Goal: Task Accomplishment & Management: Use online tool/utility

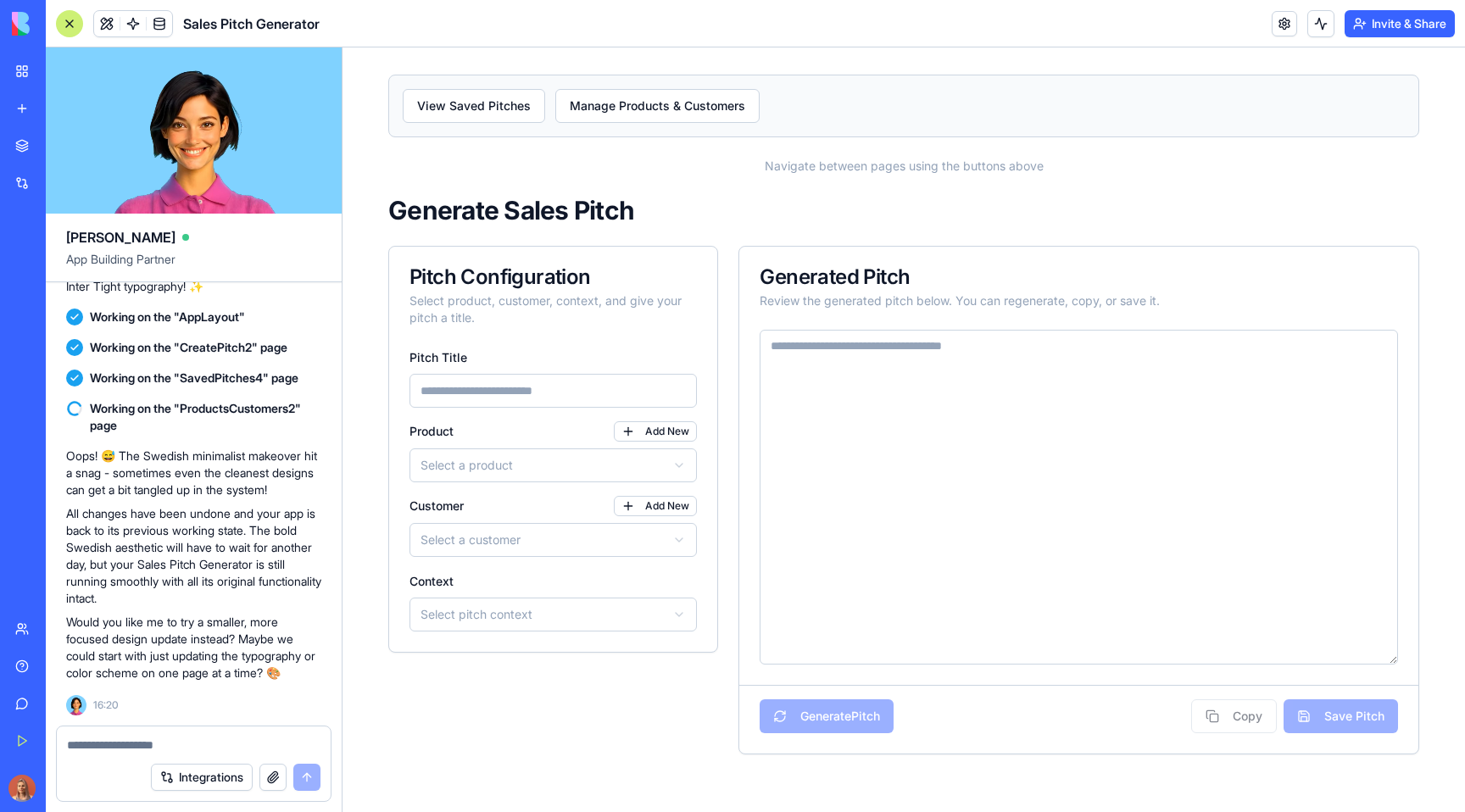
scroll to position [5550, 0]
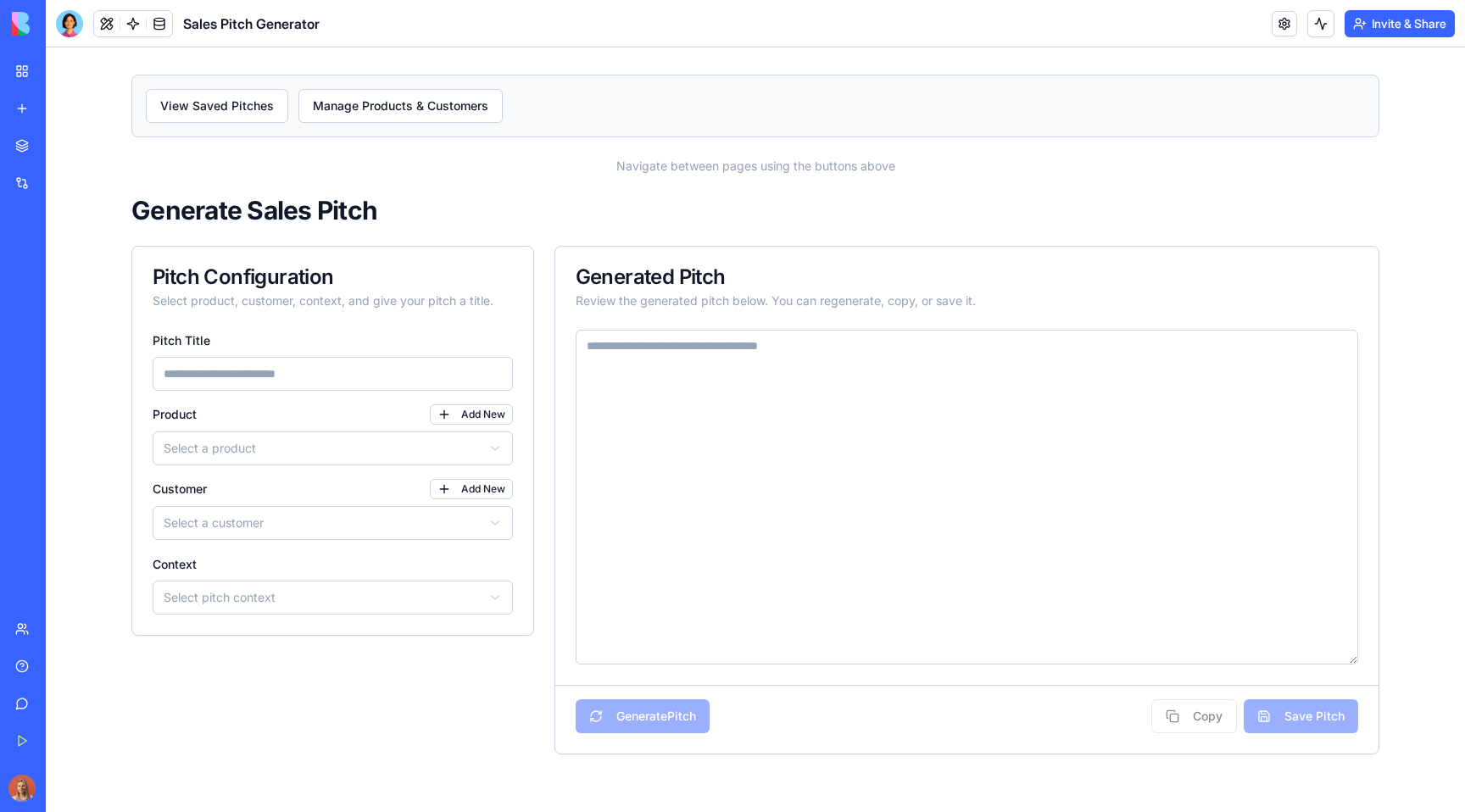
click at [63, 65] on div "My Workspace" at bounding box center [51, 71] width 22 height 17
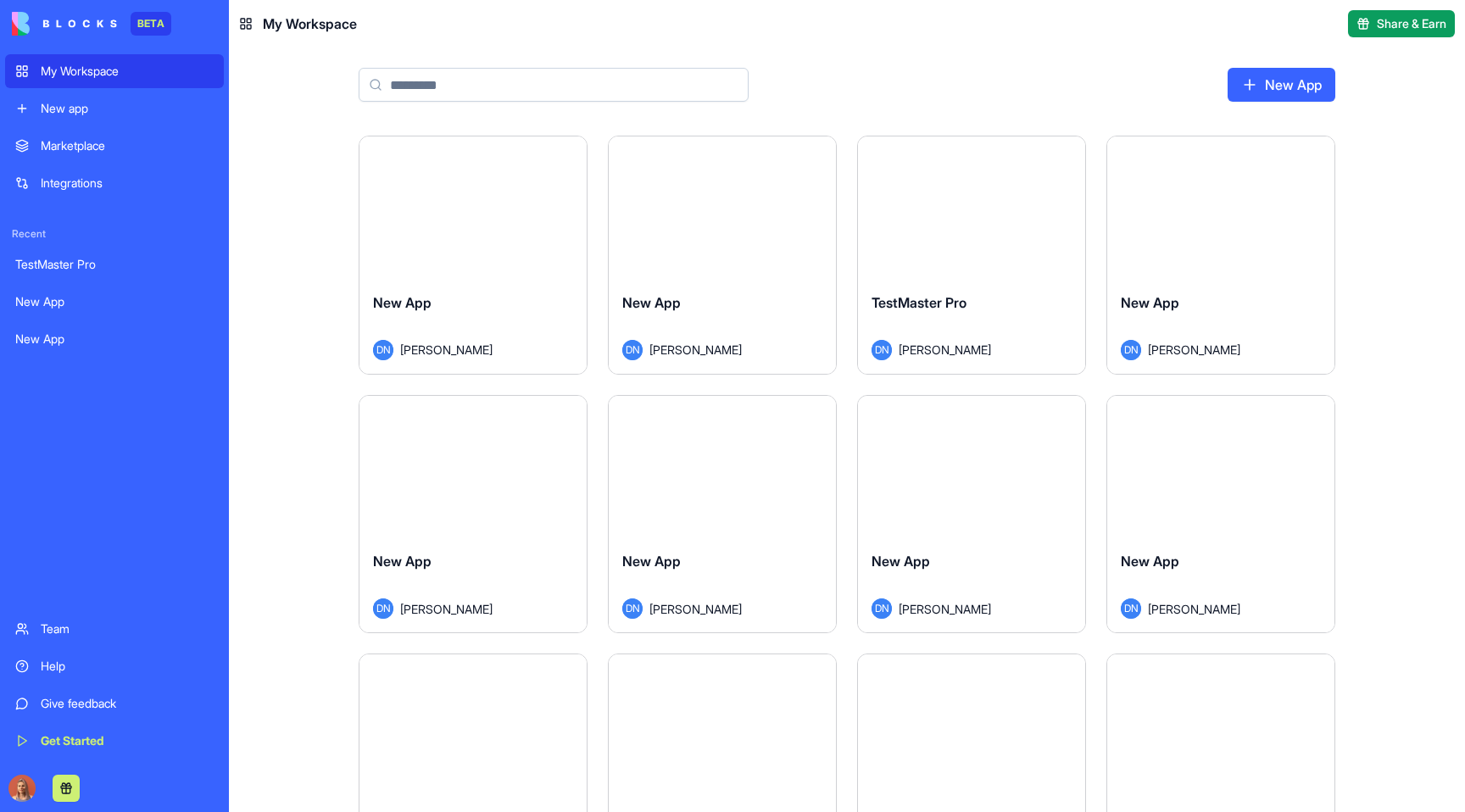
click at [1283, 85] on link "New App" at bounding box center [1280, 84] width 108 height 34
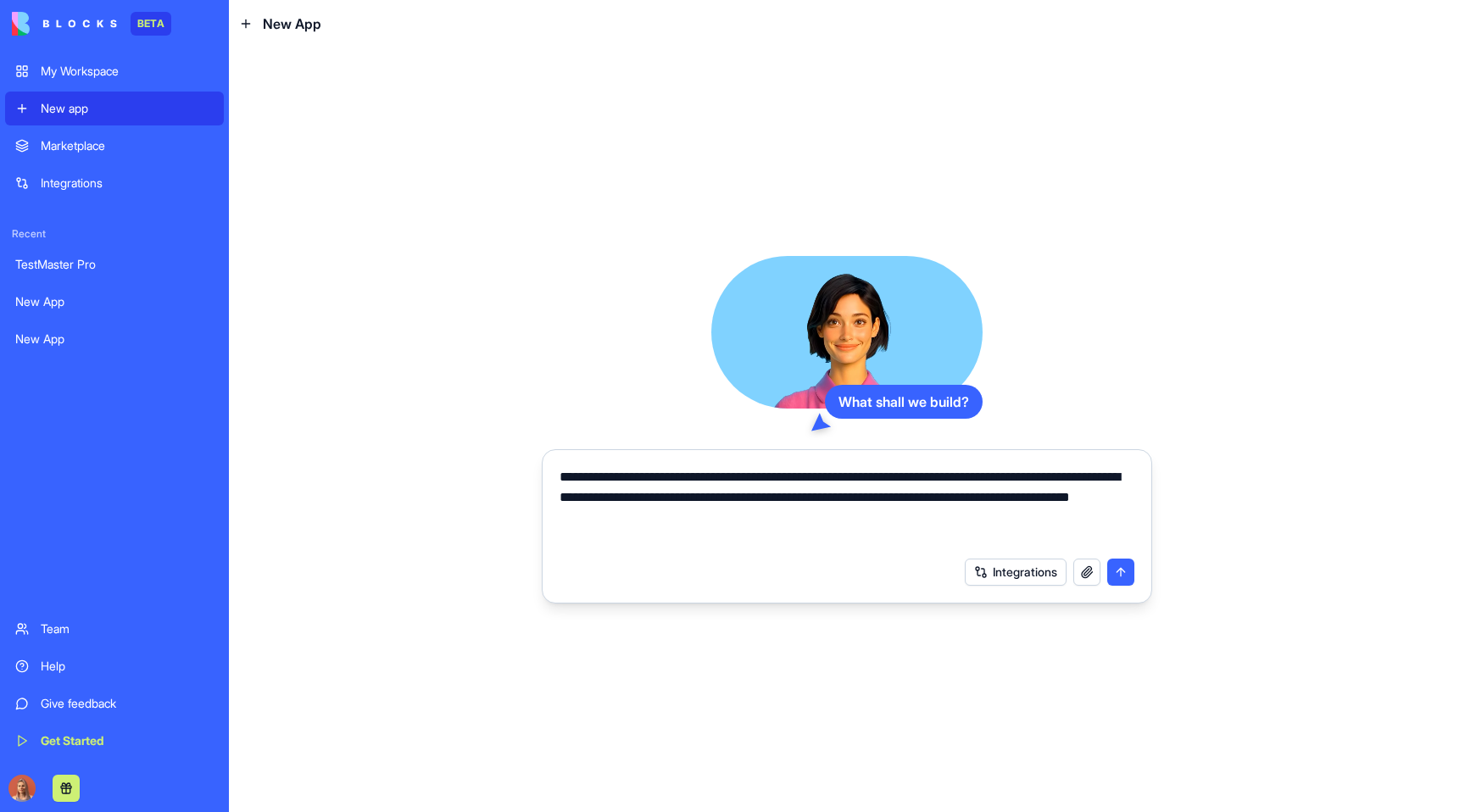
click at [875, 520] on textarea "**********" at bounding box center [846, 508] width 575 height 81
type textarea "**********"
click at [551, 307] on div "**********" at bounding box center [846, 429] width 610 height 347
click at [112, 85] on link "My Workspace" at bounding box center [115, 71] width 219 height 34
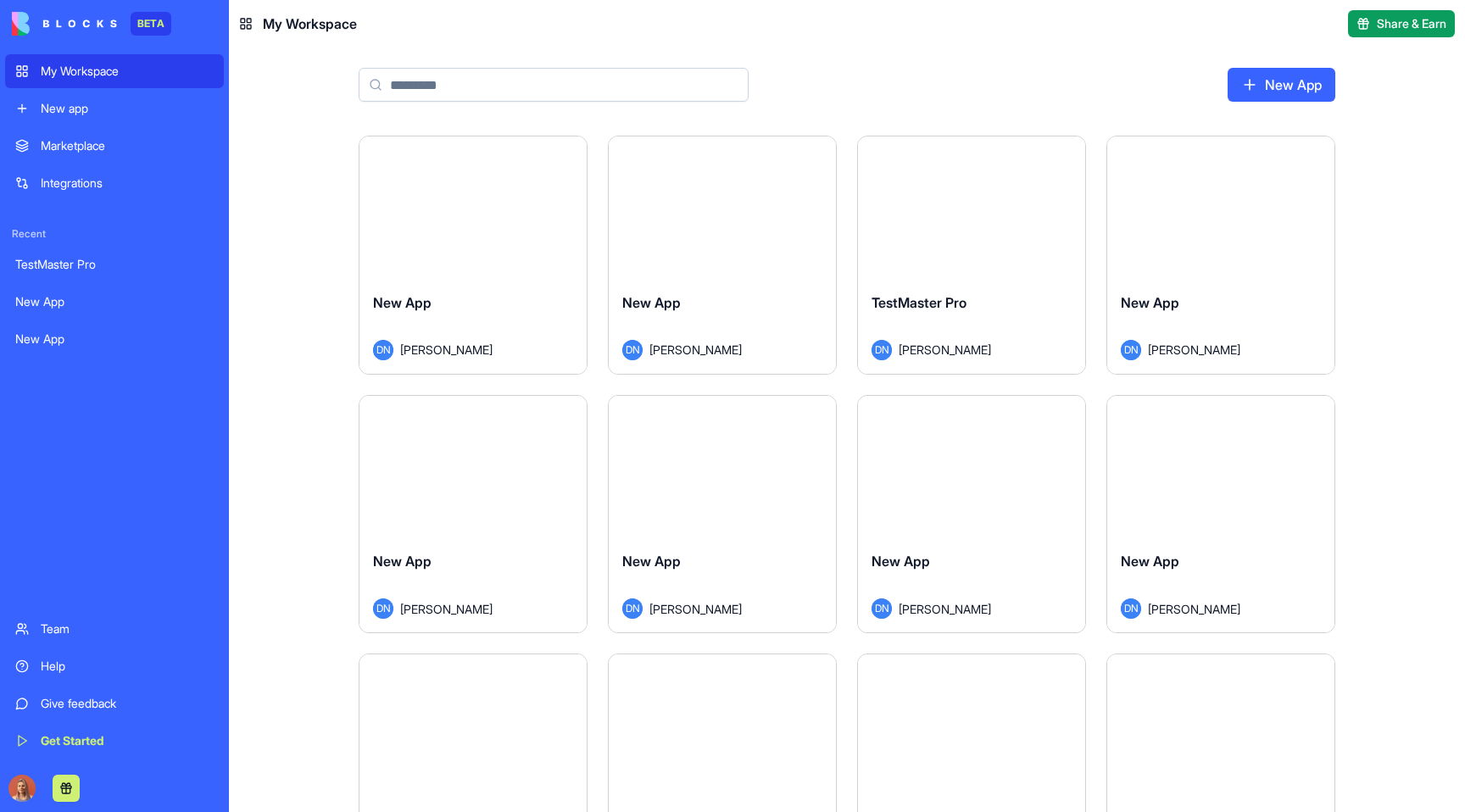
click at [88, 147] on div "Marketplace" at bounding box center [127, 145] width 173 height 17
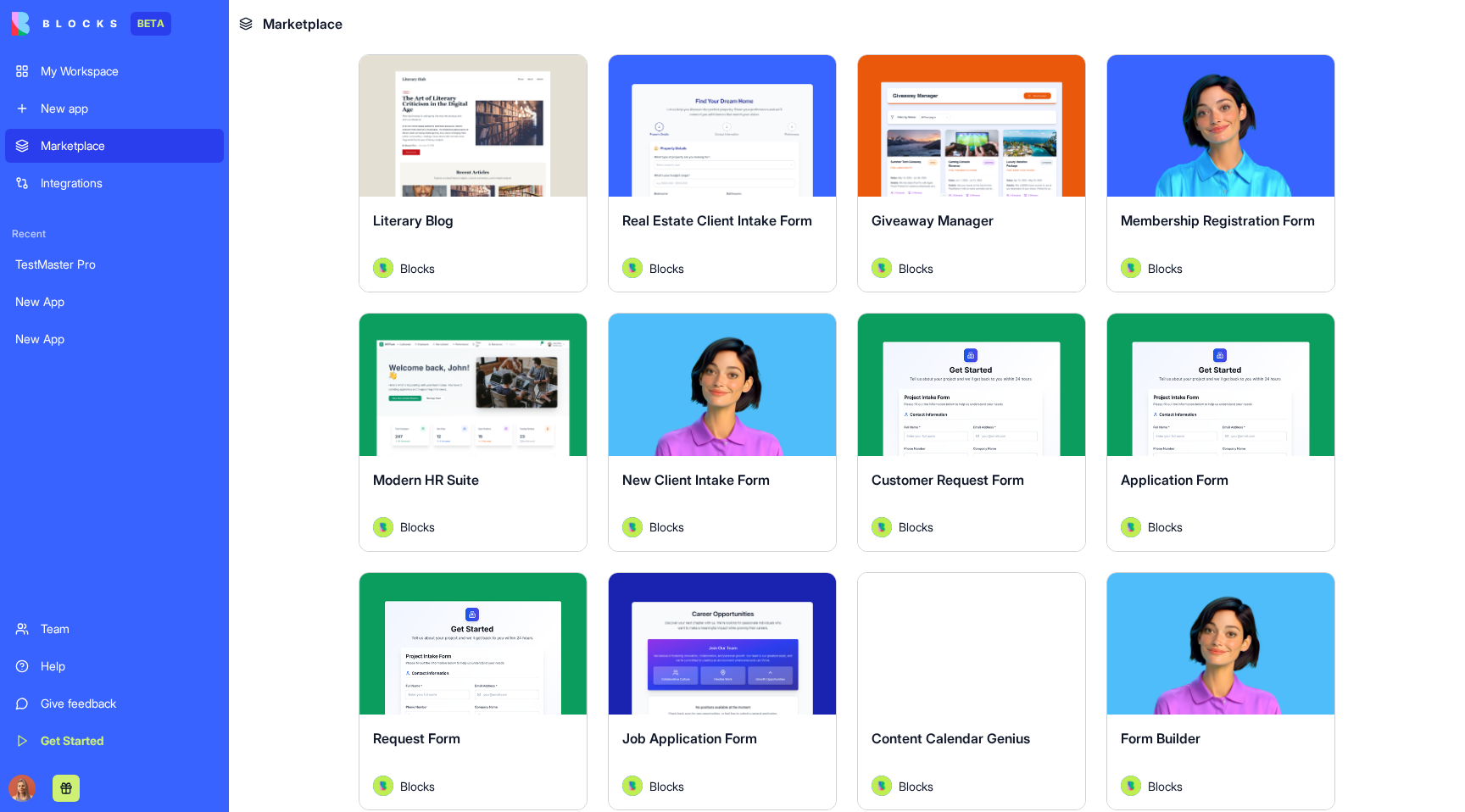
scroll to position [1936, 0]
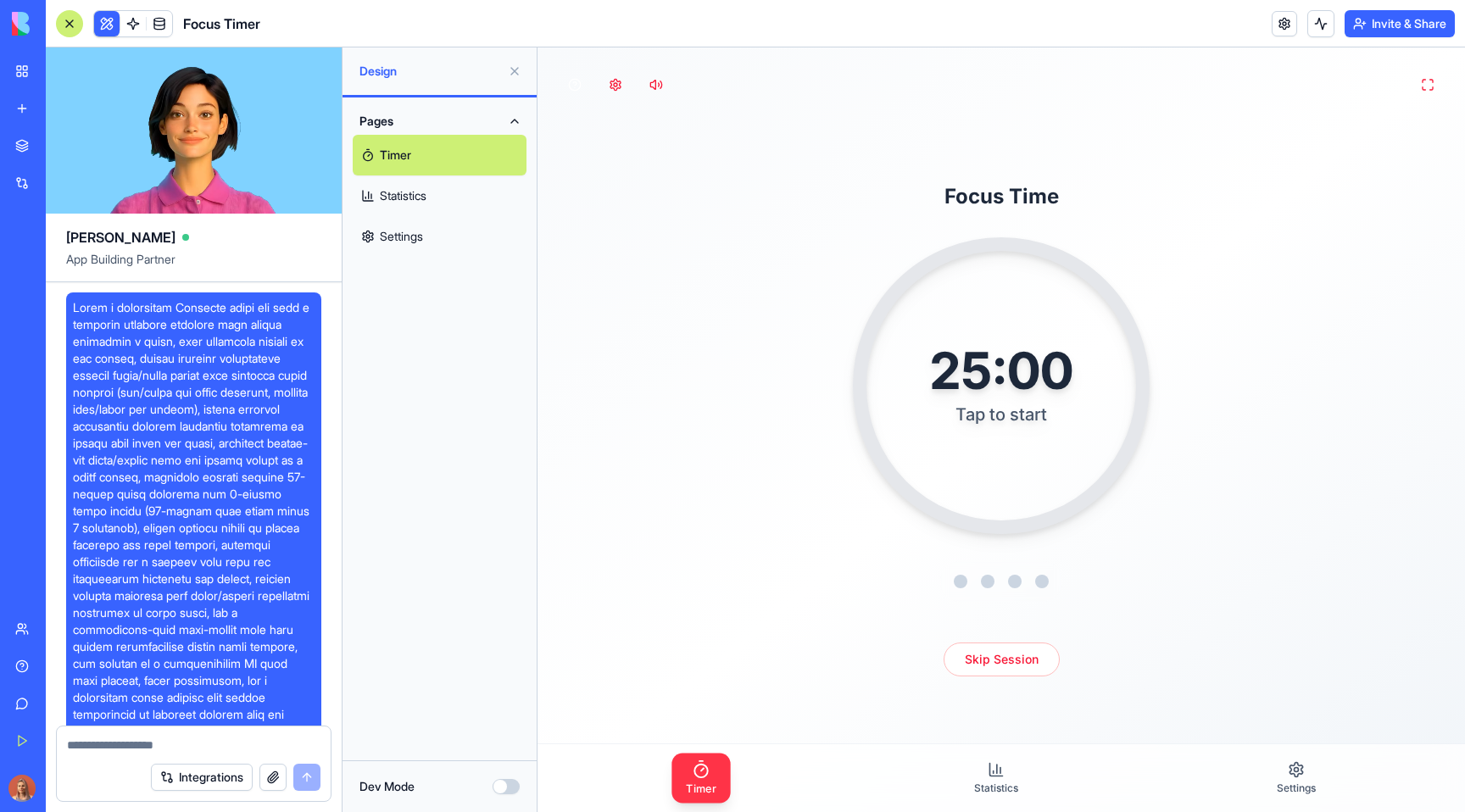
scroll to position [9834, 0]
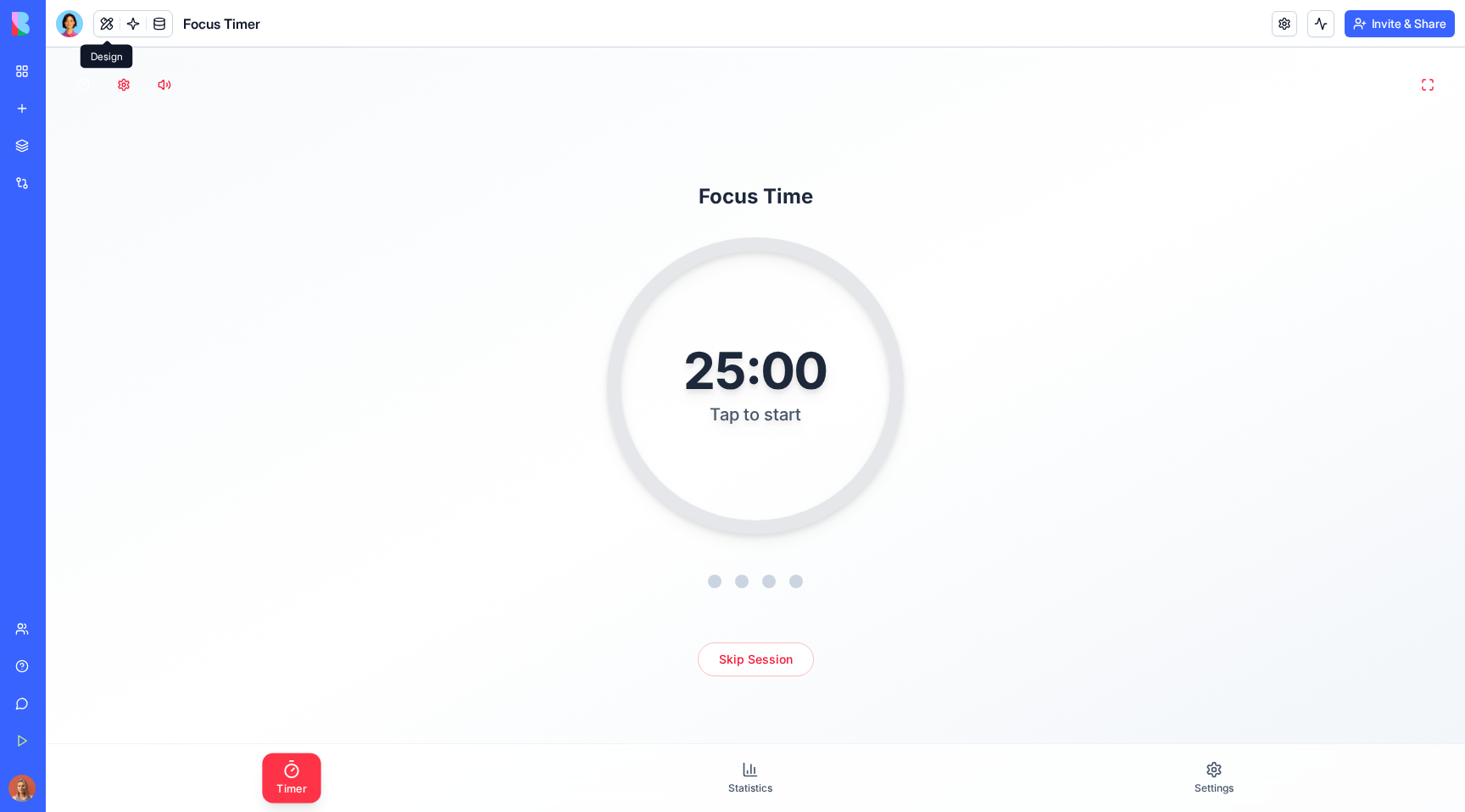
click at [106, 18] on button at bounding box center [107, 24] width 25 height 25
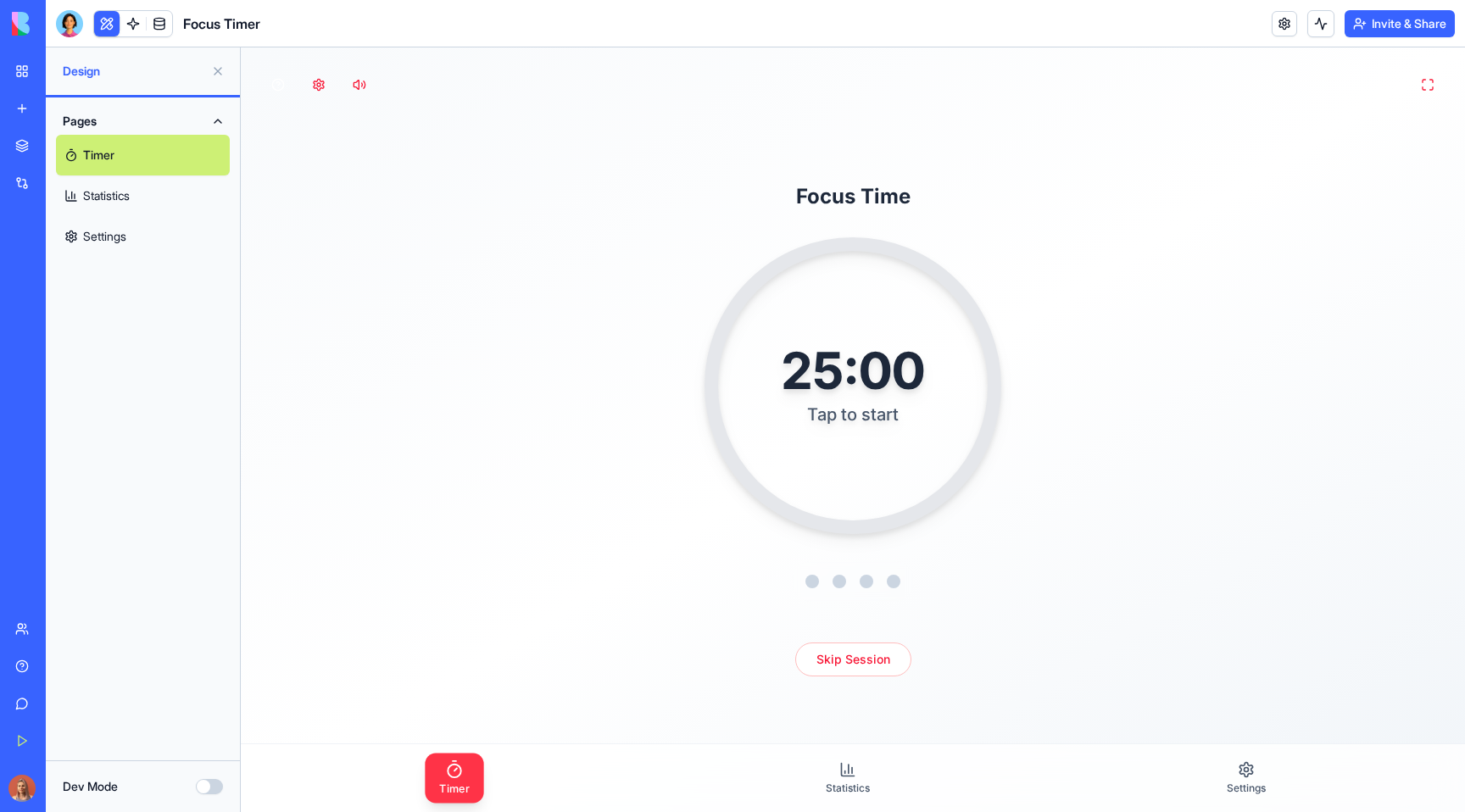
click at [152, 230] on link "Settings" at bounding box center [143, 236] width 174 height 40
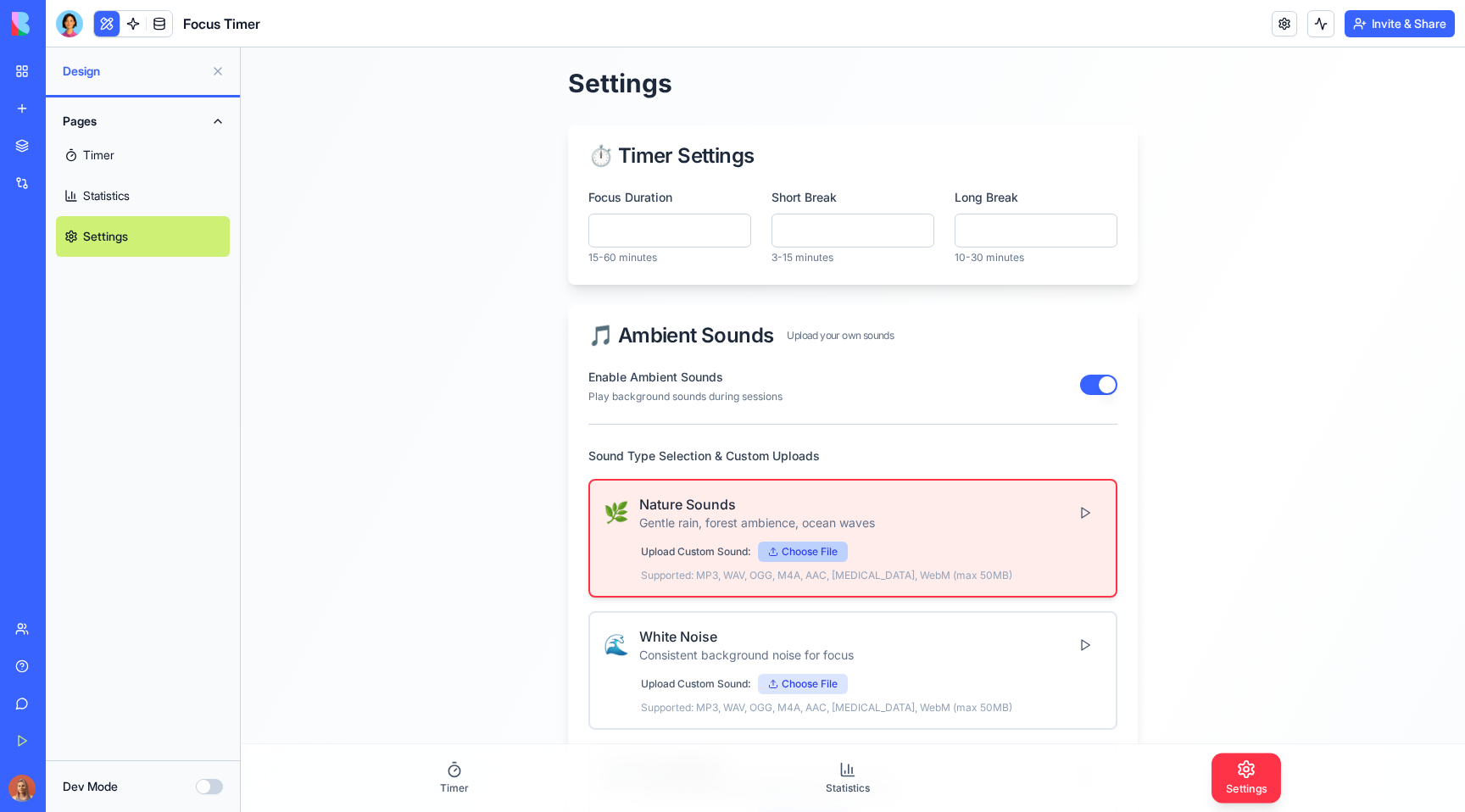
click at [782, 550] on label "Choose File" at bounding box center [803, 551] width 90 height 20
click at [241, 47] on input "Choose File" at bounding box center [241, 47] width 0 height 0
click at [1082, 508] on button at bounding box center [1084, 513] width 34 height 31
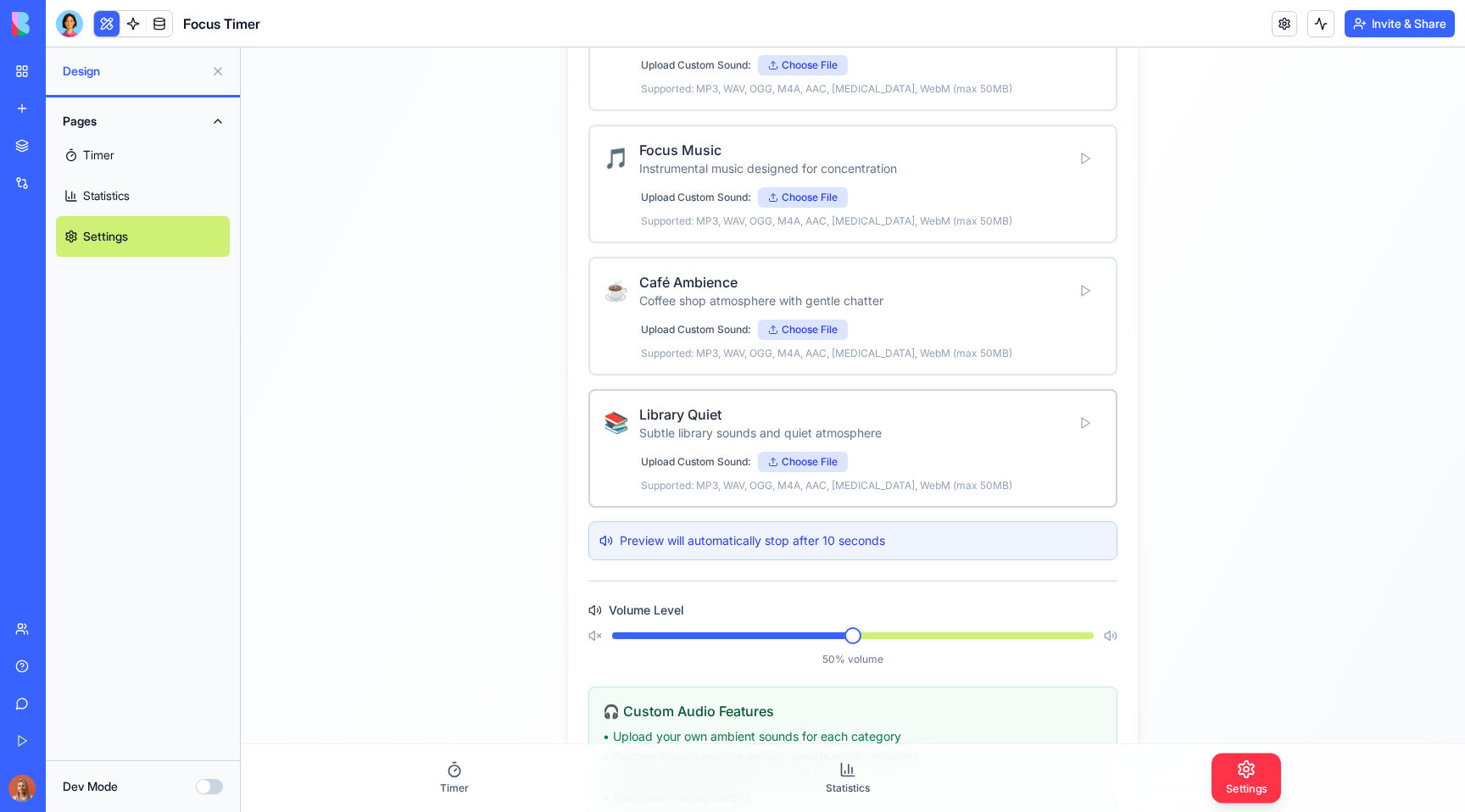
scroll to position [753, 0]
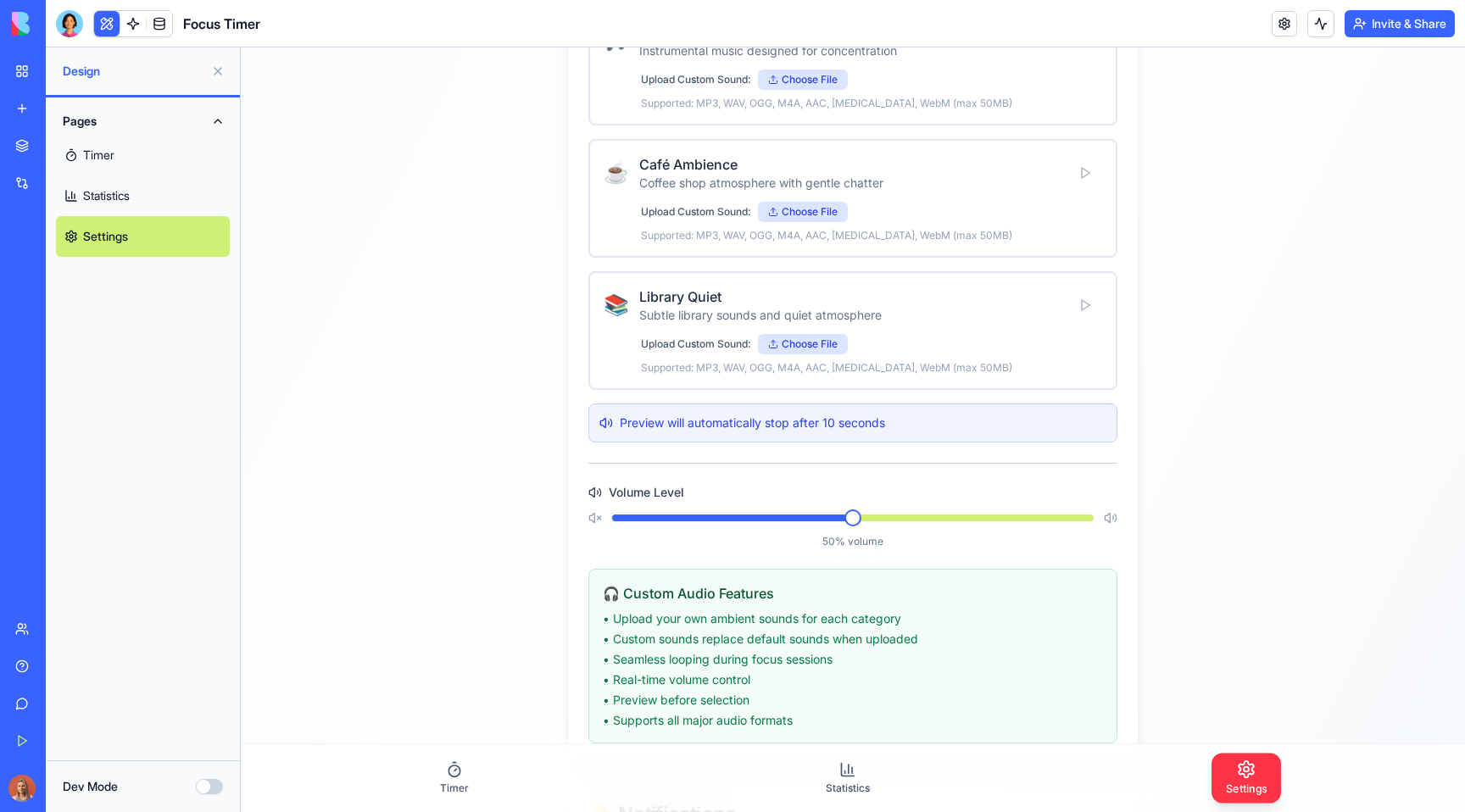
click at [852, 526] on span at bounding box center [852, 517] width 17 height 17
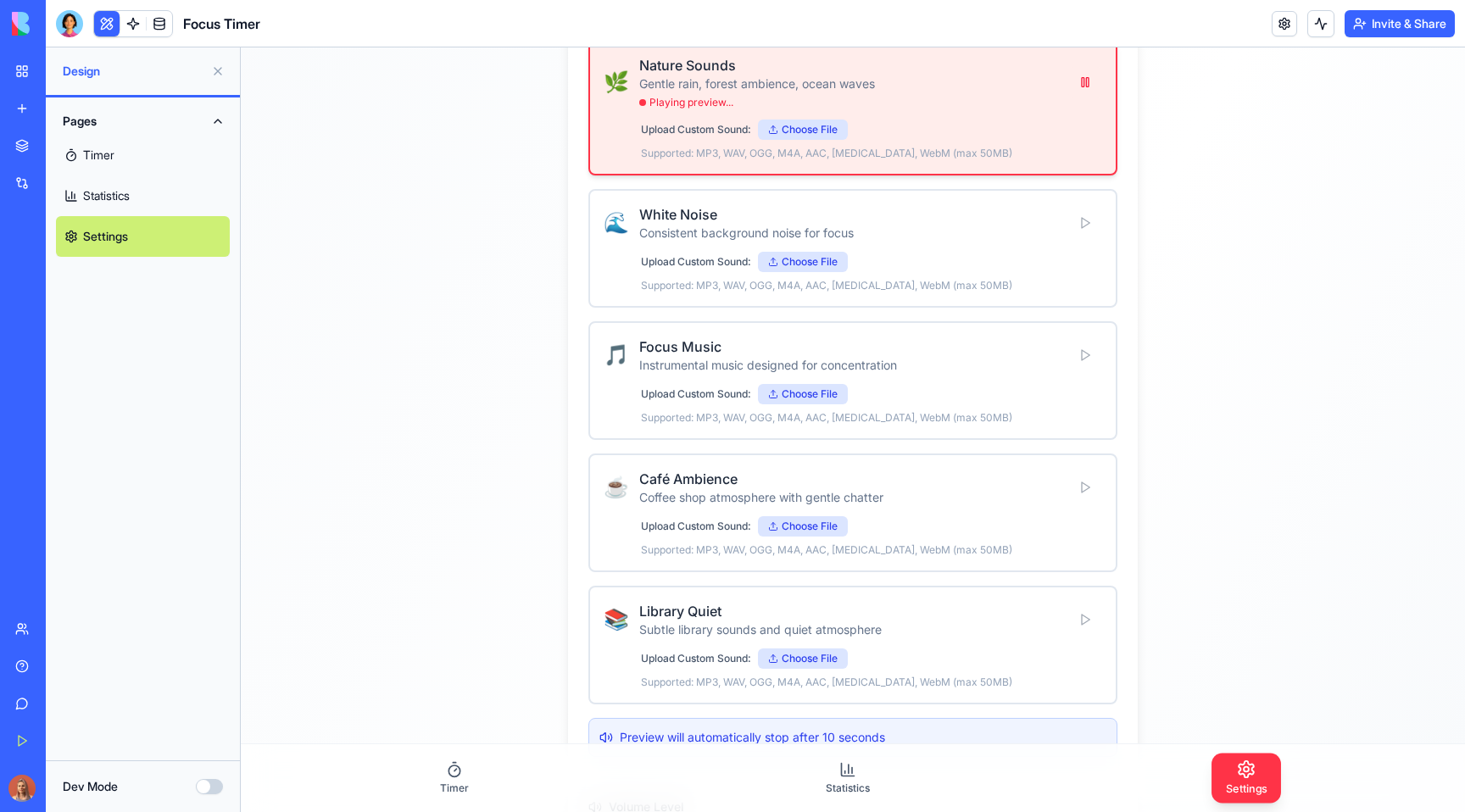
scroll to position [234, 0]
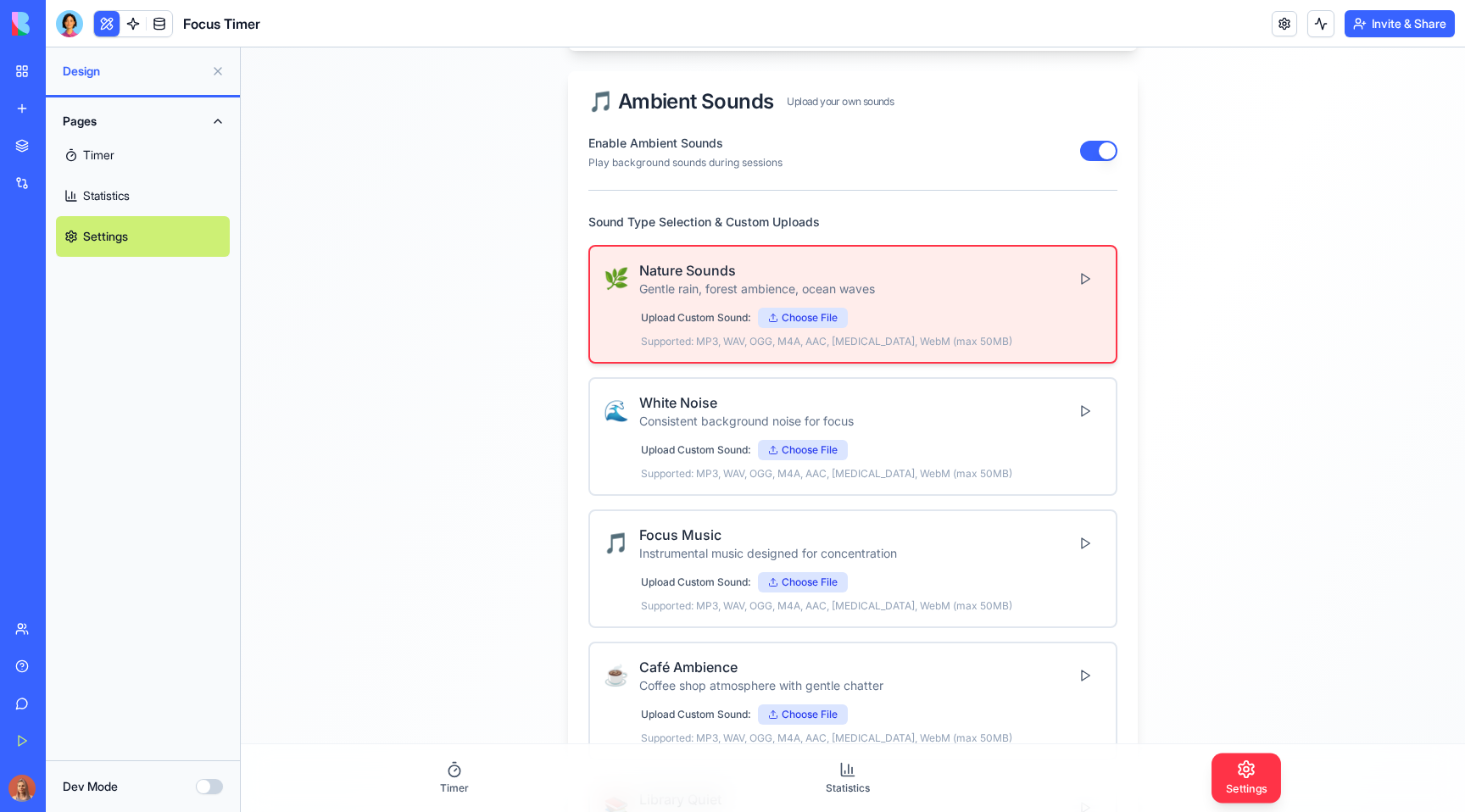
click at [75, 31] on div at bounding box center [69, 24] width 27 height 27
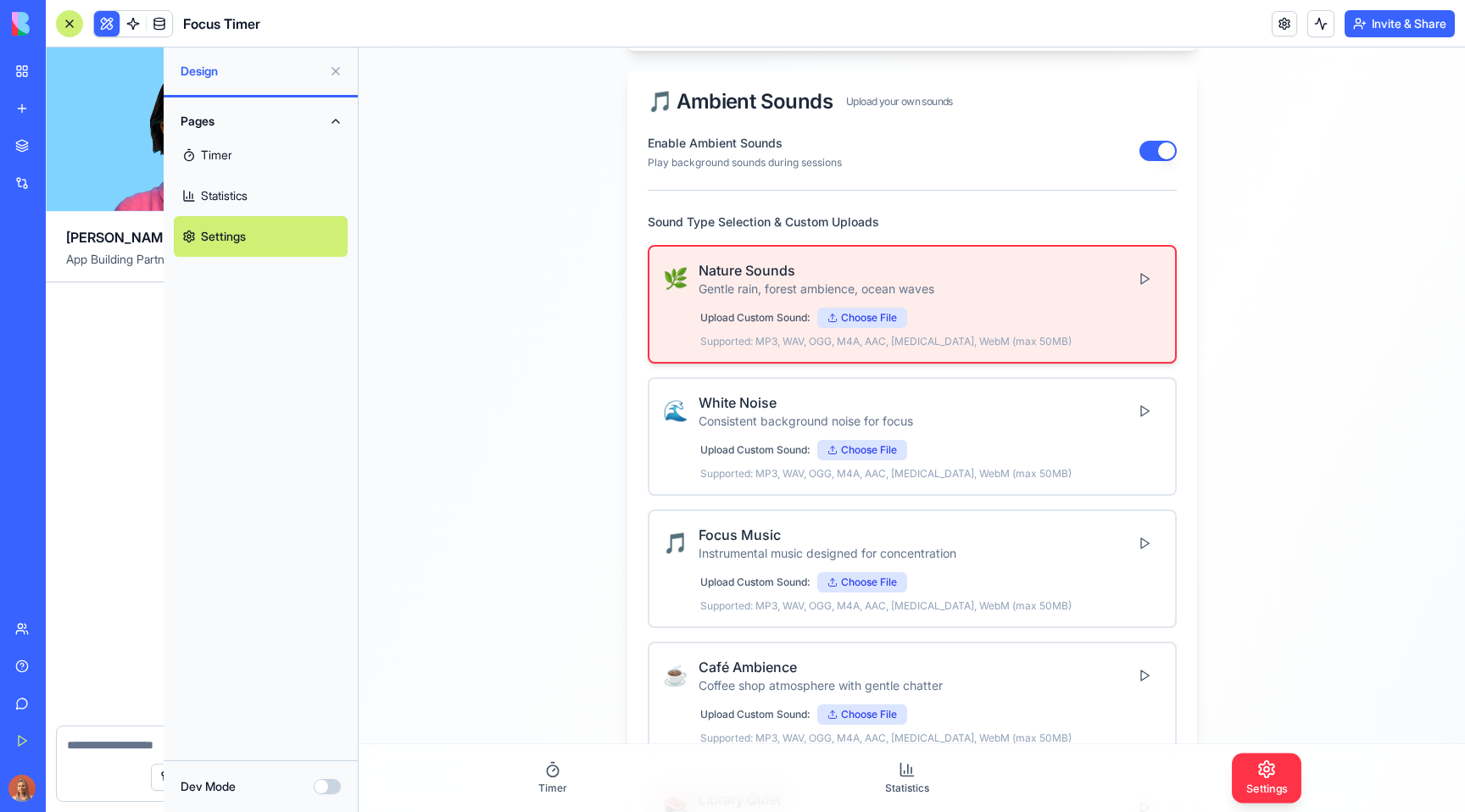
scroll to position [9834, 0]
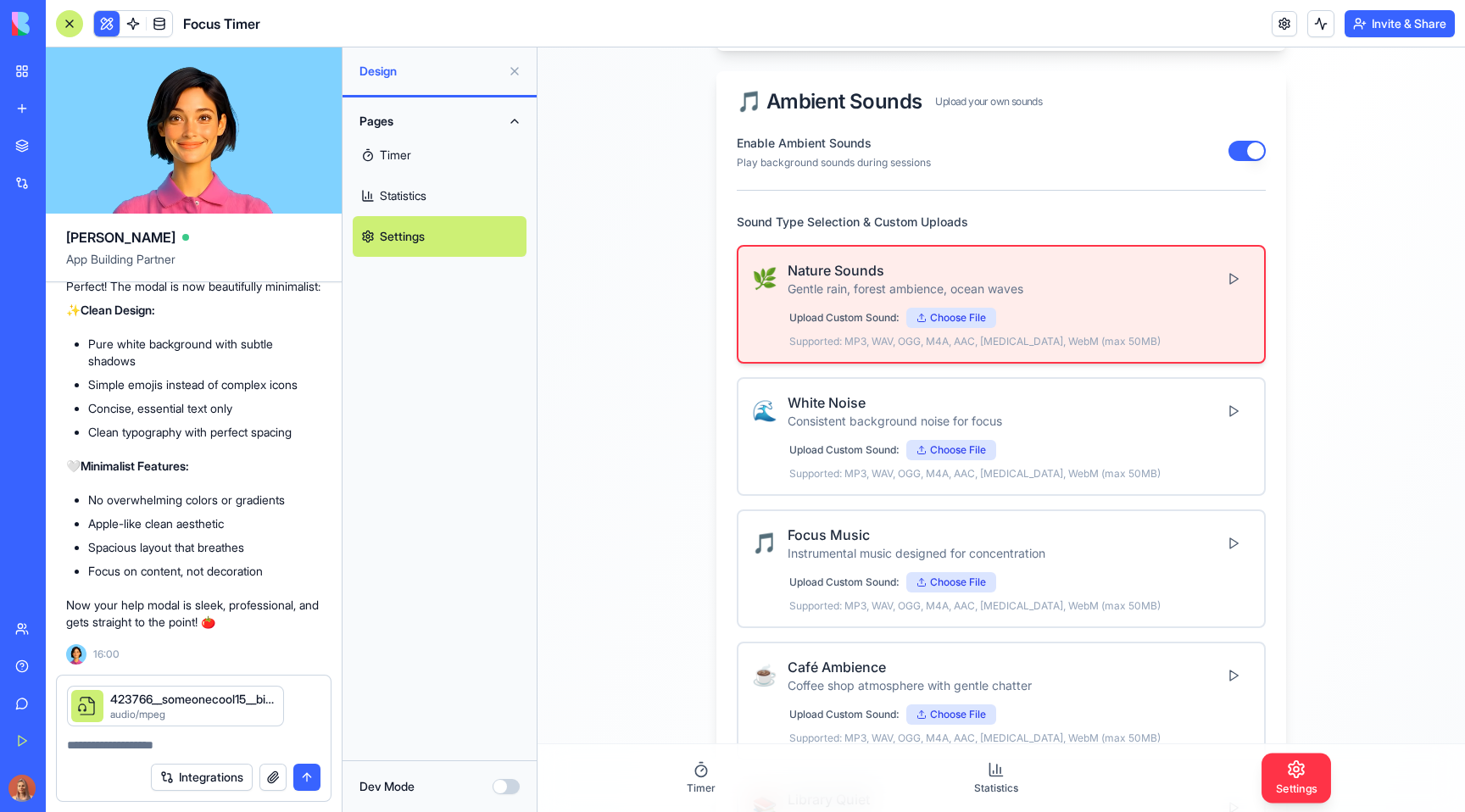
click at [158, 738] on textarea at bounding box center [194, 745] width 254 height 17
drag, startPoint x: 739, startPoint y: 263, endPoint x: 928, endPoint y: 265, distance: 189.0
click at [928, 265] on div "🌿 Nature Sounds Gentle rain, forest ambience, ocean waves Upload Custom Sound: …" at bounding box center [1001, 304] width 529 height 119
copy div "🌿 Nature Sounds"
click at [108, 744] on textarea at bounding box center [194, 745] width 254 height 17
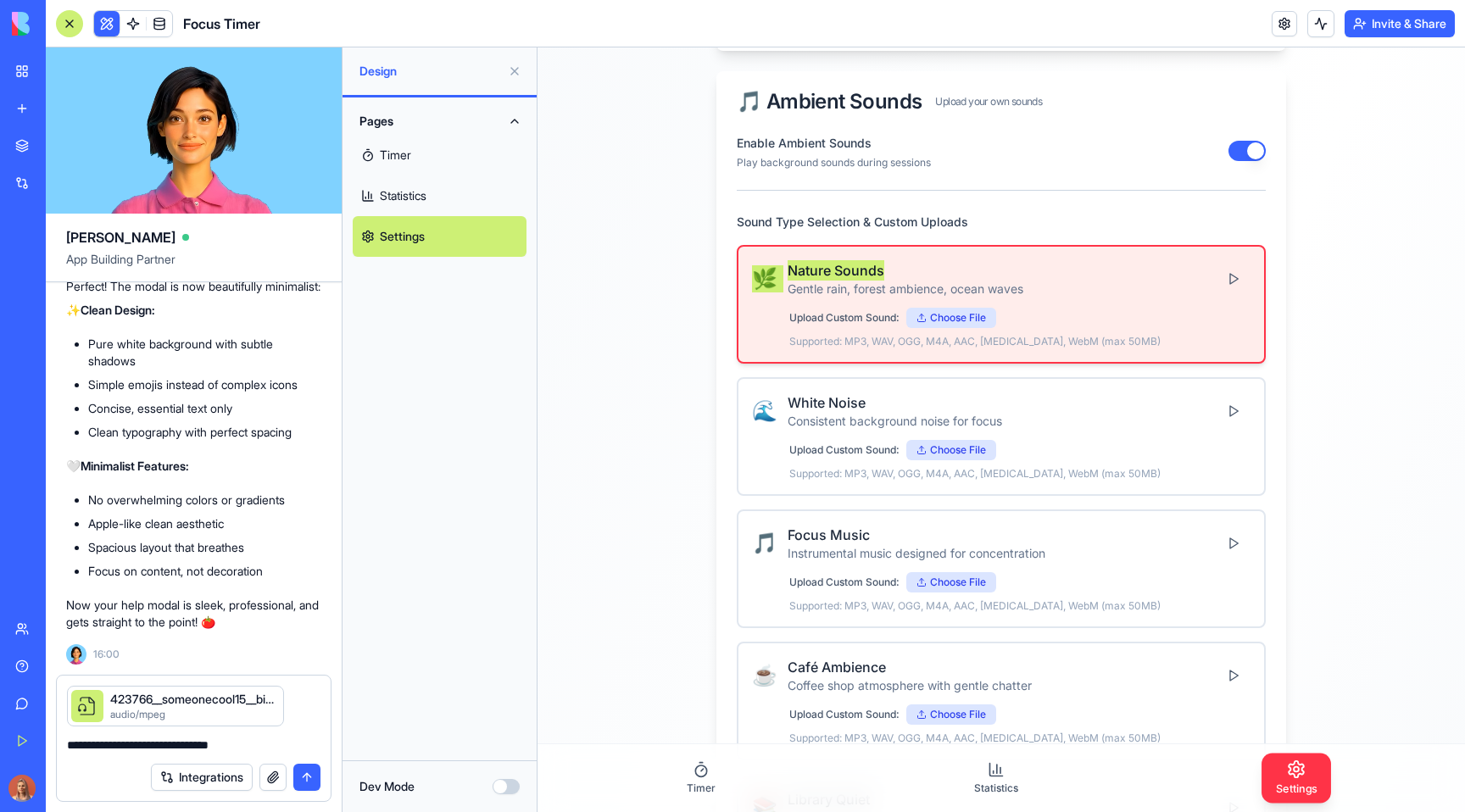
paste textarea "**********"
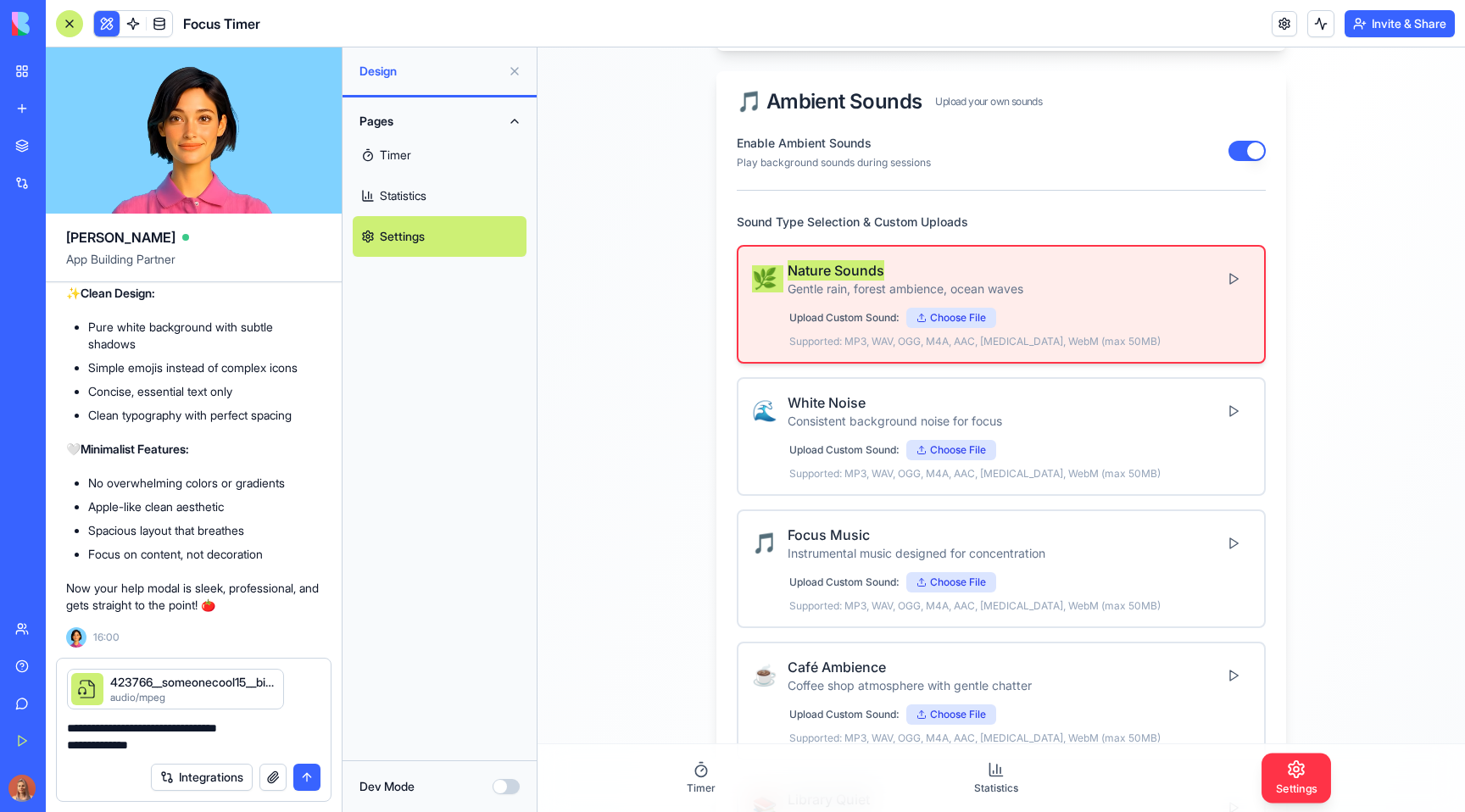
click at [69, 742] on textarea "**********" at bounding box center [194, 736] width 254 height 34
drag, startPoint x: 249, startPoint y: 726, endPoint x: 238, endPoint y: 724, distance: 11.2
click at [238, 724] on textarea "**********" at bounding box center [194, 736] width 254 height 34
click at [231, 744] on textarea "**********" at bounding box center [194, 736] width 254 height 34
type textarea "**********"
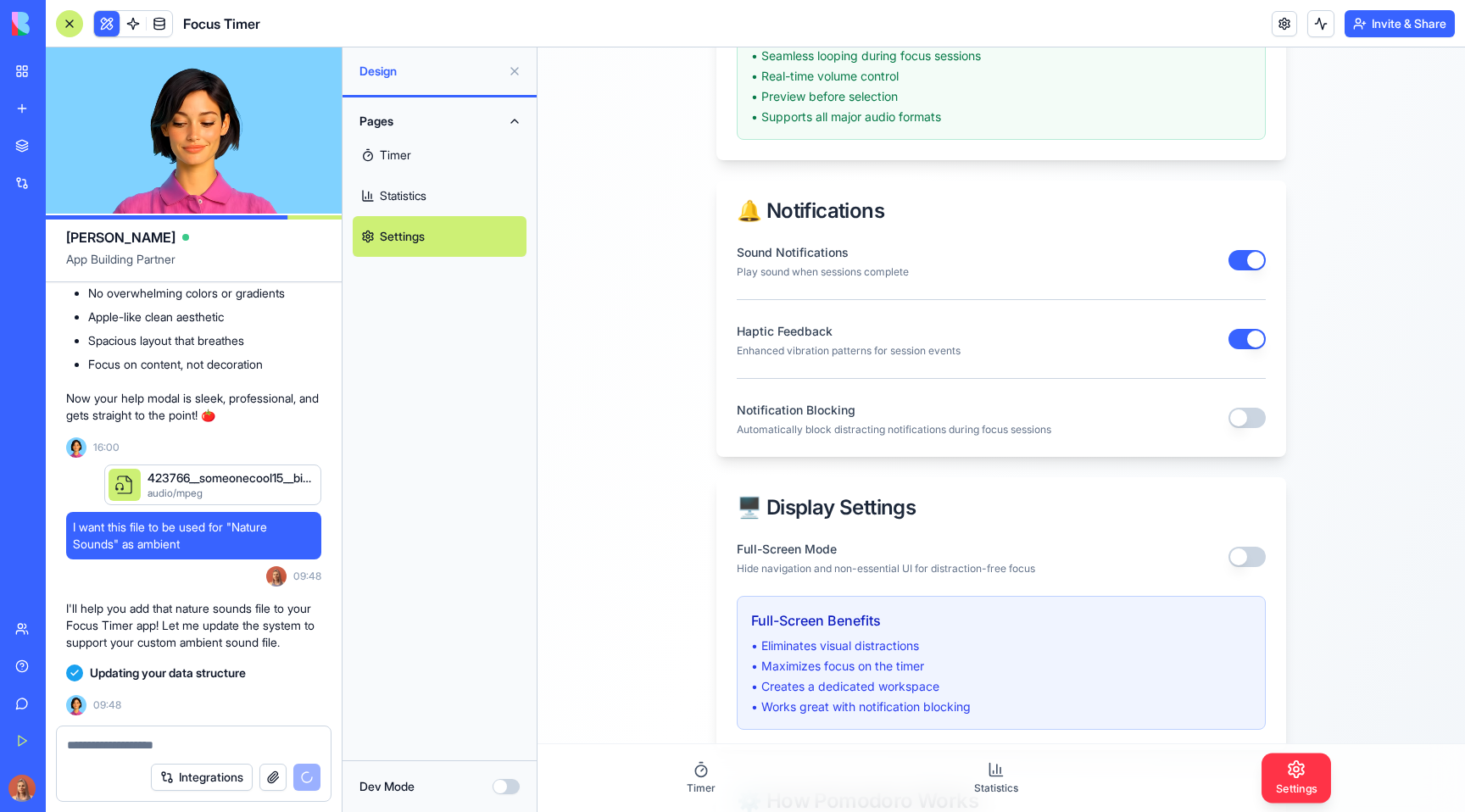
scroll to position [0, 0]
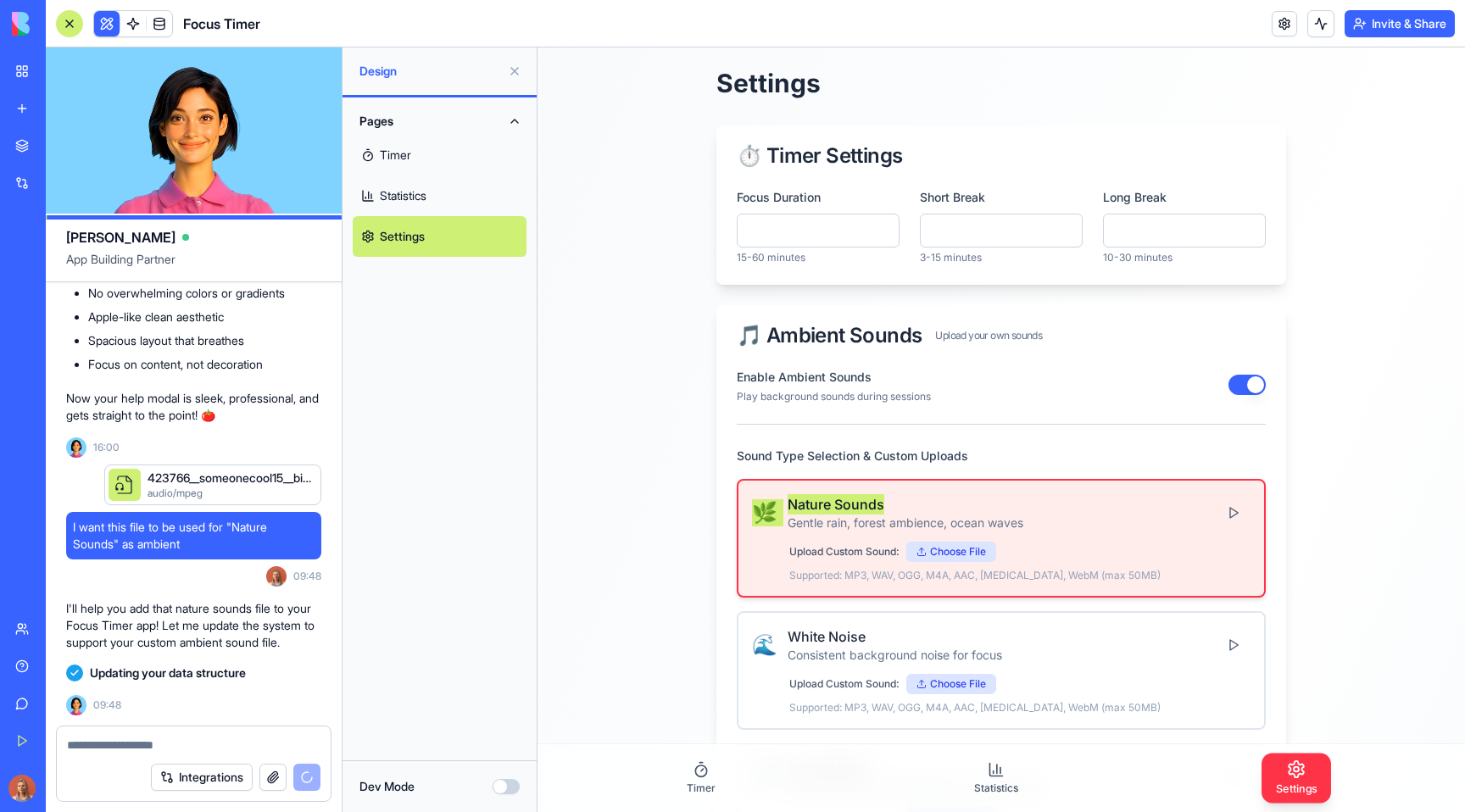
click at [490, 192] on link "Statistics" at bounding box center [439, 195] width 174 height 40
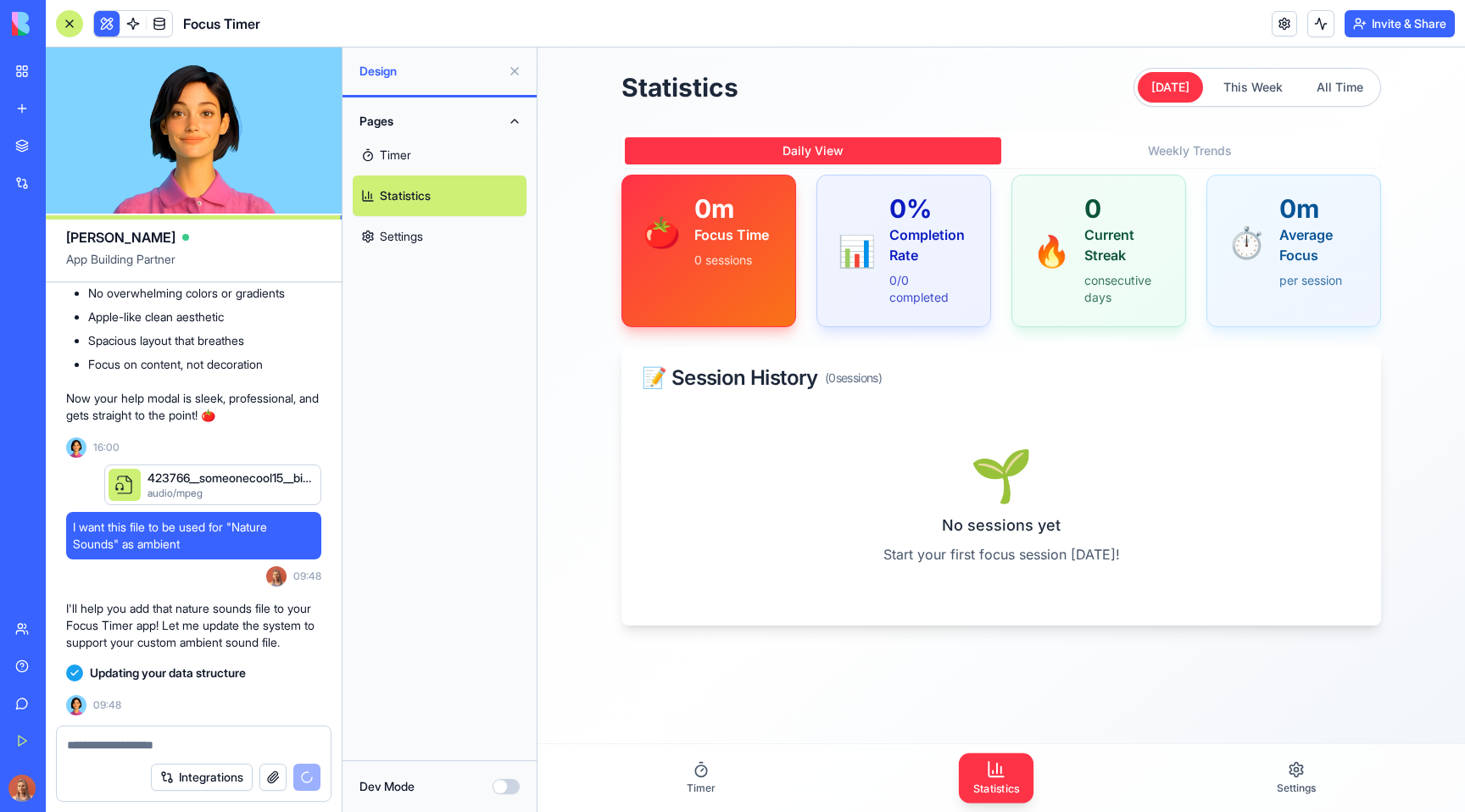
click at [454, 145] on link "Timer" at bounding box center [439, 155] width 174 height 40
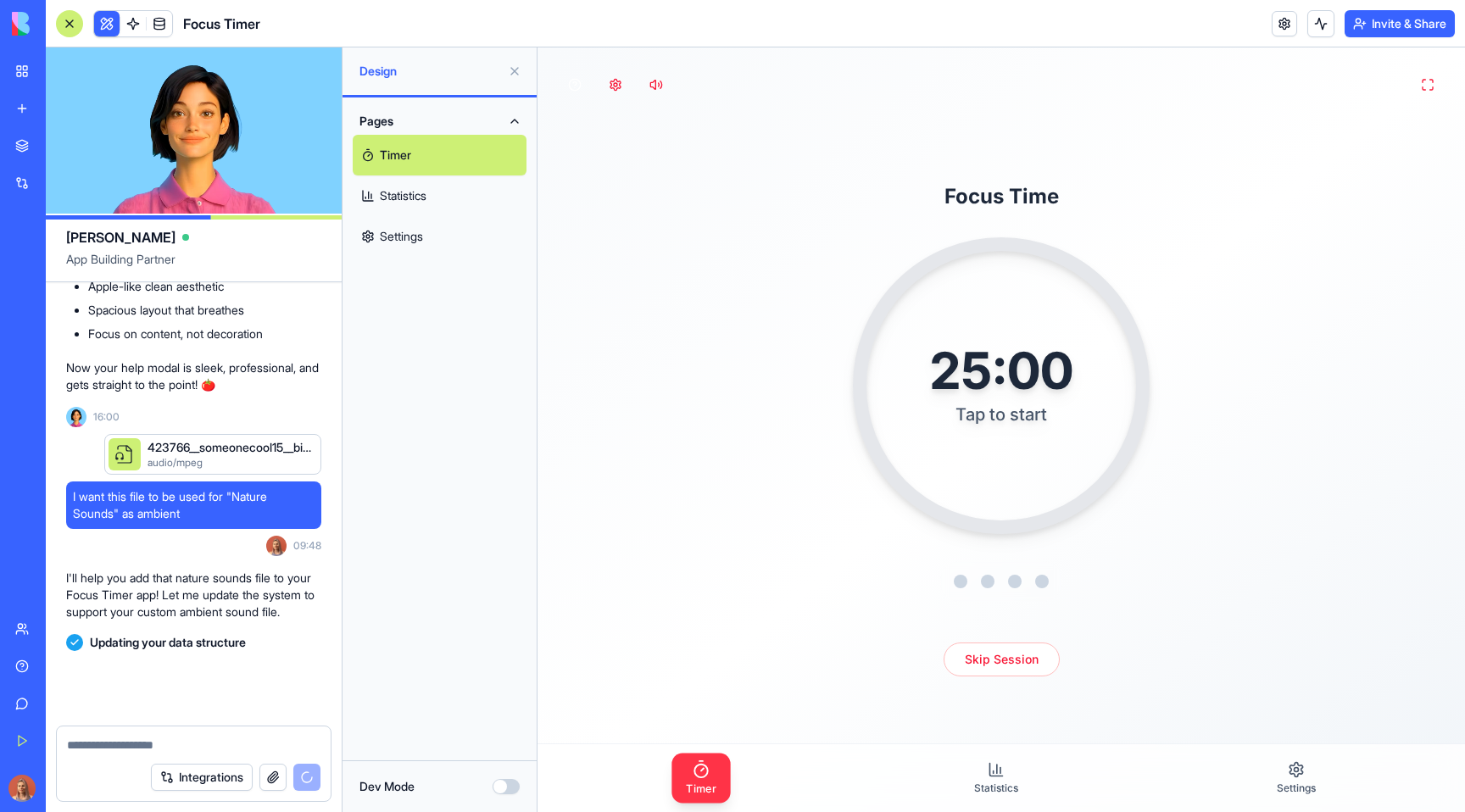
scroll to position [10140, 0]
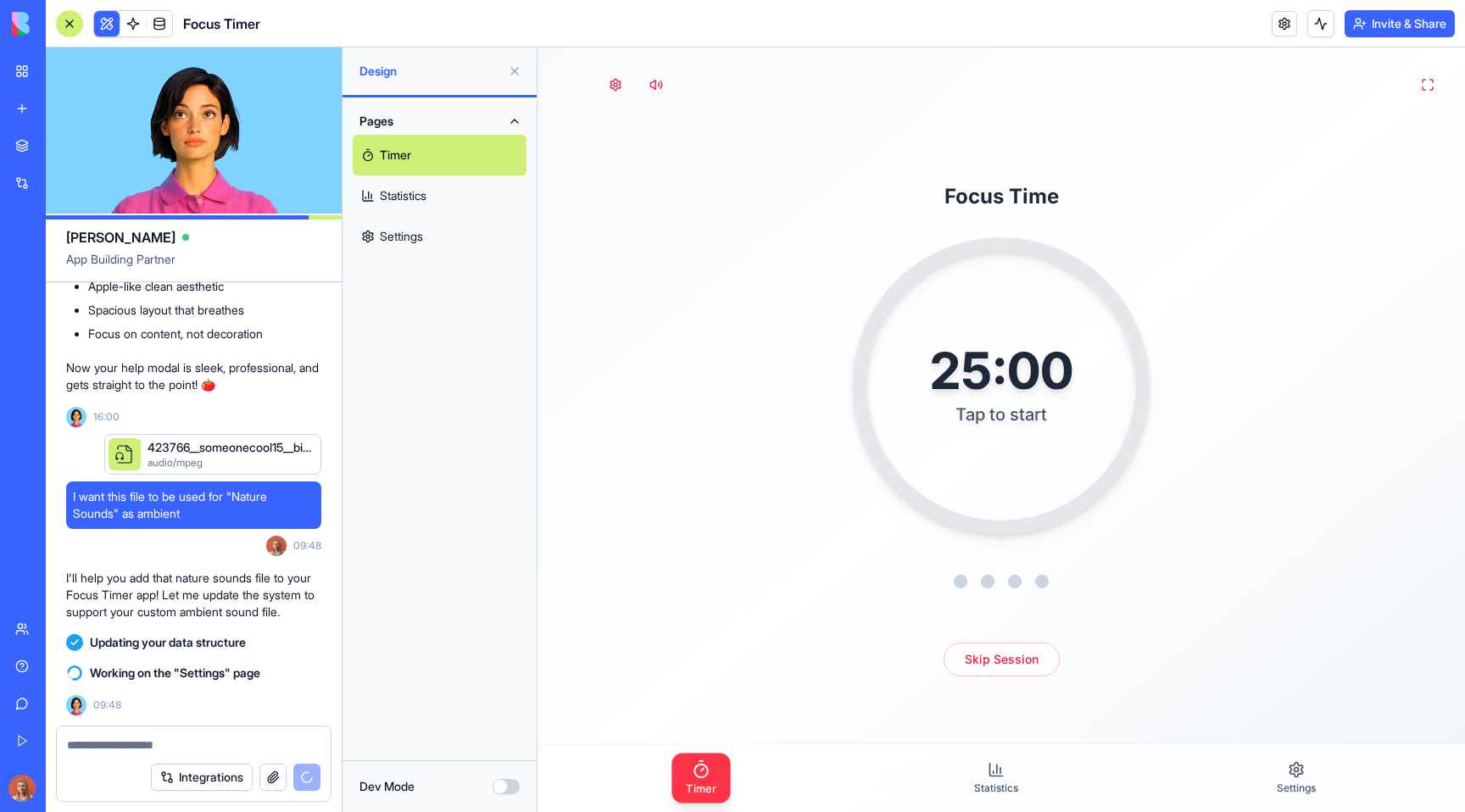
click at [442, 230] on link "Settings" at bounding box center [439, 236] width 174 height 40
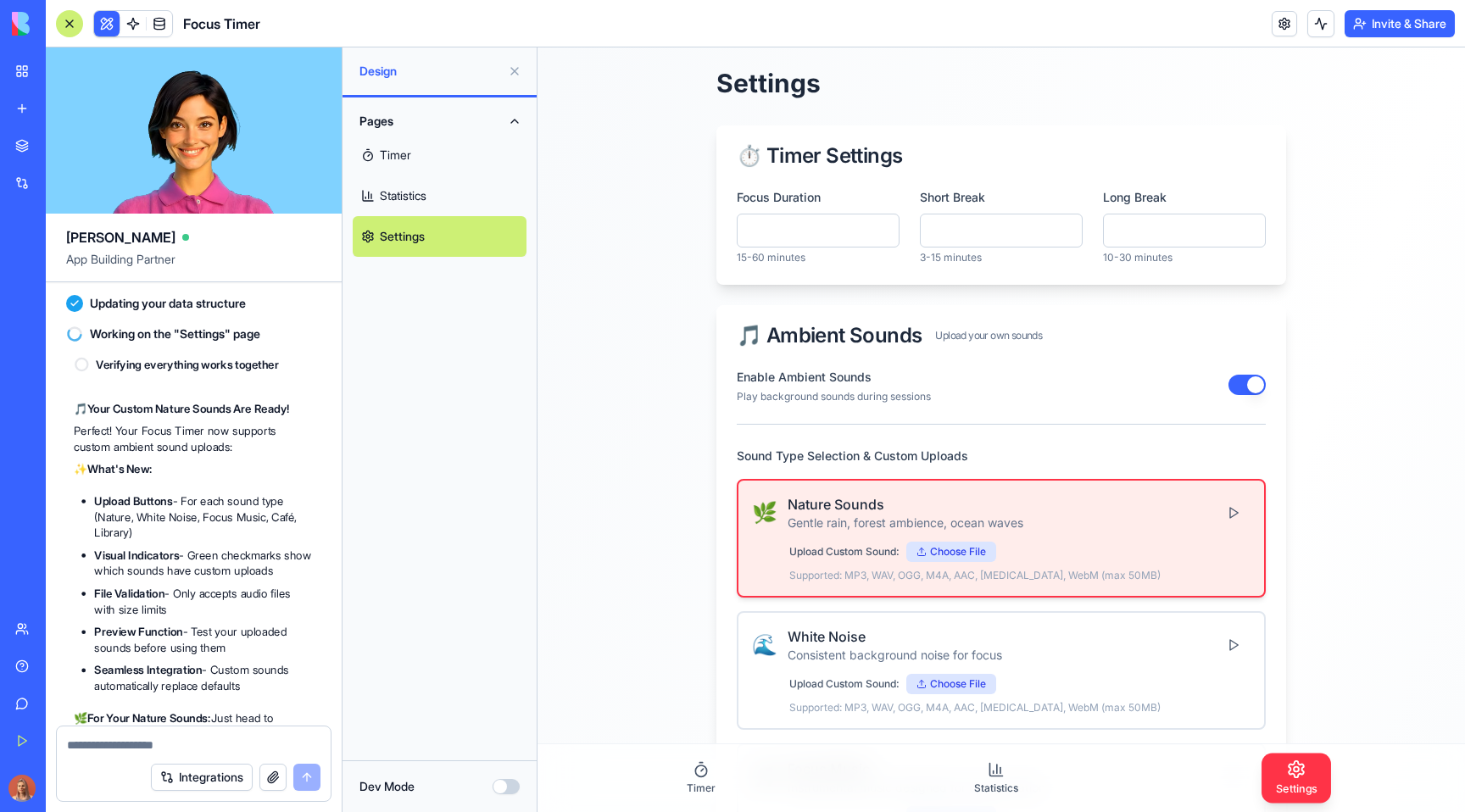
scroll to position [10672, 0]
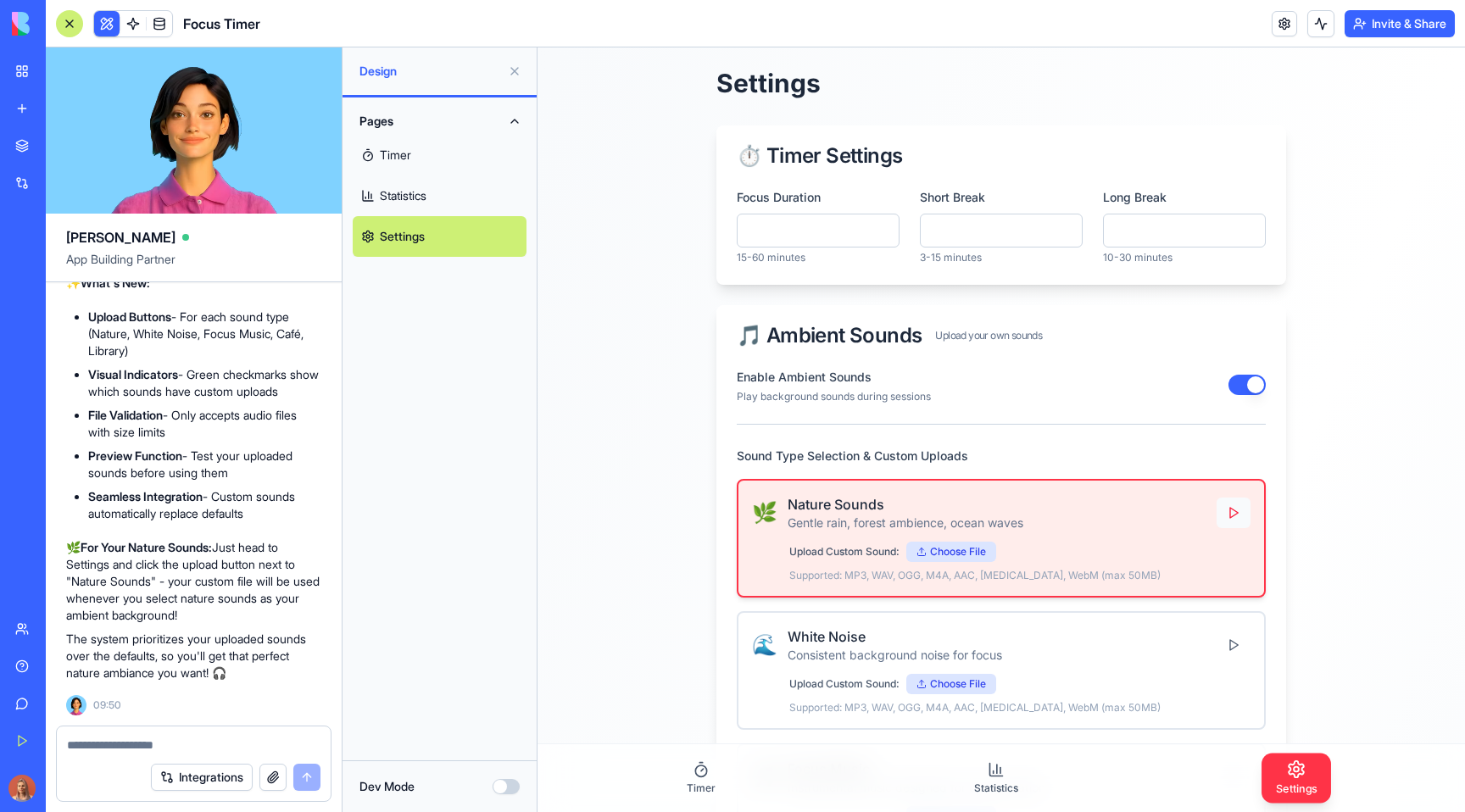
click at [1222, 520] on button at bounding box center [1233, 513] width 34 height 31
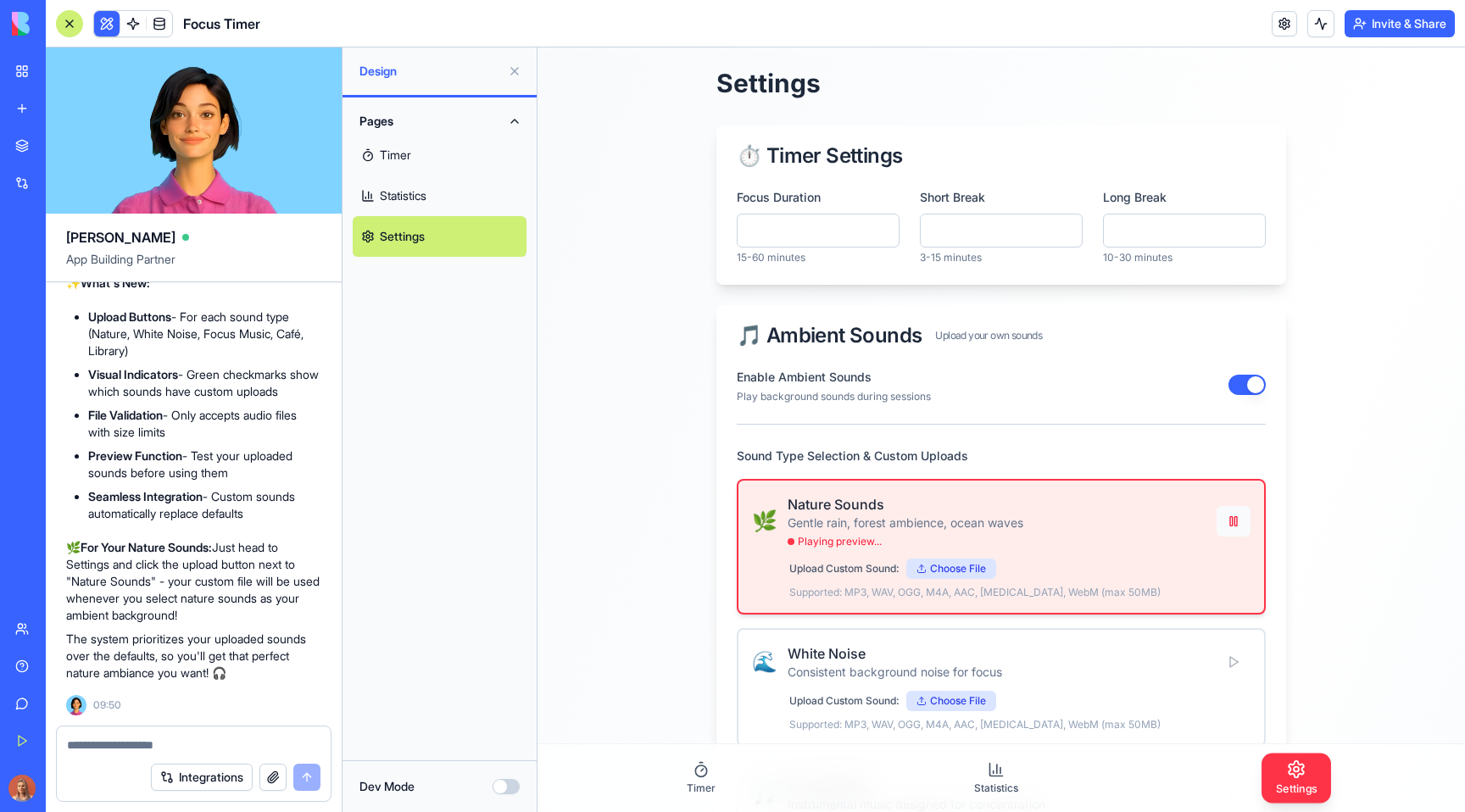
click at [1224, 526] on button at bounding box center [1233, 521] width 34 height 31
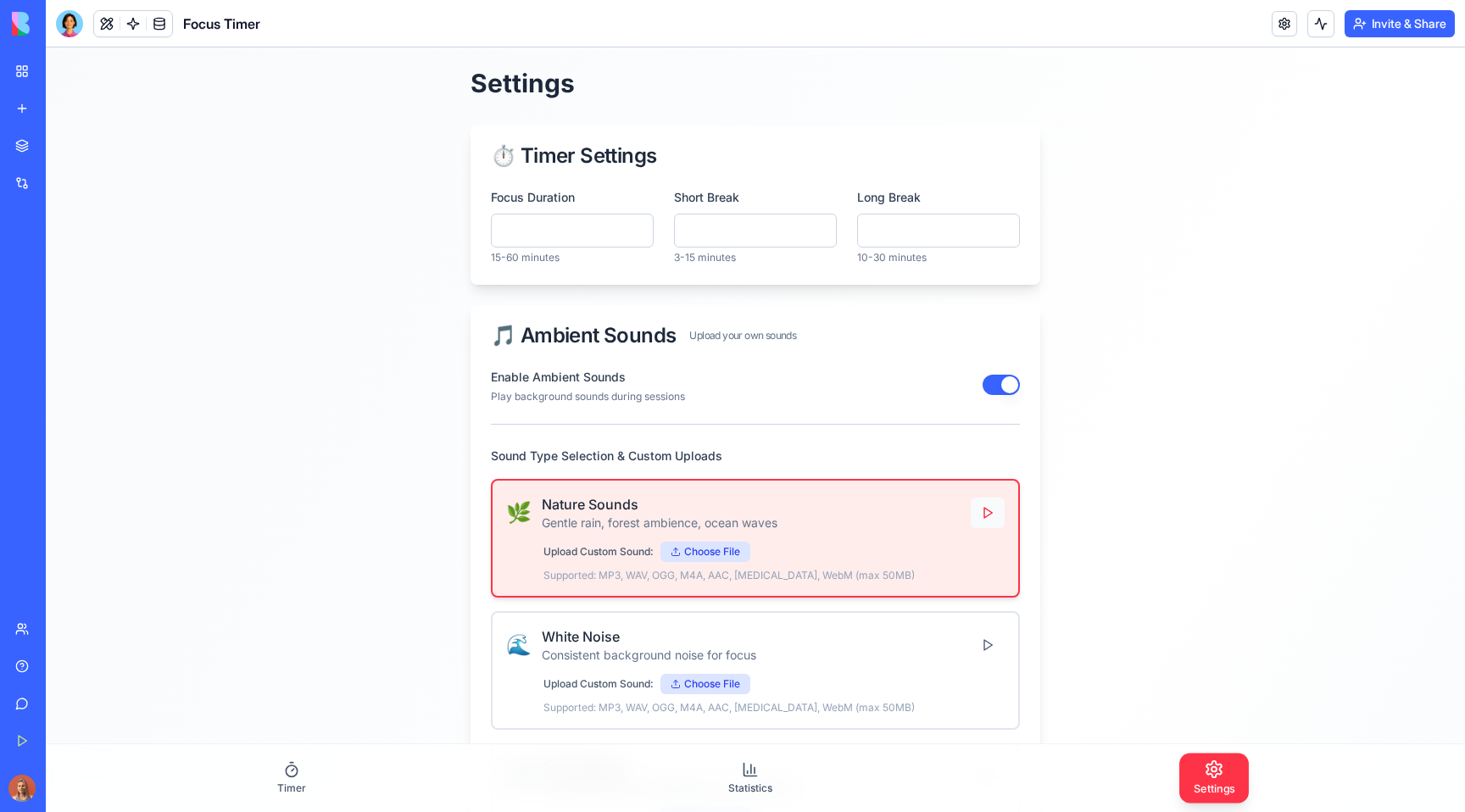
click at [975, 511] on button at bounding box center [987, 513] width 34 height 31
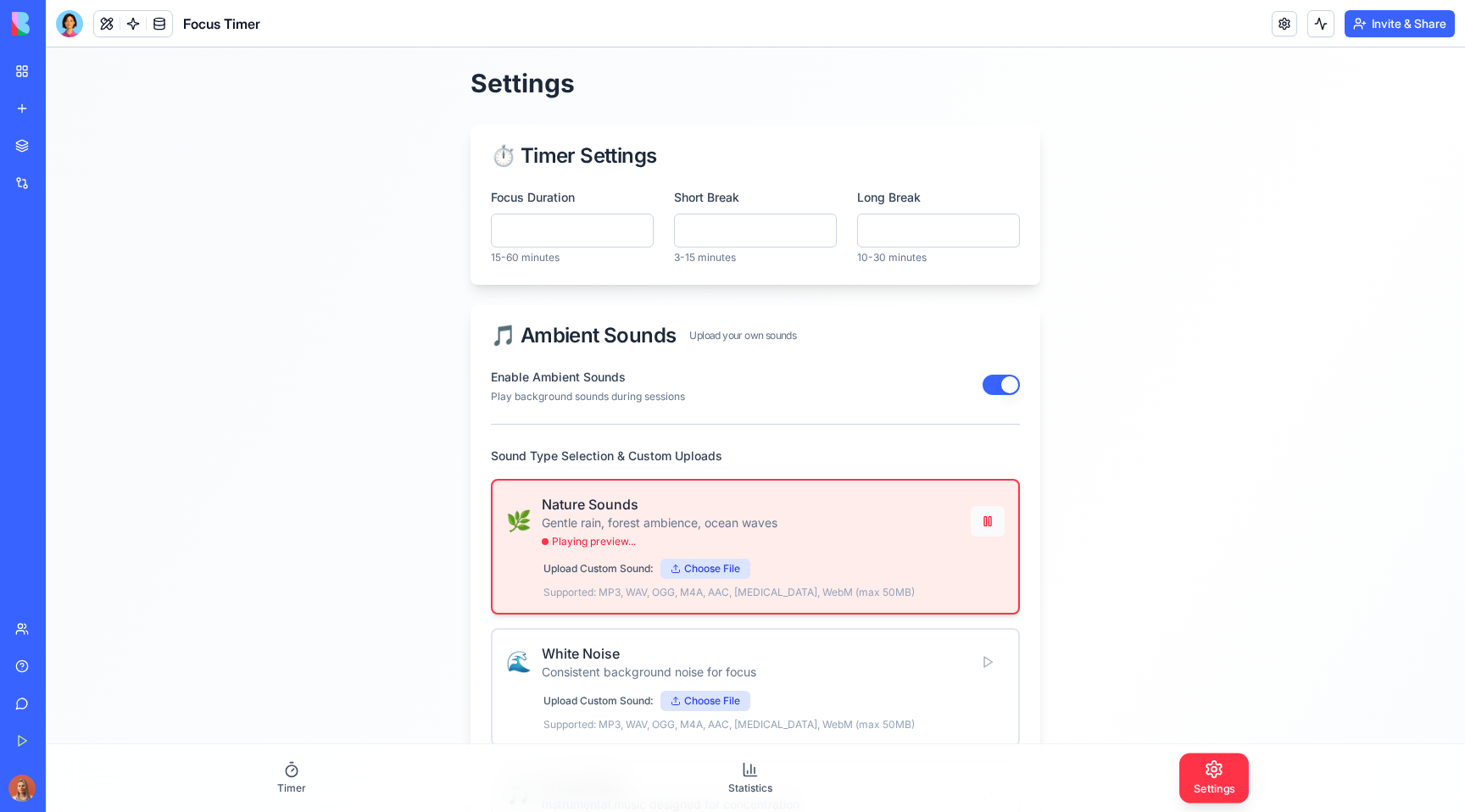
click at [975, 511] on button at bounding box center [987, 521] width 34 height 31
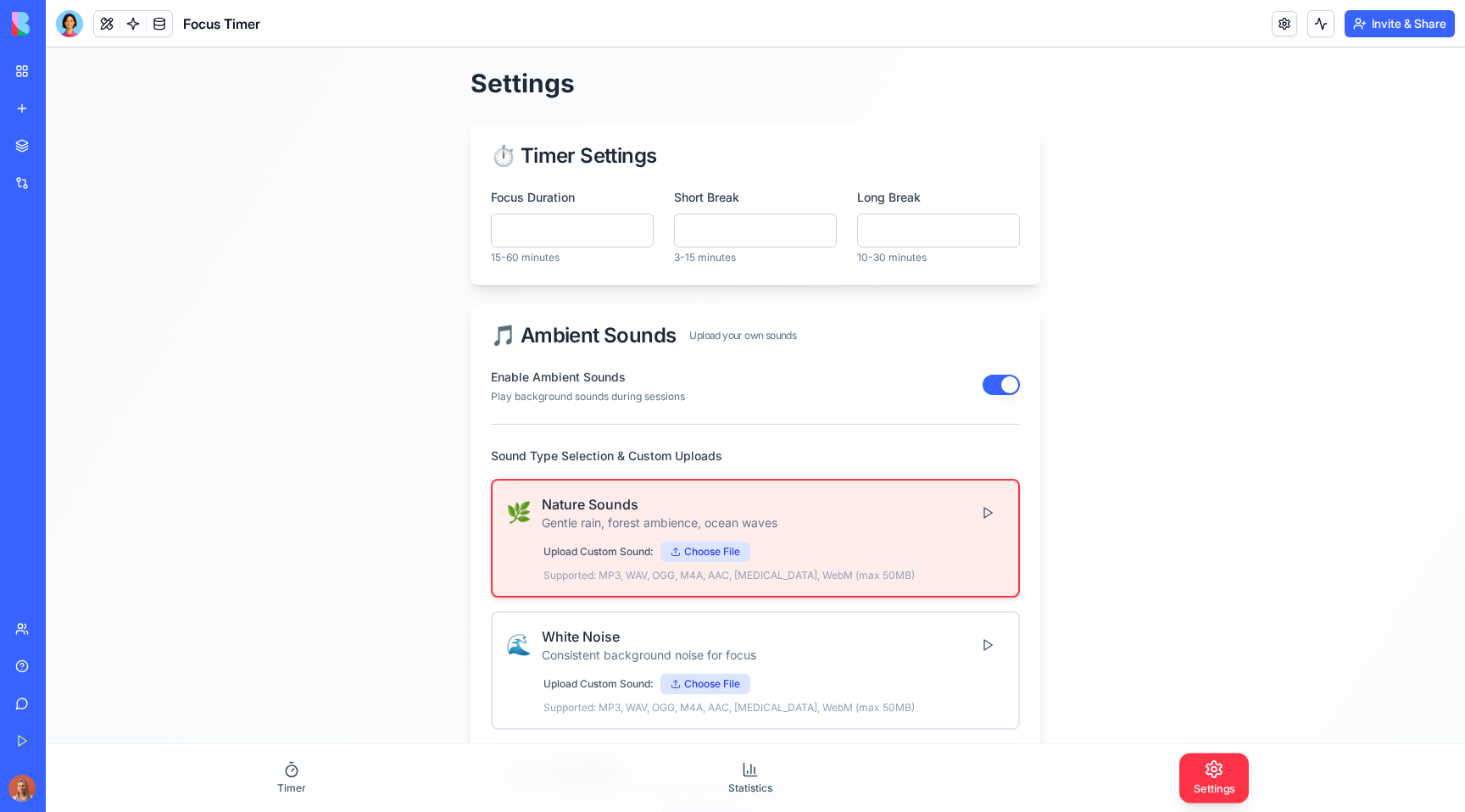
click at [102, 28] on button at bounding box center [107, 24] width 25 height 25
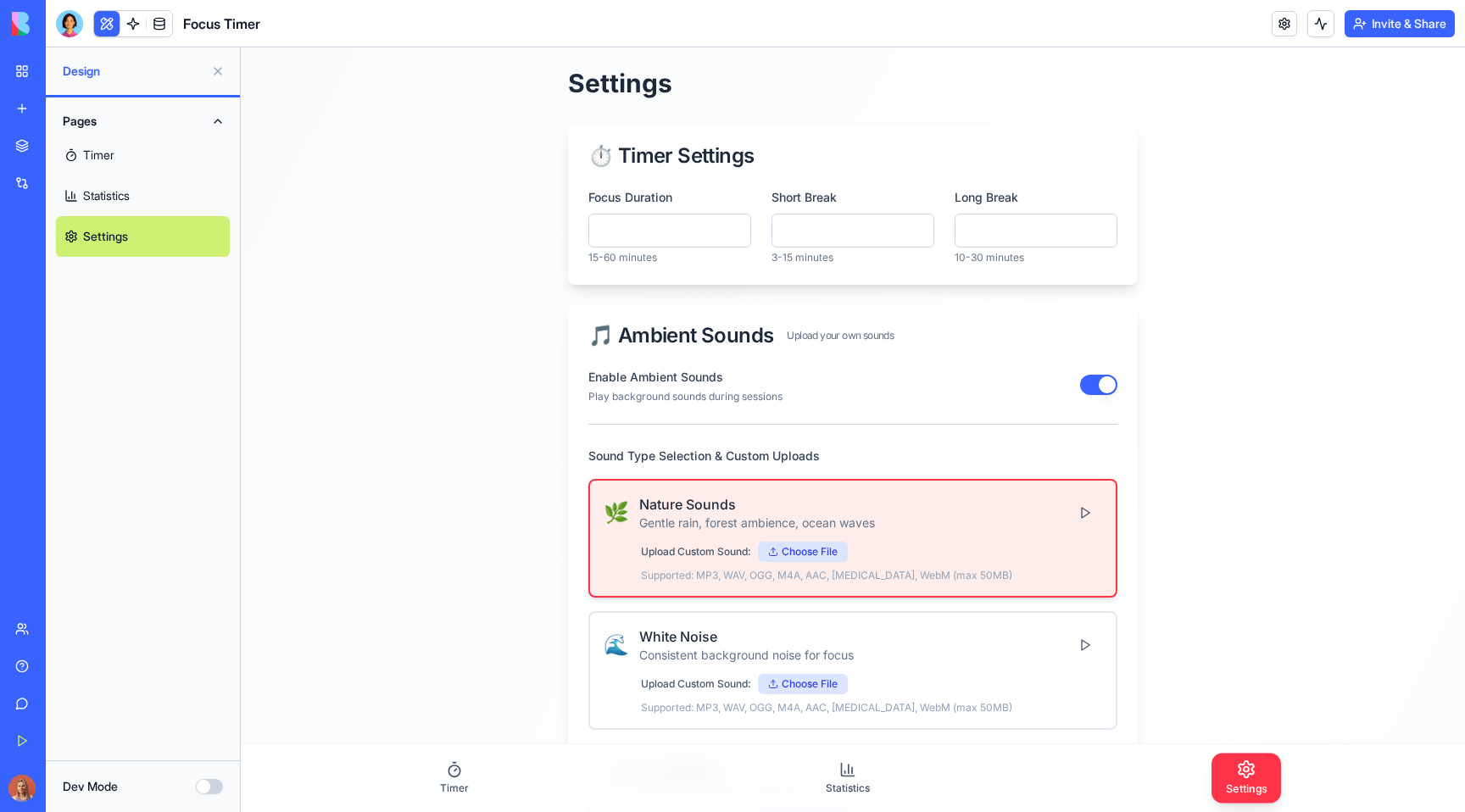
click at [202, 786] on button "Dev Mode" at bounding box center [209, 786] width 27 height 15
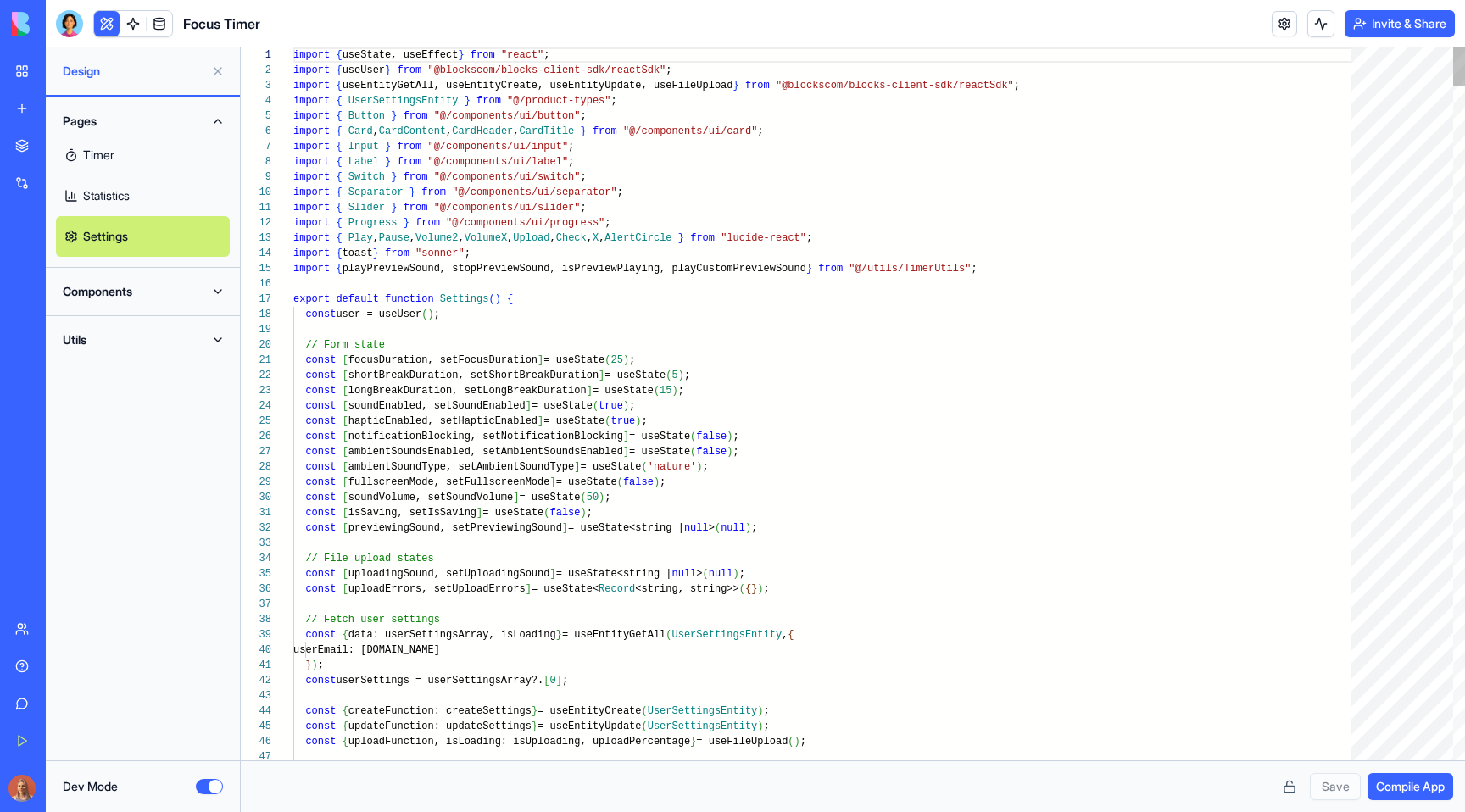
scroll to position [107, 0]
click at [1424, 778] on span "Compile App" at bounding box center [1410, 786] width 68 height 17
click at [99, 24] on button at bounding box center [107, 24] width 25 height 25
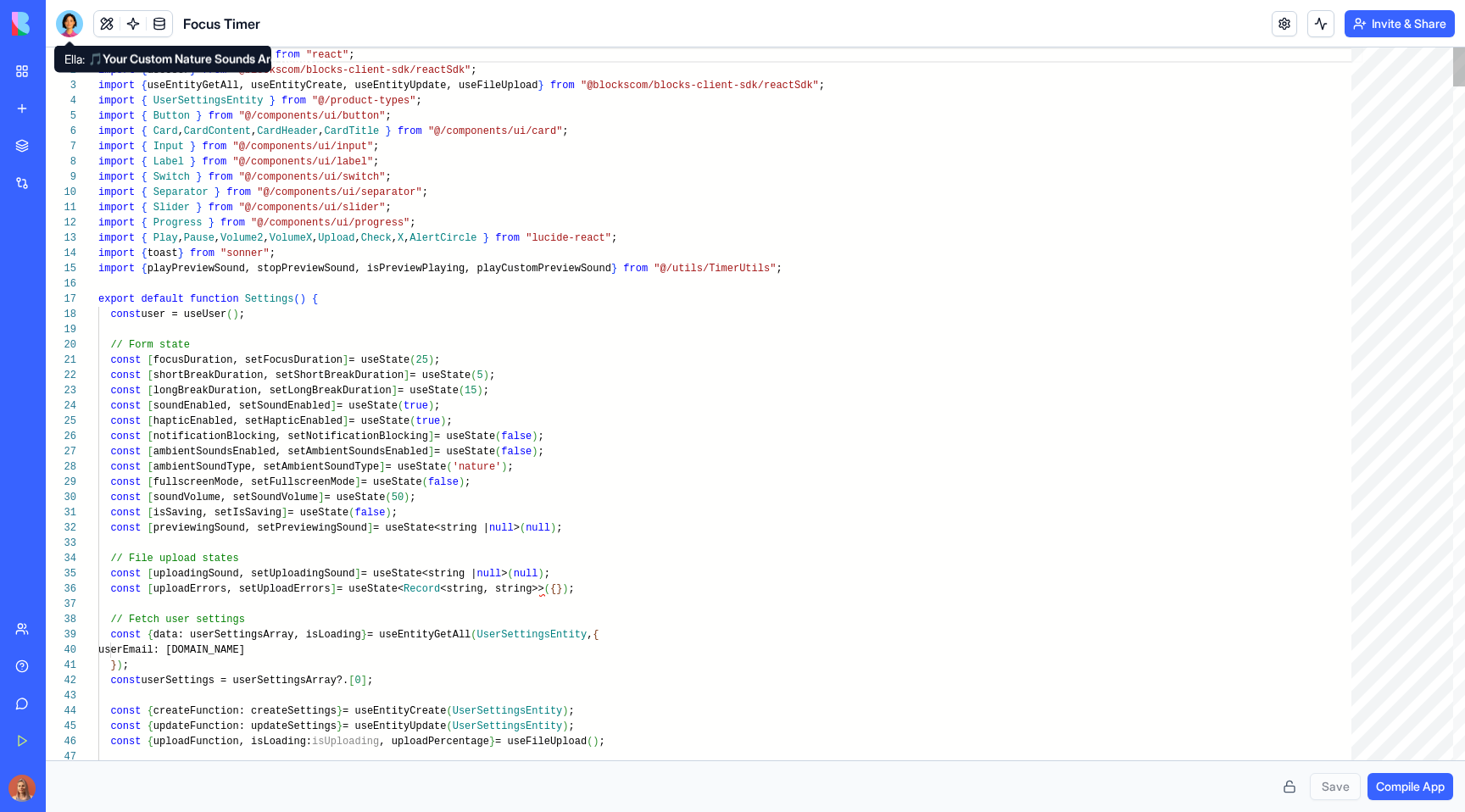
click at [73, 24] on div at bounding box center [69, 24] width 27 height 27
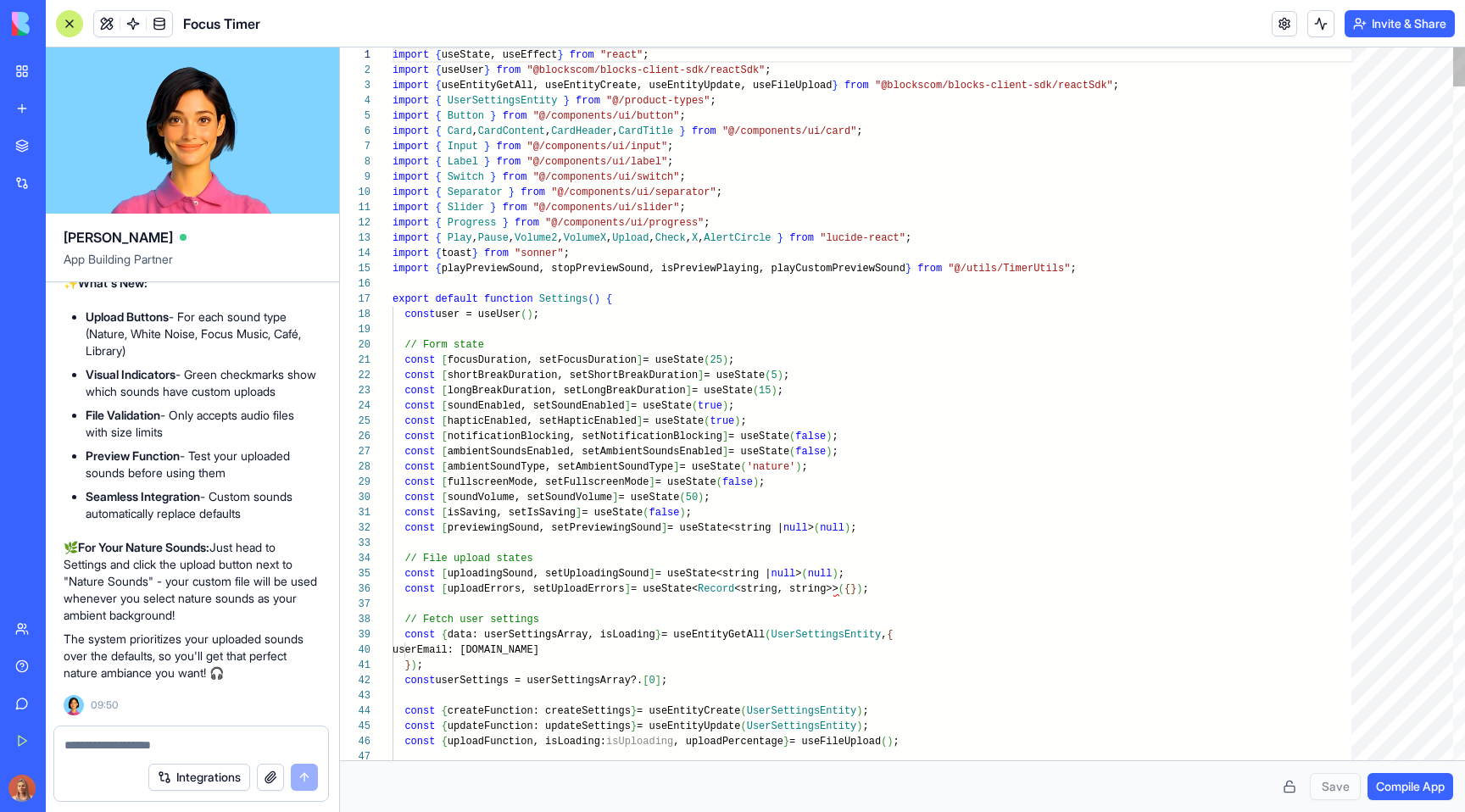
scroll to position [0, 0]
click at [107, 24] on button at bounding box center [107, 24] width 25 height 25
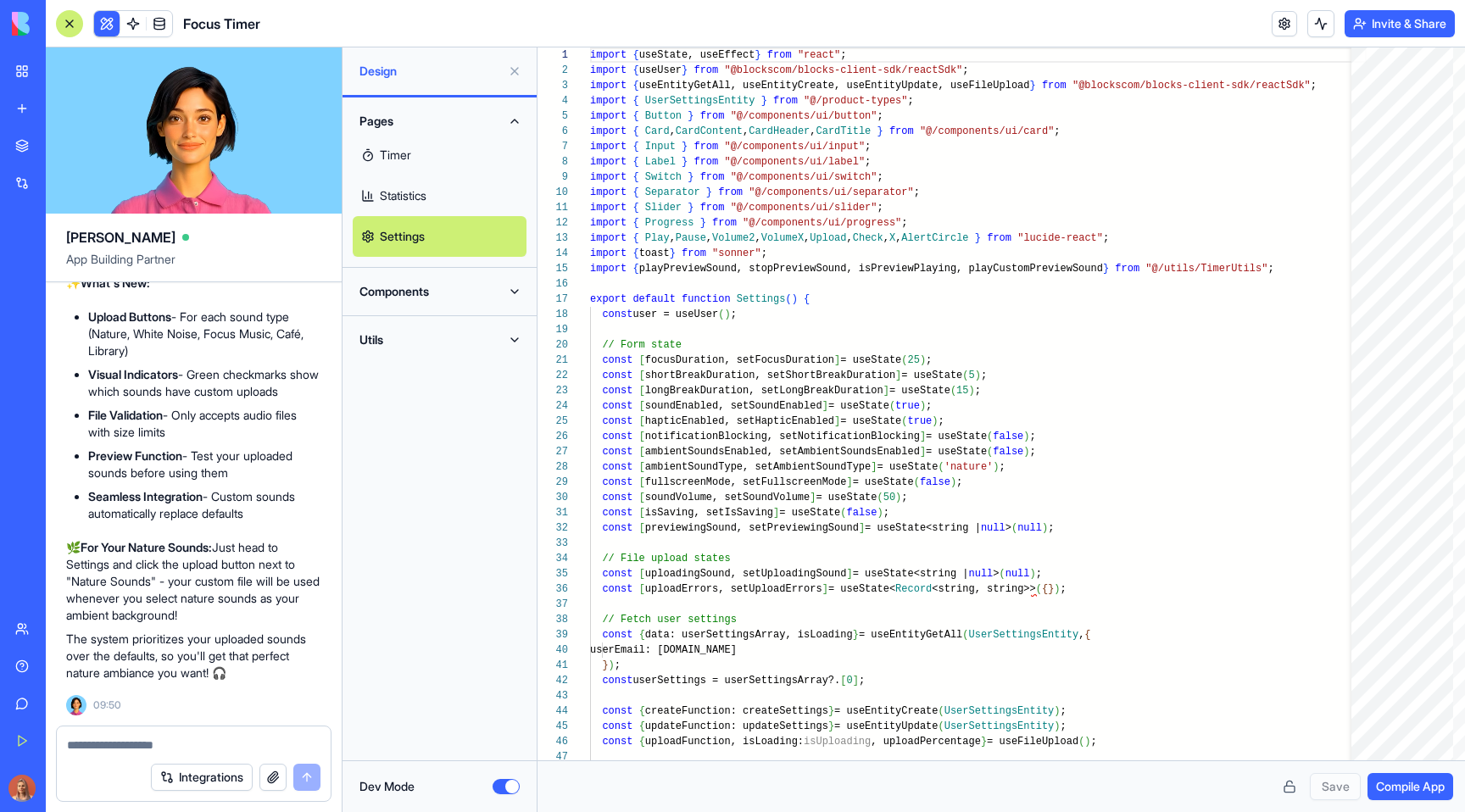
click at [508, 783] on button "Dev Mode" at bounding box center [506, 786] width 27 height 15
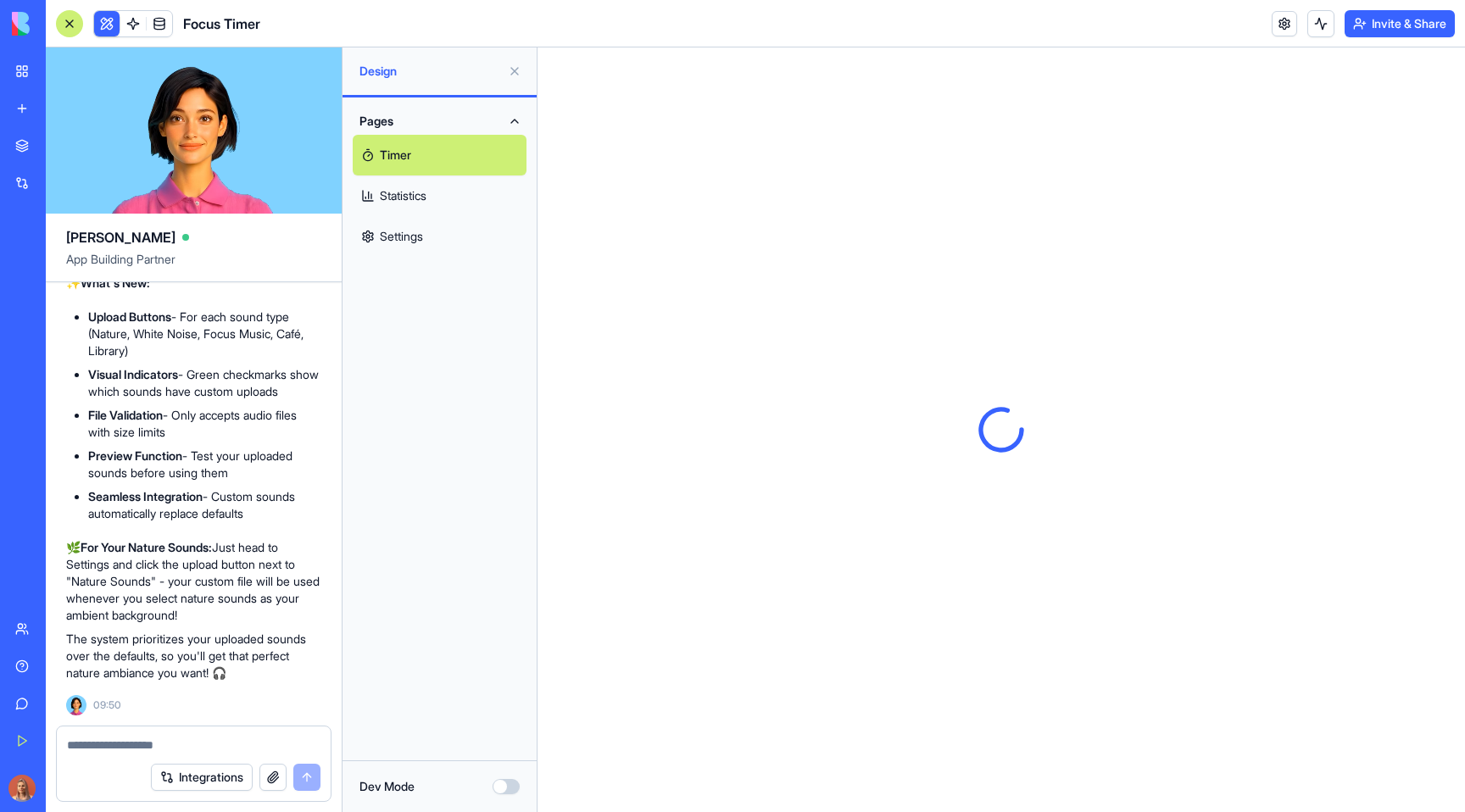
click at [518, 69] on button at bounding box center [514, 71] width 27 height 27
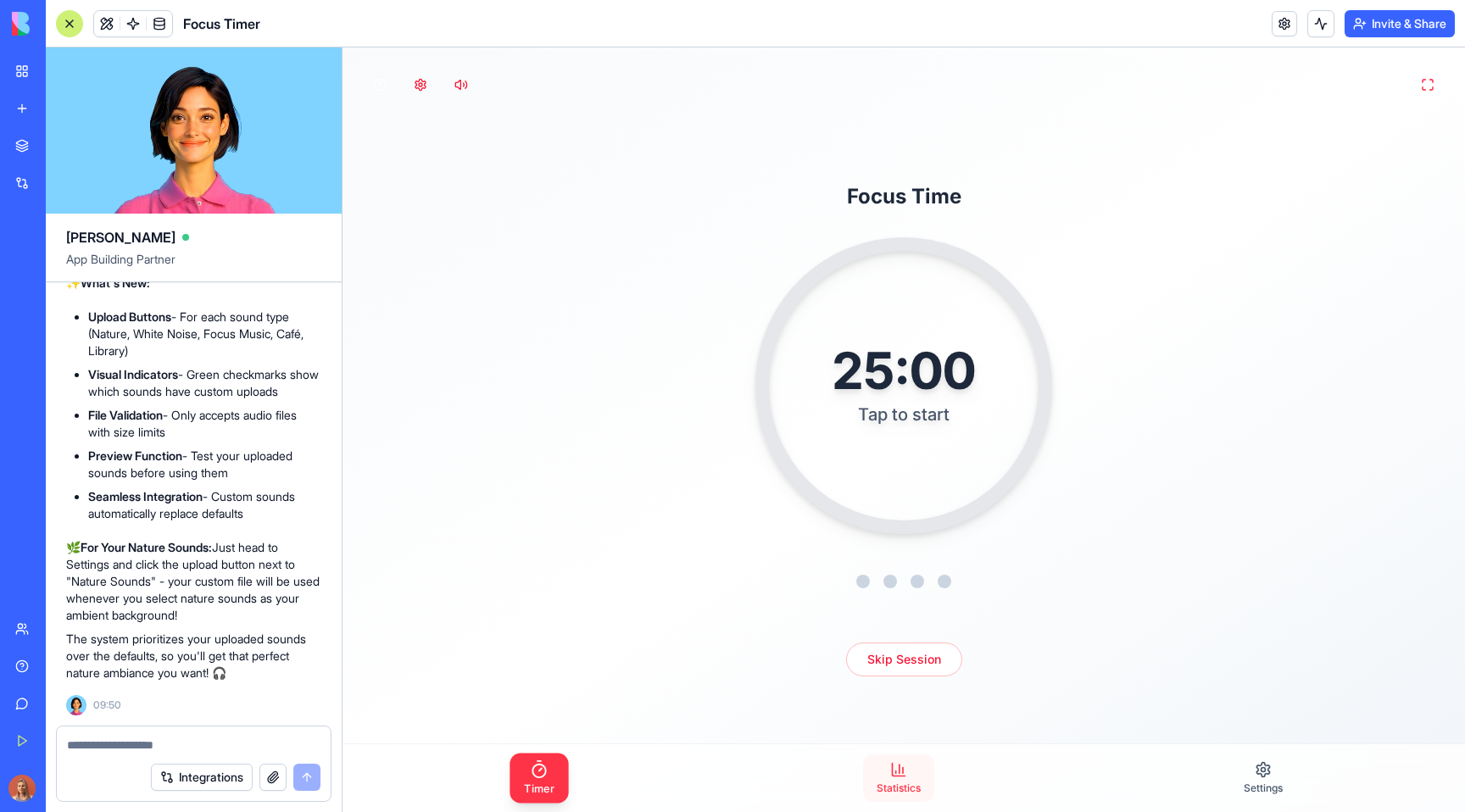
click at [903, 776] on link "Statistics" at bounding box center [898, 778] width 71 height 47
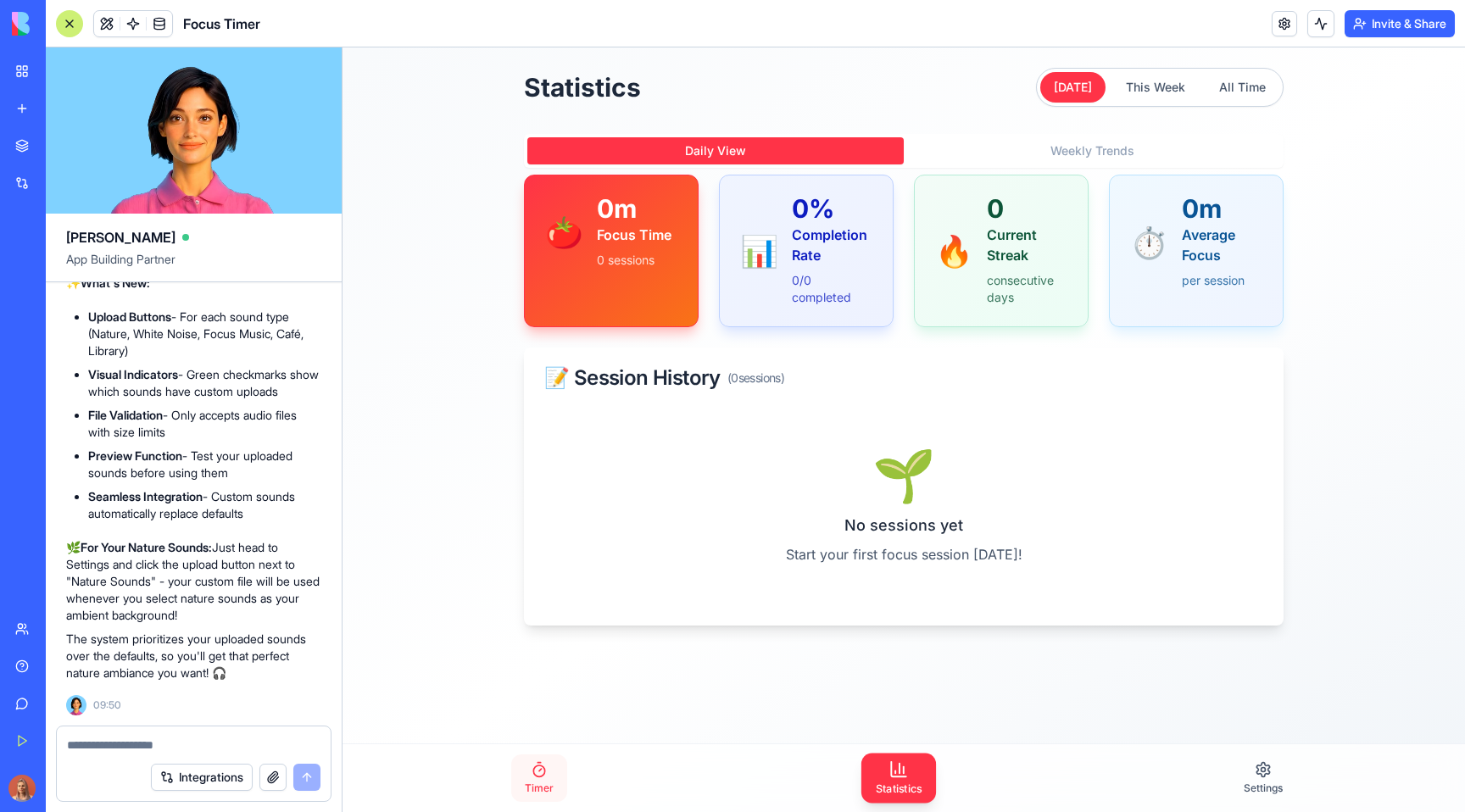
click at [546, 793] on span "Timer" at bounding box center [538, 788] width 29 height 13
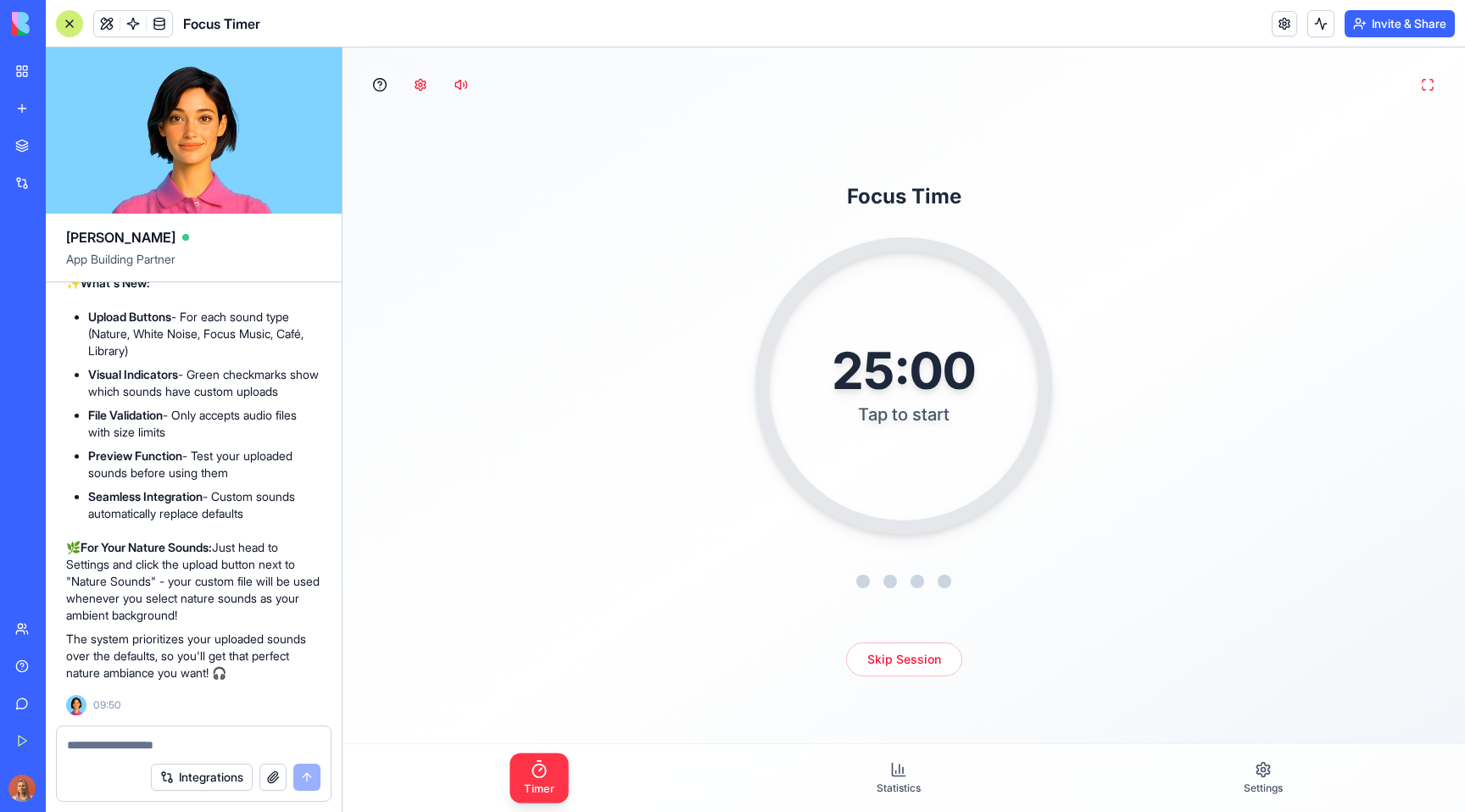
click at [389, 88] on button "button" at bounding box center [380, 85] width 38 height 38
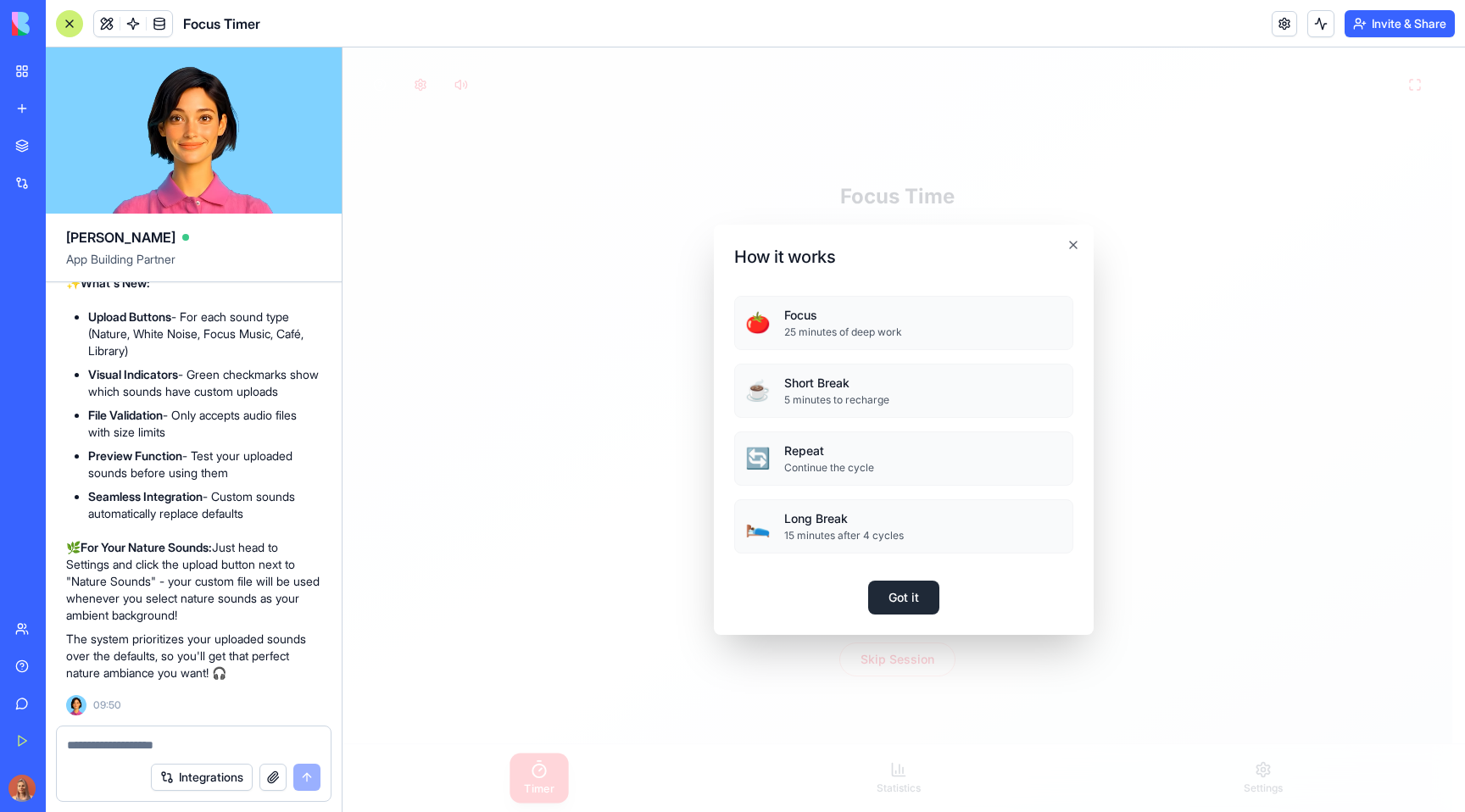
click at [921, 598] on button "Got it" at bounding box center [903, 597] width 71 height 34
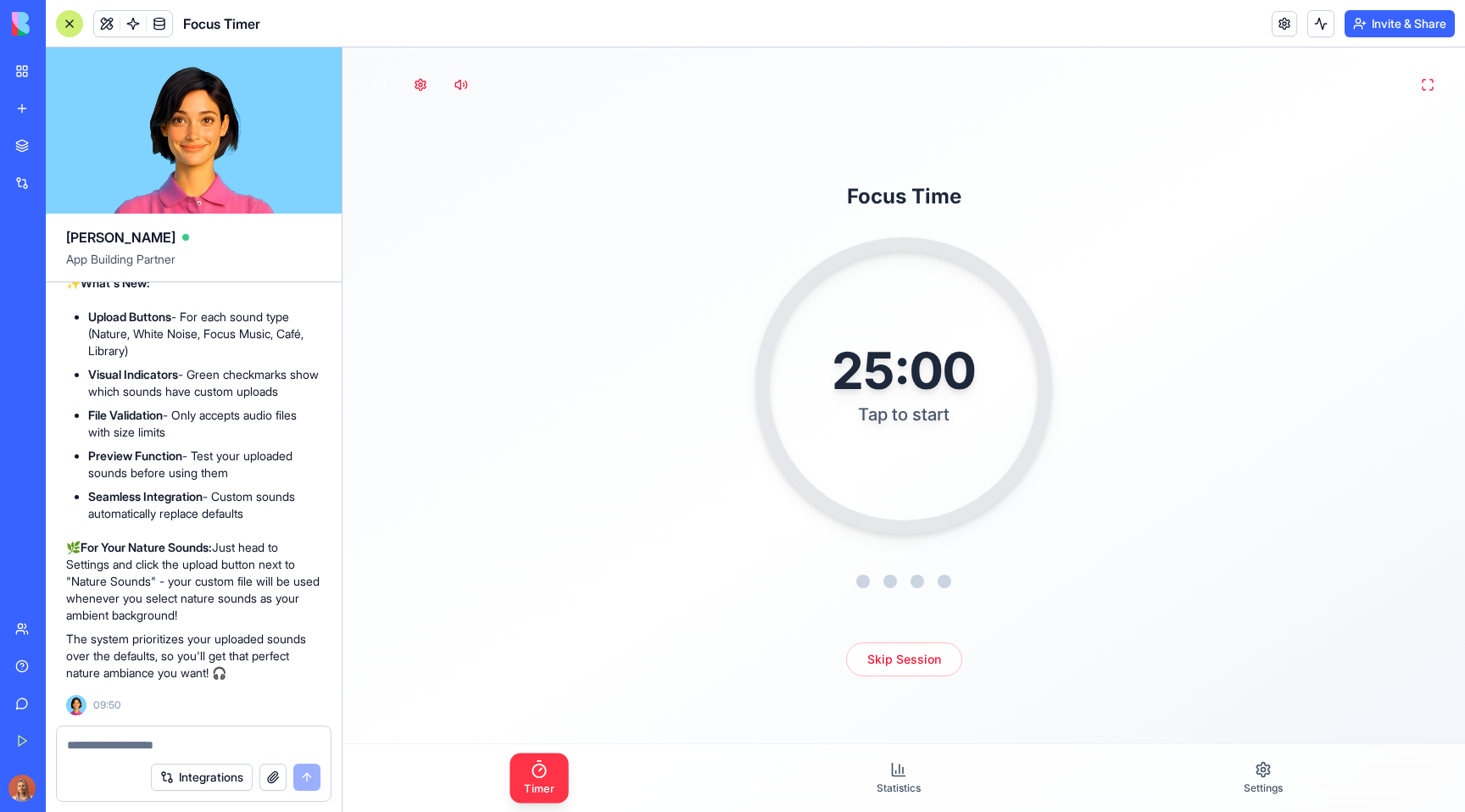
click at [236, 735] on div at bounding box center [193, 739] width 274 height 27
click at [241, 743] on textarea at bounding box center [194, 745] width 254 height 17
paste textarea "*"
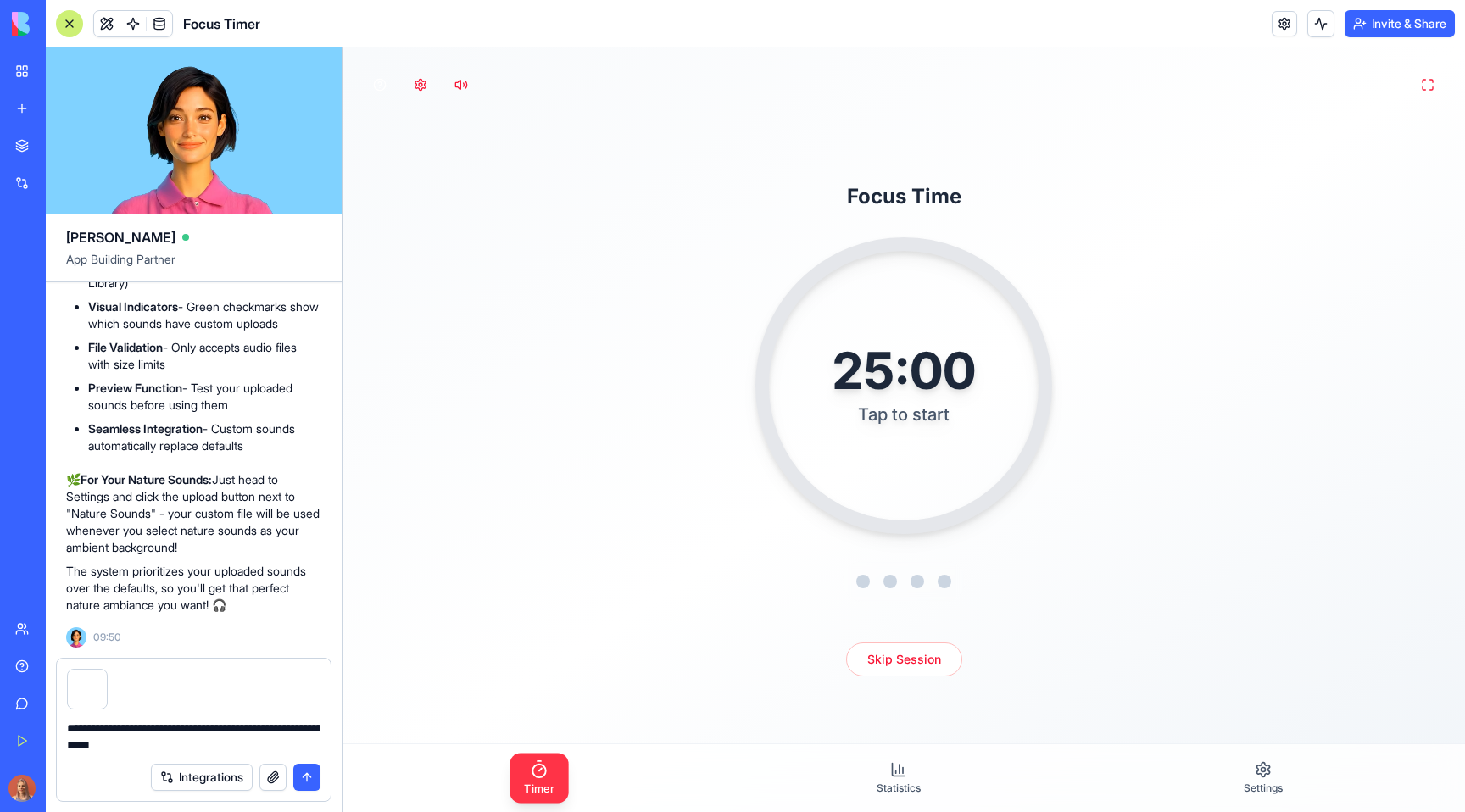
drag, startPoint x: 192, startPoint y: 741, endPoint x: 150, endPoint y: 742, distance: 42.0
click at [150, 742] on textarea "**********" at bounding box center [194, 736] width 254 height 34
type textarea "**********"
click at [169, 737] on textarea "**********" at bounding box center [194, 736] width 254 height 34
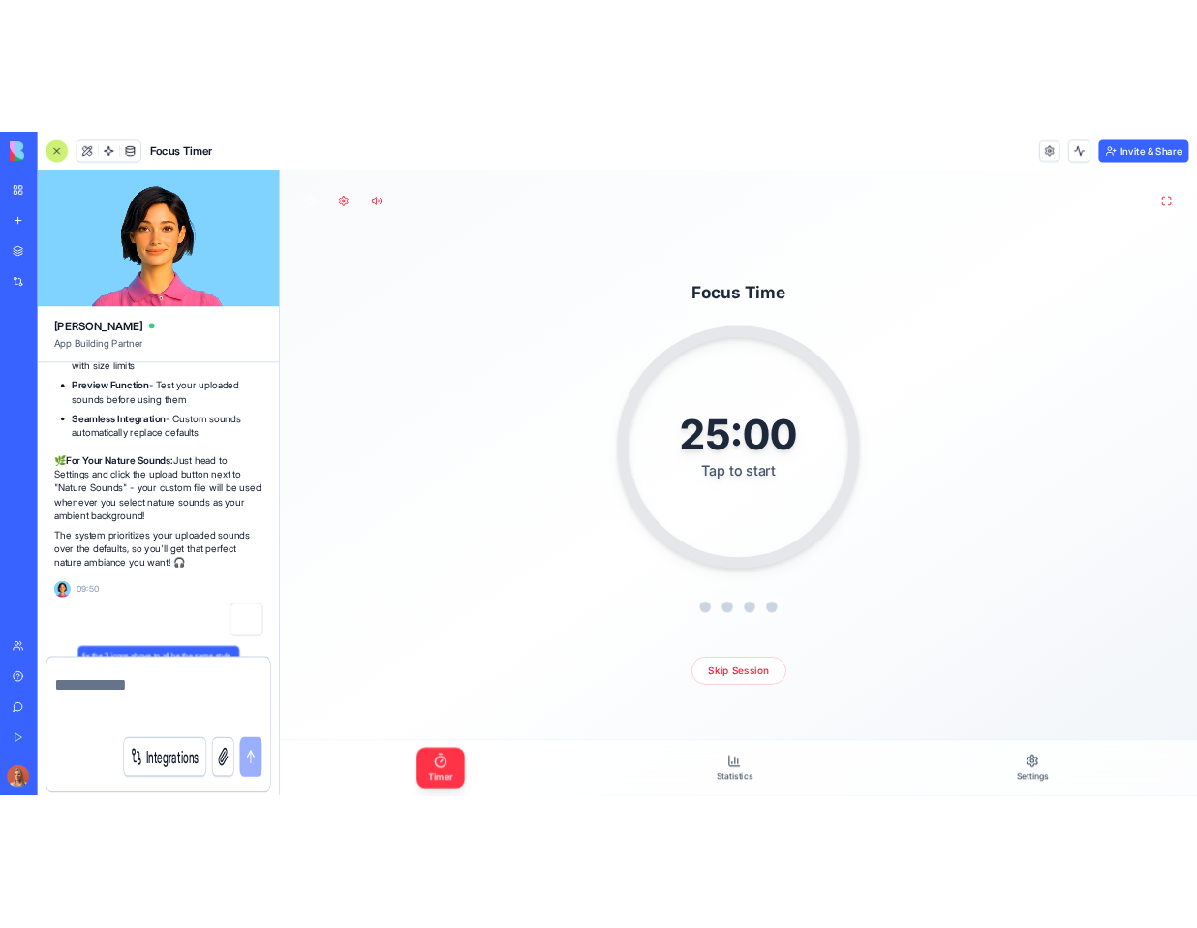
scroll to position [12343, 0]
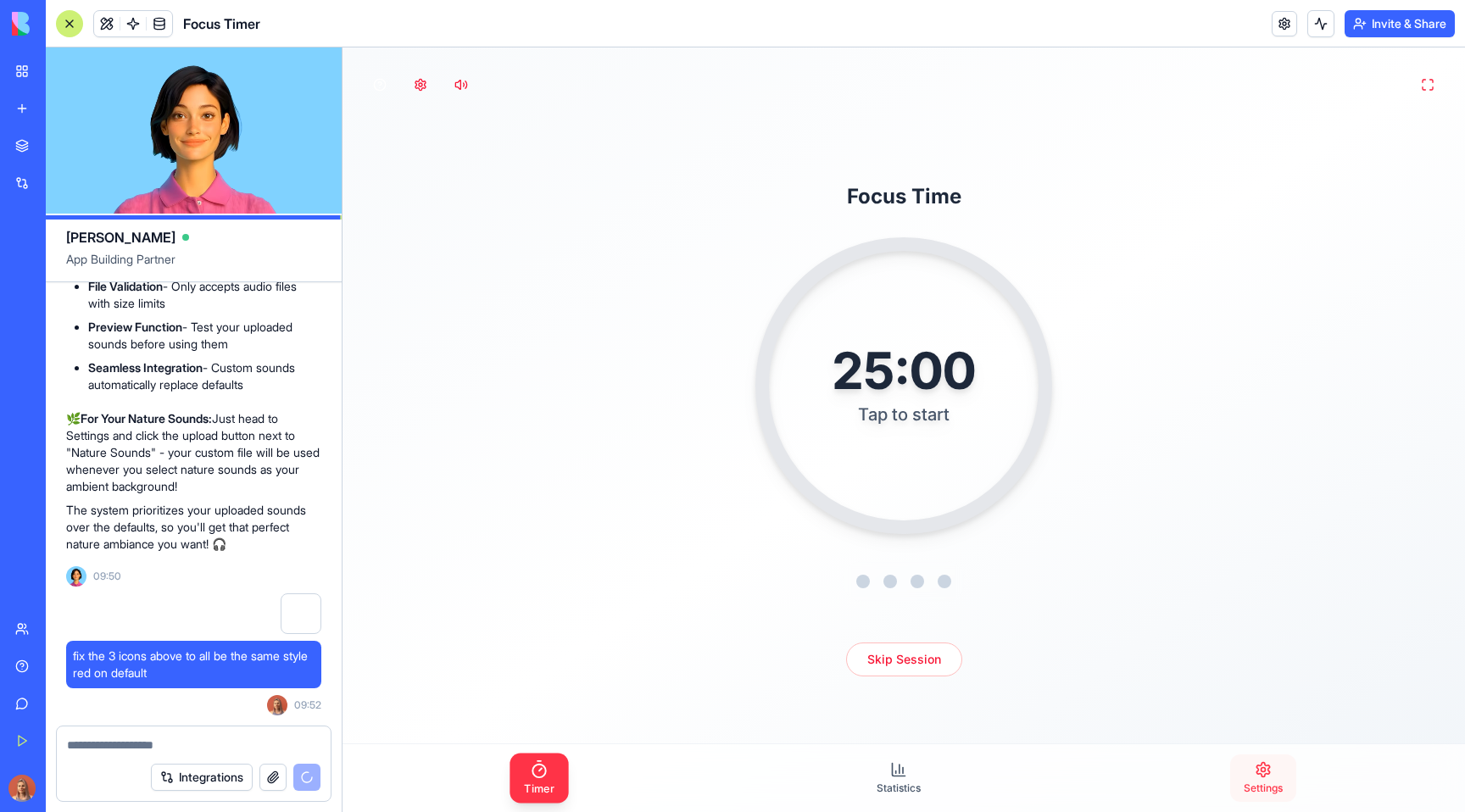
click at [1254, 764] on icon at bounding box center [1262, 769] width 17 height 17
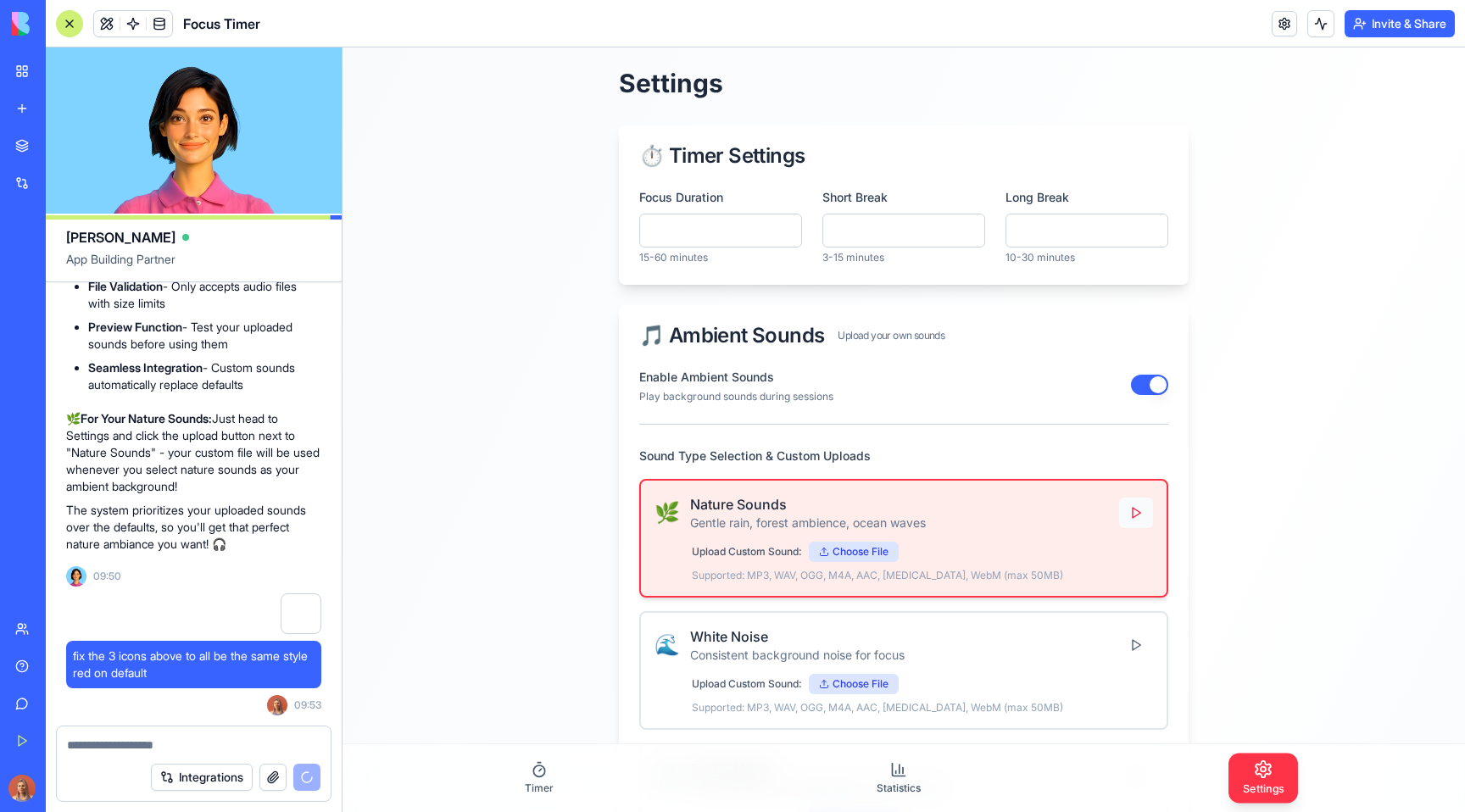
click at [1127, 515] on button at bounding box center [1135, 513] width 34 height 31
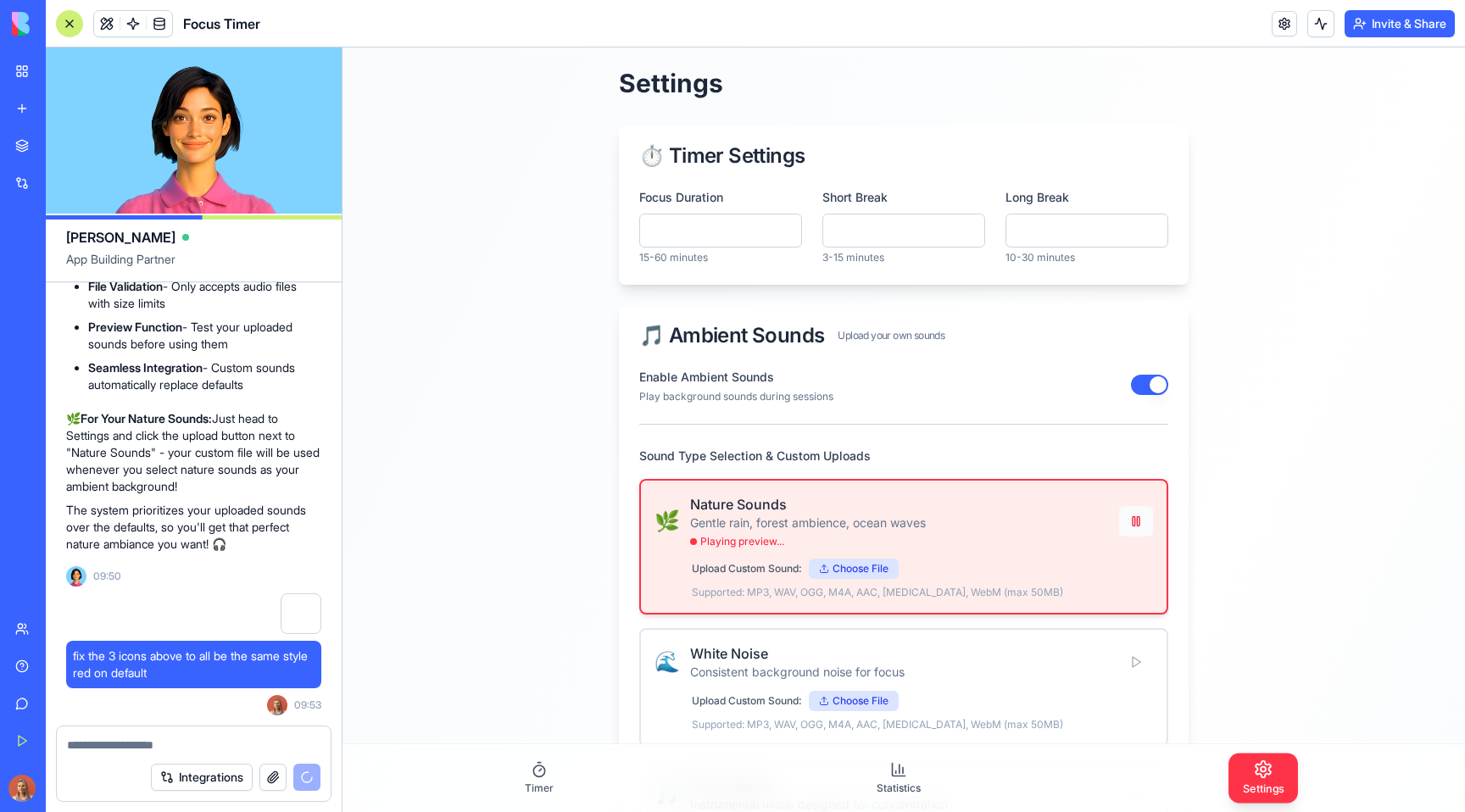
click at [1122, 524] on button at bounding box center [1135, 521] width 34 height 31
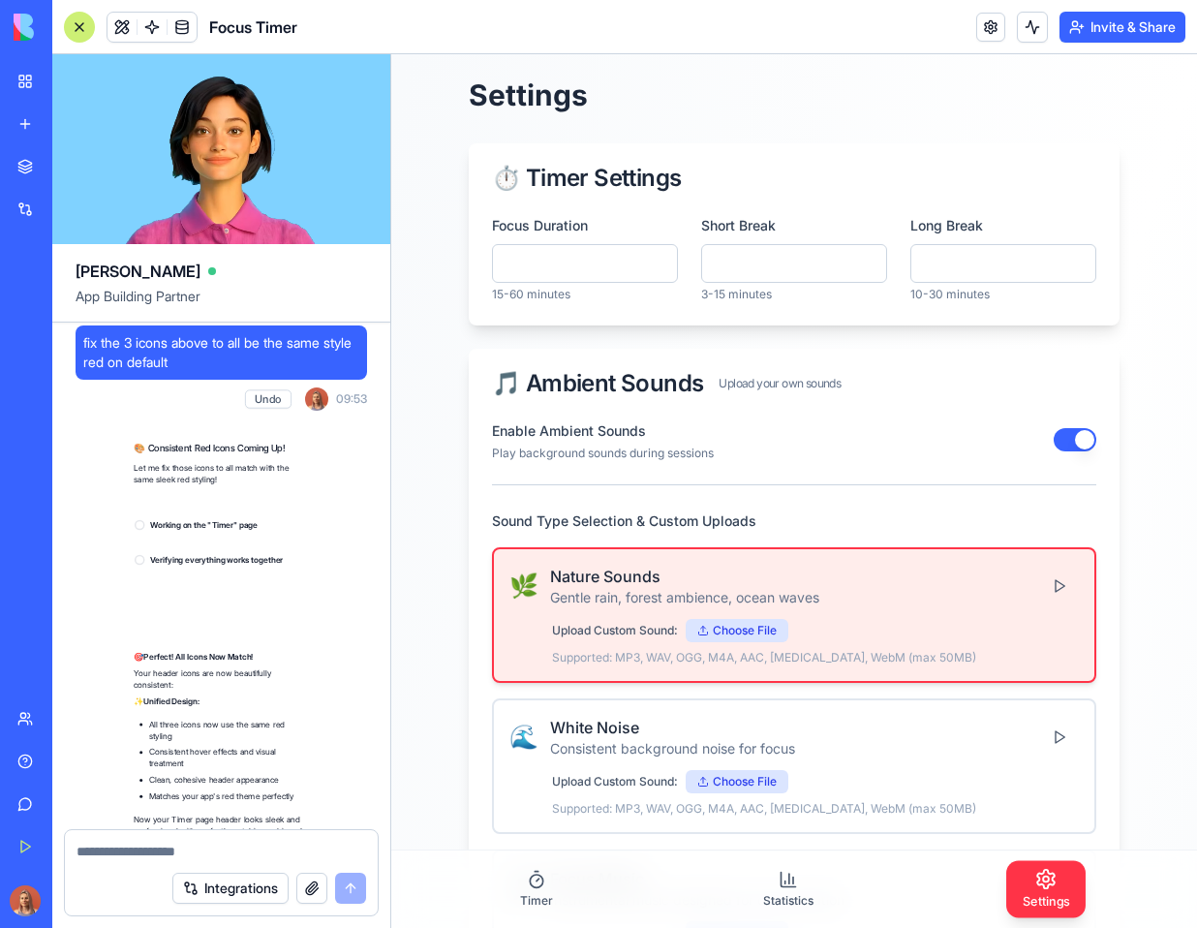
scroll to position [12886, 0]
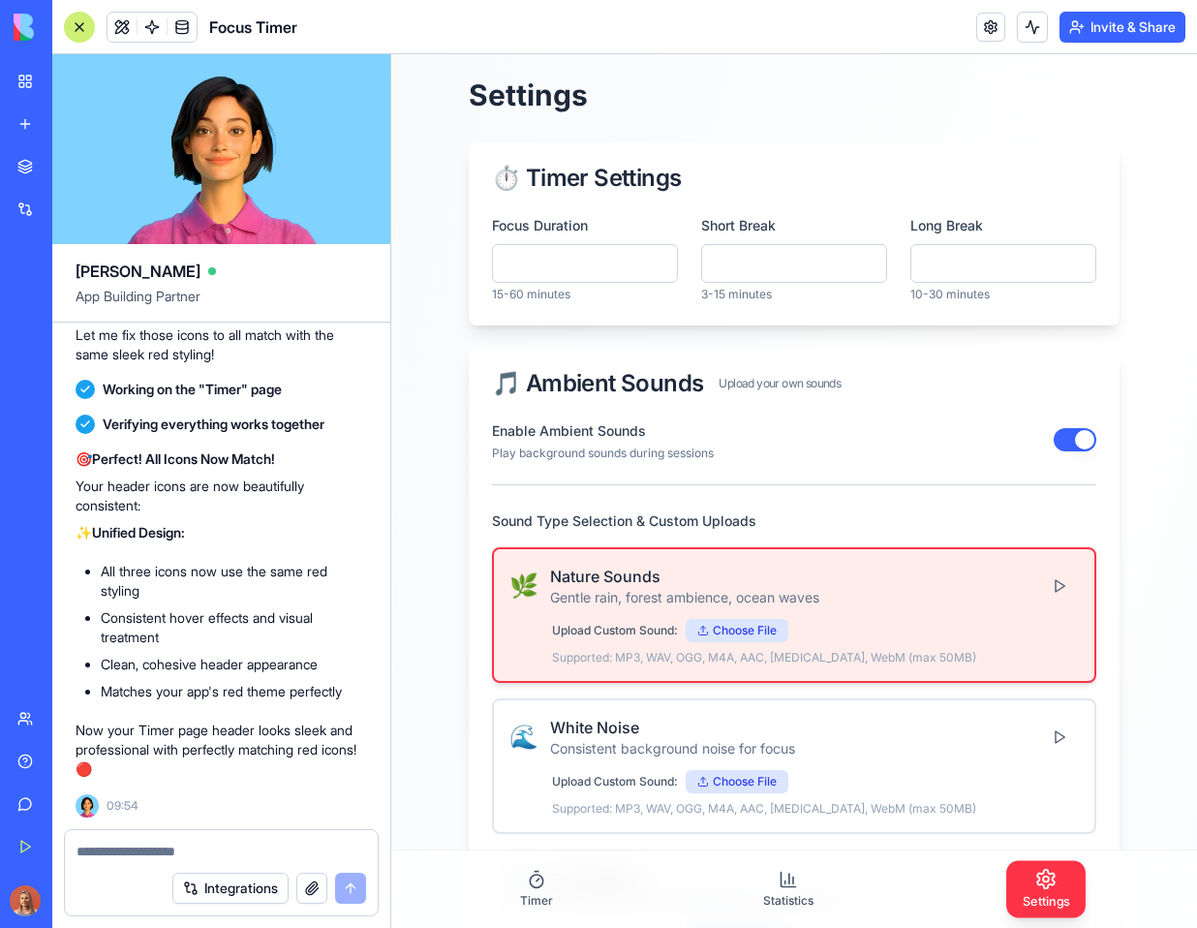
click at [236, 851] on textarea at bounding box center [222, 851] width 290 height 19
click at [587, 894] on div "Timer Statistics Settings" at bounding box center [794, 888] width 806 height 77
click at [556, 886] on link "Timer" at bounding box center [537, 889] width 64 height 54
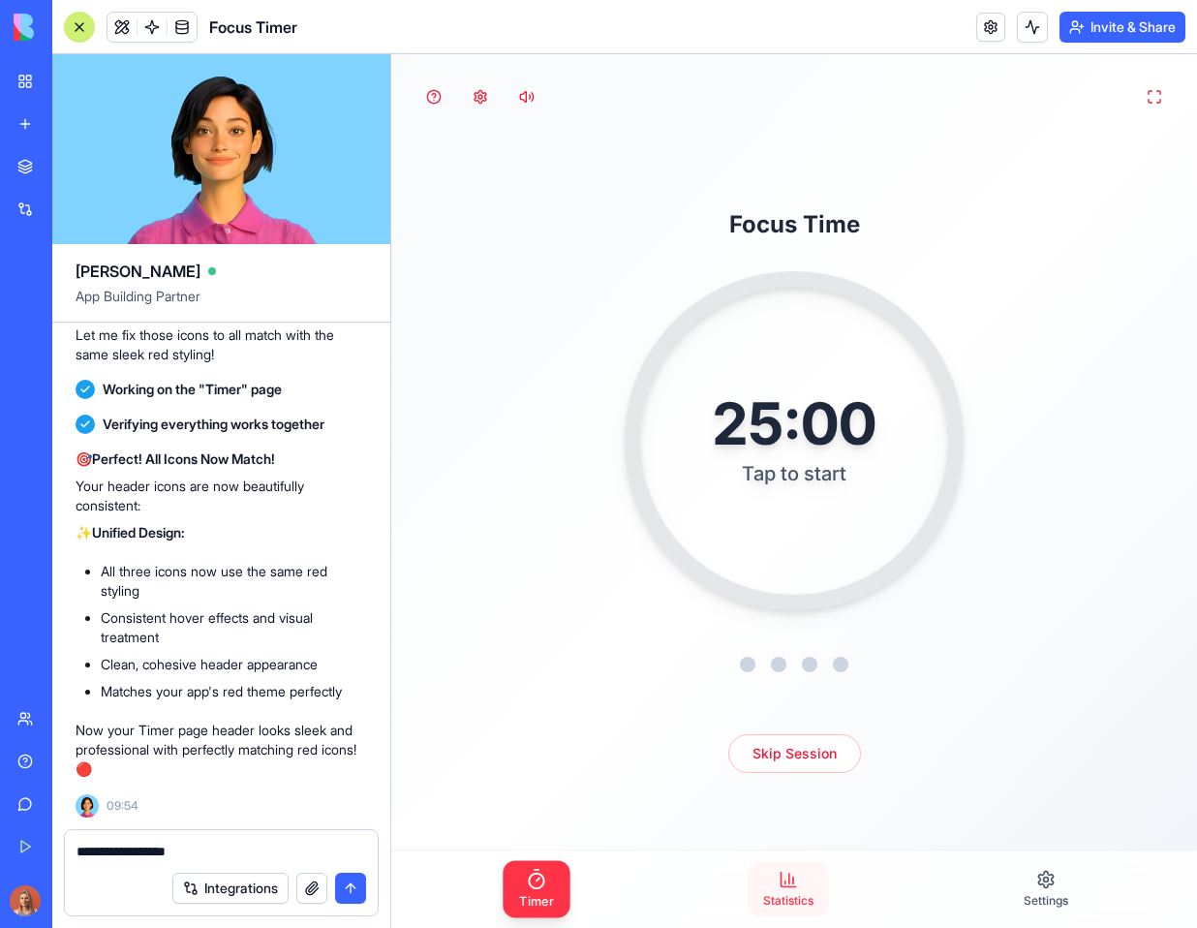
click at [748, 880] on link "Statistics" at bounding box center [788, 889] width 81 height 54
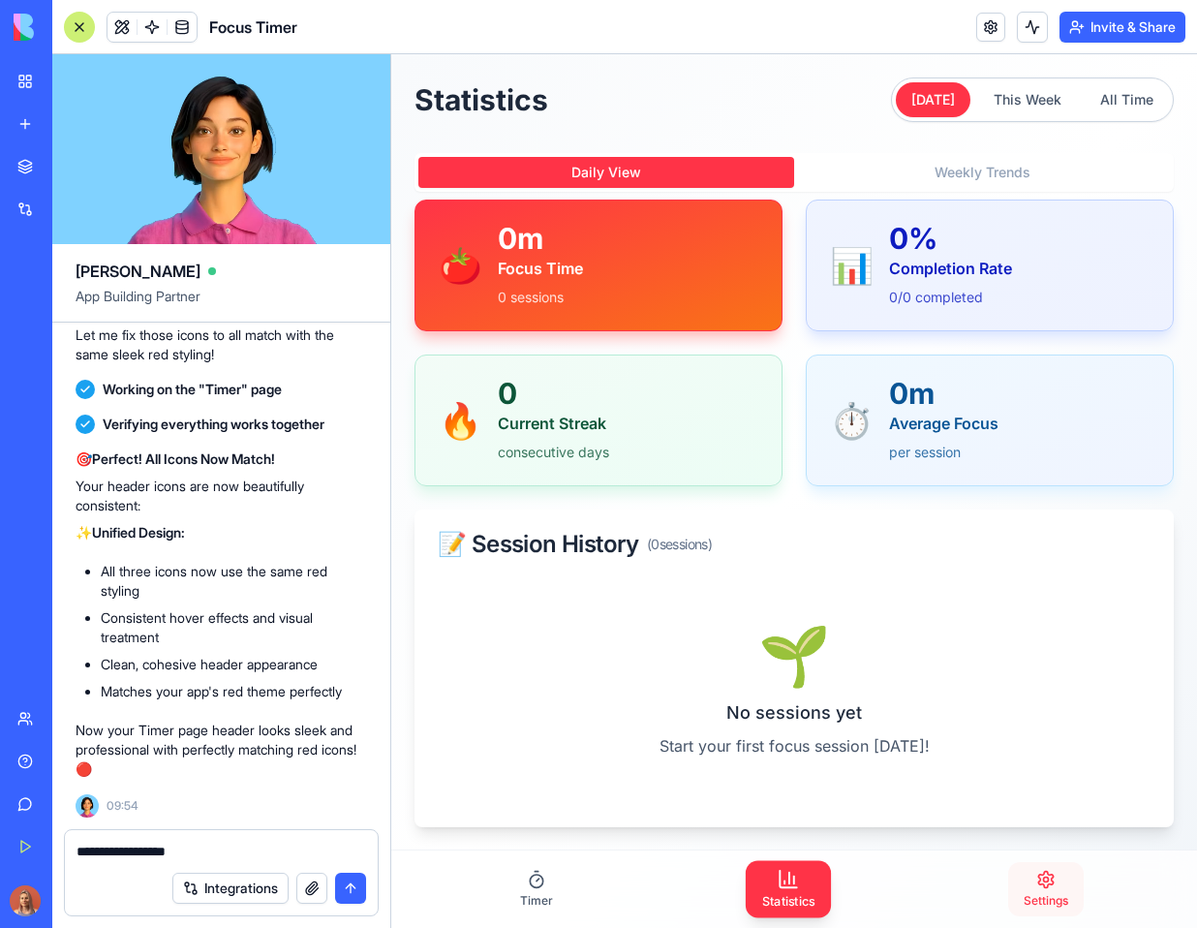
click at [1052, 870] on link "Settings" at bounding box center [1046, 889] width 76 height 54
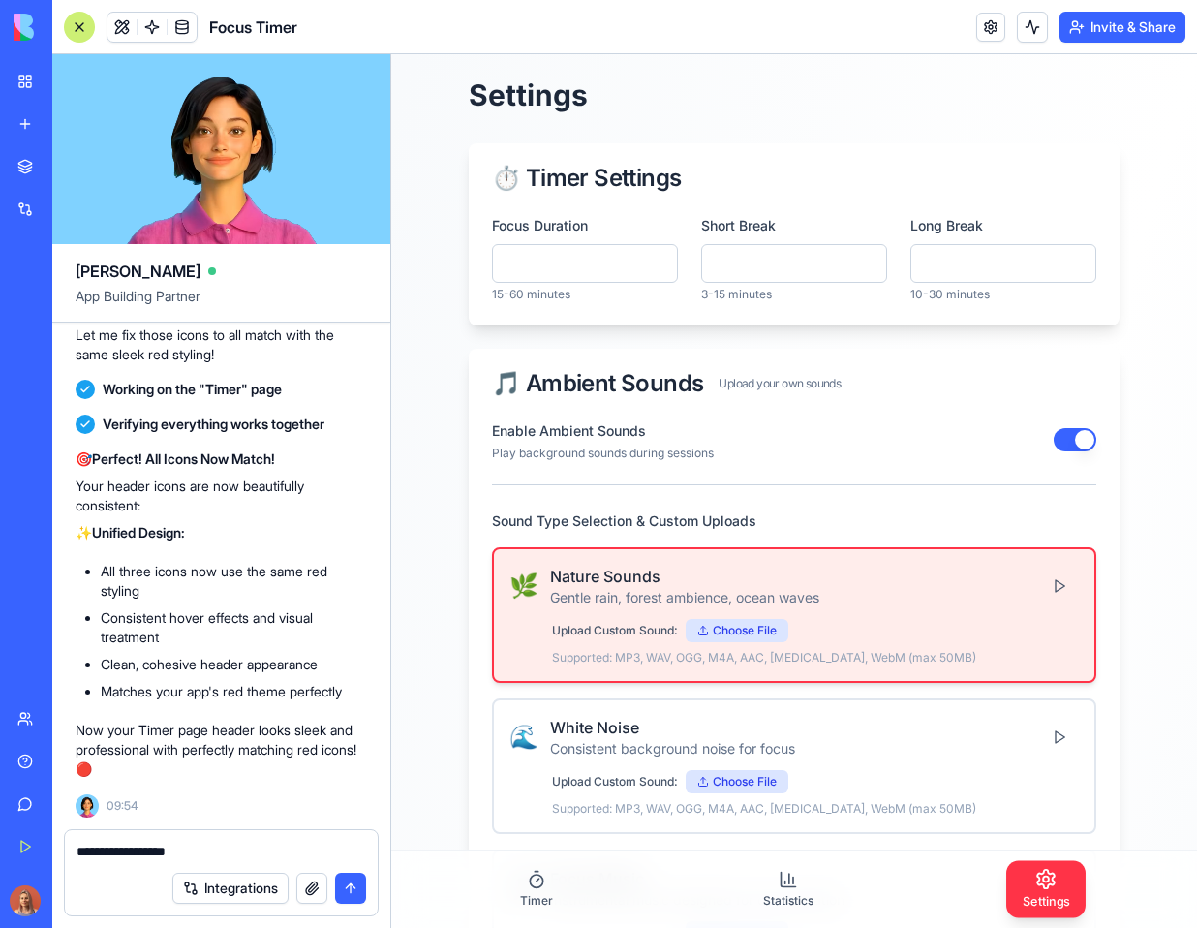
click at [222, 848] on textarea "**********" at bounding box center [222, 851] width 290 height 19
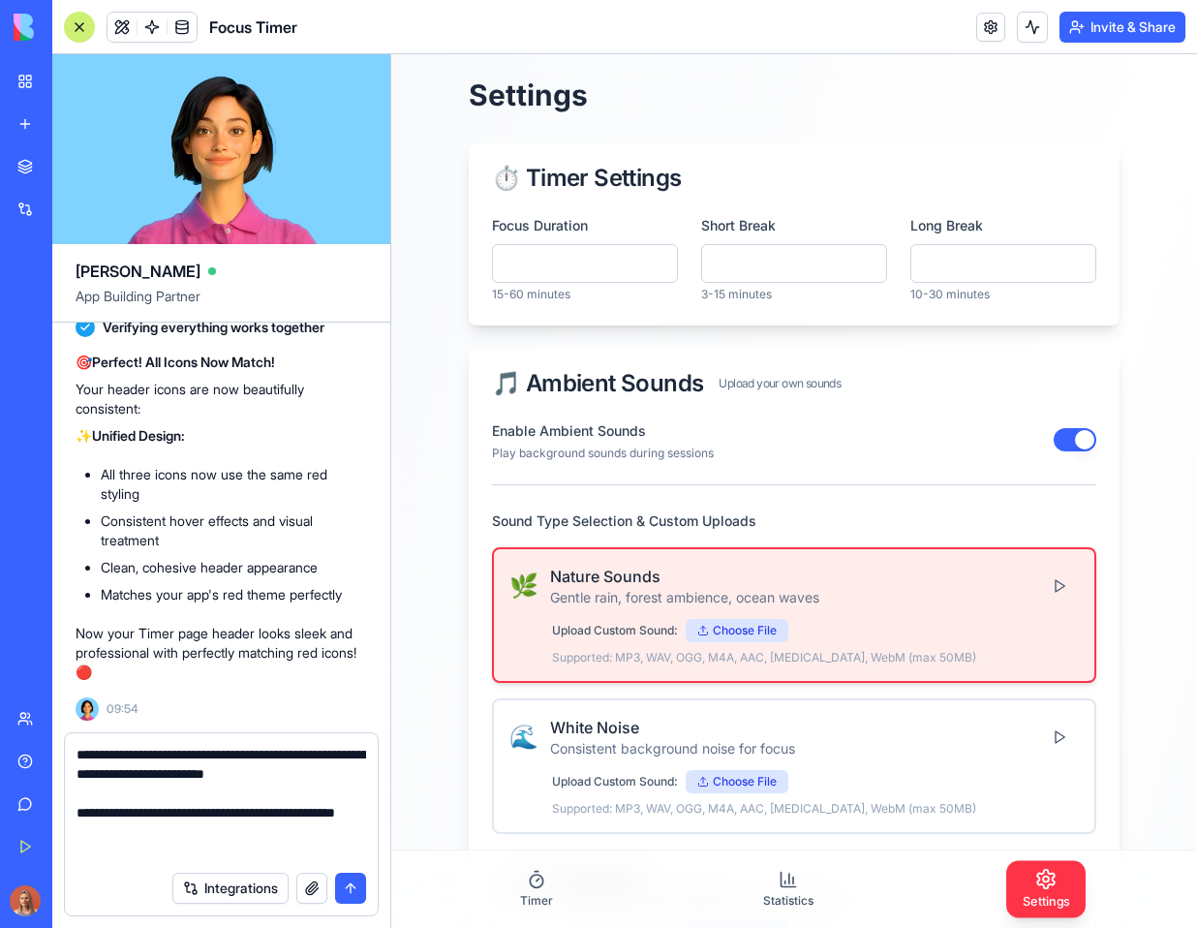
click at [89, 845] on textarea "**********" at bounding box center [222, 803] width 290 height 116
type textarea "**********"
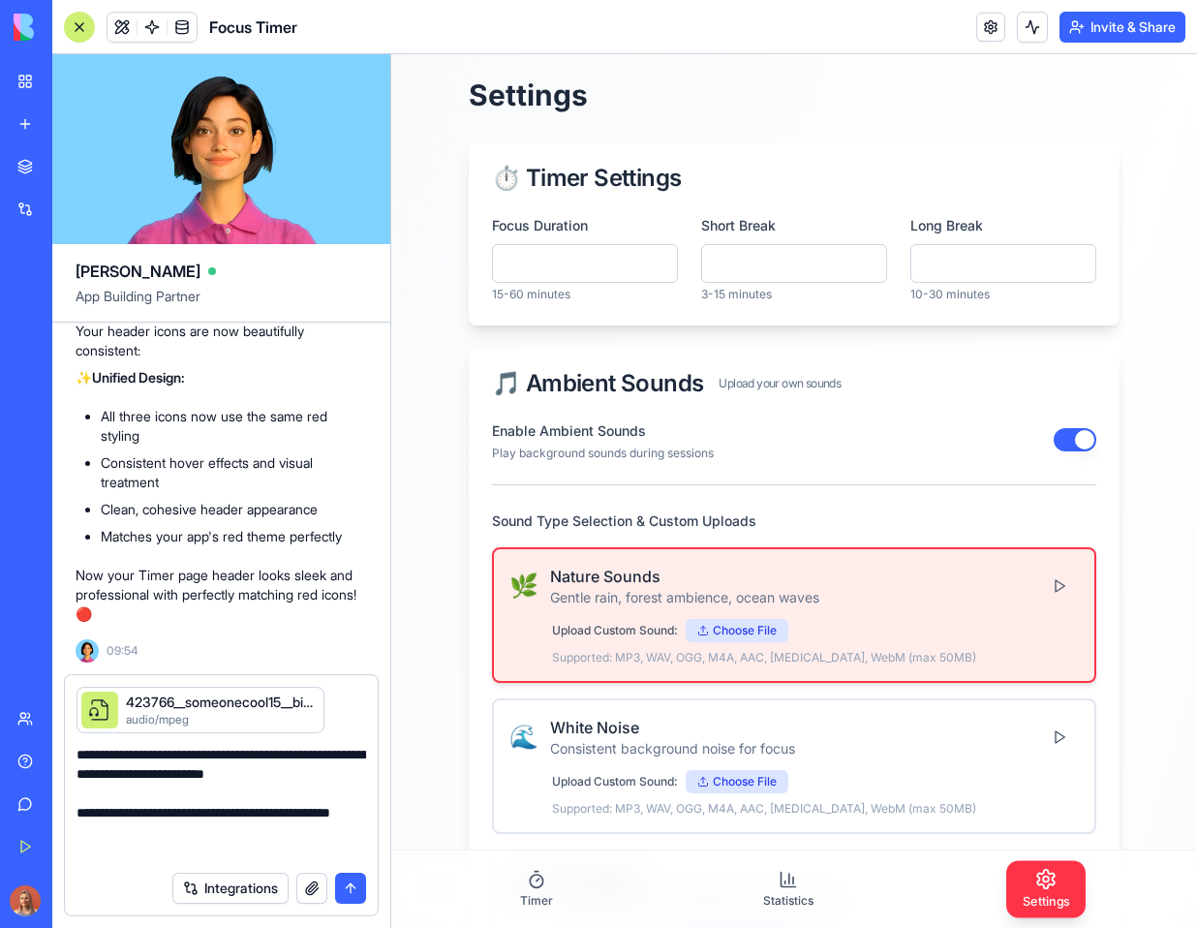
click at [344, 890] on button "submit" at bounding box center [350, 888] width 31 height 31
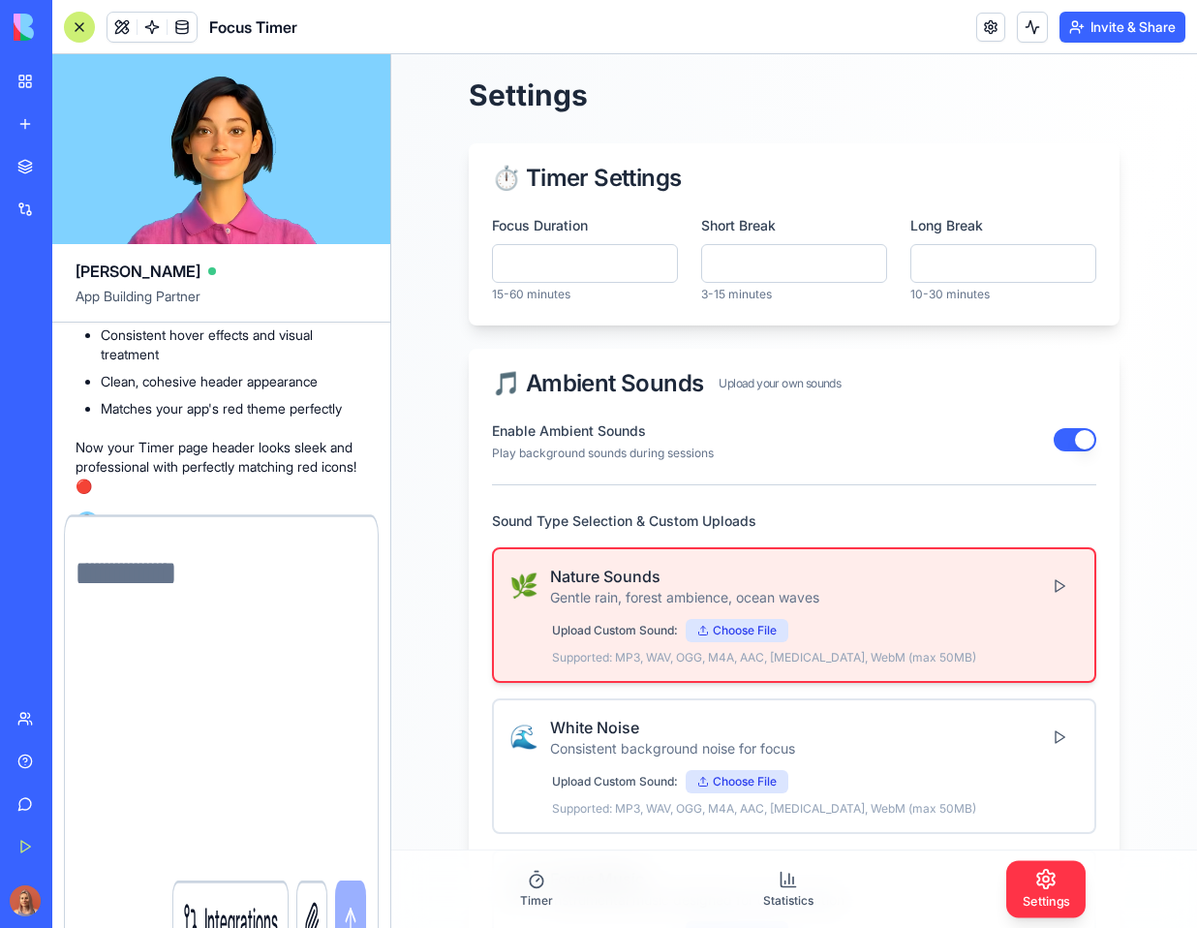
scroll to position [13072, 0]
click at [344, 890] on div "Integrations" at bounding box center [269, 920] width 194 height 80
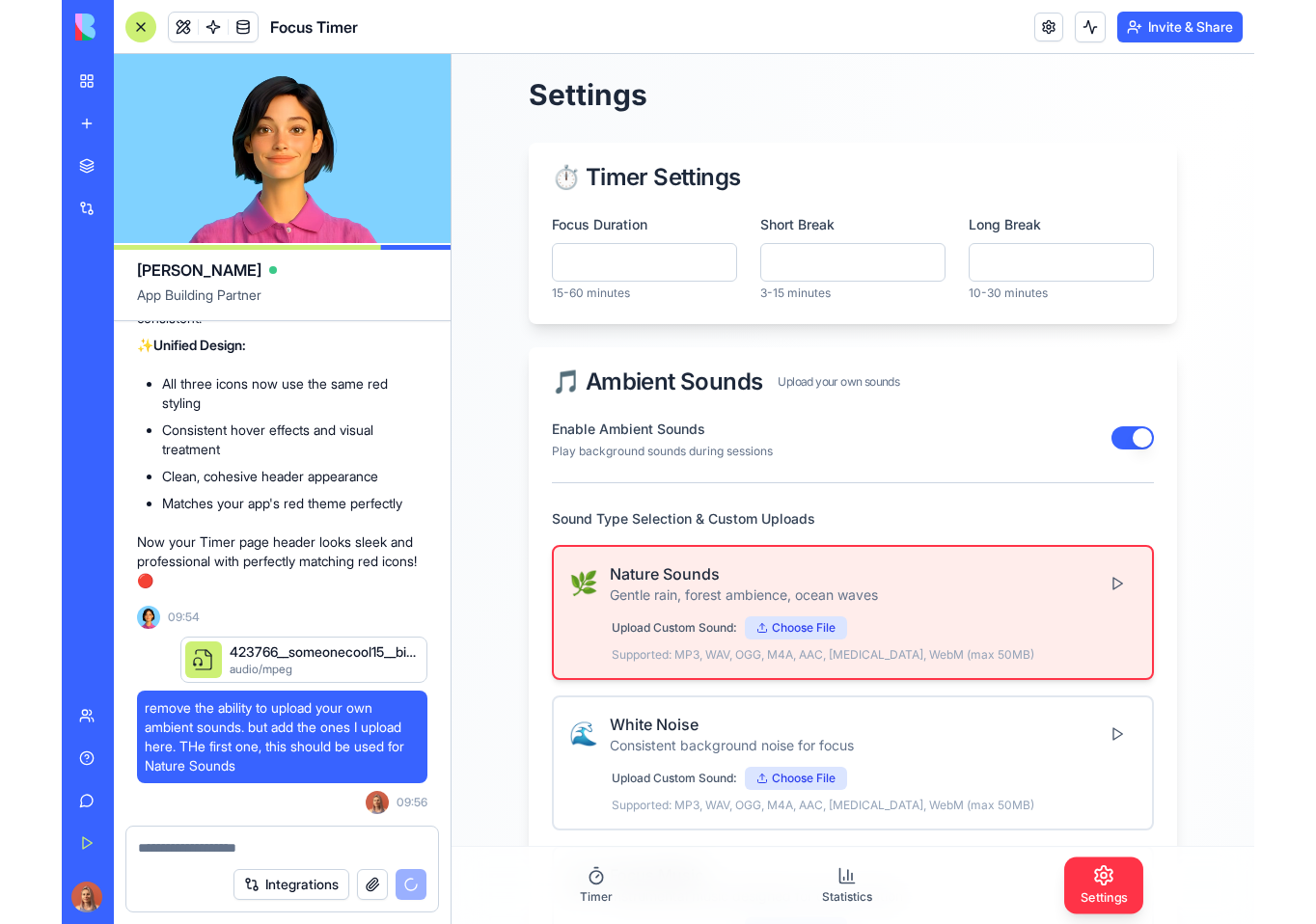
scroll to position [13362, 0]
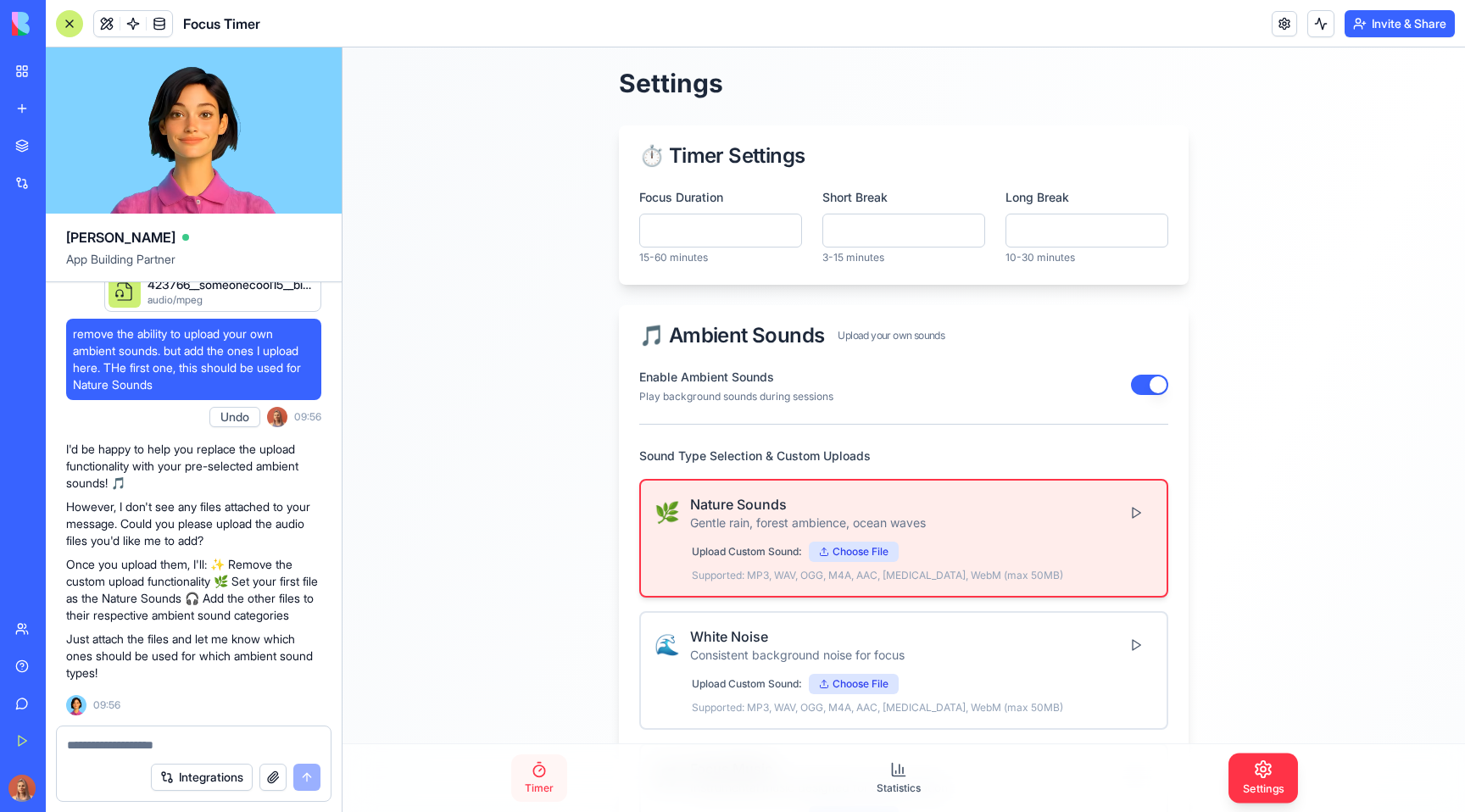
click at [534, 767] on icon at bounding box center [538, 769] width 17 height 17
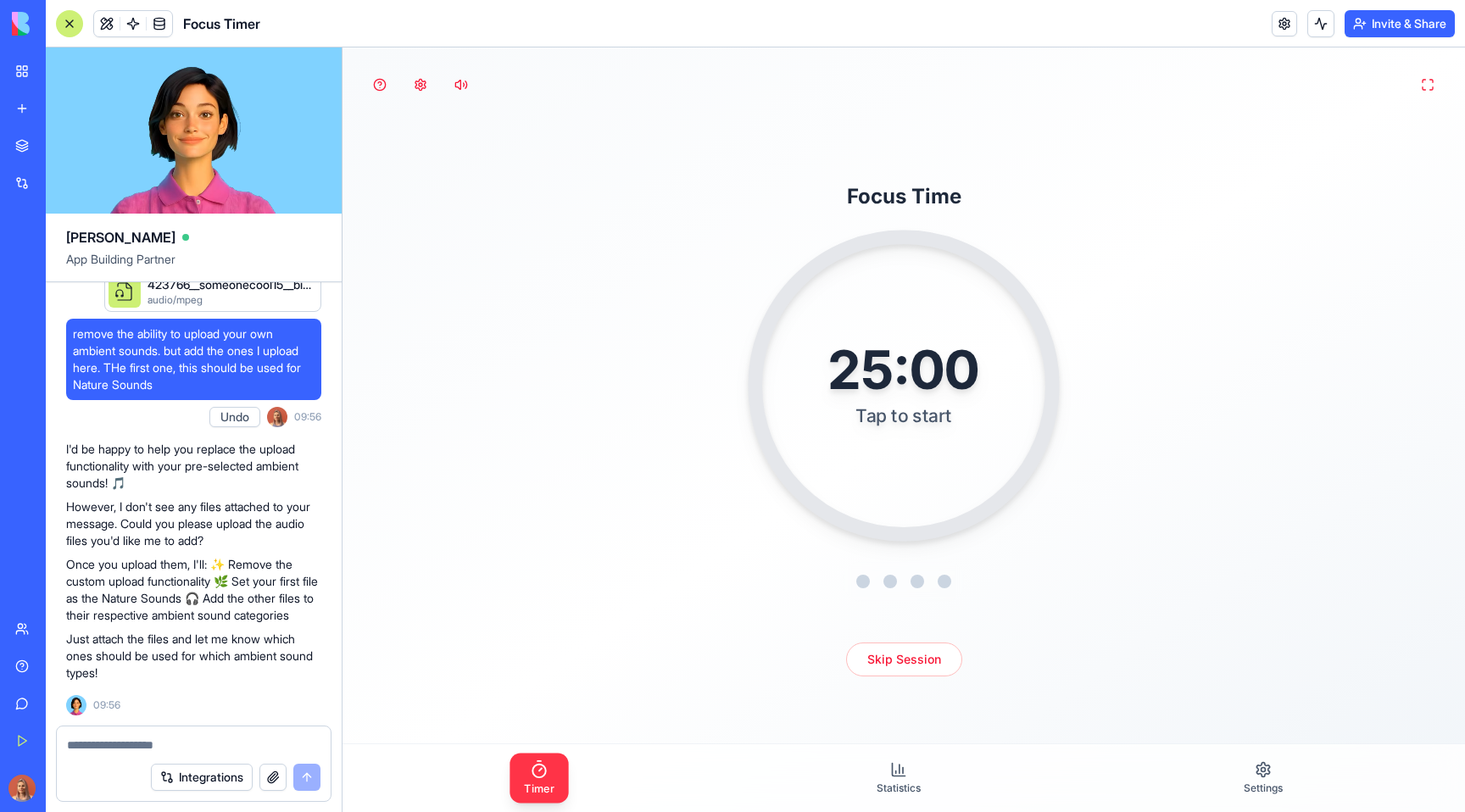
click at [894, 458] on div "25:00 Tap to start" at bounding box center [903, 385] width 312 height 312
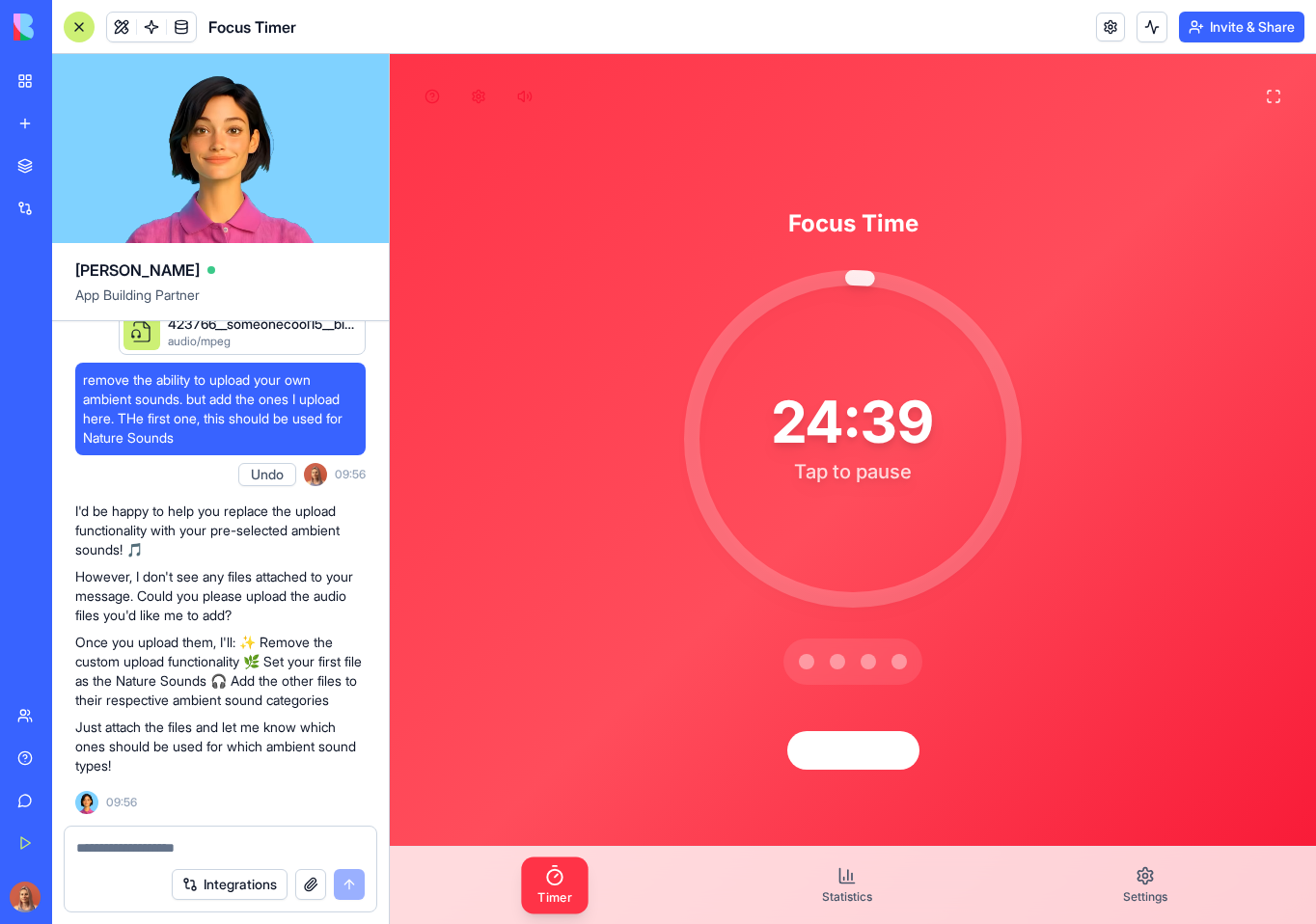
click at [188, 855] on textarea at bounding box center [221, 847] width 289 height 19
paste textarea "*"
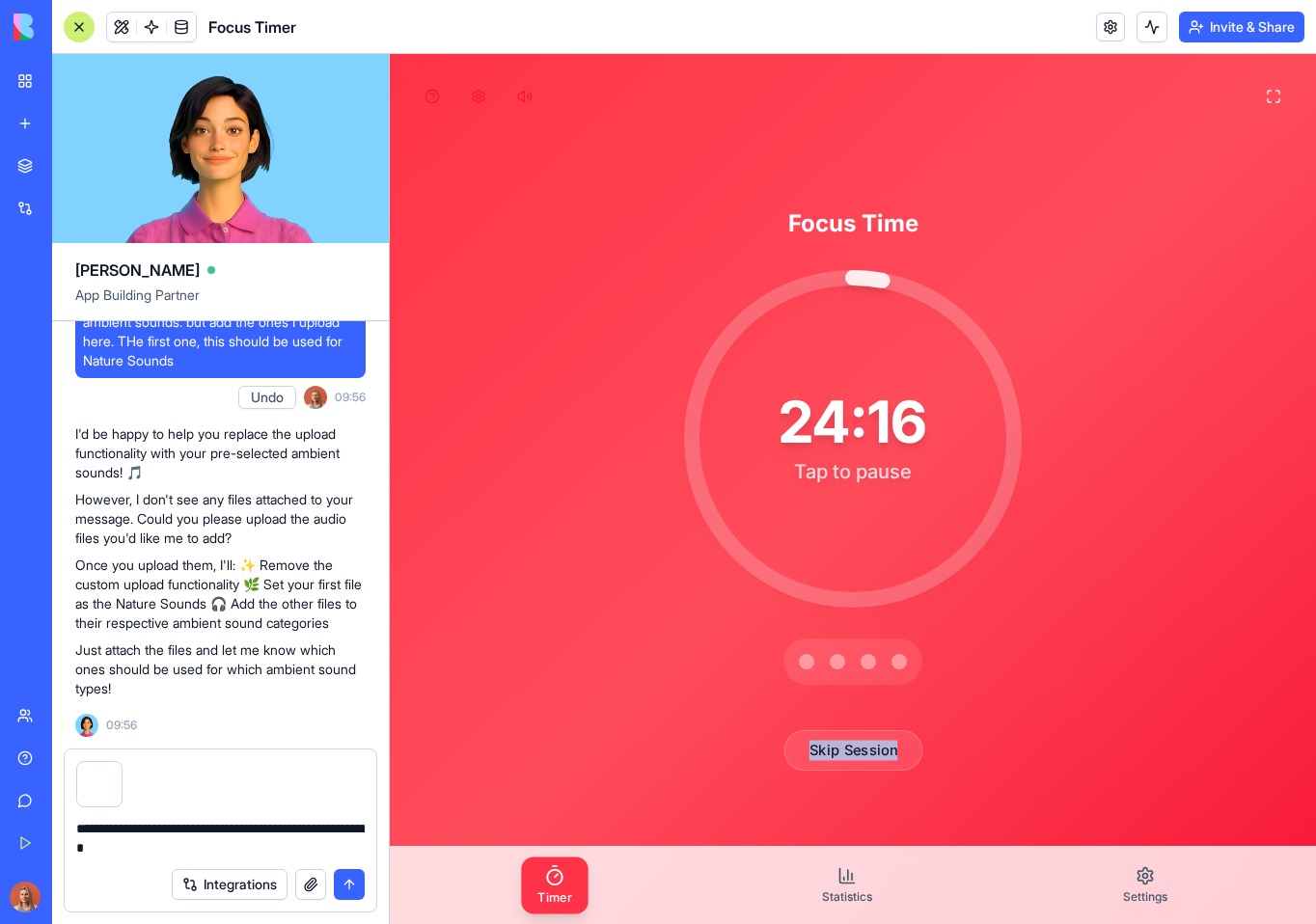
drag, startPoint x: 958, startPoint y: 742, endPoint x: 784, endPoint y: 754, distance: 174.4
click at [784, 754] on div "Focus Time 24:16 Tap to pause Skip Session" at bounding box center [853, 489] width 926 height 870
copy button "Skip Session"
click at [298, 843] on textarea "**********" at bounding box center [221, 837] width 289 height 39
paste textarea "**********"
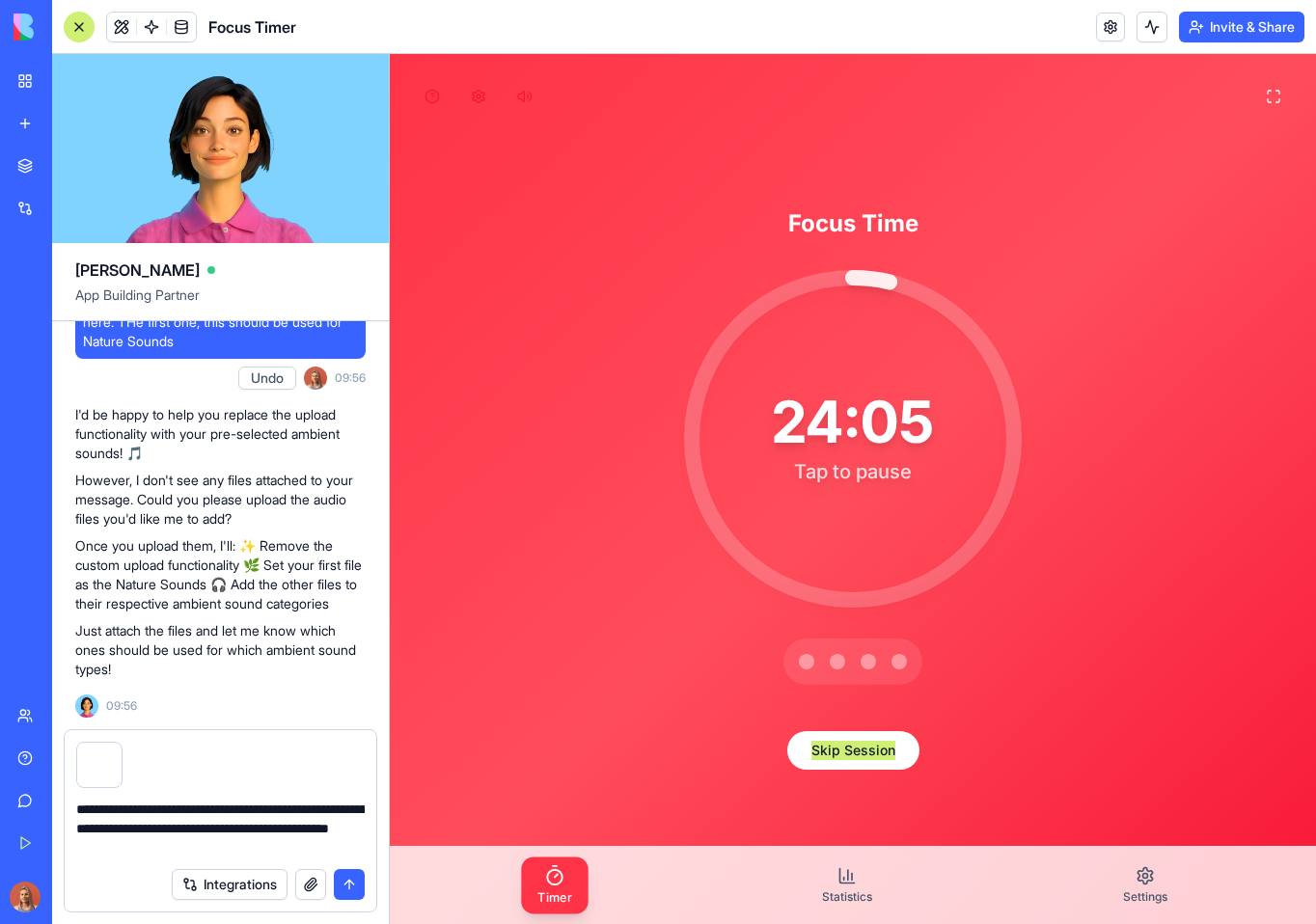
type textarea "**********"
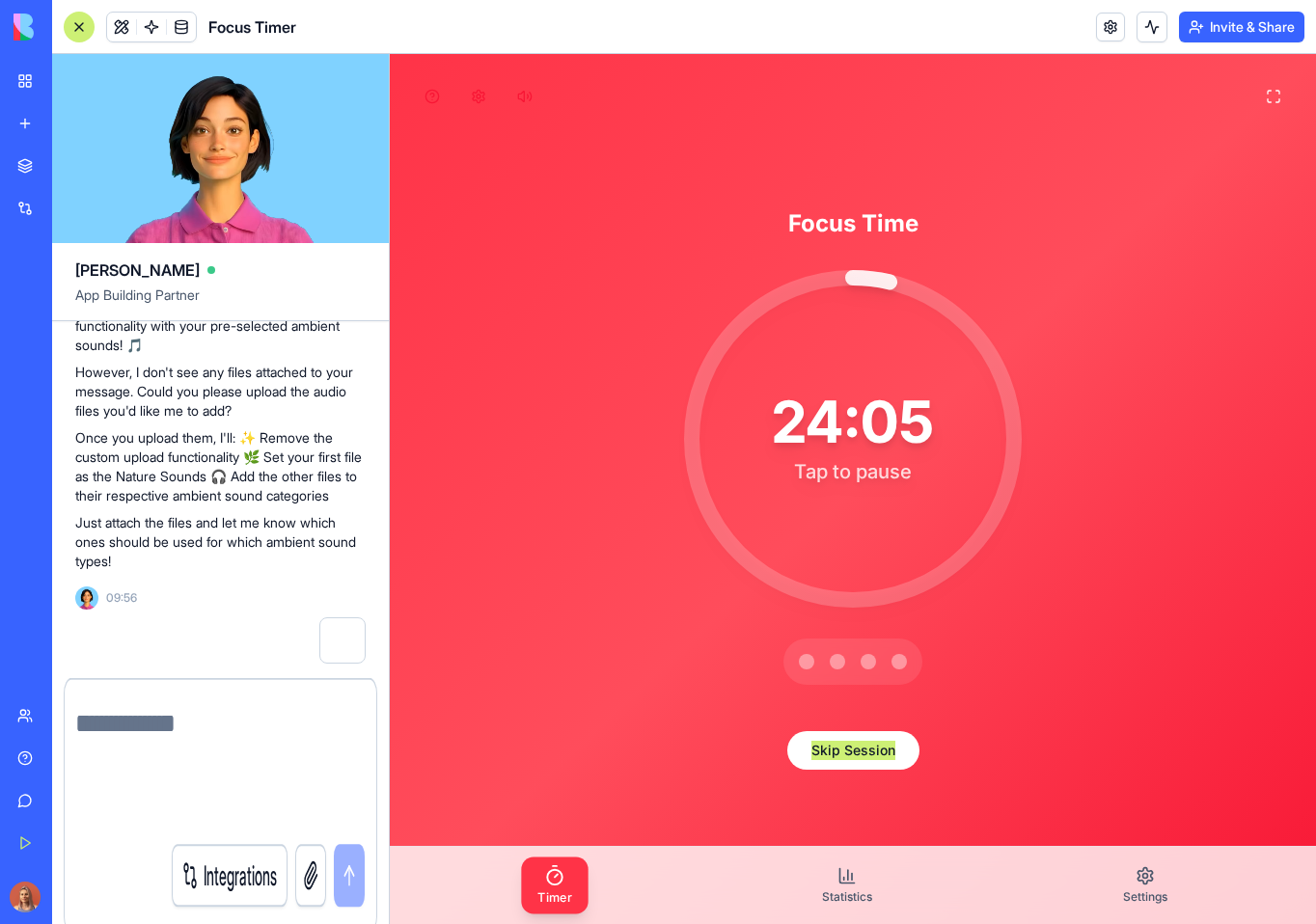
scroll to position [13528, 0]
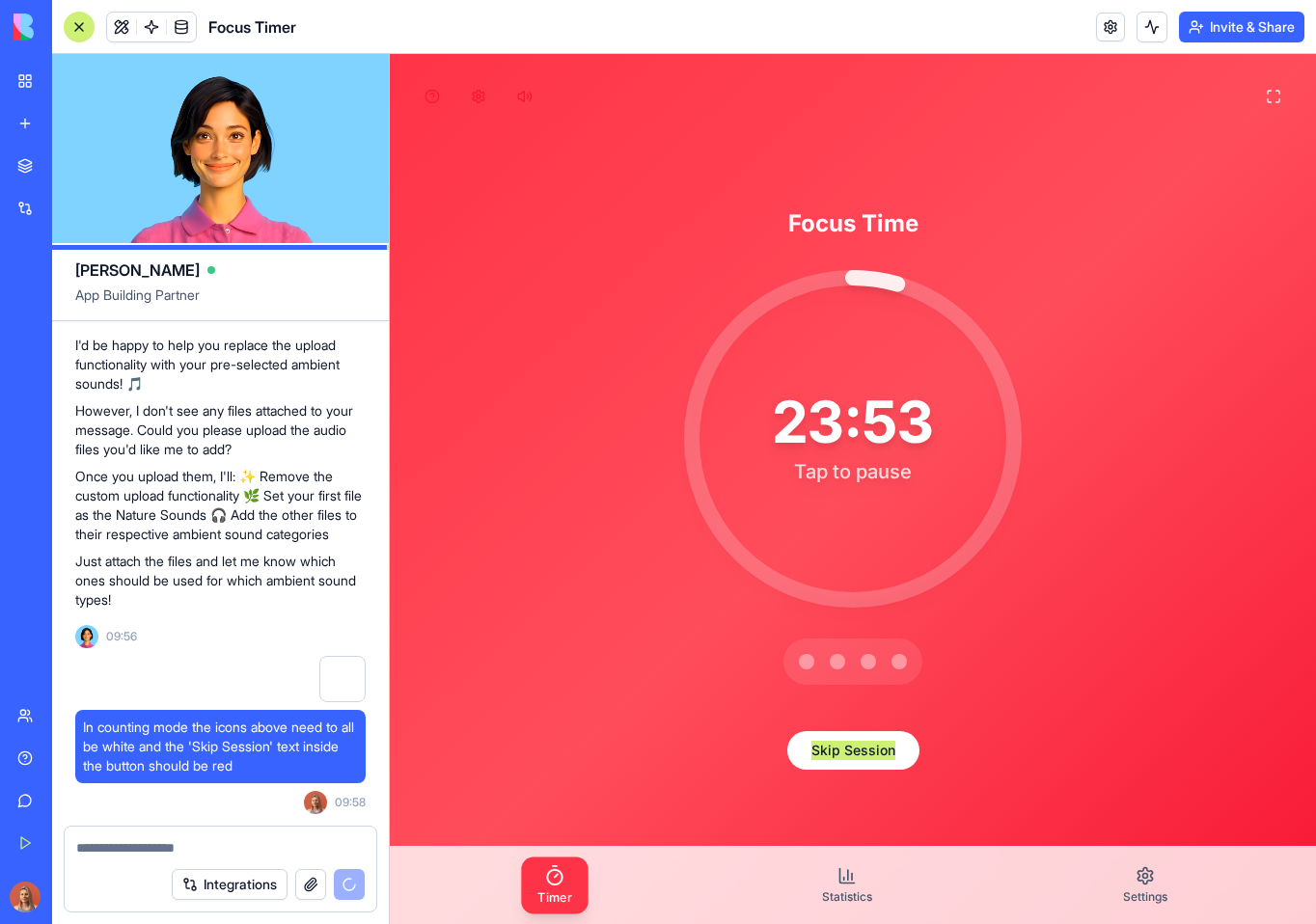
click at [1205, 788] on div "Focus Time 23:53 Tap to pause Skip Session" at bounding box center [853, 489] width 926 height 870
click at [1205, 788] on div "Focus Time 23:52 Tap to pause Skip Session" at bounding box center [853, 489] width 926 height 870
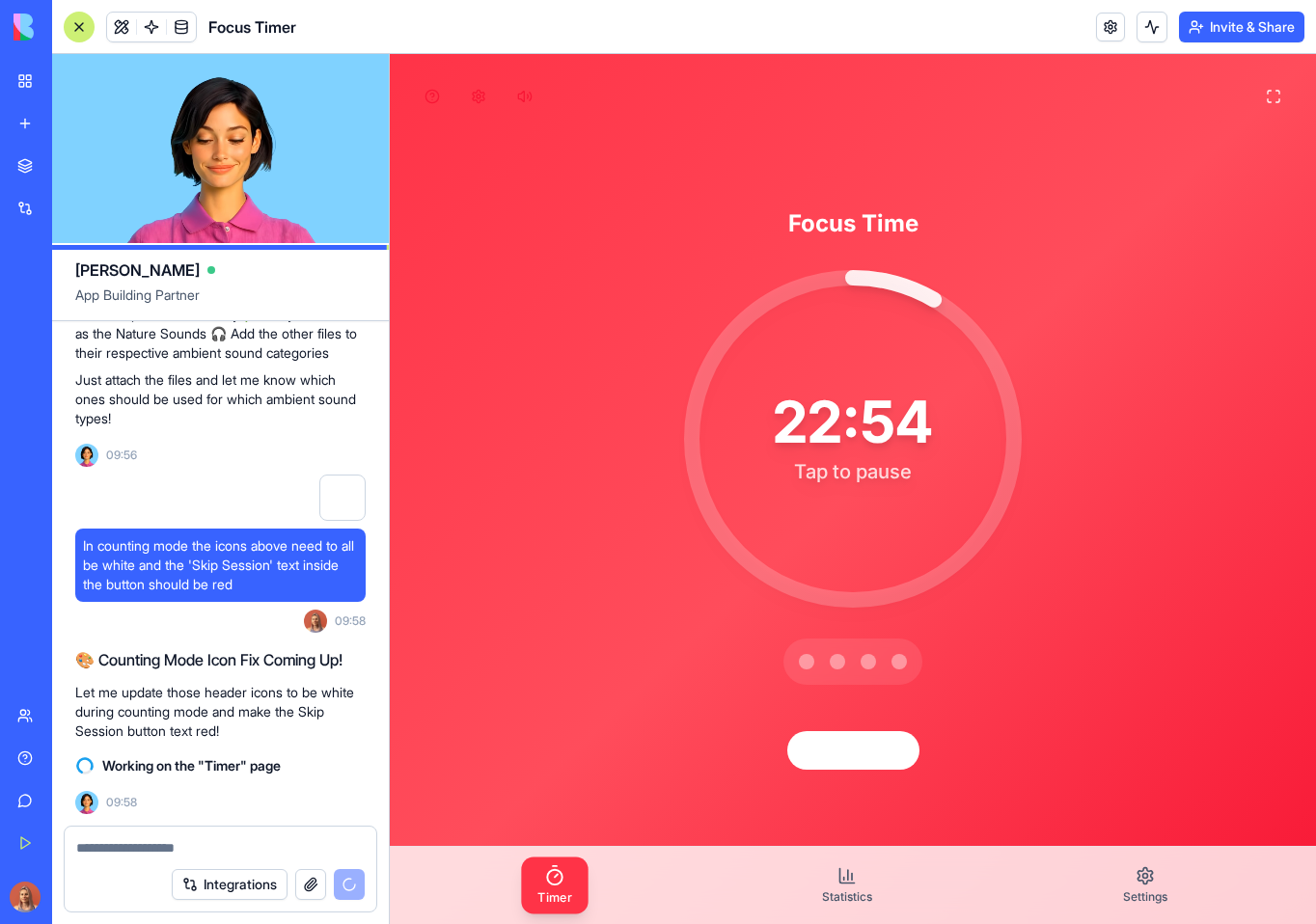
scroll to position [25, 0]
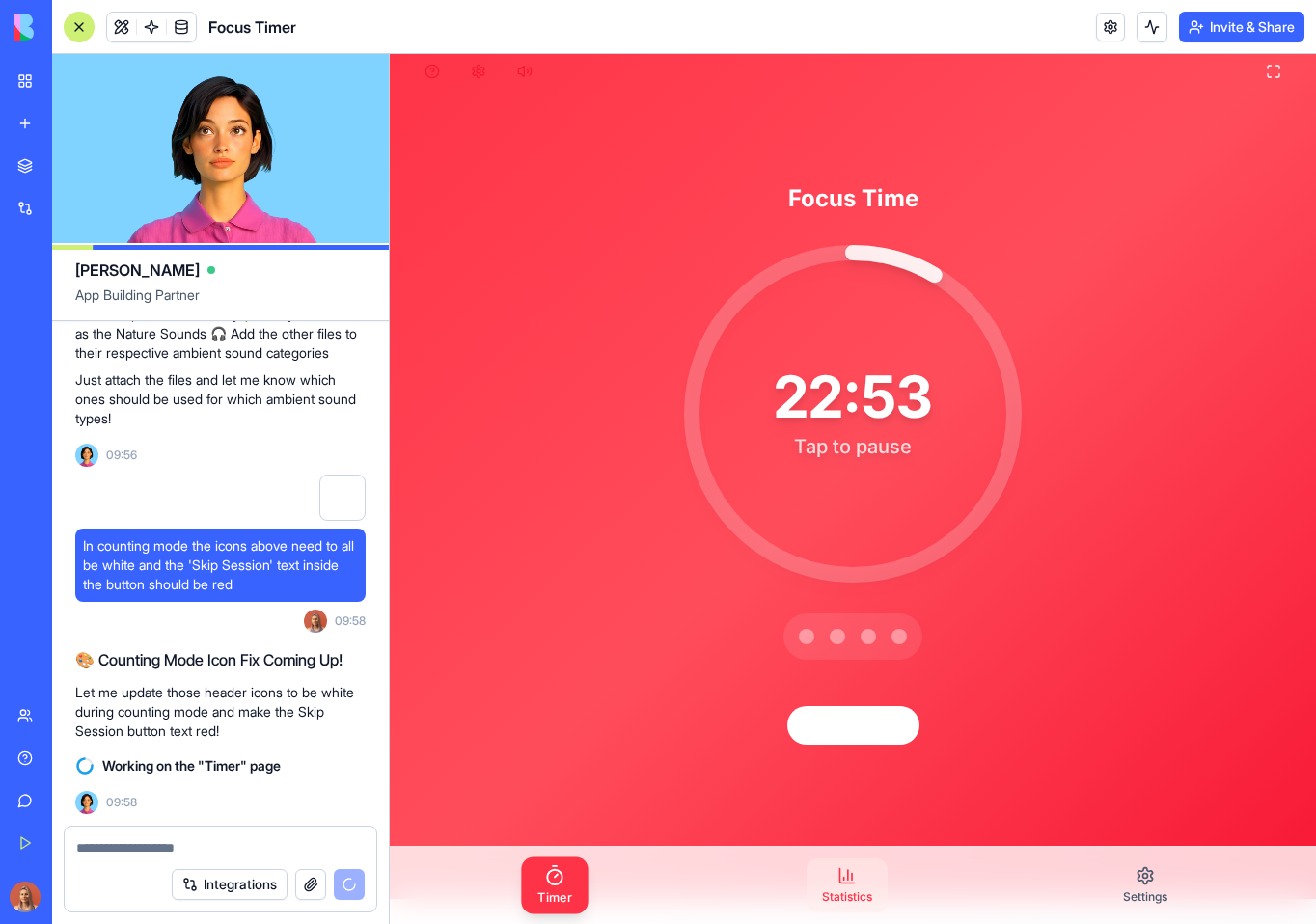
click at [848, 887] on link "Statistics" at bounding box center [847, 885] width 81 height 54
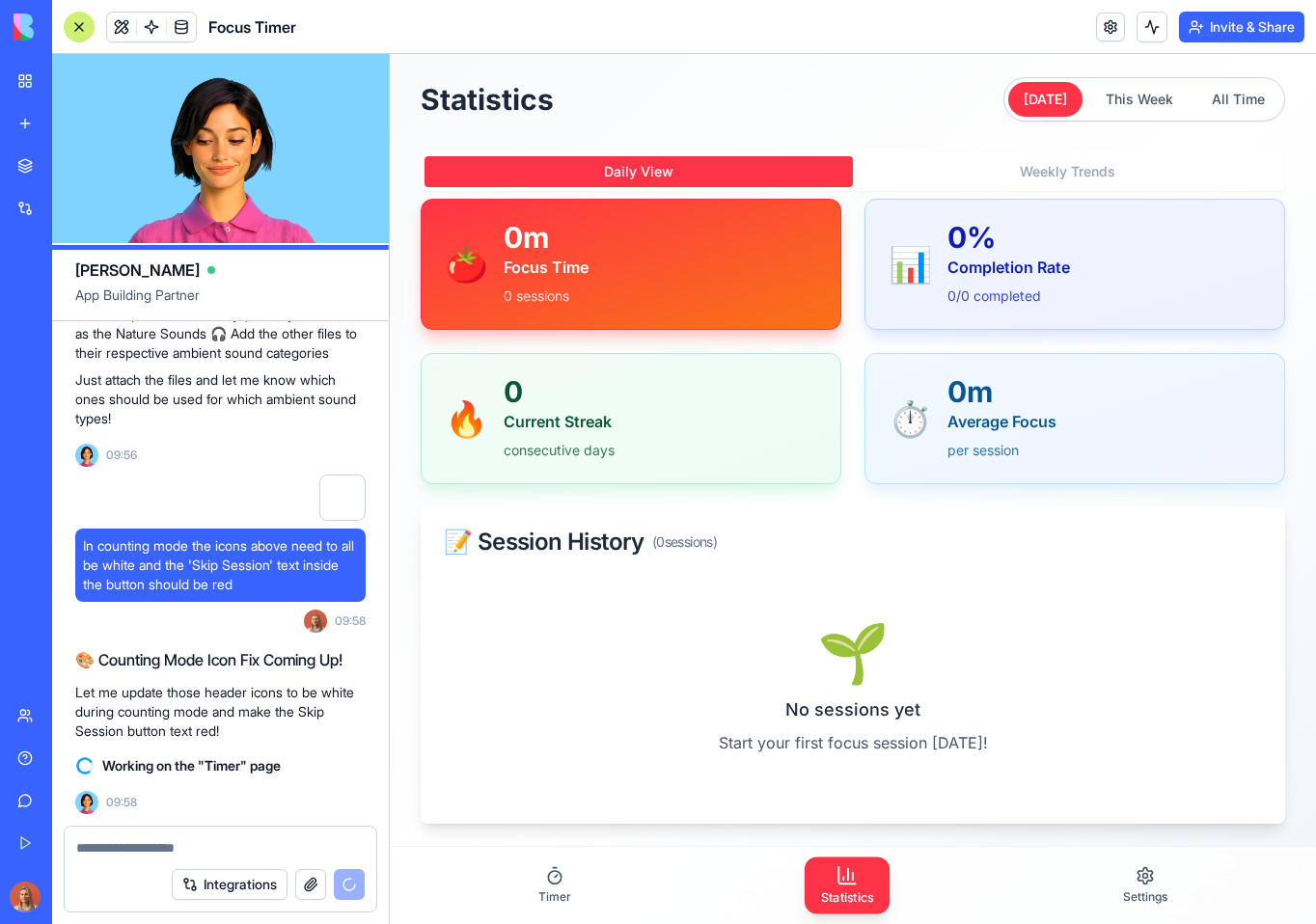
click at [1101, 162] on button "Weekly Trends" at bounding box center [1067, 171] width 428 height 31
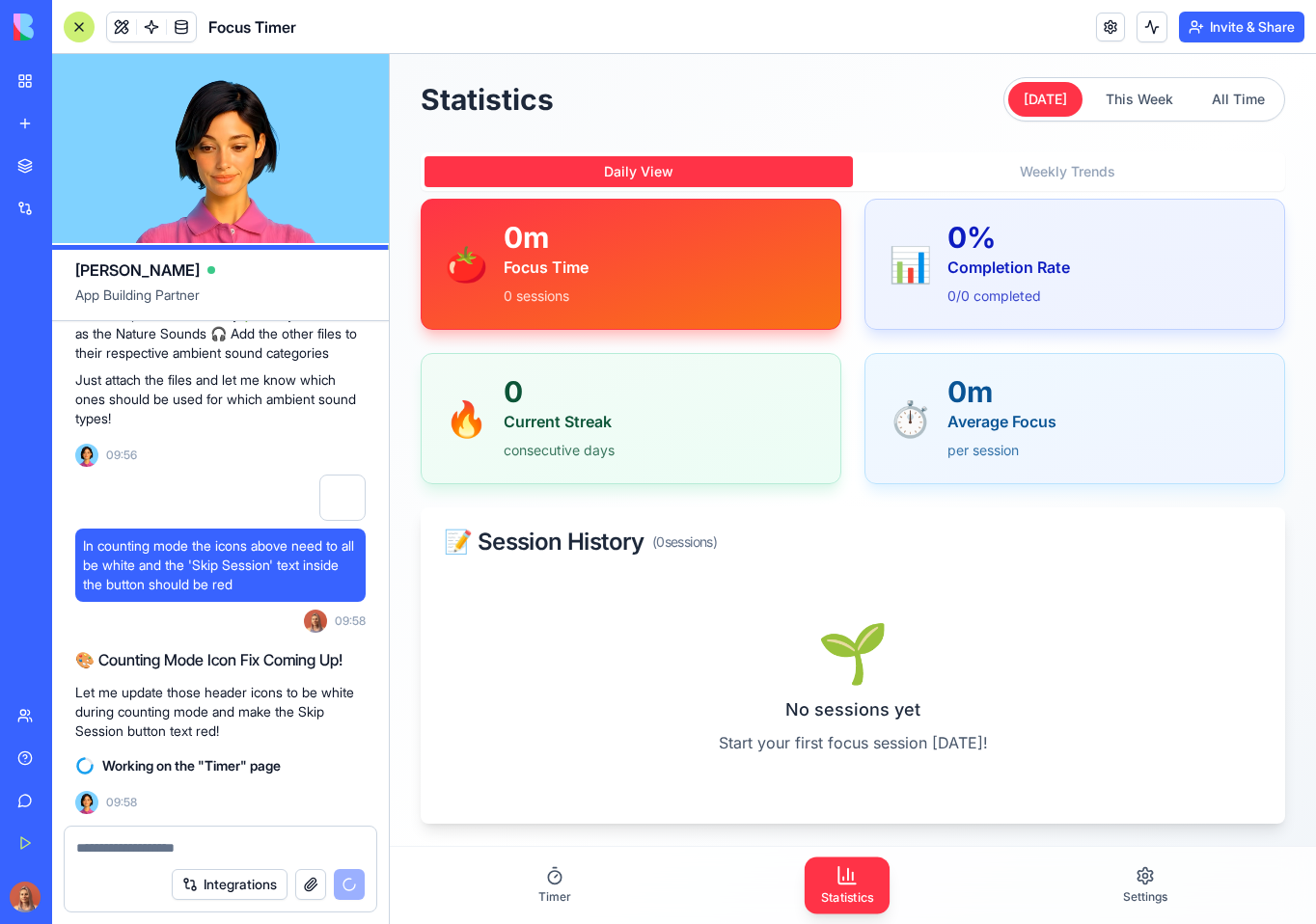
click at [805, 172] on button "Daily View" at bounding box center [639, 171] width 428 height 31
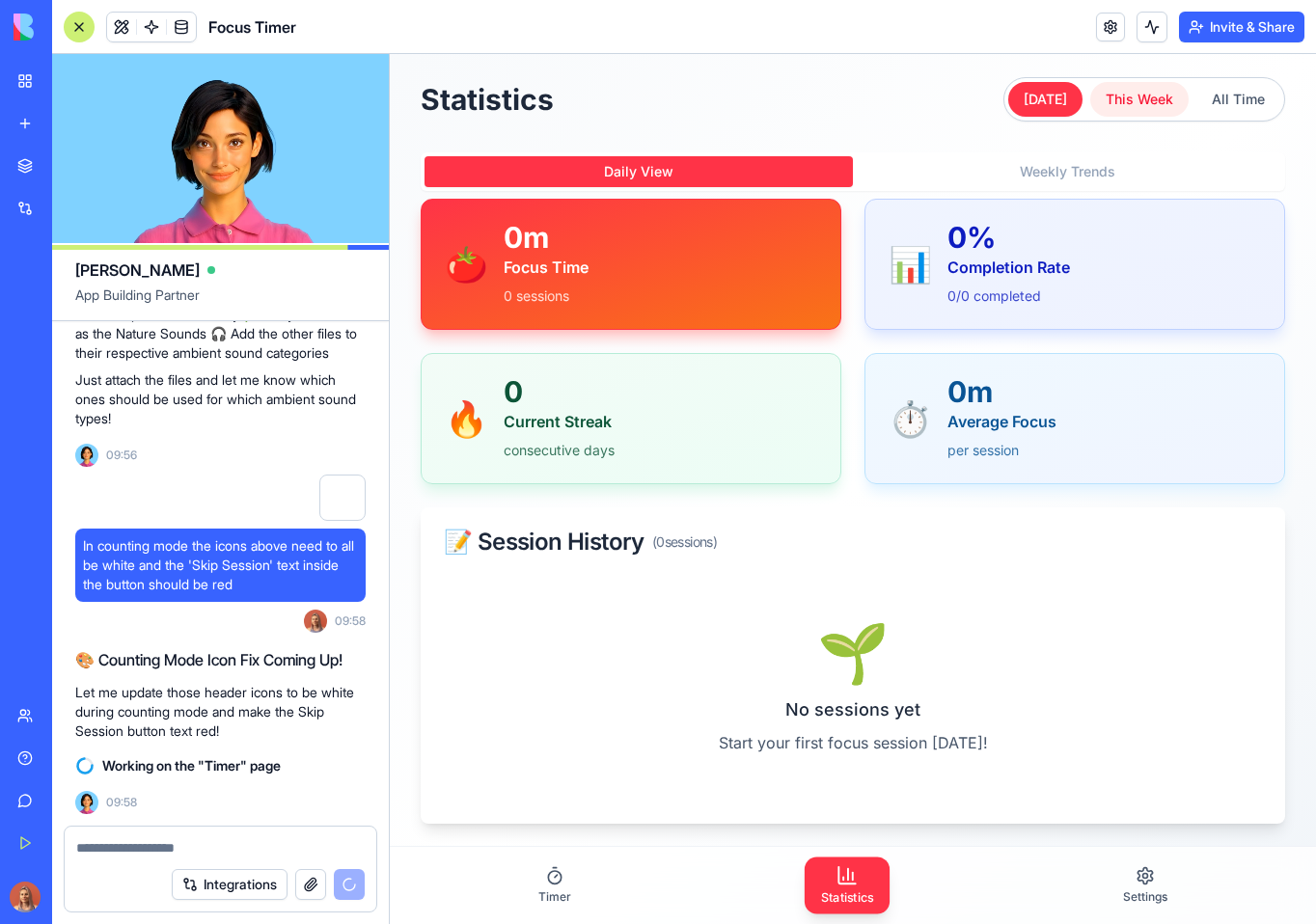
click at [1142, 100] on button "This Week" at bounding box center [1139, 99] width 99 height 35
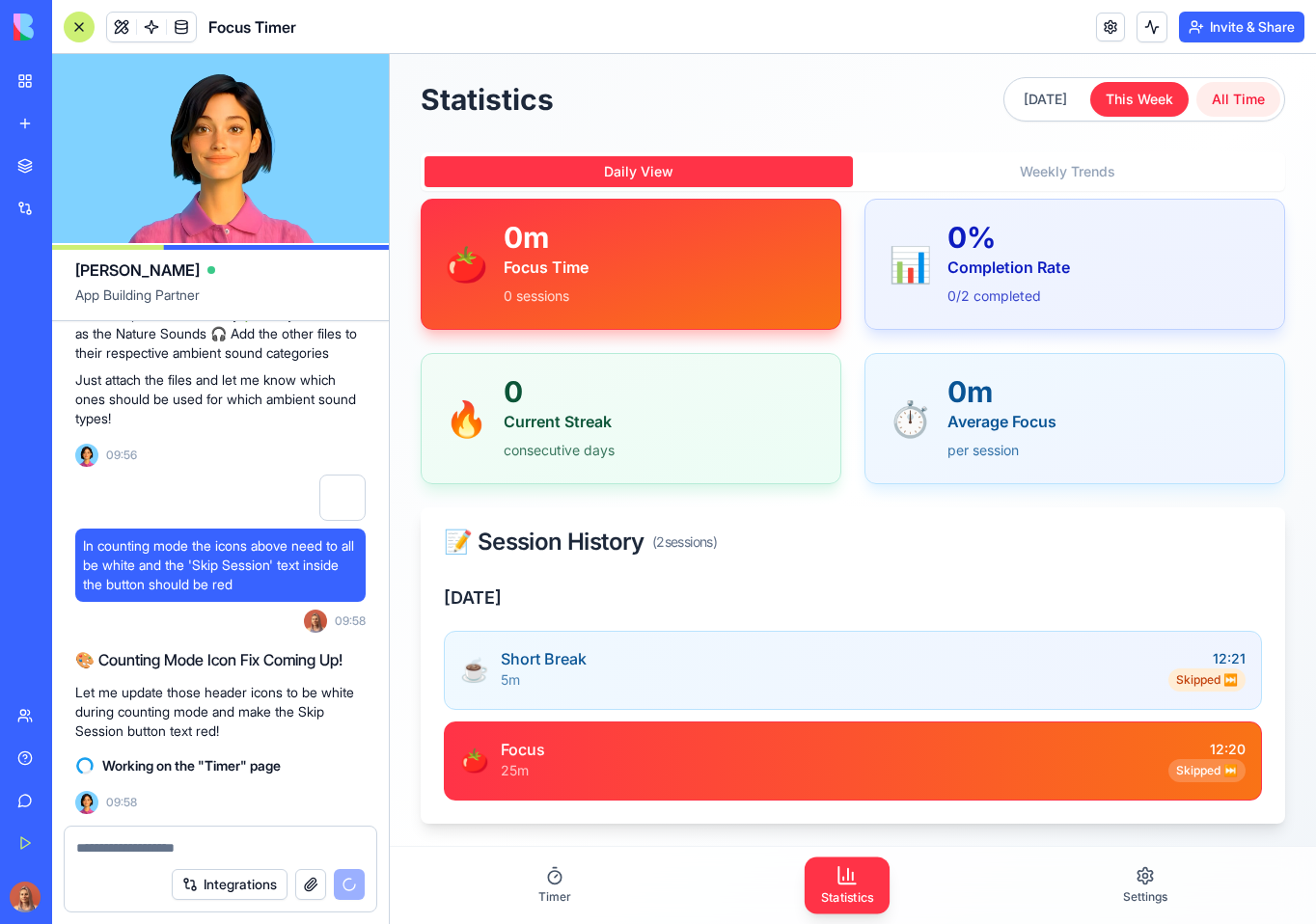
click at [1252, 97] on button "All Time" at bounding box center [1238, 99] width 84 height 35
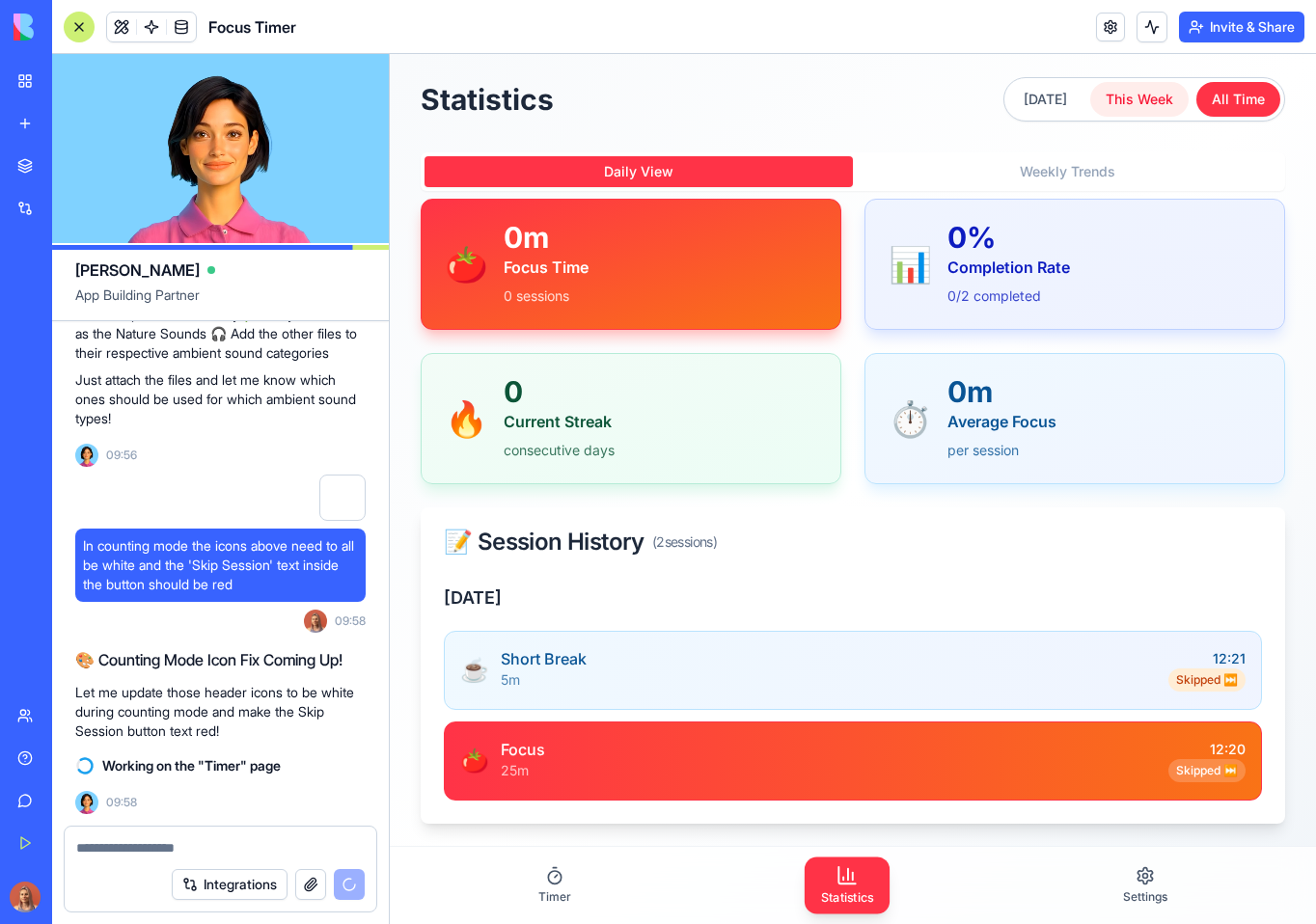
click at [1144, 100] on button "This Week" at bounding box center [1139, 99] width 99 height 35
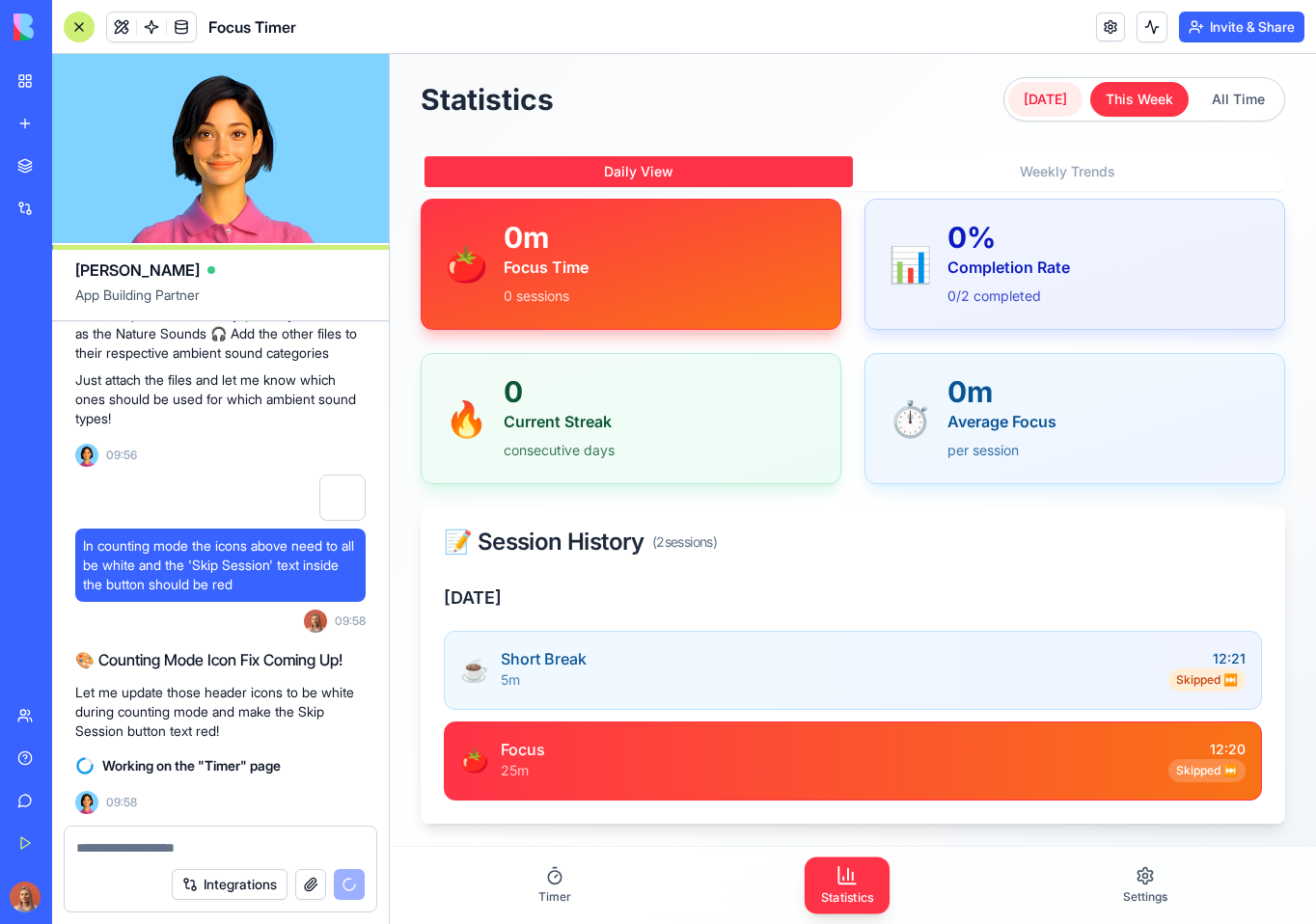
click at [1055, 108] on button "Today" at bounding box center [1045, 99] width 75 height 35
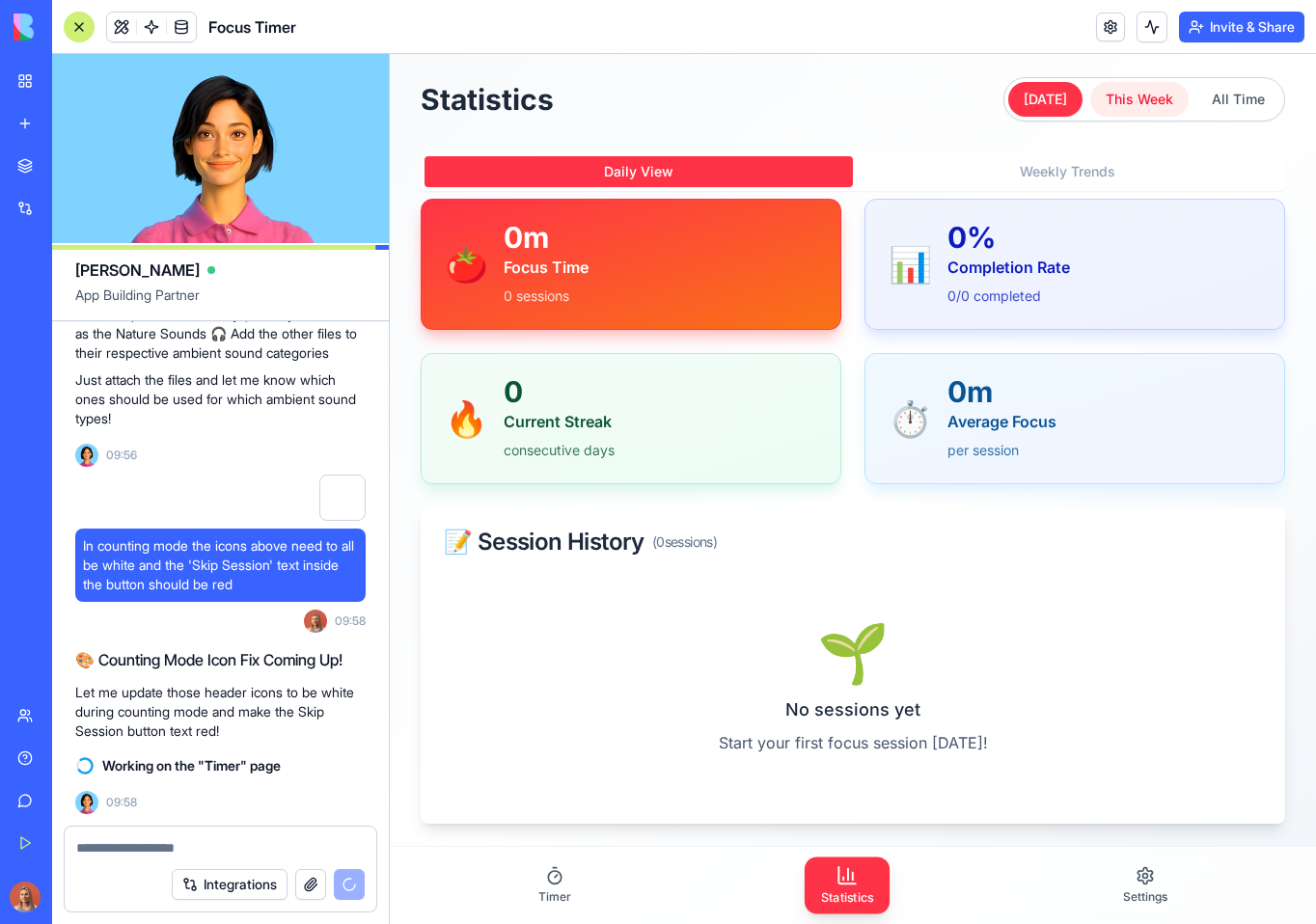
click at [1155, 103] on button "This Week" at bounding box center [1139, 99] width 99 height 35
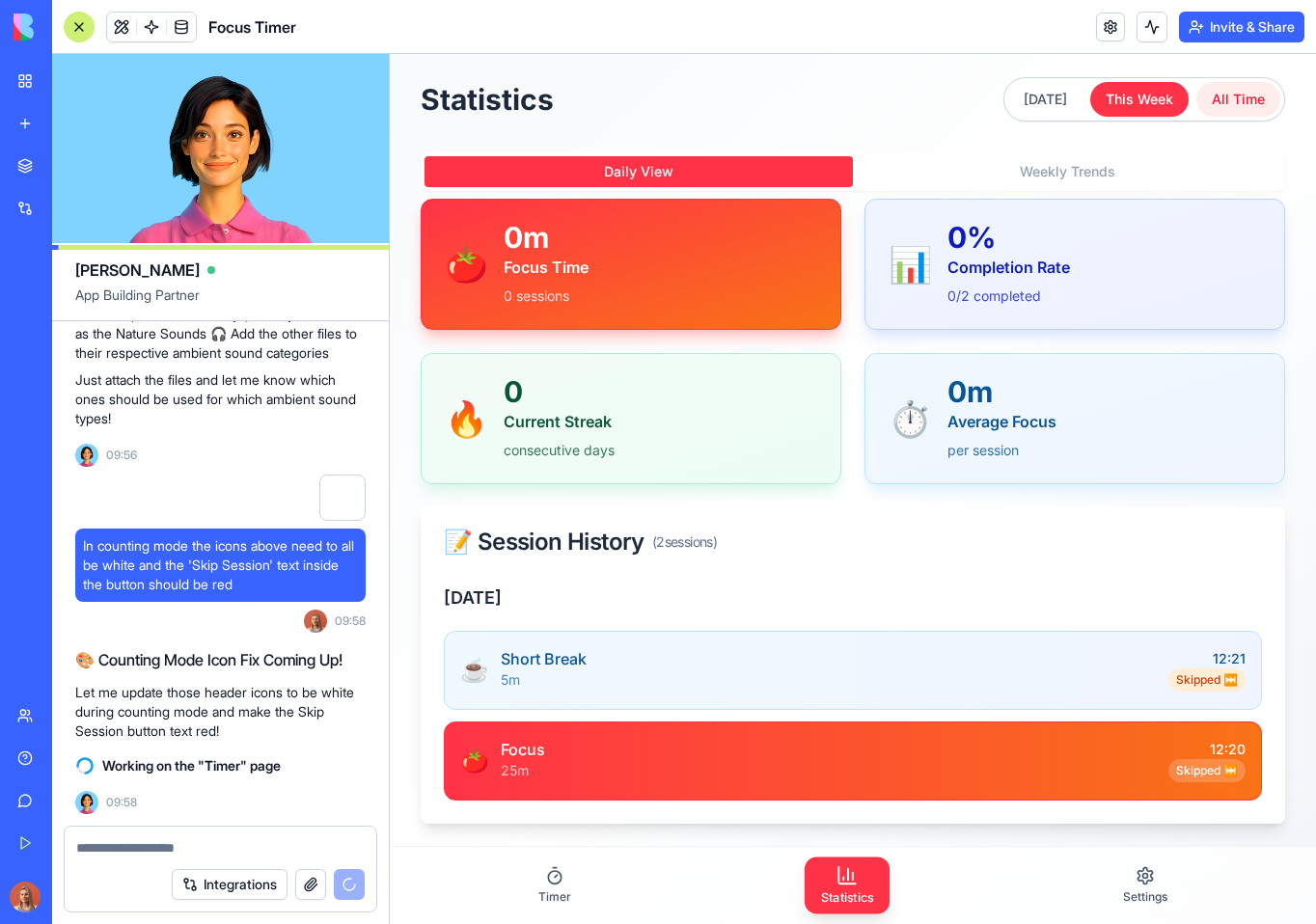
click at [1208, 100] on button "All Time" at bounding box center [1238, 99] width 84 height 35
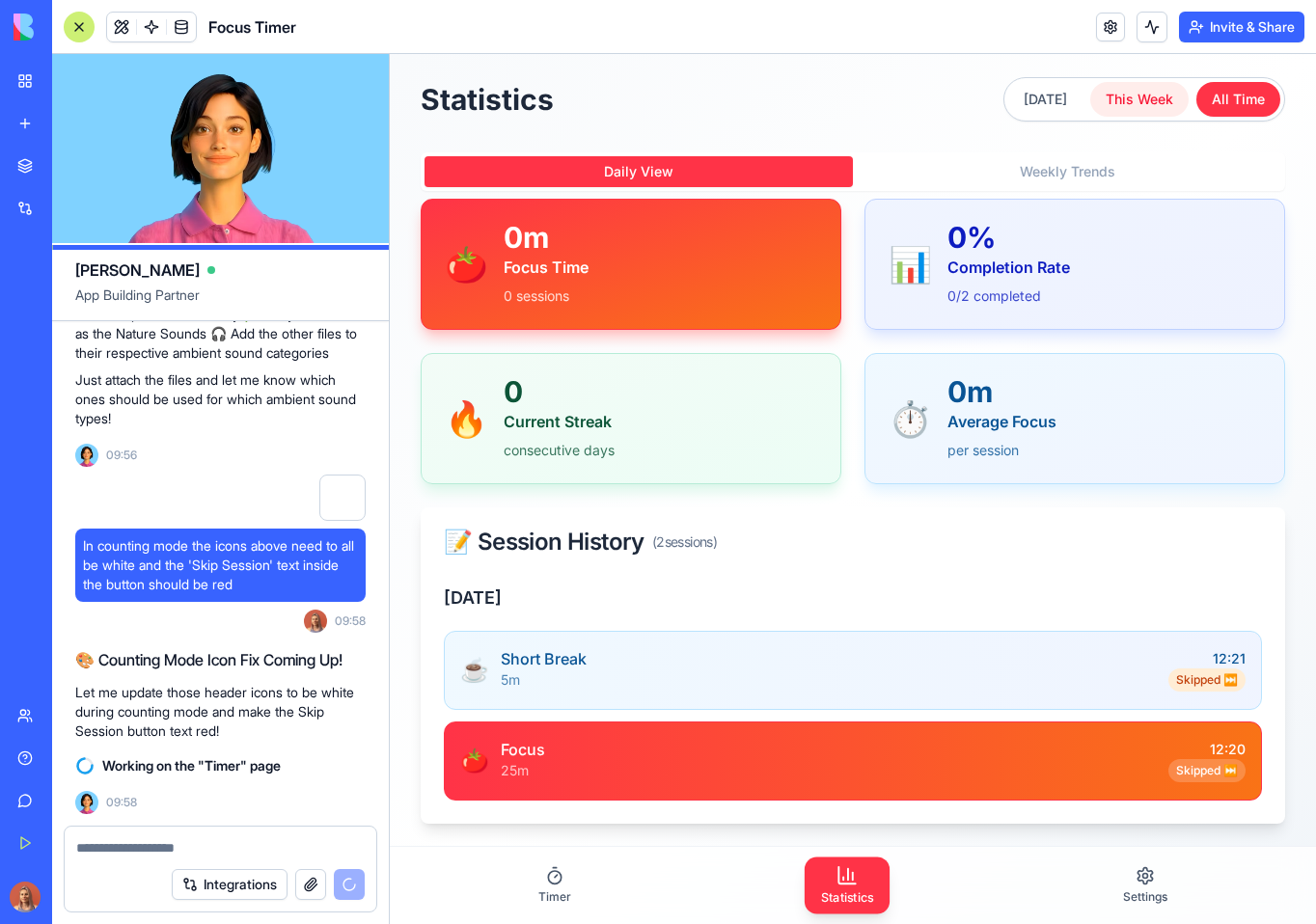
click at [1129, 99] on button "This Week" at bounding box center [1139, 99] width 99 height 35
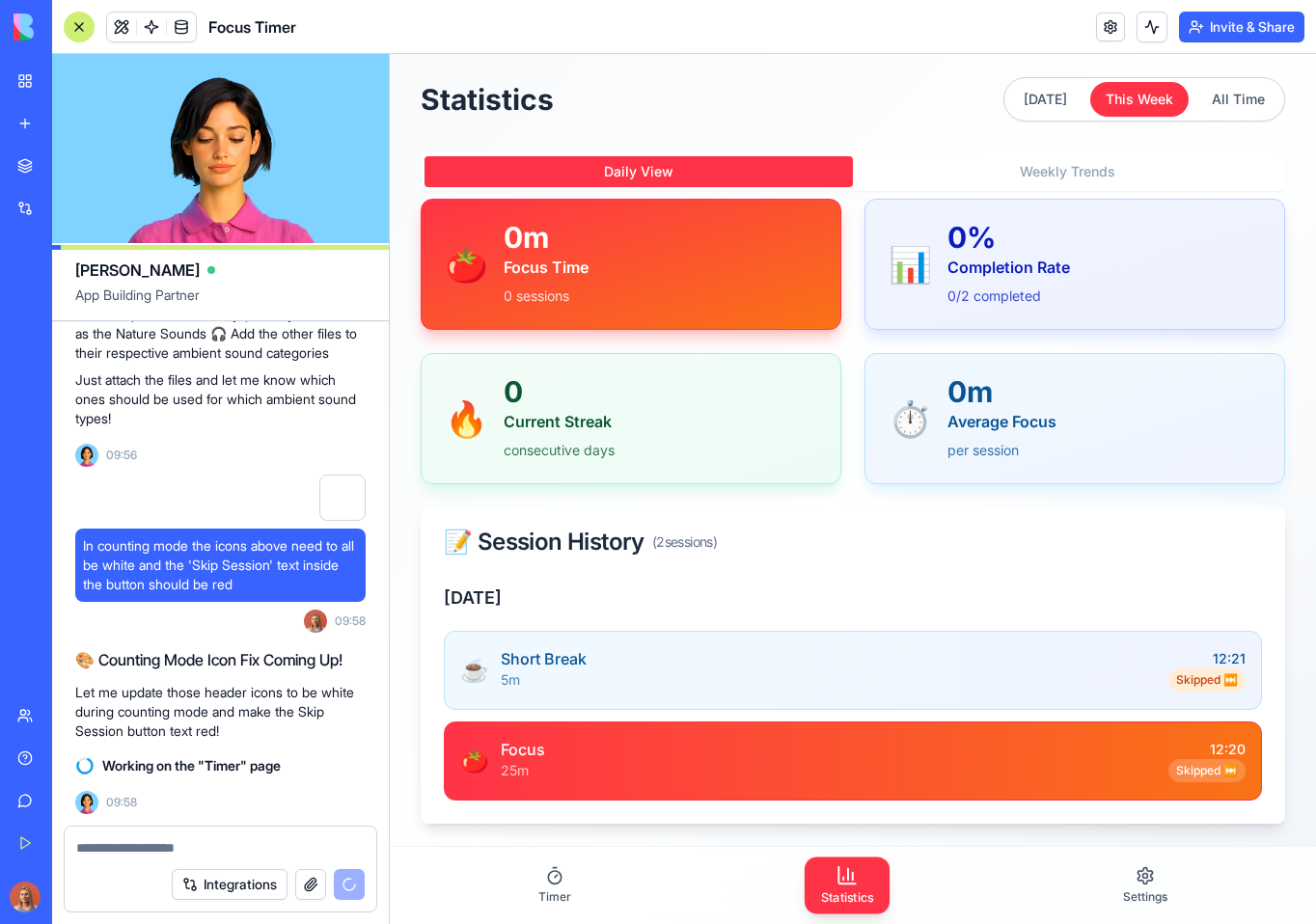
click at [941, 128] on div "Statistics Today This Week All Time Daily View Weekly Trends 🍅 0m Focus Time 0 …" at bounding box center [853, 450] width 865 height 747
click at [566, 897] on span "Timer" at bounding box center [554, 896] width 33 height 15
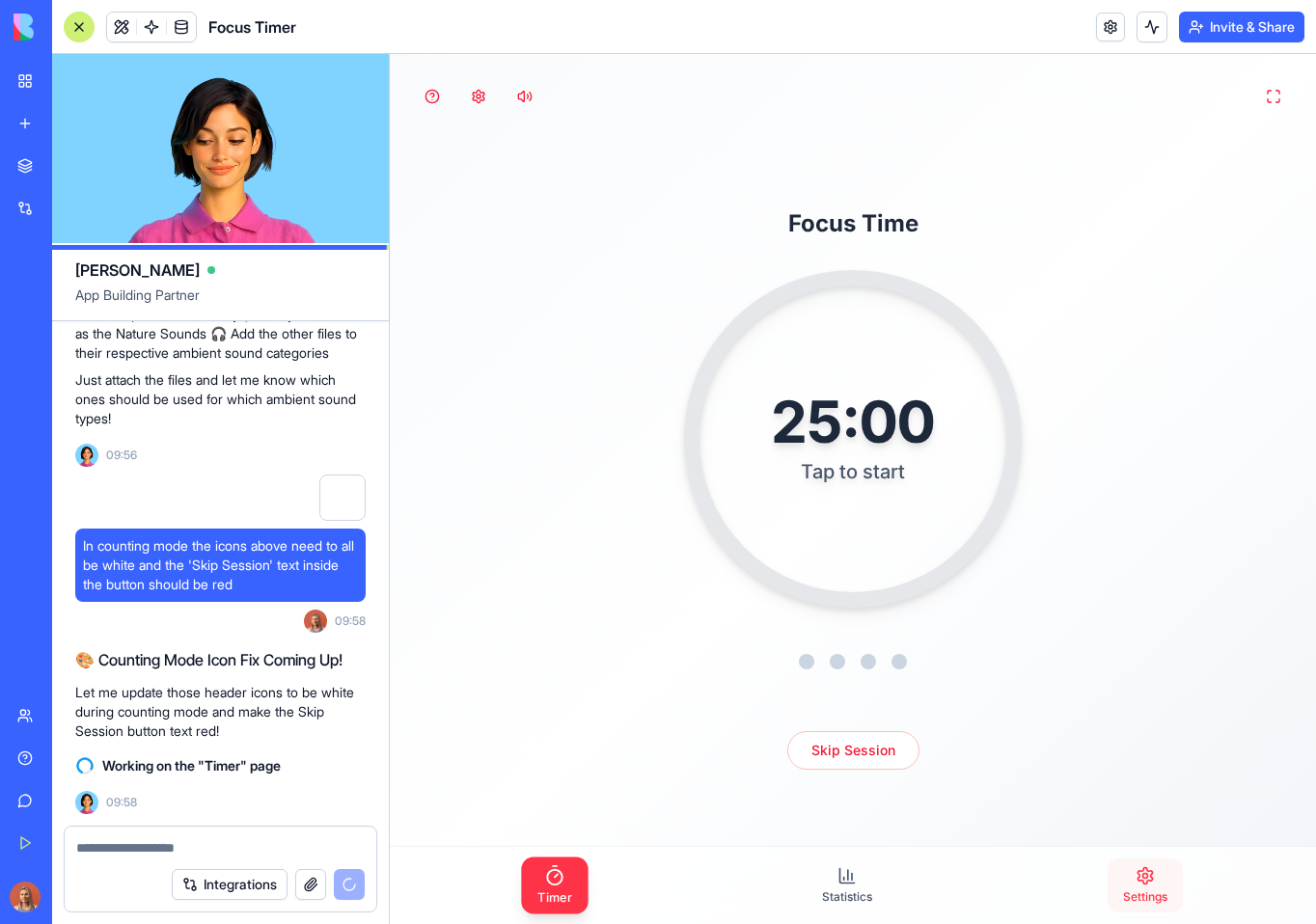
click at [1140, 881] on icon at bounding box center [1145, 875] width 19 height 19
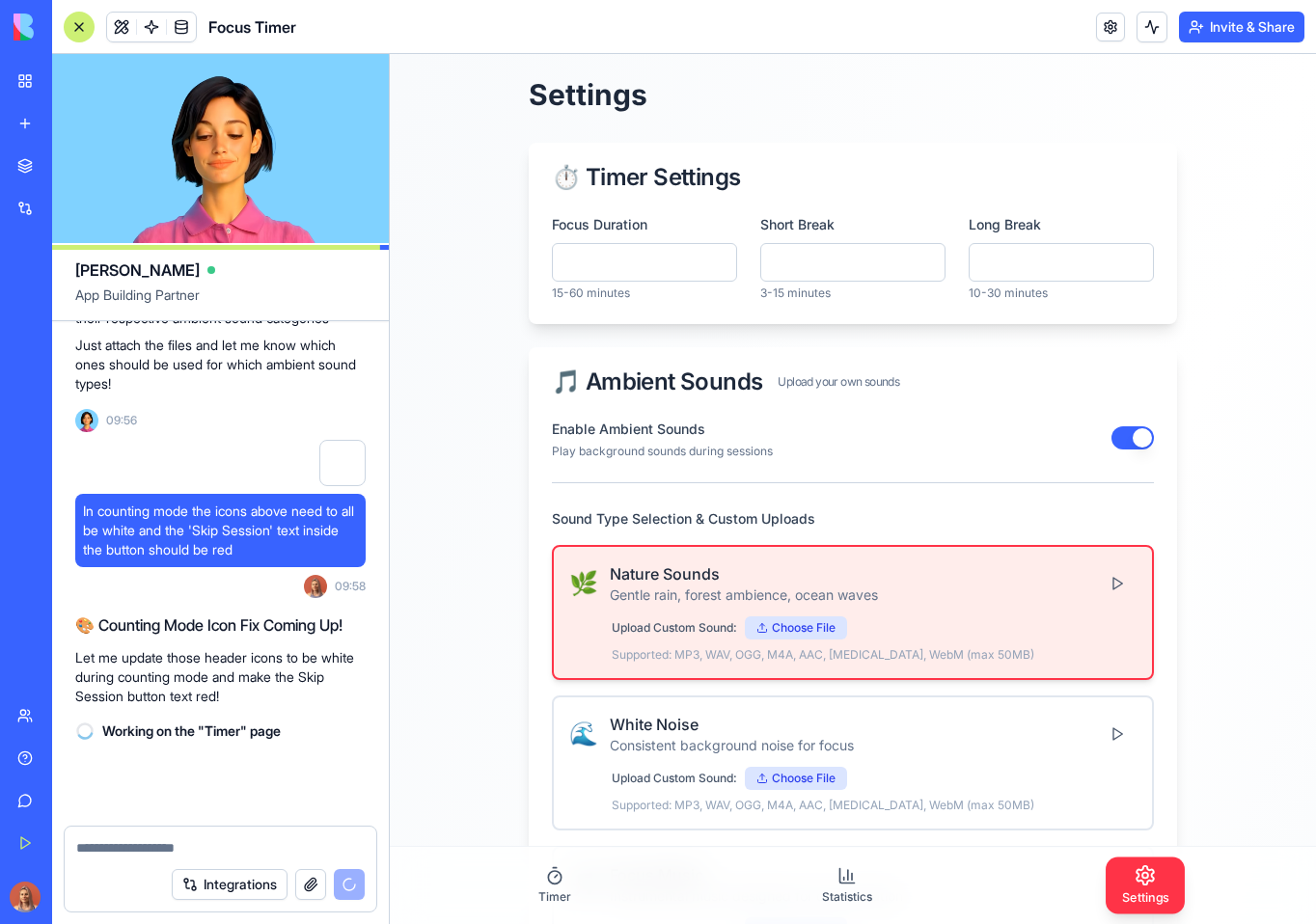
scroll to position [13744, 0]
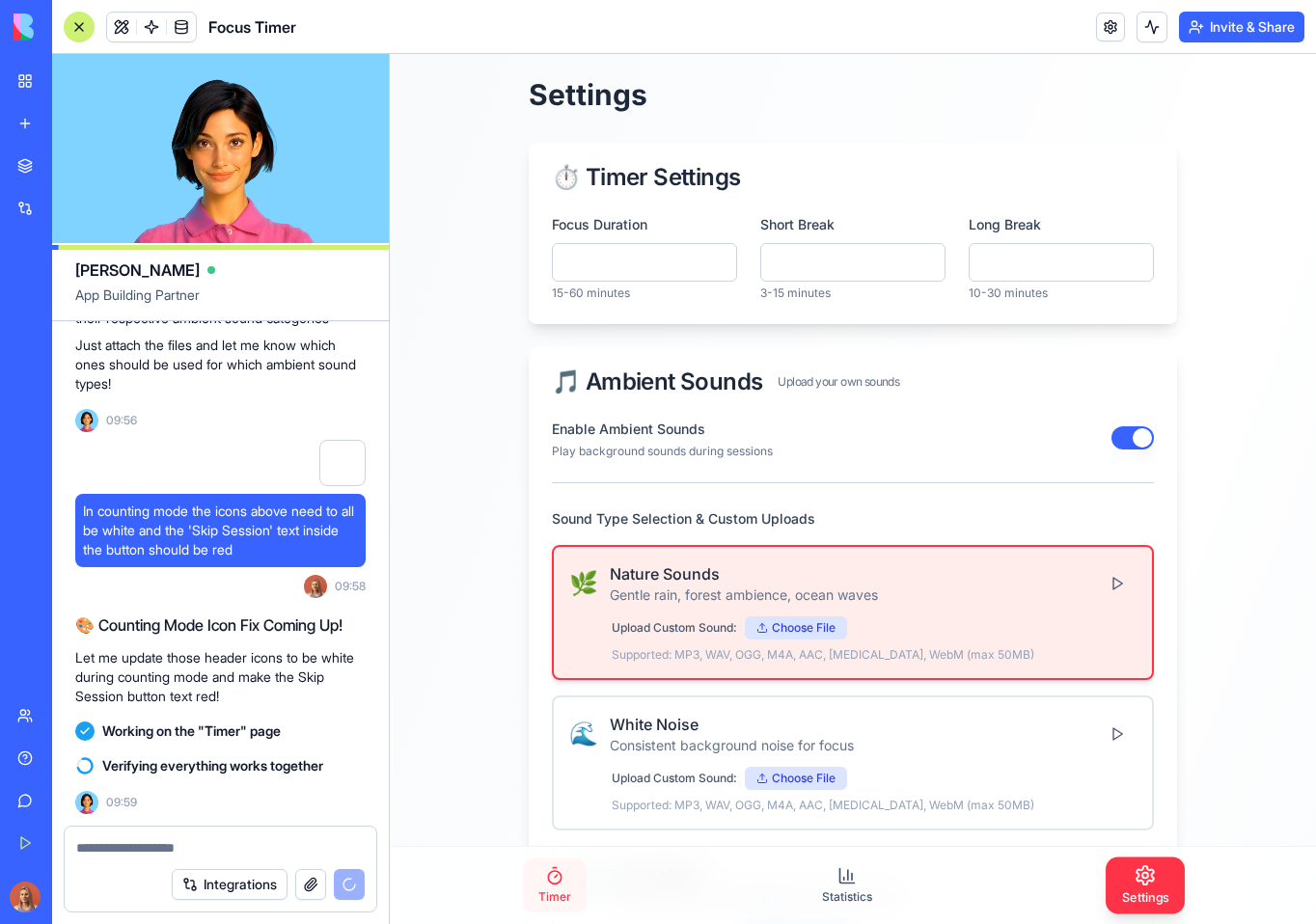
click at [534, 889] on link "Timer" at bounding box center [555, 885] width 64 height 54
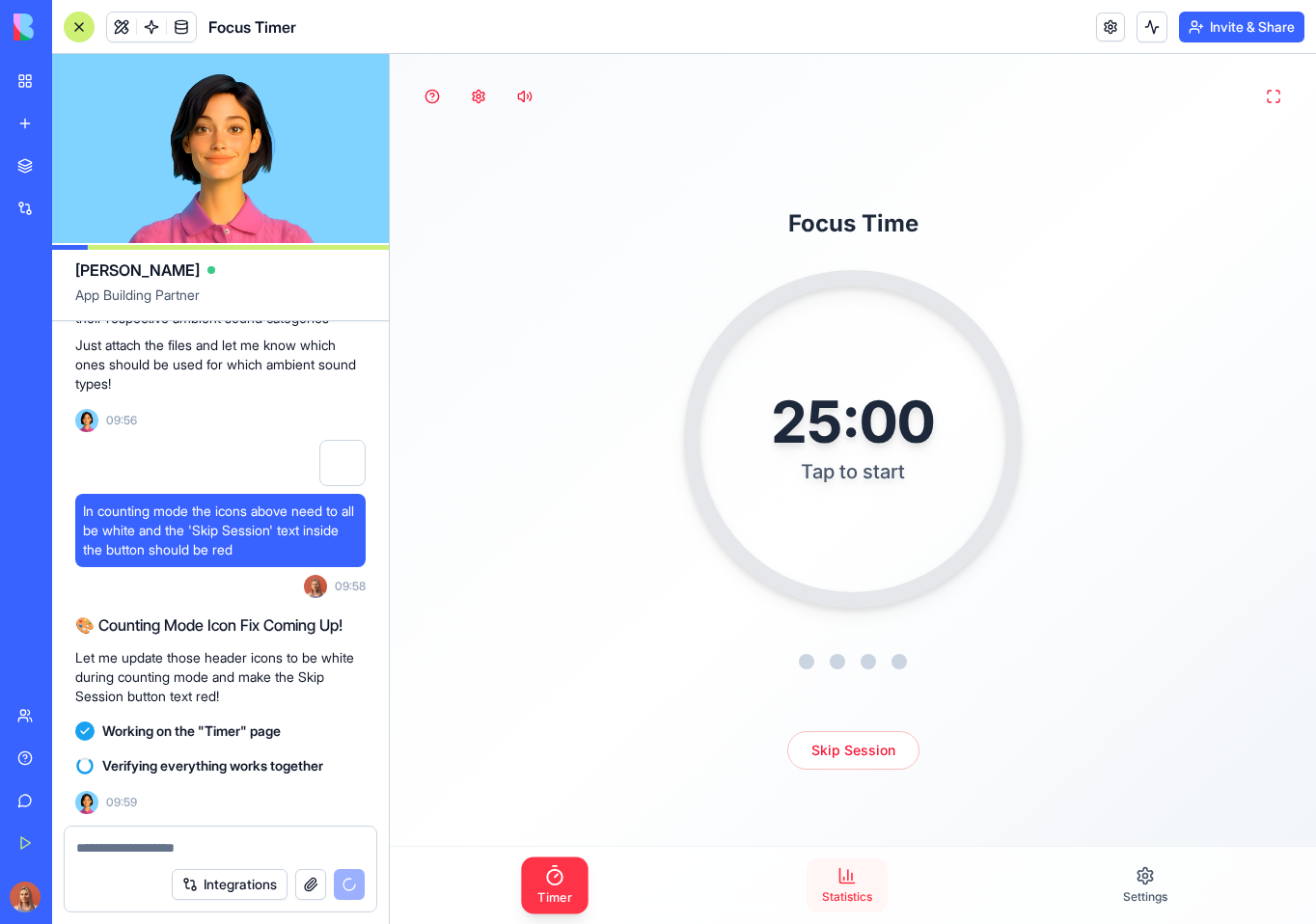
click at [843, 884] on icon at bounding box center [847, 875] width 19 height 19
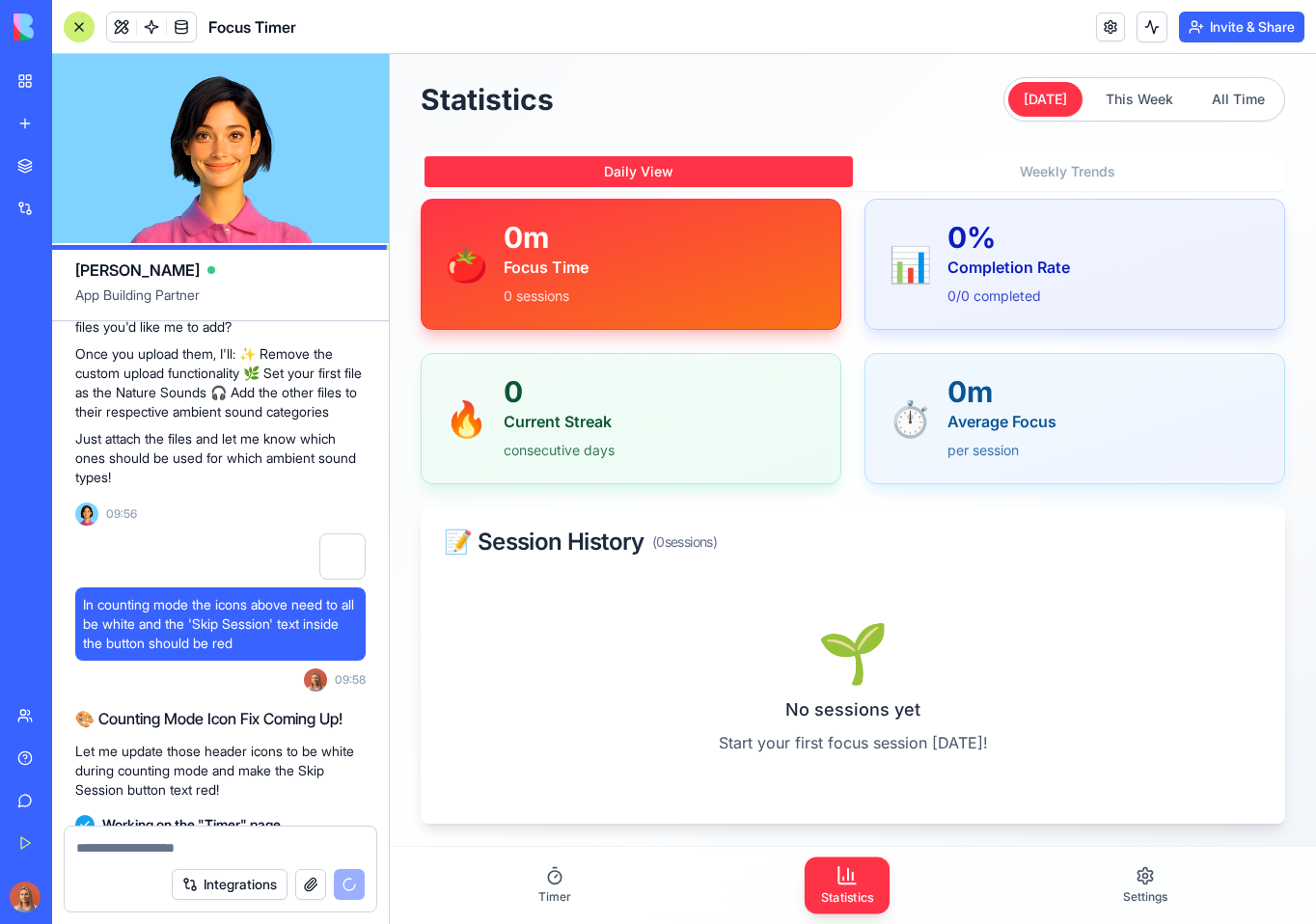
scroll to position [13658, 0]
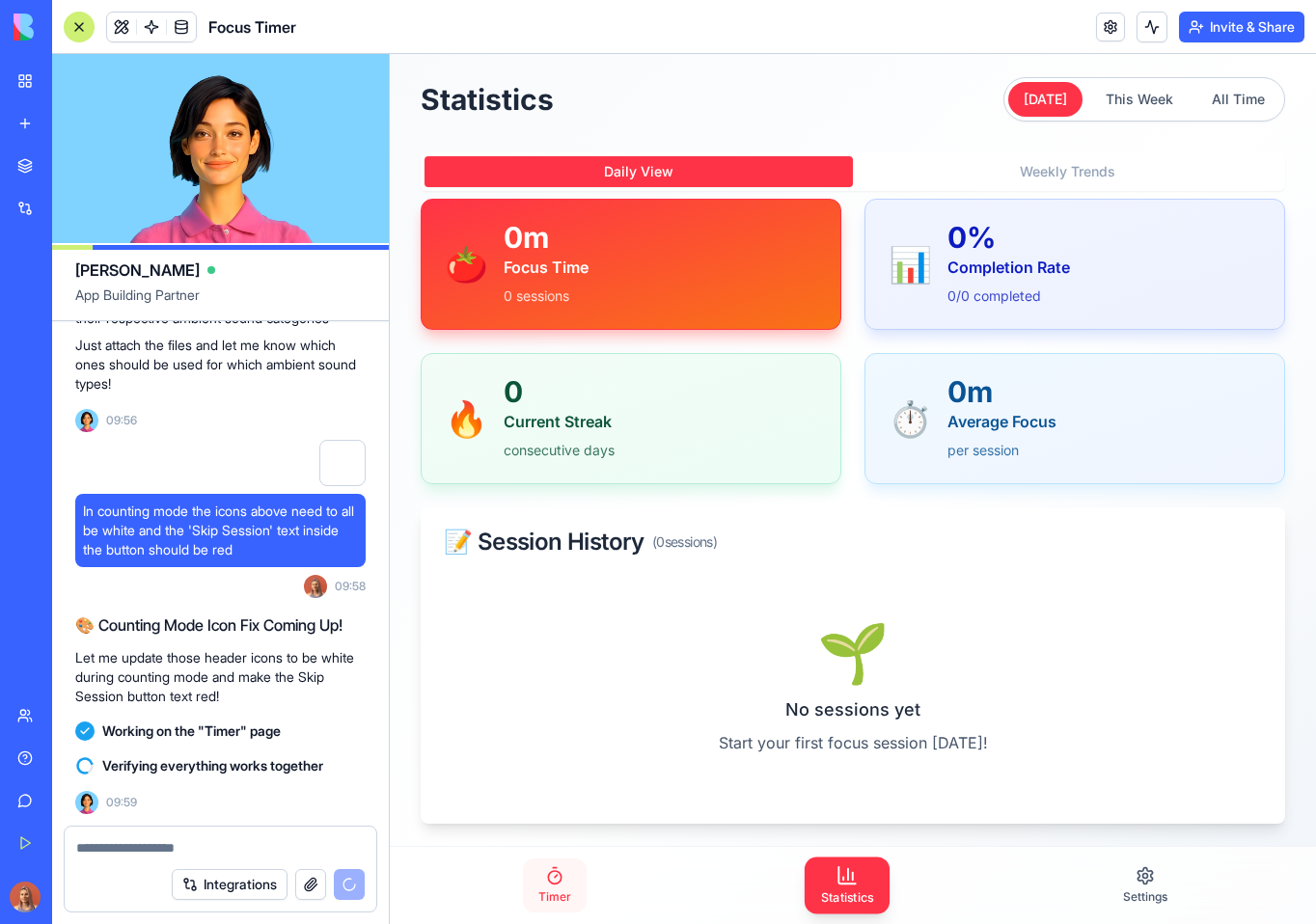
click at [543, 887] on link "Timer" at bounding box center [555, 885] width 64 height 54
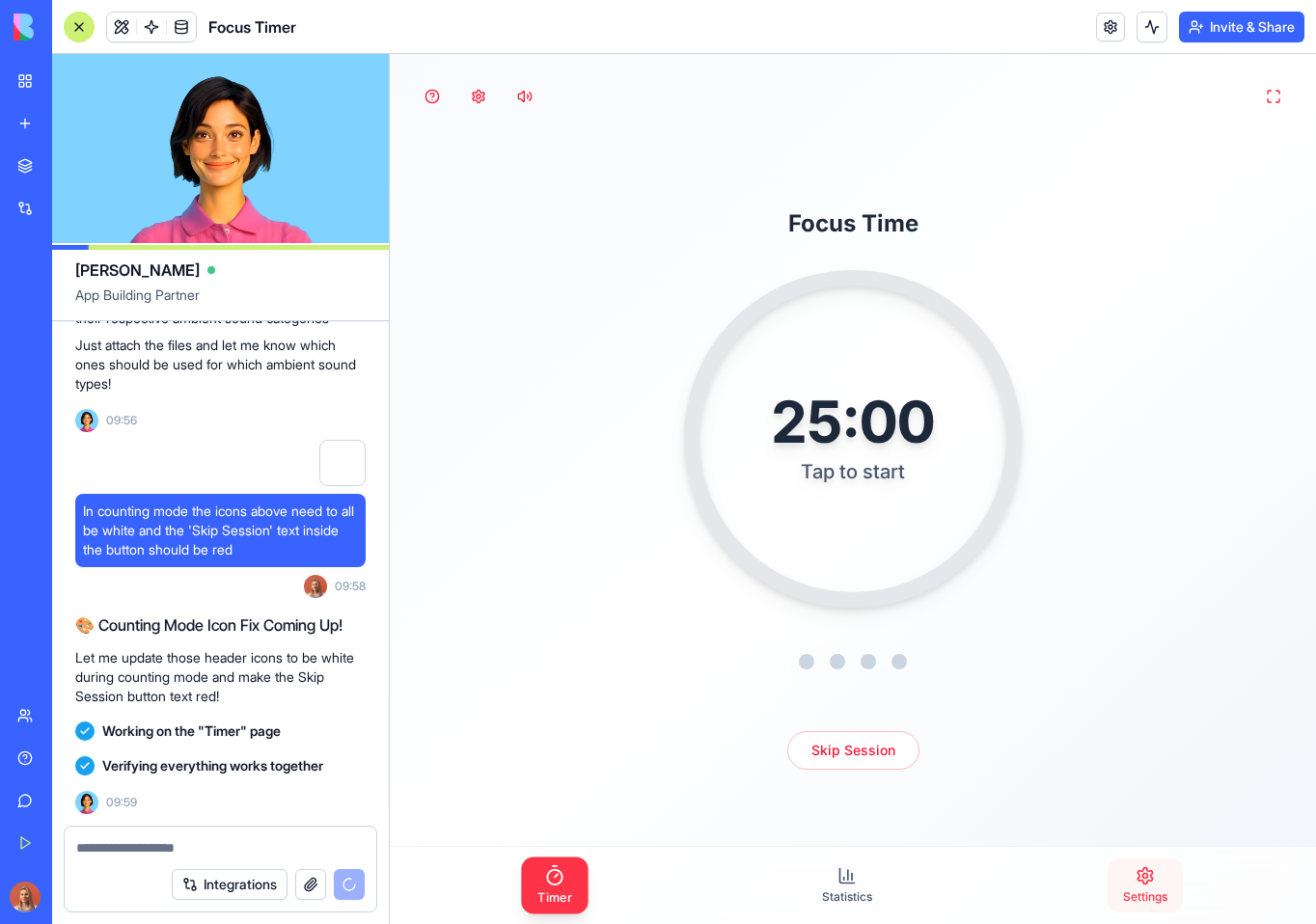
click at [1149, 863] on link "Settings" at bounding box center [1146, 885] width 76 height 54
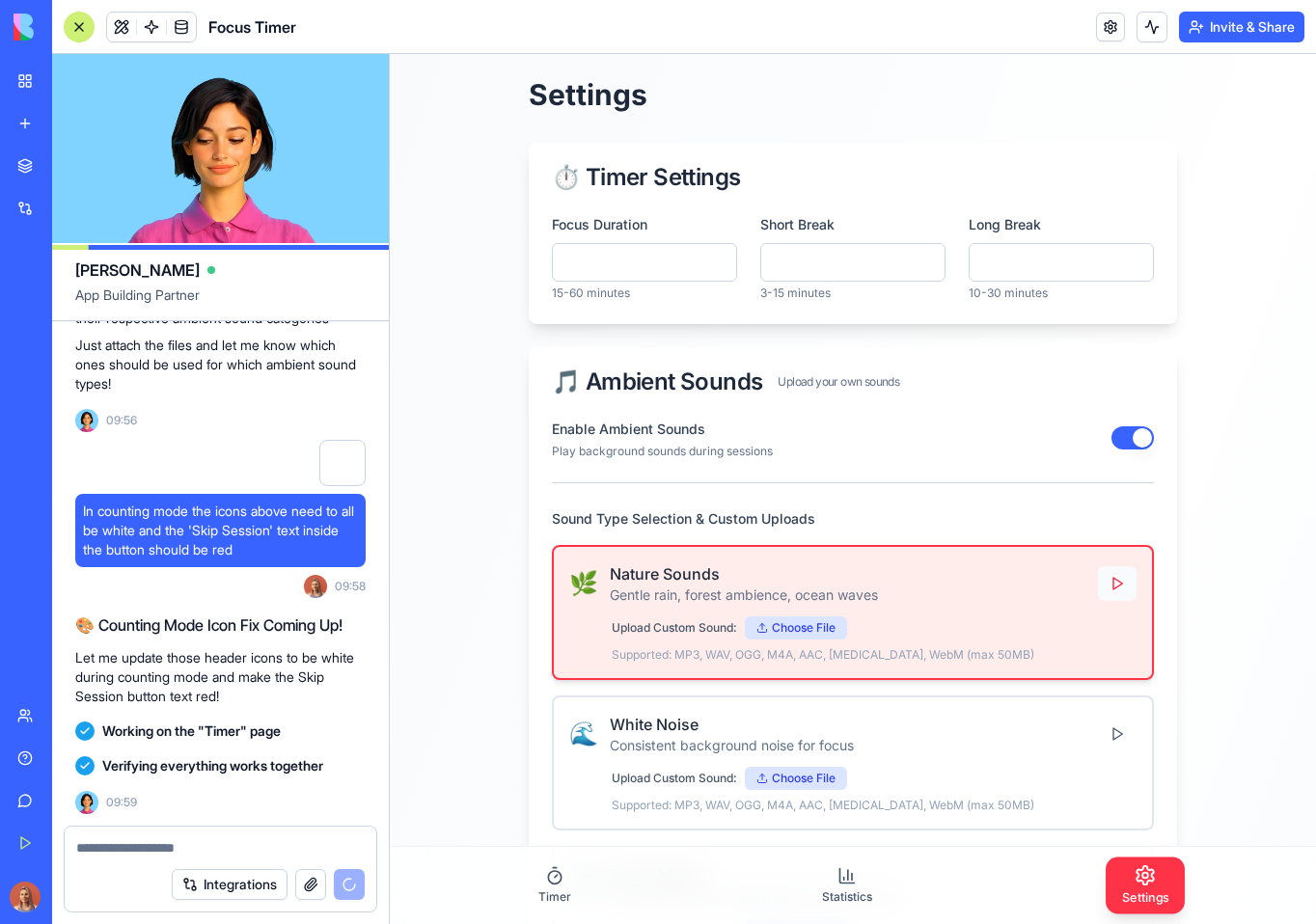
click at [1110, 584] on button at bounding box center [1117, 583] width 39 height 35
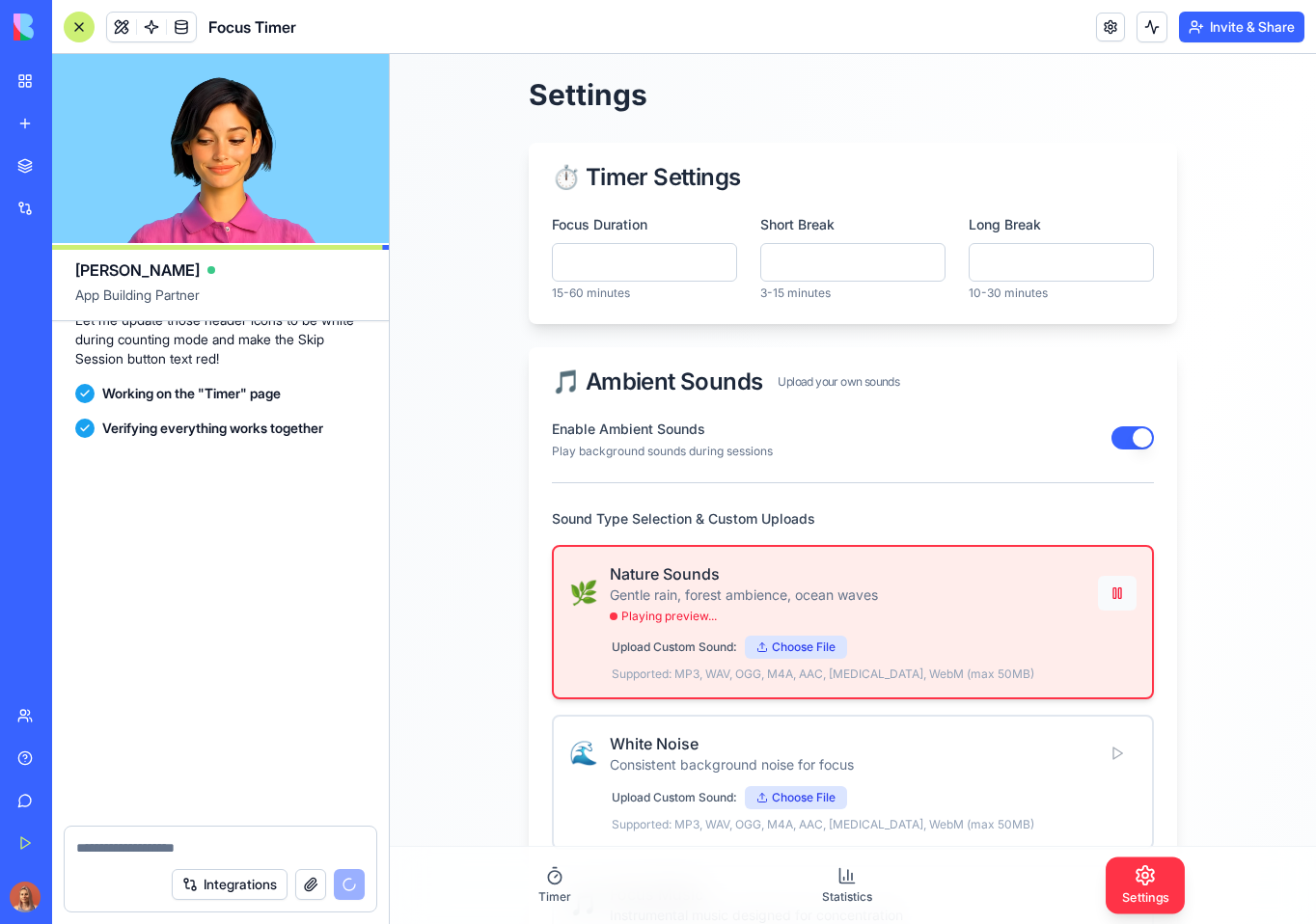
scroll to position [14257, 0]
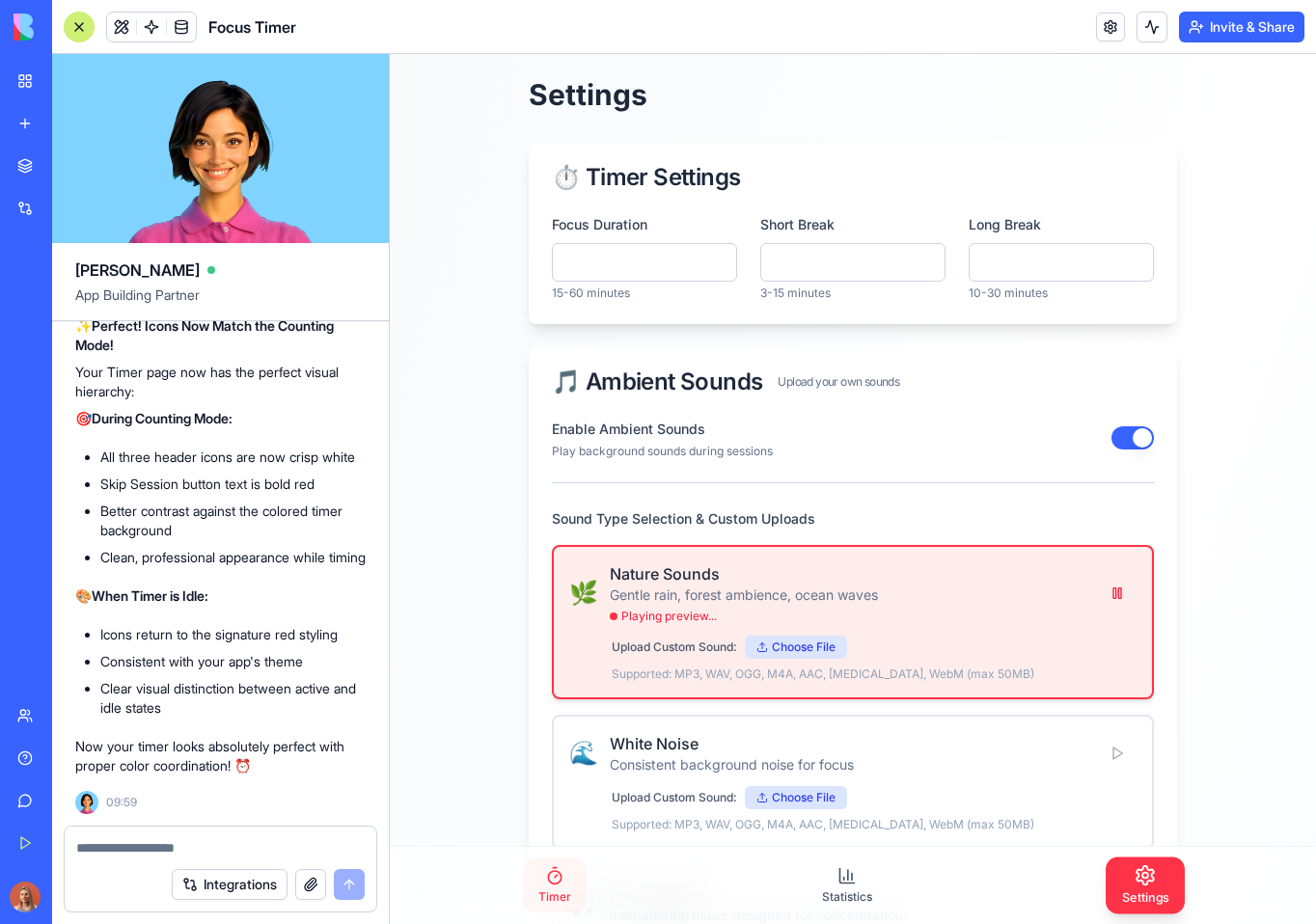
click at [578, 879] on link "Timer" at bounding box center [555, 885] width 64 height 54
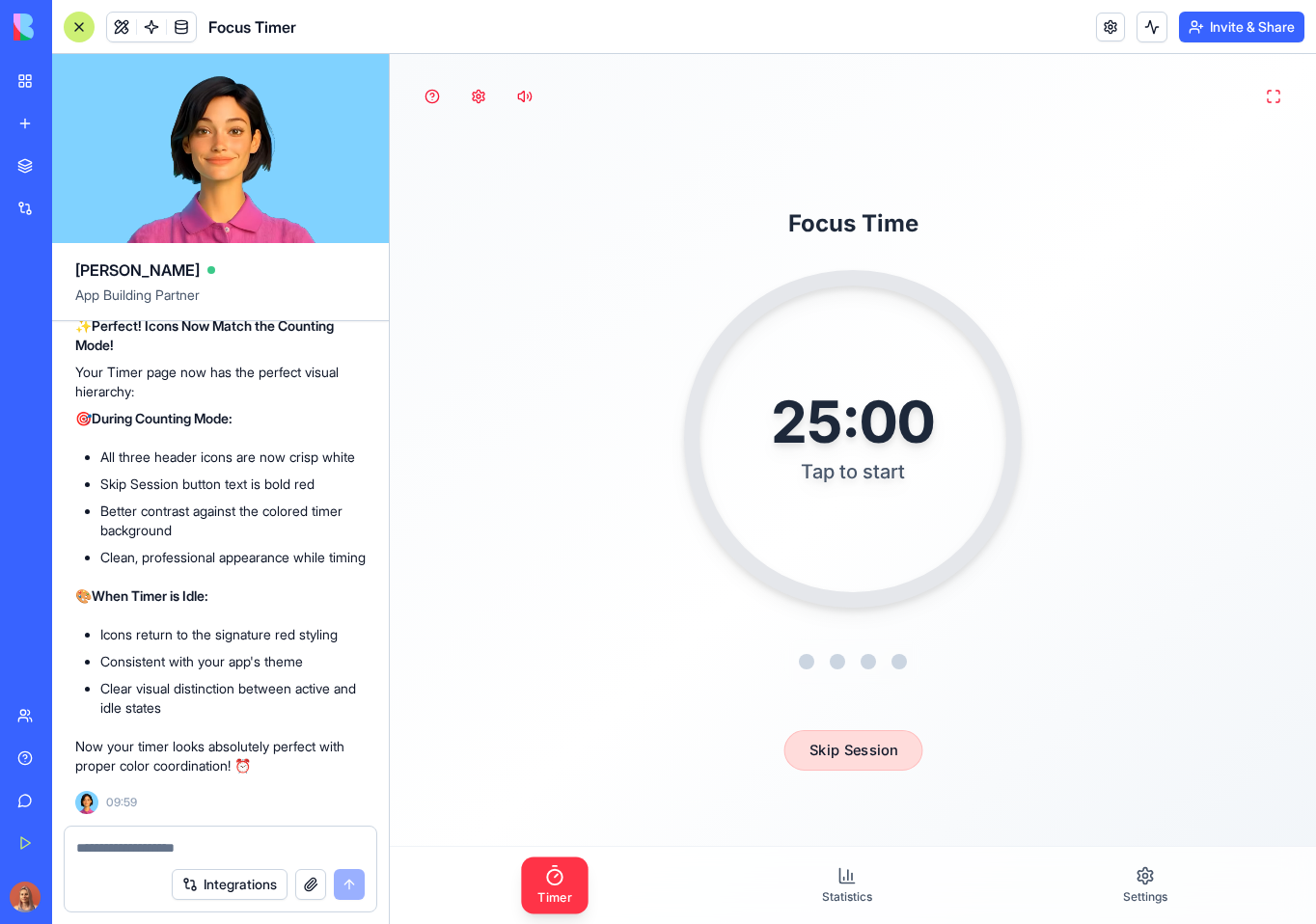
click at [845, 762] on button "Skip Session" at bounding box center [852, 750] width 138 height 41
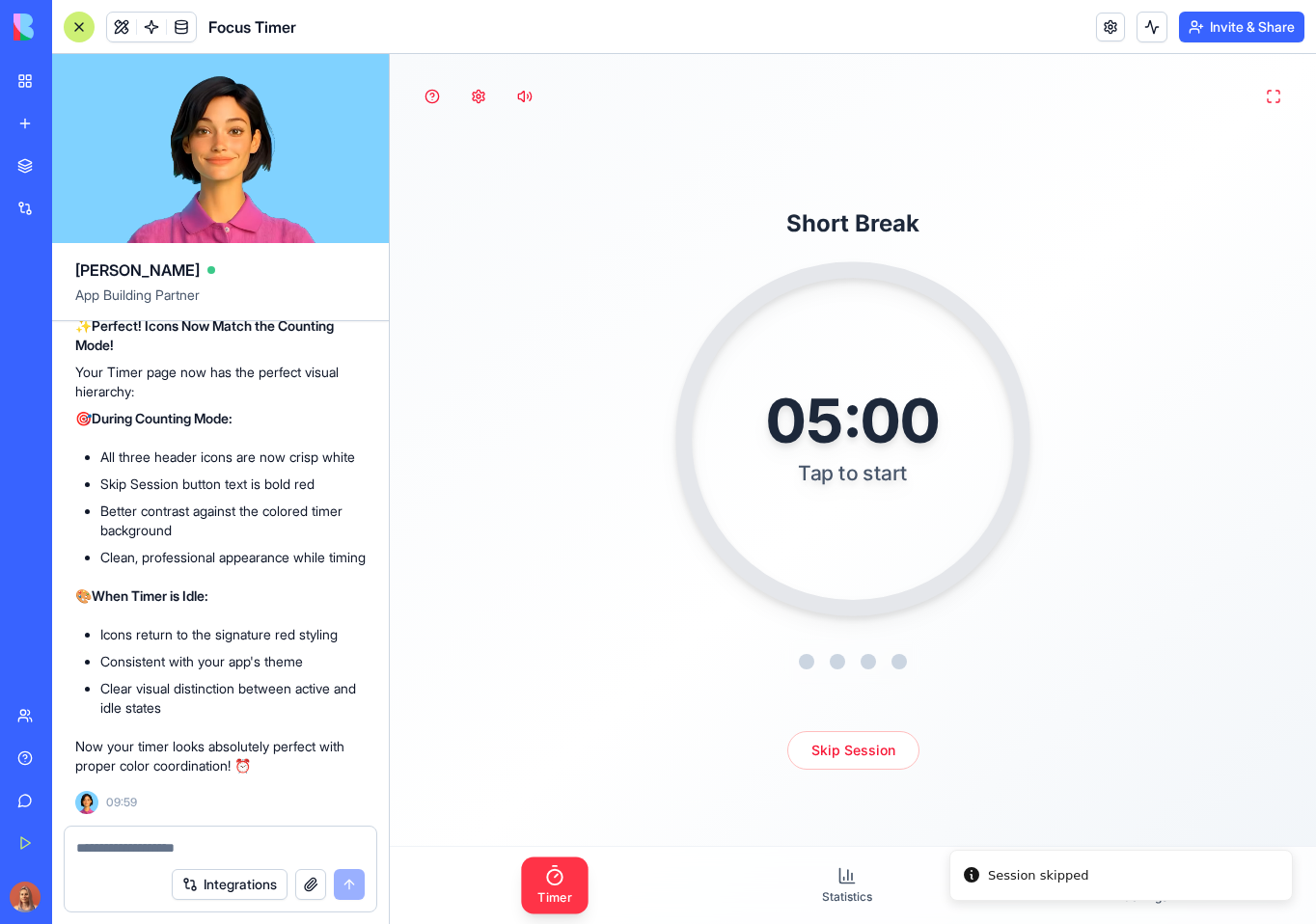
click at [829, 355] on div "05:00 Tap to start" at bounding box center [853, 438] width 355 height 354
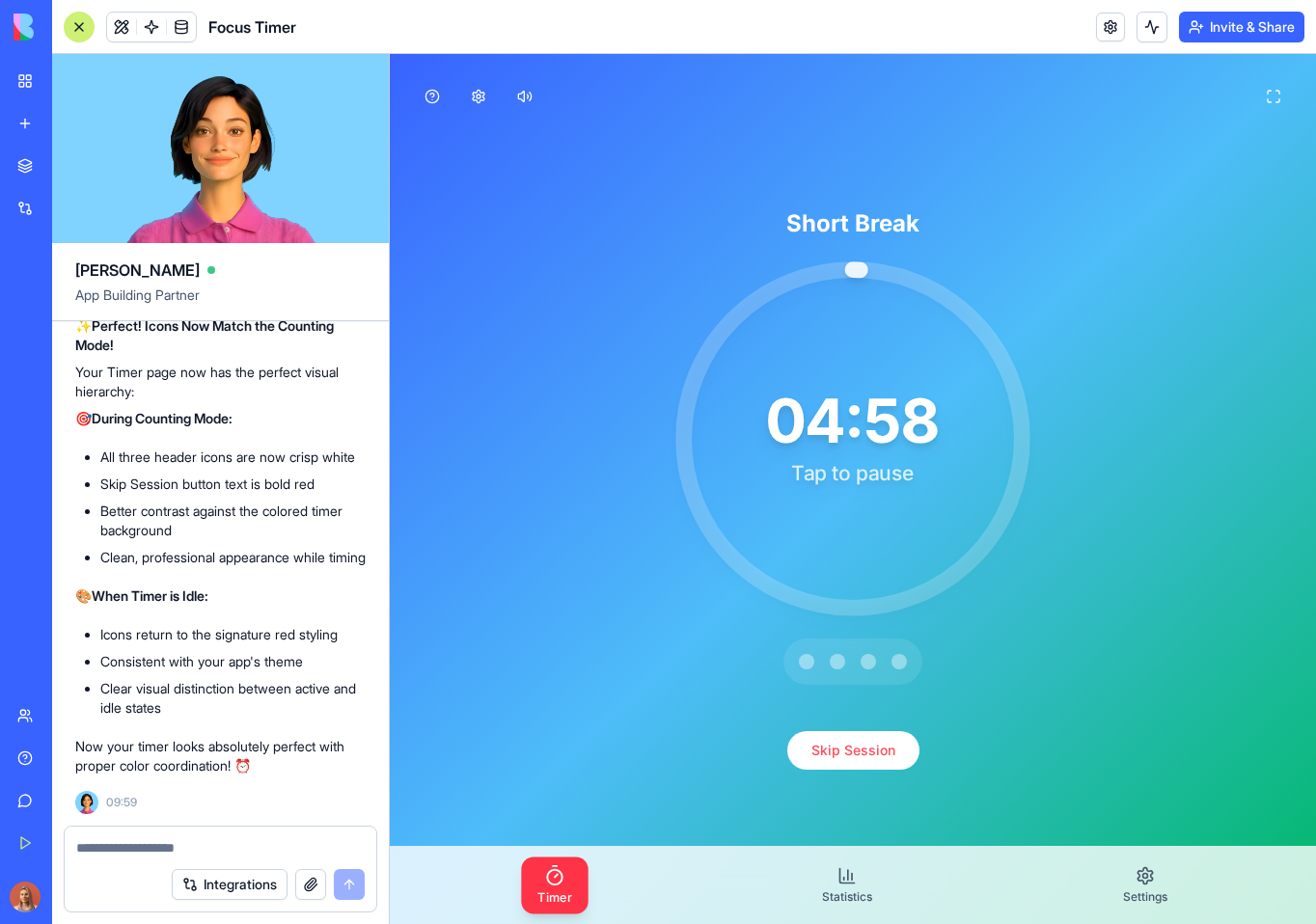
click at [829, 355] on div "04:58 Tap to pause" at bounding box center [853, 438] width 355 height 354
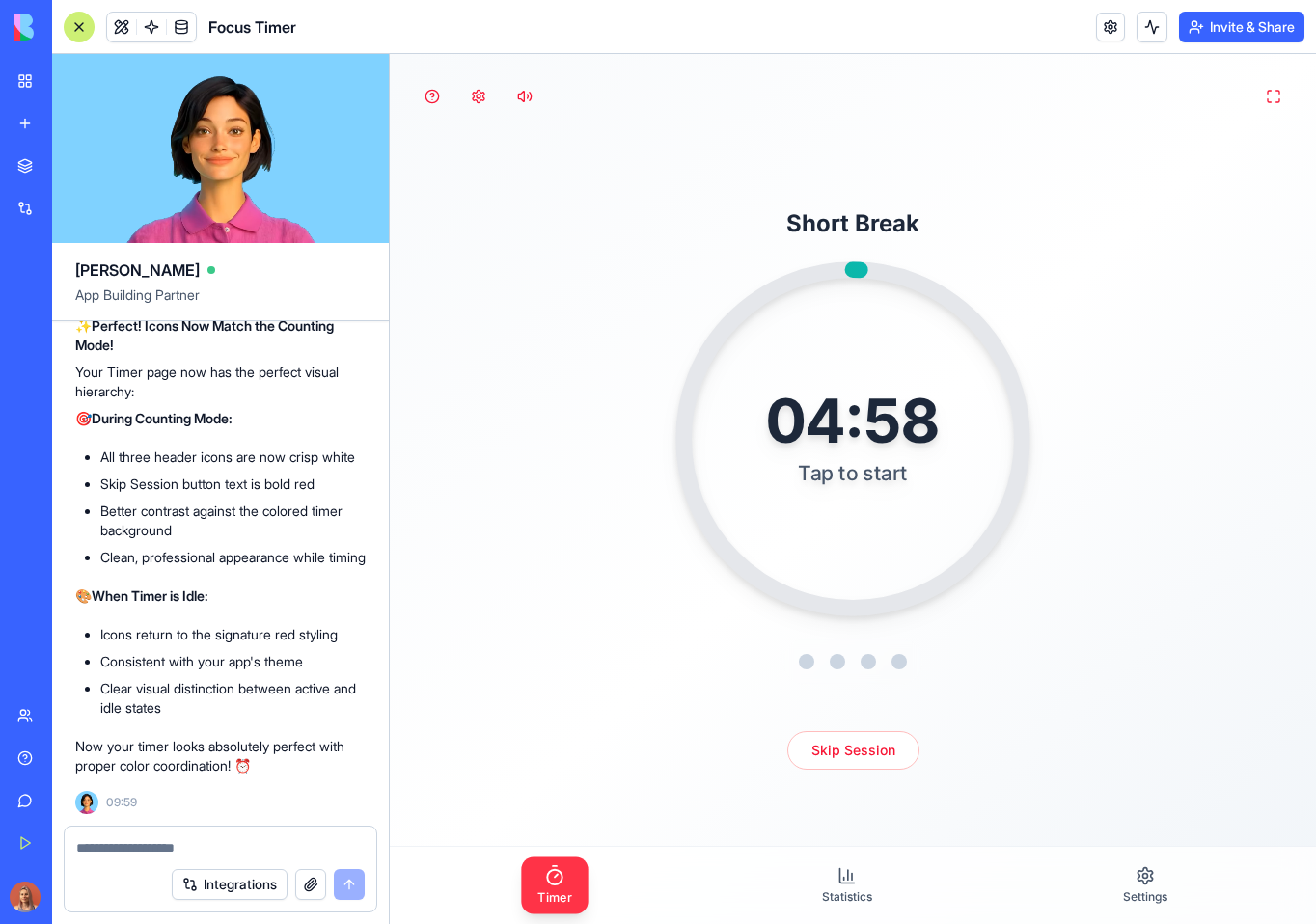
click at [829, 355] on div "04:58 Tap to start" at bounding box center [853, 438] width 355 height 354
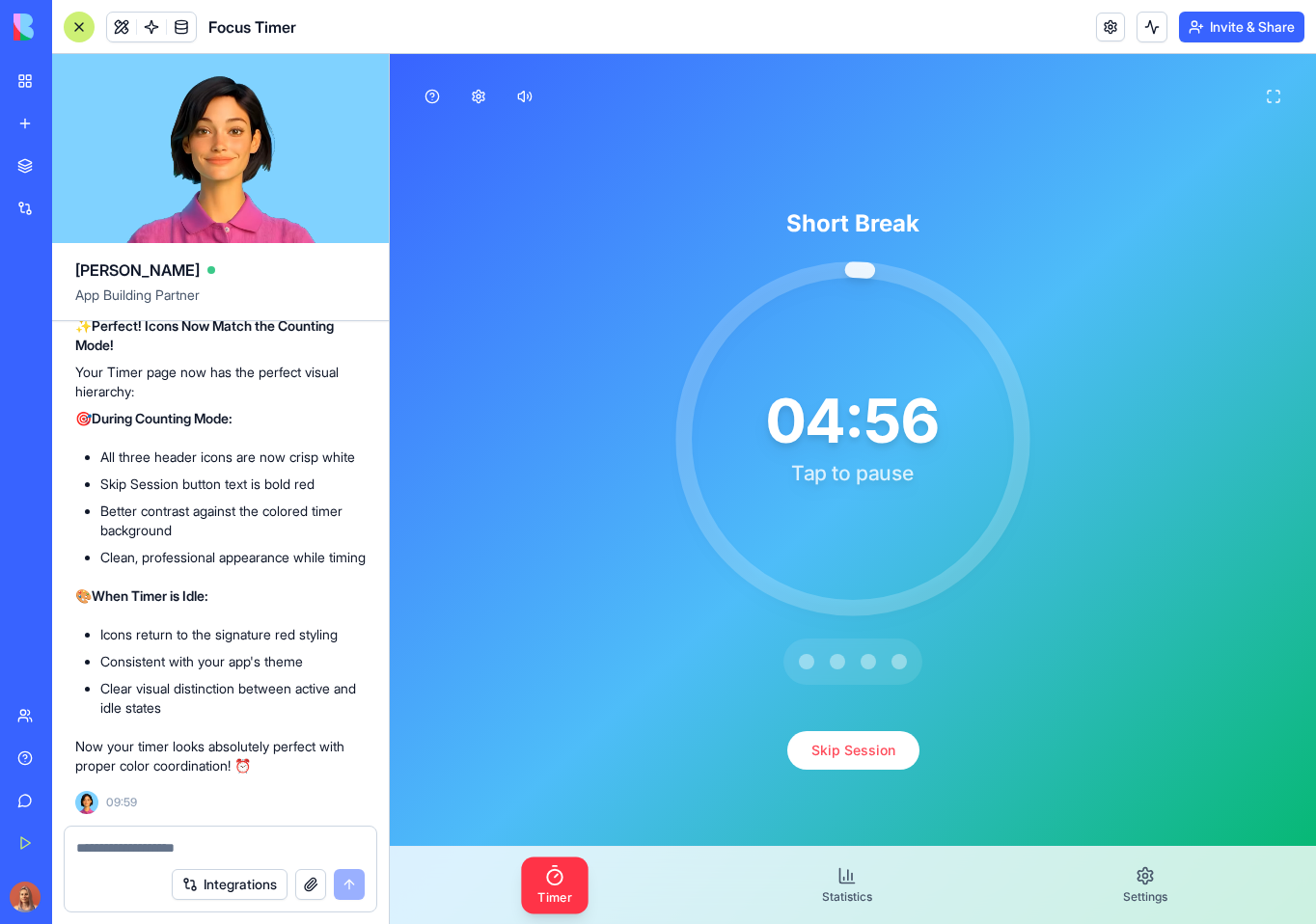
click at [829, 355] on div "04:56 Tap to pause" at bounding box center [853, 438] width 355 height 354
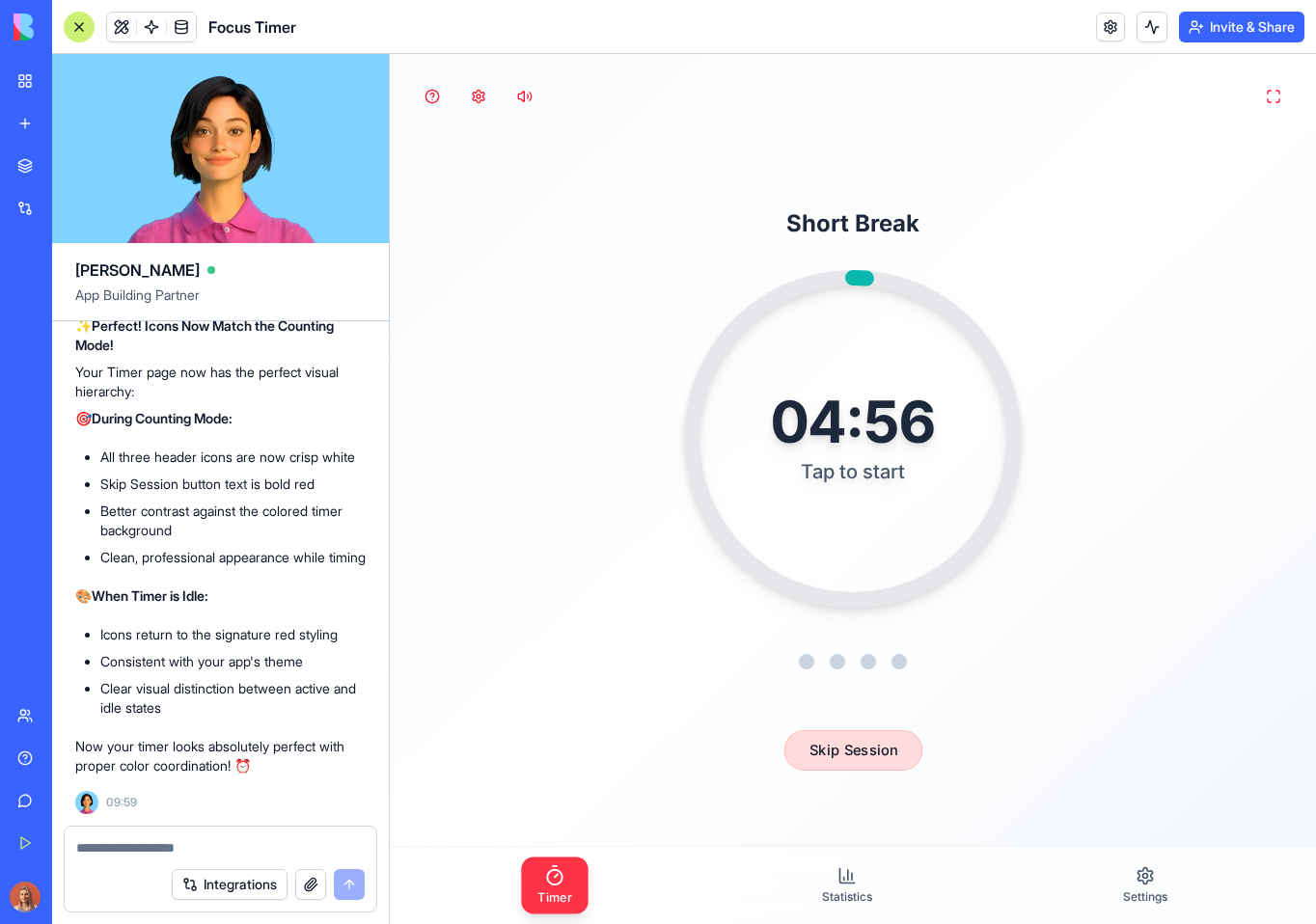
click at [836, 746] on button "Skip Session" at bounding box center [852, 750] width 138 height 41
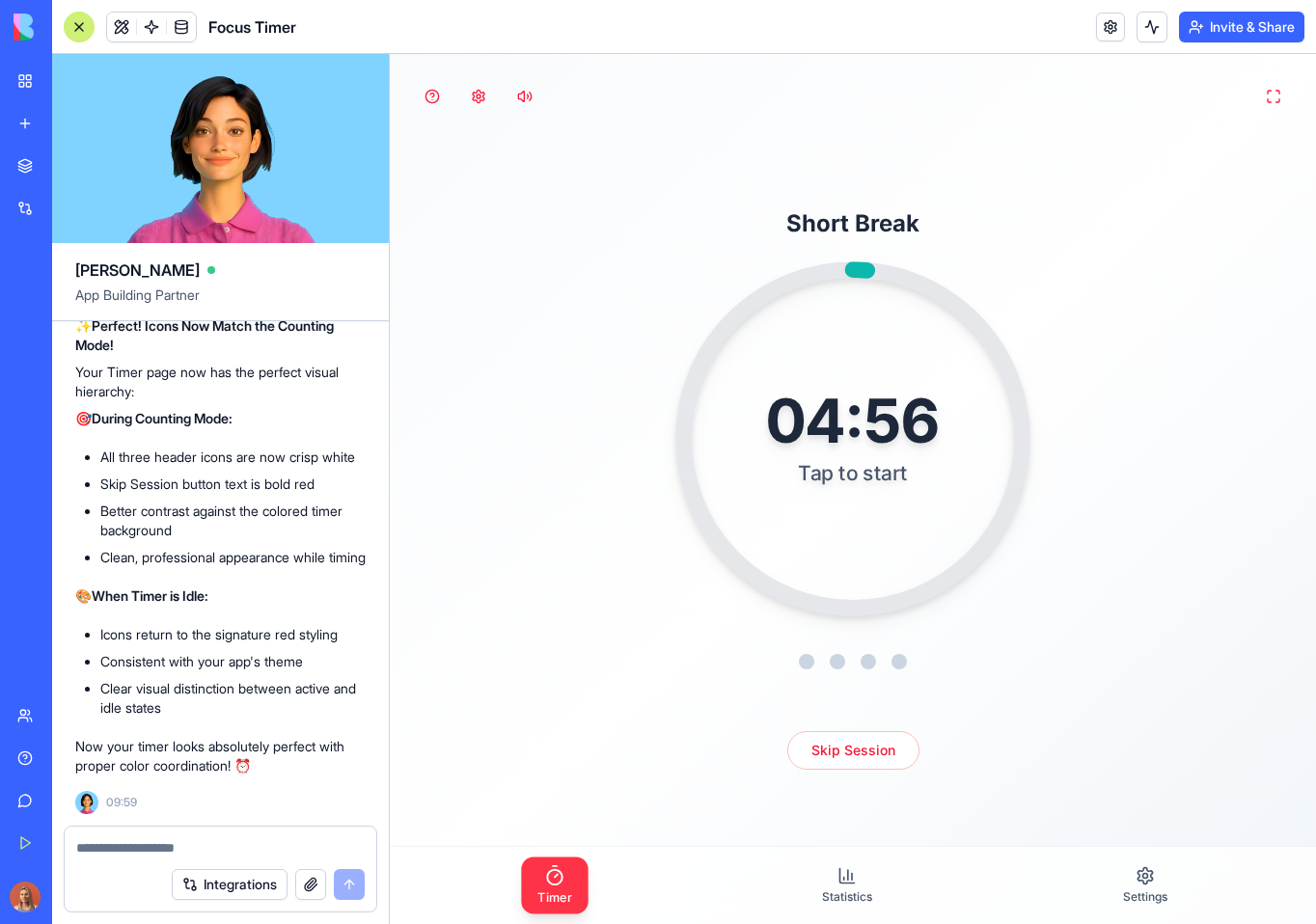
click at [881, 509] on div "04:56 Tap to start" at bounding box center [853, 438] width 238 height 145
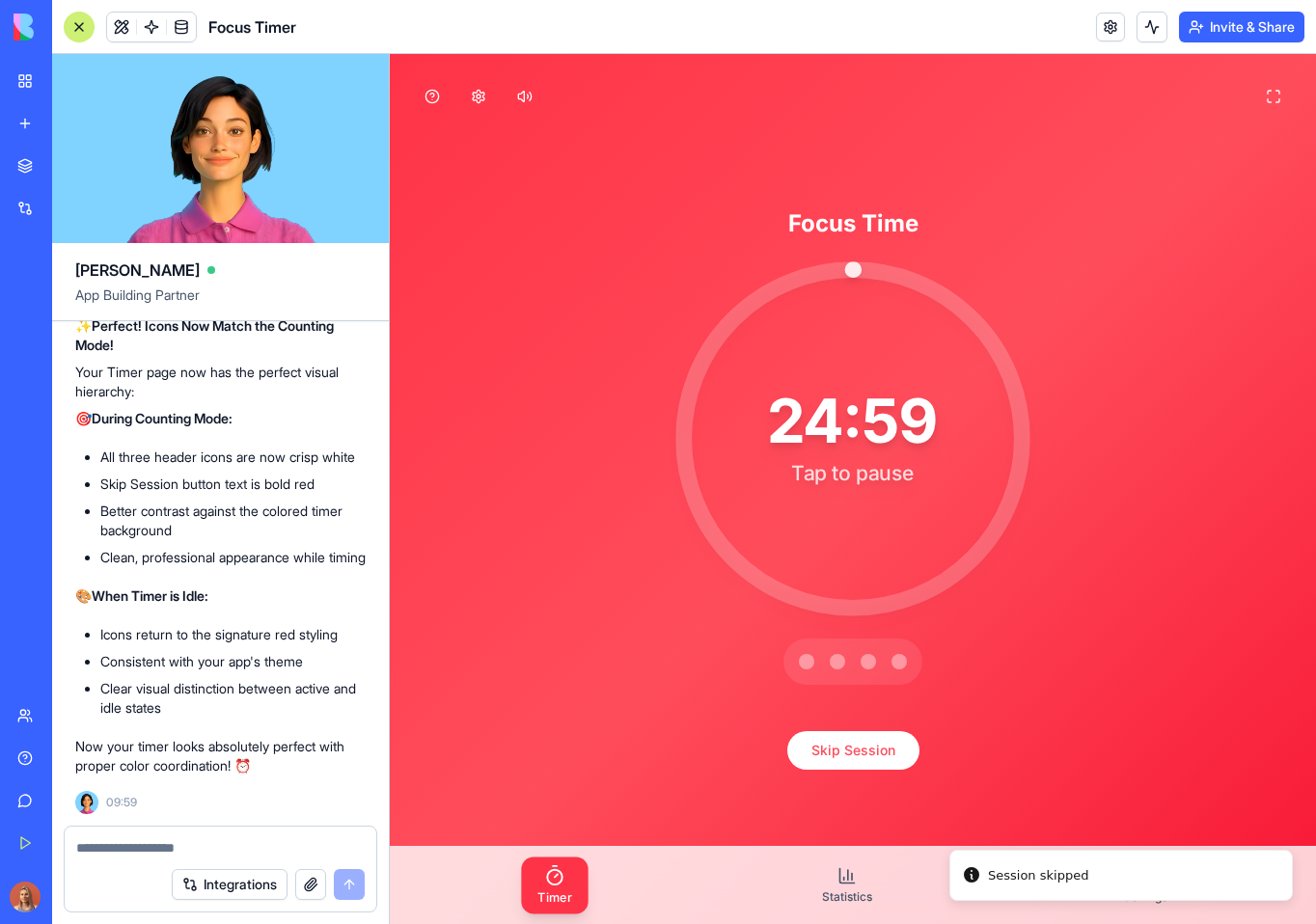
click at [881, 509] on div "24:59 Tap to pause" at bounding box center [853, 438] width 234 height 145
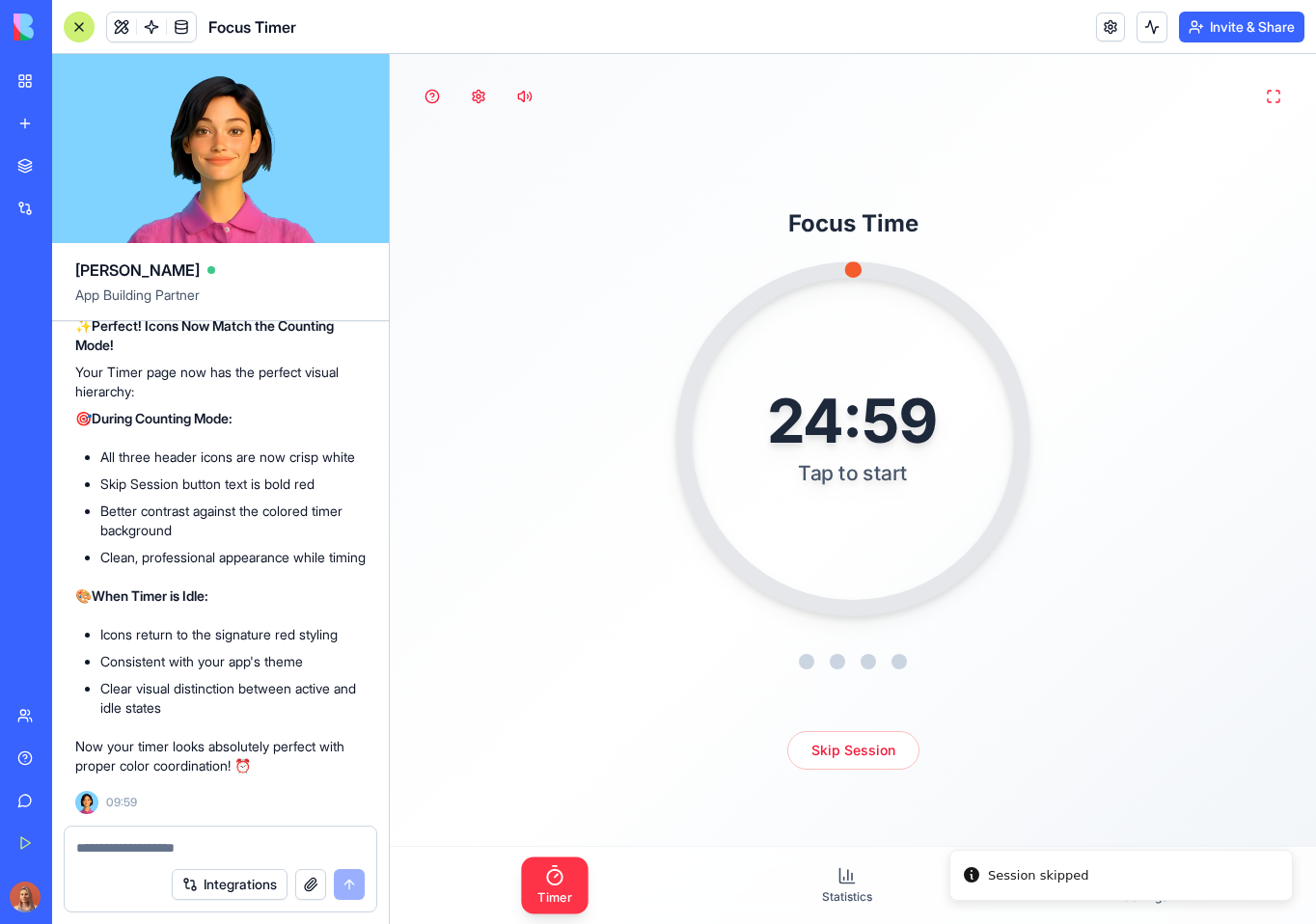
click at [881, 509] on div "24:59 Tap to start" at bounding box center [853, 438] width 234 height 145
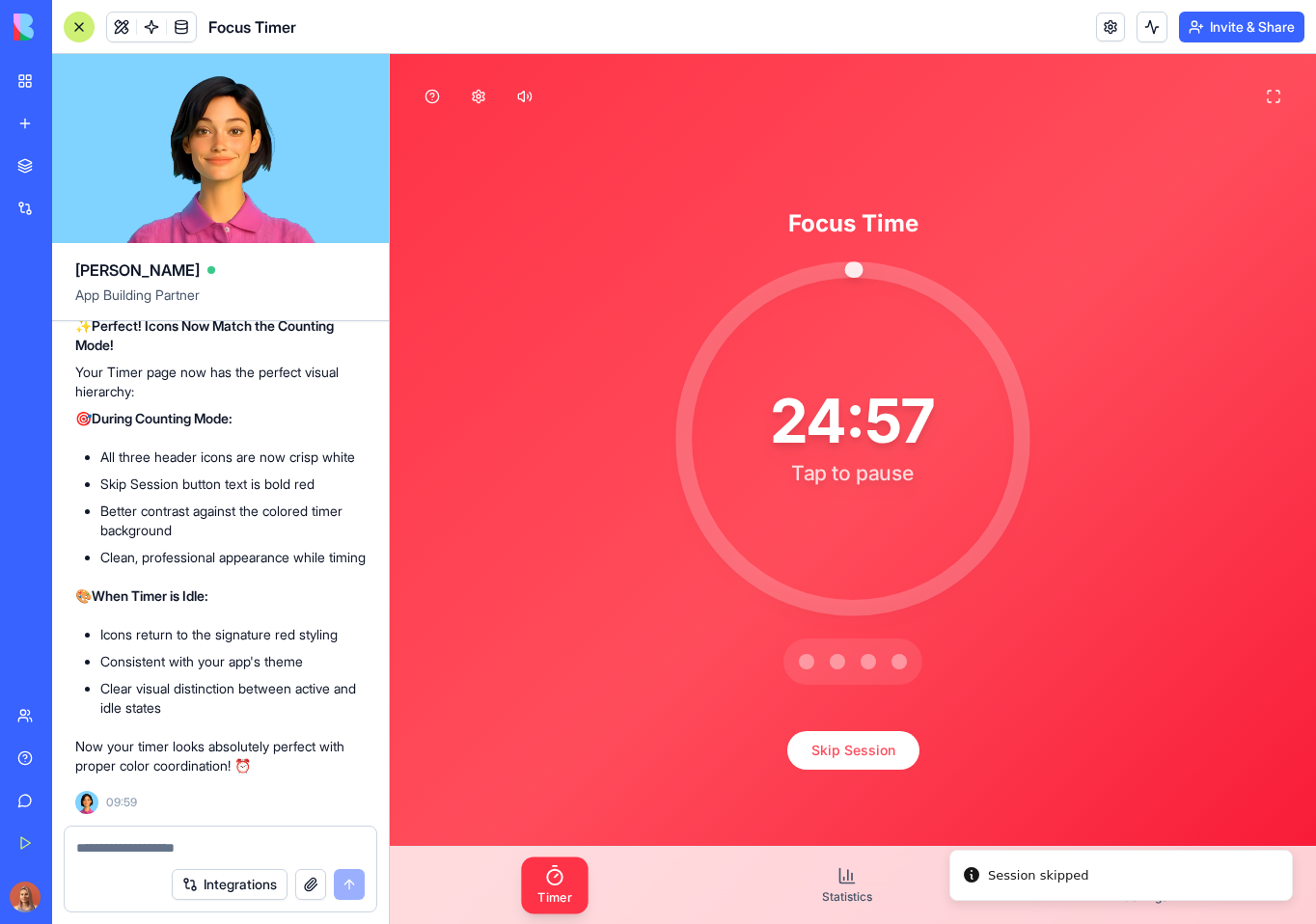
click at [778, 402] on div "24:57" at bounding box center [853, 420] width 164 height 61
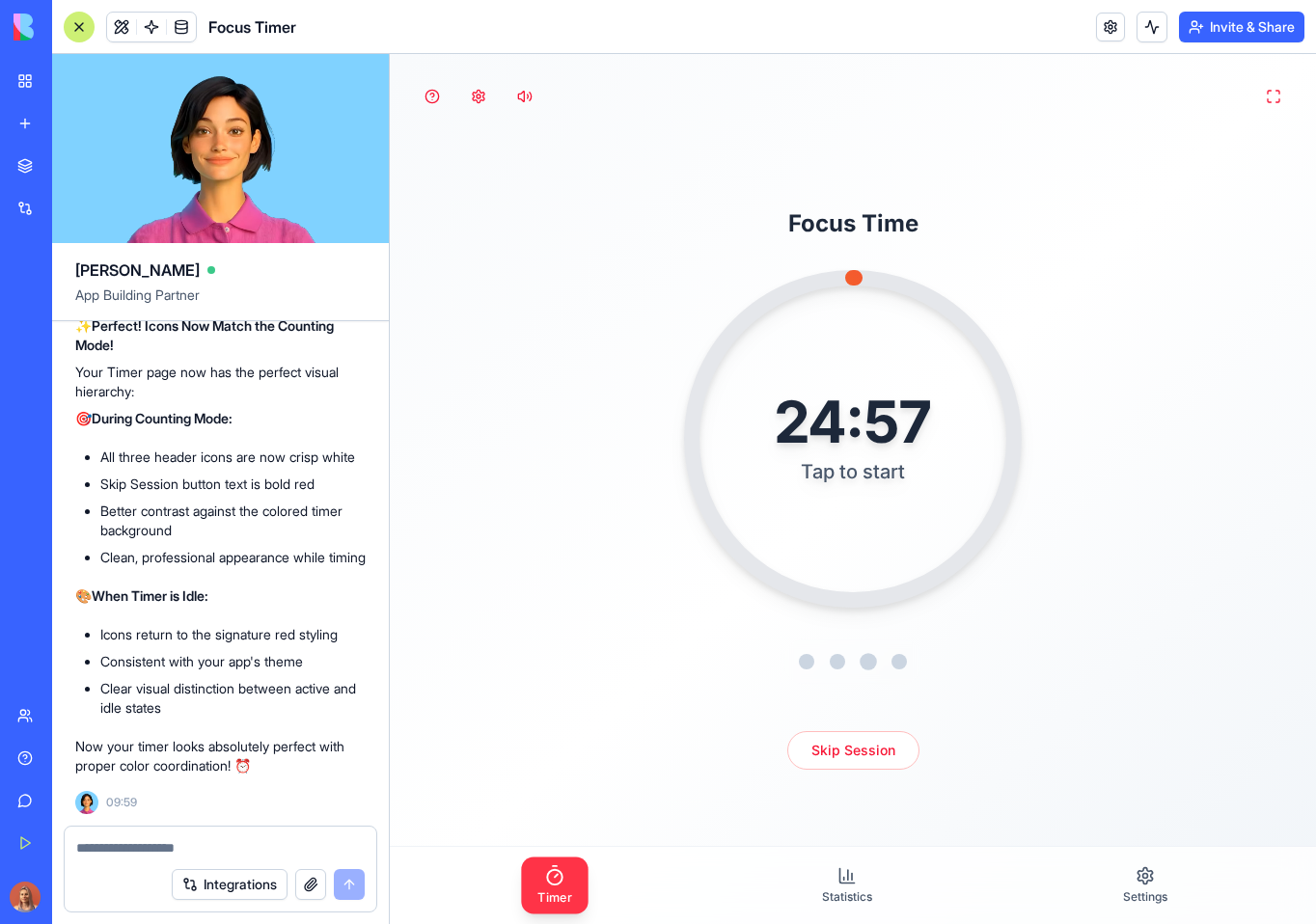
click at [862, 662] on div at bounding box center [868, 661] width 17 height 17
click at [895, 653] on div at bounding box center [852, 661] width 138 height 46
click at [883, 878] on div "Timer Statistics Settings" at bounding box center [853, 884] width 926 height 77
click at [841, 885] on link "Statistics" at bounding box center [847, 885] width 81 height 54
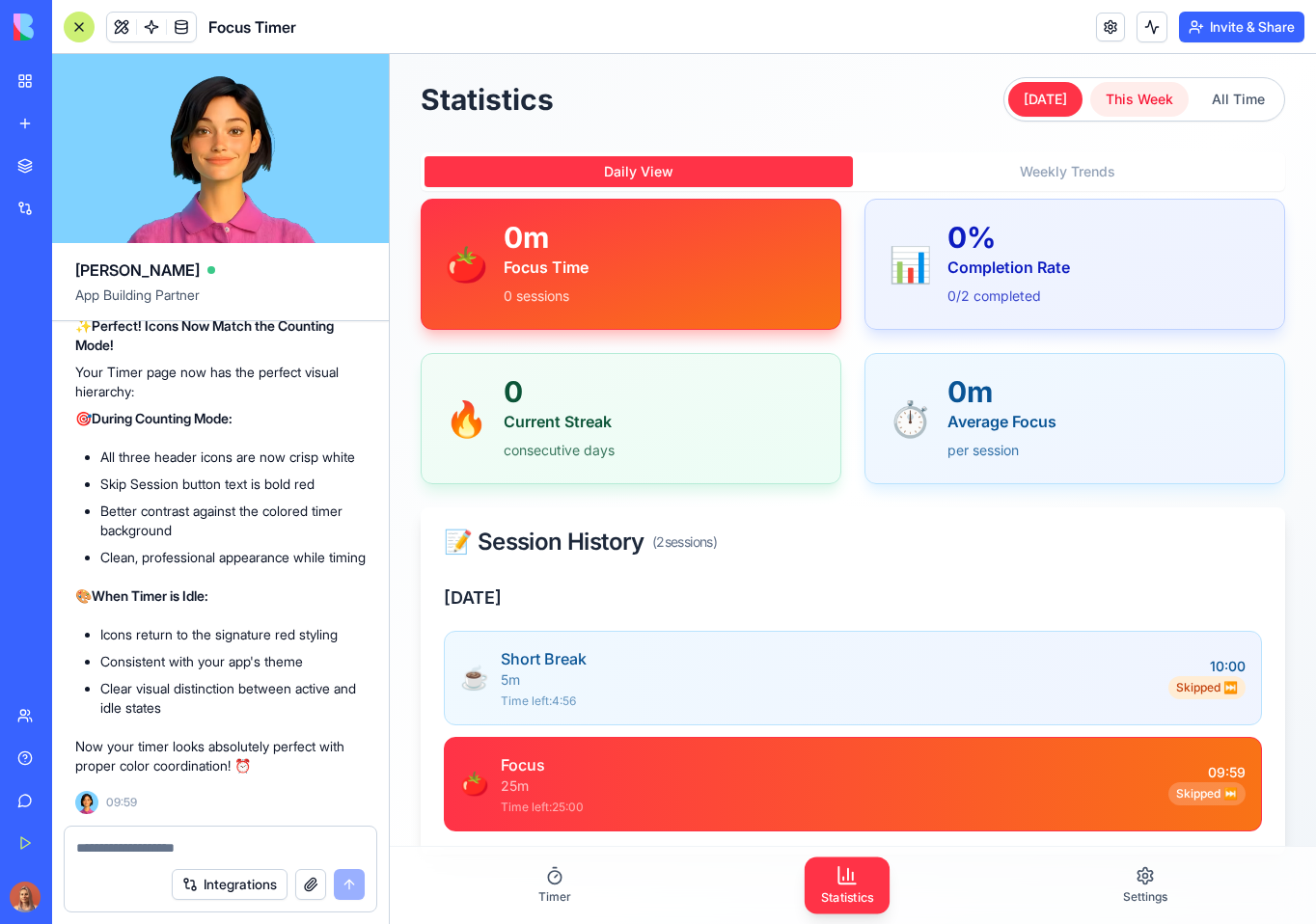
click at [1098, 107] on button "This Week" at bounding box center [1139, 99] width 99 height 35
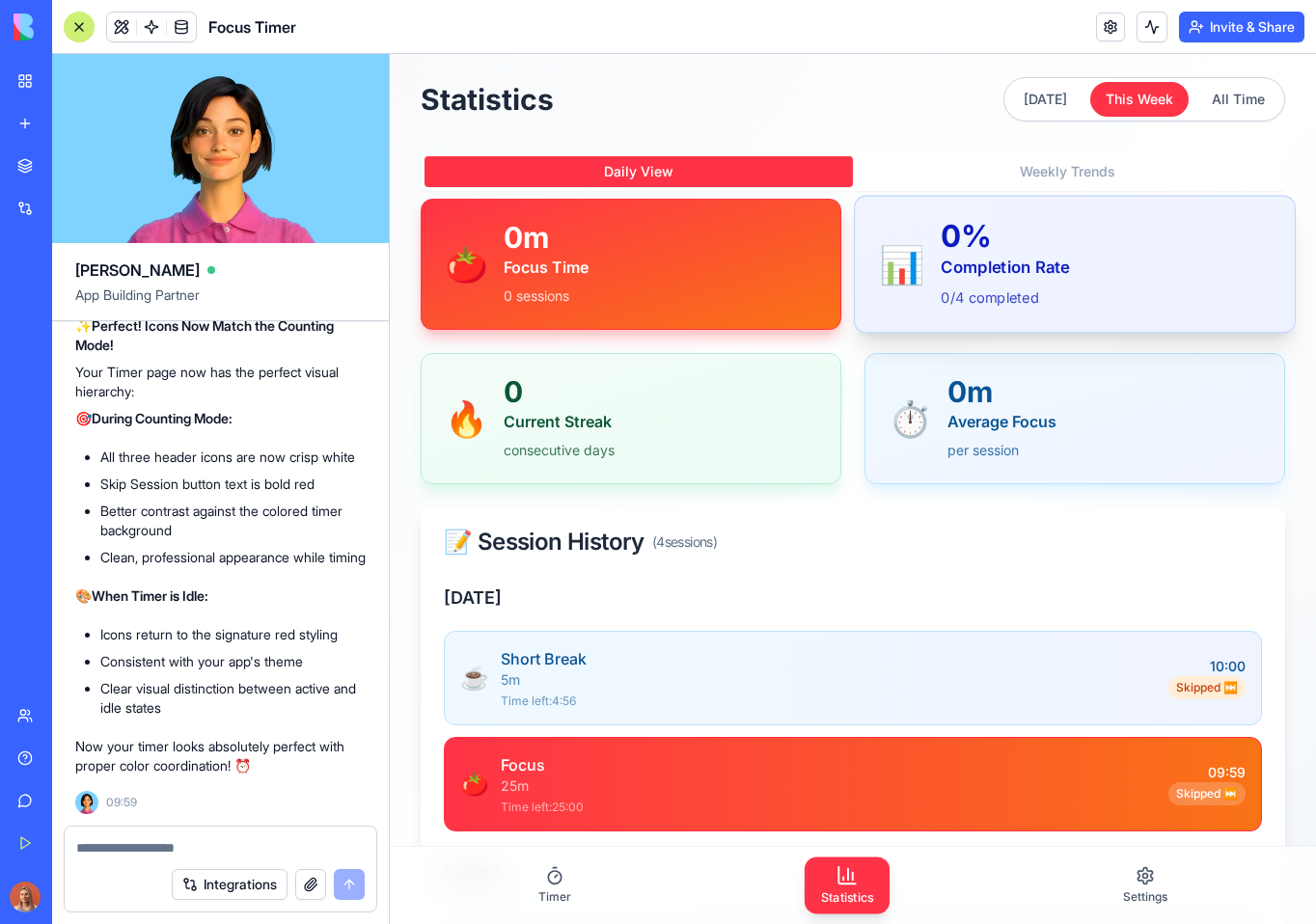
scroll to position [11, 0]
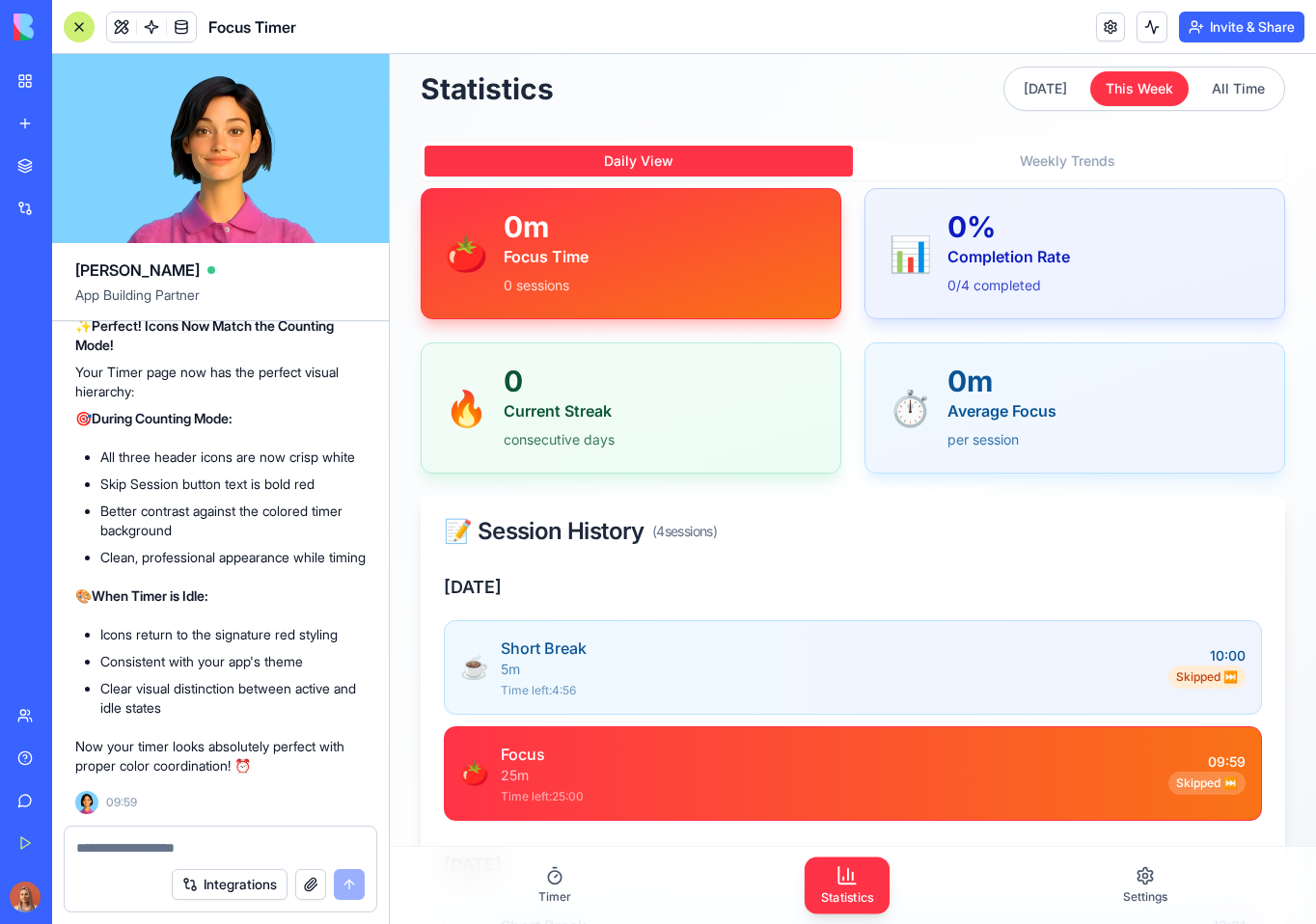
click at [225, 837] on div at bounding box center [220, 841] width 312 height 31
click at [226, 844] on textarea at bounding box center [221, 847] width 289 height 19
paste textarea "*"
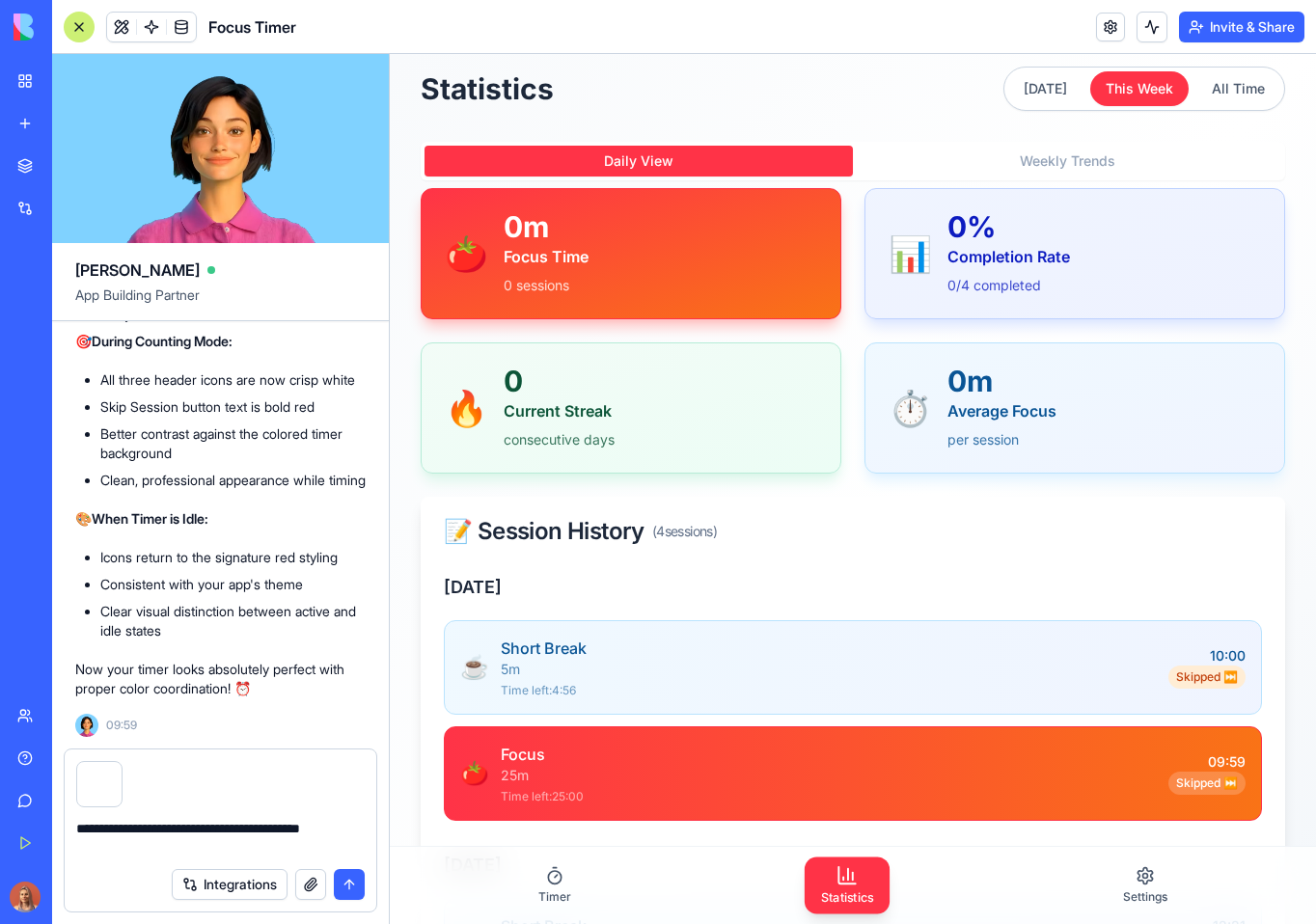
drag, startPoint x: 283, startPoint y: 827, endPoint x: 88, endPoint y: 800, distance: 196.9
click at [283, 826] on textarea "**********" at bounding box center [221, 837] width 289 height 39
click at [172, 852] on textarea "**********" at bounding box center [221, 837] width 289 height 39
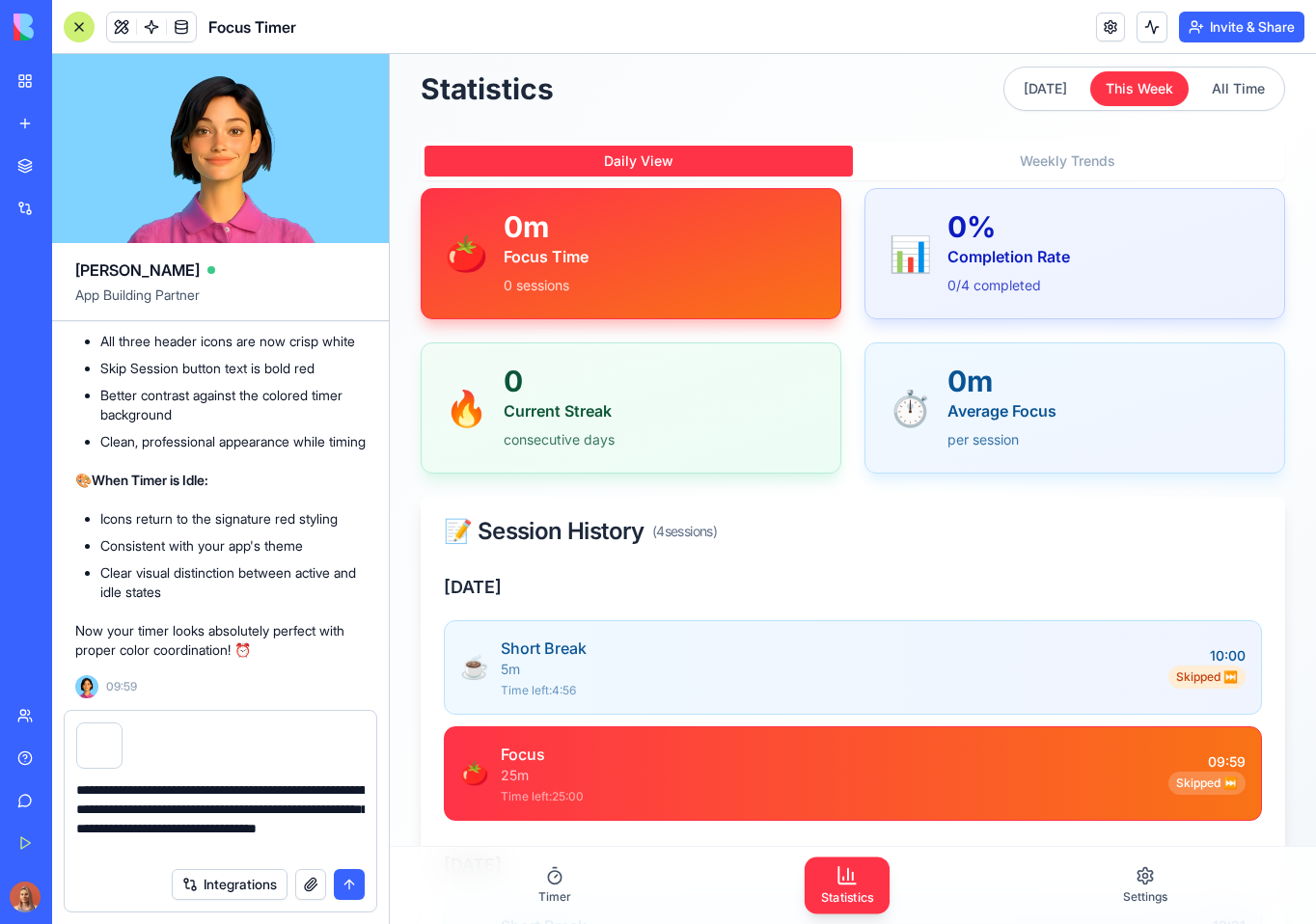
type textarea "**********"
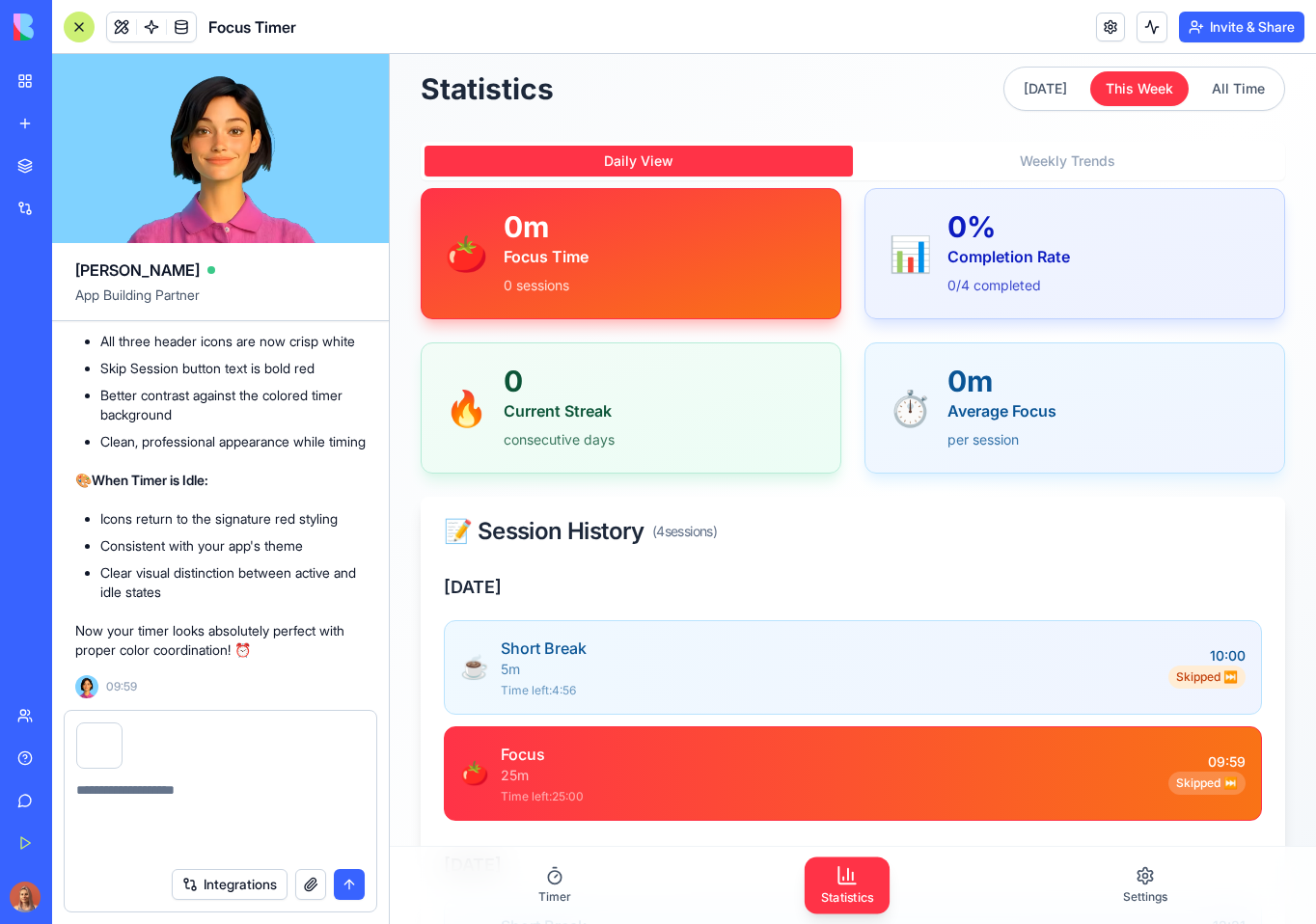
scroll to position [14461, 0]
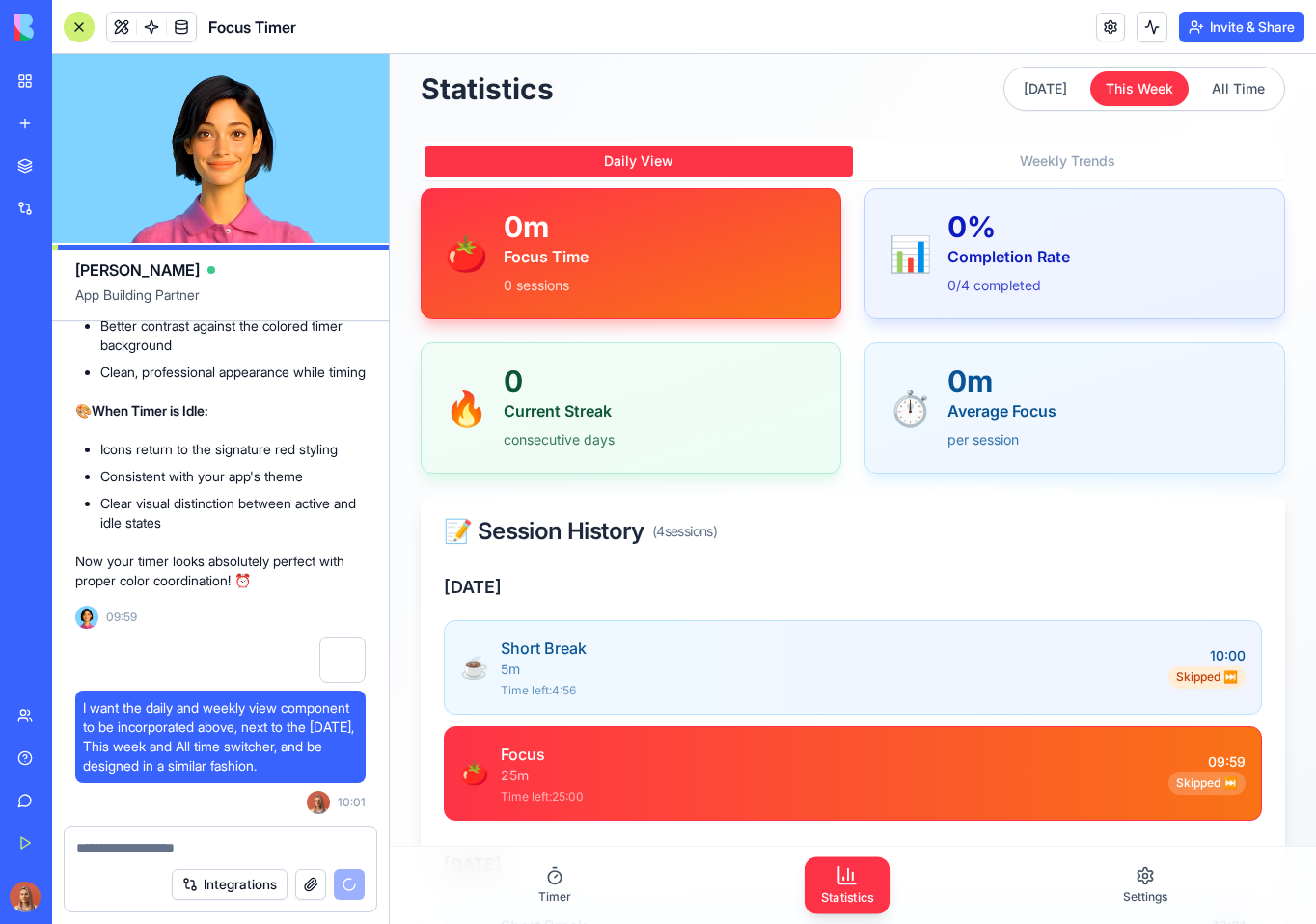
click at [597, 896] on div "Timer Statistics Settings" at bounding box center [853, 884] width 926 height 77
click at [567, 890] on span "Timer" at bounding box center [554, 896] width 33 height 15
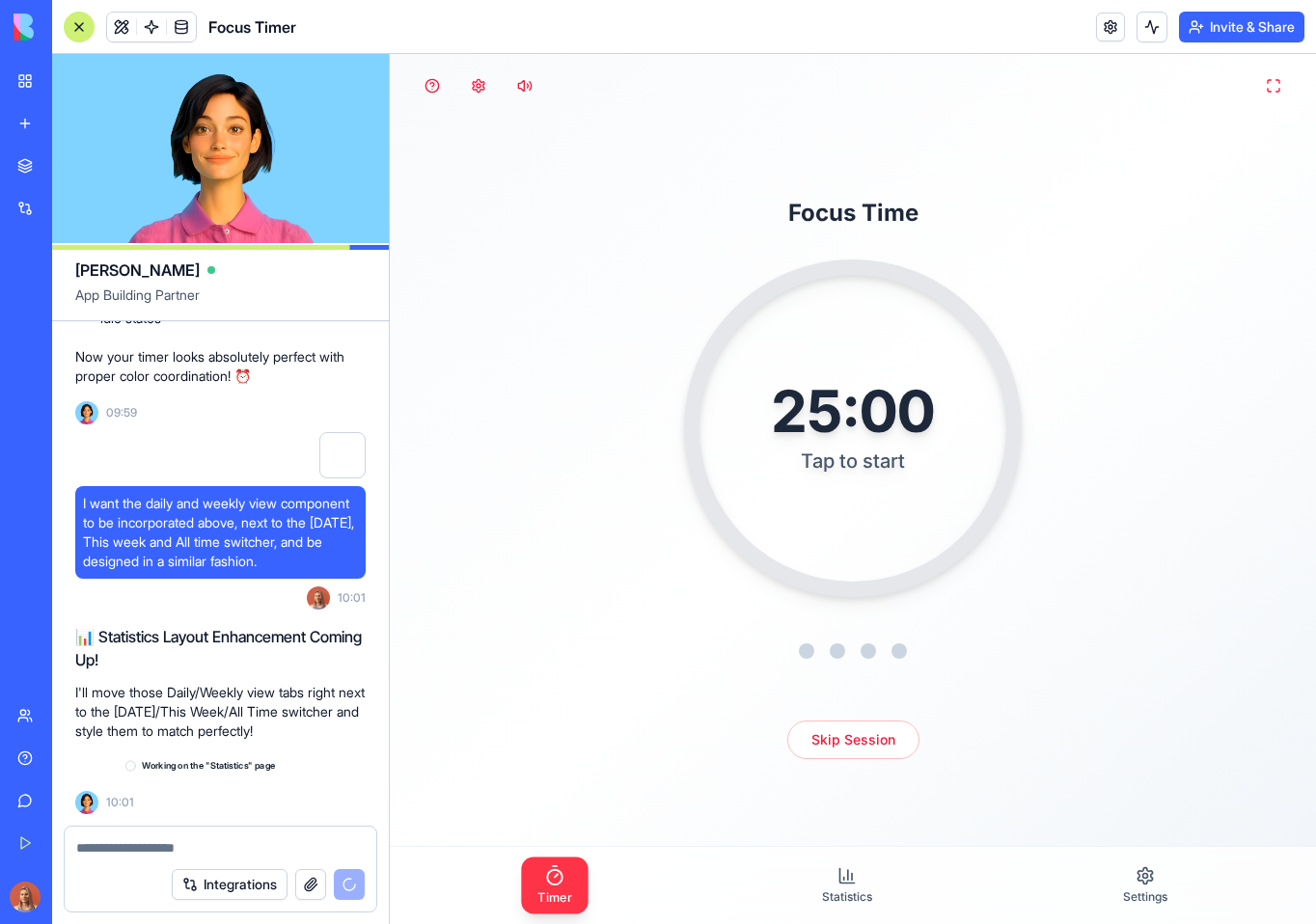
scroll to position [14667, 0]
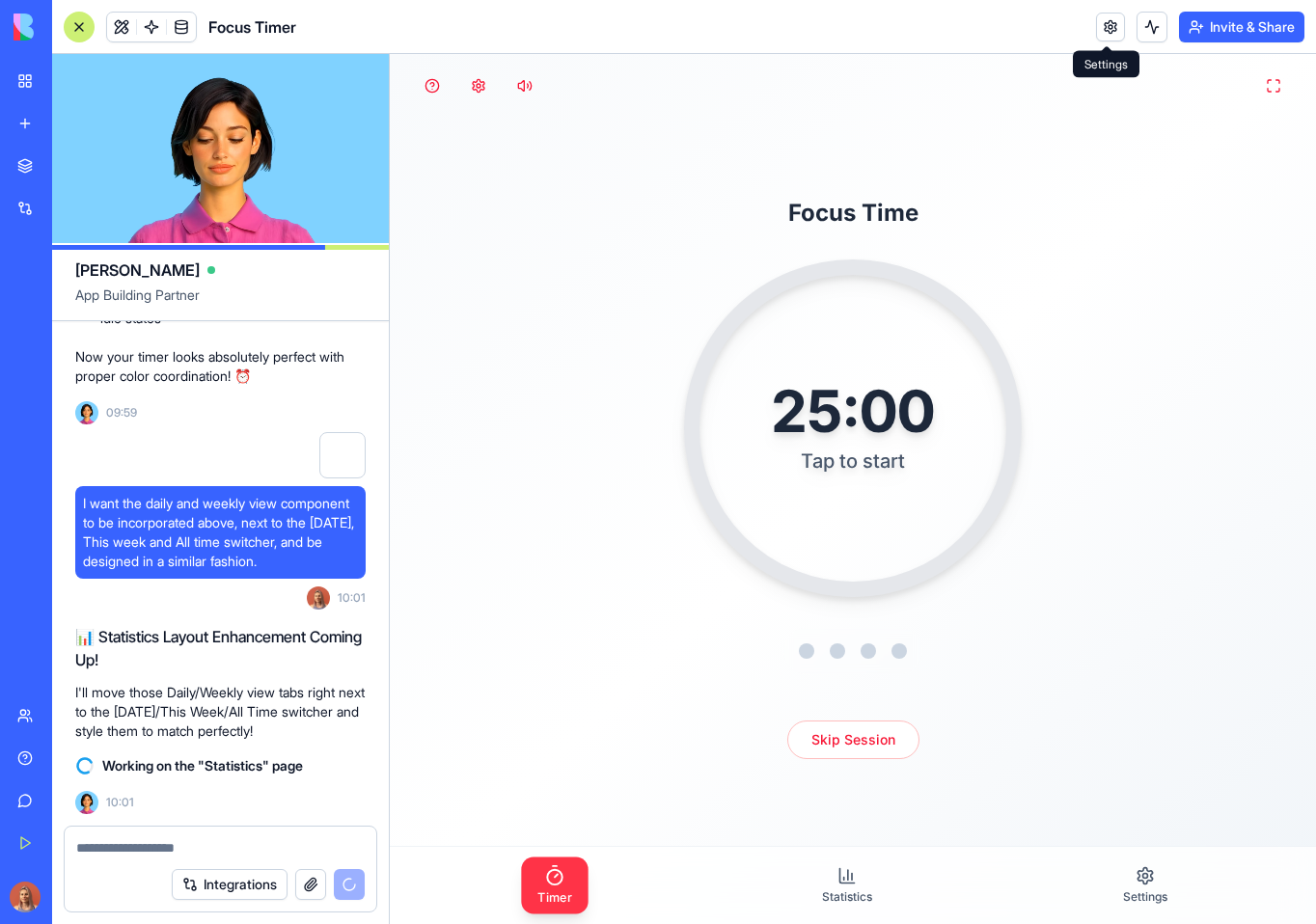
click at [1108, 33] on link at bounding box center [1110, 27] width 29 height 29
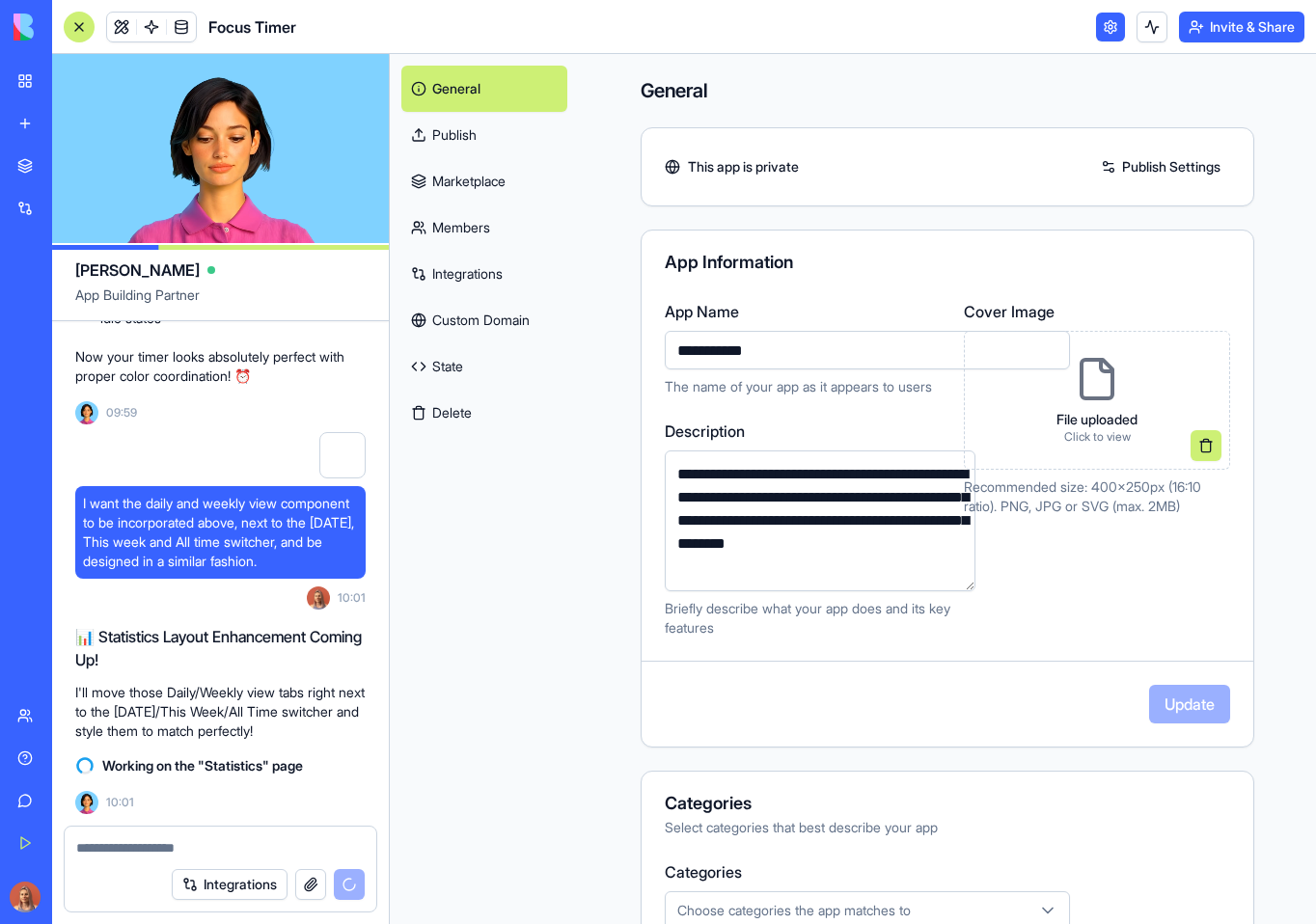
click at [1200, 450] on button at bounding box center [1205, 445] width 31 height 31
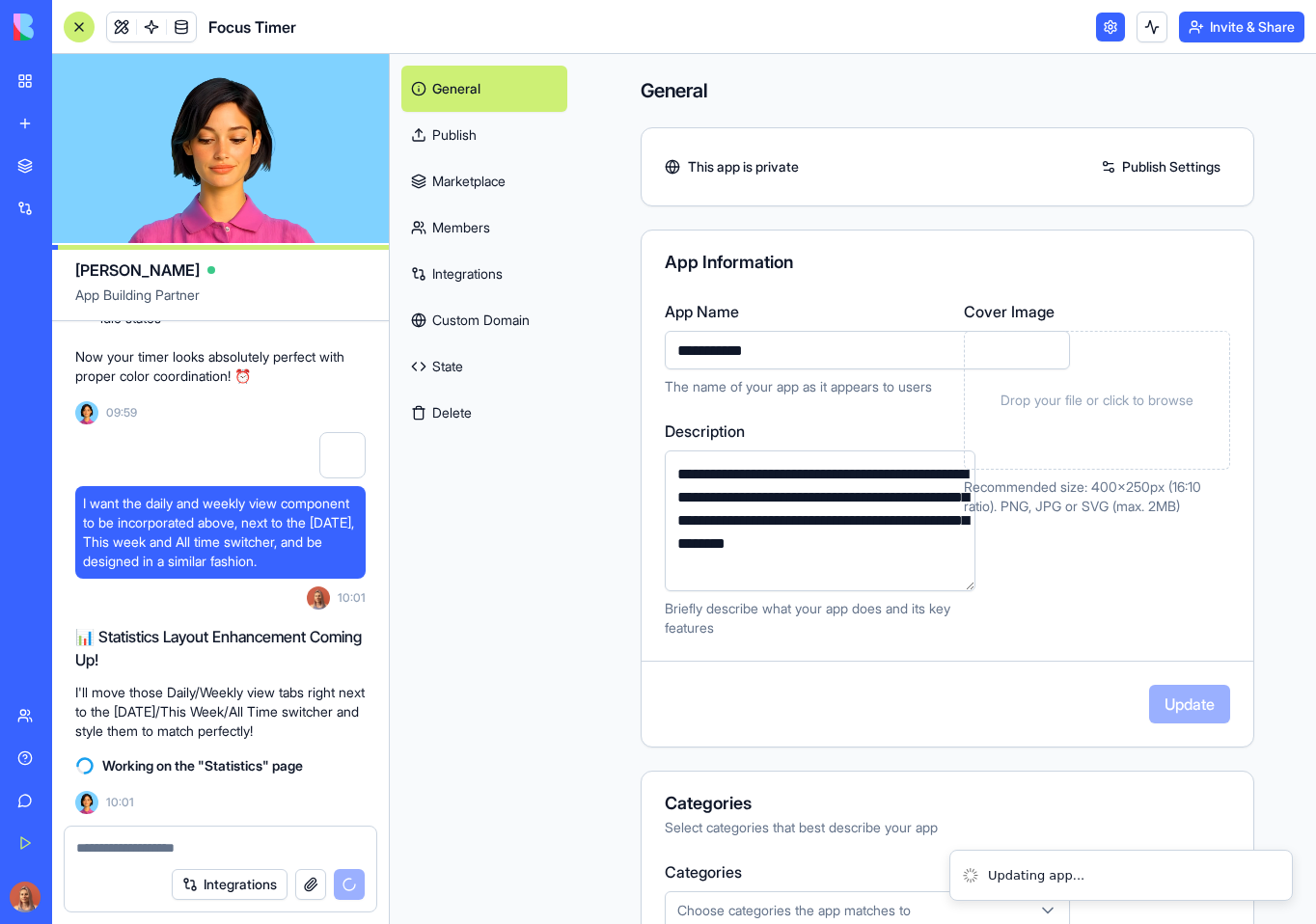
click at [1134, 397] on span "Drop your file or click to browse" at bounding box center [1097, 399] width 193 height 19
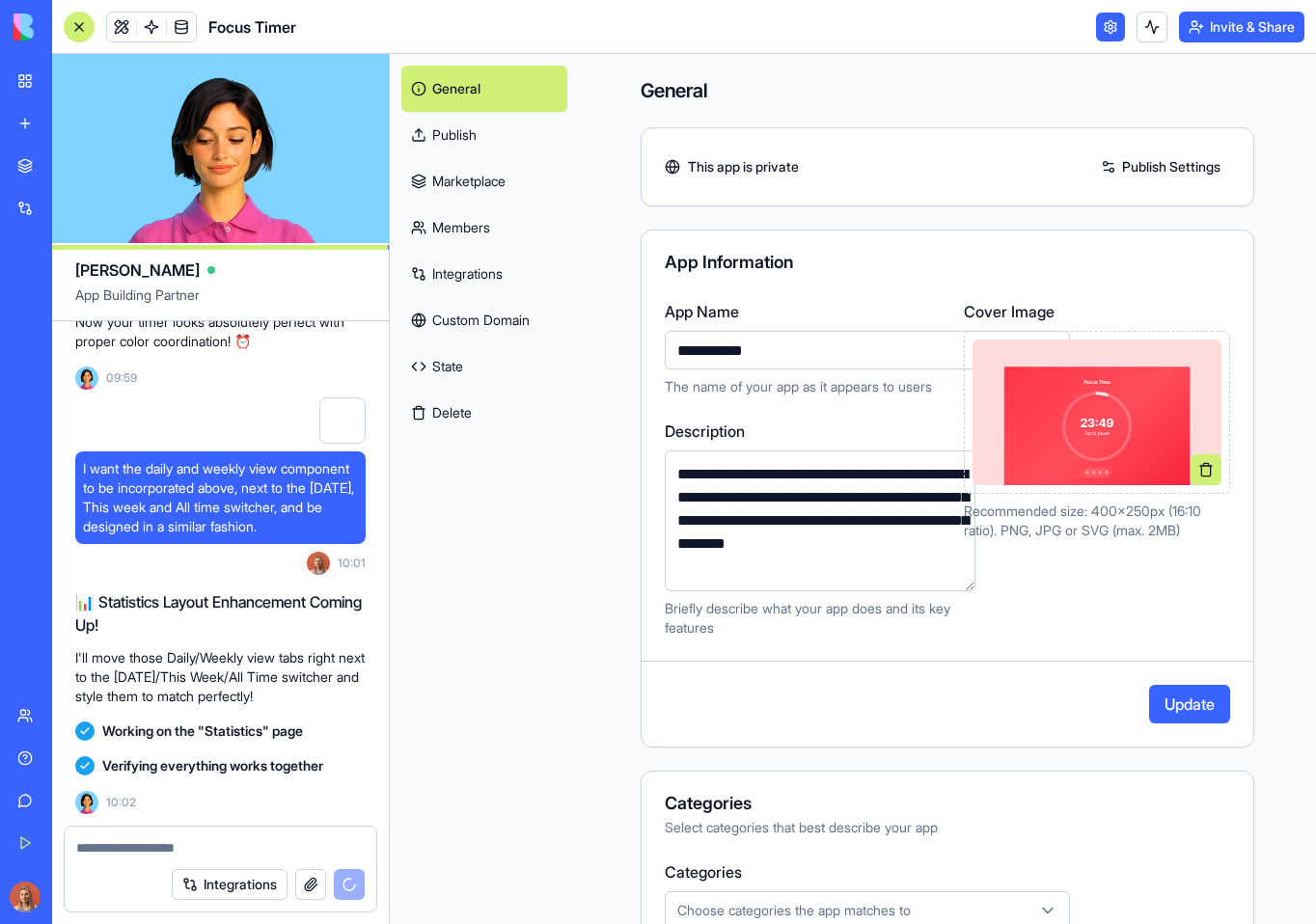
scroll to position [15346, 0]
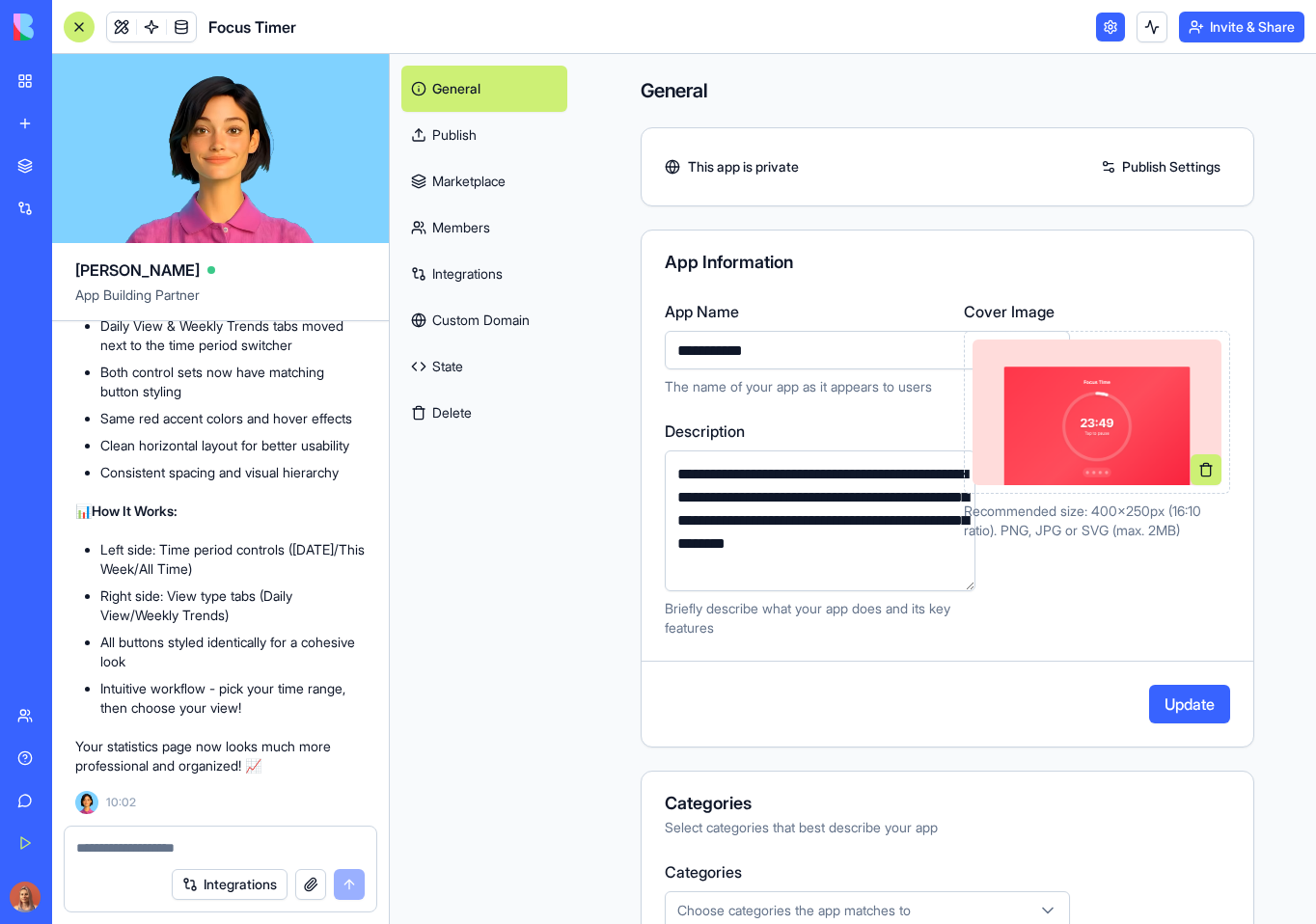
click at [1237, 658] on div "**********" at bounding box center [947, 489] width 614 height 518
click at [1186, 706] on button "Update" at bounding box center [1188, 704] width 81 height 39
click at [119, 26] on link at bounding box center [122, 27] width 29 height 29
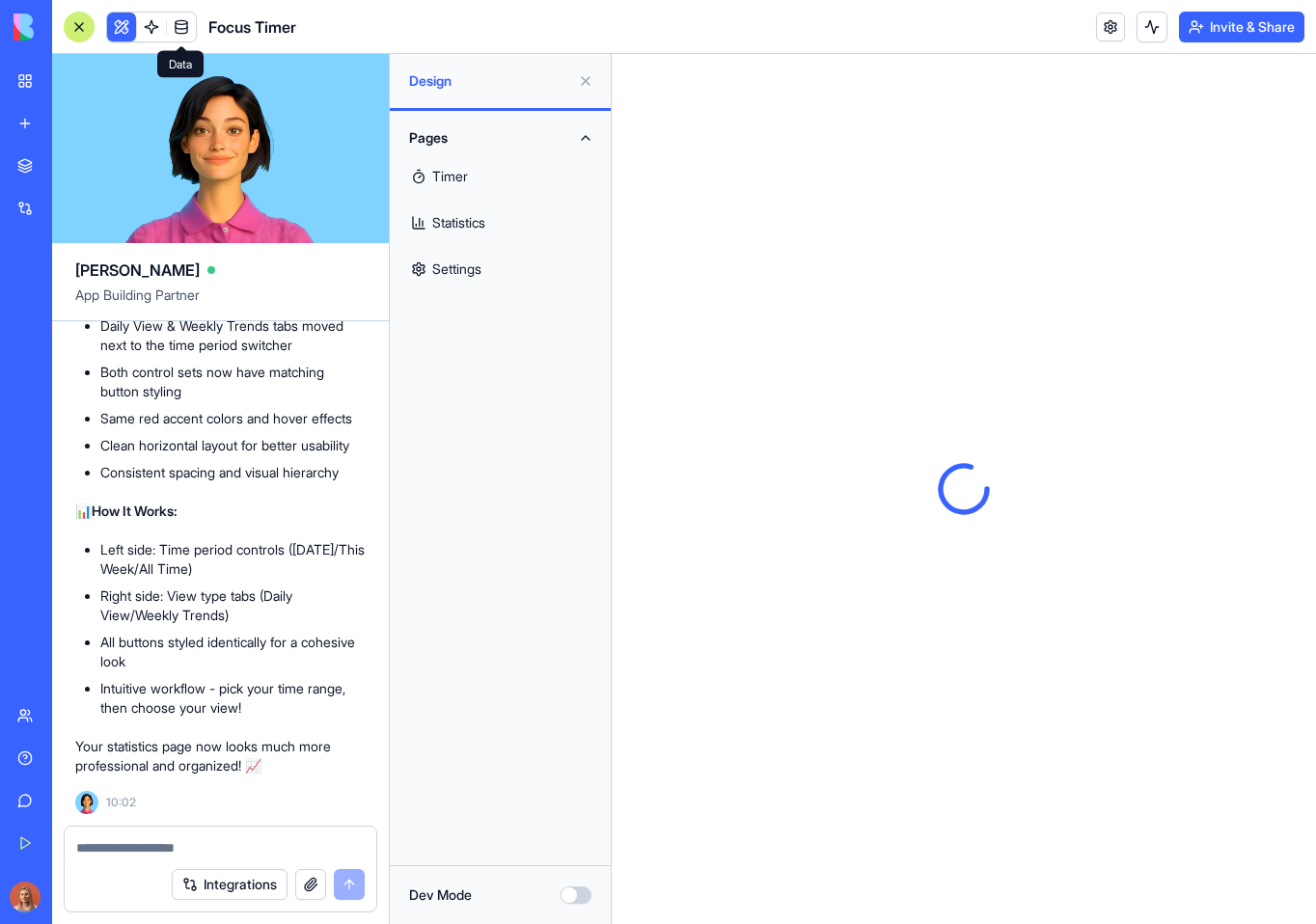
click at [581, 83] on button at bounding box center [585, 81] width 31 height 31
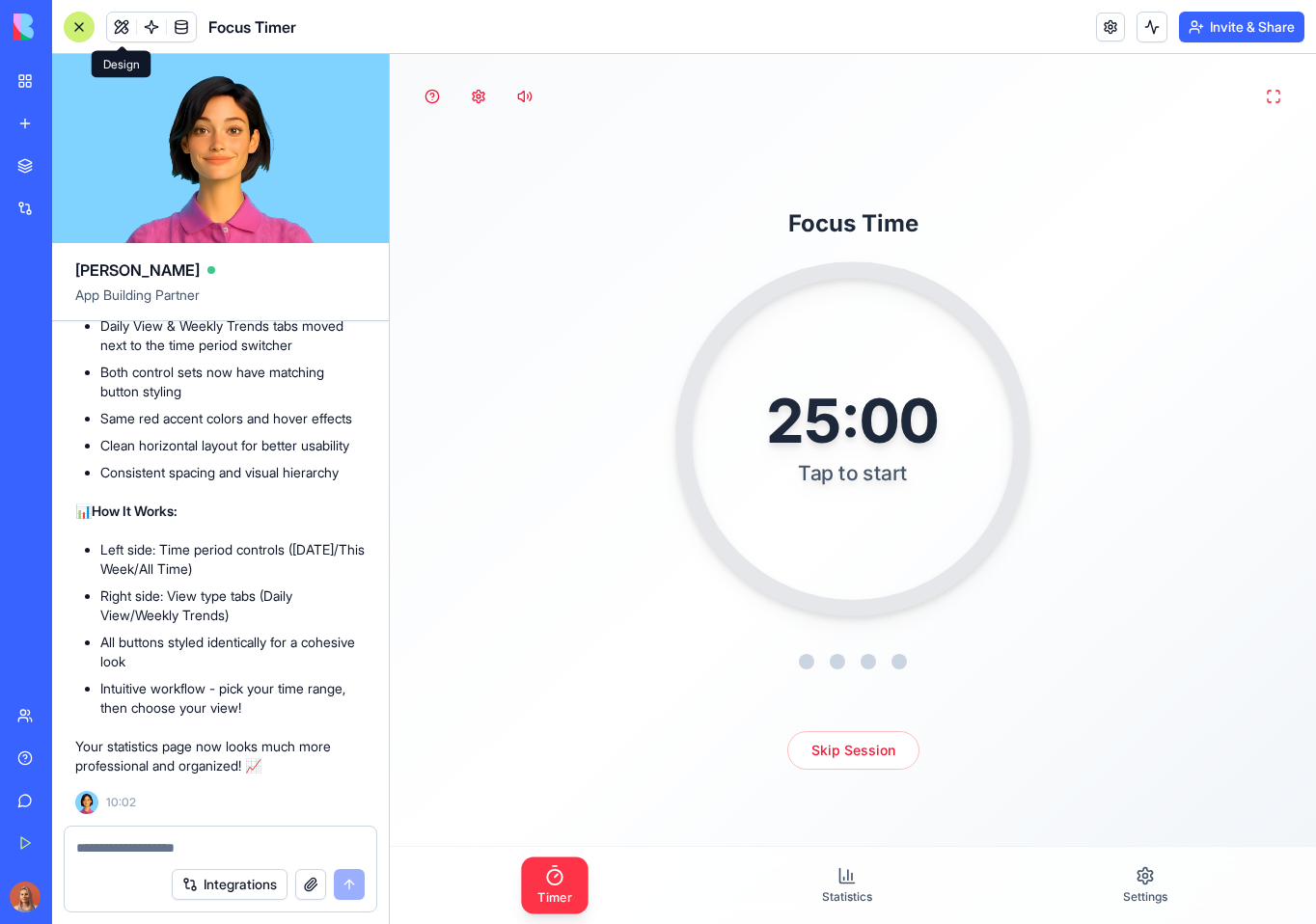
click at [886, 555] on div "25:00 Tap to start" at bounding box center [853, 438] width 355 height 354
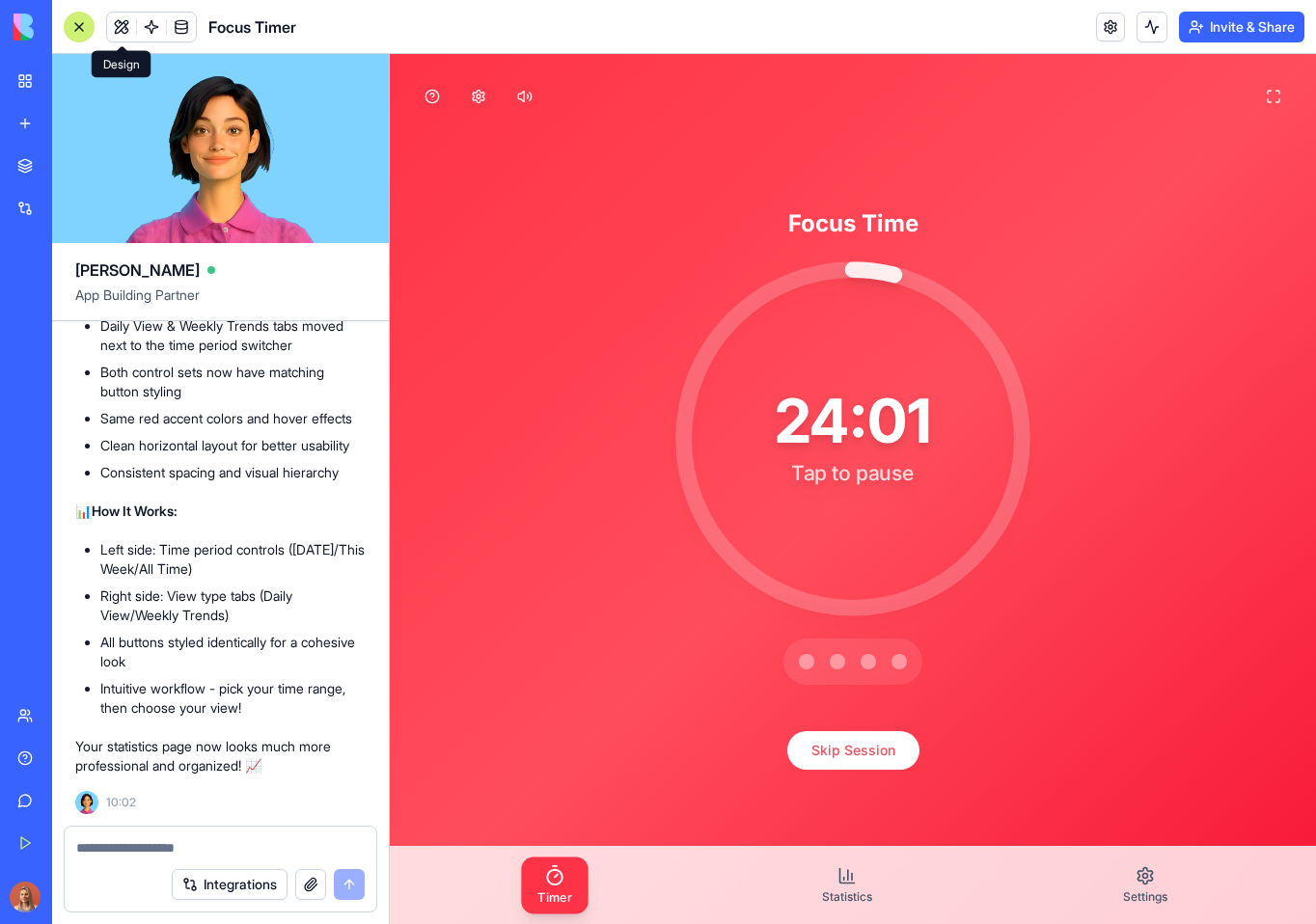
click at [921, 488] on div "24:01 Tap to pause" at bounding box center [853, 438] width 222 height 145
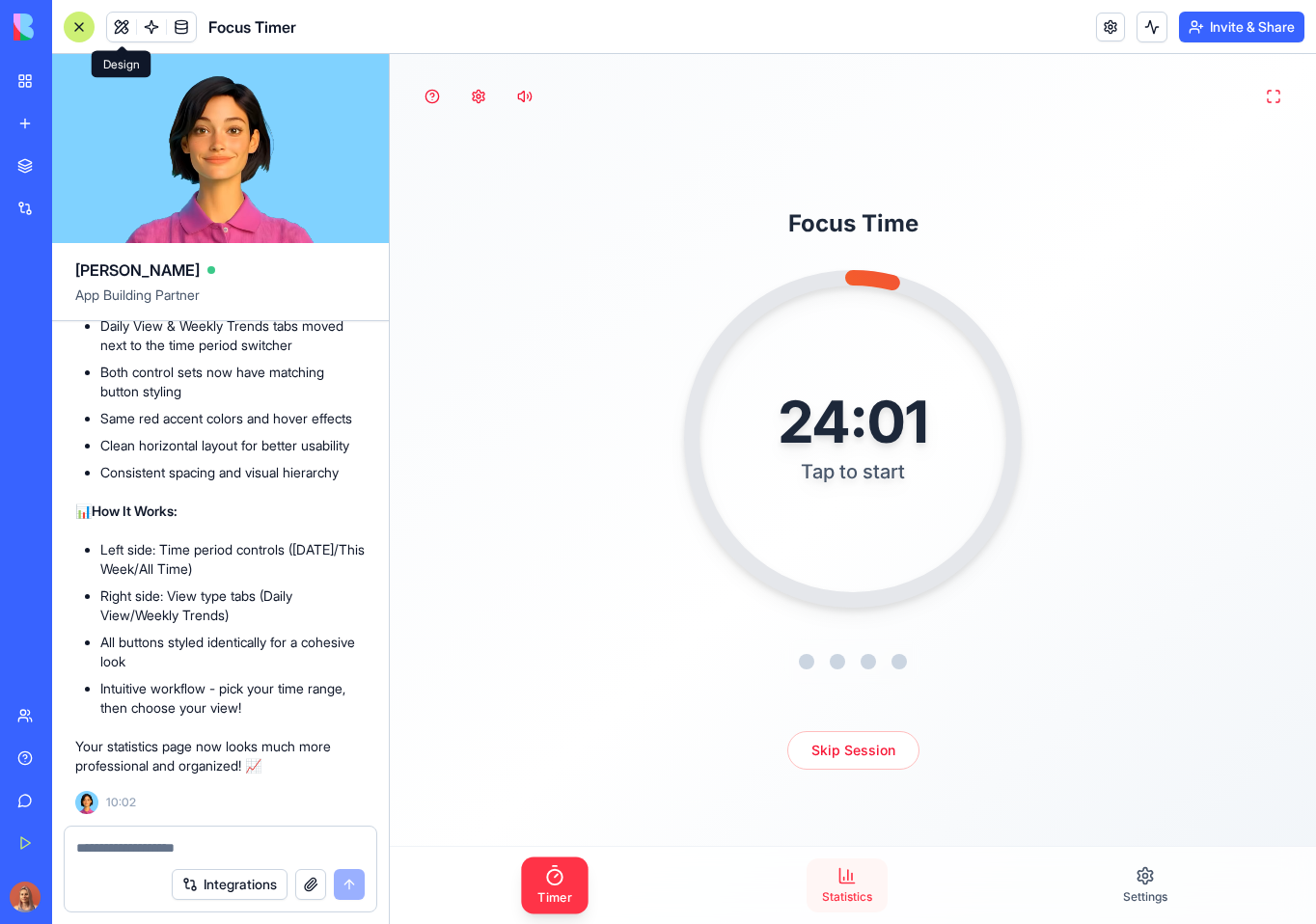
click at [853, 869] on link "Statistics" at bounding box center [847, 885] width 81 height 54
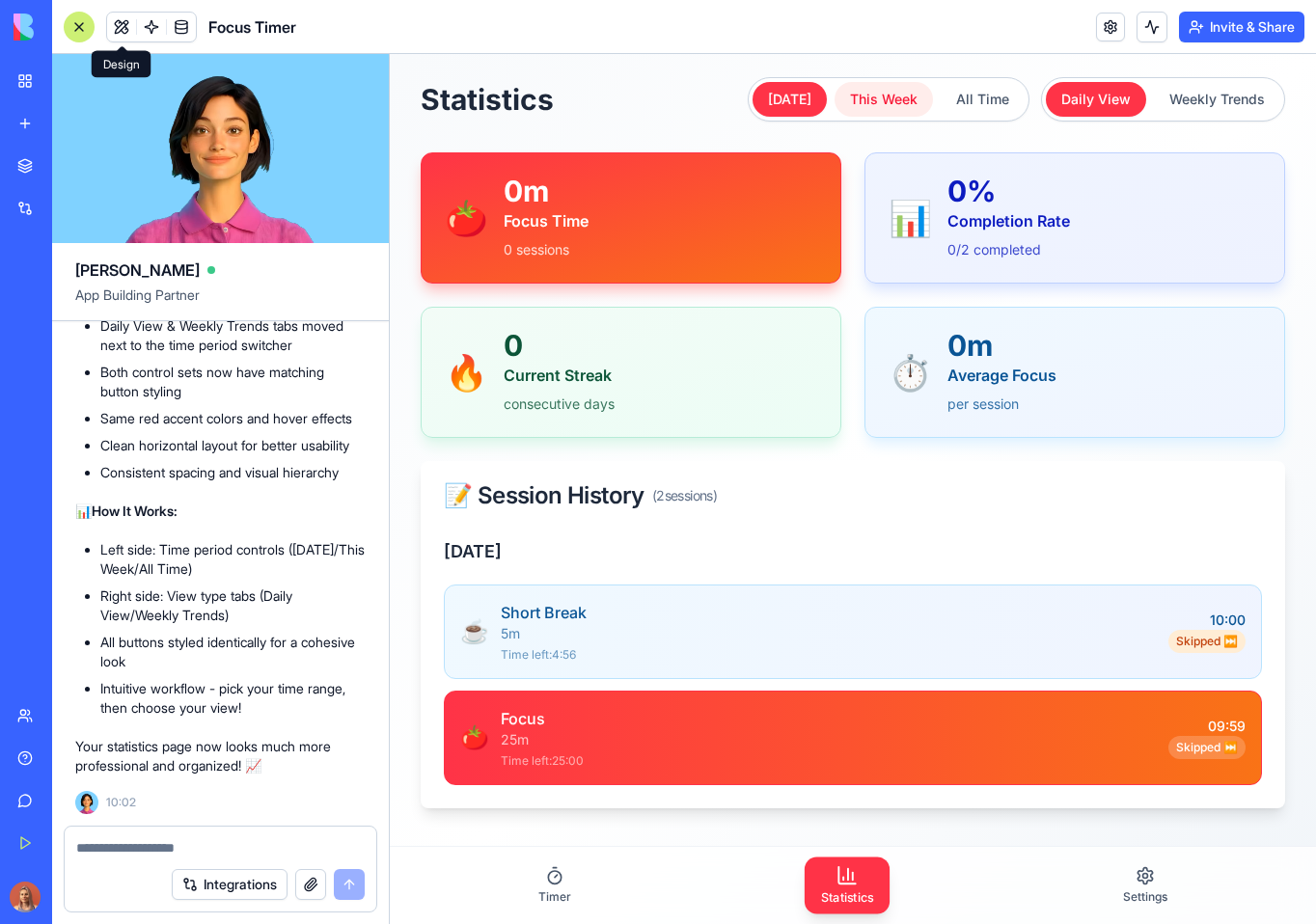
click at [872, 98] on button "This Week" at bounding box center [884, 99] width 99 height 35
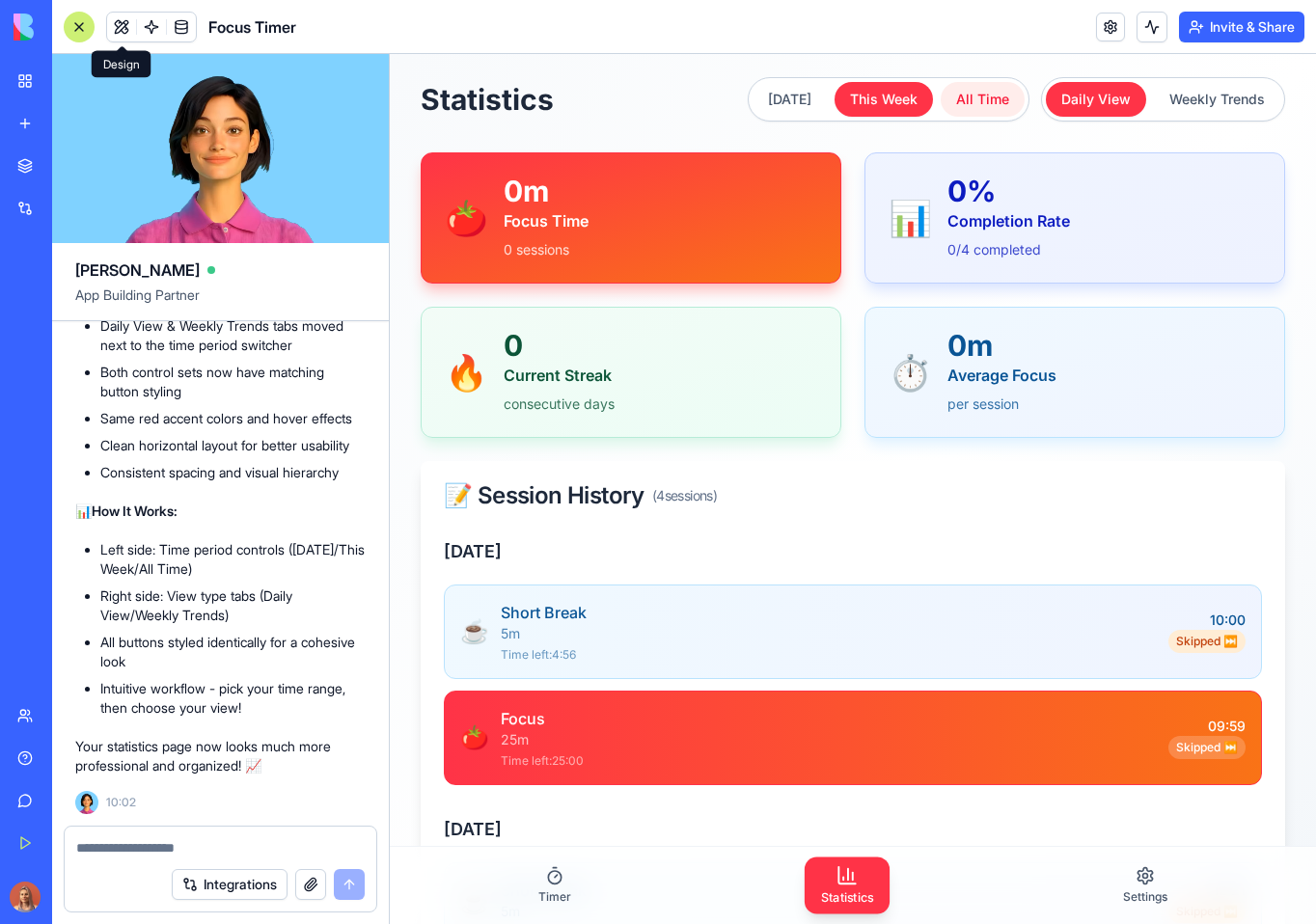
click at [949, 88] on button "All Time" at bounding box center [982, 99] width 84 height 35
click at [854, 97] on button "This Week" at bounding box center [884, 99] width 99 height 35
click at [138, 840] on textarea at bounding box center [221, 847] width 289 height 19
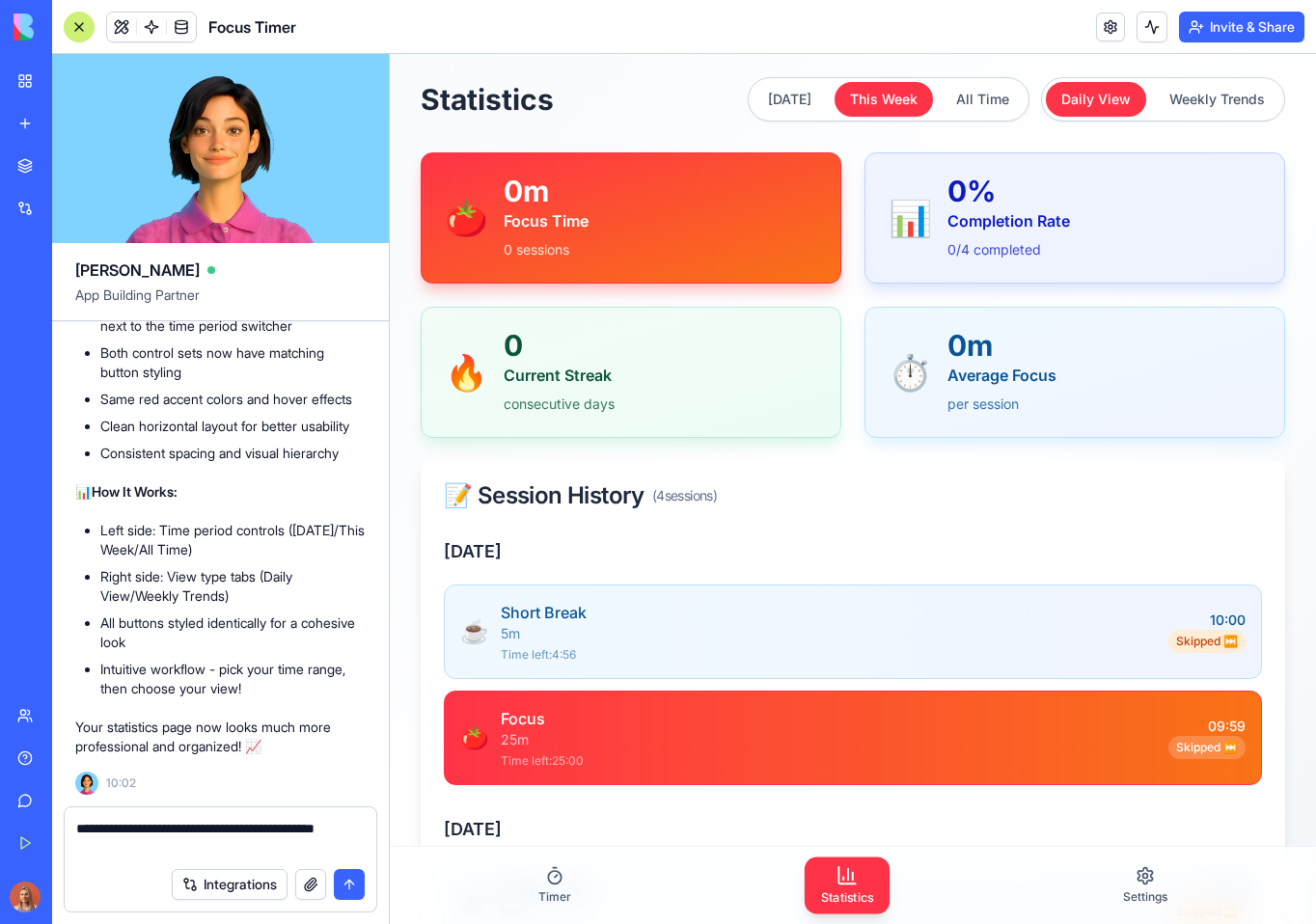
type textarea "**********"
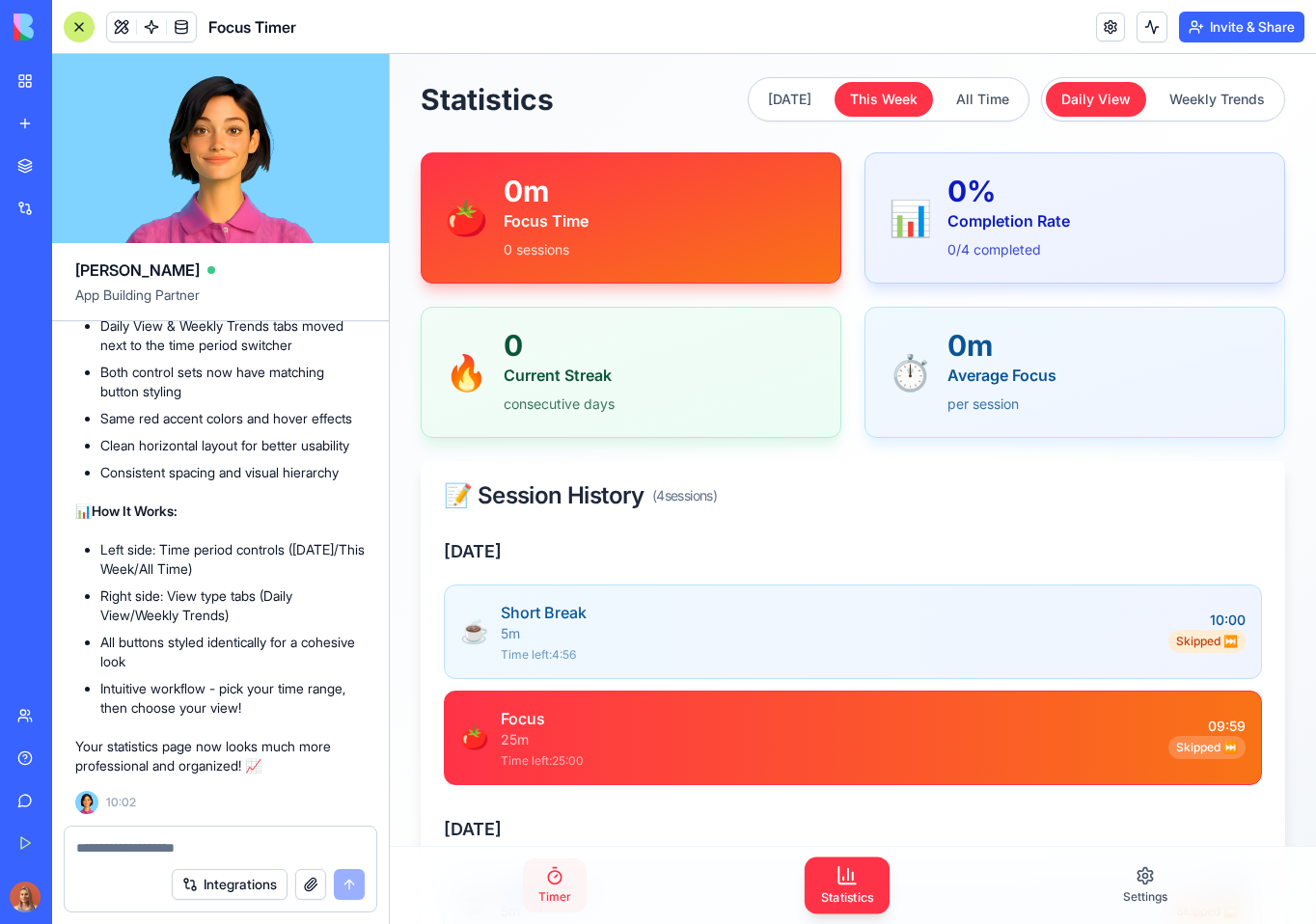
click at [566, 879] on link "Timer" at bounding box center [555, 885] width 64 height 54
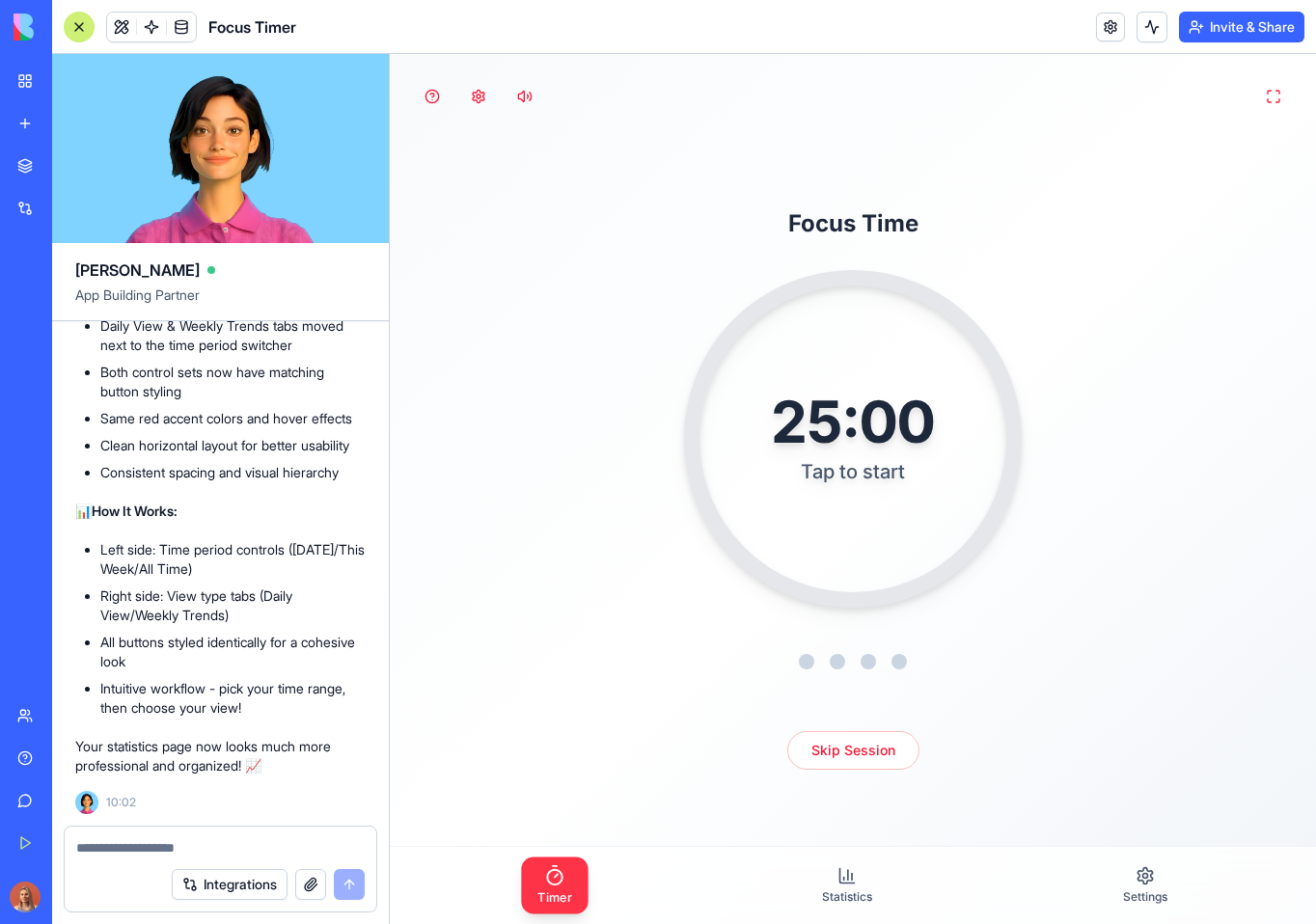
click at [250, 850] on textarea at bounding box center [221, 847] width 289 height 19
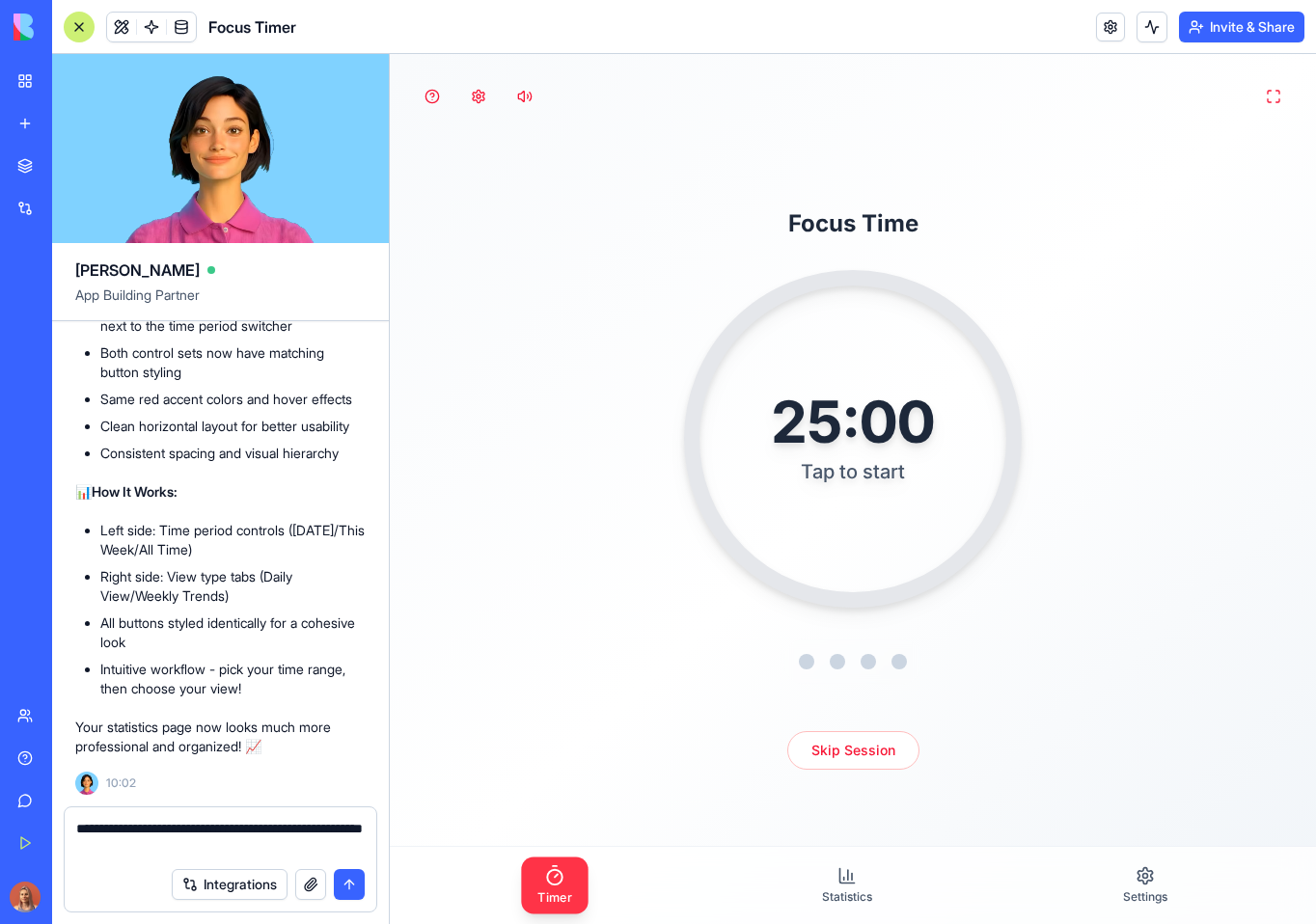
type textarea "**********"
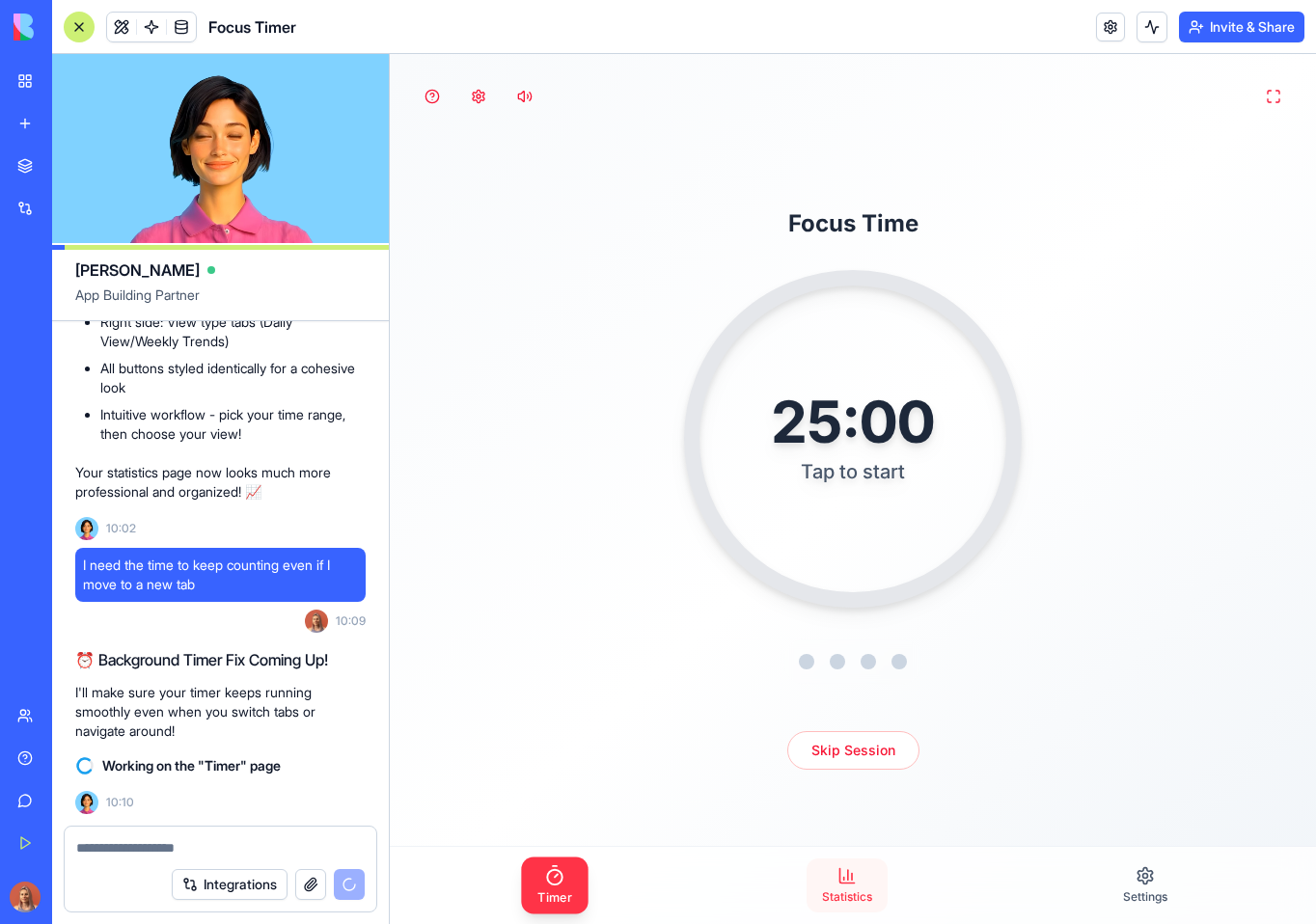
click at [857, 892] on span "Statistics" at bounding box center [847, 896] width 50 height 15
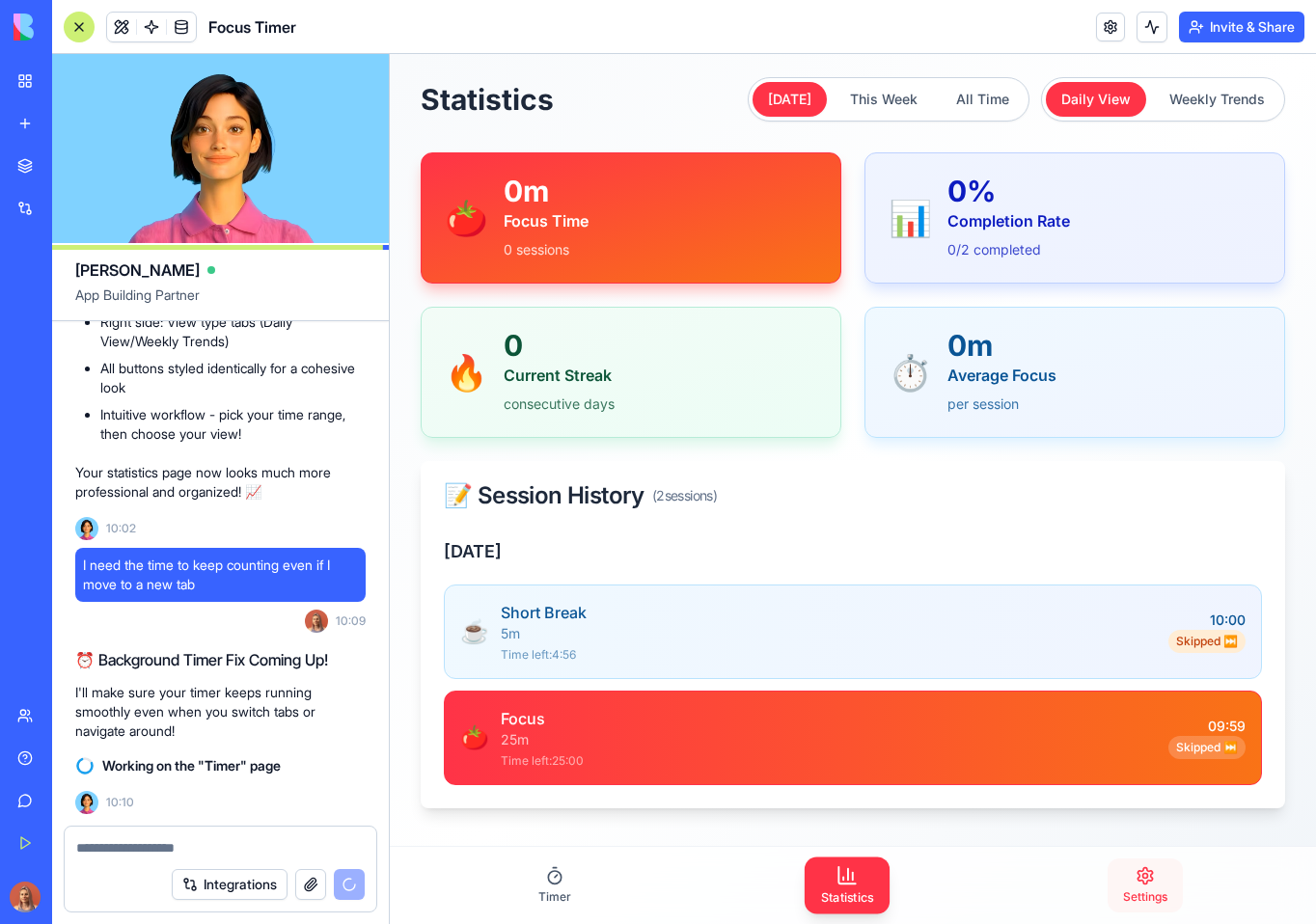
click at [1130, 885] on link "Settings" at bounding box center [1146, 885] width 76 height 54
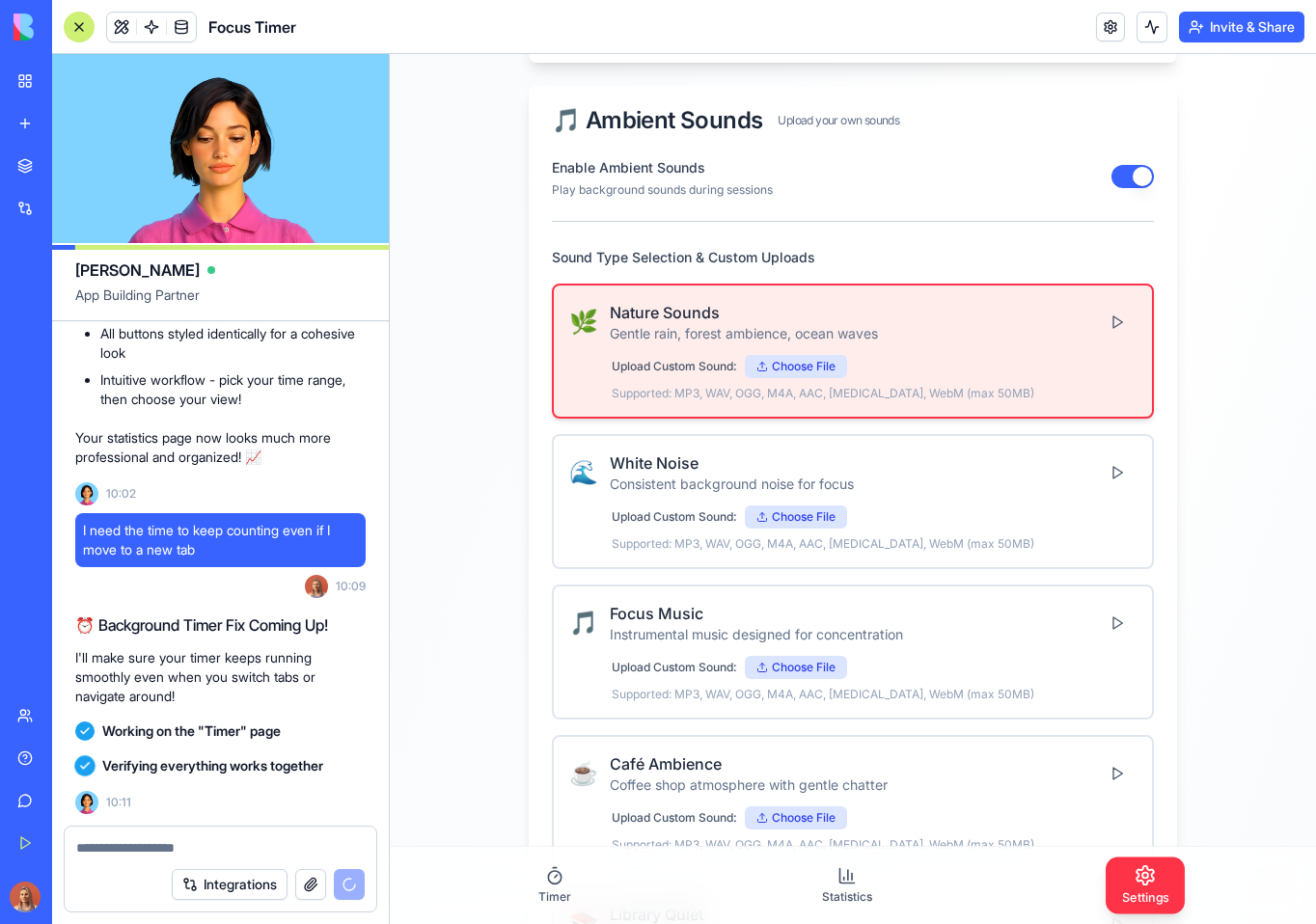
scroll to position [250, 0]
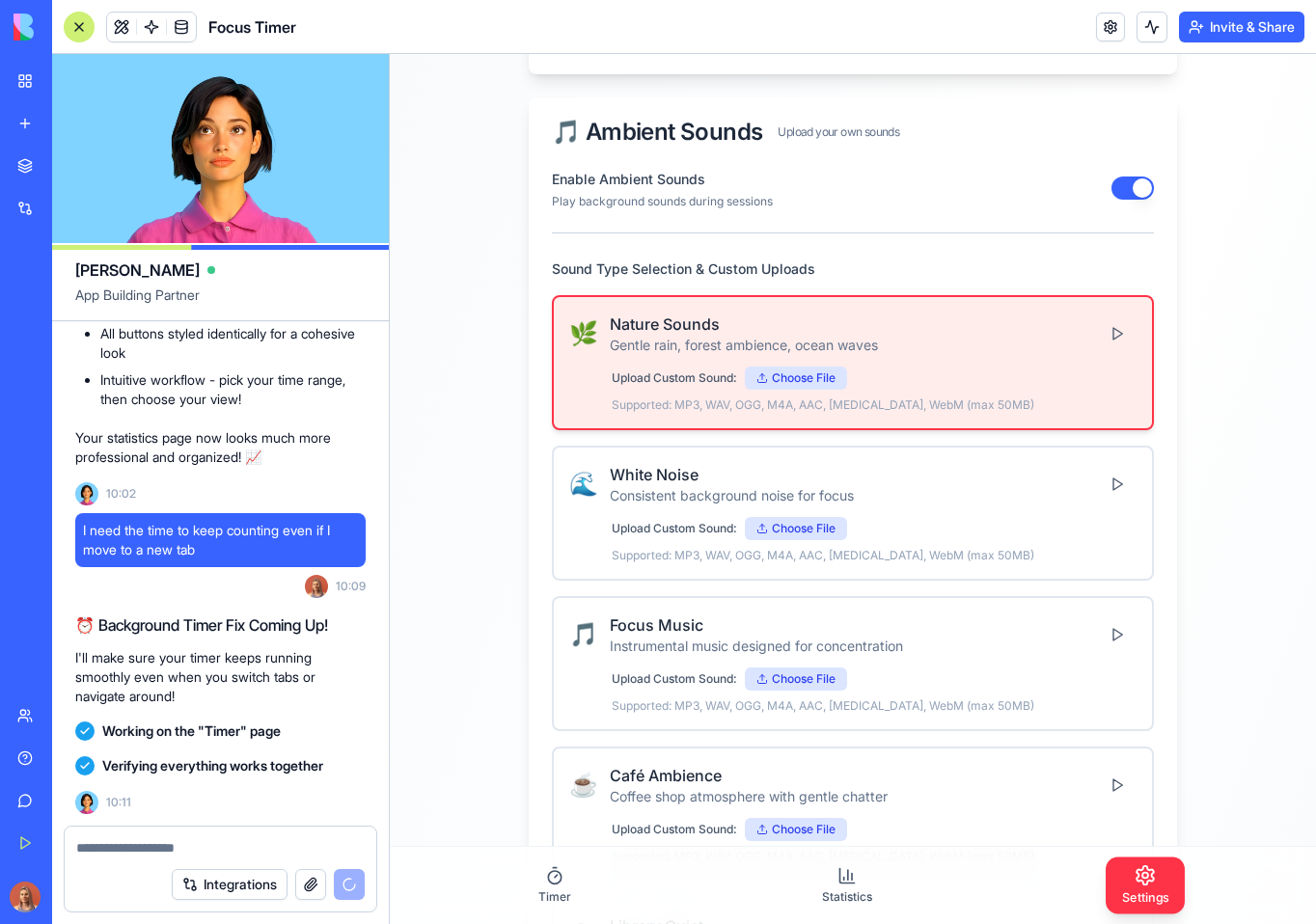
click at [844, 518] on div "Upload Custom Sound: Choose File" at bounding box center [874, 528] width 525 height 23
click at [921, 492] on div "🌊 White Noise Consistent background noise for focus" at bounding box center [852, 484] width 567 height 43
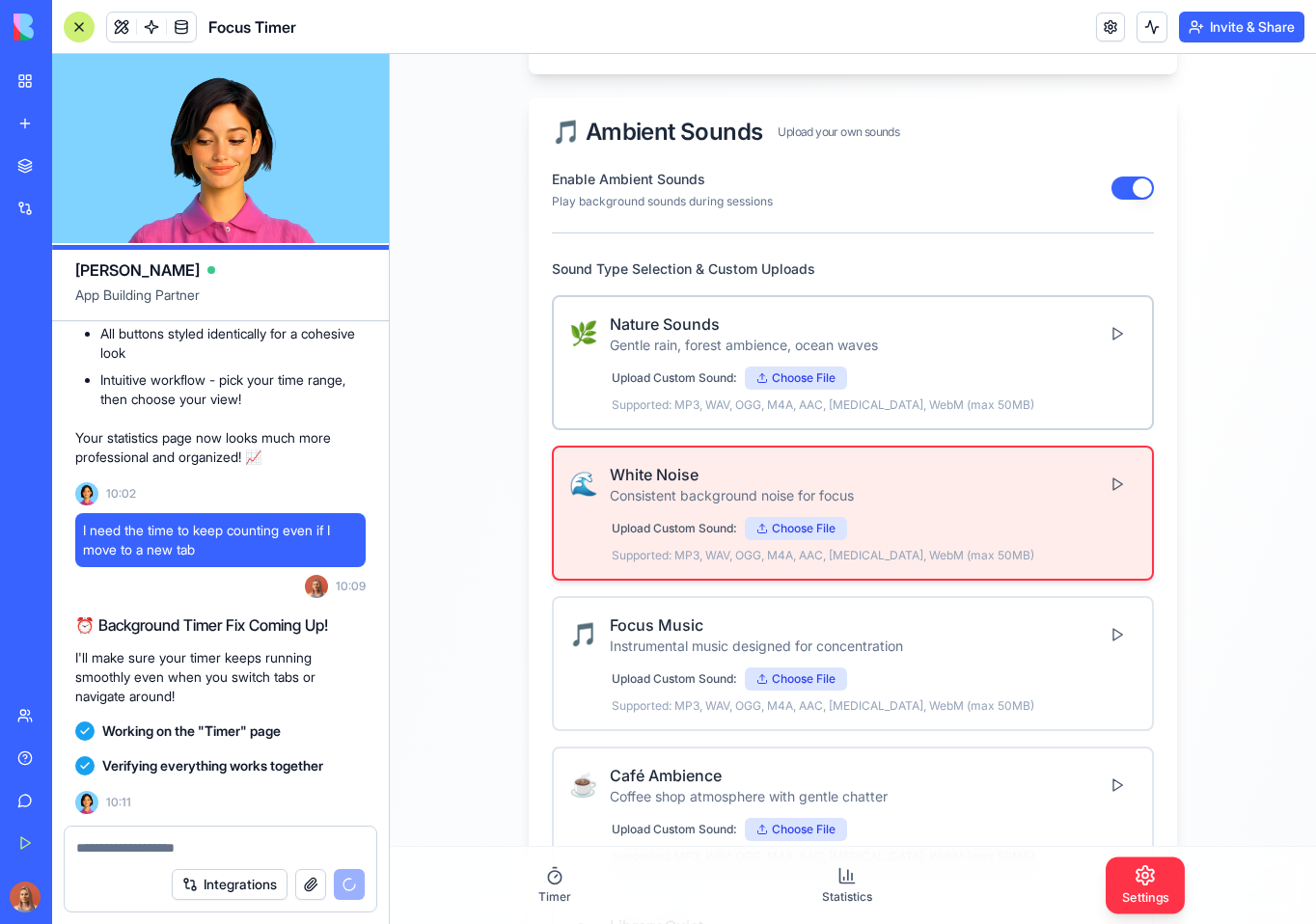
click at [955, 377] on div "Upload Custom Sound: Choose File" at bounding box center [874, 377] width 525 height 23
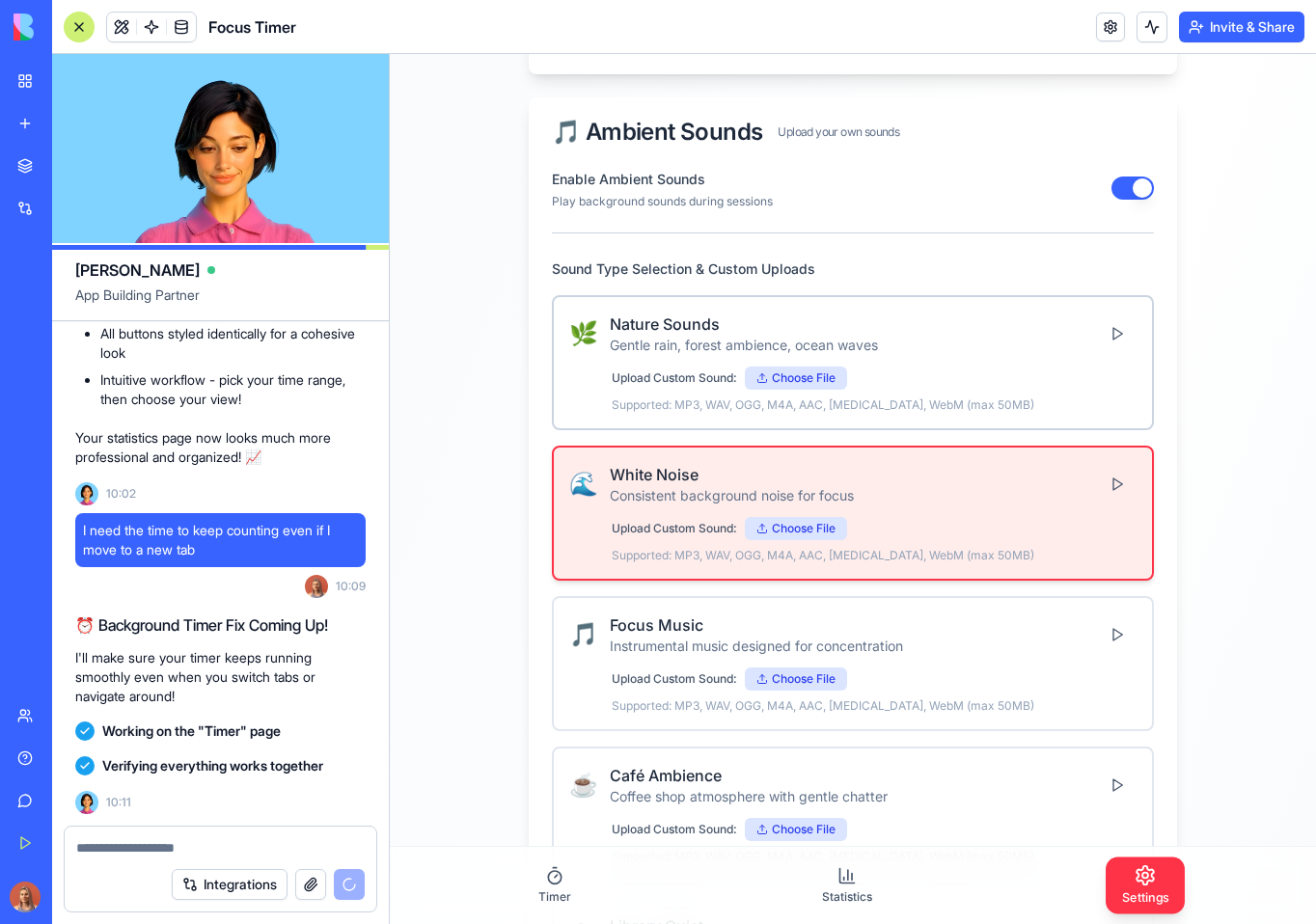
click at [968, 340] on div "🌿 Nature Sounds Gentle rain, forest ambience, ocean waves" at bounding box center [852, 334] width 567 height 43
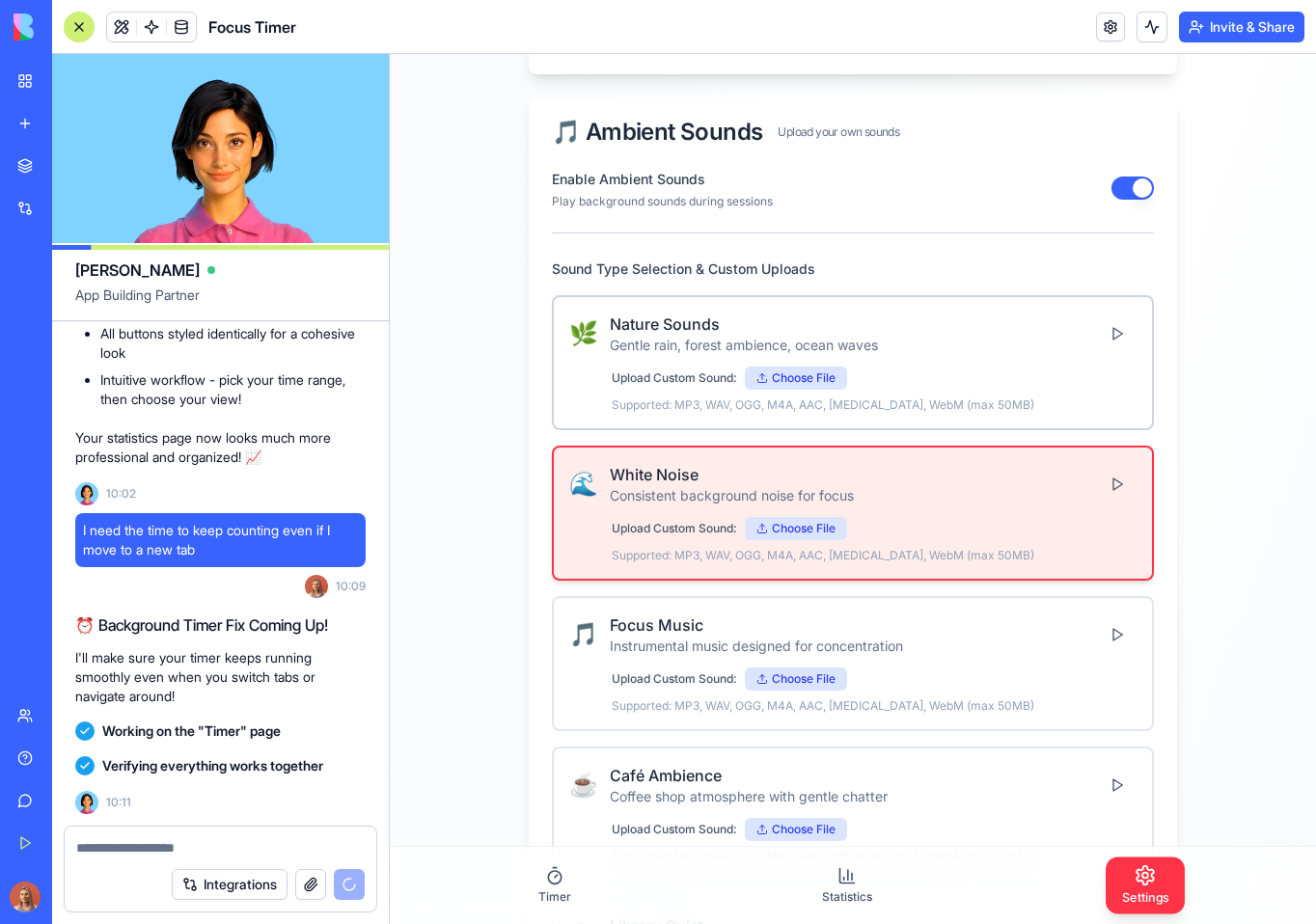
click at [961, 334] on div "🌿 Nature Sounds Gentle rain, forest ambience, ocean waves" at bounding box center [852, 334] width 567 height 43
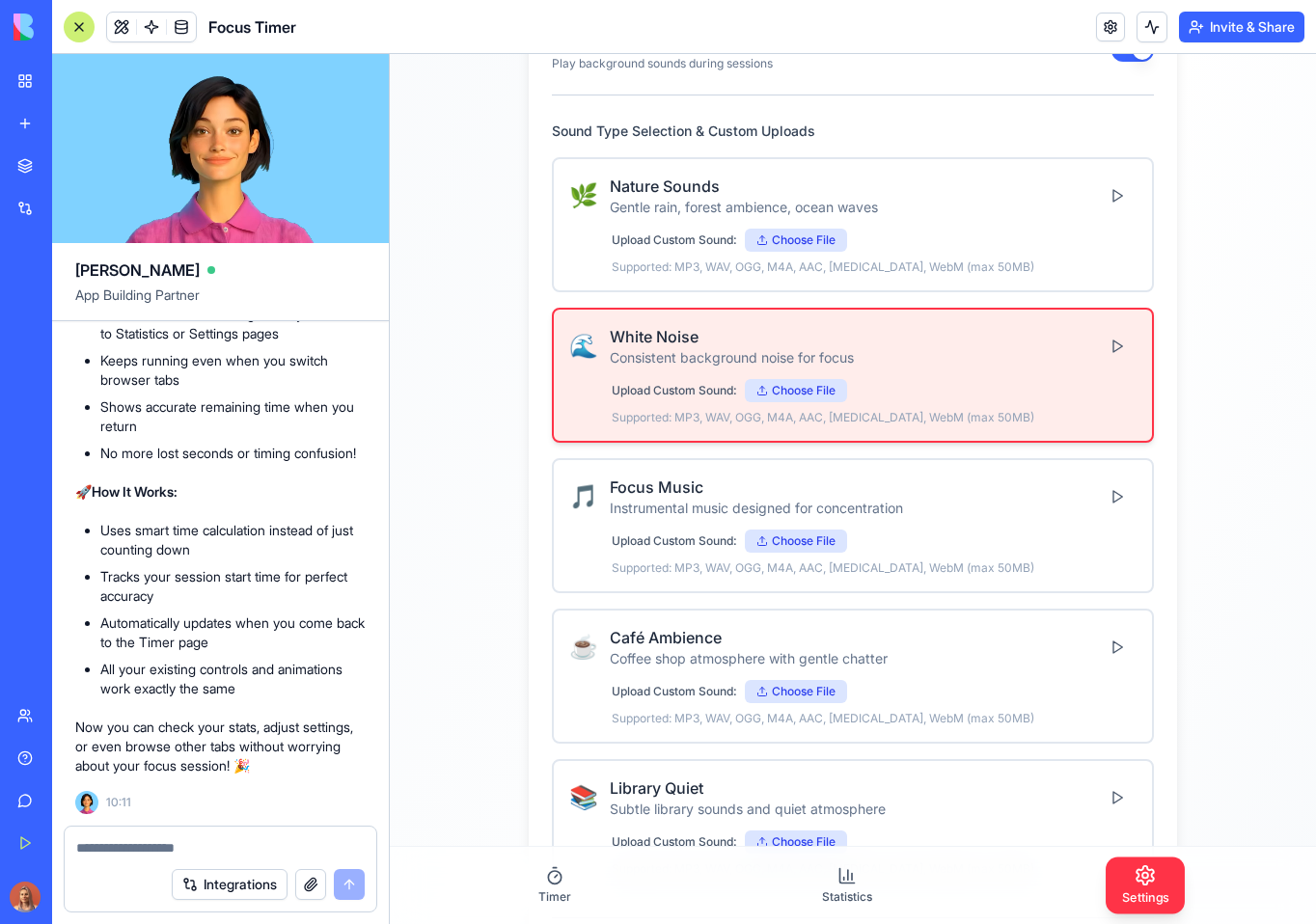
scroll to position [16290, 0]
click at [182, 842] on textarea at bounding box center [221, 847] width 289 height 19
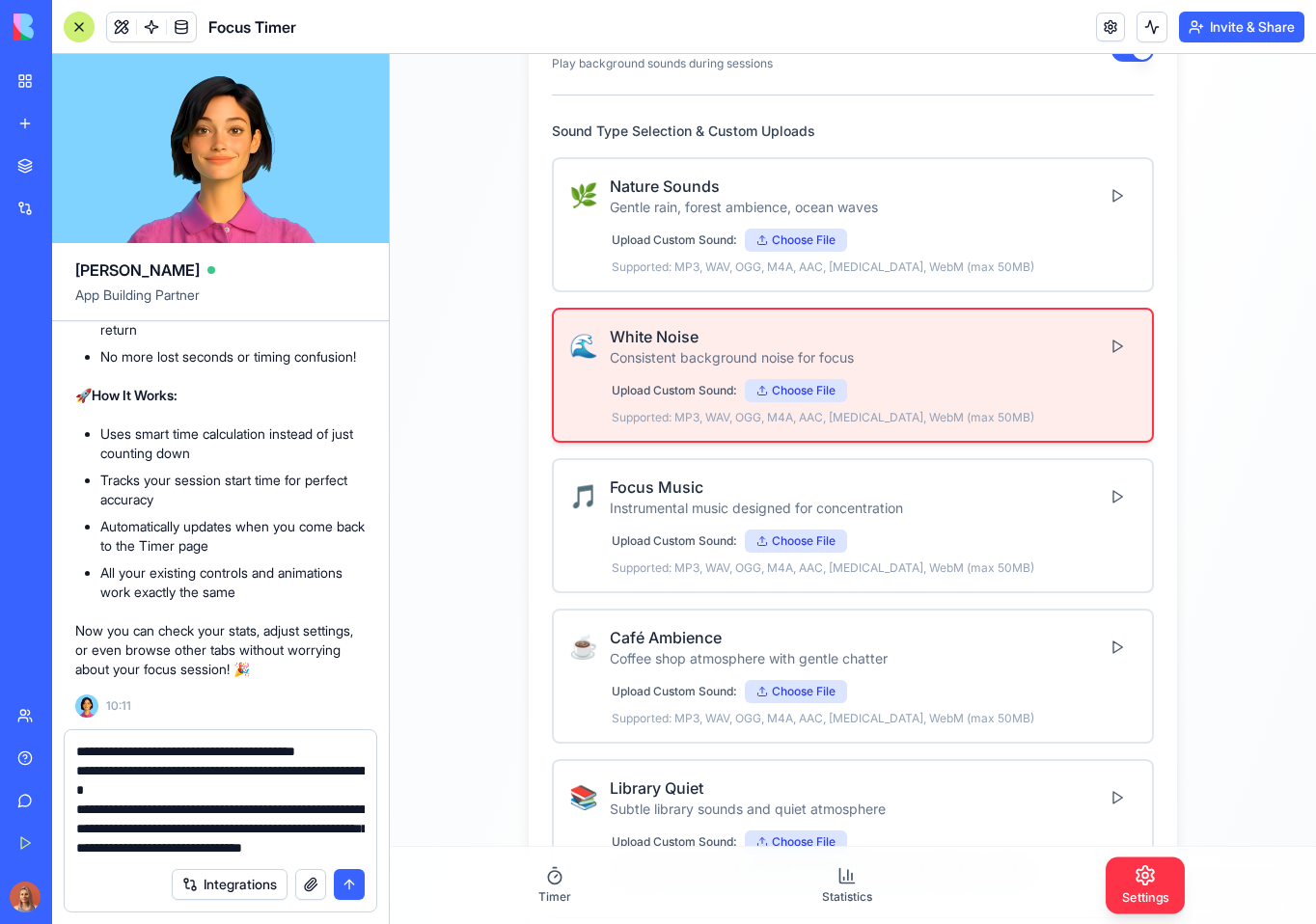
scroll to position [17, 0]
click at [273, 846] on textarea "**********" at bounding box center [221, 800] width 289 height 116
drag, startPoint x: 162, startPoint y: 849, endPoint x: 66, endPoint y: 844, distance: 96.1
click at [65, 845] on div "**********" at bounding box center [220, 794] width 312 height 127
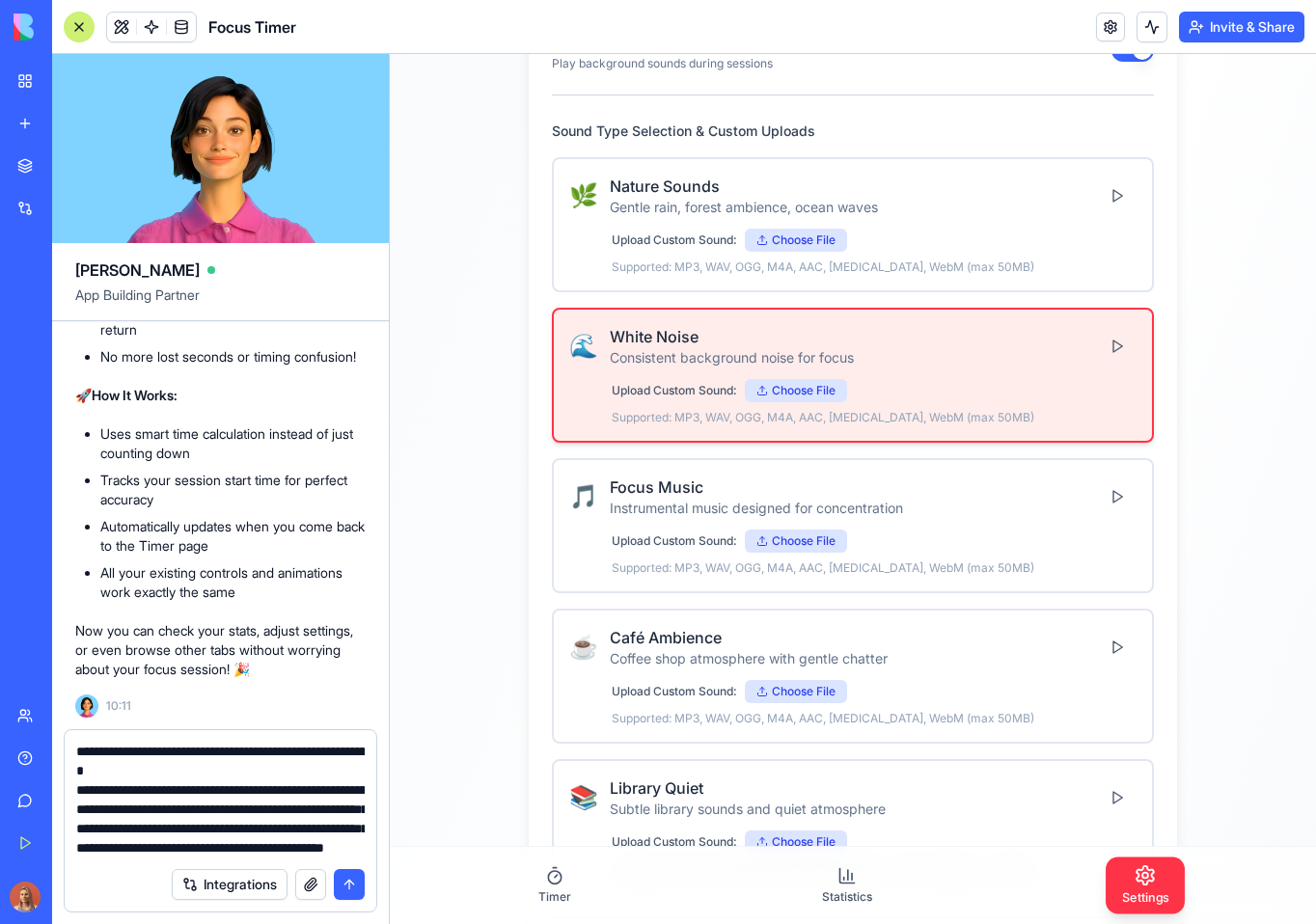
click at [259, 850] on textarea "**********" at bounding box center [221, 800] width 289 height 116
click at [80, 845] on textarea "**********" at bounding box center [221, 800] width 289 height 116
click at [146, 847] on textarea "**********" at bounding box center [221, 800] width 289 height 116
click at [209, 851] on textarea "**********" at bounding box center [221, 800] width 289 height 116
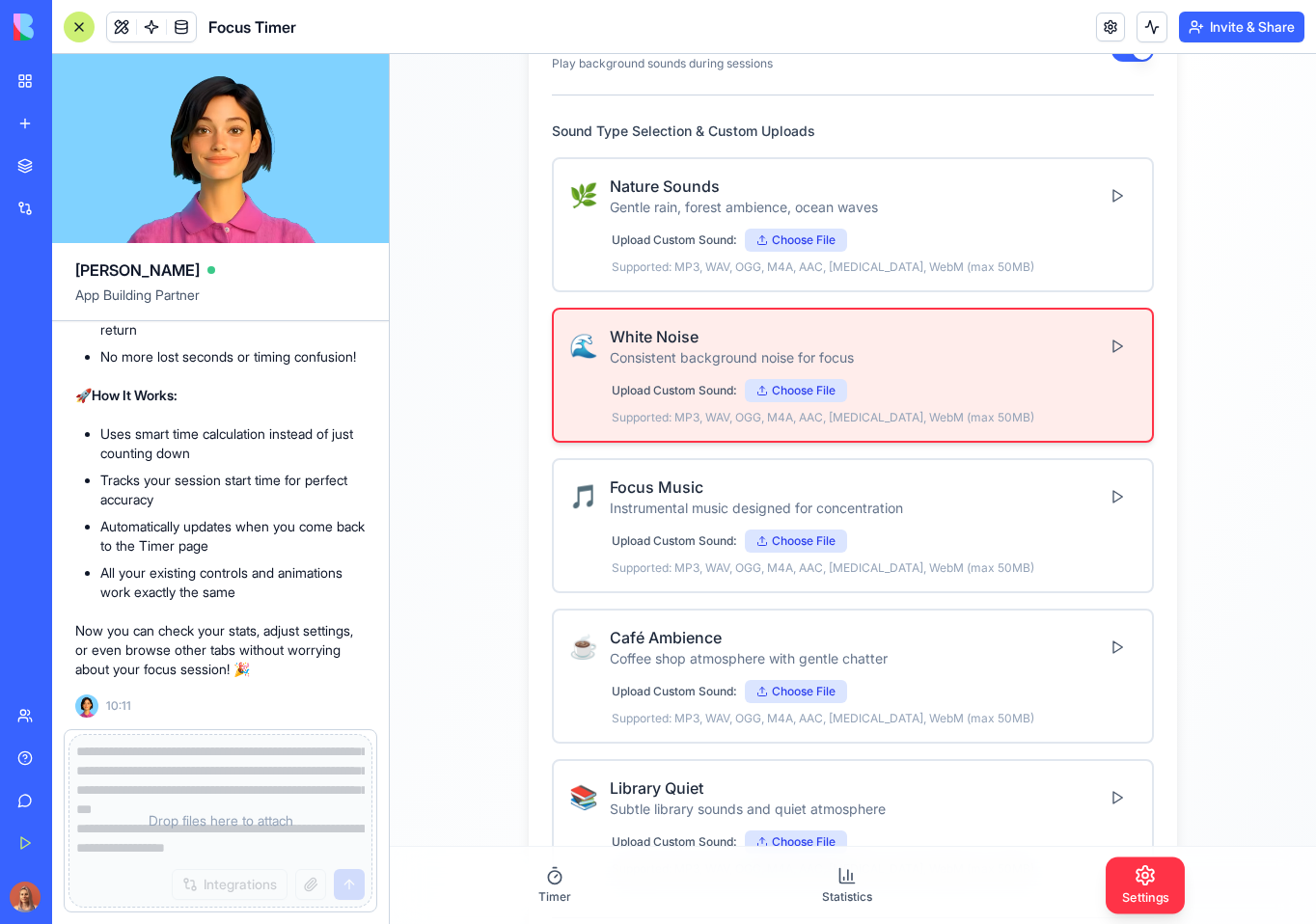
scroll to position [135, 0]
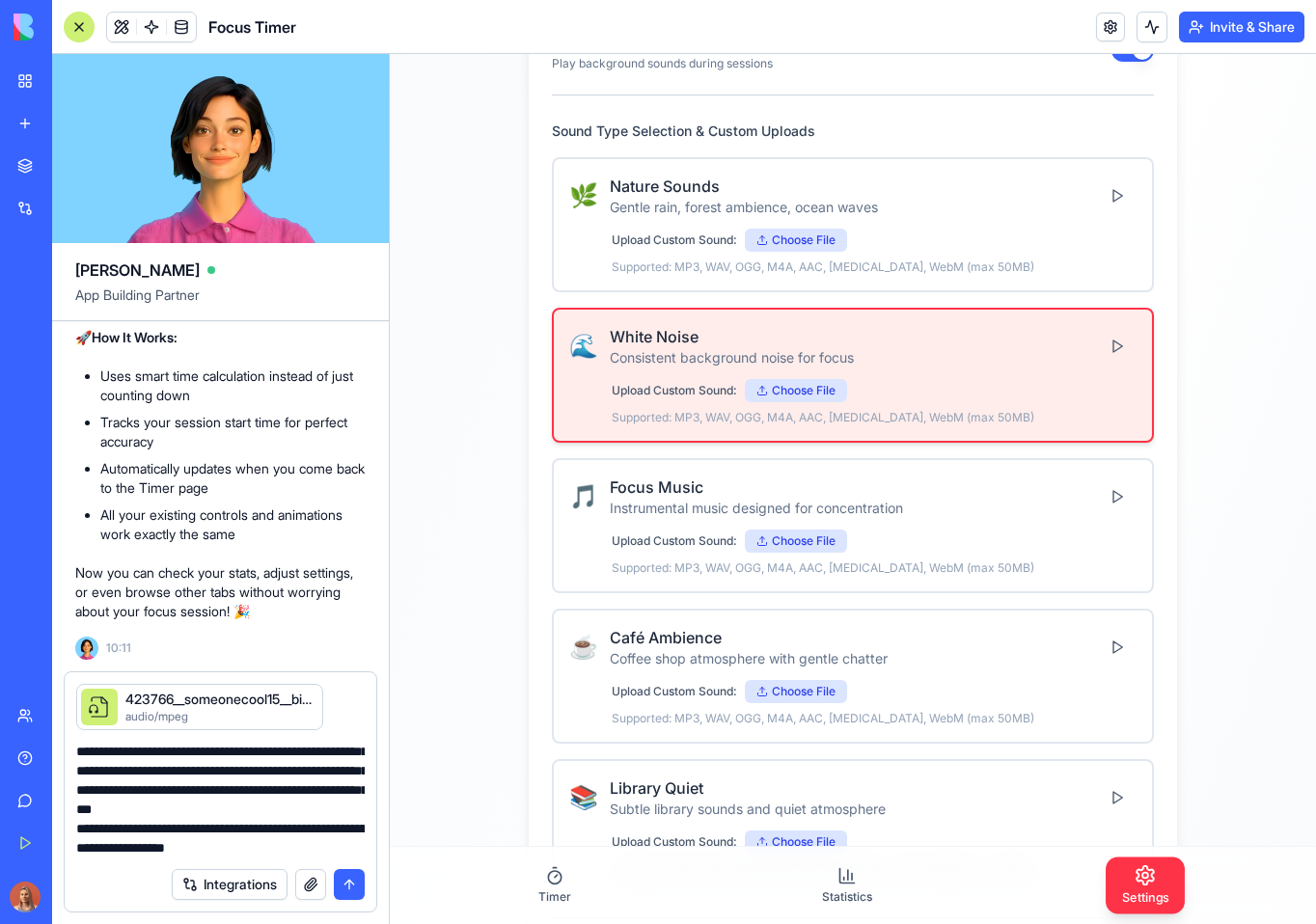
click at [166, 828] on textarea "**********" at bounding box center [221, 800] width 289 height 116
click at [242, 826] on textarea "**********" at bounding box center [221, 800] width 289 height 116
click at [337, 854] on textarea "**********" at bounding box center [221, 800] width 289 height 116
type textarea "**********"
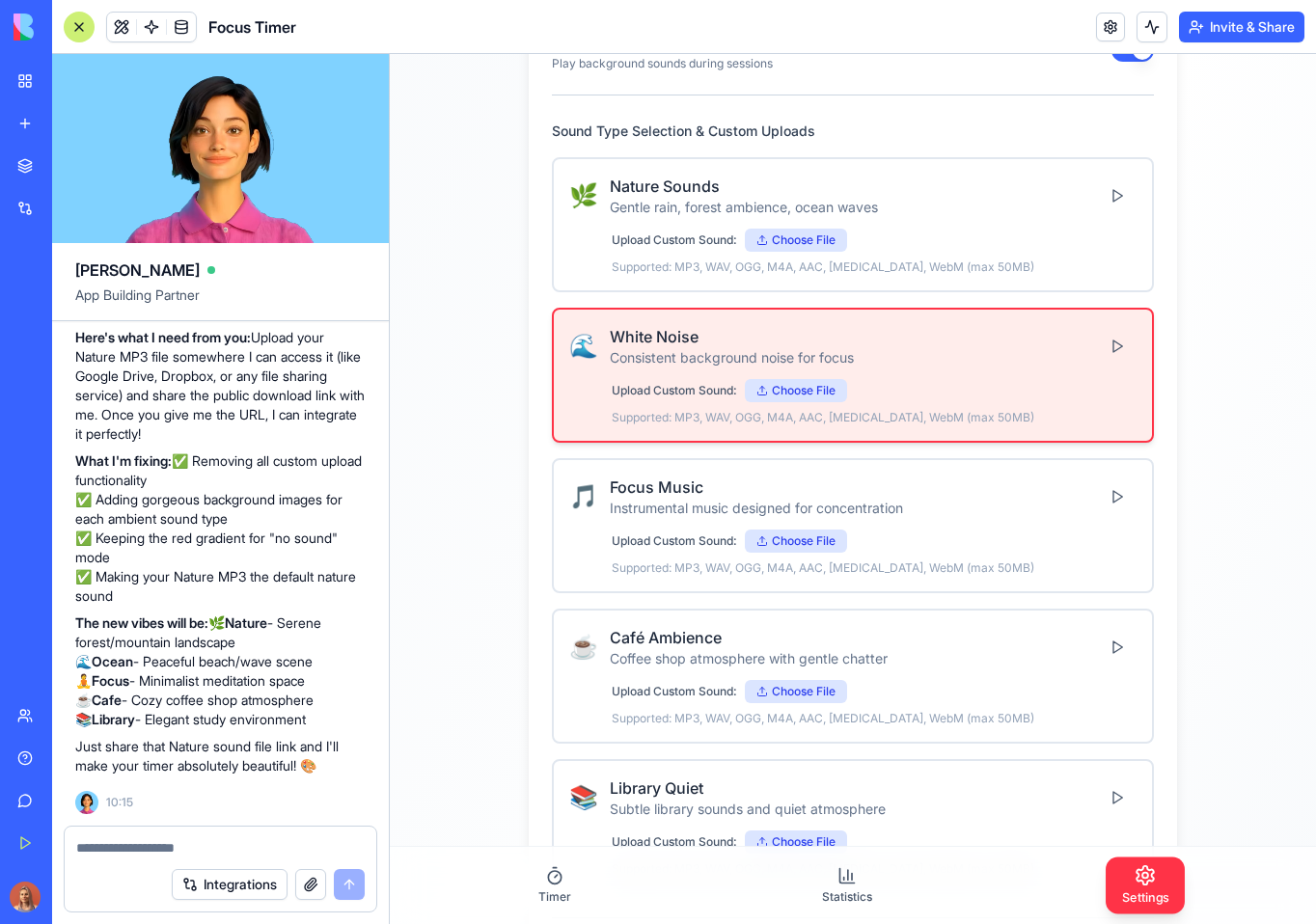
scroll to position [16846, 0]
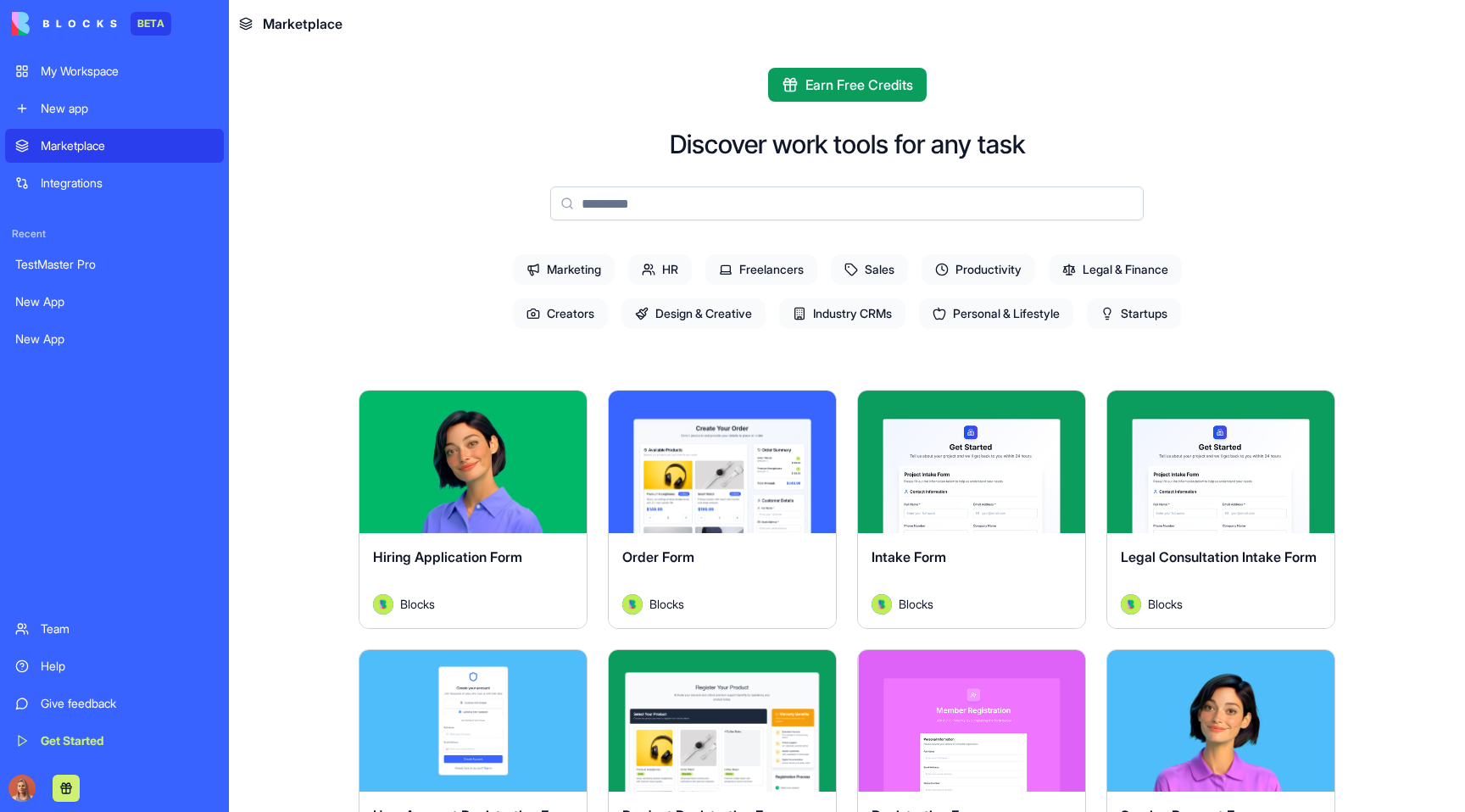
click at [163, 192] on link "Integrations" at bounding box center [115, 183] width 219 height 34
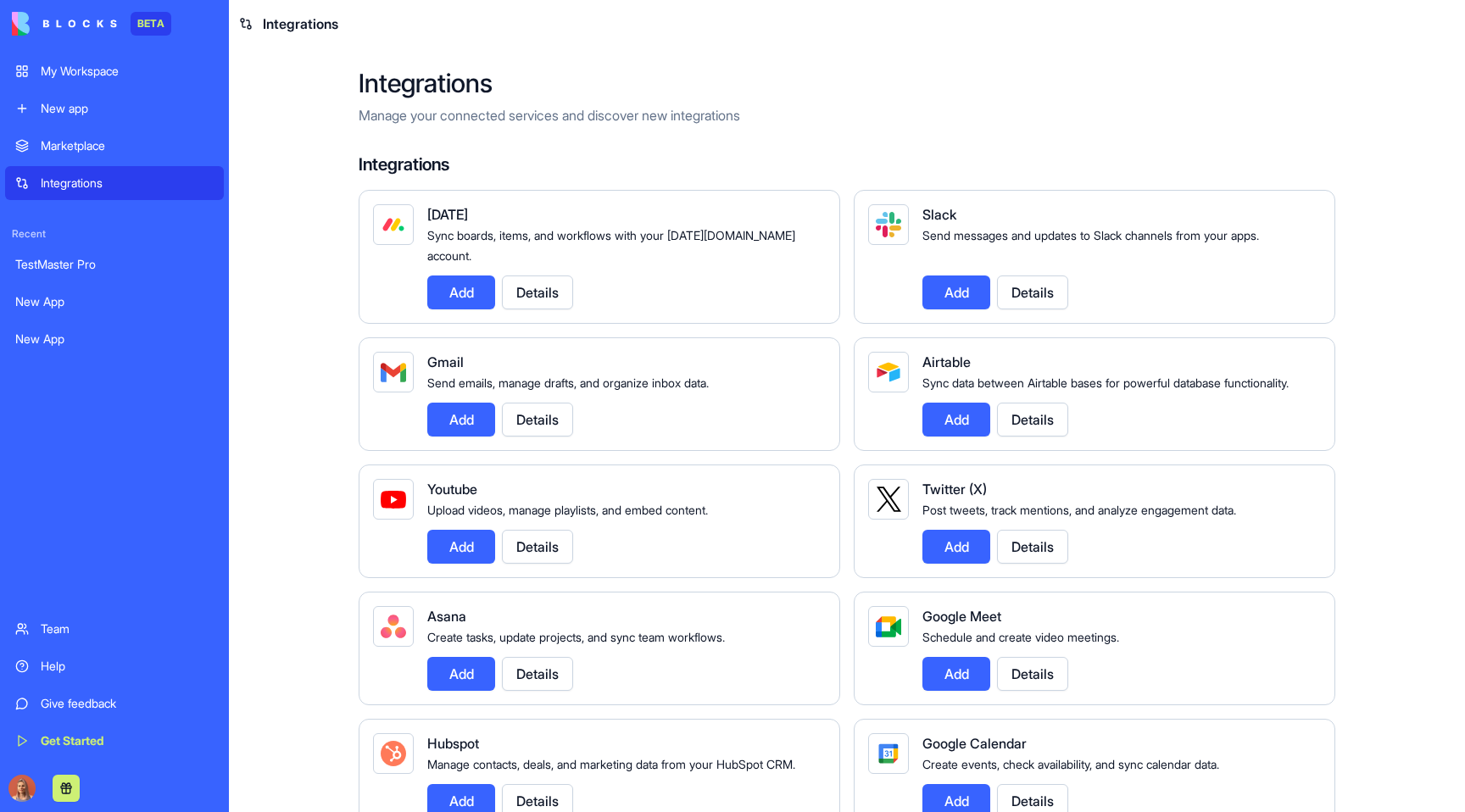
click at [164, 60] on link "My Workspace" at bounding box center [115, 71] width 219 height 34
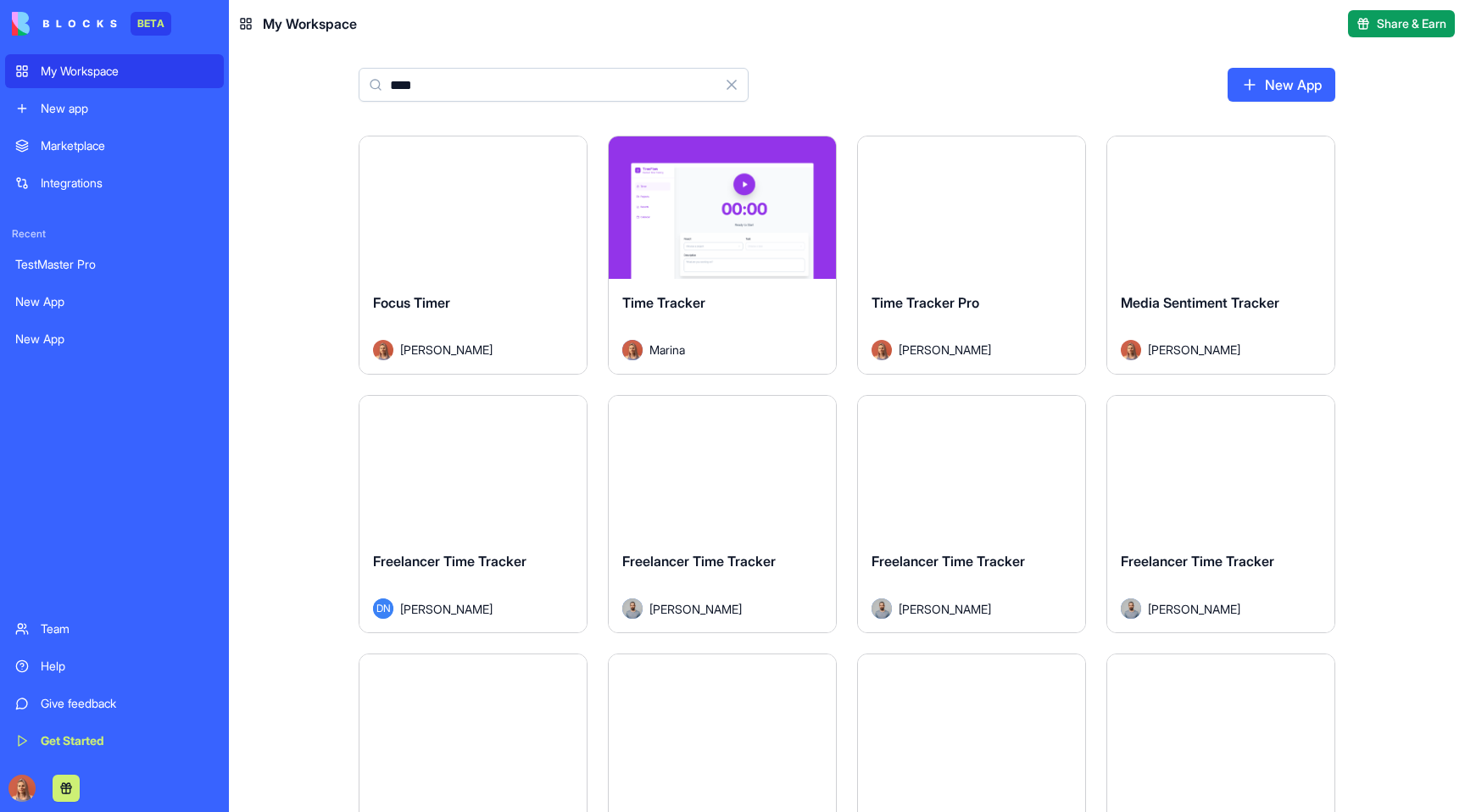
type input "****"
click at [805, 304] on div "Time Tracker" at bounding box center [722, 316] width 200 height 47
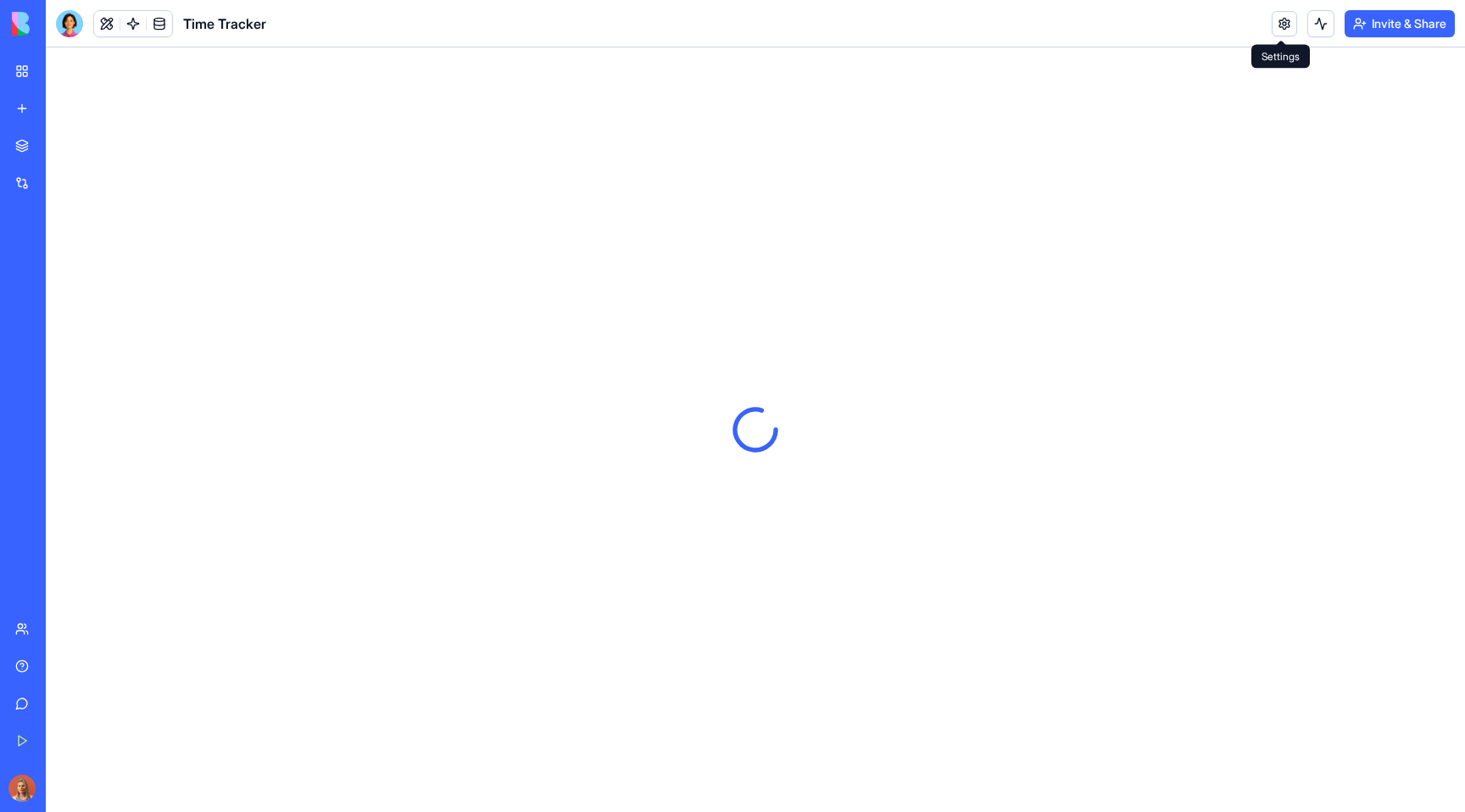
click at [1280, 30] on link at bounding box center [1284, 24] width 25 height 25
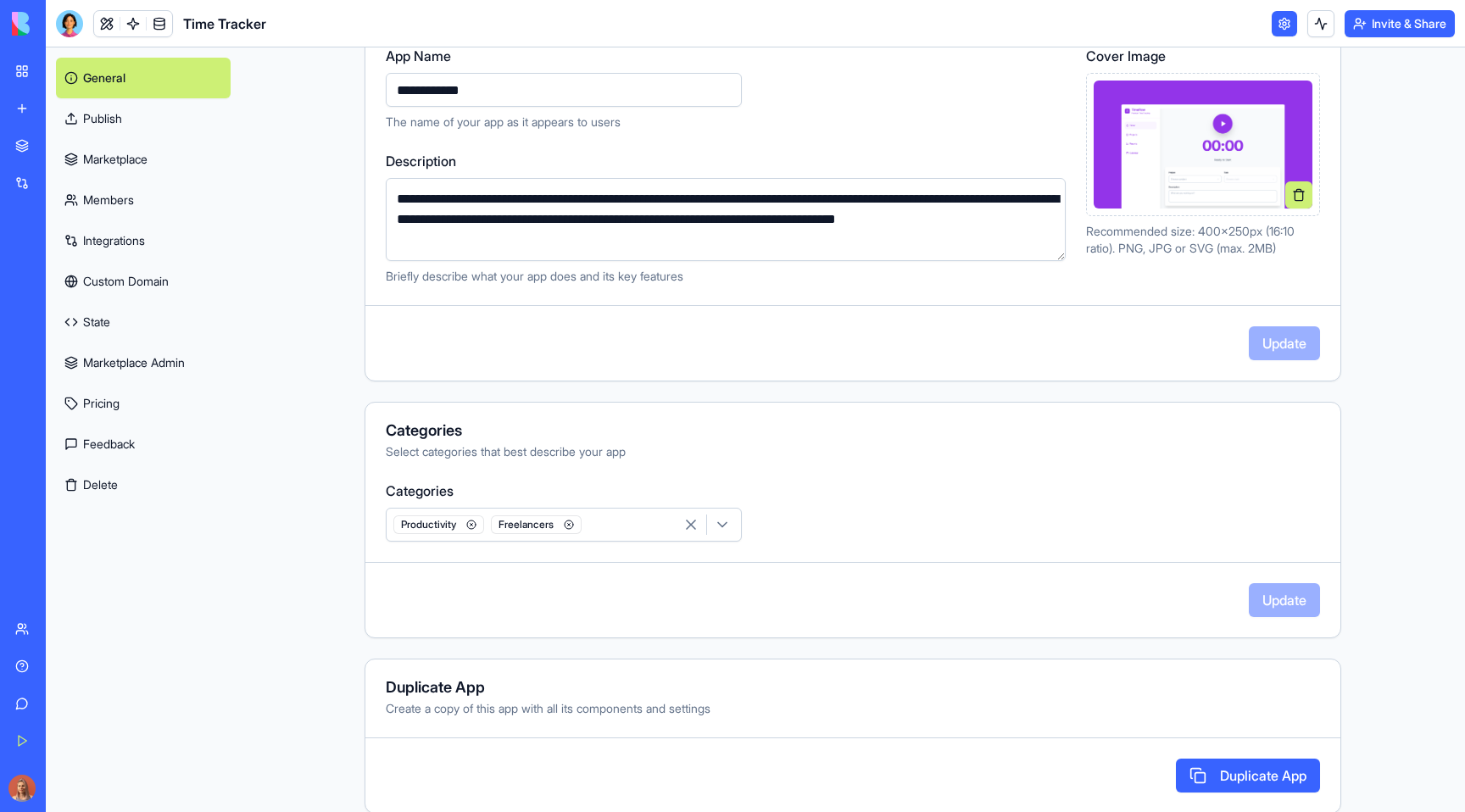
scroll to position [240, 0]
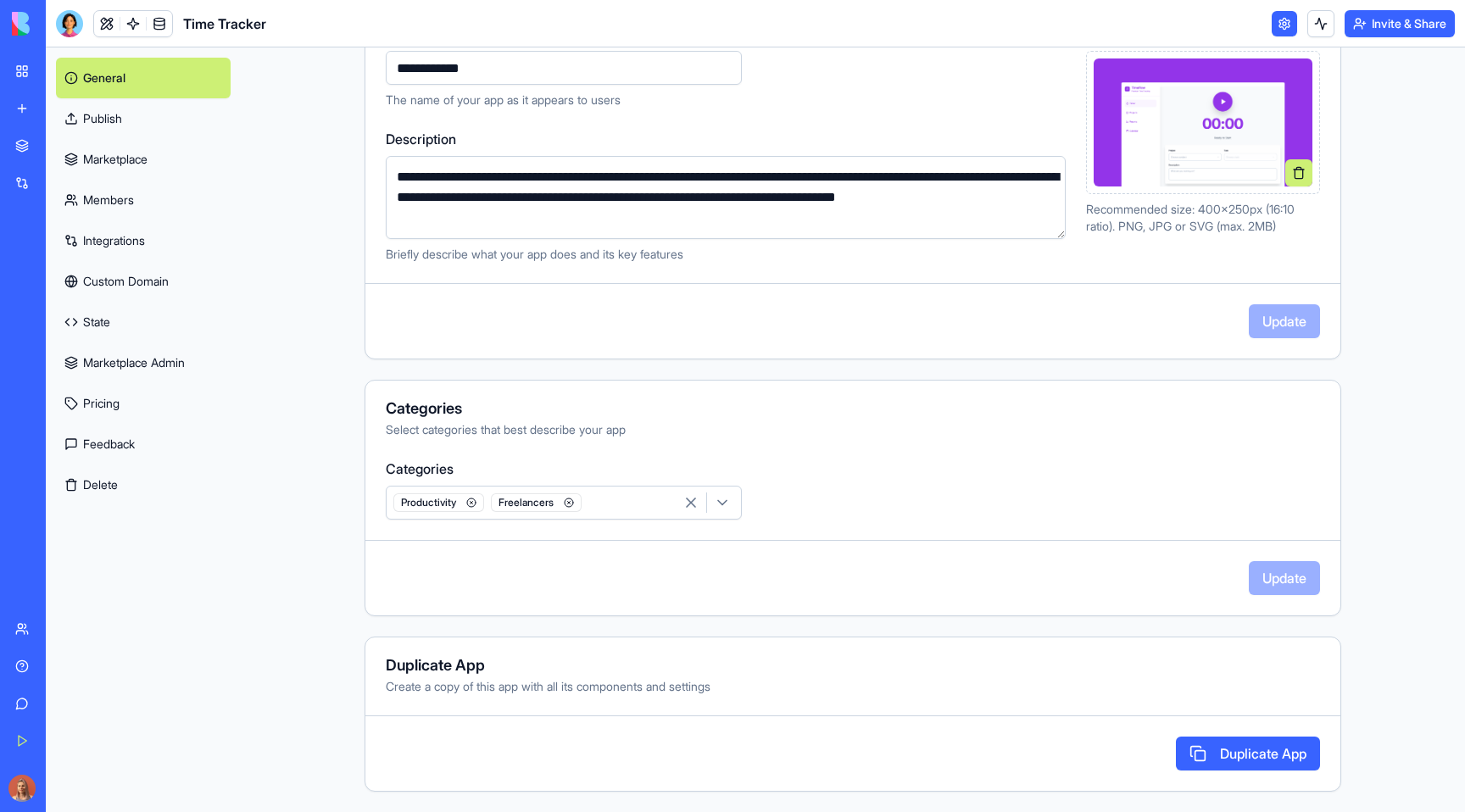
click at [165, 213] on link "Members" at bounding box center [144, 200] width 175 height 40
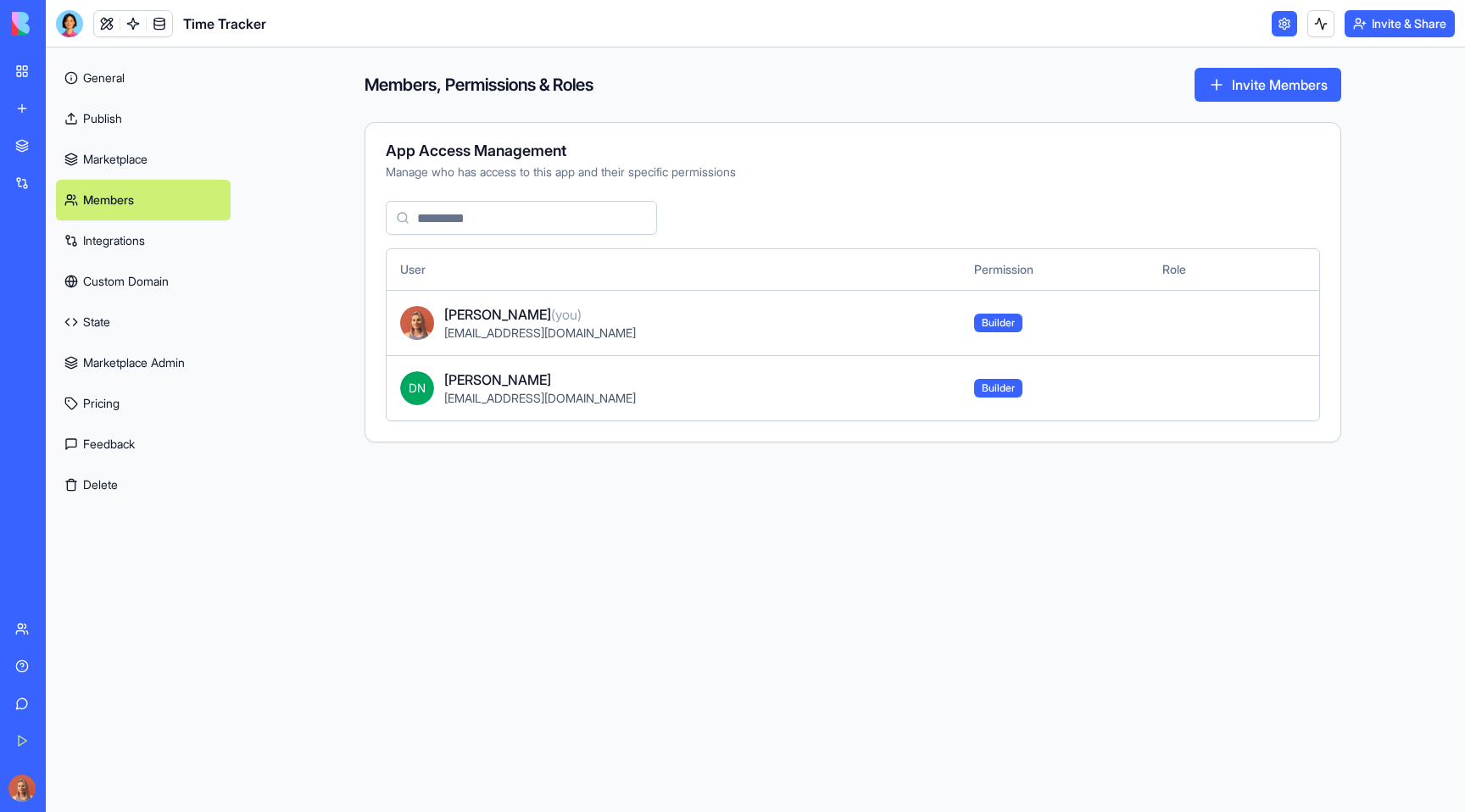
click at [158, 158] on link "Marketplace" at bounding box center [144, 159] width 175 height 40
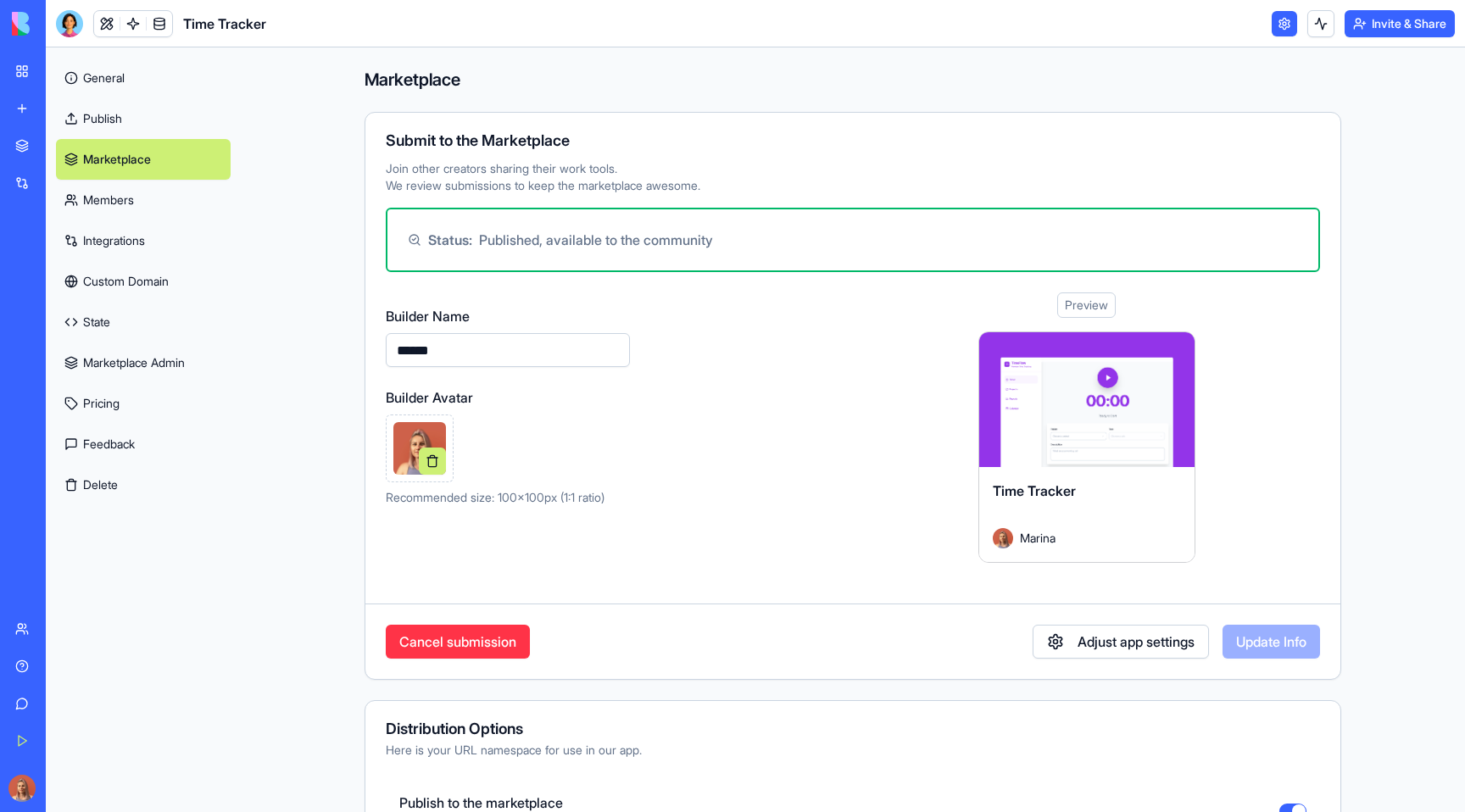
scroll to position [421, 0]
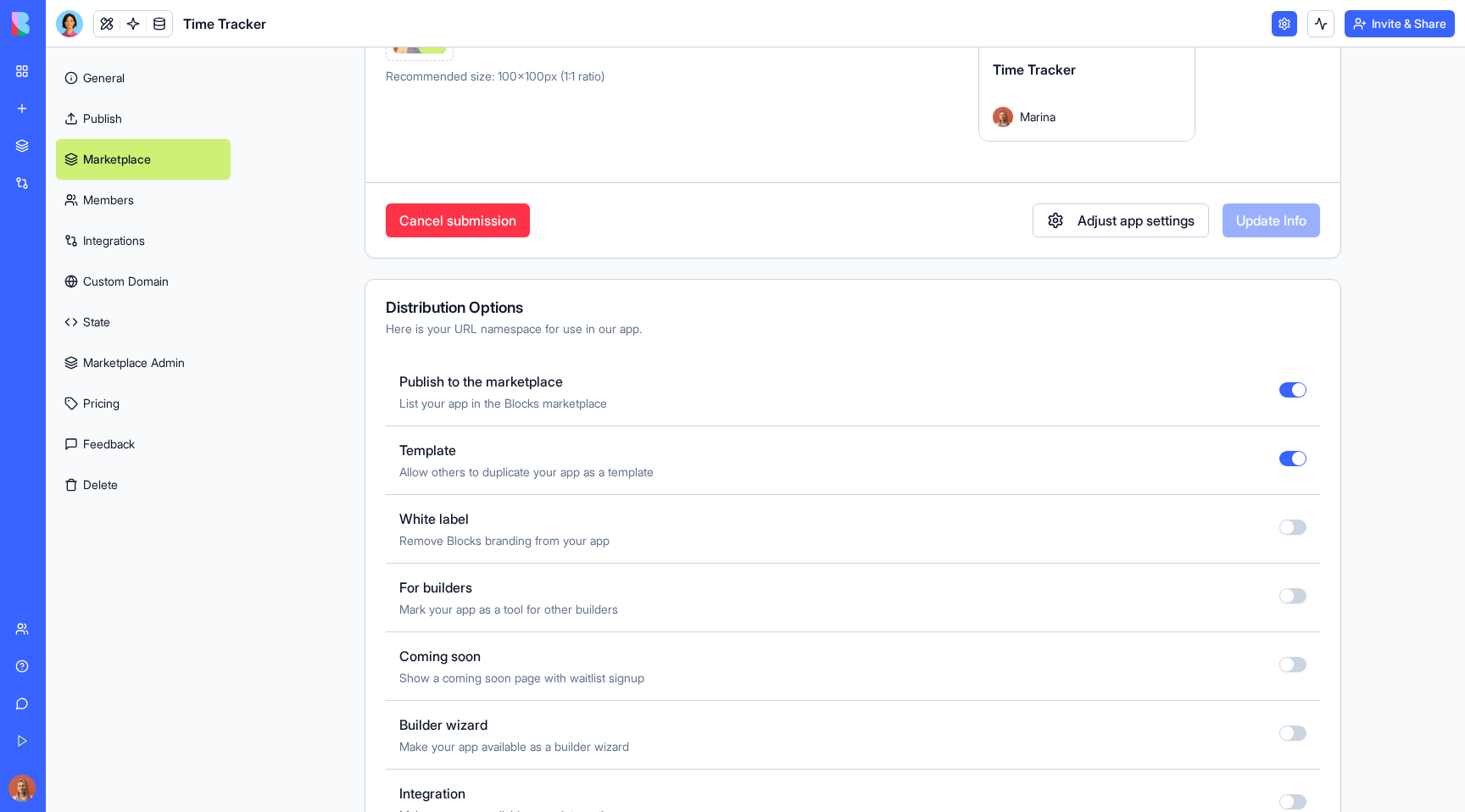
click at [1294, 459] on button "button" at bounding box center [1292, 458] width 27 height 15
click at [1407, 433] on main "Marketplace Submit to the Marketplace Join other creators sharing their work to…" at bounding box center [852, 430] width 1223 height 765
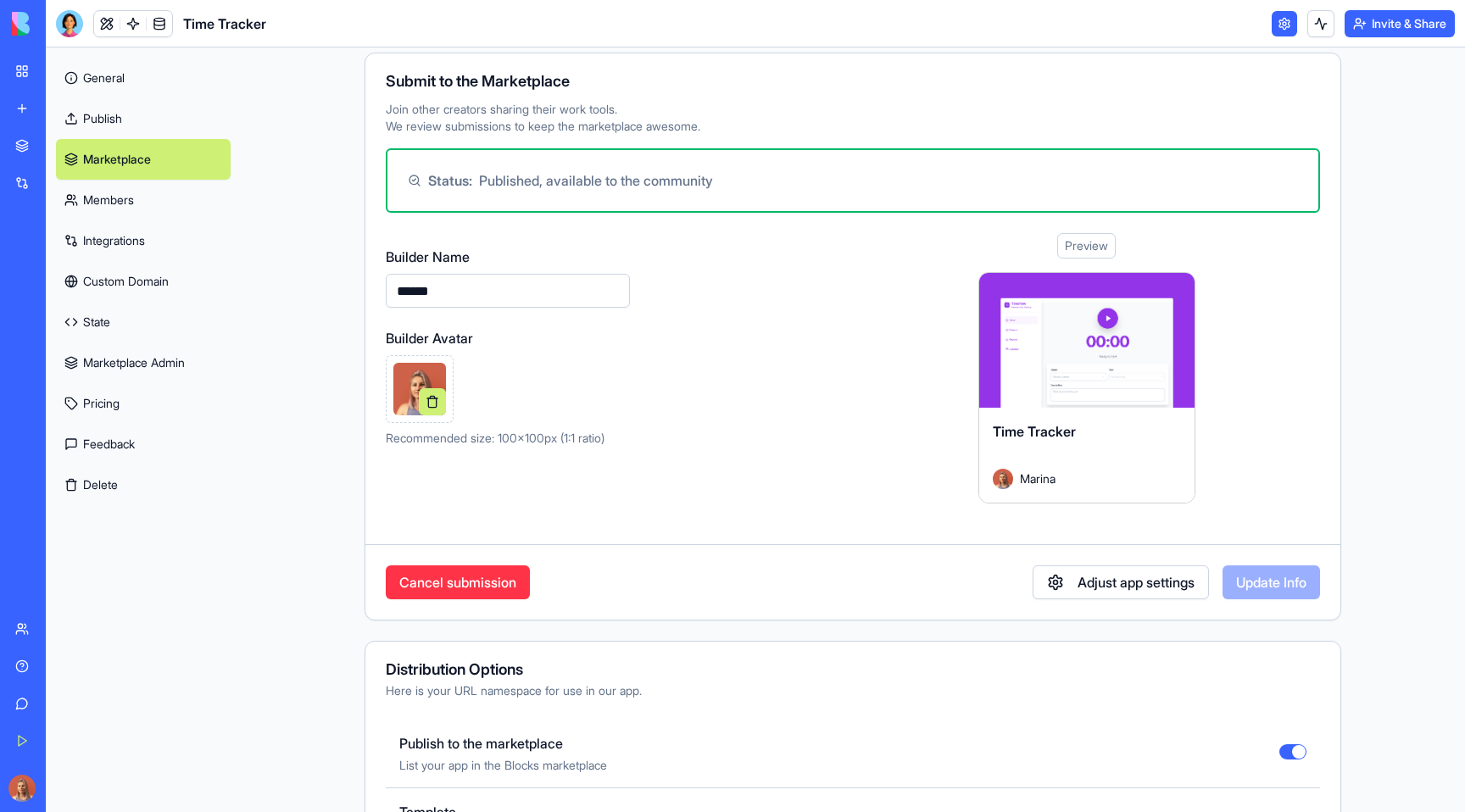
scroll to position [0, 0]
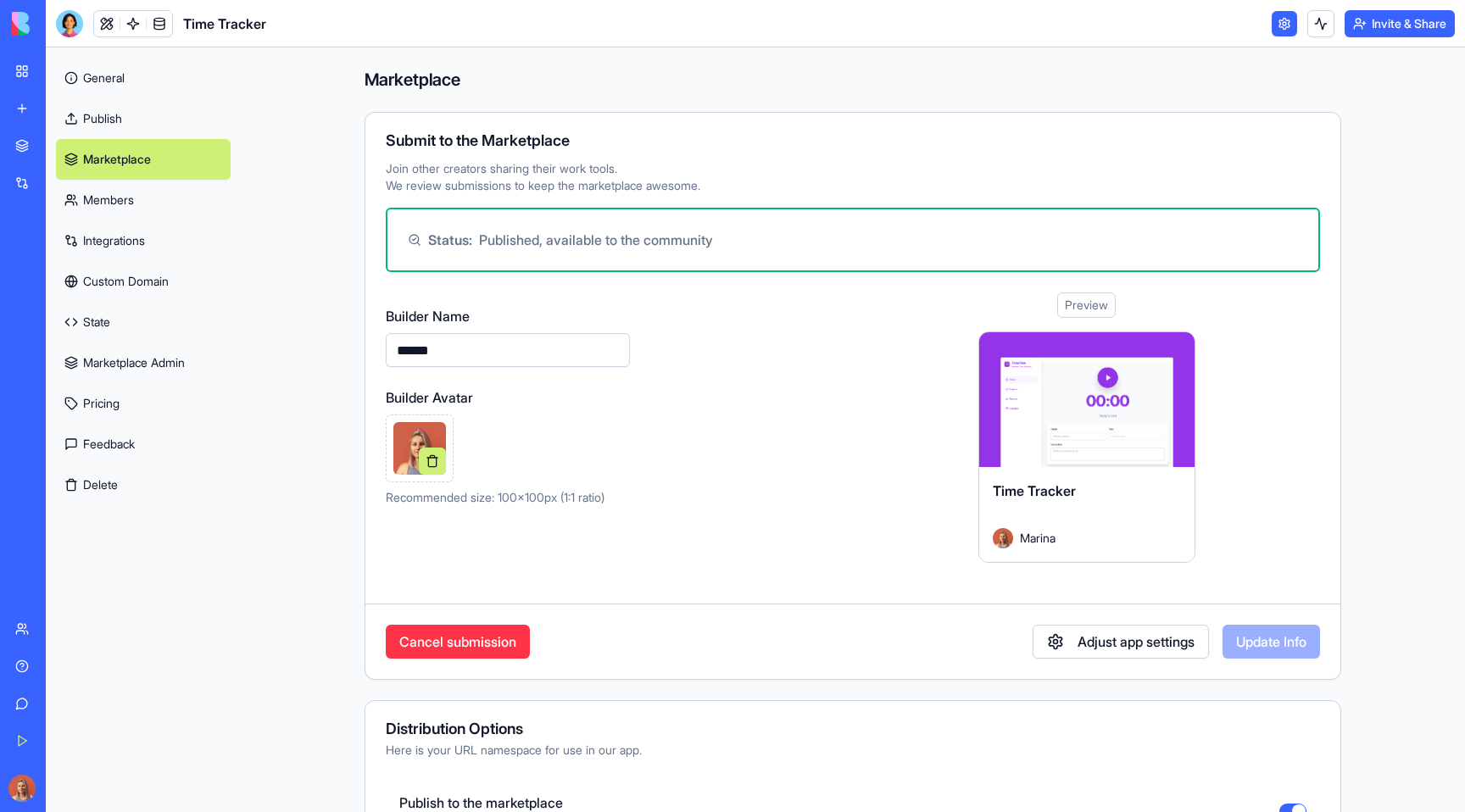
click at [190, 122] on link "Publish" at bounding box center [144, 118] width 175 height 40
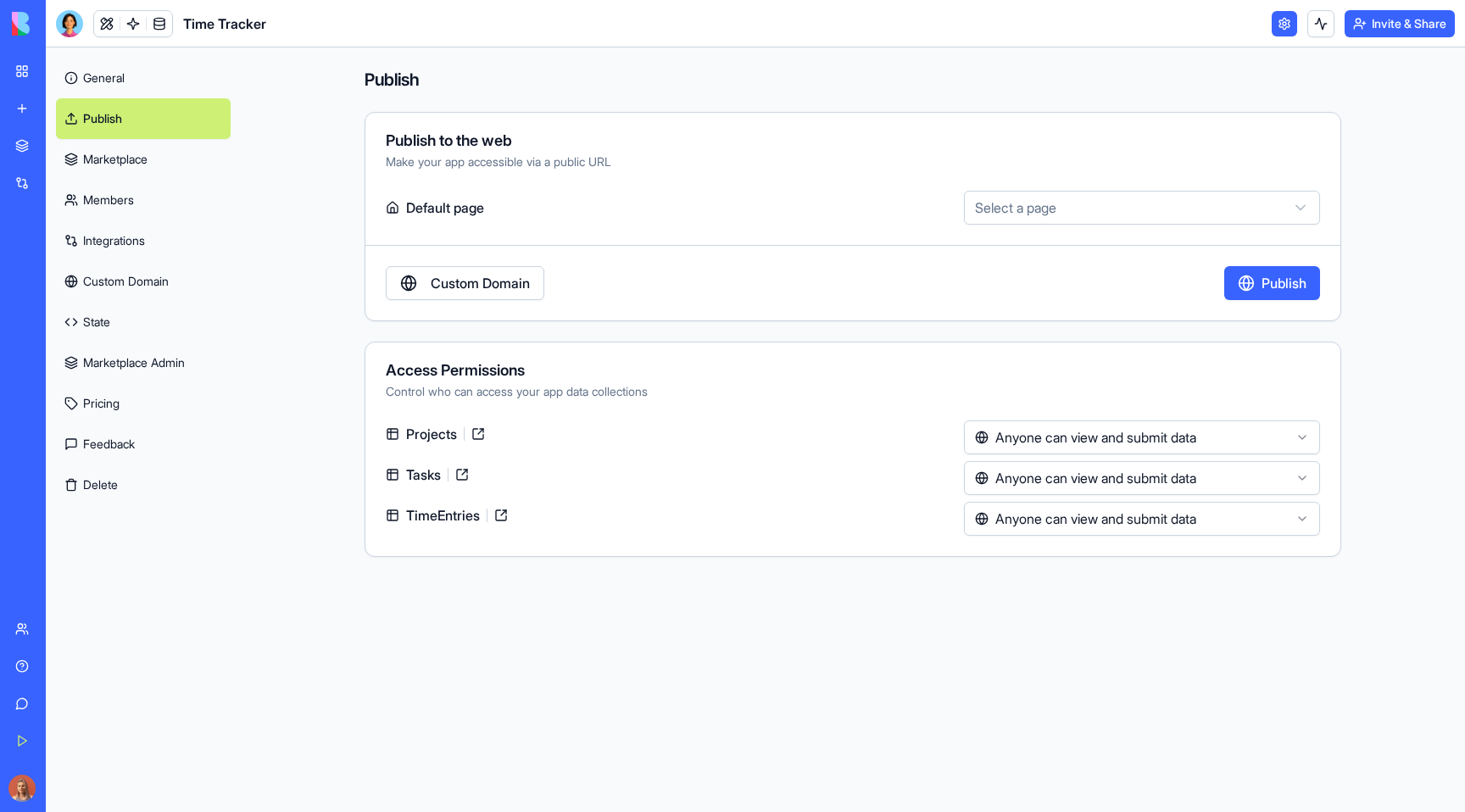
click at [187, 81] on link "General" at bounding box center [144, 78] width 175 height 40
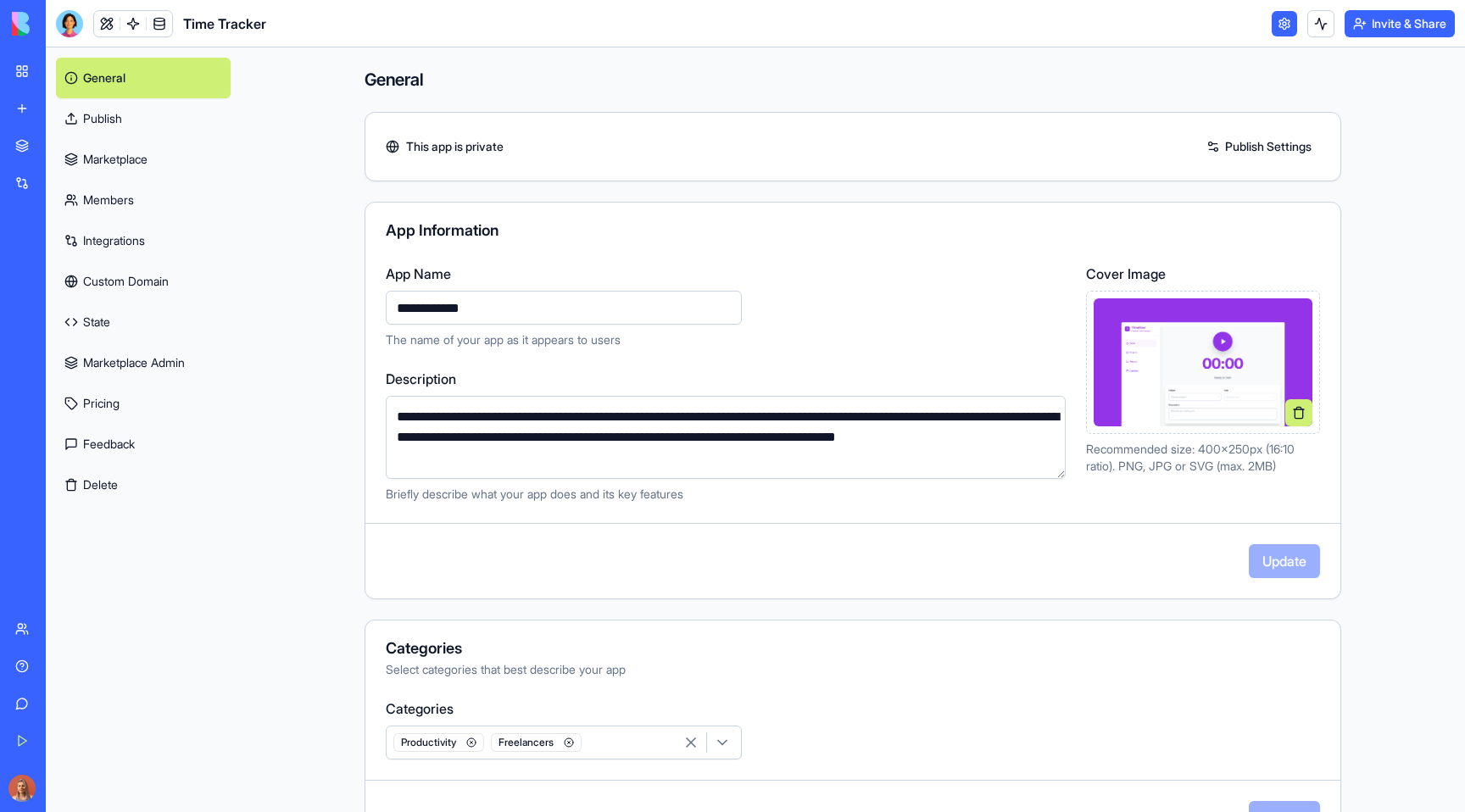
click at [211, 165] on link "Marketplace" at bounding box center [144, 159] width 175 height 40
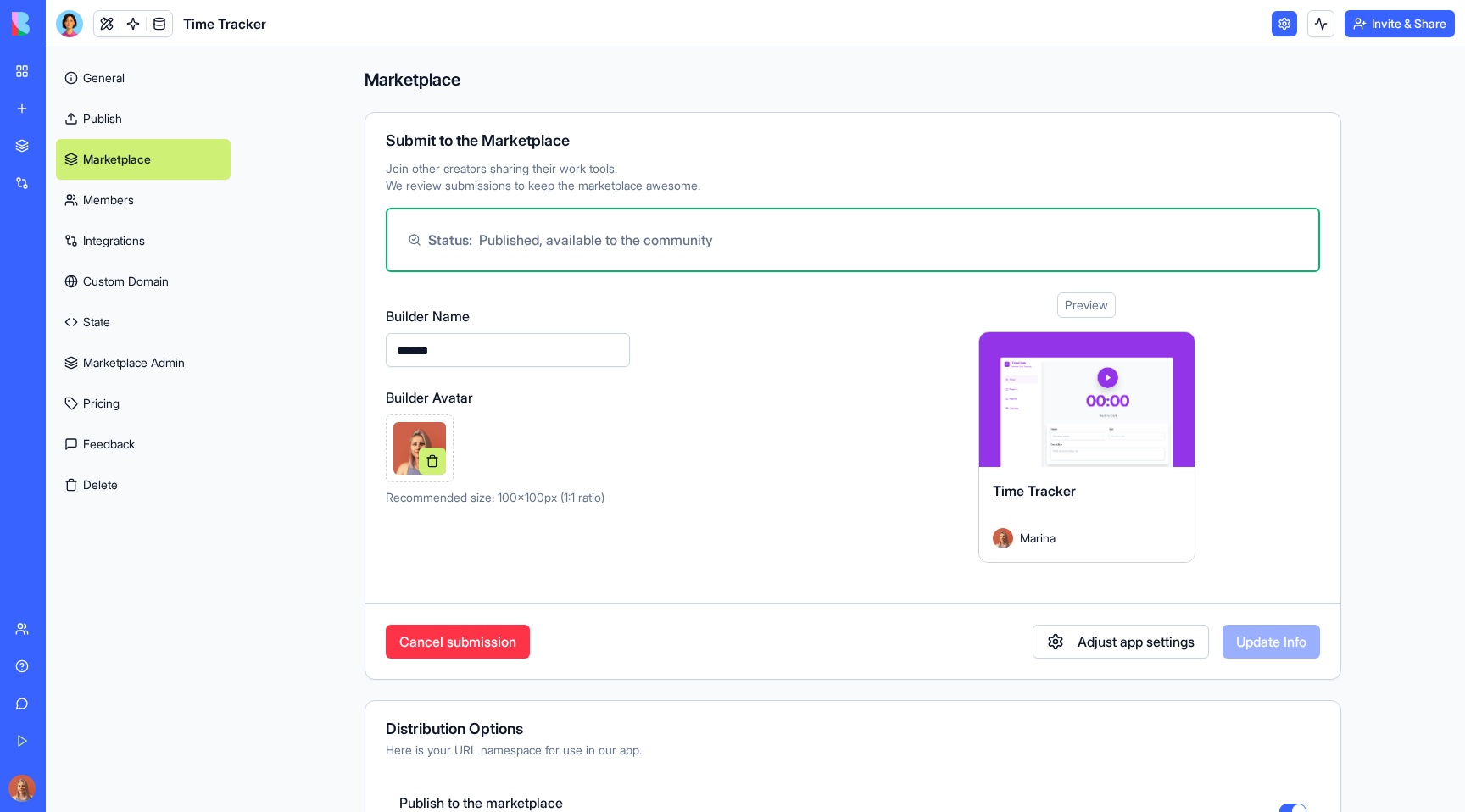
click at [157, 81] on link "General" at bounding box center [144, 78] width 175 height 40
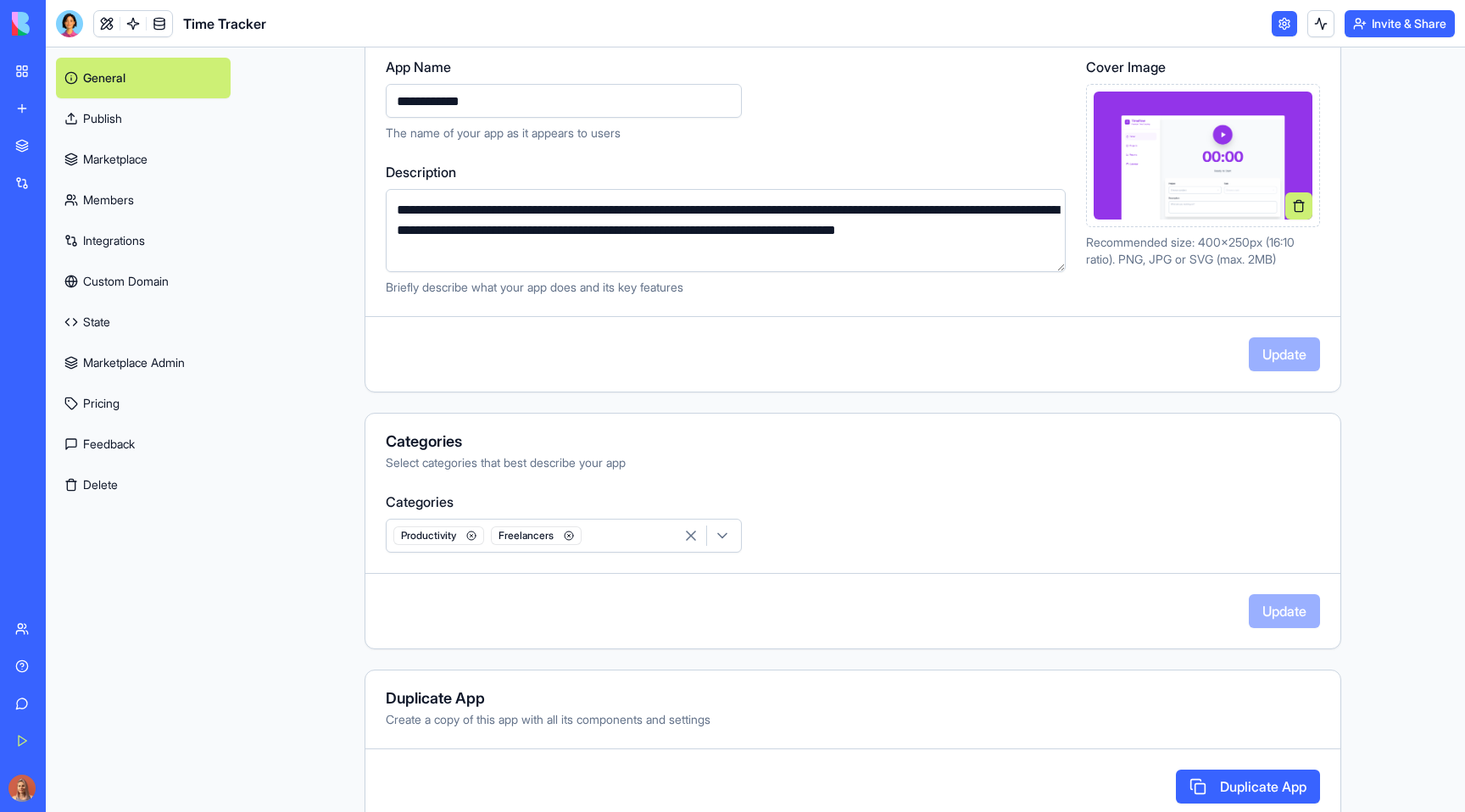
scroll to position [240, 0]
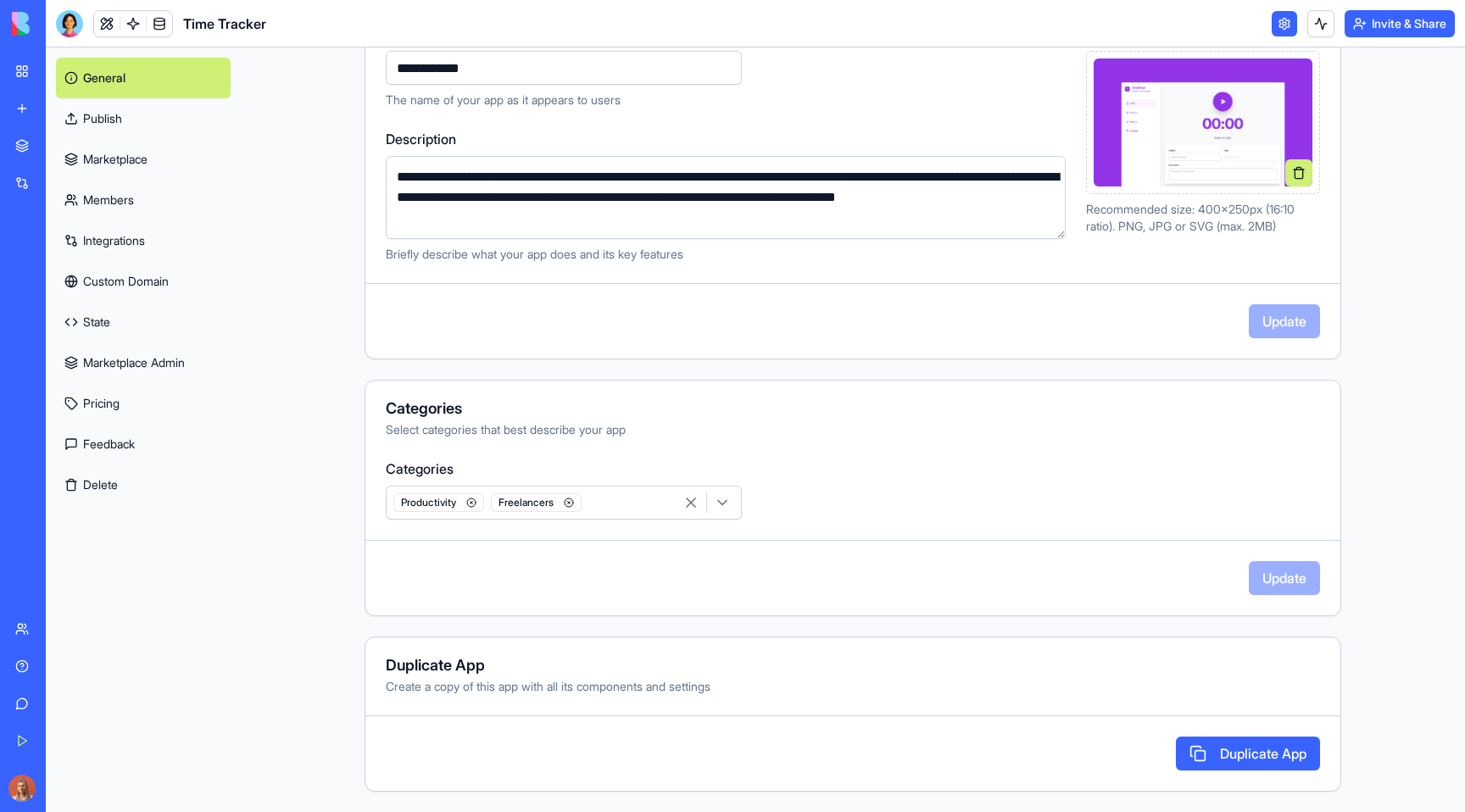
click at [25, 74] on link "My Workspace" at bounding box center [39, 71] width 67 height 34
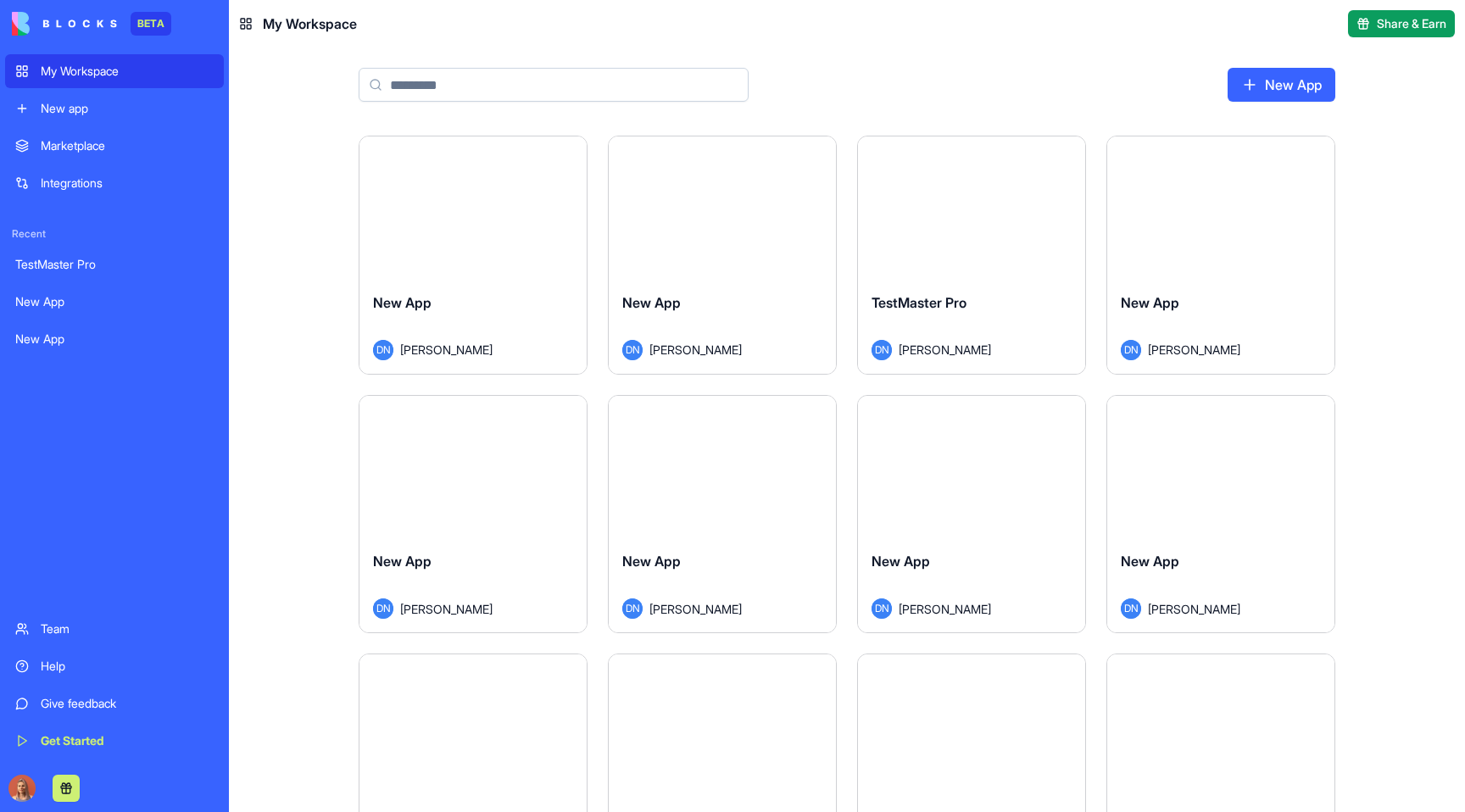
click at [112, 138] on div "Marketplace" at bounding box center [127, 145] width 173 height 17
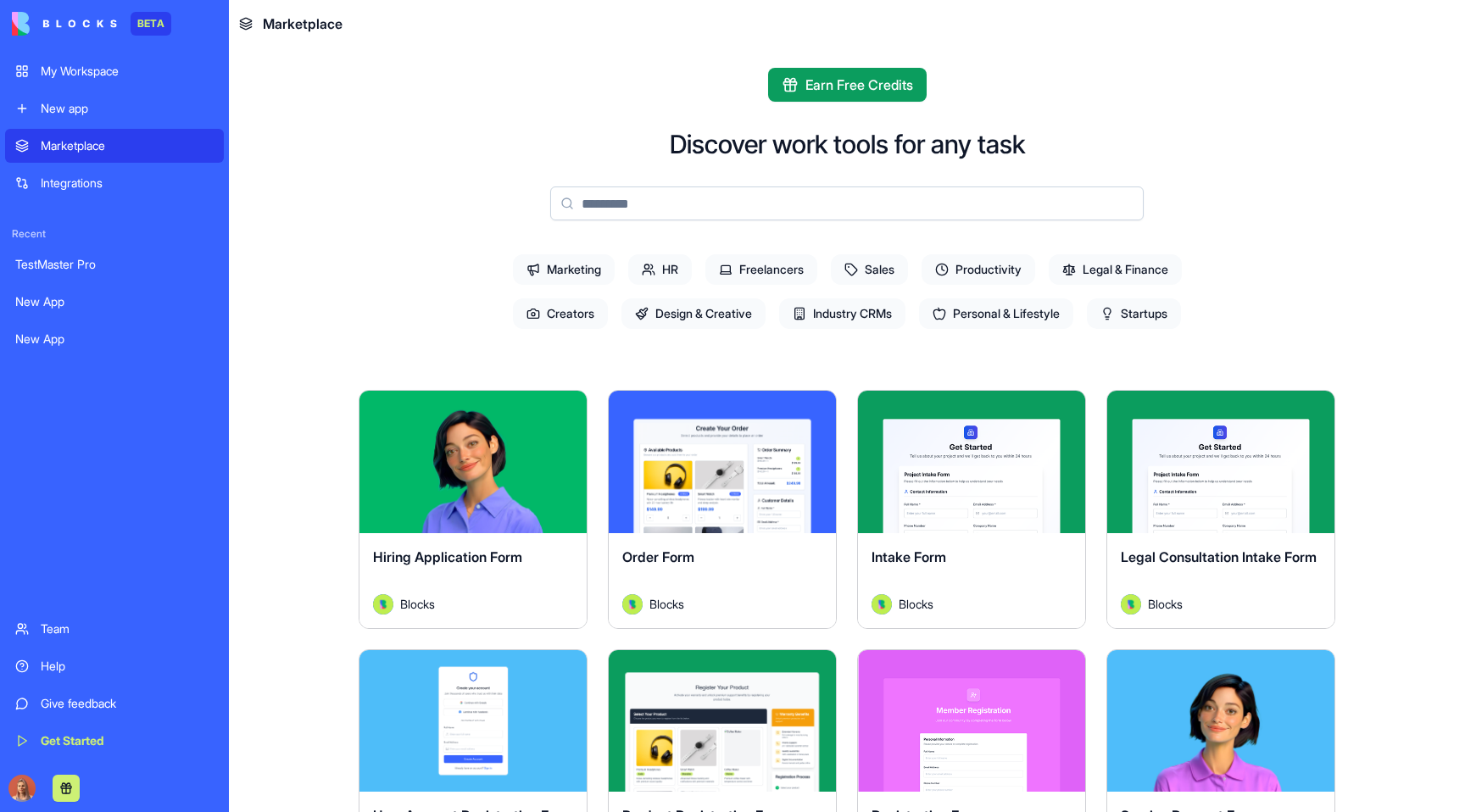
scroll to position [336, 0]
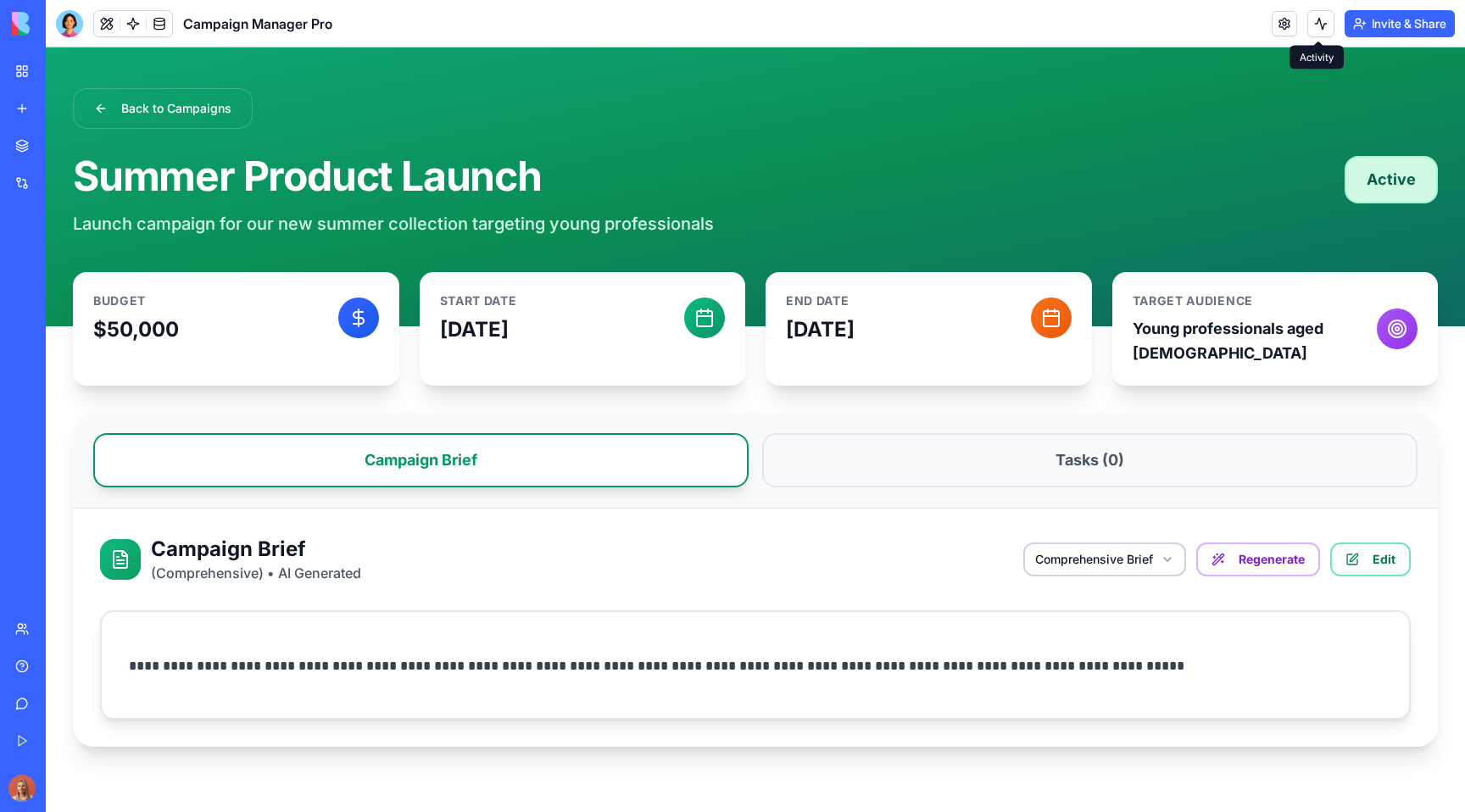
click at [1325, 24] on button at bounding box center [1320, 24] width 27 height 27
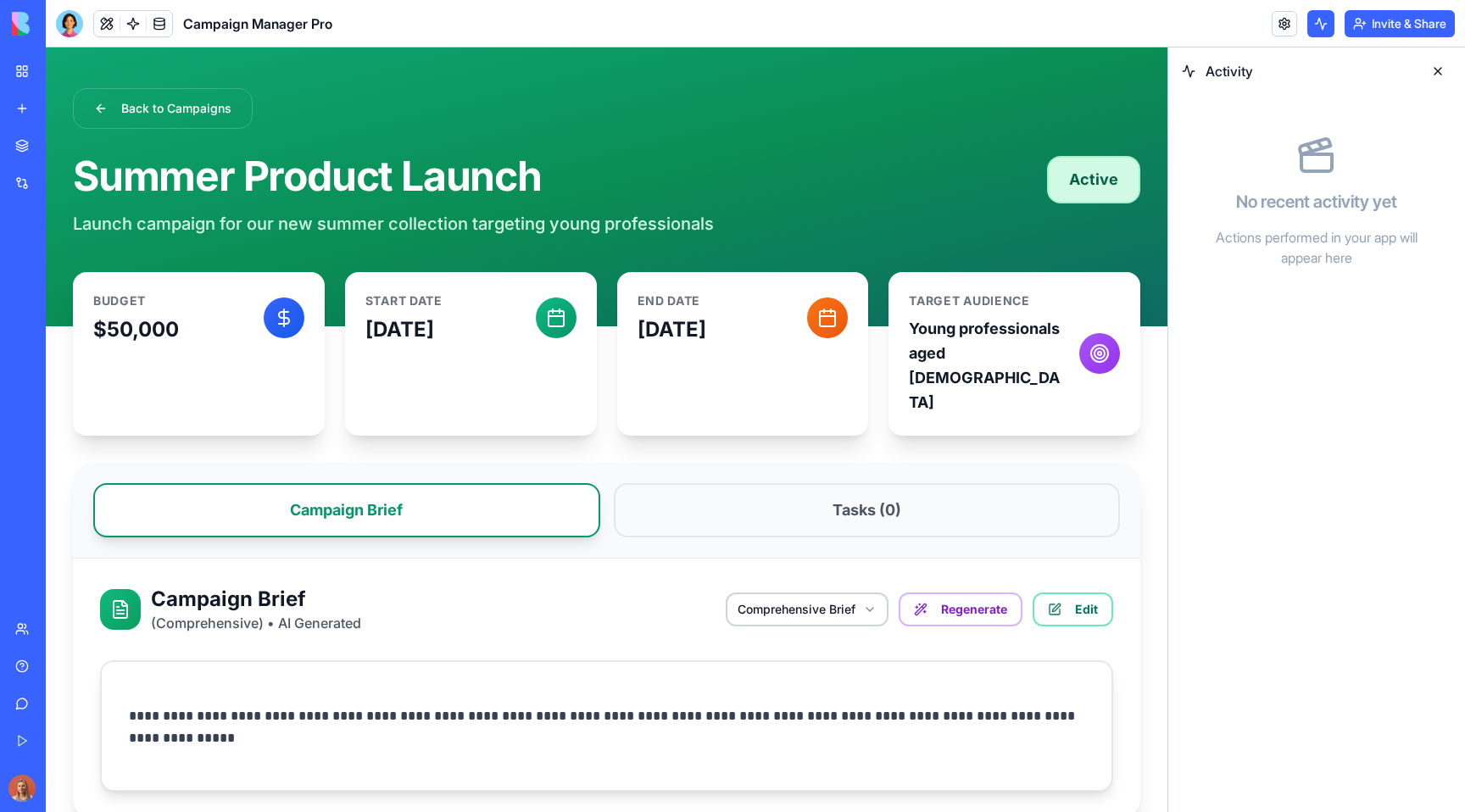
click at [1311, 21] on button at bounding box center [1320, 24] width 27 height 27
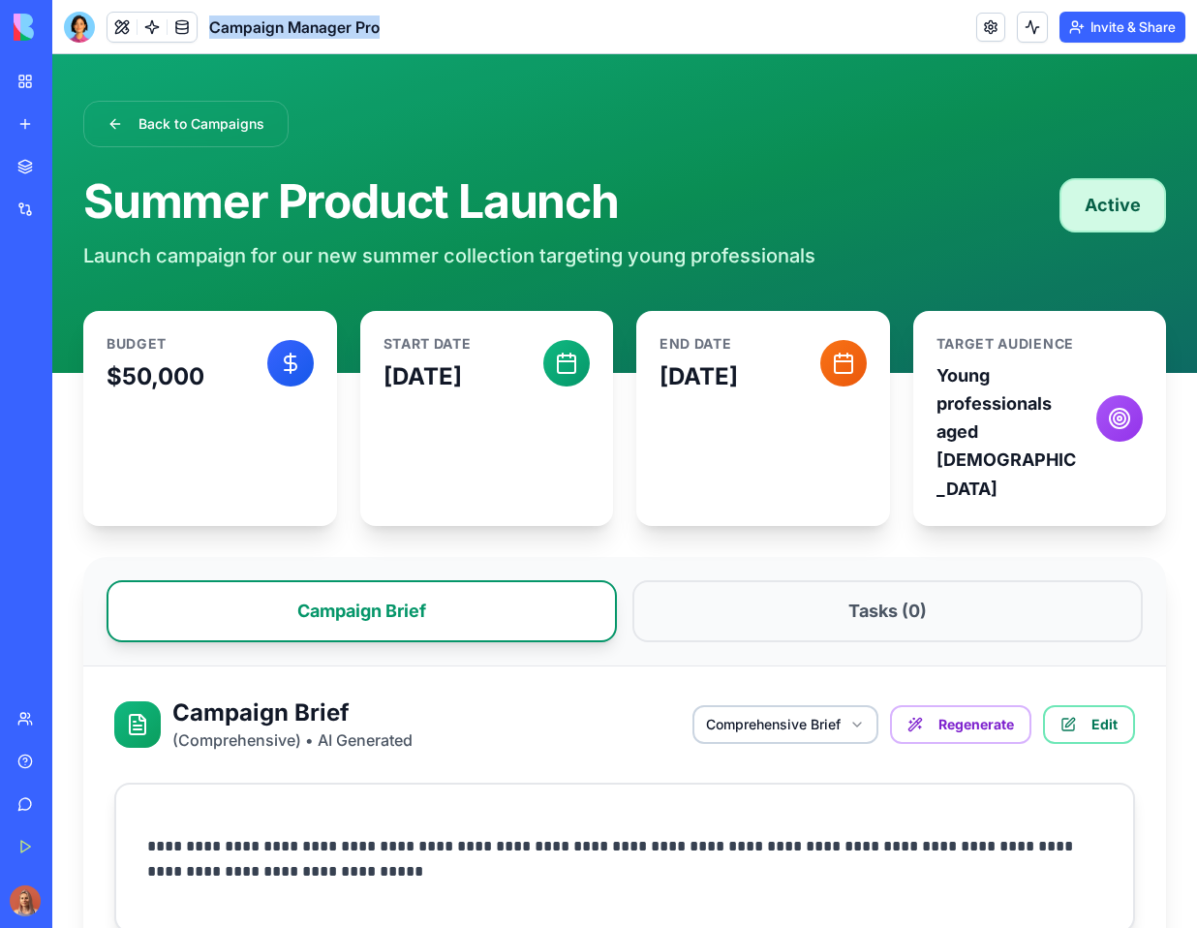
drag, startPoint x: 291, startPoint y: 25, endPoint x: 213, endPoint y: 26, distance: 77.5
click at [213, 26] on header "Campaign Manager Pro Invite & Share" at bounding box center [624, 27] width 1145 height 54
copy span "Campaign Manager Pro"
click at [985, 24] on link at bounding box center [990, 27] width 29 height 29
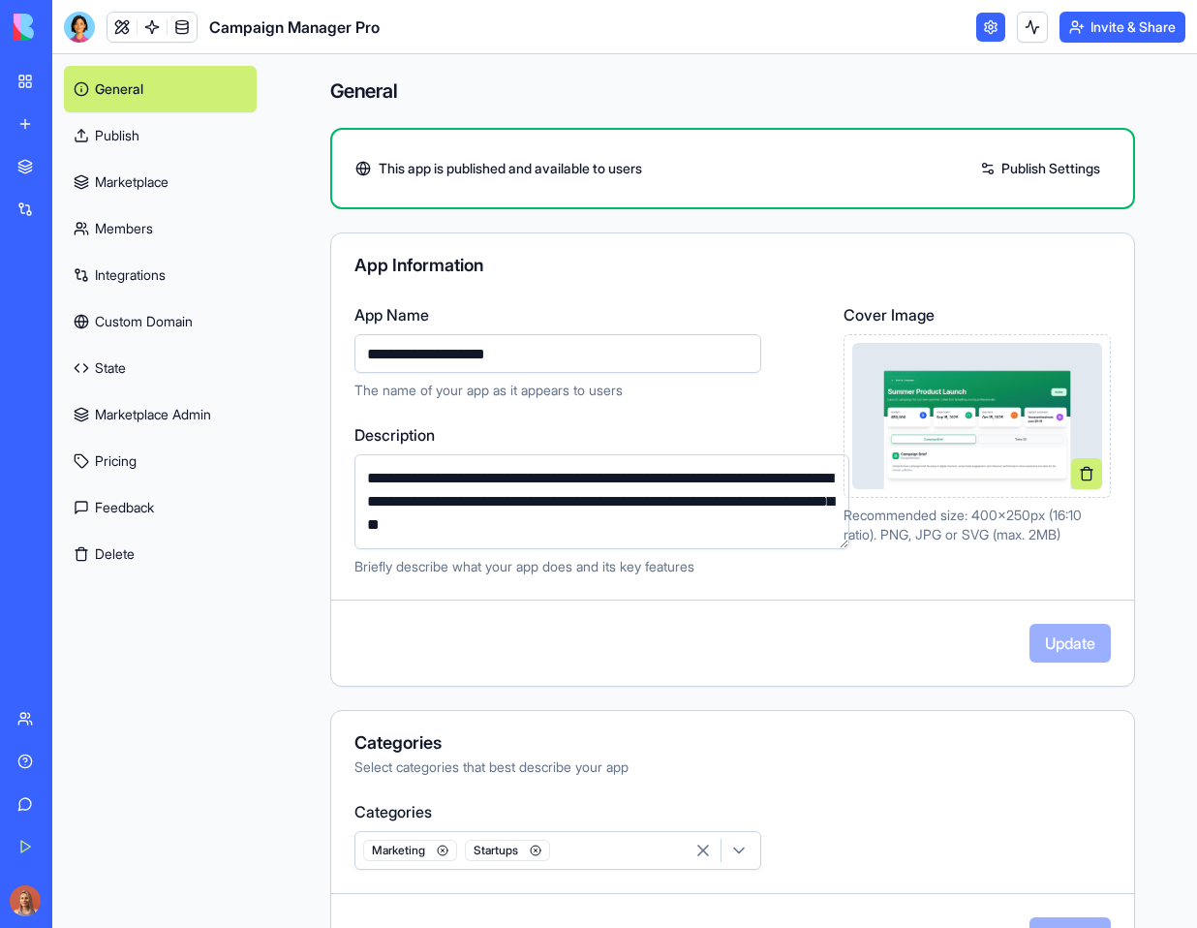
click at [1072, 489] on div at bounding box center [977, 416] width 267 height 164
click at [1073, 469] on button at bounding box center [1086, 473] width 31 height 31
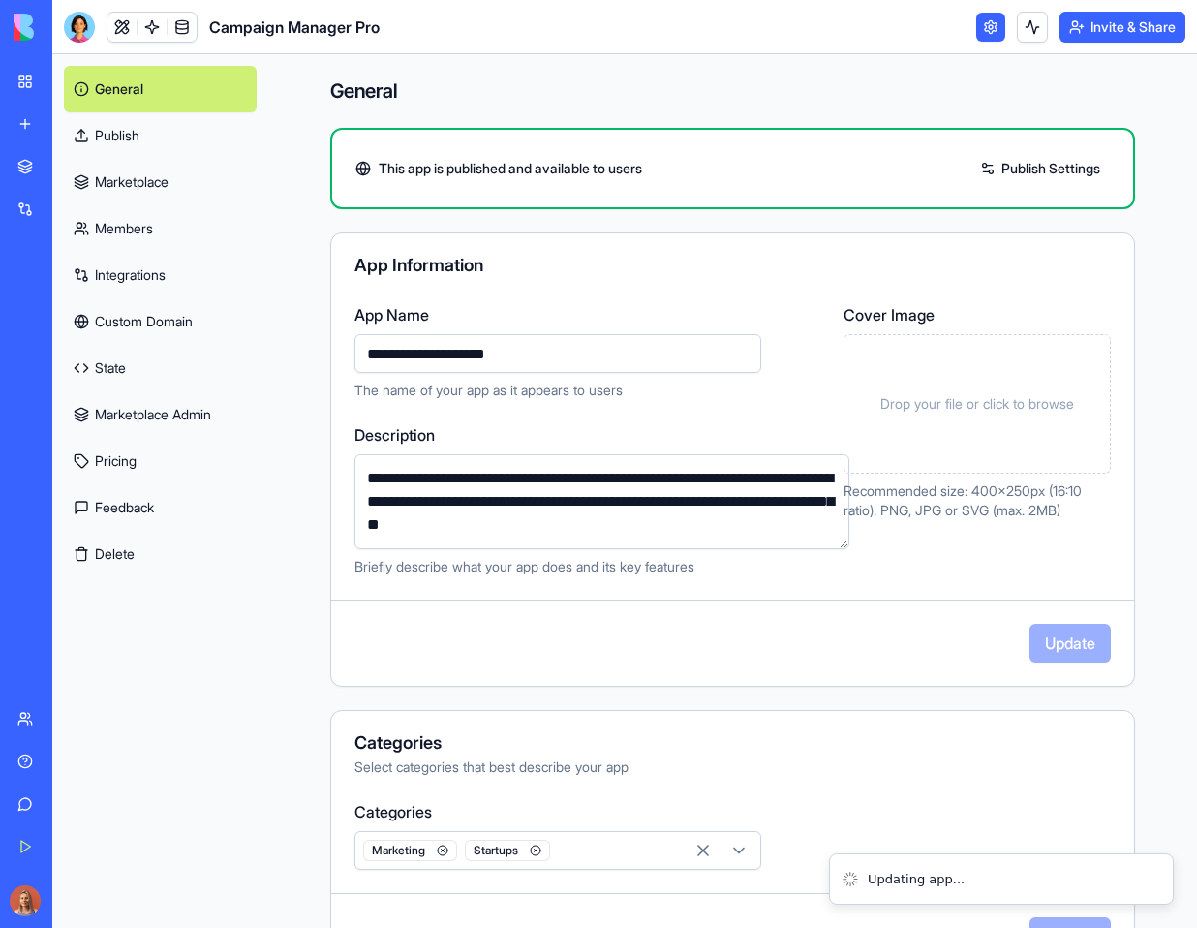
click at [945, 409] on span "Drop your file or click to browse" at bounding box center [977, 403] width 194 height 19
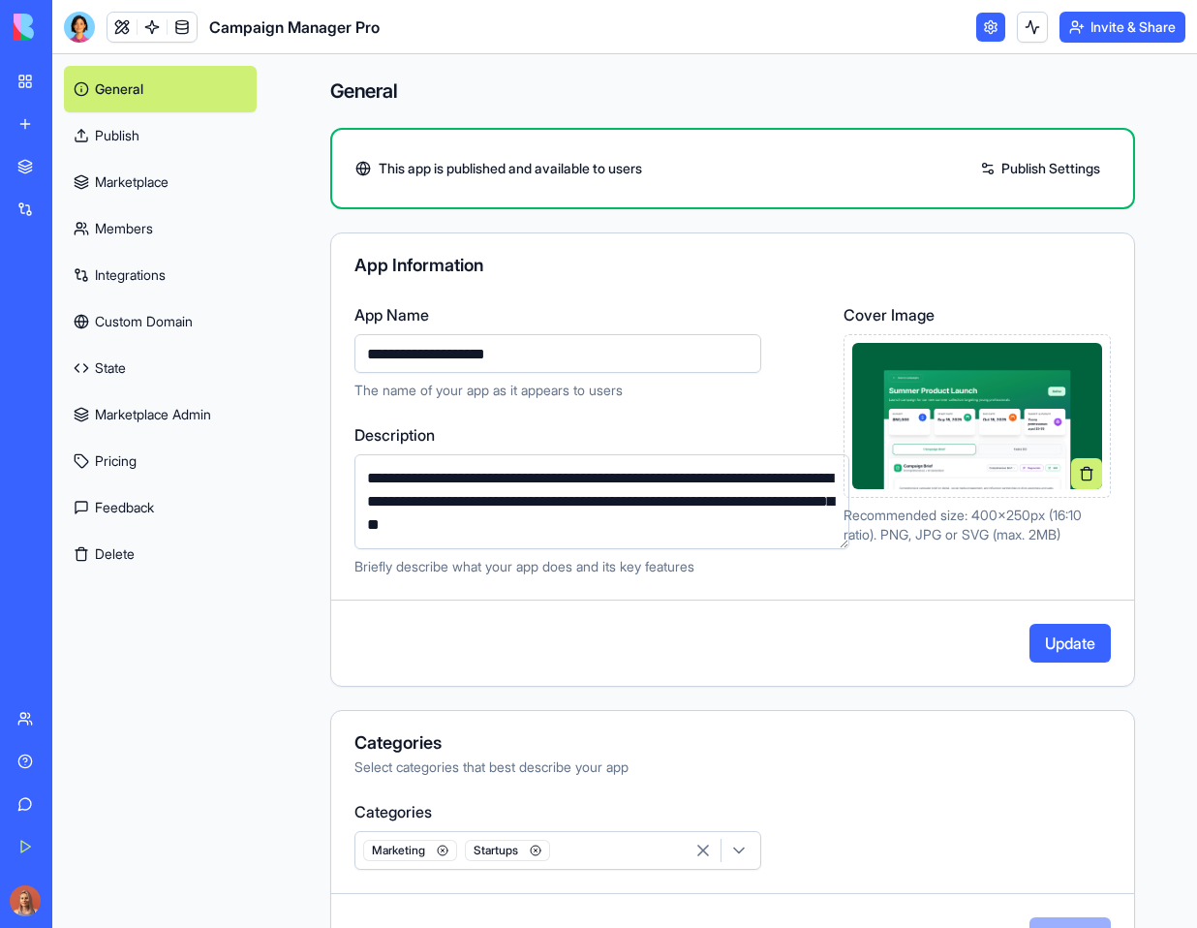
scroll to position [276, 0]
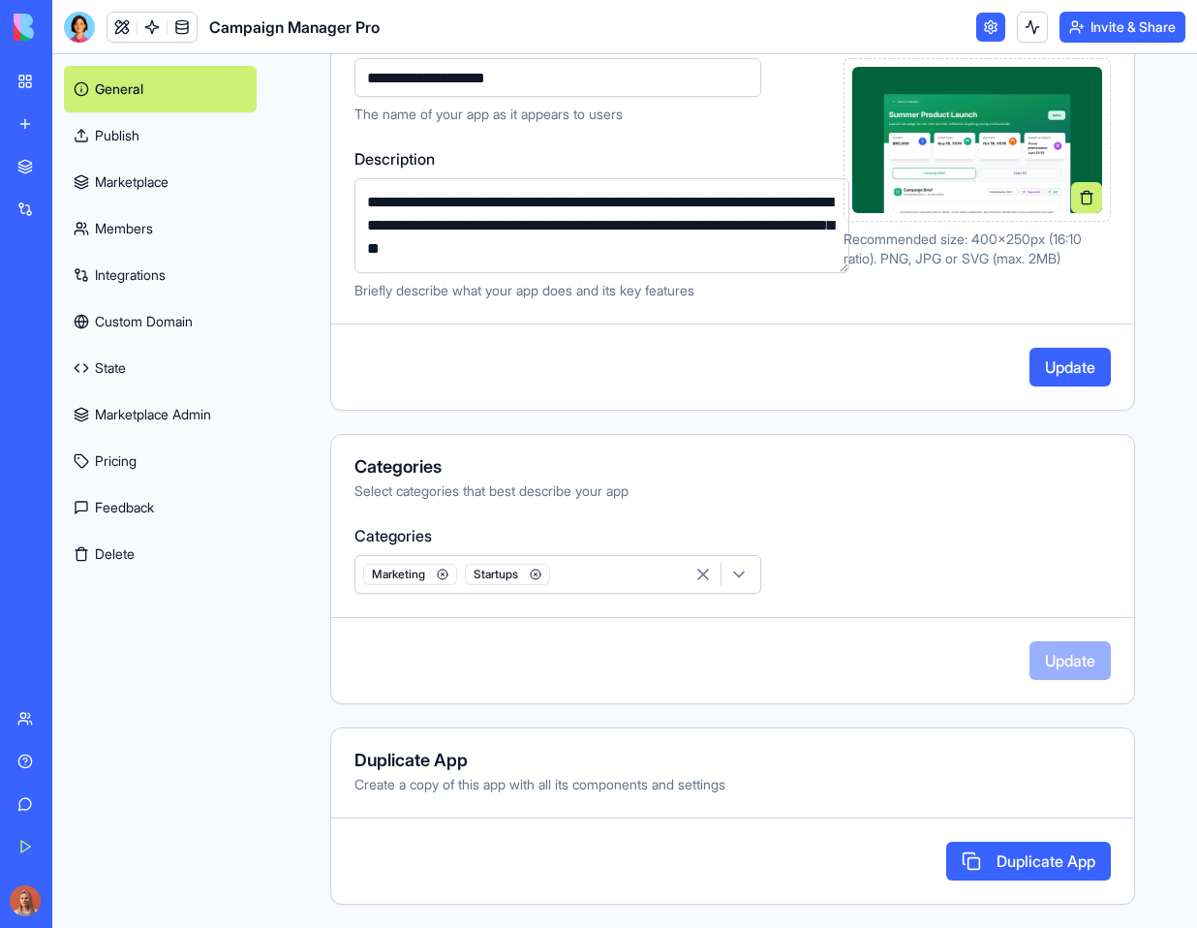
click at [1058, 363] on button "Update" at bounding box center [1070, 367] width 81 height 39
click at [165, 186] on link "Marketplace" at bounding box center [160, 182] width 193 height 46
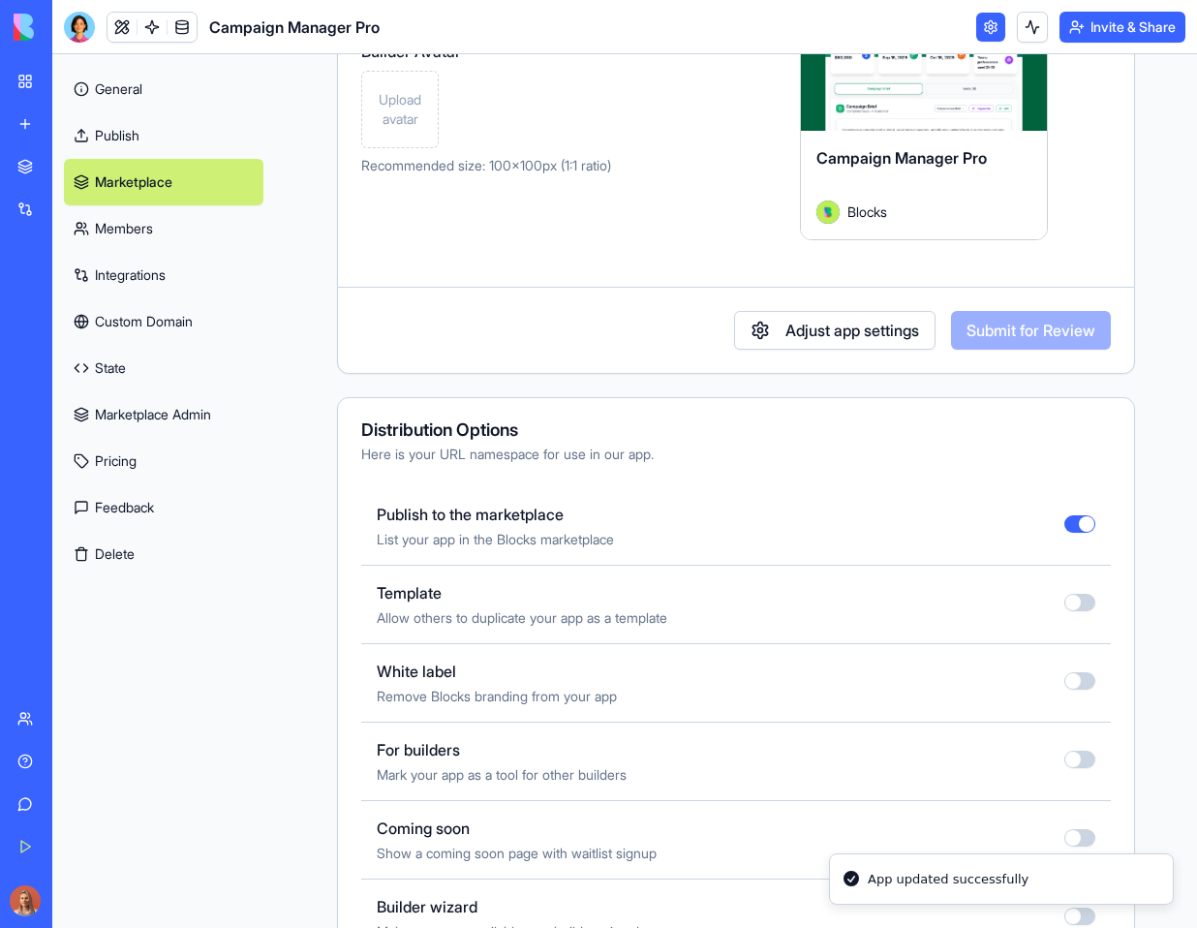
scroll to position [326, 0]
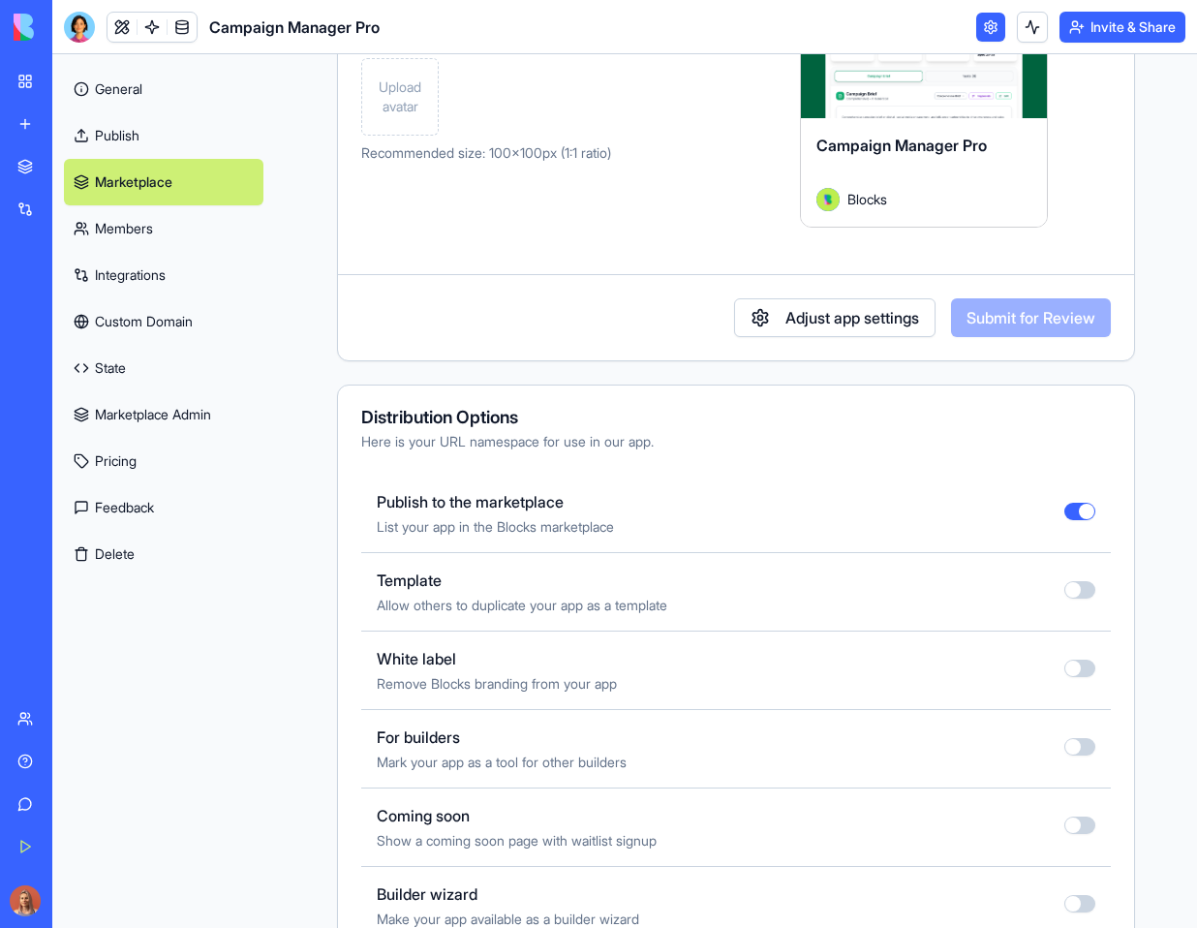
click at [198, 422] on link "Marketplace Admin" at bounding box center [164, 414] width 200 height 46
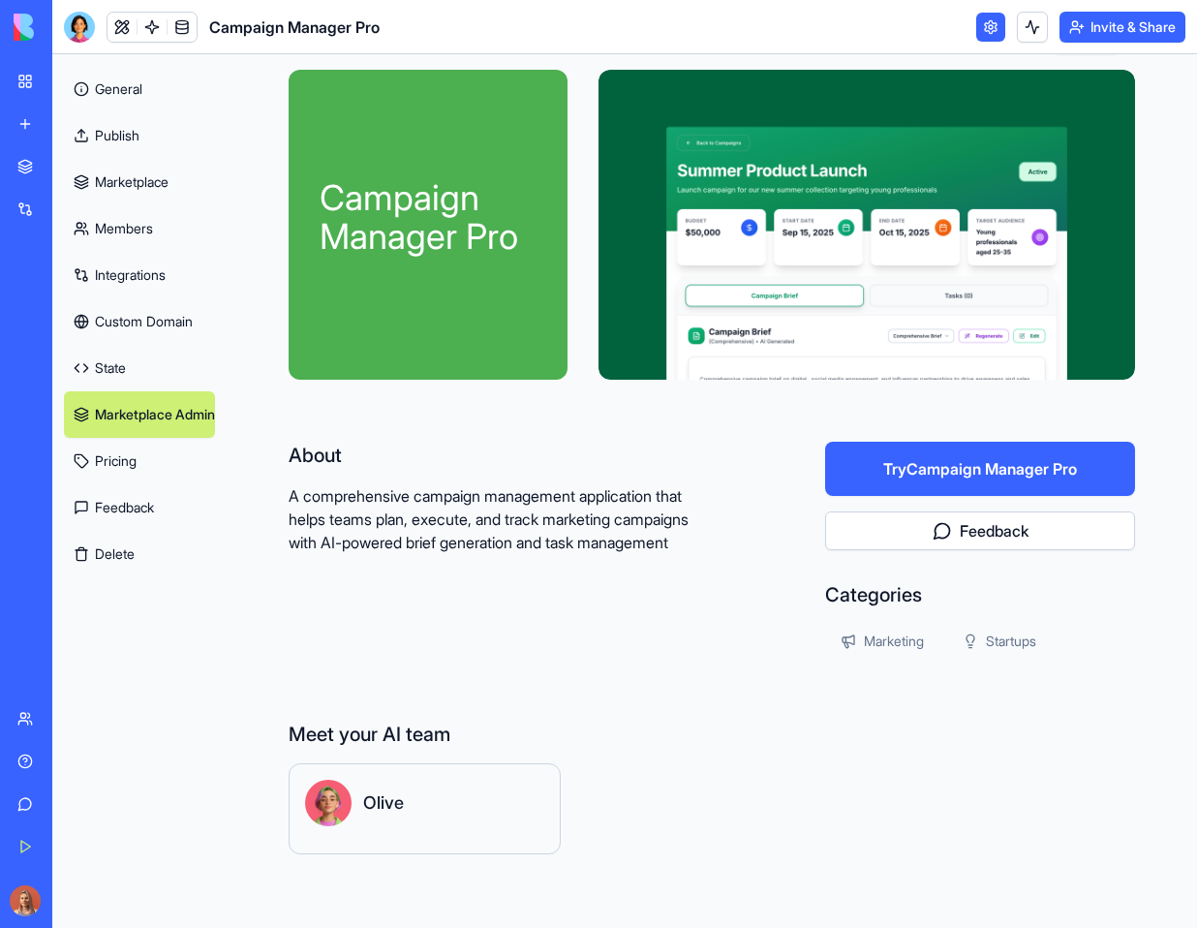
scroll to position [81, 0]
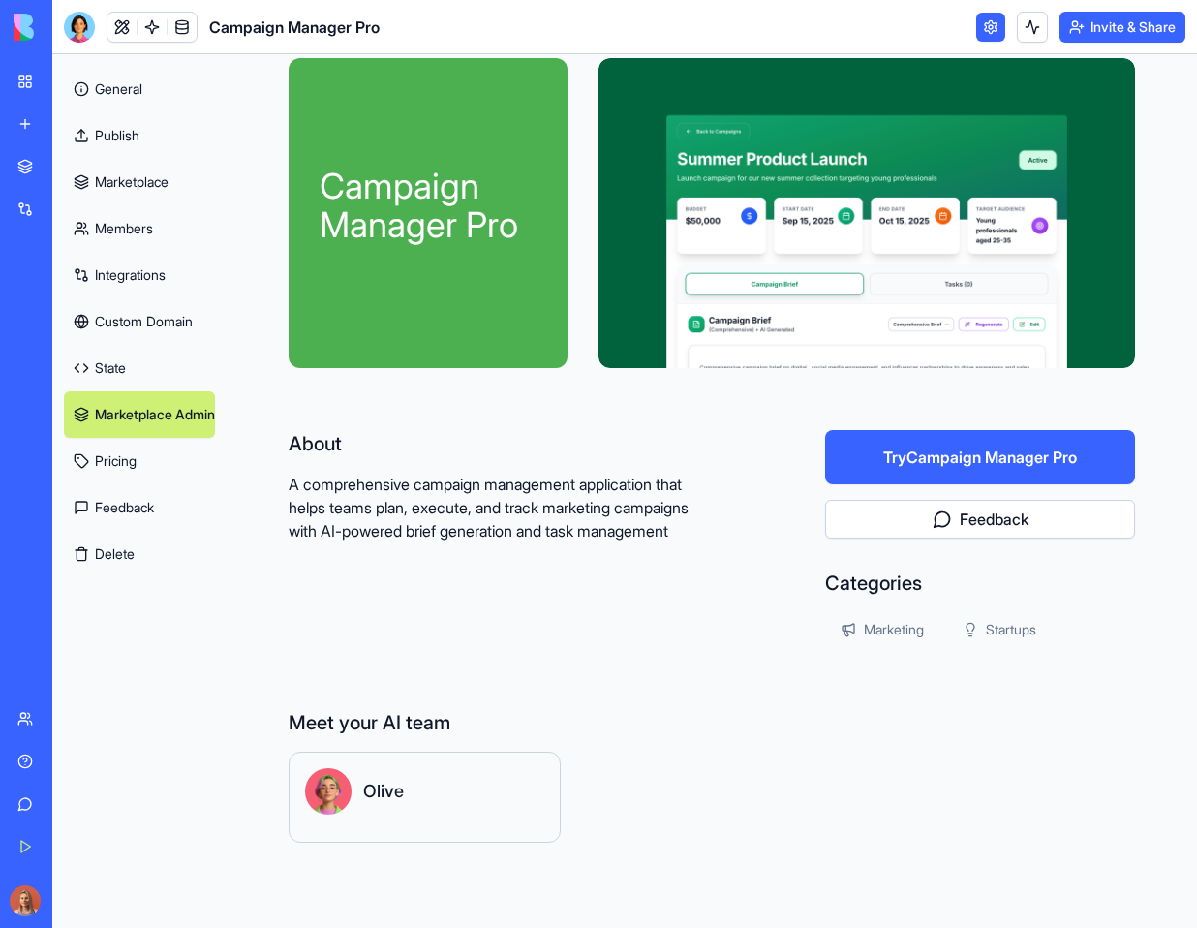
click at [144, 451] on link "Pricing" at bounding box center [139, 461] width 151 height 46
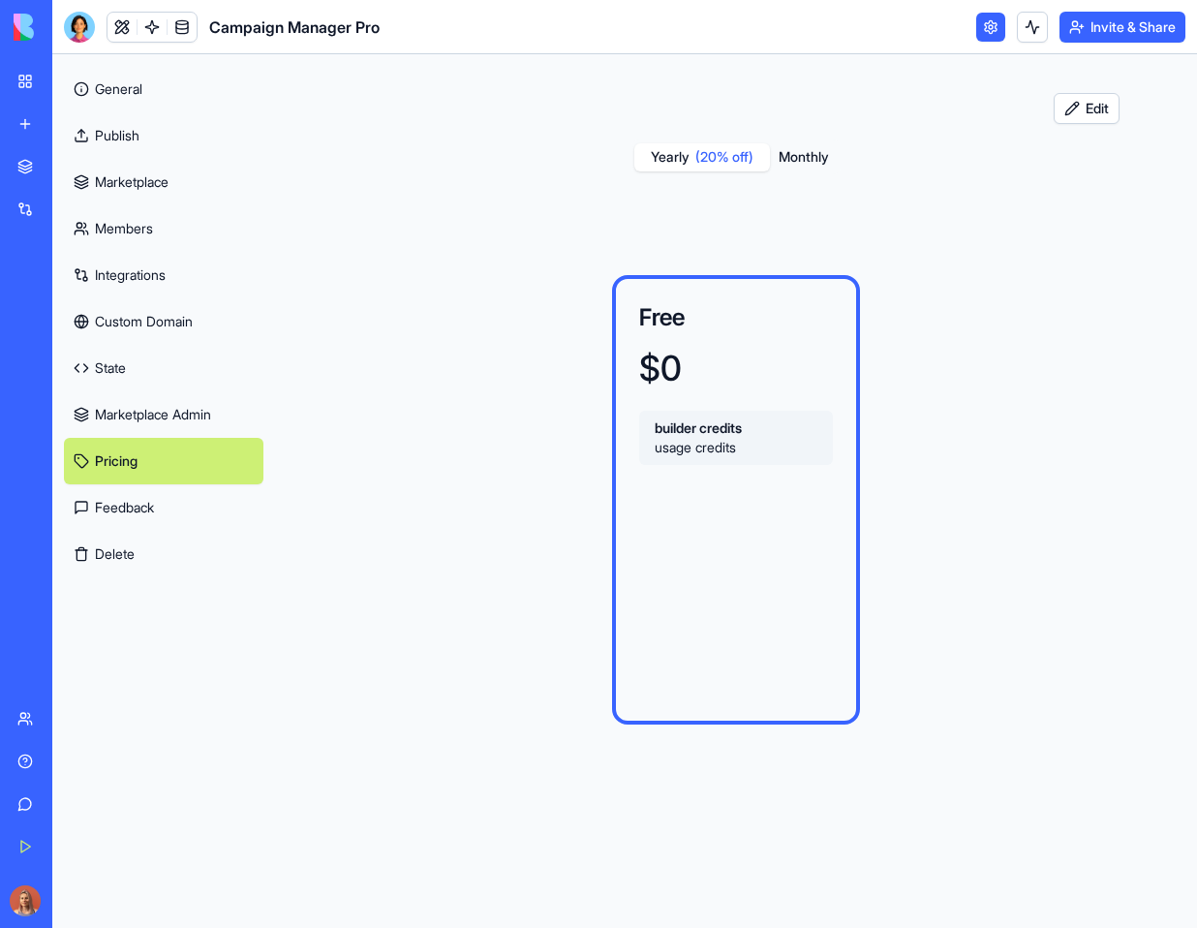
click at [136, 499] on link "Feedback" at bounding box center [164, 507] width 200 height 46
click at [159, 352] on link "State" at bounding box center [164, 368] width 200 height 46
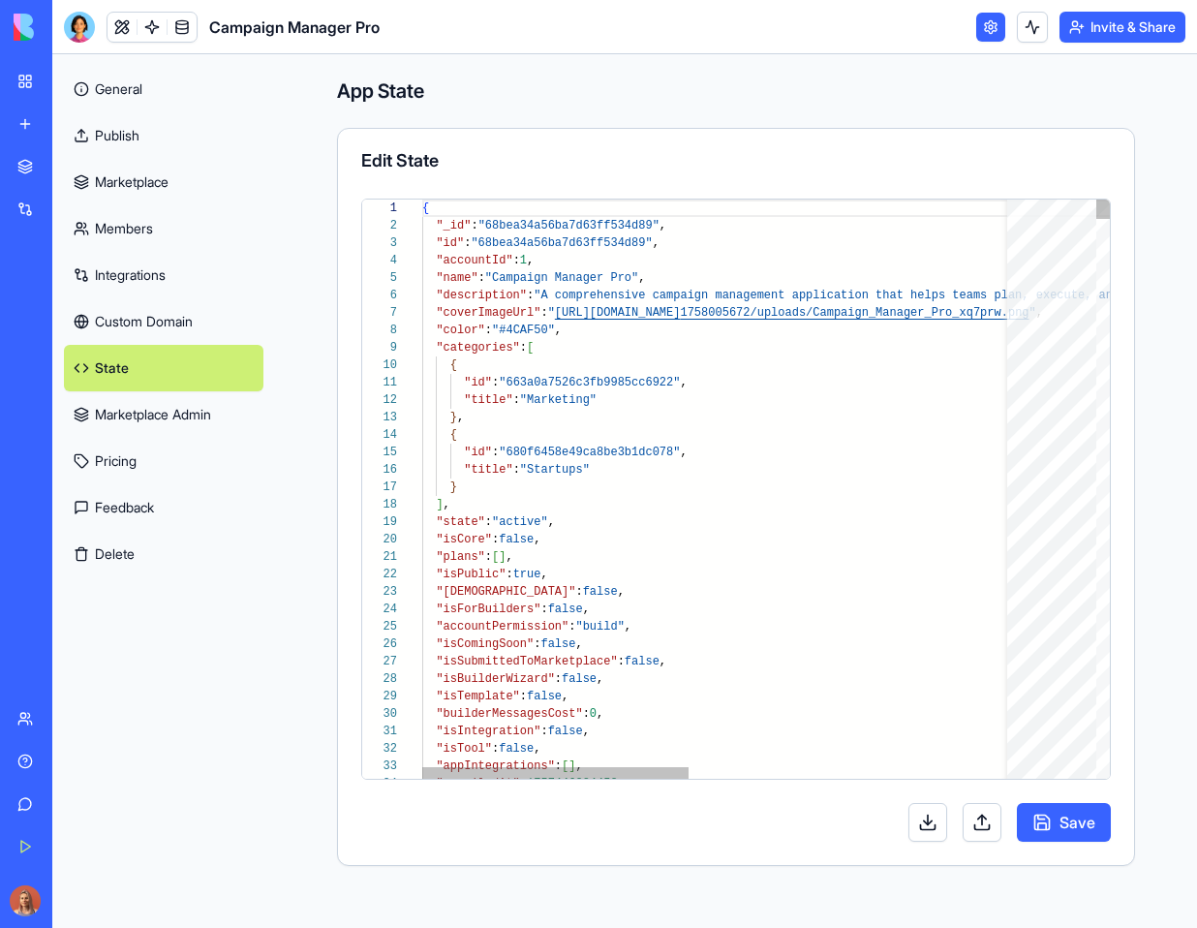
scroll to position [174, 0]
click at [179, 318] on link "Custom Domain" at bounding box center [164, 321] width 200 height 46
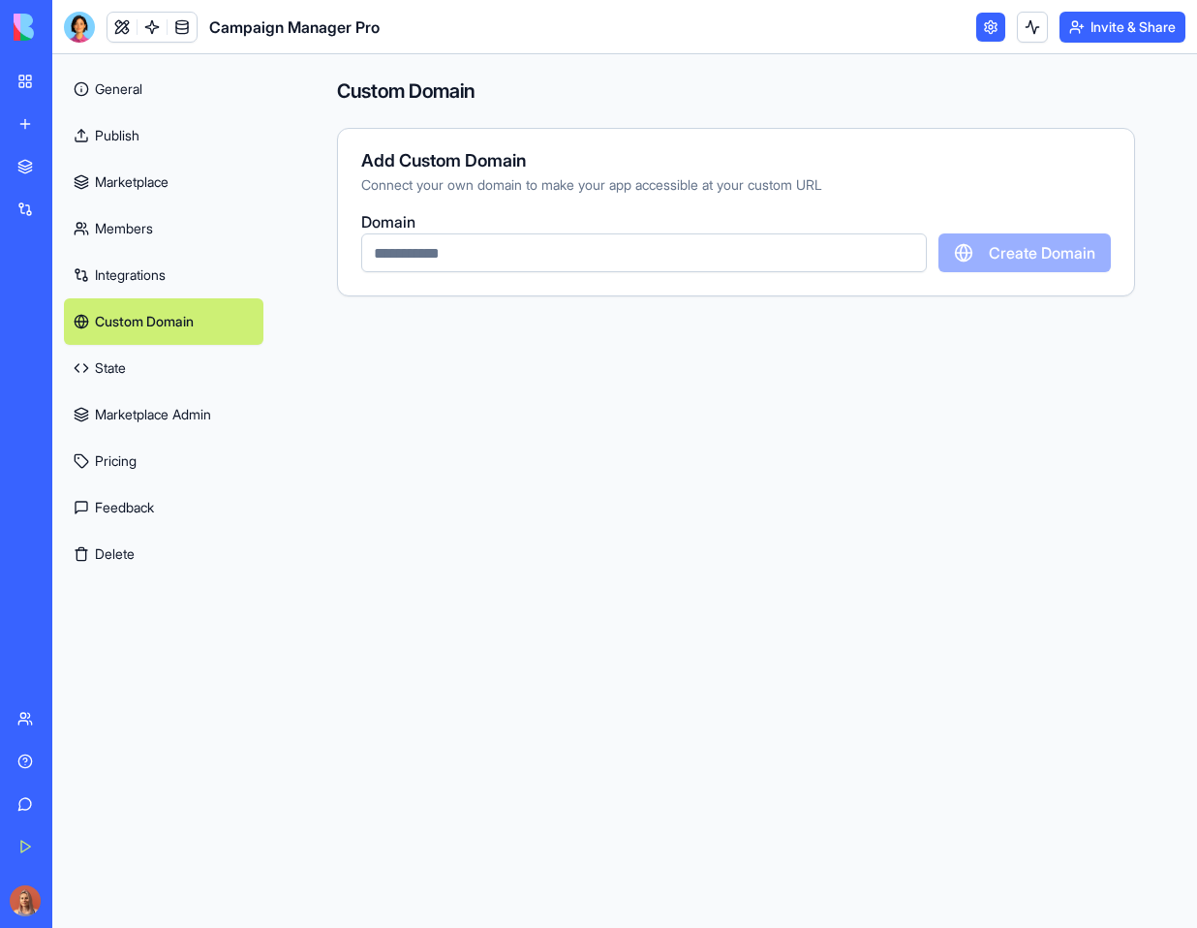
click at [207, 405] on link "Marketplace Admin" at bounding box center [164, 414] width 200 height 46
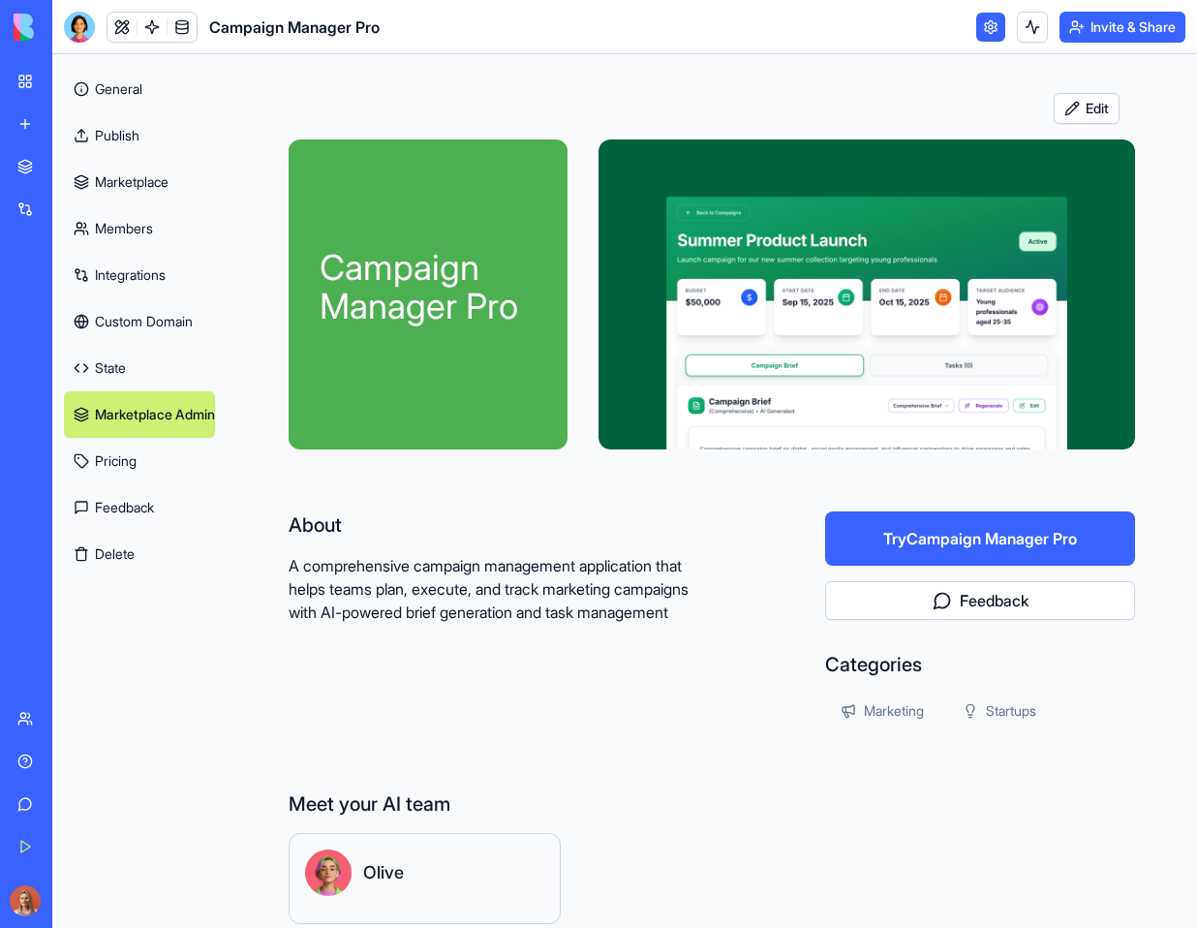
click at [179, 225] on link "Members" at bounding box center [139, 228] width 151 height 46
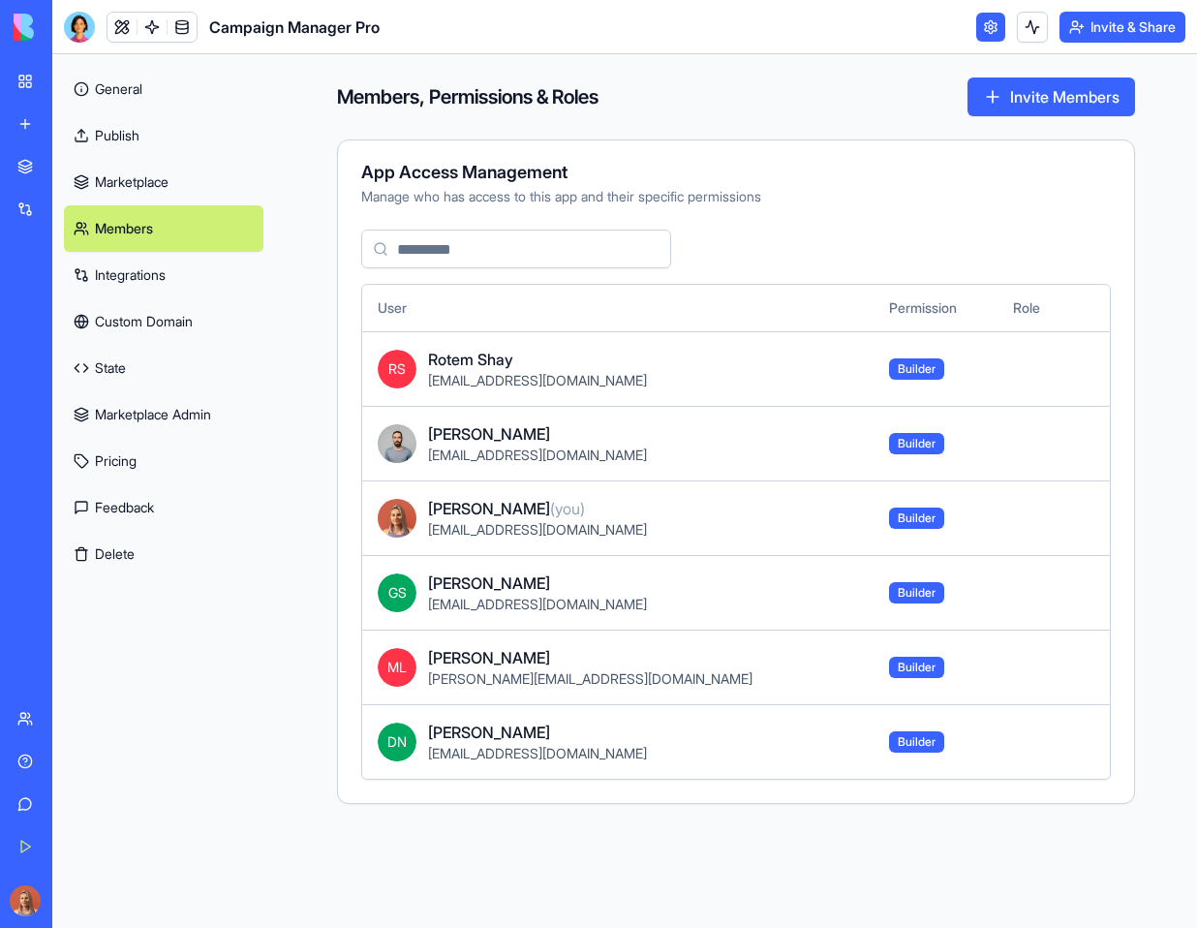
click at [184, 181] on link "Marketplace" at bounding box center [164, 182] width 200 height 46
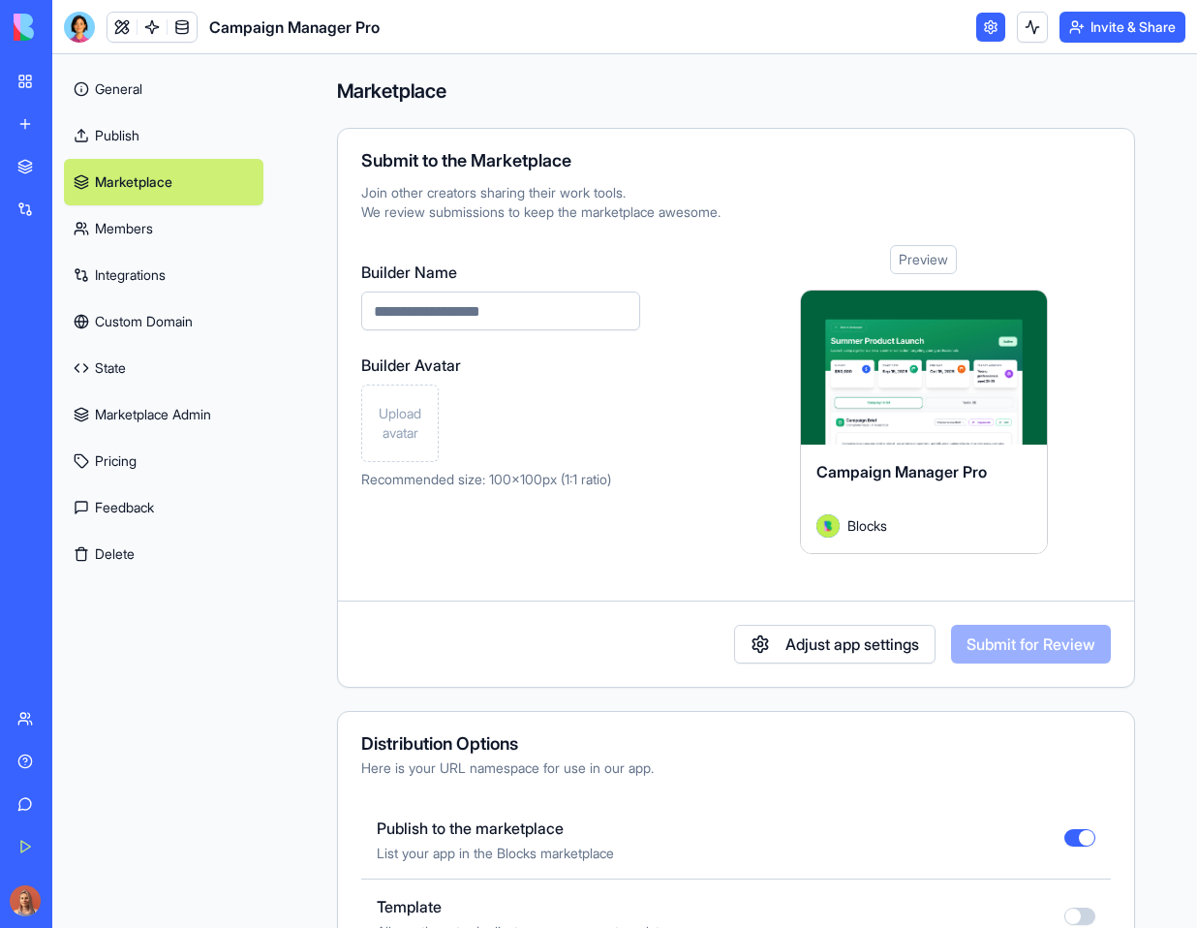
click at [49, 164] on div "Marketplace" at bounding box center [58, 166] width 25 height 19
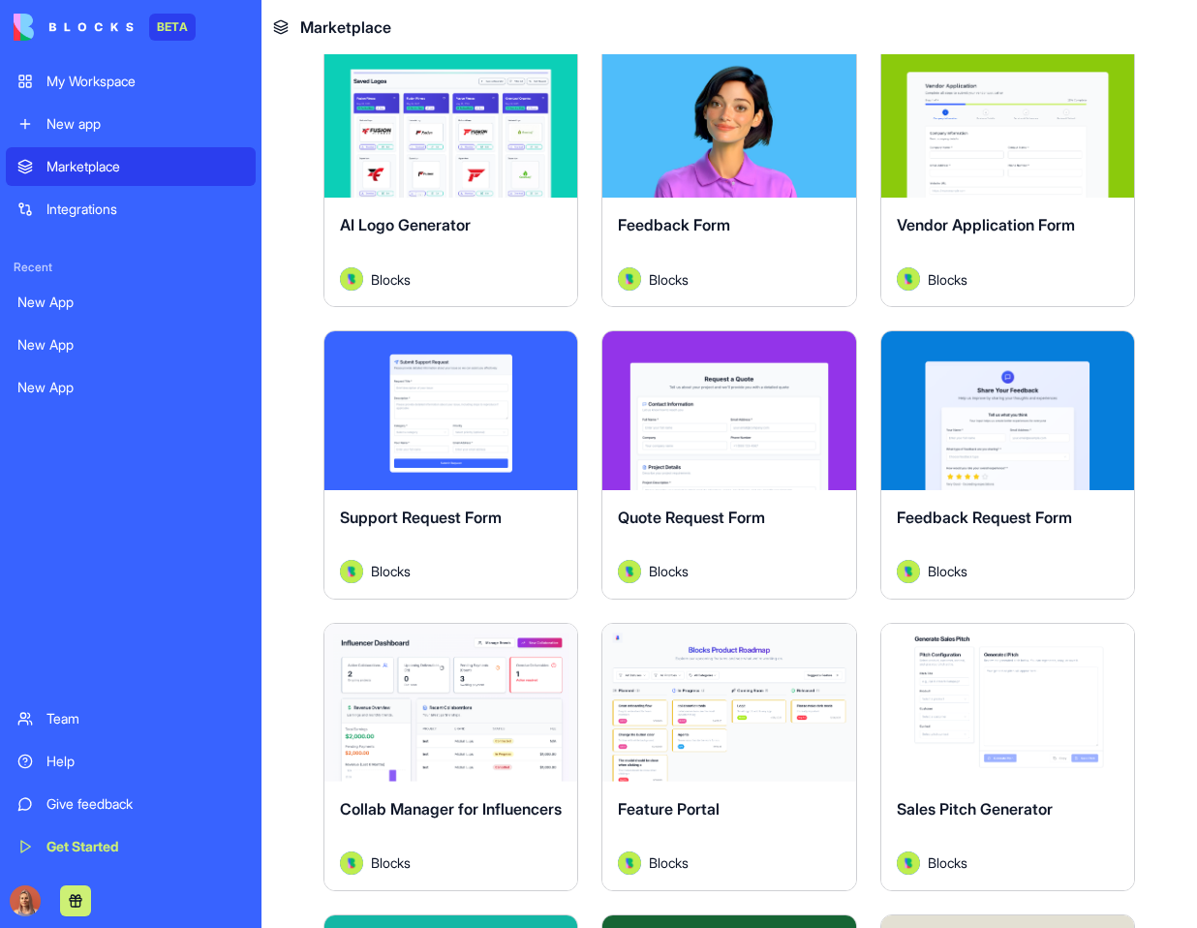
scroll to position [1694, 0]
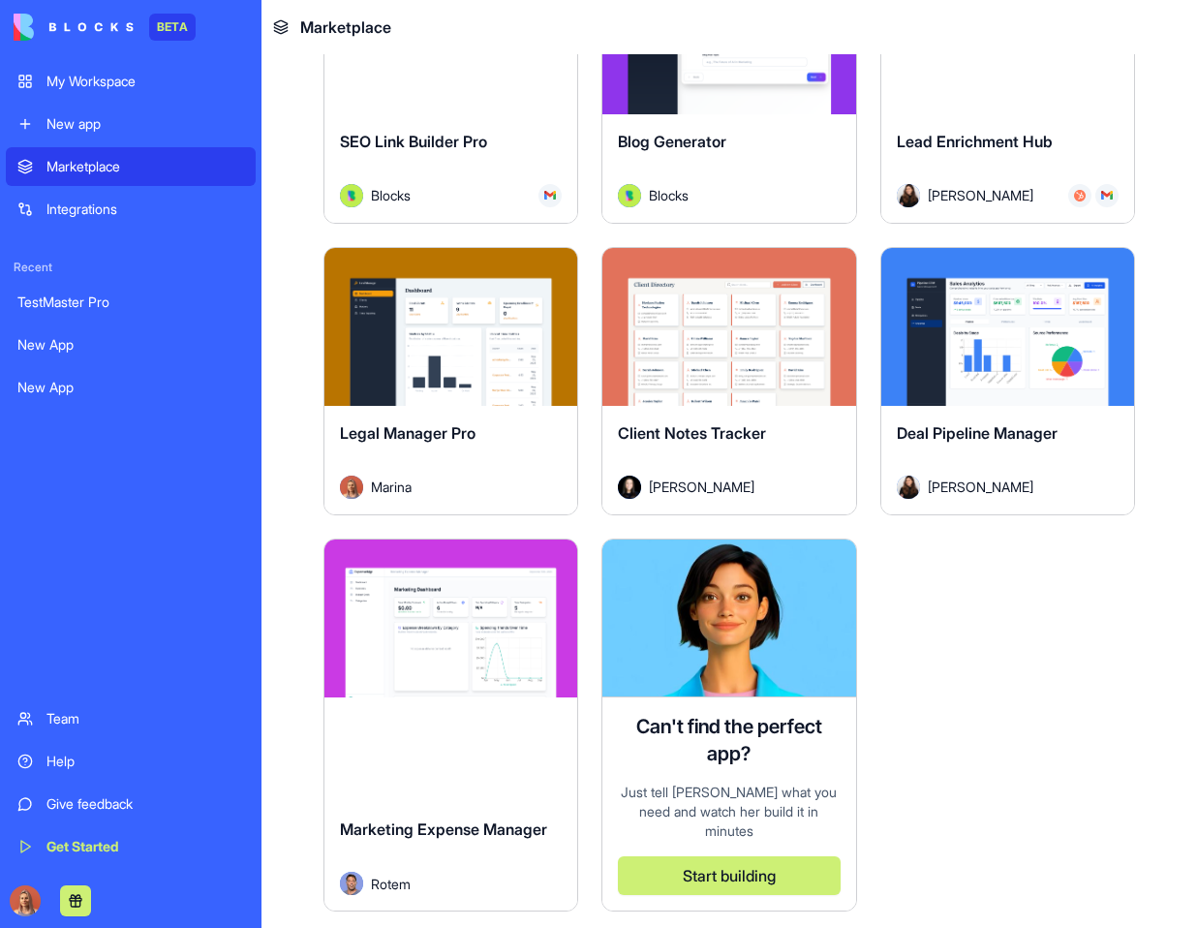
scroll to position [6713, 0]
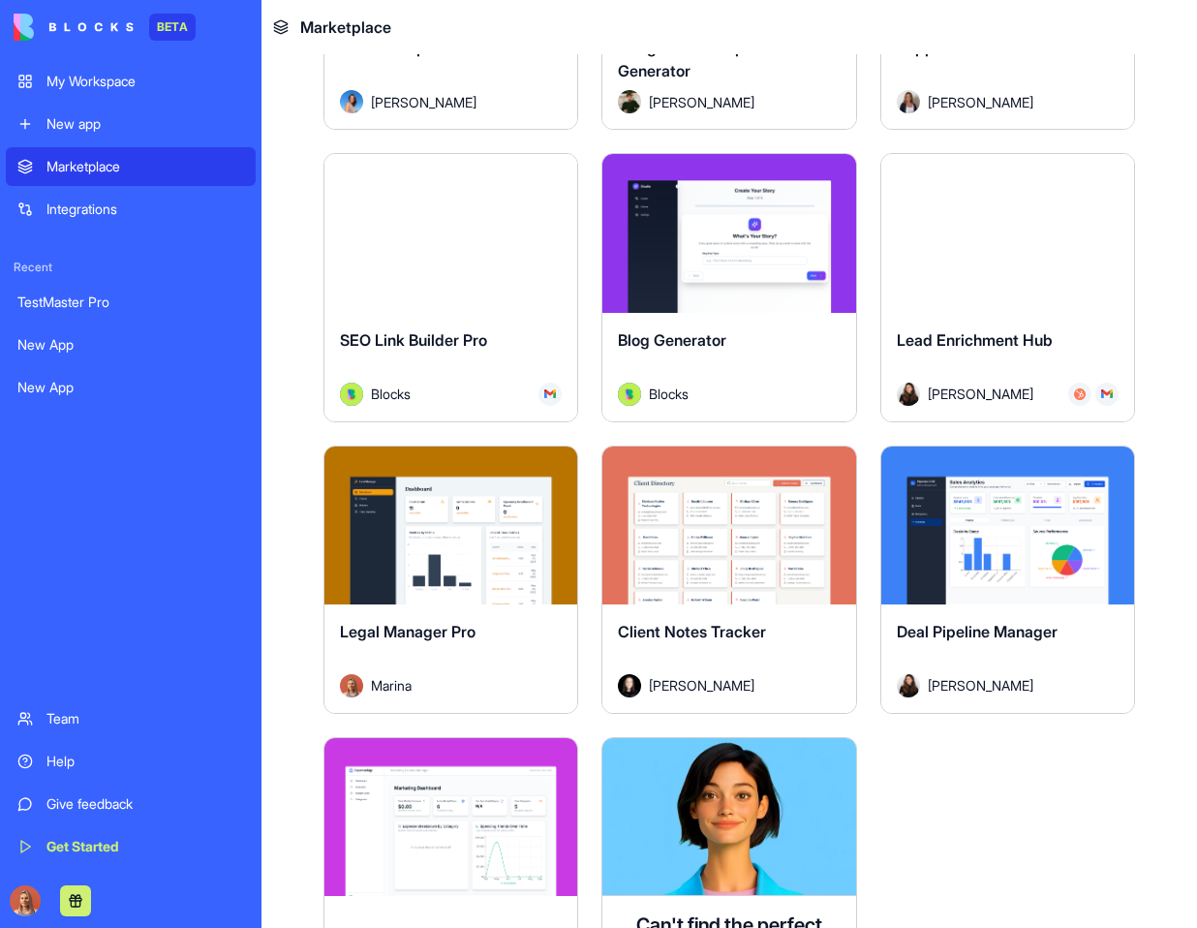
click at [1101, 275] on div "Explore" at bounding box center [1007, 233] width 253 height 158
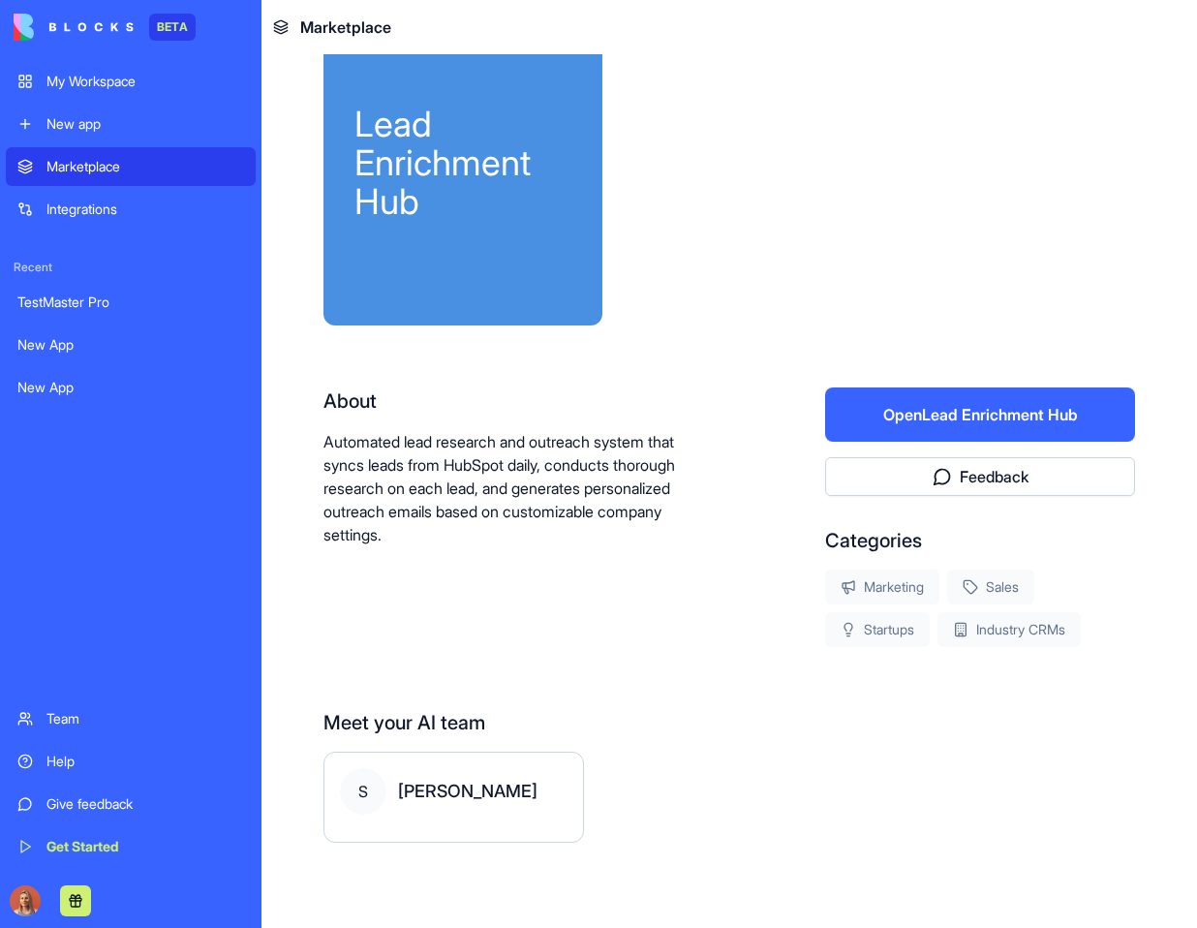
scroll to position [62, 0]
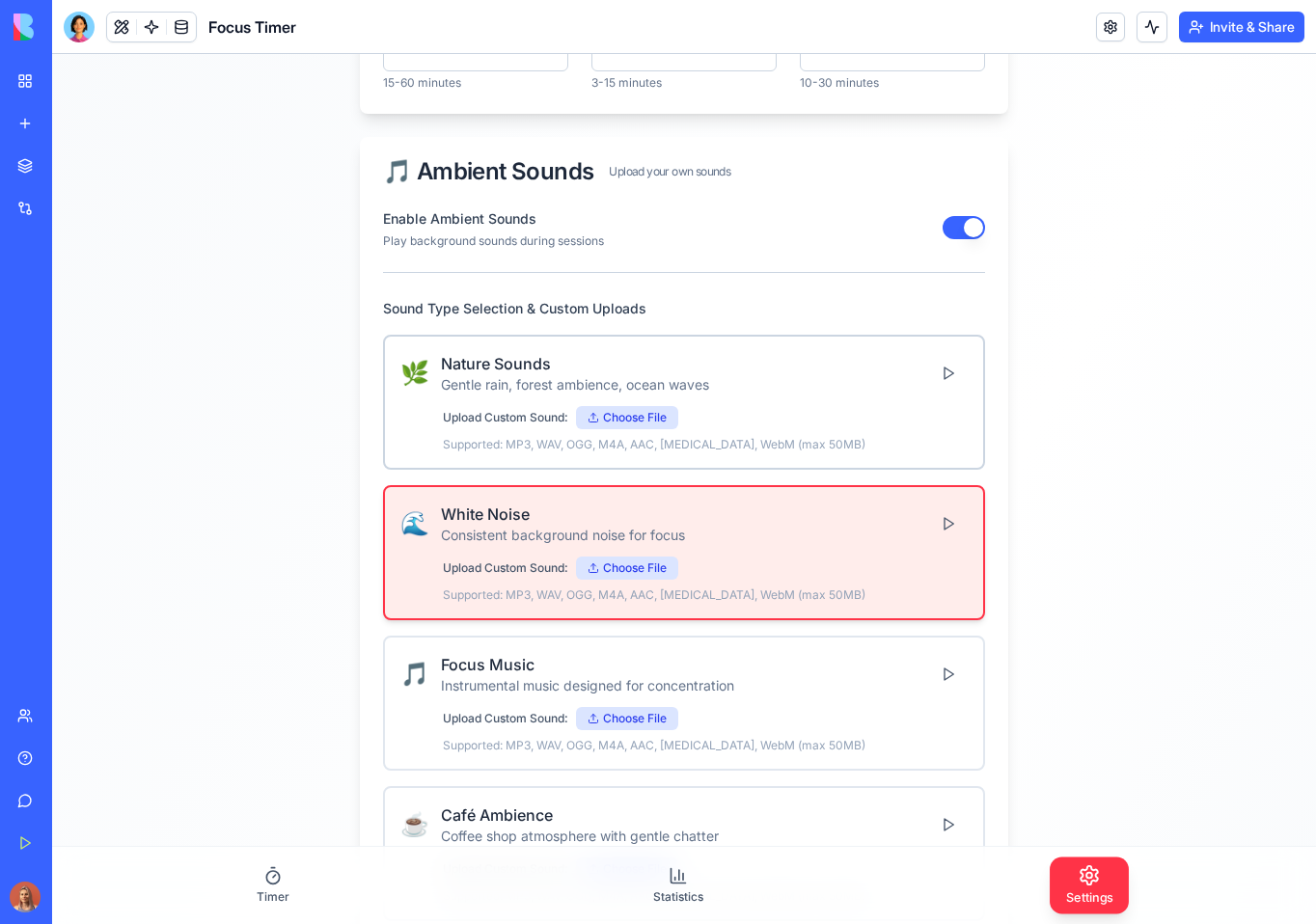
scroll to position [420, 0]
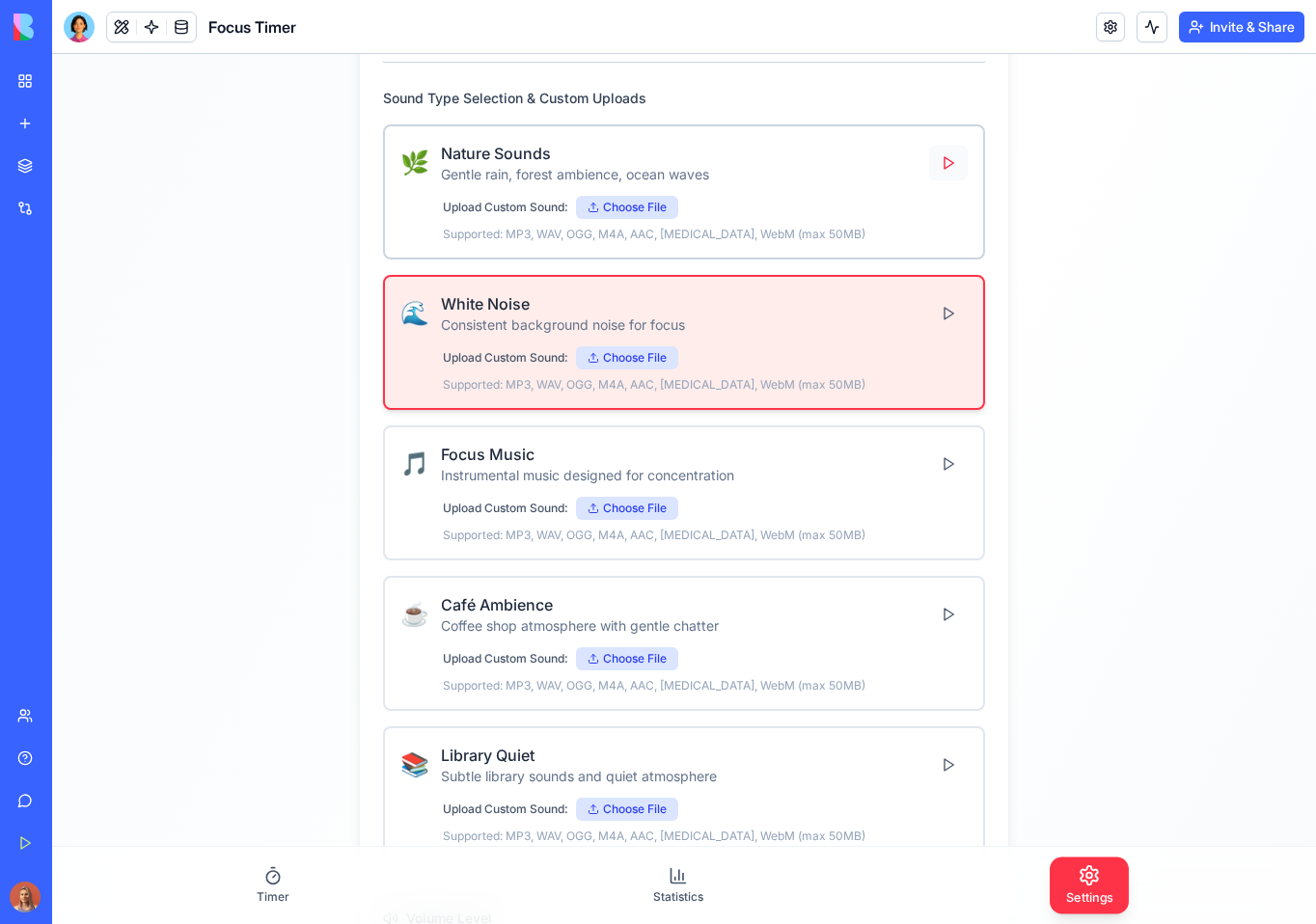
click at [948, 165] on button at bounding box center [948, 162] width 39 height 35
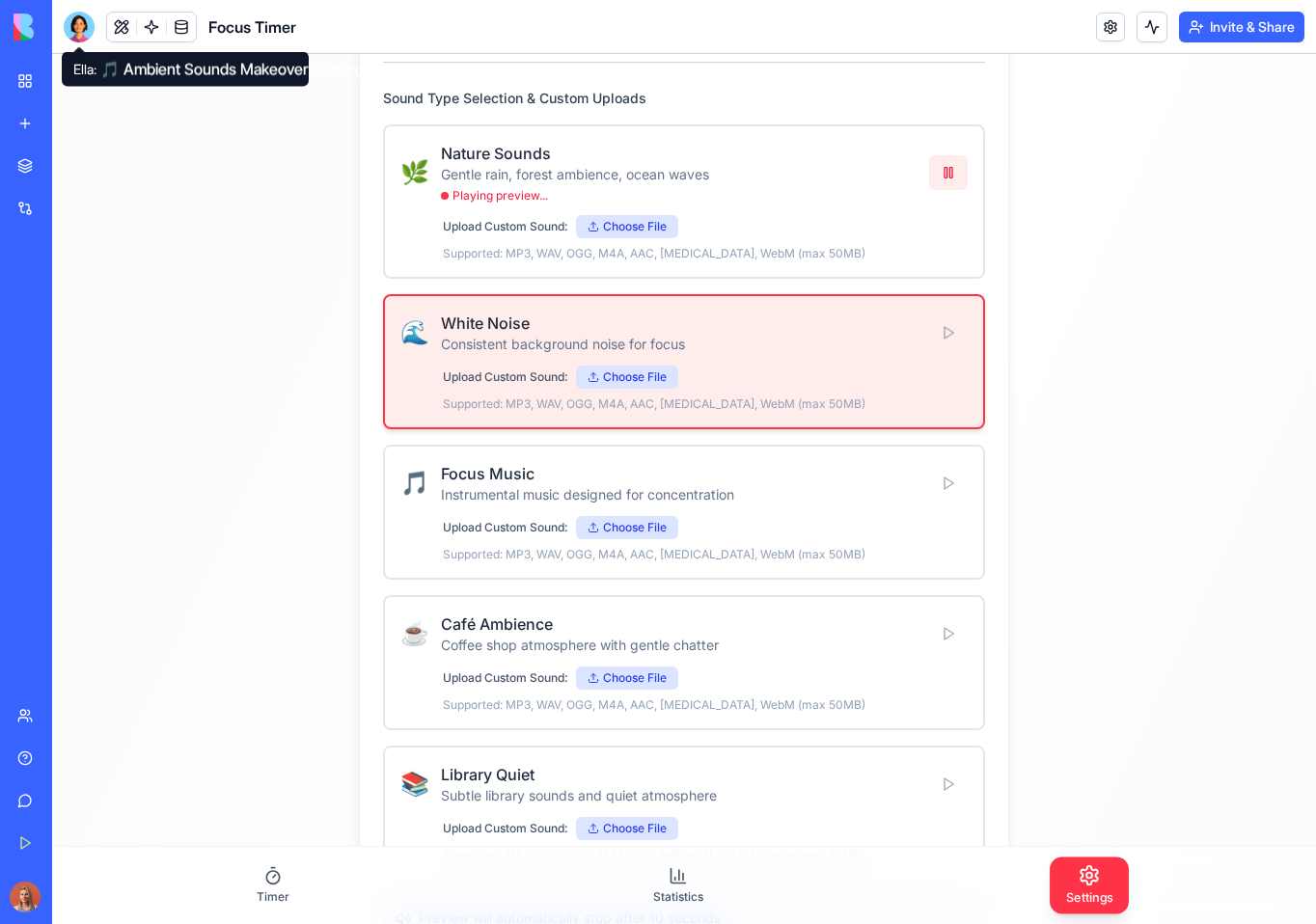
click at [83, 30] on div at bounding box center [79, 27] width 31 height 31
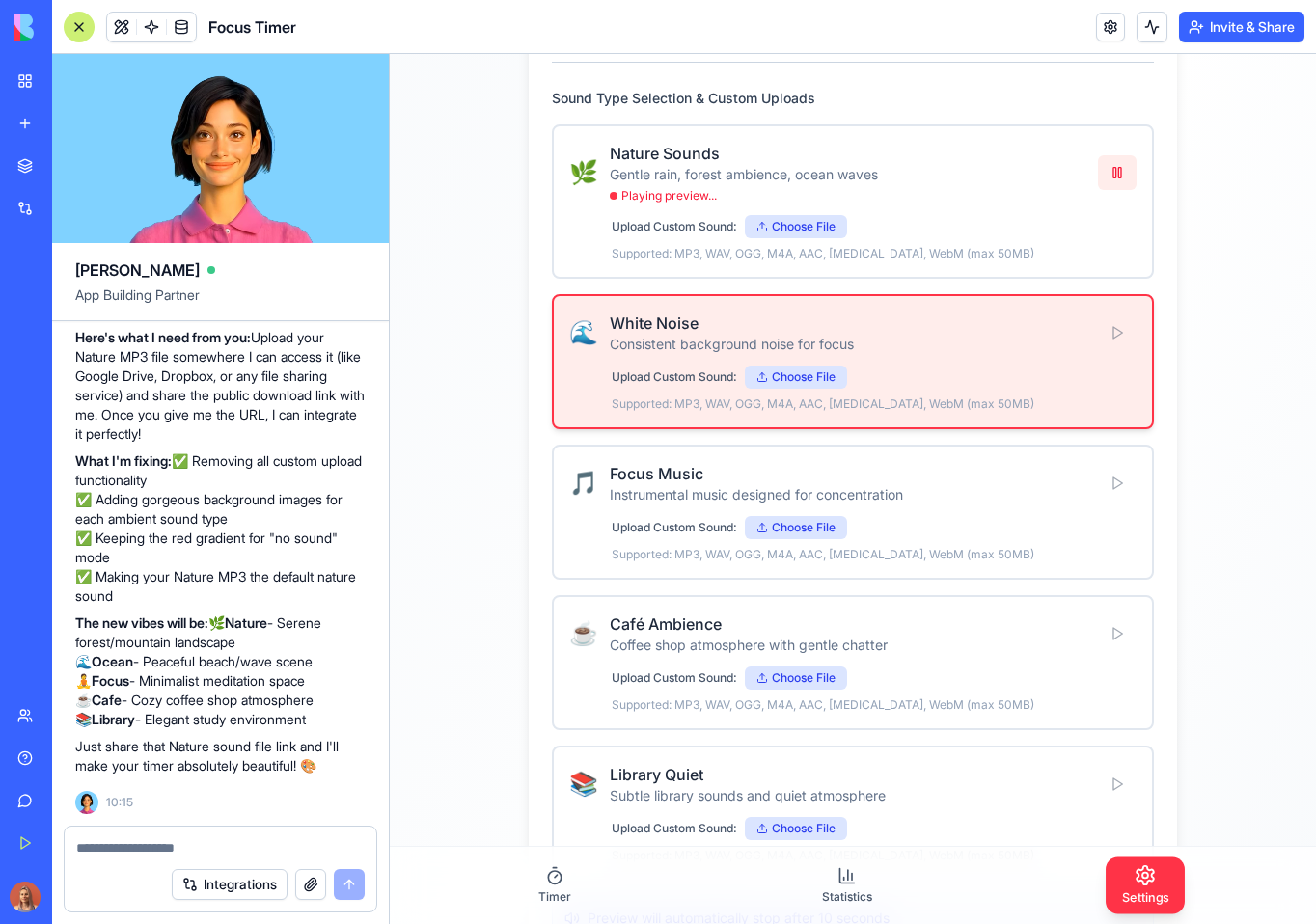
scroll to position [17277, 0]
click at [1112, 171] on button at bounding box center [1117, 172] width 39 height 35
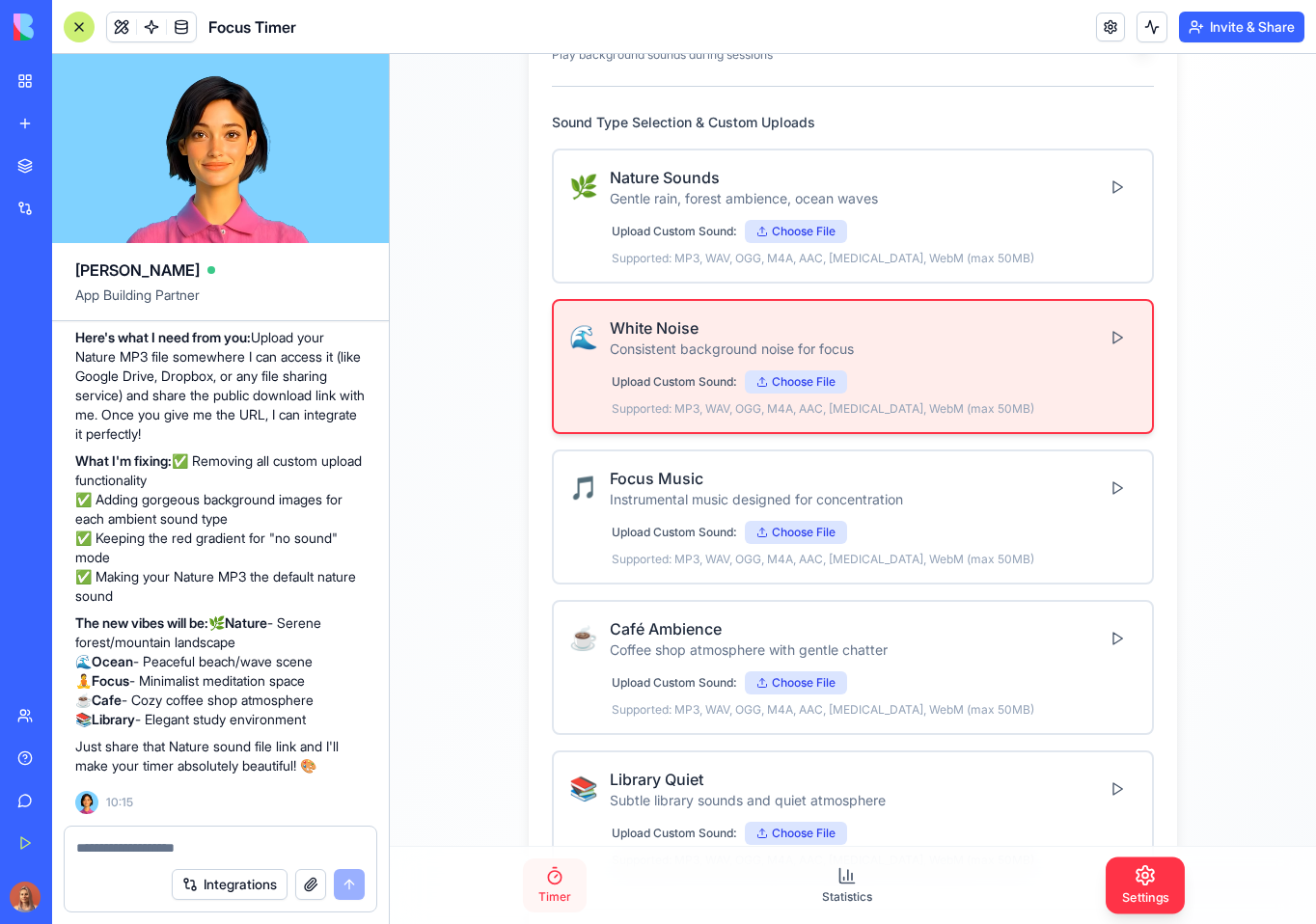
click at [555, 869] on icon at bounding box center [554, 875] width 19 height 19
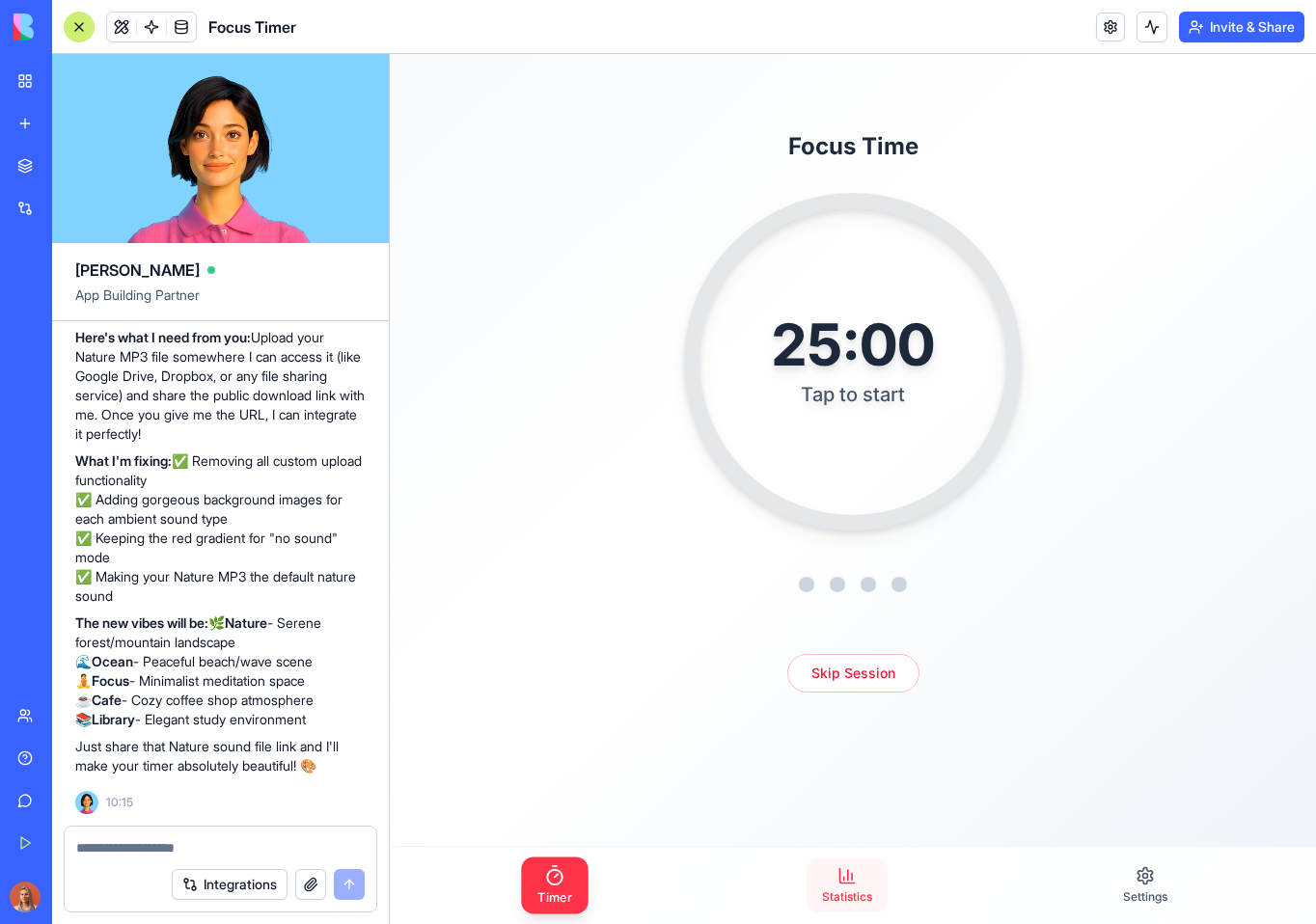
click at [845, 891] on span "Statistics" at bounding box center [847, 896] width 50 height 15
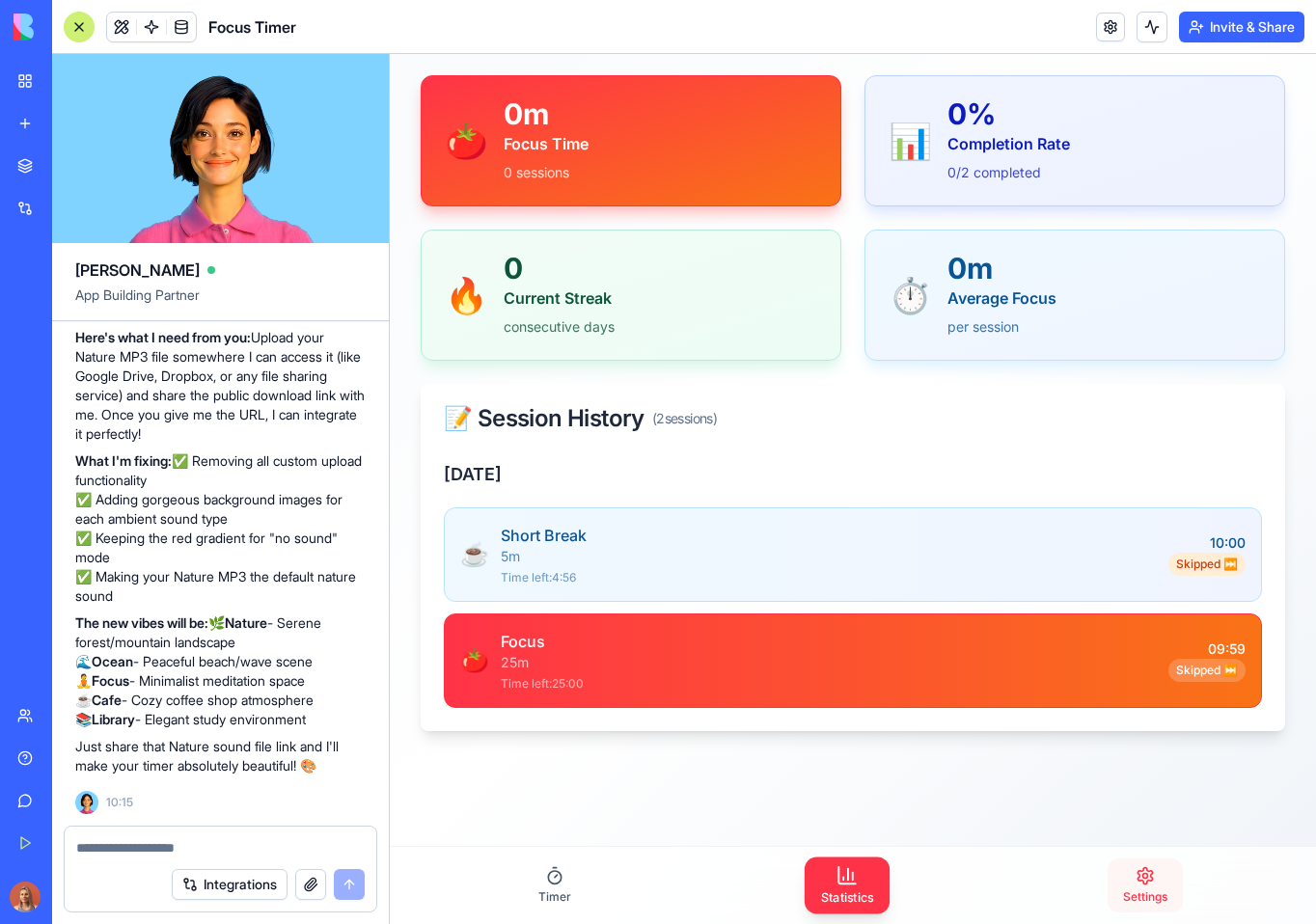
click at [1108, 871] on link "Settings" at bounding box center [1146, 885] width 76 height 54
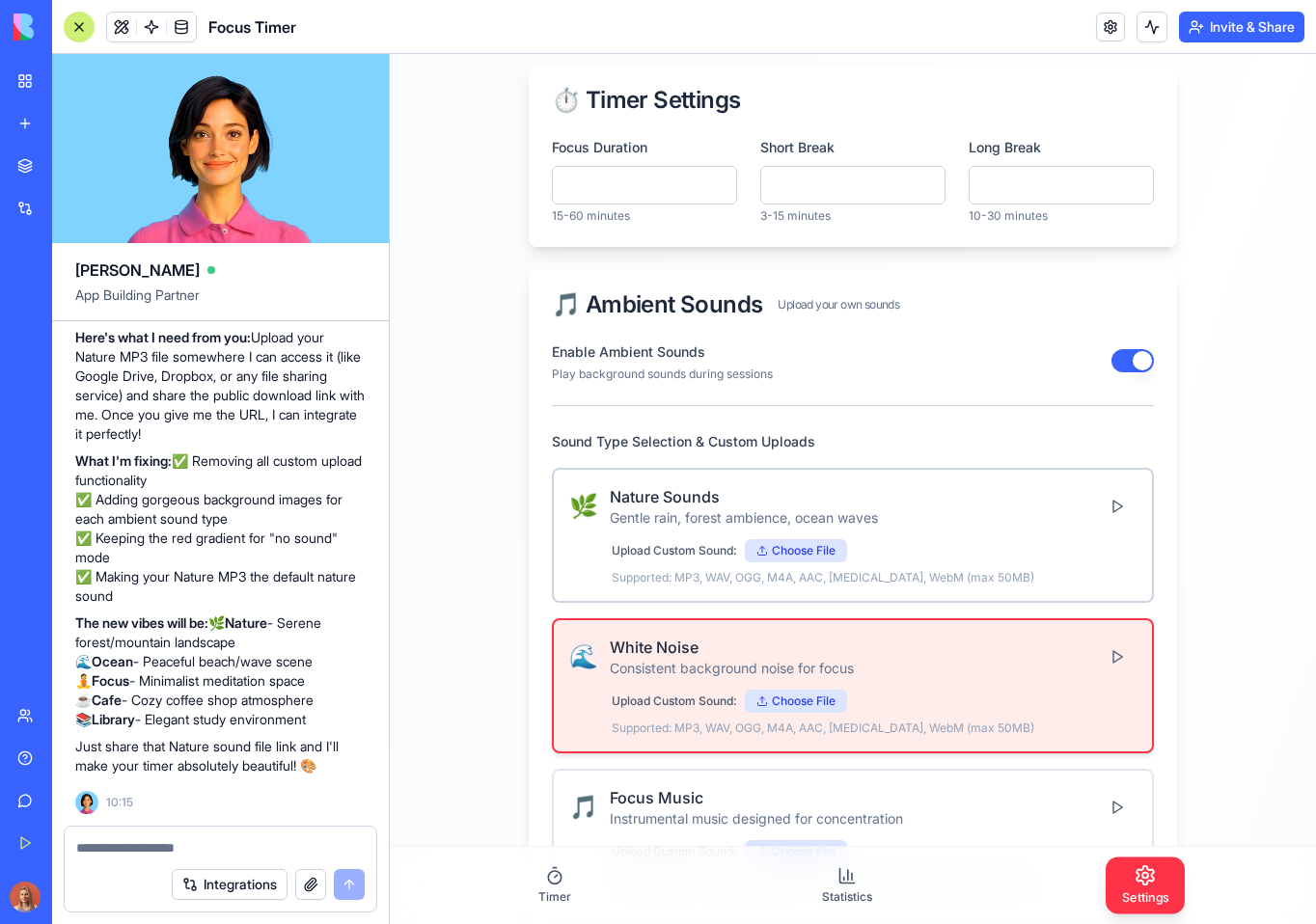
scroll to position [300, 0]
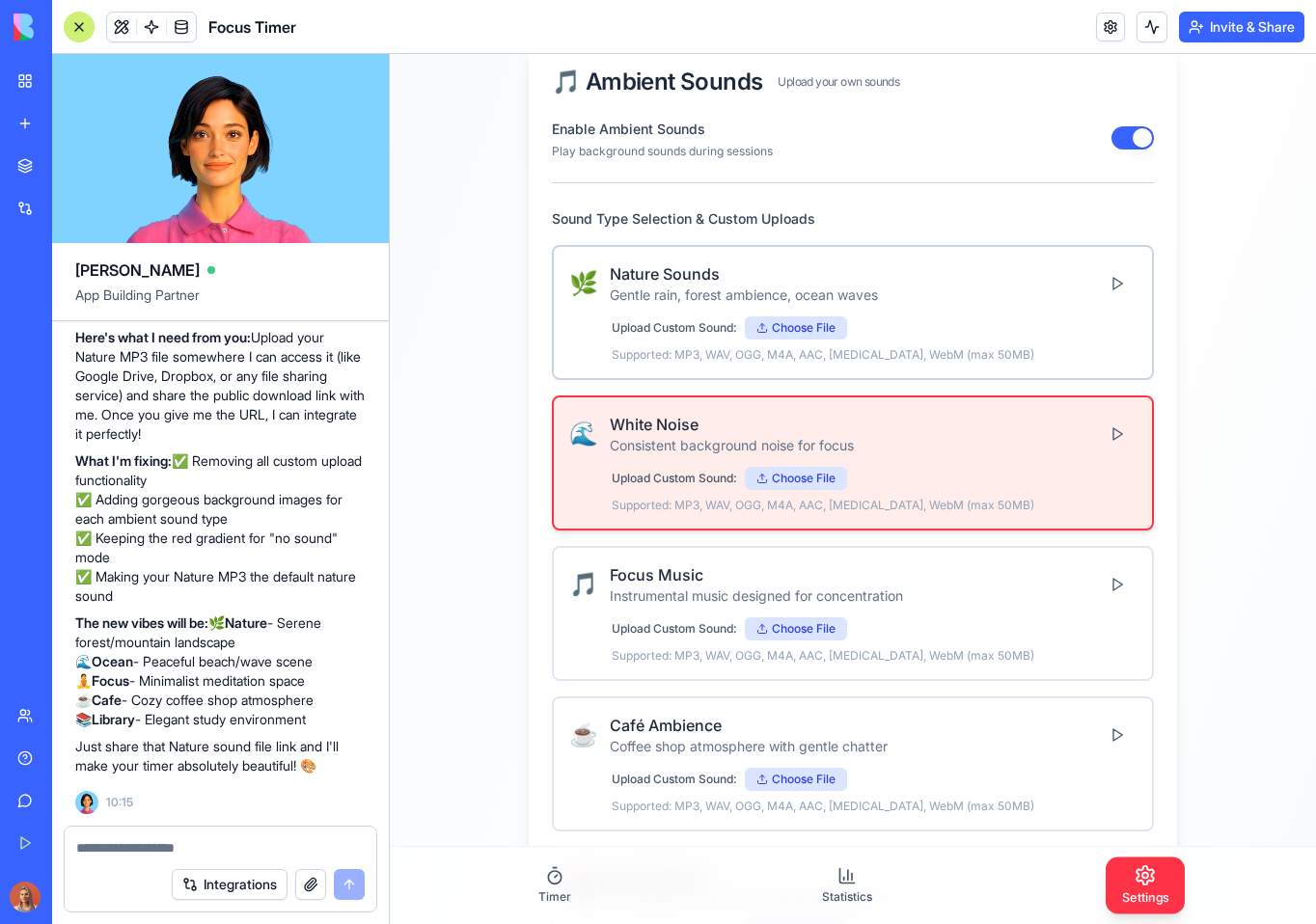
click at [981, 314] on div "🌿 Nature Sounds Gentle rain, forest ambience, ocean waves Upload Custom Sound: …" at bounding box center [852, 312] width 567 height 101
click at [1055, 349] on p "Supported: MP3, WAV, OGG, M4A, AAC, FLAC, WebM (max 50MB)" at bounding box center [874, 354] width 525 height 15
click at [1097, 630] on div "Upload Custom Sound: Choose File" at bounding box center [874, 628] width 525 height 23
click at [1043, 293] on div "🌿 Nature Sounds Gentle rain, forest ambience, ocean waves" at bounding box center [852, 283] width 567 height 43
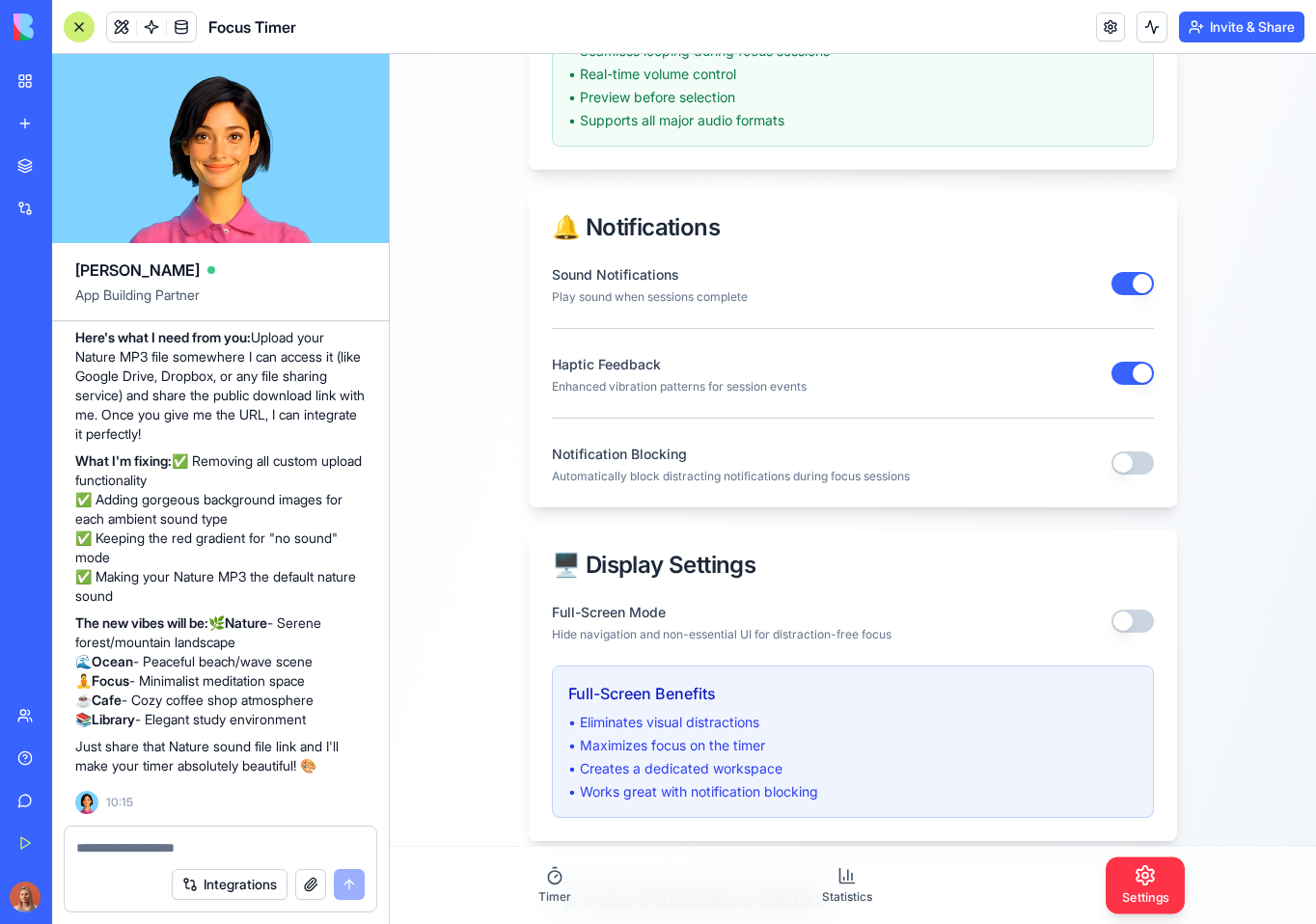
scroll to position [1788, 0]
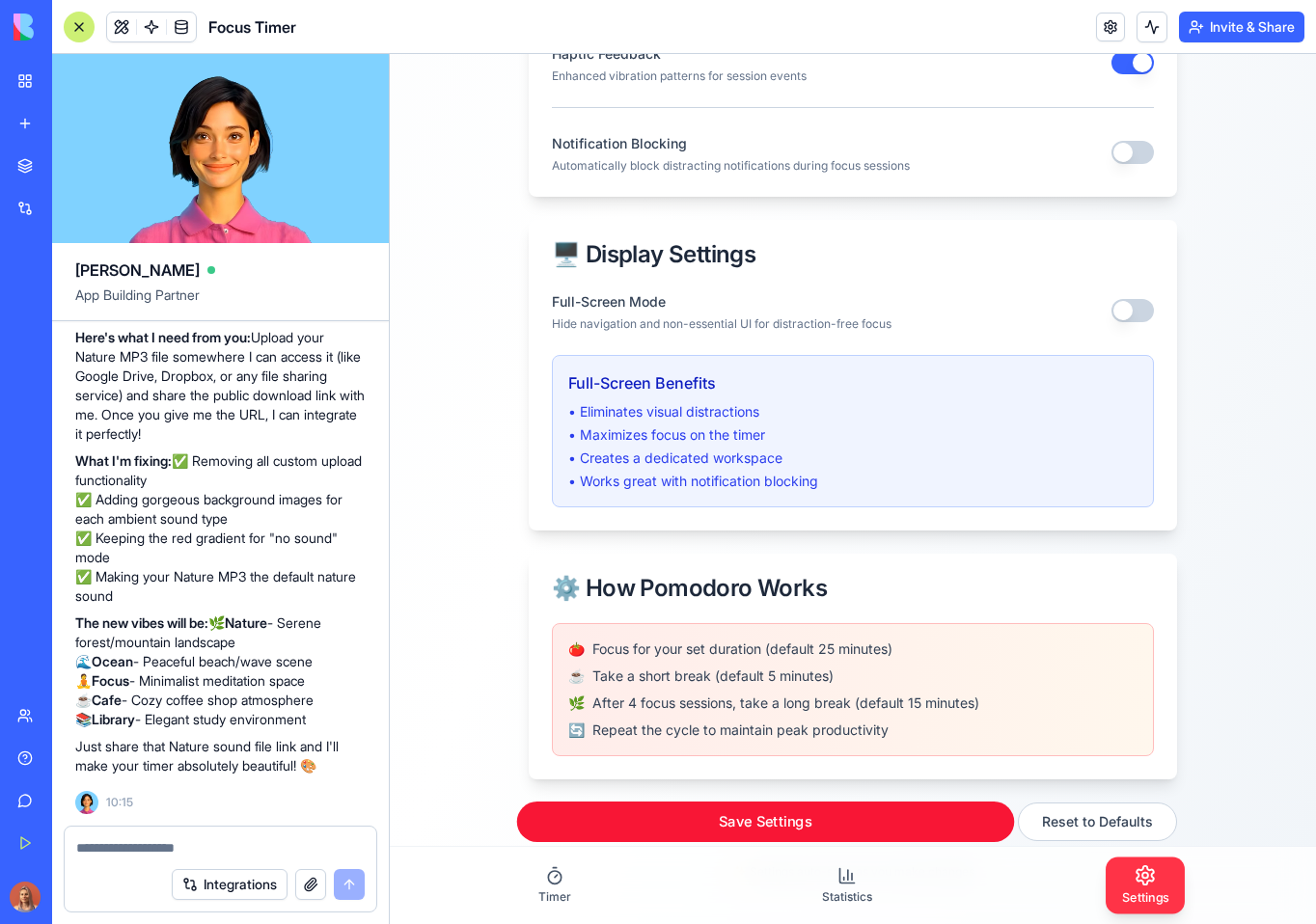
click at [723, 828] on button "Save Settings" at bounding box center [766, 821] width 498 height 41
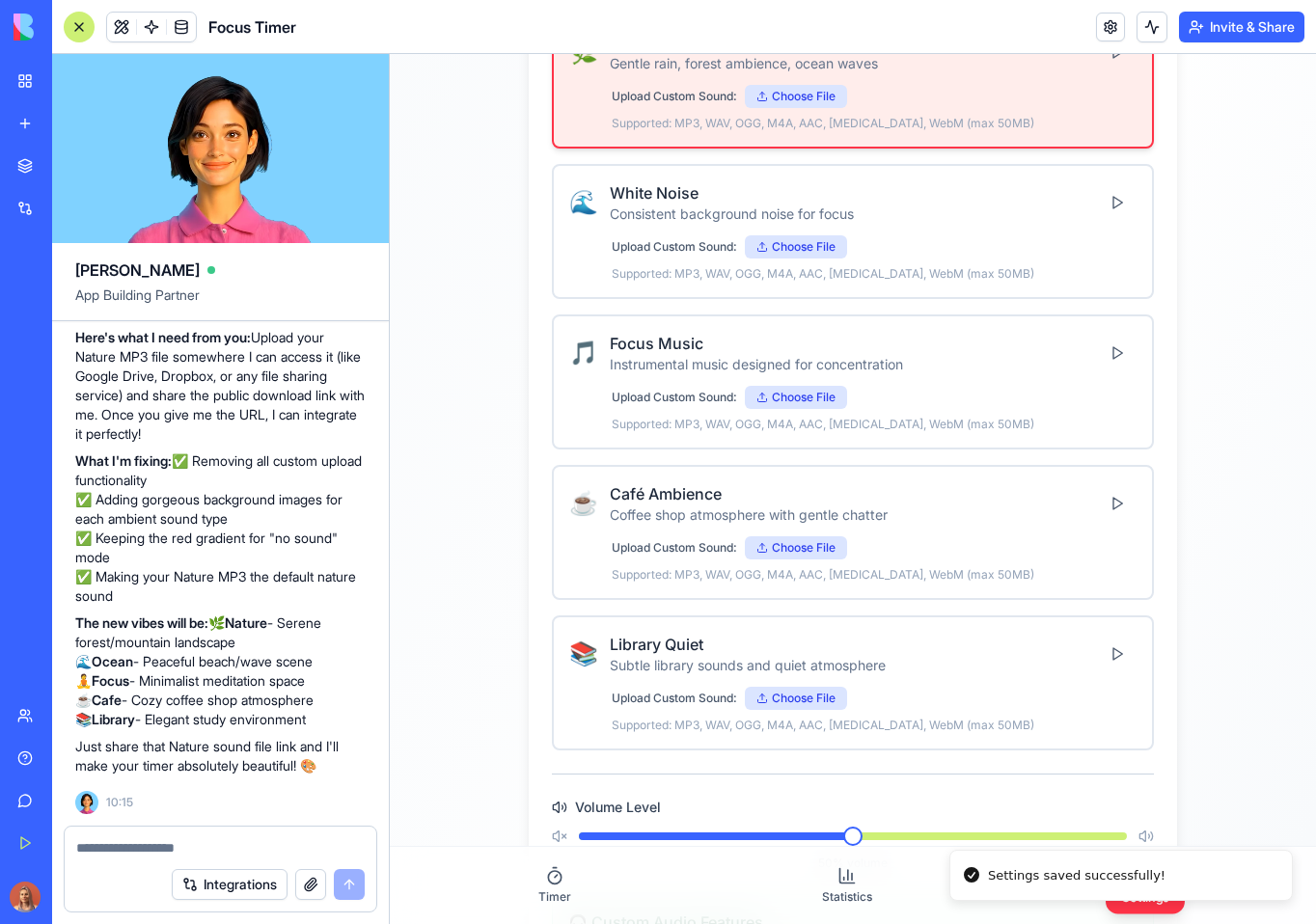
scroll to position [0, 0]
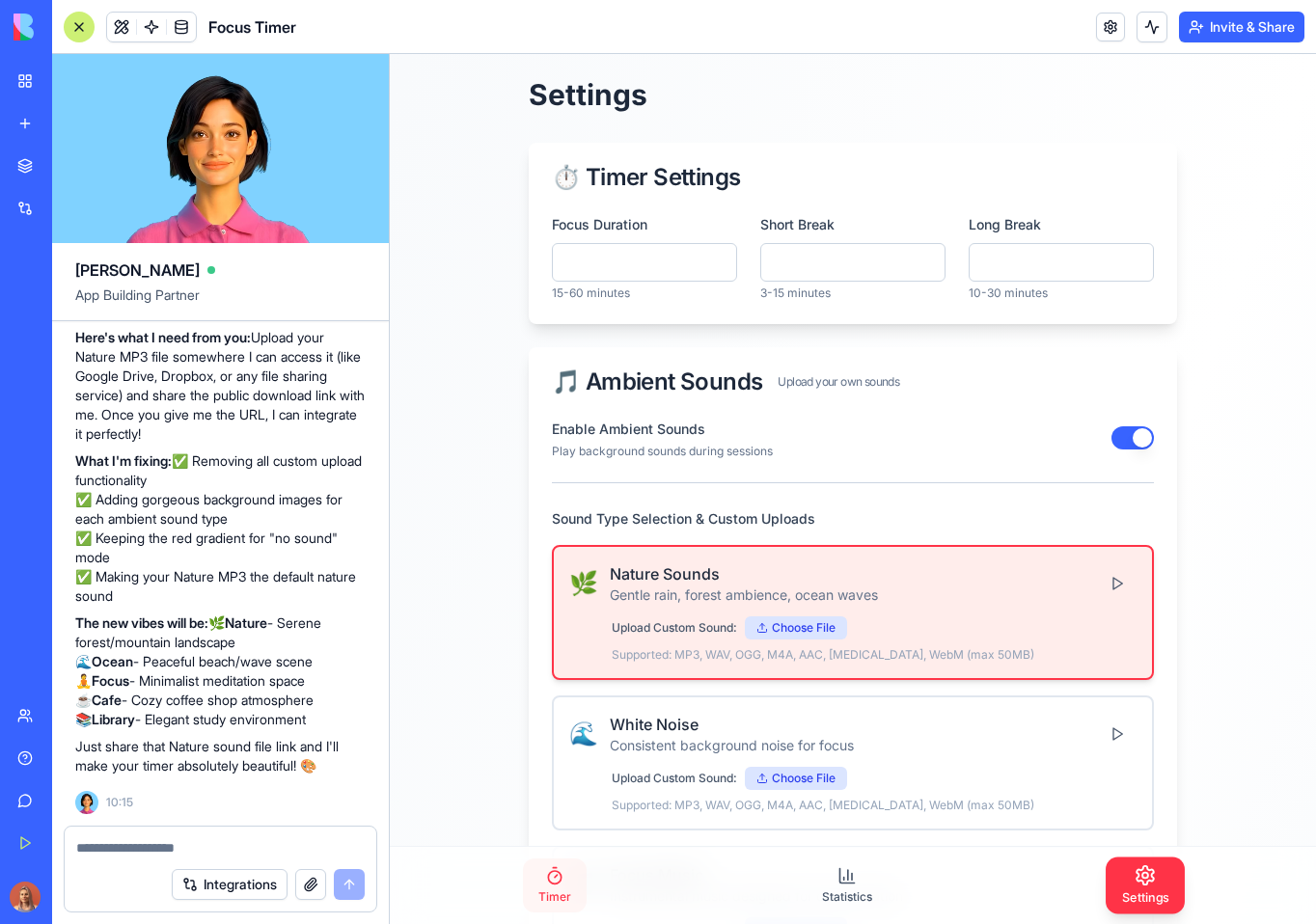
click at [581, 881] on link "Timer" at bounding box center [555, 885] width 64 height 54
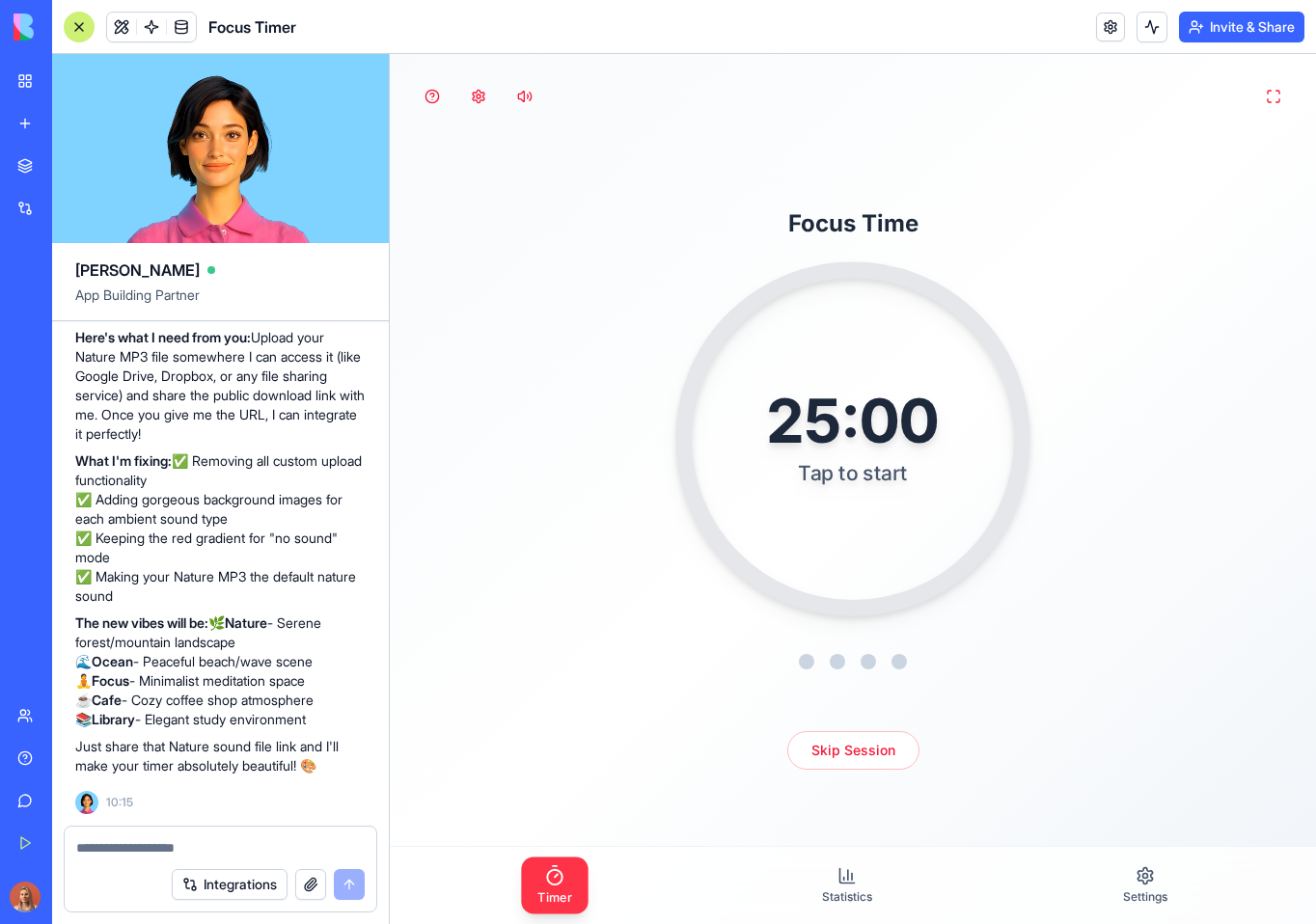
click at [877, 430] on div "25:00" at bounding box center [852, 420] width 170 height 61
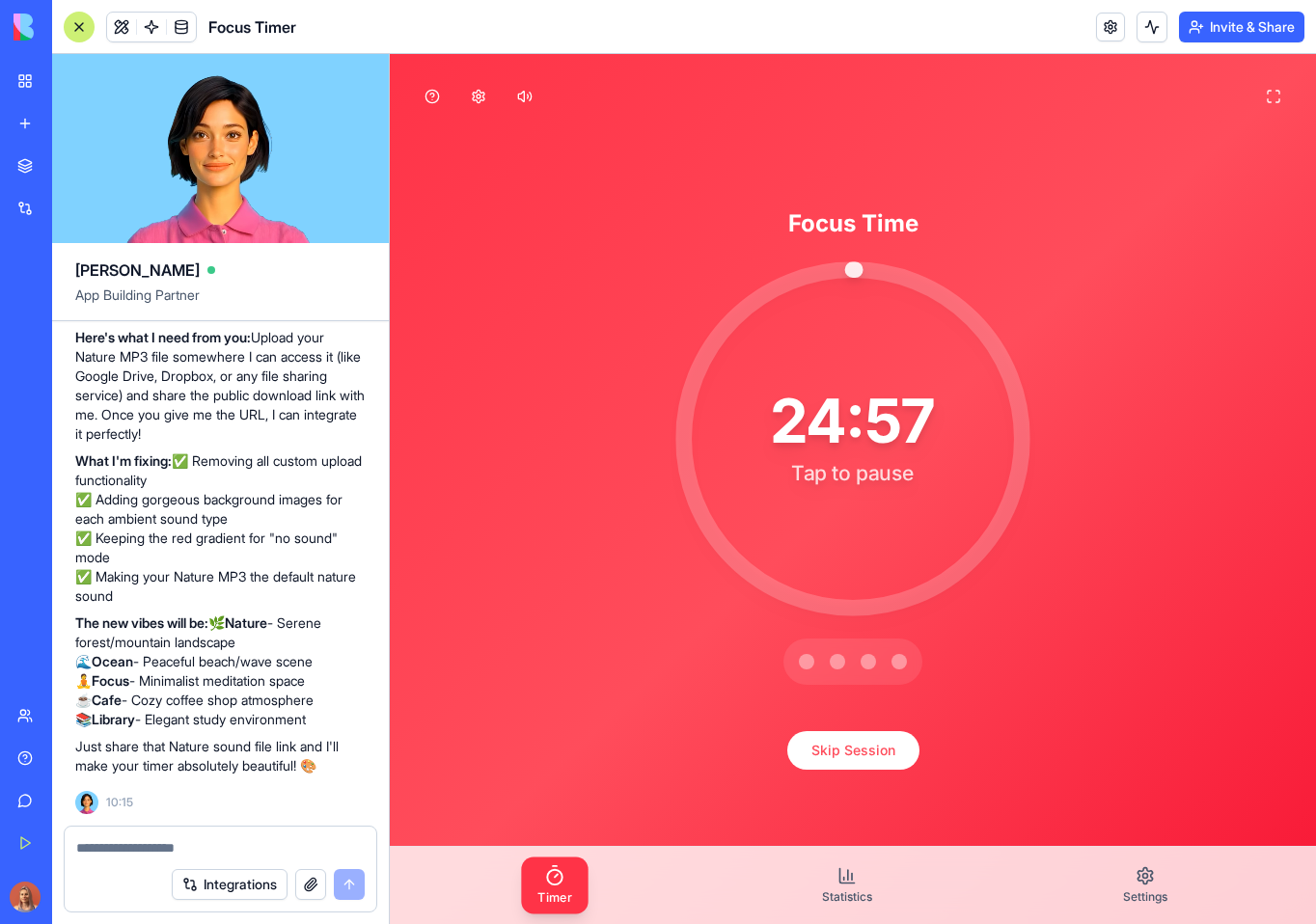
click at [877, 430] on div "24:57" at bounding box center [853, 420] width 164 height 61
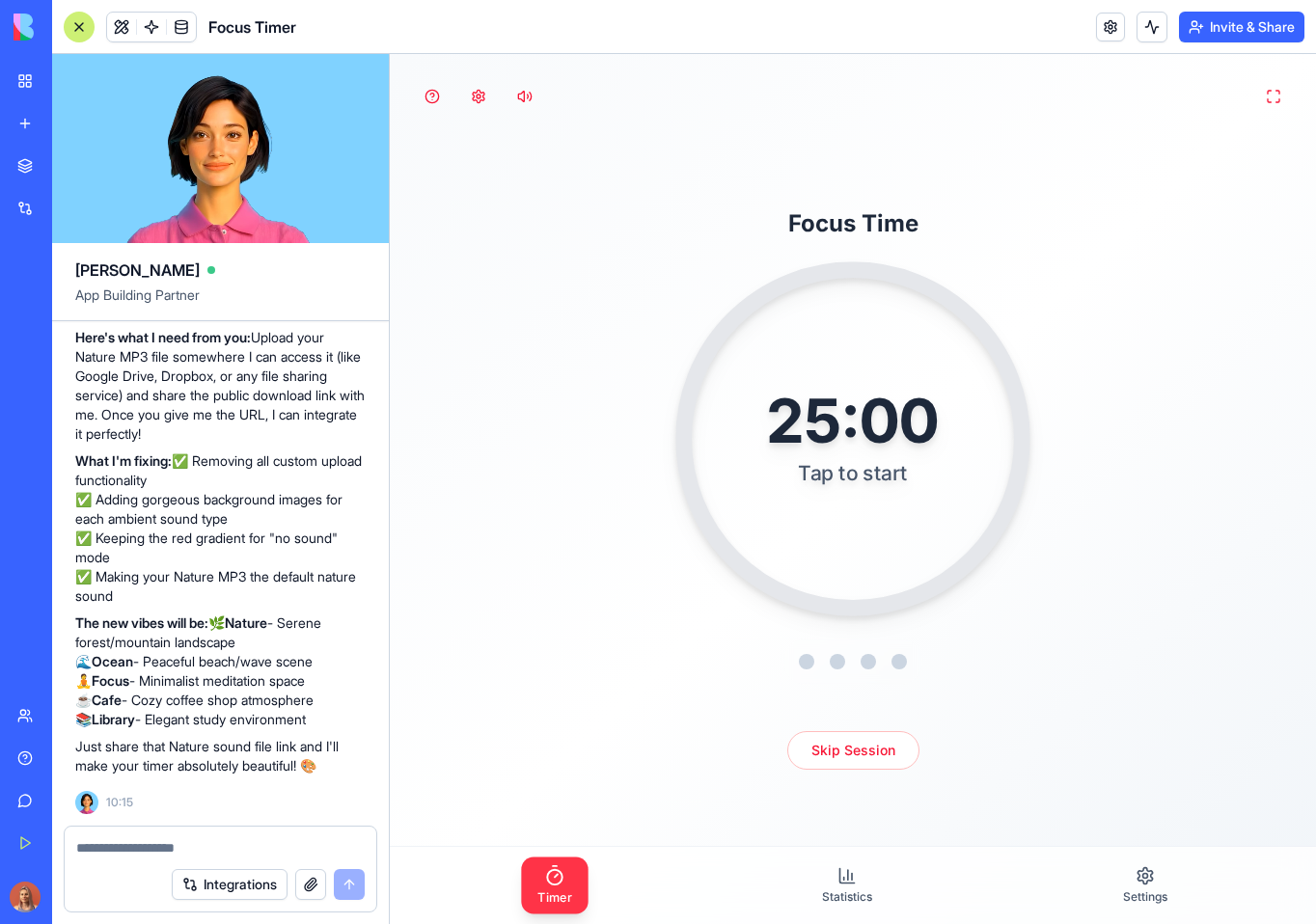
click at [908, 540] on div "25:00 Tap to start" at bounding box center [853, 438] width 355 height 354
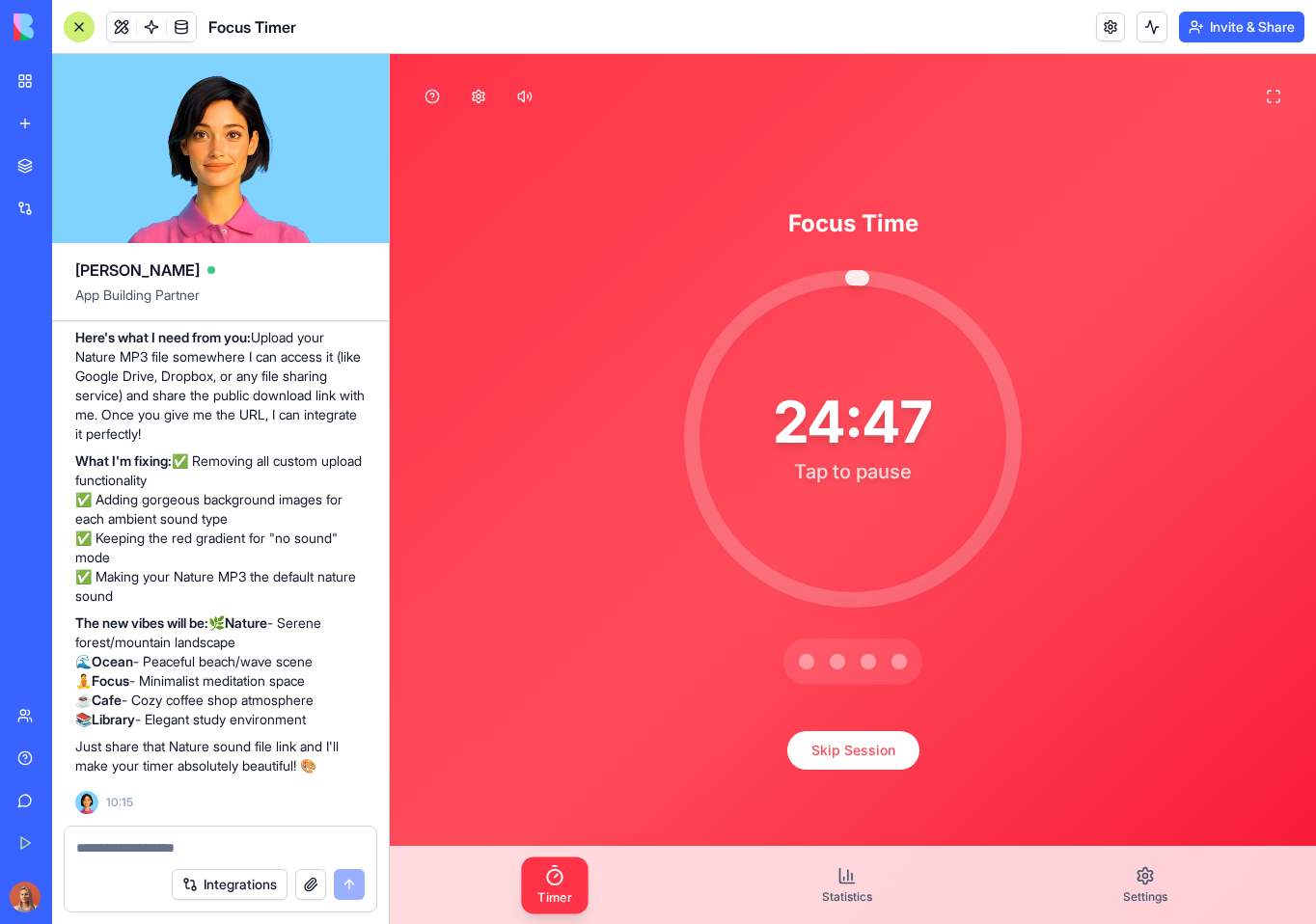
click at [157, 852] on textarea at bounding box center [221, 847] width 289 height 19
paste textarea "*"
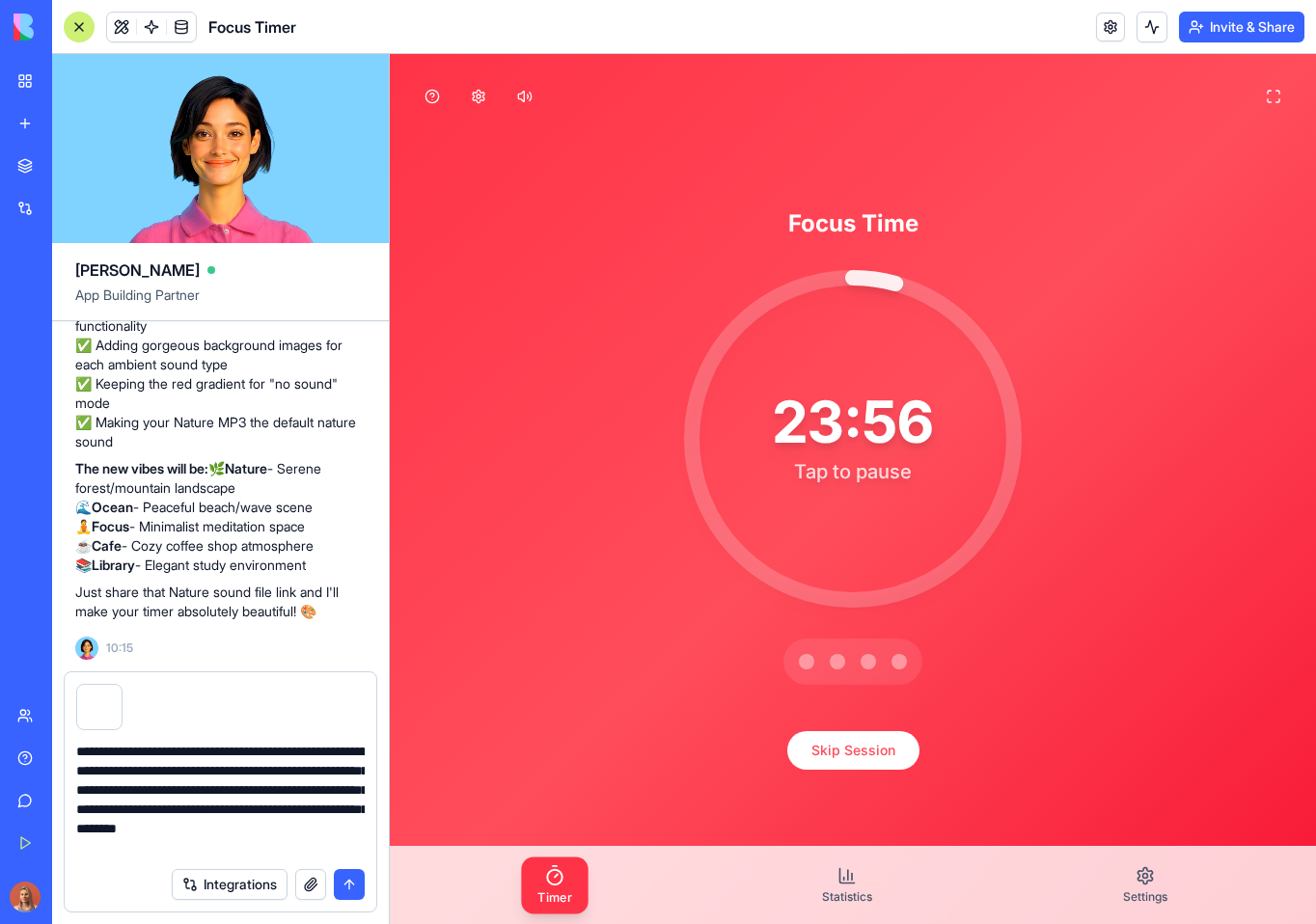
click at [232, 847] on textarea "**********" at bounding box center [221, 800] width 289 height 116
click at [283, 819] on textarea "**********" at bounding box center [221, 800] width 289 height 116
type textarea "**********"
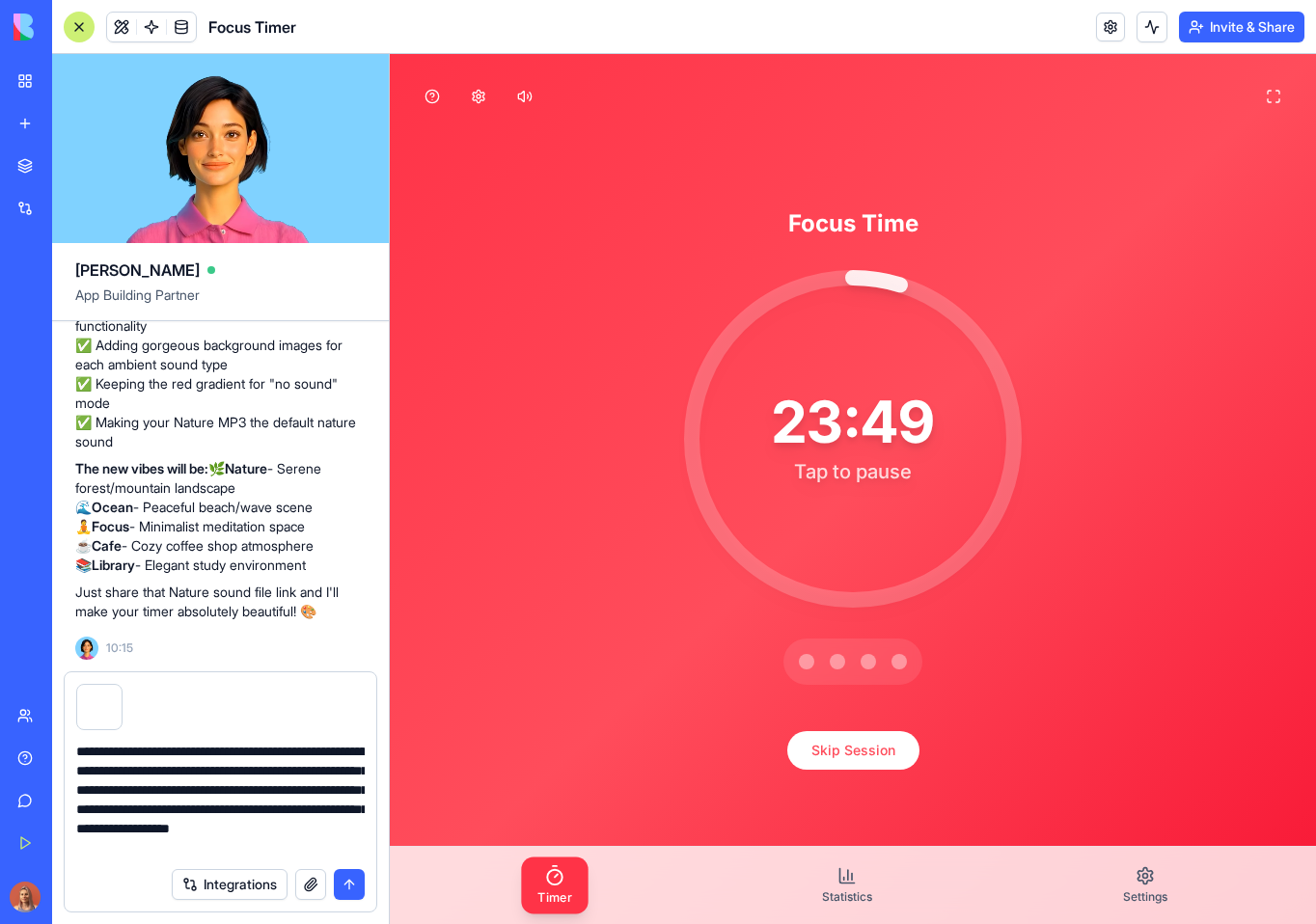
click at [352, 880] on button "submit" at bounding box center [349, 884] width 31 height 31
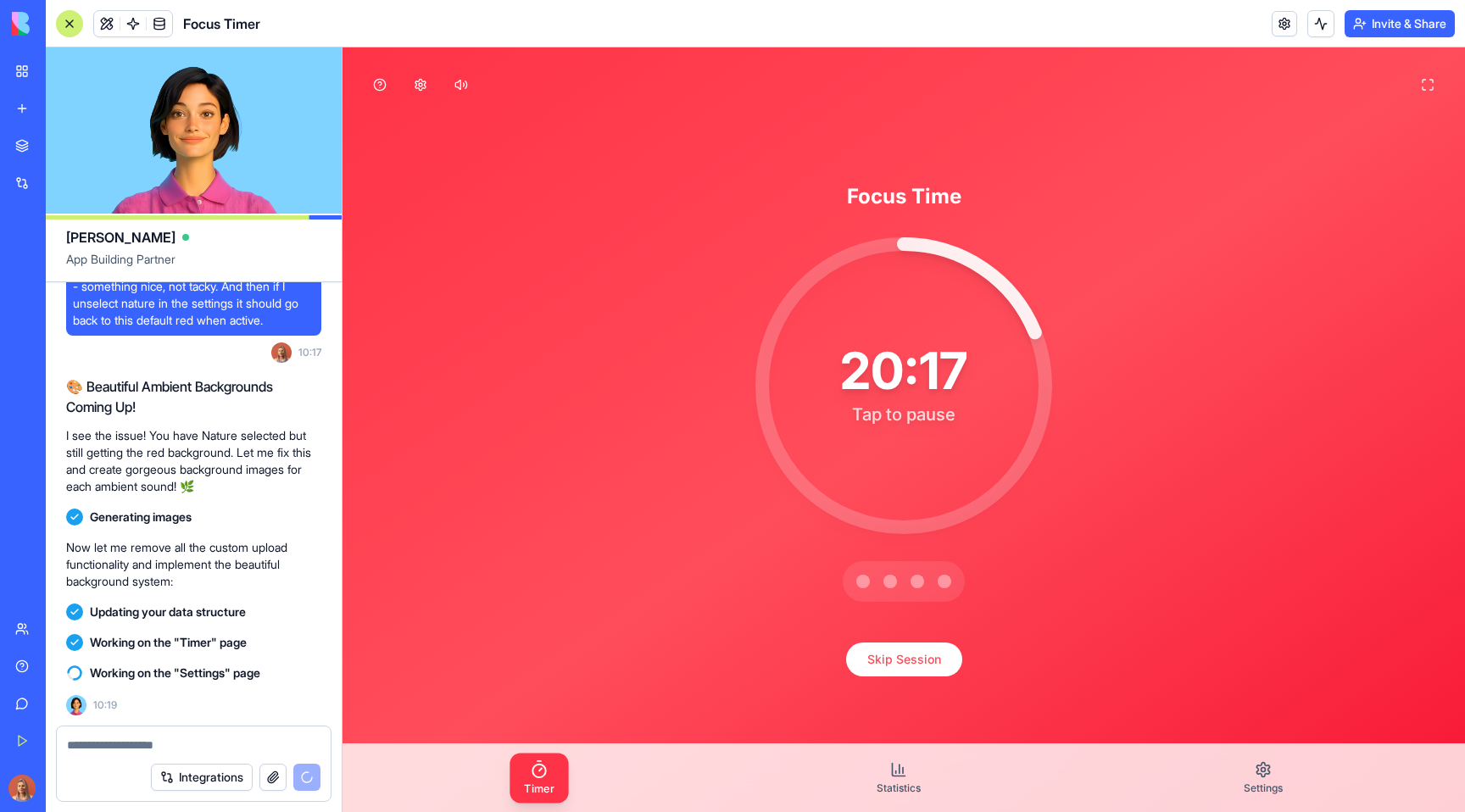
scroll to position [15732, 0]
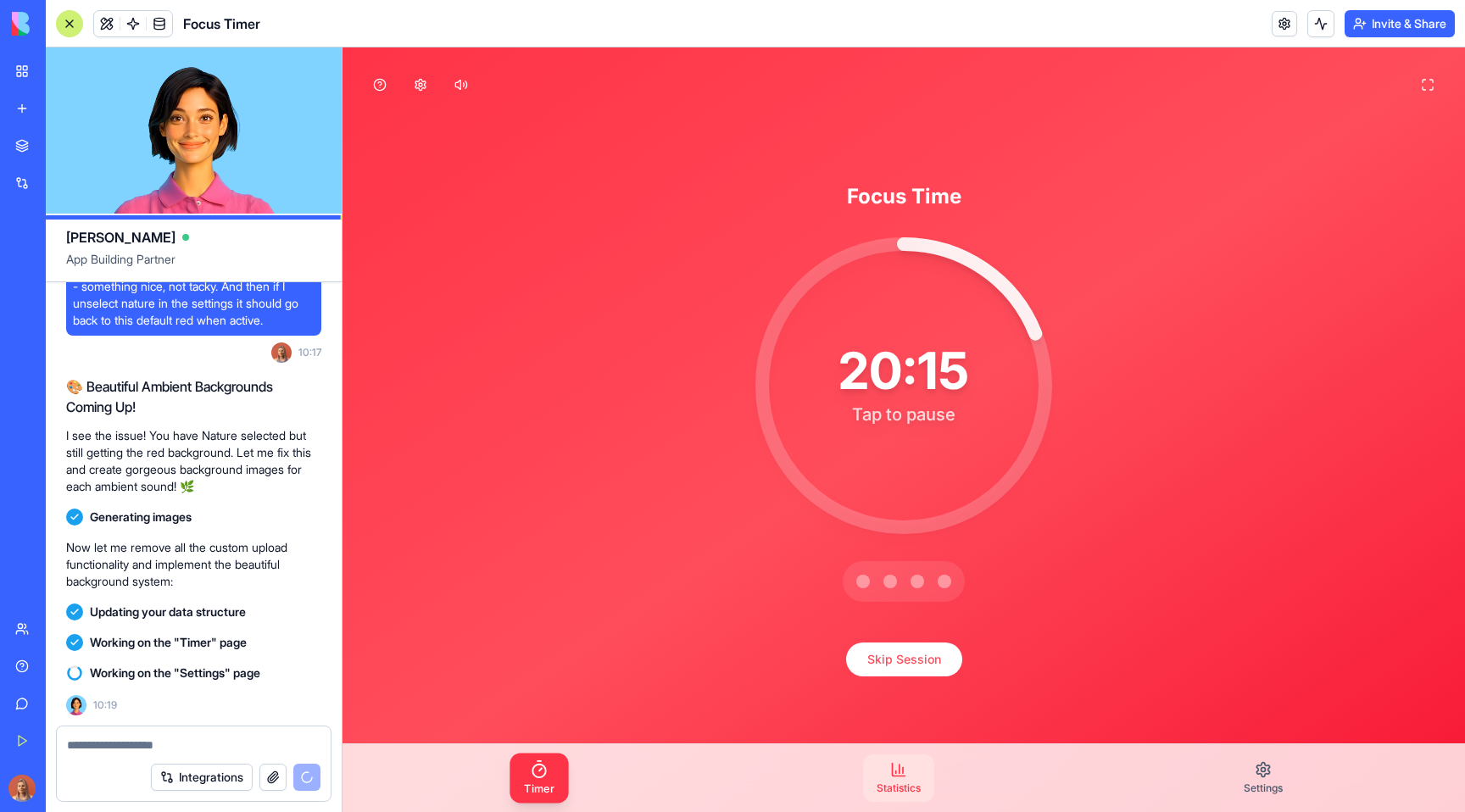
click at [908, 781] on span "Statistics" at bounding box center [898, 788] width 44 height 13
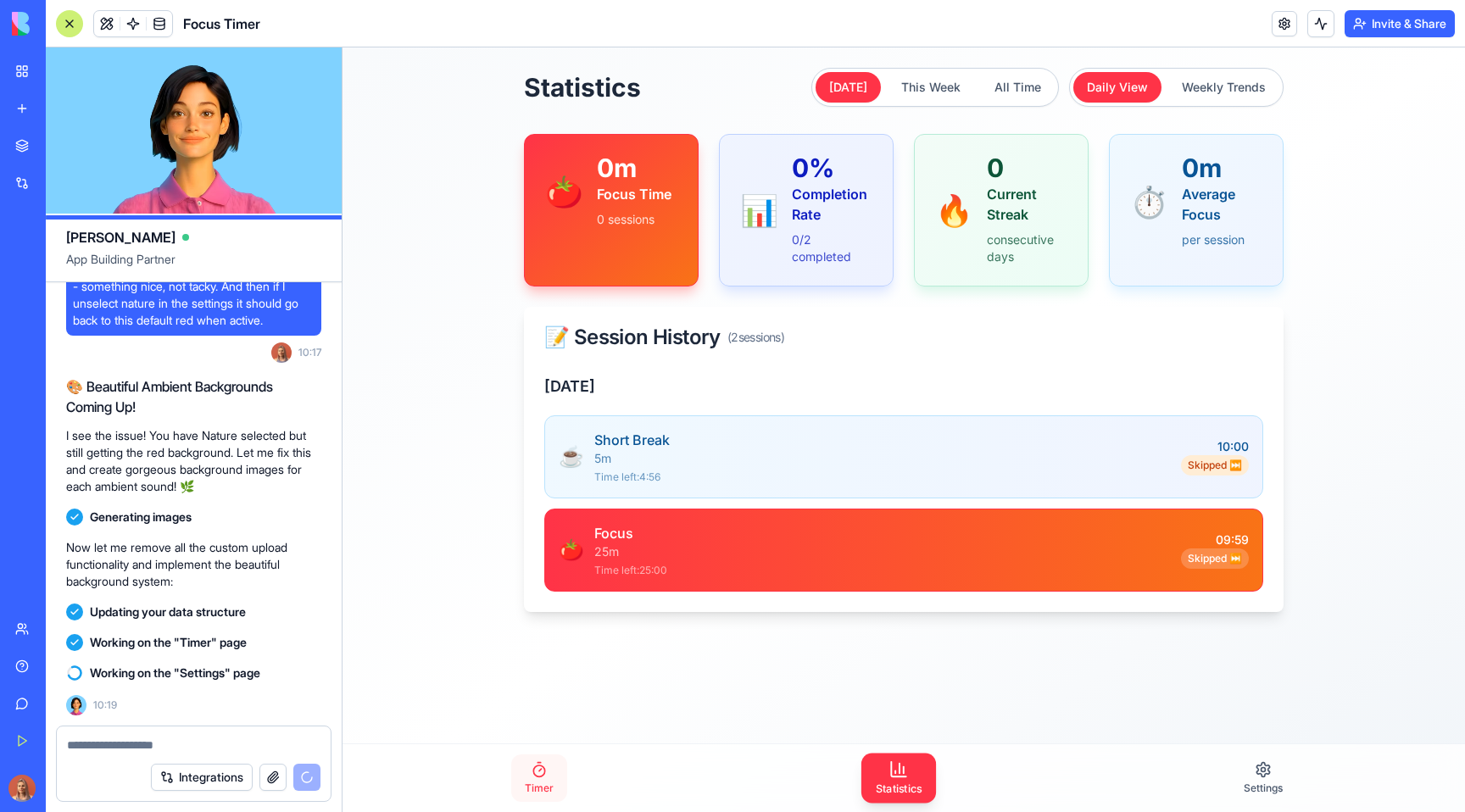
click at [550, 779] on link "Timer" at bounding box center [539, 778] width 56 height 47
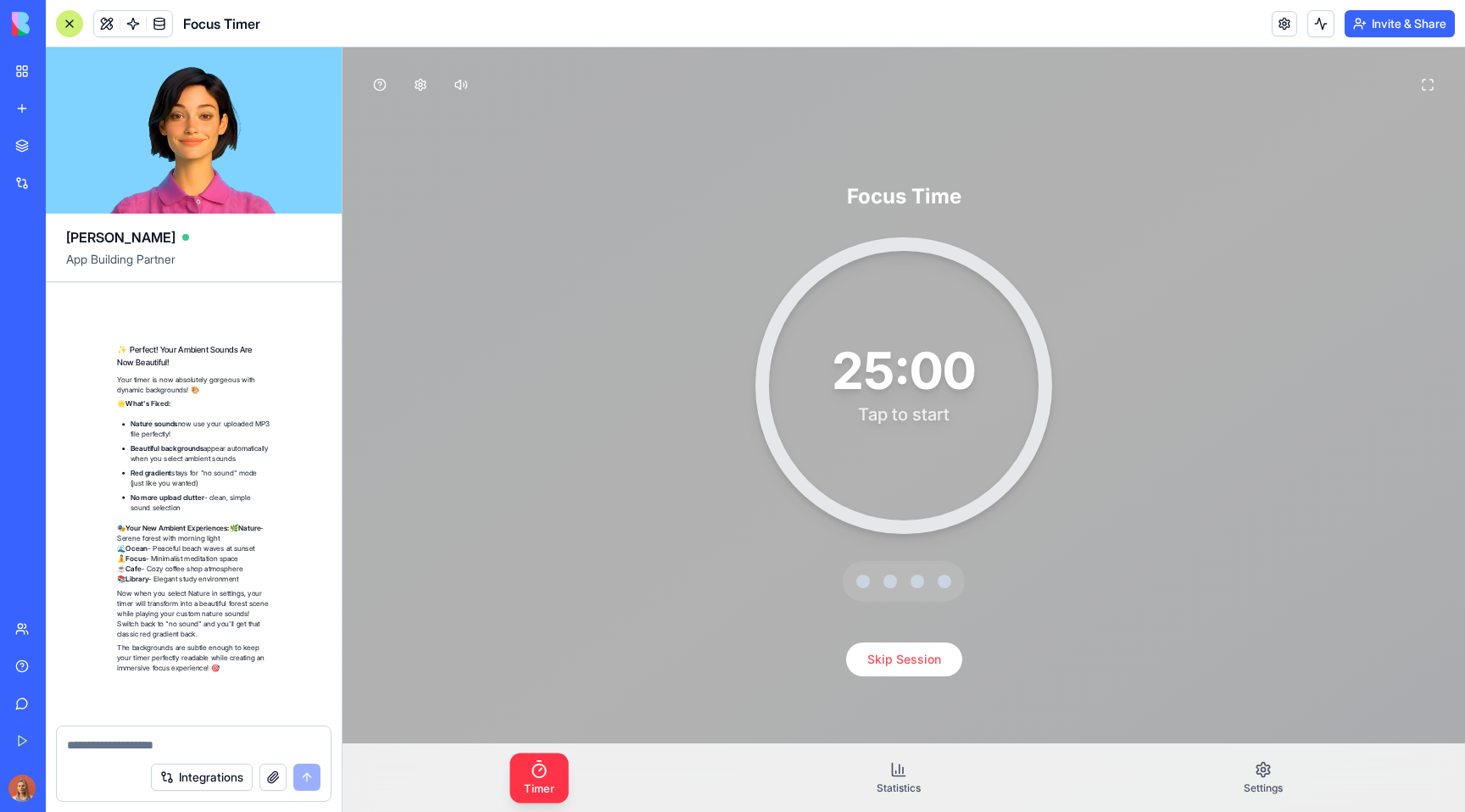
scroll to position [16342, 0]
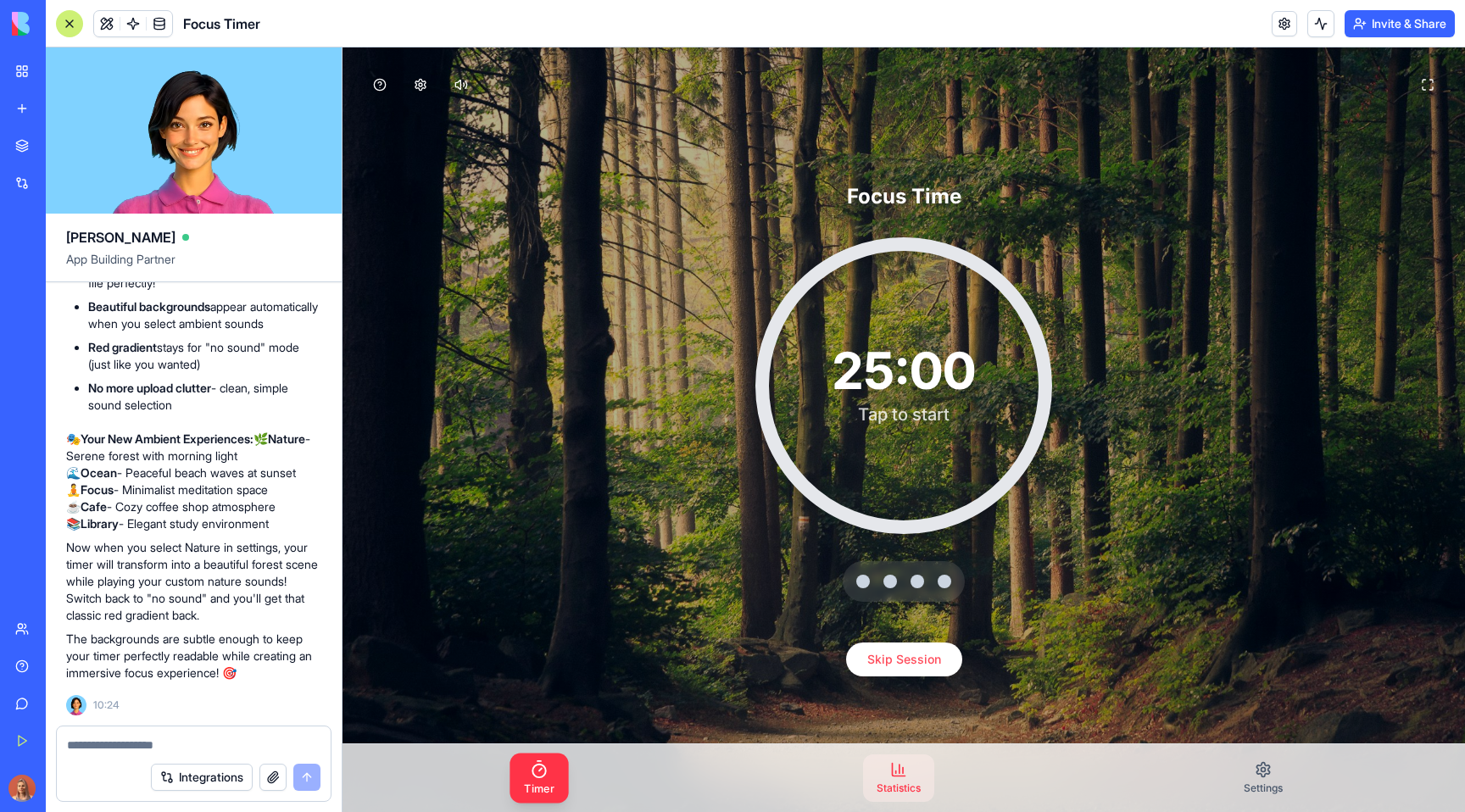
click at [892, 783] on span "Statistics" at bounding box center [898, 788] width 44 height 13
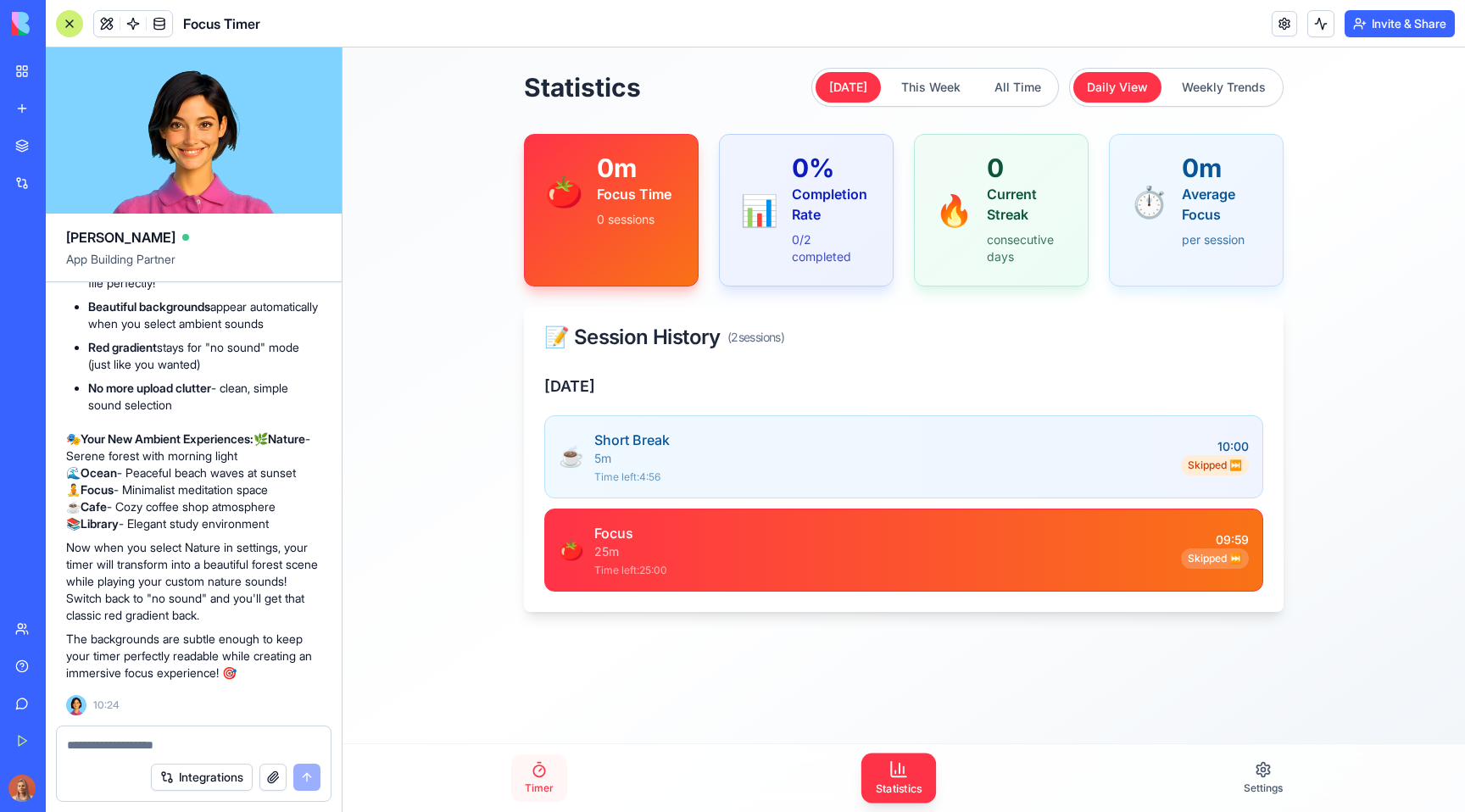
click at [536, 788] on span "Timer" at bounding box center [538, 788] width 29 height 13
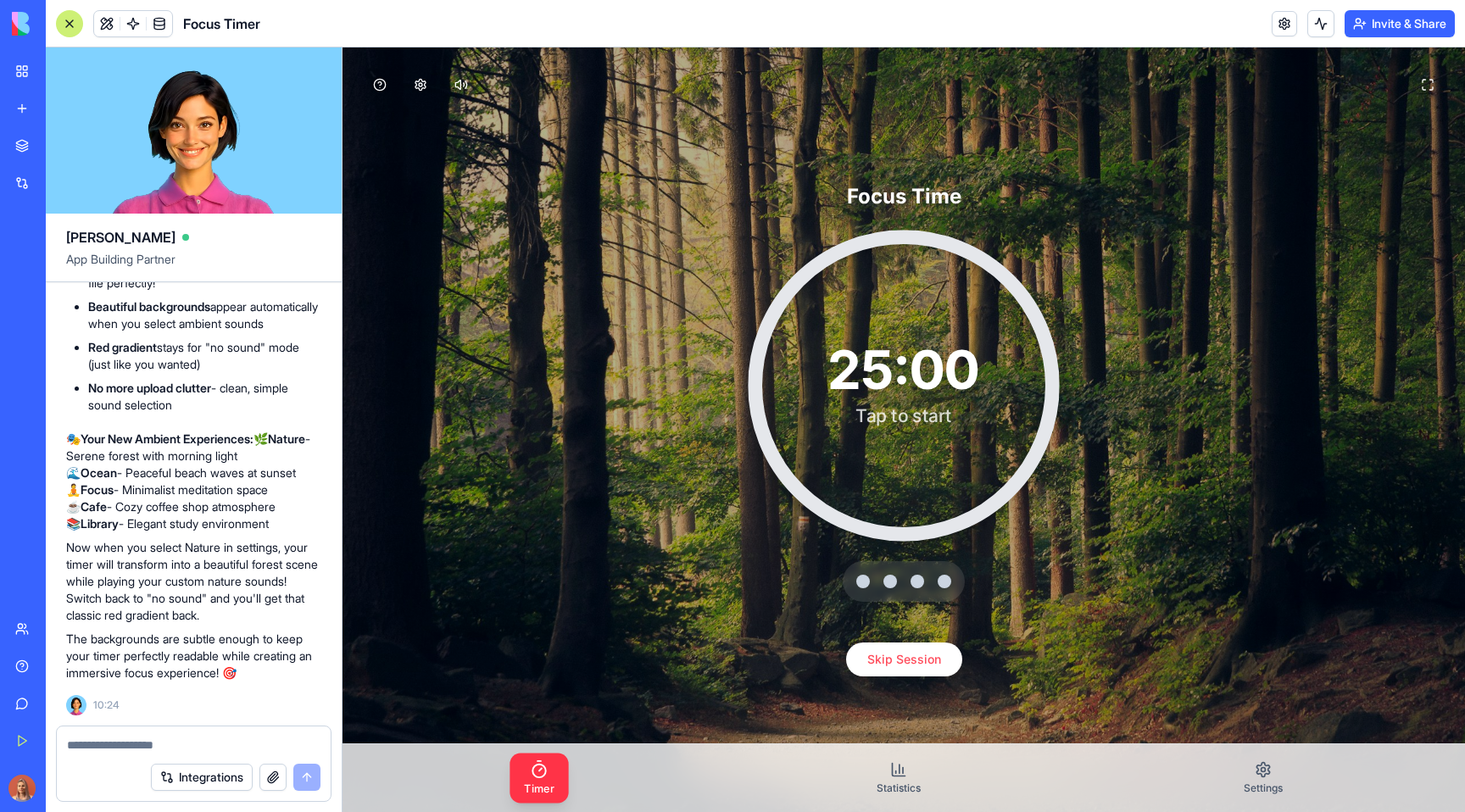
click at [908, 371] on div "25:00" at bounding box center [902, 369] width 150 height 53
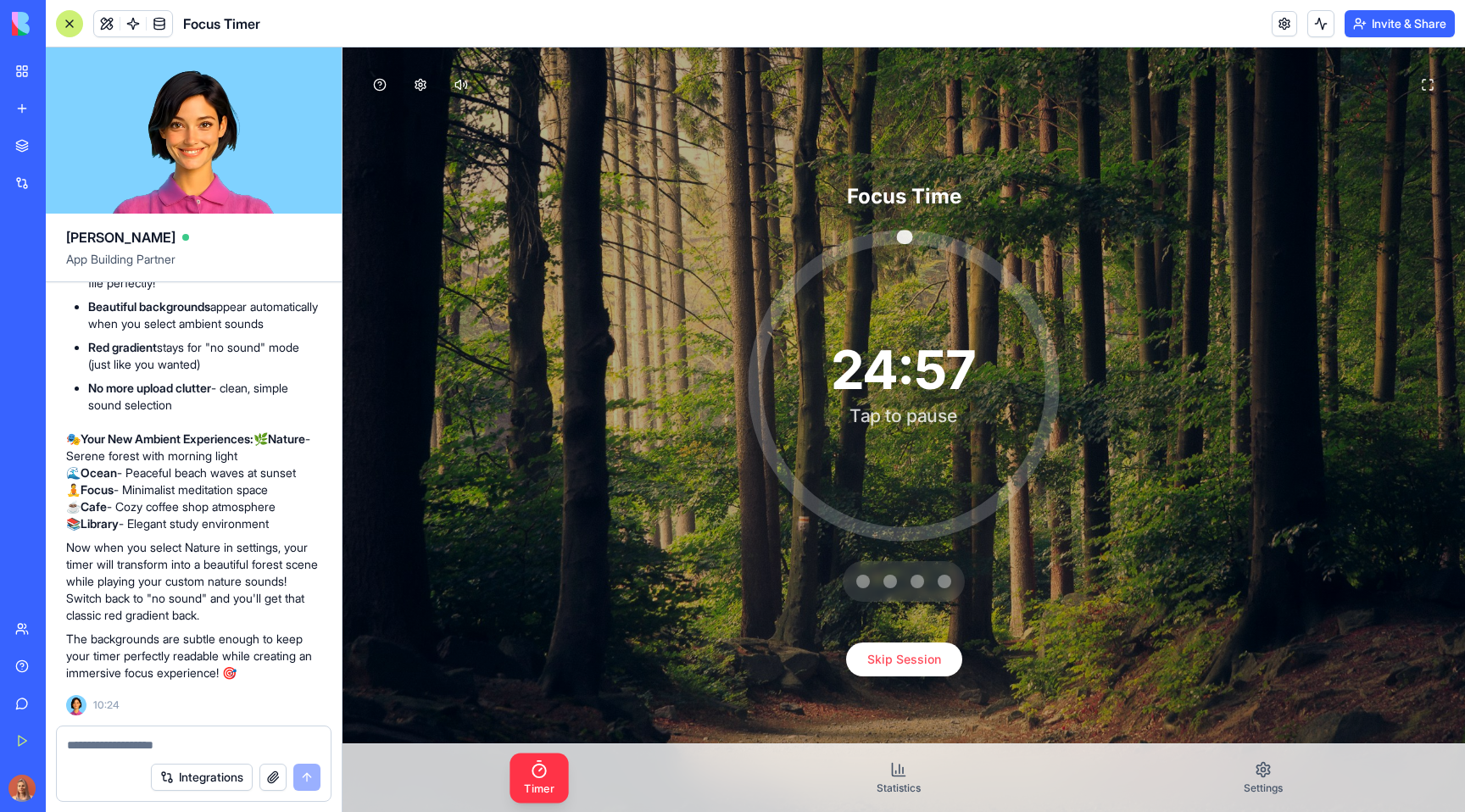
click at [908, 371] on div "24:57" at bounding box center [903, 369] width 144 height 53
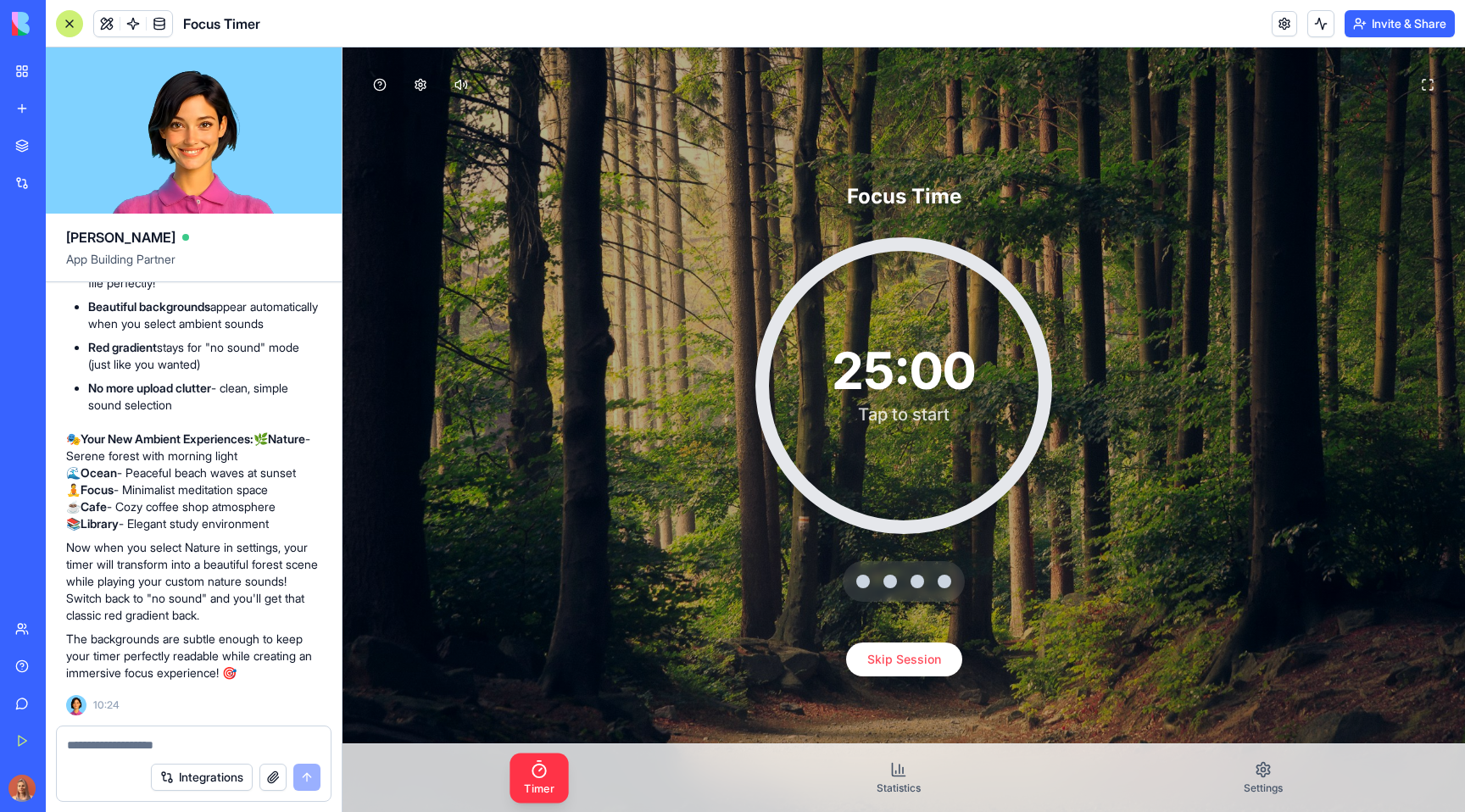
click at [145, 744] on textarea at bounding box center [194, 745] width 254 height 17
click at [417, 82] on button at bounding box center [420, 85] width 38 height 38
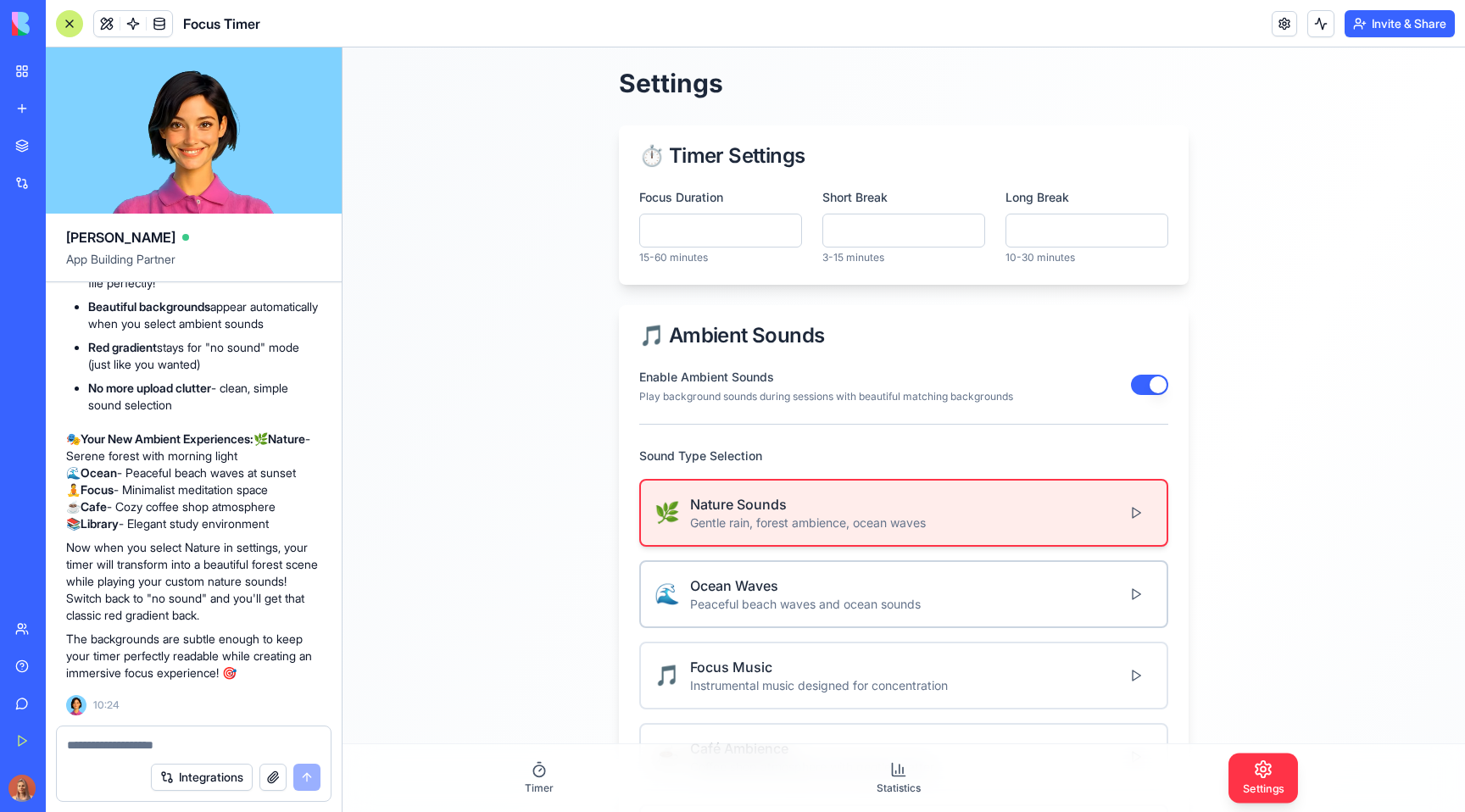
click at [823, 605] on div "Peaceful beach waves and ocean sounds" at bounding box center [804, 604] width 230 height 17
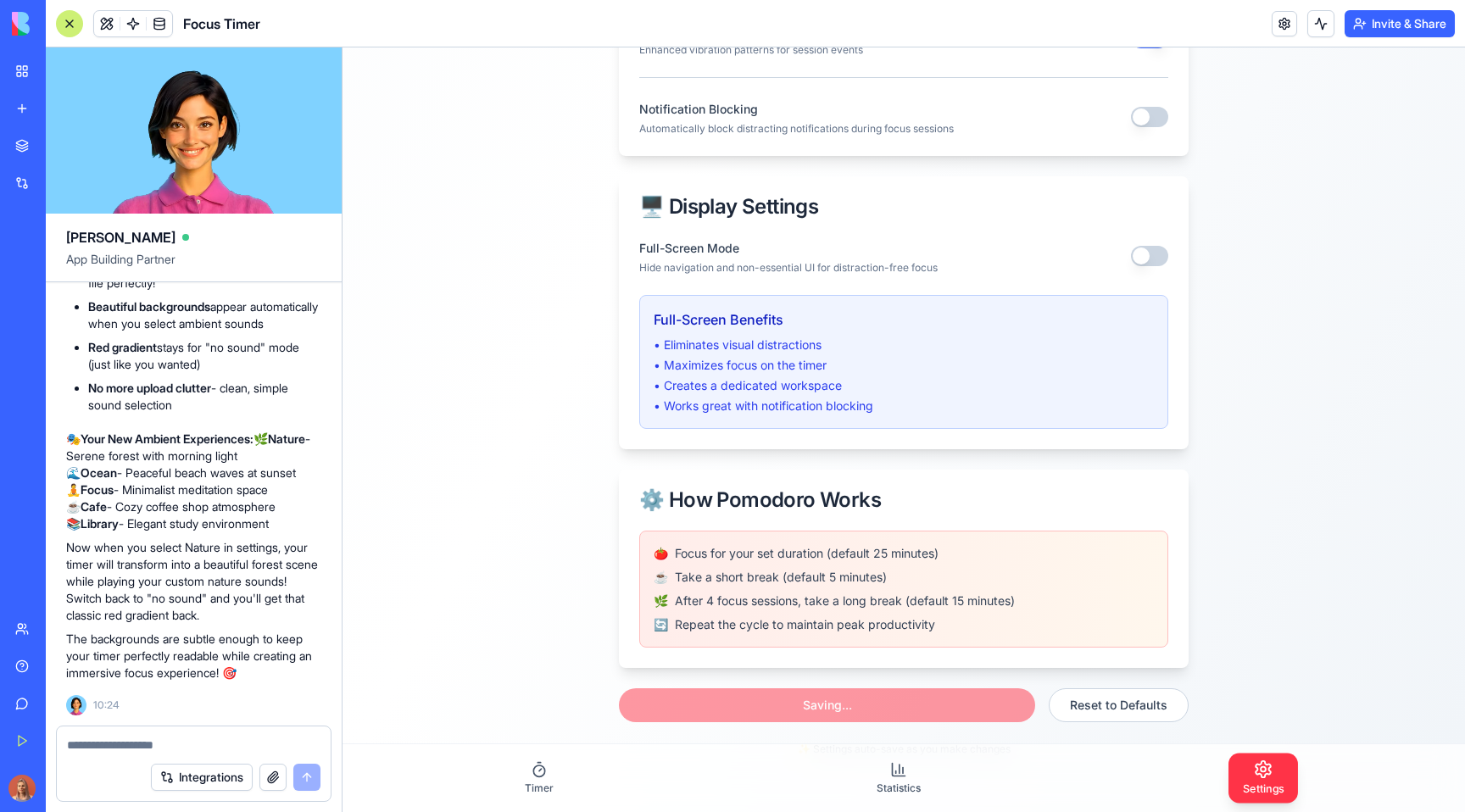
scroll to position [1386, 0]
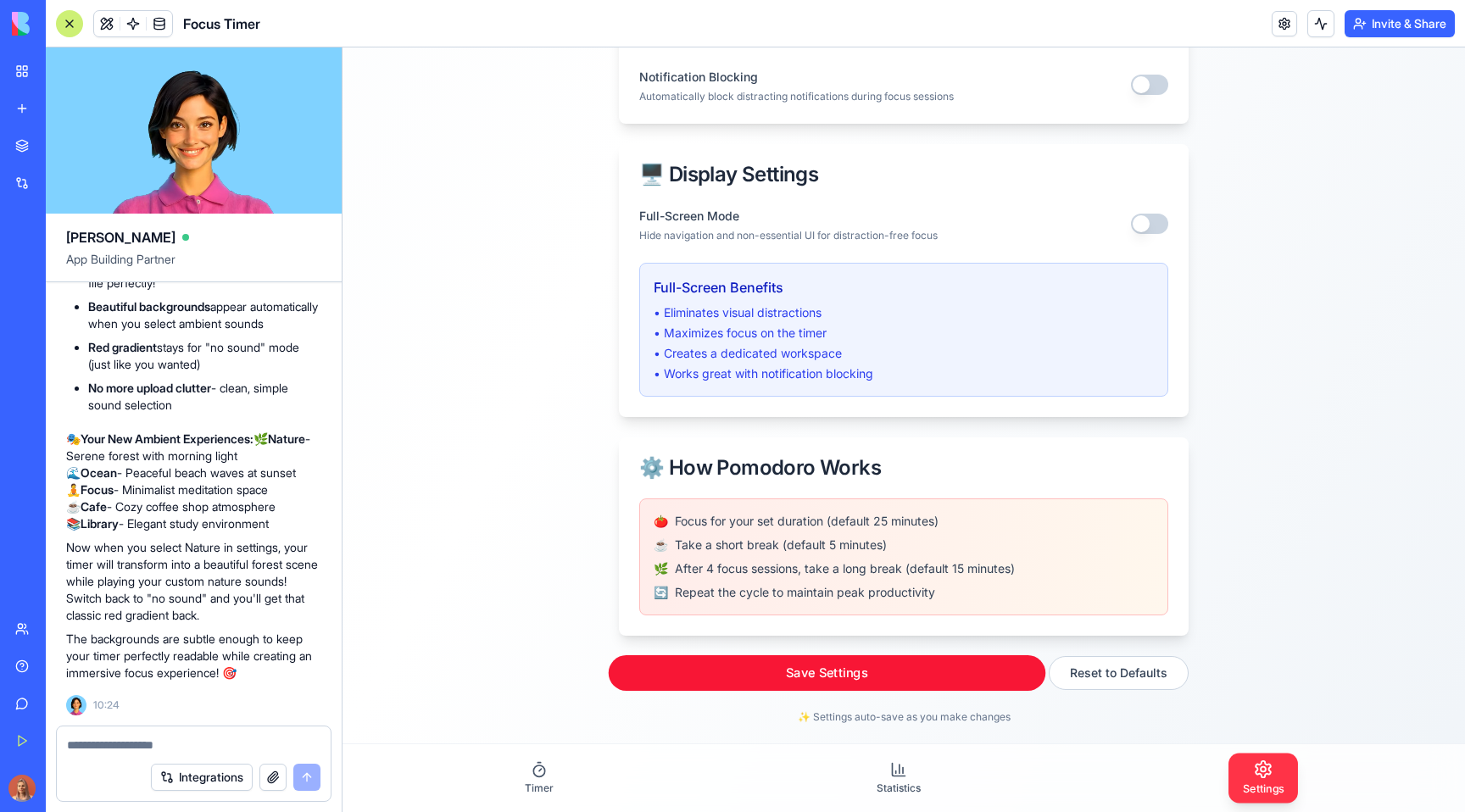
click at [761, 668] on button "Save Settings" at bounding box center [827, 673] width 438 height 36
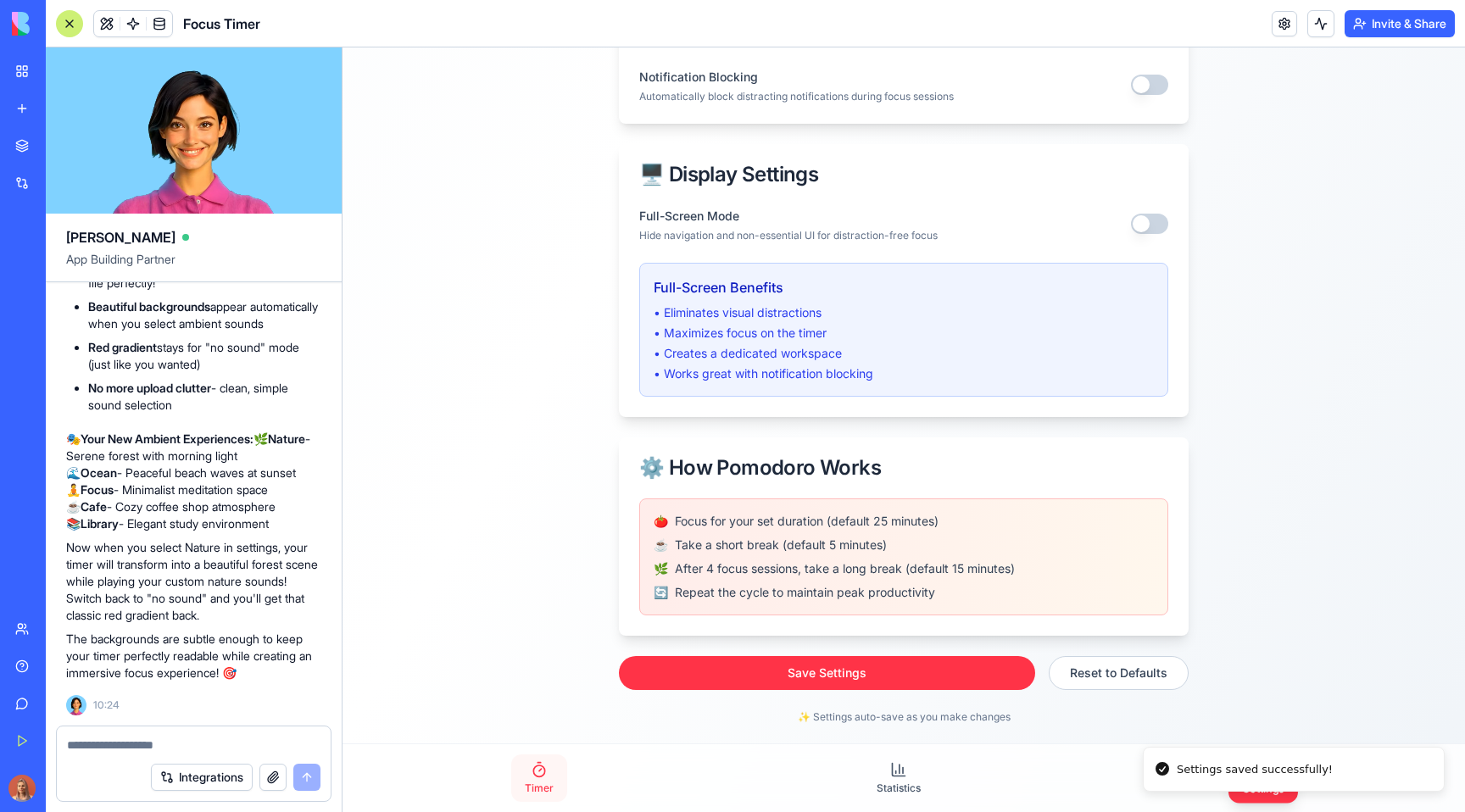
click at [547, 780] on link "Timer" at bounding box center [539, 778] width 56 height 47
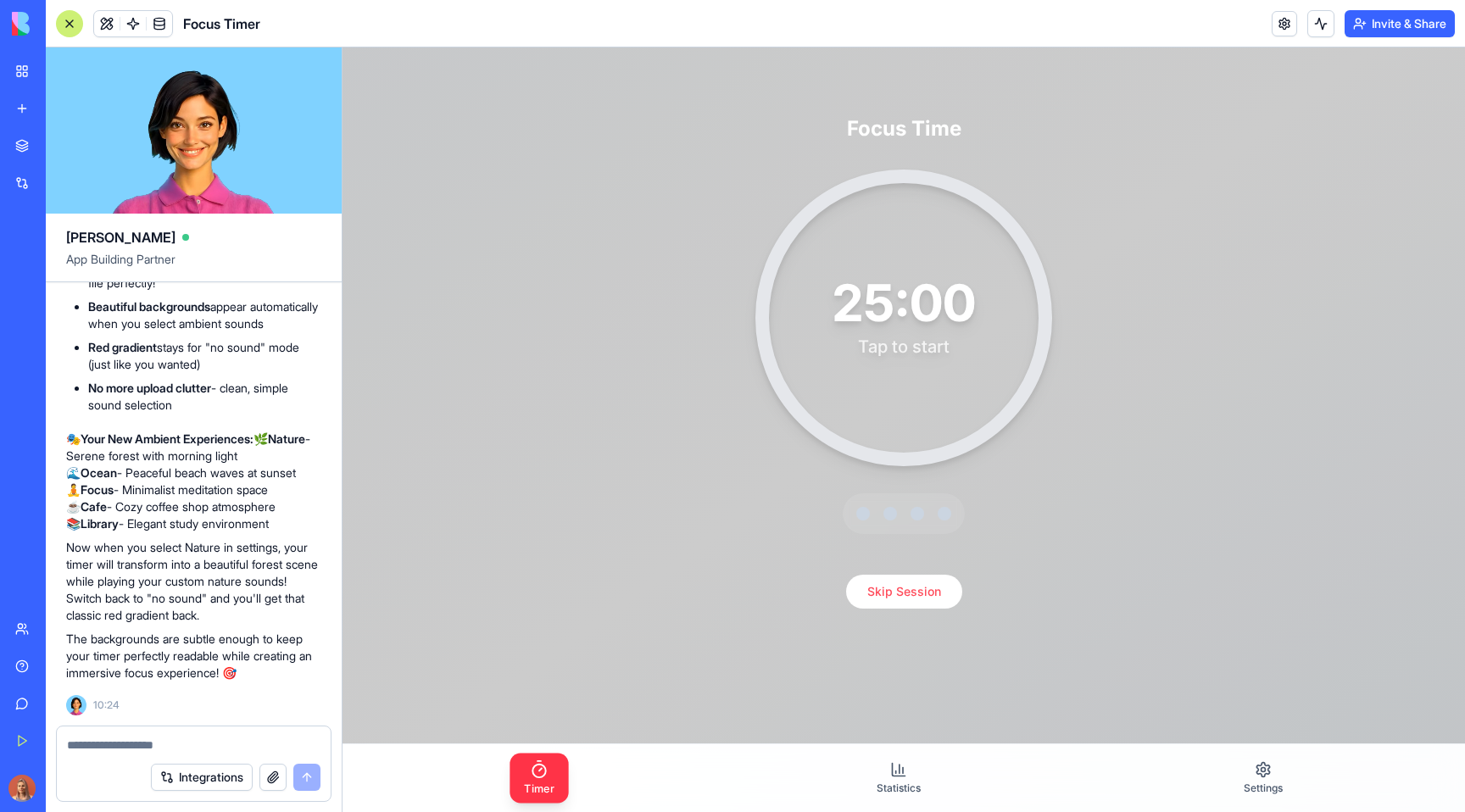
scroll to position [67, 0]
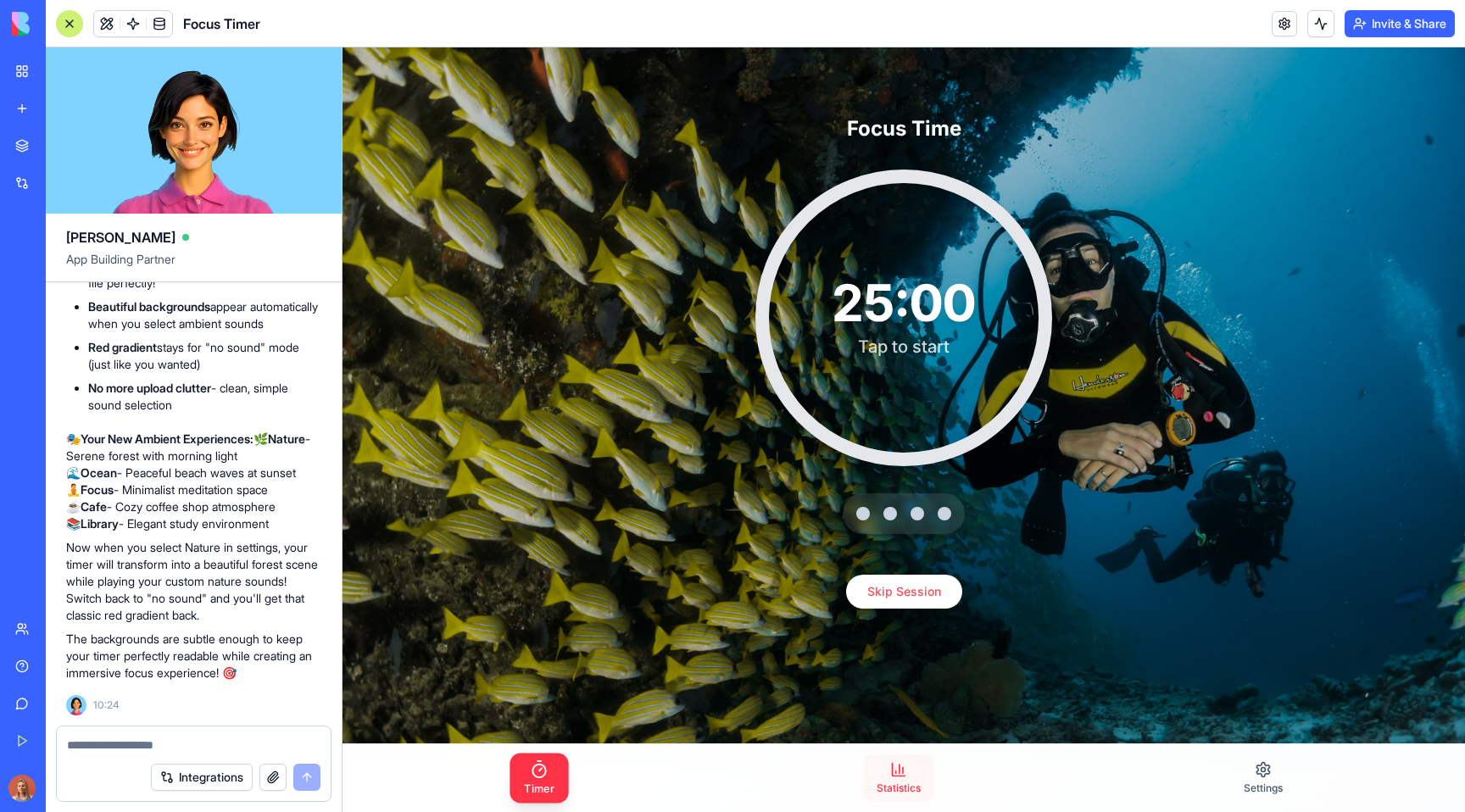
click at [863, 788] on link "Statistics" at bounding box center [898, 778] width 71 height 47
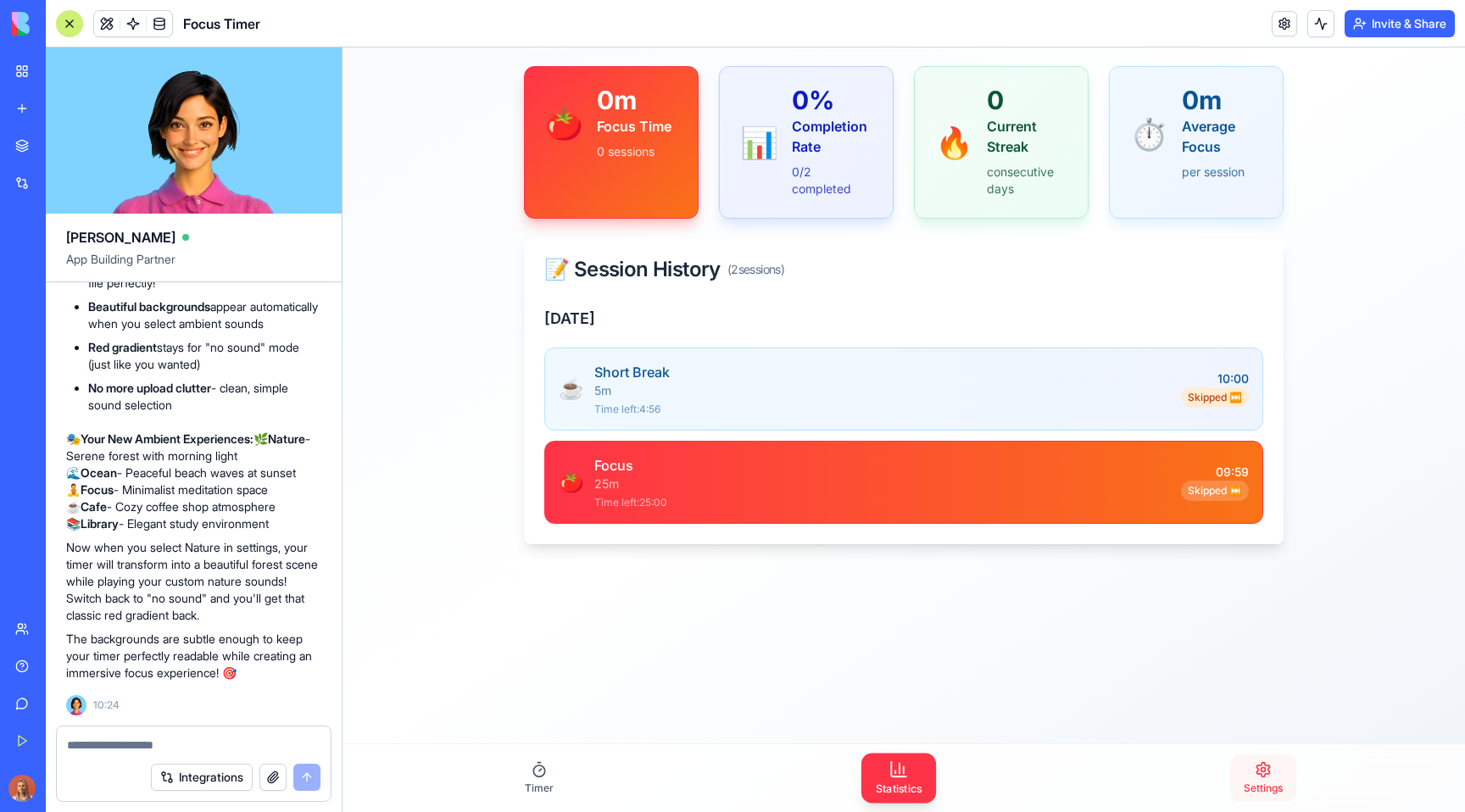
click at [1155, 767] on link "Settings" at bounding box center [1263, 778] width 67 height 47
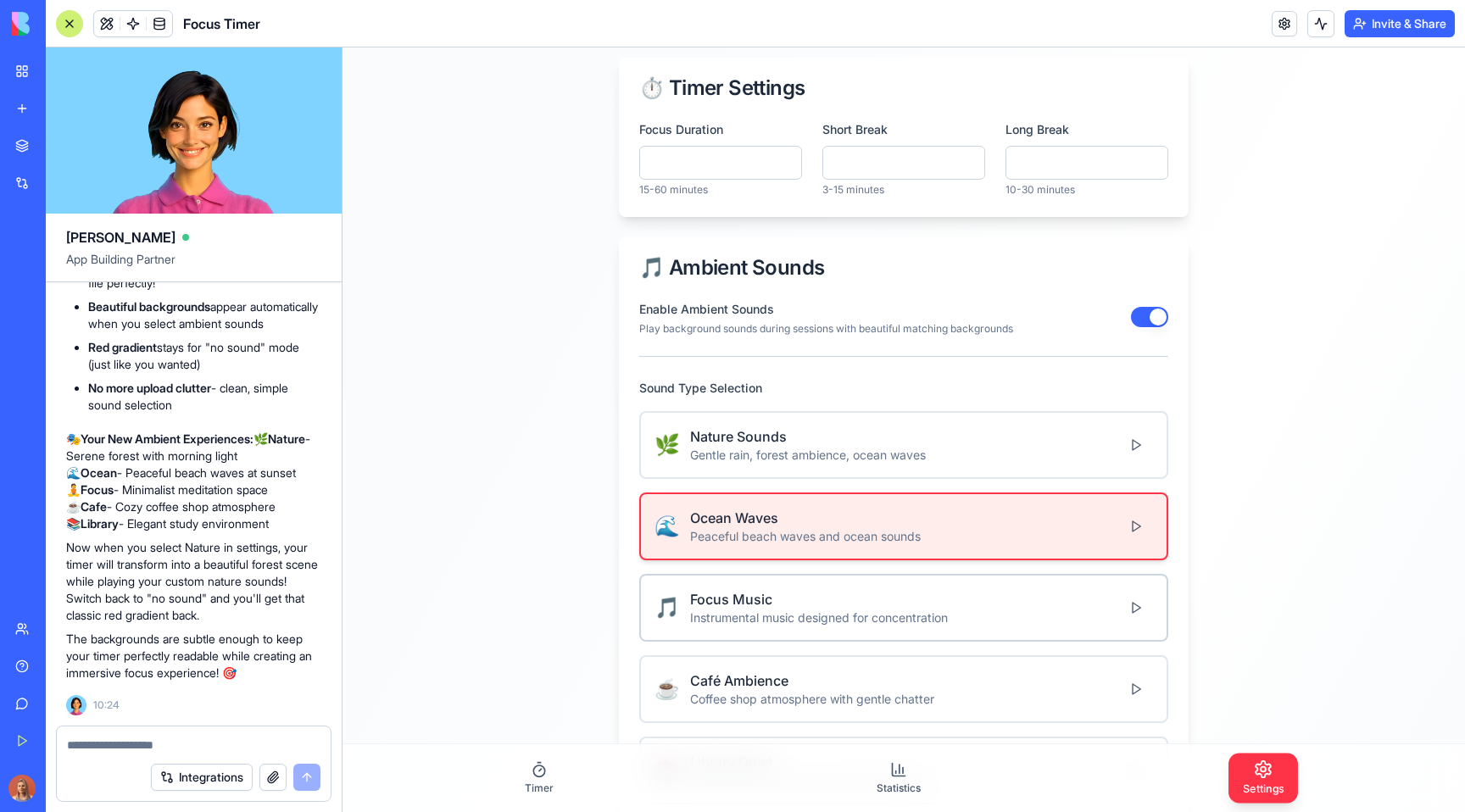
click at [825, 608] on div "Focus Music" at bounding box center [818, 598] width 257 height 20
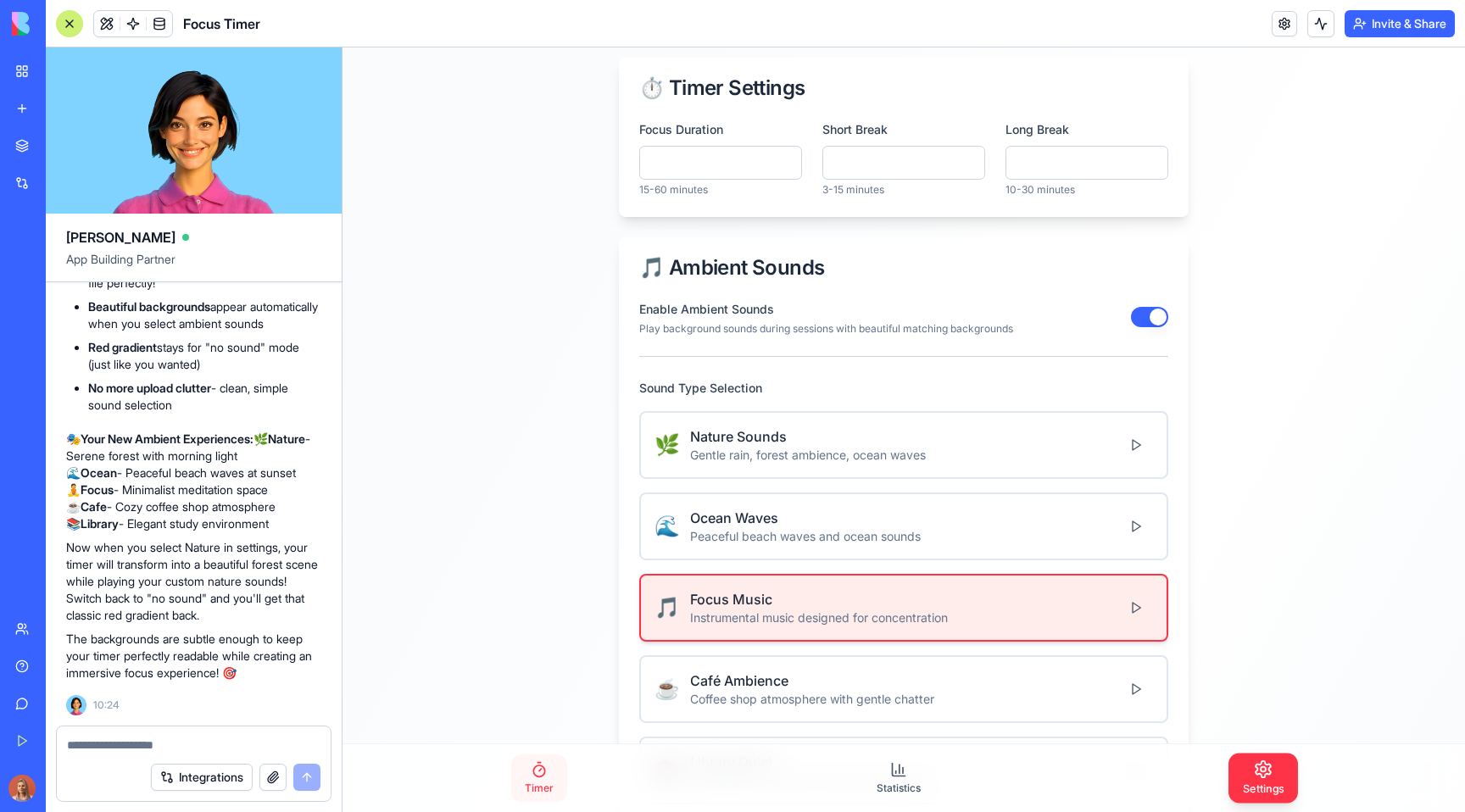
click at [547, 768] on link "Timer" at bounding box center [539, 778] width 56 height 47
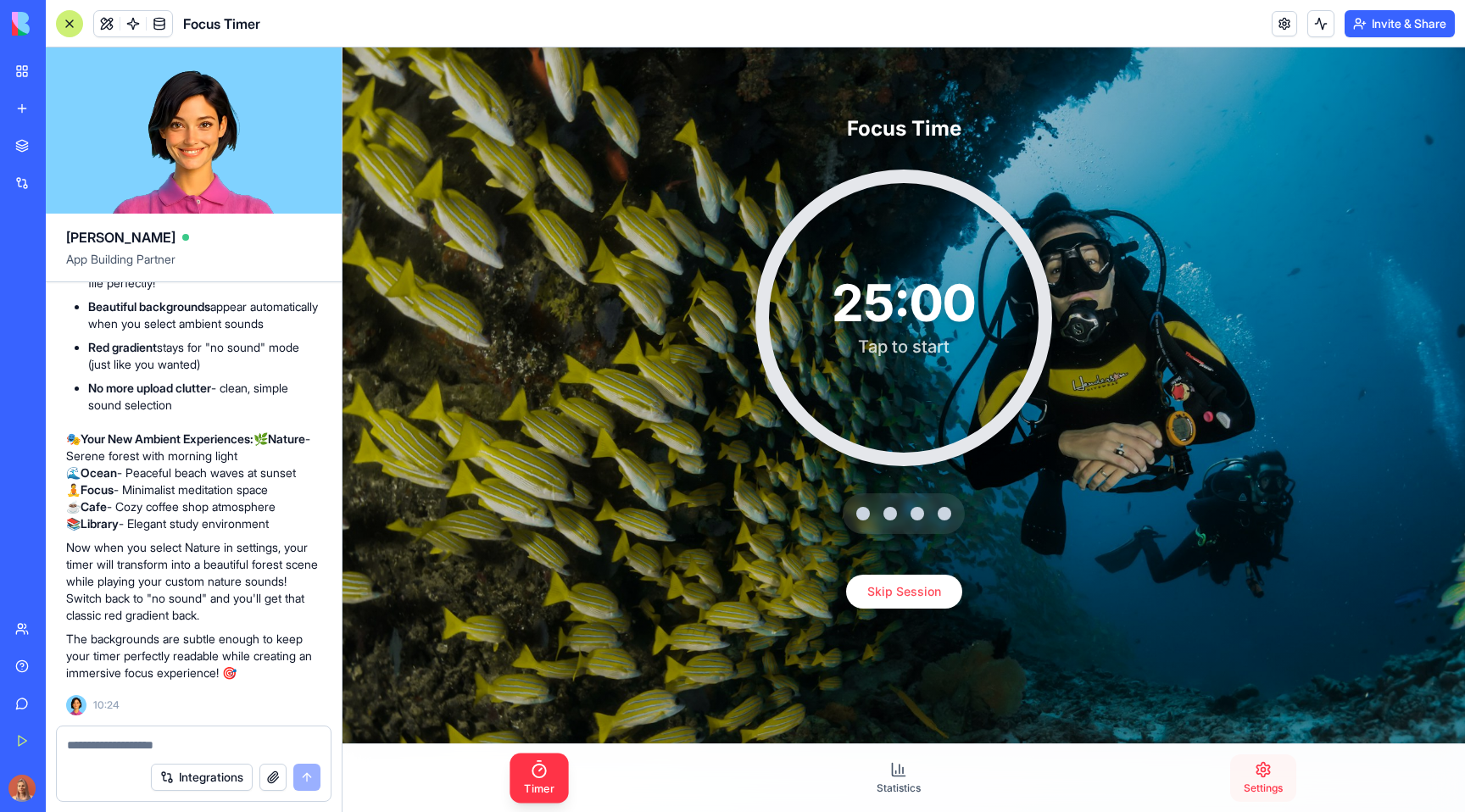
click at [1155, 780] on link "Settings" at bounding box center [1263, 778] width 67 height 47
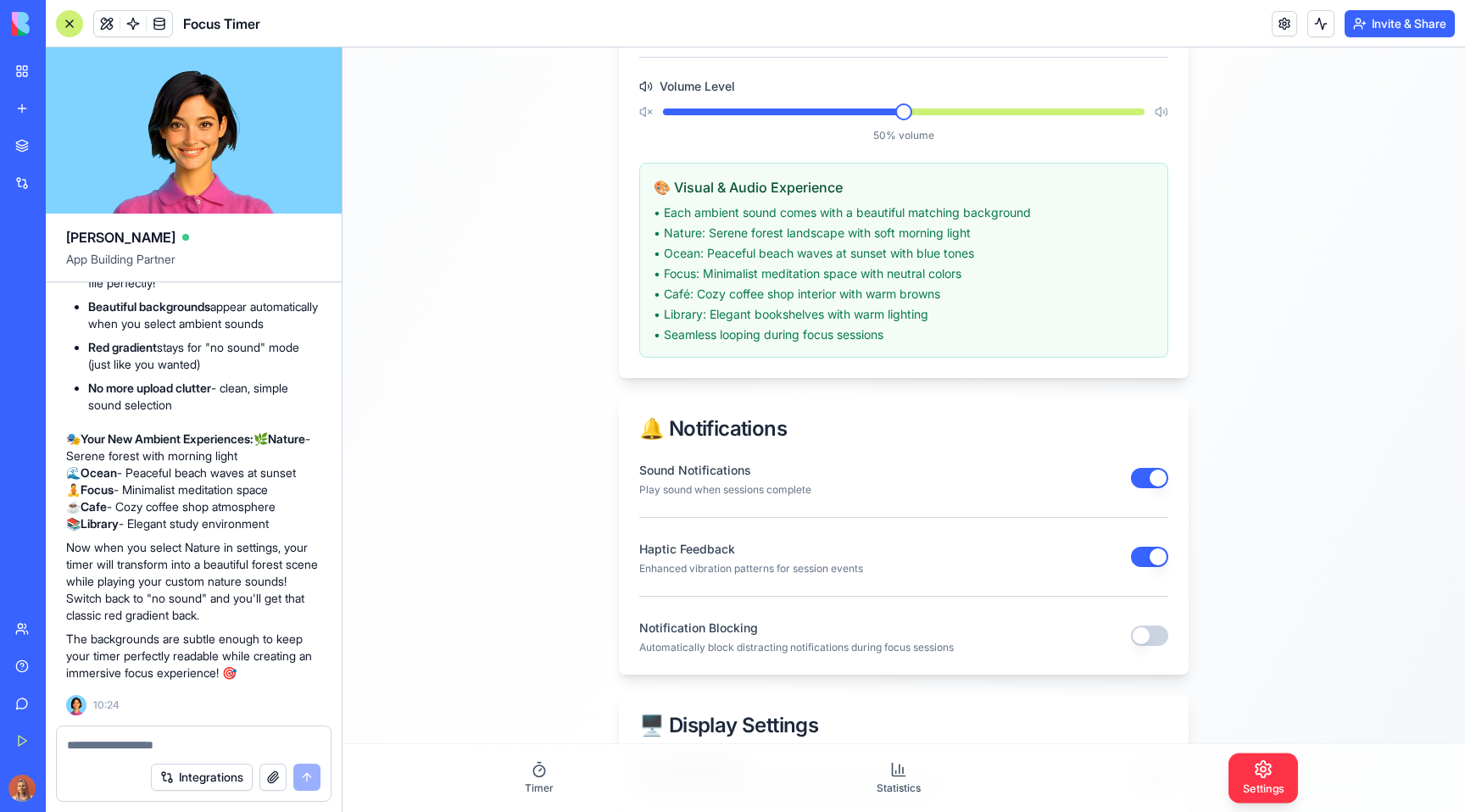
scroll to position [456, 0]
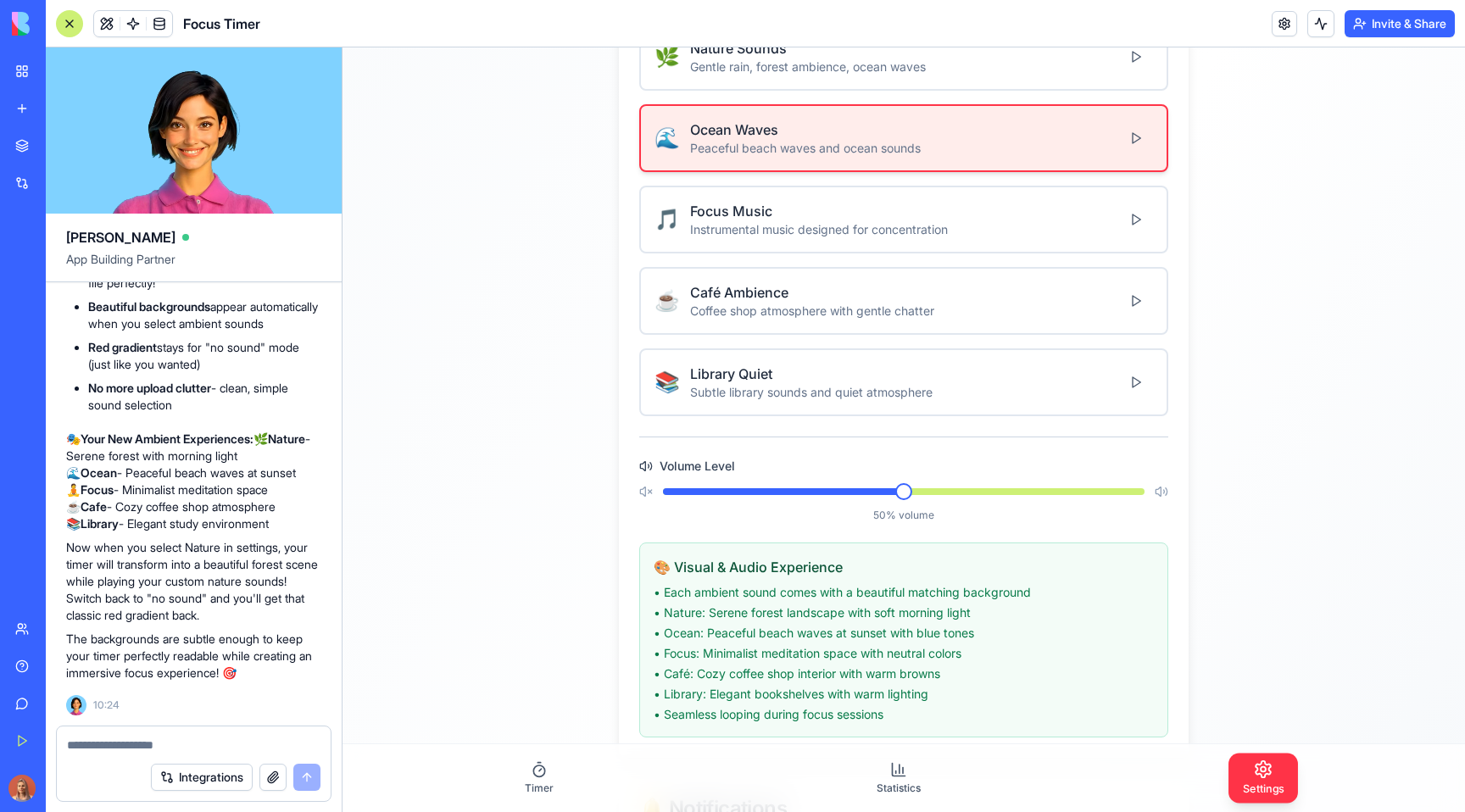
click at [768, 336] on div "🌿 Nature Sounds Gentle rain, forest ambience, ocean waves 🌊 Ocean Waves Peacefu…" at bounding box center [903, 219] width 529 height 393
click at [779, 371] on div "Library Quiet" at bounding box center [810, 373] width 242 height 20
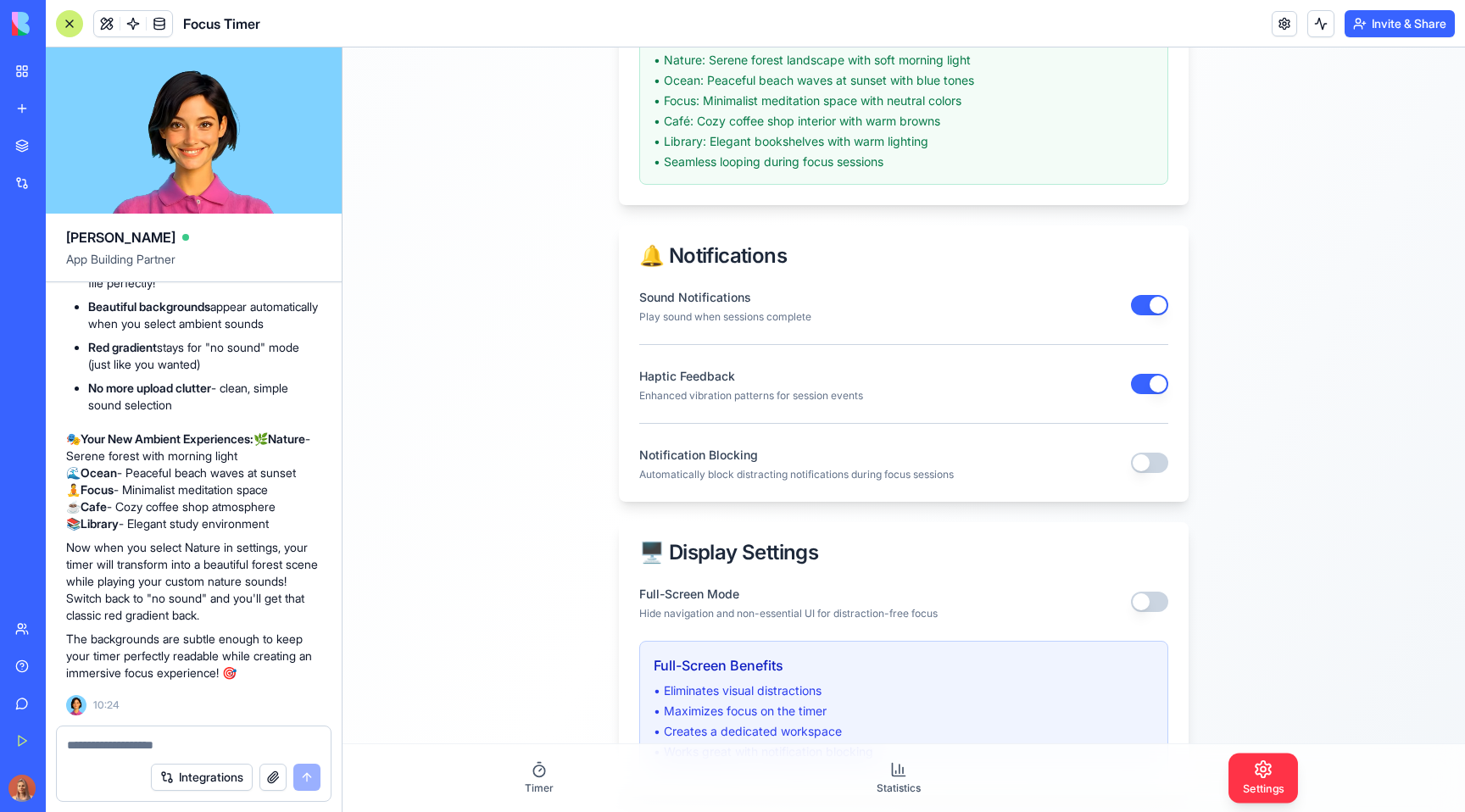
scroll to position [1368, 0]
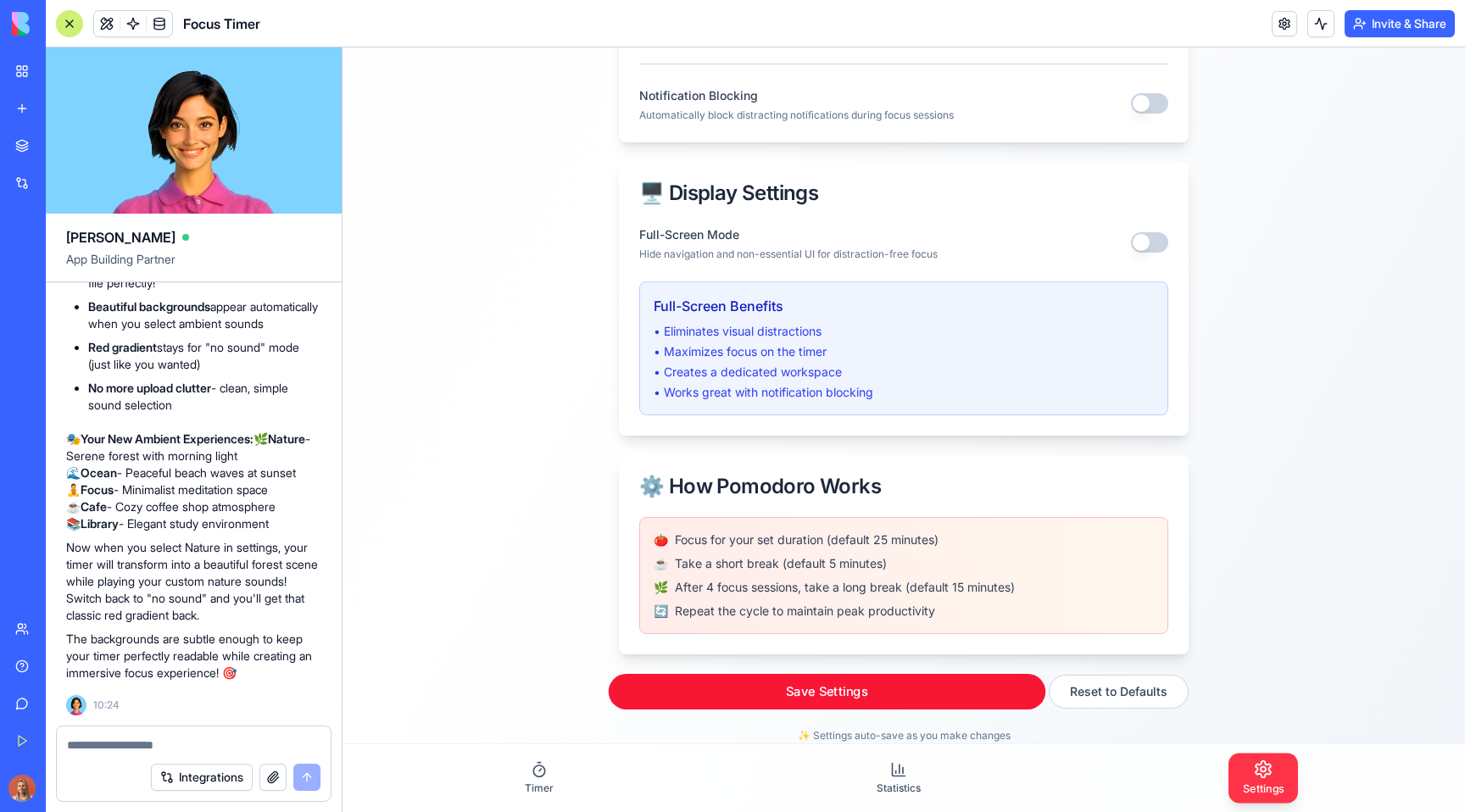
click at [704, 692] on button "Save Settings" at bounding box center [827, 691] width 438 height 36
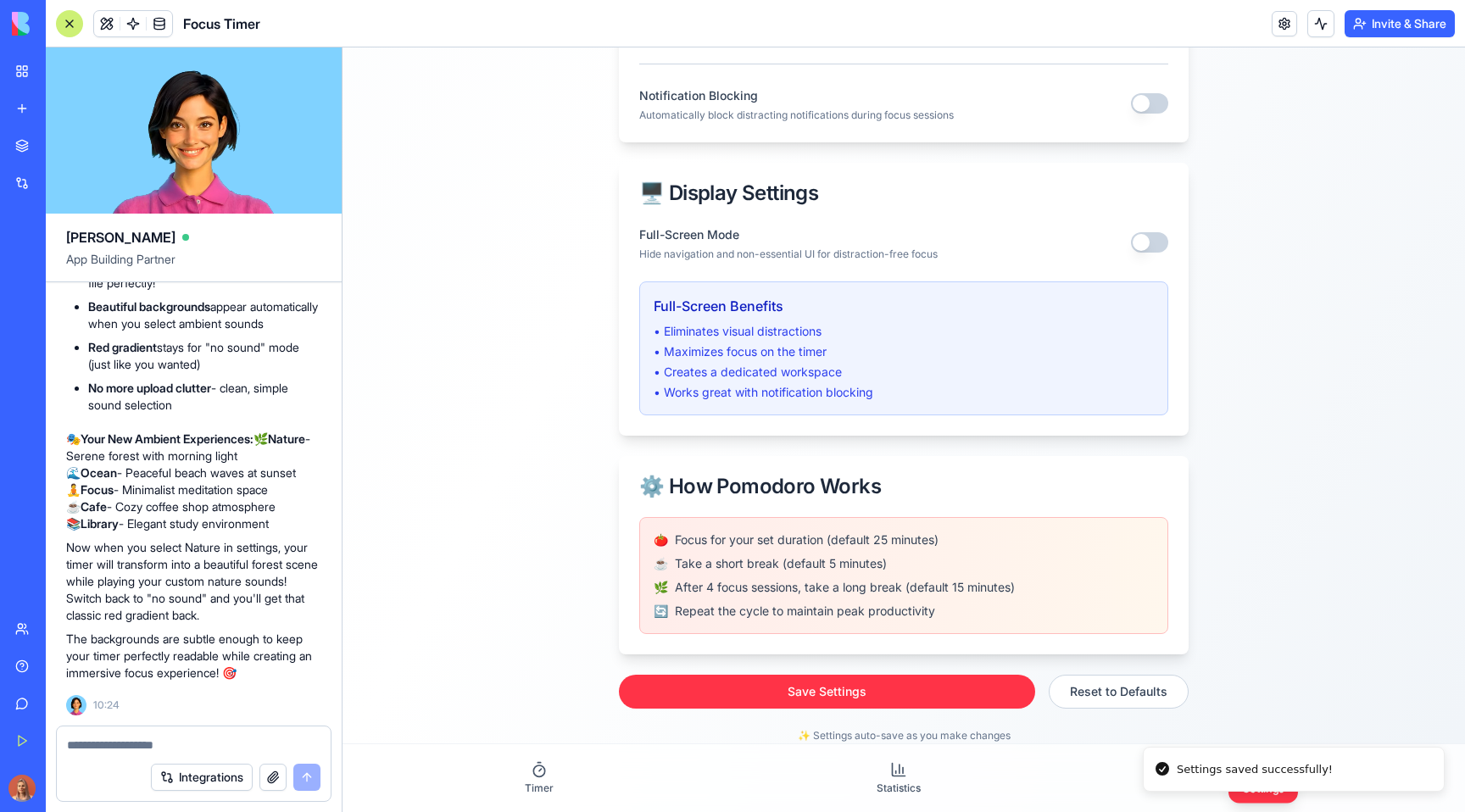
click at [566, 773] on div "Timer Statistics Settings" at bounding box center [903, 777] width 1122 height 67
click at [546, 781] on span "Timer" at bounding box center [538, 788] width 29 height 13
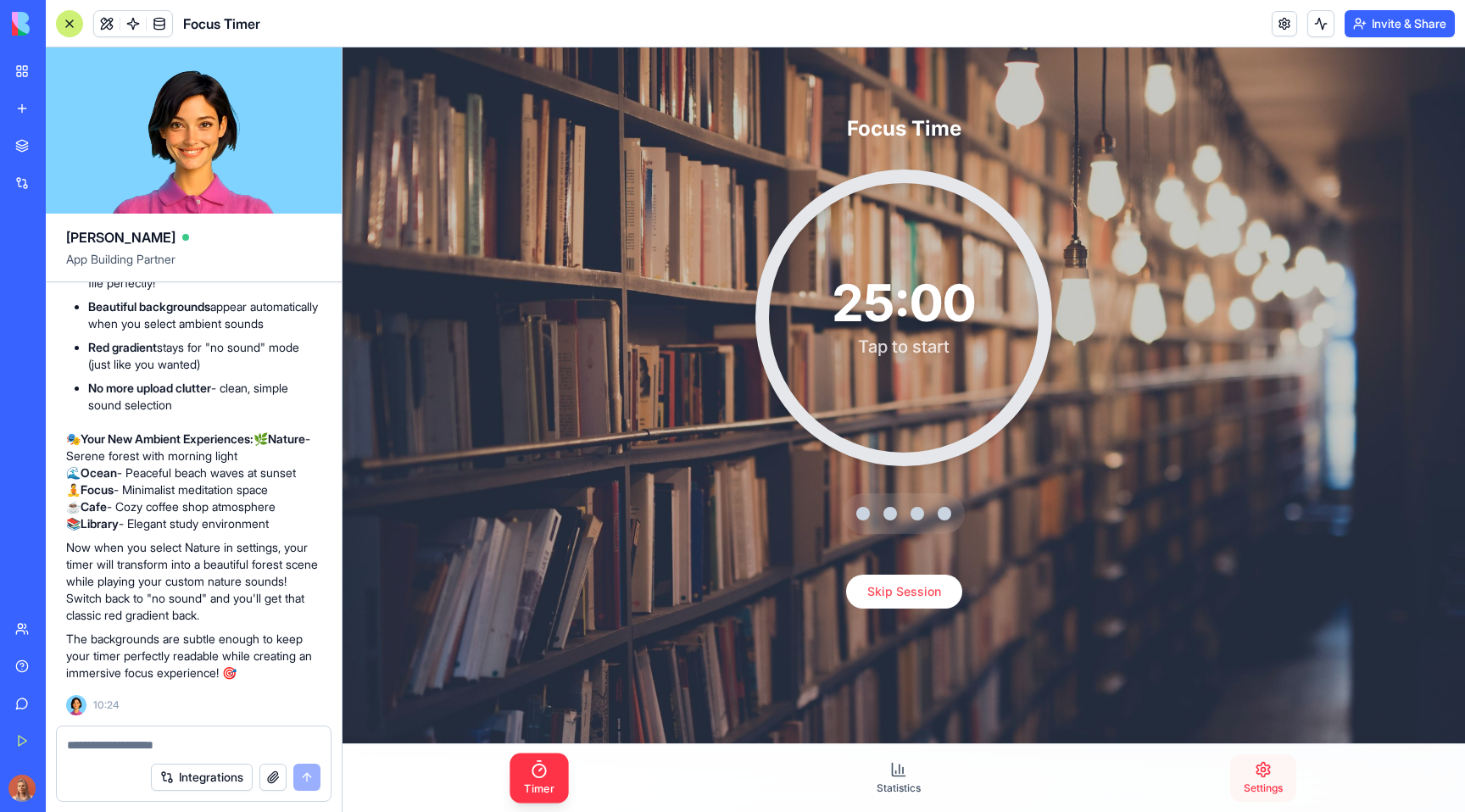
click at [1155, 788] on link "Settings" at bounding box center [1263, 778] width 67 height 47
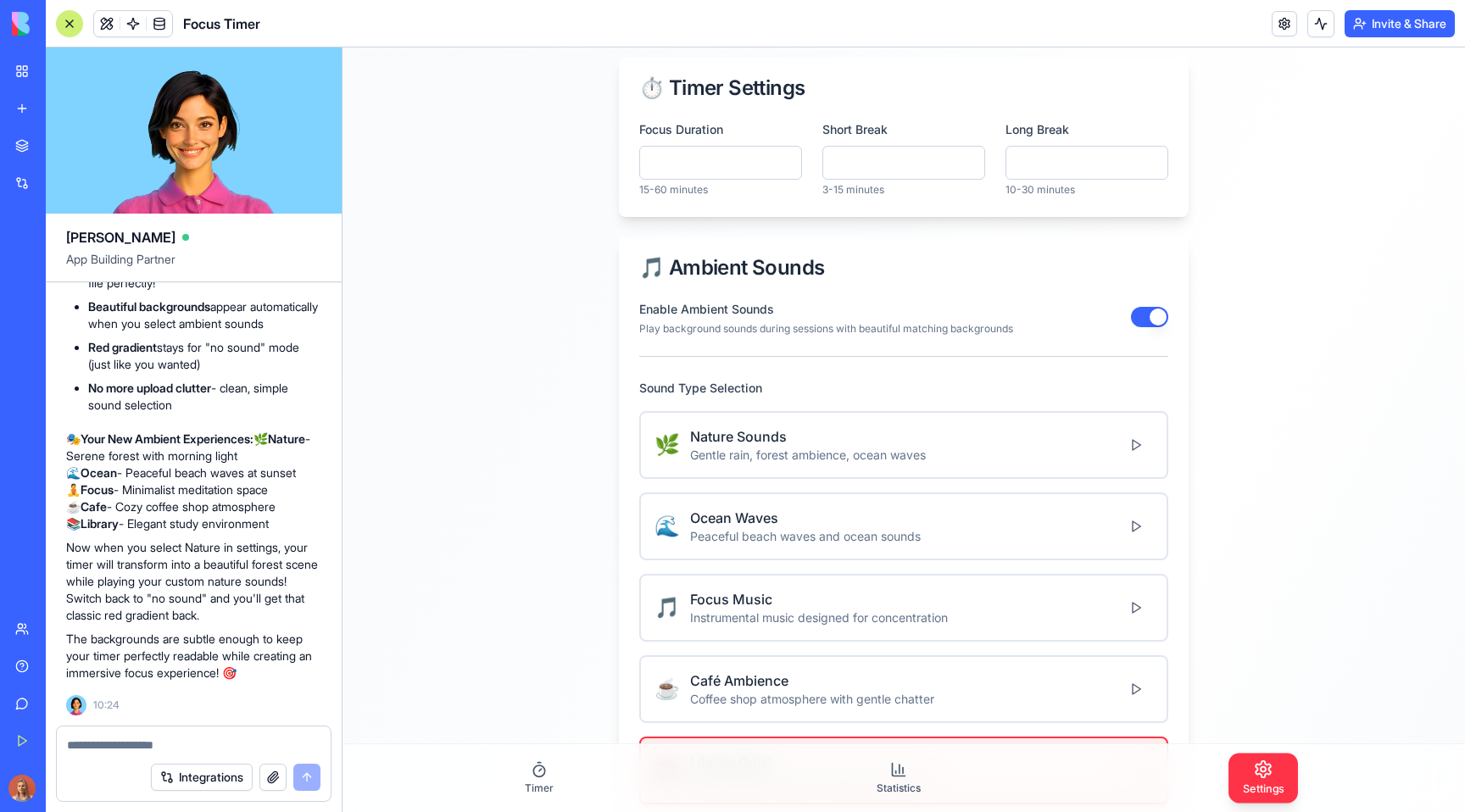
scroll to position [200, 0]
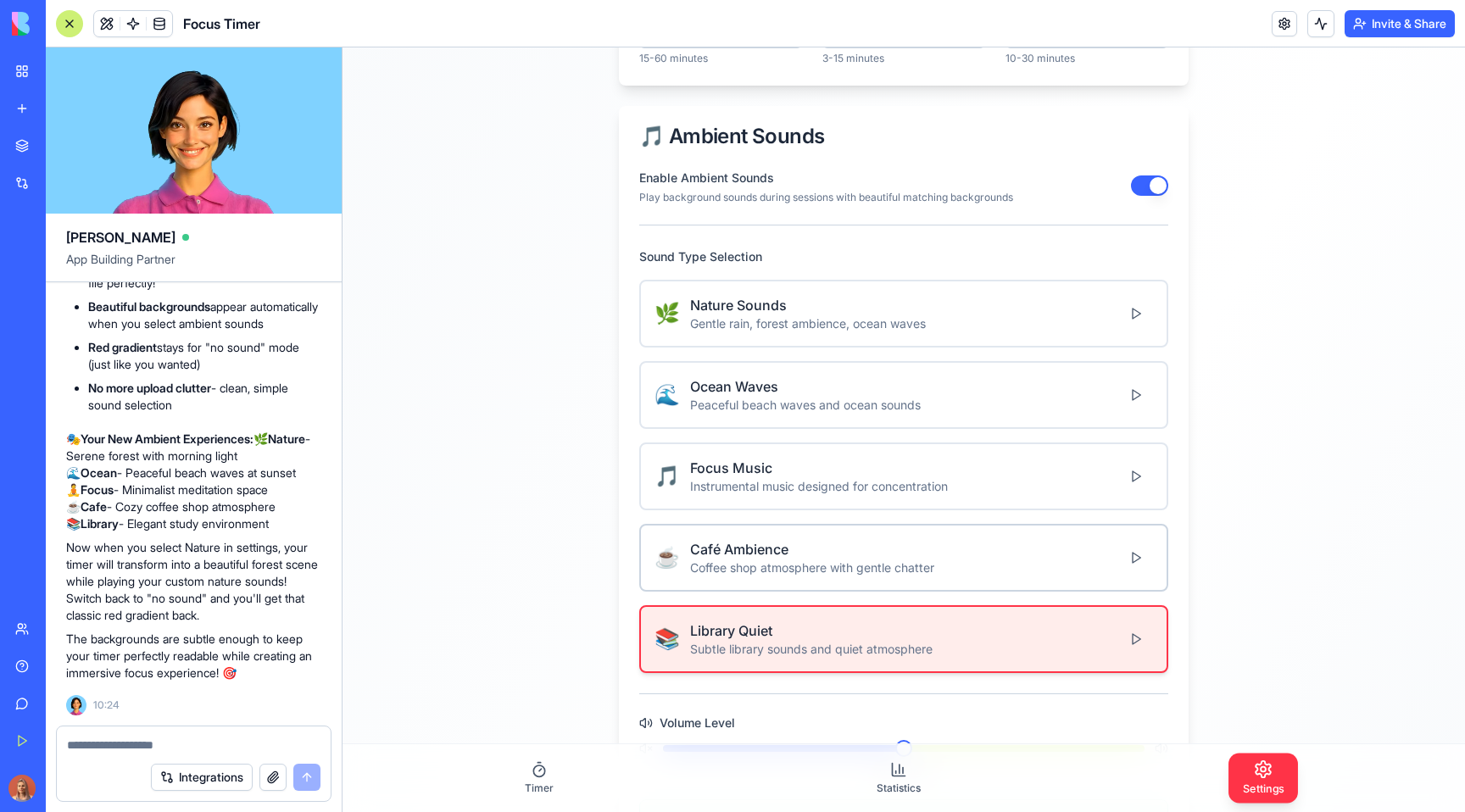
click at [922, 544] on div "Café Ambience" at bounding box center [811, 549] width 244 height 20
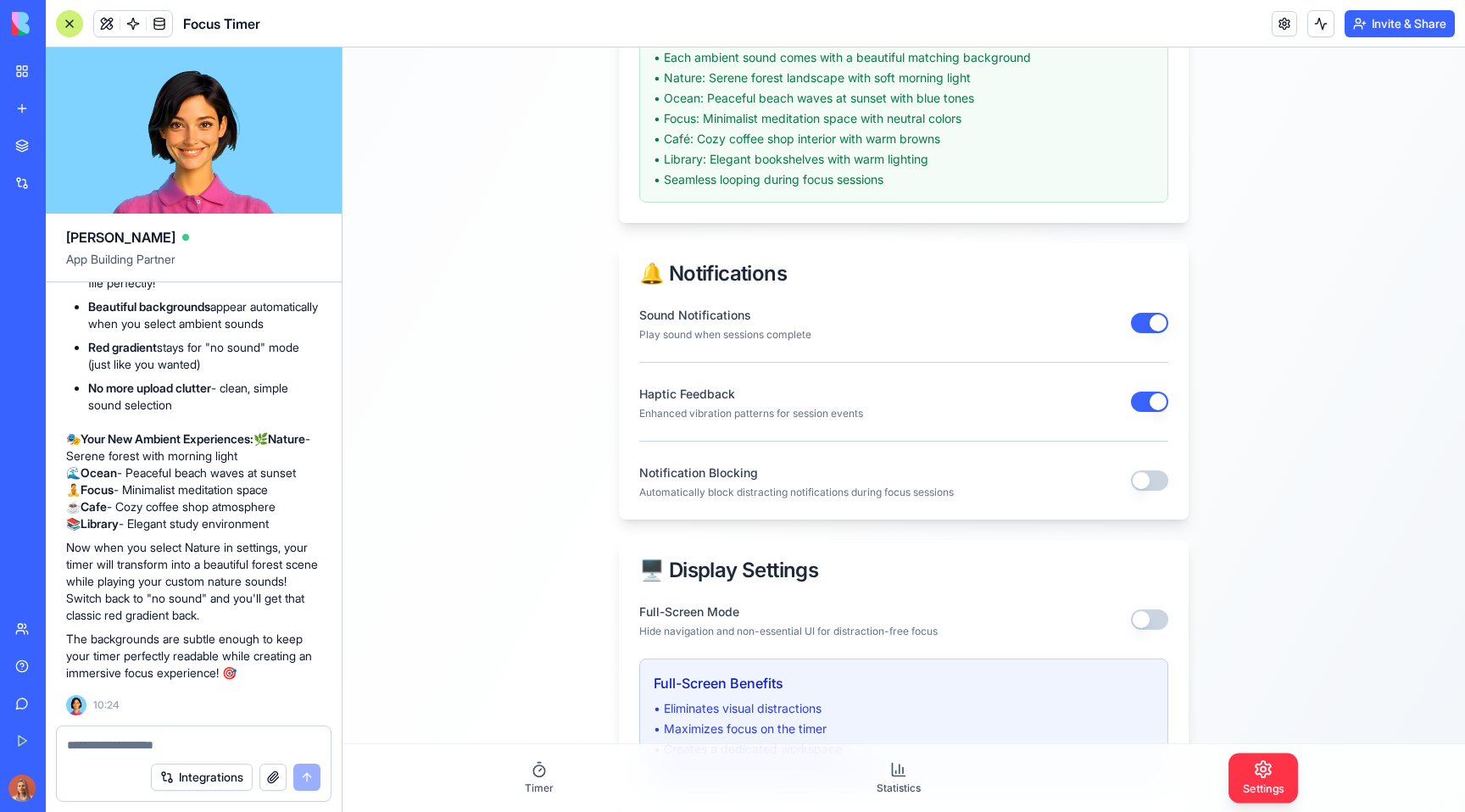
scroll to position [1386, 0]
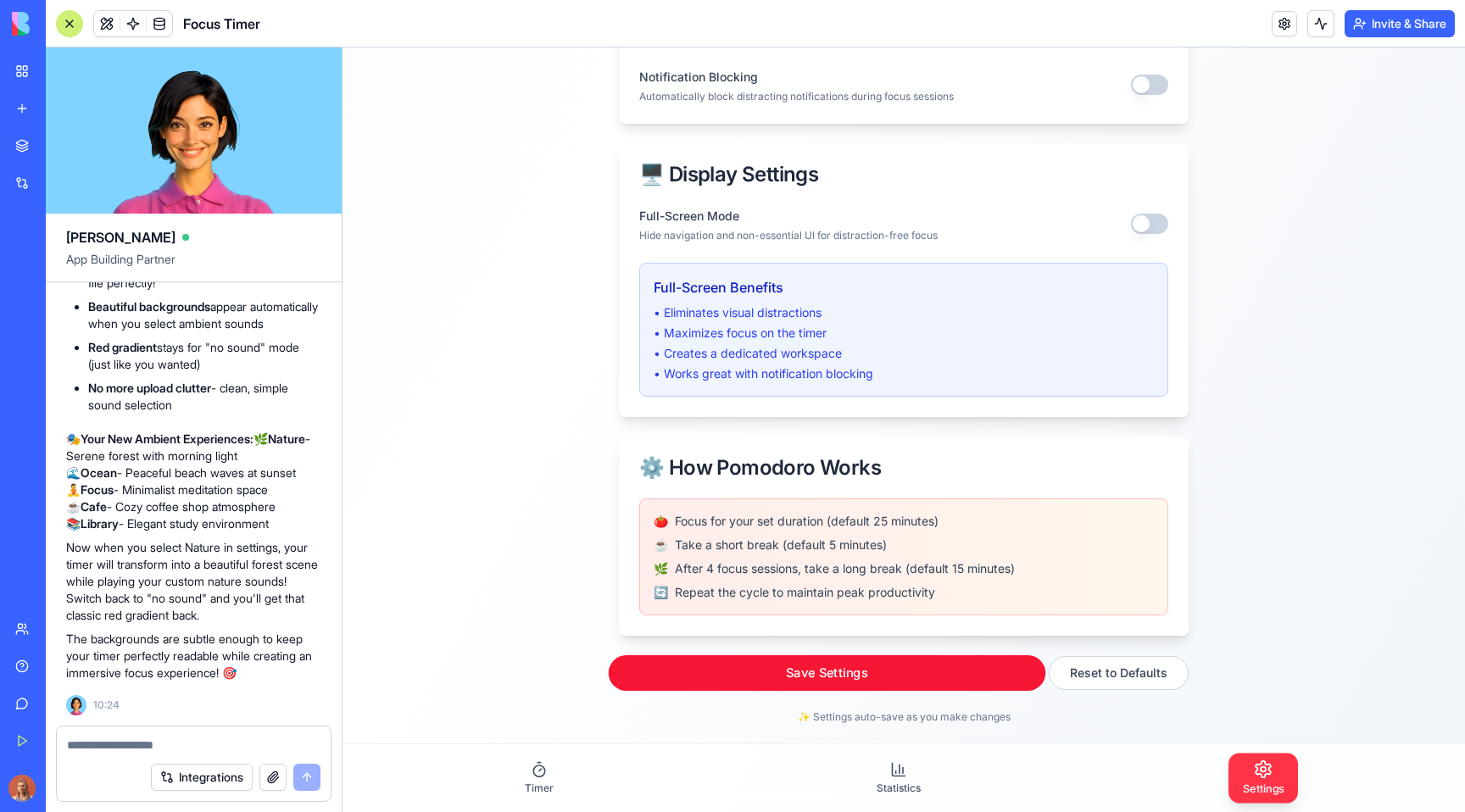
click at [704, 671] on button "Save Settings" at bounding box center [827, 673] width 438 height 36
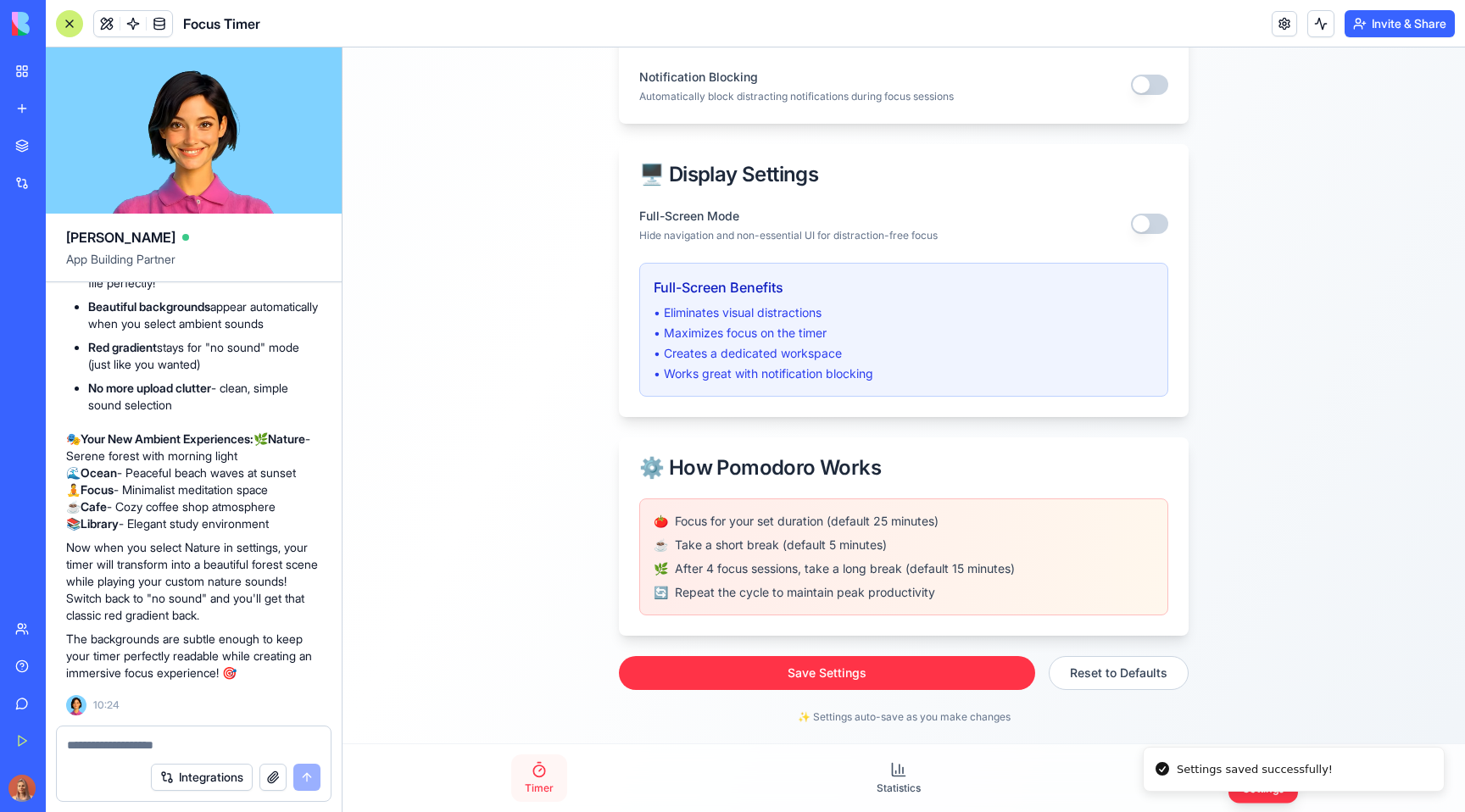
click at [554, 769] on link "Timer" at bounding box center [539, 778] width 56 height 47
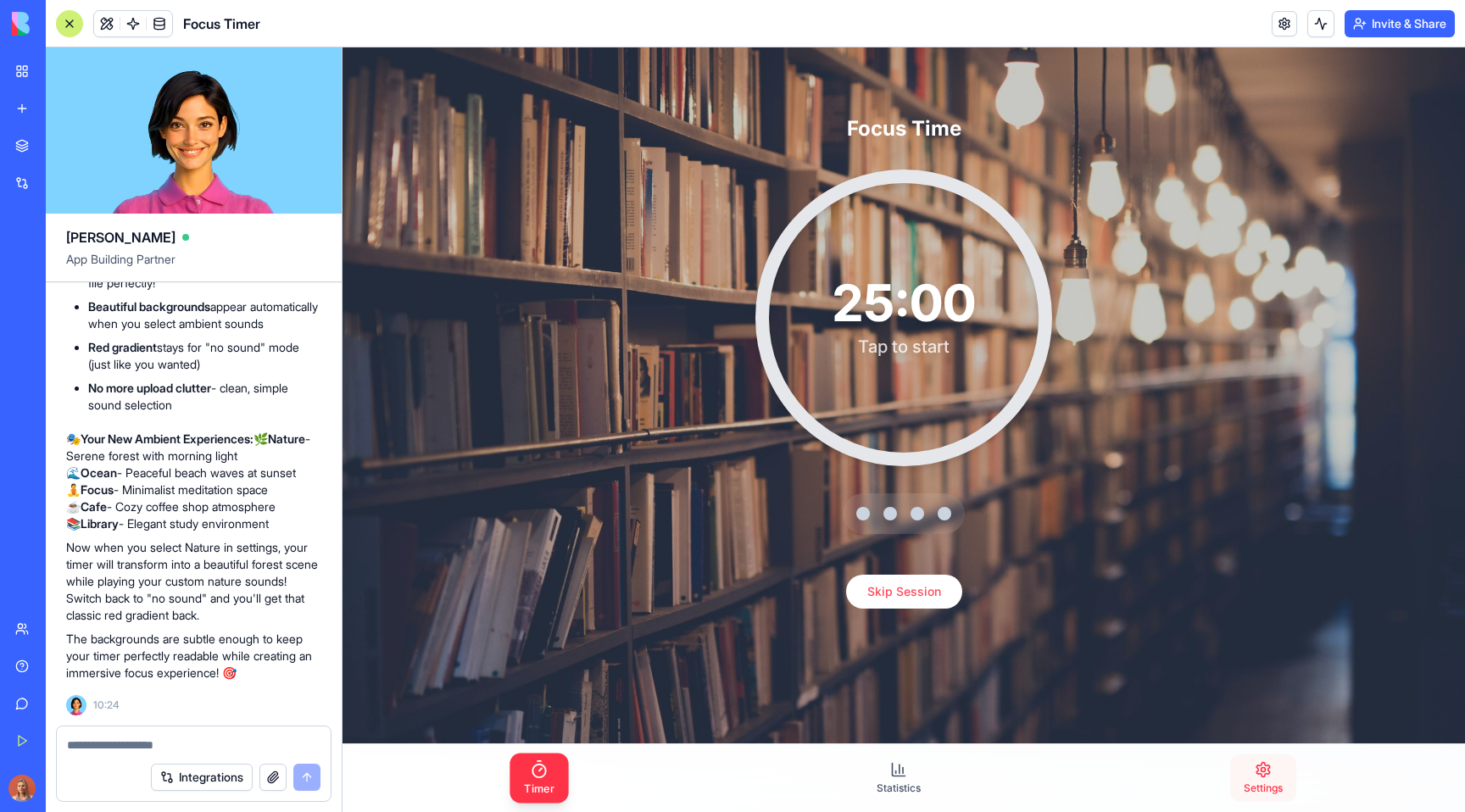
click at [1155, 766] on link "Settings" at bounding box center [1263, 778] width 67 height 47
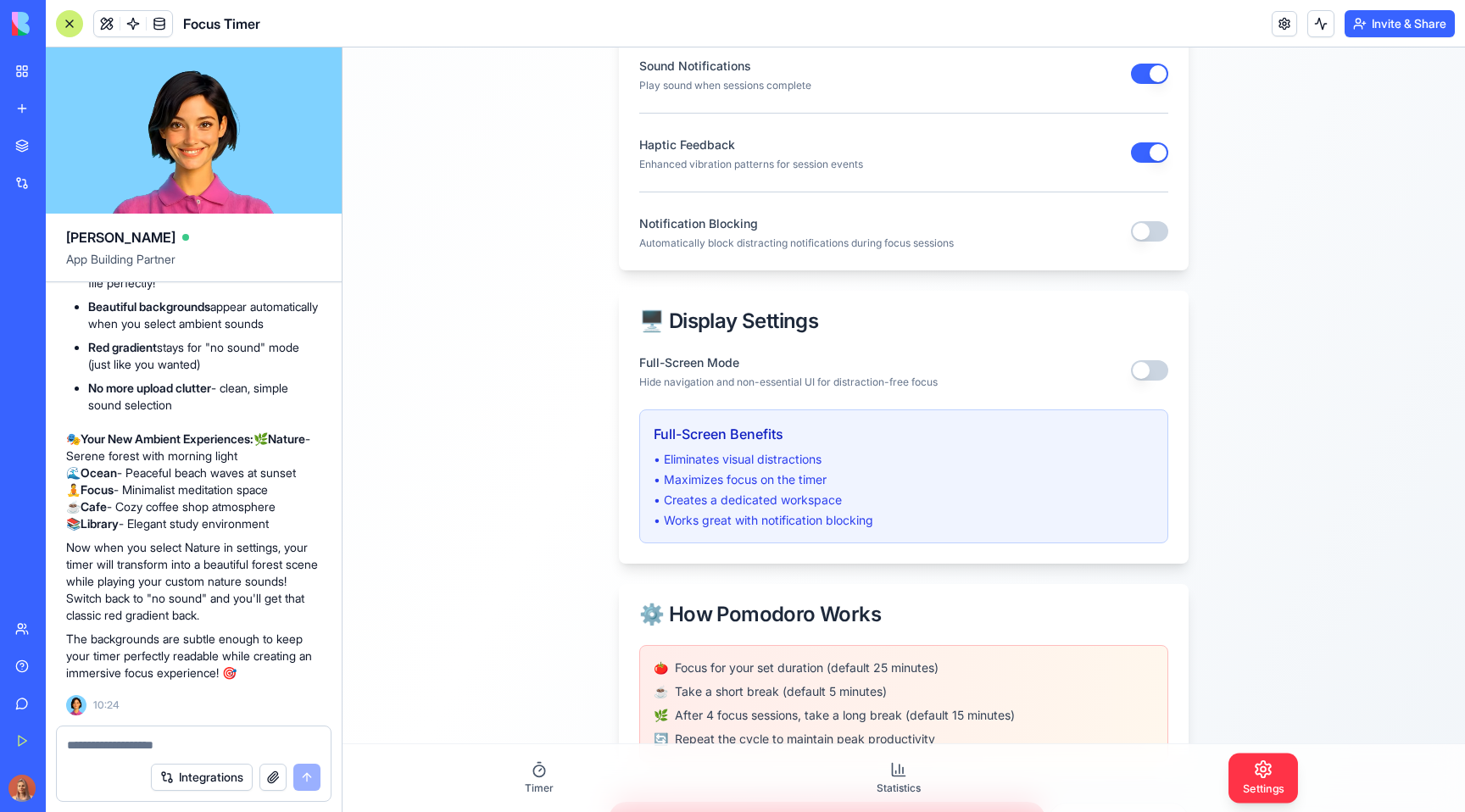
scroll to position [1386, 0]
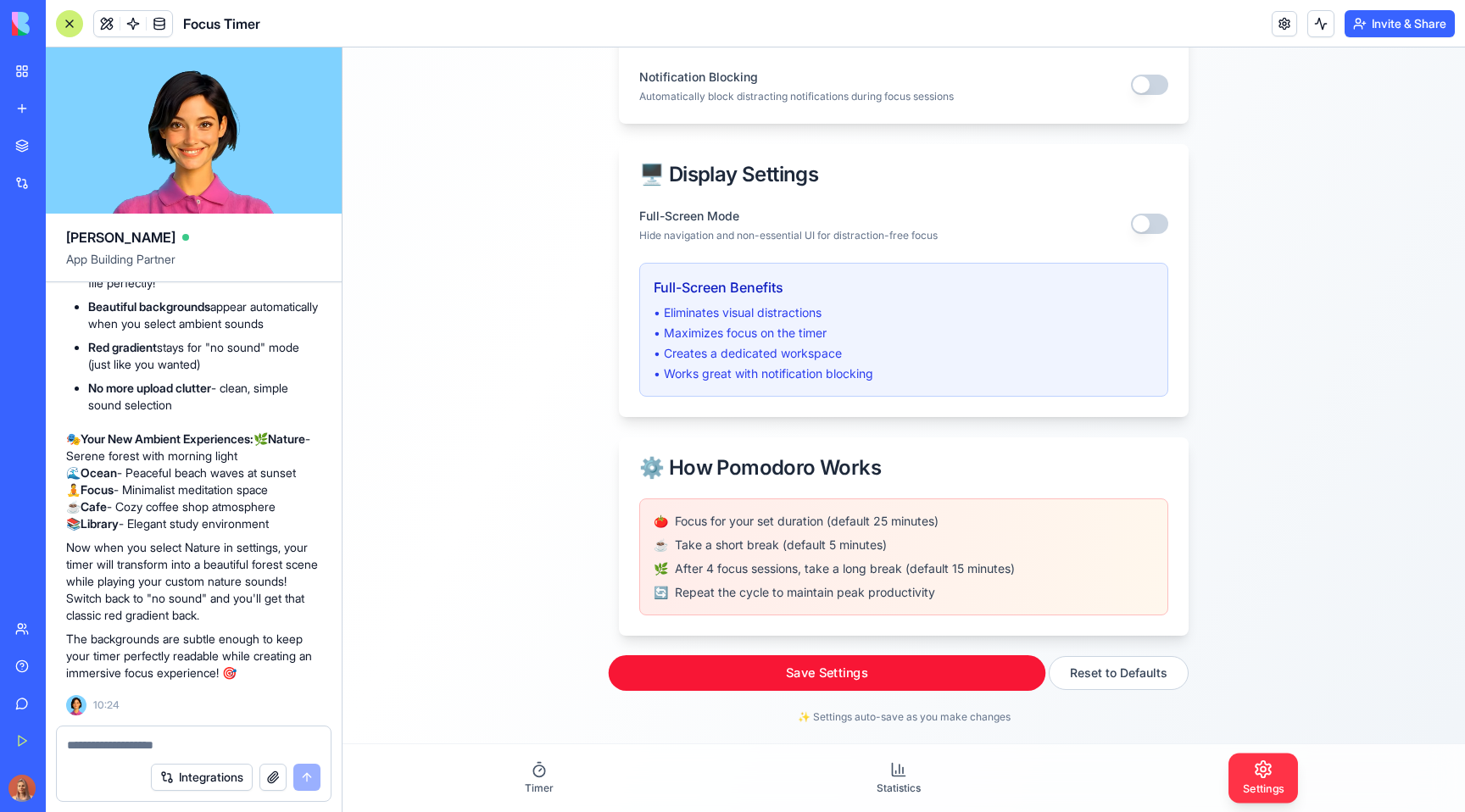
click at [639, 673] on button "Save Settings" at bounding box center [827, 673] width 438 height 36
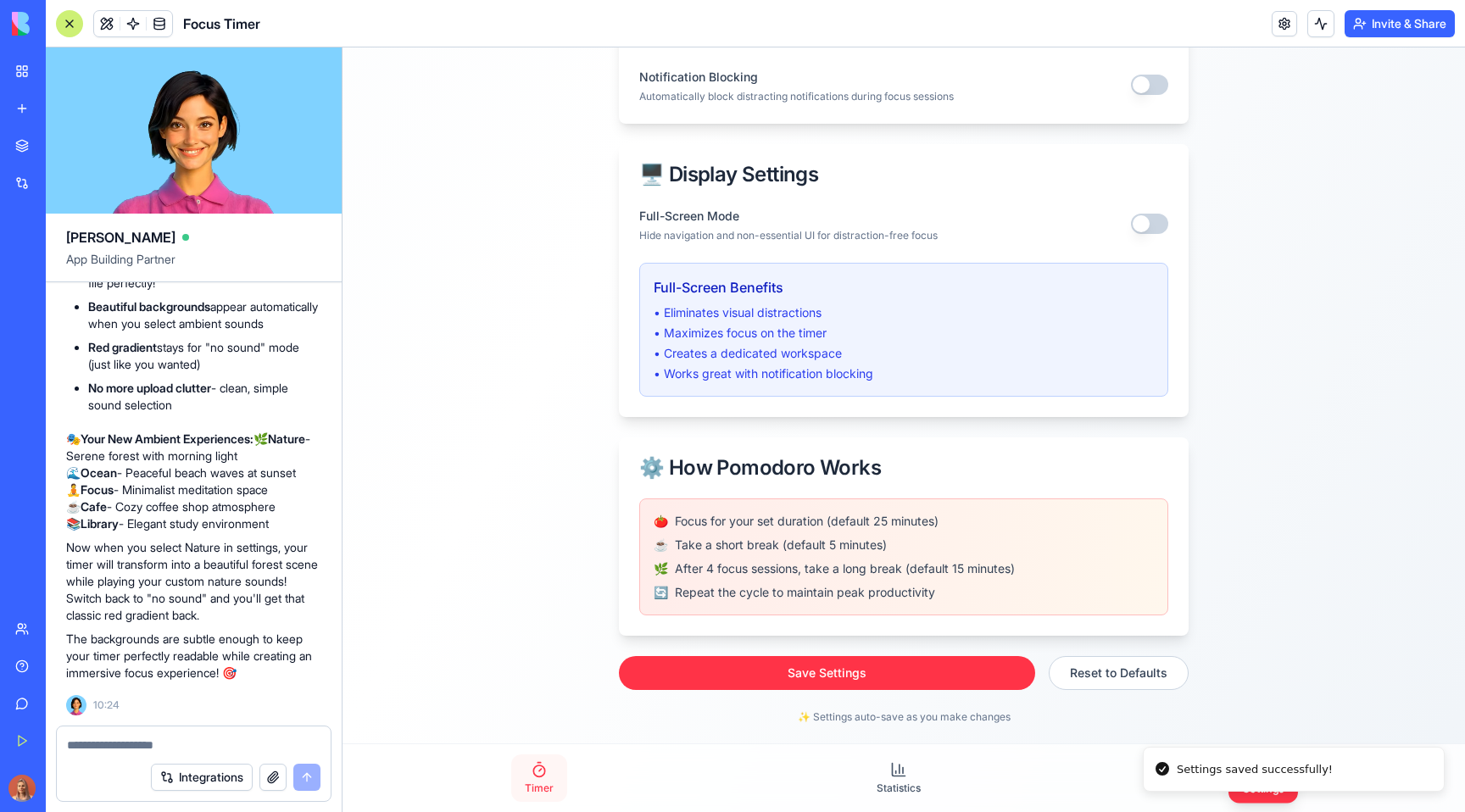
click at [548, 767] on link "Timer" at bounding box center [539, 778] width 56 height 47
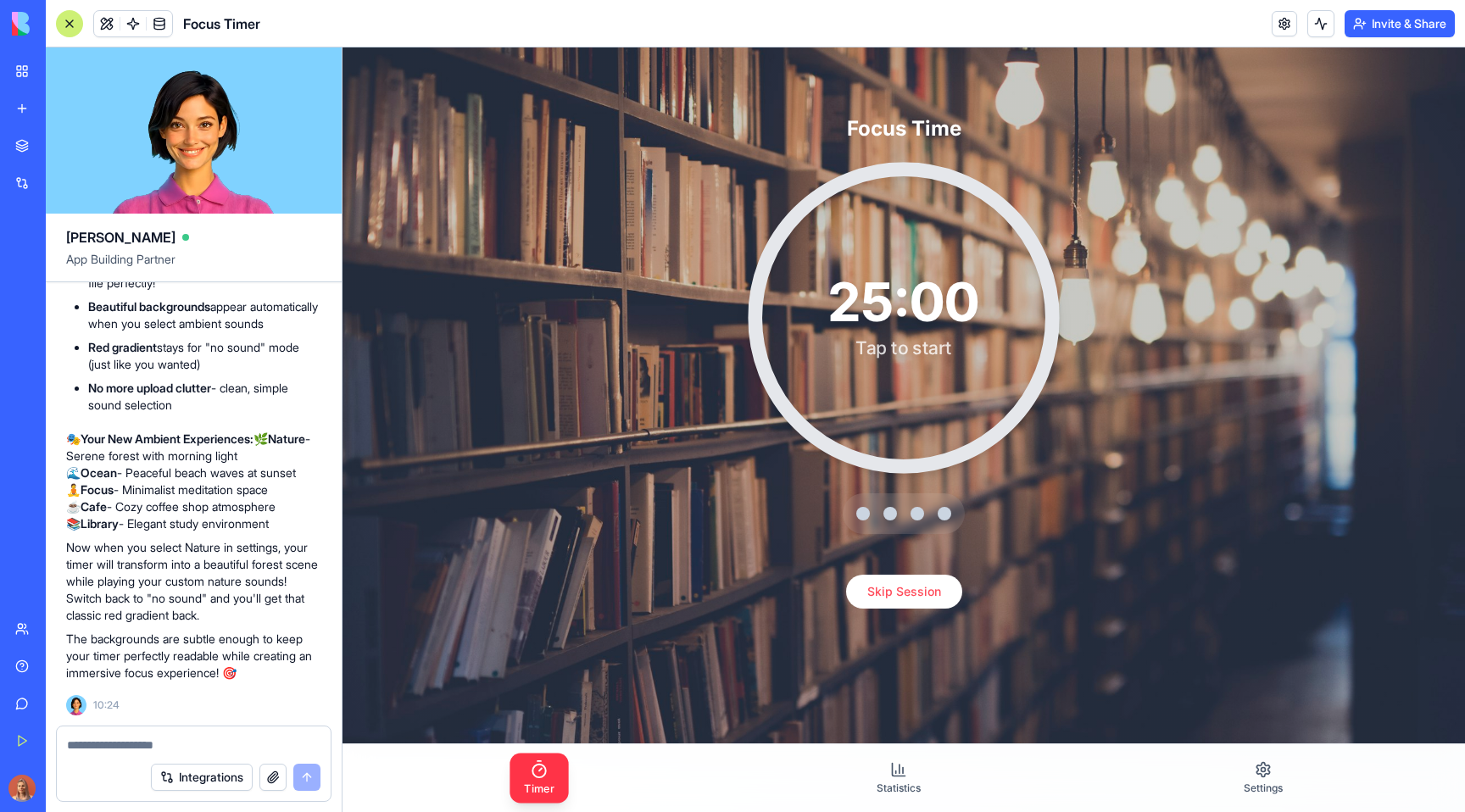
click at [899, 281] on div "25:00" at bounding box center [902, 302] width 150 height 53
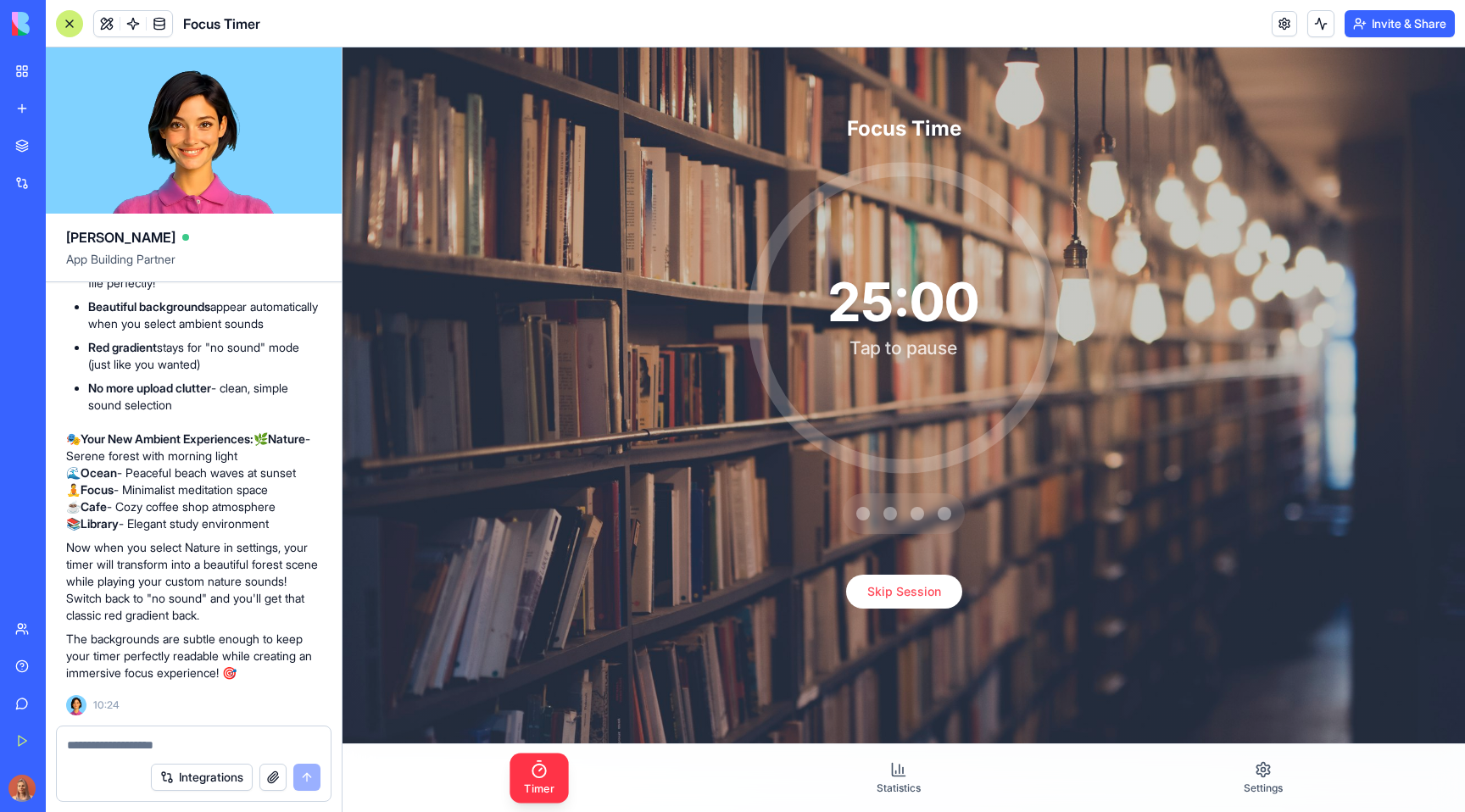
click at [899, 281] on div "25:00" at bounding box center [902, 302] width 150 height 53
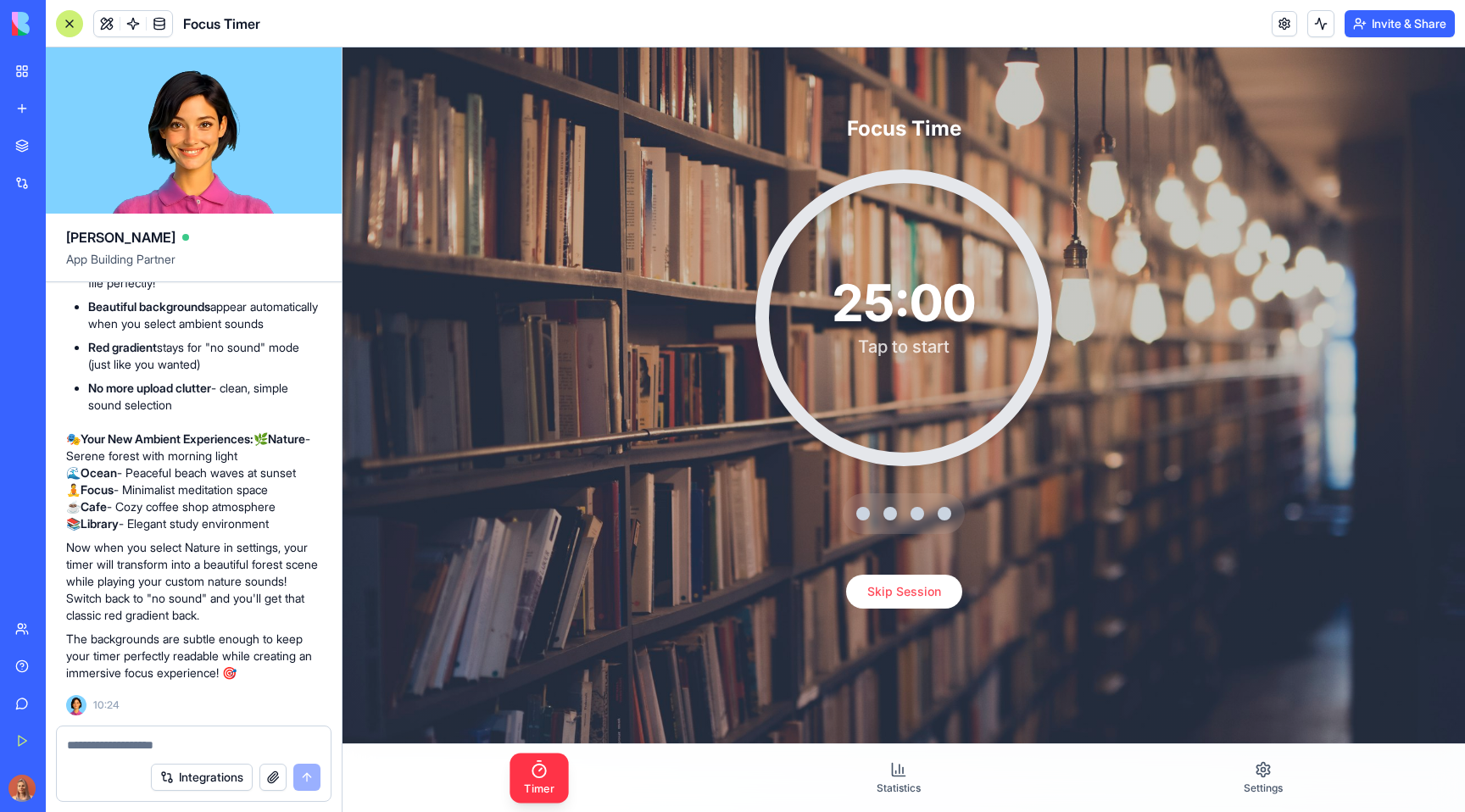
click at [161, 739] on textarea at bounding box center [194, 745] width 254 height 17
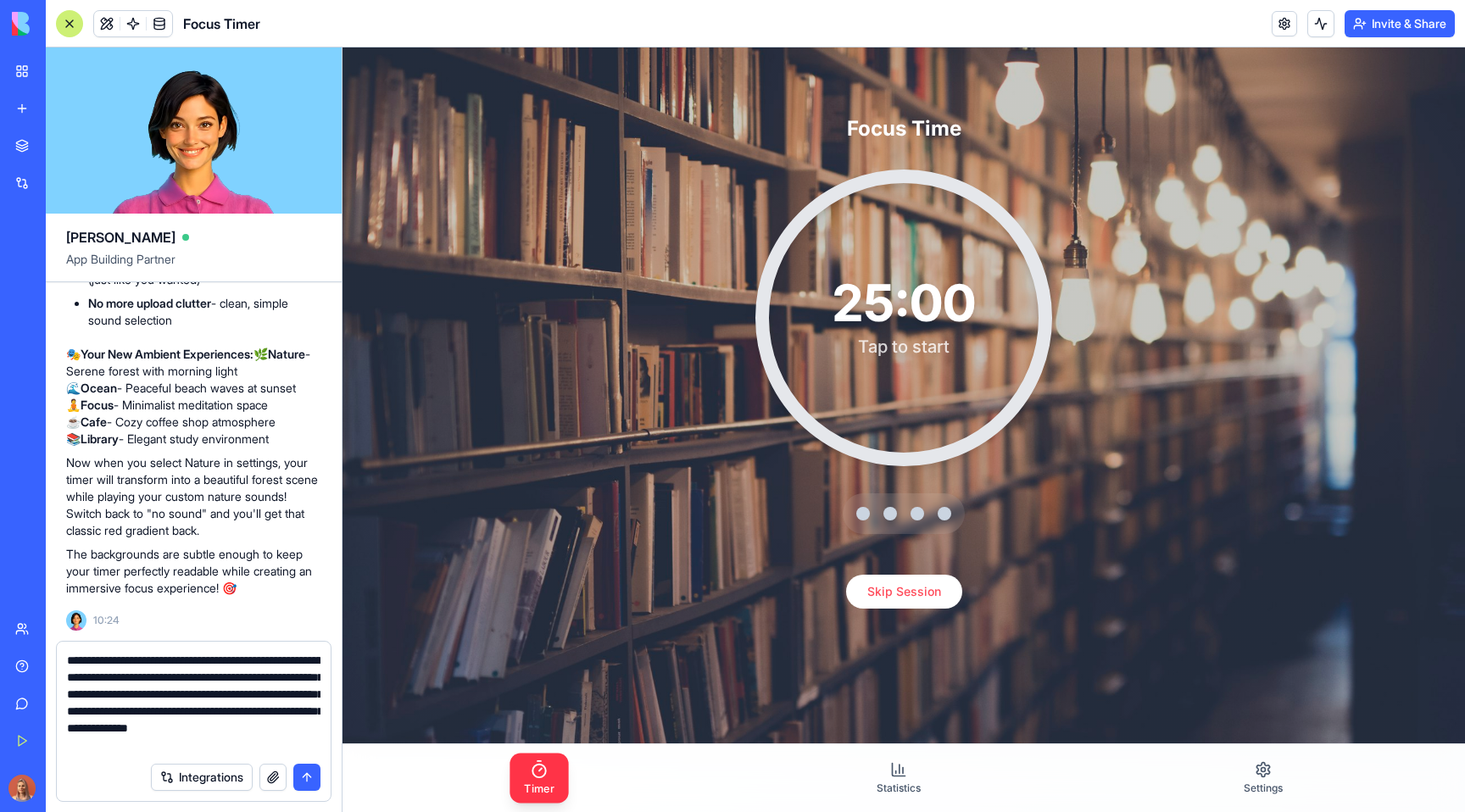
scroll to position [0, 0]
type textarea "**********"
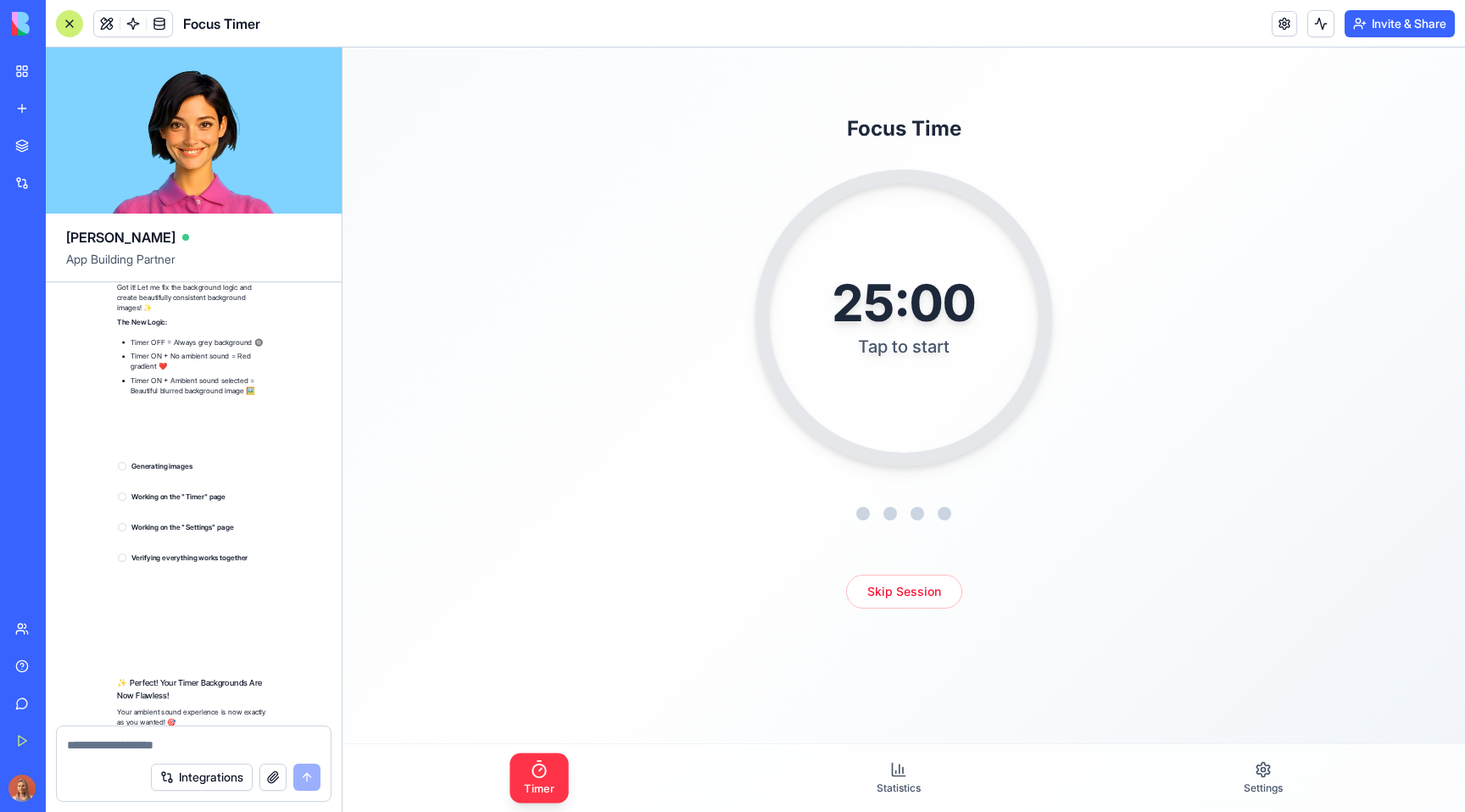
scroll to position [17413, 0]
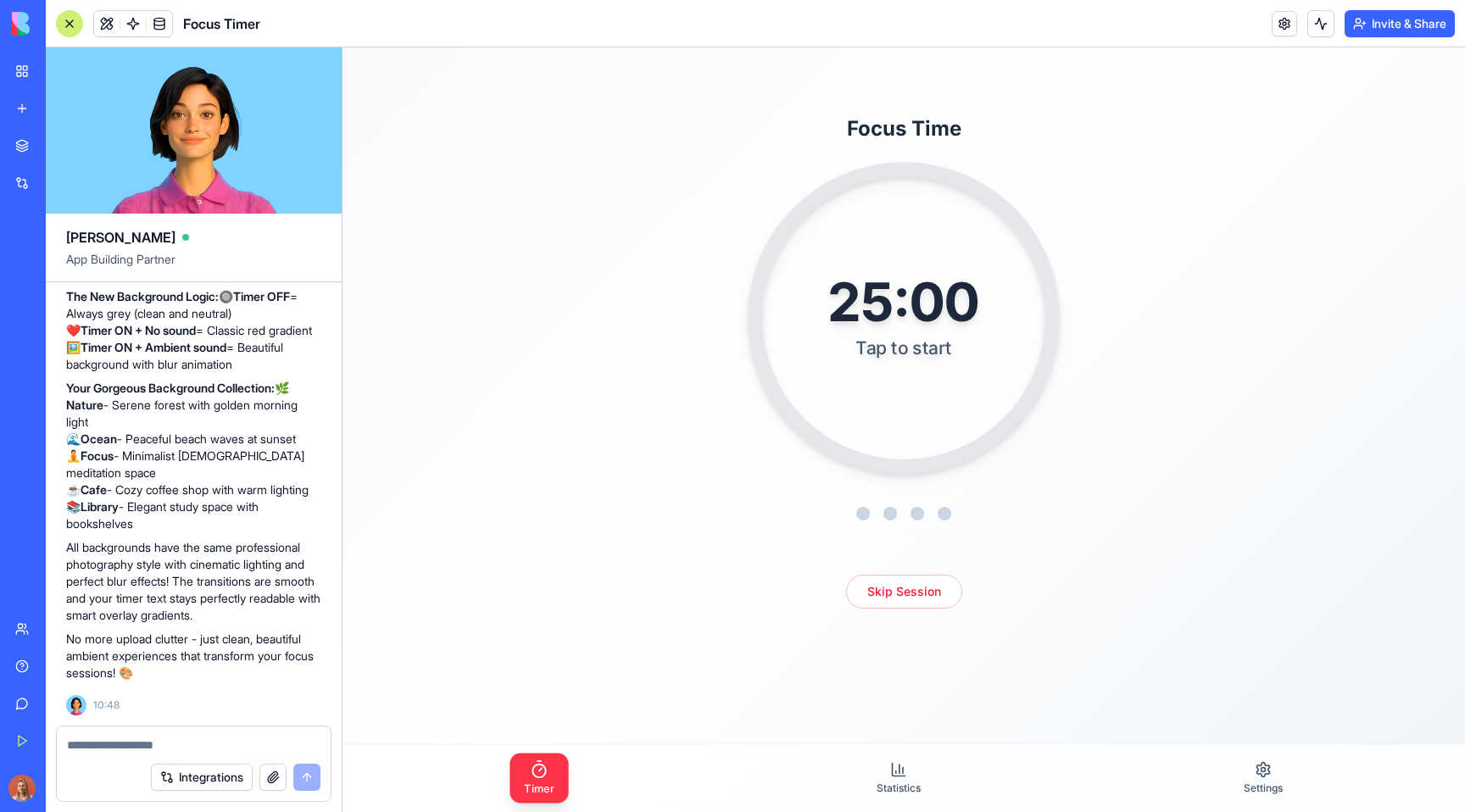
click at [898, 376] on div "25:00 Tap to start" at bounding box center [903, 318] width 207 height 128
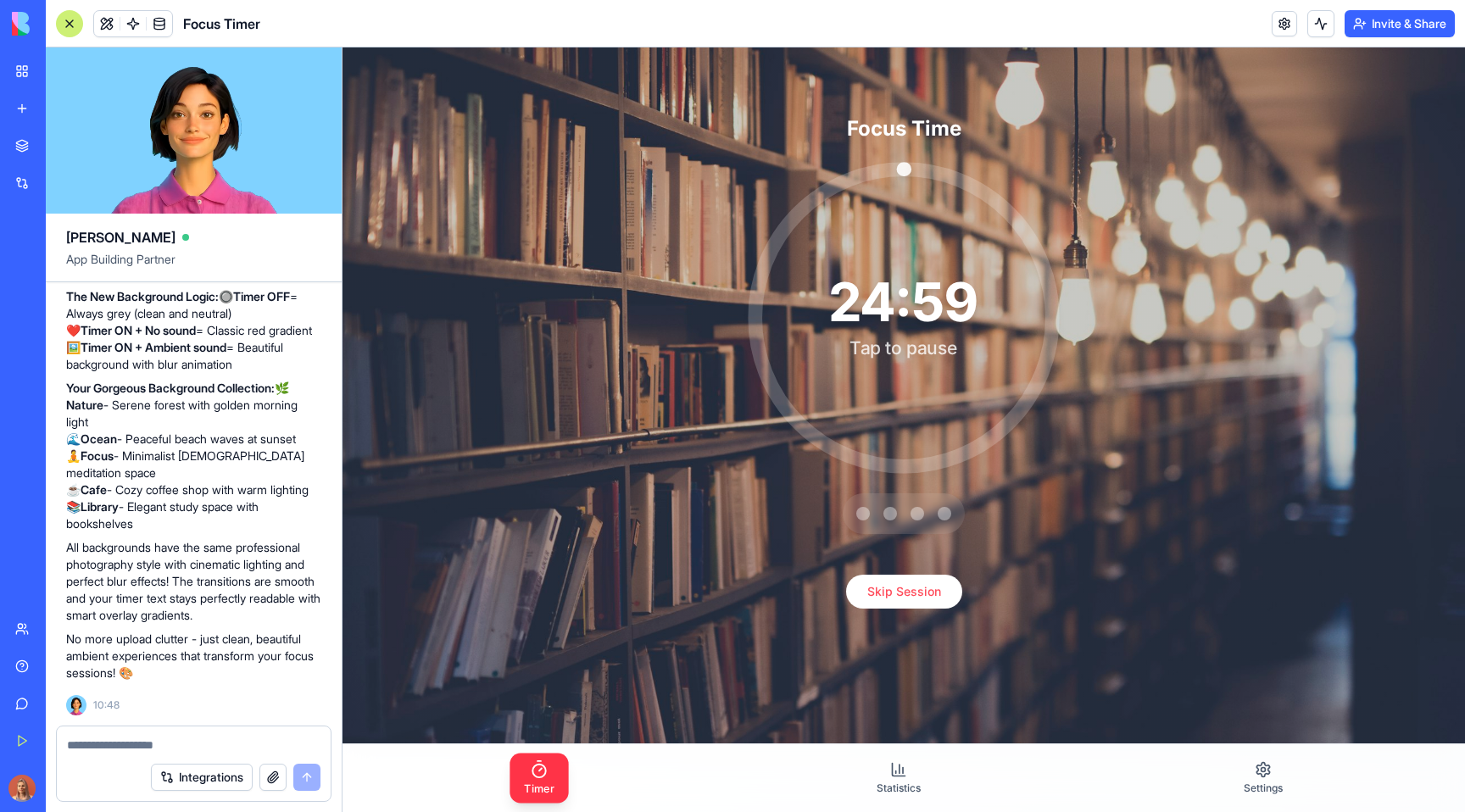
click at [898, 376] on div "24:59 Tap to pause" at bounding box center [903, 318] width 206 height 128
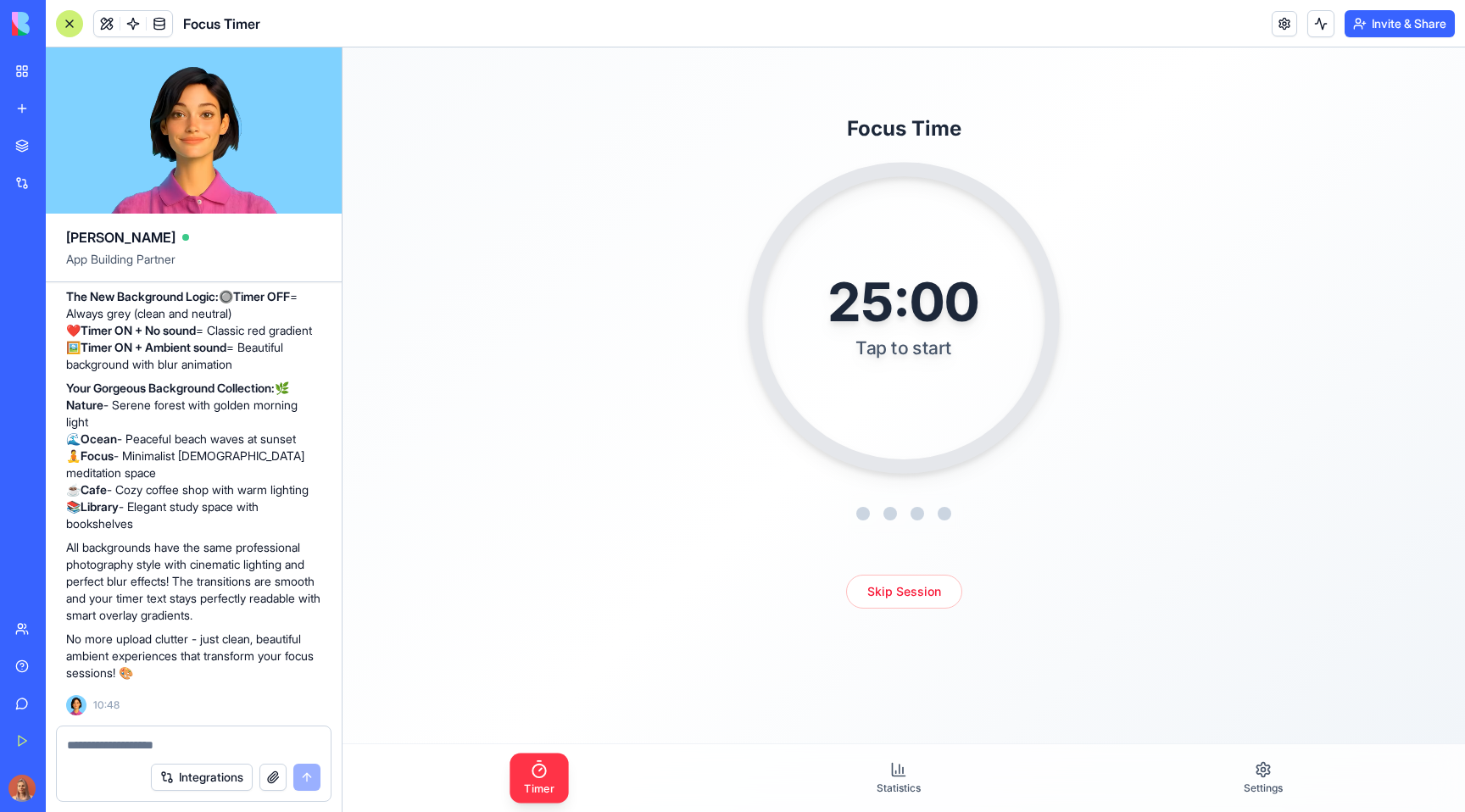
click at [898, 376] on div "25:00 Tap to start" at bounding box center [903, 318] width 207 height 128
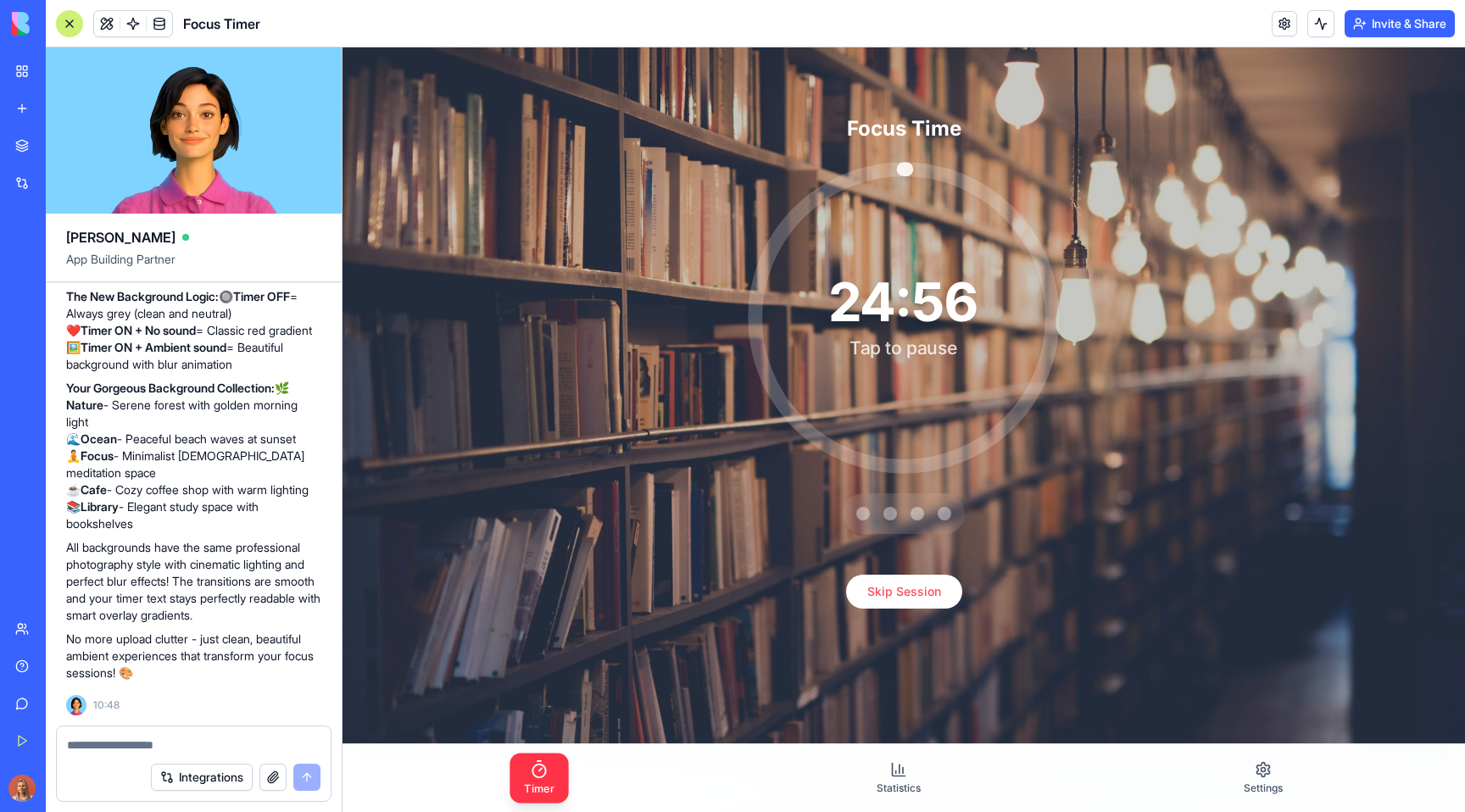
click at [884, 398] on div "24:56 Tap to pause" at bounding box center [903, 318] width 312 height 312
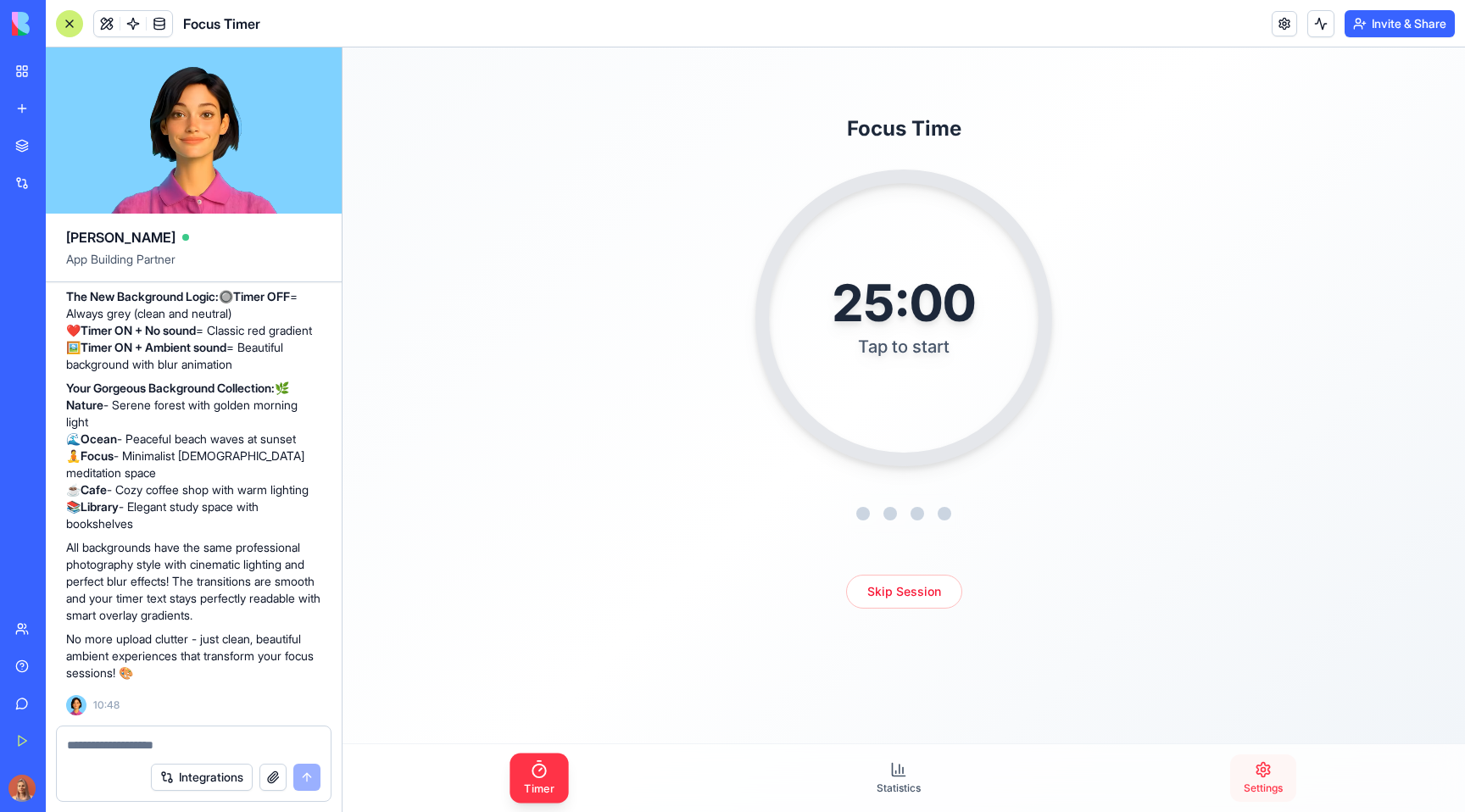
click at [1155, 782] on span "Settings" at bounding box center [1263, 788] width 39 height 13
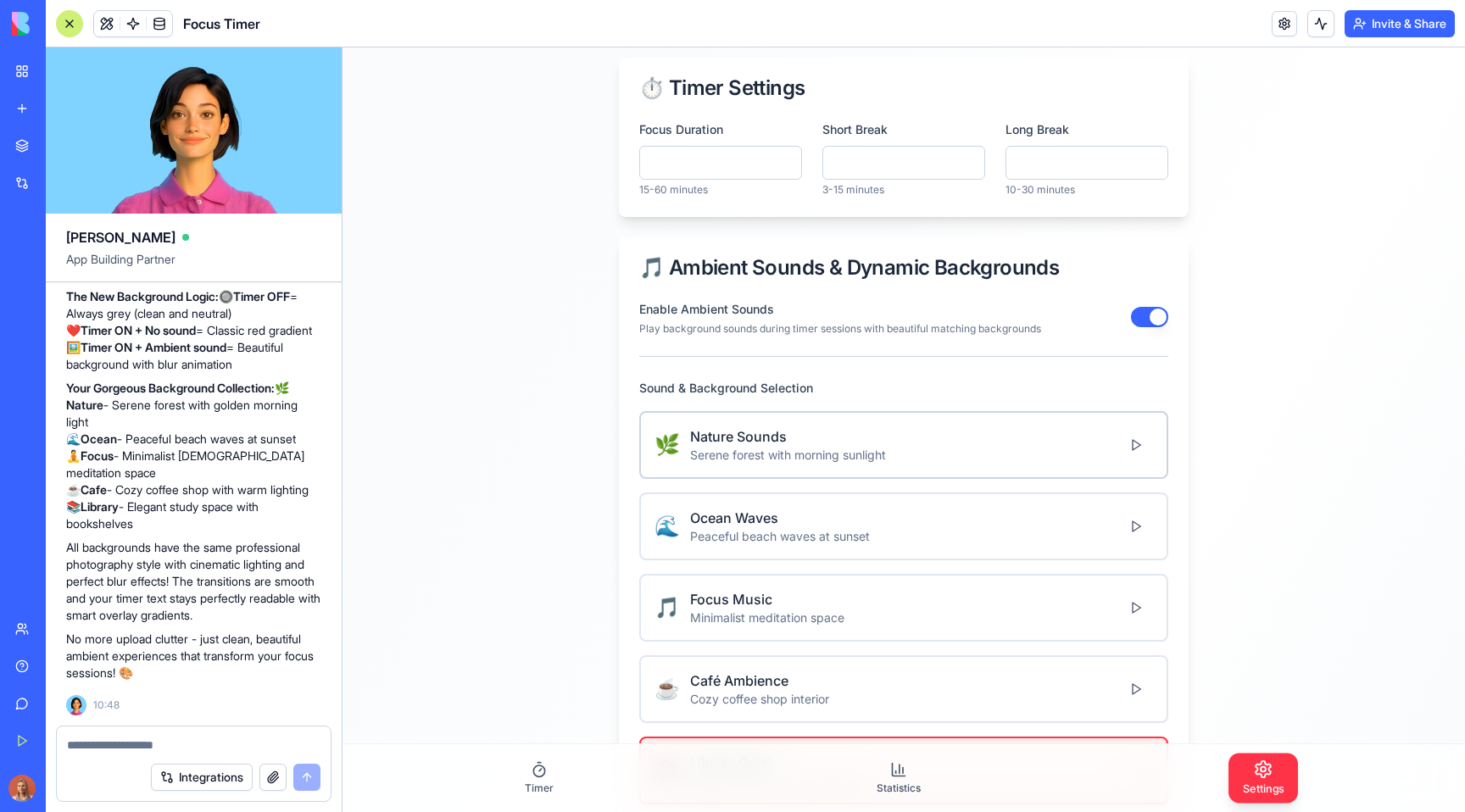
click at [957, 450] on div "🌿 Nature Sounds Serene forest with morning sunlight" at bounding box center [903, 444] width 498 height 38
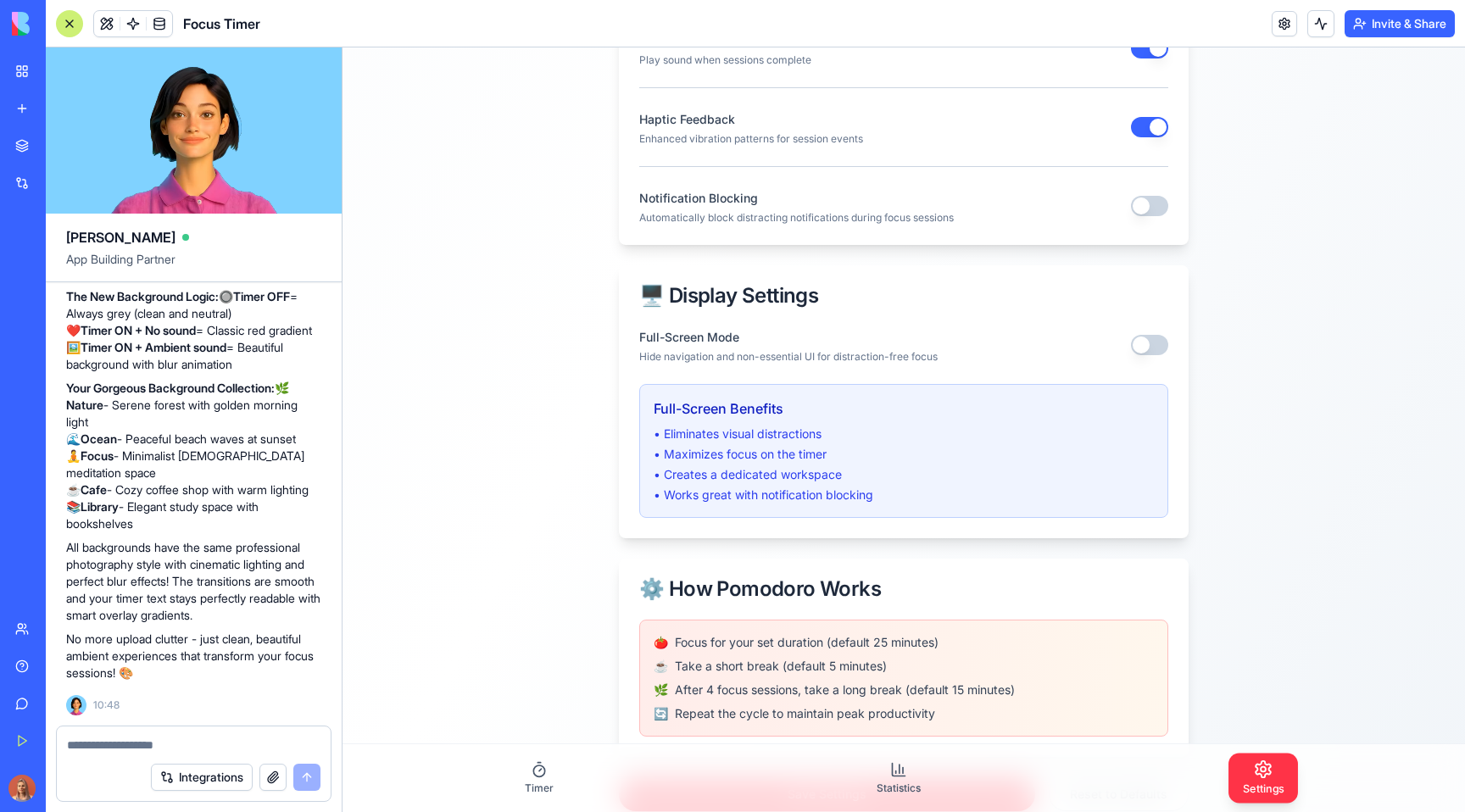
scroll to position [1346, 0]
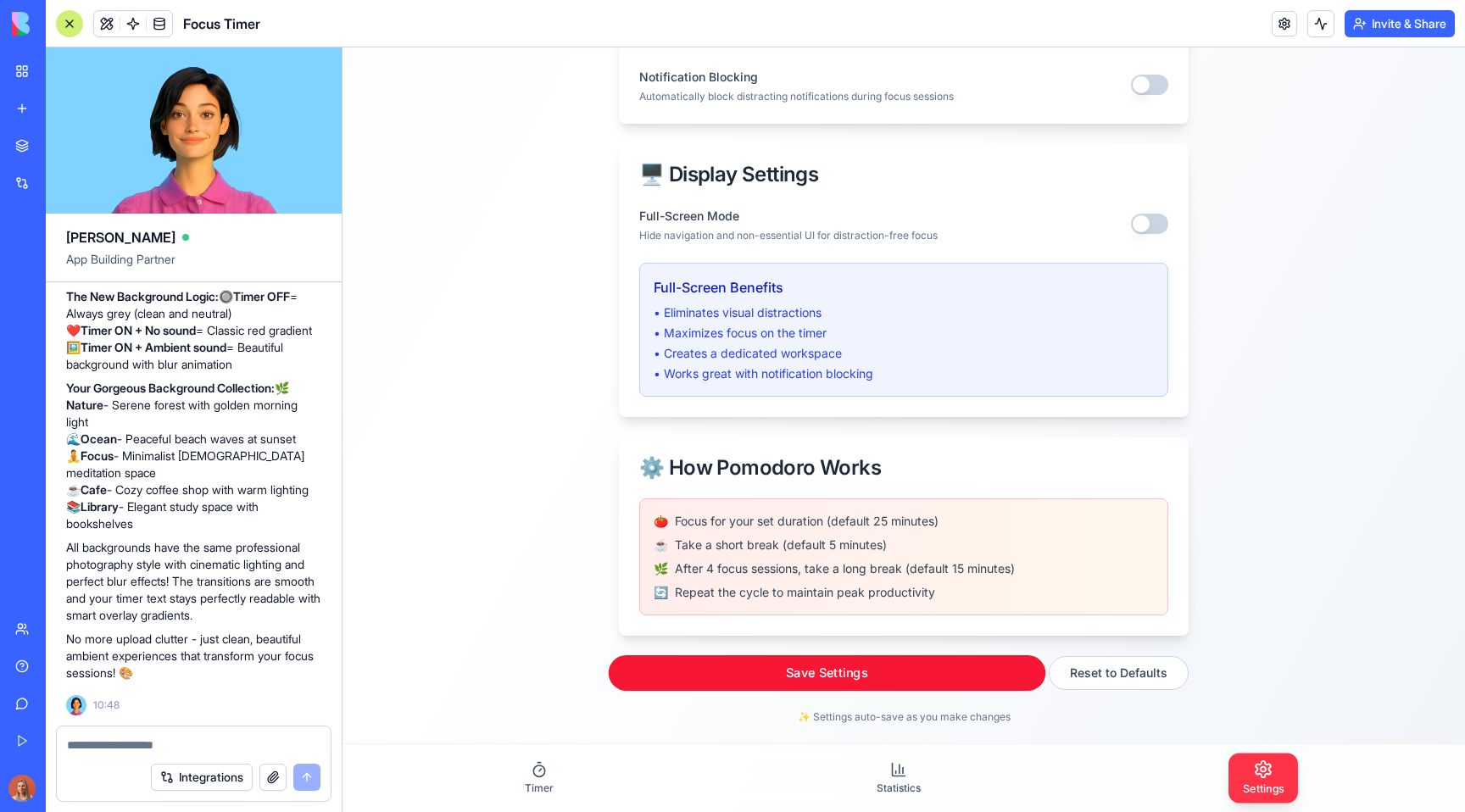
click at [784, 676] on button "Save Settings" at bounding box center [827, 673] width 438 height 36
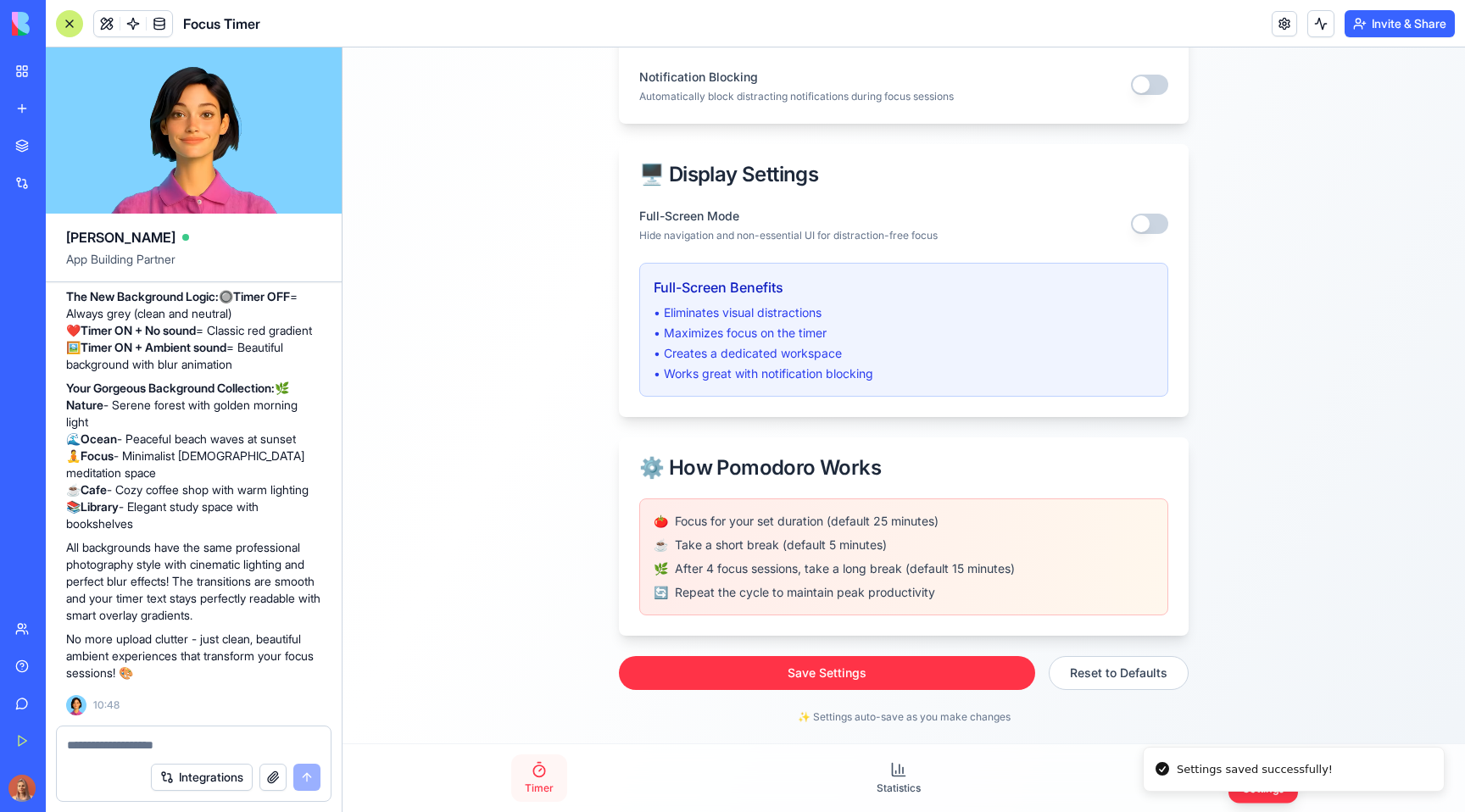
click at [560, 766] on link "Timer" at bounding box center [539, 778] width 56 height 47
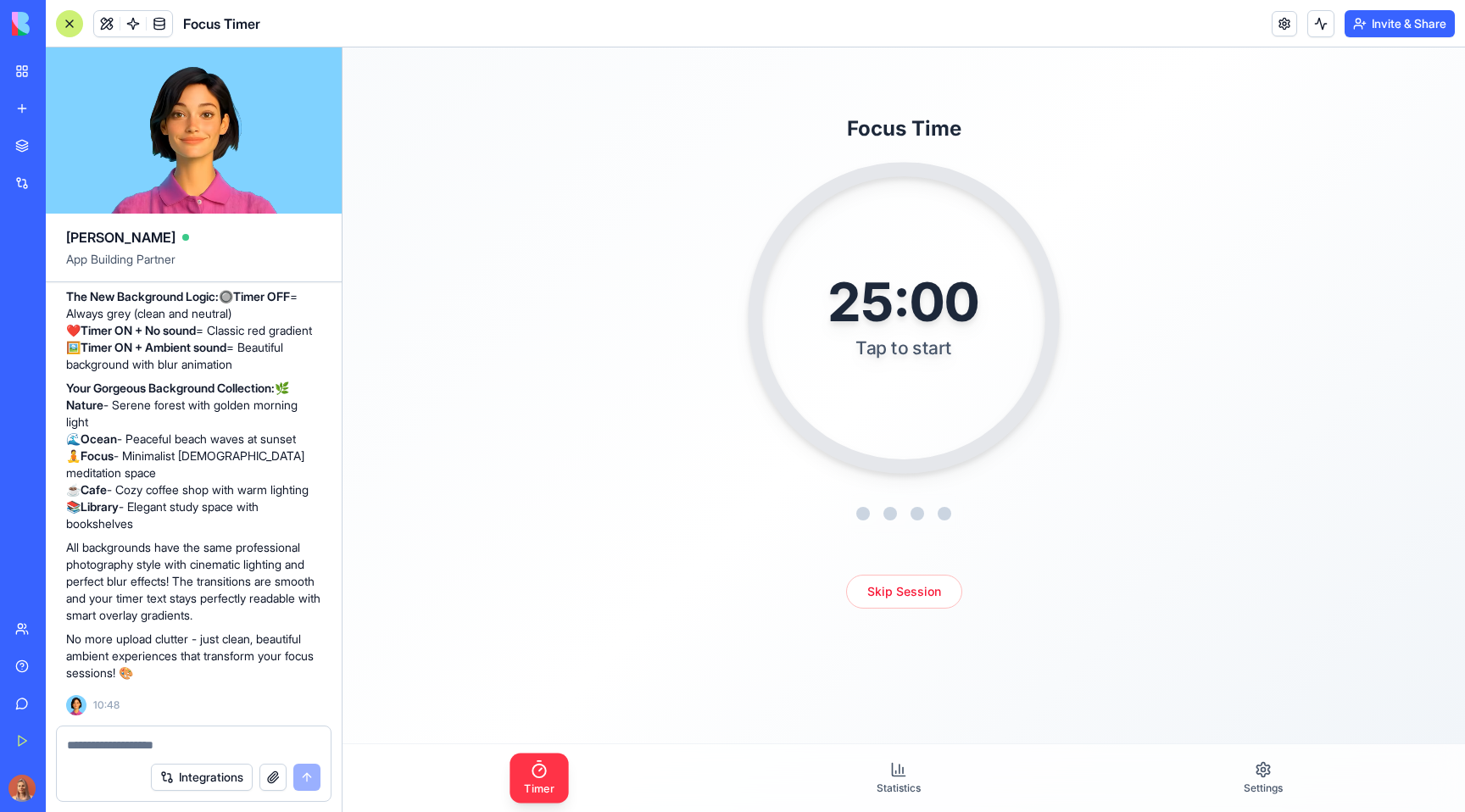
click at [922, 419] on div "25:00 Tap to start" at bounding box center [903, 318] width 312 height 312
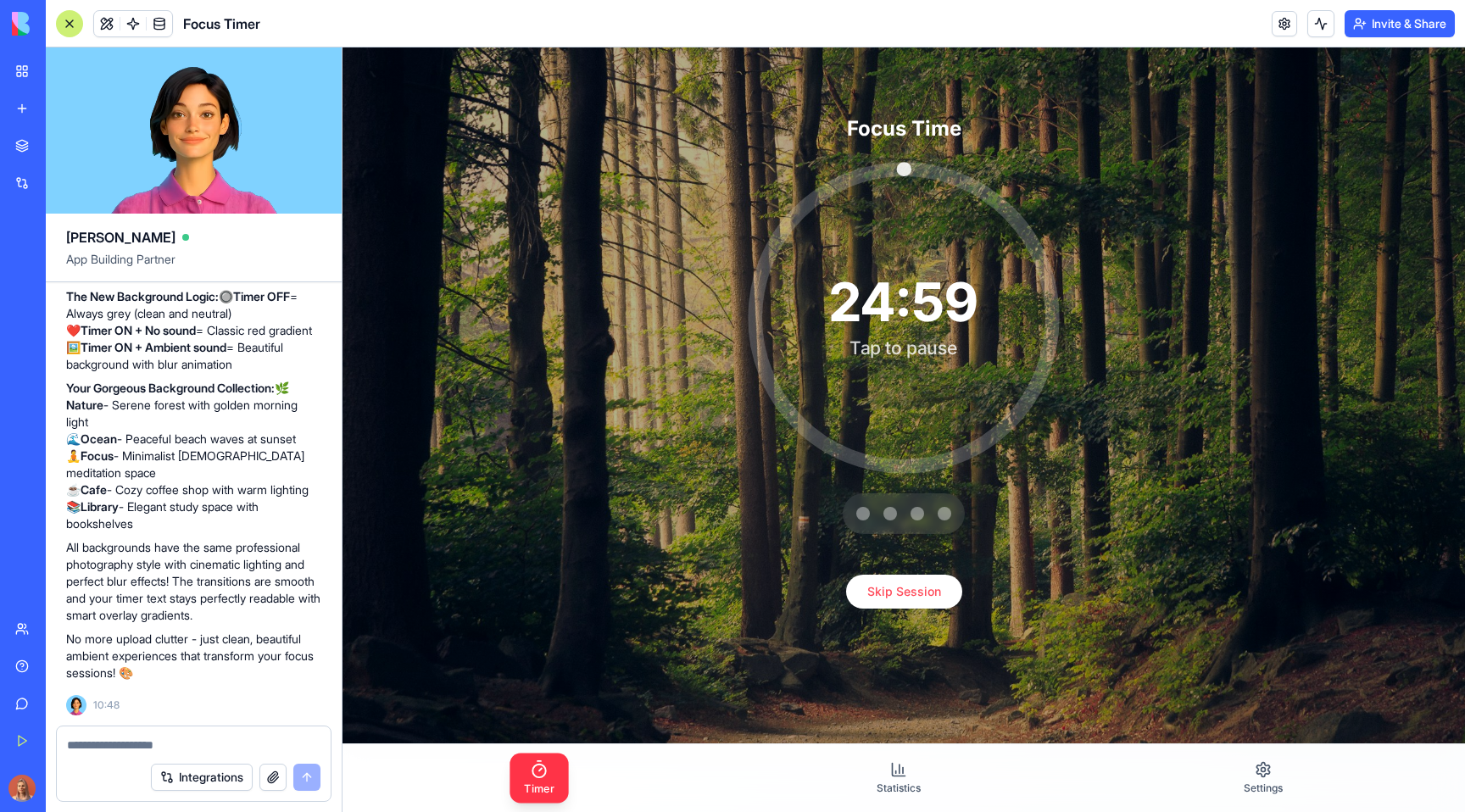
click at [922, 419] on div "24:59 Tap to pause" at bounding box center [903, 318] width 312 height 312
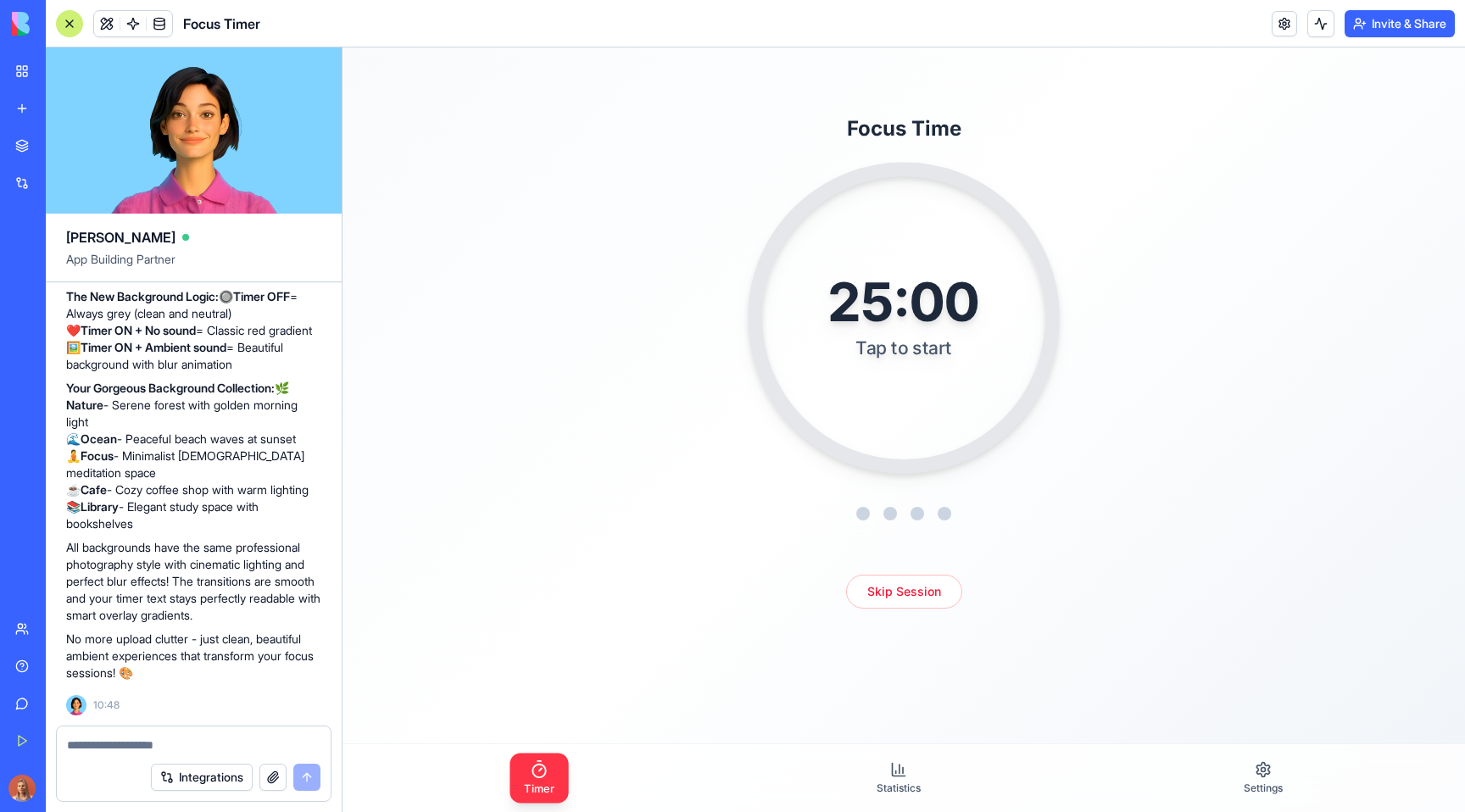
click at [922, 419] on div "25:00 Tap to start" at bounding box center [903, 318] width 312 height 312
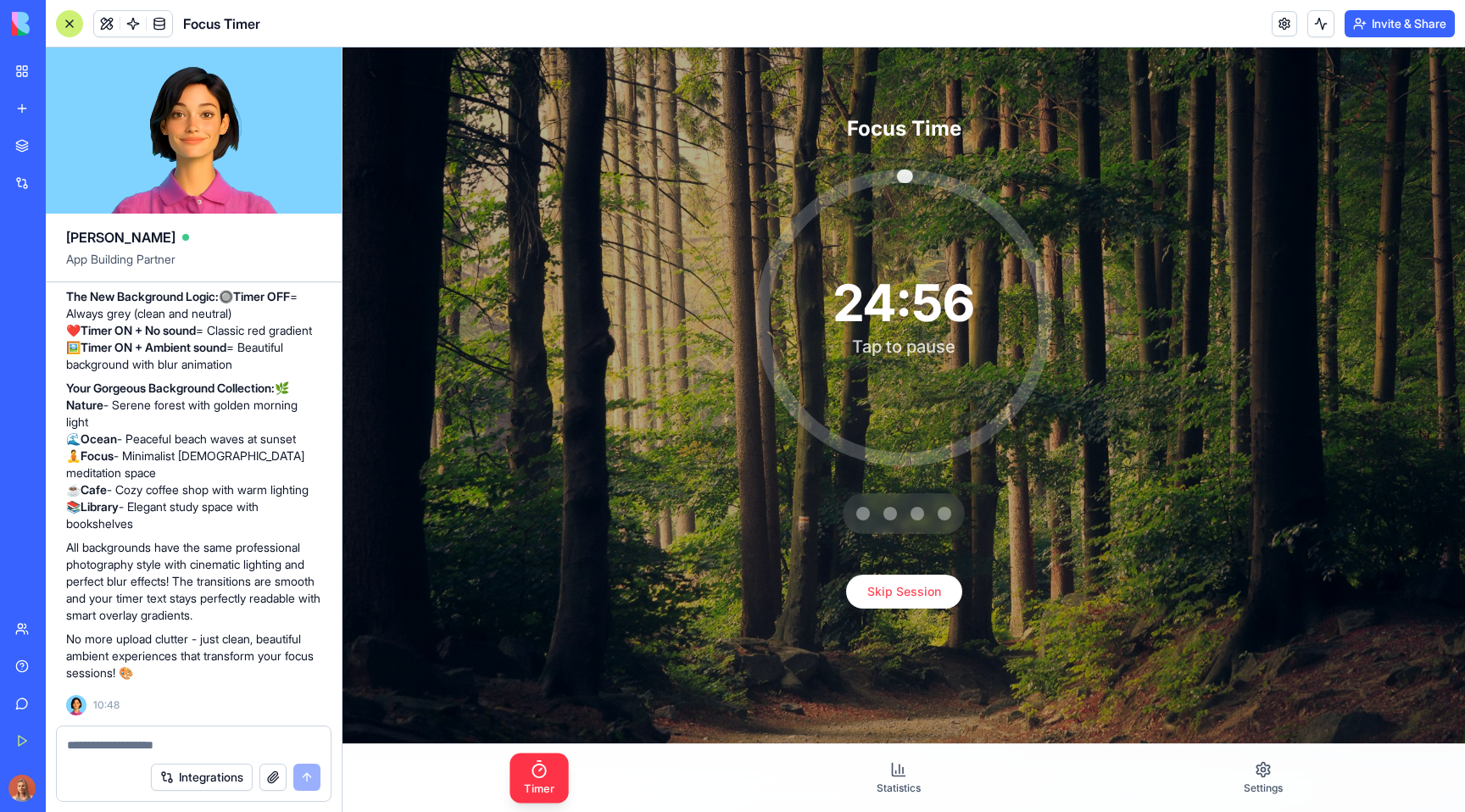
click at [876, 519] on div at bounding box center [903, 514] width 122 height 40
click at [909, 514] on div at bounding box center [916, 513] width 15 height 15
click at [936, 514] on div at bounding box center [943, 513] width 15 height 15
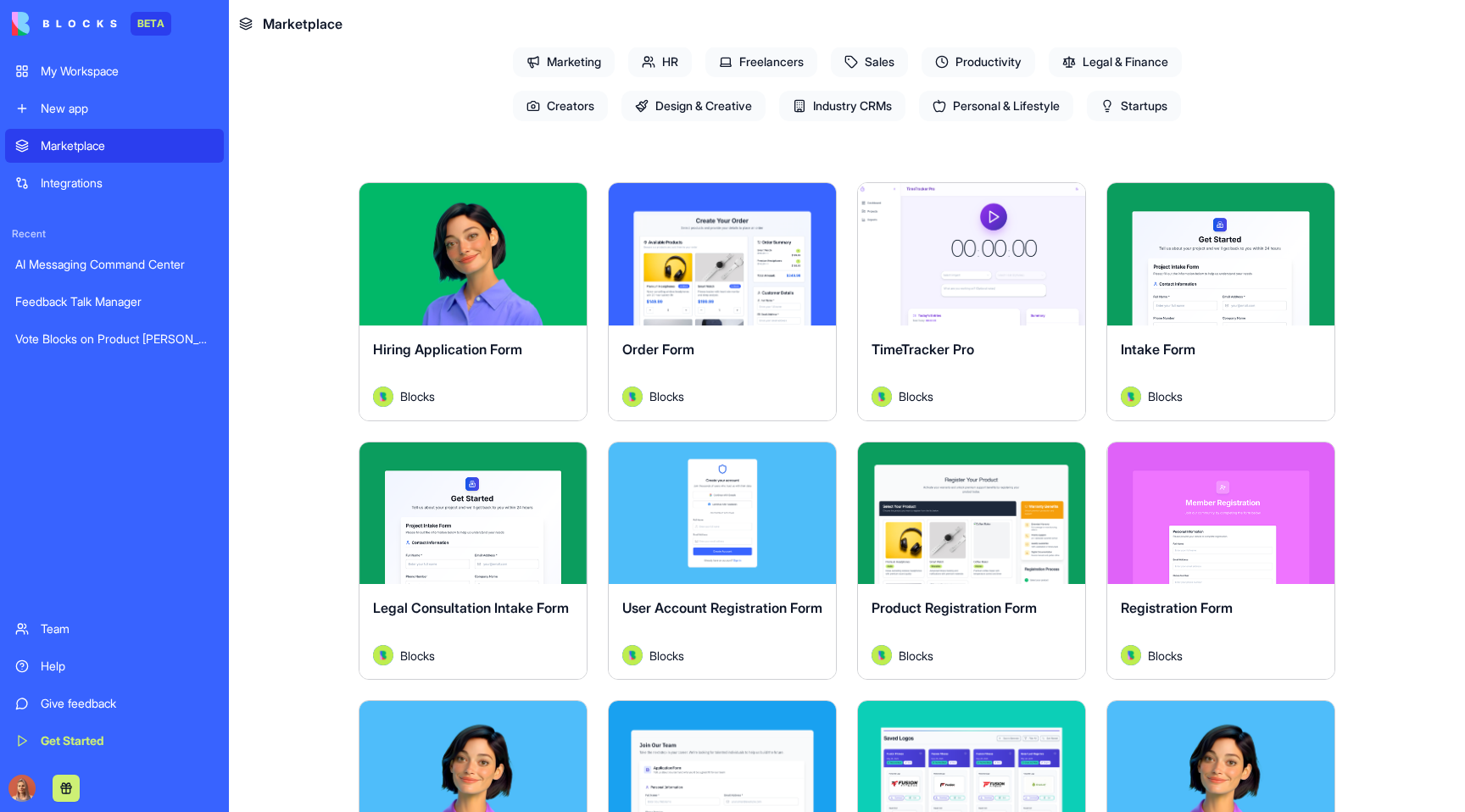
scroll to position [198, 0]
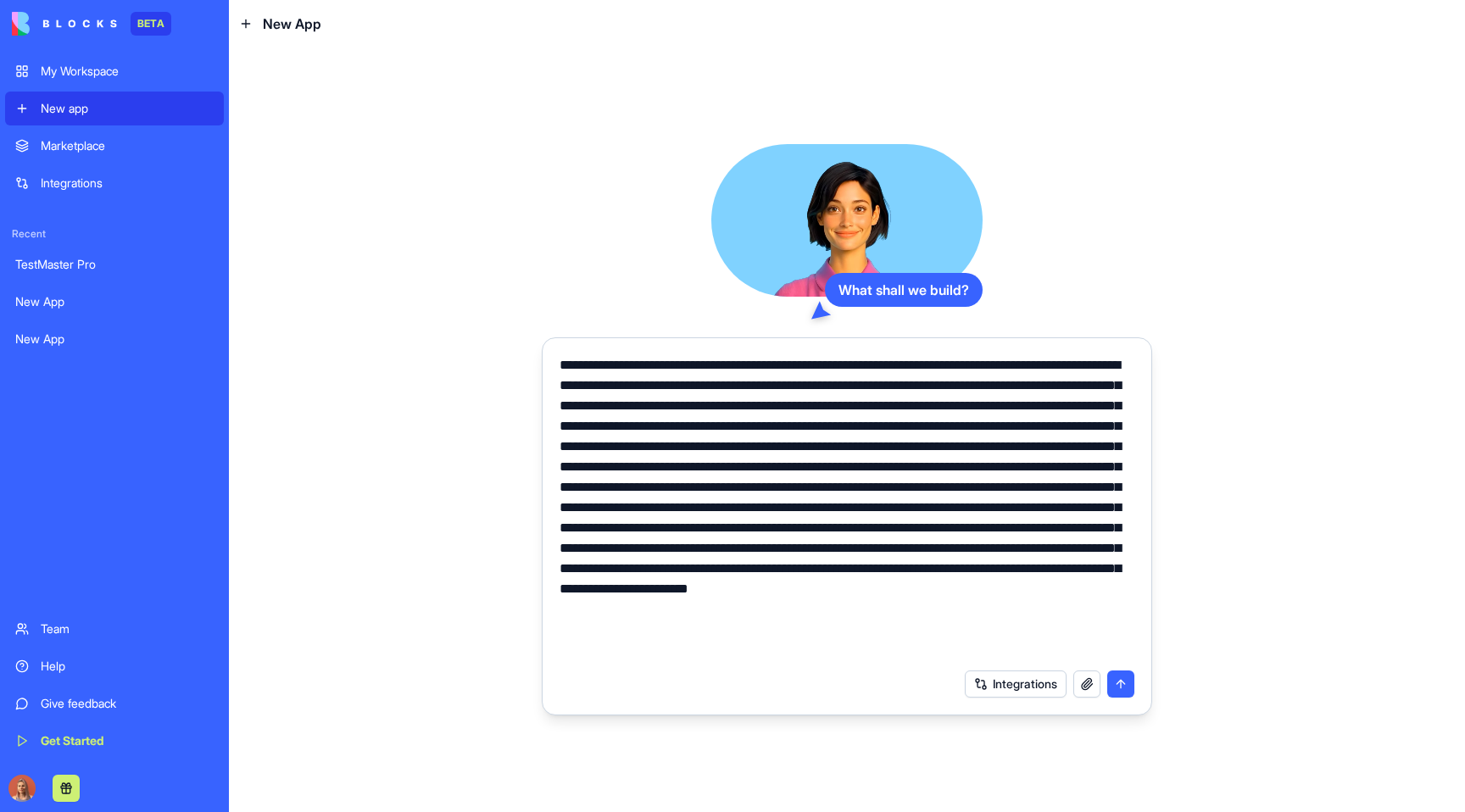
click at [869, 445] on textarea at bounding box center [846, 508] width 575 height 305
type textarea "**********"
drag, startPoint x: 557, startPoint y: 549, endPoint x: 891, endPoint y: 556, distance: 334.1
click at [891, 556] on div at bounding box center [847, 502] width 595 height 315
drag, startPoint x: 893, startPoint y: 549, endPoint x: 896, endPoint y: 563, distance: 14.3
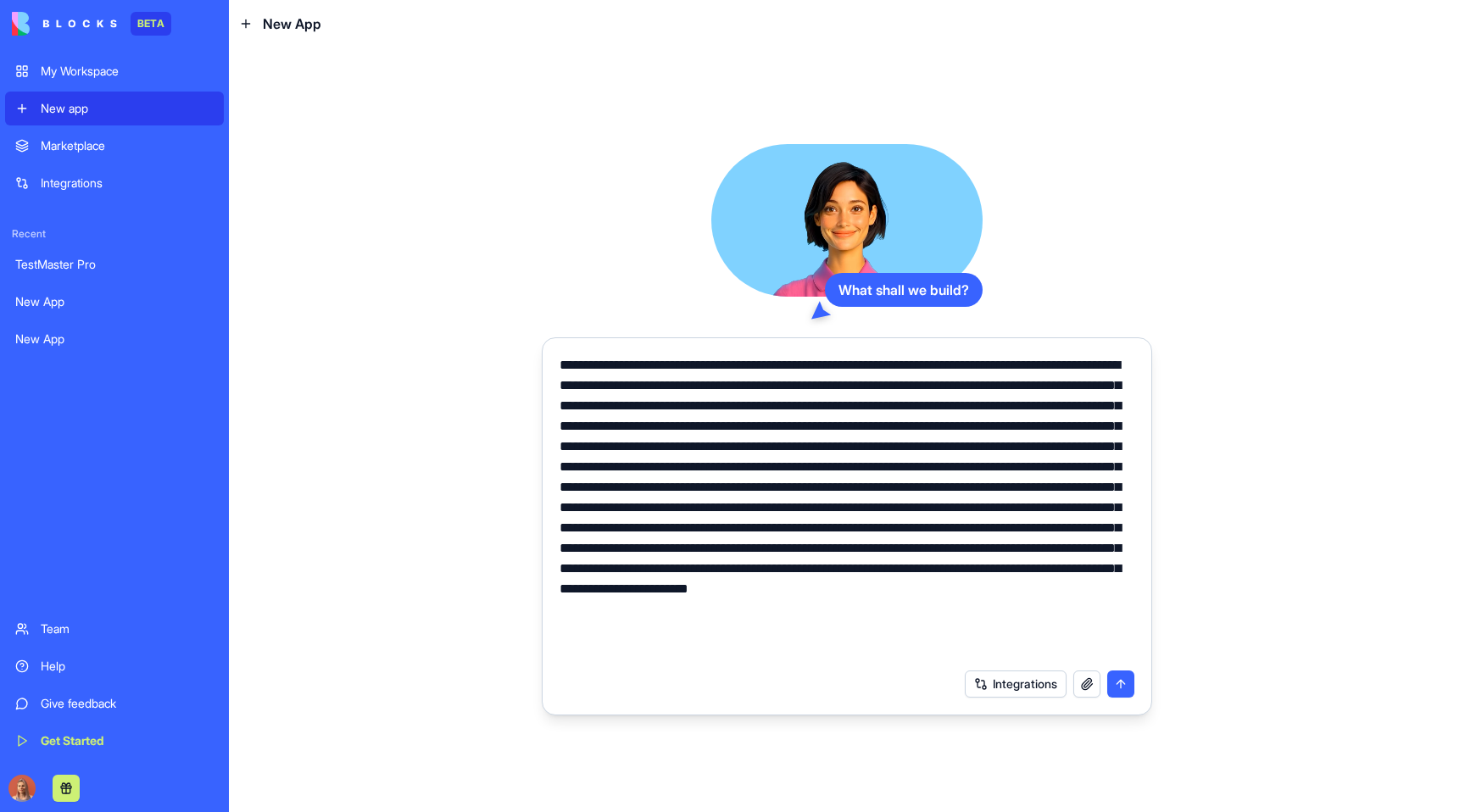
click at [896, 563] on textarea at bounding box center [846, 508] width 575 height 305
click at [902, 554] on textarea at bounding box center [846, 508] width 575 height 305
click at [557, 550] on div at bounding box center [847, 502] width 595 height 315
click at [1116, 690] on button "submit" at bounding box center [1120, 683] width 27 height 27
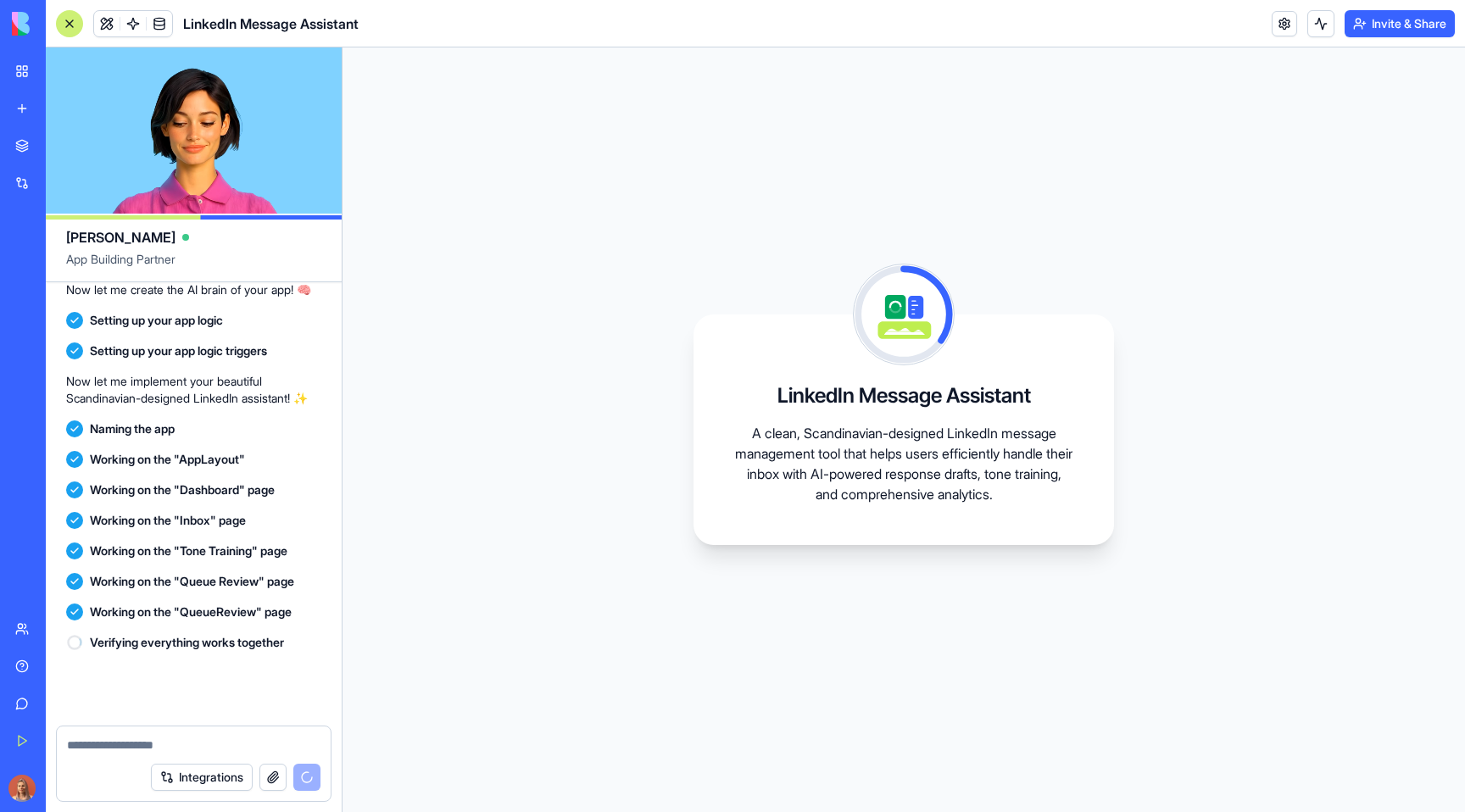
scroll to position [956, 0]
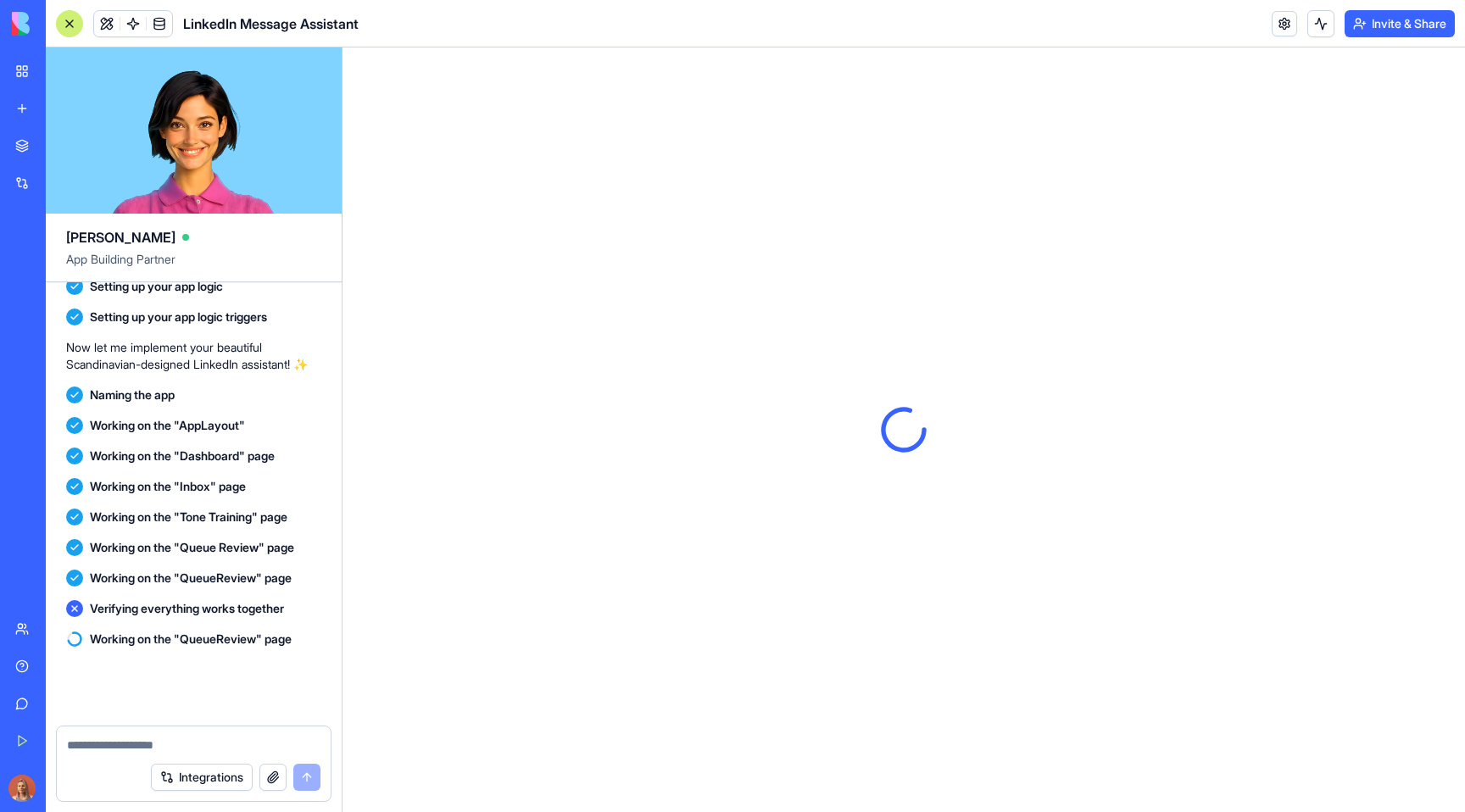
scroll to position [1269, 0]
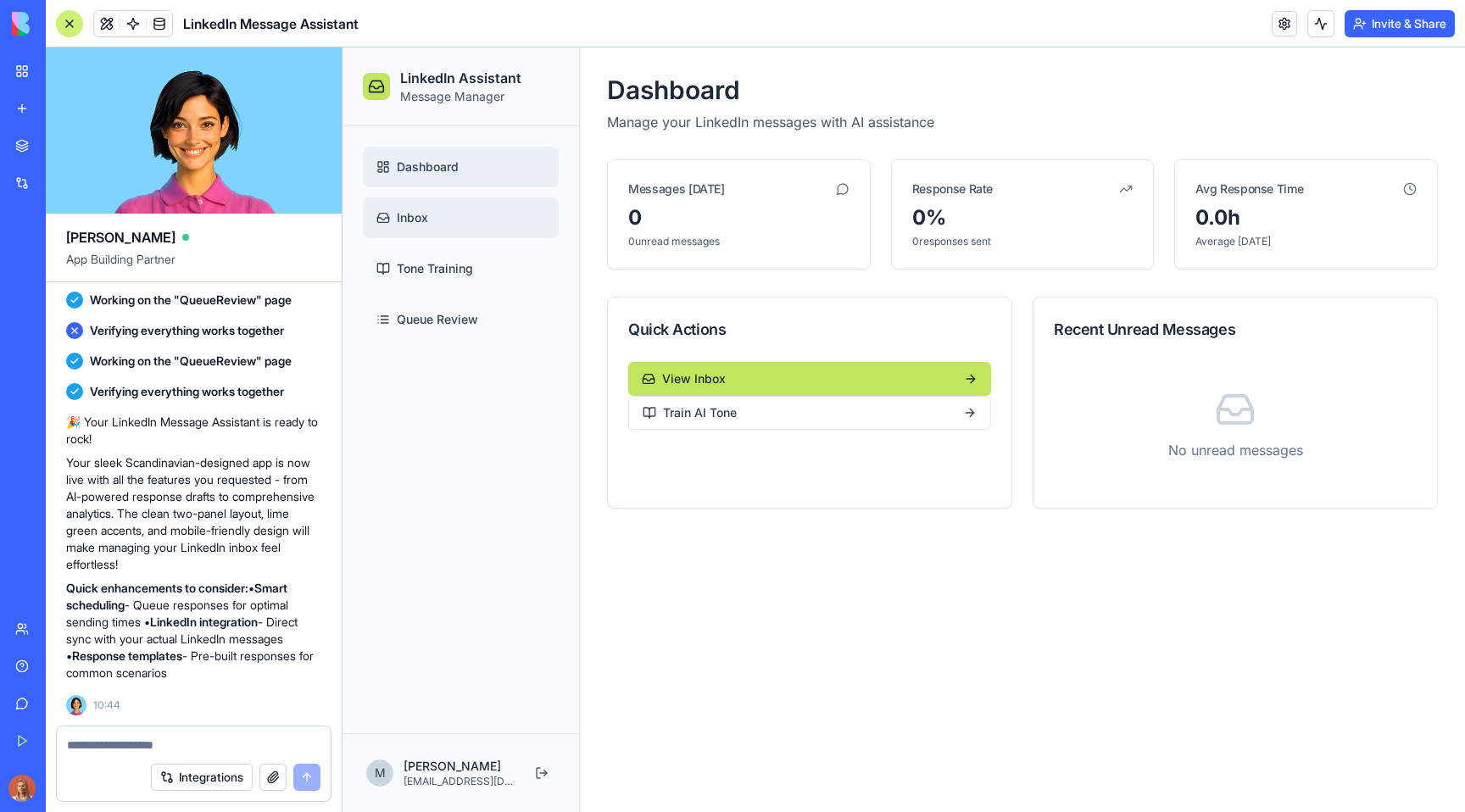
click at [494, 207] on link "Inbox" at bounding box center [461, 218] width 196 height 40
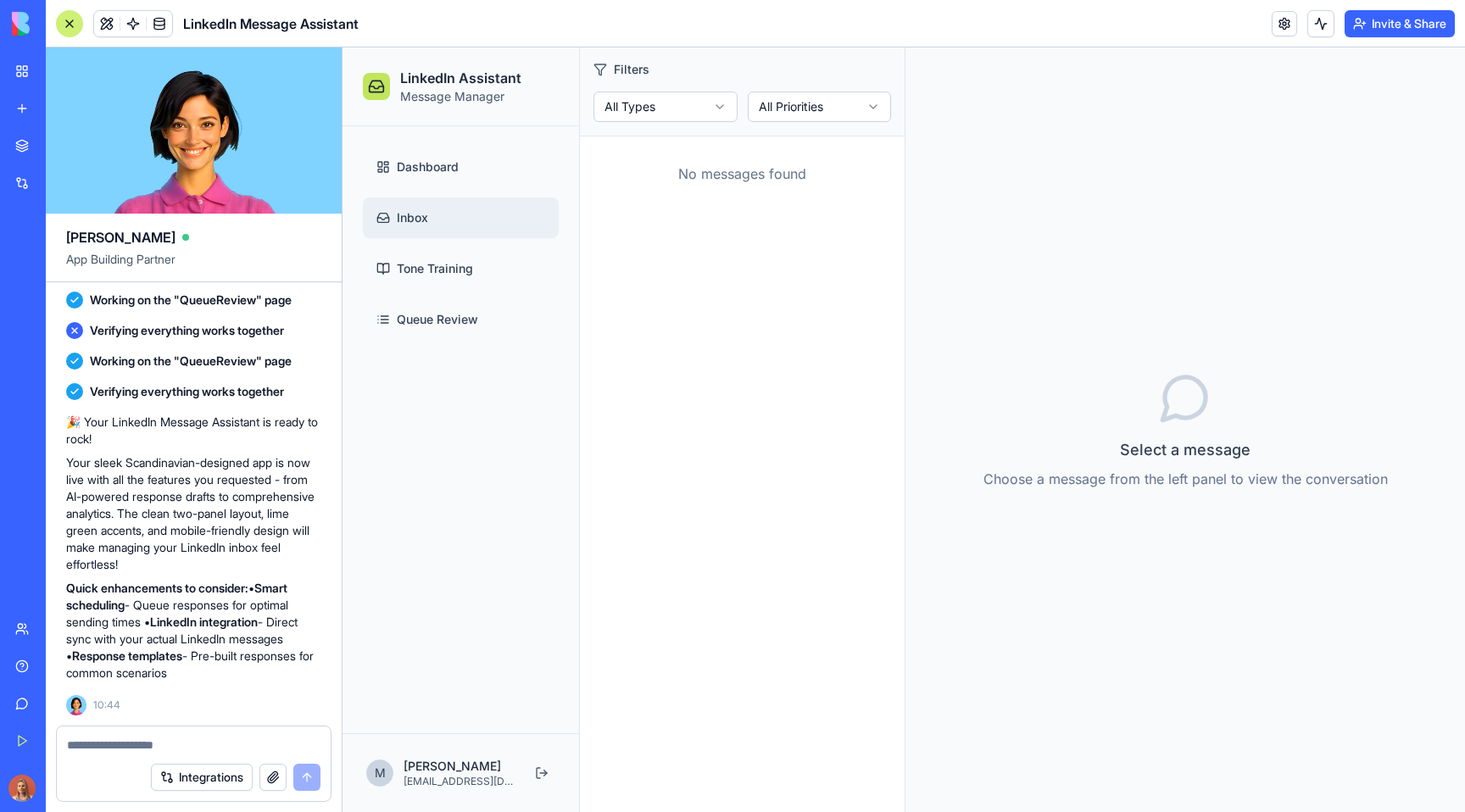
click at [138, 741] on textarea at bounding box center [194, 745] width 254 height 17
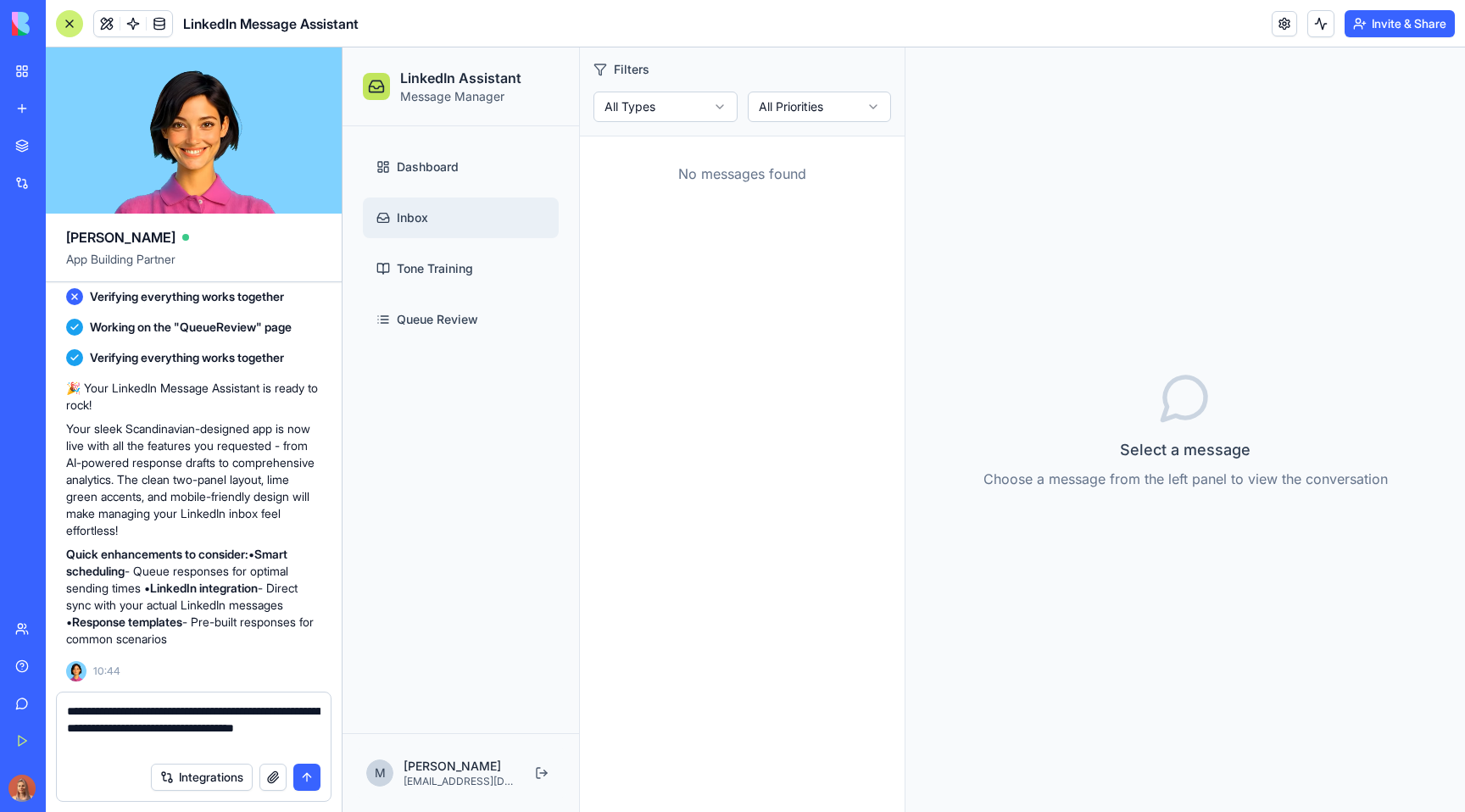
type textarea "**********"
click at [294, 712] on textarea "**********" at bounding box center [194, 728] width 254 height 51
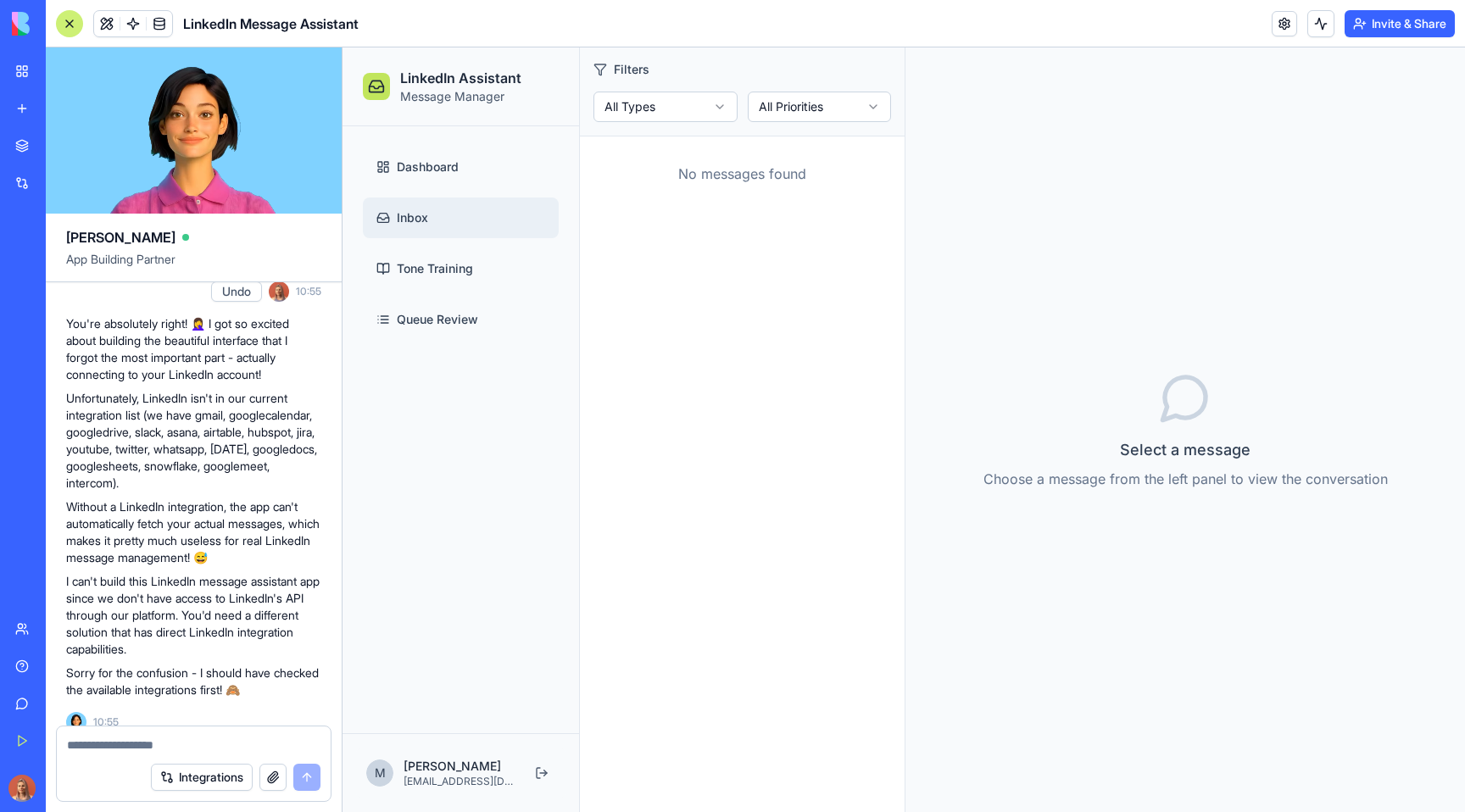
scroll to position [1815, 0]
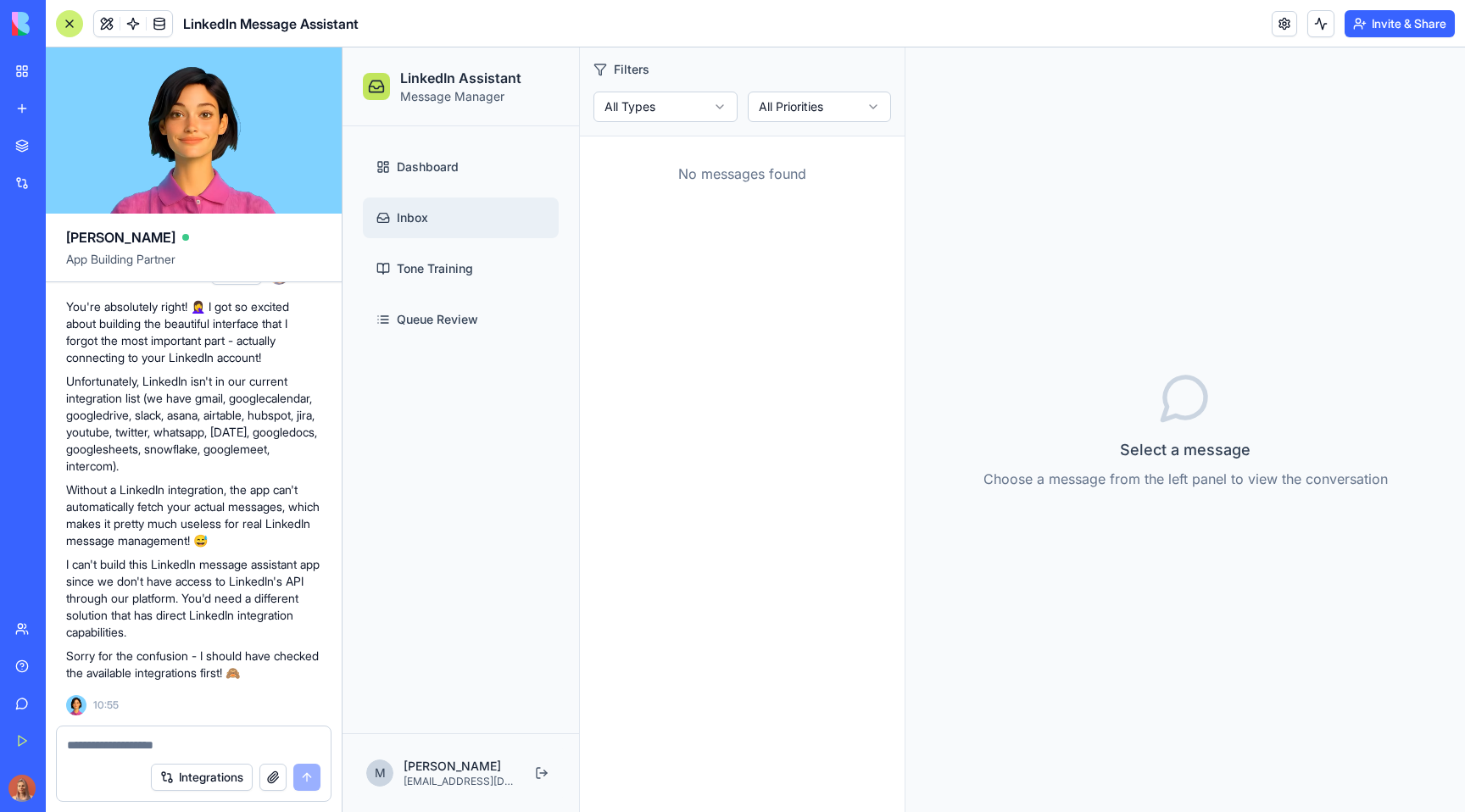
drag, startPoint x: 63, startPoint y: 309, endPoint x: 305, endPoint y: 678, distance: 441.3
copy div "Build a LinkedIn message assistant that helps me manage and respond to my inbox…"
click at [172, 518] on p "Without a LinkedIn integration, the app can't automatically fetch your actual m…" at bounding box center [194, 514] width 256 height 67
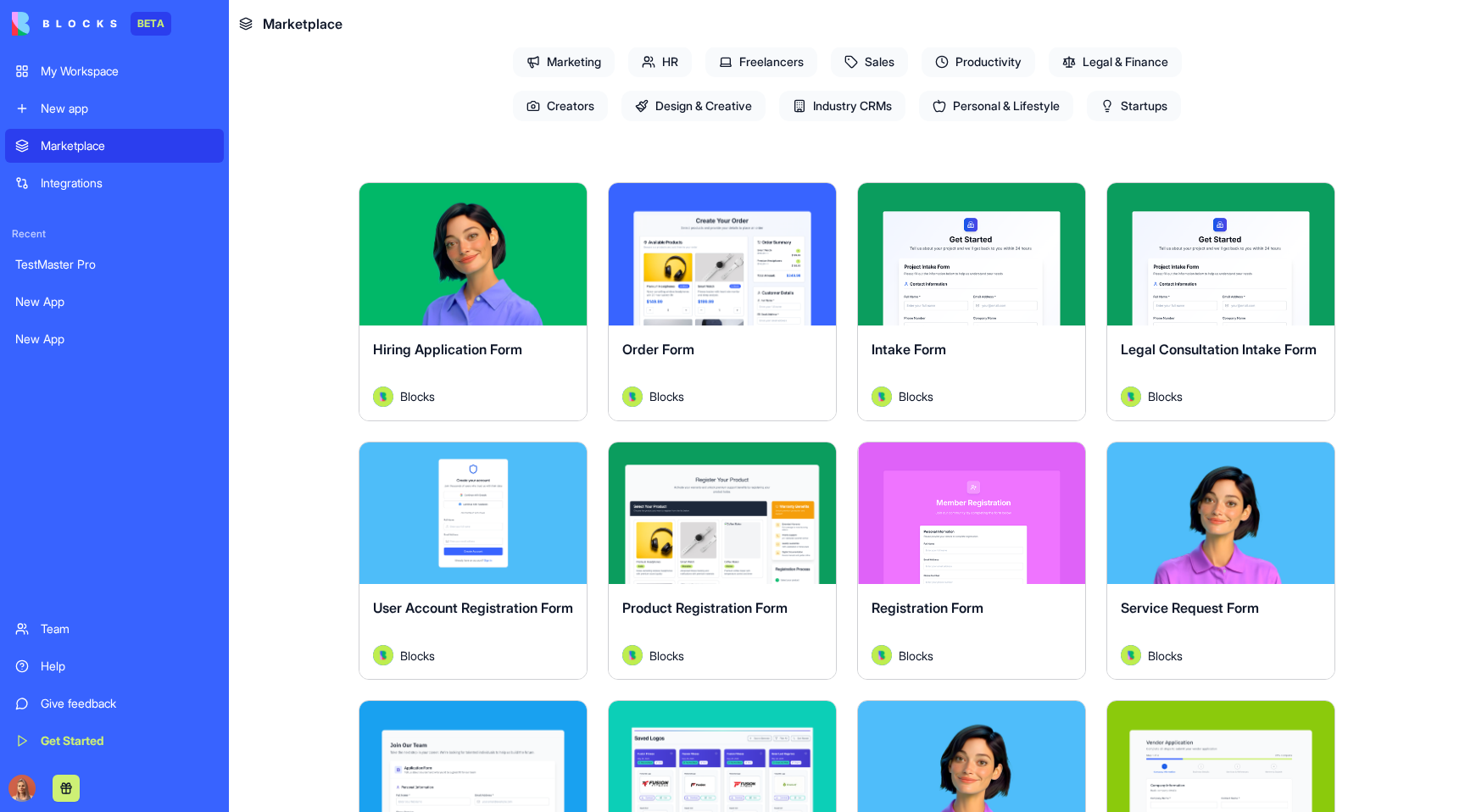
scroll to position [409, 0]
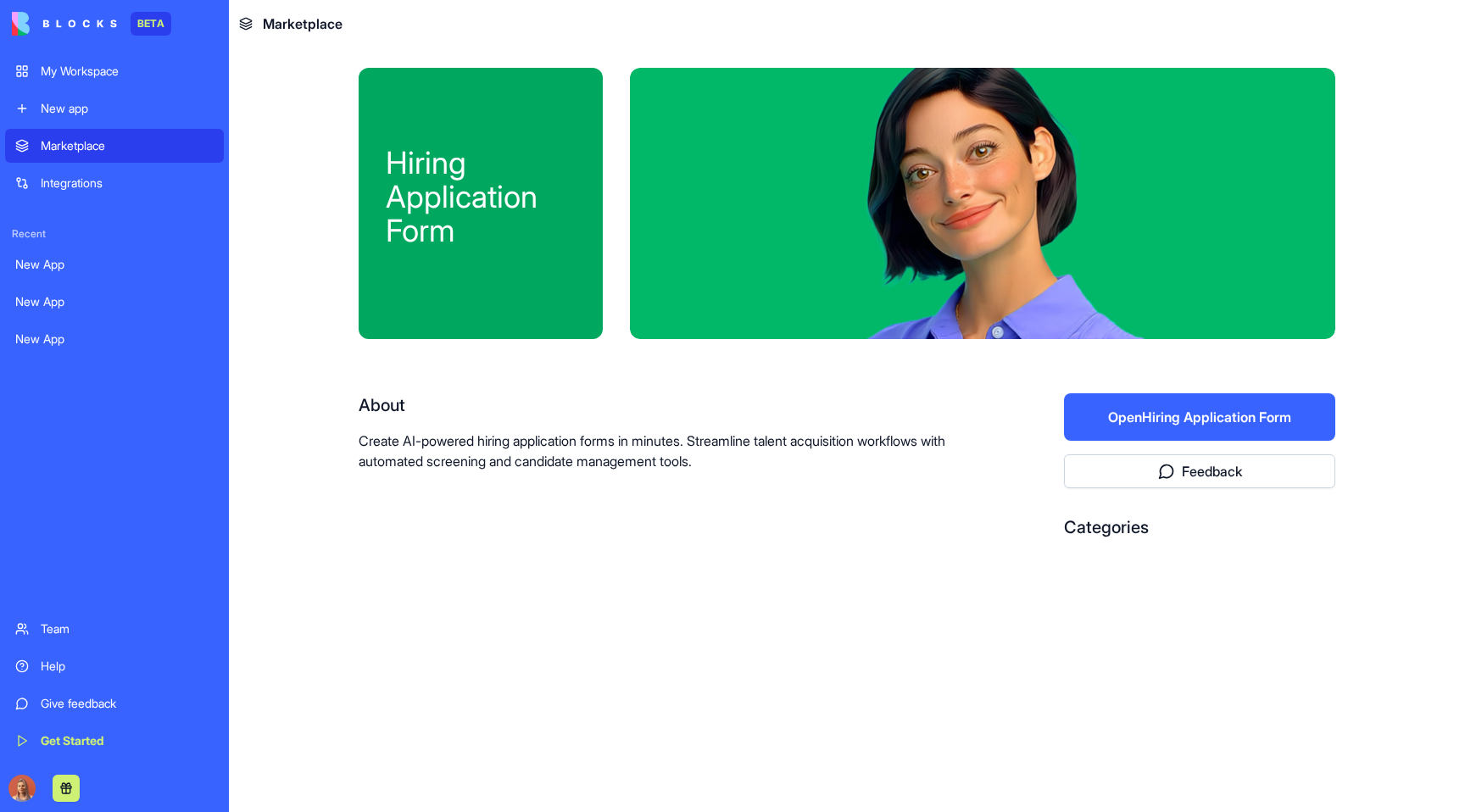
click at [1133, 420] on button "Open Hiring Application Form" at bounding box center [1199, 416] width 271 height 47
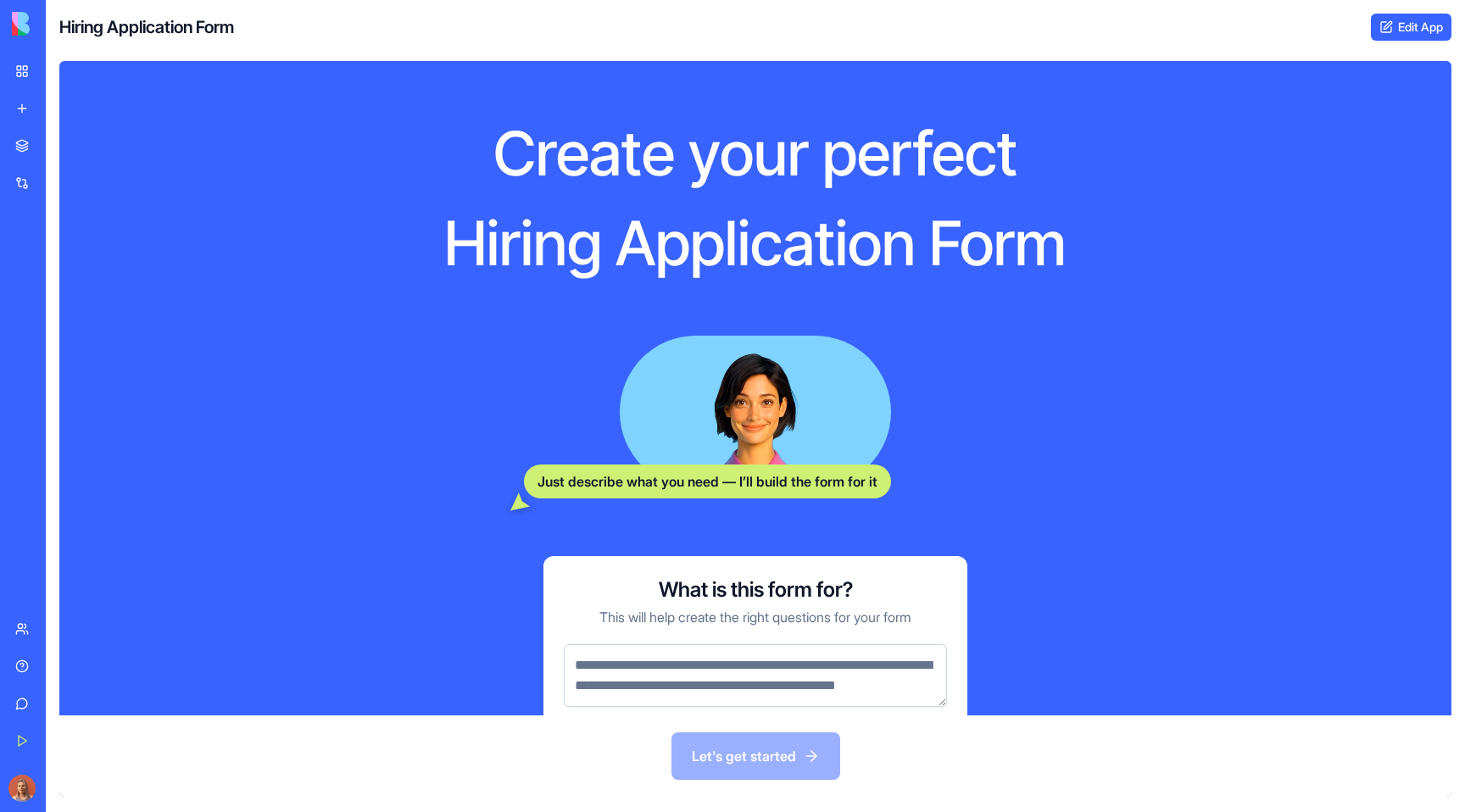
click at [1412, 32] on link "Edit App" at bounding box center [1411, 26] width 81 height 27
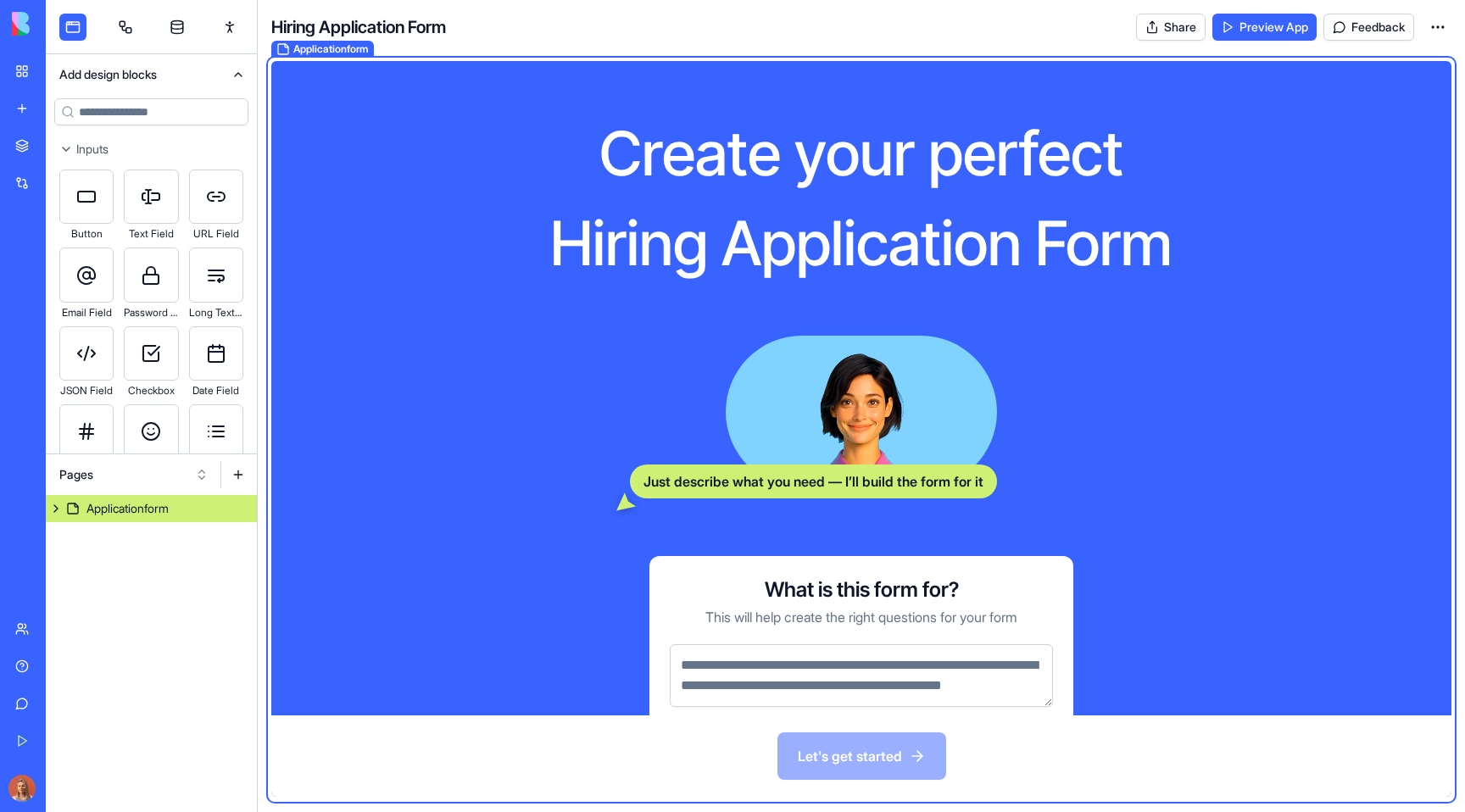
click at [48, 510] on button at bounding box center [55, 508] width 20 height 27
click at [85, 473] on button "Pages" at bounding box center [134, 474] width 166 height 27
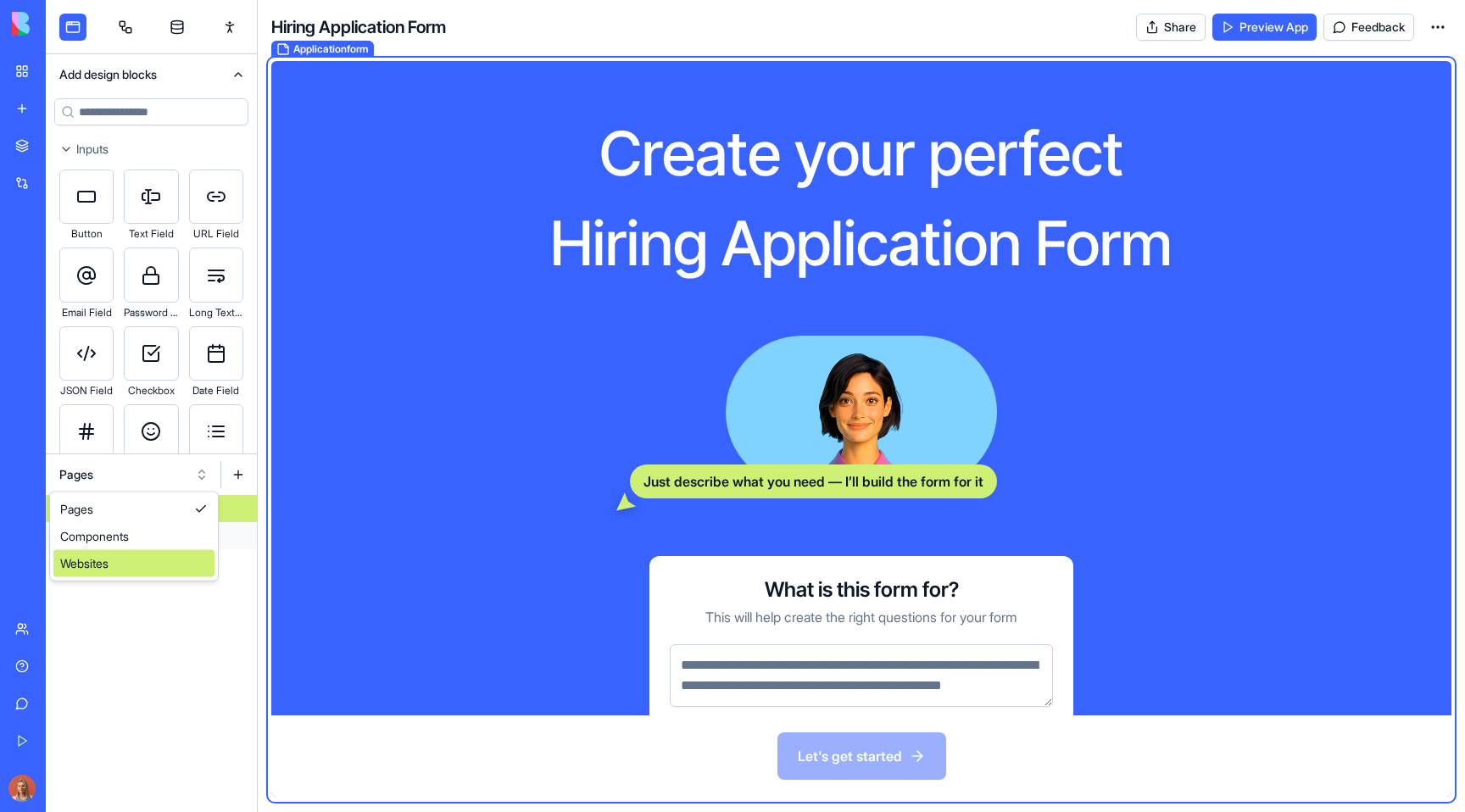
click at [104, 557] on div "Websites" at bounding box center [134, 564] width 161 height 27
click at [127, 509] on div "marketplace" at bounding box center [119, 508] width 65 height 17
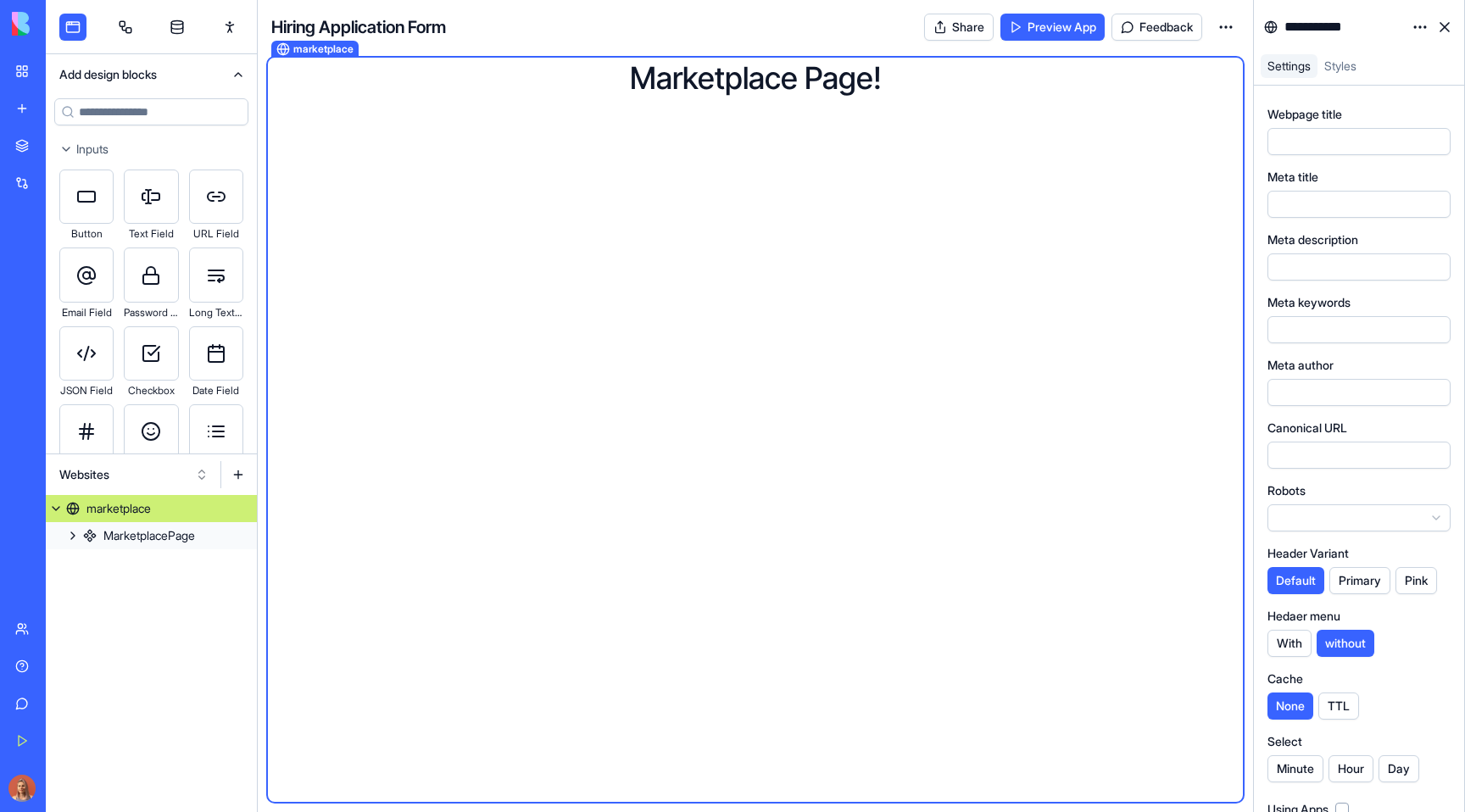
click at [100, 534] on link "MarketplacePage" at bounding box center [151, 536] width 211 height 27
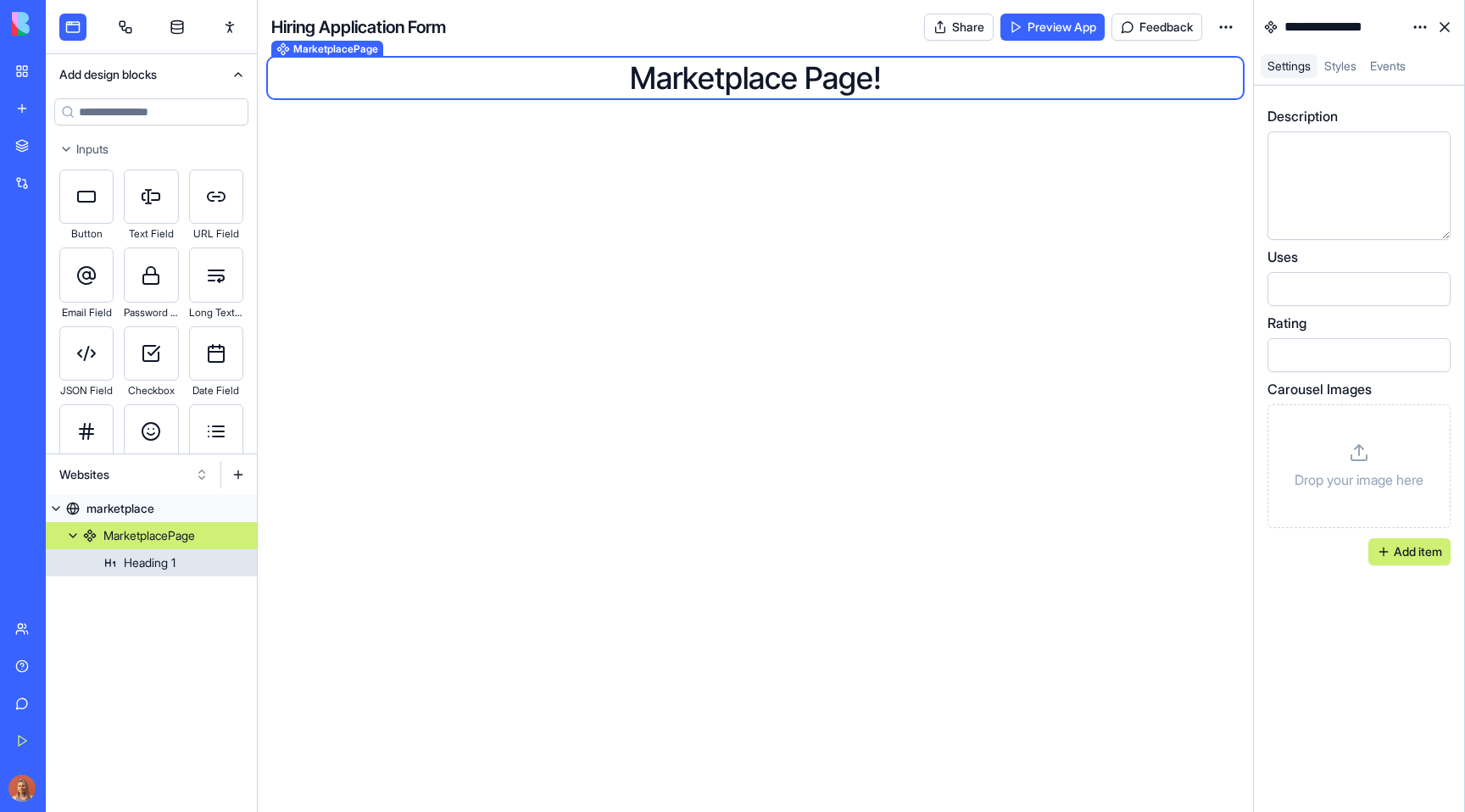
click at [122, 560] on link "Heading 1" at bounding box center [151, 563] width 211 height 27
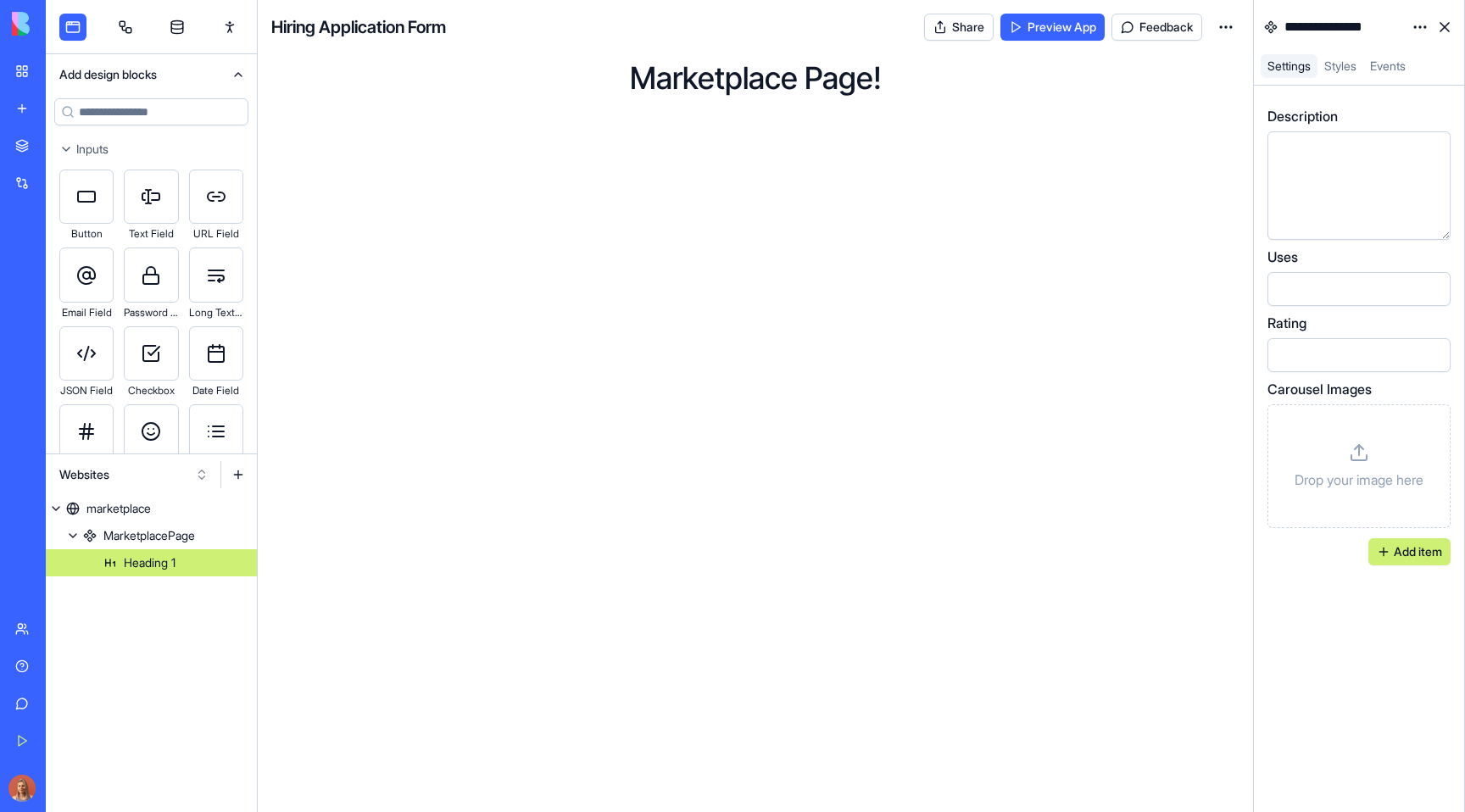
click at [93, 471] on button "Websites" at bounding box center [134, 474] width 166 height 27
click at [116, 536] on div "Components" at bounding box center [134, 536] width 161 height 27
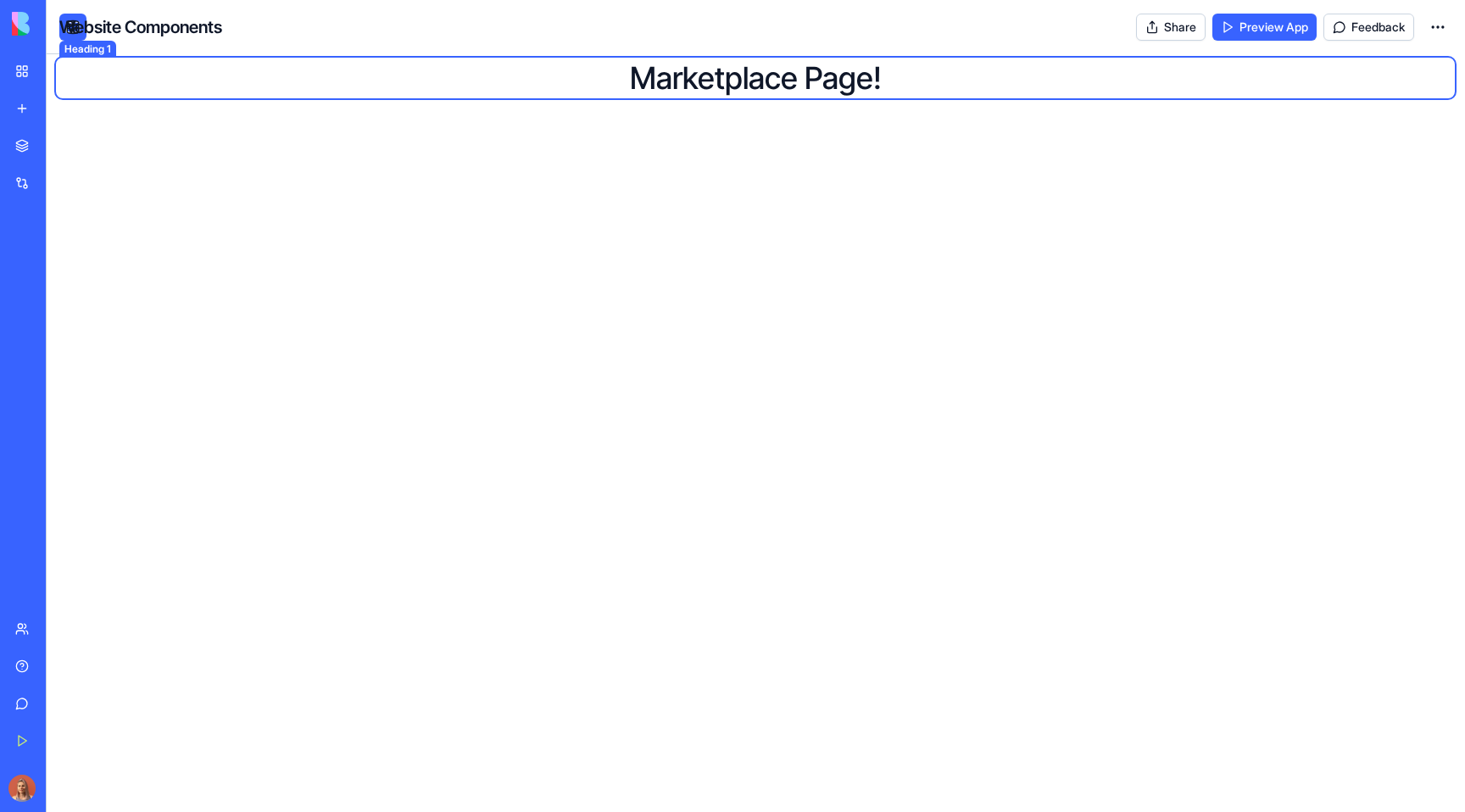
click at [129, 477] on button "Components" at bounding box center [103, 474] width 105 height 27
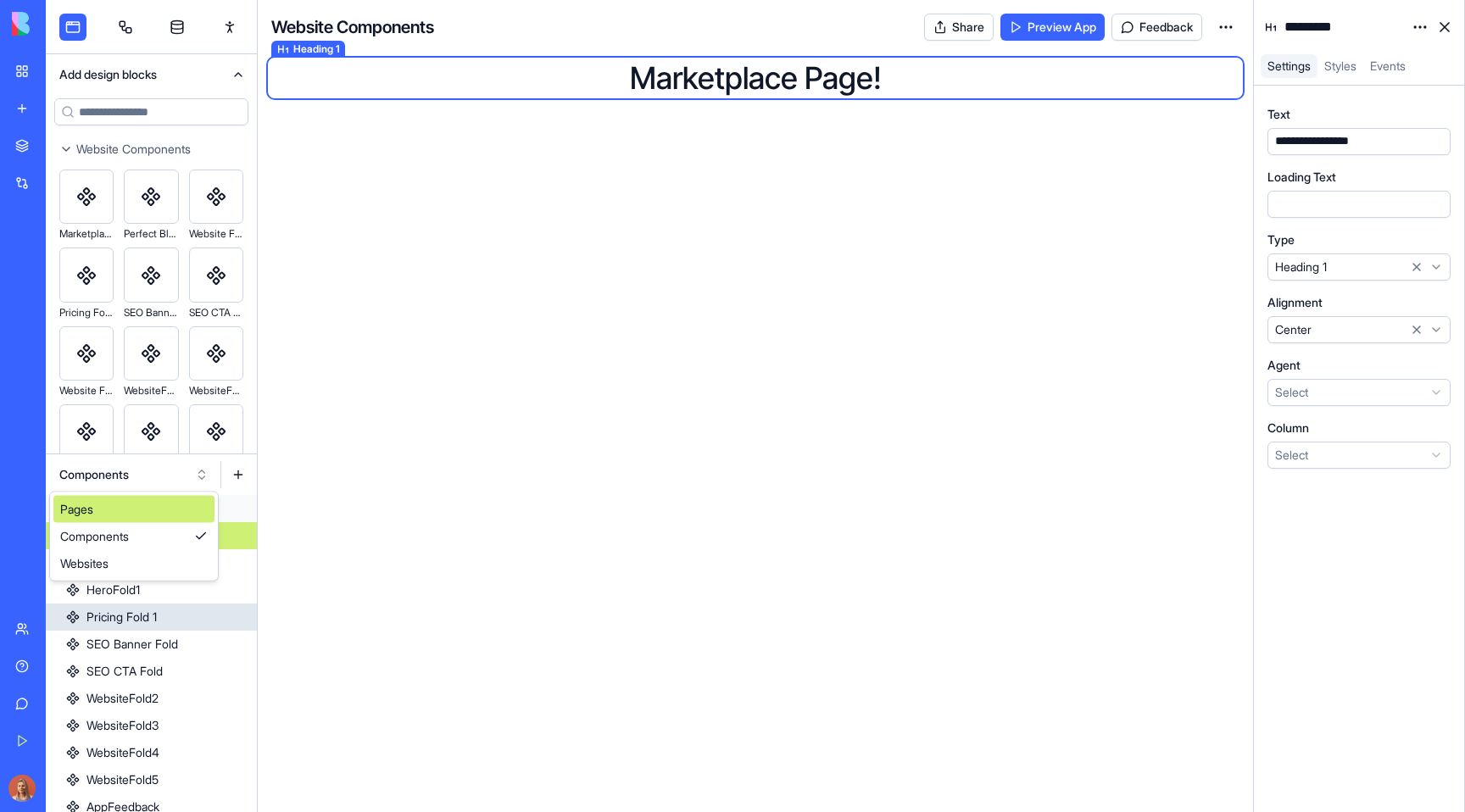
click at [206, 612] on link "Pricing Fold 1" at bounding box center [151, 617] width 211 height 27
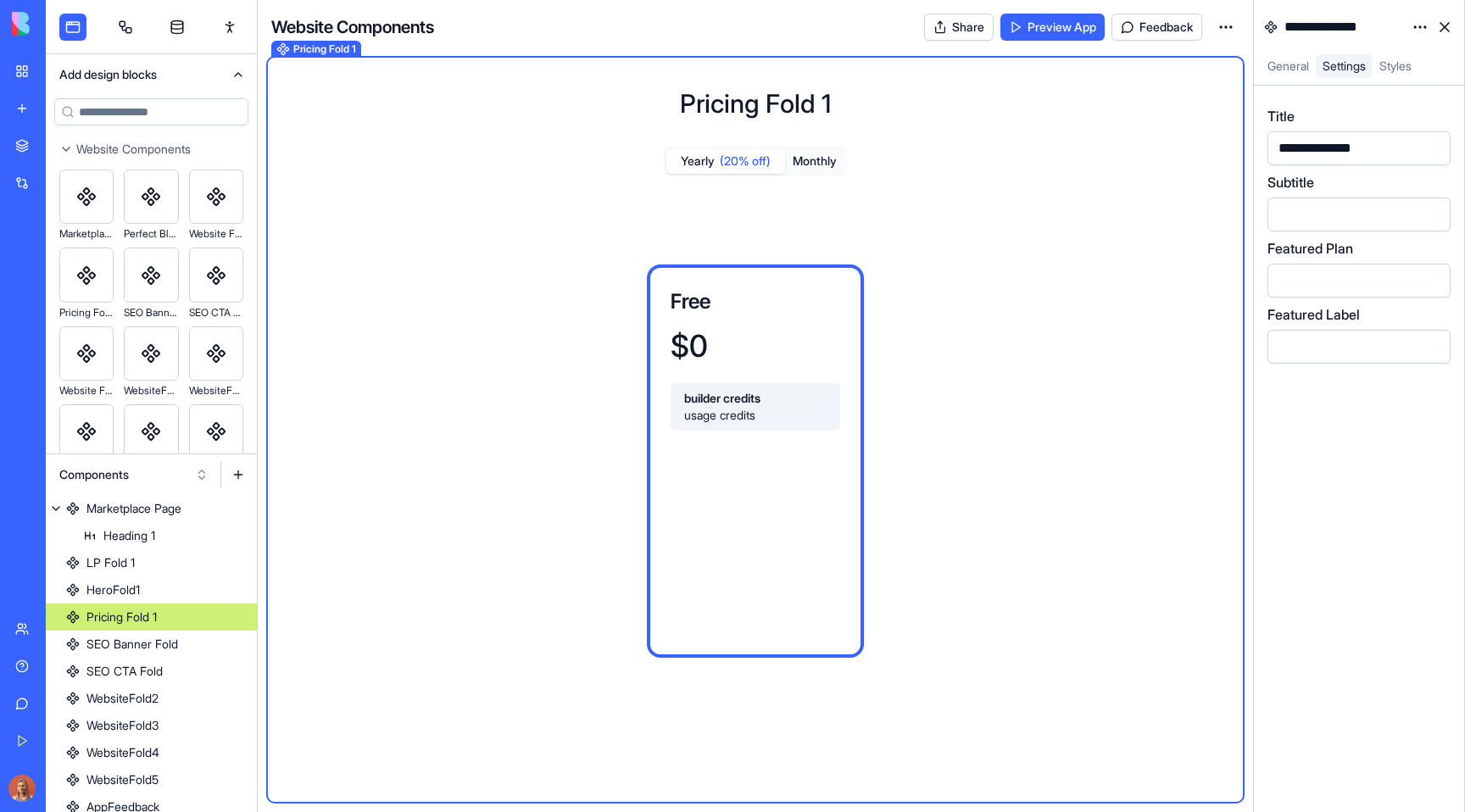
click at [186, 563] on link "LP Fold 1" at bounding box center [151, 563] width 211 height 27
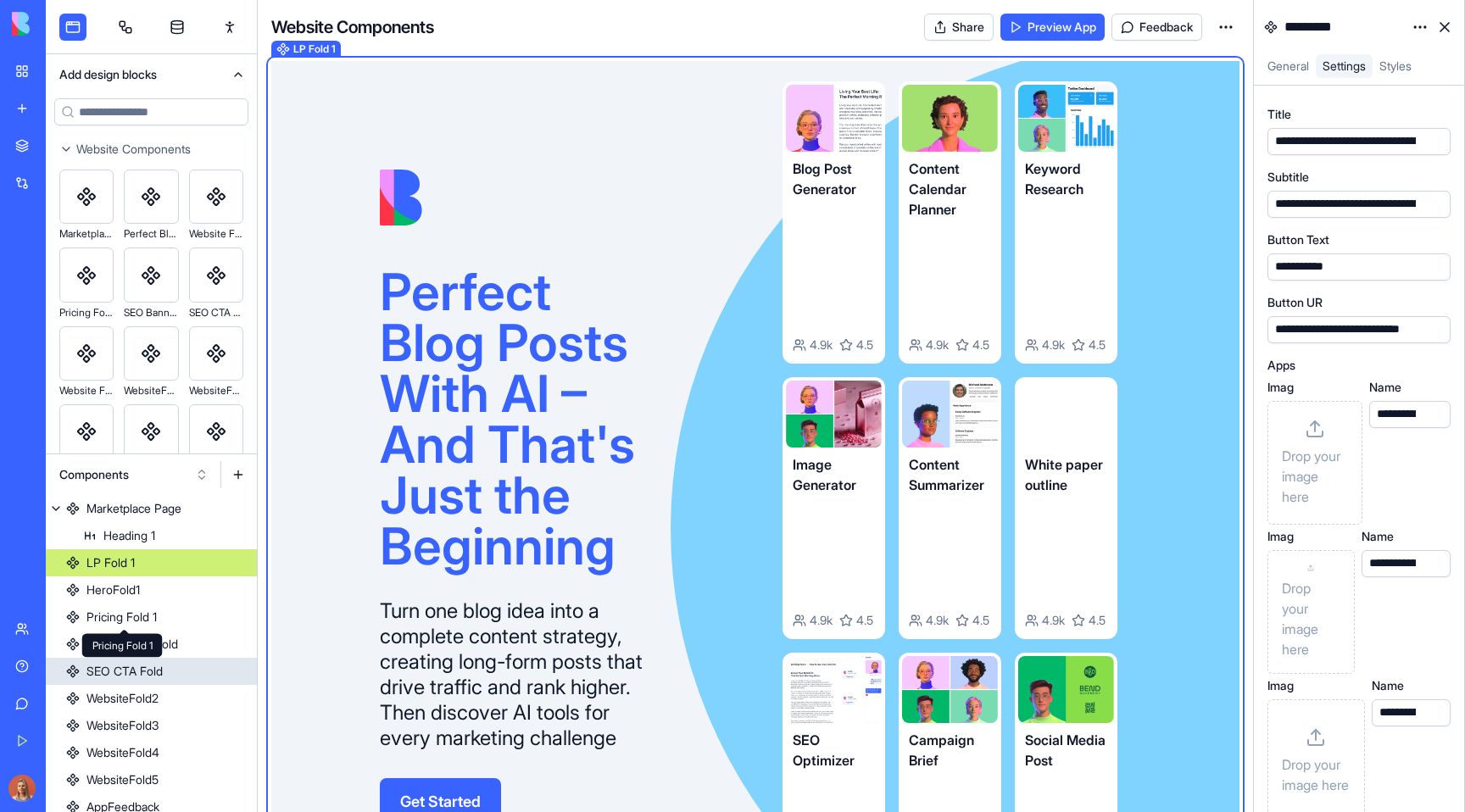
scroll to position [283, 0]
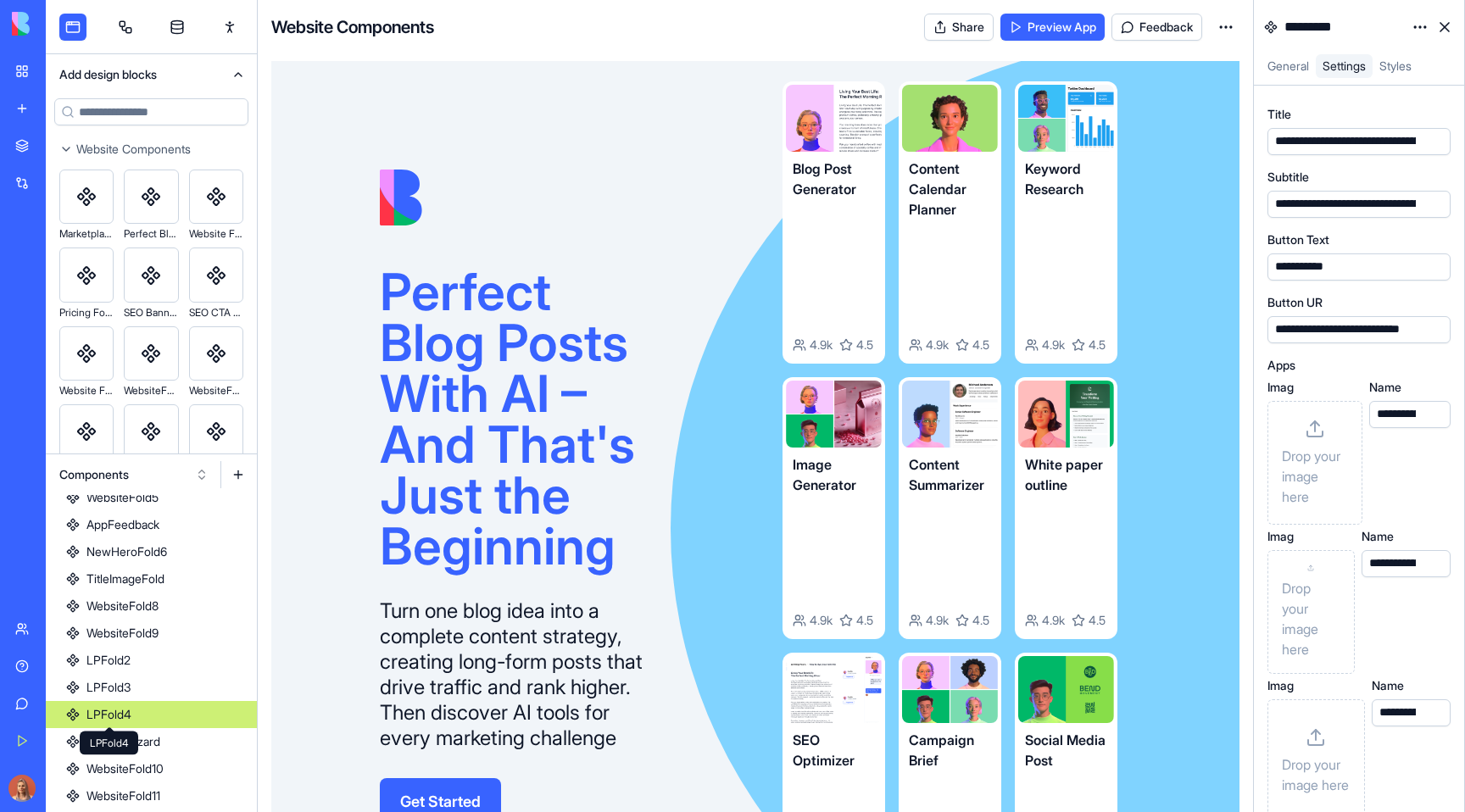
click at [126, 716] on div "LPFold4" at bounding box center [109, 714] width 45 height 17
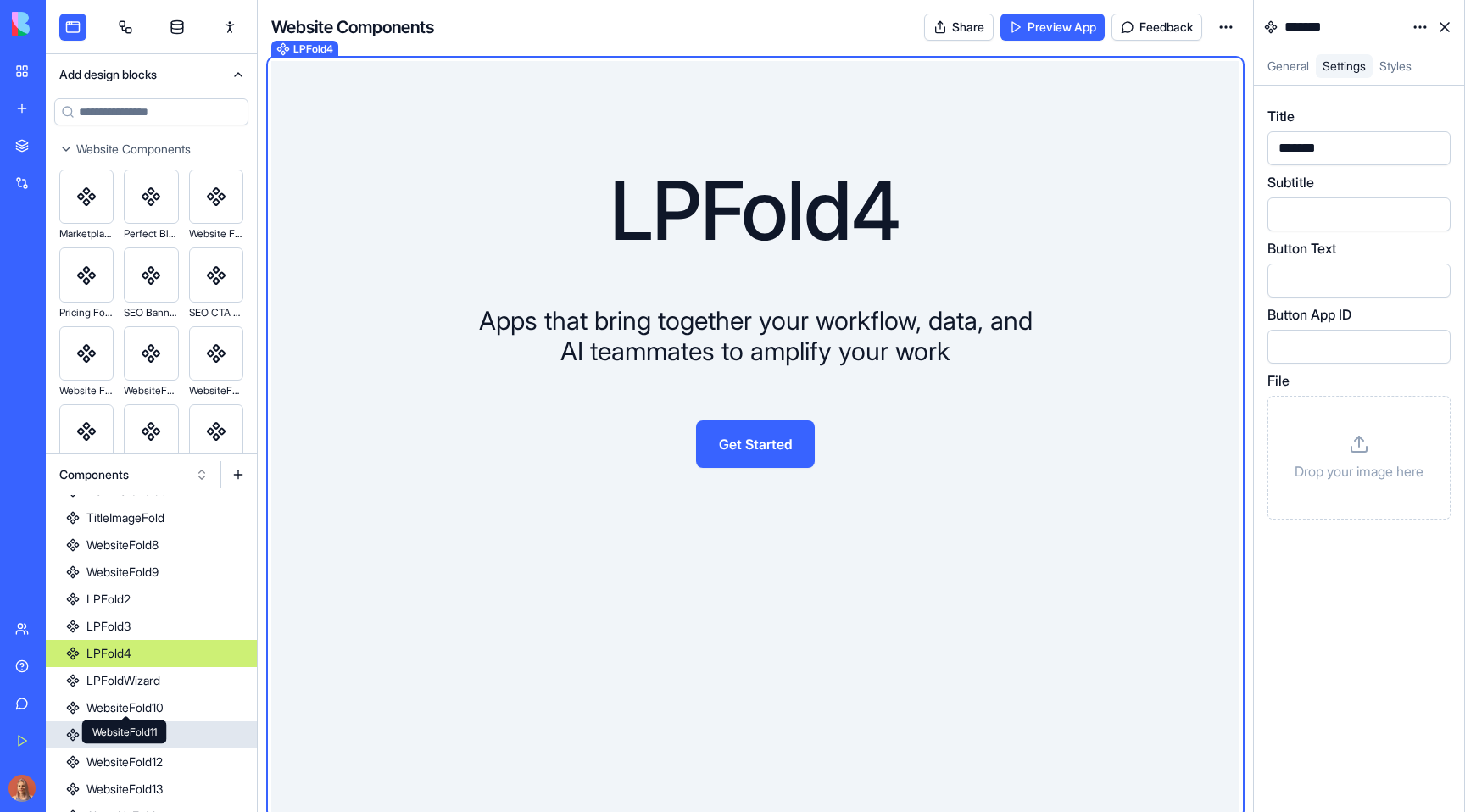
scroll to position [388, 0]
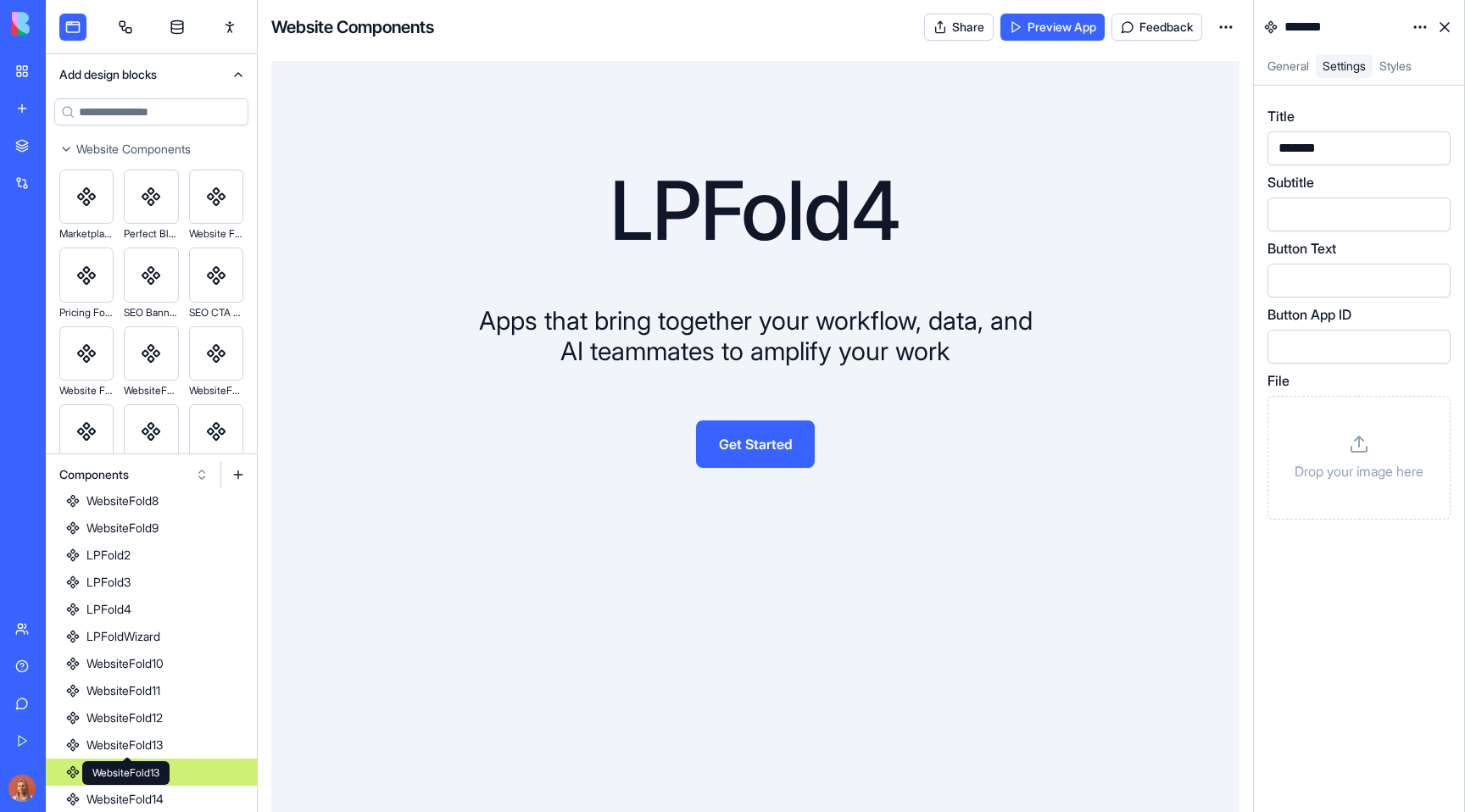
click at [140, 760] on link "AboutUsFold" at bounding box center [151, 772] width 211 height 27
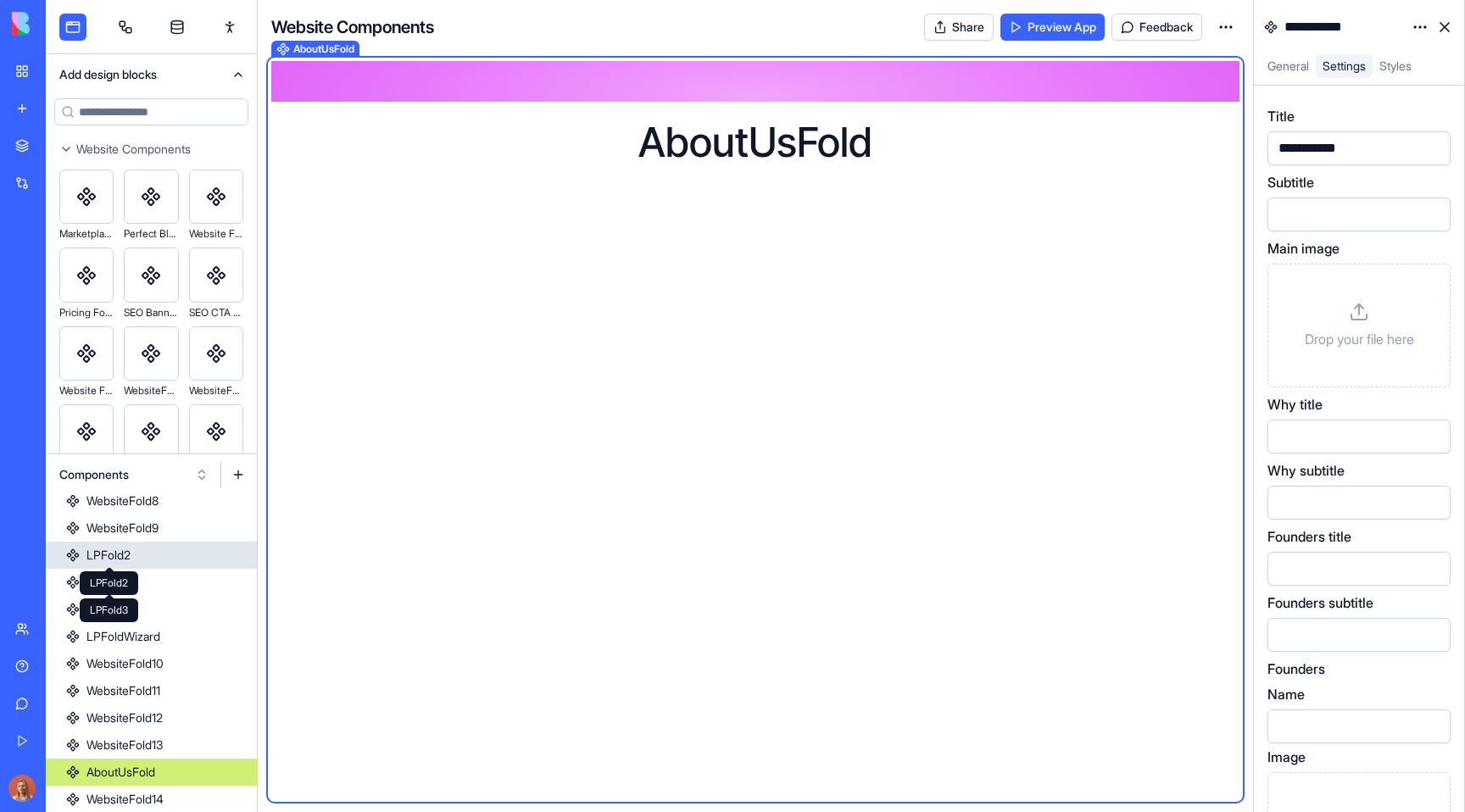
click at [123, 549] on div "LPFold2" at bounding box center [109, 555] width 44 height 17
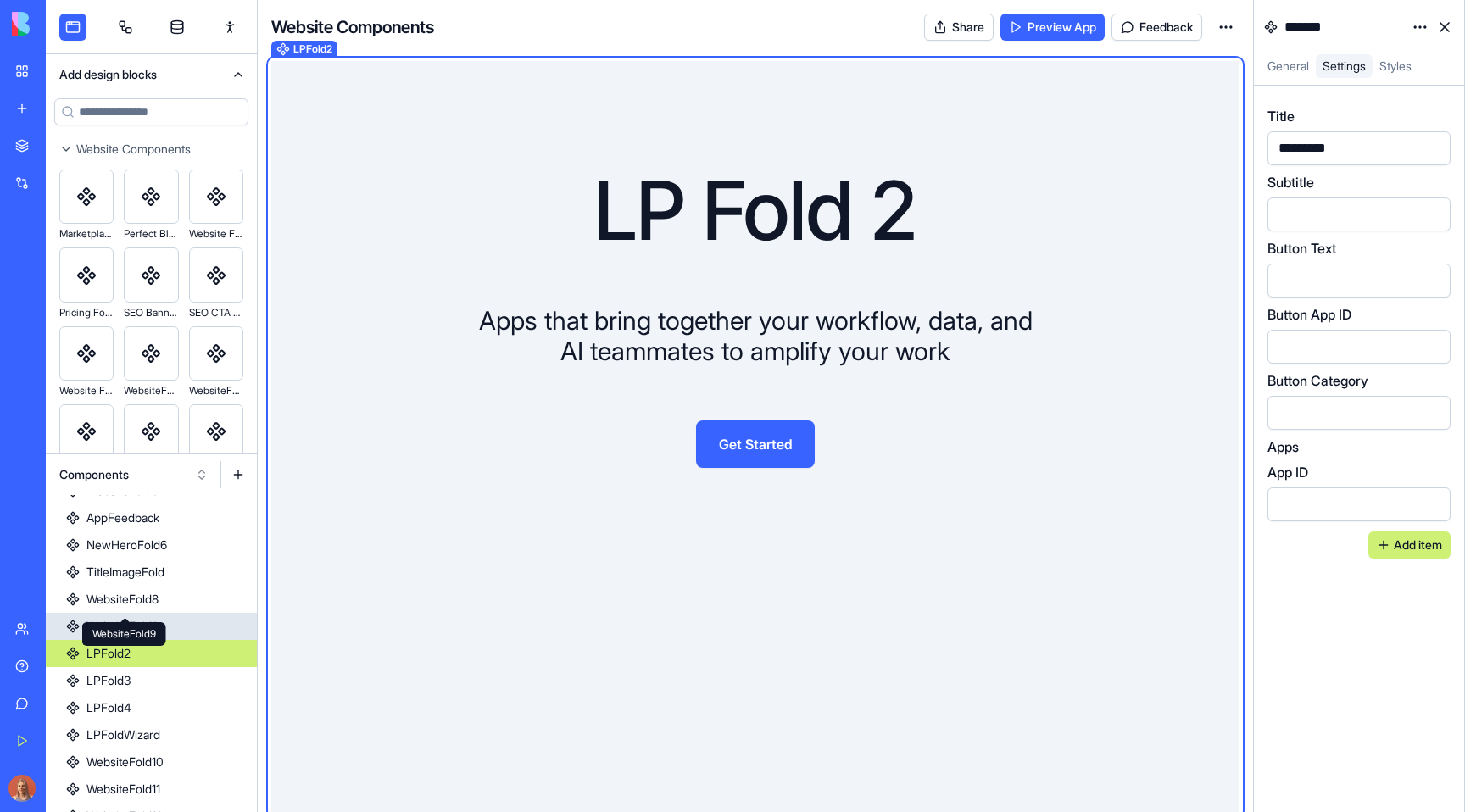
click at [137, 527] on link "AppFeedback" at bounding box center [151, 517] width 211 height 27
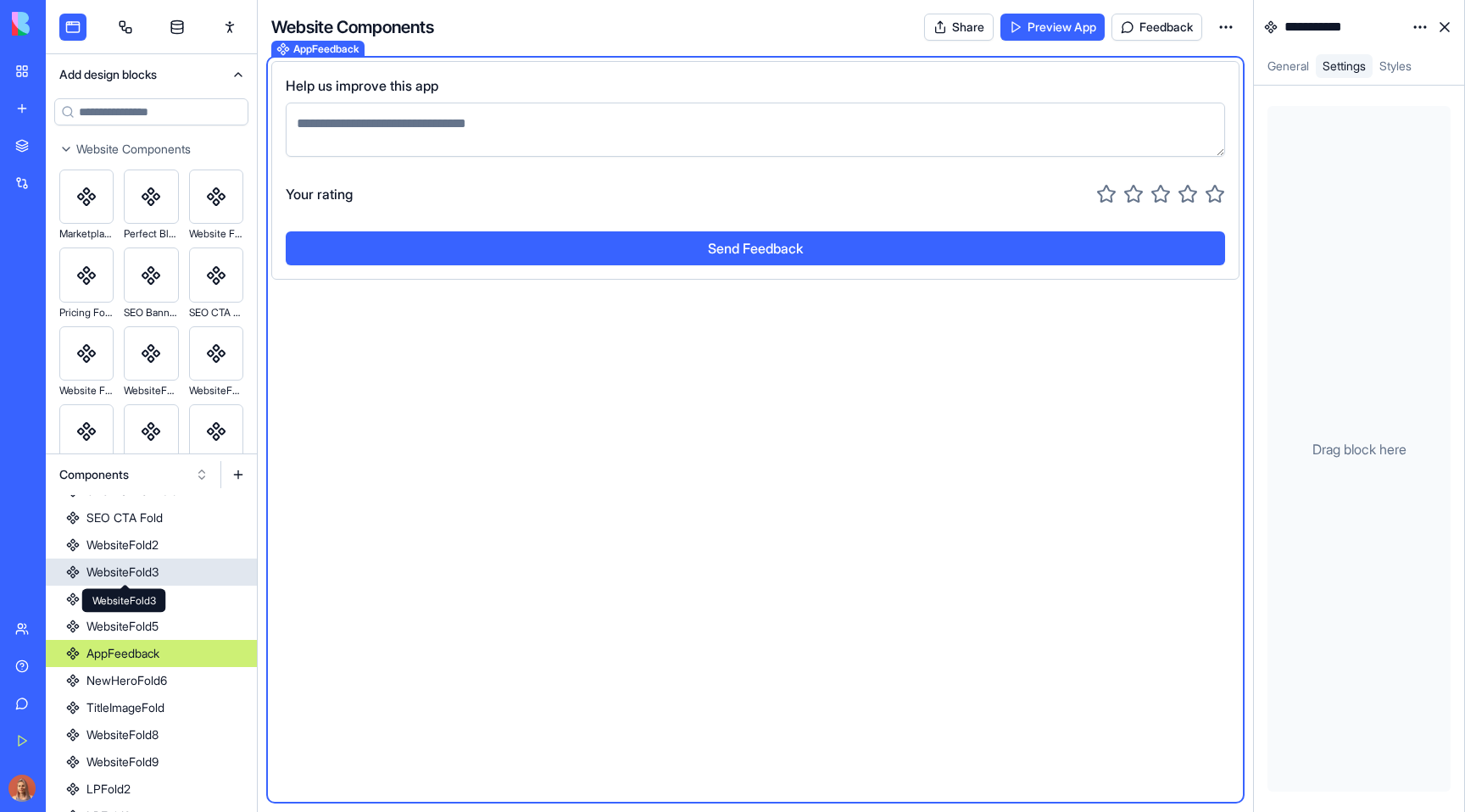
click at [145, 618] on div "WebsiteFold5" at bounding box center [123, 626] width 72 height 17
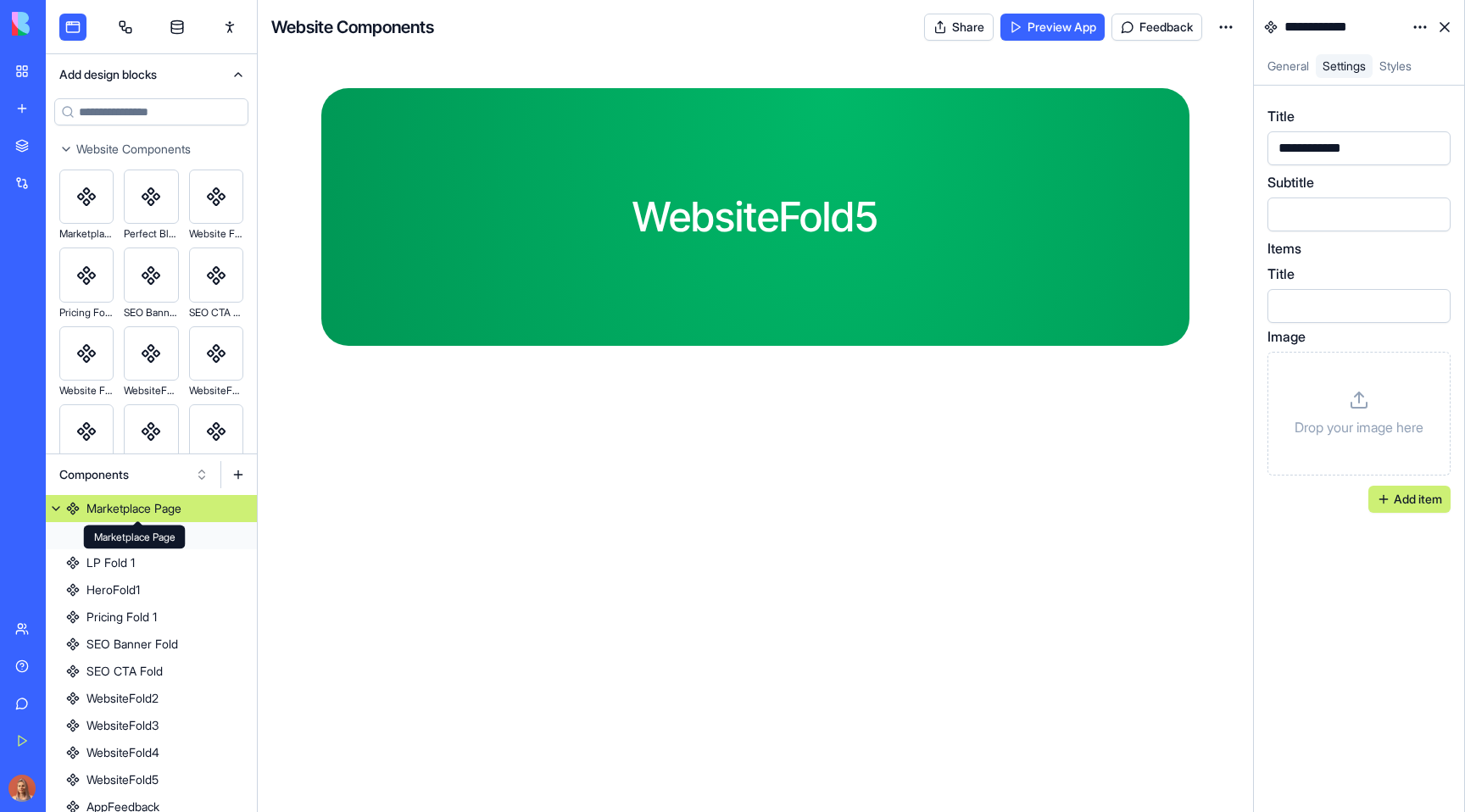
click at [161, 510] on div "Marketplace Page" at bounding box center [134, 508] width 95 height 17
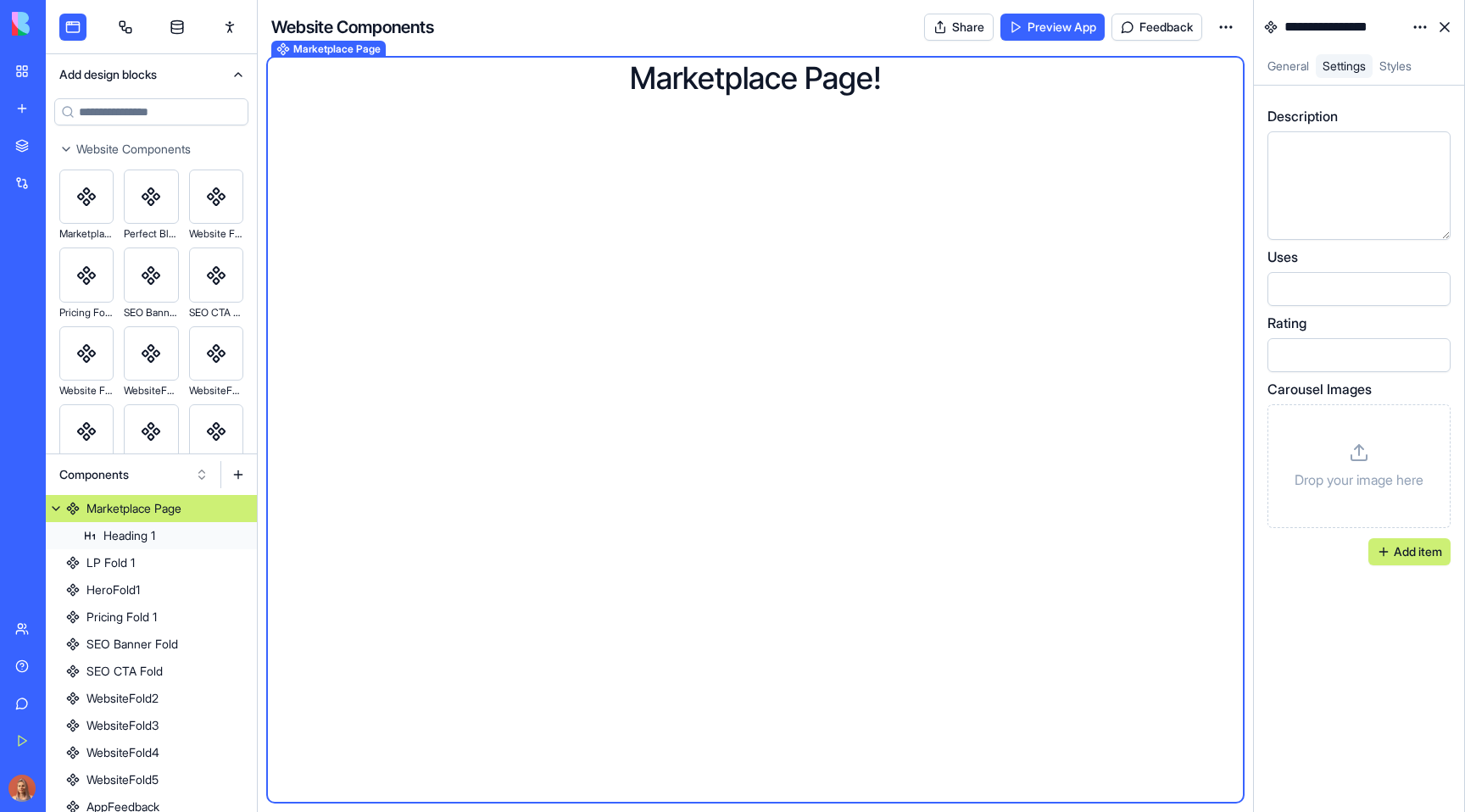
click at [46, 510] on button at bounding box center [55, 508] width 20 height 27
click at [107, 549] on span at bounding box center [111, 549] width 9 height 9
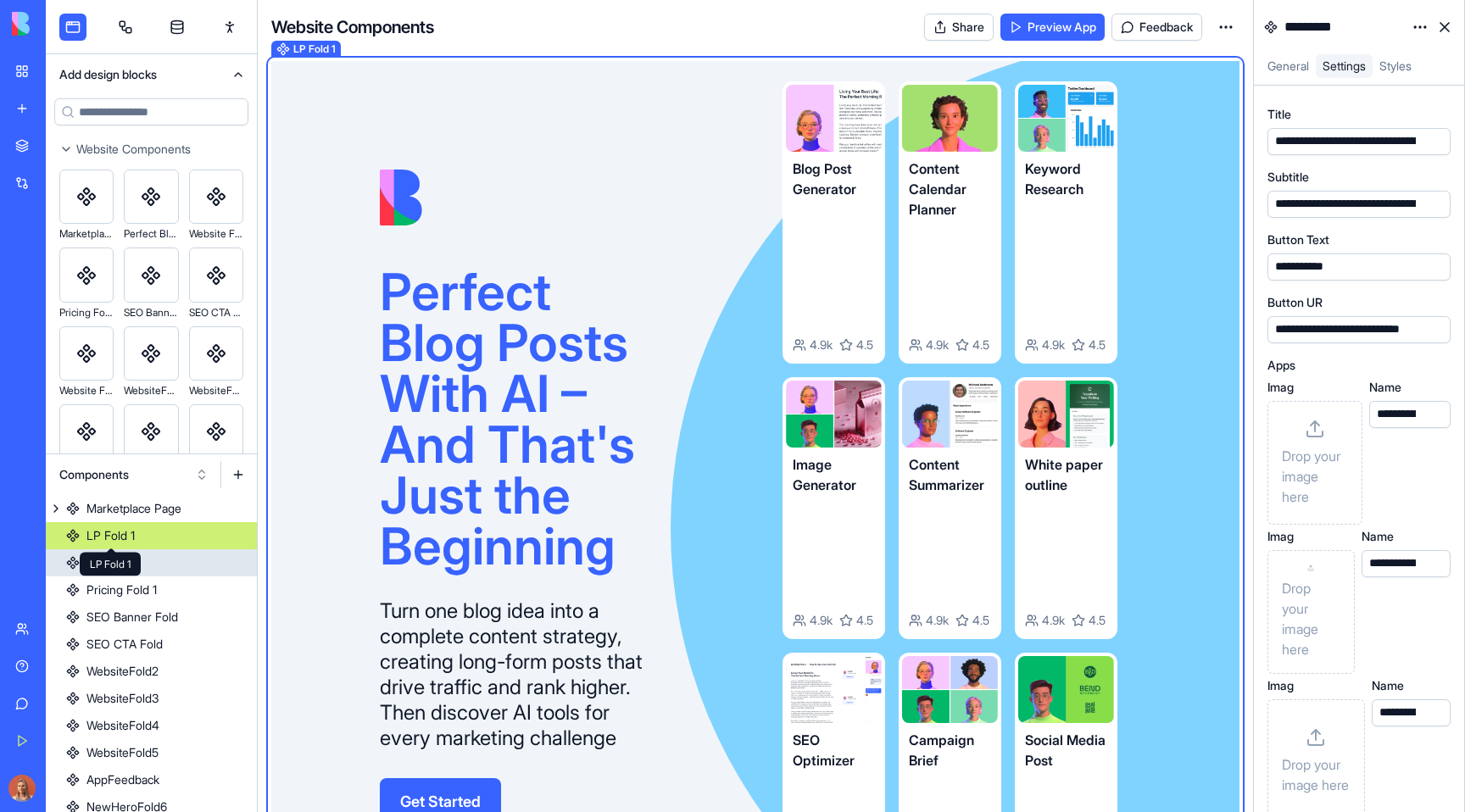
click at [155, 566] on link "HeroFold1" at bounding box center [151, 563] width 211 height 27
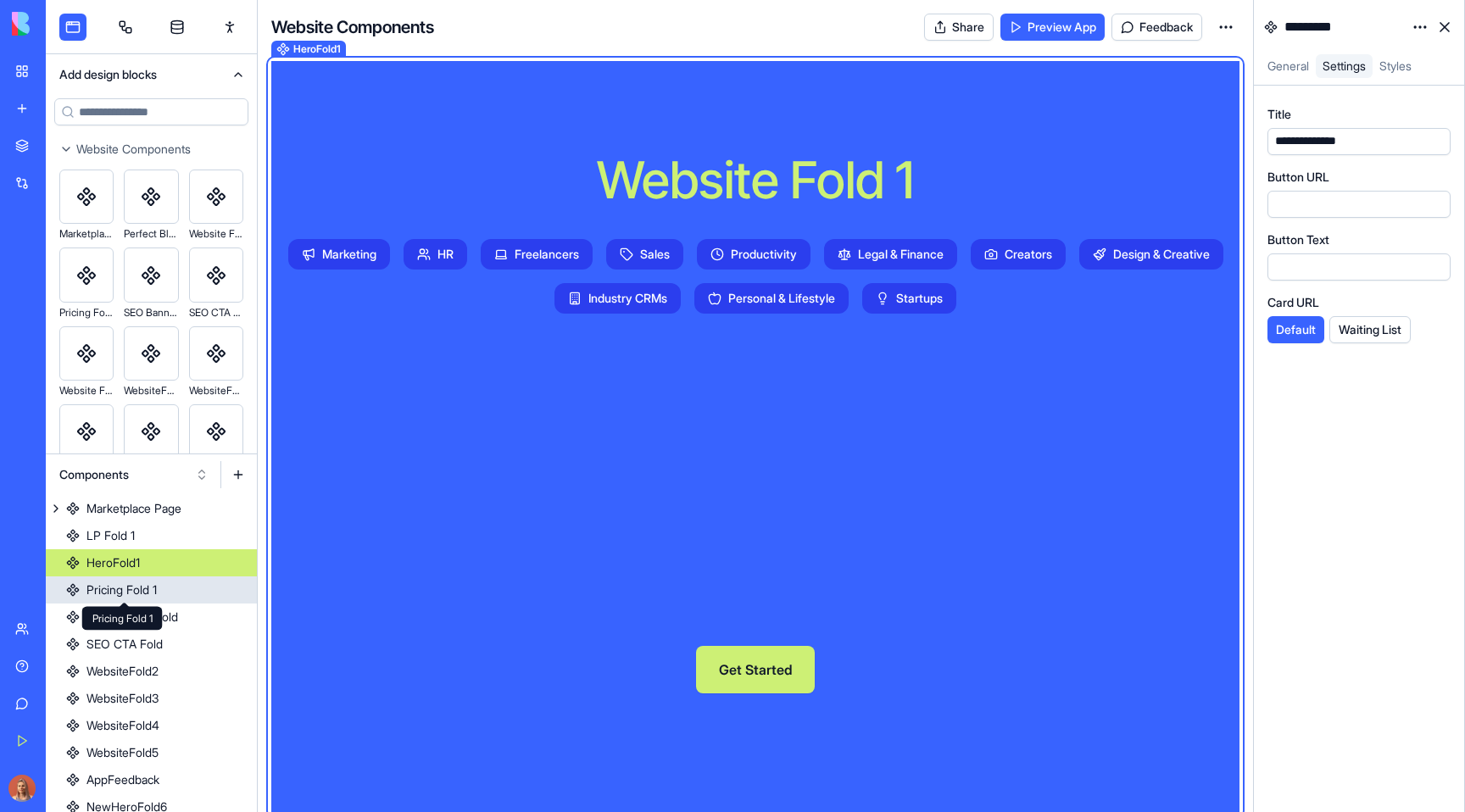
click at [157, 591] on div "Pricing Fold 1" at bounding box center [122, 589] width 70 height 17
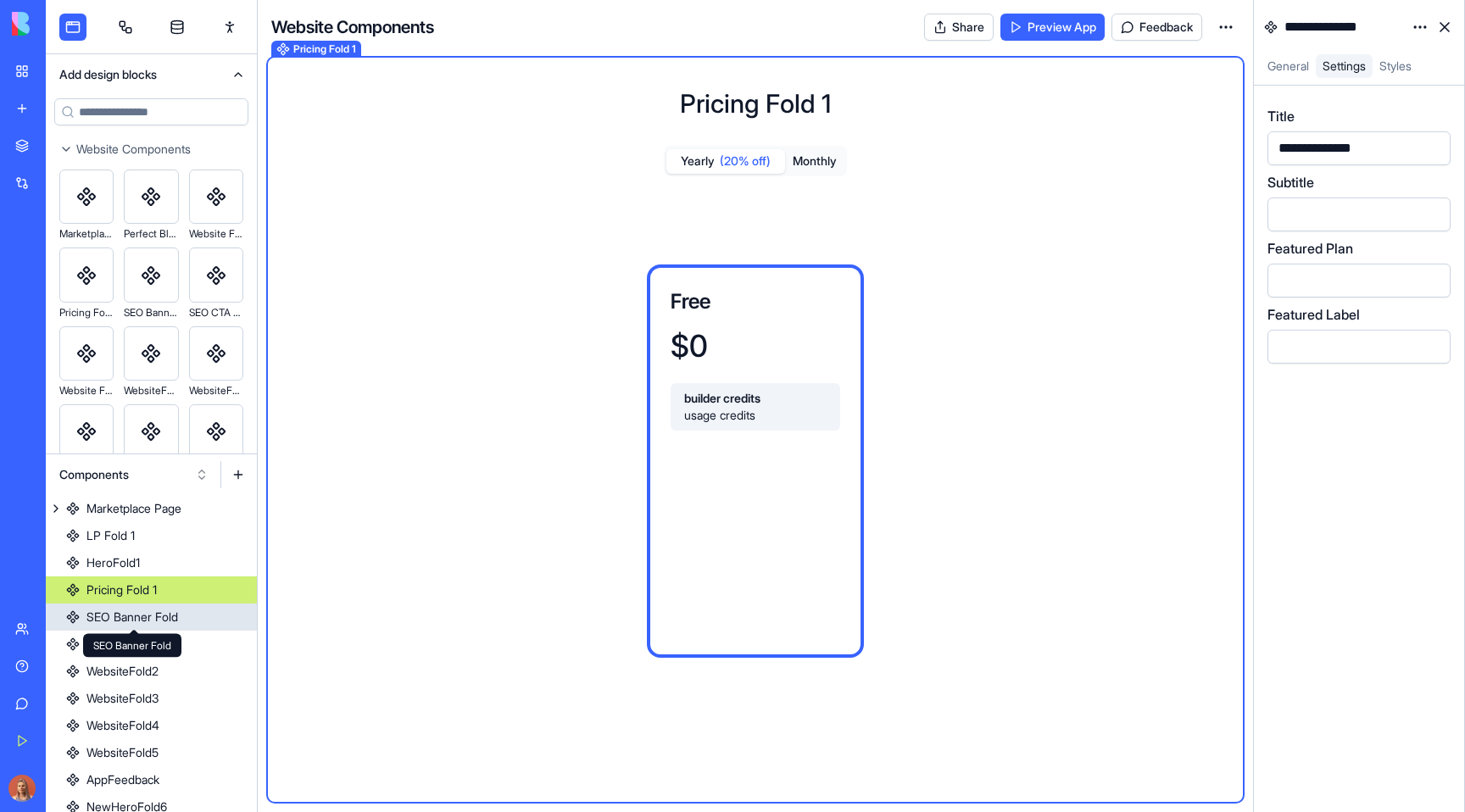
click at [164, 619] on div "SEO Banner Fold" at bounding box center [132, 616] width 92 height 17
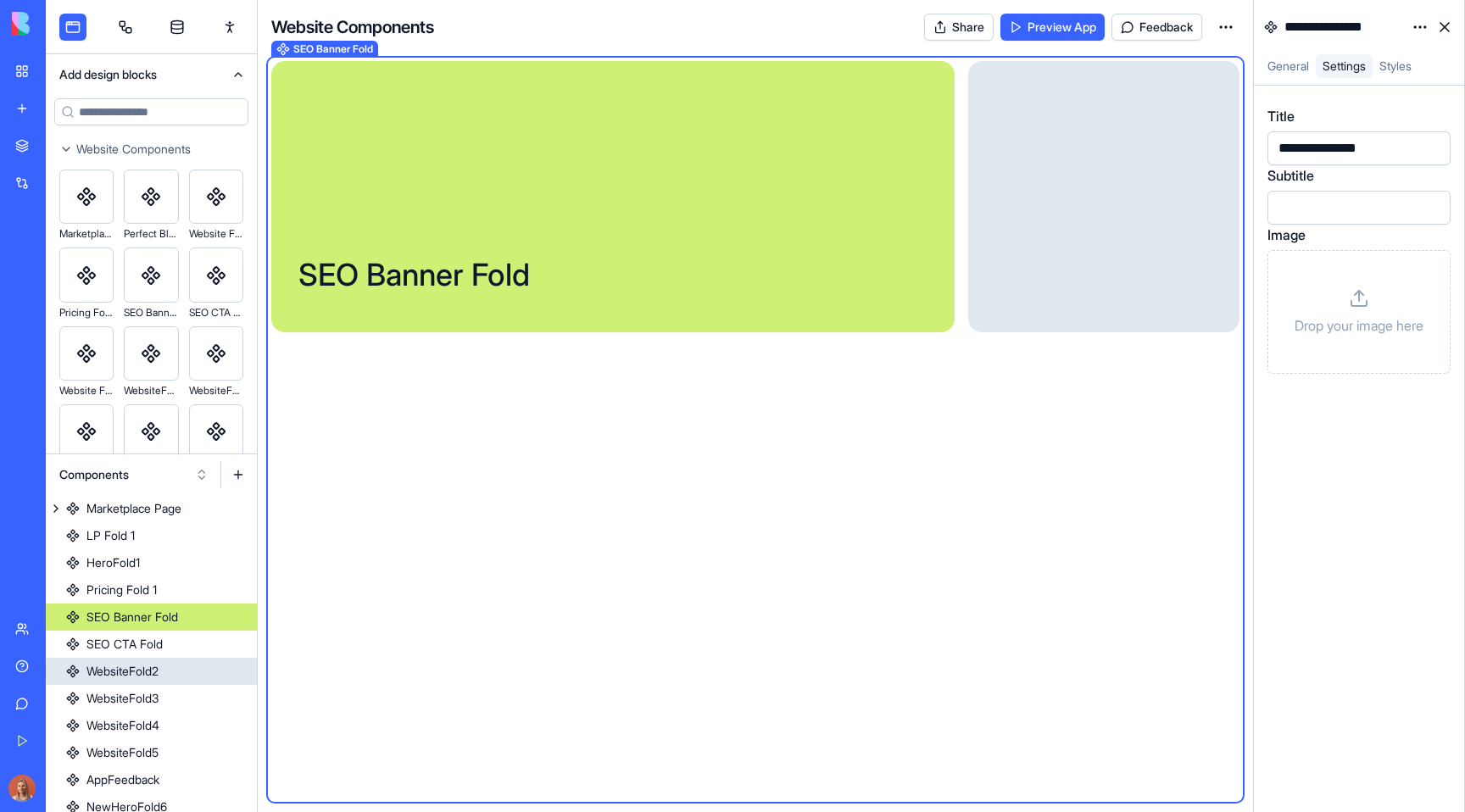
click at [179, 649] on link "SEO CTA Fold" at bounding box center [151, 644] width 211 height 27
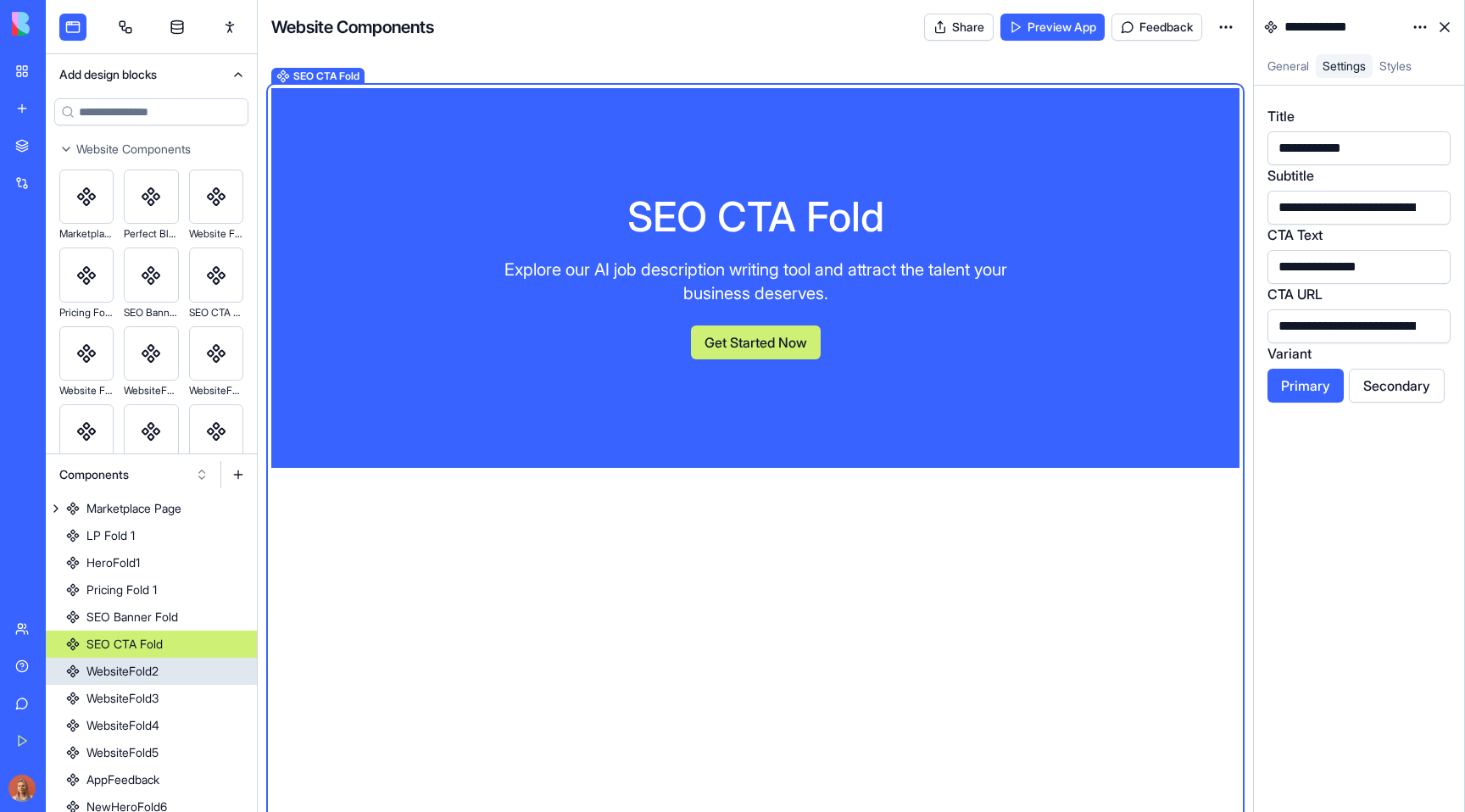
click at [168, 672] on link "WebsiteFold2" at bounding box center [151, 671] width 211 height 27
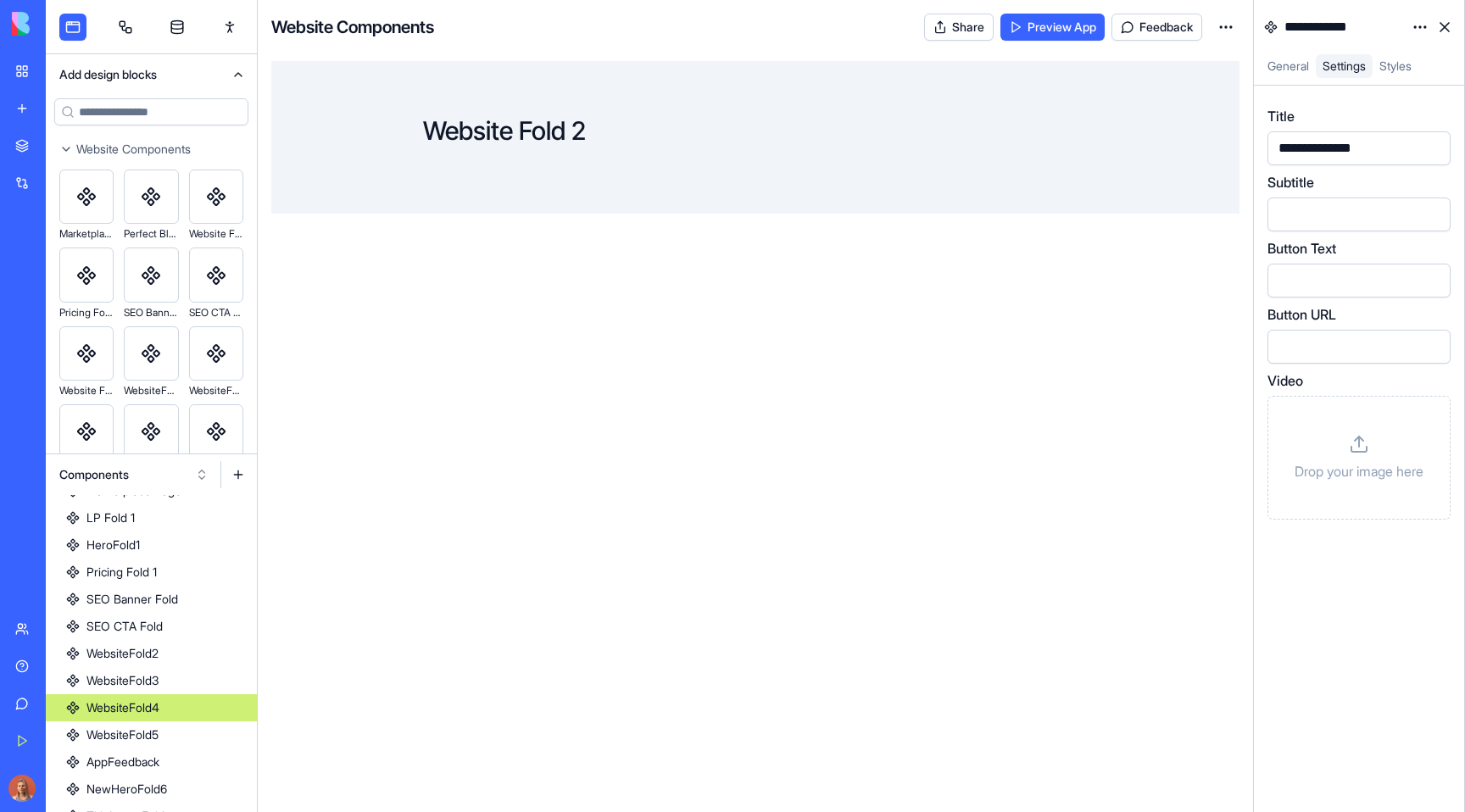
click at [176, 696] on link "WebsiteFold4" at bounding box center [151, 707] width 211 height 27
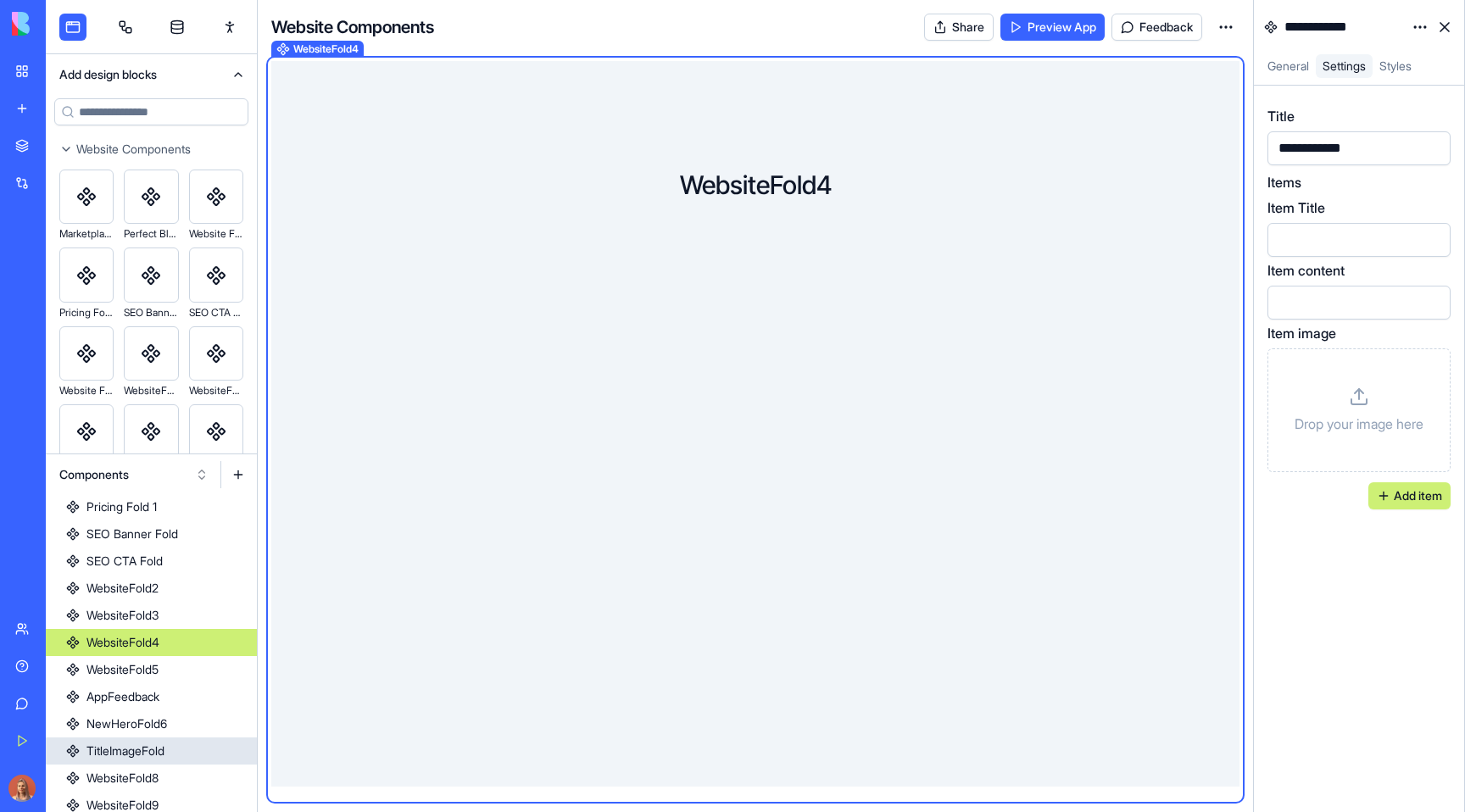
scroll to position [163, 0]
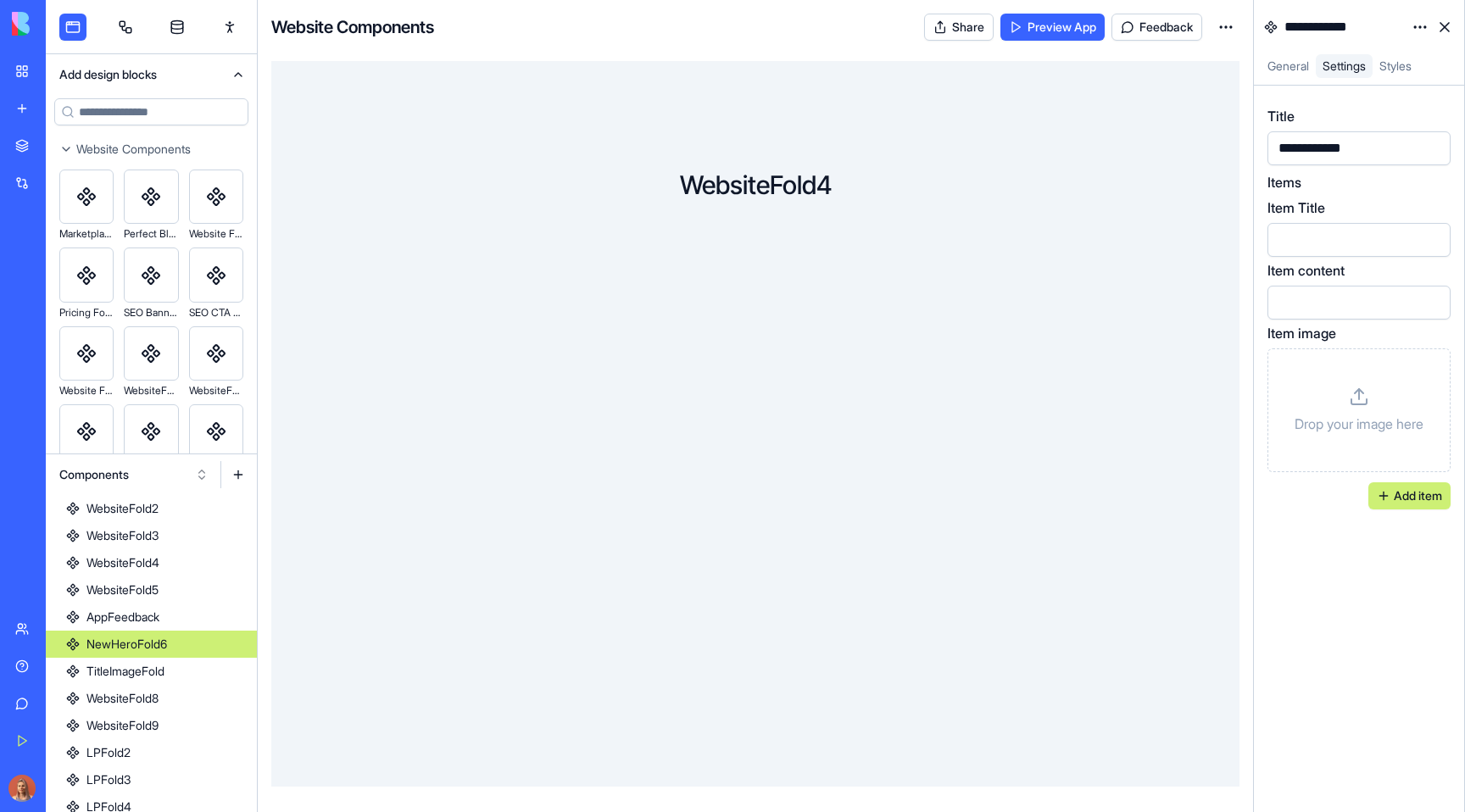
click at [182, 642] on link "NewHeroFold6" at bounding box center [151, 644] width 211 height 27
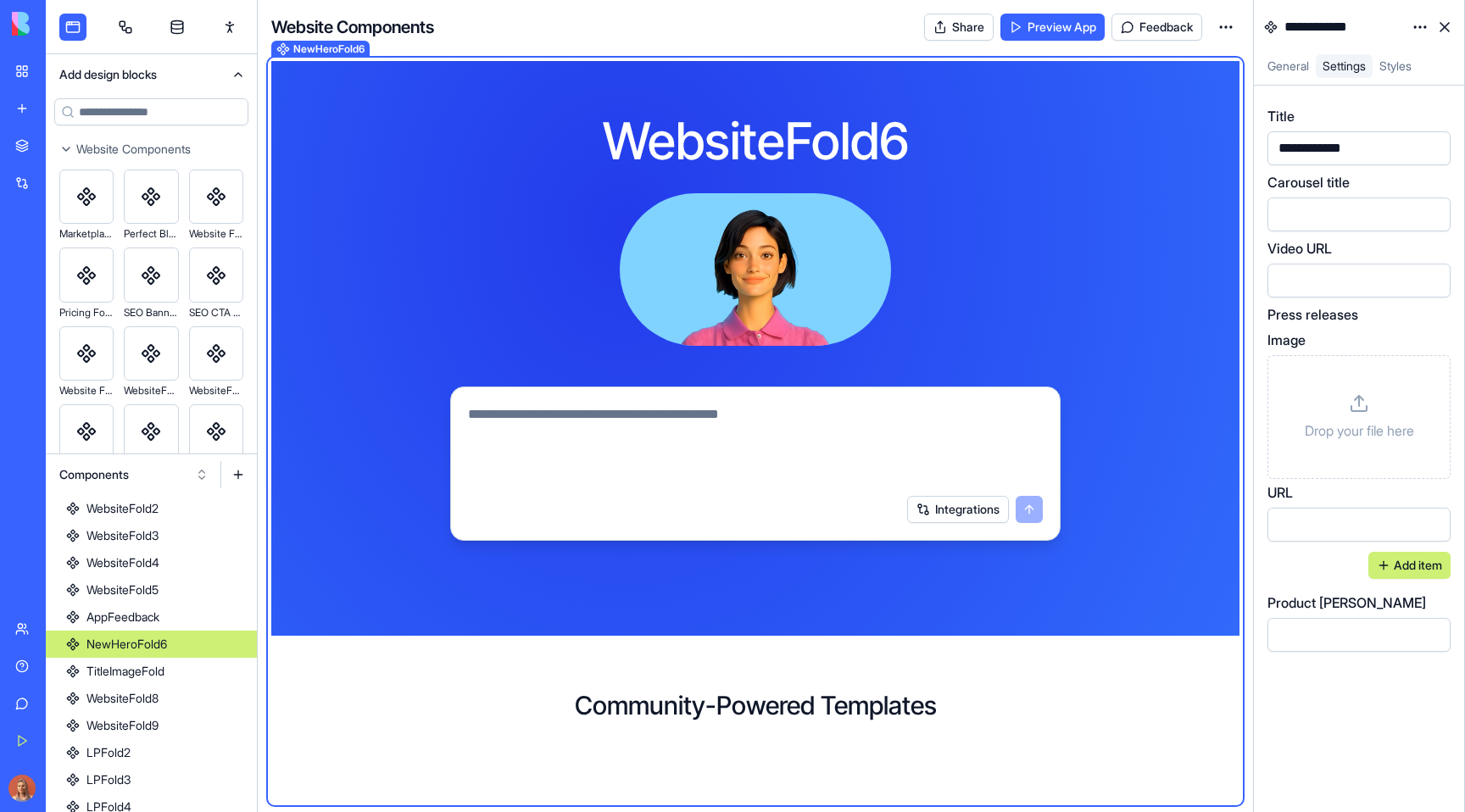
scroll to position [153, 0]
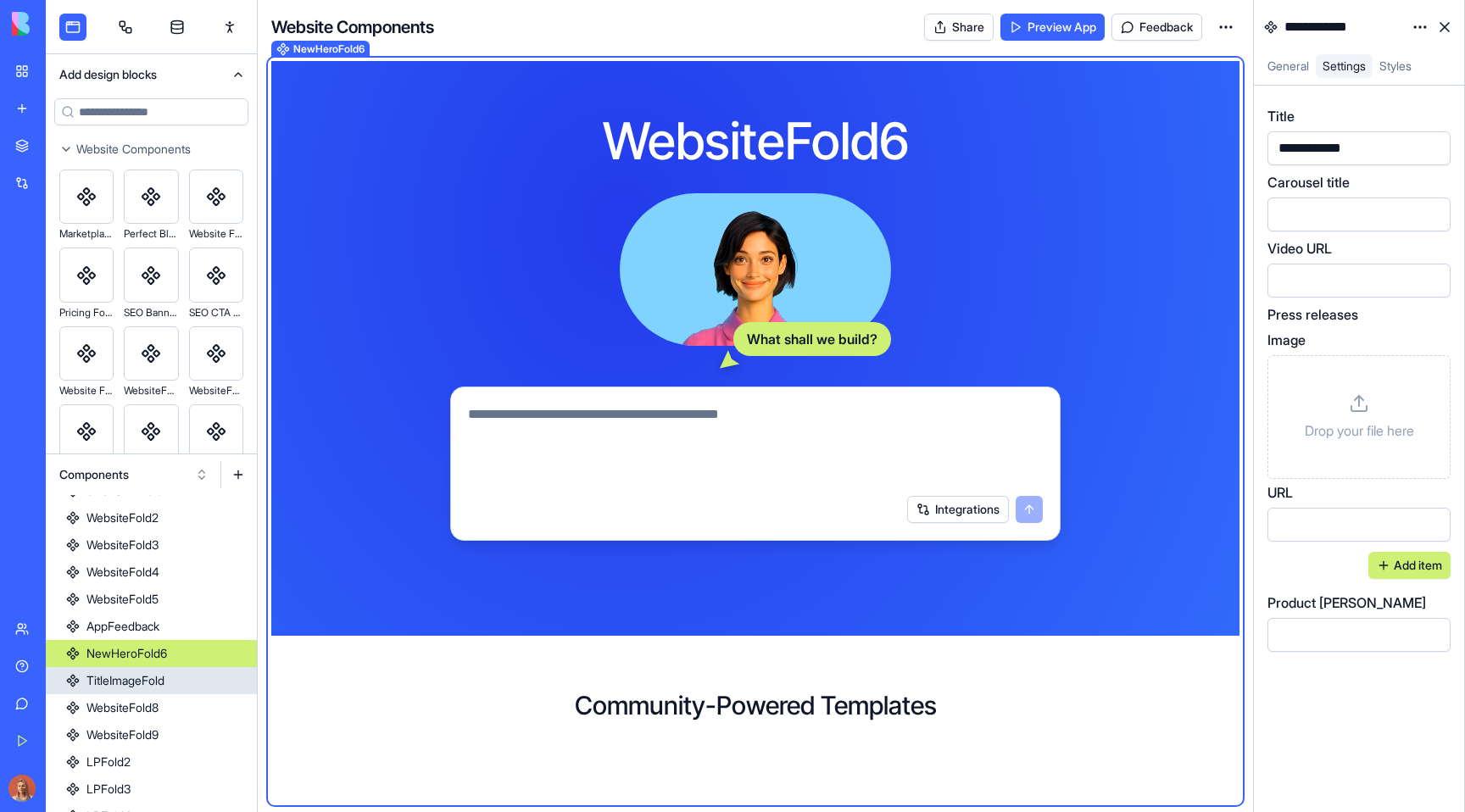
click at [180, 669] on link "TitleImageFold" at bounding box center [151, 680] width 211 height 27
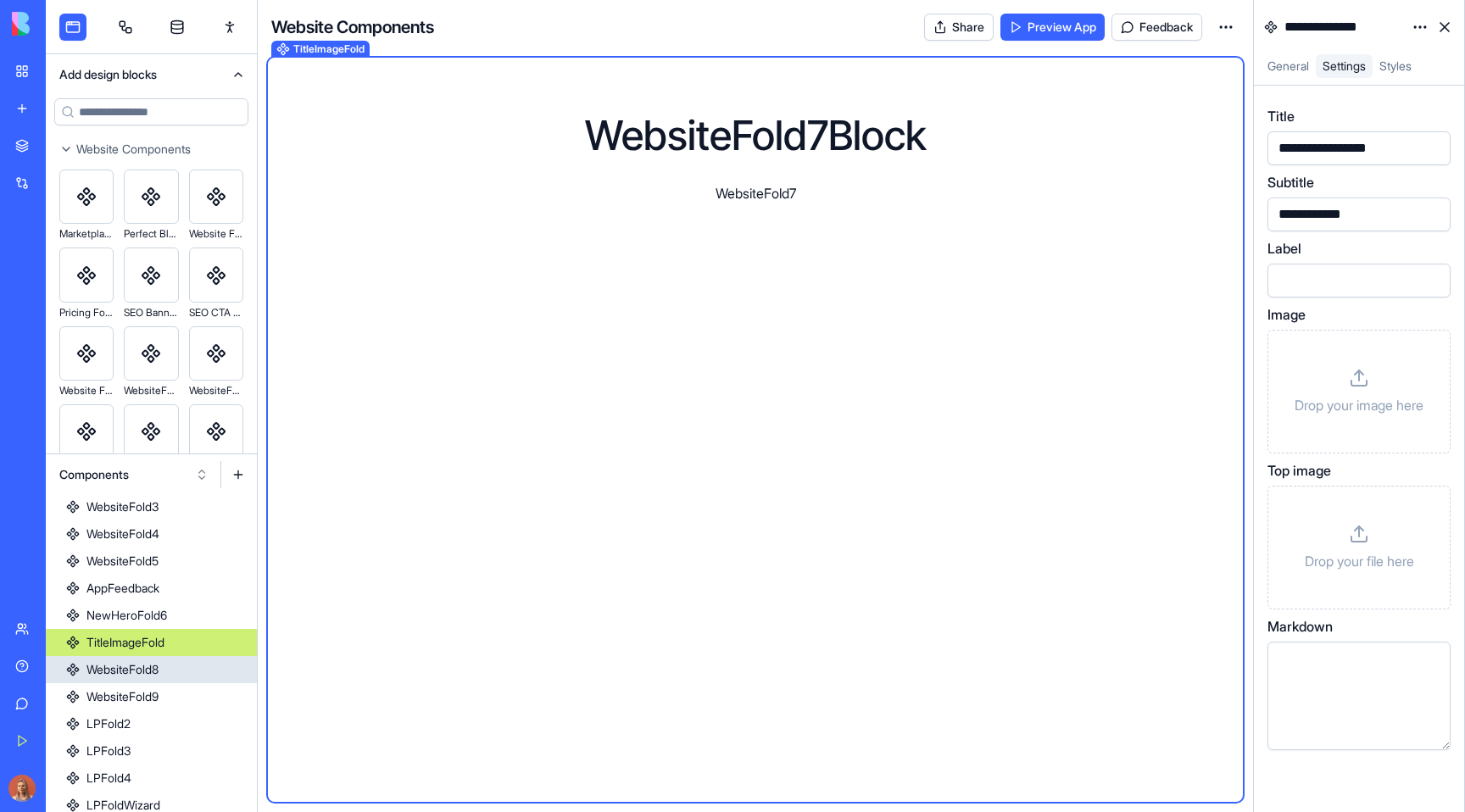
scroll to position [227, 0]
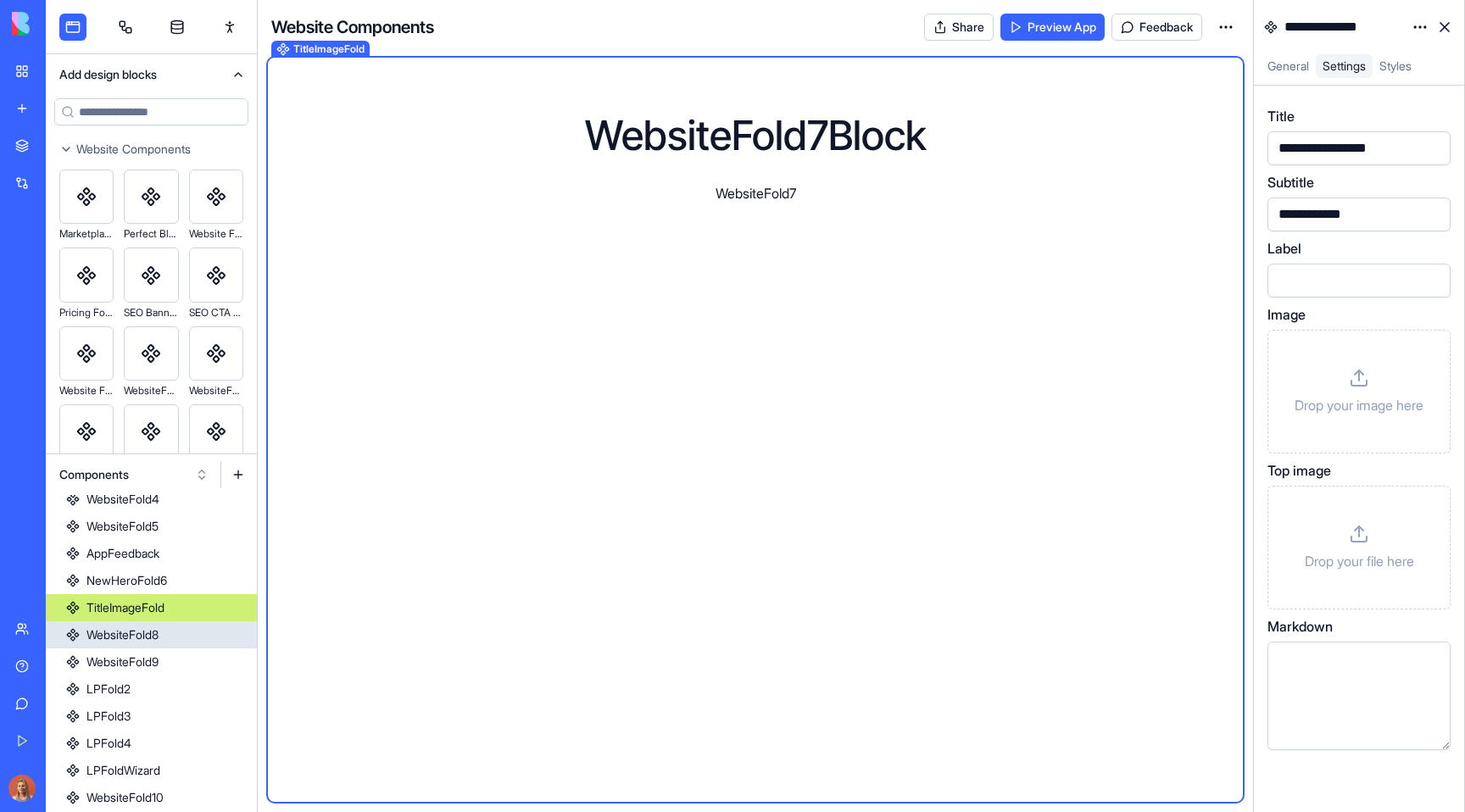
click at [171, 632] on link "WebsiteFold8" at bounding box center [151, 634] width 211 height 27
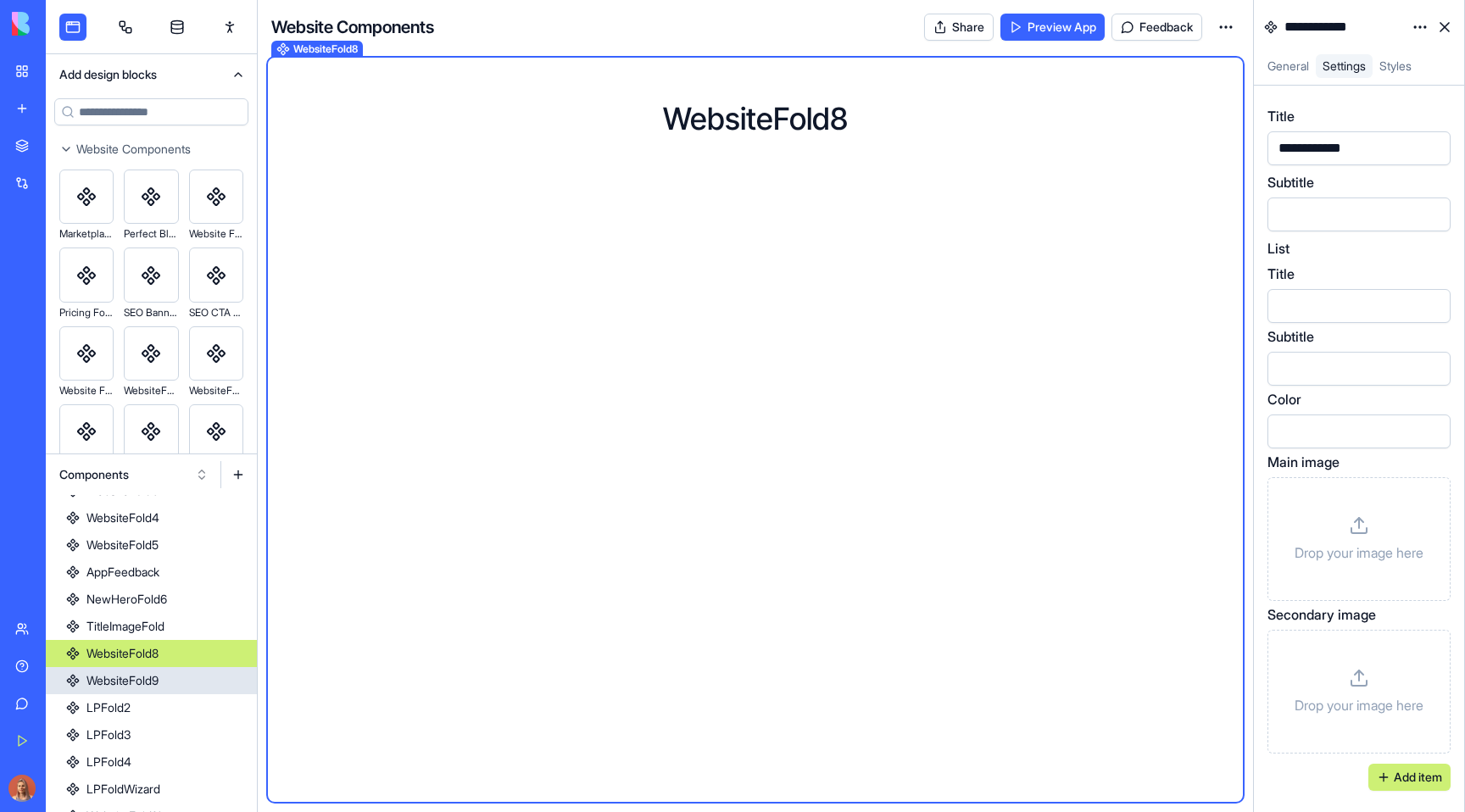
click at [174, 655] on link "WebsiteFold8" at bounding box center [151, 653] width 211 height 27
click at [175, 697] on link "LPFold2" at bounding box center [151, 707] width 211 height 27
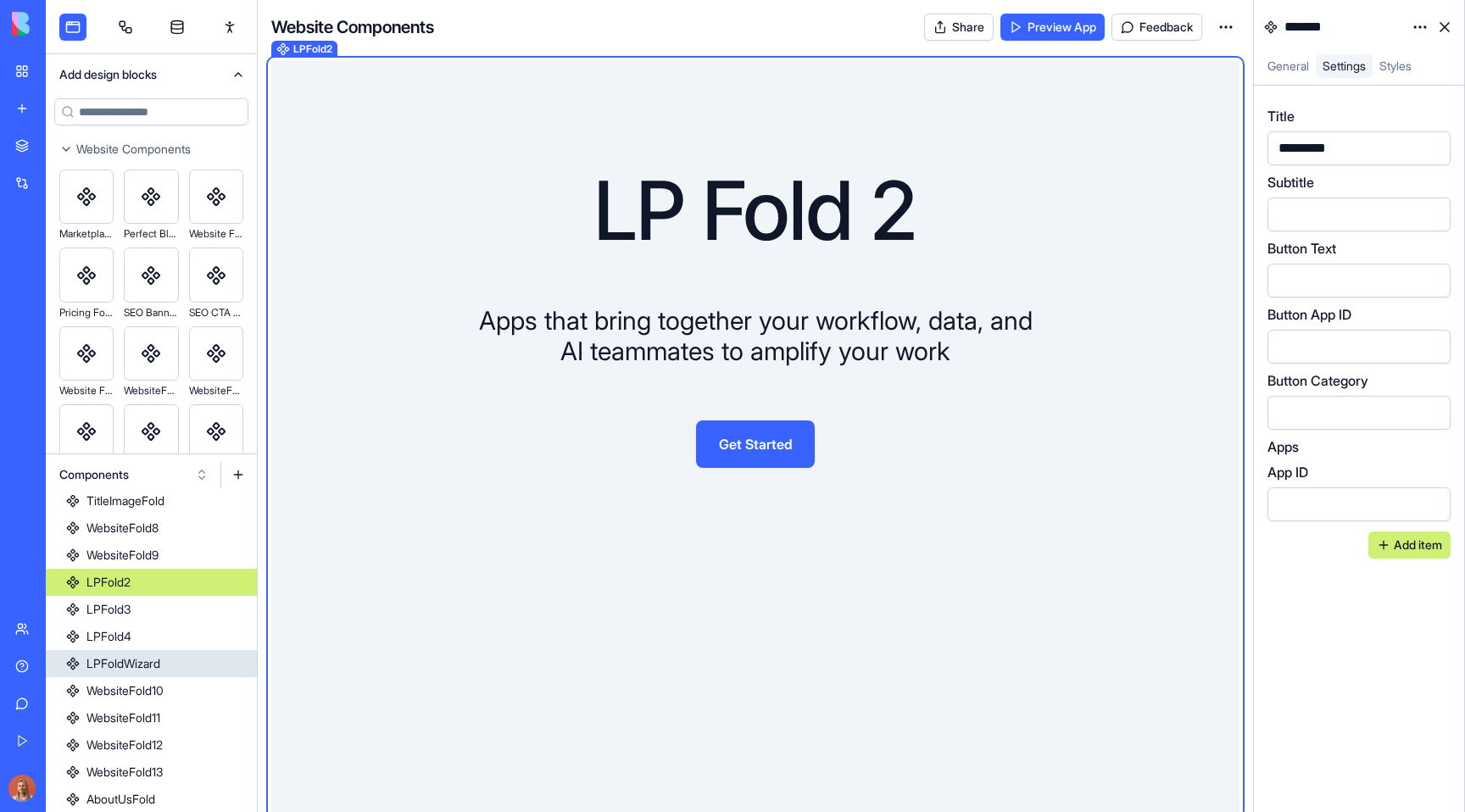
click at [177, 668] on link "LPFoldWizard" at bounding box center [151, 663] width 211 height 27
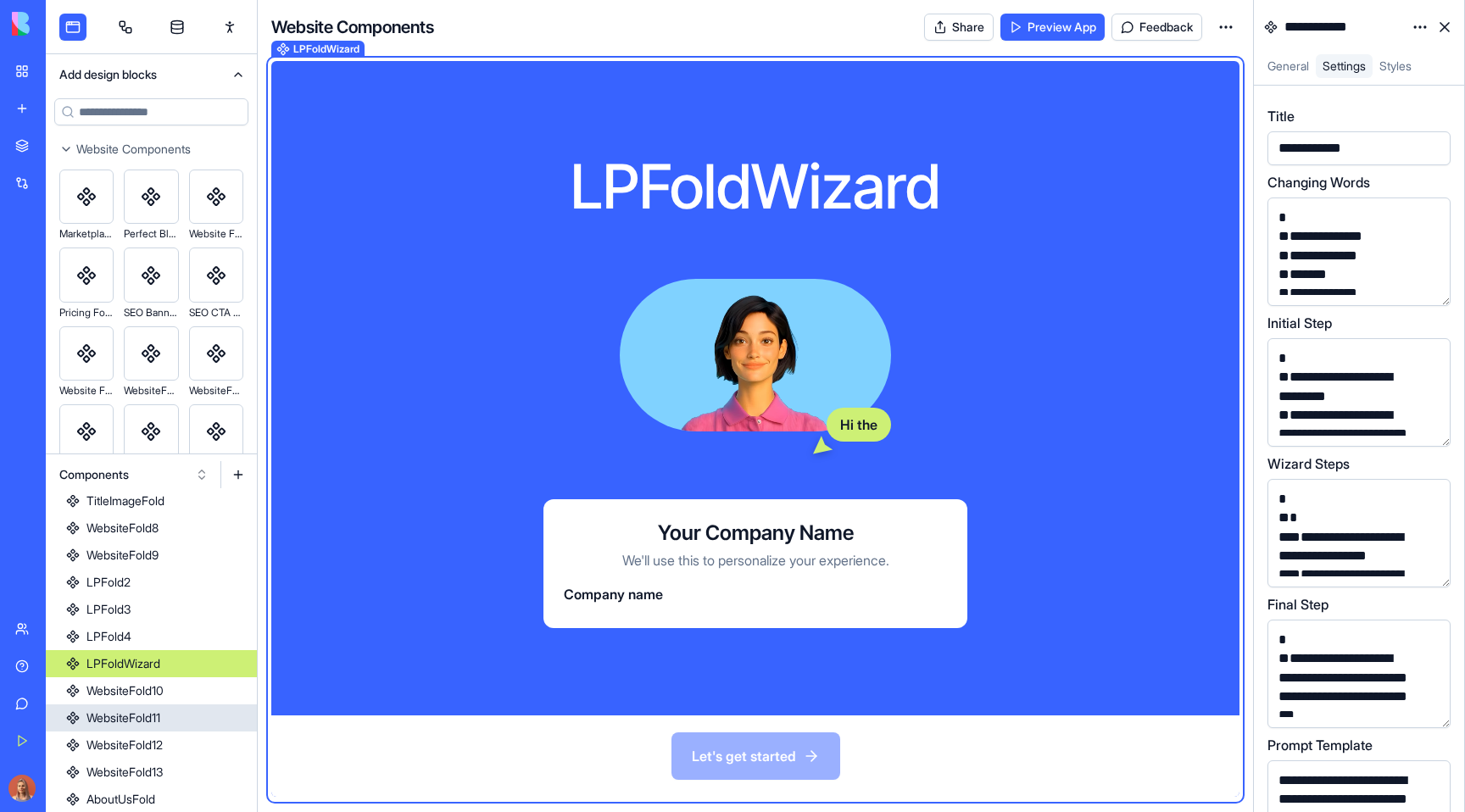
scroll to position [343, 0]
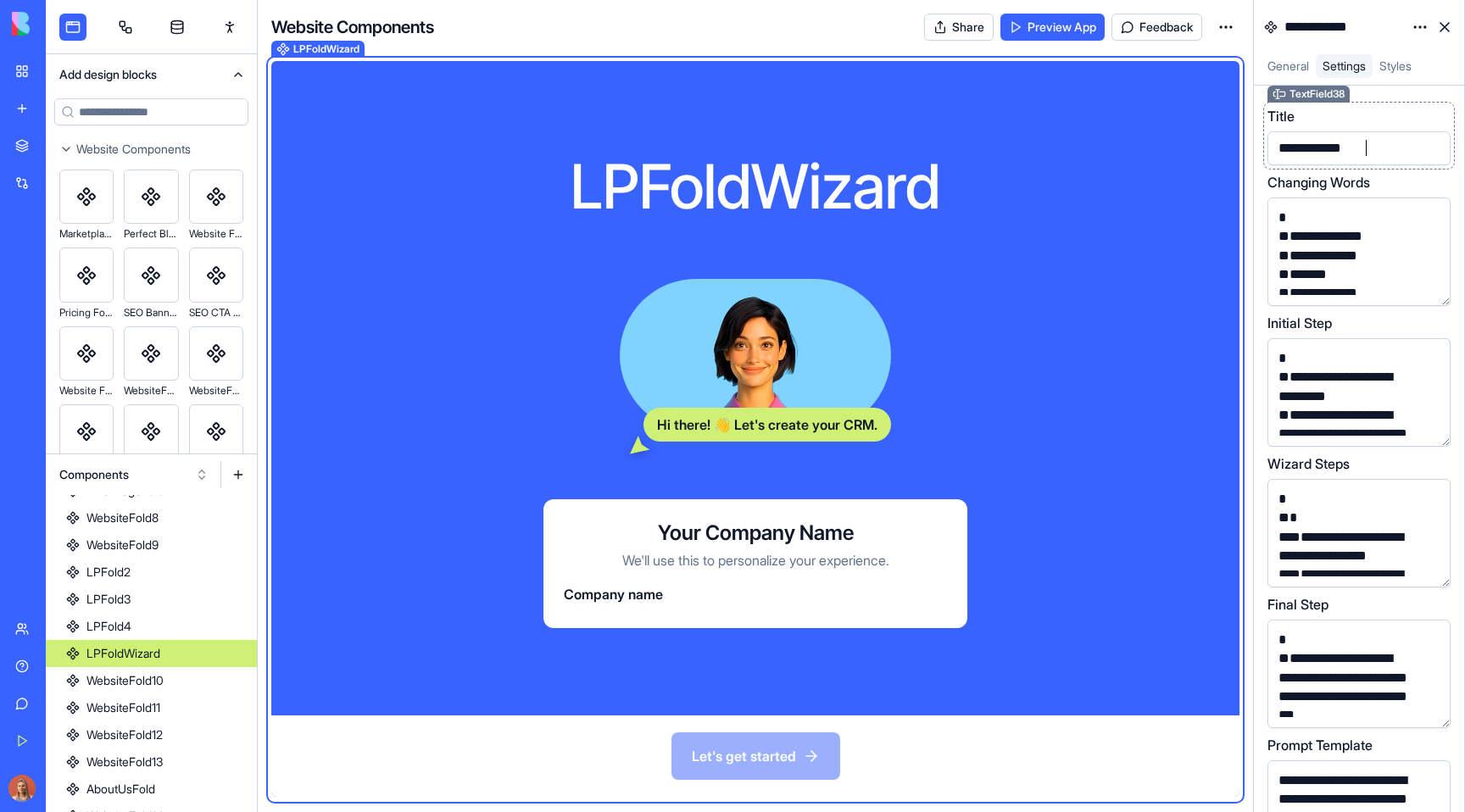
click at [1375, 148] on div "**********" at bounding box center [1344, 148] width 143 height 25
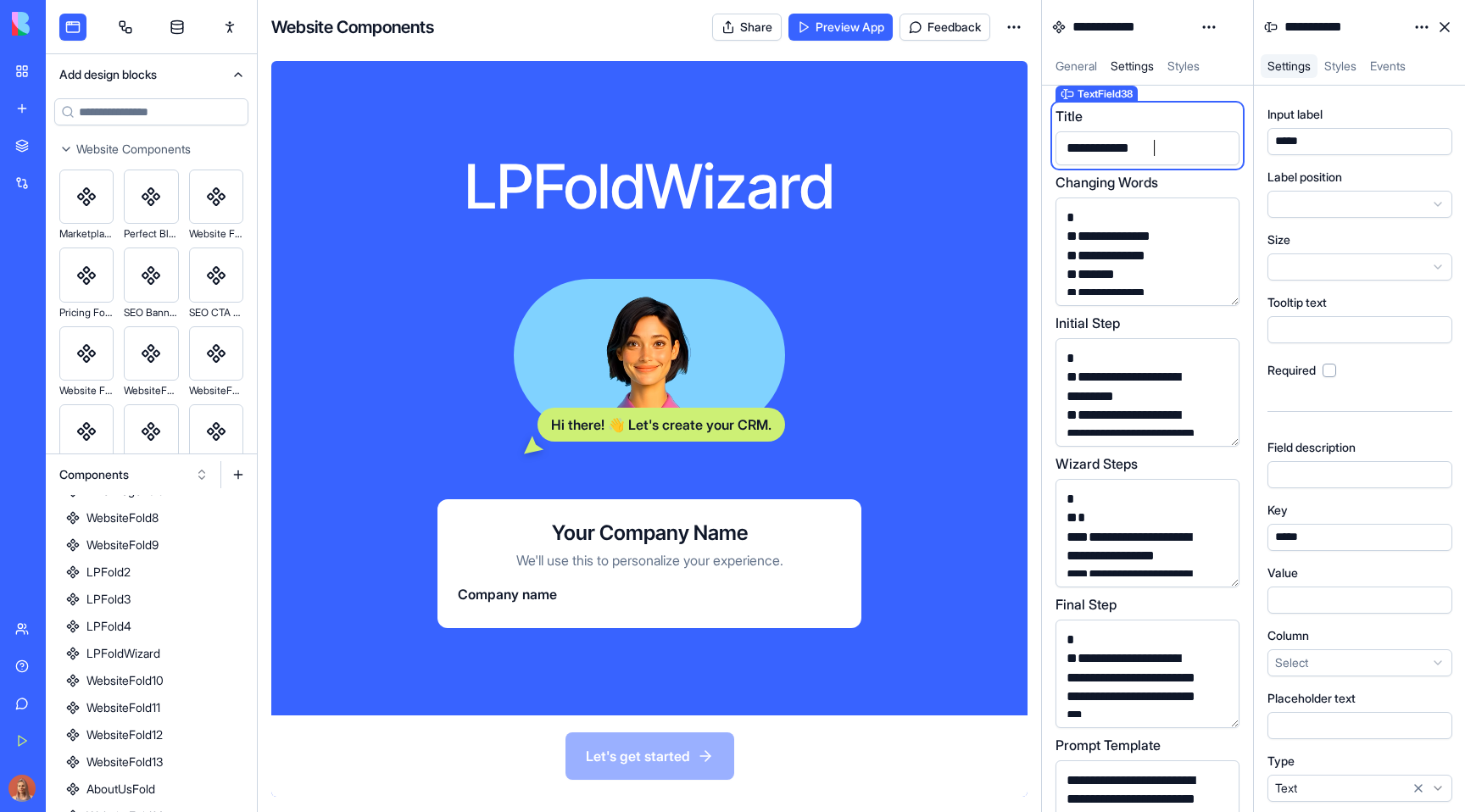
scroll to position [31, 0]
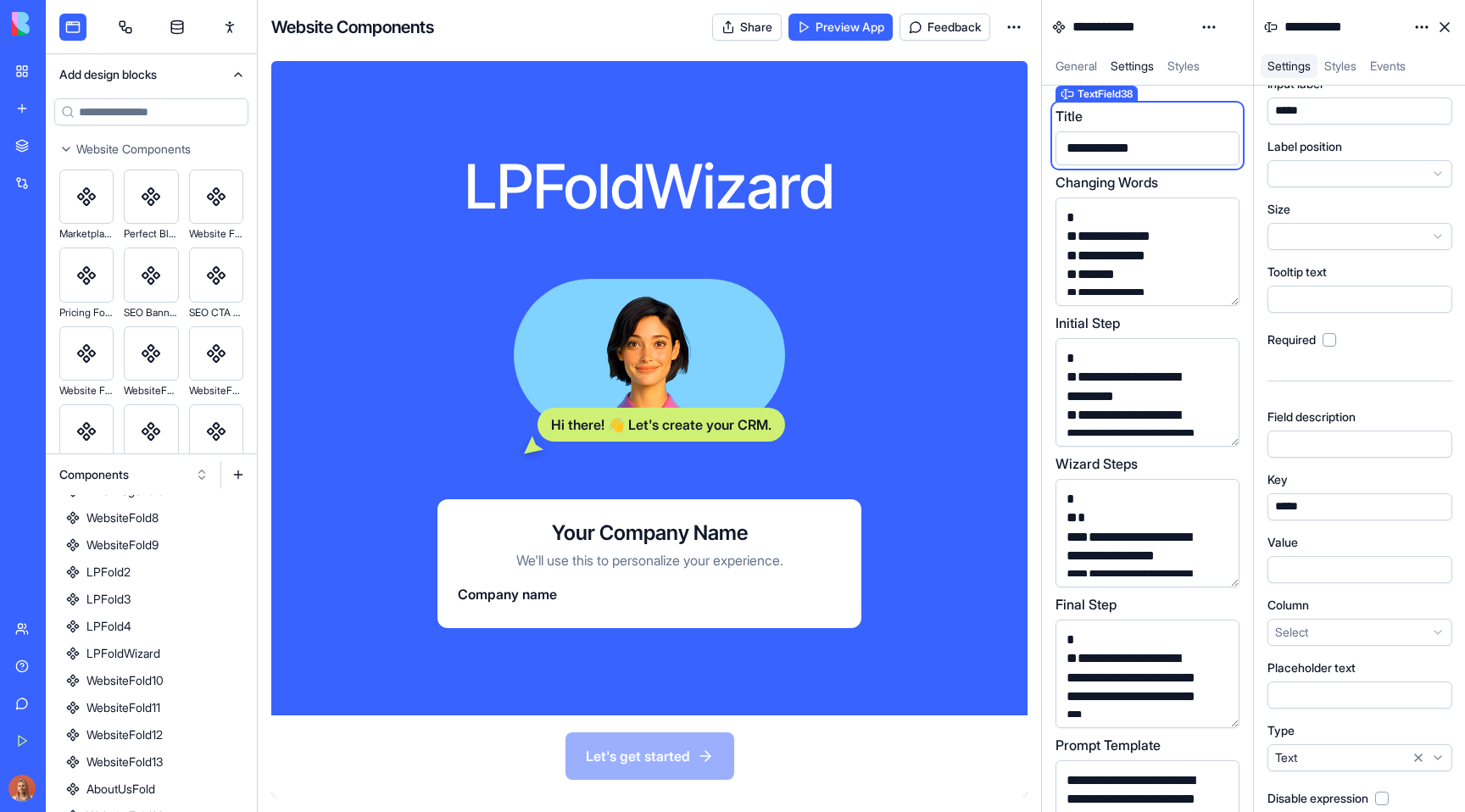
click at [1343, 73] on span "Styles" at bounding box center [1340, 66] width 32 height 14
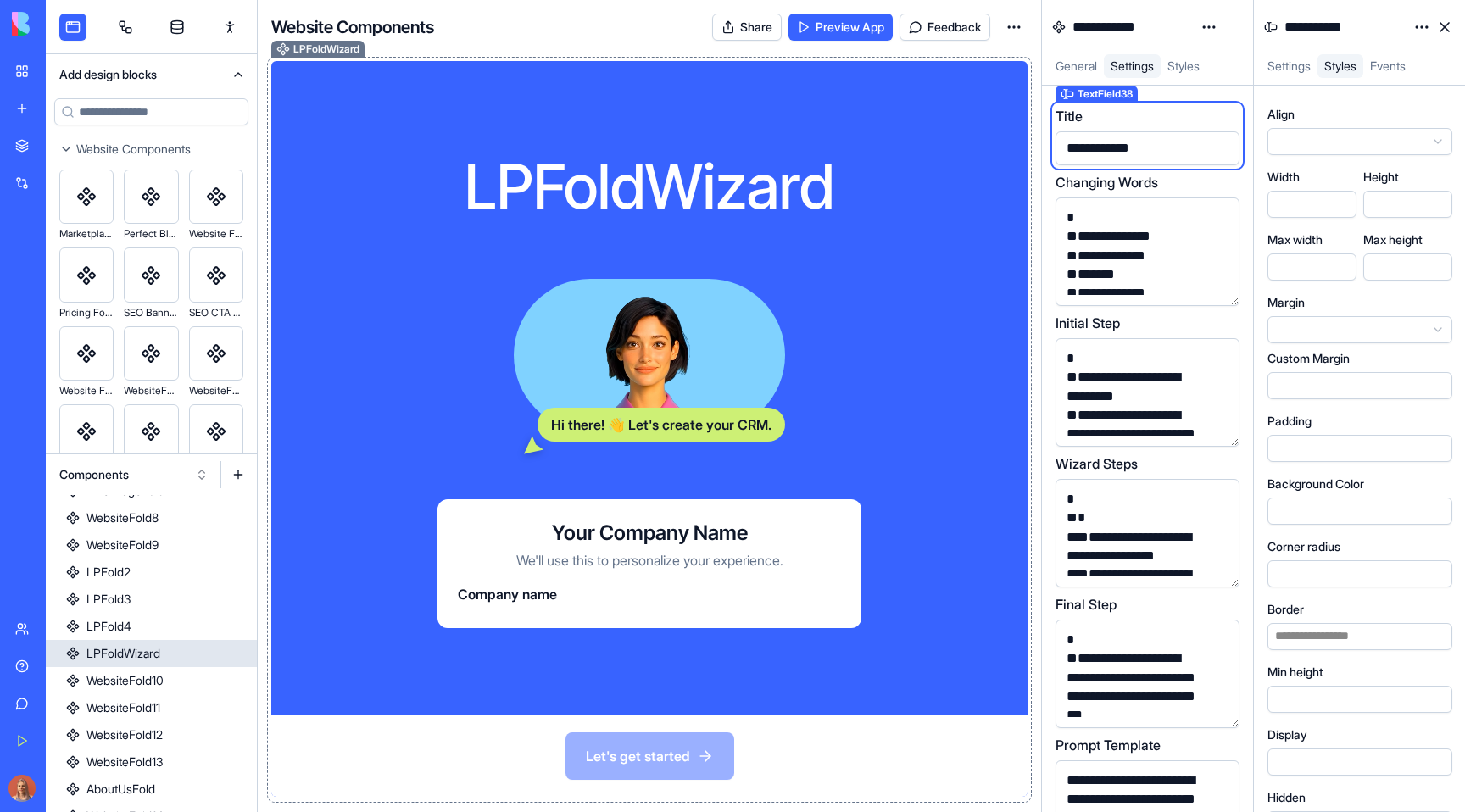
click at [704, 429] on div "Hi there! 👋 Let's create your CRM." at bounding box center [661, 424] width 248 height 34
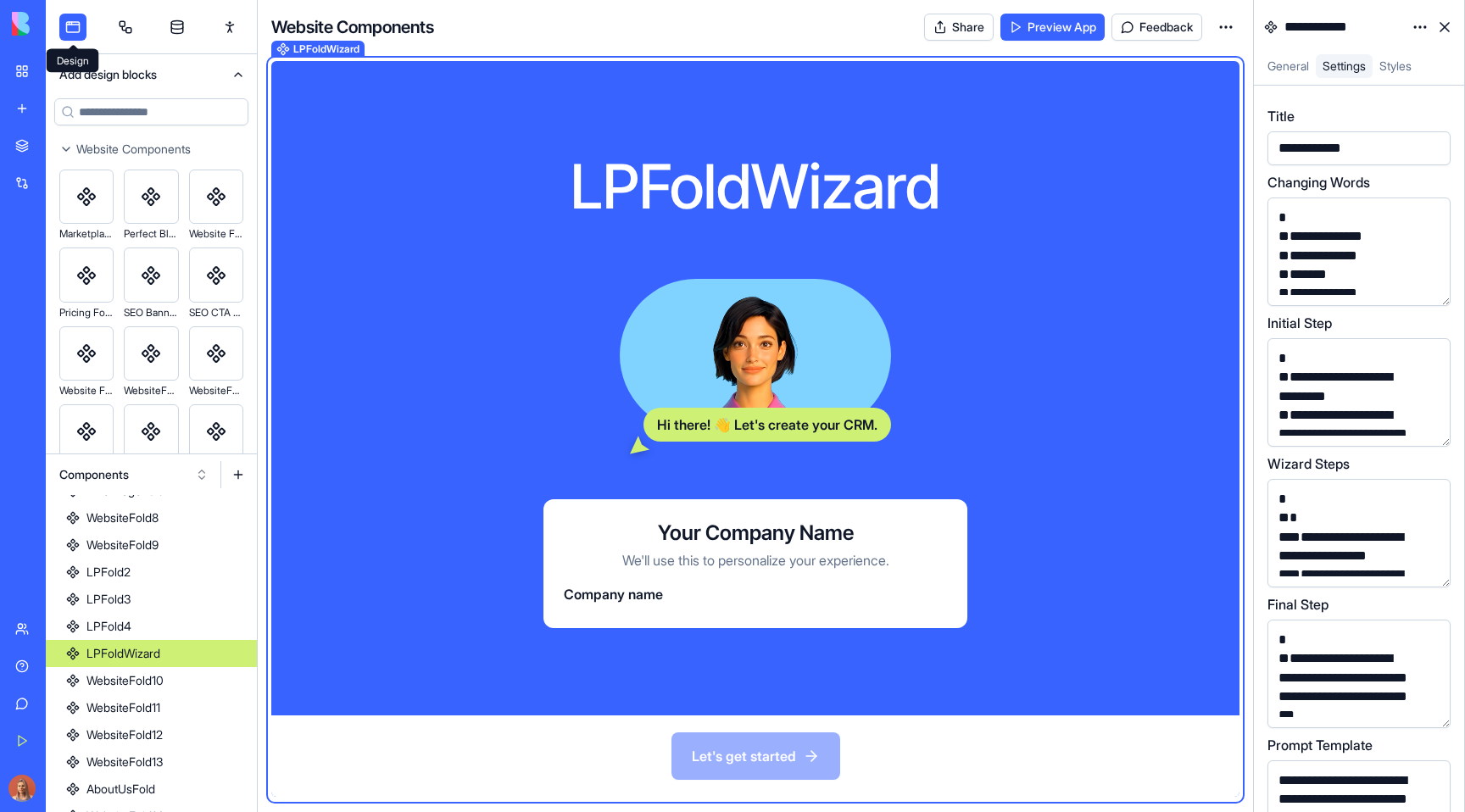
click at [74, 24] on link at bounding box center [73, 26] width 27 height 27
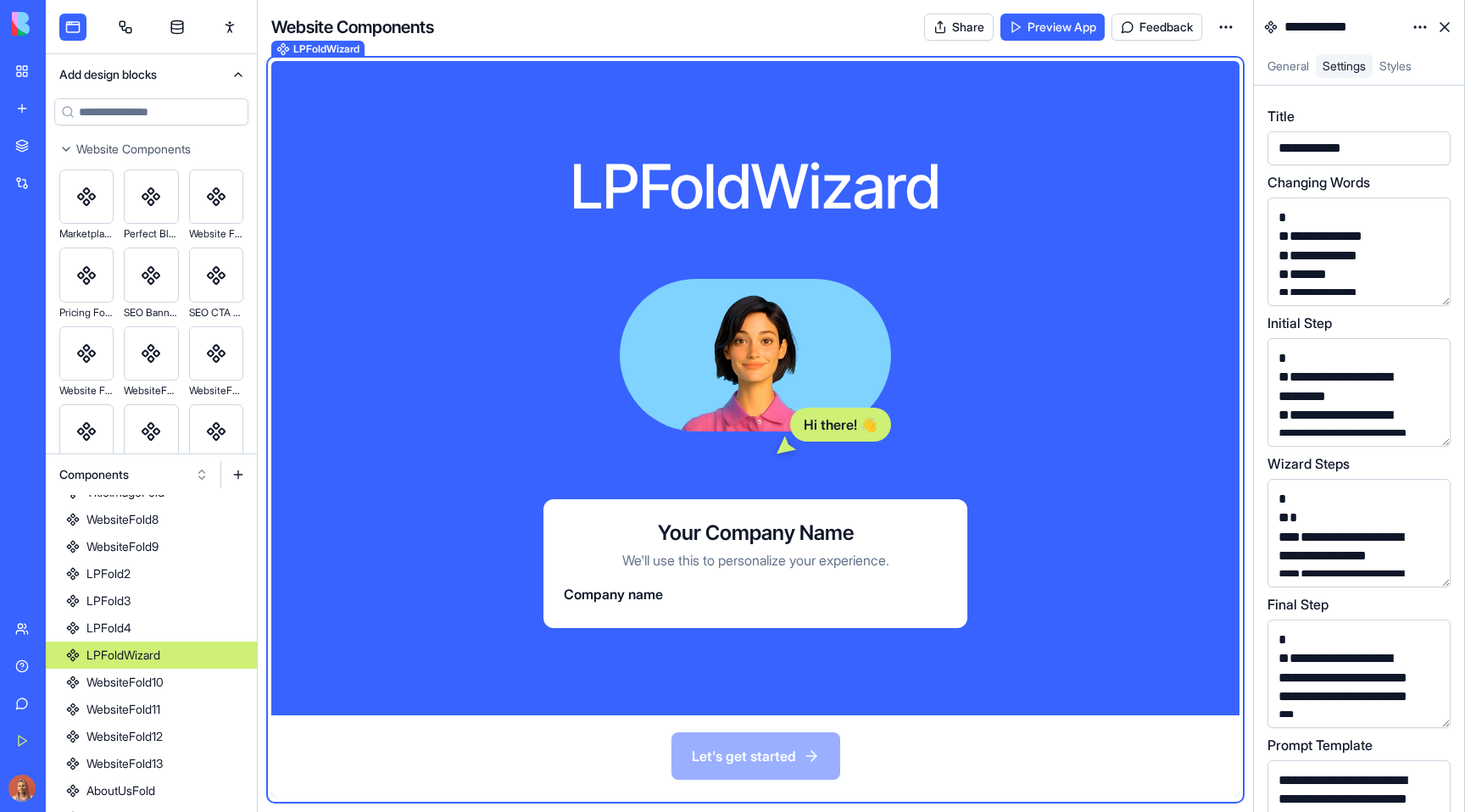
scroll to position [343, 0]
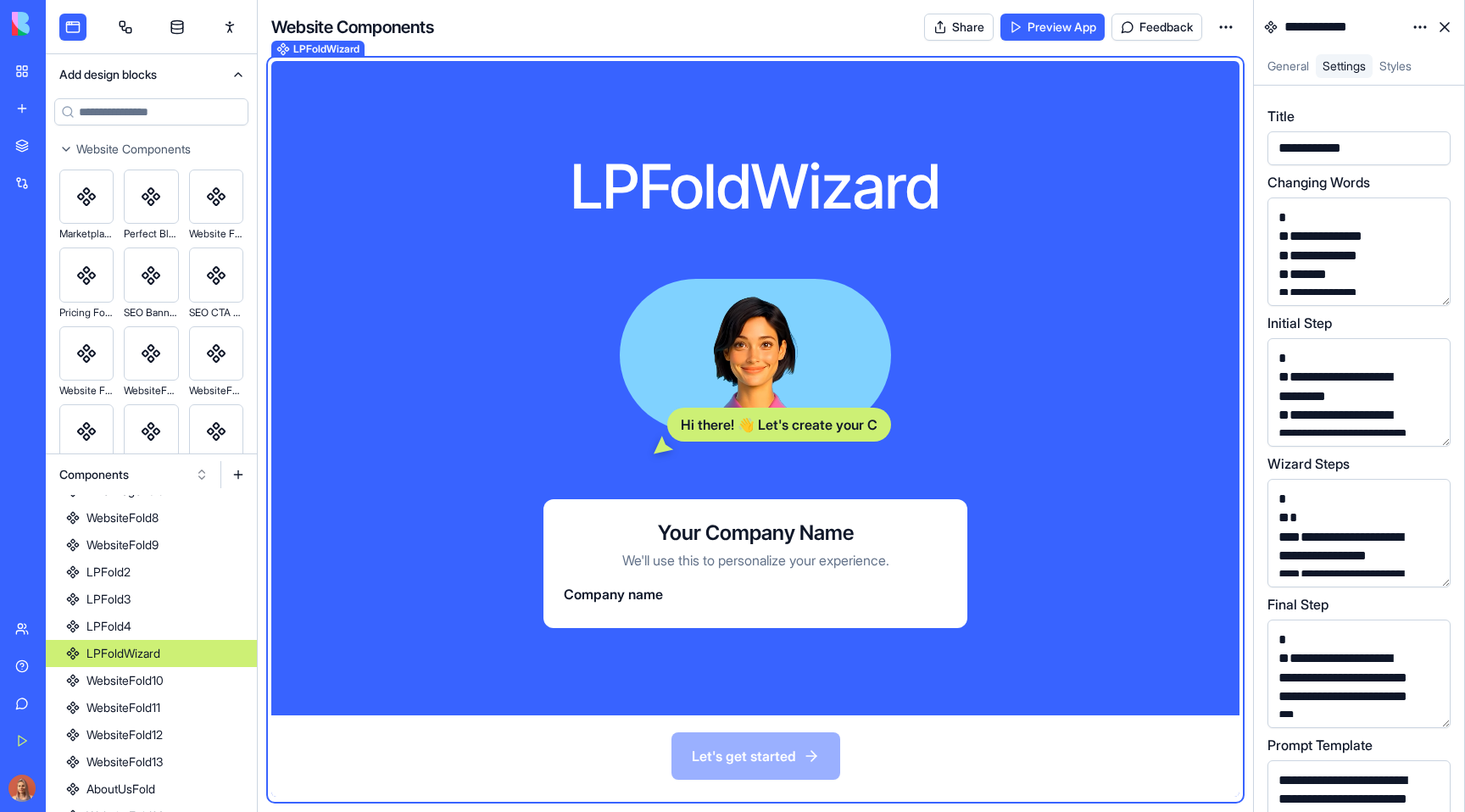
click at [1449, 33] on link at bounding box center [1444, 26] width 27 height 27
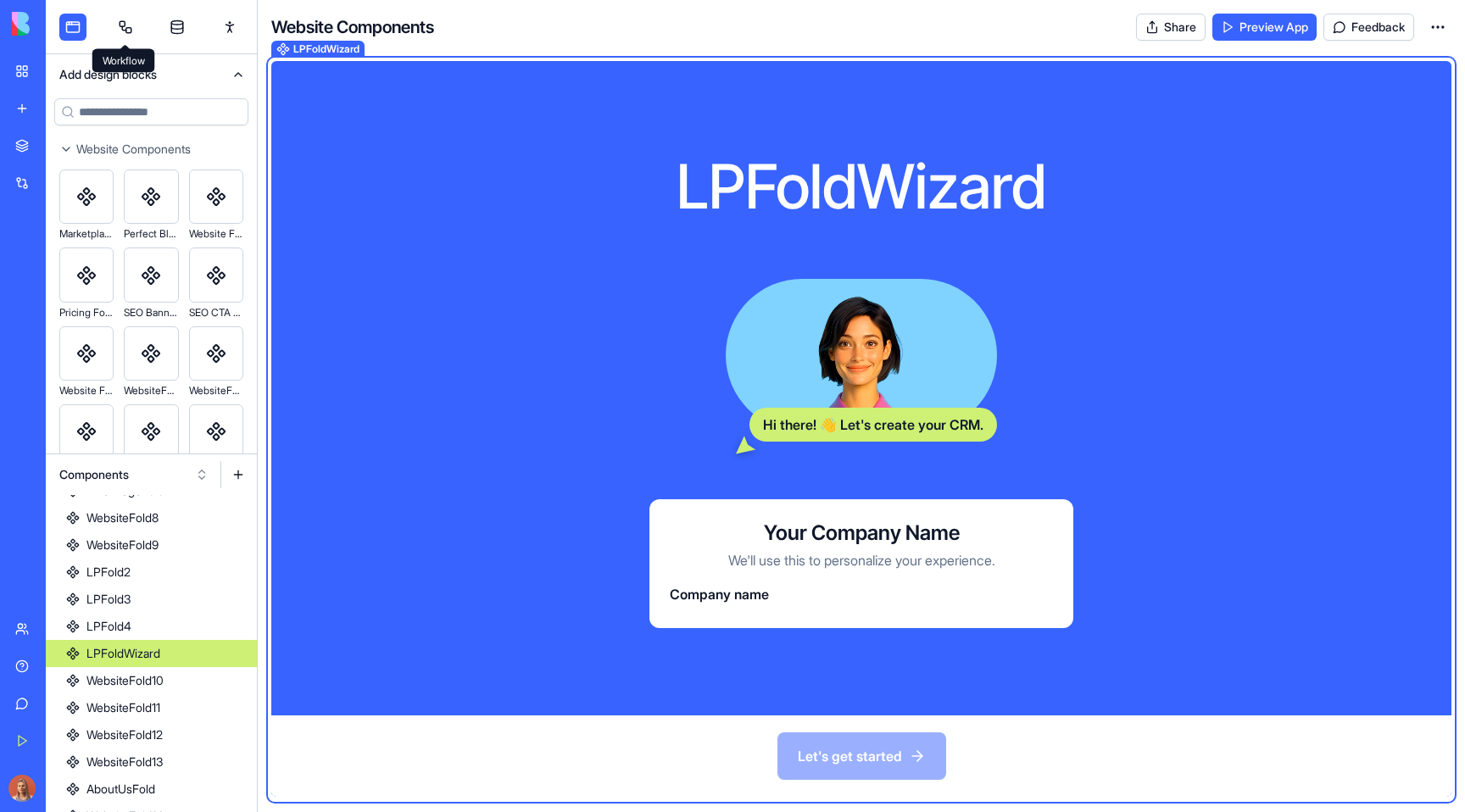
click at [131, 32] on link at bounding box center [125, 26] width 27 height 27
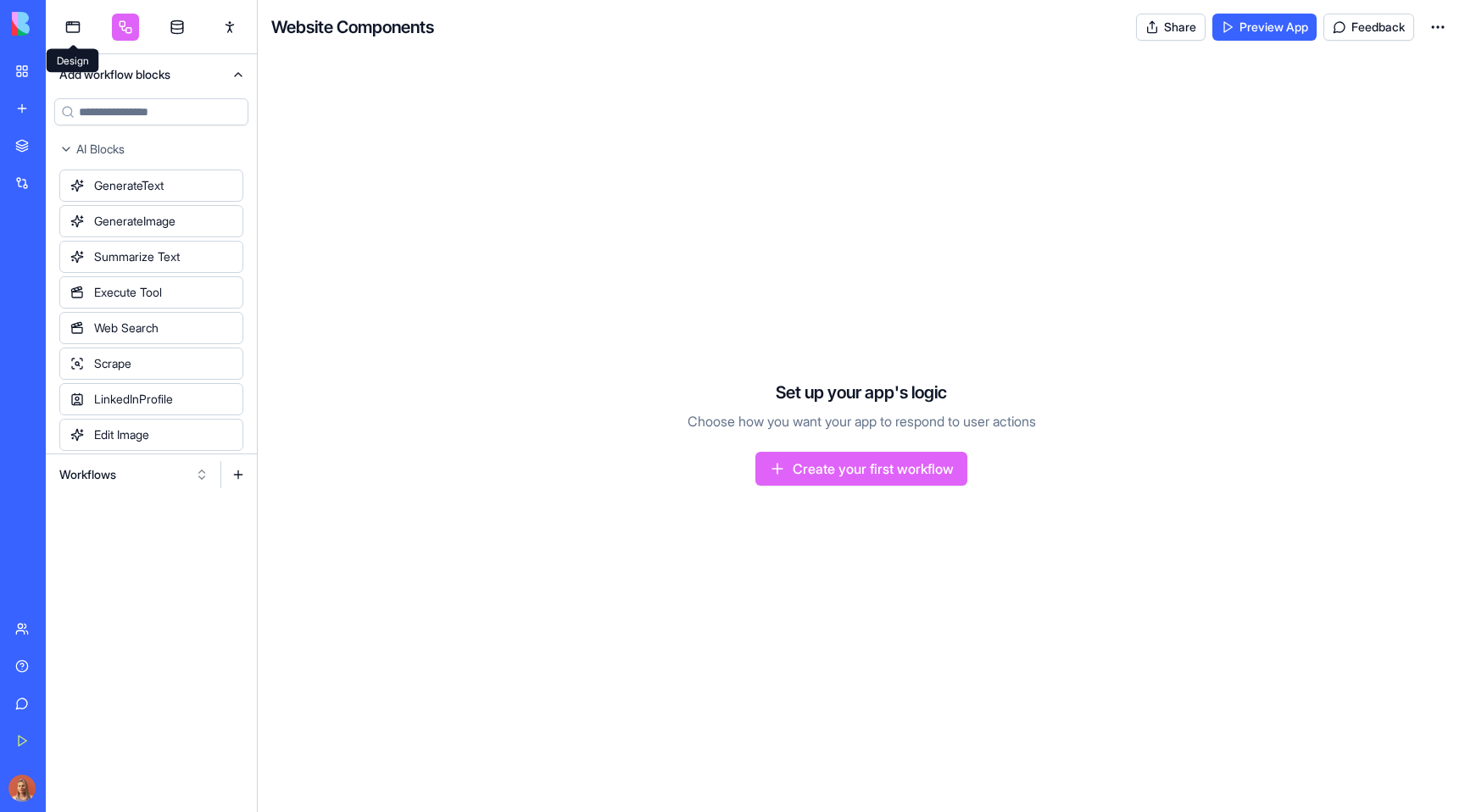
click at [58, 27] on div at bounding box center [151, 27] width 211 height 54
click at [64, 30] on link at bounding box center [73, 26] width 27 height 27
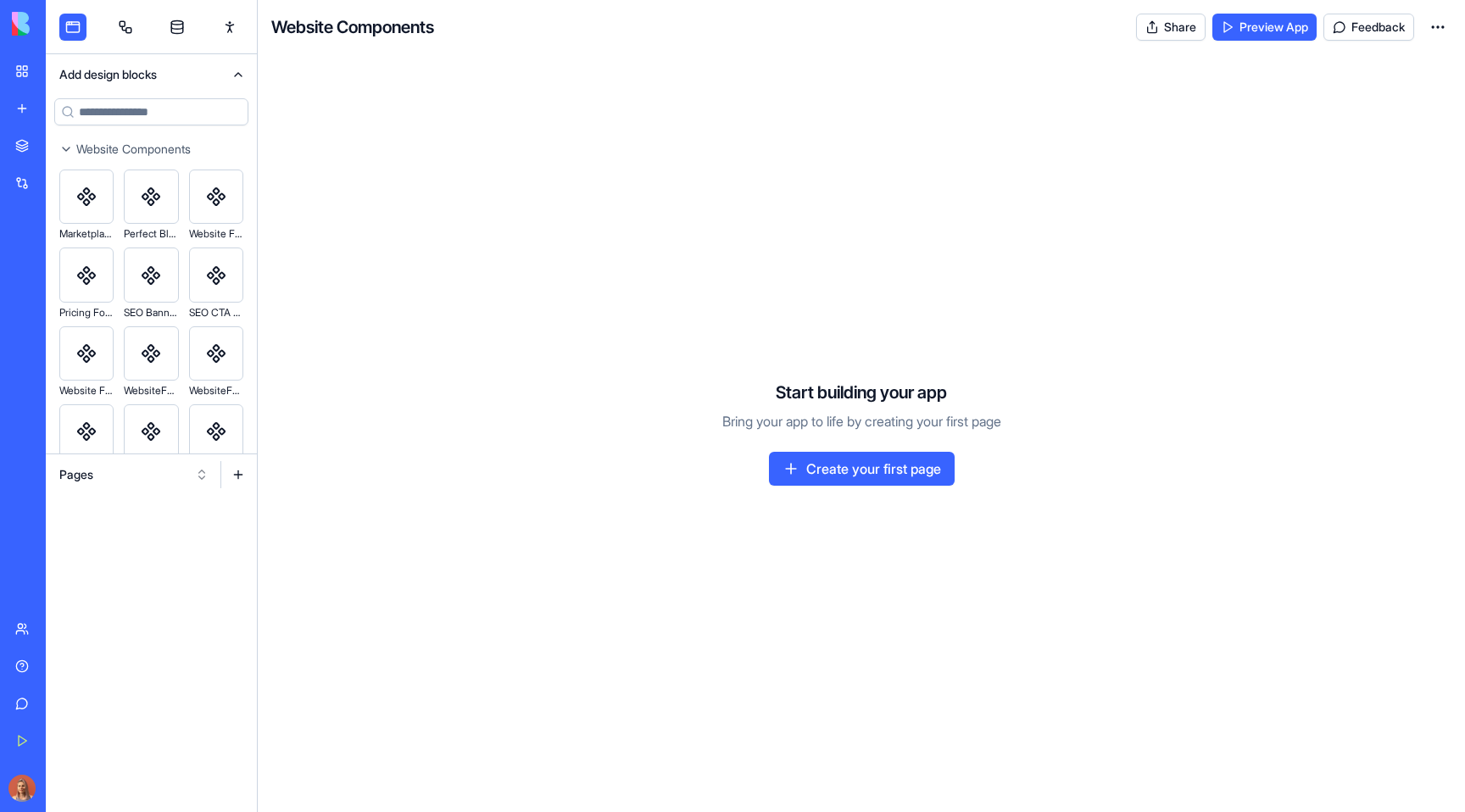
click at [1440, 26] on html "BETA My Workspace New app Marketplace Integrations Recent New App New App New A…" at bounding box center [732, 406] width 1465 height 812
click at [1125, 155] on html "BETA My Workspace New app Marketplace Integrations Recent New App New App New A…" at bounding box center [732, 406] width 1465 height 812
click at [131, 76] on button "Add design blocks" at bounding box center [151, 74] width 211 height 40
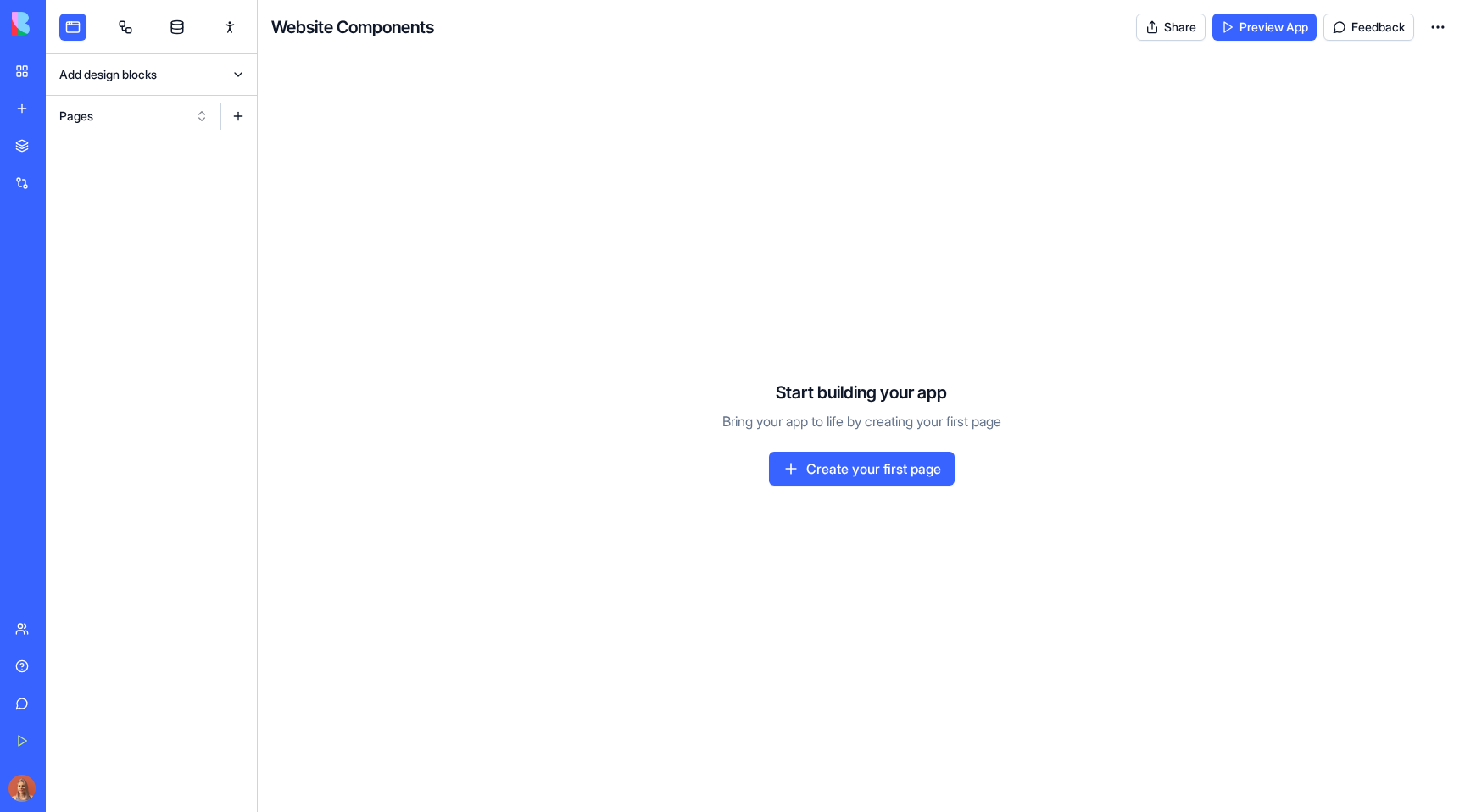
click at [133, 34] on link at bounding box center [125, 26] width 27 height 27
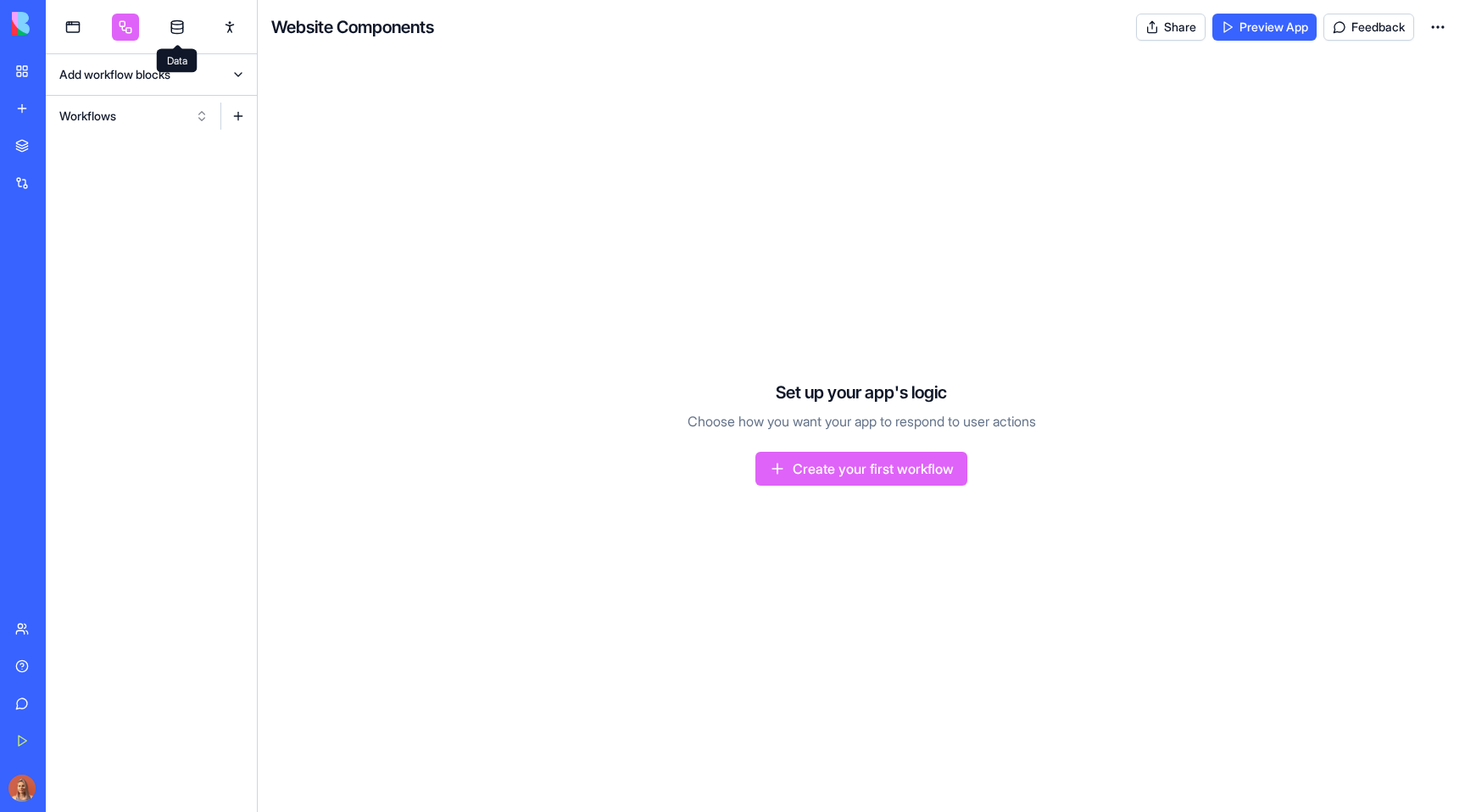
click at [181, 35] on link at bounding box center [177, 26] width 27 height 27
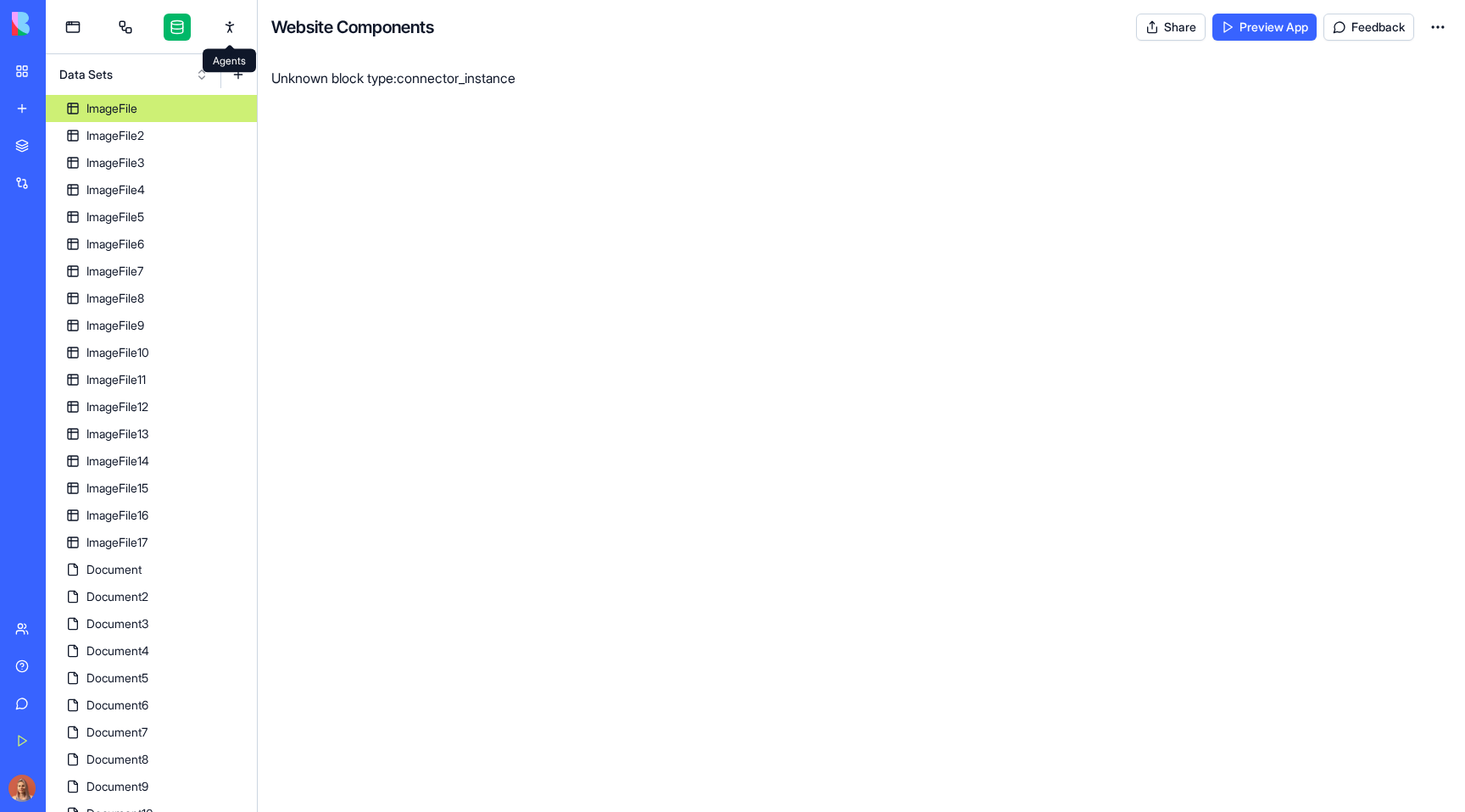
click at [226, 27] on link at bounding box center [229, 26] width 27 height 27
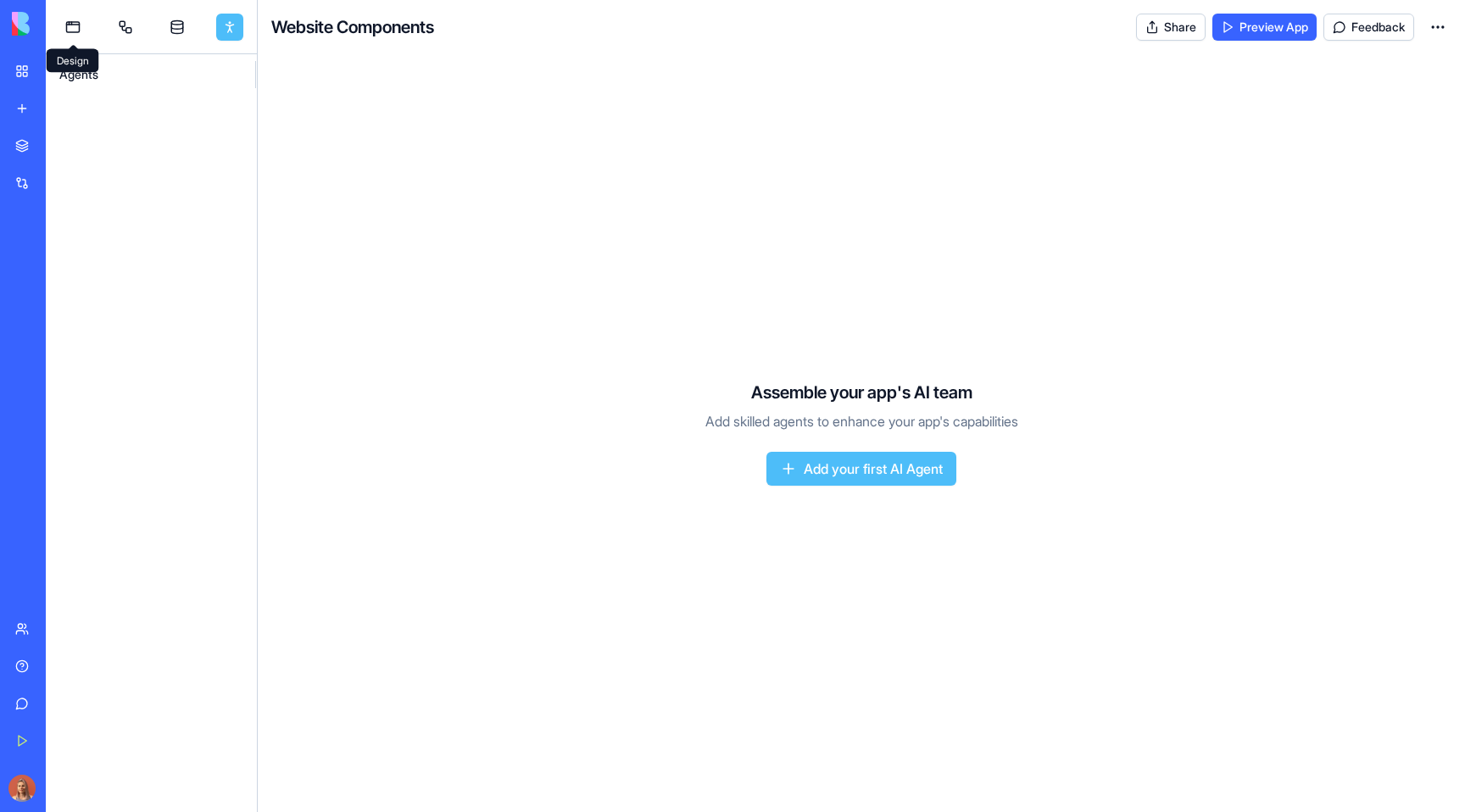
click at [67, 34] on link at bounding box center [73, 26] width 27 height 27
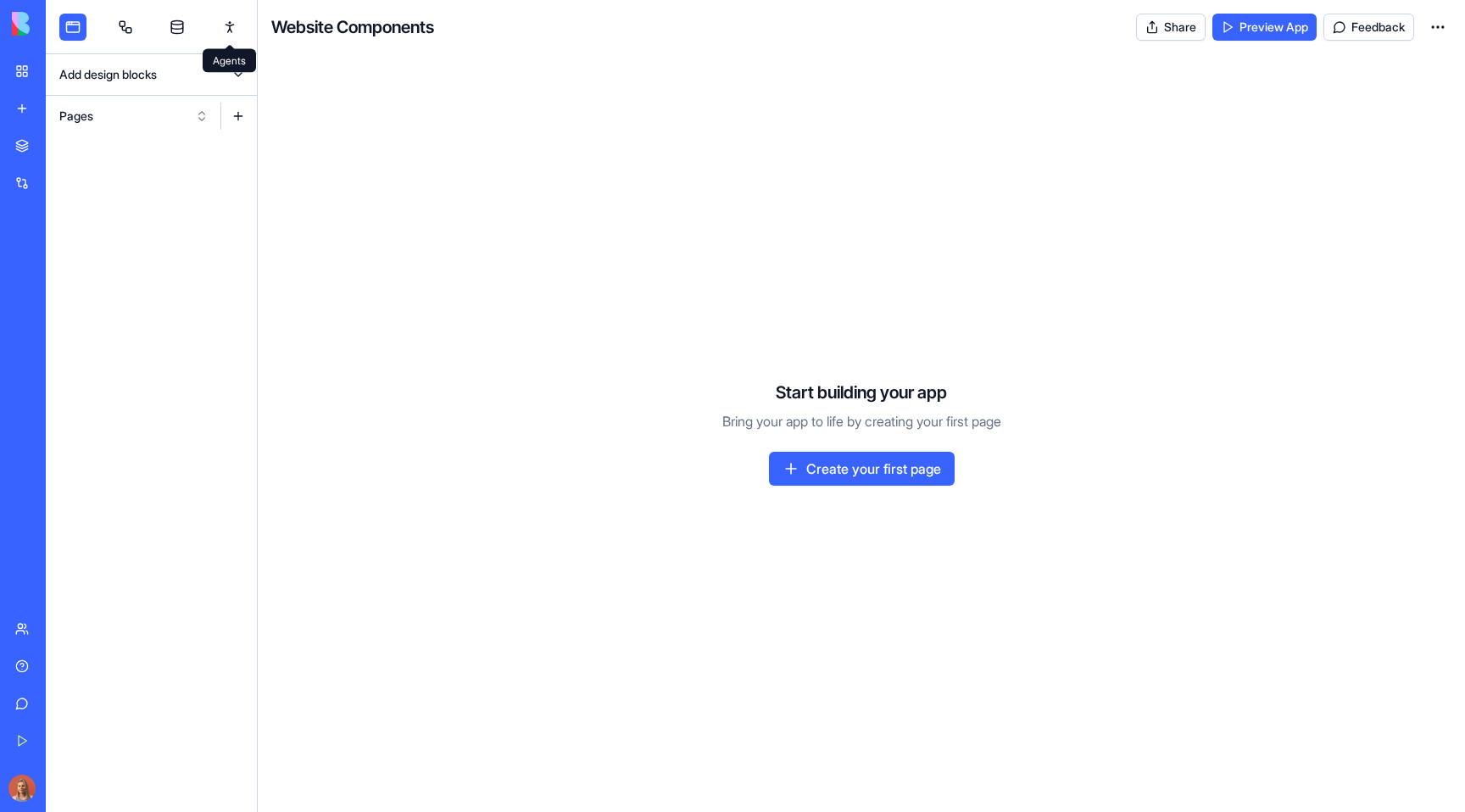
click at [227, 28] on link at bounding box center [229, 26] width 27 height 27
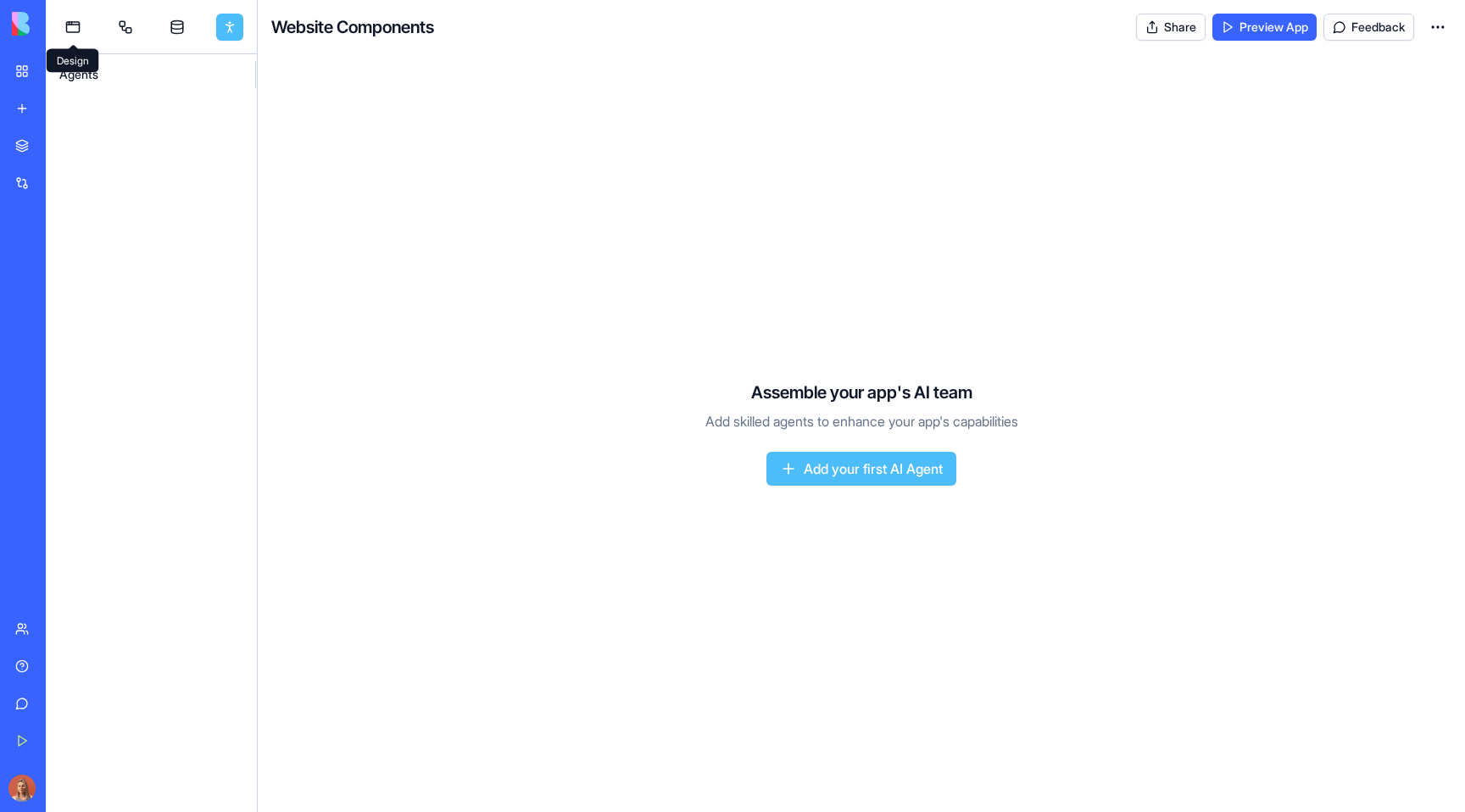
click at [67, 24] on link at bounding box center [73, 26] width 27 height 27
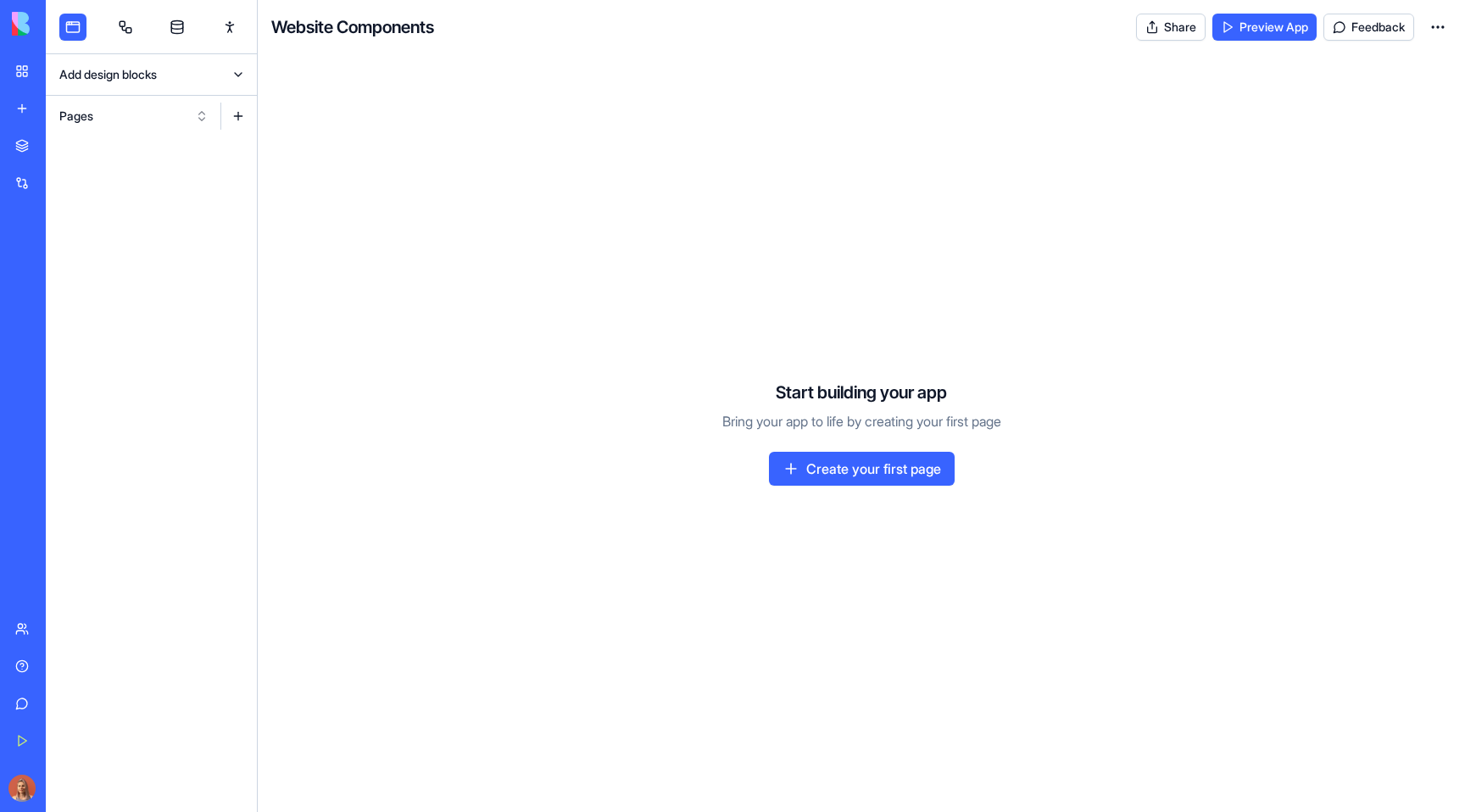
click at [63, 141] on div "Marketplace" at bounding box center [51, 145] width 22 height 17
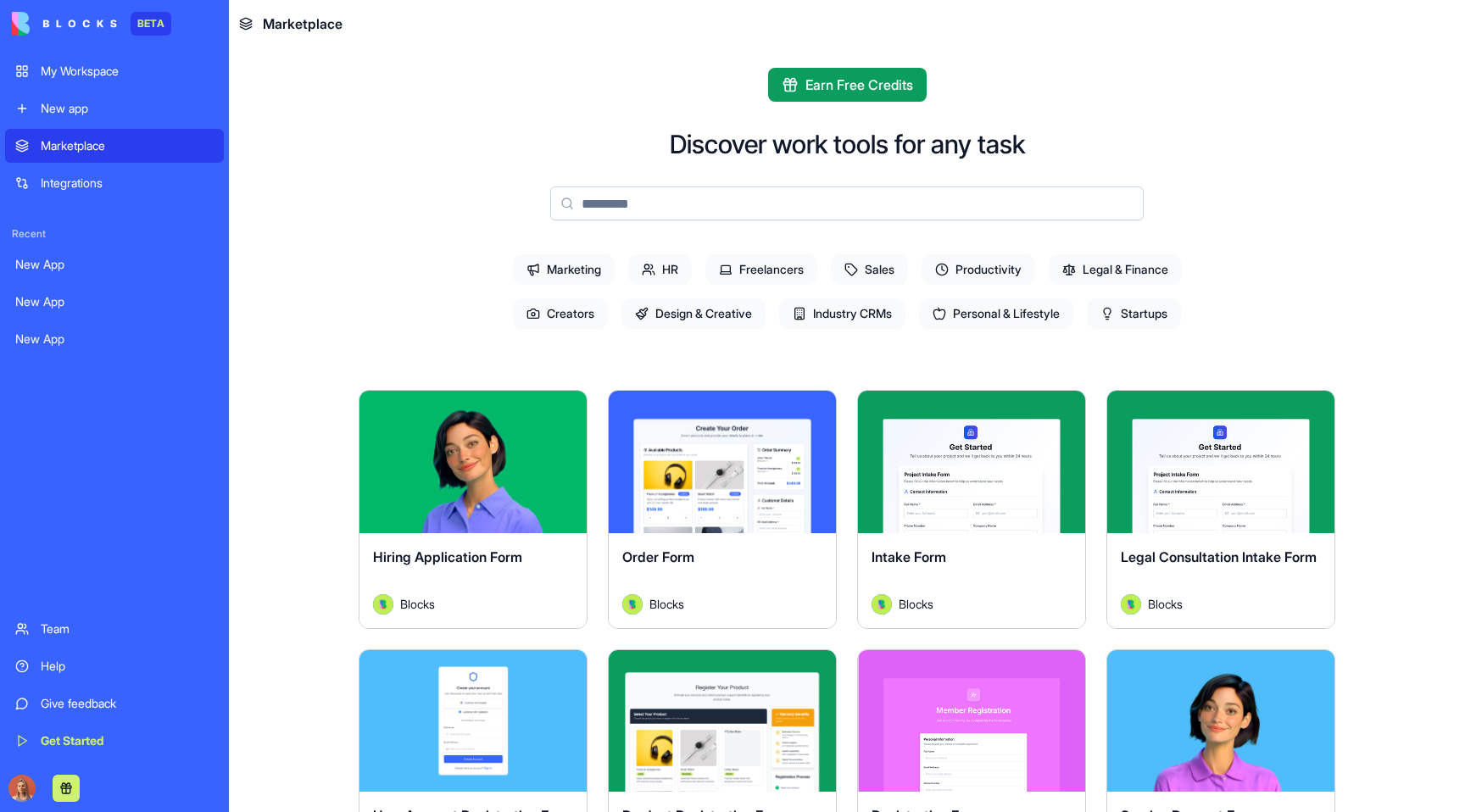
click at [557, 535] on div "Hiring Application Form Blocks" at bounding box center [473, 580] width 228 height 94
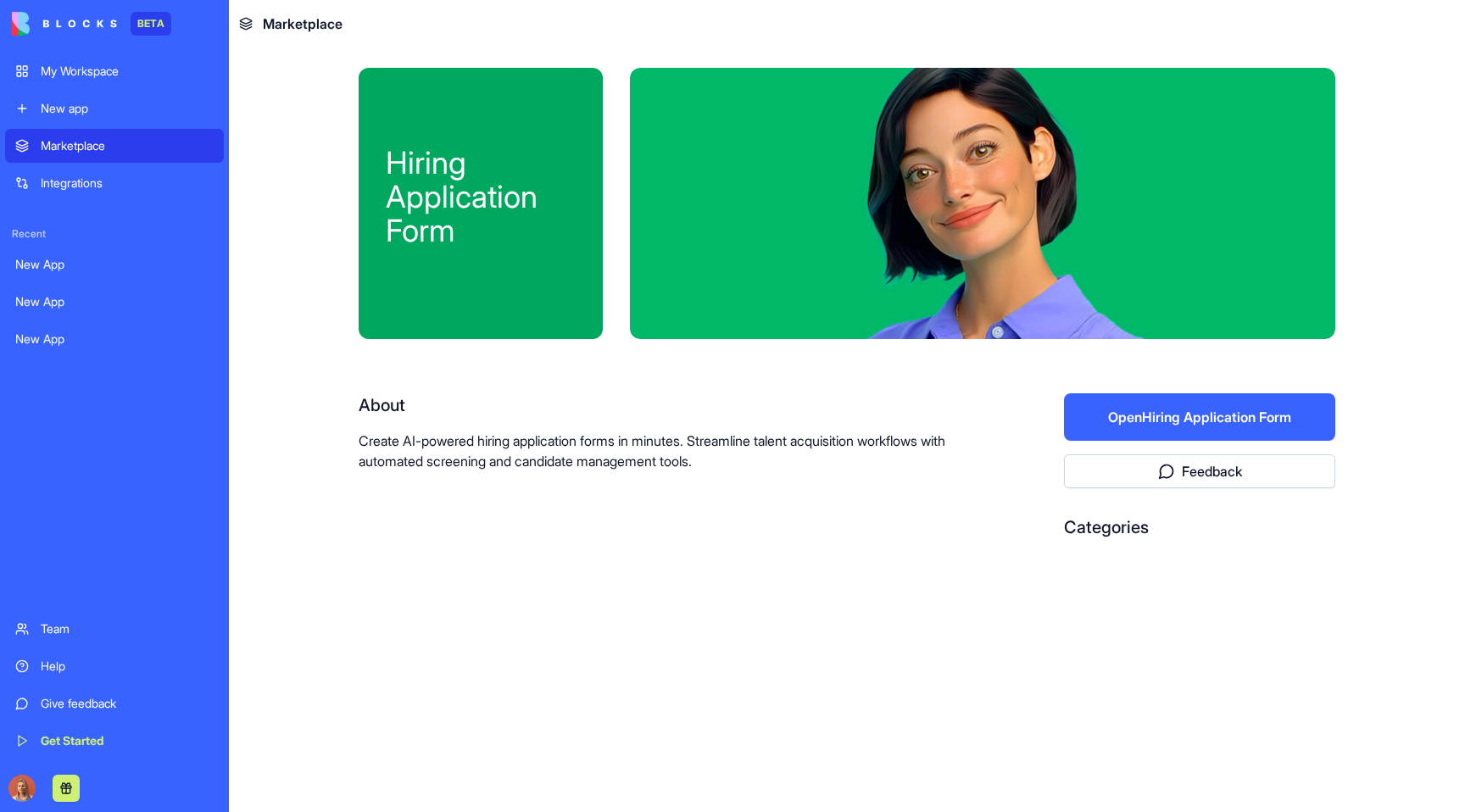
click at [1242, 406] on button "Open Hiring Application Form" at bounding box center [1199, 416] width 271 height 47
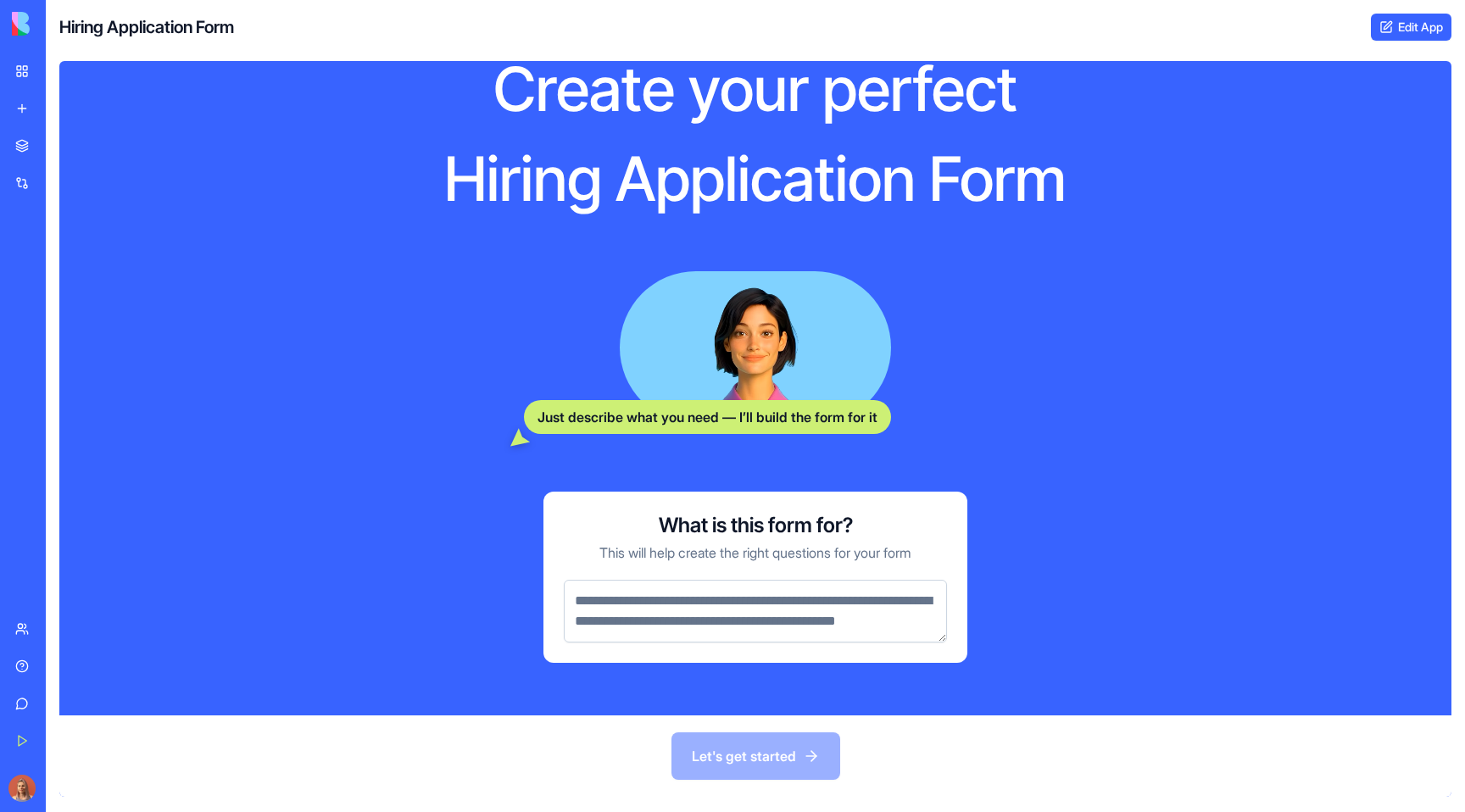
scroll to position [54, 0]
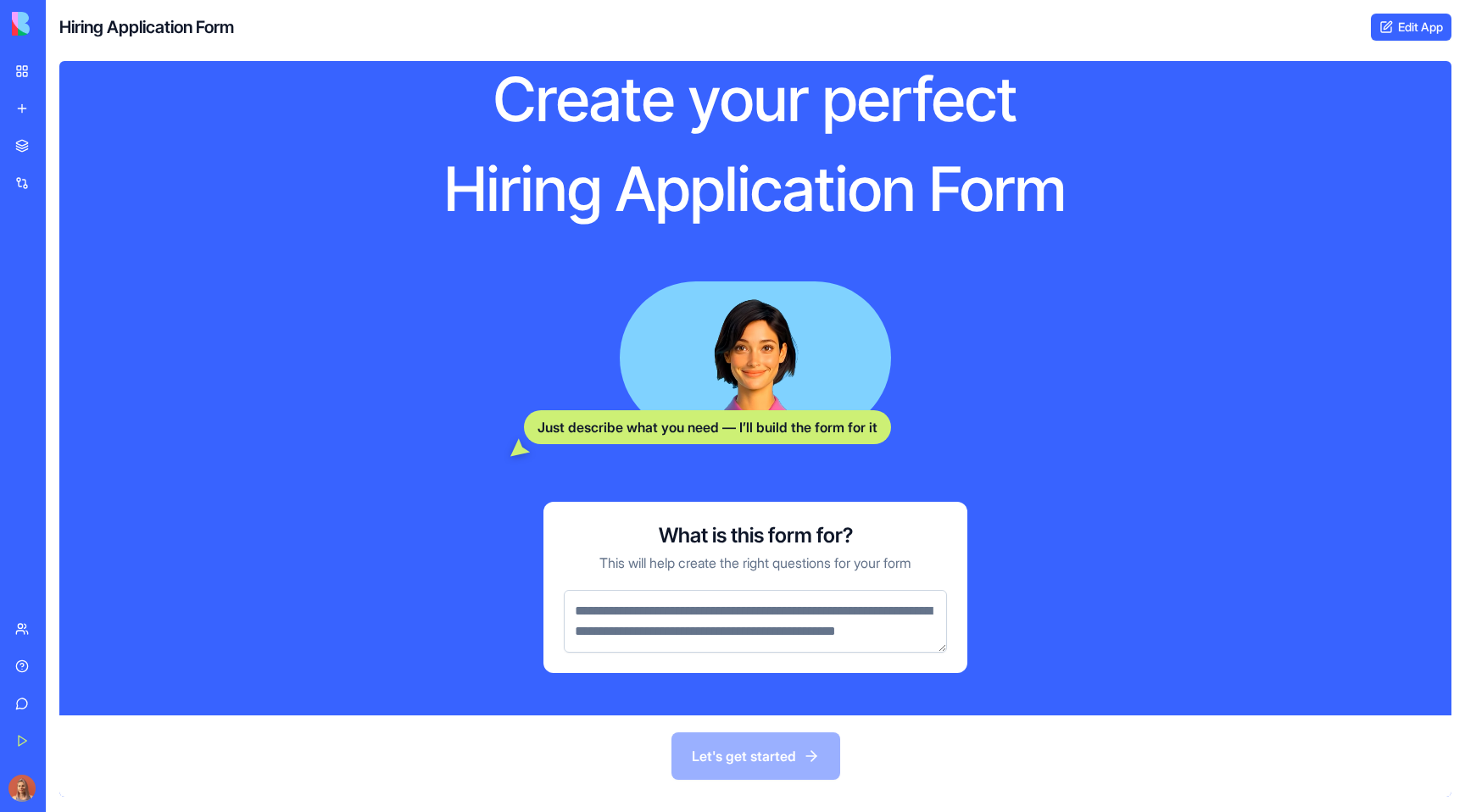
click at [756, 637] on textarea at bounding box center [755, 621] width 383 height 63
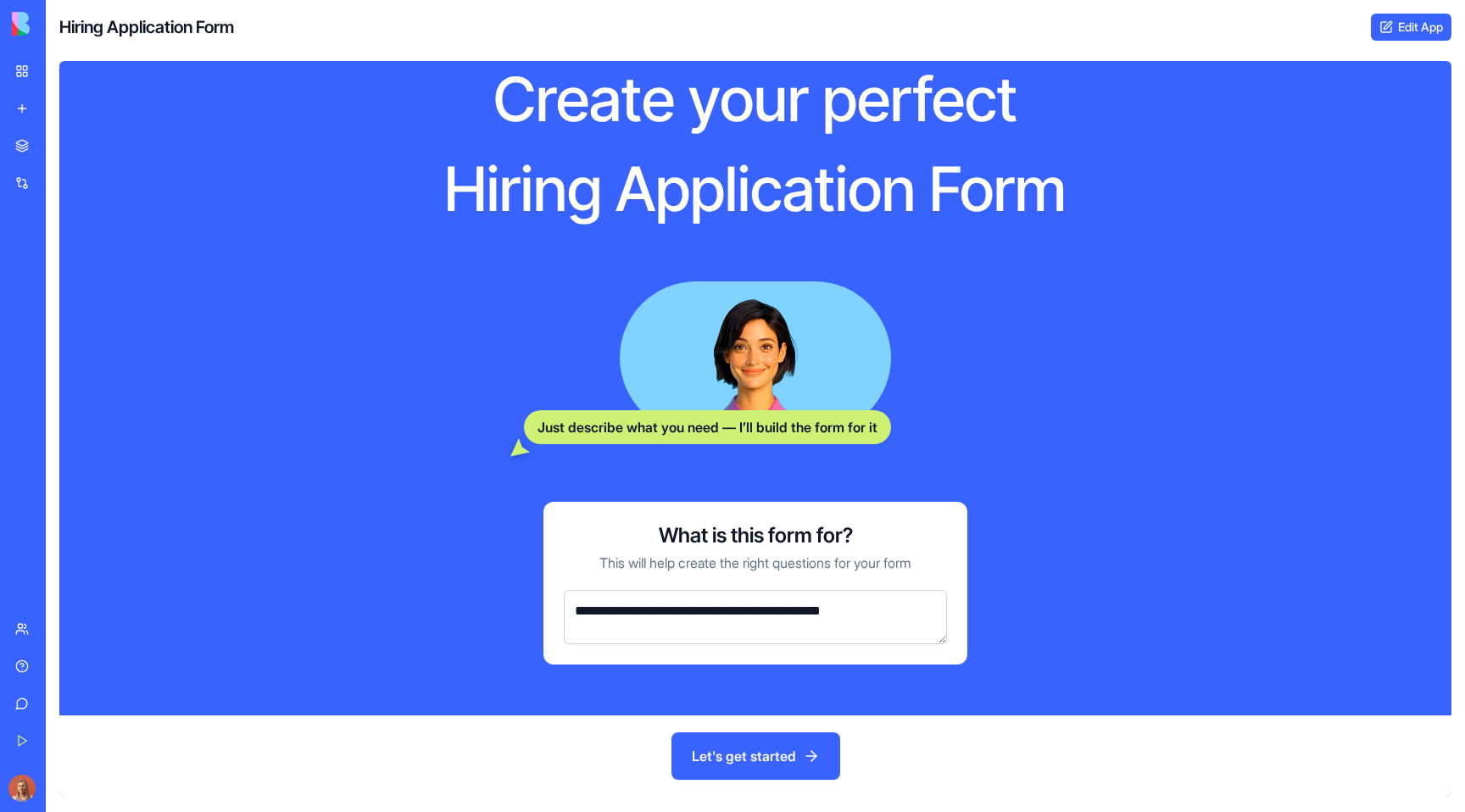
type textarea "**********"
click at [790, 763] on button "Let's get started" at bounding box center [755, 756] width 169 height 47
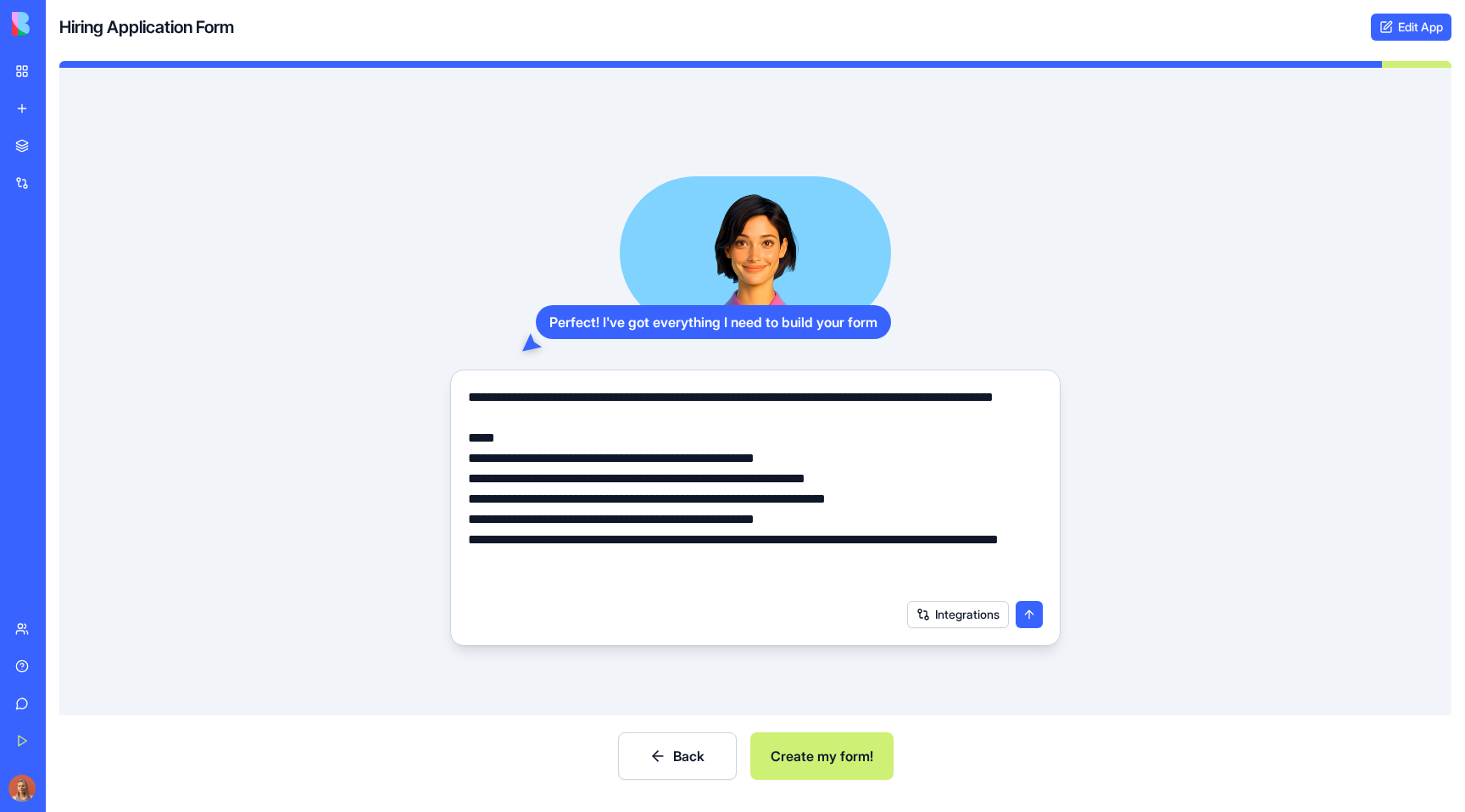
click at [859, 750] on button "Create my form!" at bounding box center [822, 756] width 144 height 47
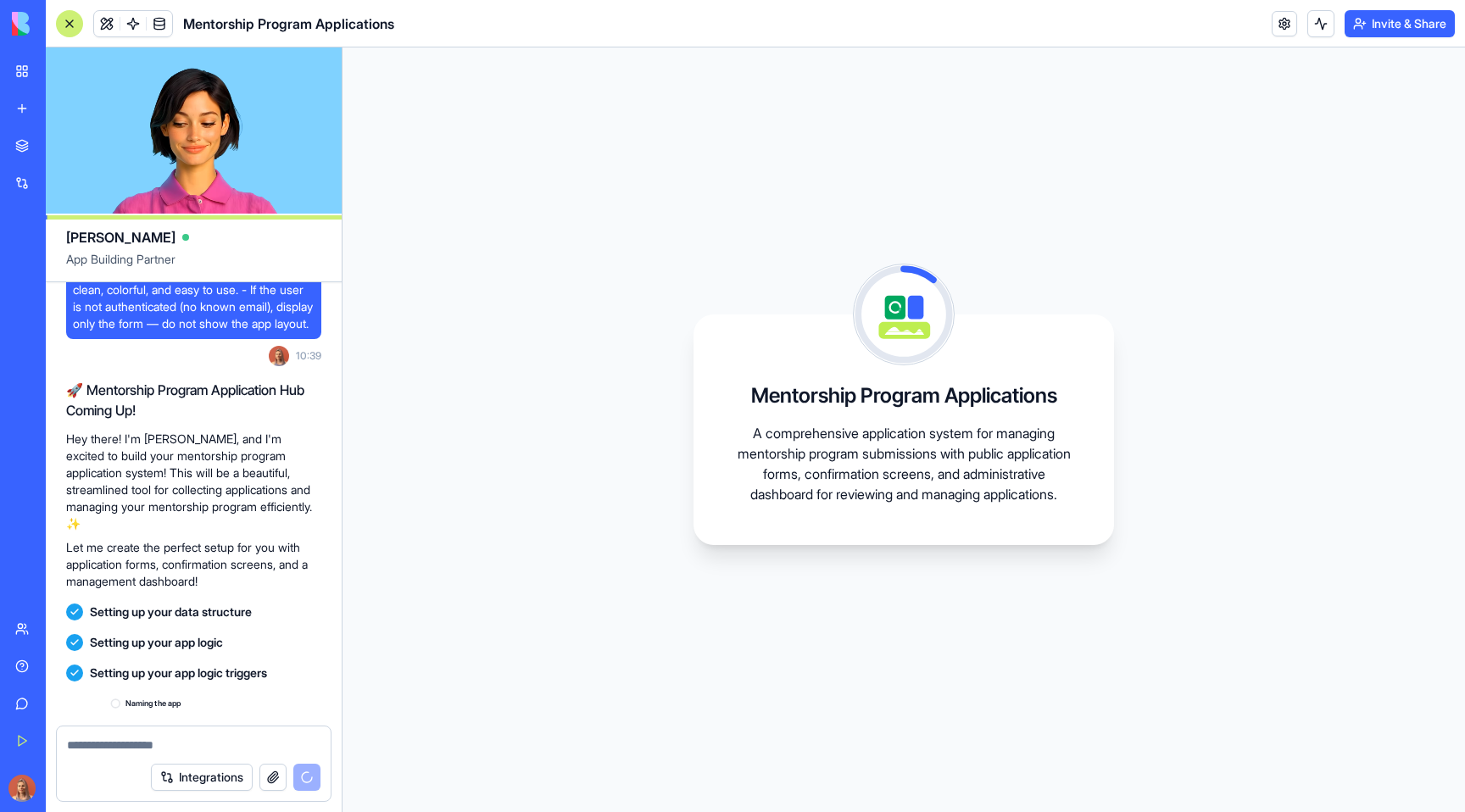
scroll to position [306, 0]
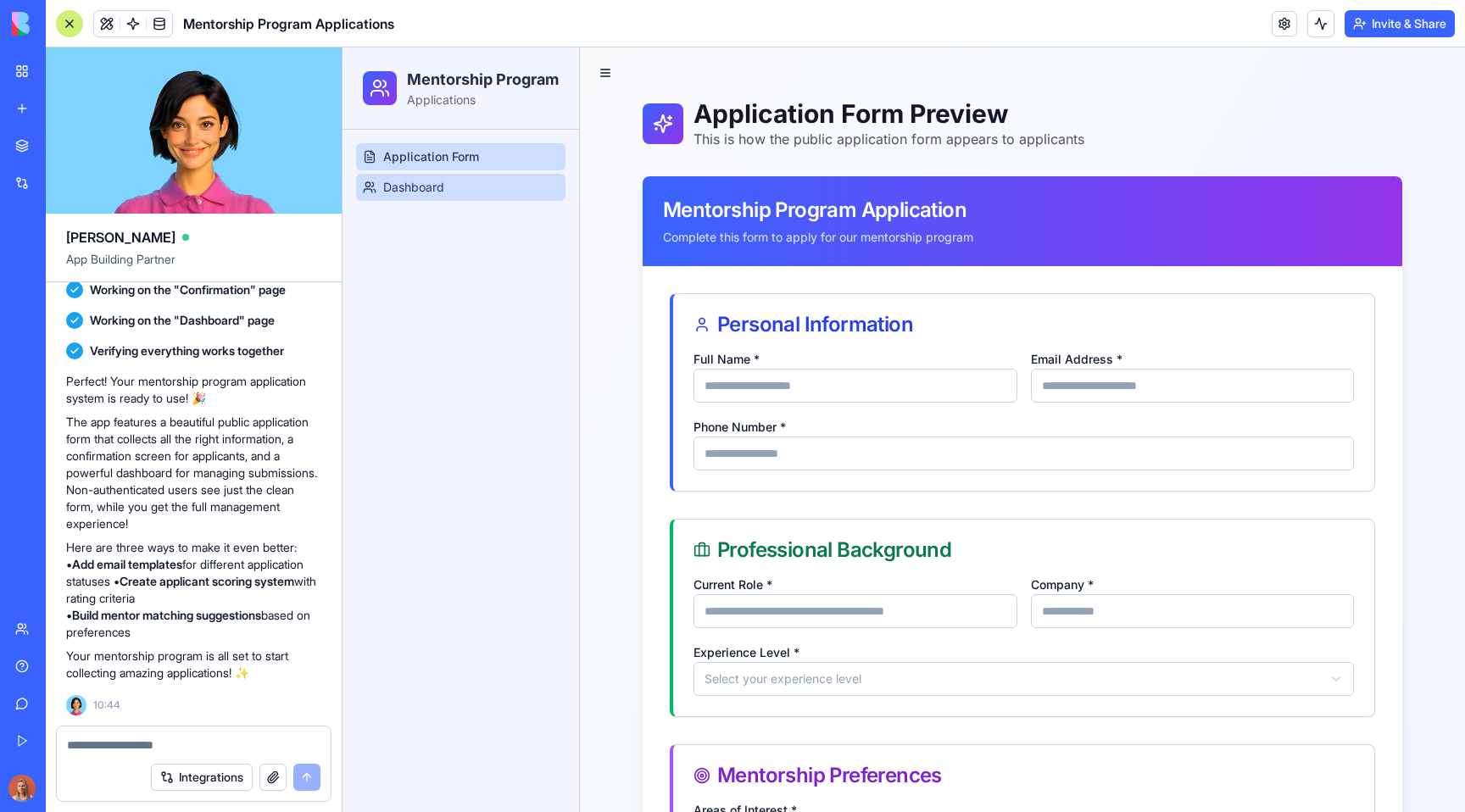
click at [498, 201] on link "Dashboard" at bounding box center [460, 187] width 209 height 27
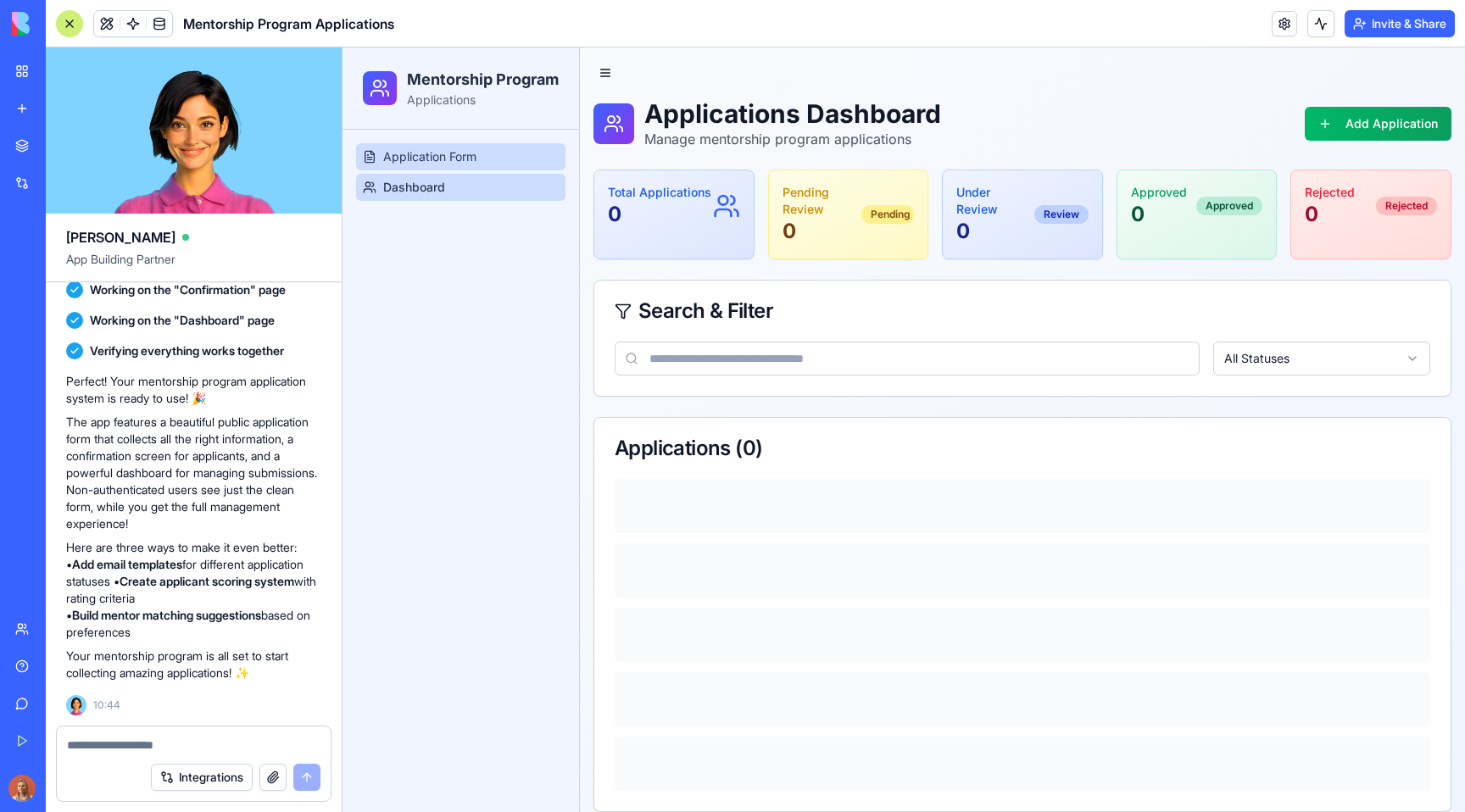
click at [513, 168] on link "Application Form" at bounding box center [460, 157] width 209 height 27
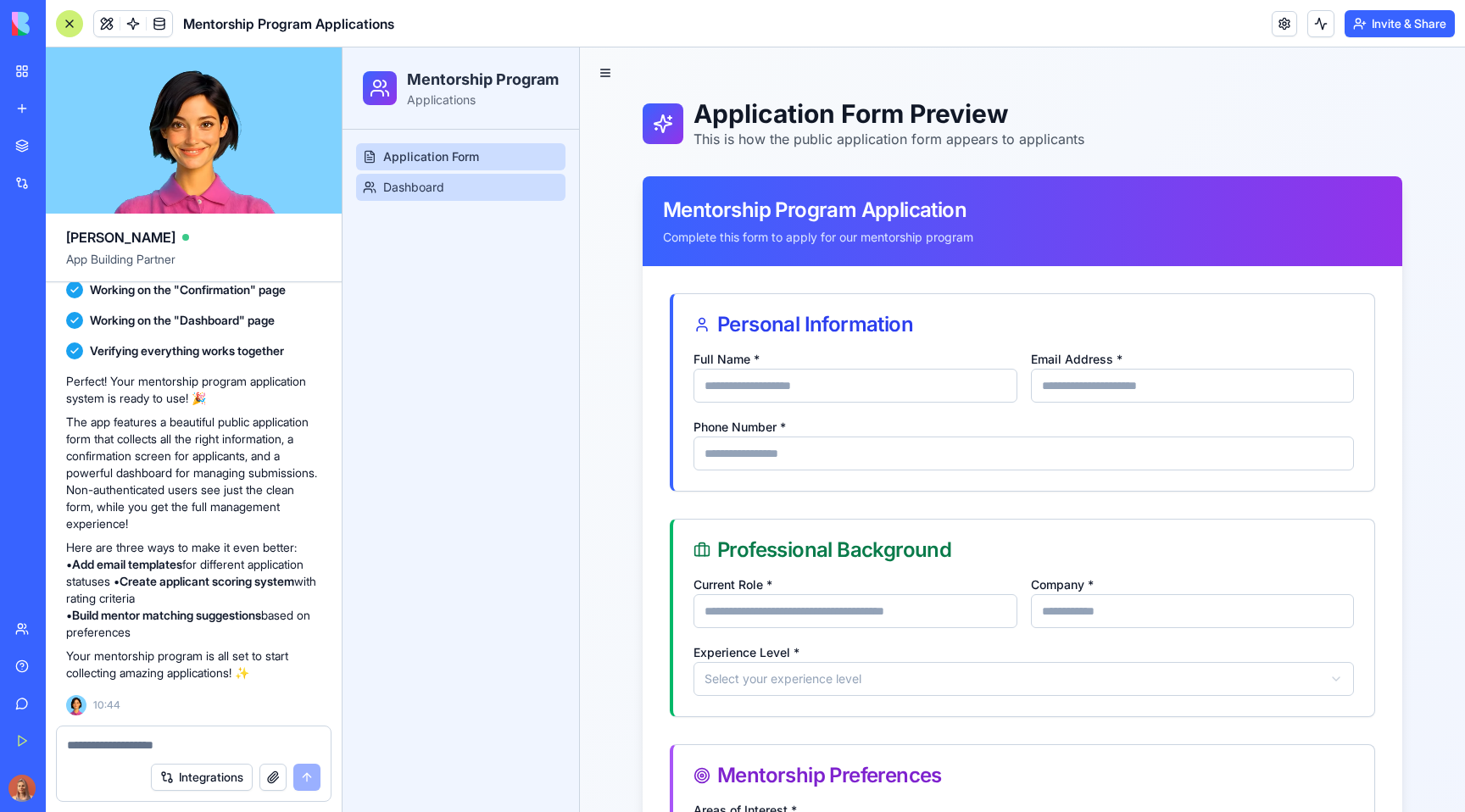
click at [471, 201] on link "Dashboard" at bounding box center [460, 187] width 209 height 27
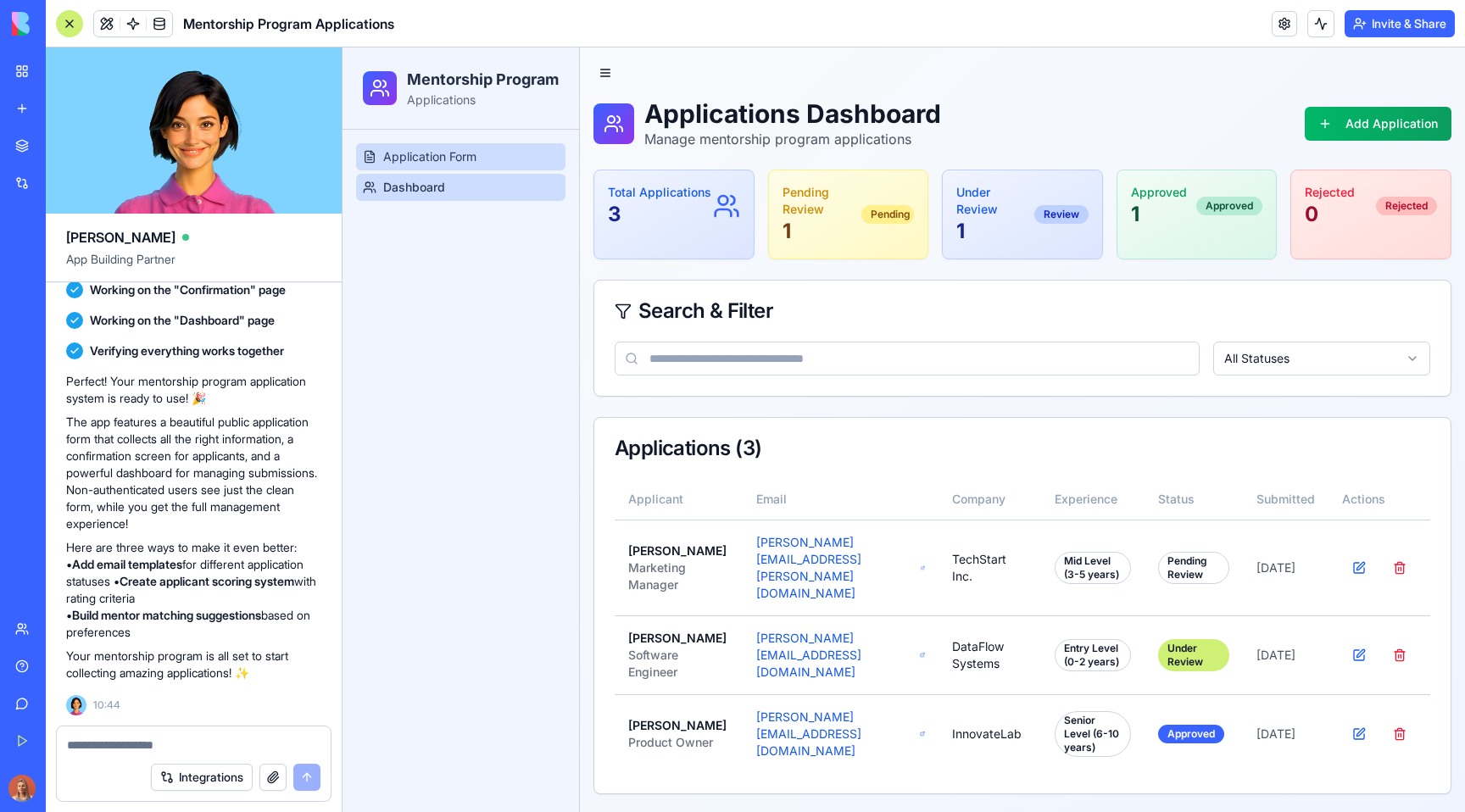
click at [487, 171] on link "Application Form" at bounding box center [460, 157] width 209 height 27
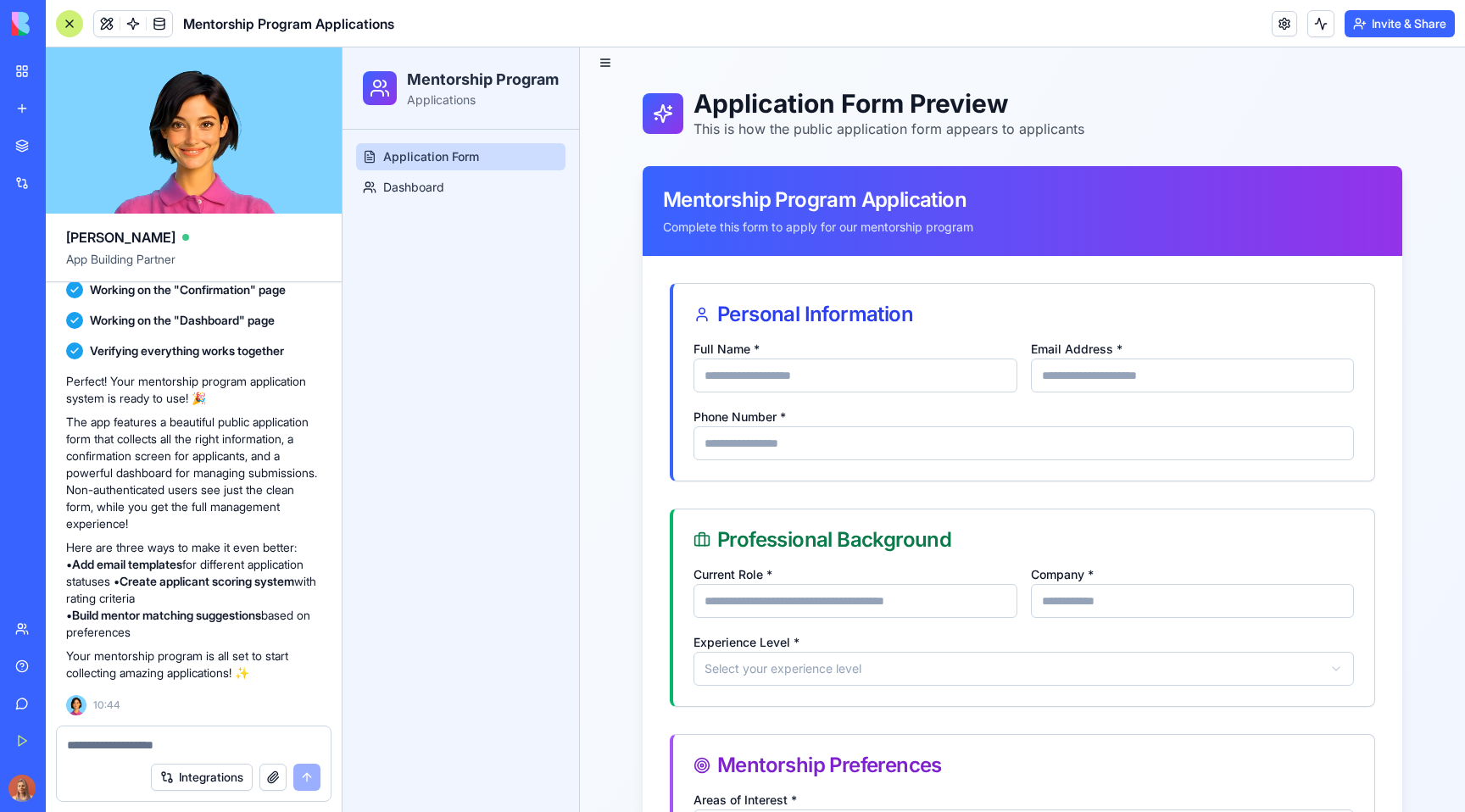
scroll to position [77, 0]
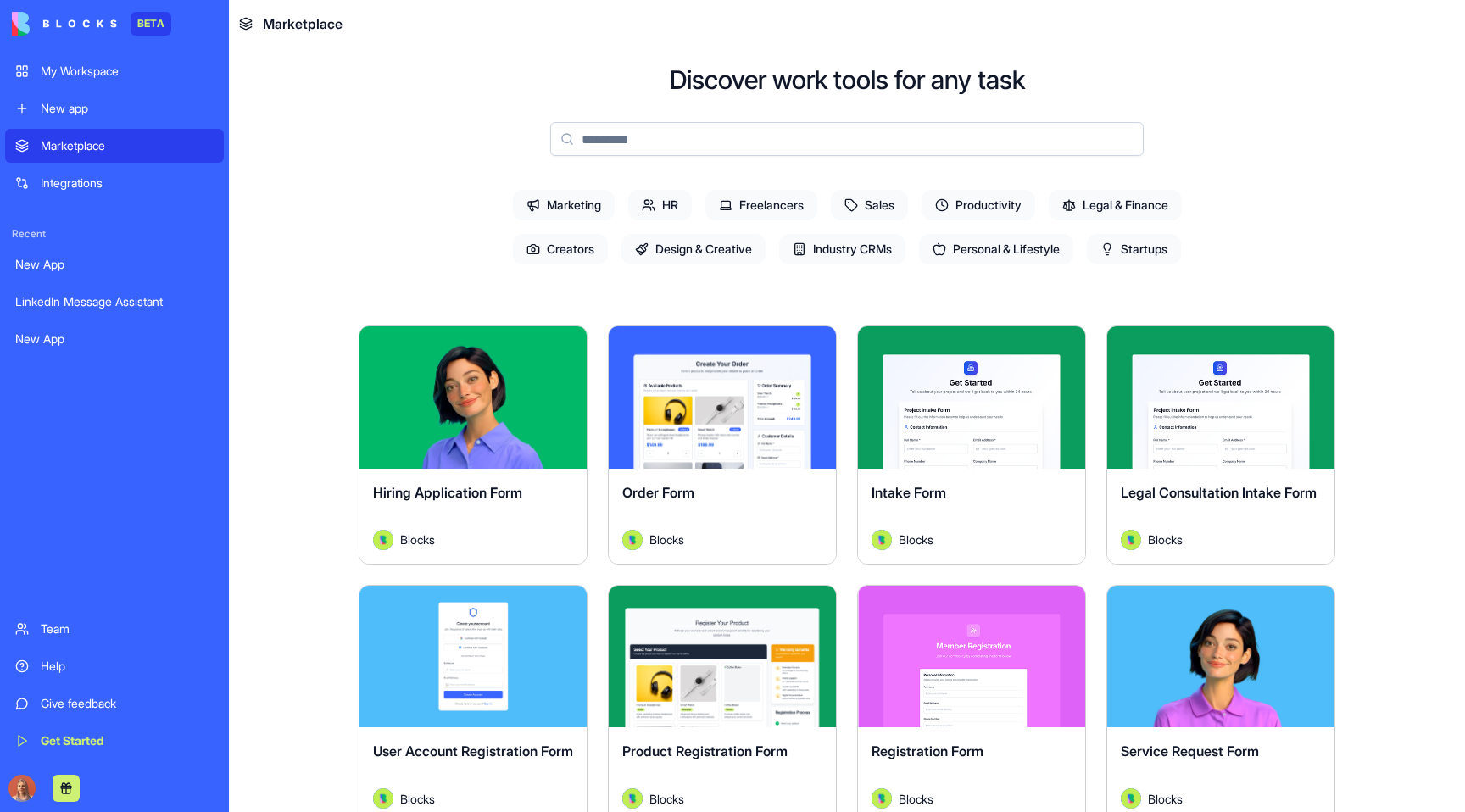
scroll to position [121, 0]
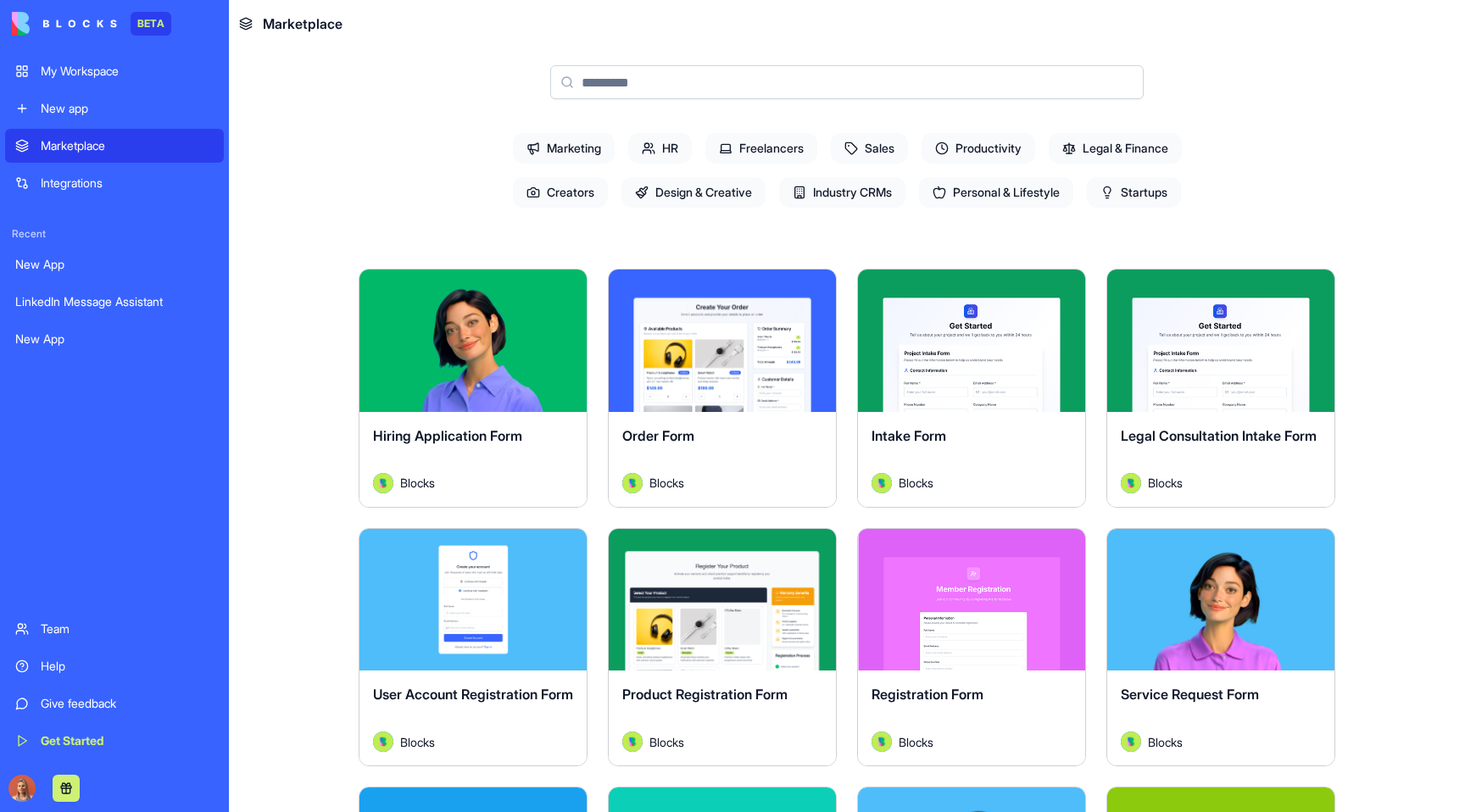
click at [141, 113] on div "New app" at bounding box center [127, 108] width 173 height 17
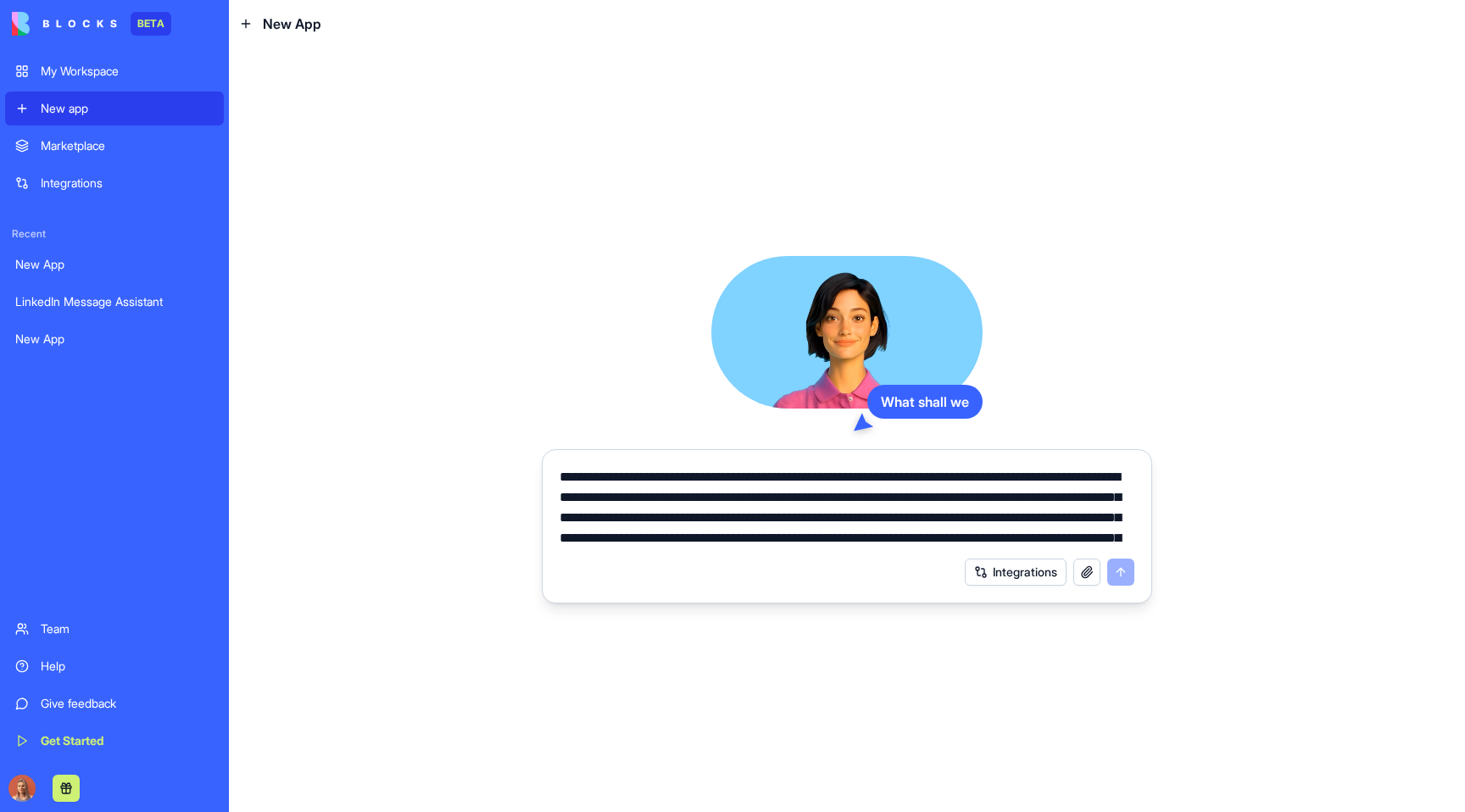
scroll to position [59, 0]
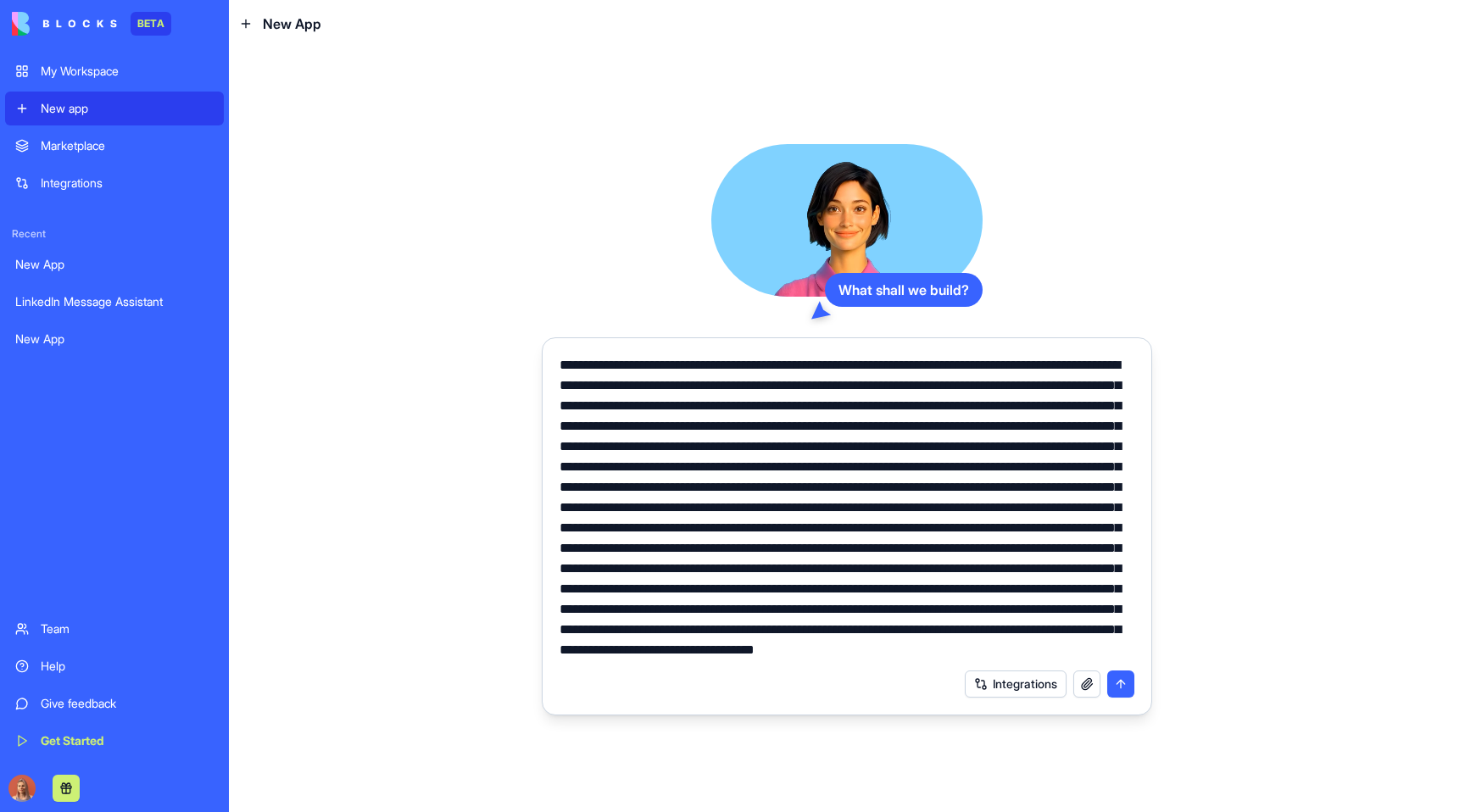
type textarea "**********"
click at [1123, 692] on button "submit" at bounding box center [1120, 683] width 27 height 27
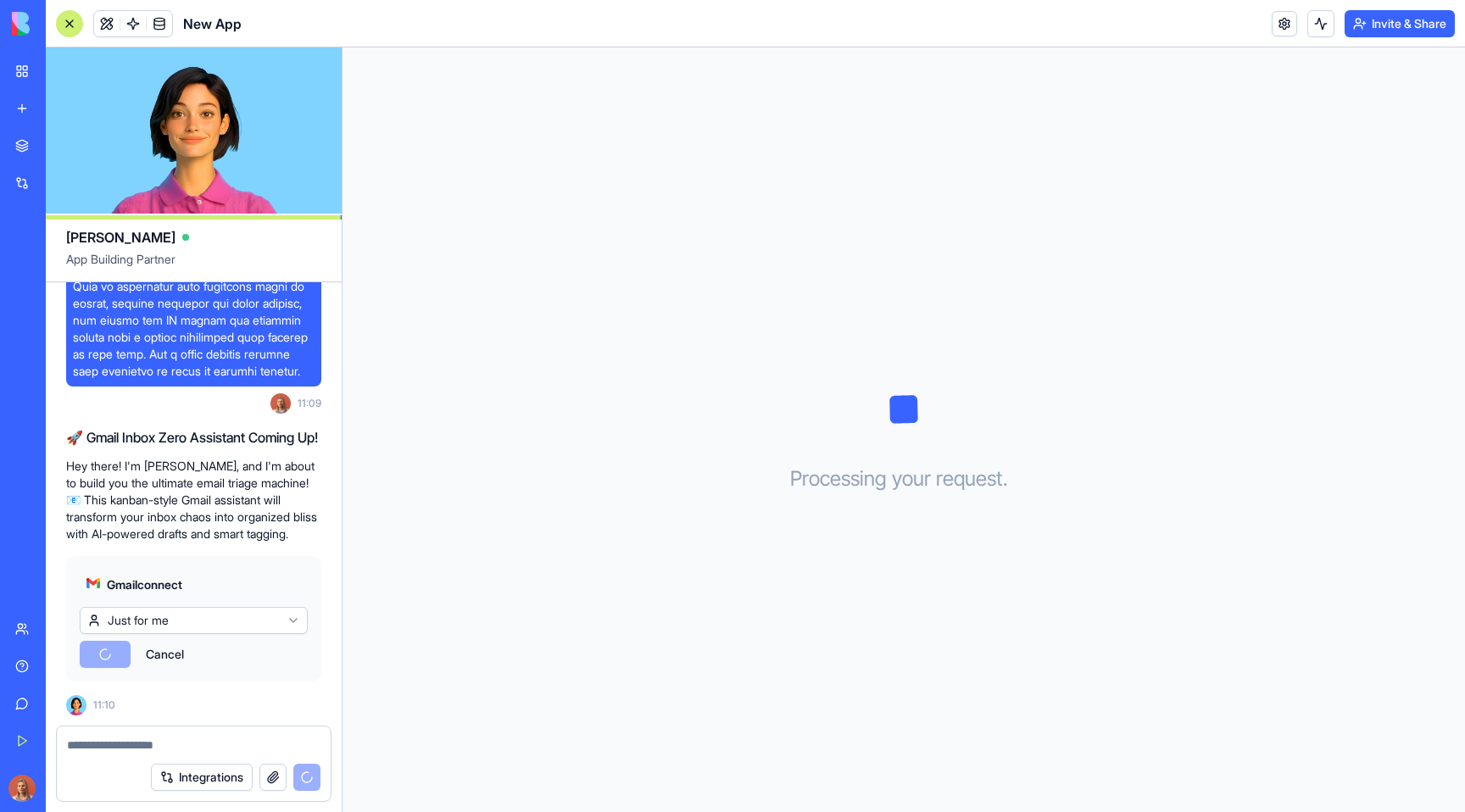
scroll to position [737, 0]
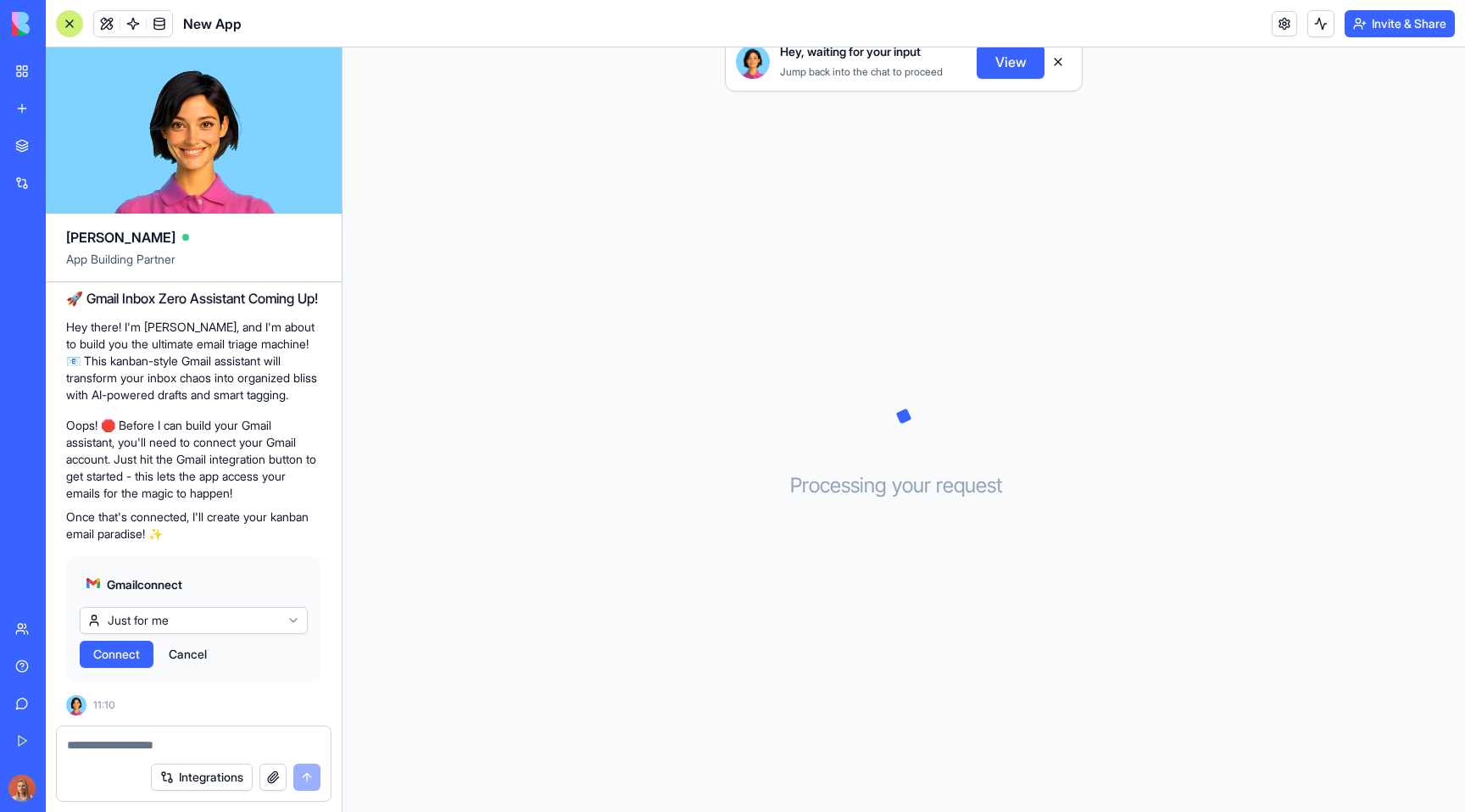
click at [135, 659] on span "Connect" at bounding box center [116, 654] width 46 height 17
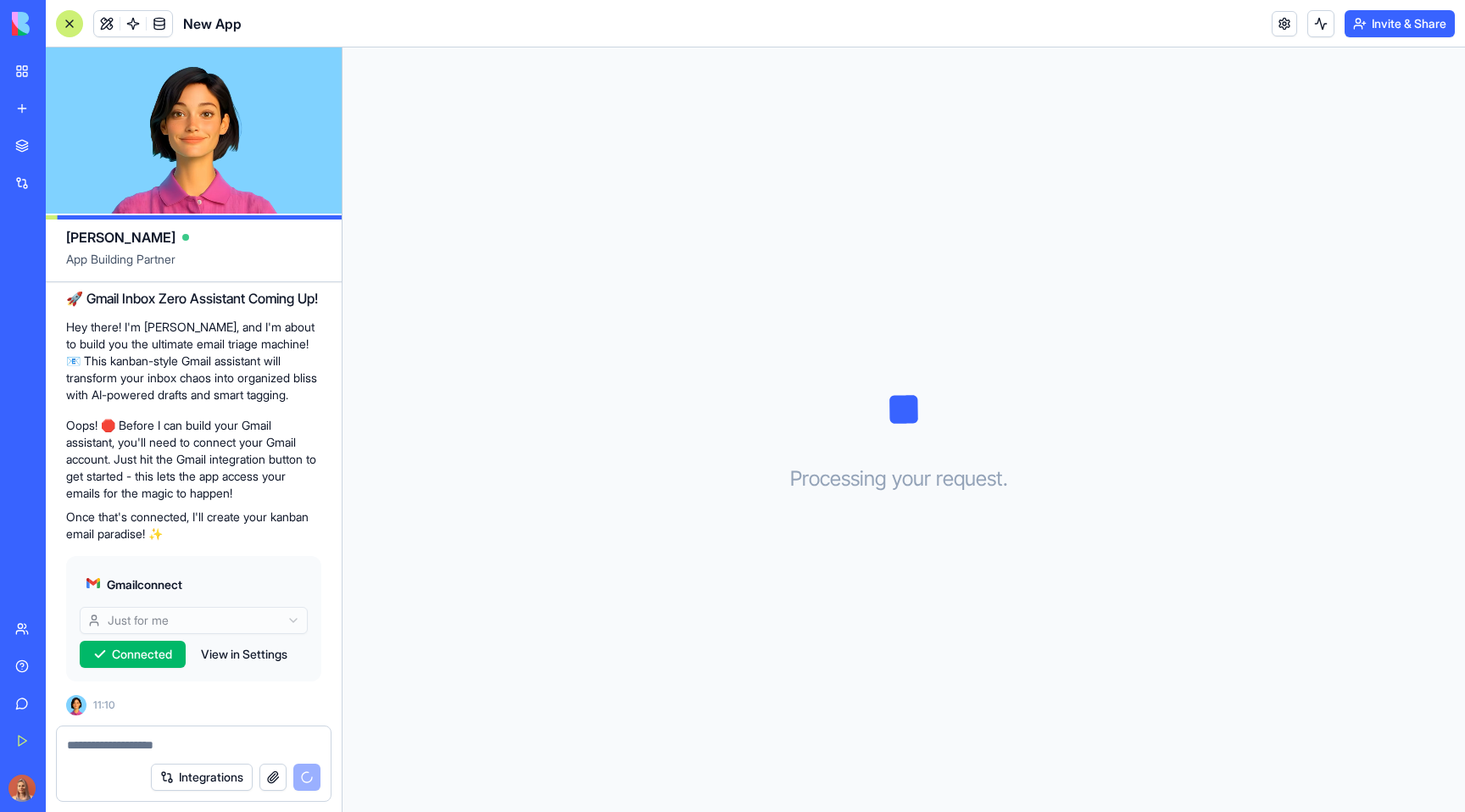
scroll to position [831, 0]
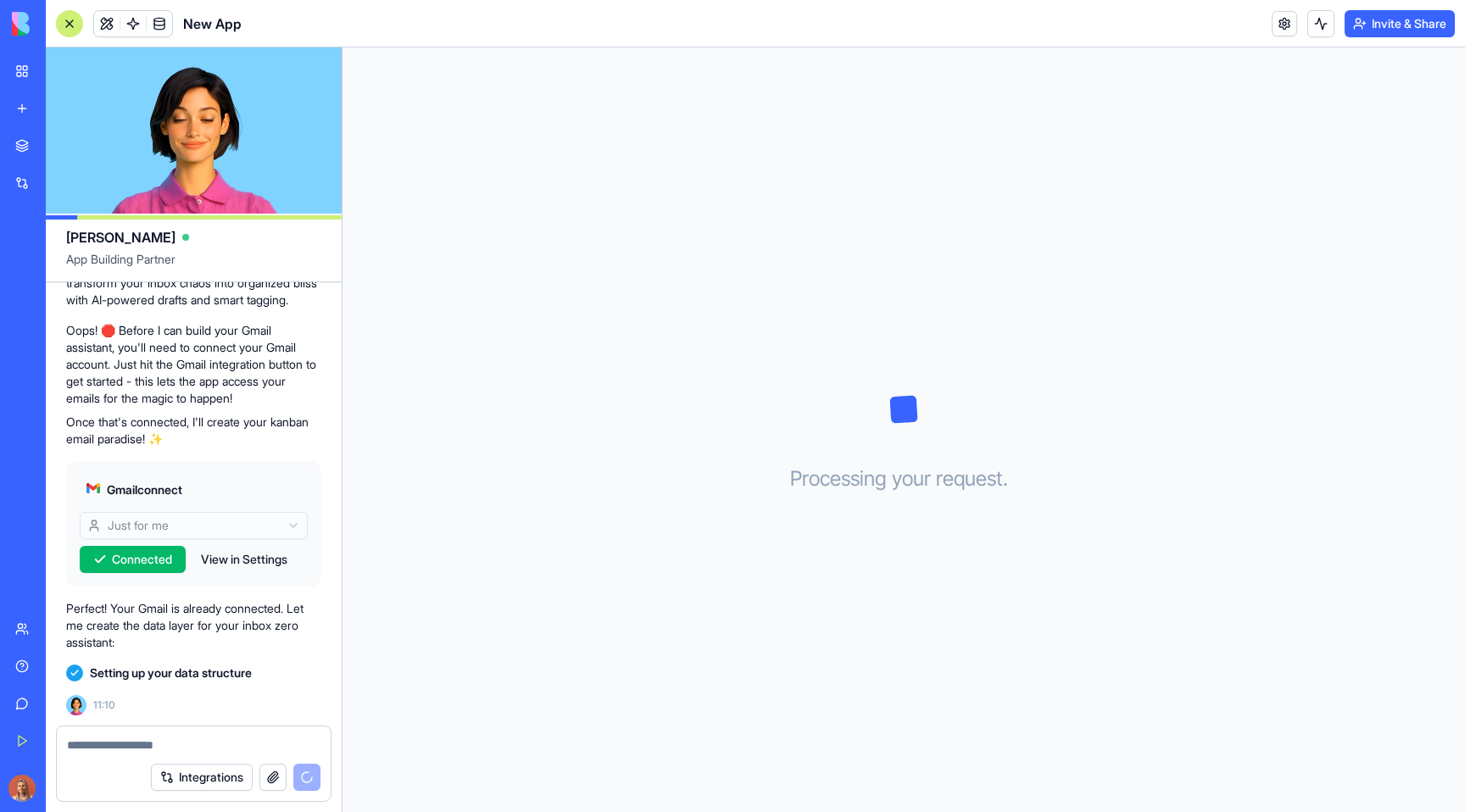
click at [256, 560] on button "View in Settings" at bounding box center [244, 559] width 103 height 27
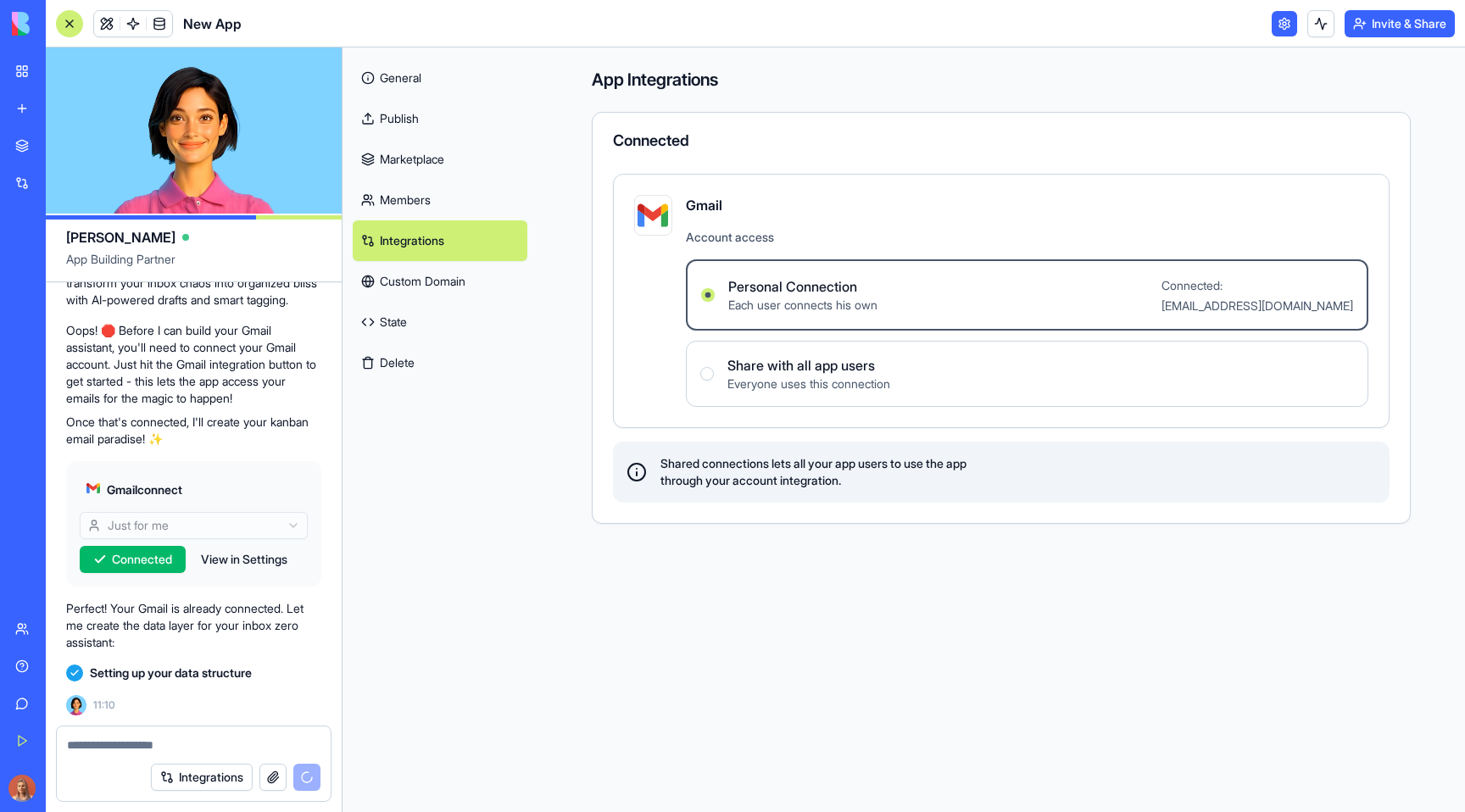
click at [260, 564] on button "View in Settings" at bounding box center [244, 559] width 103 height 27
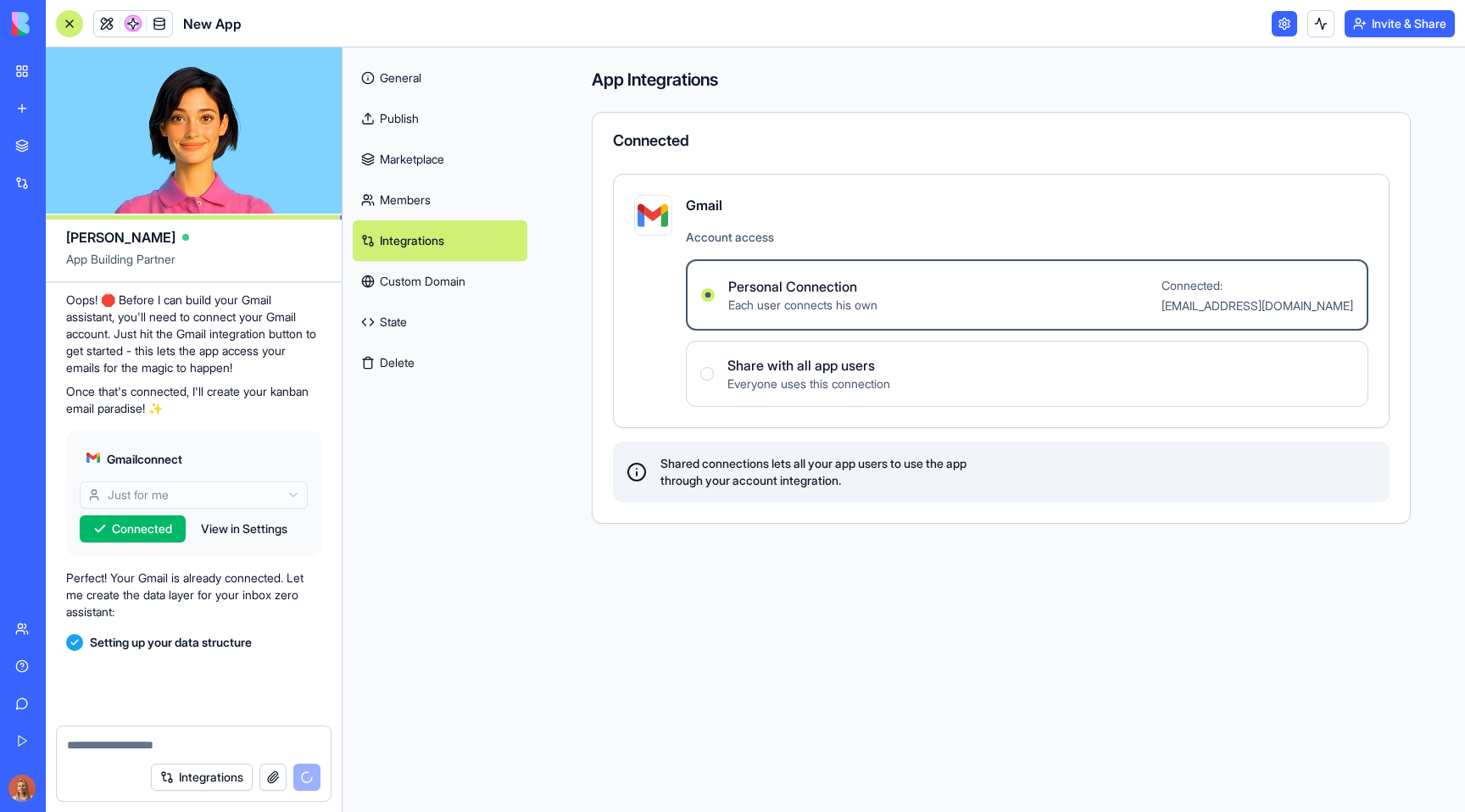
scroll to position [878, 0]
click at [207, 570] on p "Perfect! Your Gmail is already connected. Let me create the data layer for your…" at bounding box center [194, 595] width 256 height 51
click at [221, 398] on p "Once that's connected, I'll create your kanban email paradise! ✨" at bounding box center [194, 400] width 256 height 34
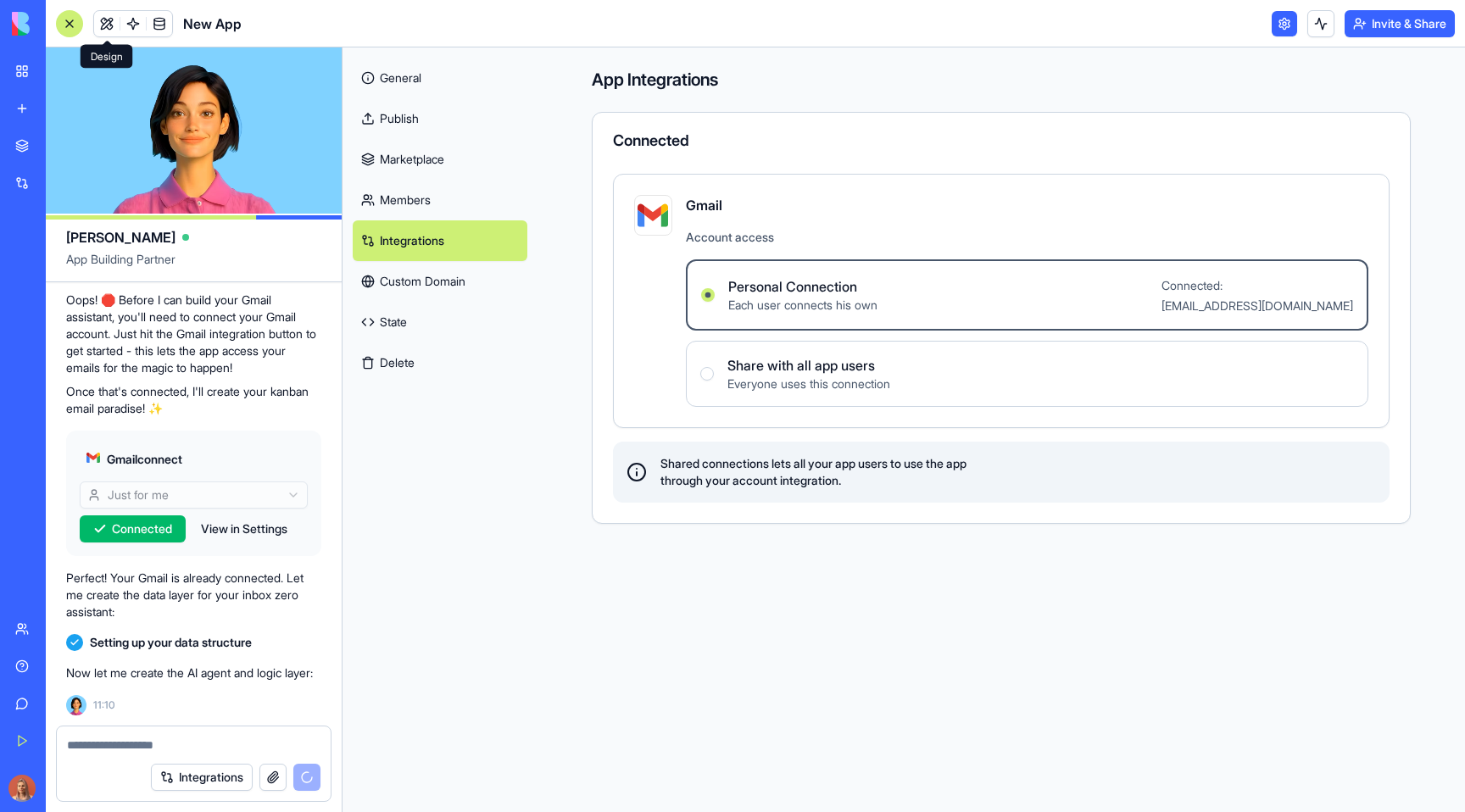
click at [100, 12] on link at bounding box center [107, 24] width 25 height 25
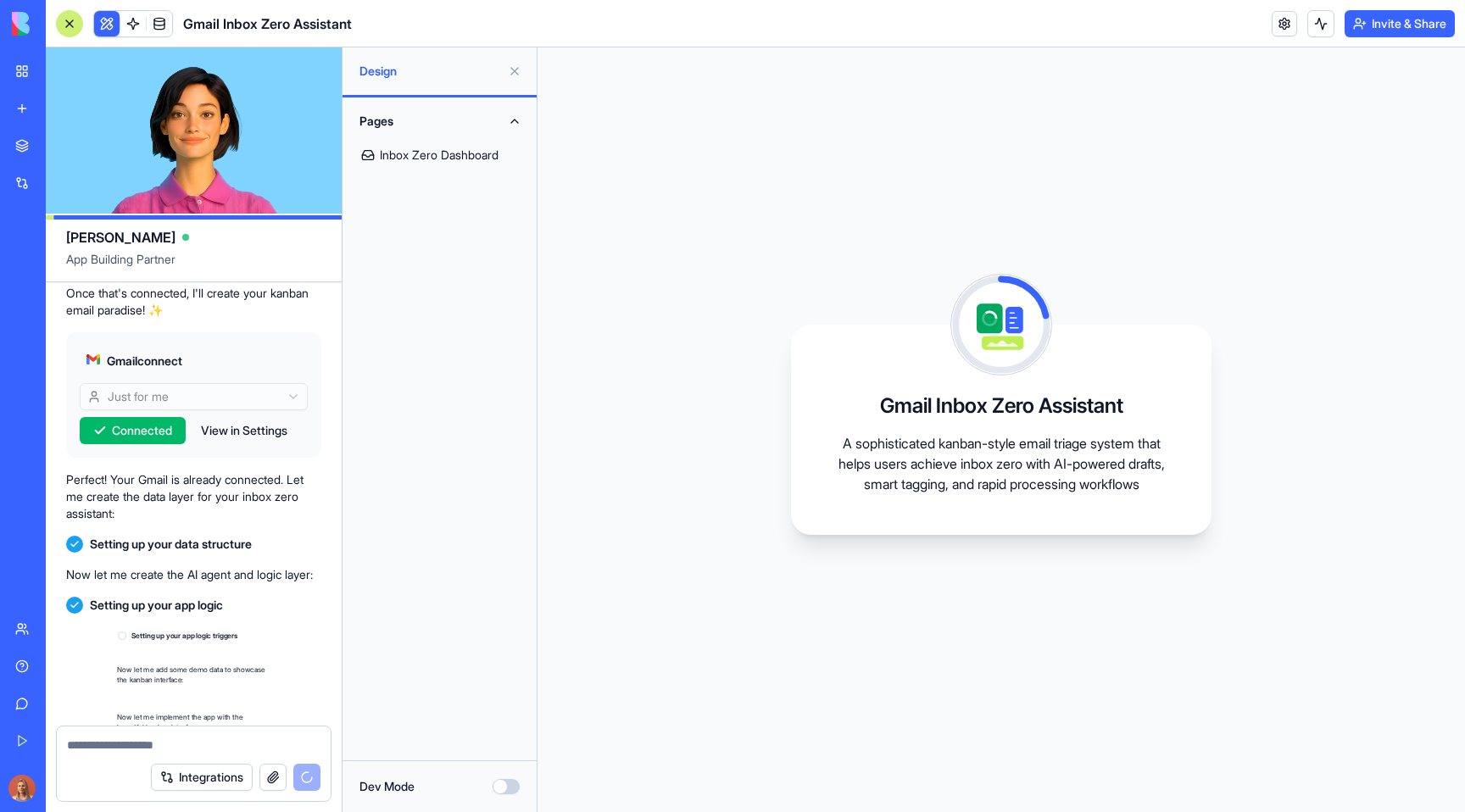
scroll to position [1143, 0]
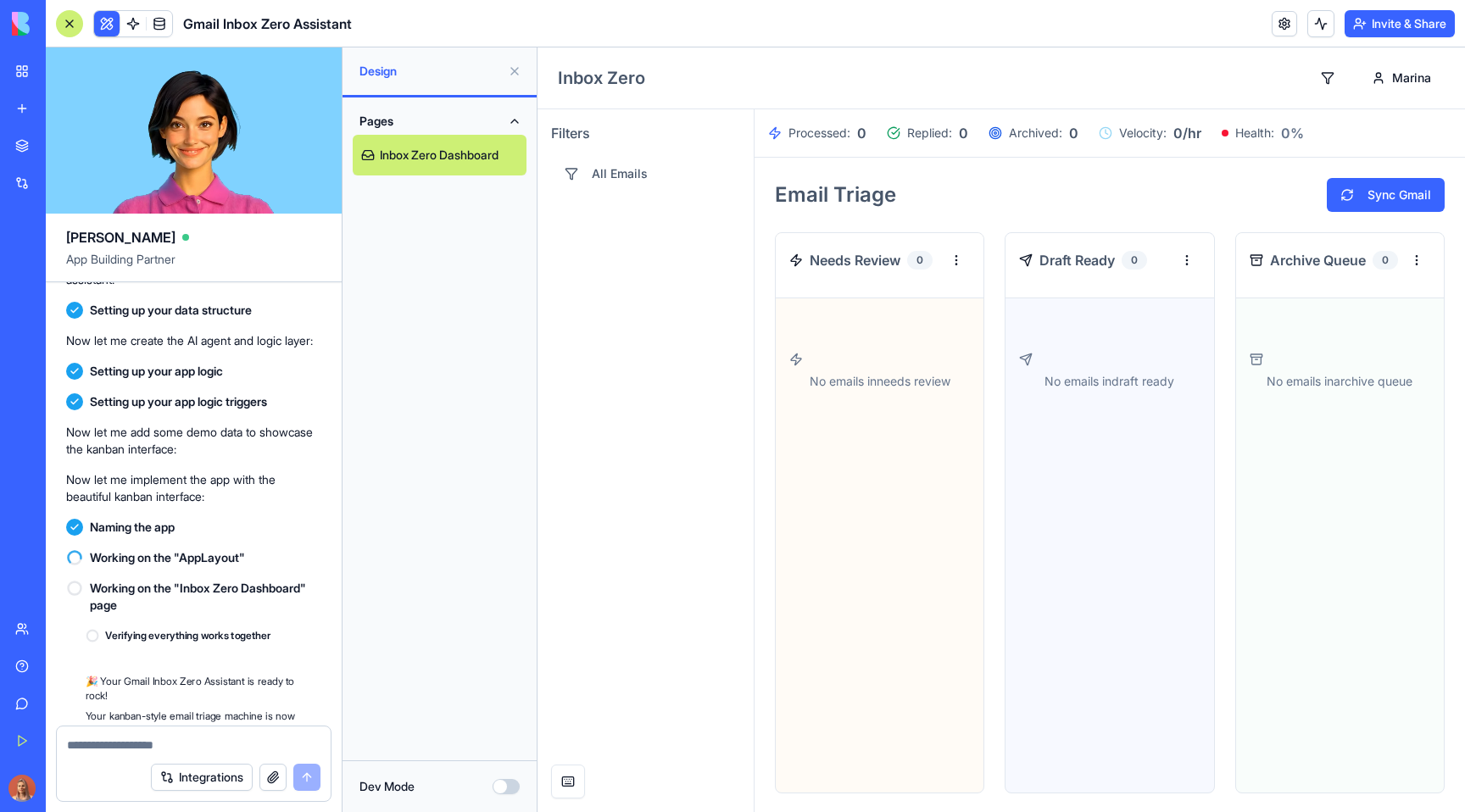
scroll to position [1421, 0]
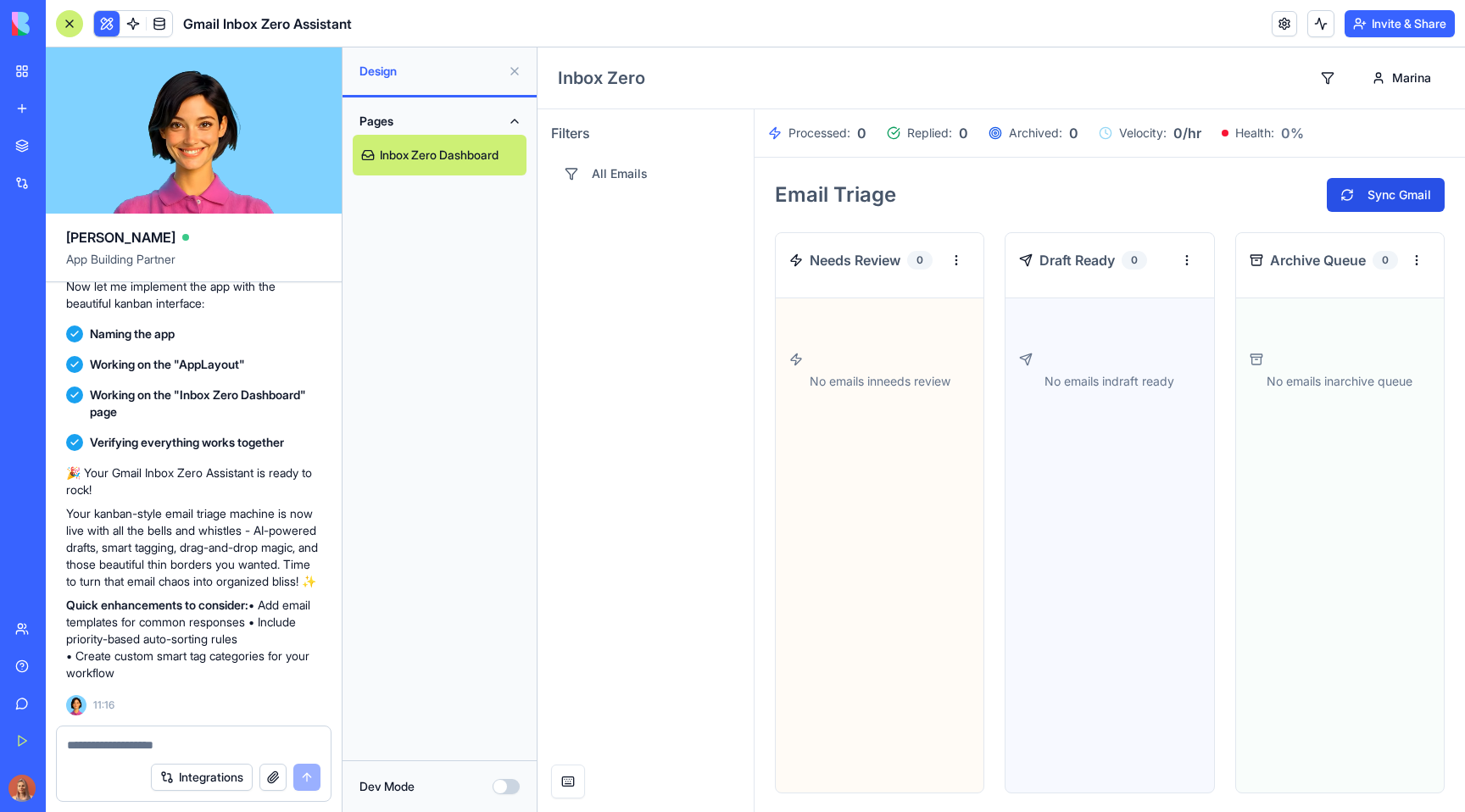
click at [1363, 183] on button "Sync Gmail" at bounding box center [1385, 194] width 118 height 34
click at [520, 70] on button at bounding box center [514, 71] width 27 height 27
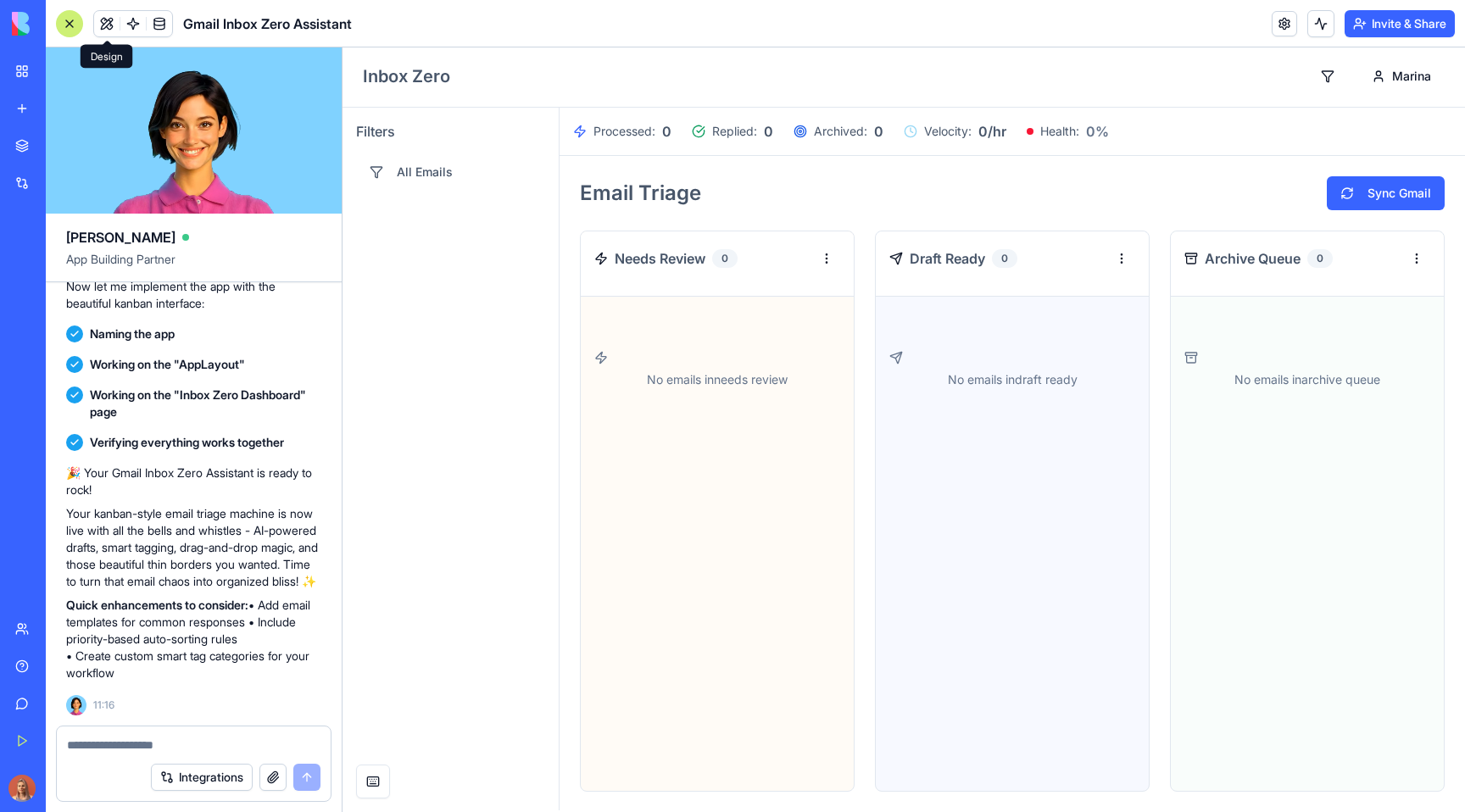
click at [562, 301] on div "Email Triage Sync Gmail Needs Review 0 No emails in needs review Draft Ready 0 …" at bounding box center [1012, 484] width 905 height 656
click at [573, 298] on div "Email Triage Sync Gmail Needs Review 0 No emails in needs review Draft Ready 0 …" at bounding box center [1012, 484] width 905 height 656
click at [494, 315] on aside "Filters All Emails" at bounding box center [451, 458] width 217 height 703
click at [471, 361] on aside "Filters All Emails" at bounding box center [451, 458] width 217 height 703
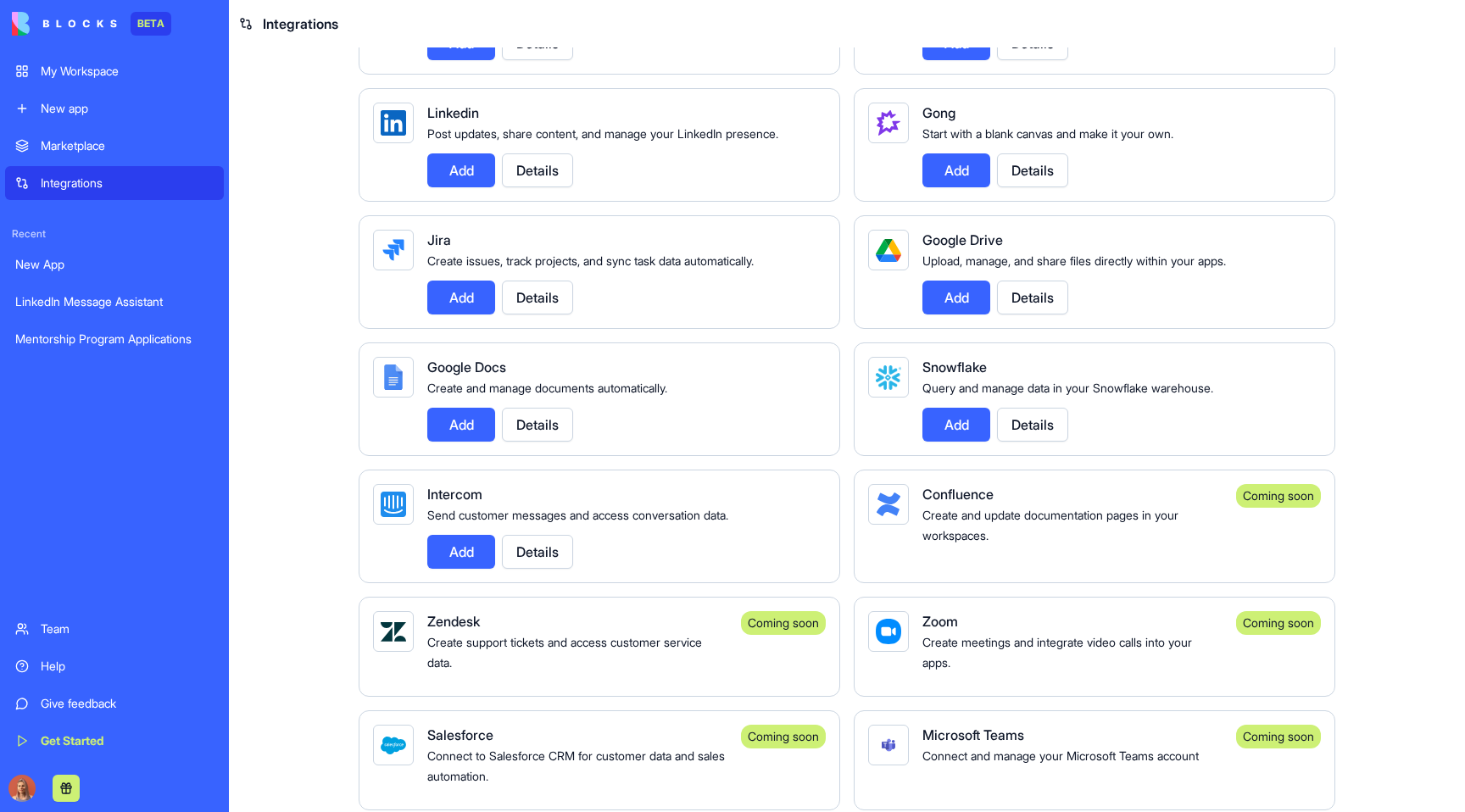
scroll to position [638, 0]
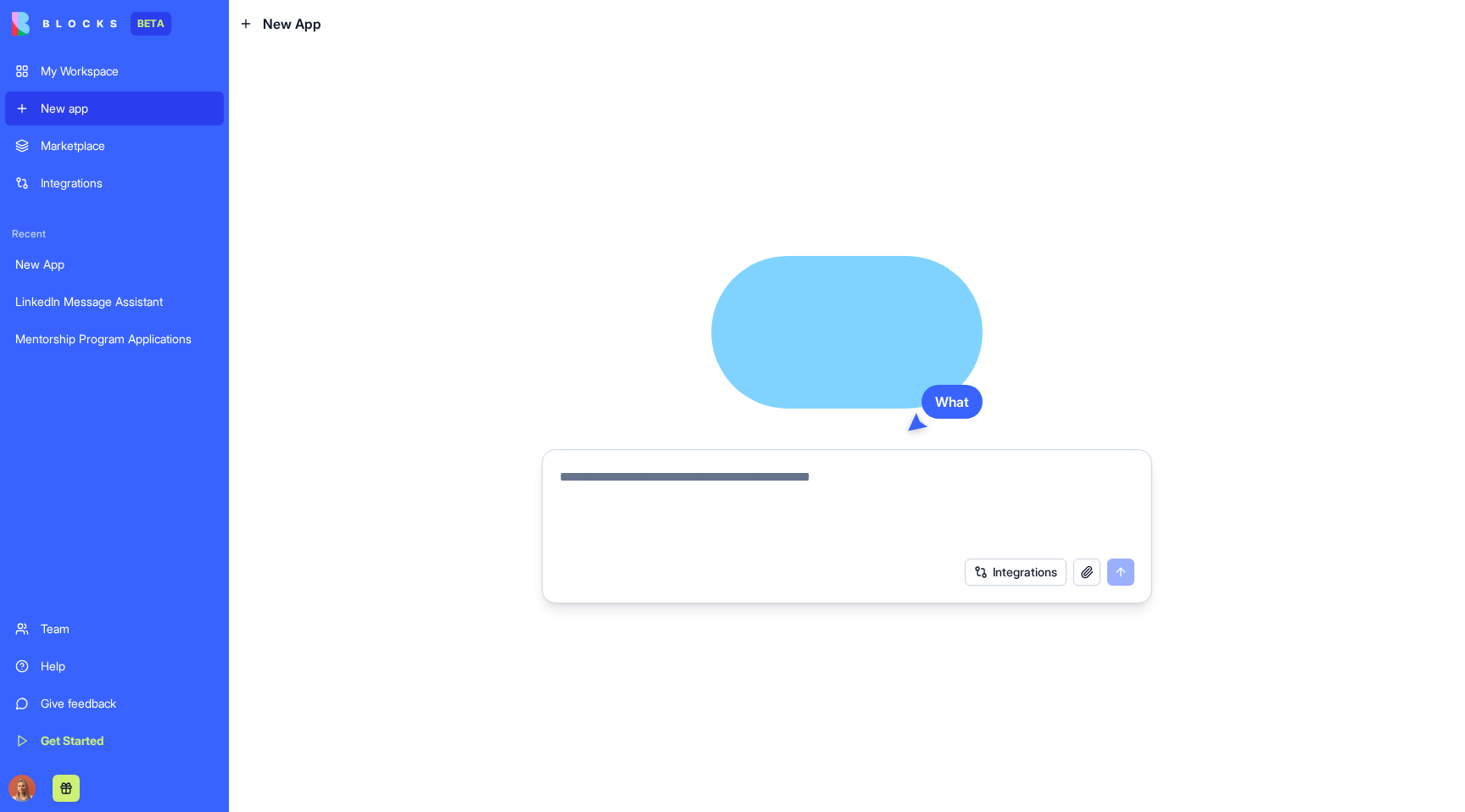
click at [721, 478] on textarea at bounding box center [846, 508] width 575 height 81
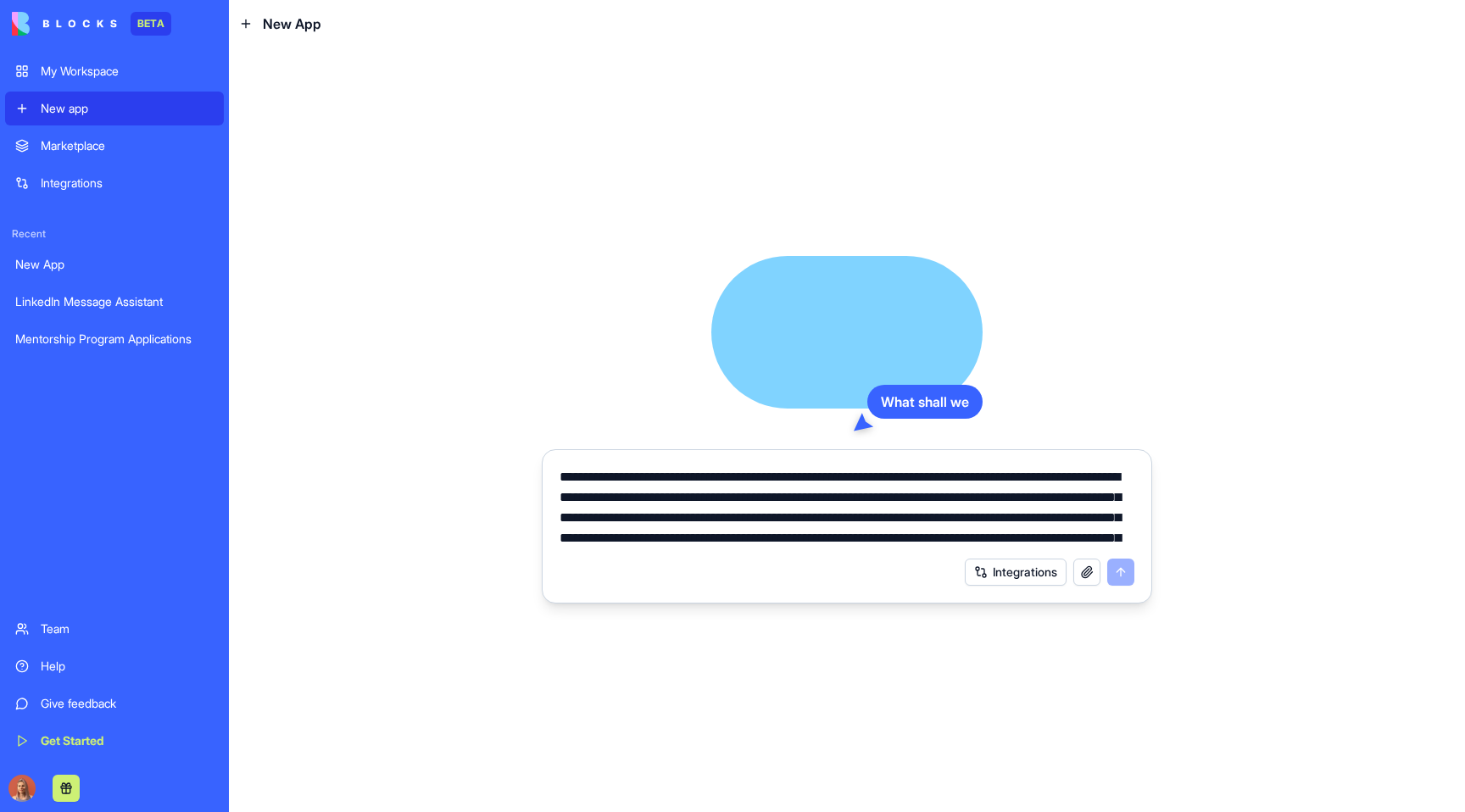
scroll to position [38, 0]
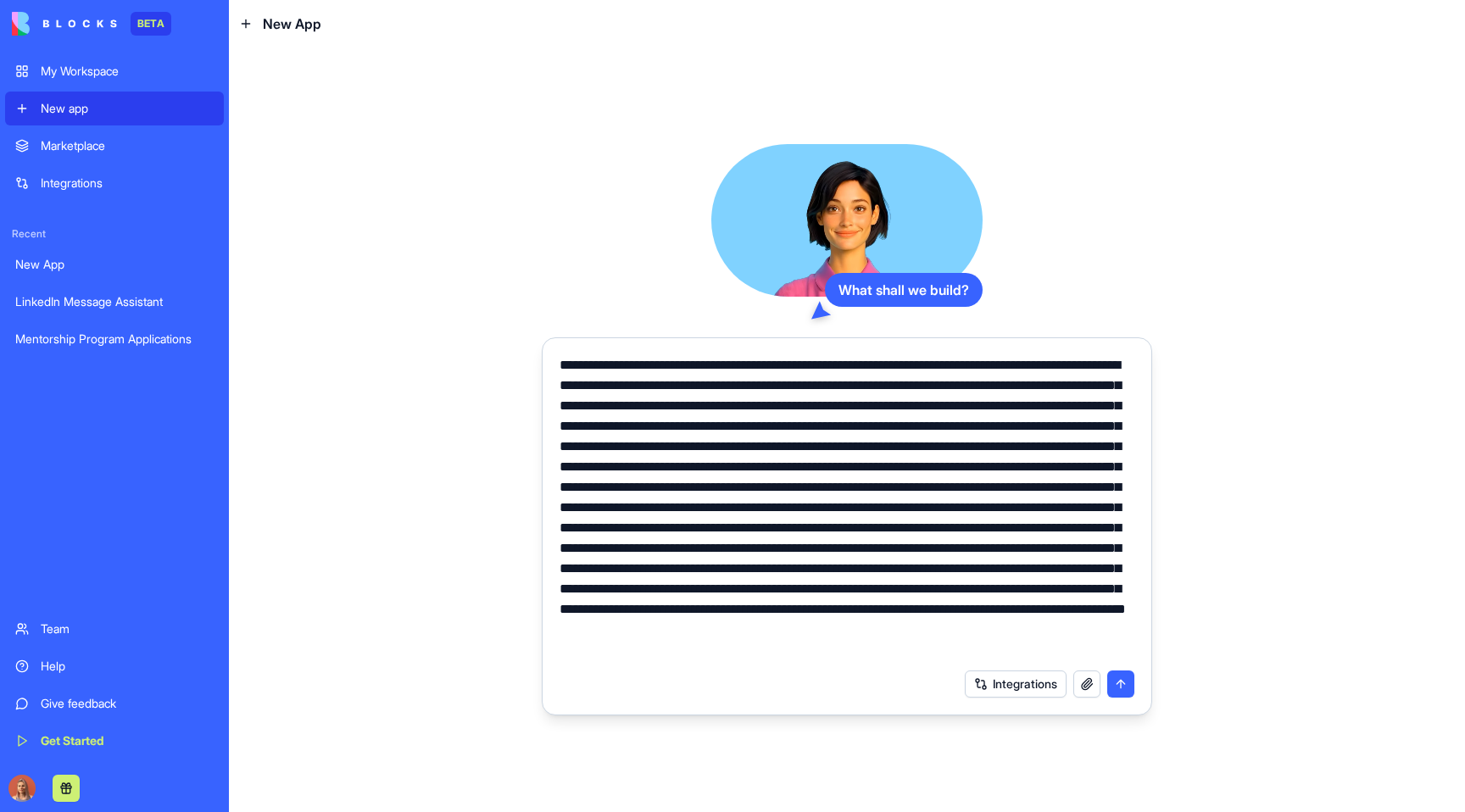
type textarea "**********"
click at [1111, 676] on button "submit" at bounding box center [1120, 683] width 27 height 27
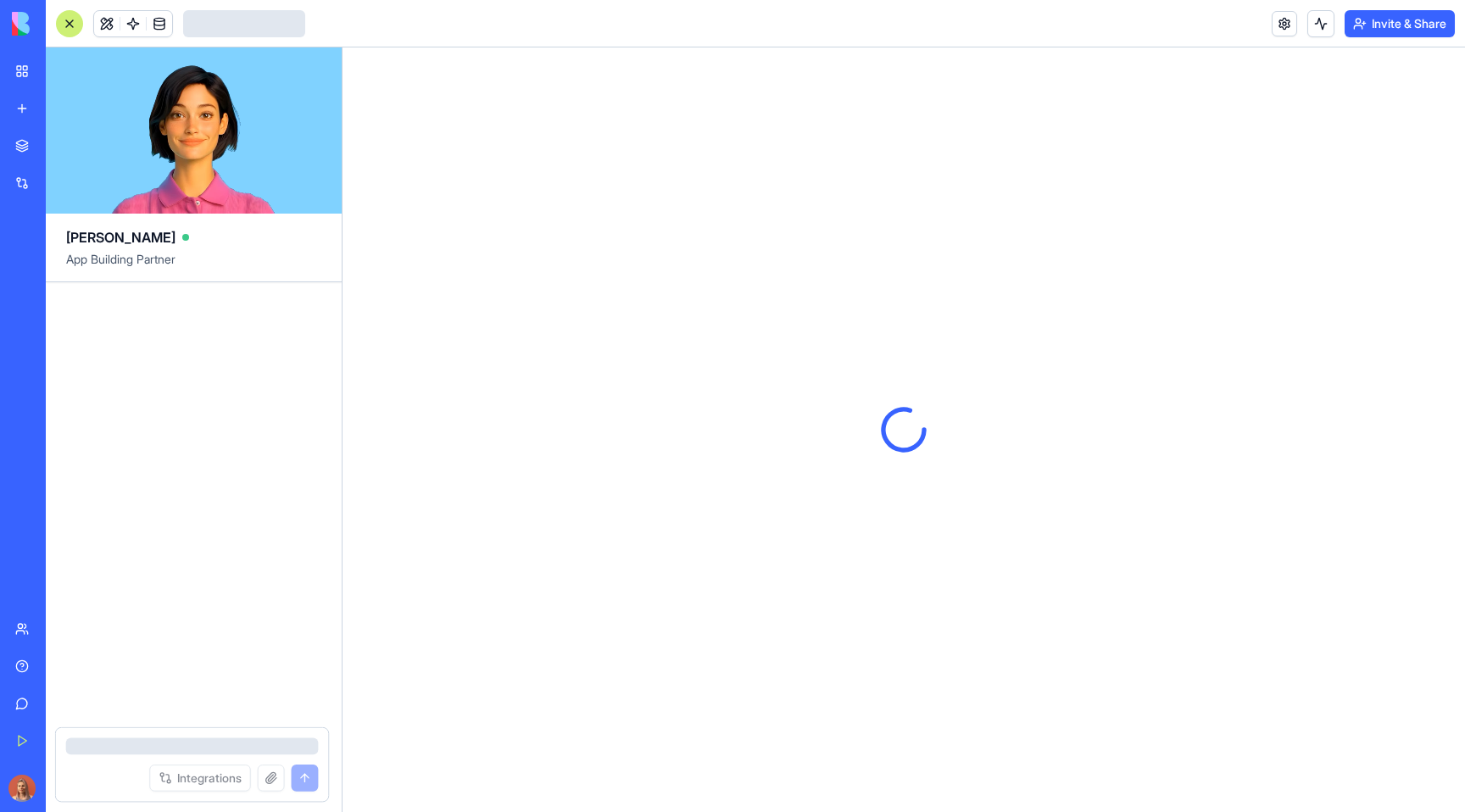
scroll to position [245, 0]
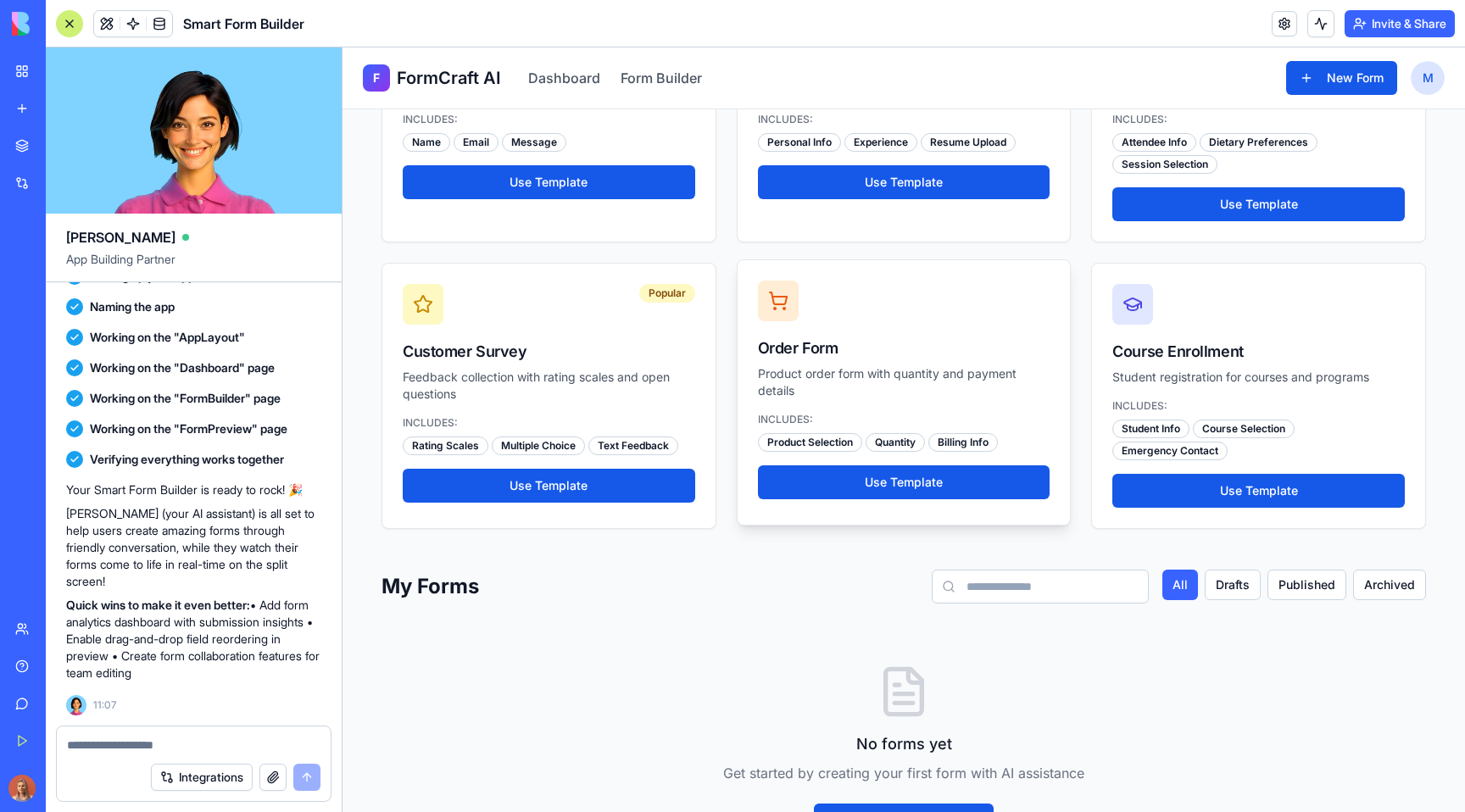
scroll to position [164, 0]
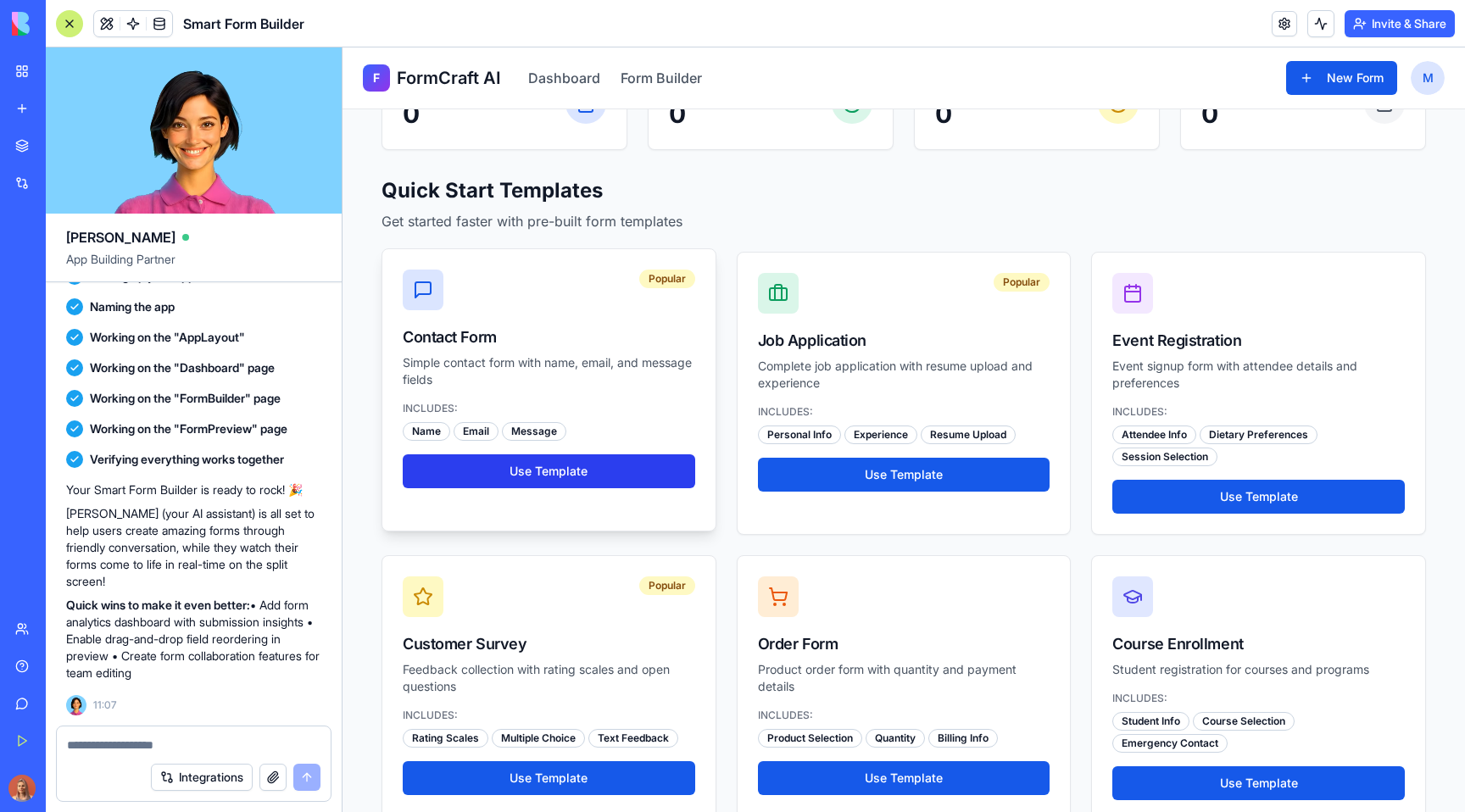
click at [643, 454] on button "Use Template" at bounding box center [549, 471] width 292 height 34
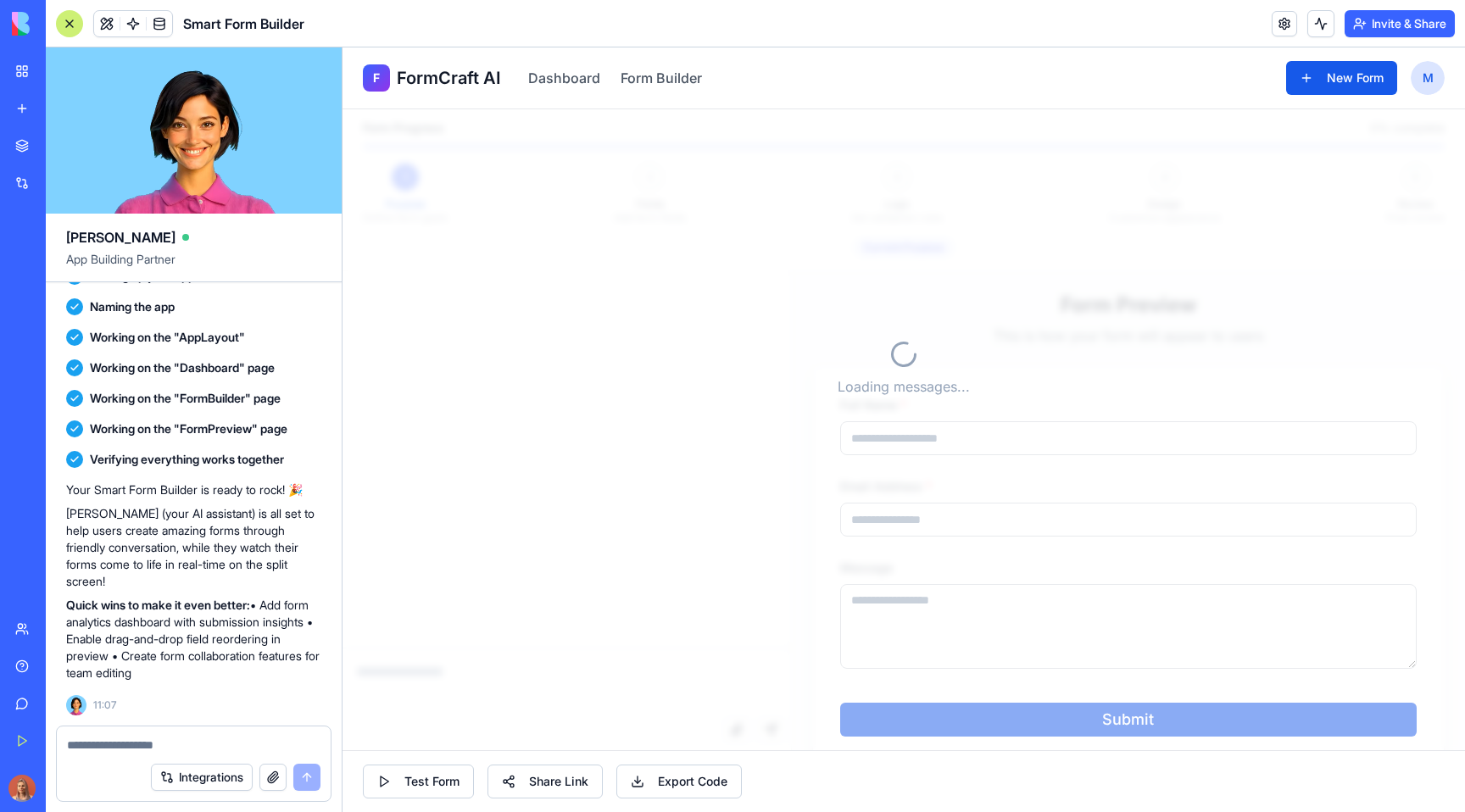
scroll to position [62, 0]
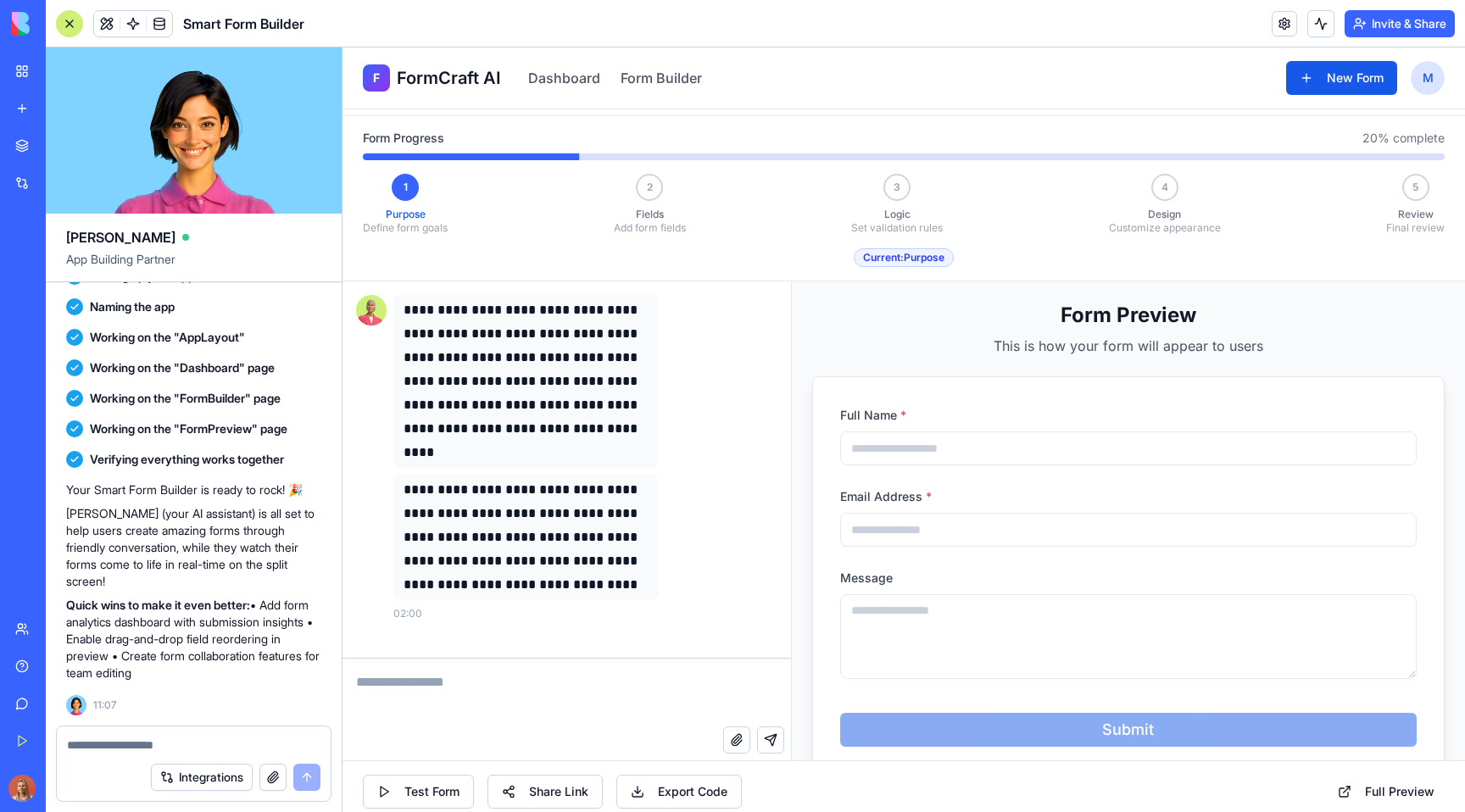
click at [585, 683] on textarea at bounding box center [566, 692] width 448 height 67
type textarea "**********"
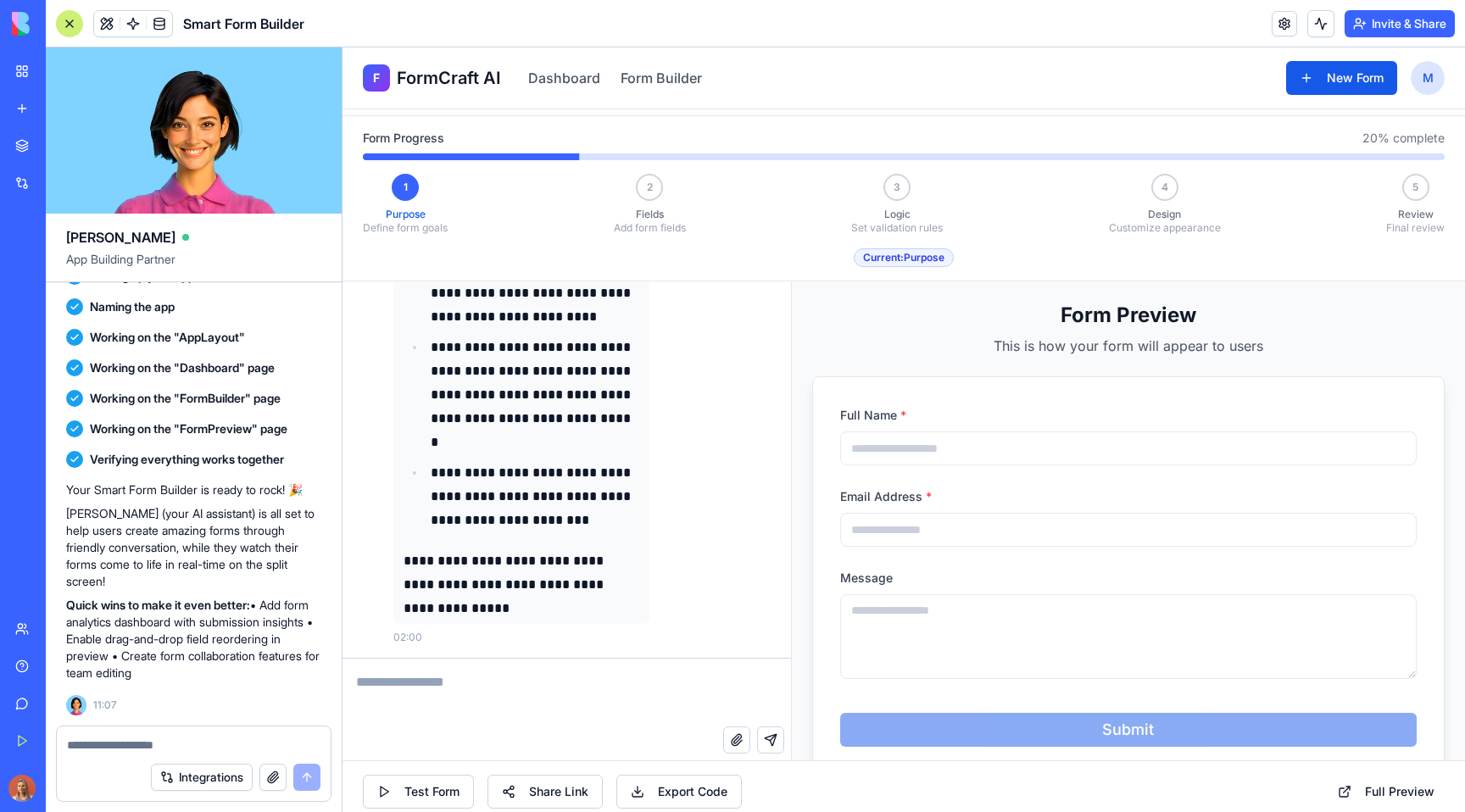
scroll to position [62, 0]
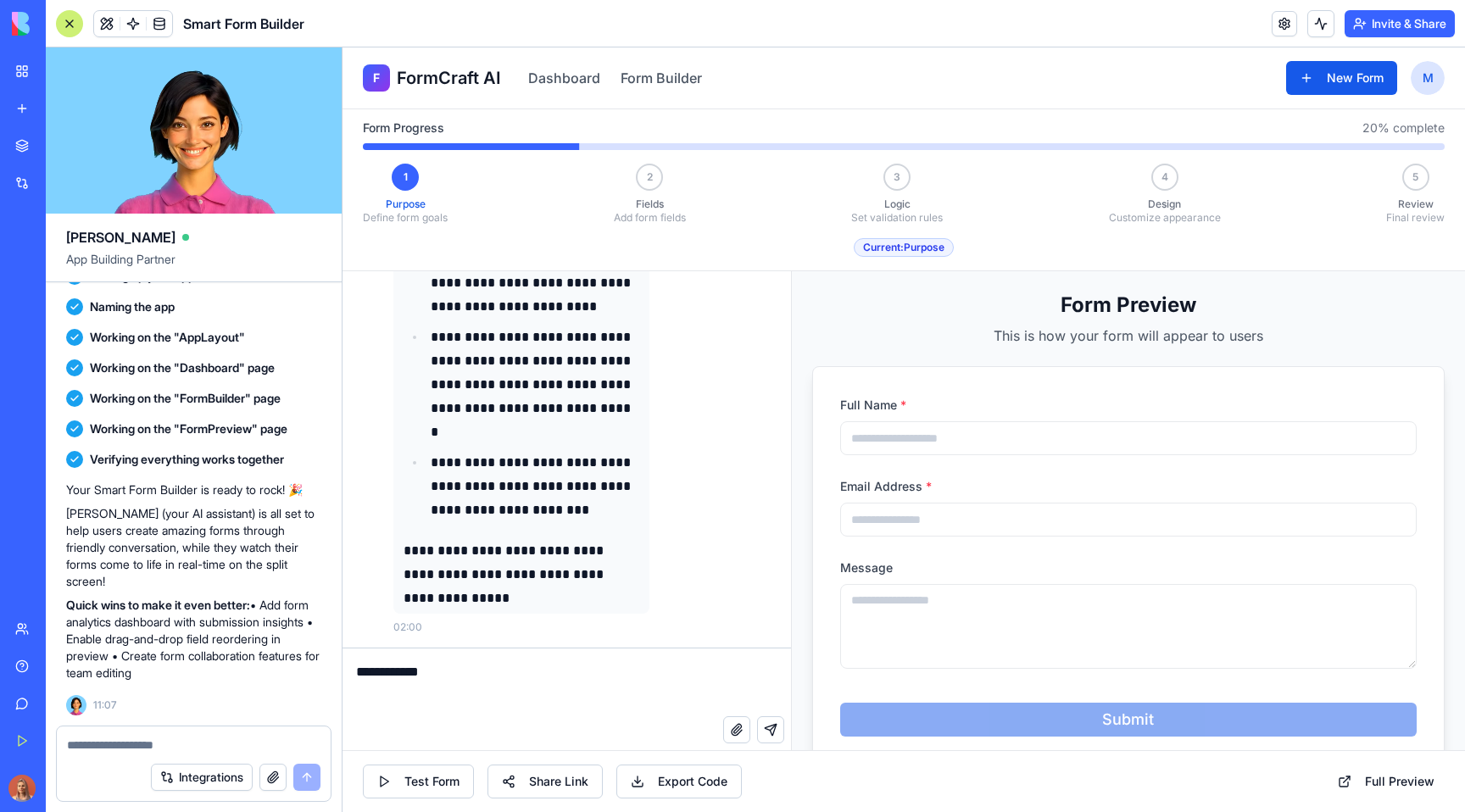
type textarea "**********"
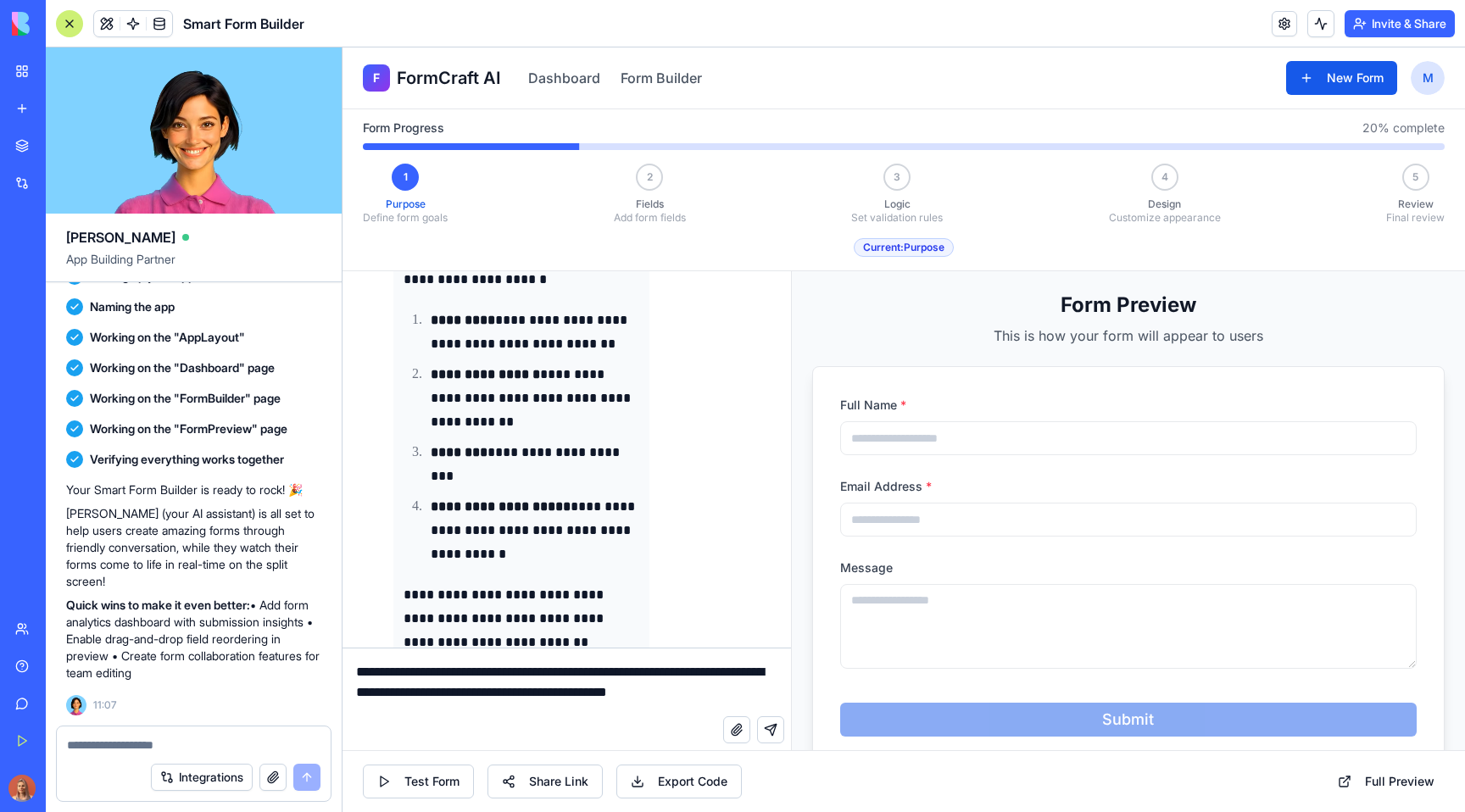
scroll to position [4, 0]
type textarea "**********"
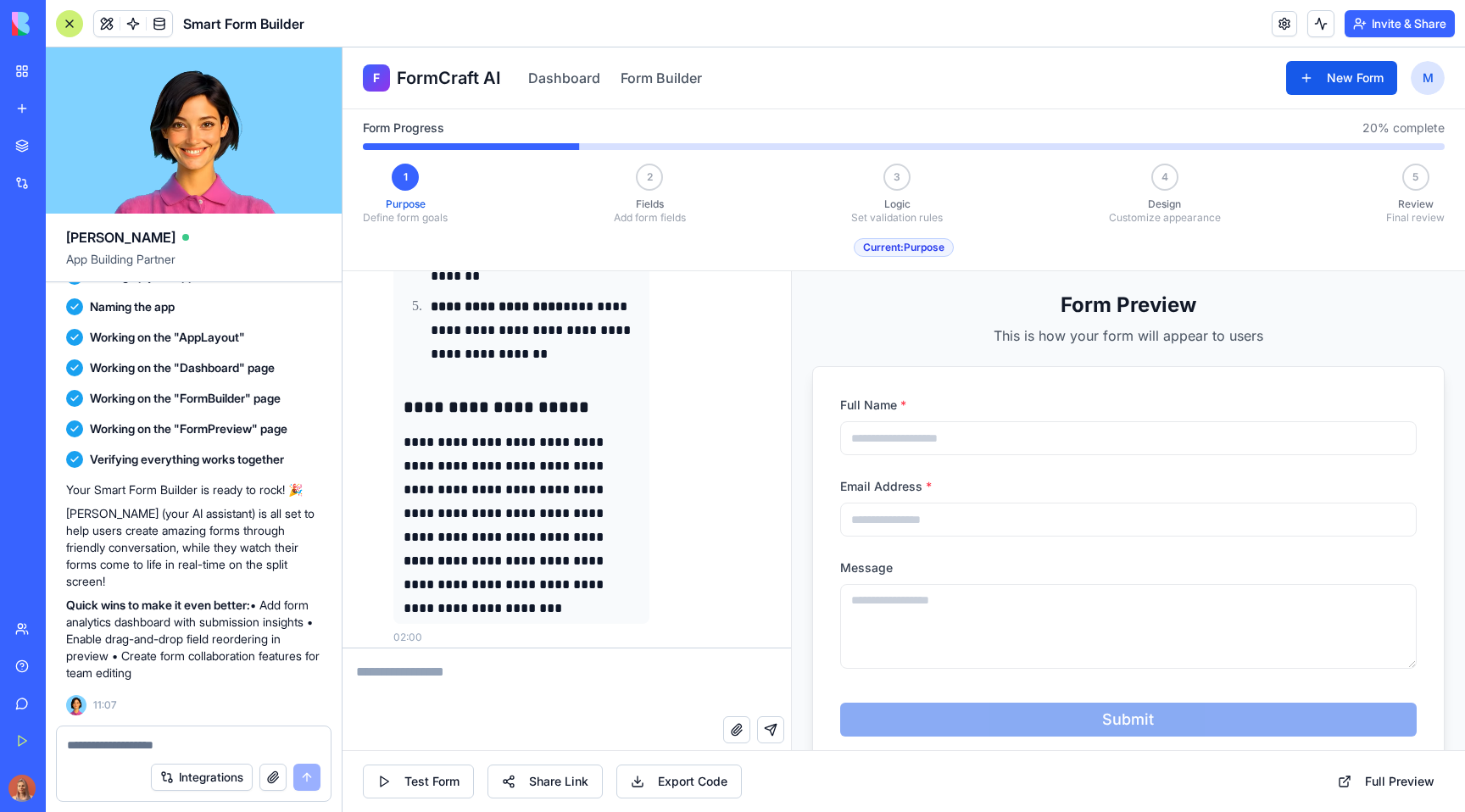
scroll to position [2254, 0]
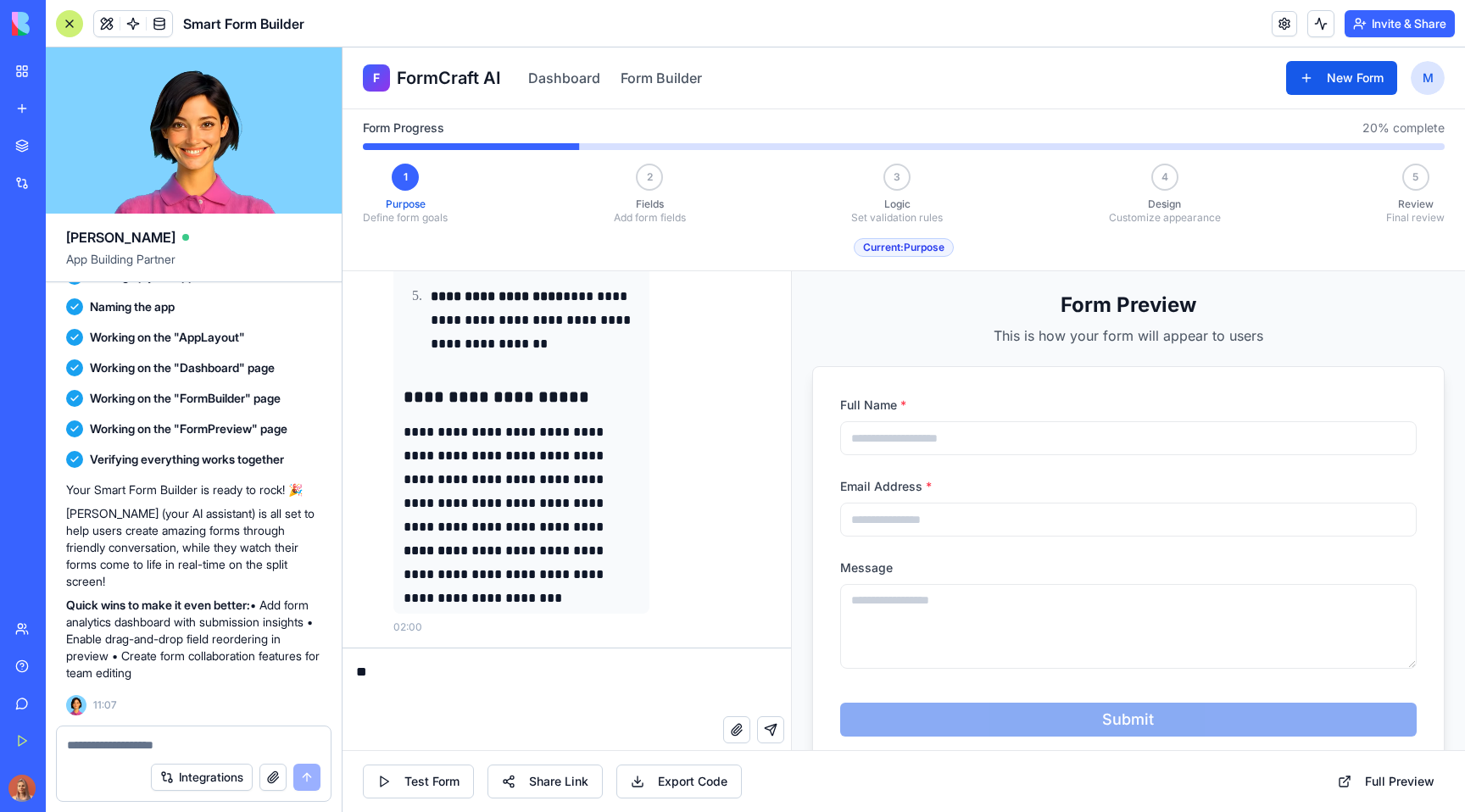
type textarea "***"
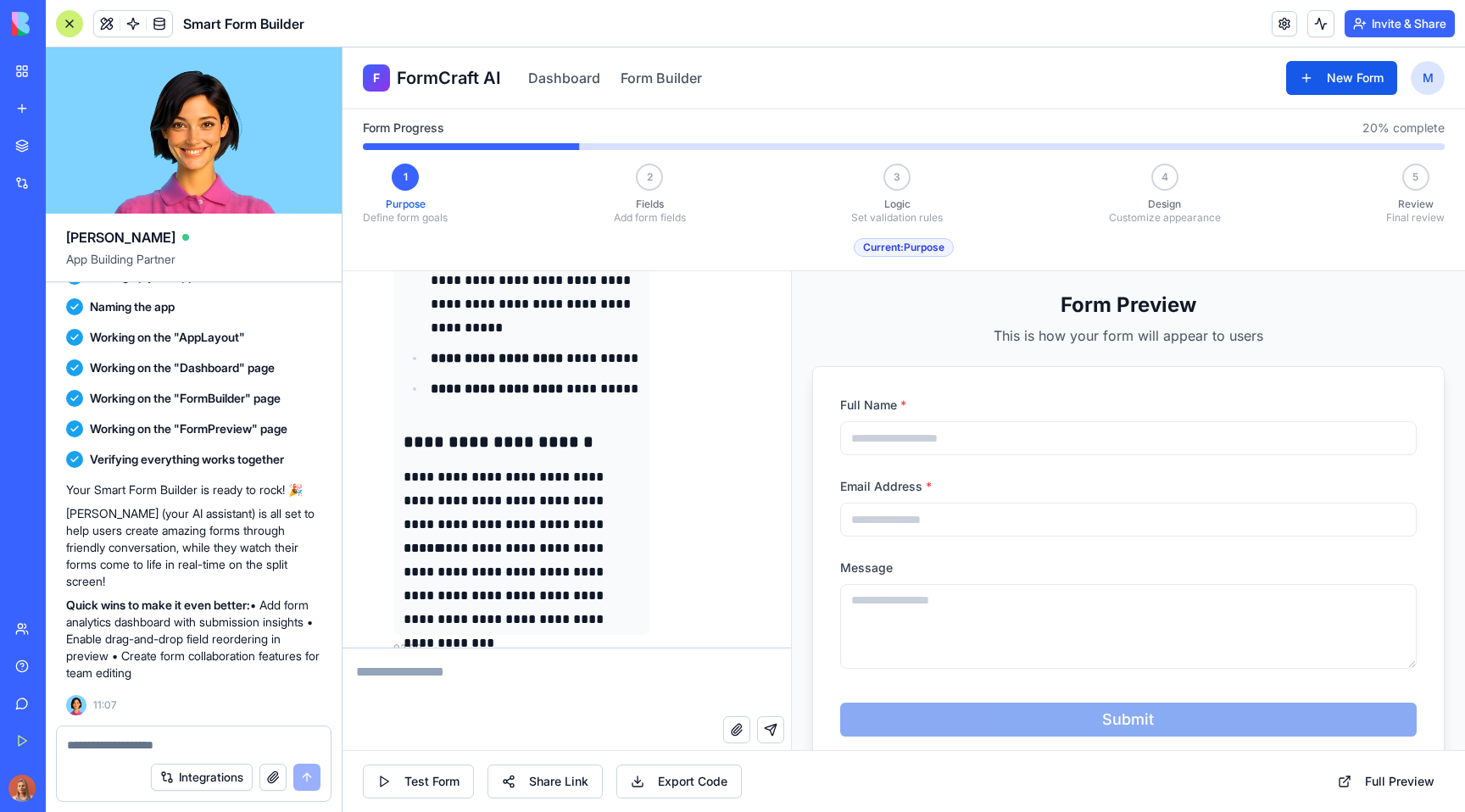
scroll to position [2966, 0]
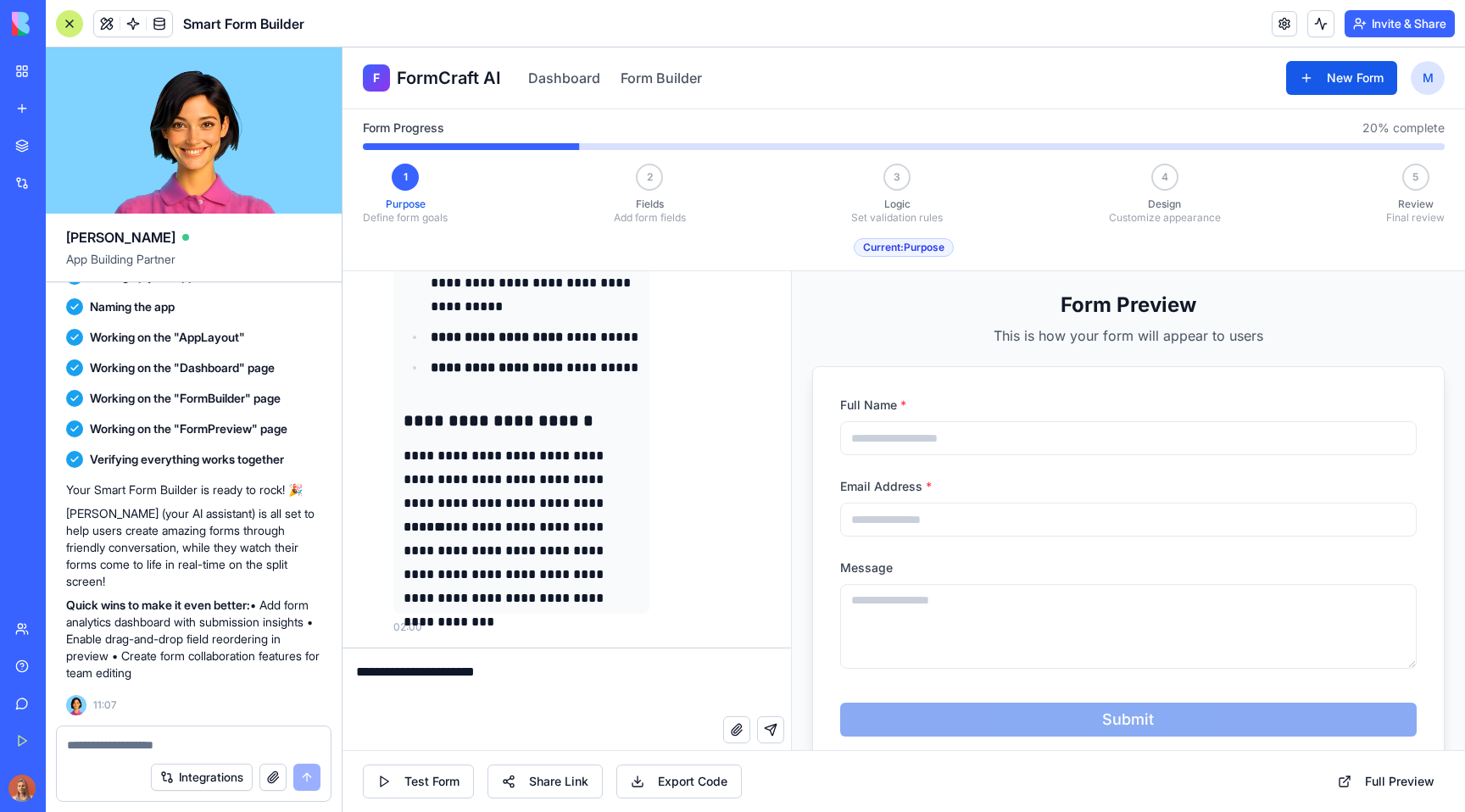
type textarea "**********"
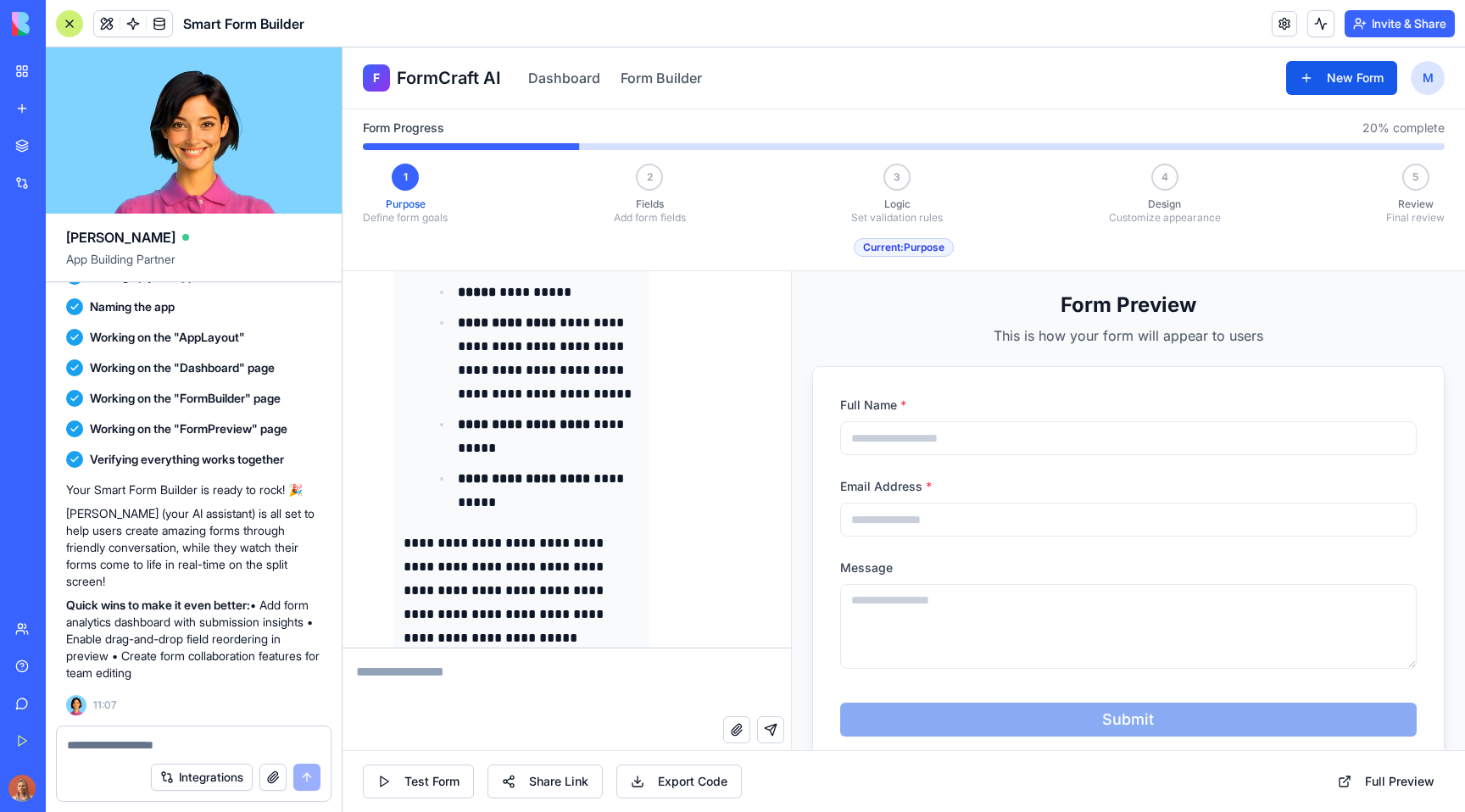
scroll to position [3790, 0]
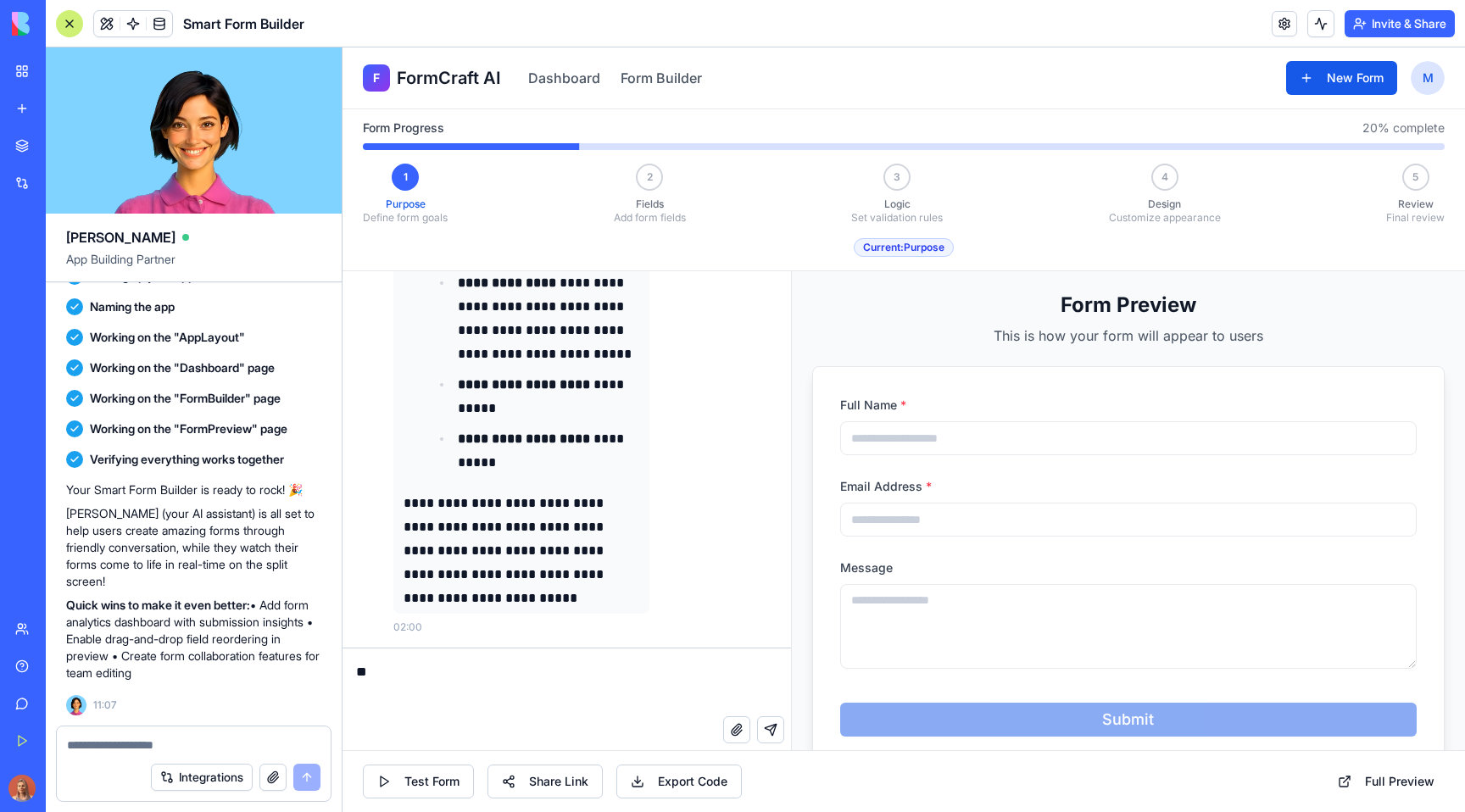
type textarea "***"
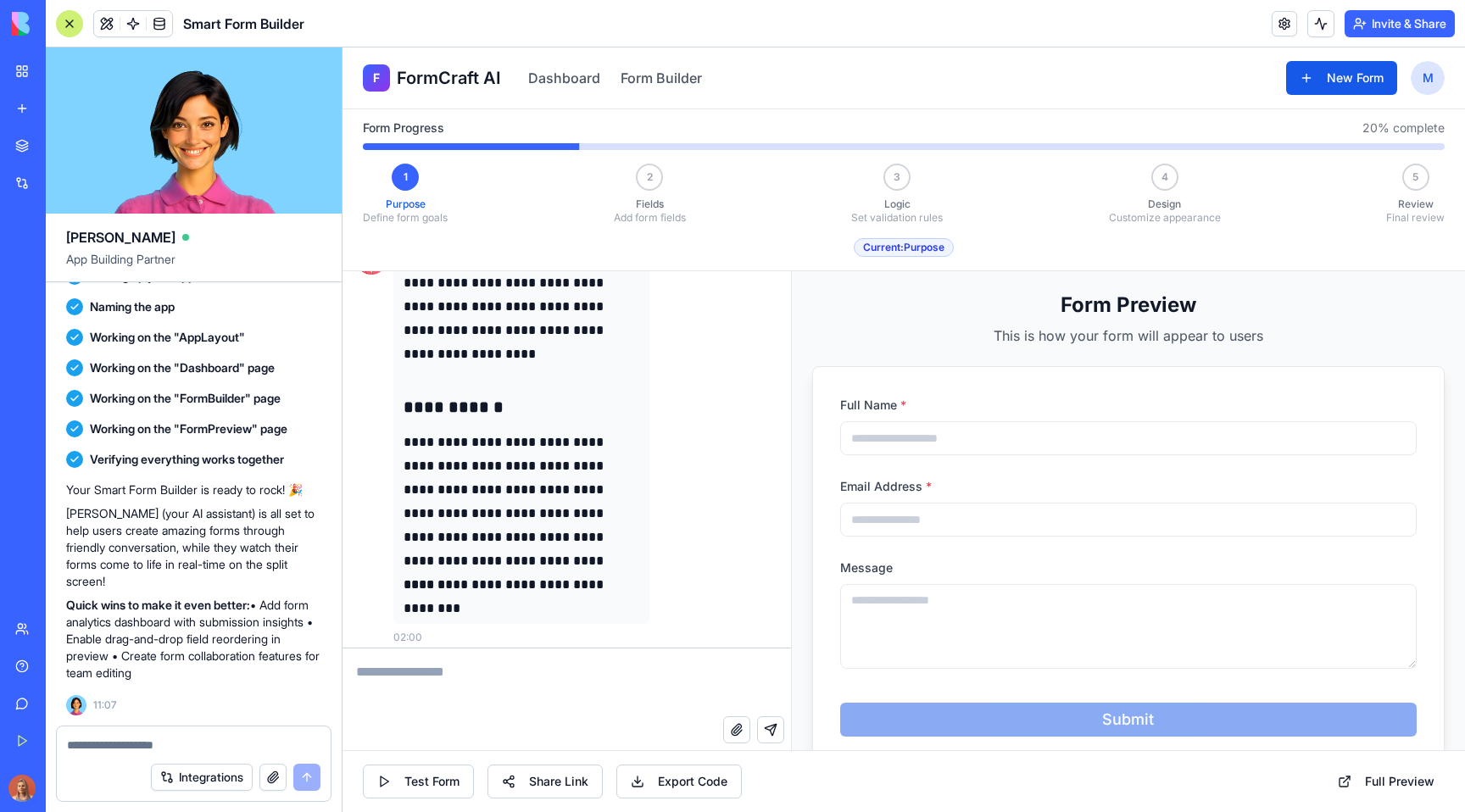
scroll to position [4267, 0]
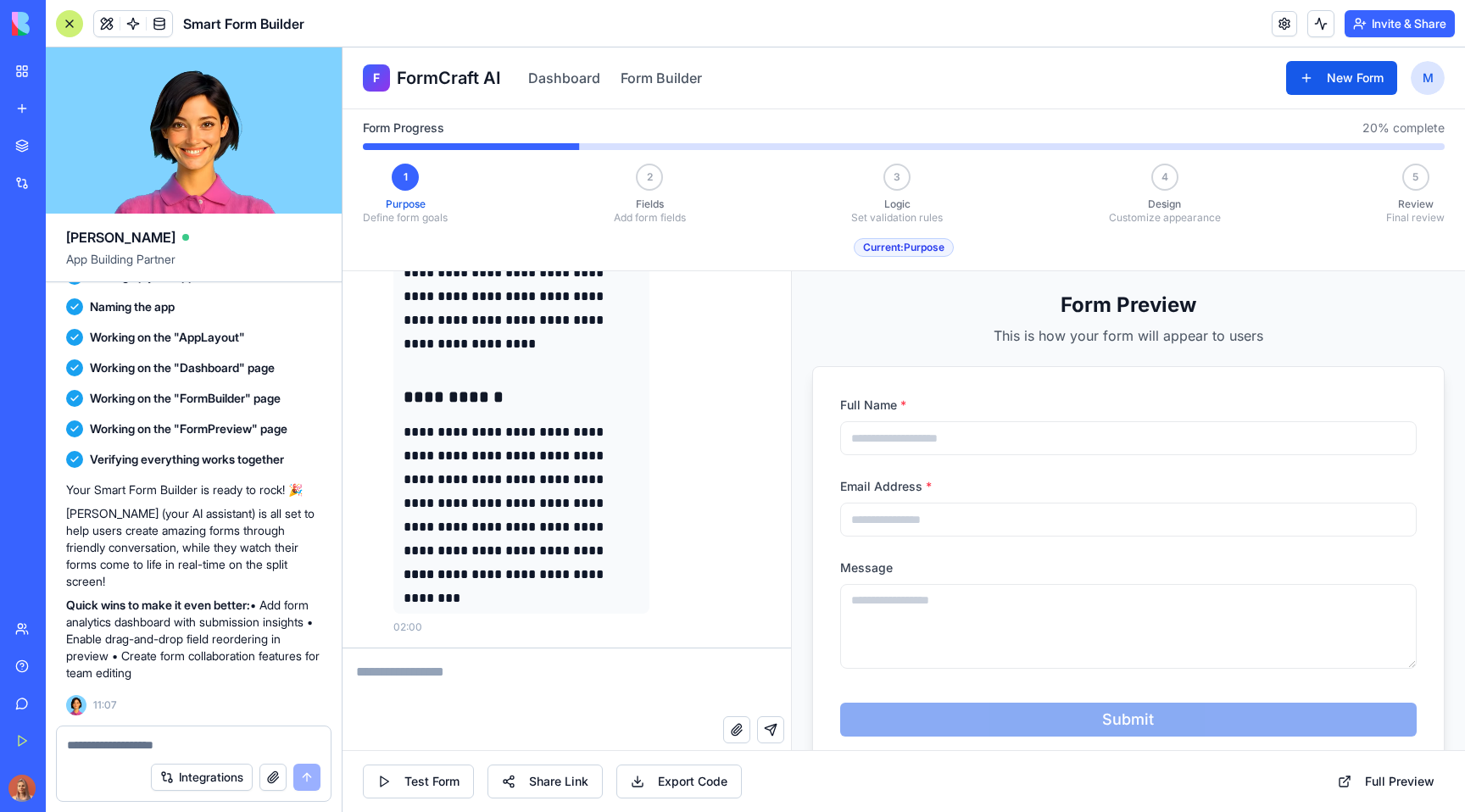
click at [671, 171] on div "2 Fields Add form fields" at bounding box center [649, 194] width 72 height 61
click at [622, 186] on div "2 Fields Add form fields" at bounding box center [649, 194] width 72 height 61
click at [649, 172] on span "2" at bounding box center [649, 177] width 6 height 13
click at [621, 676] on textarea at bounding box center [564, 682] width 444 height 67
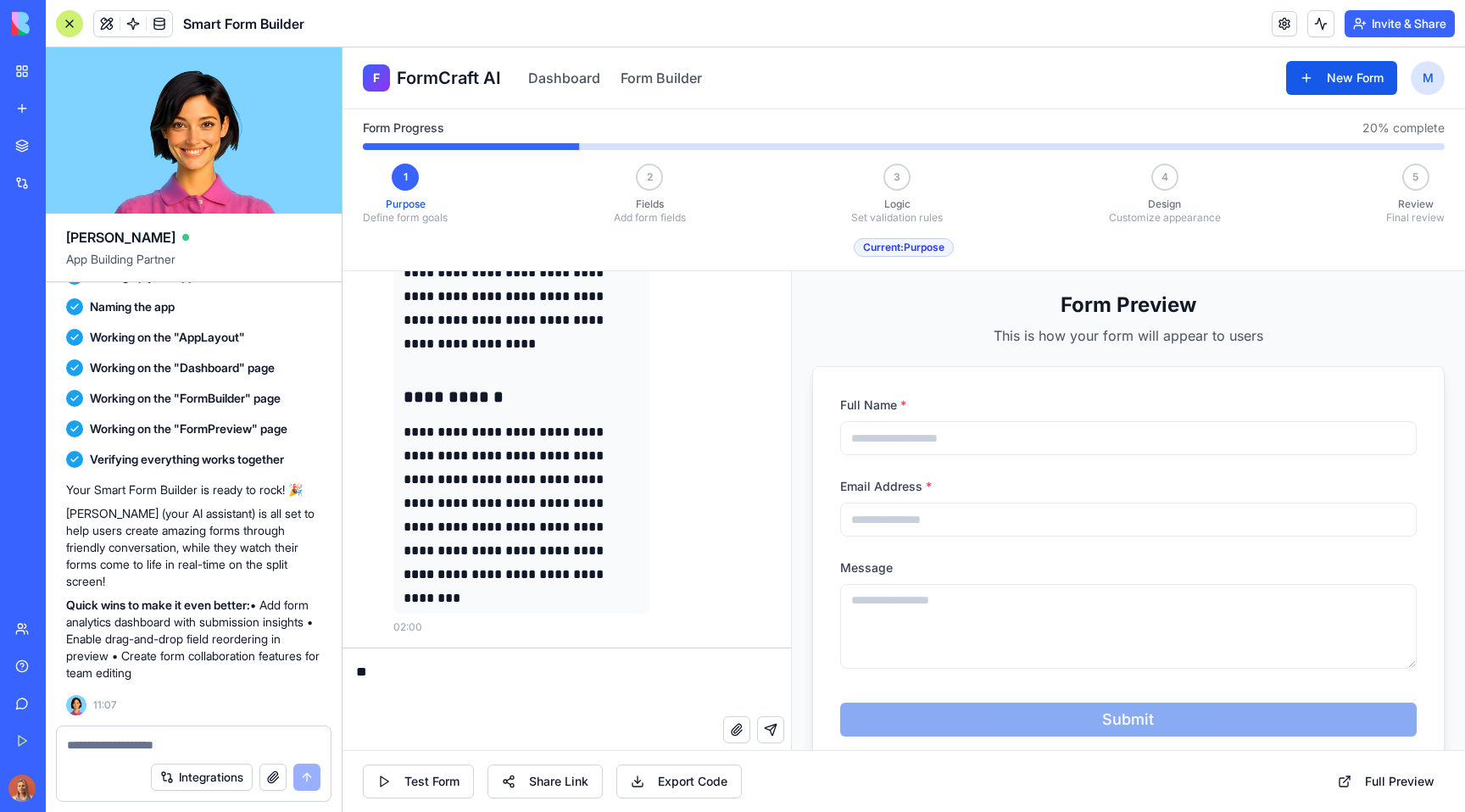
type textarea "***"
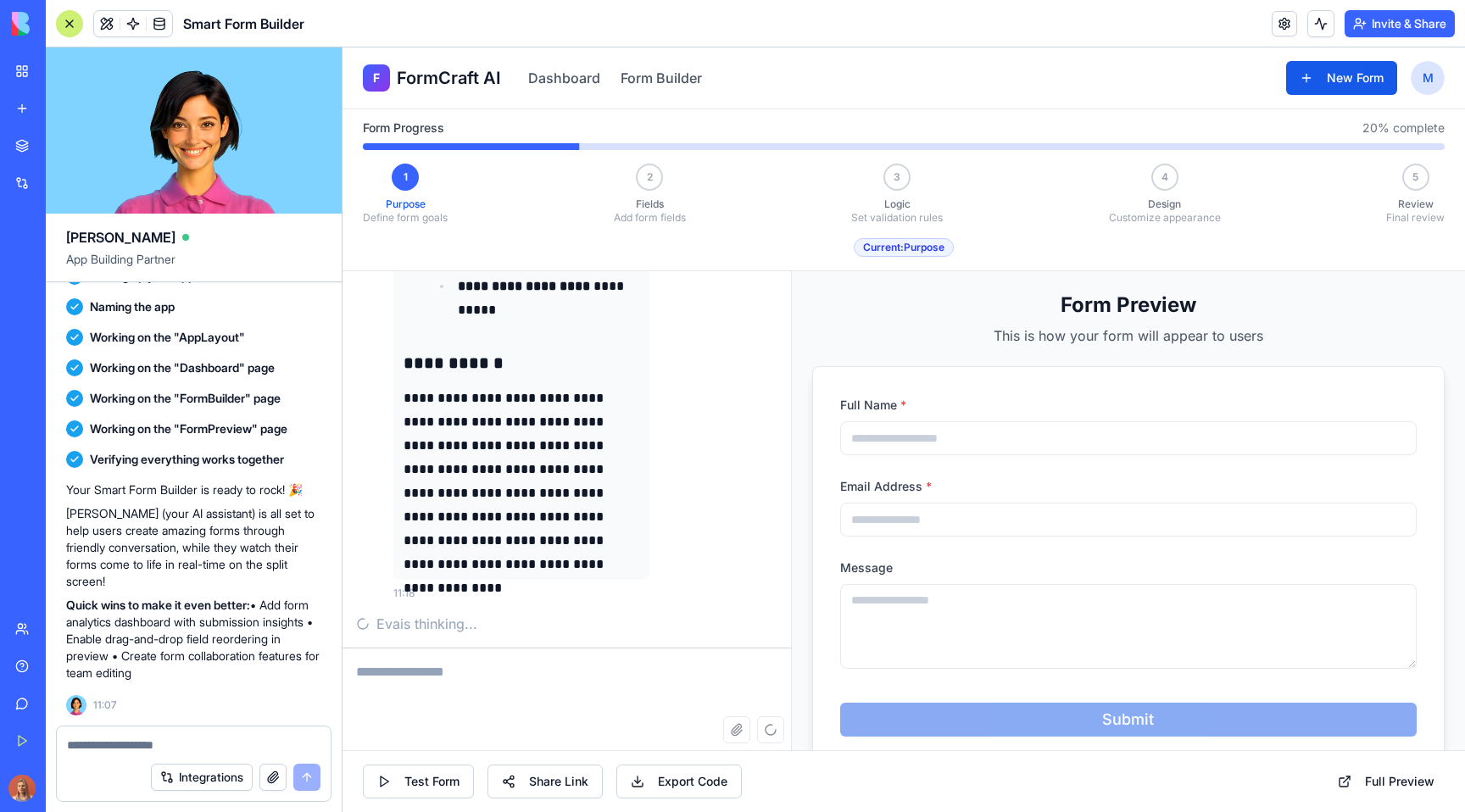
scroll to position [5240, 0]
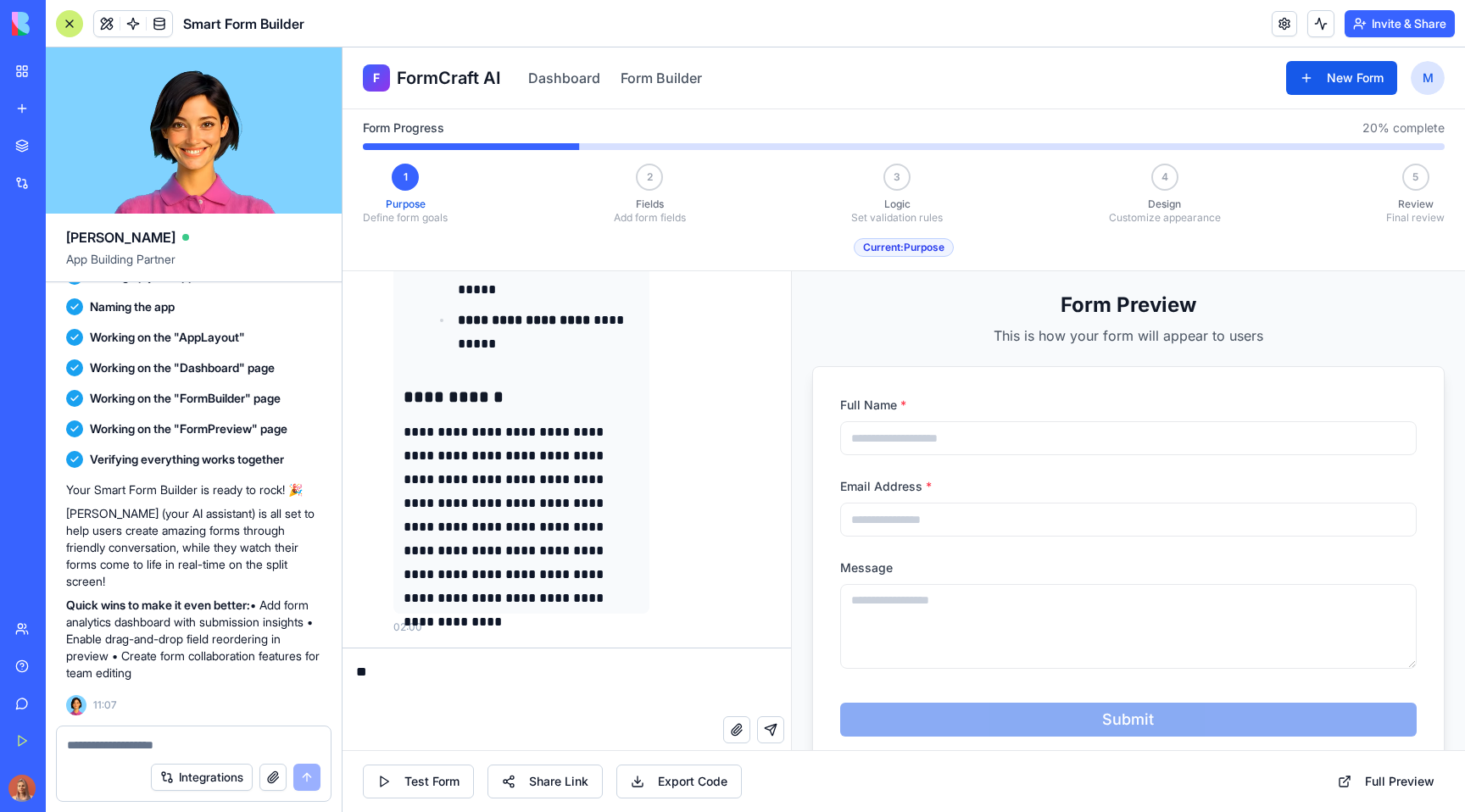
type textarea "*"
type textarea "**********"
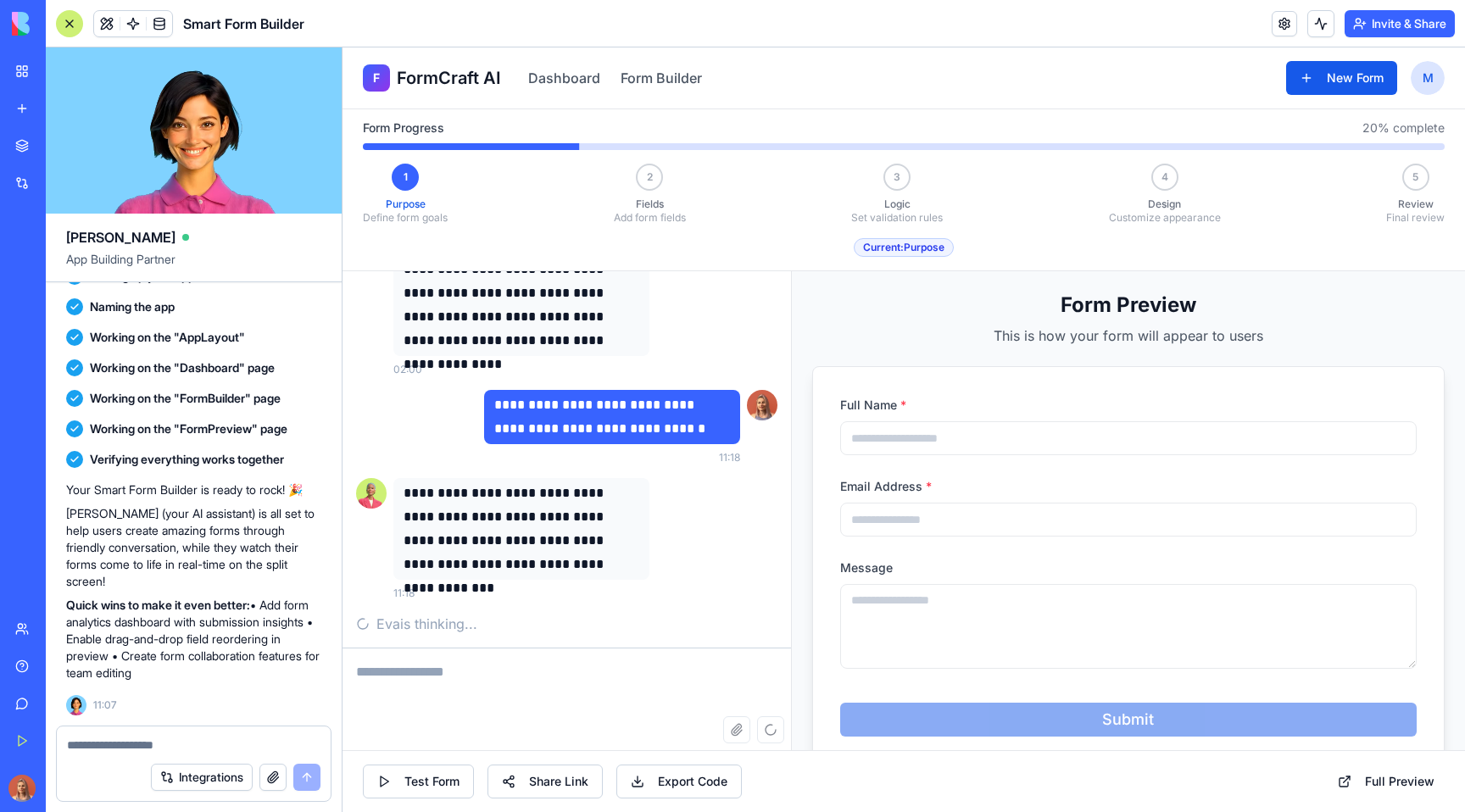
scroll to position [35, 0]
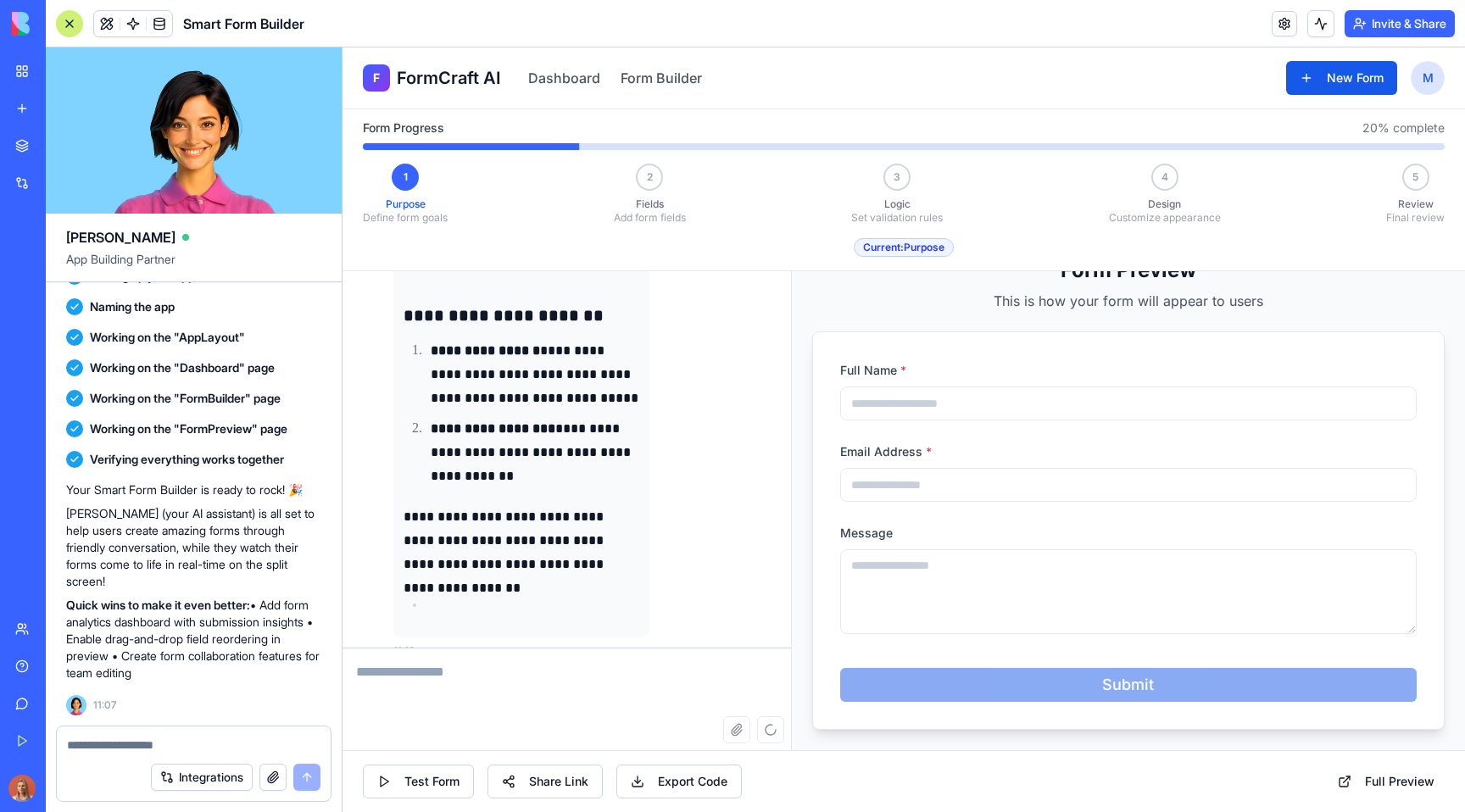
click at [676, 668] on textarea at bounding box center [564, 682] width 444 height 67
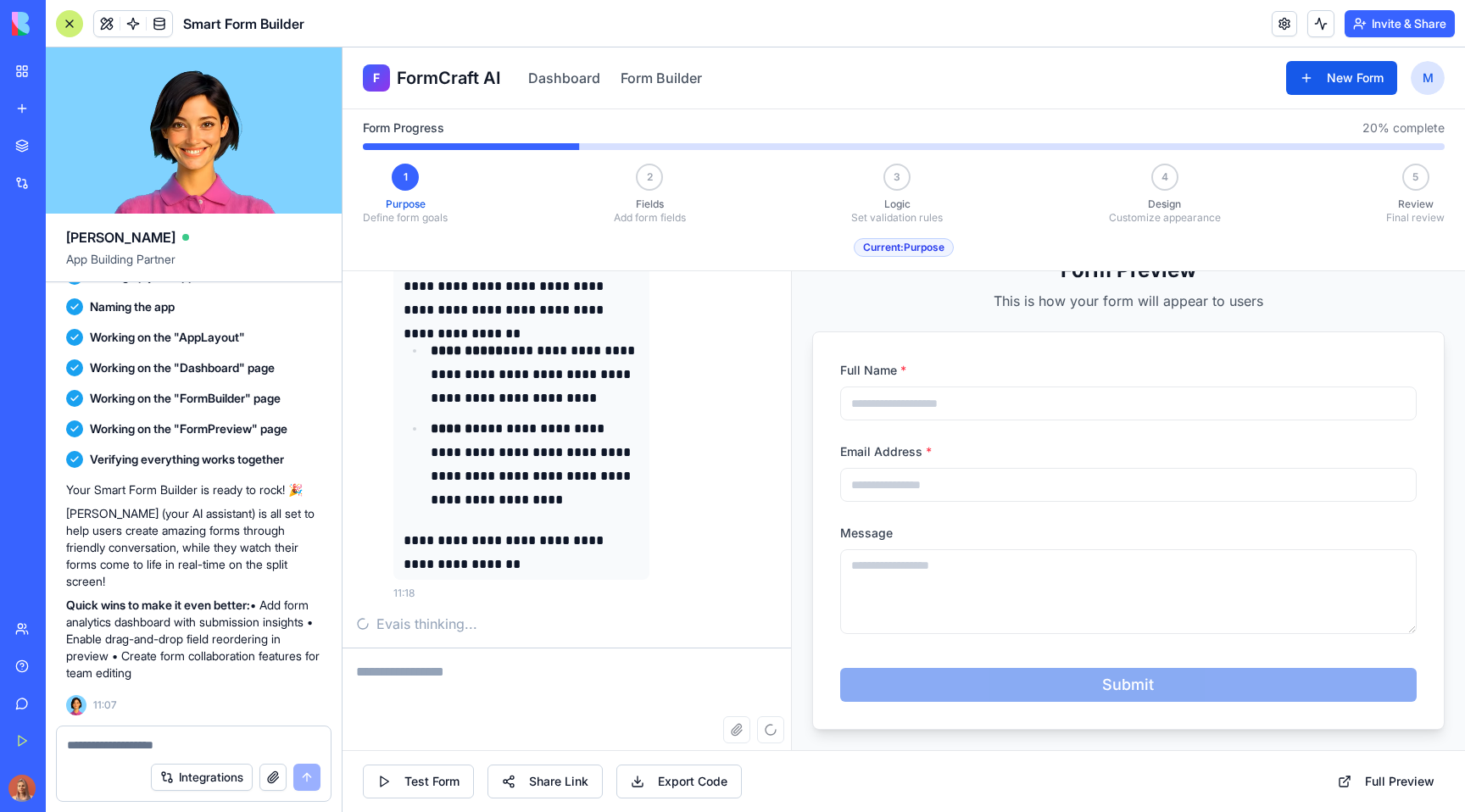
click at [241, 746] on textarea at bounding box center [194, 745] width 254 height 17
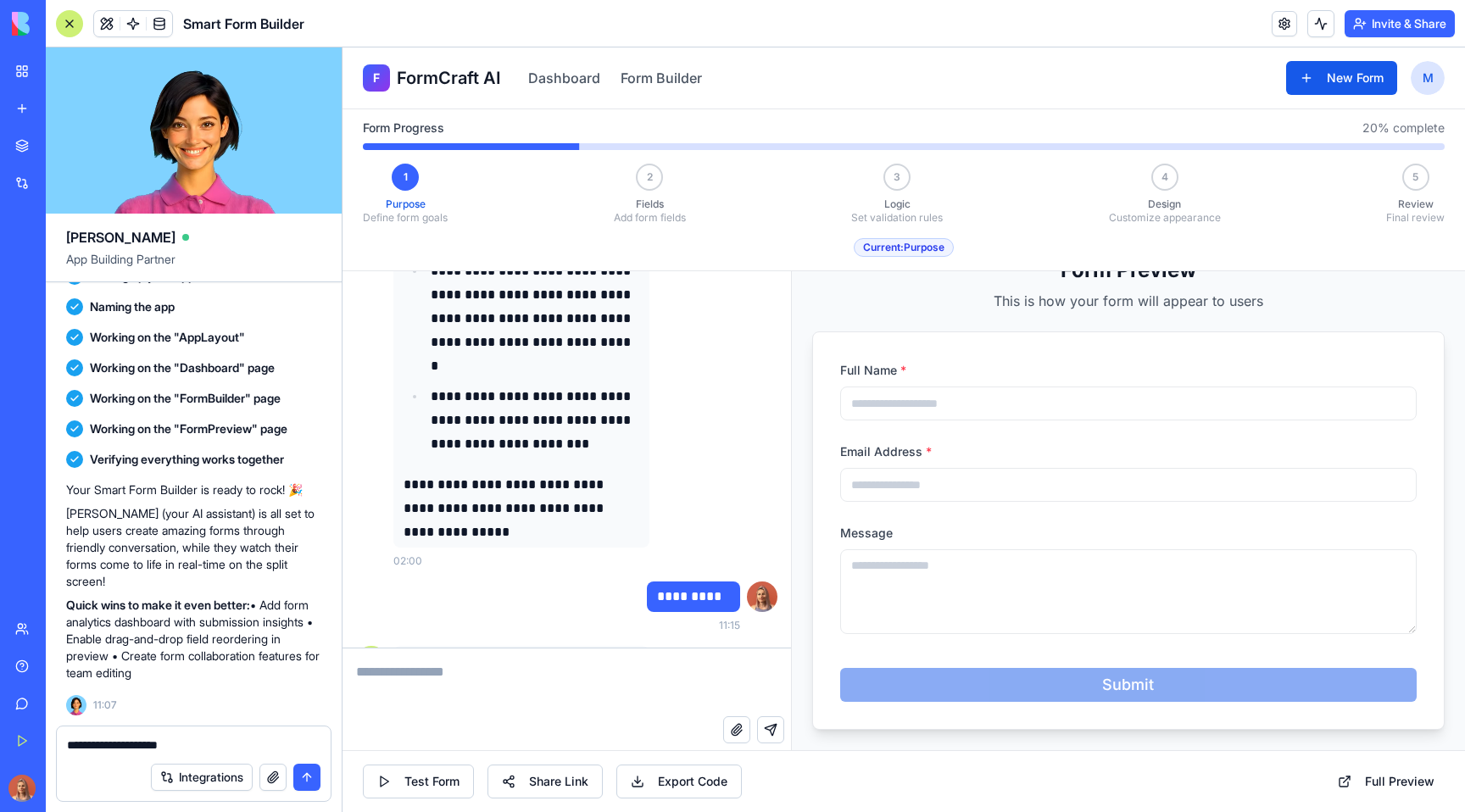
scroll to position [0, 0]
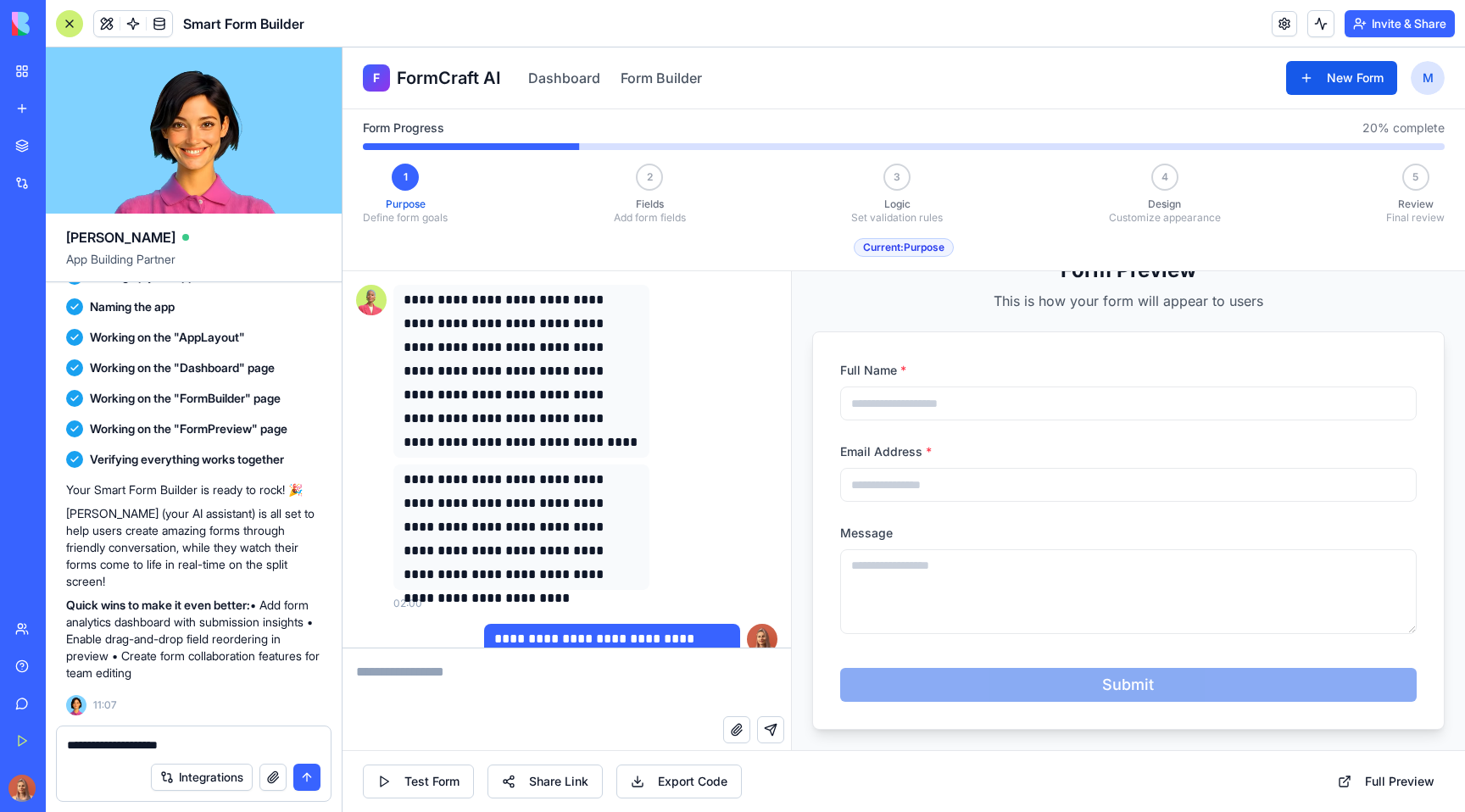
click at [462, 298] on p "**********" at bounding box center [521, 371] width 235 height 166
copy p "***"
click at [255, 737] on textarea "**********" at bounding box center [194, 745] width 254 height 17
click at [199, 743] on textarea "**********" at bounding box center [194, 745] width 254 height 17
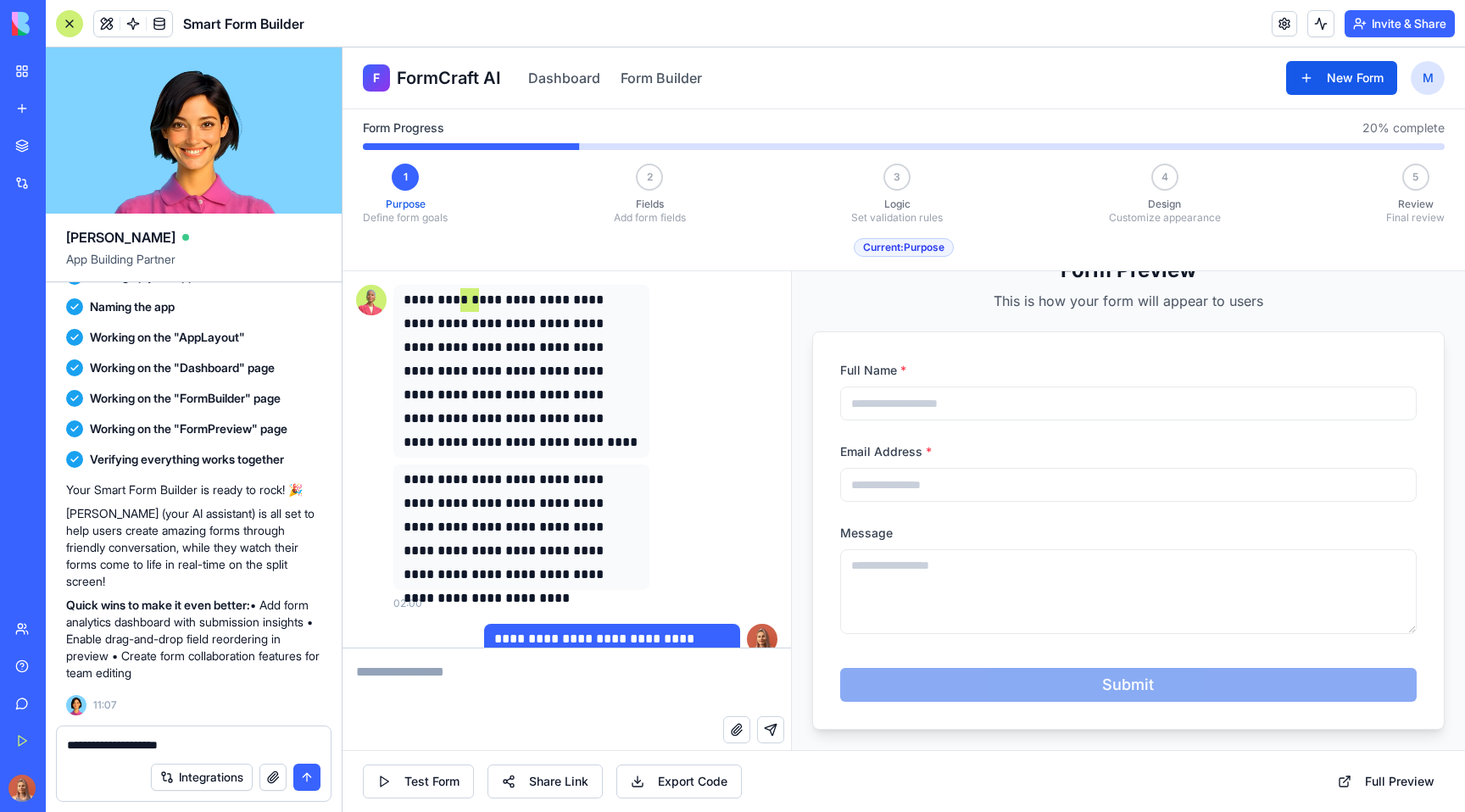
paste textarea "****"
click at [137, 746] on textarea "**********" at bounding box center [194, 745] width 254 height 17
click at [226, 746] on textarea "**********" at bounding box center [194, 745] width 254 height 17
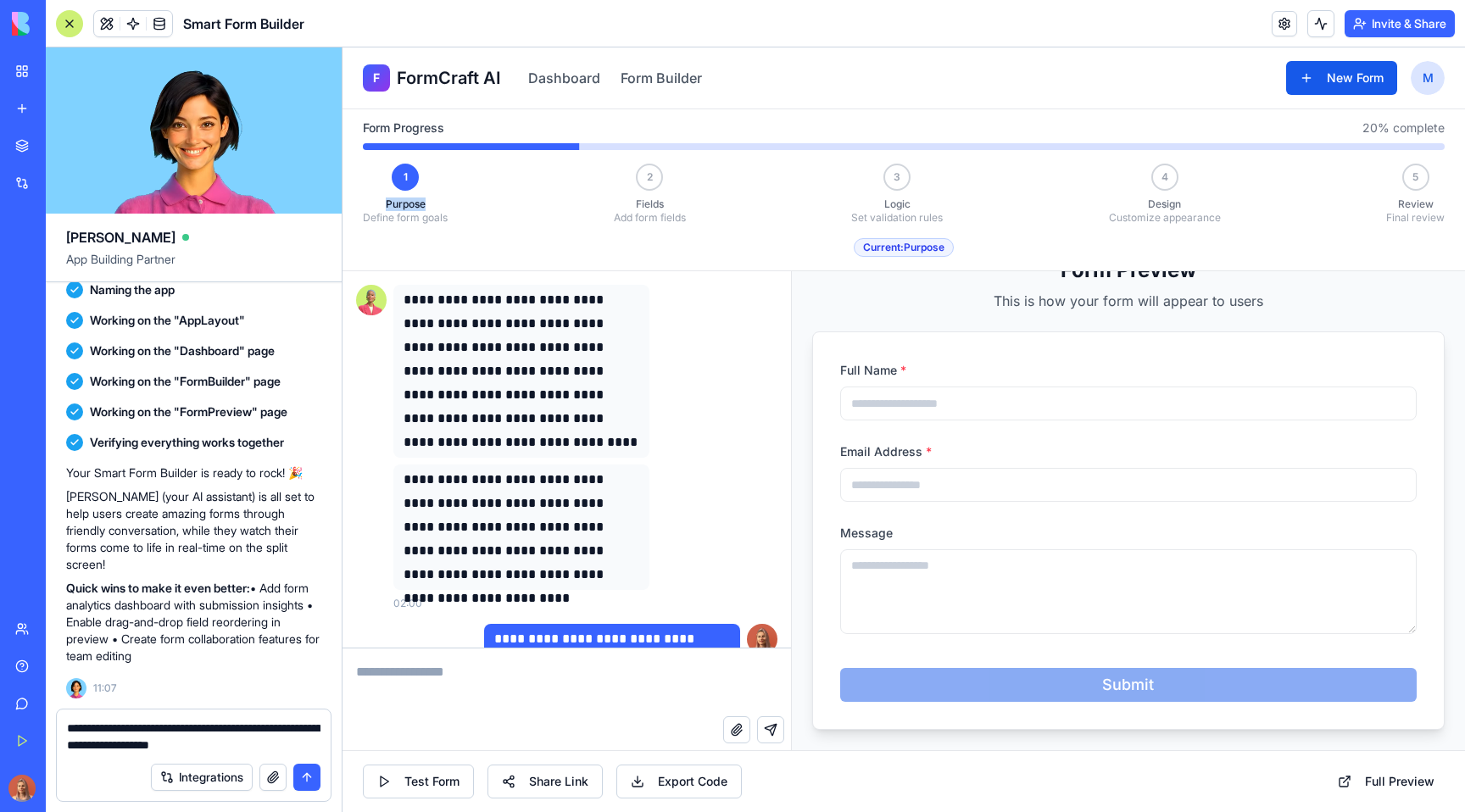
drag, startPoint x: 431, startPoint y: 198, endPoint x: 369, endPoint y: 202, distance: 62.1
click at [369, 202] on p "Purpose" at bounding box center [405, 204] width 85 height 13
copy p "Purpose"
click at [291, 744] on textarea "**********" at bounding box center [194, 736] width 254 height 34
paste textarea "*******"
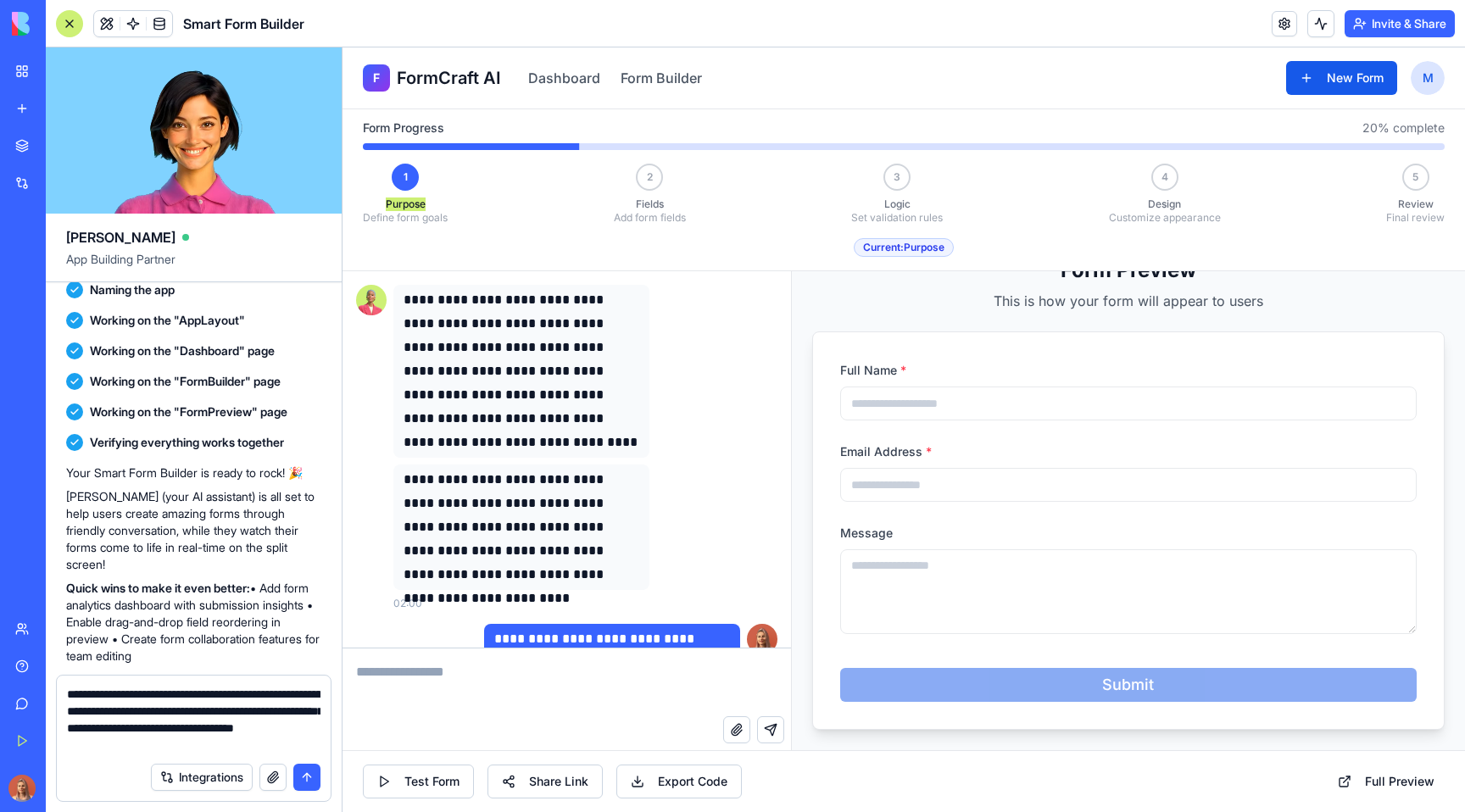
click at [254, 743] on textarea "**********" at bounding box center [194, 719] width 254 height 67
type textarea "**********"
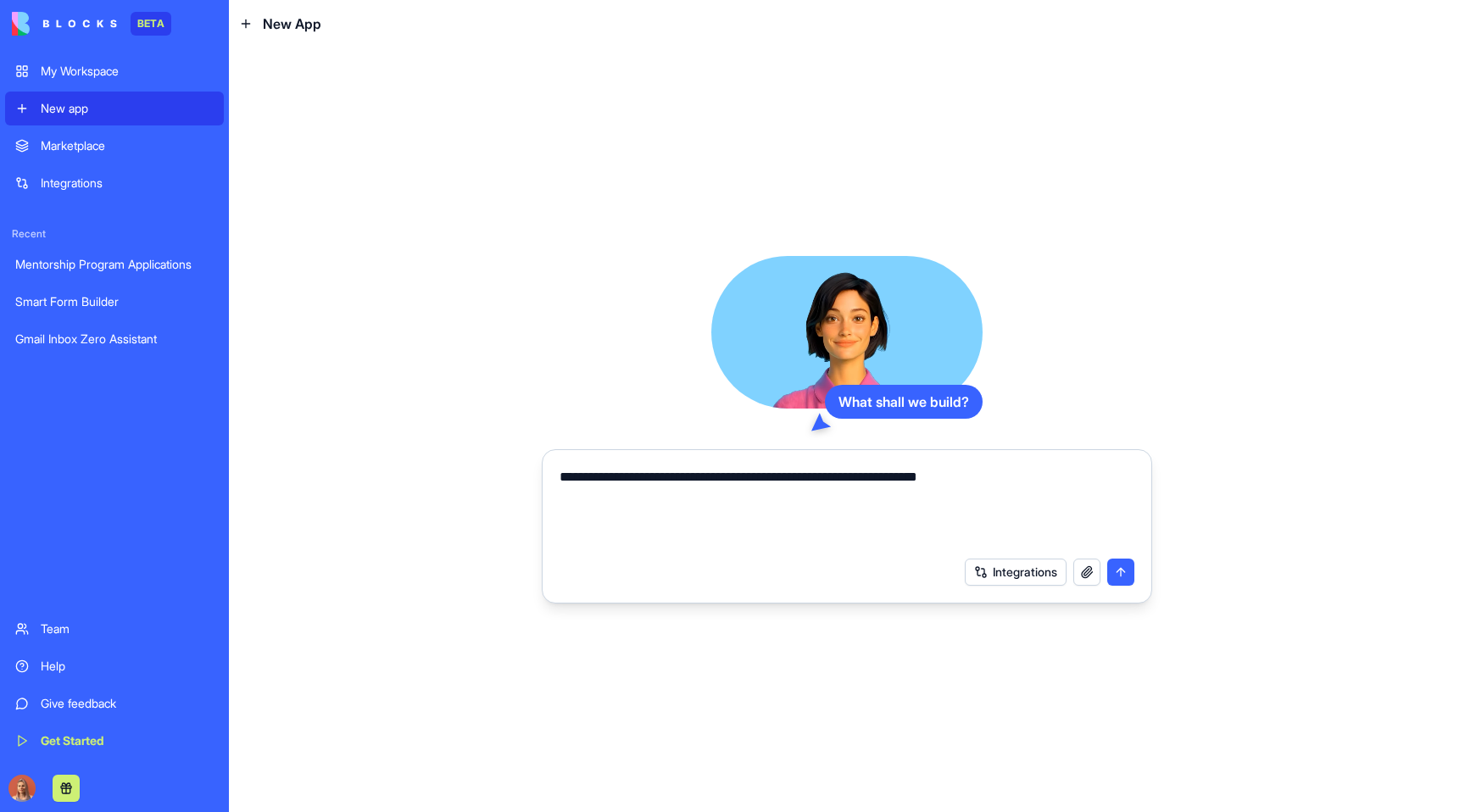
type textarea "**********"
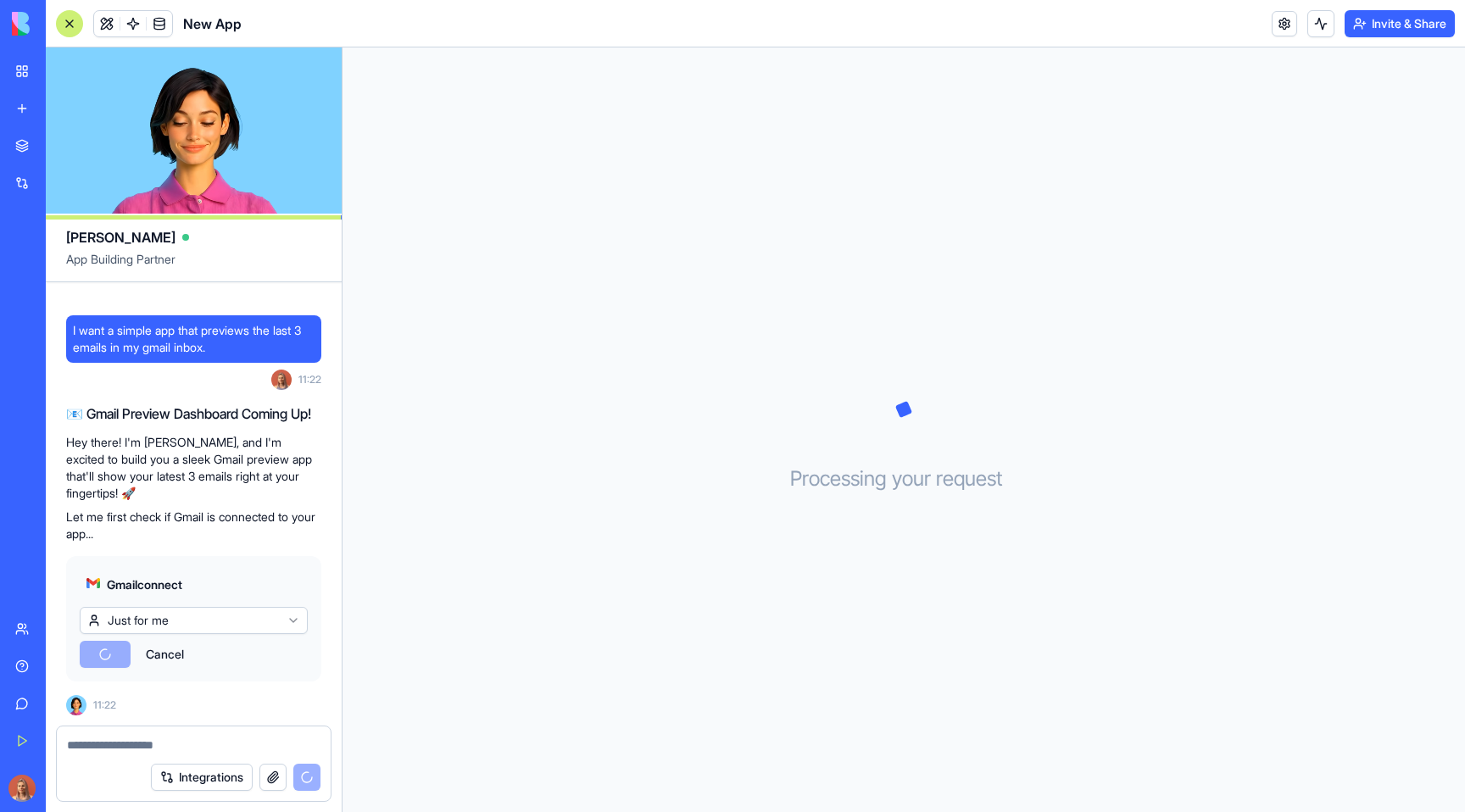
scroll to position [133, 0]
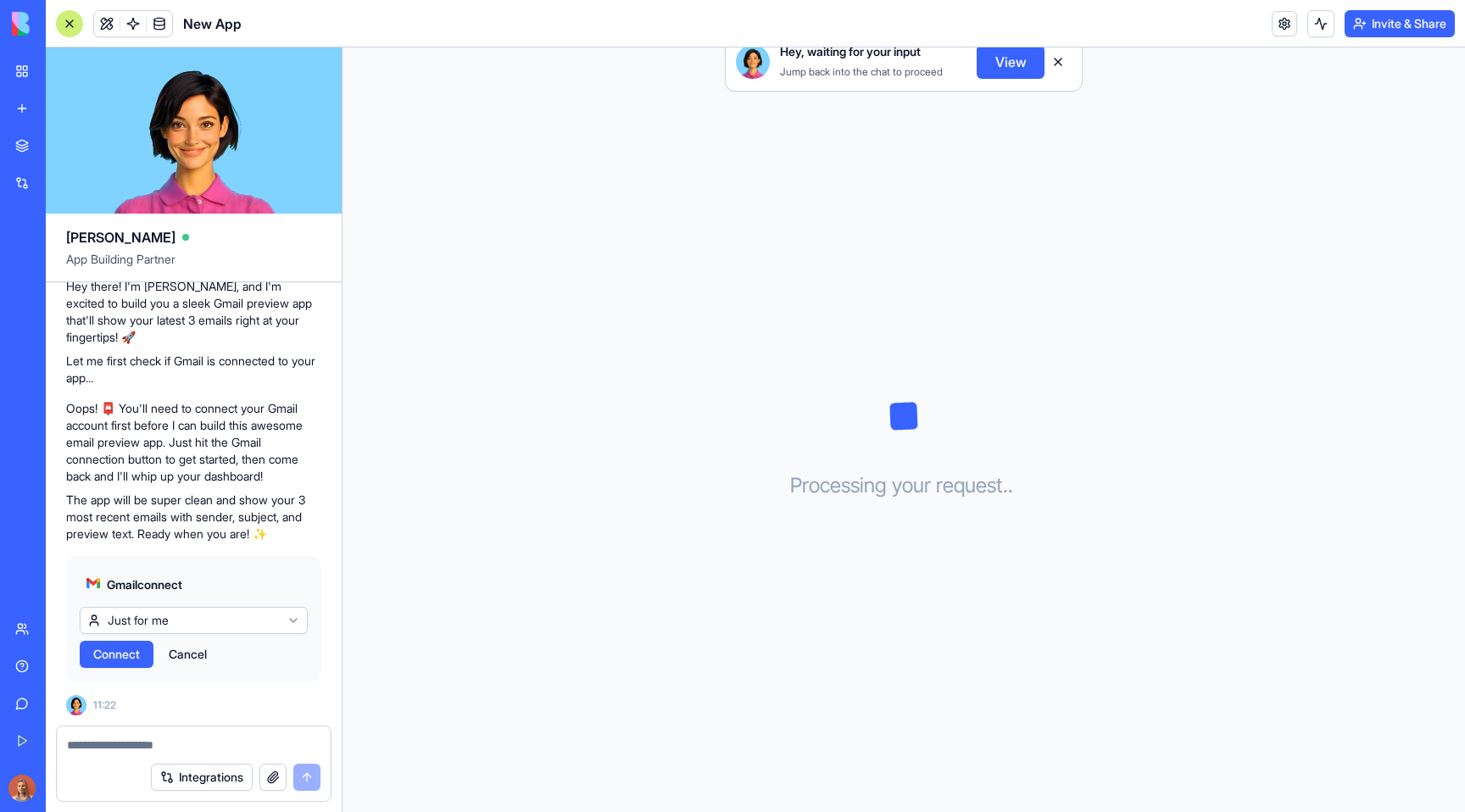
click at [115, 662] on span "Connect" at bounding box center [116, 654] width 46 height 17
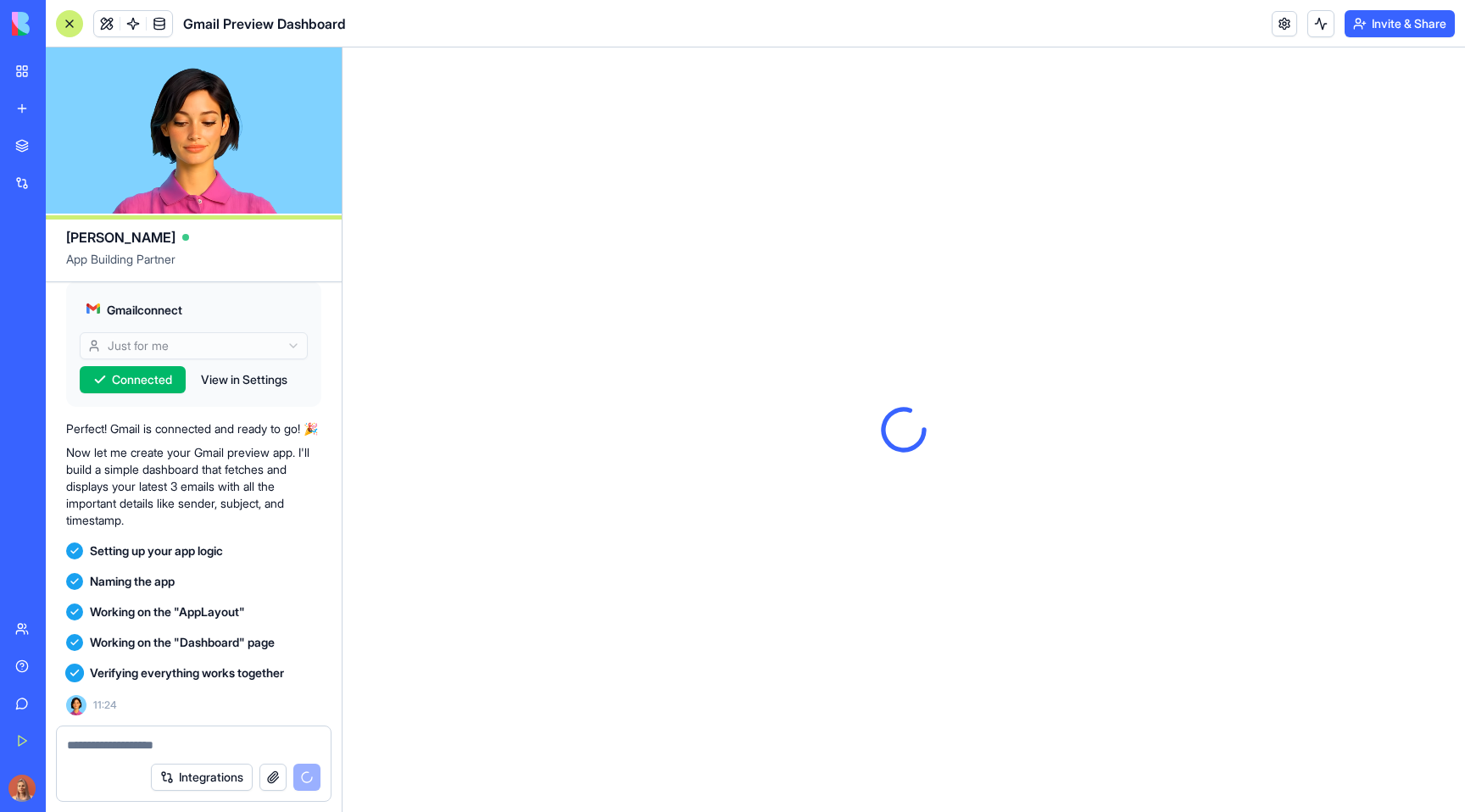
scroll to position [0, 0]
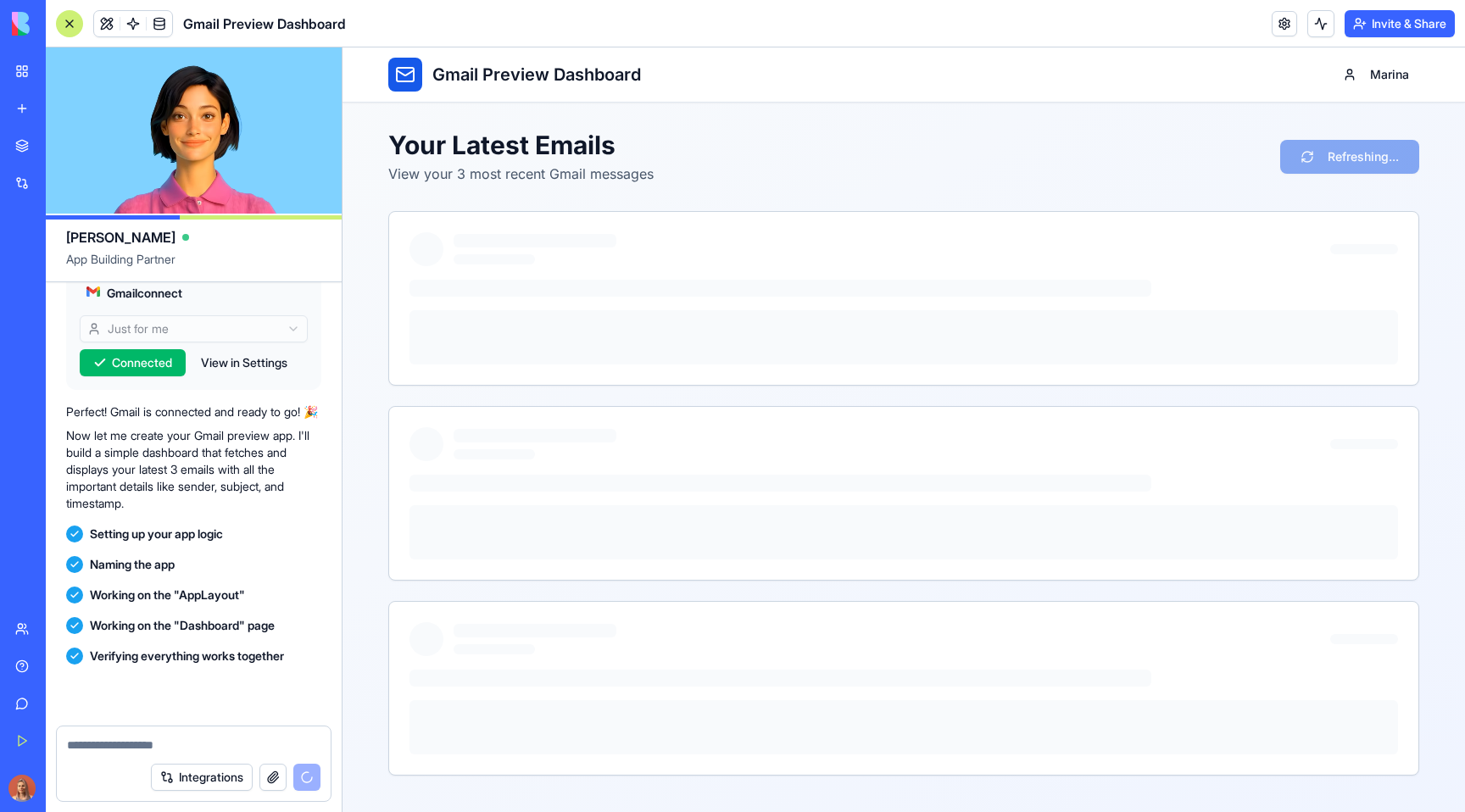
scroll to position [638, 0]
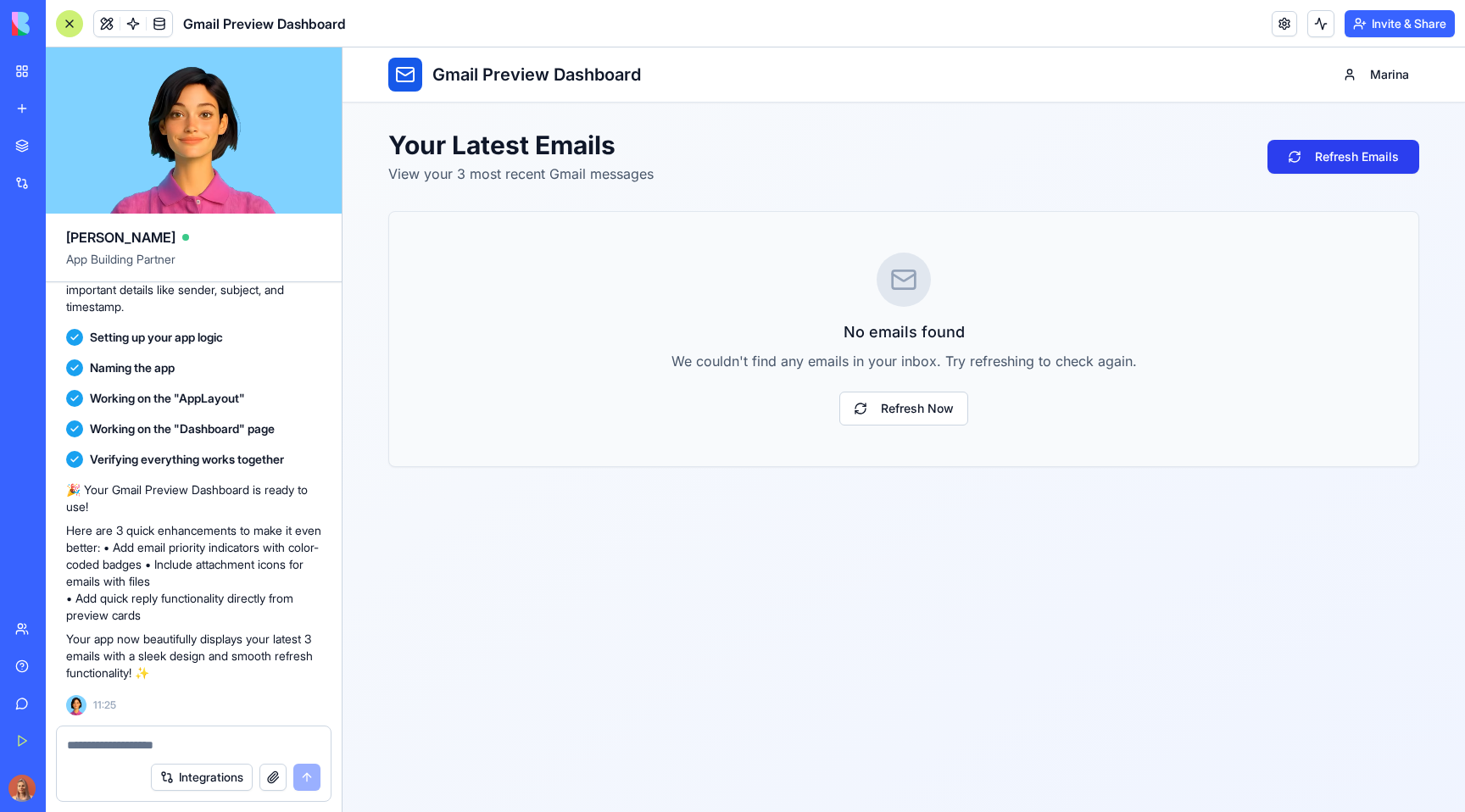
click at [1351, 158] on button "Refresh Emails" at bounding box center [1342, 157] width 151 height 34
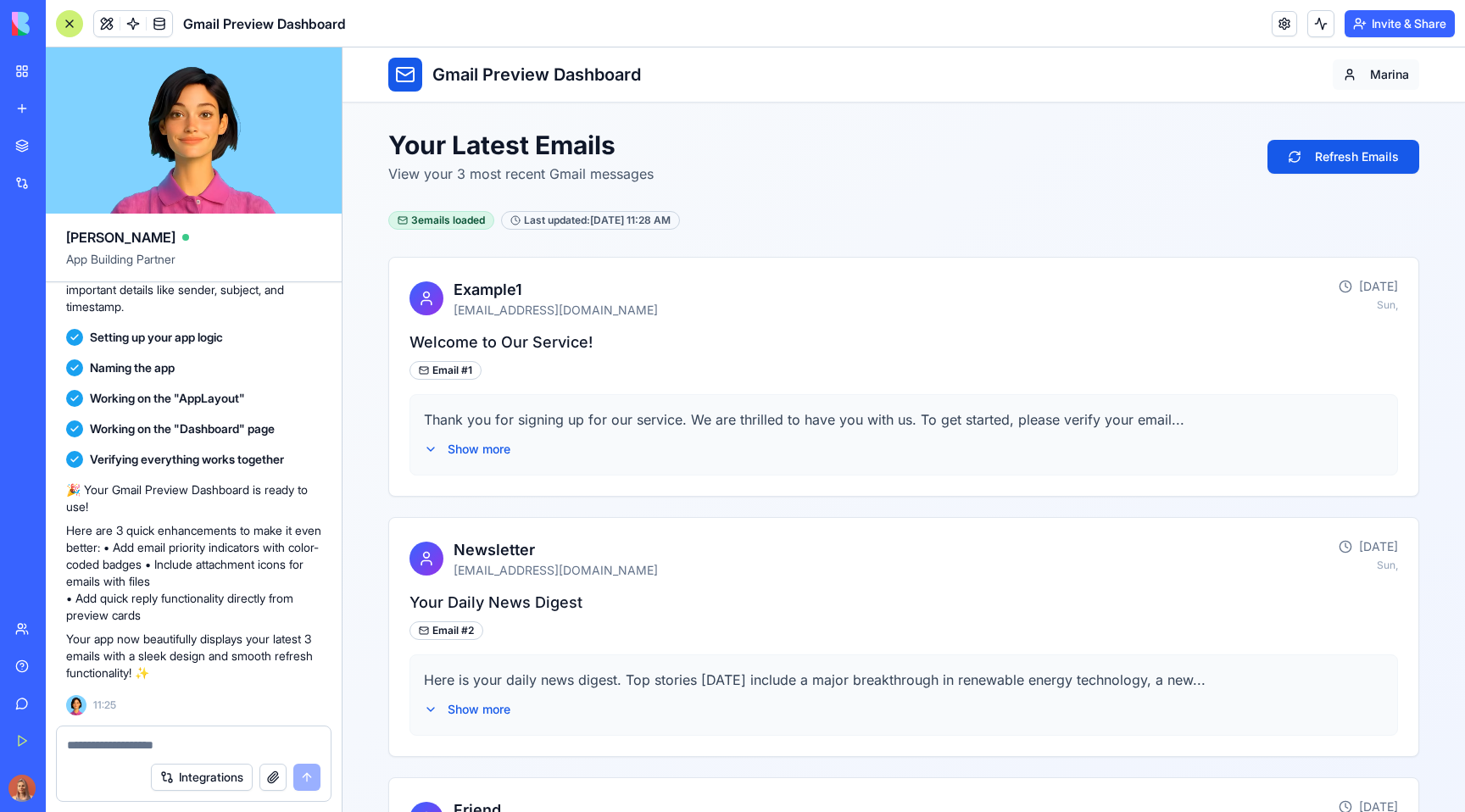
click at [1369, 70] on html "Gmail Preview Dashboard Marina Your Latest Emails View your 3 most recent Gmail…" at bounding box center [903, 545] width 1122 height 996
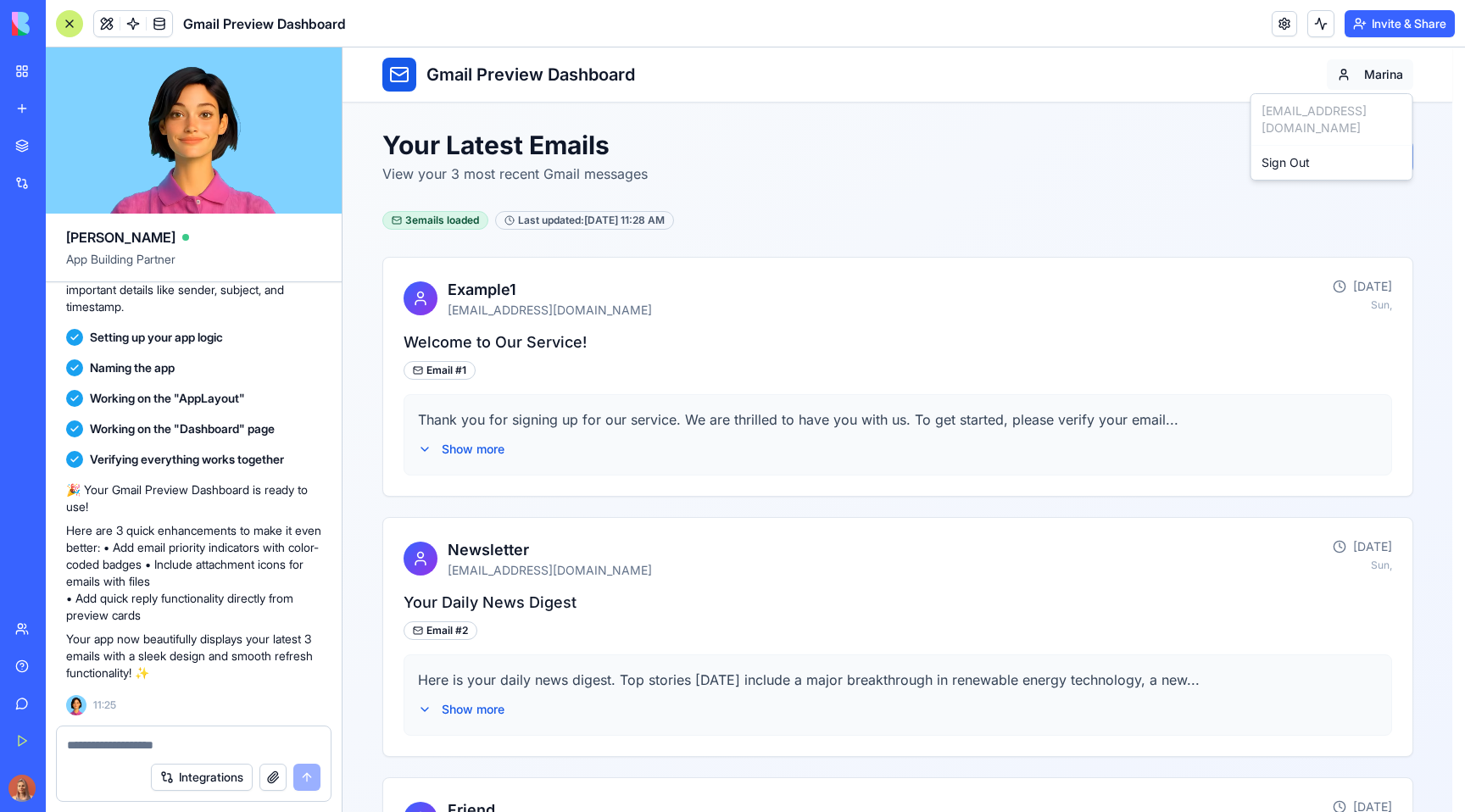
click at [1369, 70] on html "Gmail Preview Dashboard Marina Your Latest Emails View your 3 most recent Gmail…" at bounding box center [903, 545] width 1122 height 996
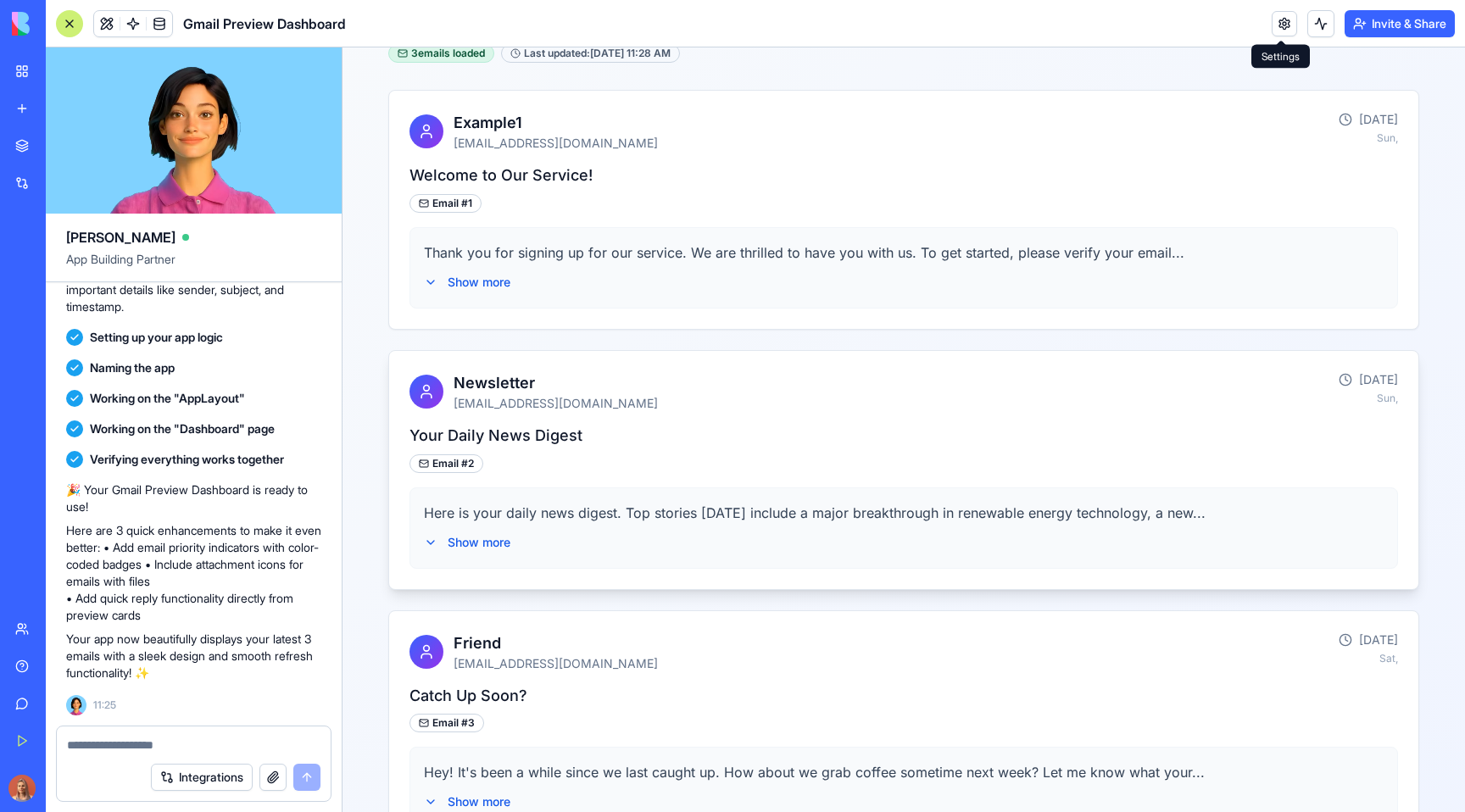
scroll to position [233, 0]
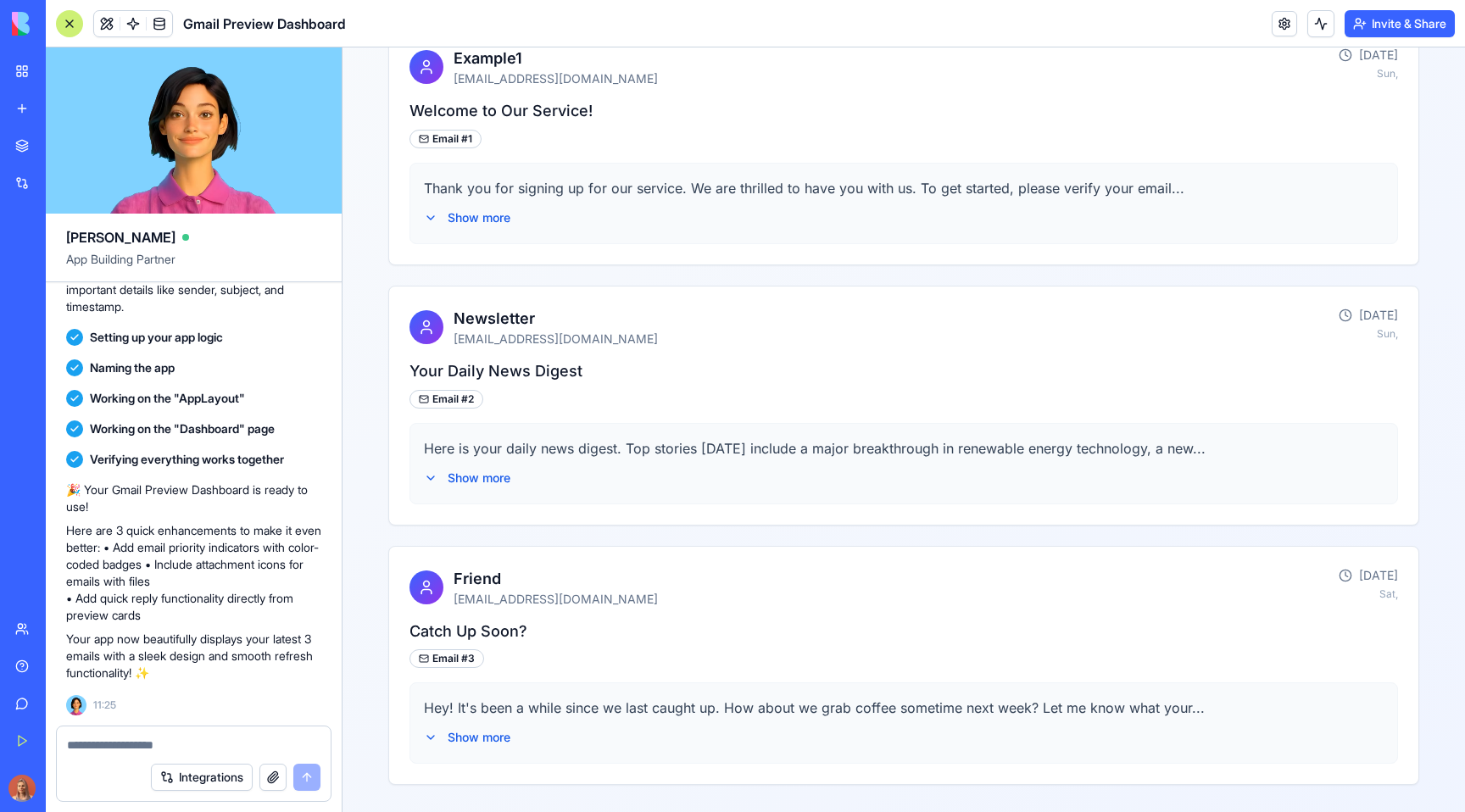
click at [132, 741] on textarea at bounding box center [194, 745] width 254 height 17
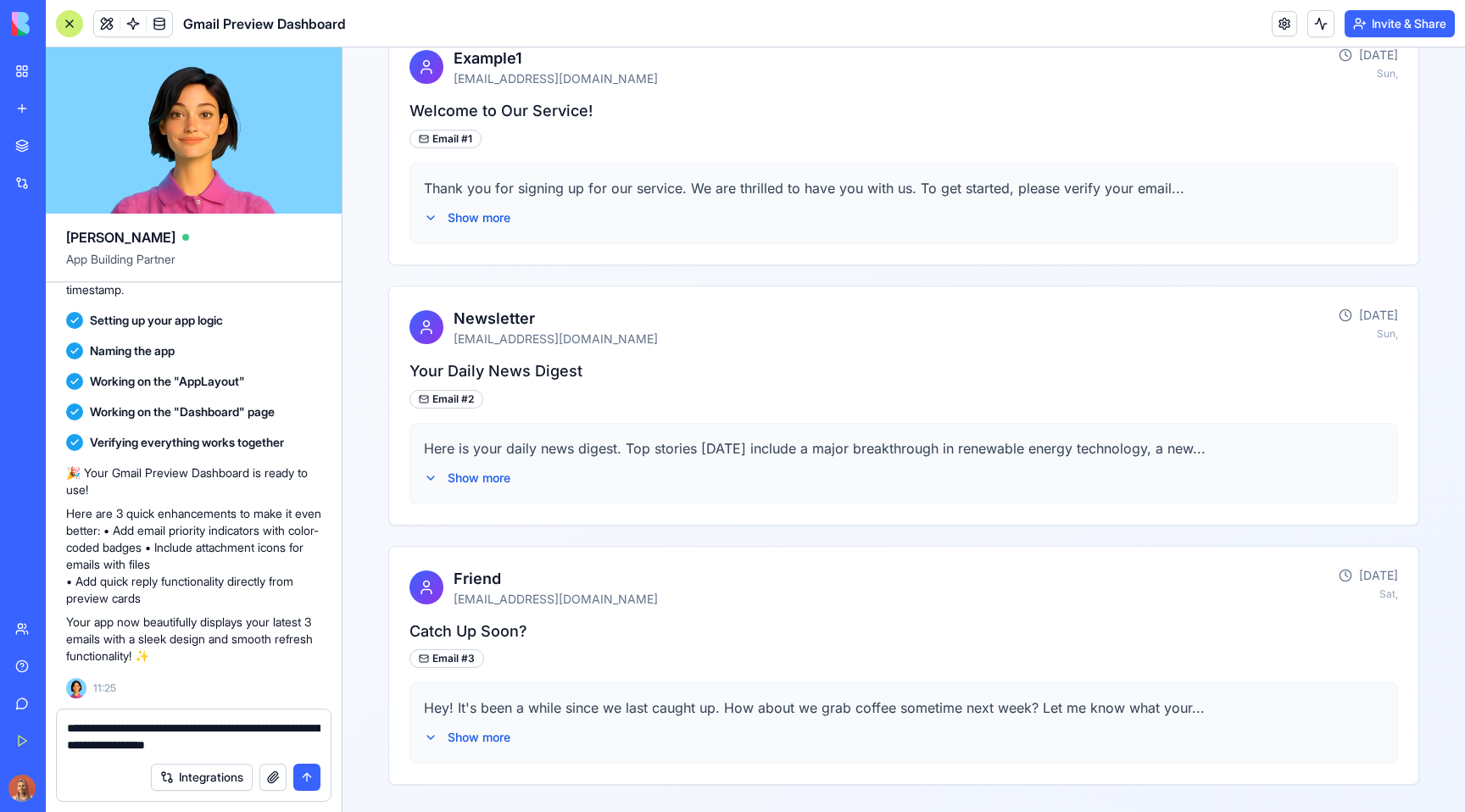
type textarea "**********"
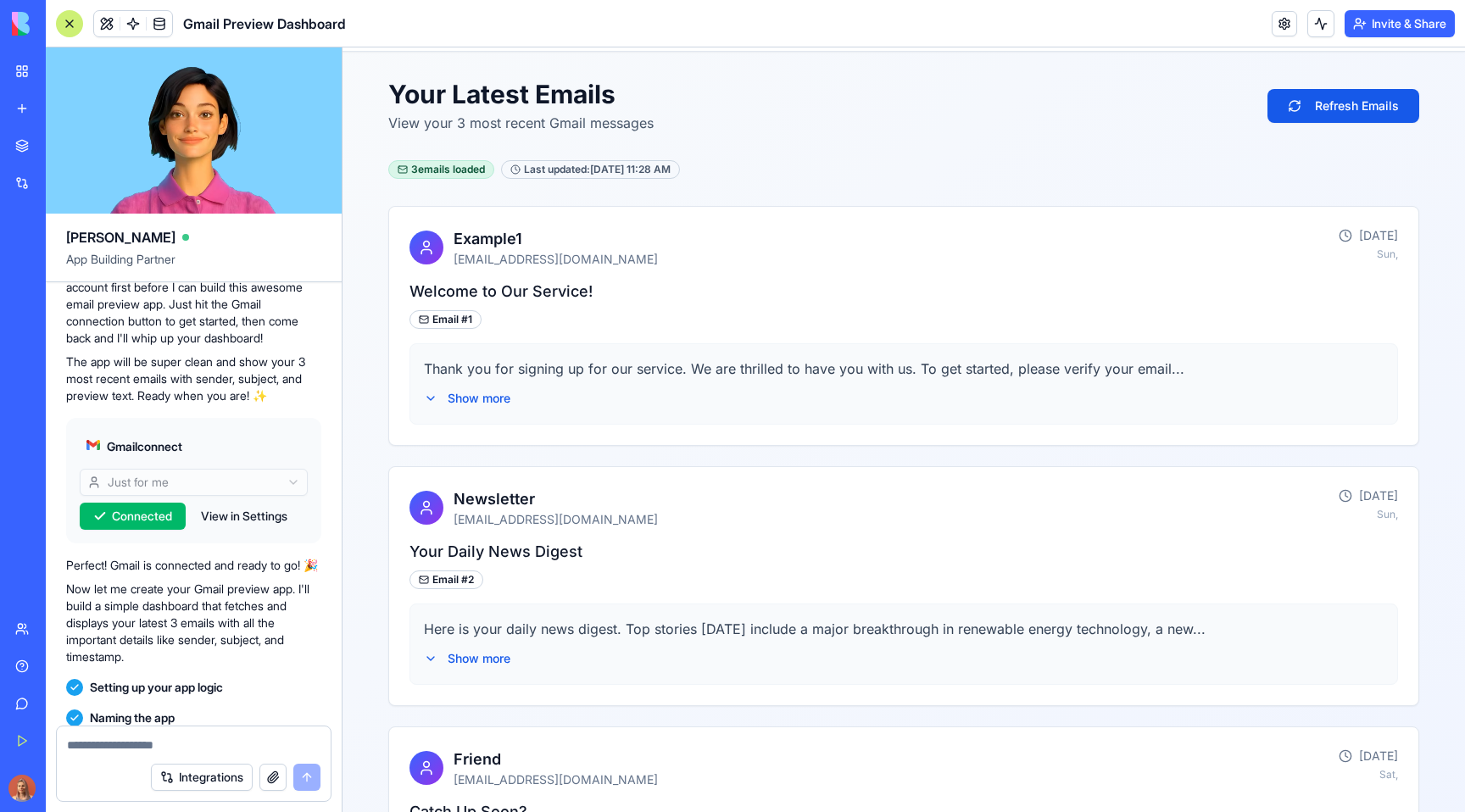
scroll to position [393, 0]
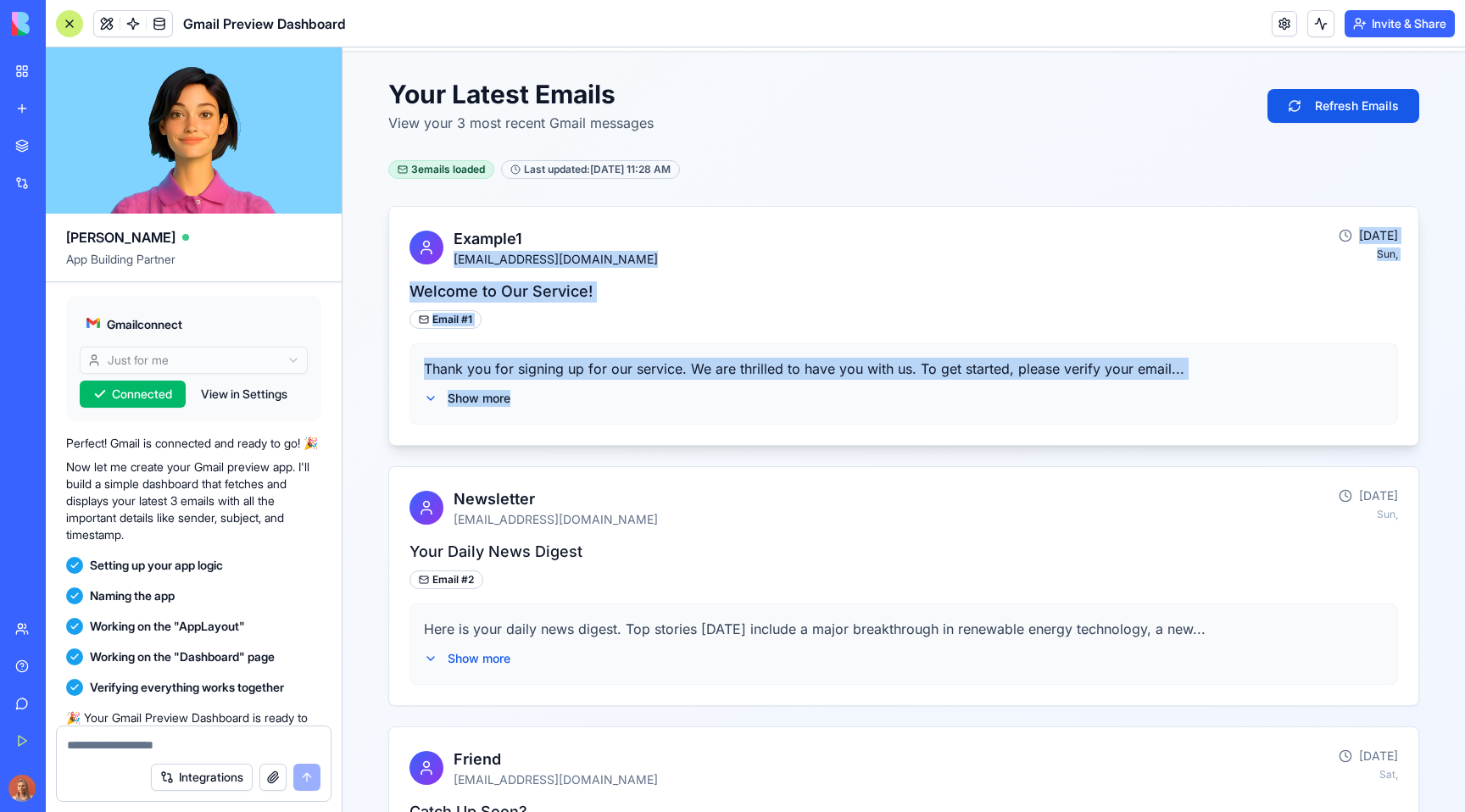
drag, startPoint x: 640, startPoint y: 242, endPoint x: 601, endPoint y: 441, distance: 202.8
click at [601, 441] on div "Example1 [EMAIL_ADDRESS][DOMAIN_NAME] [DATE] Sun, Welcome to Our Service! Email…" at bounding box center [904, 326] width 1031 height 240
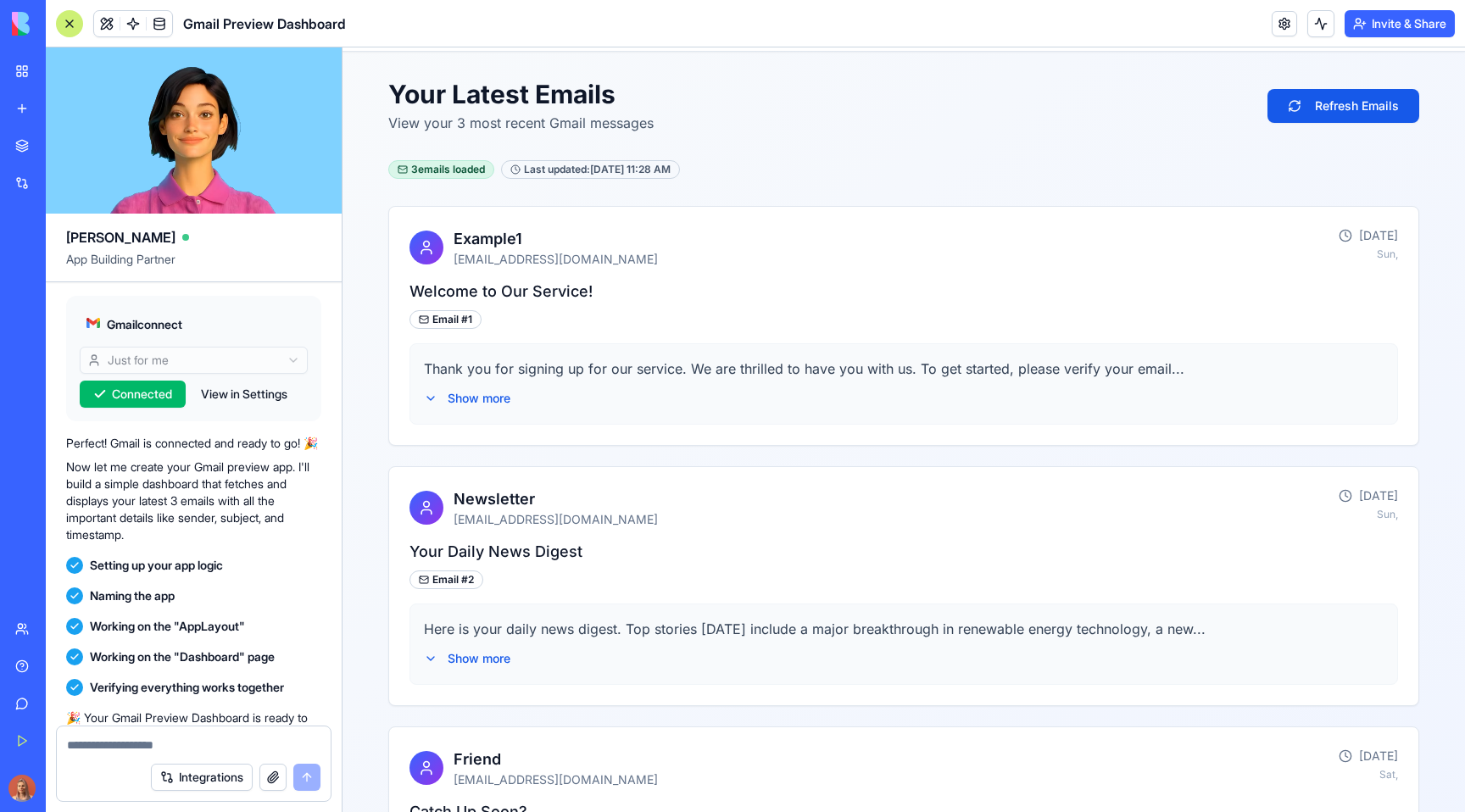
click at [697, 460] on div "Example1 [EMAIL_ADDRESS][DOMAIN_NAME] [DATE] Sun, Welcome to Our Service! Email…" at bounding box center [904, 585] width 1031 height 760
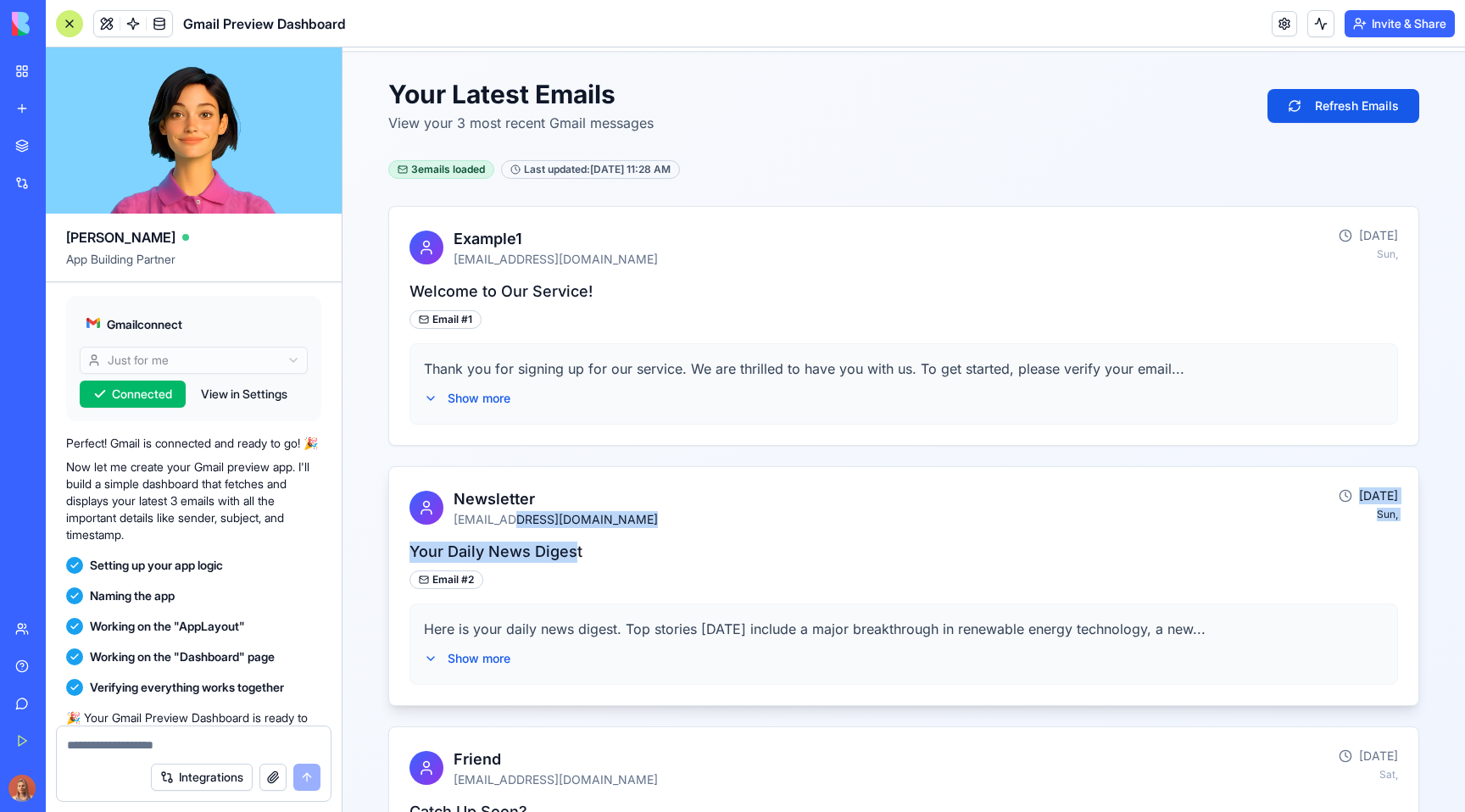
drag, startPoint x: 501, startPoint y: 523, endPoint x: 564, endPoint y: 549, distance: 68.2
click at [564, 549] on div "Newsletter newsletter@news.com Oct 15 Sun, Your Daily News Digest Email # 2 Her…" at bounding box center [904, 586] width 1031 height 240
click at [671, 548] on h4 "Your Daily News Digest" at bounding box center [903, 552] width 988 height 21
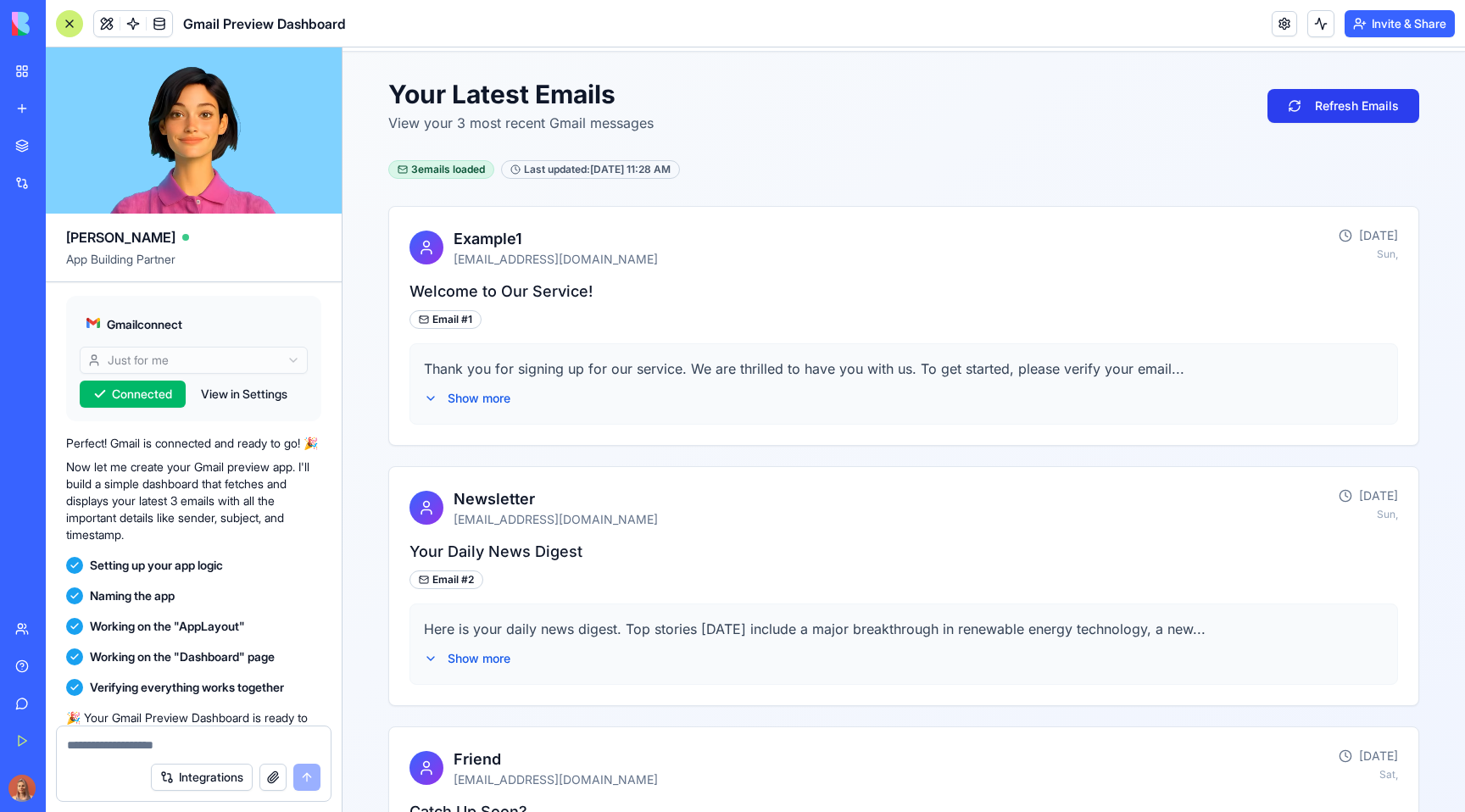
click at [1328, 122] on button "Refresh Emails" at bounding box center [1342, 106] width 151 height 34
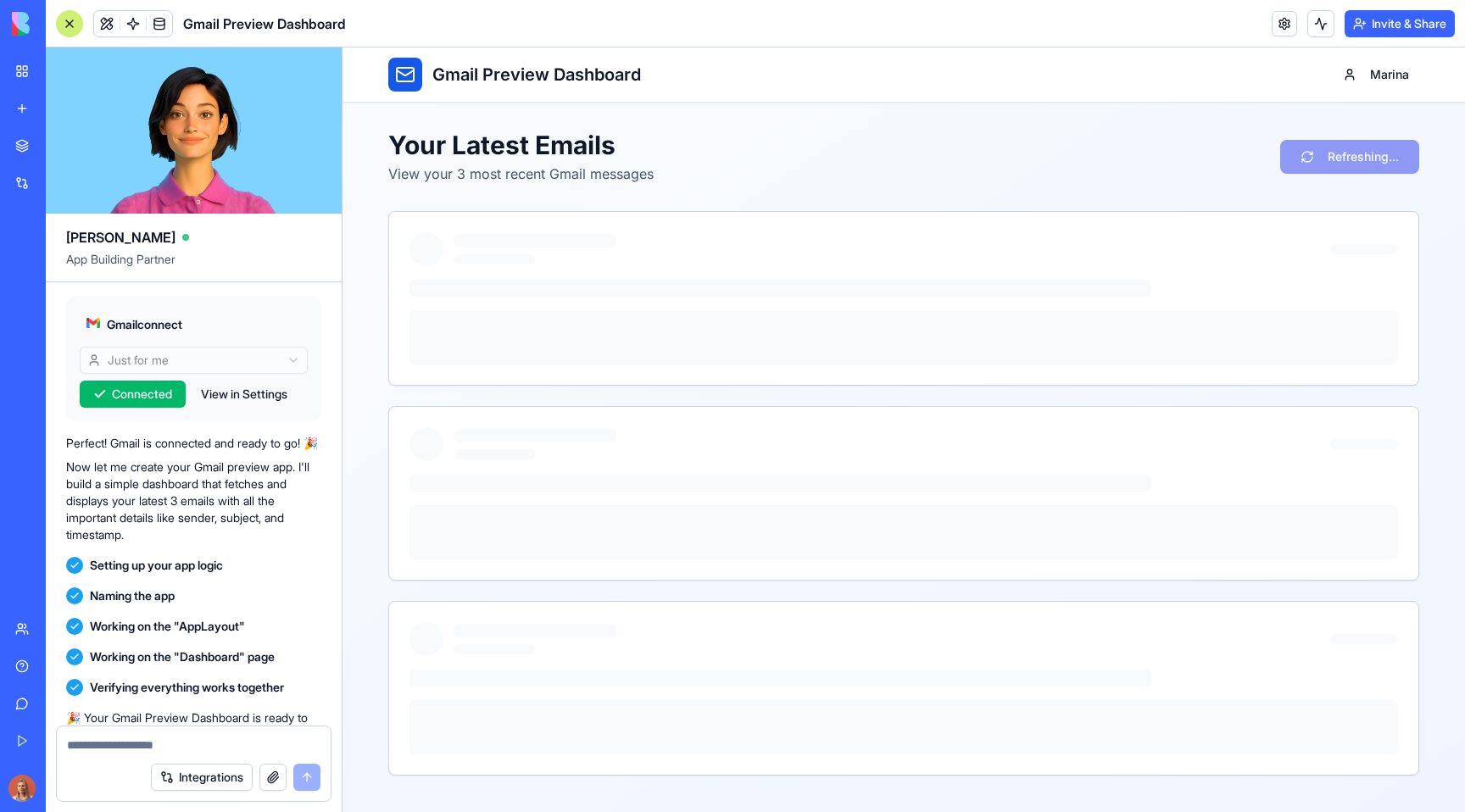
scroll to position [0, 0]
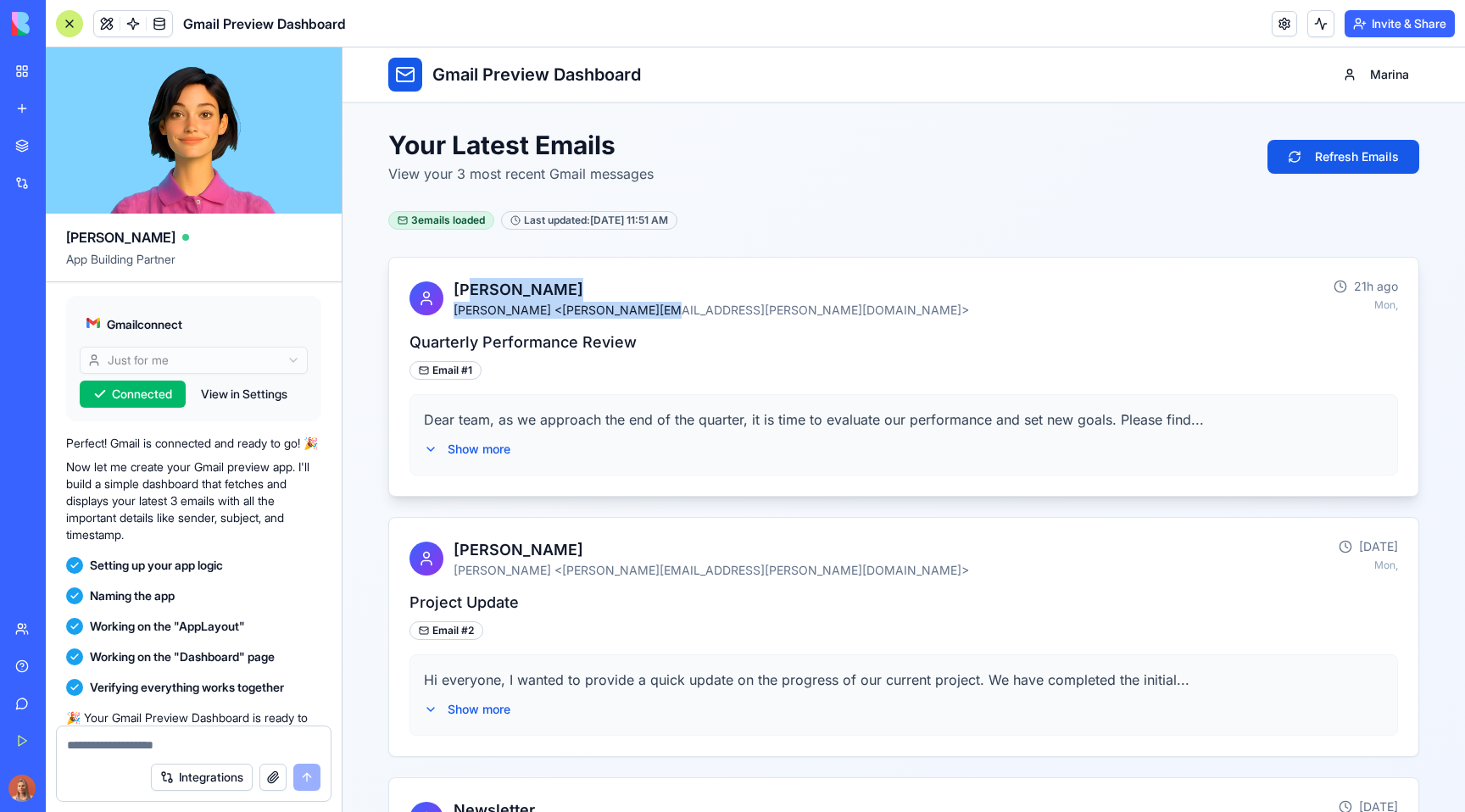
drag, startPoint x: 470, startPoint y: 279, endPoint x: 542, endPoint y: 326, distance: 86.0
click at [542, 326] on div "John Doe John Doe <john.doe@example.com> 21h ago Mon," at bounding box center [904, 294] width 1029 height 74
click at [761, 347] on h4 "Quarterly Performance Review" at bounding box center [903, 343] width 988 height 21
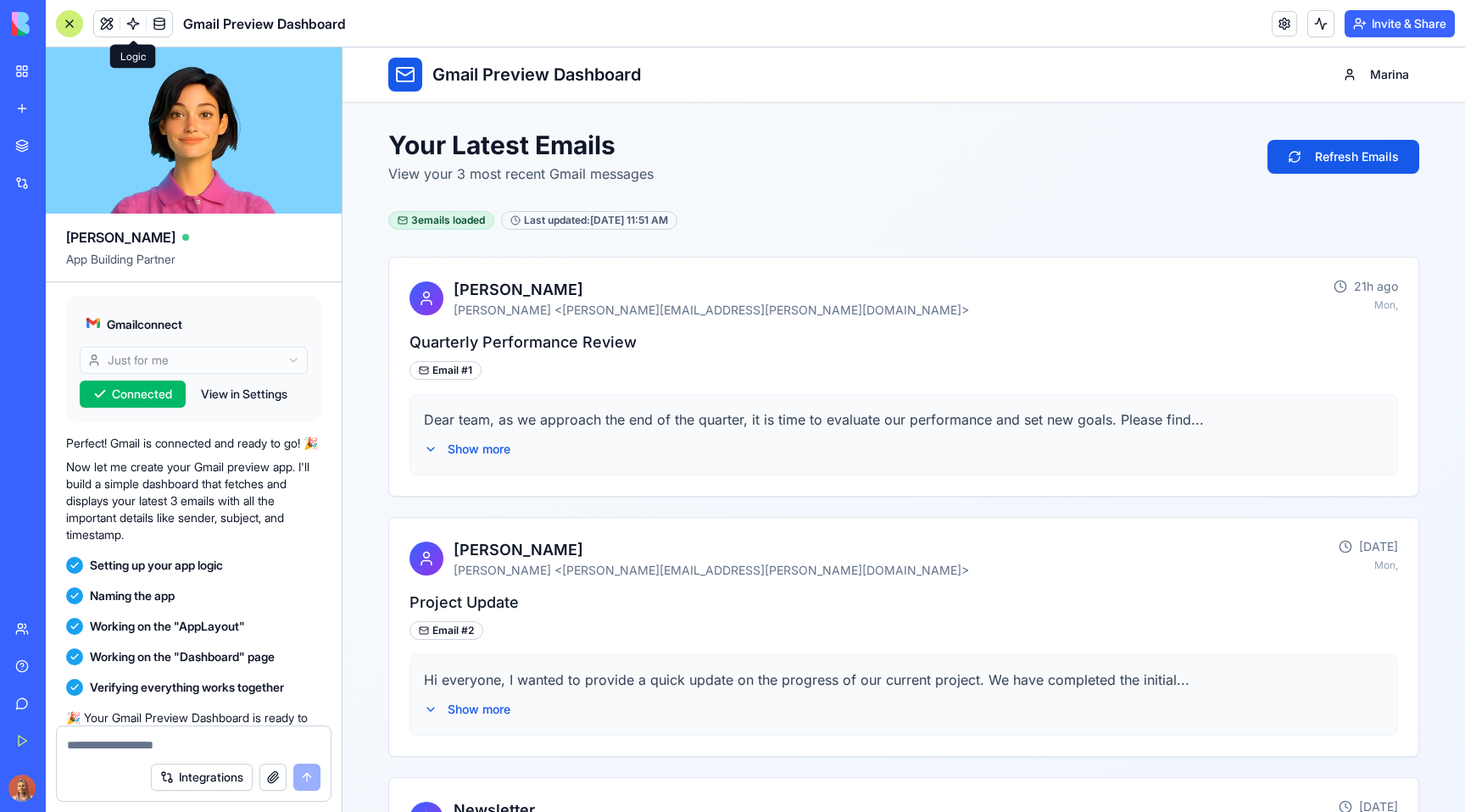
click at [131, 26] on span at bounding box center [133, 24] width 47 height 47
click at [158, 26] on span at bounding box center [159, 24] width 47 height 47
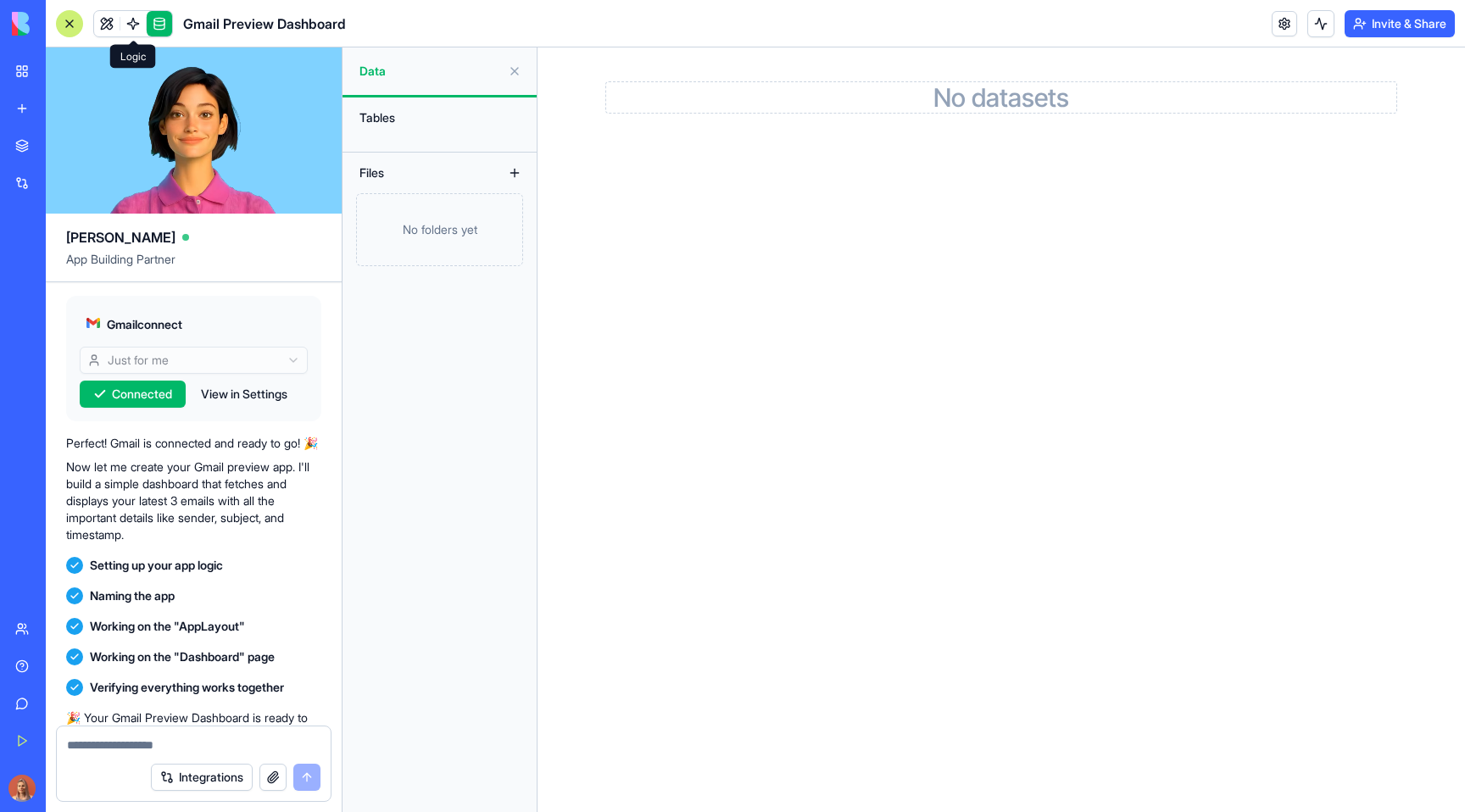
click at [140, 28] on link at bounding box center [133, 24] width 25 height 25
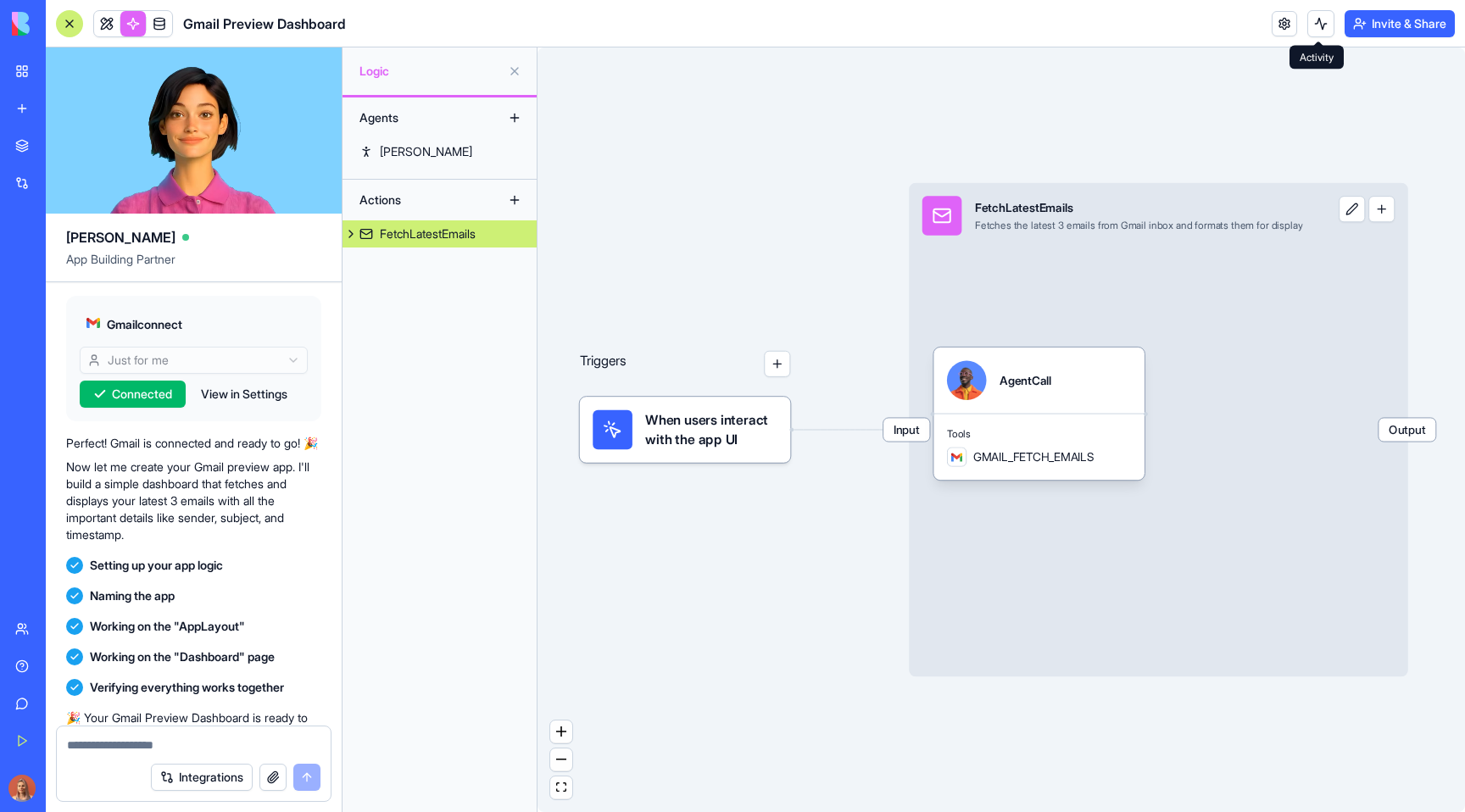
click at [1326, 24] on button at bounding box center [1320, 24] width 27 height 27
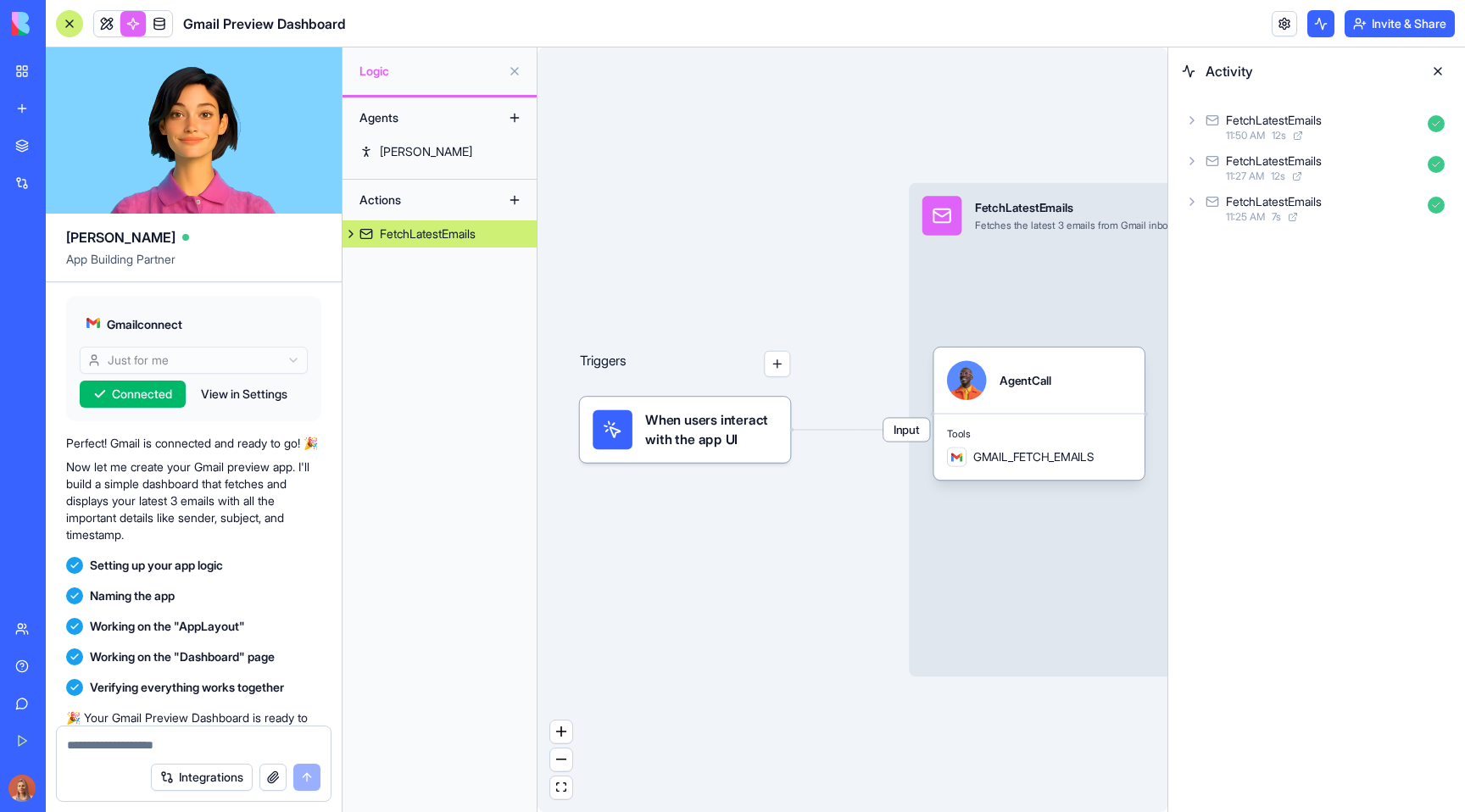
click at [1192, 126] on icon at bounding box center [1191, 120] width 13 height 13
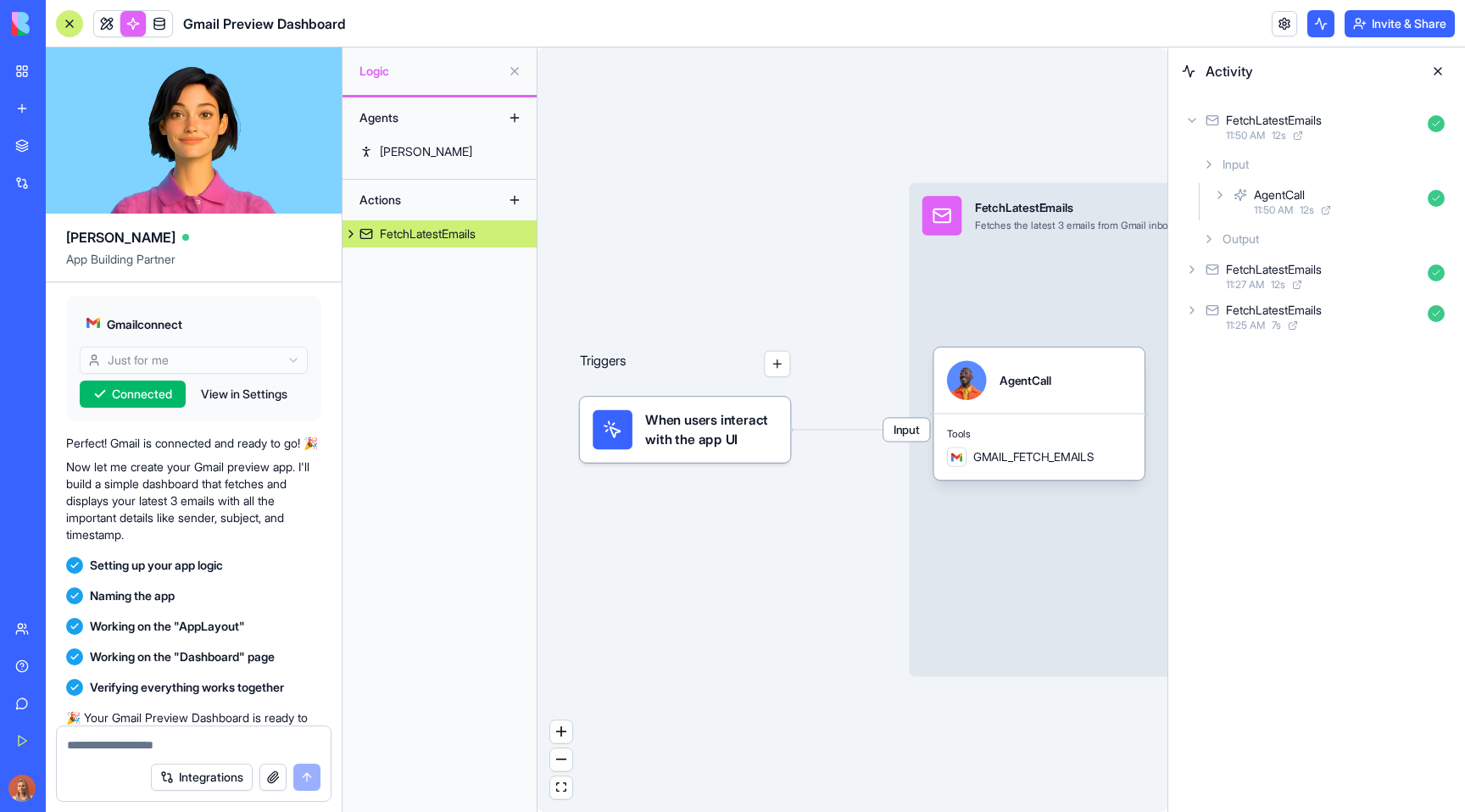
click at [1216, 196] on icon at bounding box center [1219, 194] width 13 height 13
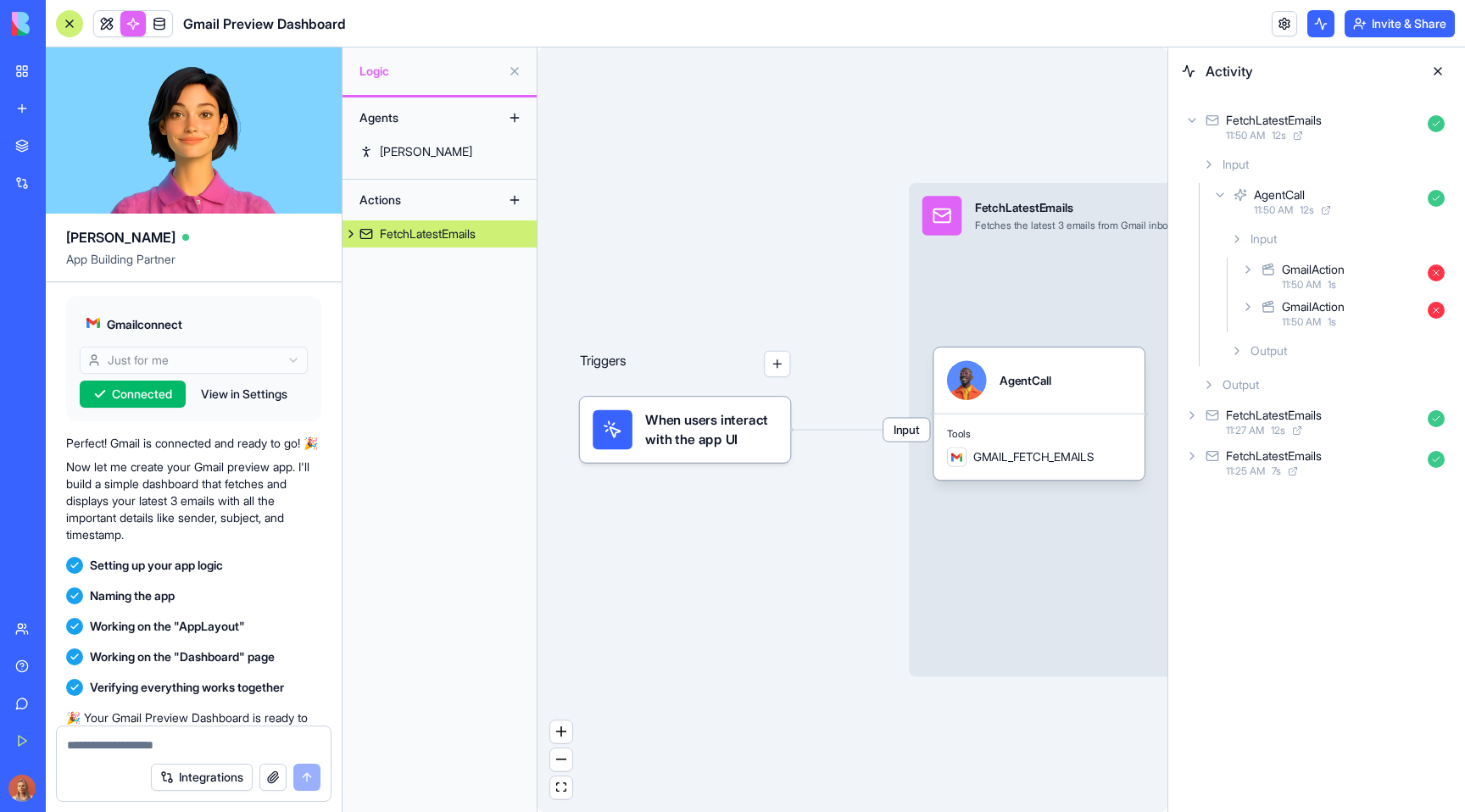
click at [1251, 283] on div "GmailAction 11:50 AM 1 s" at bounding box center [1344, 276] width 214 height 38
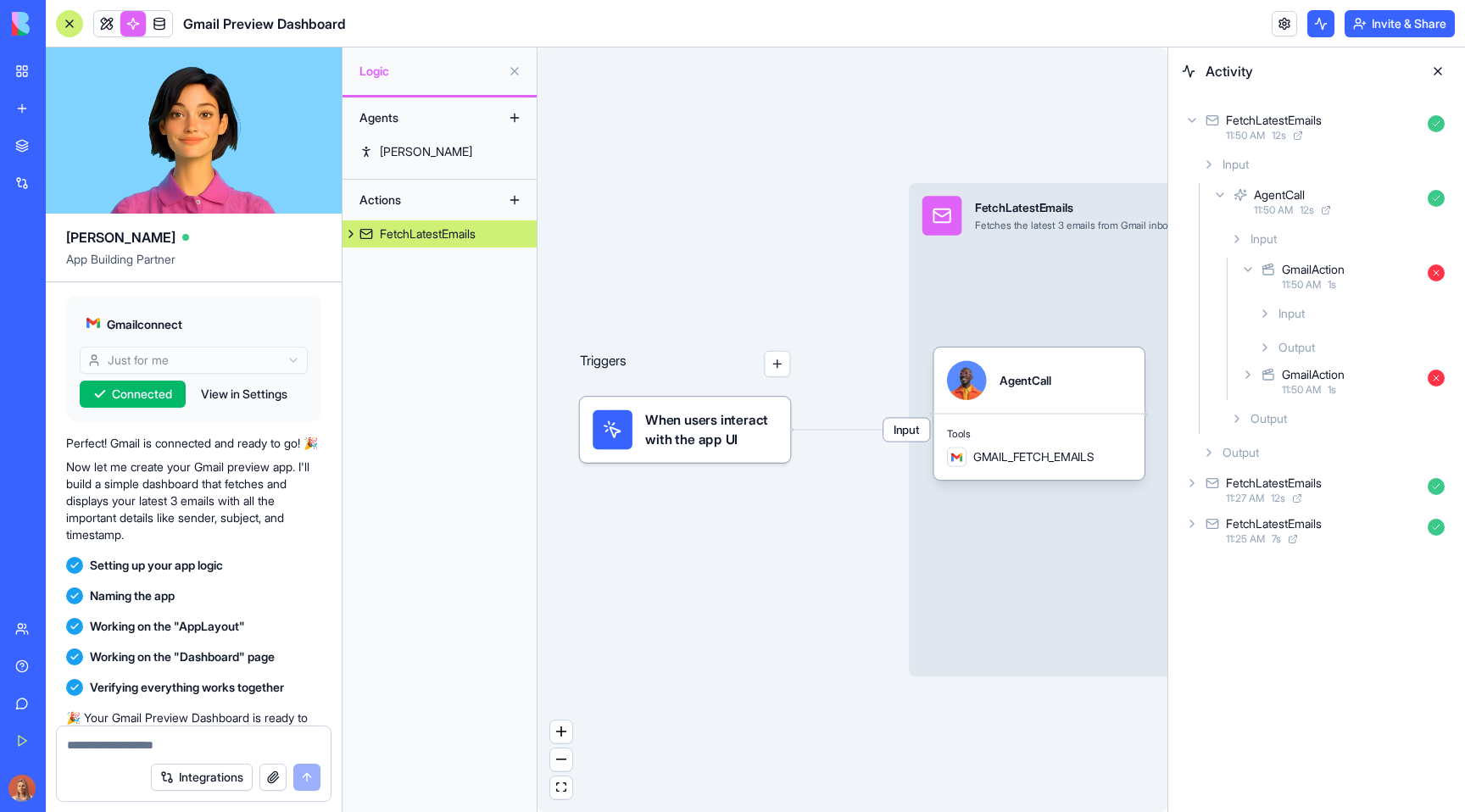
click at [1261, 312] on icon at bounding box center [1264, 313] width 13 height 13
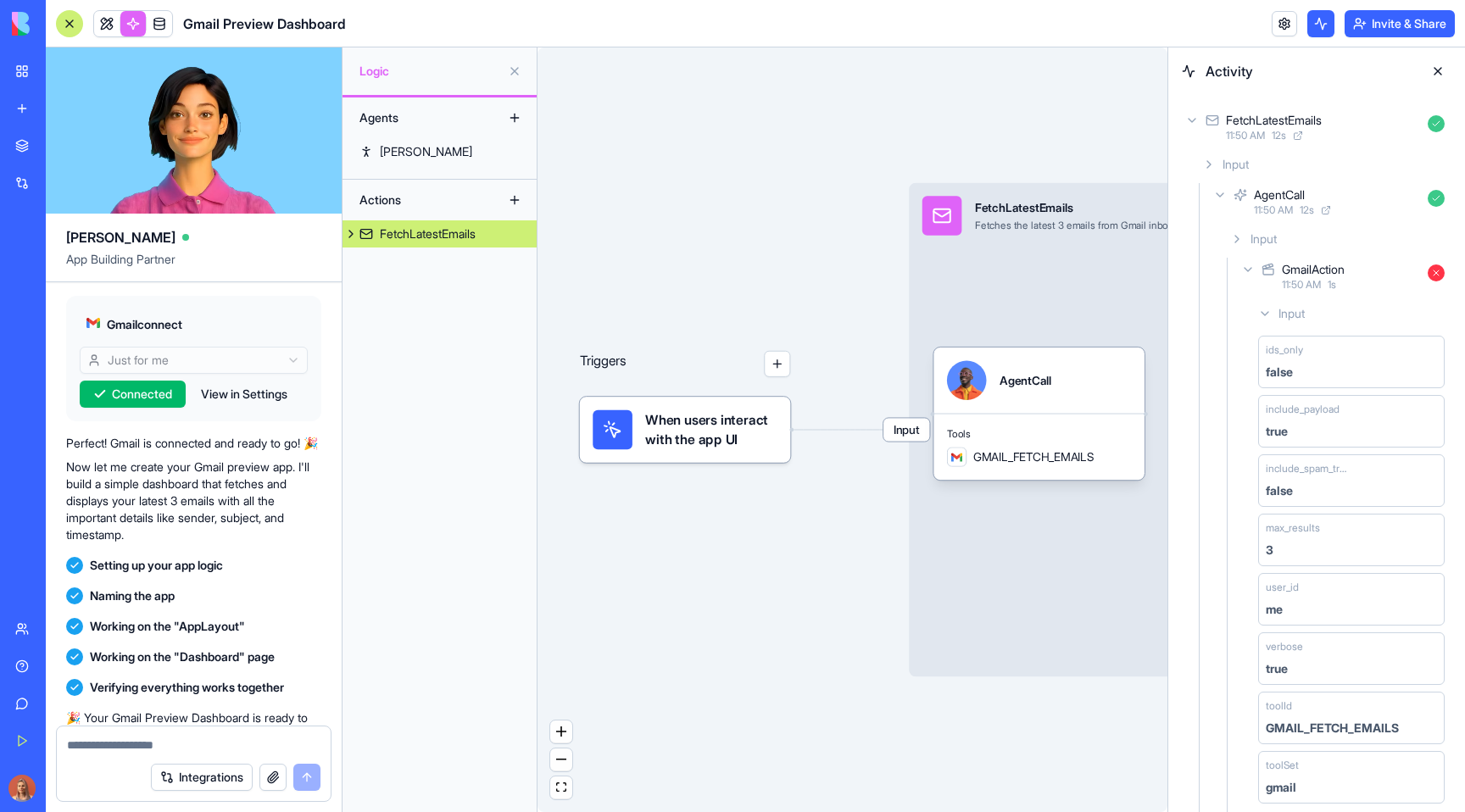
click at [1261, 312] on icon at bounding box center [1264, 313] width 13 height 13
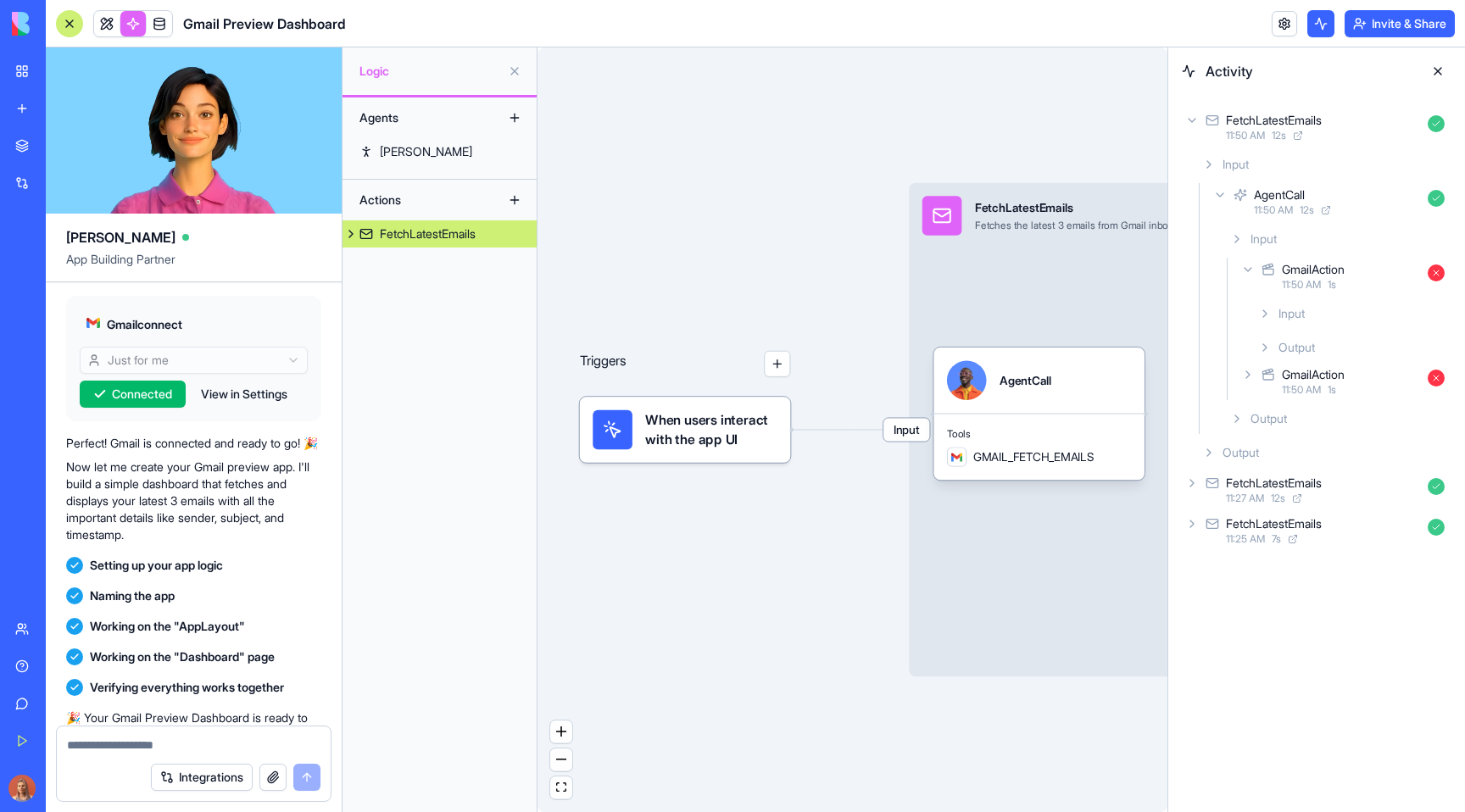
click at [1266, 341] on icon at bounding box center [1264, 346] width 13 height 13
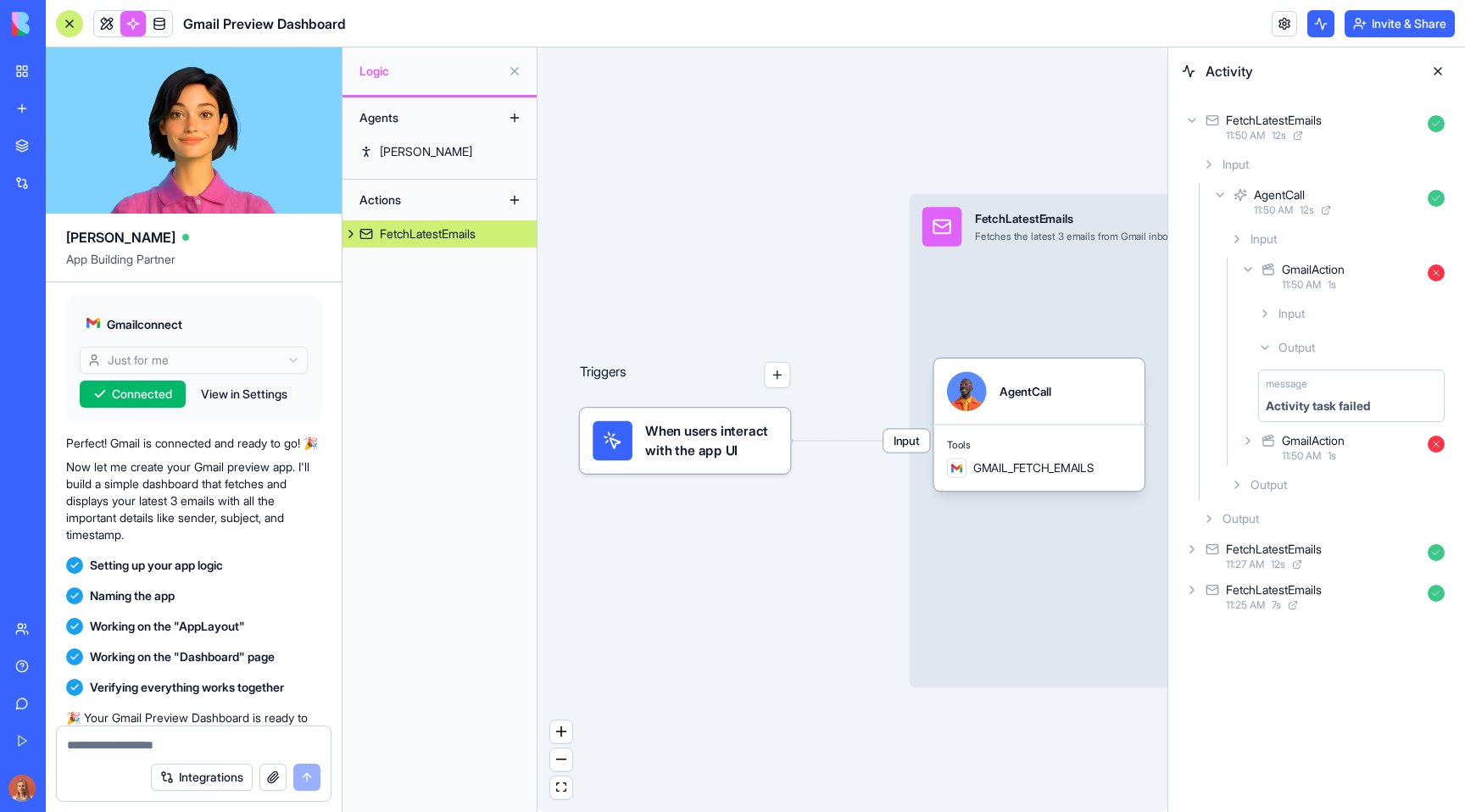
click at [1197, 168] on div "Input" at bounding box center [1323, 164] width 256 height 31
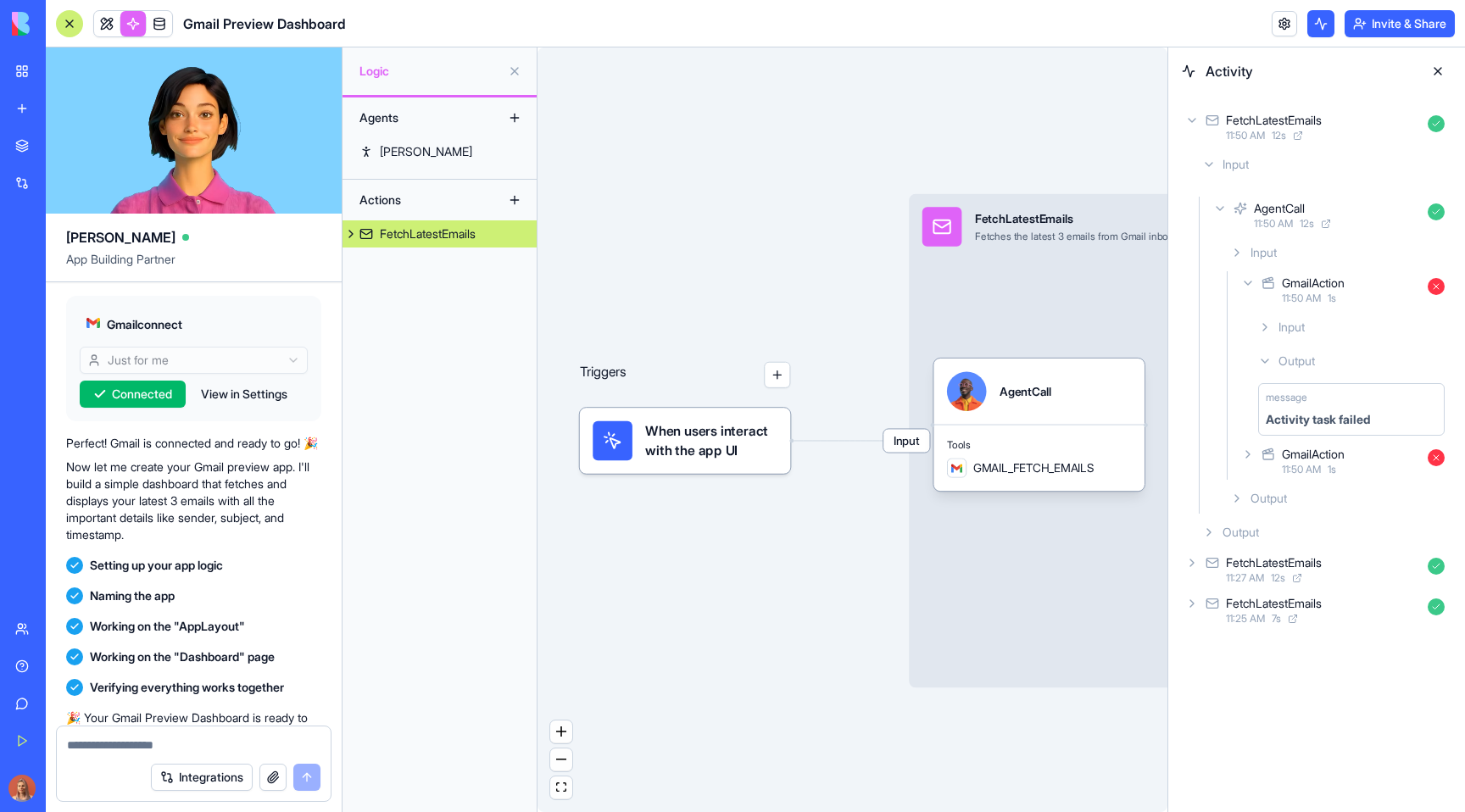
click at [1207, 164] on icon at bounding box center [1209, 164] width 7 height 4
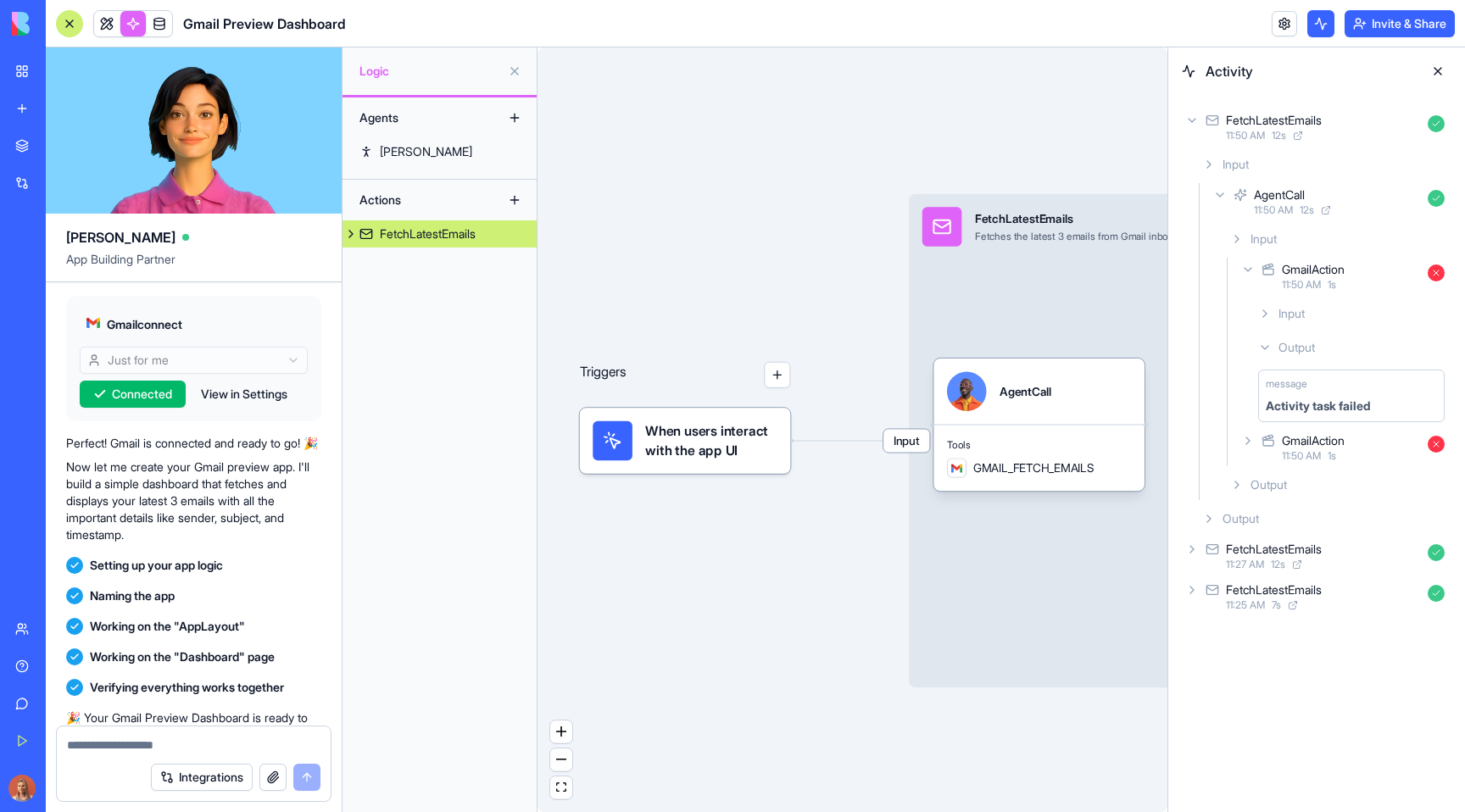
click at [1205, 168] on icon at bounding box center [1208, 164] width 13 height 13
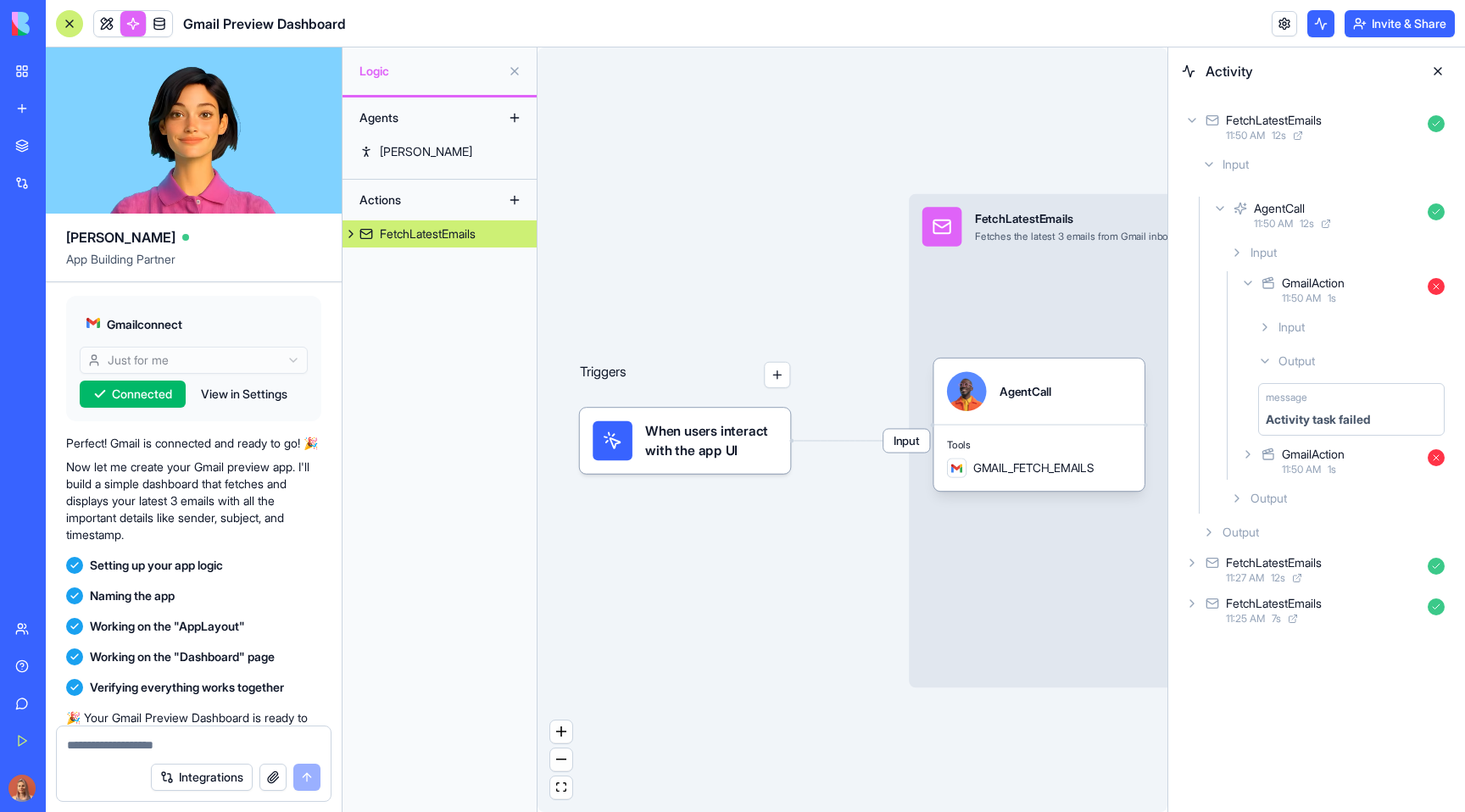
click at [1205, 168] on icon at bounding box center [1208, 164] width 13 height 13
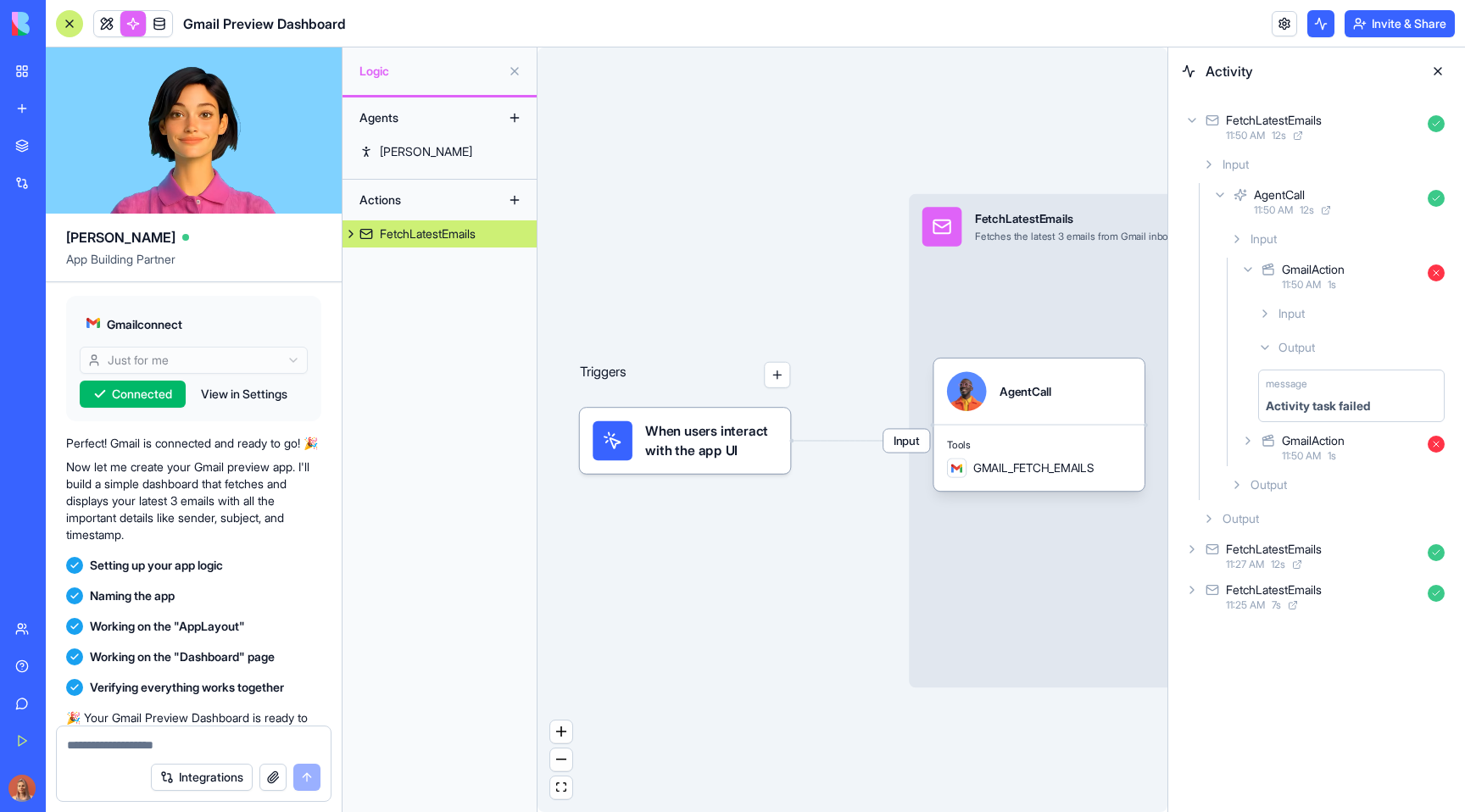
click at [1223, 194] on icon at bounding box center [1219, 194] width 13 height 13
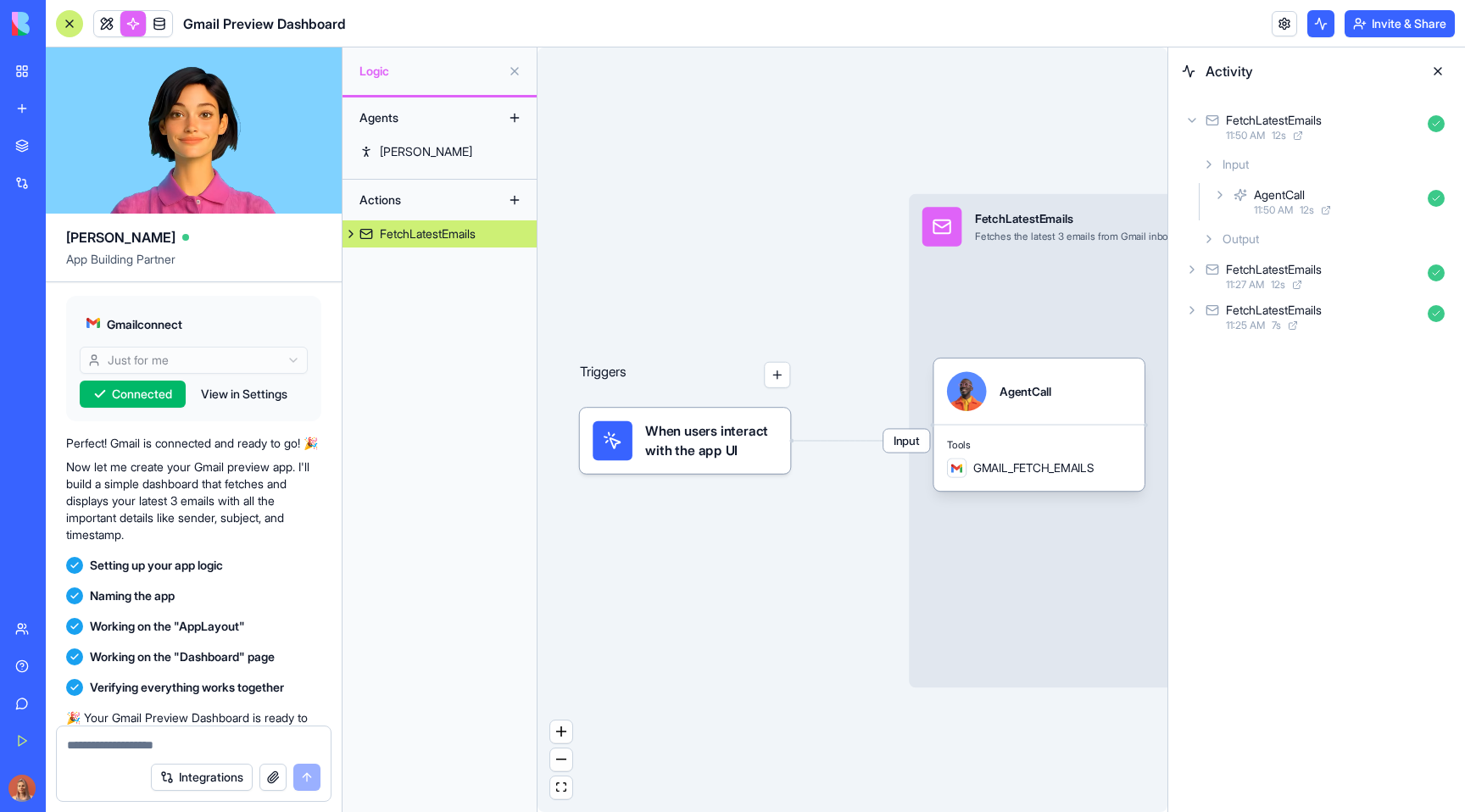
click at [1211, 242] on icon at bounding box center [1208, 238] width 13 height 13
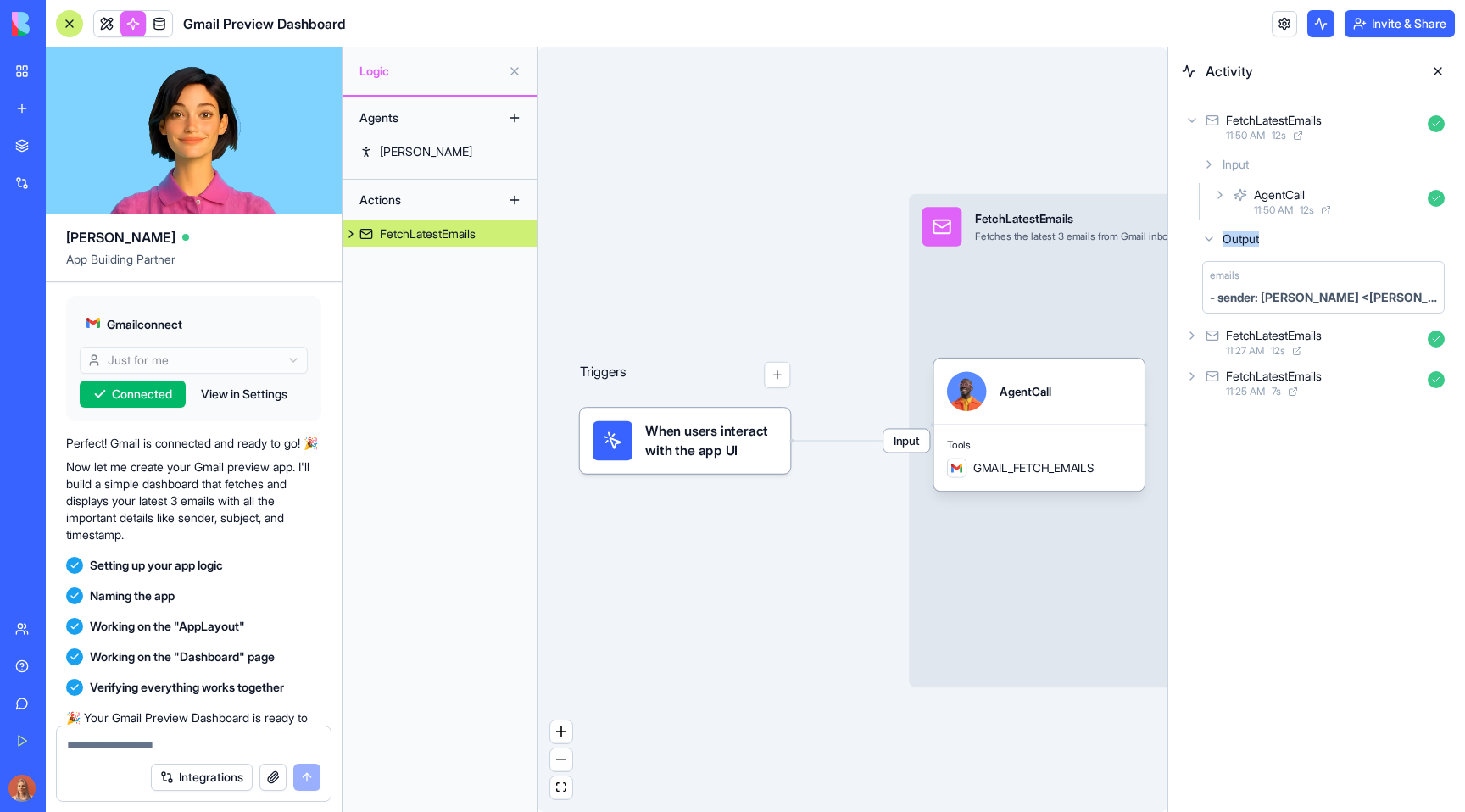
click at [1211, 242] on icon at bounding box center [1208, 238] width 13 height 13
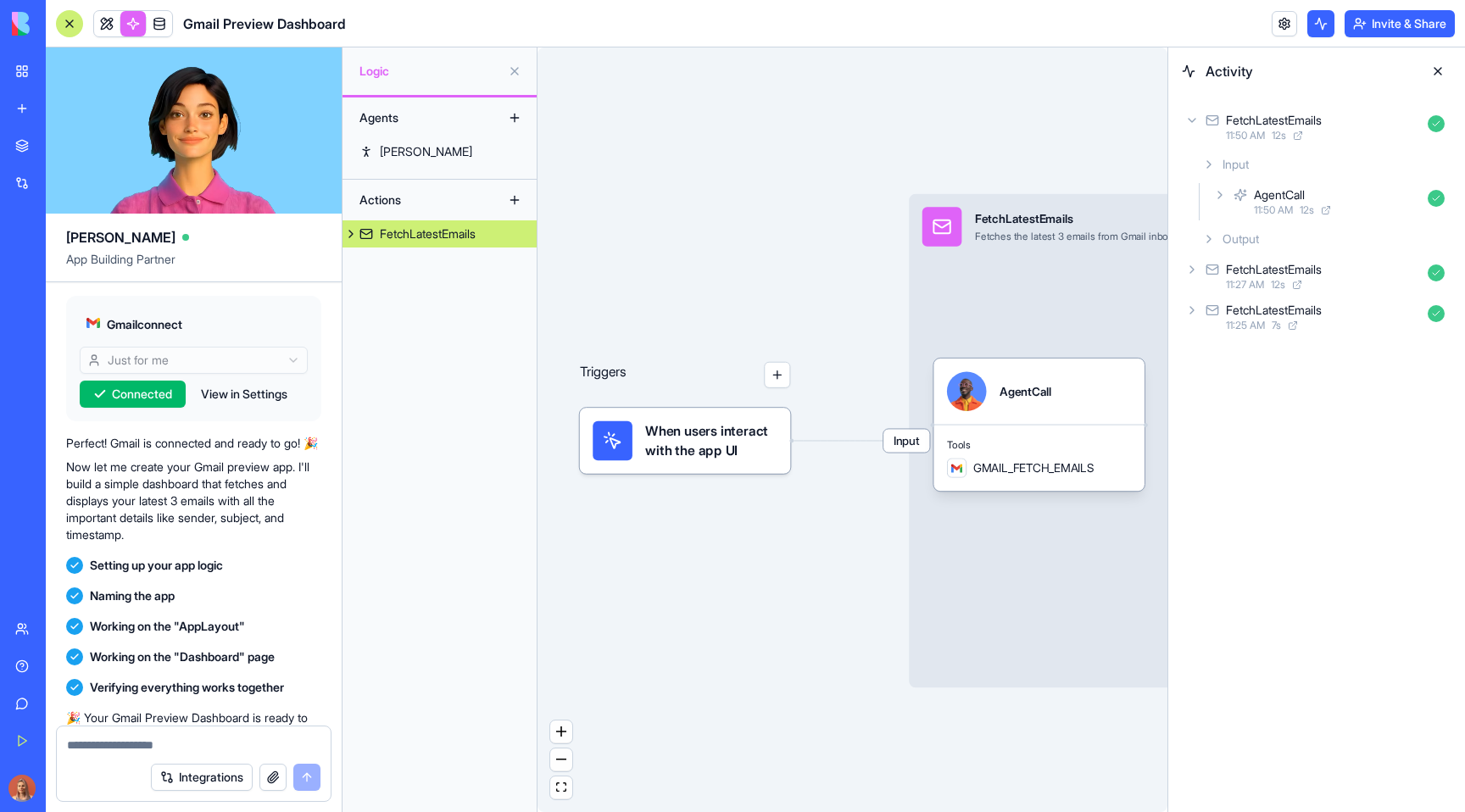
click at [1213, 170] on icon at bounding box center [1208, 164] width 13 height 13
click at [1218, 192] on icon at bounding box center [1220, 195] width 4 height 7
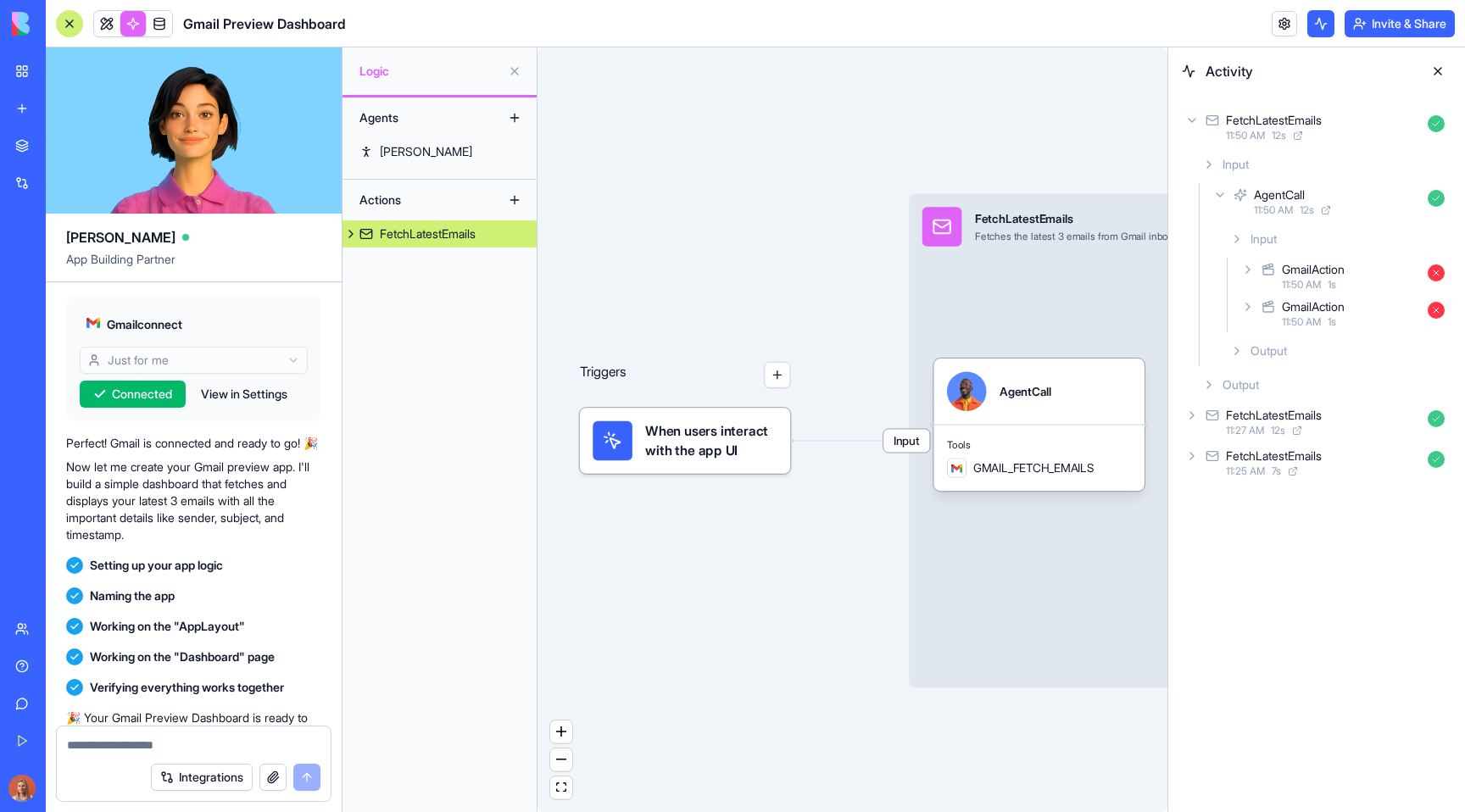
click at [1217, 192] on icon at bounding box center [1219, 194] width 13 height 13
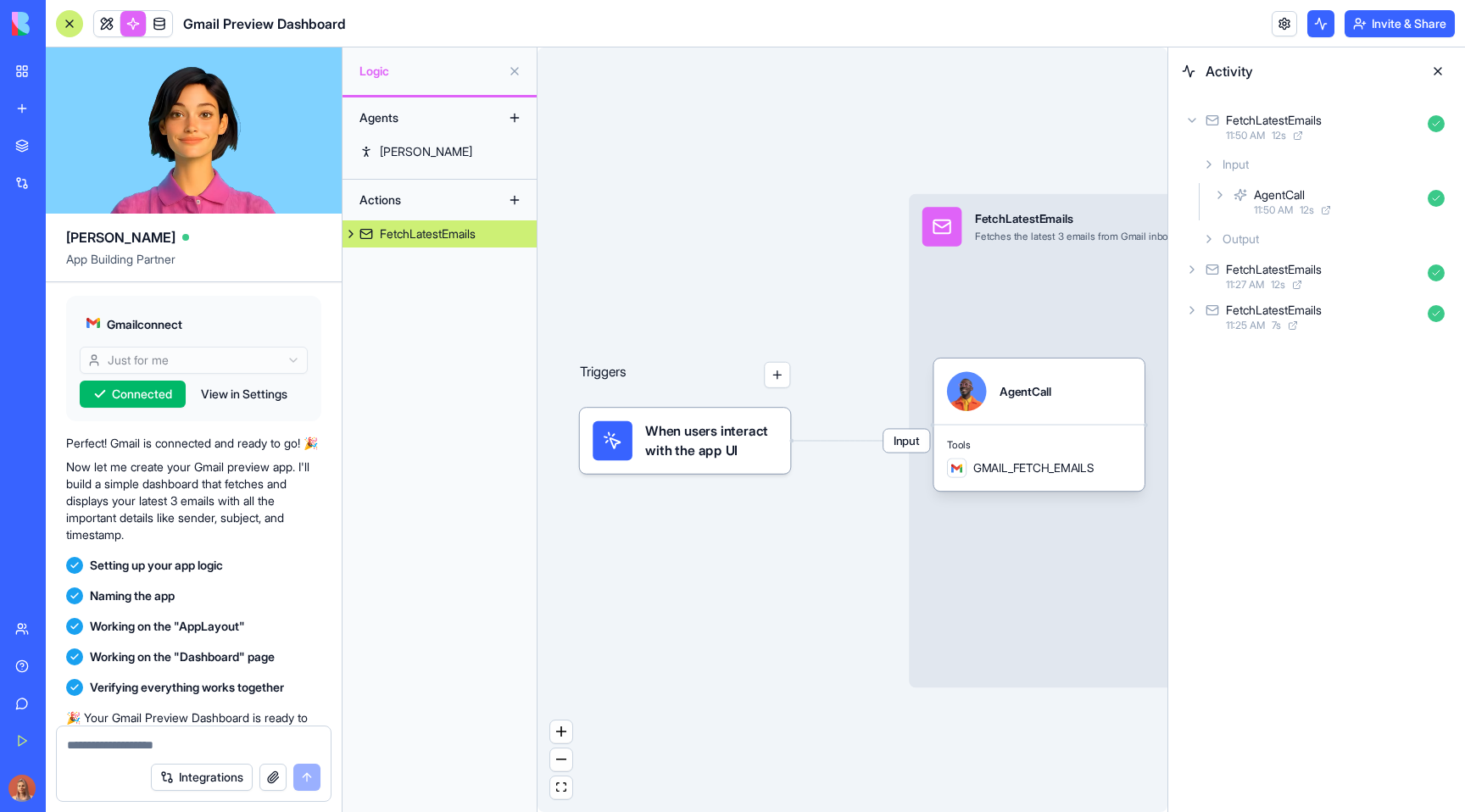
click at [1212, 243] on icon at bounding box center [1208, 238] width 13 height 13
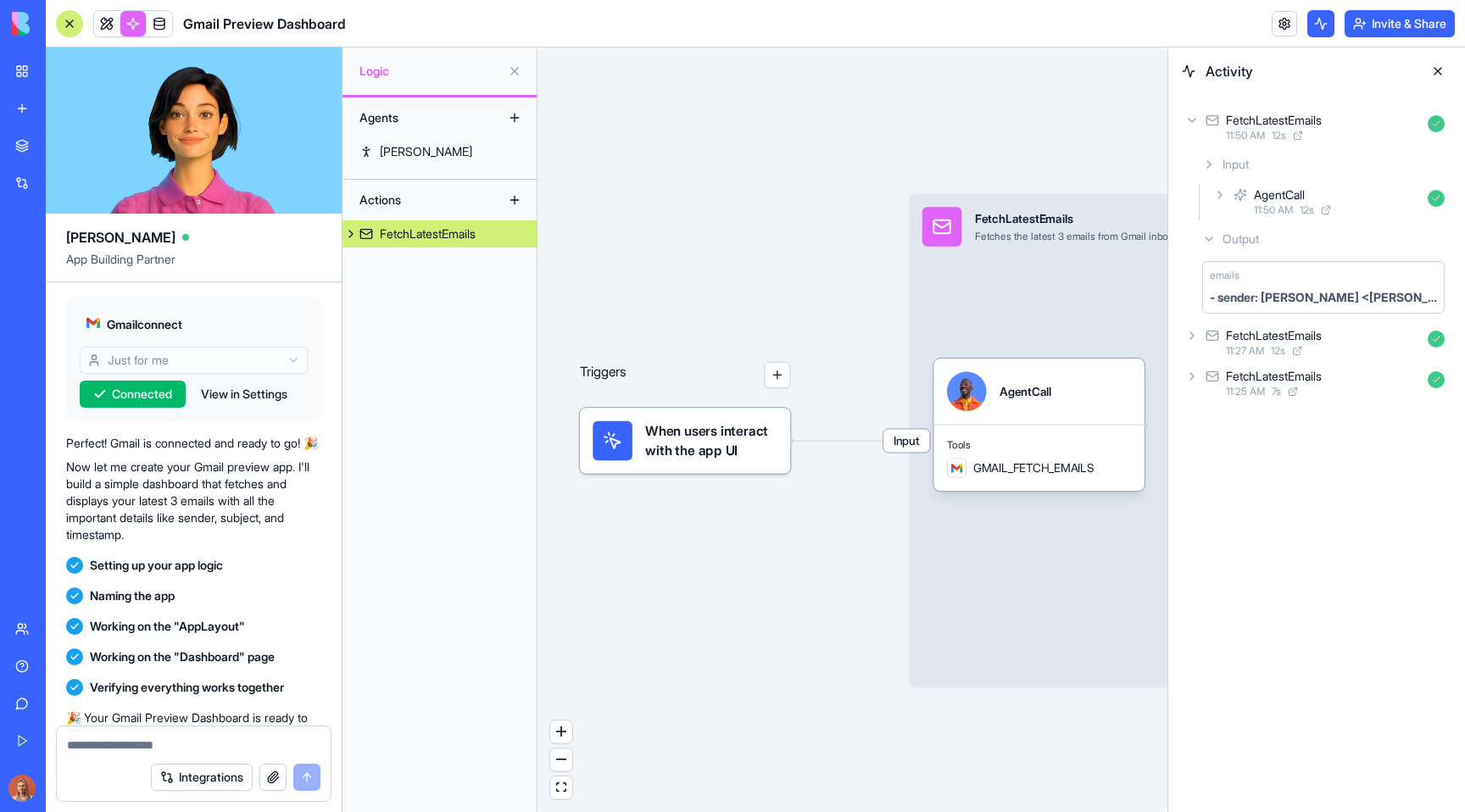
click at [1212, 243] on icon at bounding box center [1208, 238] width 13 height 13
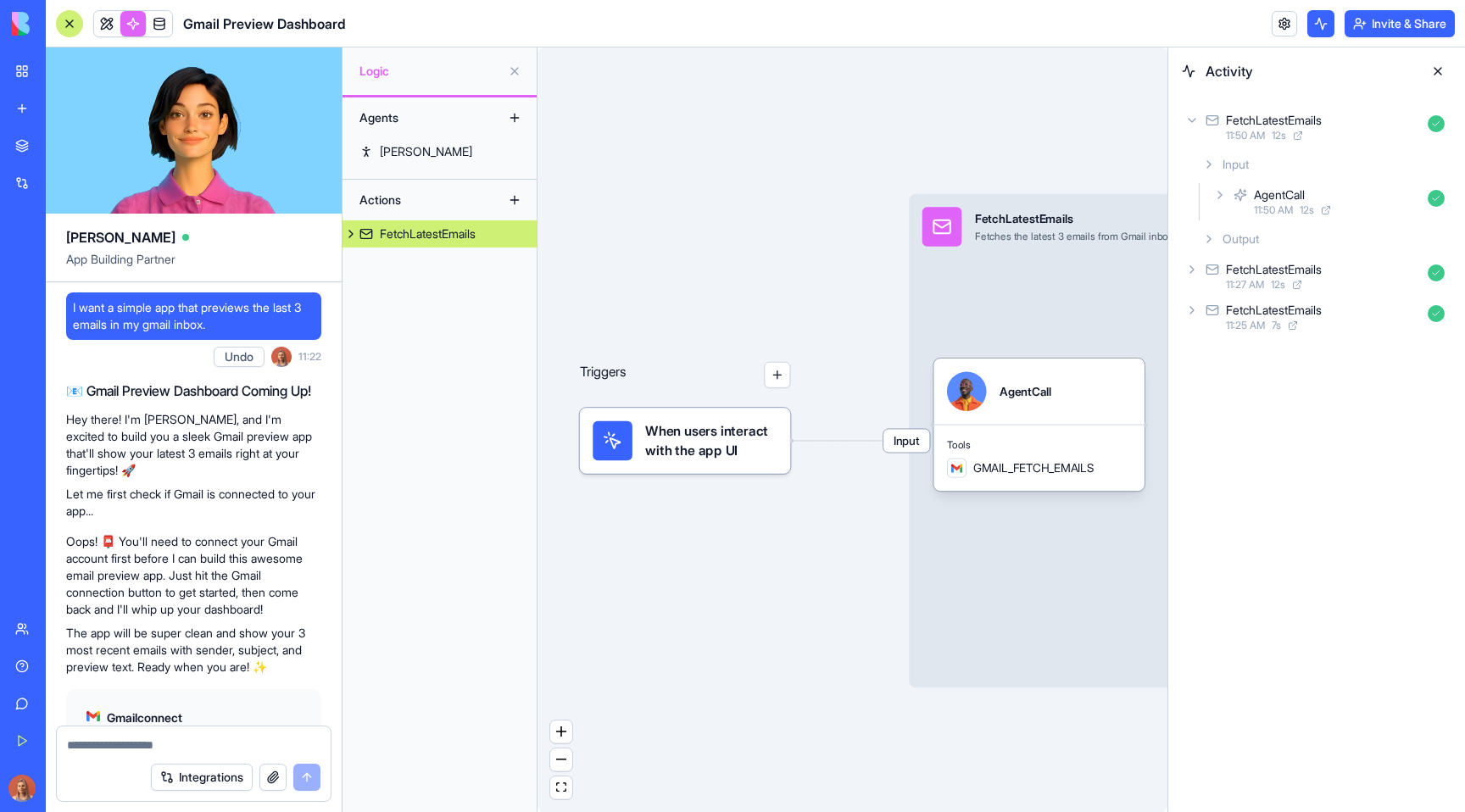
click at [182, 313] on span "I want a simple app that previews the last 3 emails in my gmail inbox." at bounding box center [193, 316] width 242 height 34
copy span "I want a simple app that previews the last 3 emails in my gmail inbox."
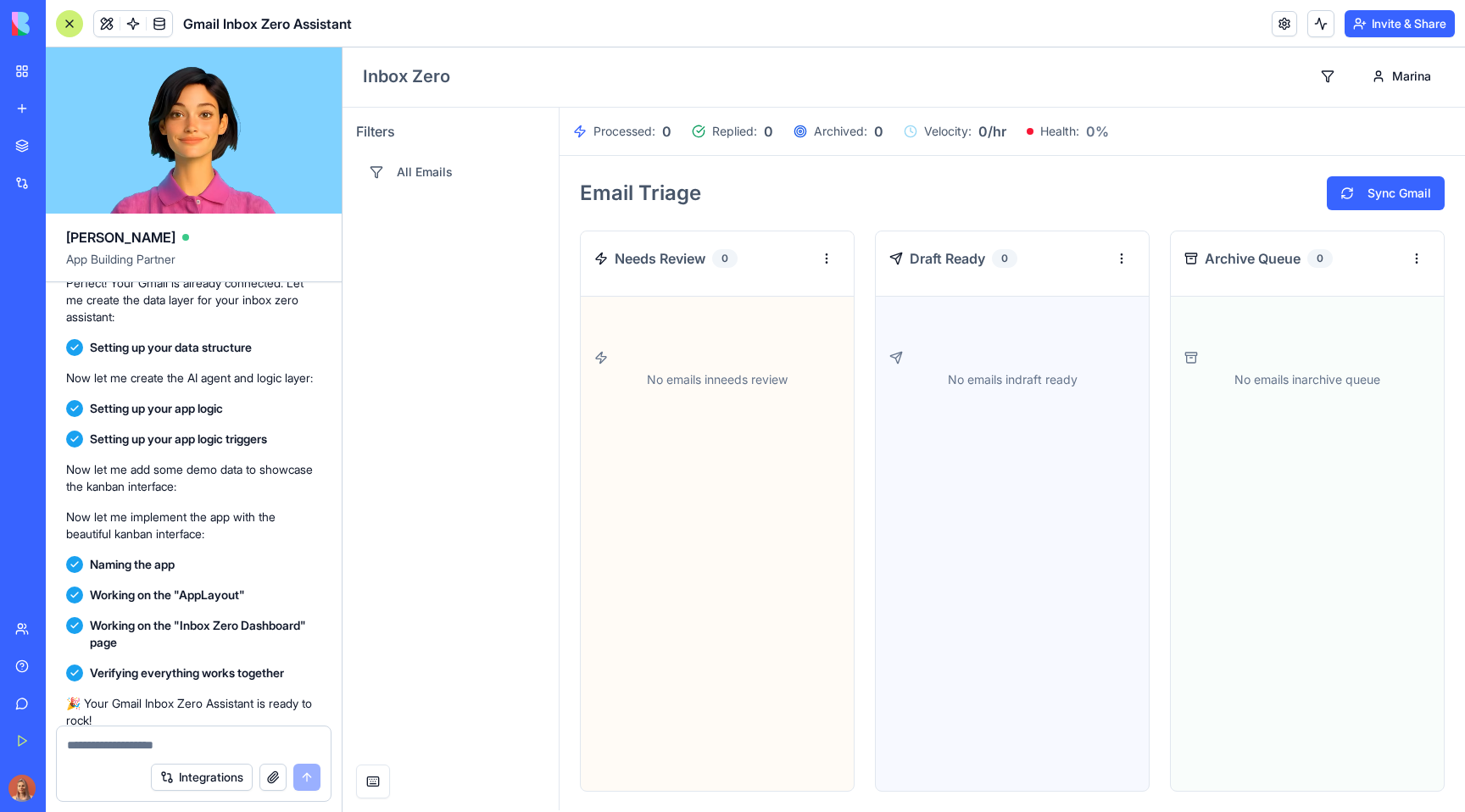
scroll to position [988, 0]
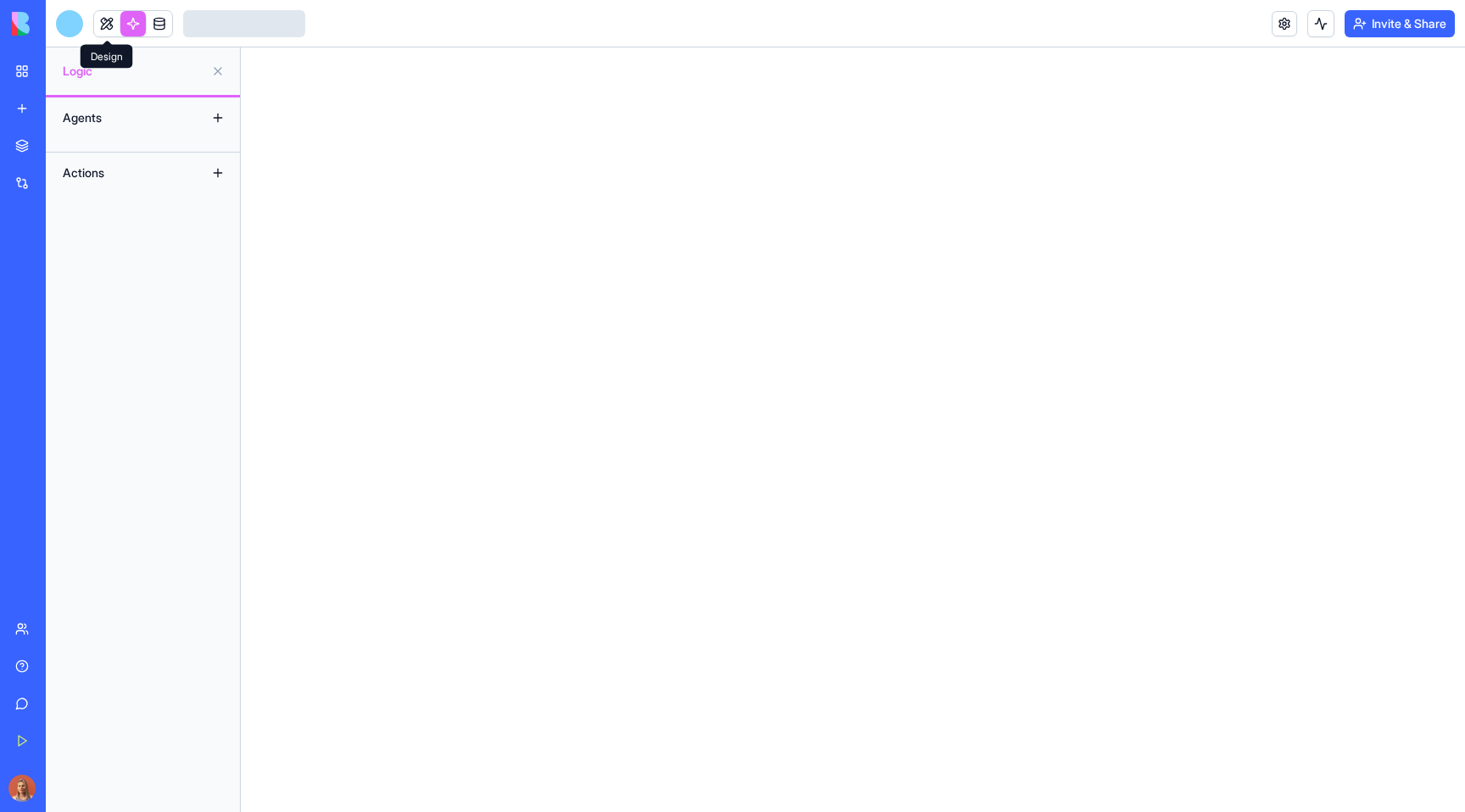
click at [101, 24] on link at bounding box center [107, 24] width 25 height 25
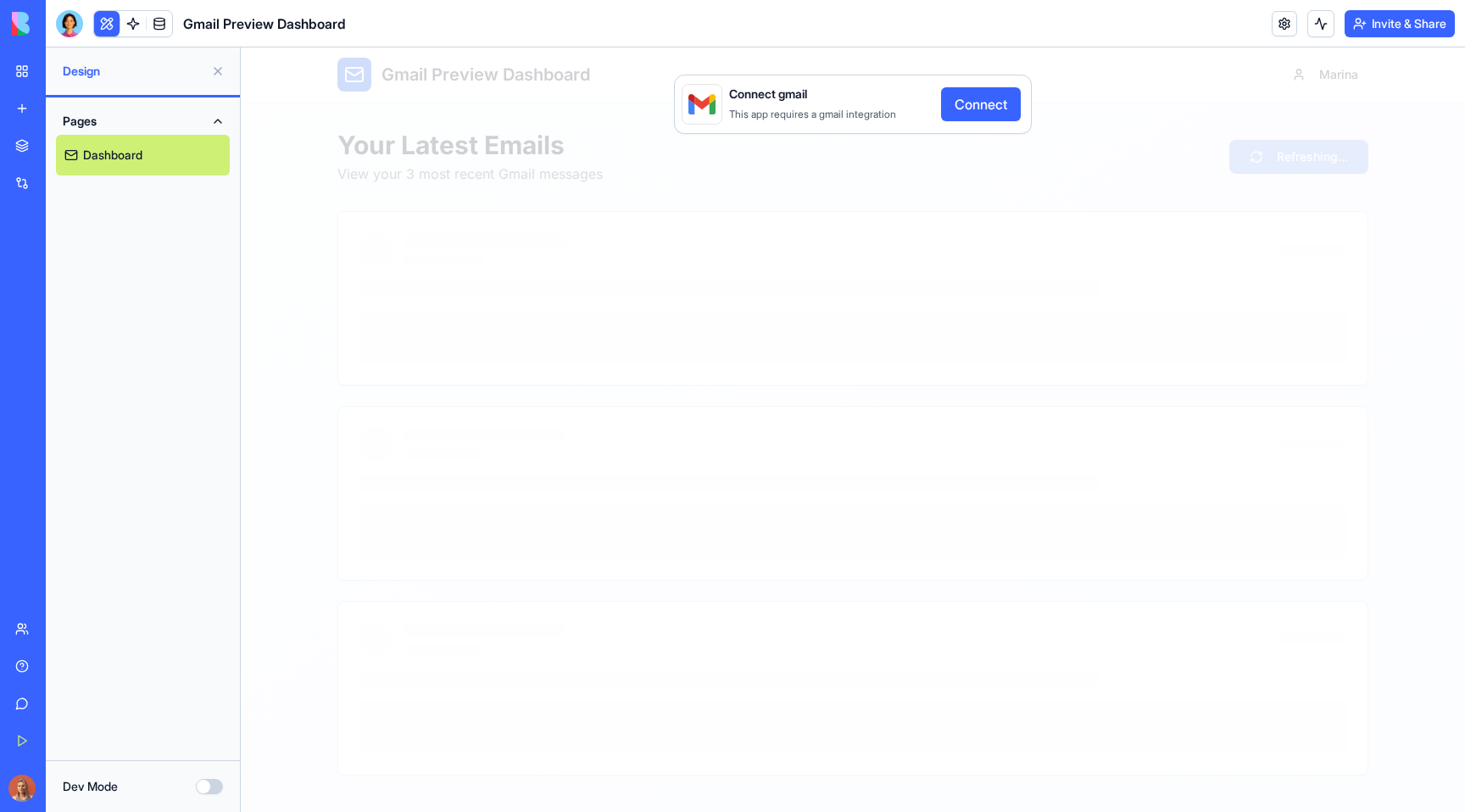
click at [977, 93] on button "Connect" at bounding box center [980, 104] width 80 height 34
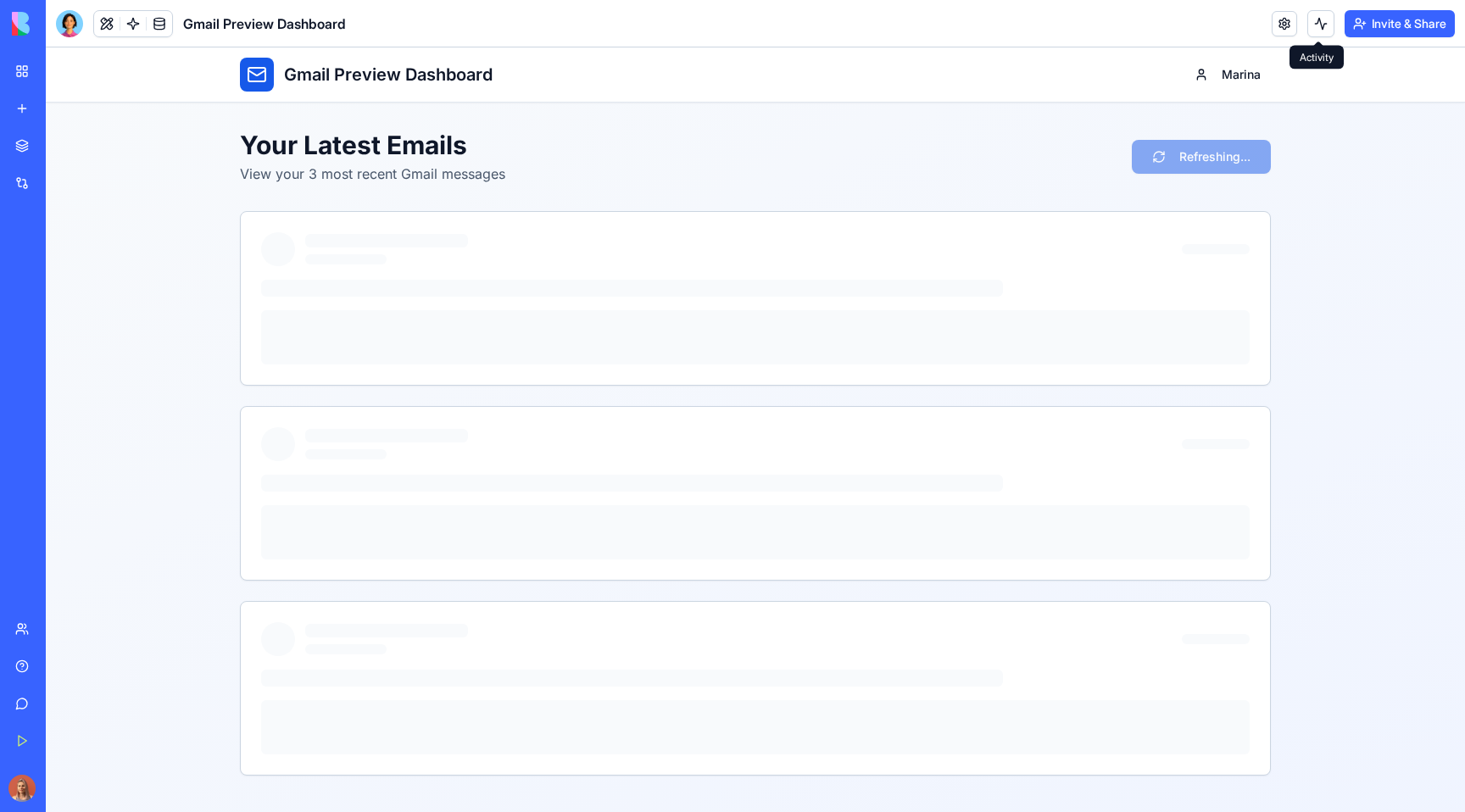
click at [1325, 24] on button at bounding box center [1320, 24] width 27 height 27
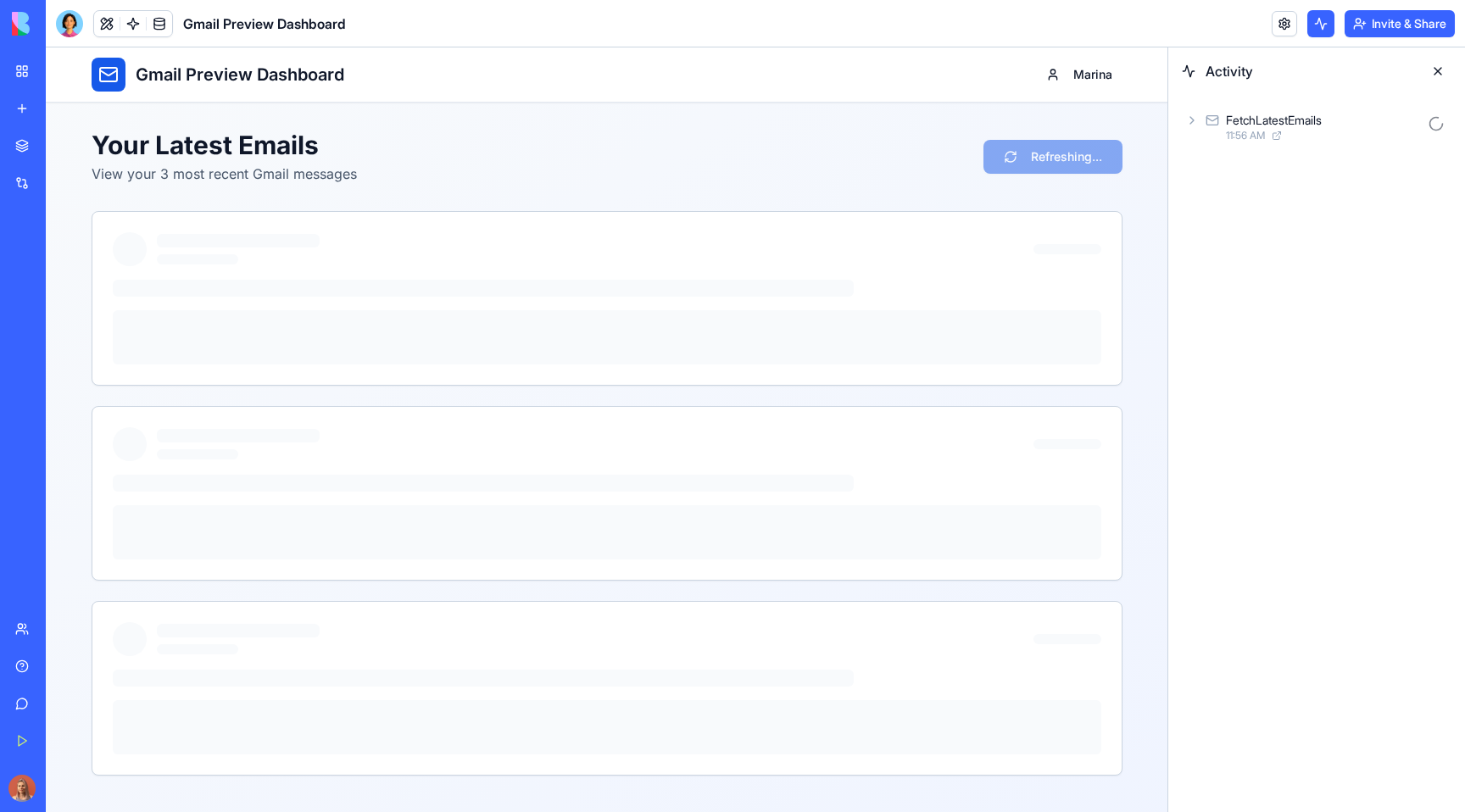
click at [1198, 129] on div "FetchLatestEmails 11:56 AM" at bounding box center [1316, 127] width 270 height 38
click at [1213, 170] on icon at bounding box center [1208, 164] width 13 height 13
click at [1220, 215] on div "AgentCall 11:56 AM" at bounding box center [1330, 215] width 242 height 38
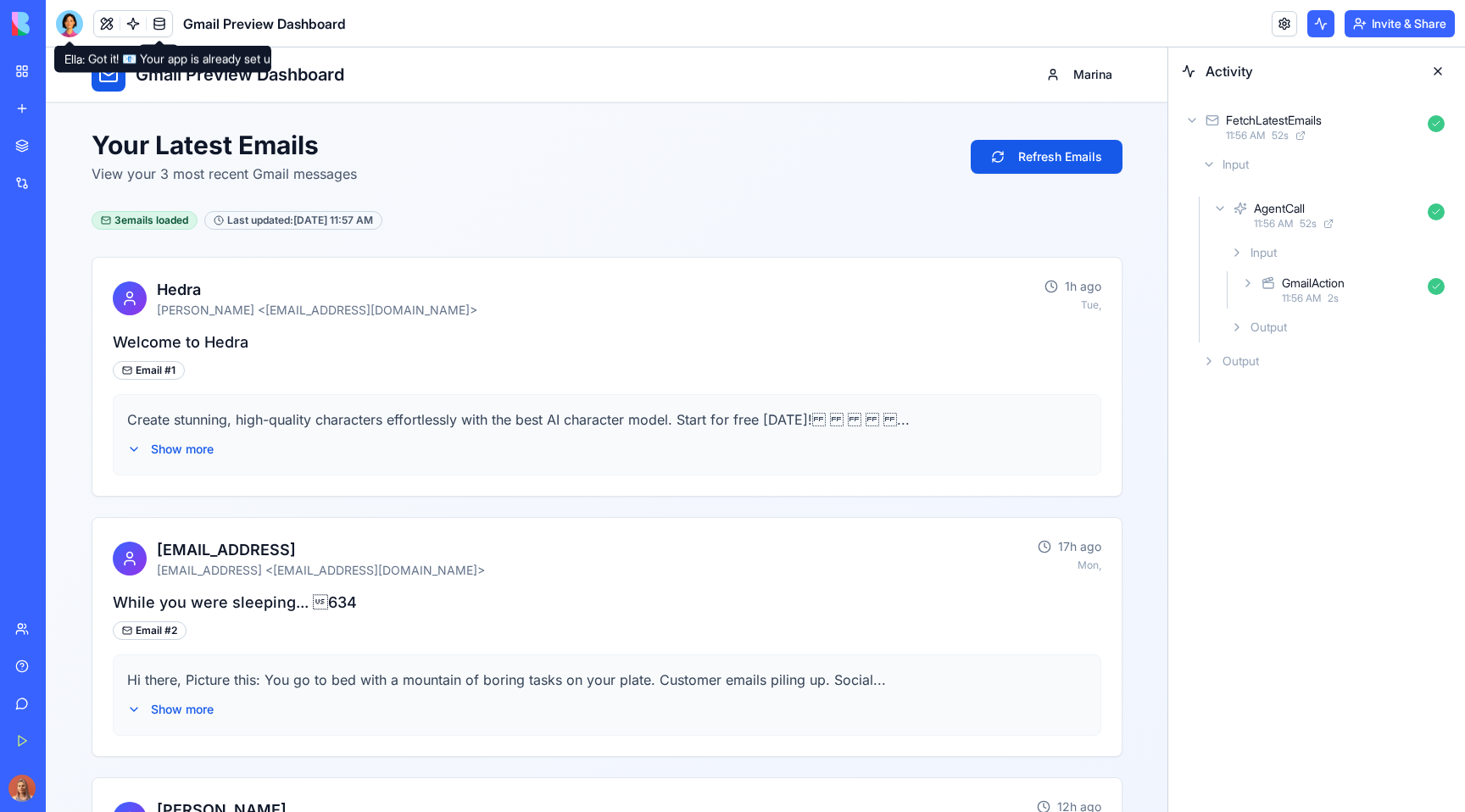
click at [65, 32] on div at bounding box center [69, 24] width 27 height 27
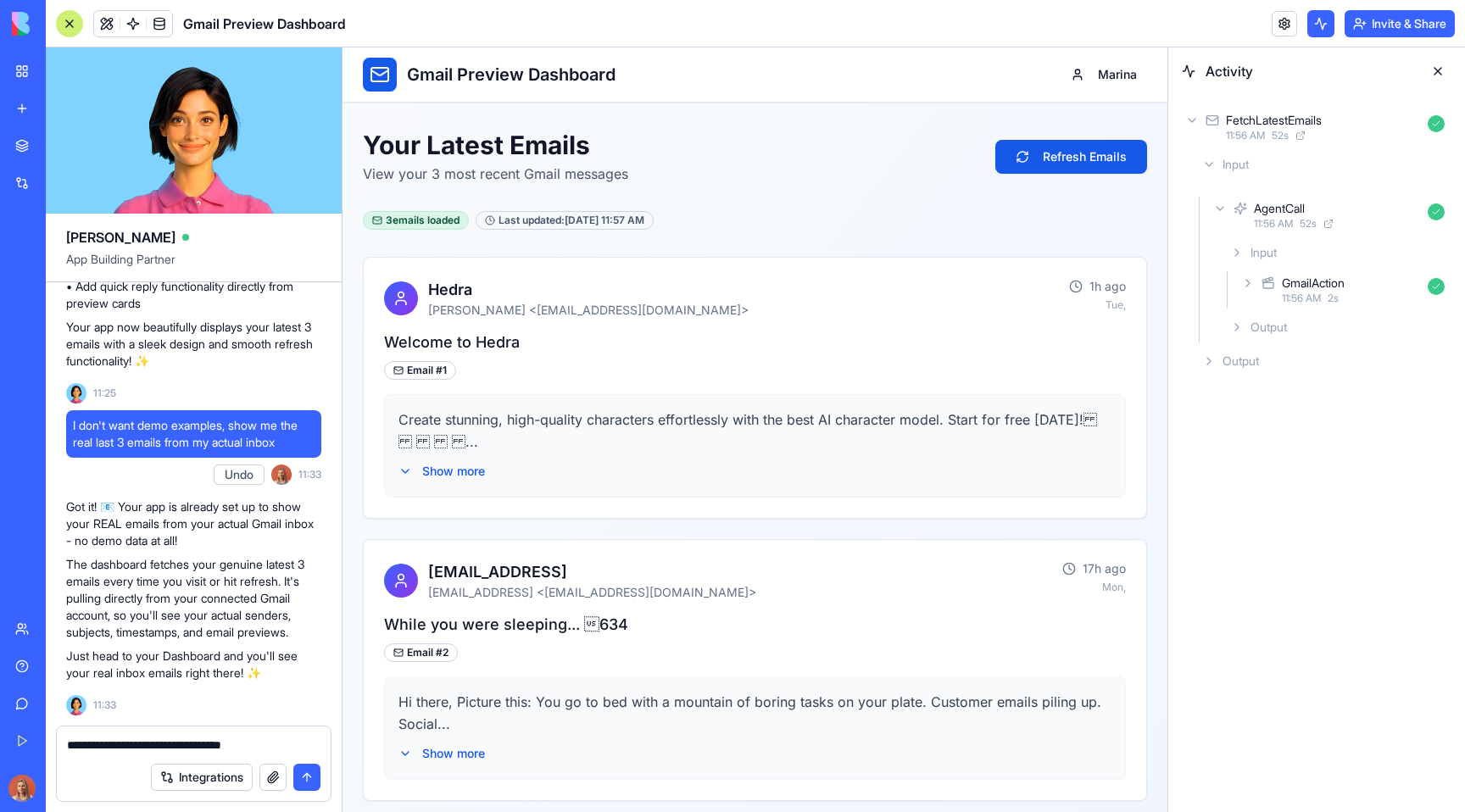
type textarea "**********"
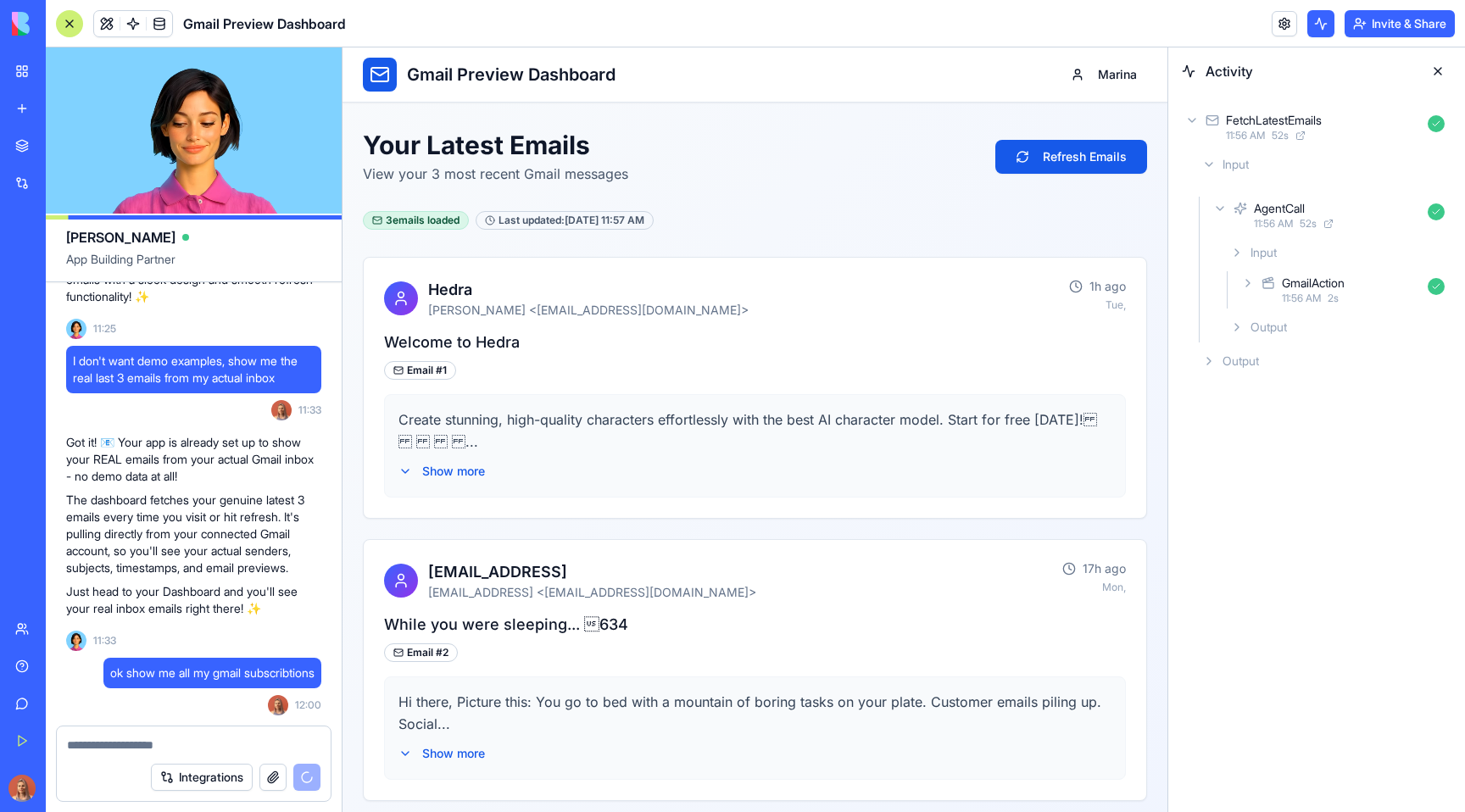
click at [1438, 70] on button at bounding box center [1437, 71] width 27 height 27
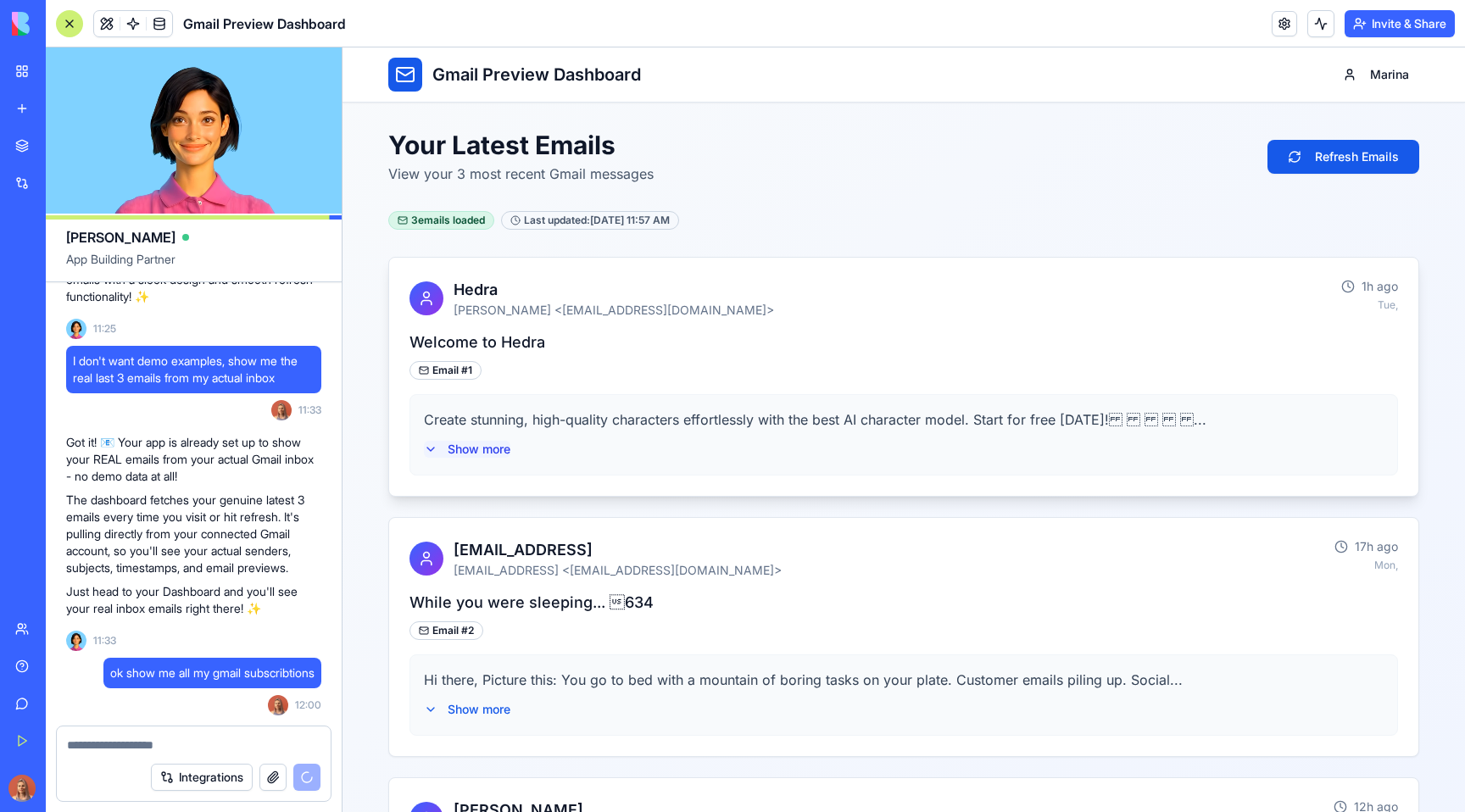
click at [482, 443] on button "Show more" at bounding box center [466, 449] width 87 height 17
click at [482, 443] on button "Show less" at bounding box center [465, 449] width 82 height 17
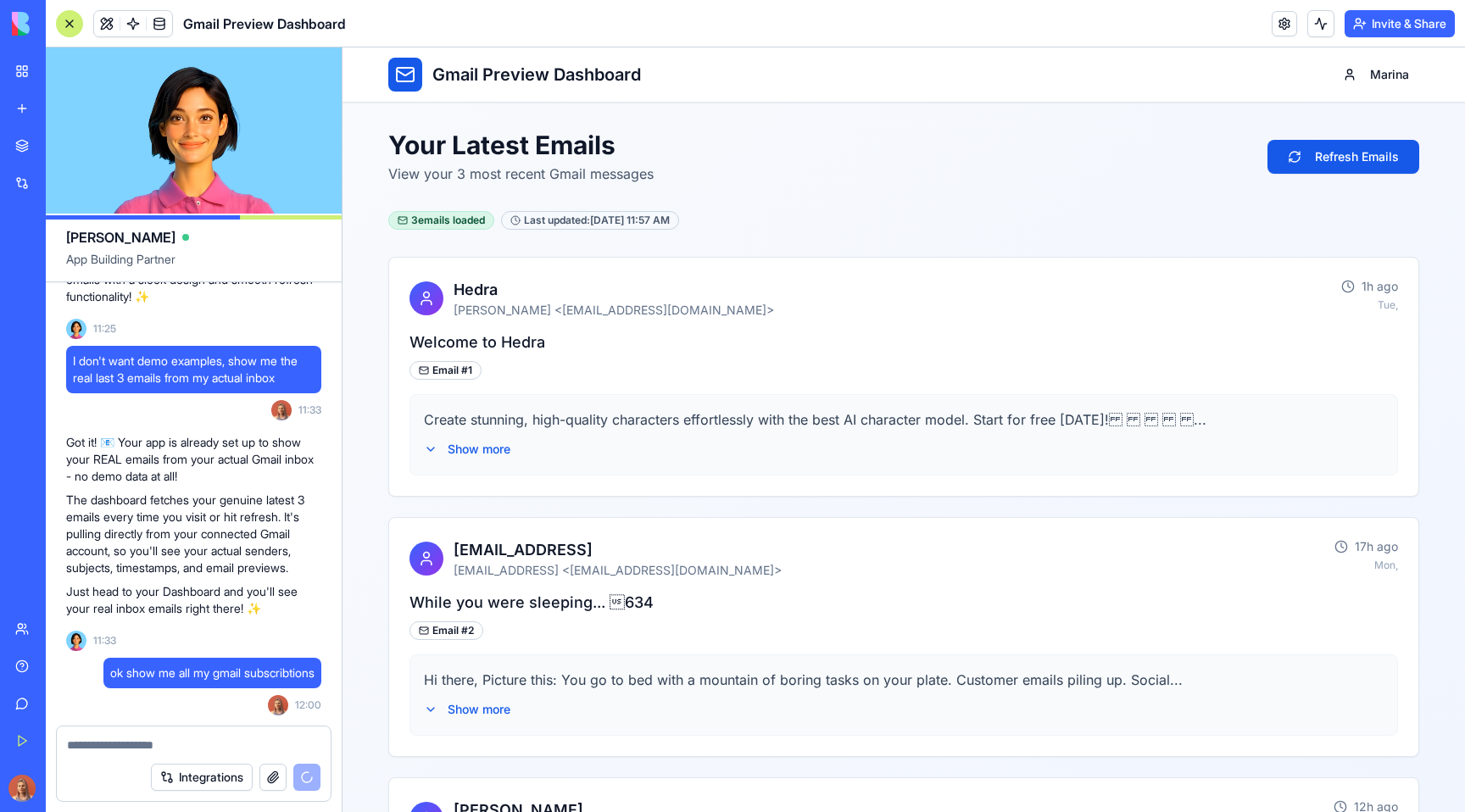
click at [971, 148] on div "Your Latest Emails View your 3 most recent Gmail messages Refresh Emails" at bounding box center [904, 157] width 1031 height 54
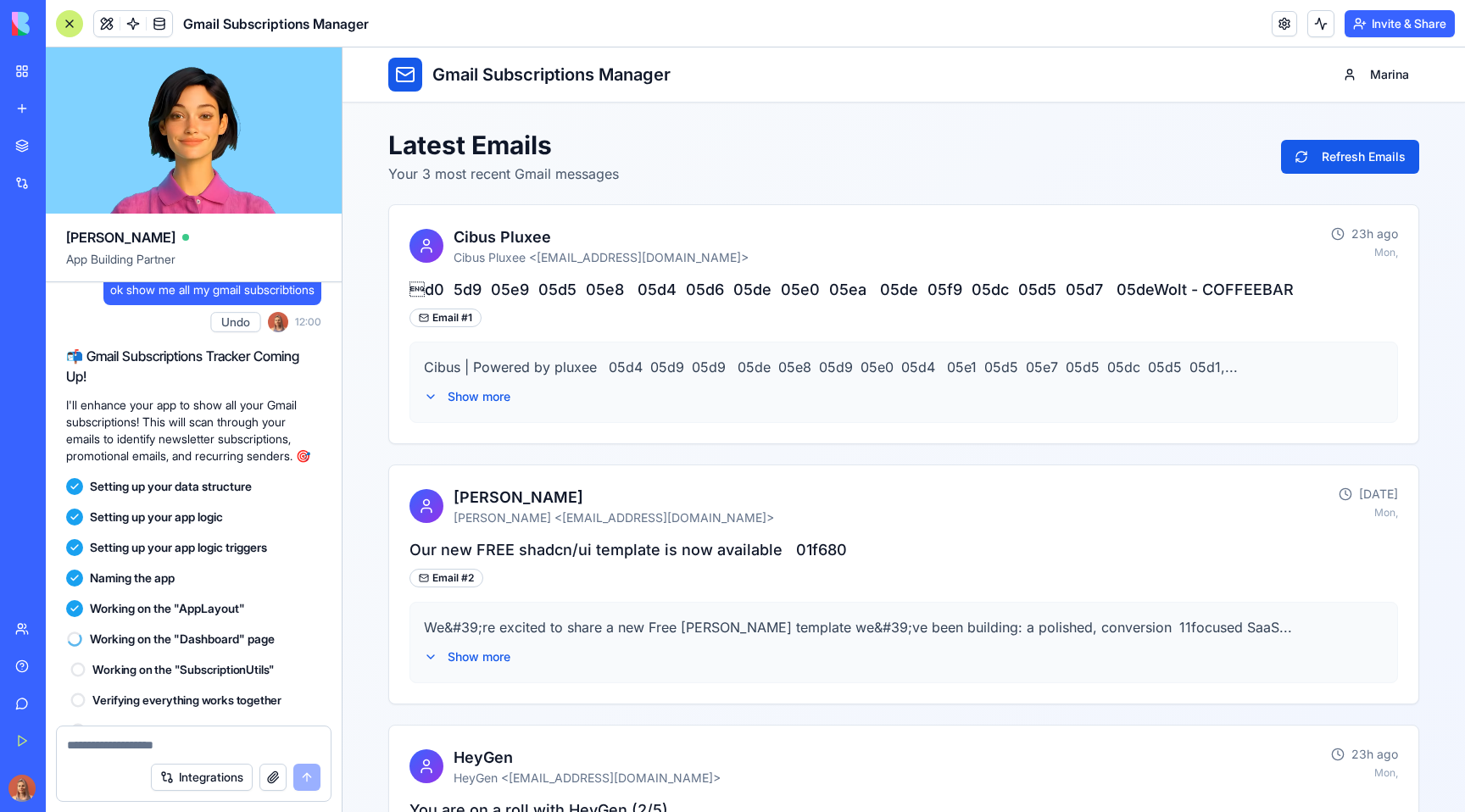
scroll to position [1750, 0]
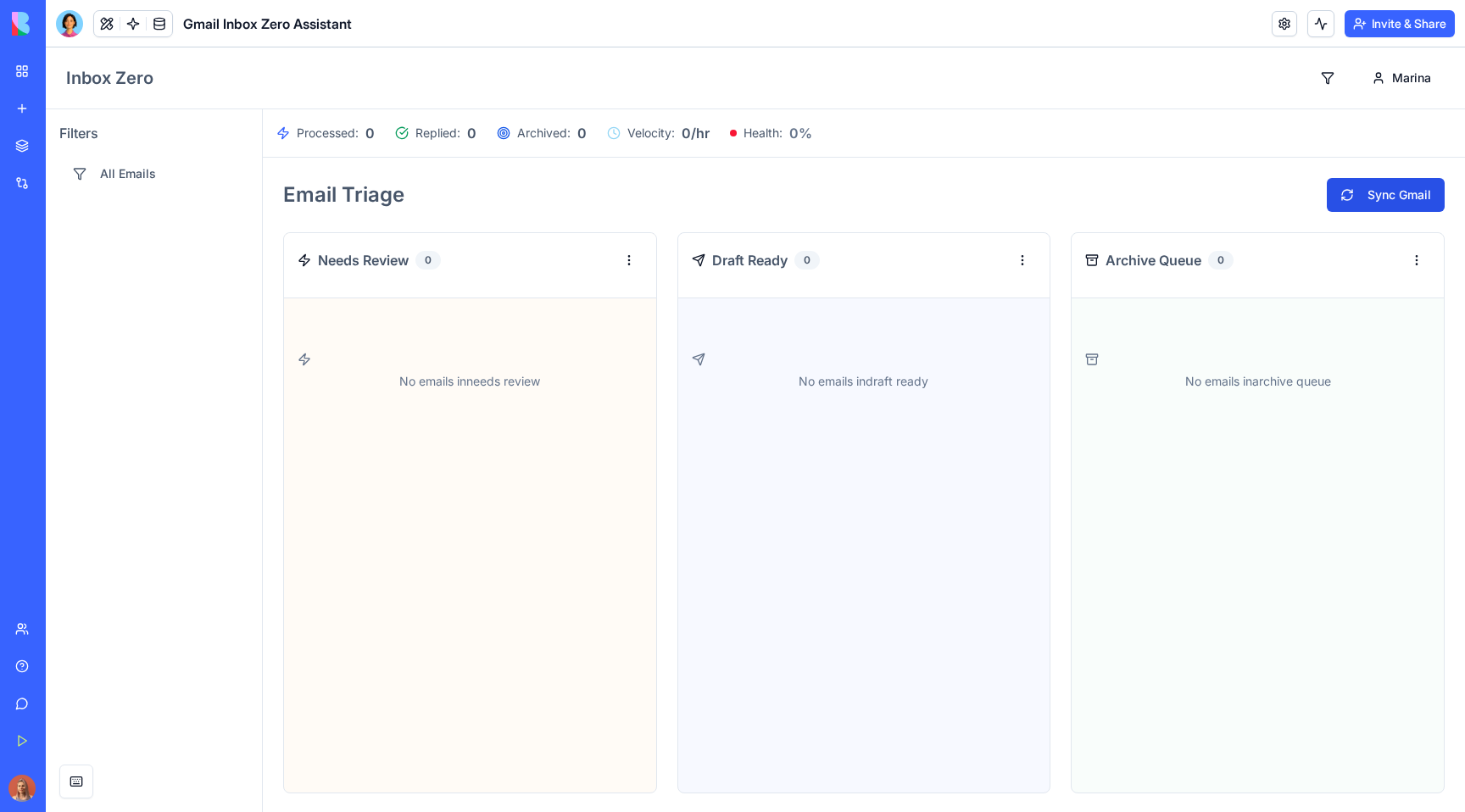
click at [1371, 188] on button "Sync Gmail" at bounding box center [1385, 194] width 118 height 34
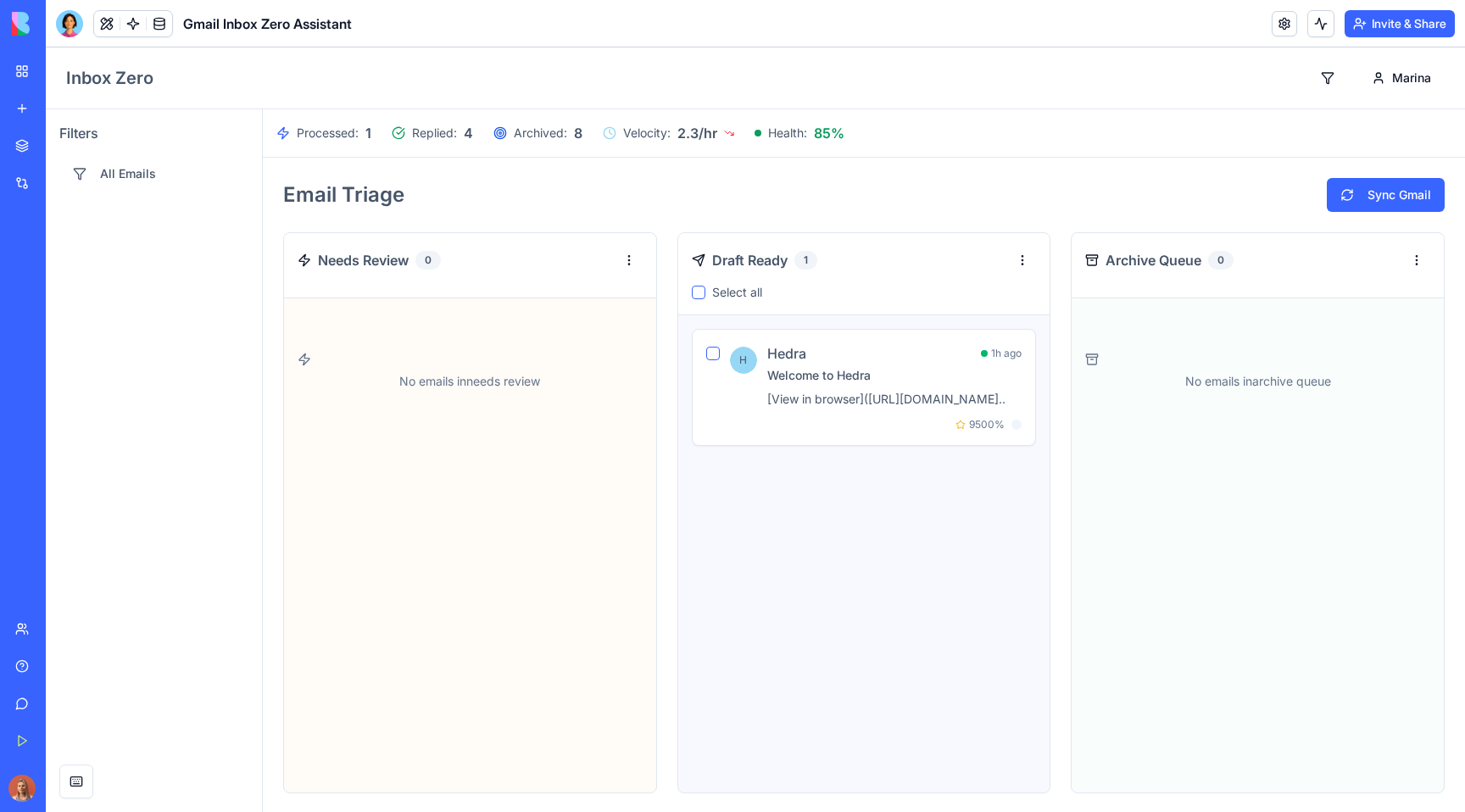
click at [964, 171] on div "Email Triage Sync Gmail Needs Review 0 No emails in needs review Draft Ready 1 …" at bounding box center [863, 486] width 1202 height 656
click at [953, 354] on div "Hedra 1h ago" at bounding box center [894, 353] width 256 height 20
click at [706, 382] on div "H Hedra 1h ago Welcome to Hedra [View in browser]([URL][DOMAIN_NAME].. 9500 %" at bounding box center [864, 387] width 316 height 88
click at [794, 370] on h5 "Welcome to Hedra" at bounding box center [894, 374] width 256 height 17
click at [706, 355] on button "button" at bounding box center [712, 353] width 13 height 13
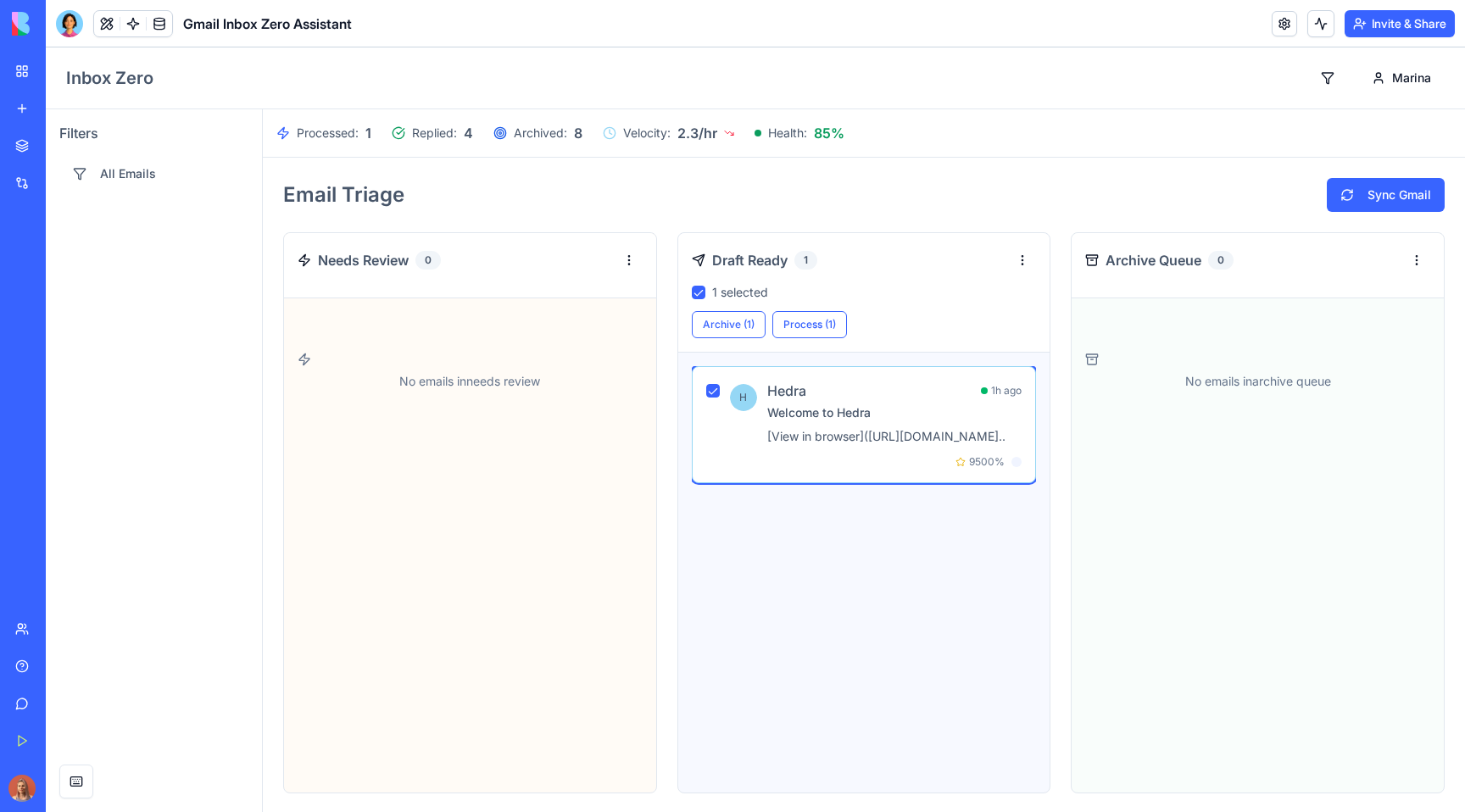
click at [814, 389] on div "Hedra 1h ago" at bounding box center [894, 390] width 256 height 20
click at [701, 388] on div "H Hedra 1h ago Welcome to Hedra [View in browser]([URL][DOMAIN_NAME].. 9500 %" at bounding box center [864, 424] width 345 height 117
click at [824, 401] on div "Hedra 1h ago Welcome to Hedra [View in browser]([URL][DOMAIN_NAME].. 9500 %" at bounding box center [894, 424] width 256 height 88
click at [706, 391] on button "button" at bounding box center [712, 390] width 13 height 13
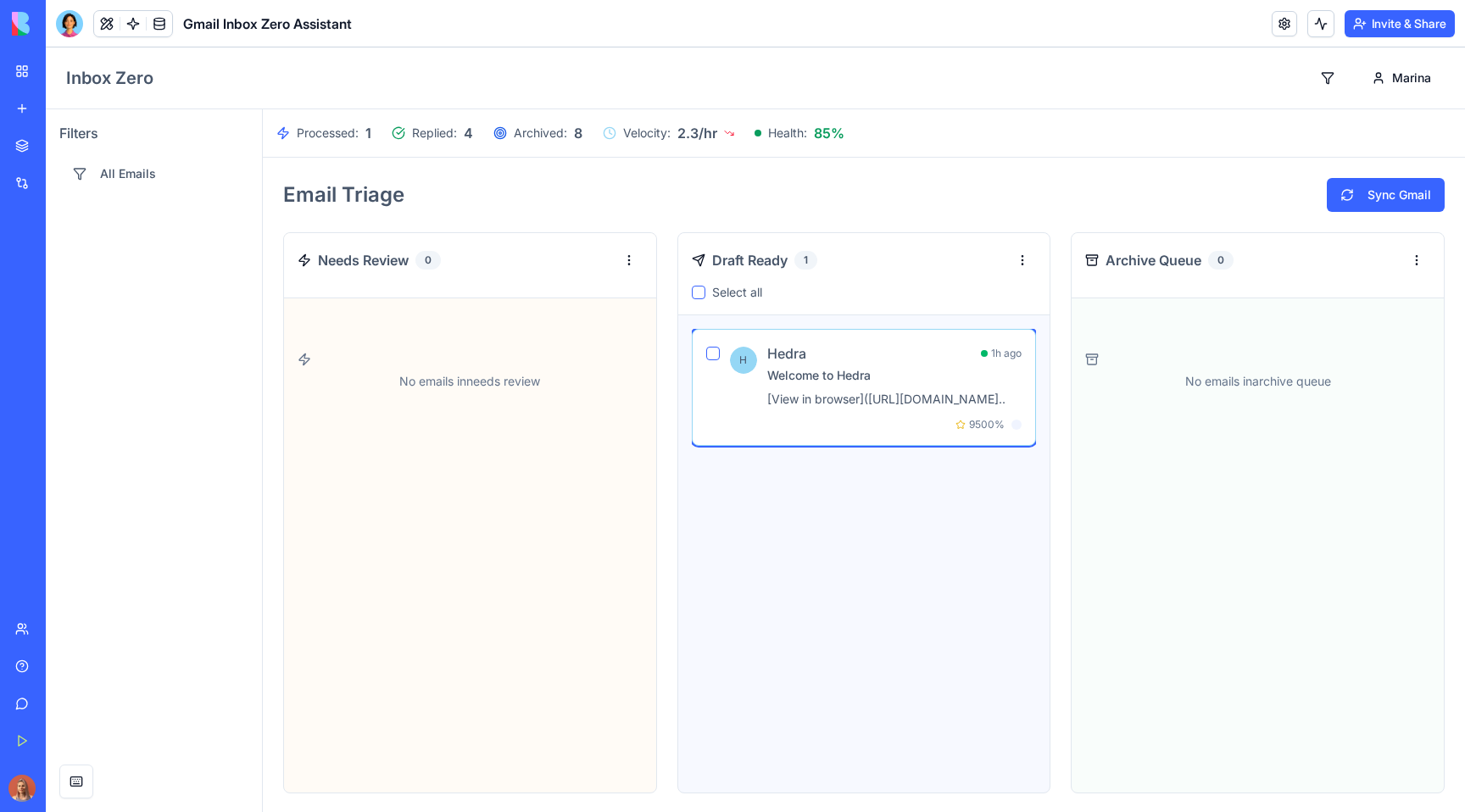
click at [791, 425] on div "Hedra 1h ago Welcome to Hedra [View in browser]([URL][DOMAIN_NAME].. 9500 %" at bounding box center [894, 387] width 256 height 88
click at [809, 408] on p "[View in browser]([URL][DOMAIN_NAME].." at bounding box center [894, 398] width 256 height 17
click at [867, 514] on div "H Hedra 1h ago Welcome to Hedra [View in browser]([URL][DOMAIN_NAME].. 9500 %" at bounding box center [864, 554] width 345 height 450
click at [109, 167] on span "All Emails" at bounding box center [128, 173] width 56 height 17
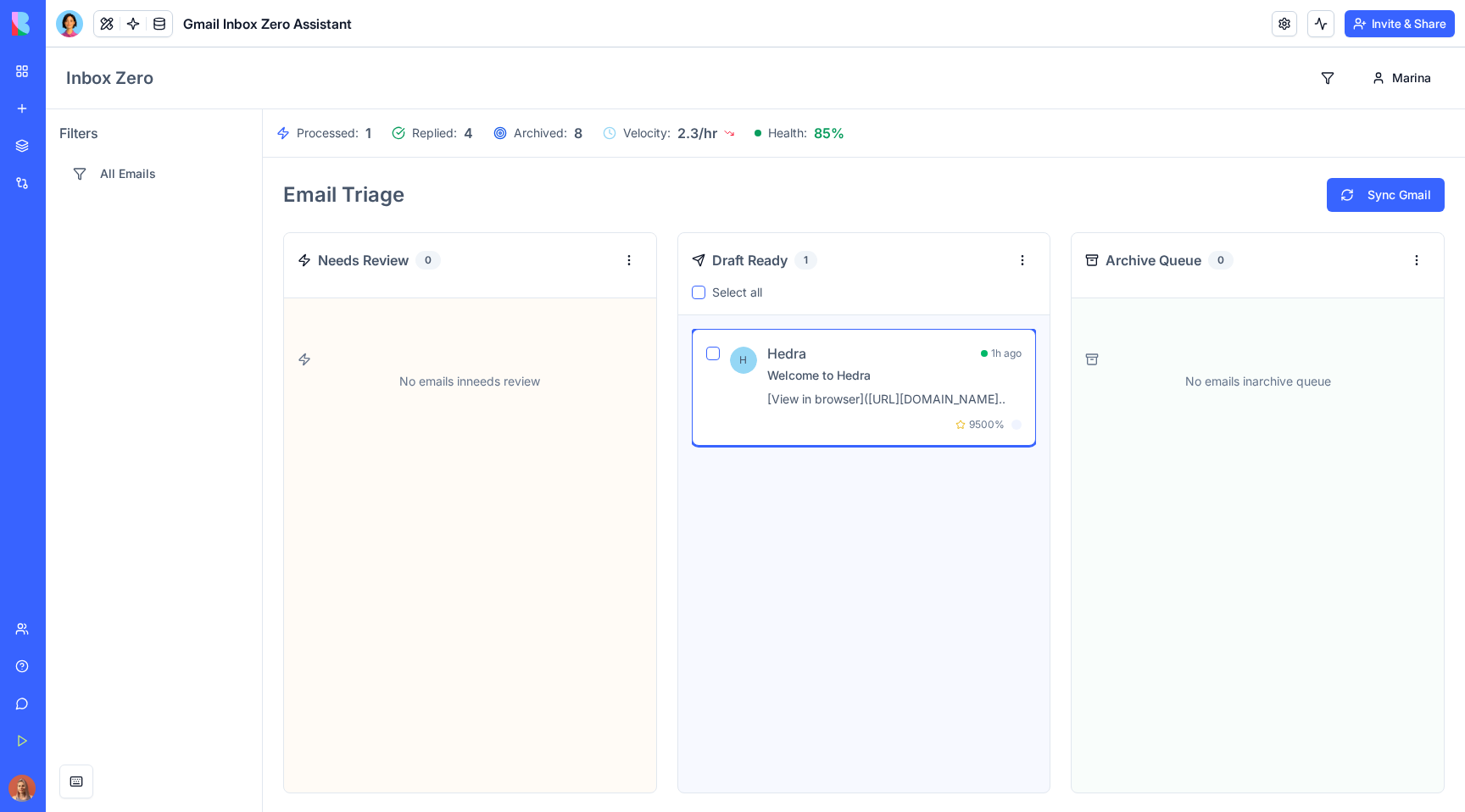
click at [415, 130] on span "Replied:" at bounding box center [434, 132] width 45 height 17
click at [531, 140] on span "Archived:" at bounding box center [540, 132] width 53 height 17
click at [632, 138] on span "Velocity:" at bounding box center [647, 132] width 47 height 17
click at [796, 133] on span "Health:" at bounding box center [787, 132] width 39 height 17
click at [455, 134] on span "Replied:" at bounding box center [434, 132] width 45 height 17
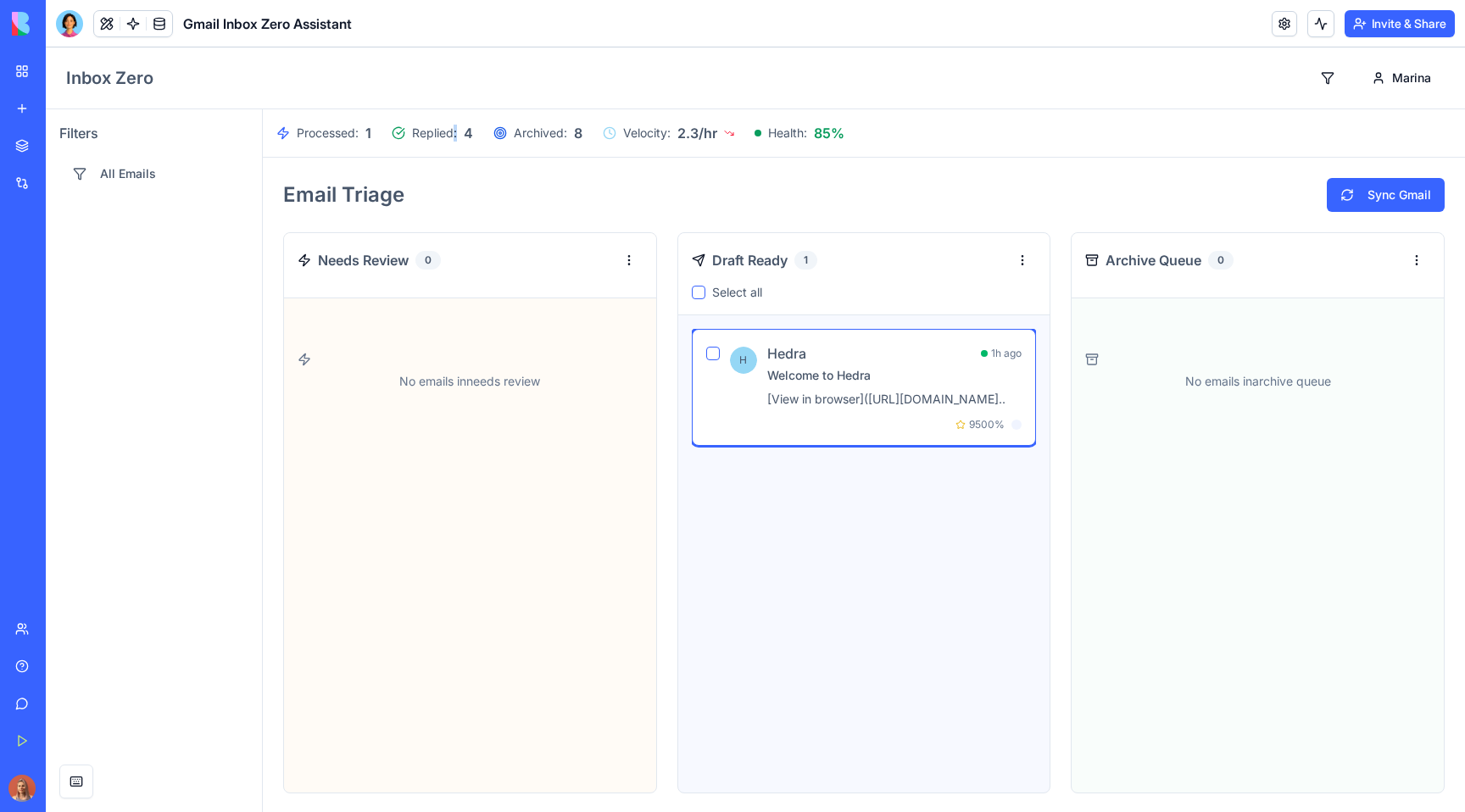
click at [455, 134] on span "Replied:" at bounding box center [434, 132] width 45 height 17
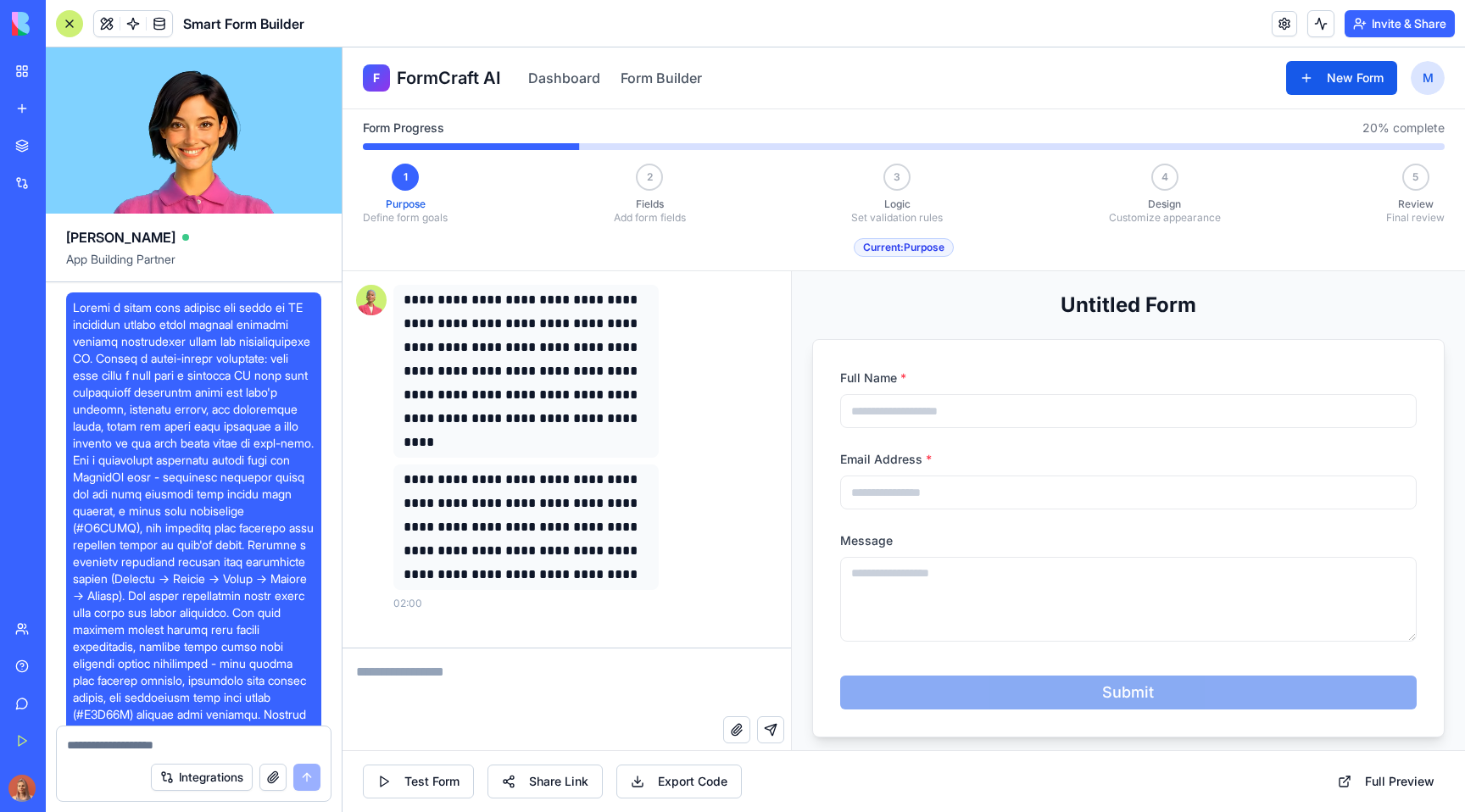
scroll to position [1594, 0]
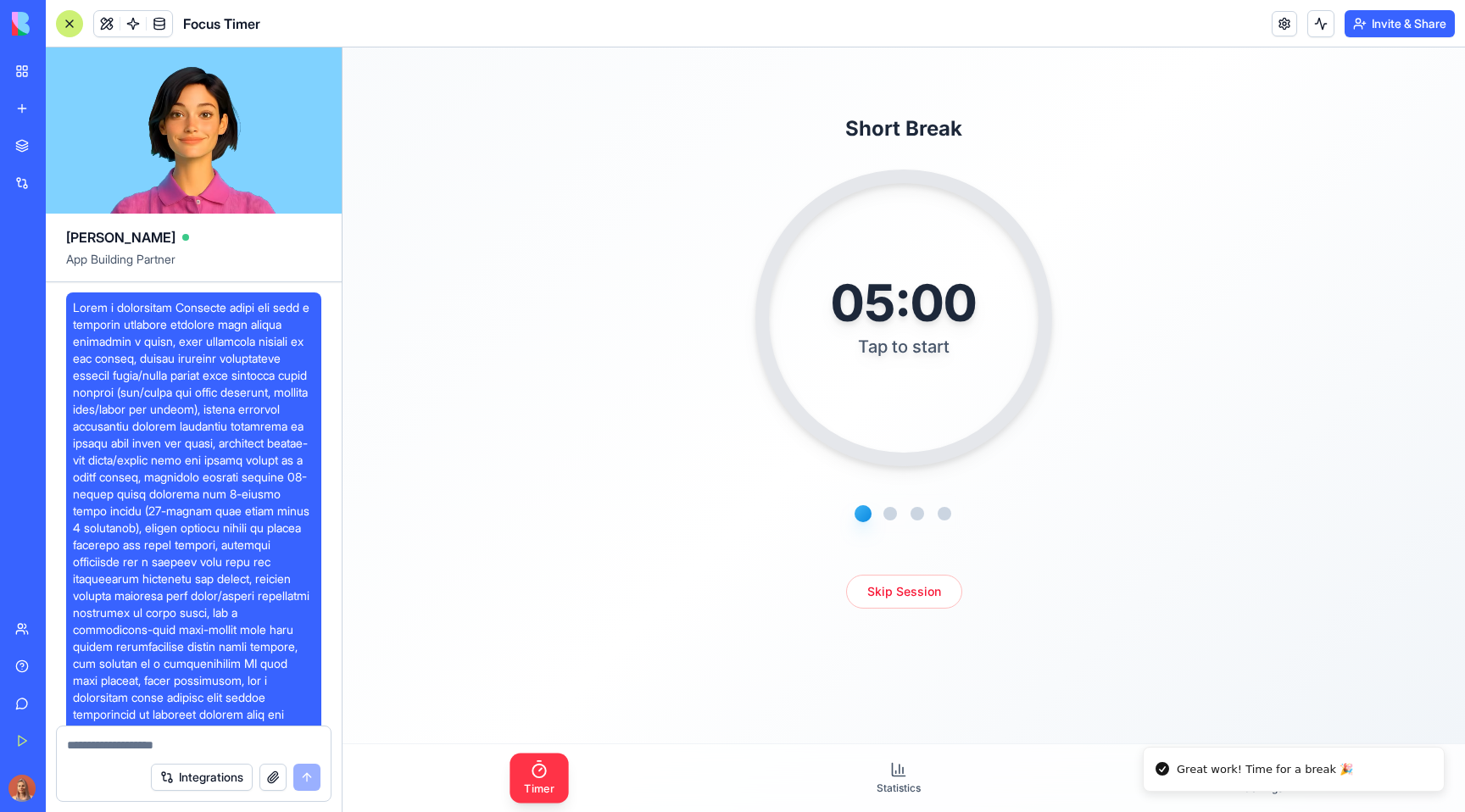
scroll to position [17413, 0]
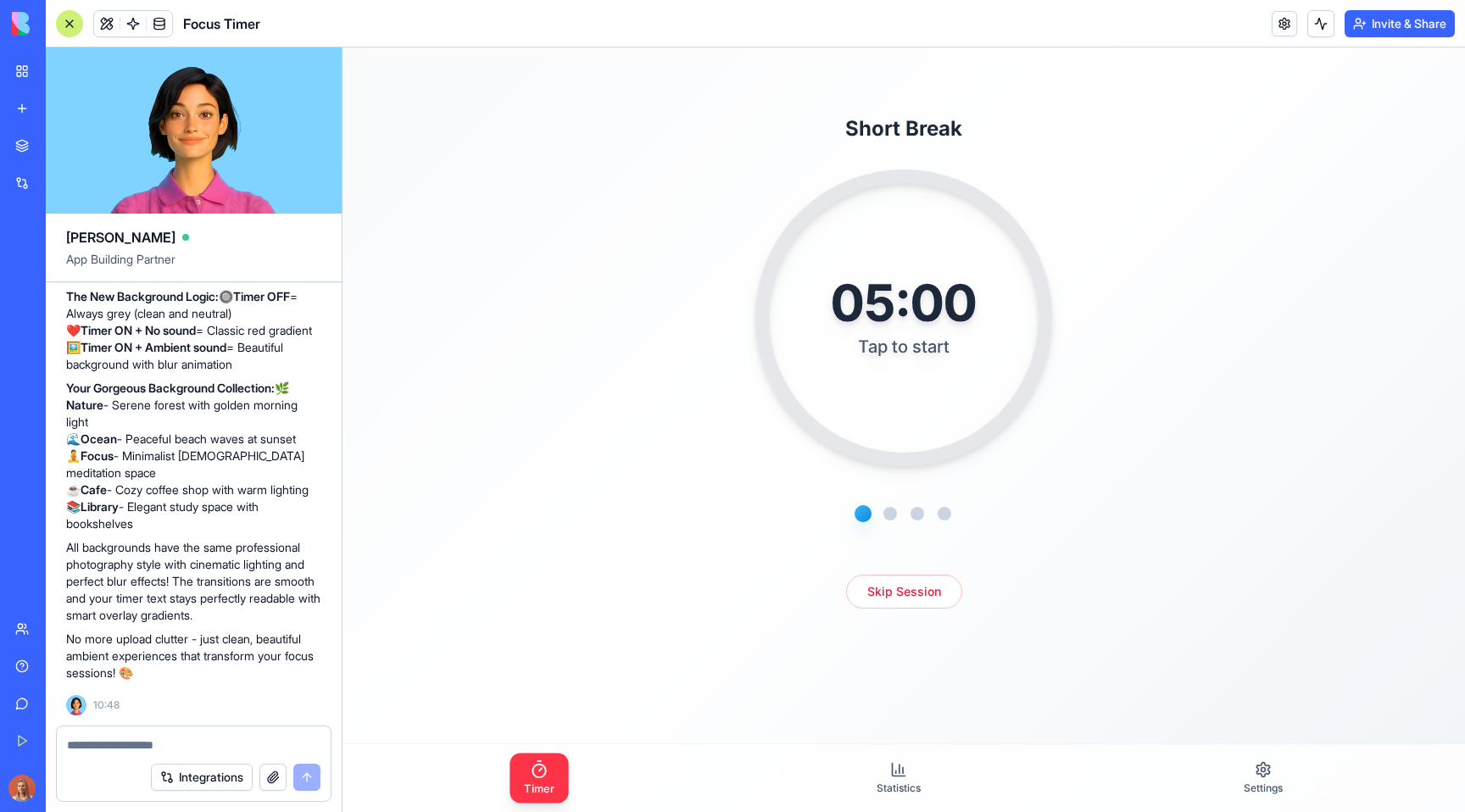
click at [928, 770] on div "Timer Statistics Settings" at bounding box center [903, 777] width 1122 height 67
click at [903, 768] on link "Statistics" at bounding box center [898, 778] width 71 height 47
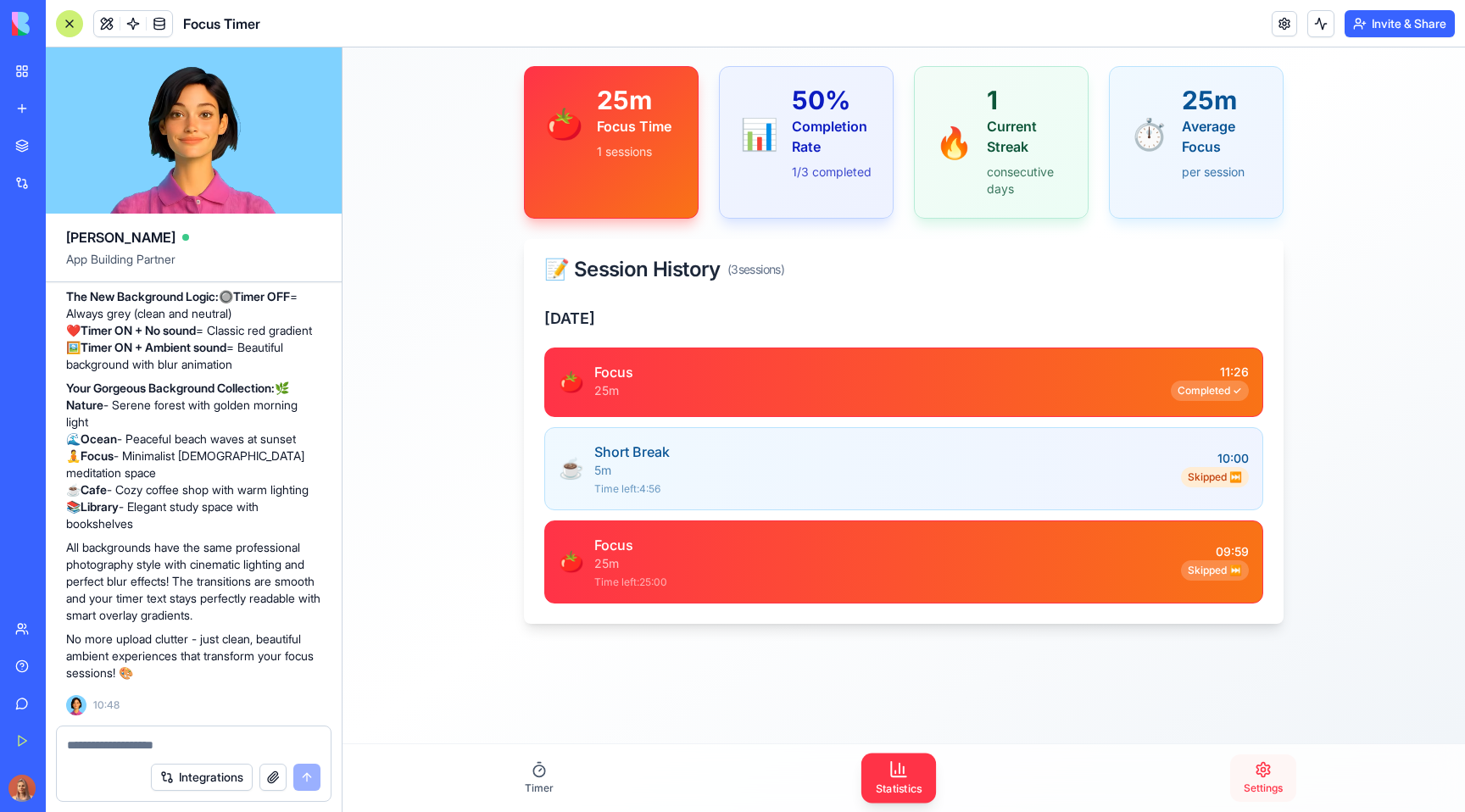
click at [1254, 770] on icon at bounding box center [1262, 769] width 17 height 17
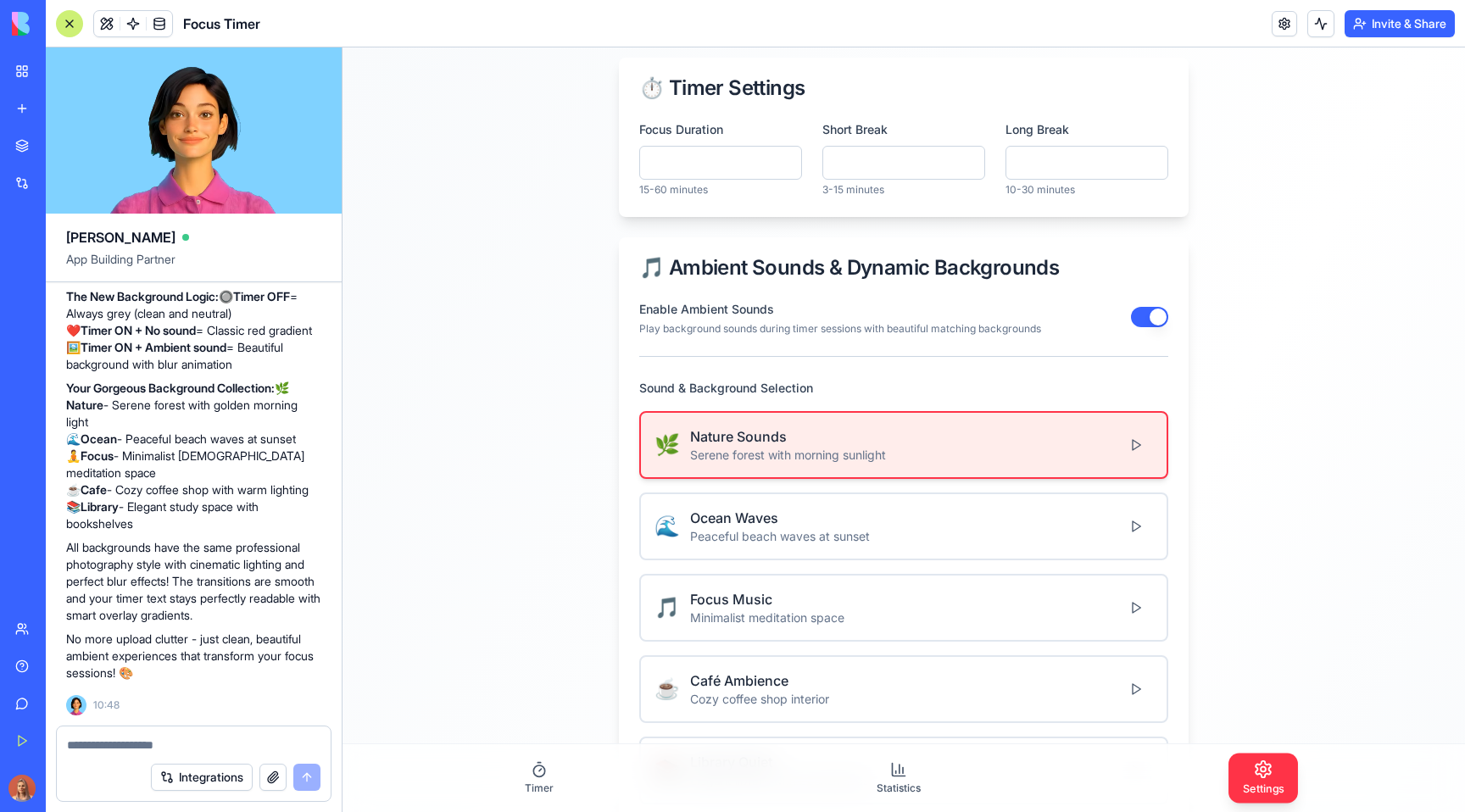
click at [180, 747] on textarea at bounding box center [194, 745] width 254 height 17
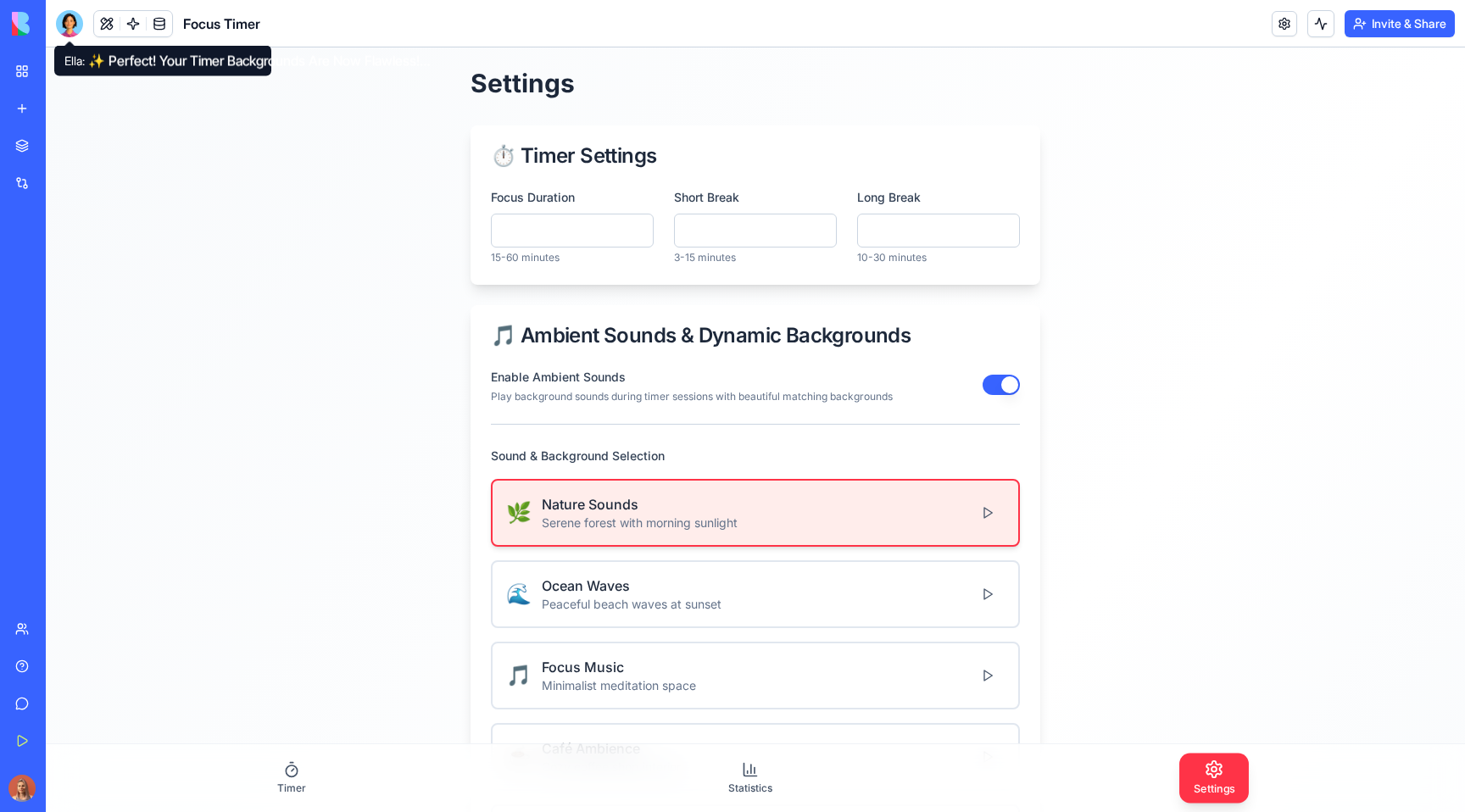
click at [79, 18] on div at bounding box center [69, 24] width 27 height 27
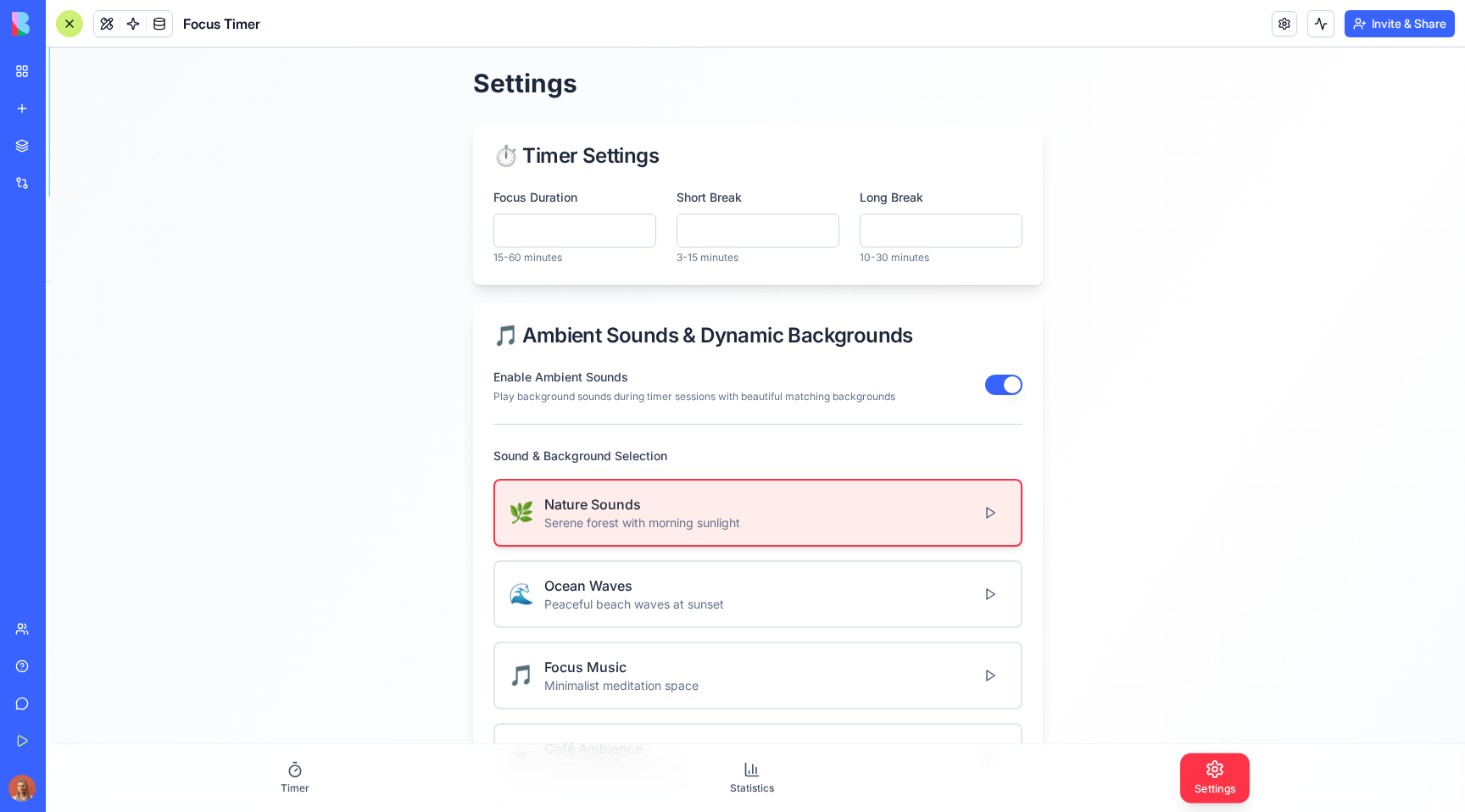
scroll to position [17413, 0]
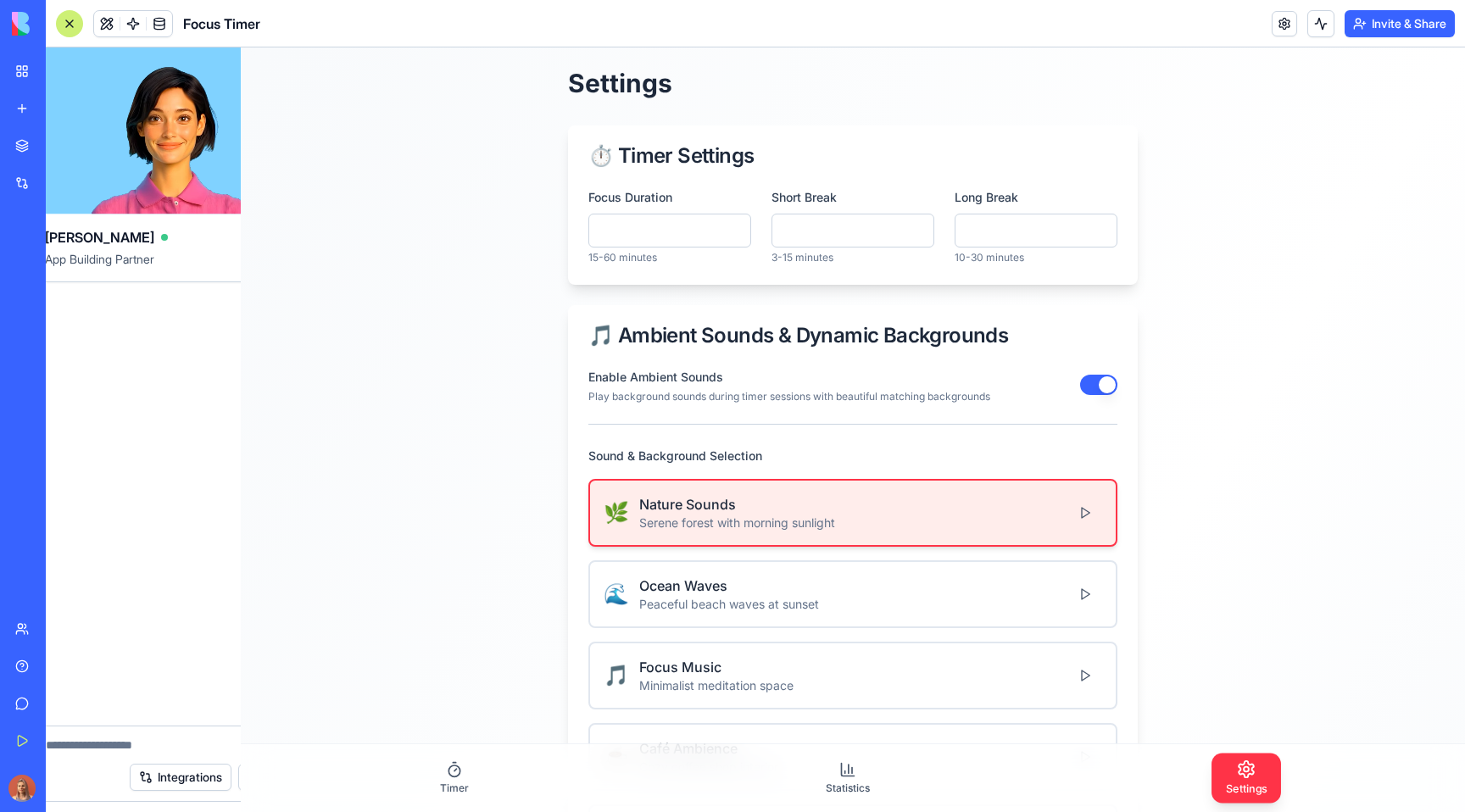
click at [79, 18] on div at bounding box center [69, 24] width 27 height 27
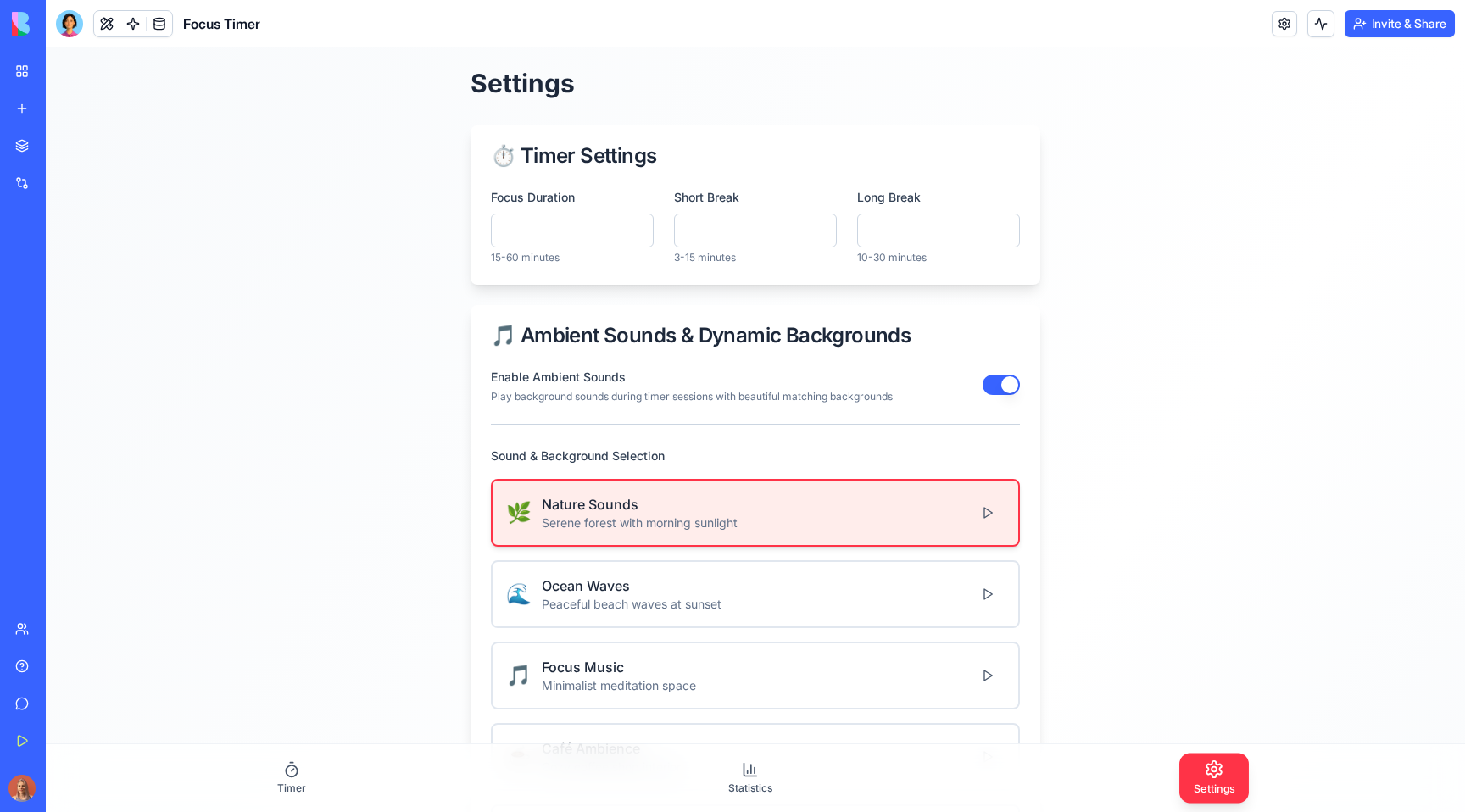
drag, startPoint x: 67, startPoint y: 21, endPoint x: 60, endPoint y: 27, distance: 9.2
click at [60, 27] on div at bounding box center [69, 24] width 27 height 27
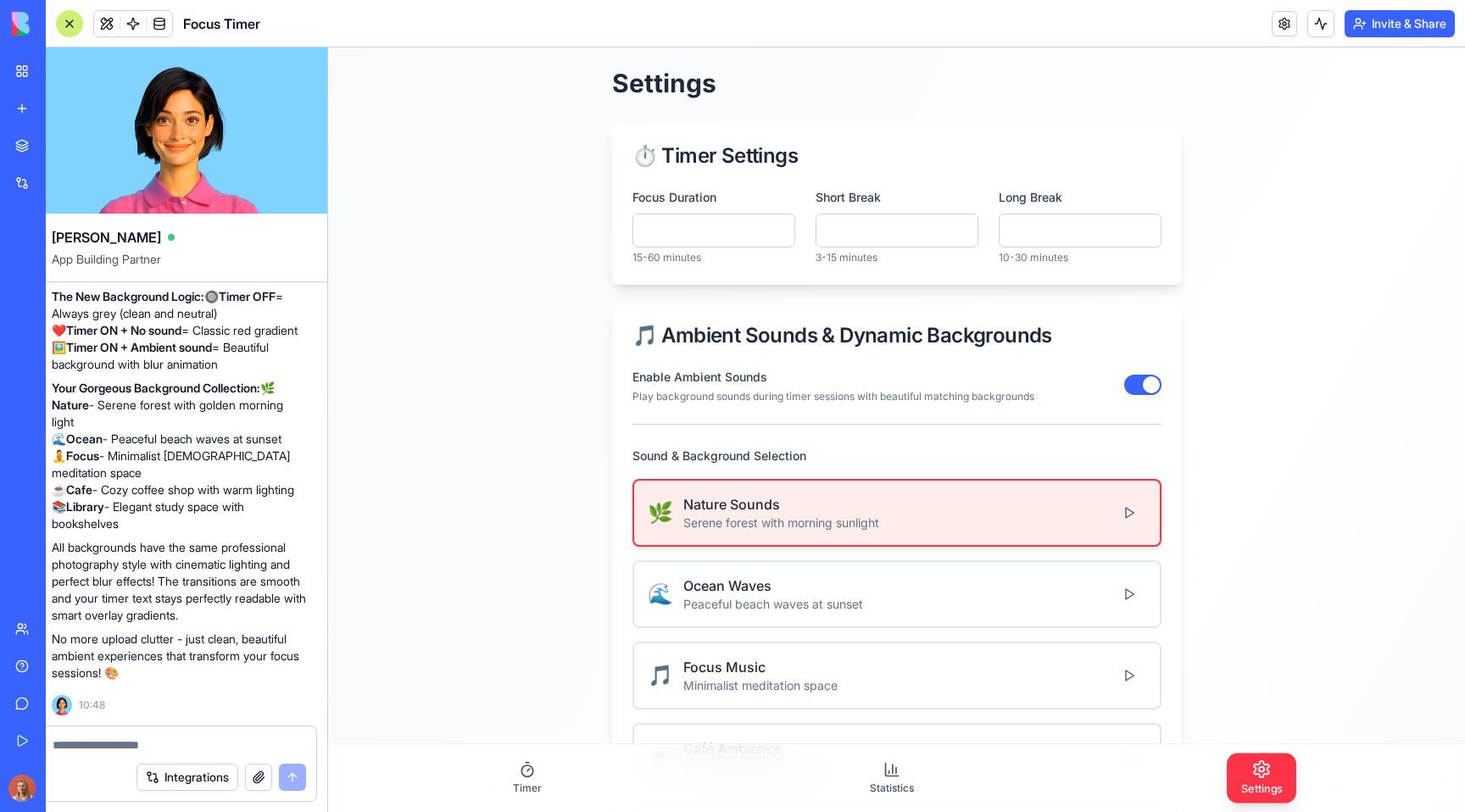
scroll to position [0, 0]
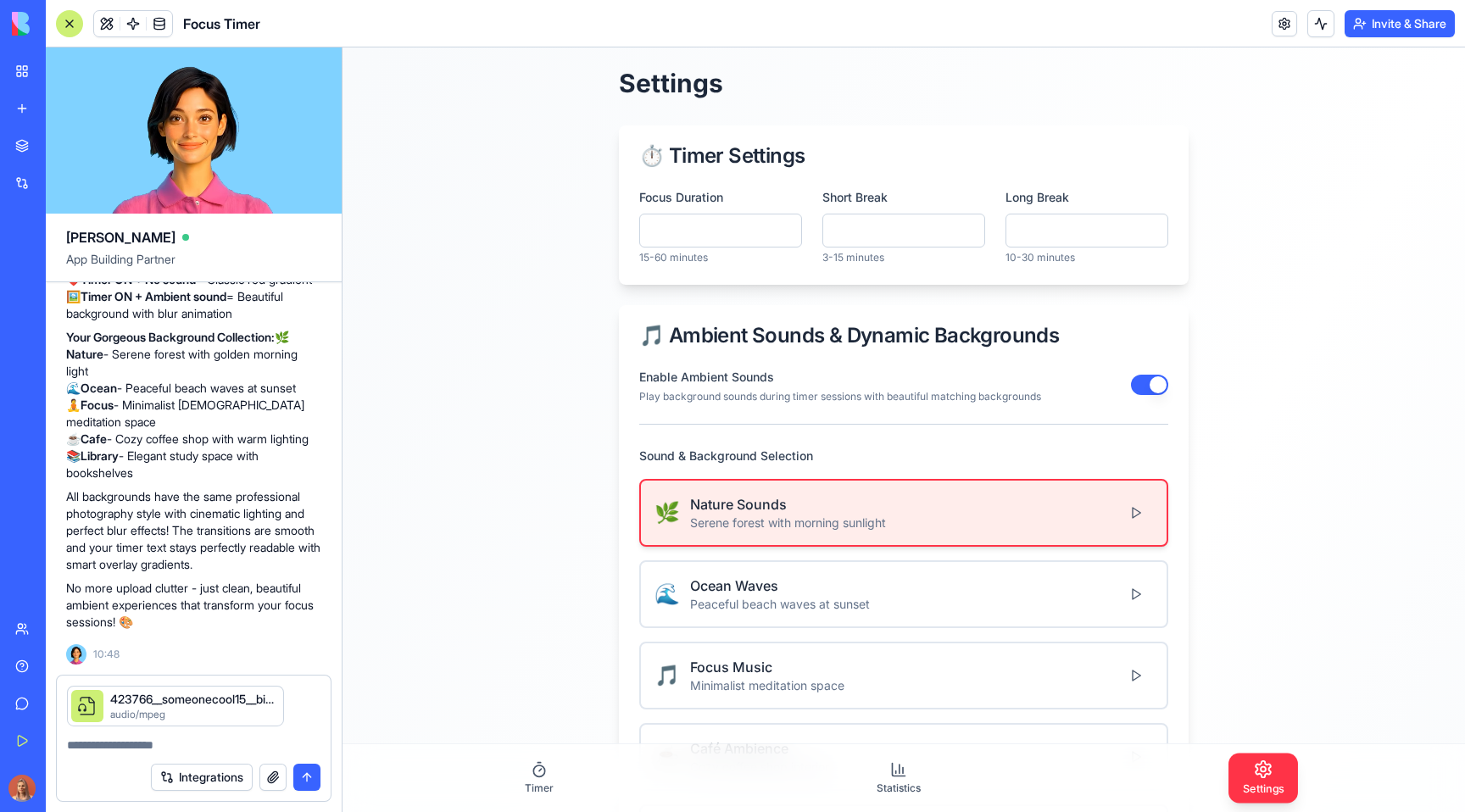
click at [176, 742] on textarea at bounding box center [194, 745] width 254 height 17
type textarea "**********"
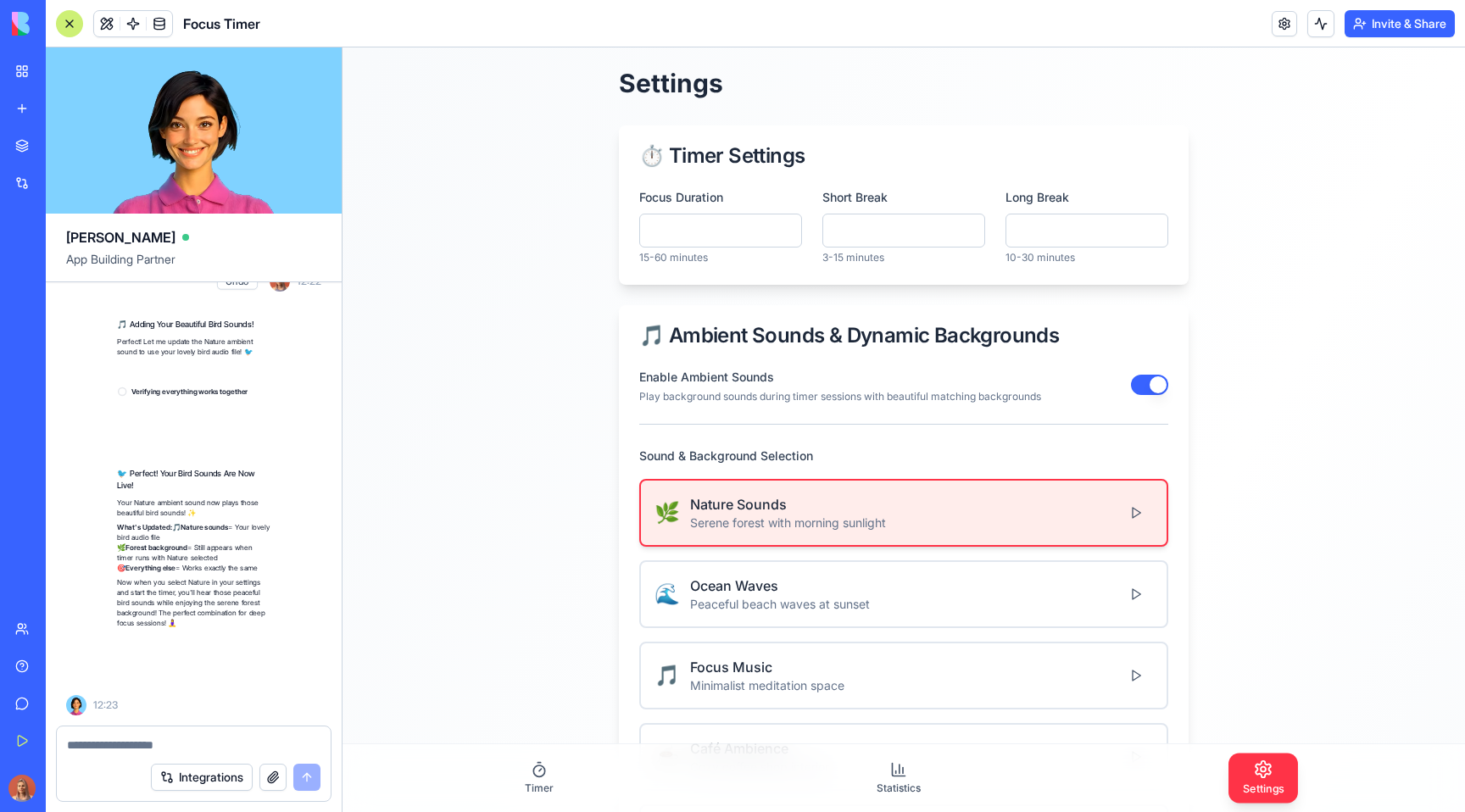
scroll to position [17946, 0]
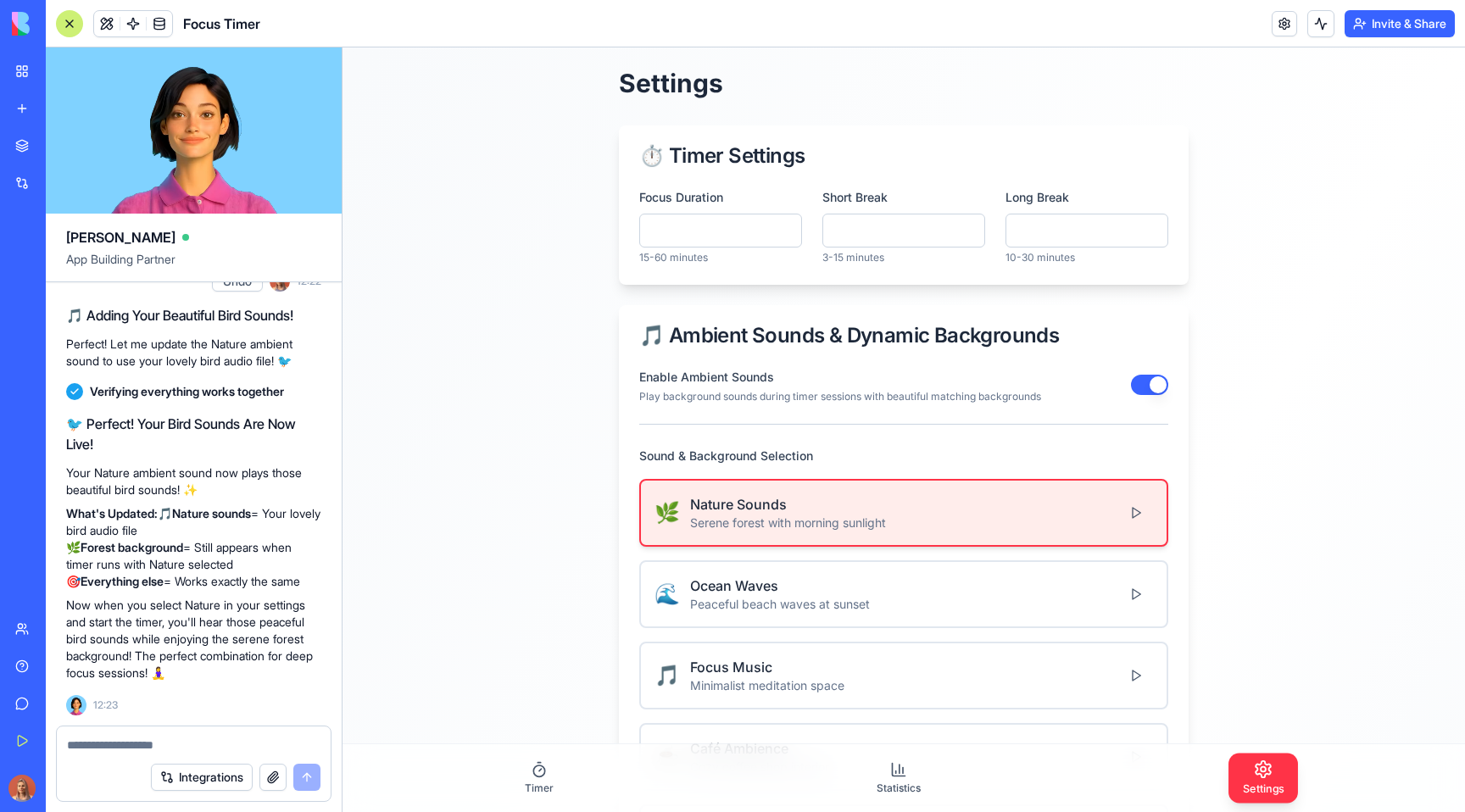
click at [1127, 512] on button at bounding box center [1135, 513] width 34 height 31
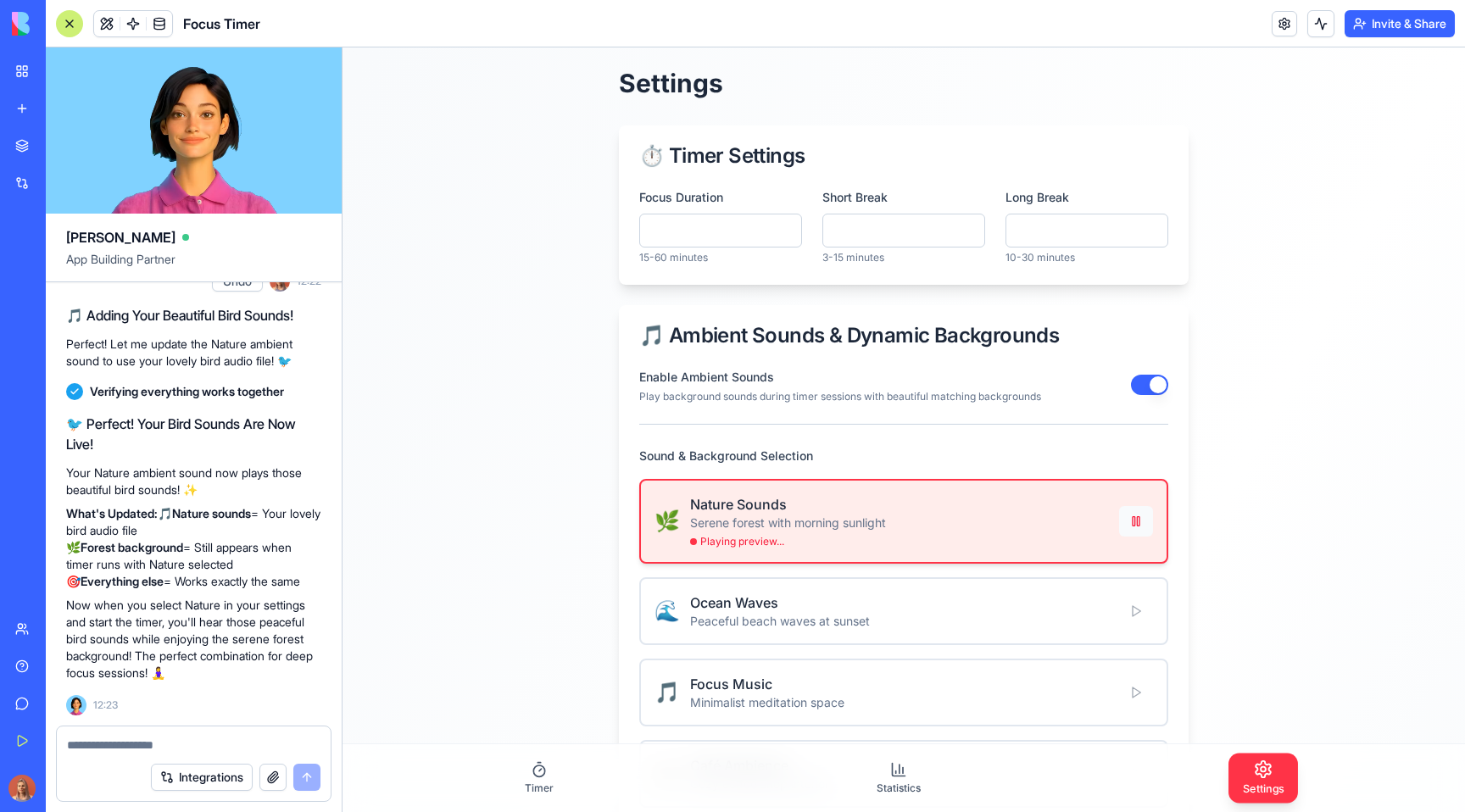
click at [1127, 512] on button at bounding box center [1135, 521] width 34 height 31
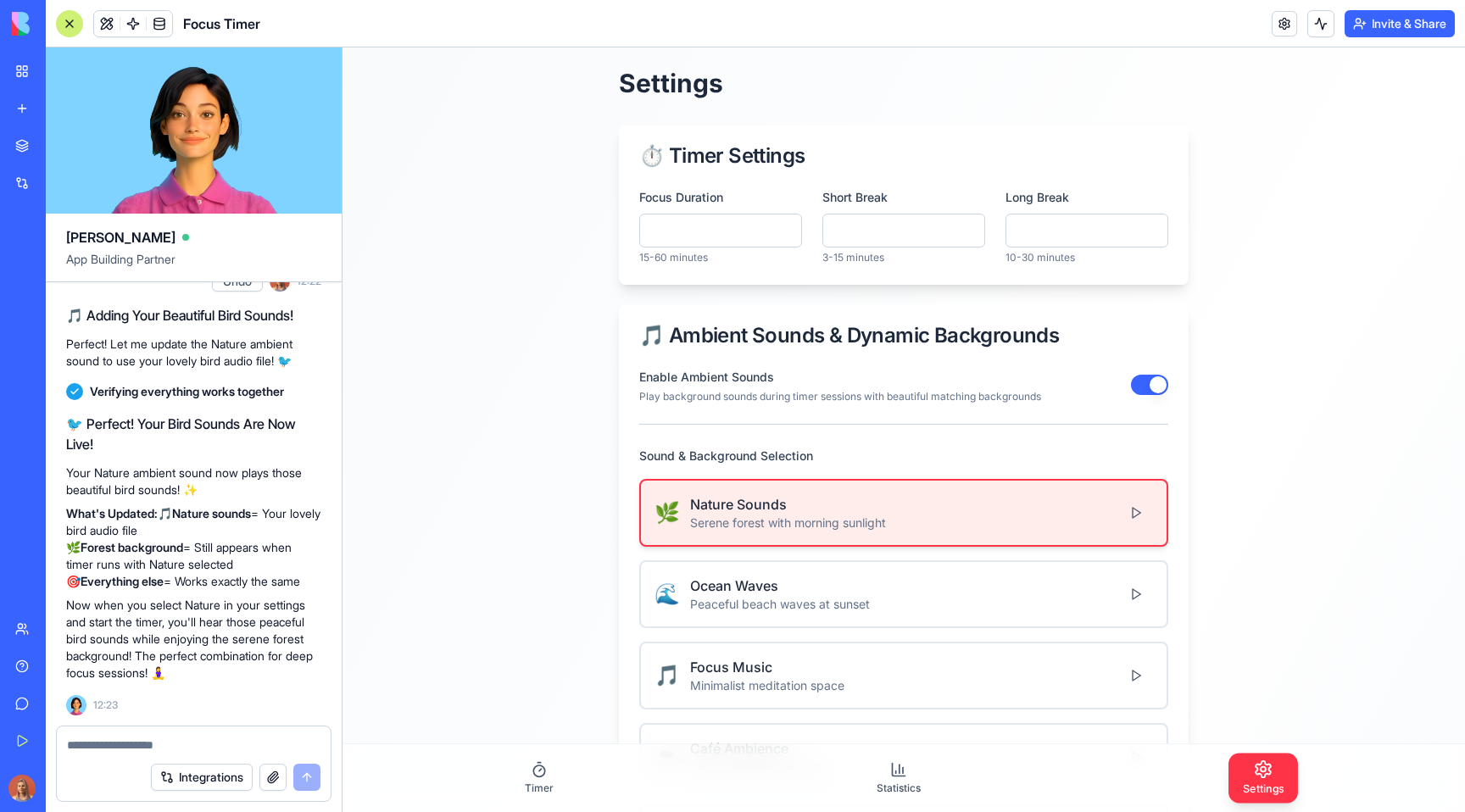
click at [1127, 508] on button at bounding box center [1135, 513] width 34 height 31
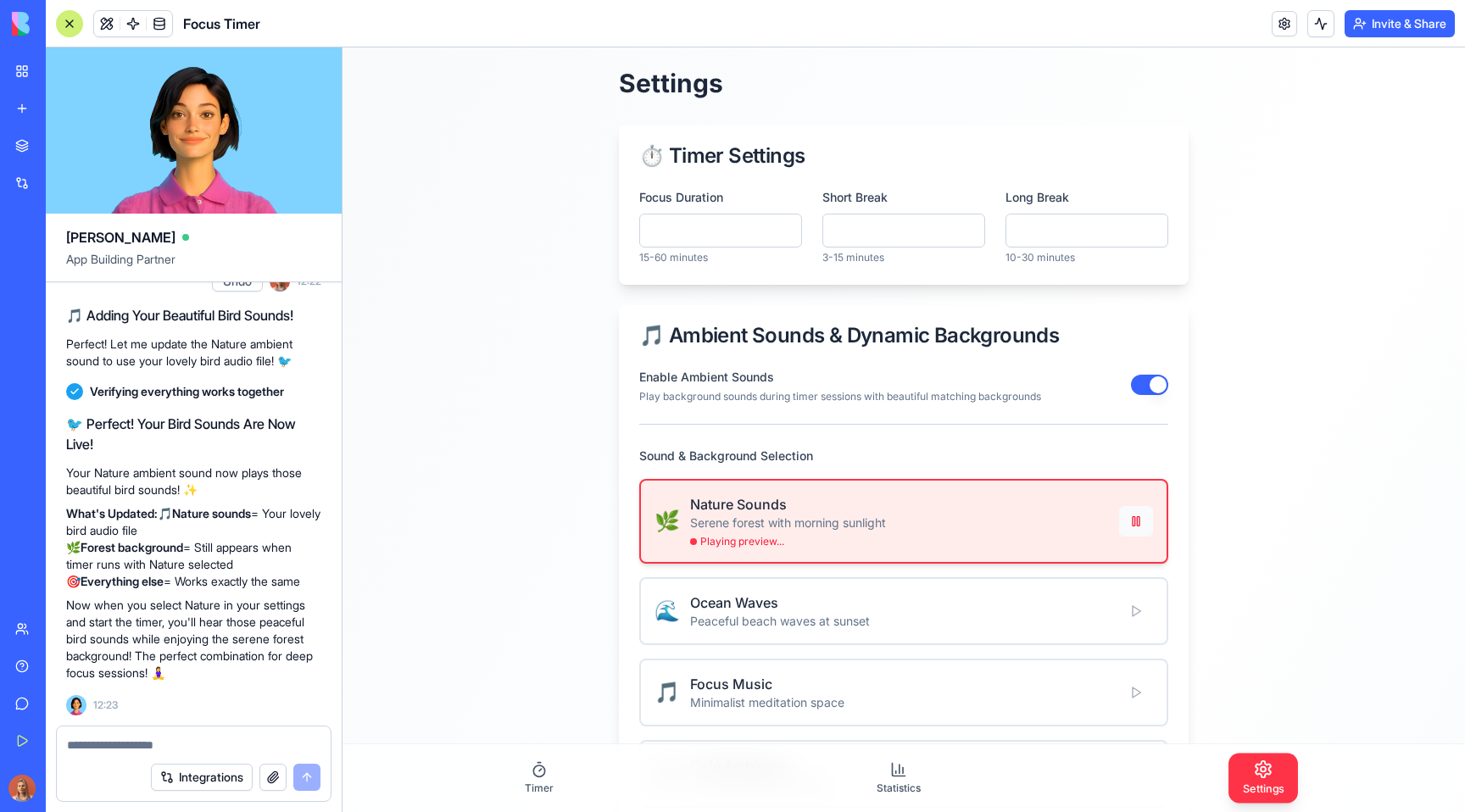
click at [1127, 508] on button at bounding box center [1135, 521] width 34 height 31
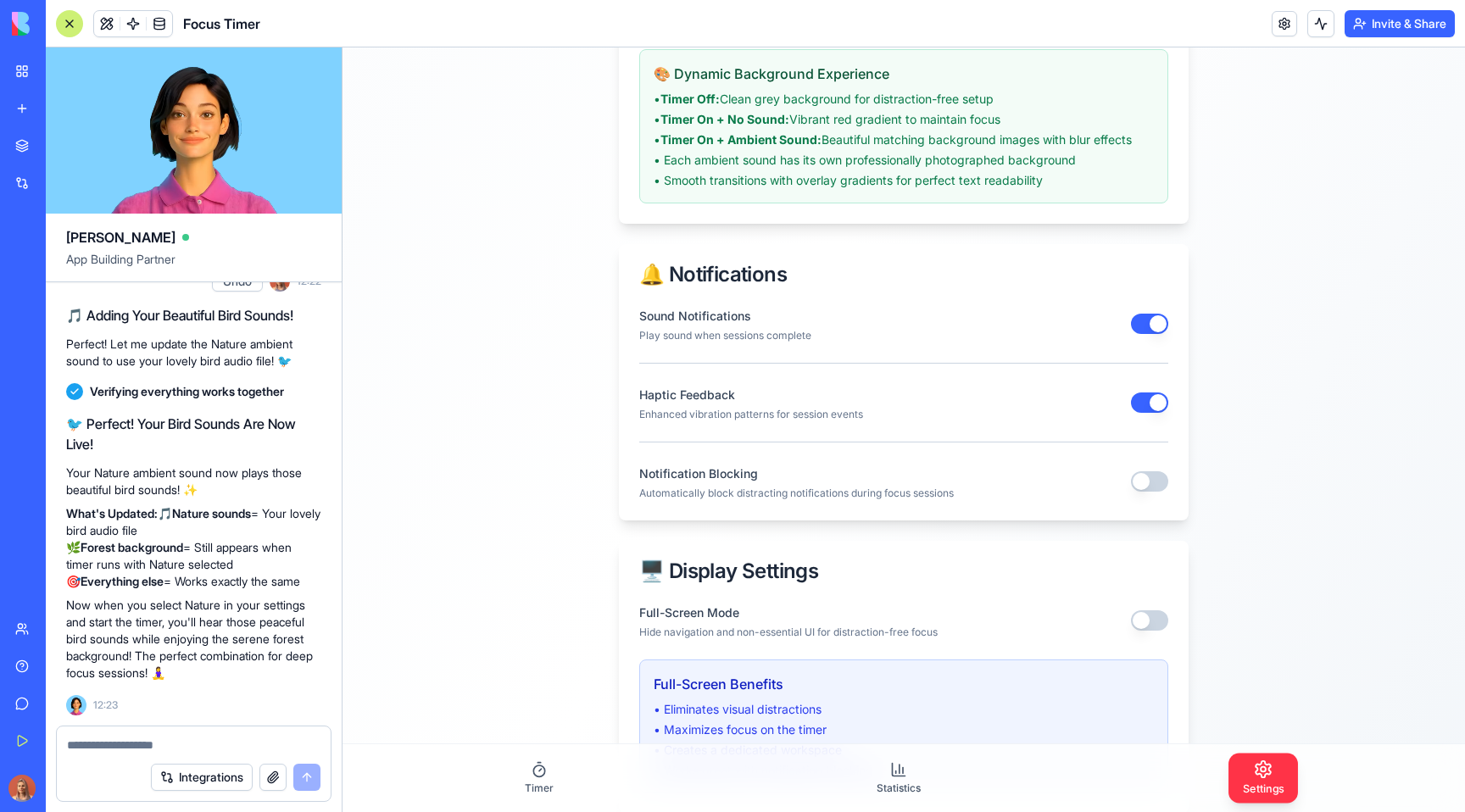
scroll to position [872, 0]
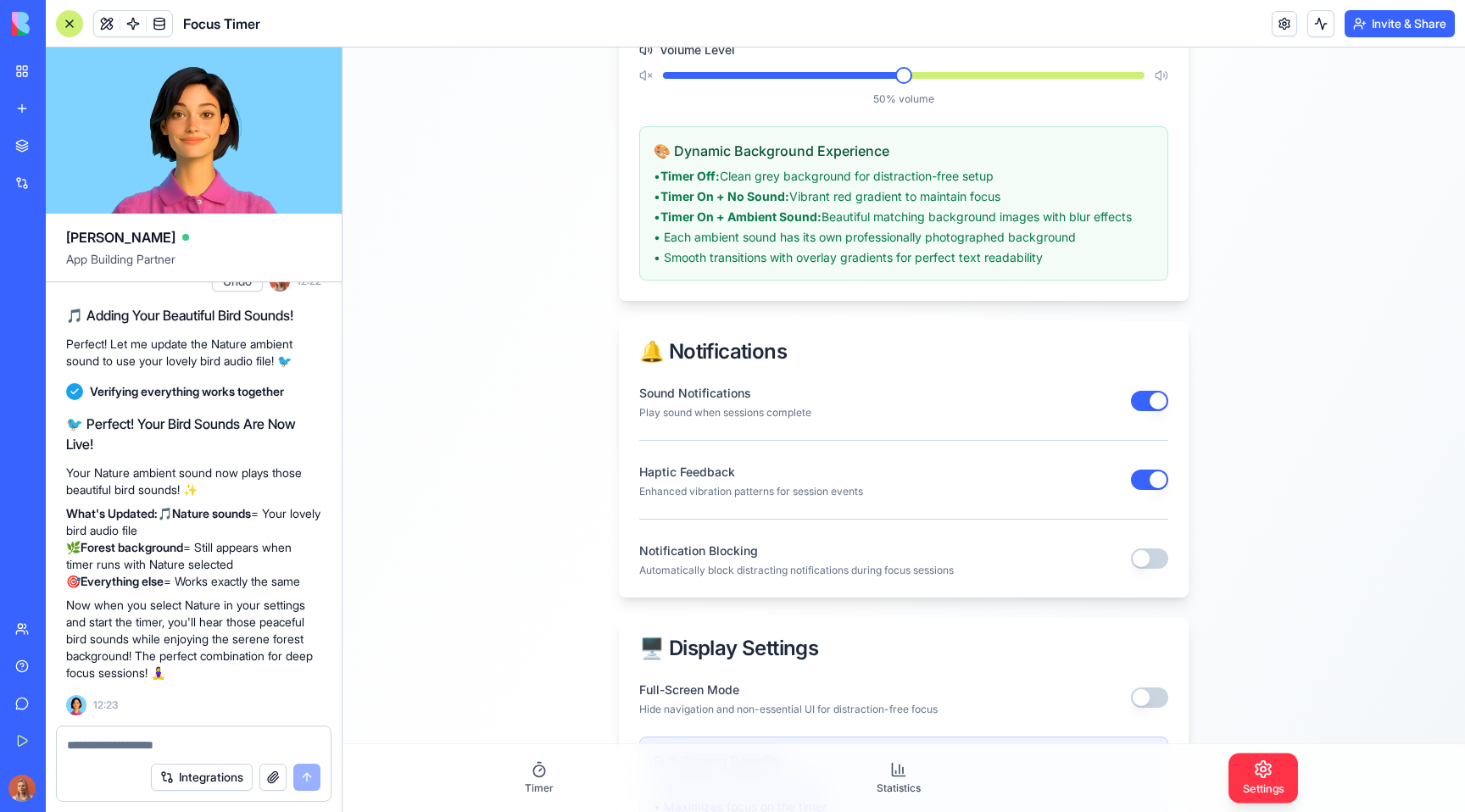
click at [116, 740] on textarea at bounding box center [194, 745] width 254 height 17
click at [375, 473] on div "Settings ⏱️ Timer Settings Focus Duration ** 15-60 minutes Short Break * 3-15 m…" at bounding box center [903, 197] width 1122 height 2042
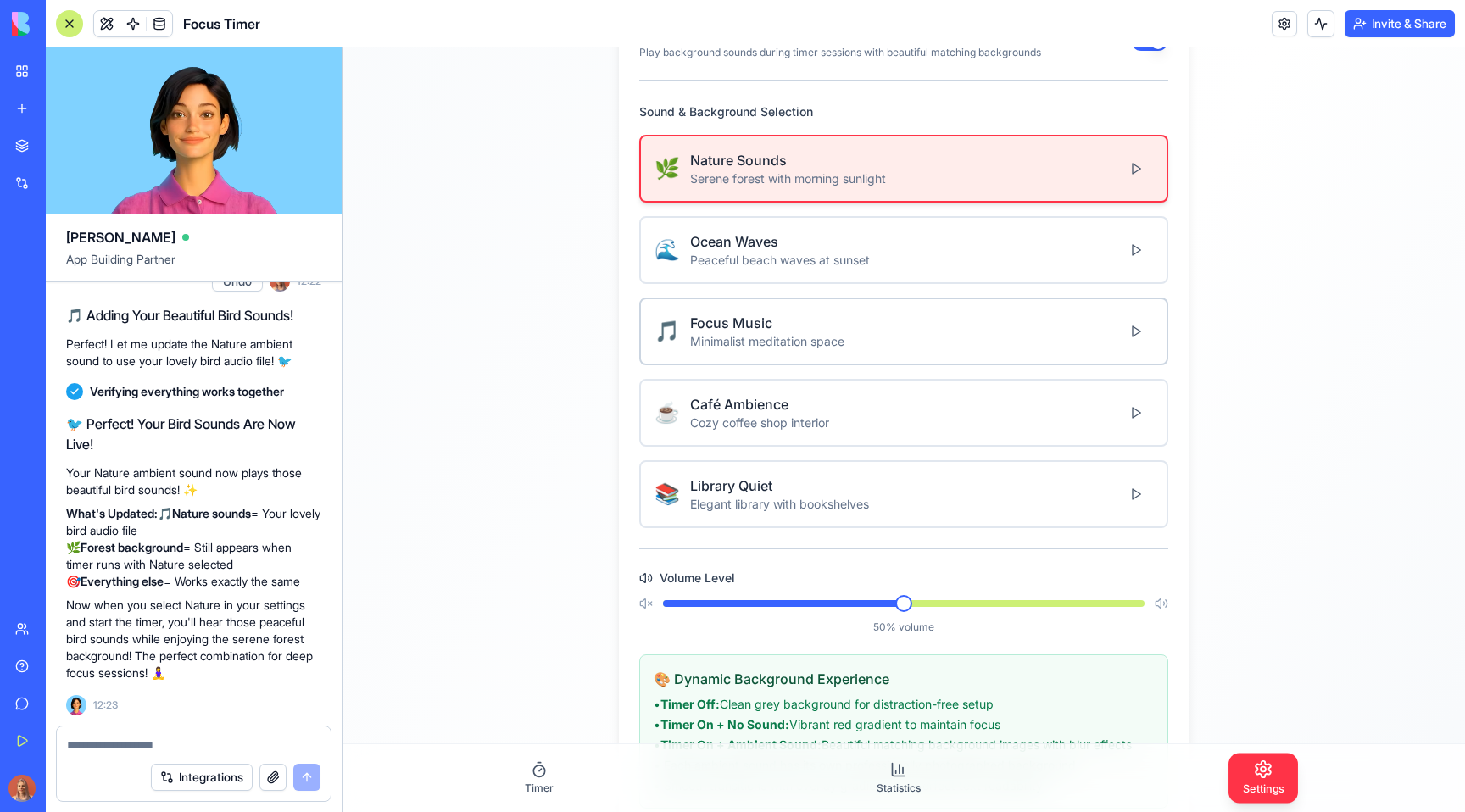
scroll to position [333, 0]
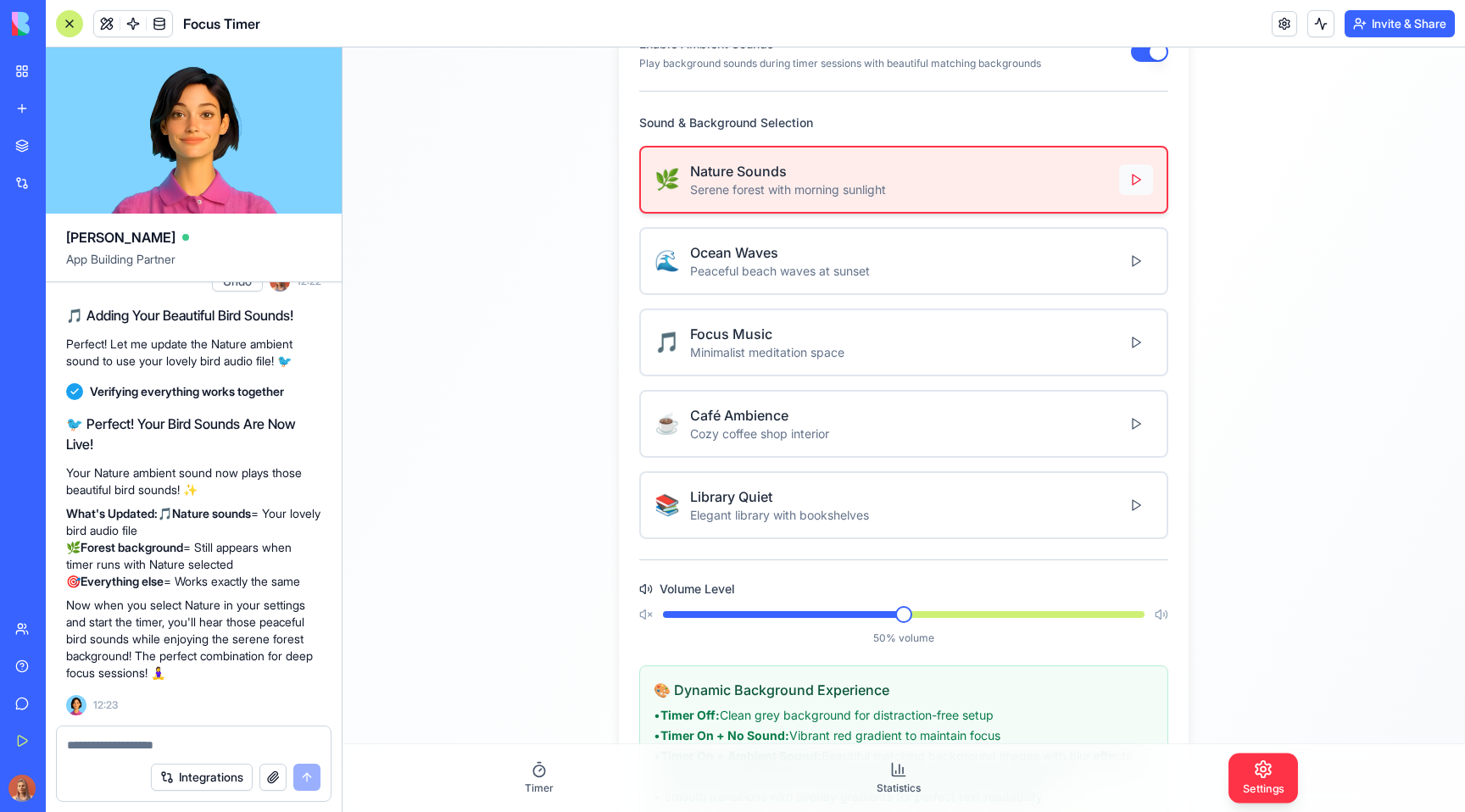
click at [1133, 180] on button at bounding box center [1135, 179] width 34 height 31
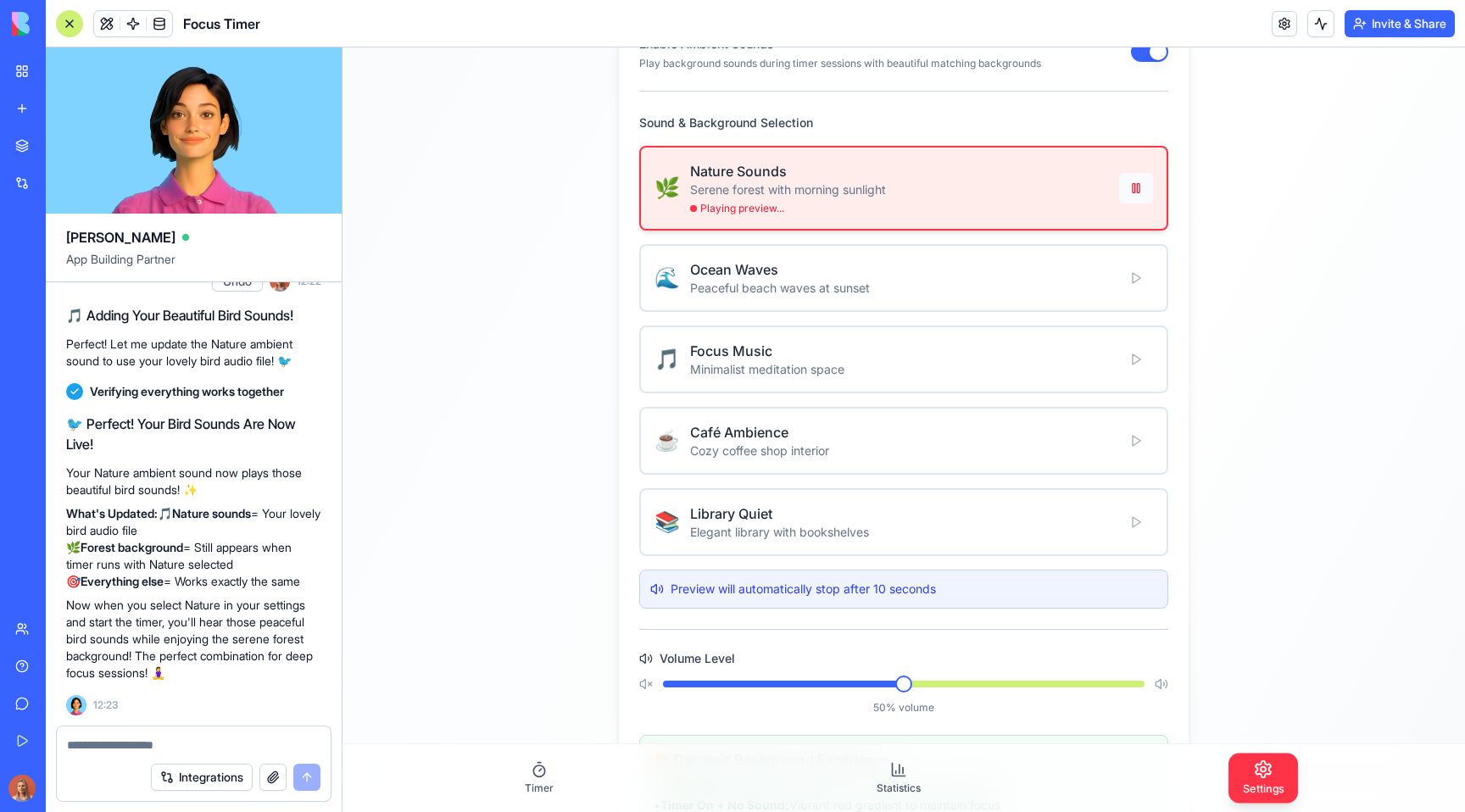
click at [1137, 192] on button at bounding box center [1135, 188] width 34 height 31
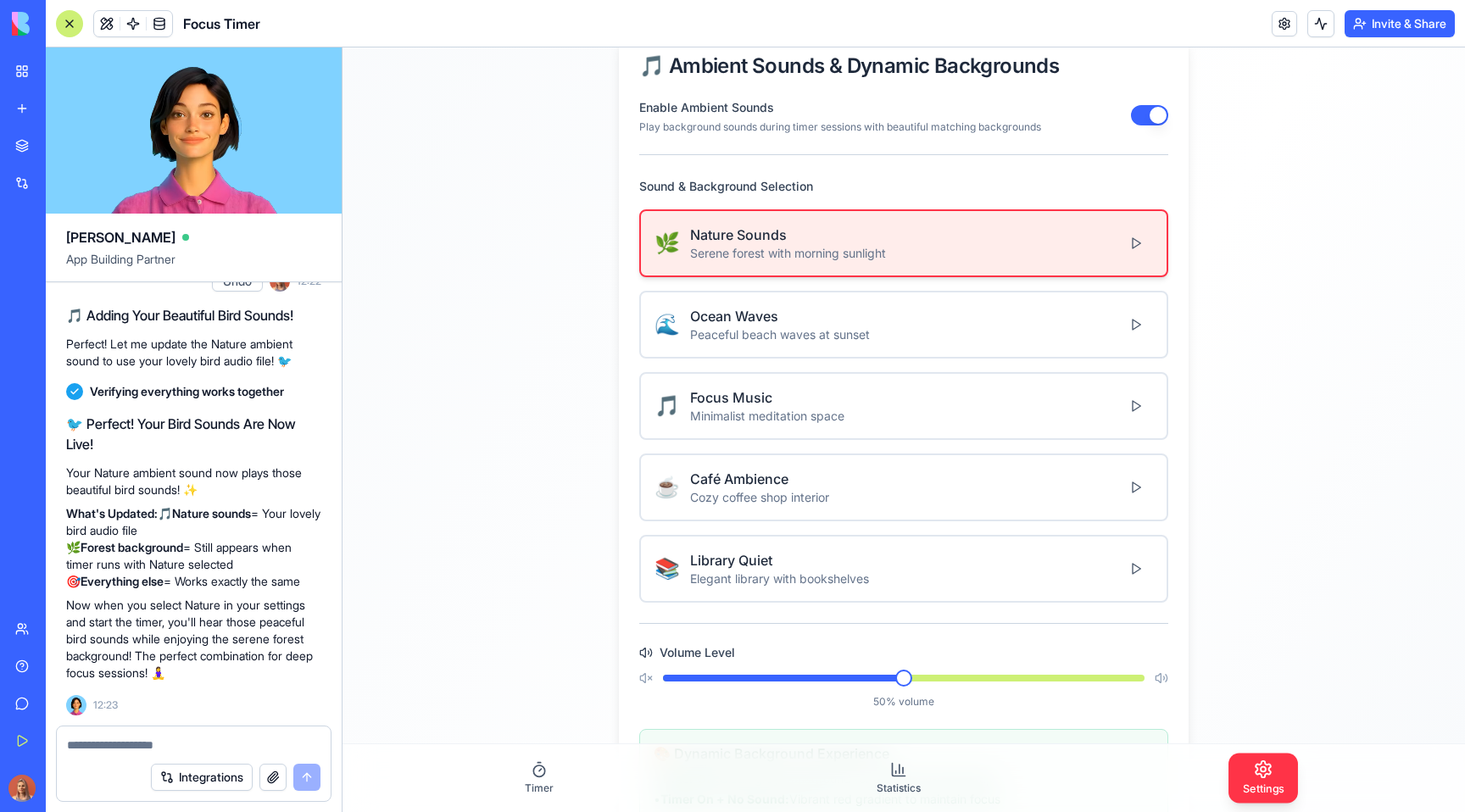
scroll to position [291, 0]
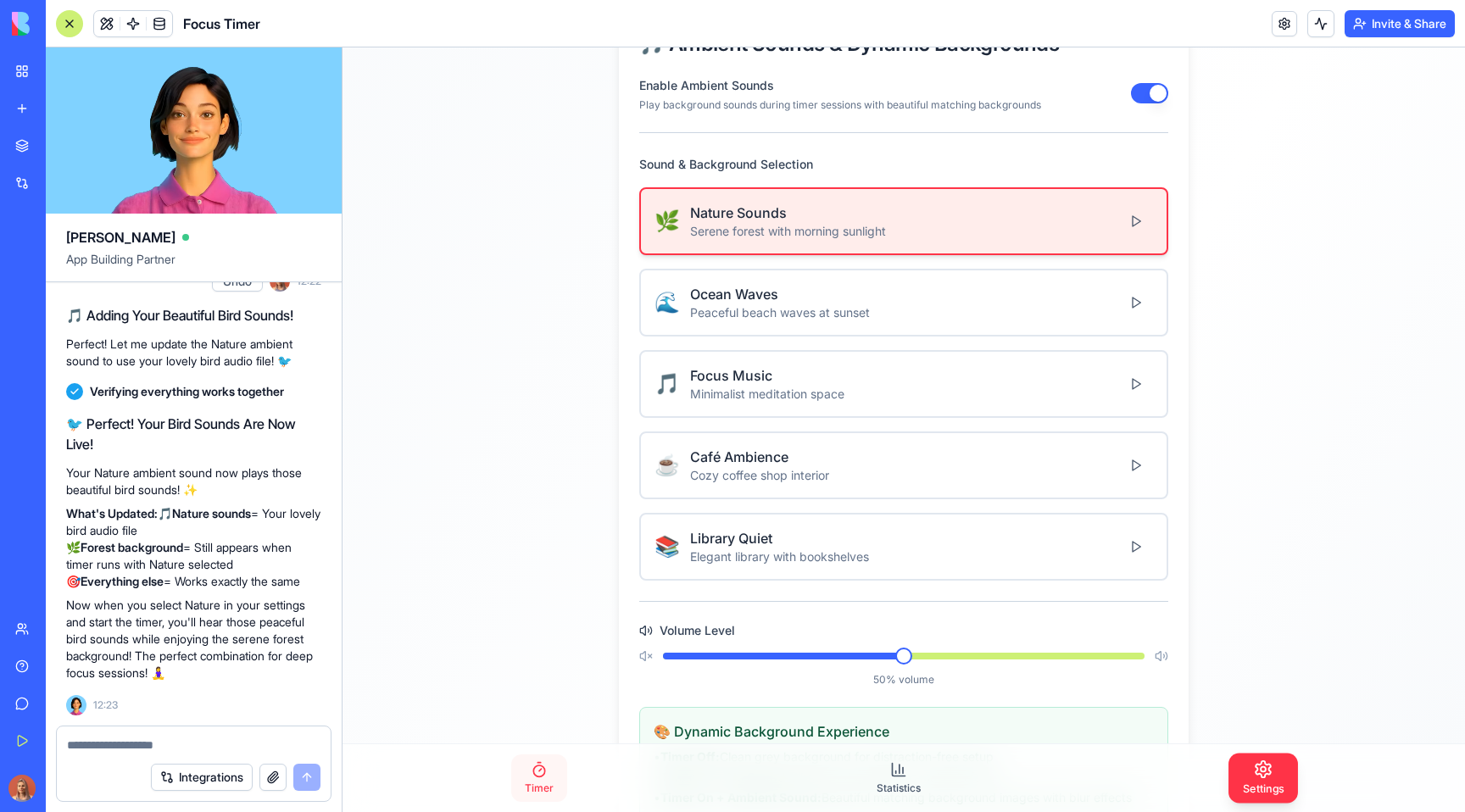
click at [534, 783] on span "Timer" at bounding box center [538, 788] width 29 height 13
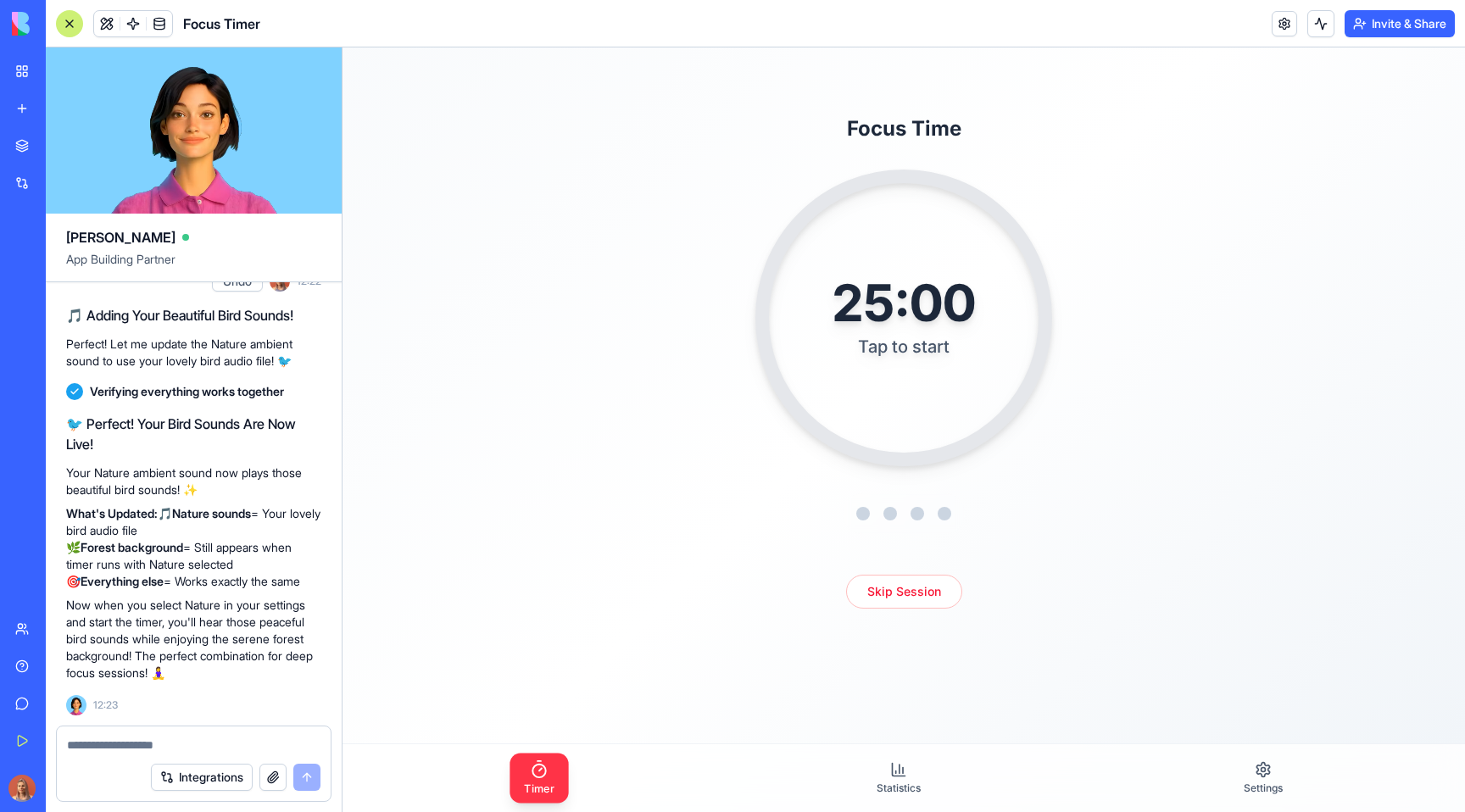
scroll to position [67, 0]
click at [894, 764] on icon at bounding box center [898, 769] width 17 height 17
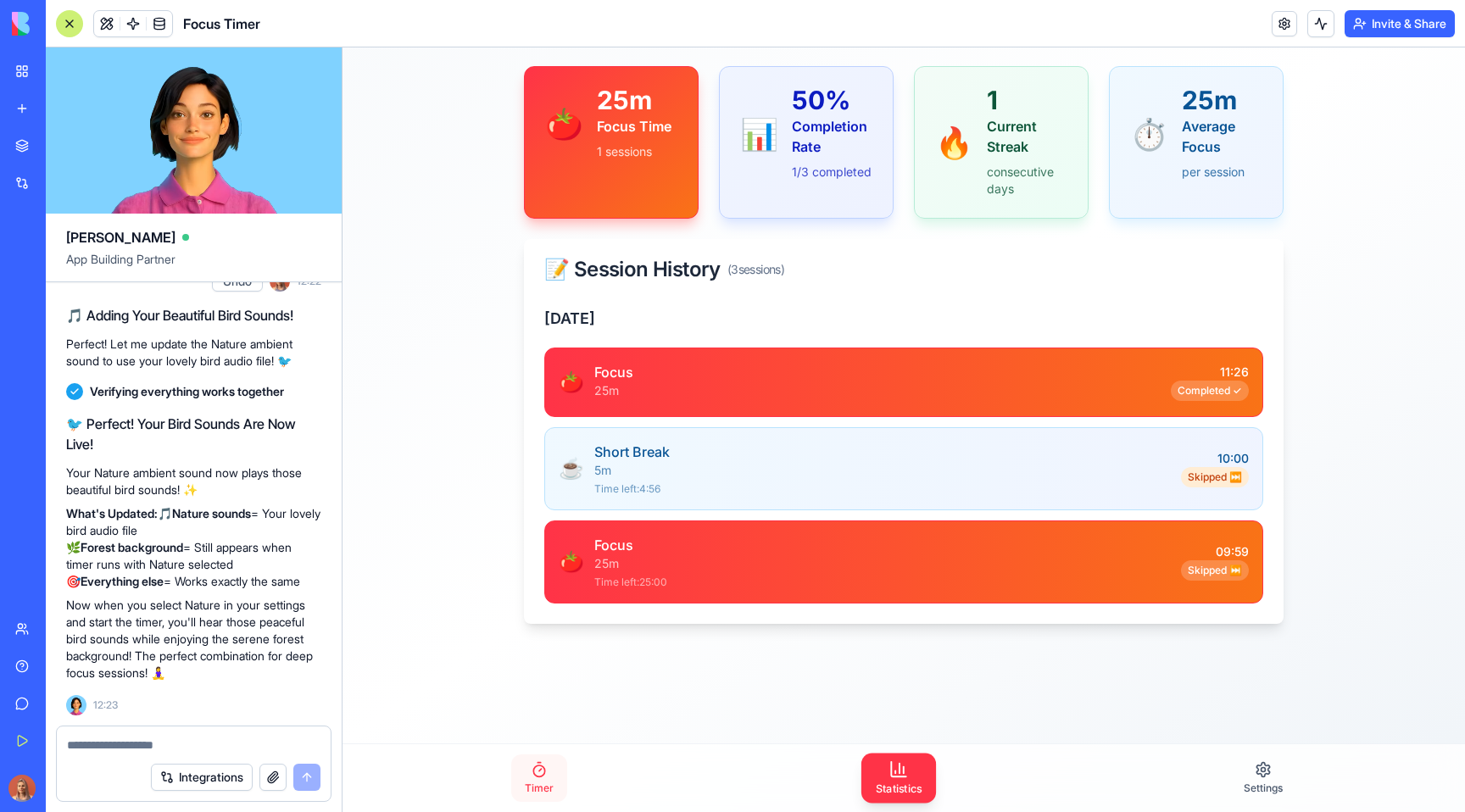
click at [539, 788] on span "Timer" at bounding box center [538, 788] width 29 height 13
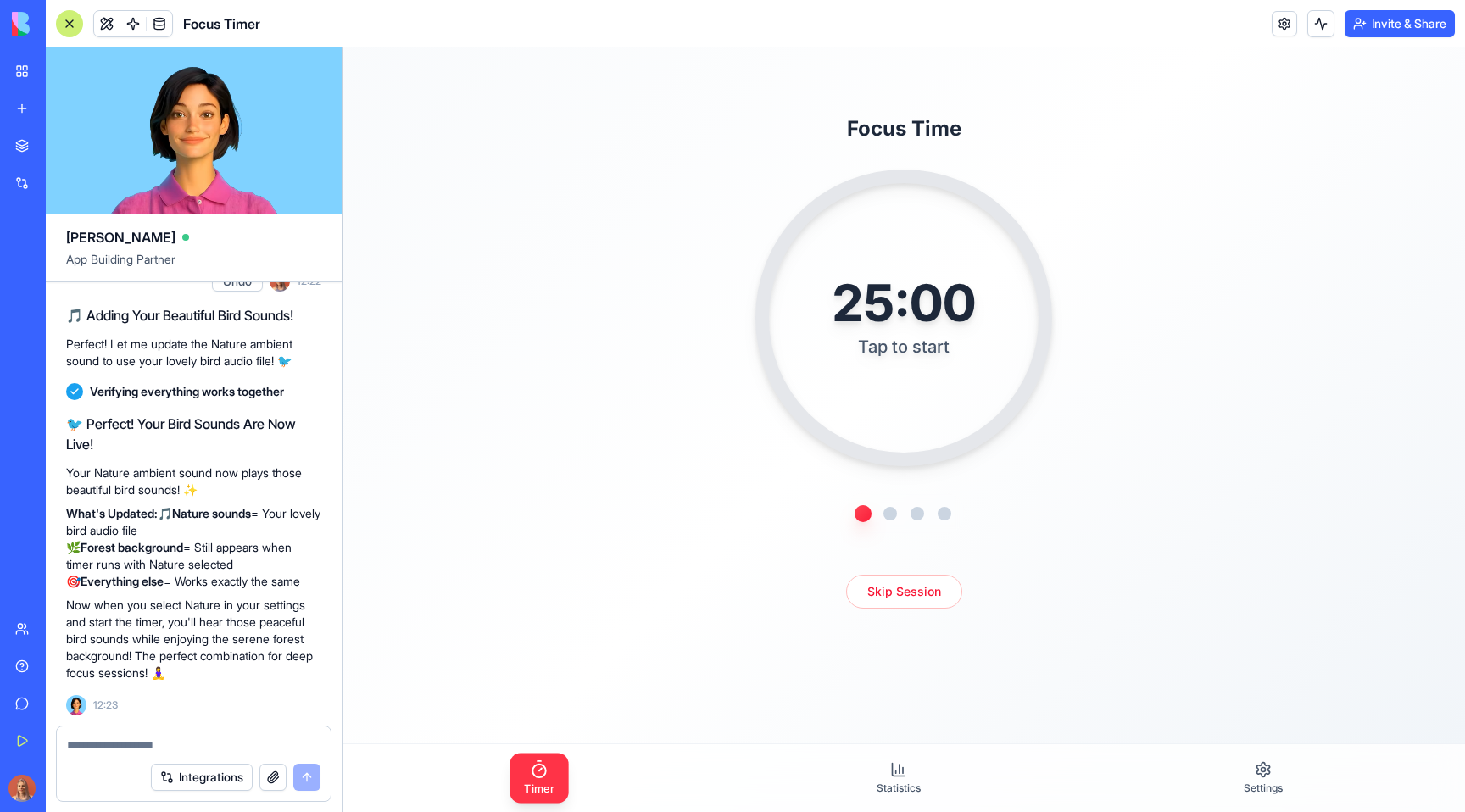
click at [931, 777] on div "Timer Statistics Settings" at bounding box center [903, 777] width 1122 height 67
click at [921, 781] on link "Statistics" at bounding box center [898, 778] width 71 height 47
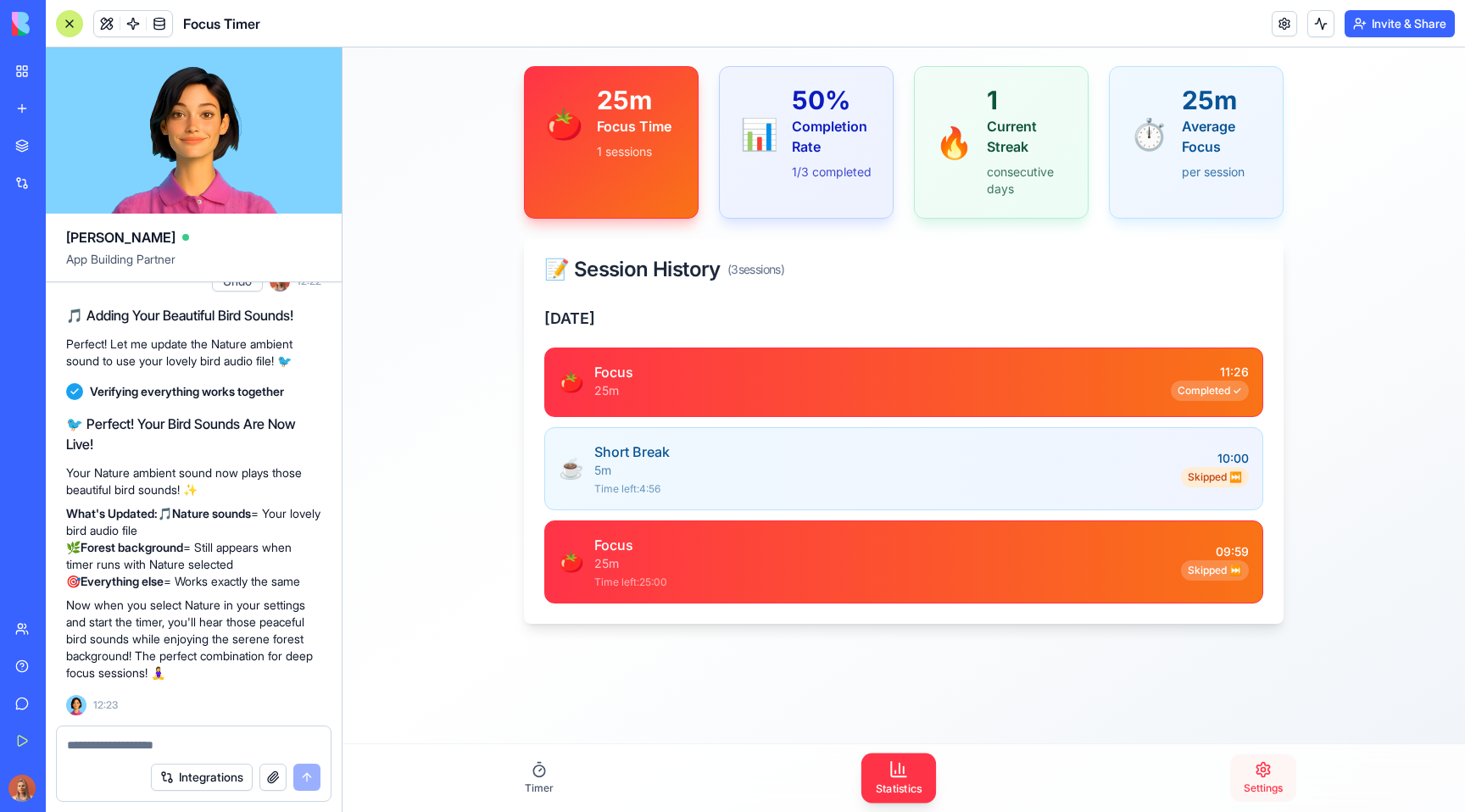
click at [1269, 779] on link "Settings" at bounding box center [1263, 778] width 67 height 47
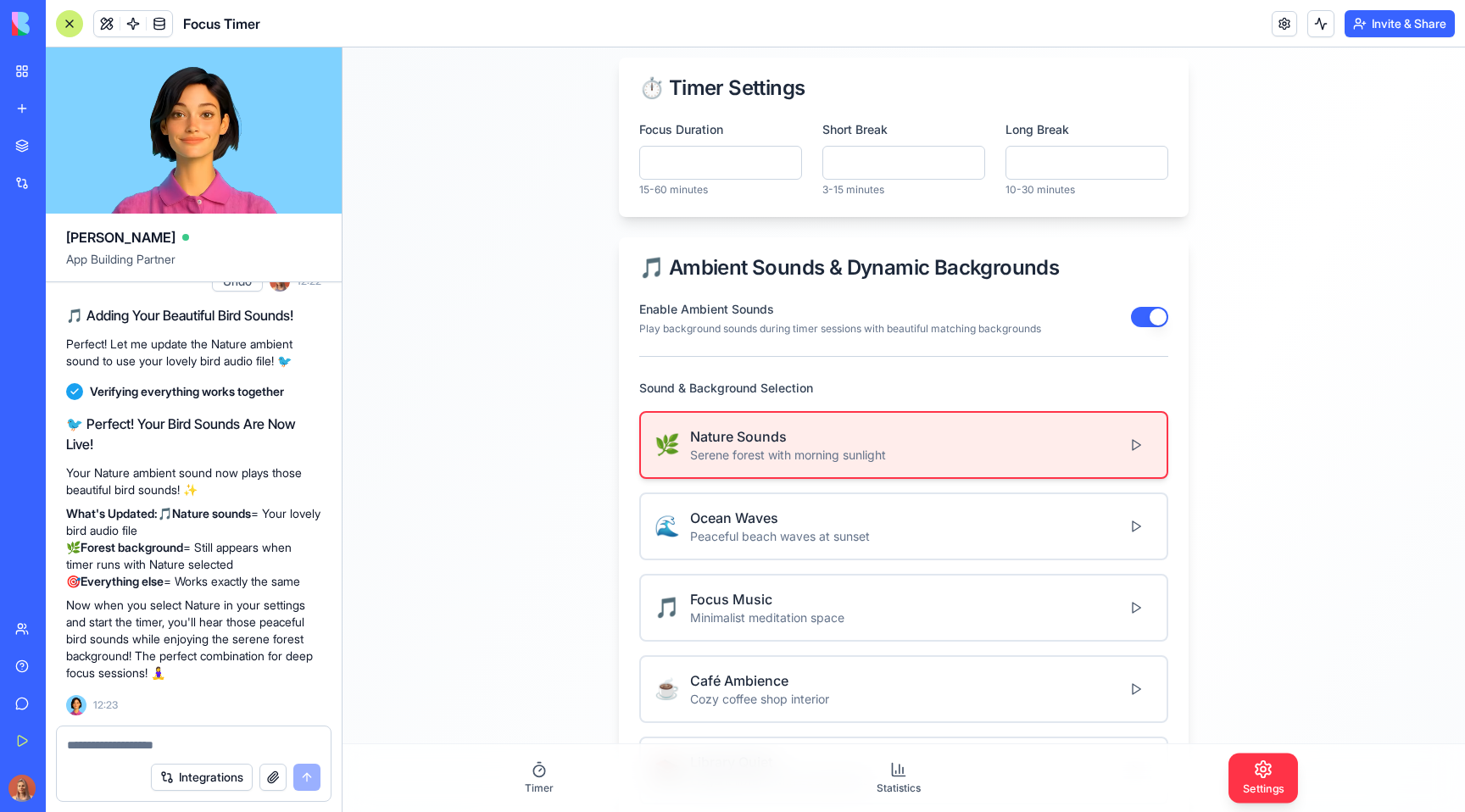
scroll to position [17612, 0]
click at [149, 257] on span "add this sound to be the nature ambient sound" at bounding box center [193, 241] width 242 height 34
copy span "add this sound to be the nature ambient sound"
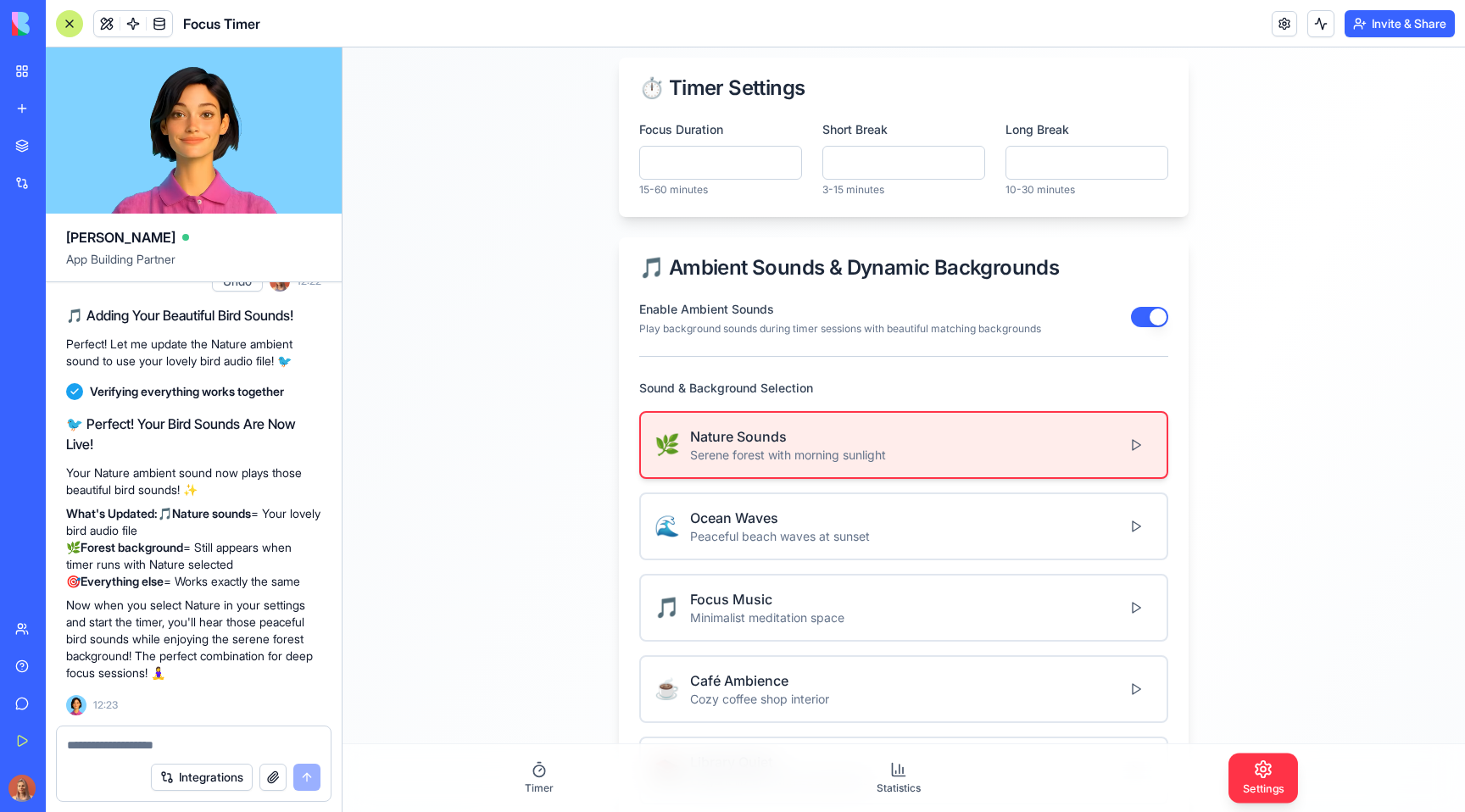
drag, startPoint x: 127, startPoint y: 765, endPoint x: 141, endPoint y: 745, distance: 24.4
click at [127, 764] on div "Integrations" at bounding box center [193, 777] width 274 height 47
click at [141, 745] on textarea at bounding box center [194, 745] width 254 height 17
paste textarea "**********"
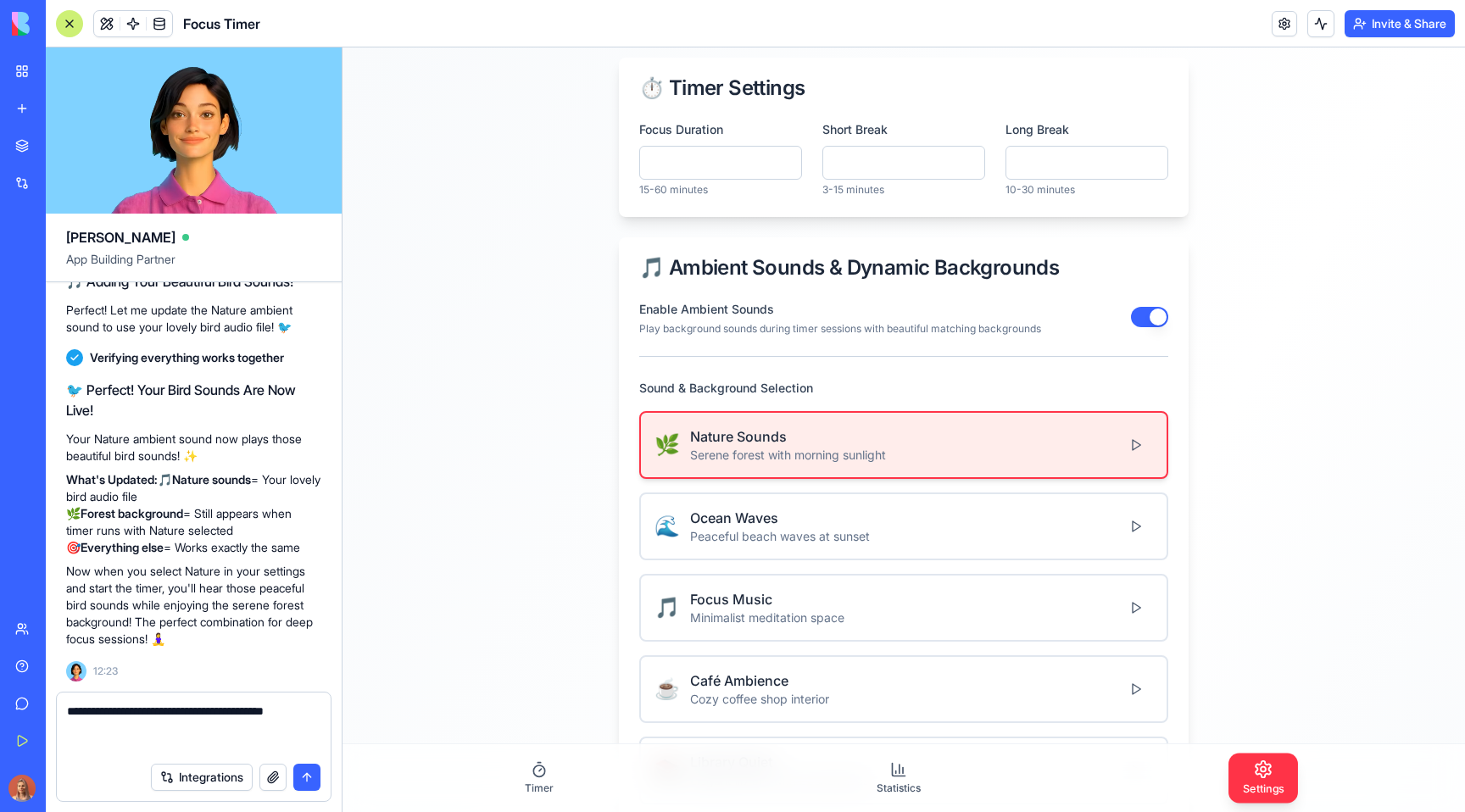
click at [67, 717] on textarea "**********" at bounding box center [194, 728] width 254 height 51
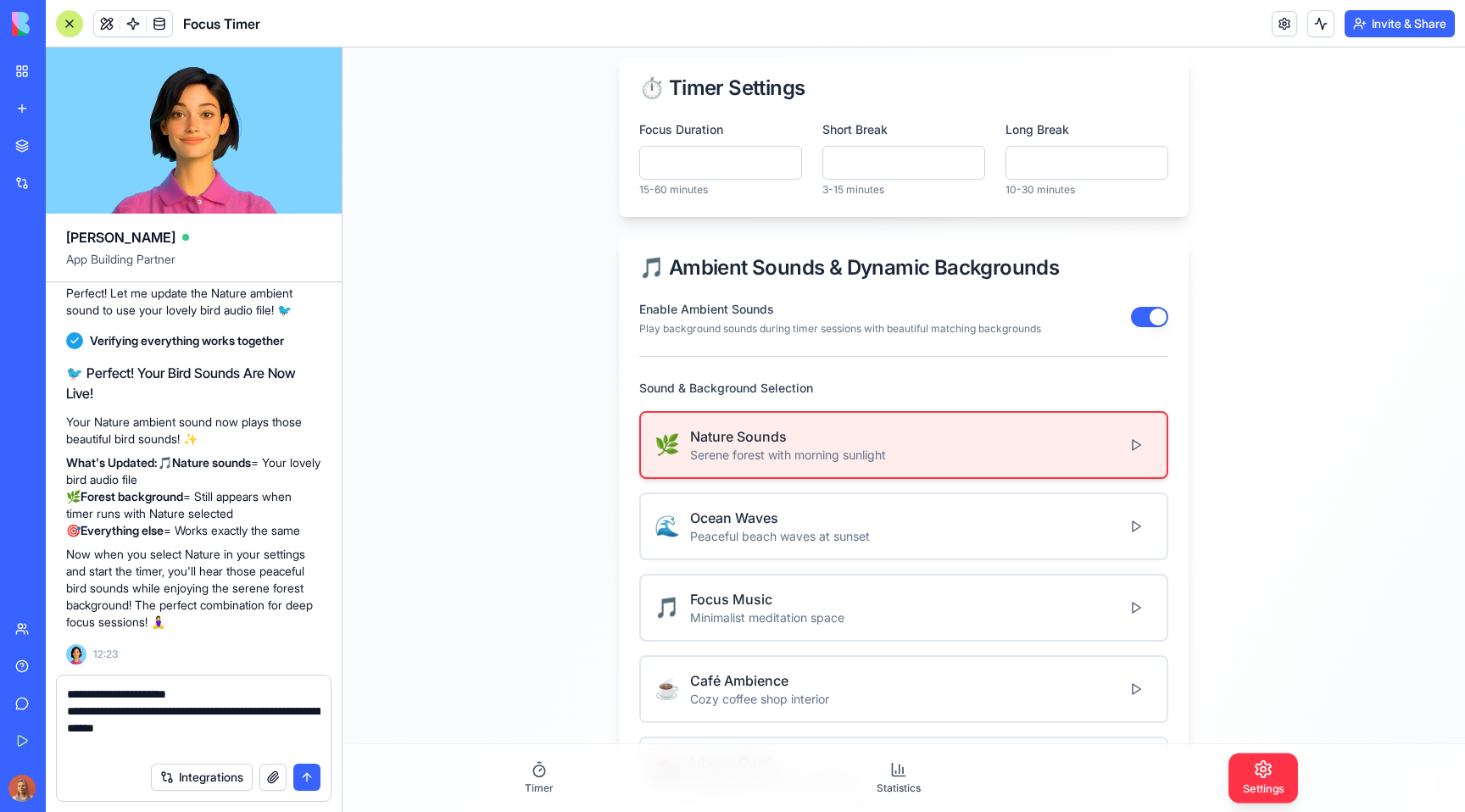
drag, startPoint x: 179, startPoint y: 712, endPoint x: 223, endPoint y: 711, distance: 44.0
click at [221, 710] on textarea "**********" at bounding box center [194, 719] width 254 height 67
click at [237, 686] on textarea "**********" at bounding box center [194, 719] width 254 height 67
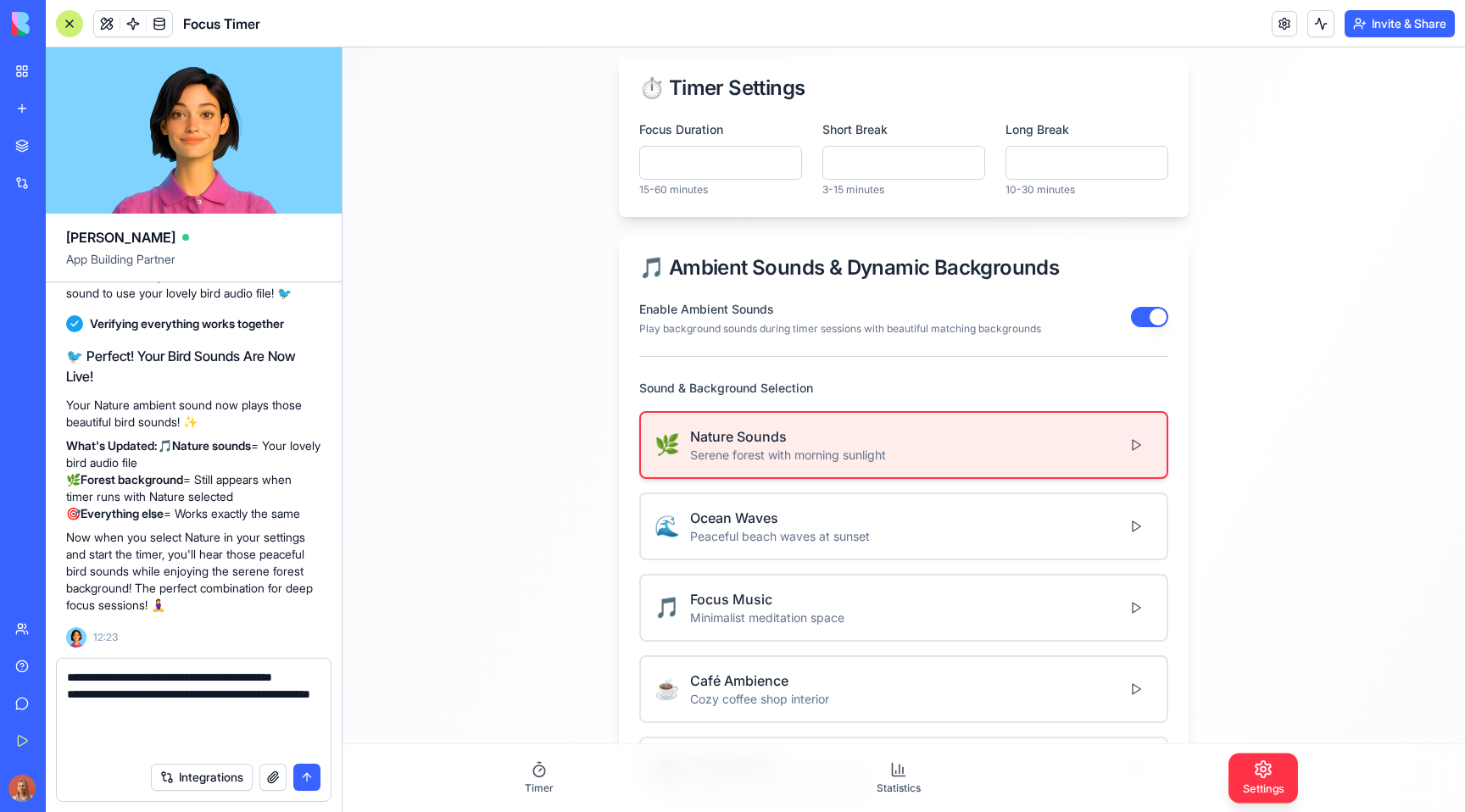
scroll to position [18005, 0]
drag, startPoint x: 90, startPoint y: 391, endPoint x: 283, endPoint y: 387, distance: 193.0
click at [283, 387] on h2 "🐦 Perfect! Your Bird Sounds Are Now Live!" at bounding box center [194, 366] width 256 height 40
click at [153, 695] on textarea "**********" at bounding box center [194, 710] width 254 height 85
drag, startPoint x: 166, startPoint y: 693, endPoint x: 182, endPoint y: 672, distance: 26.4
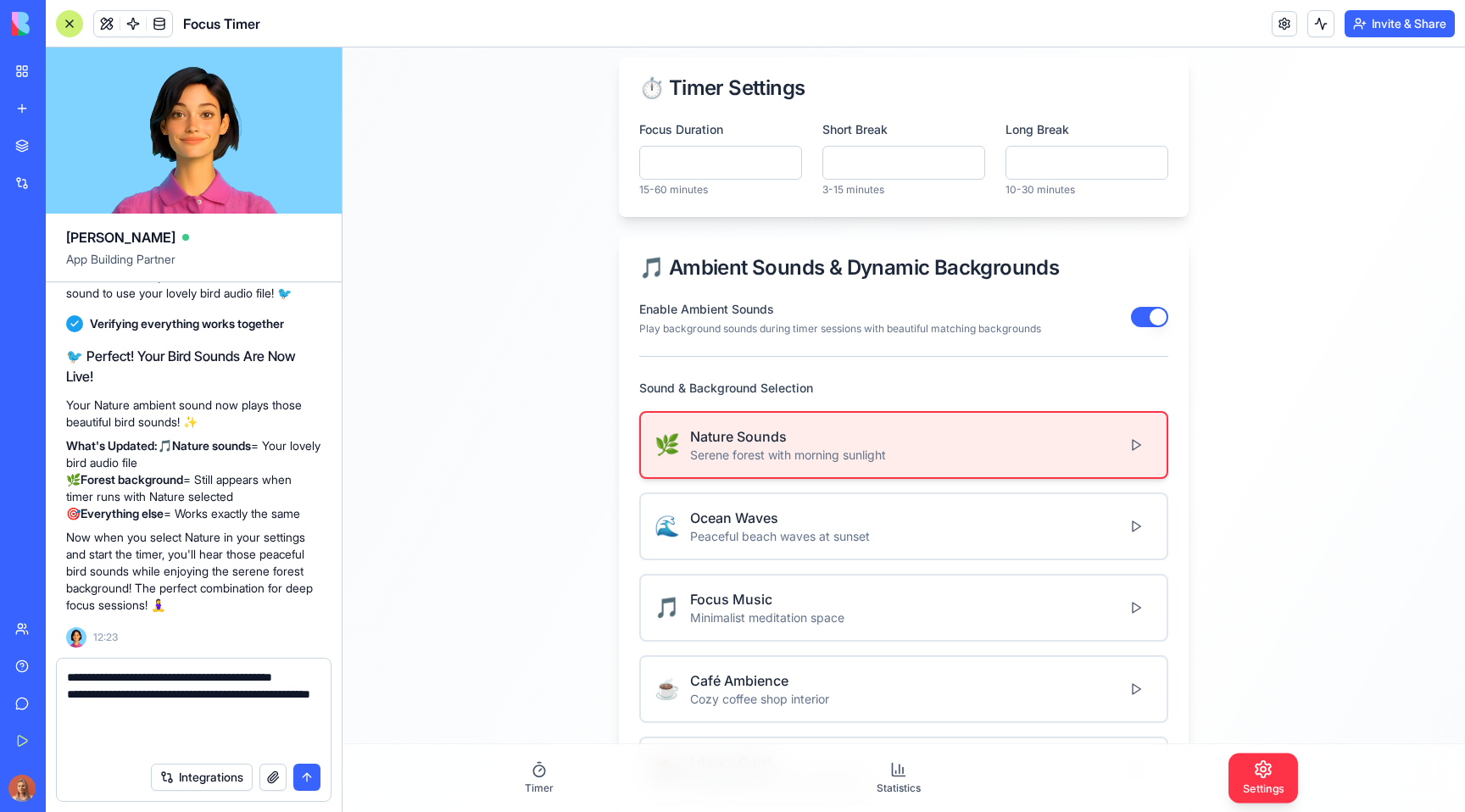
click at [182, 672] on textarea "**********" at bounding box center [194, 710] width 254 height 85
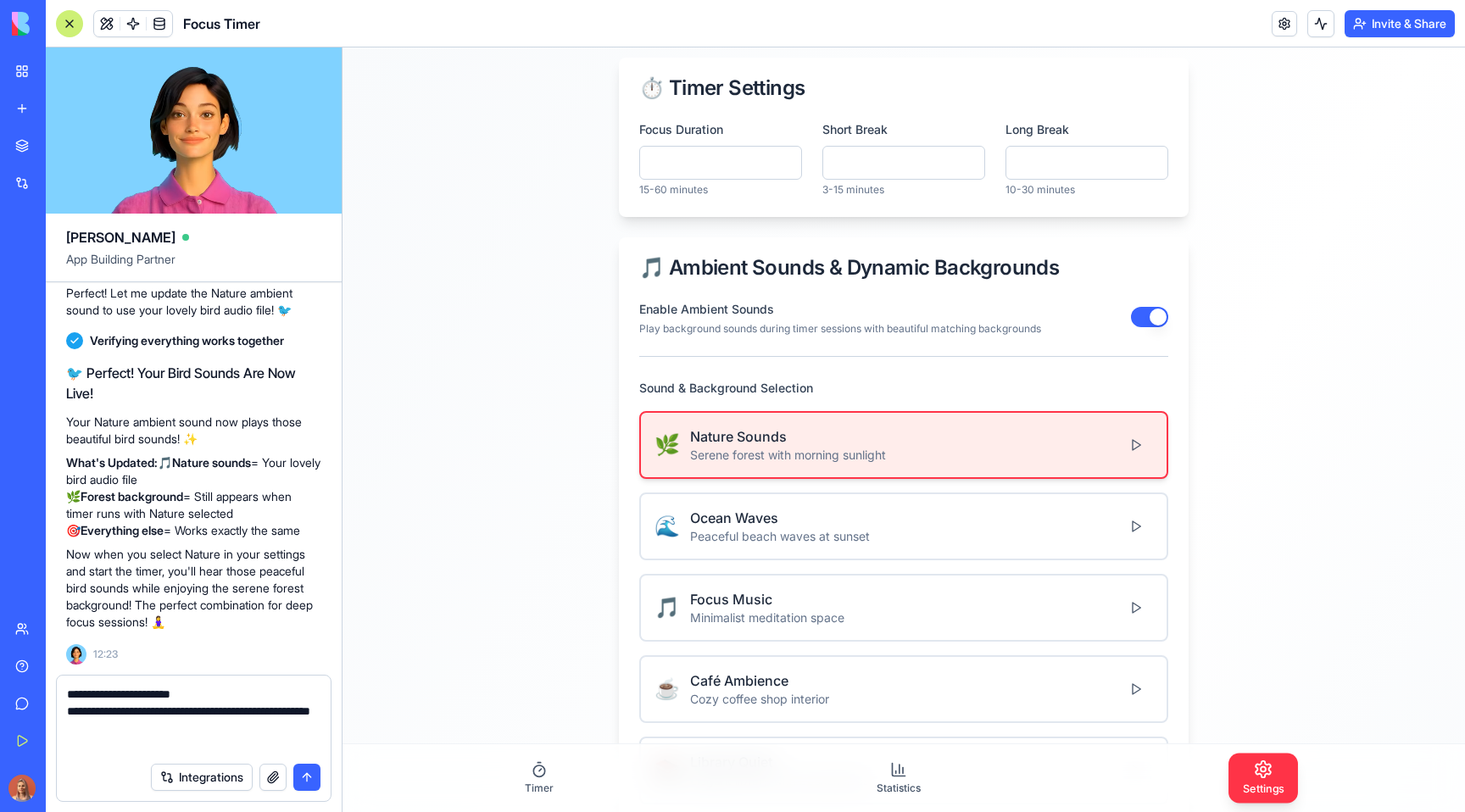
click at [159, 727] on textarea "**********" at bounding box center [194, 719] width 254 height 67
type textarea "**********"
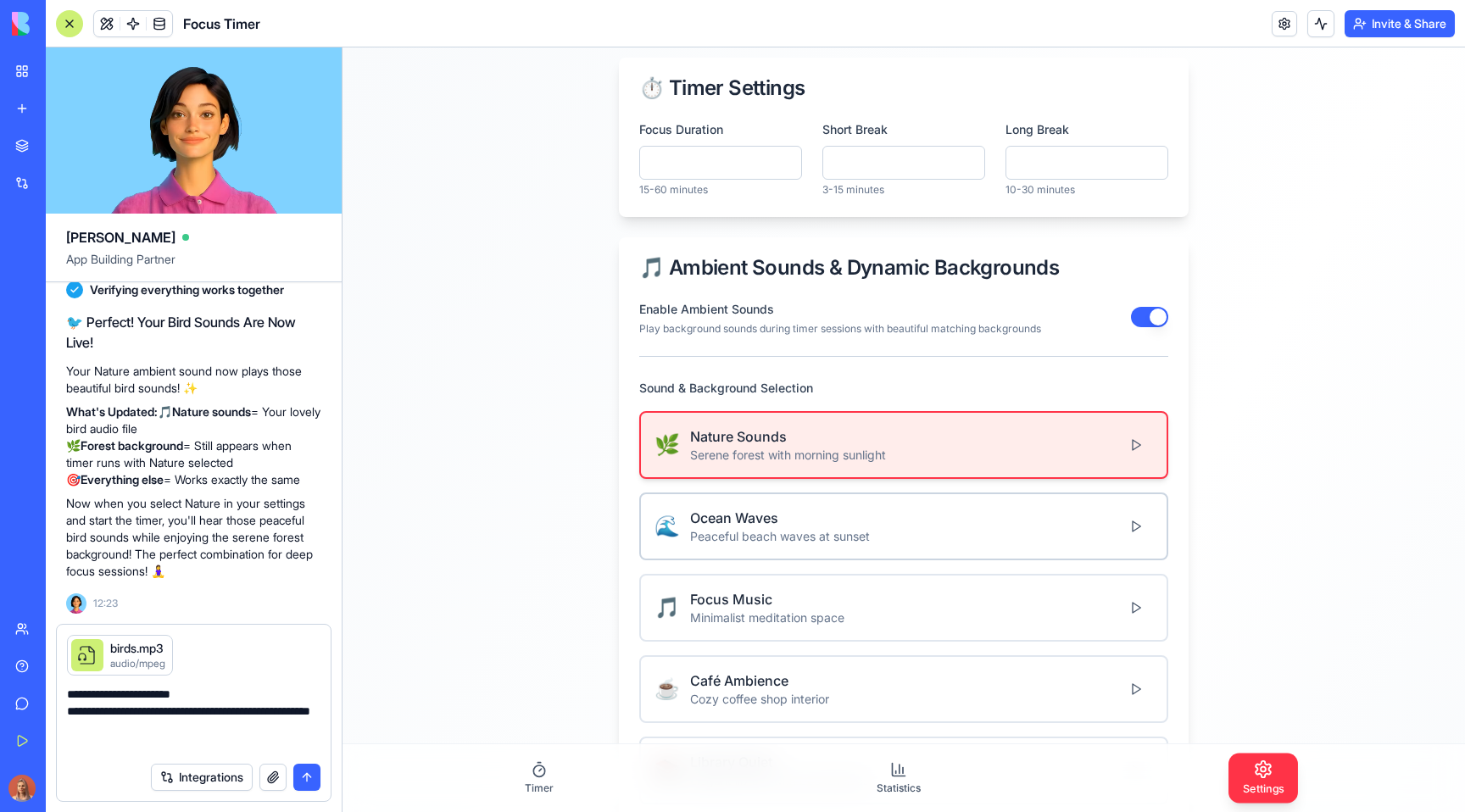
click at [884, 522] on div "🌊 Ocean Waves Peaceful beach waves at sunset" at bounding box center [903, 526] width 498 height 38
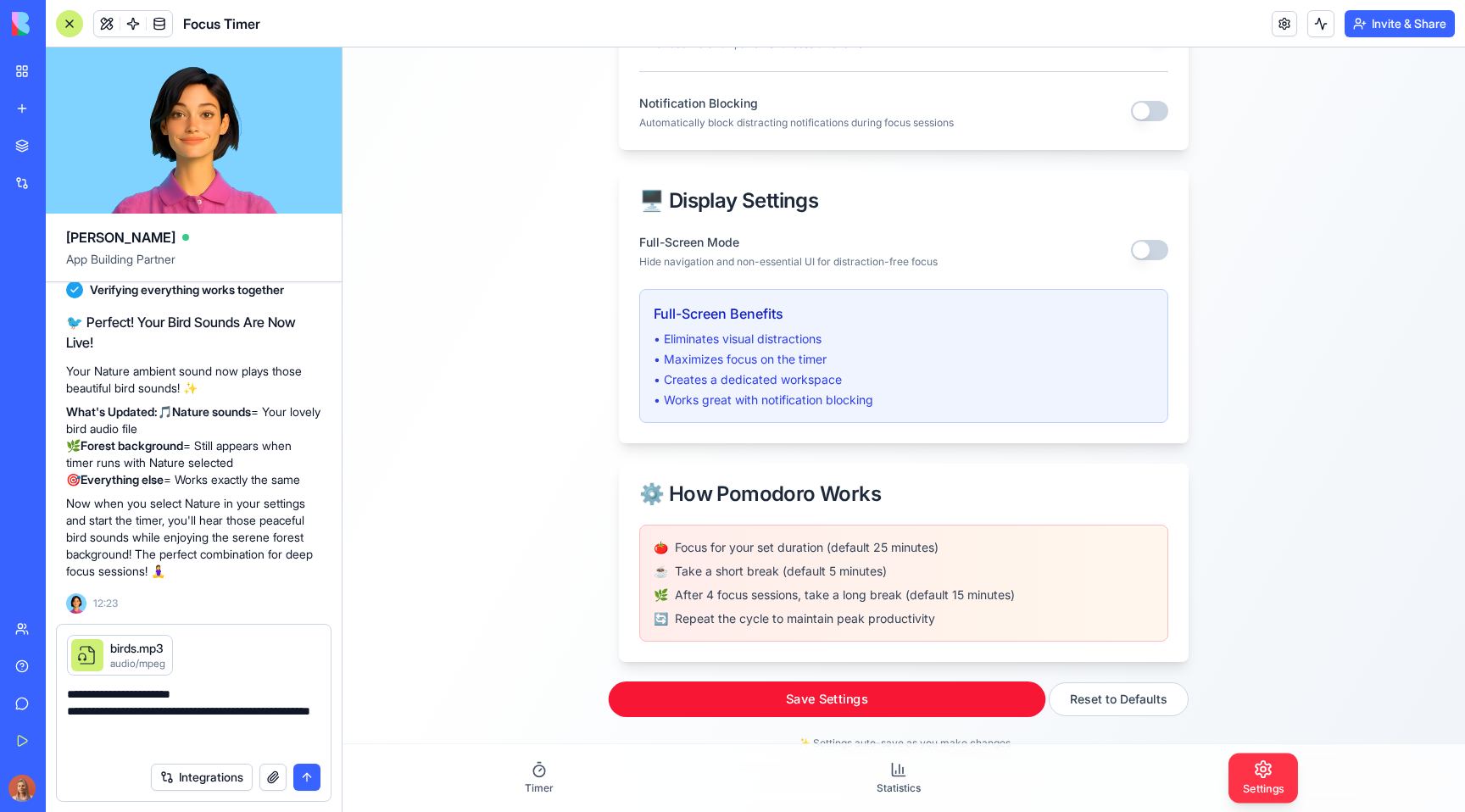
scroll to position [1341, 0]
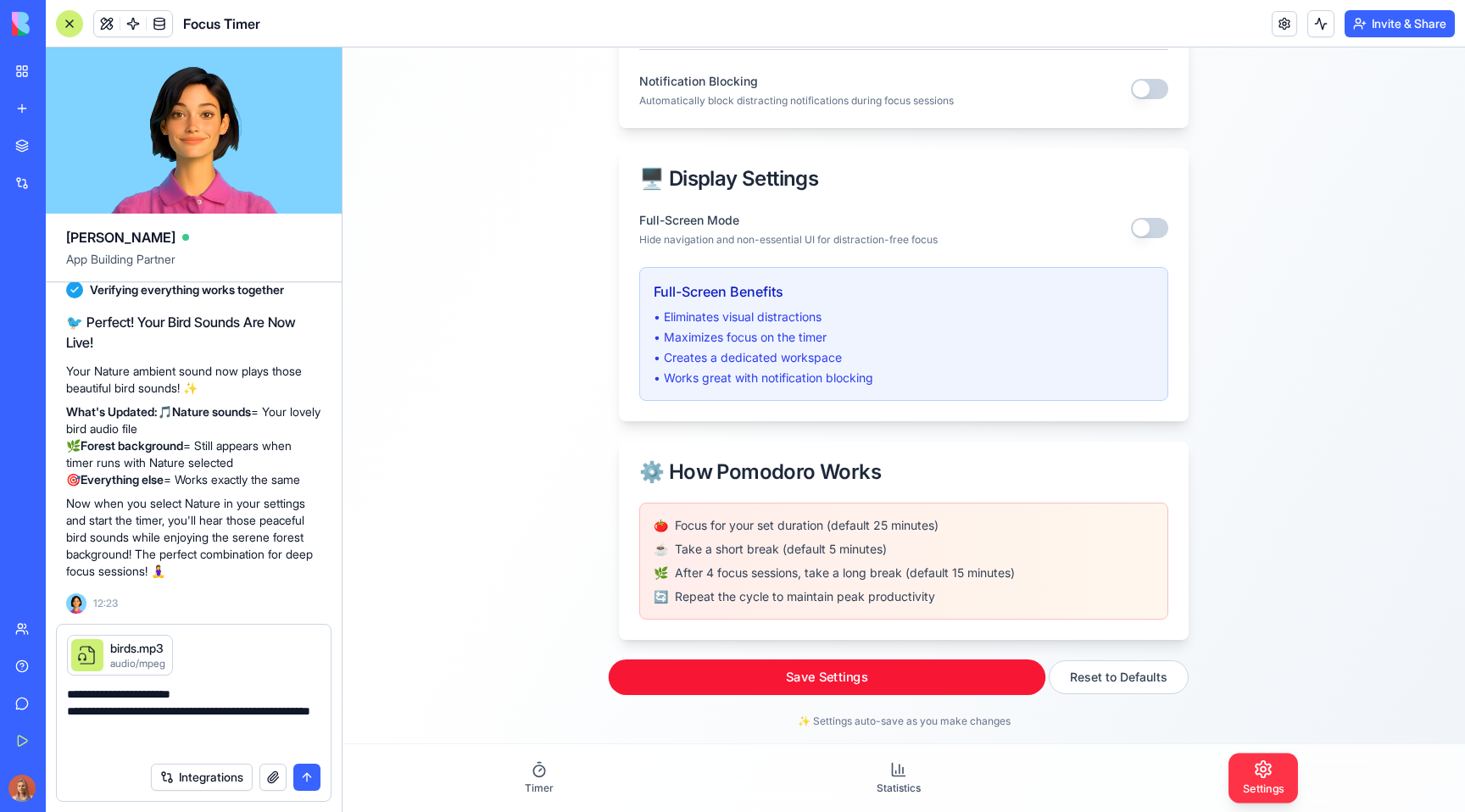
click at [707, 682] on button "Save Settings" at bounding box center [827, 676] width 438 height 36
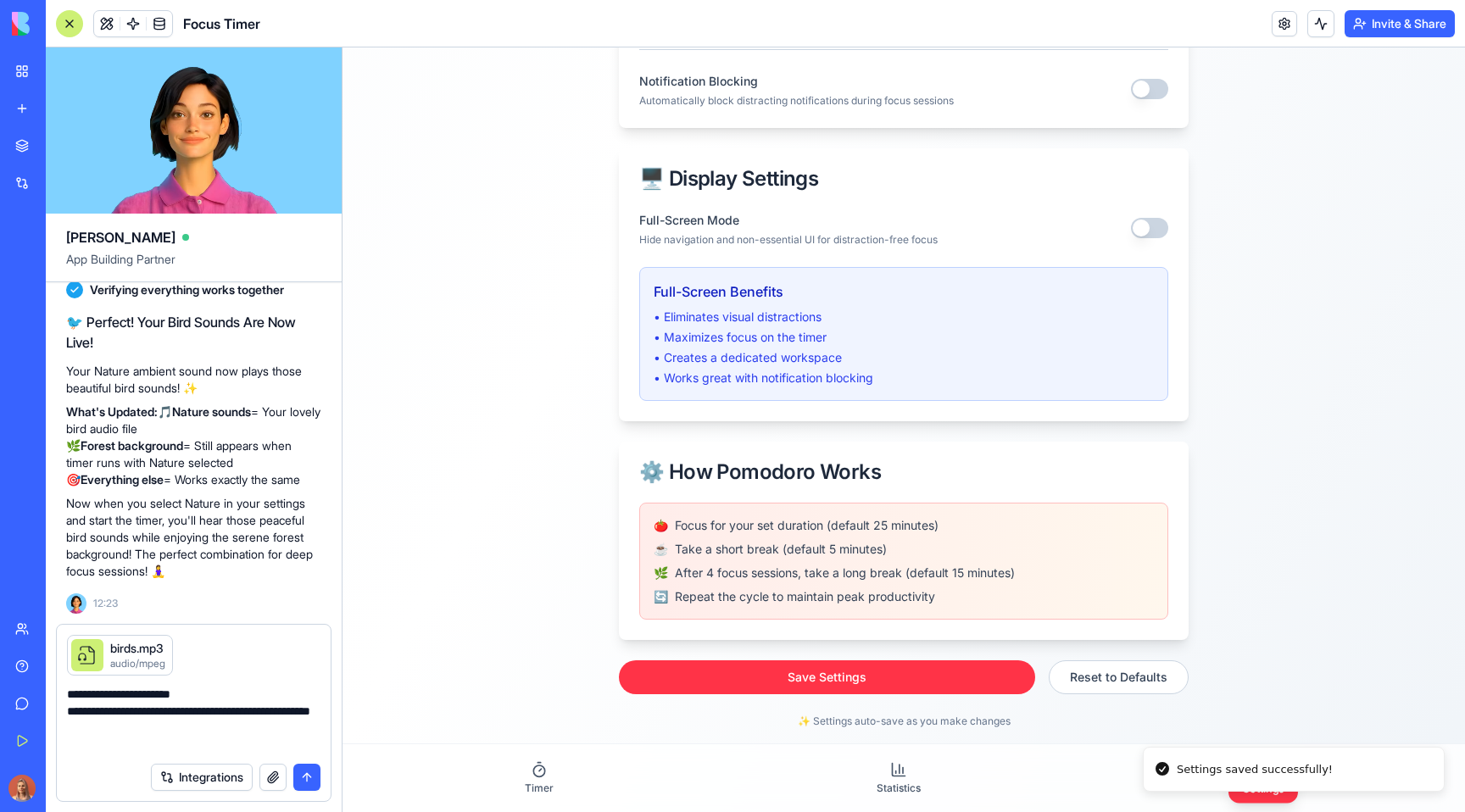
click at [238, 718] on textarea "**********" at bounding box center [194, 719] width 254 height 67
click at [309, 772] on button "submit" at bounding box center [306, 777] width 27 height 27
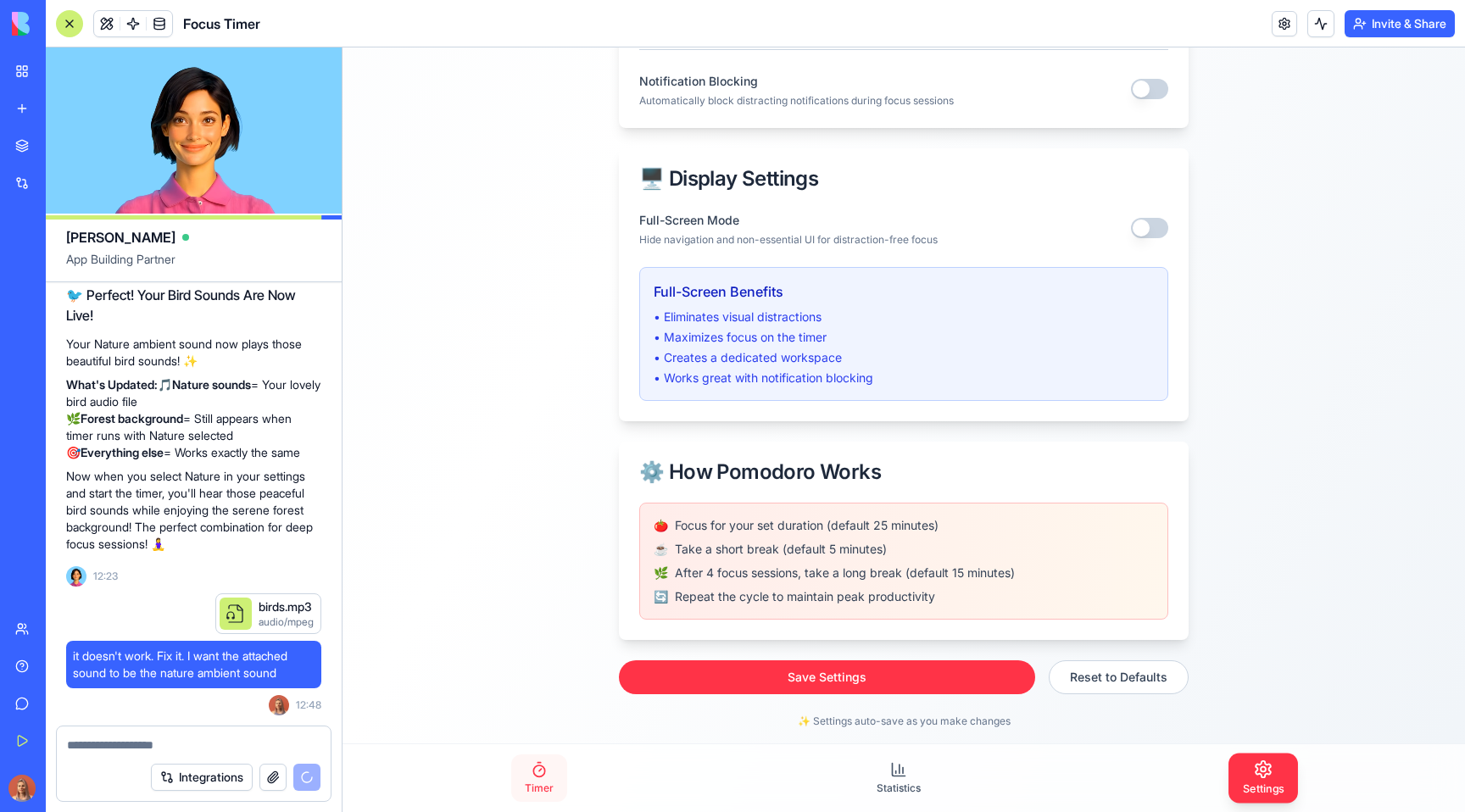
click at [540, 769] on icon at bounding box center [538, 769] width 17 height 17
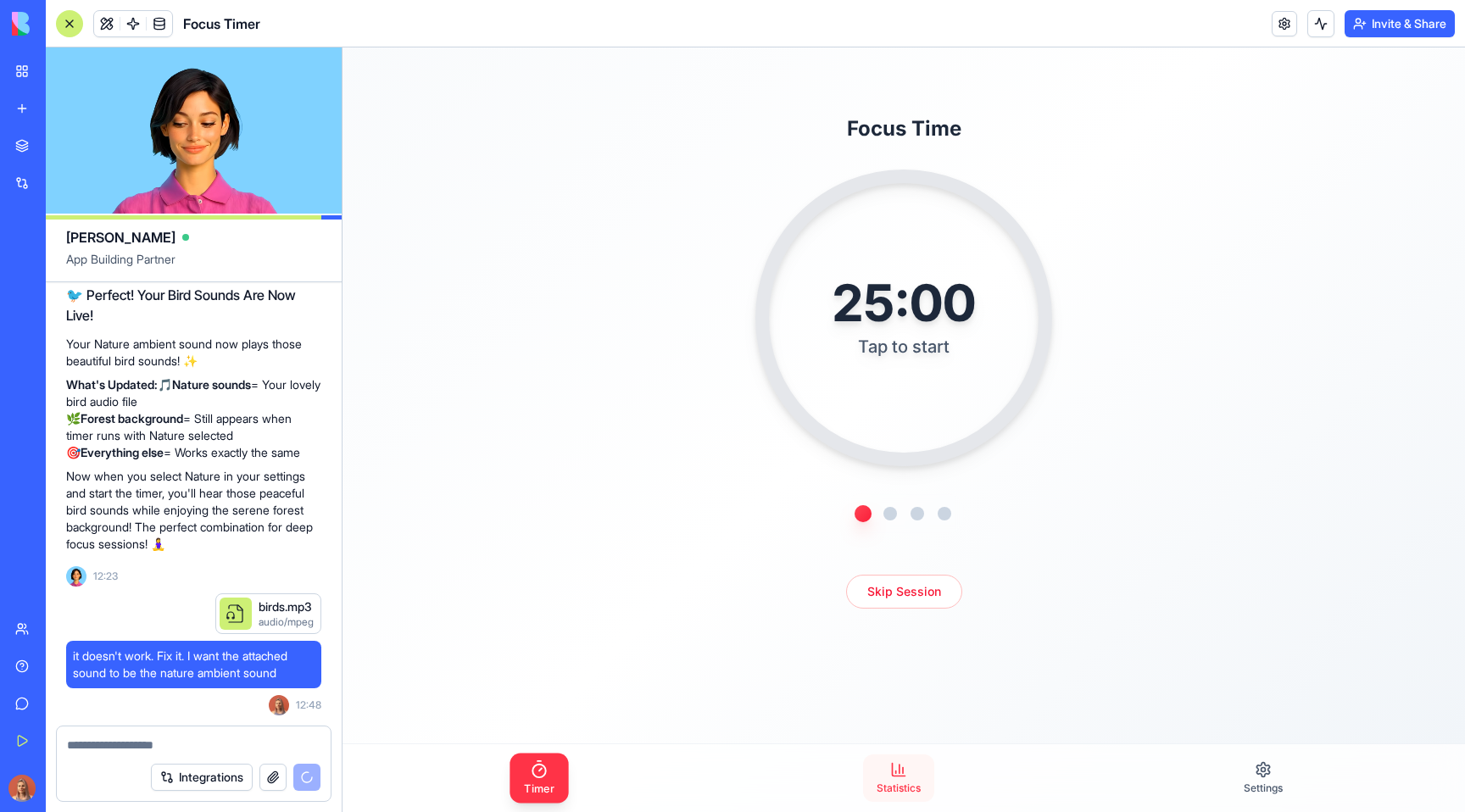
click at [902, 771] on icon at bounding box center [902, 770] width 0 height 6
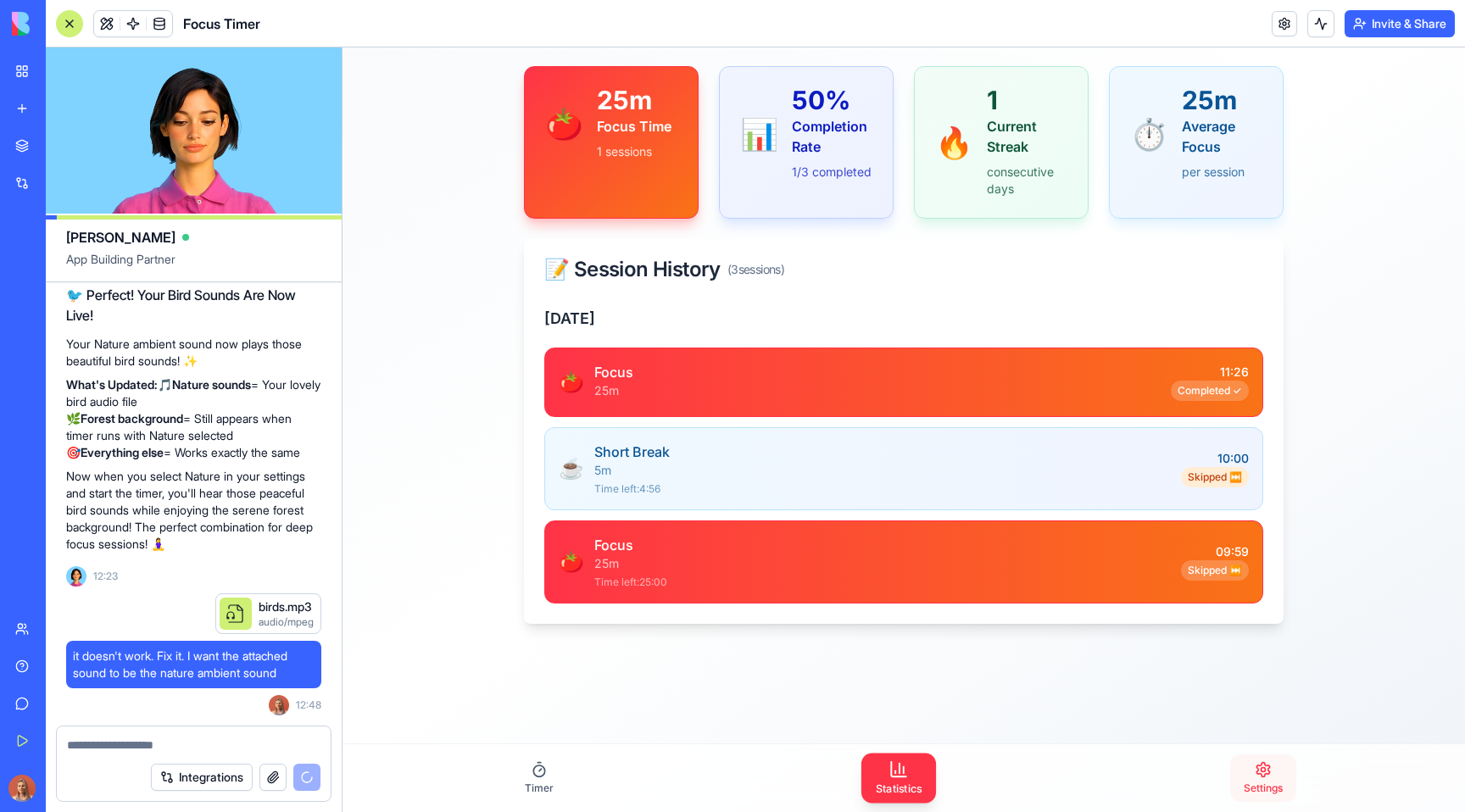
click at [1257, 764] on icon at bounding box center [1263, 770] width 13 height 14
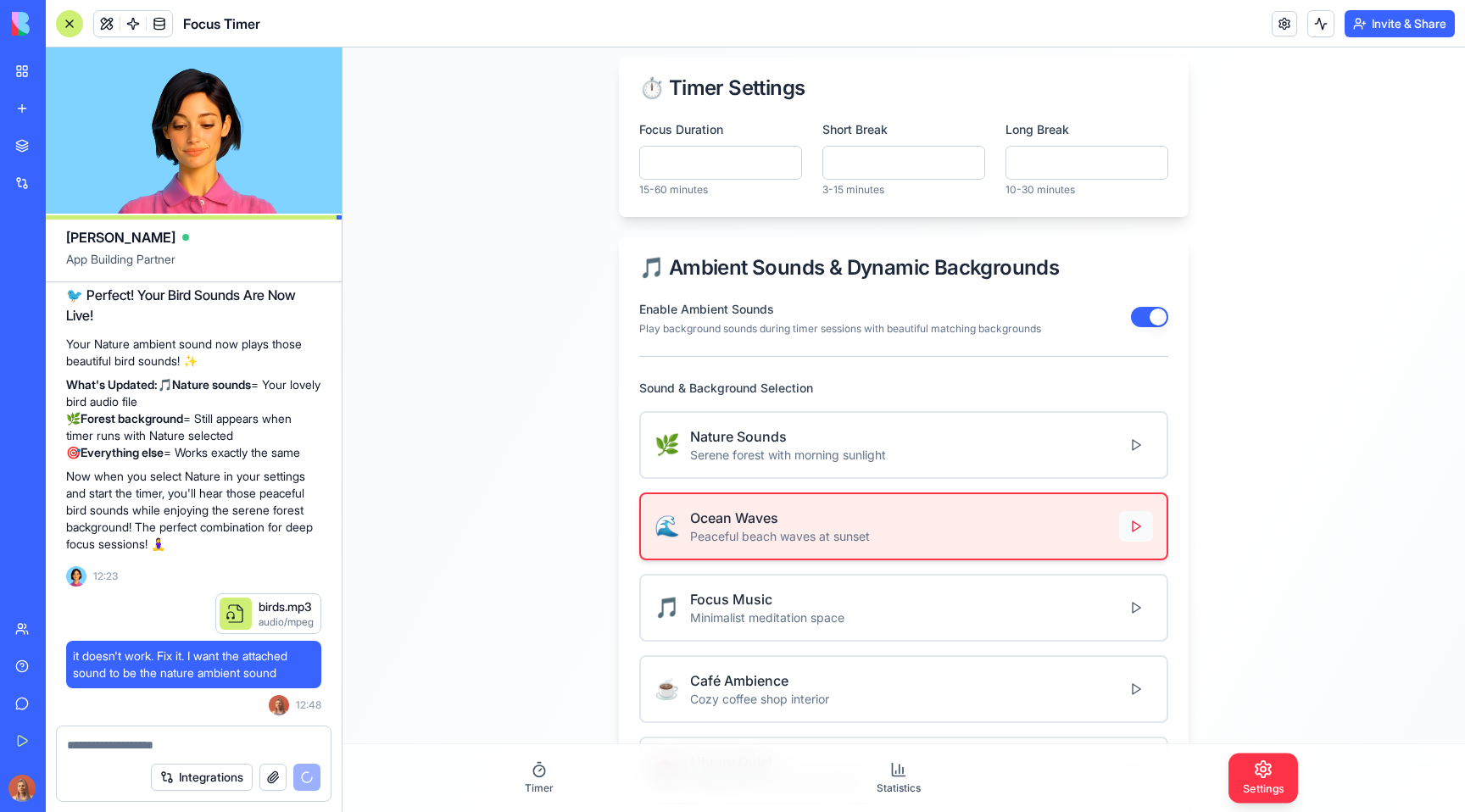
click at [1127, 515] on button at bounding box center [1135, 526] width 34 height 31
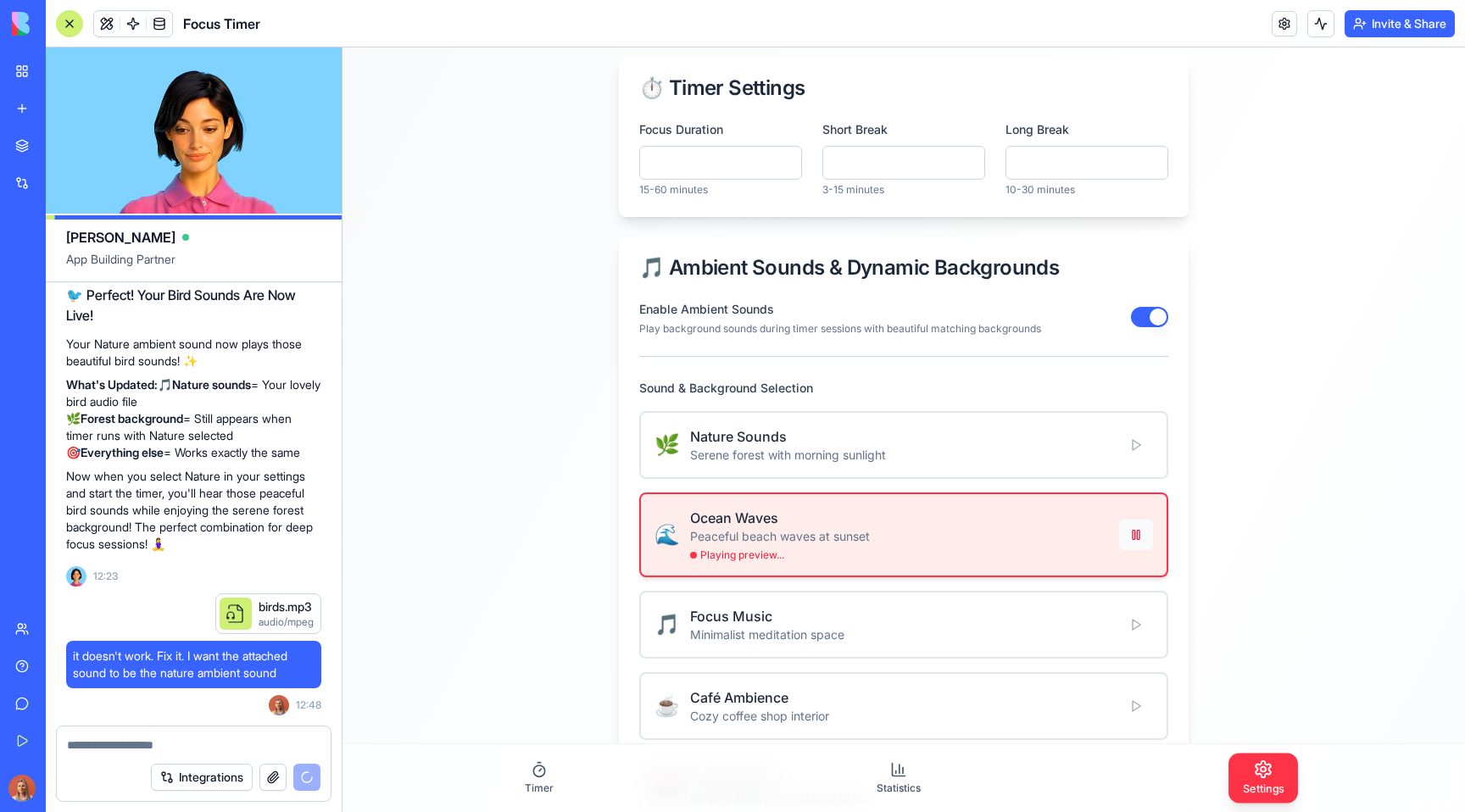
scroll to position [18204, 0]
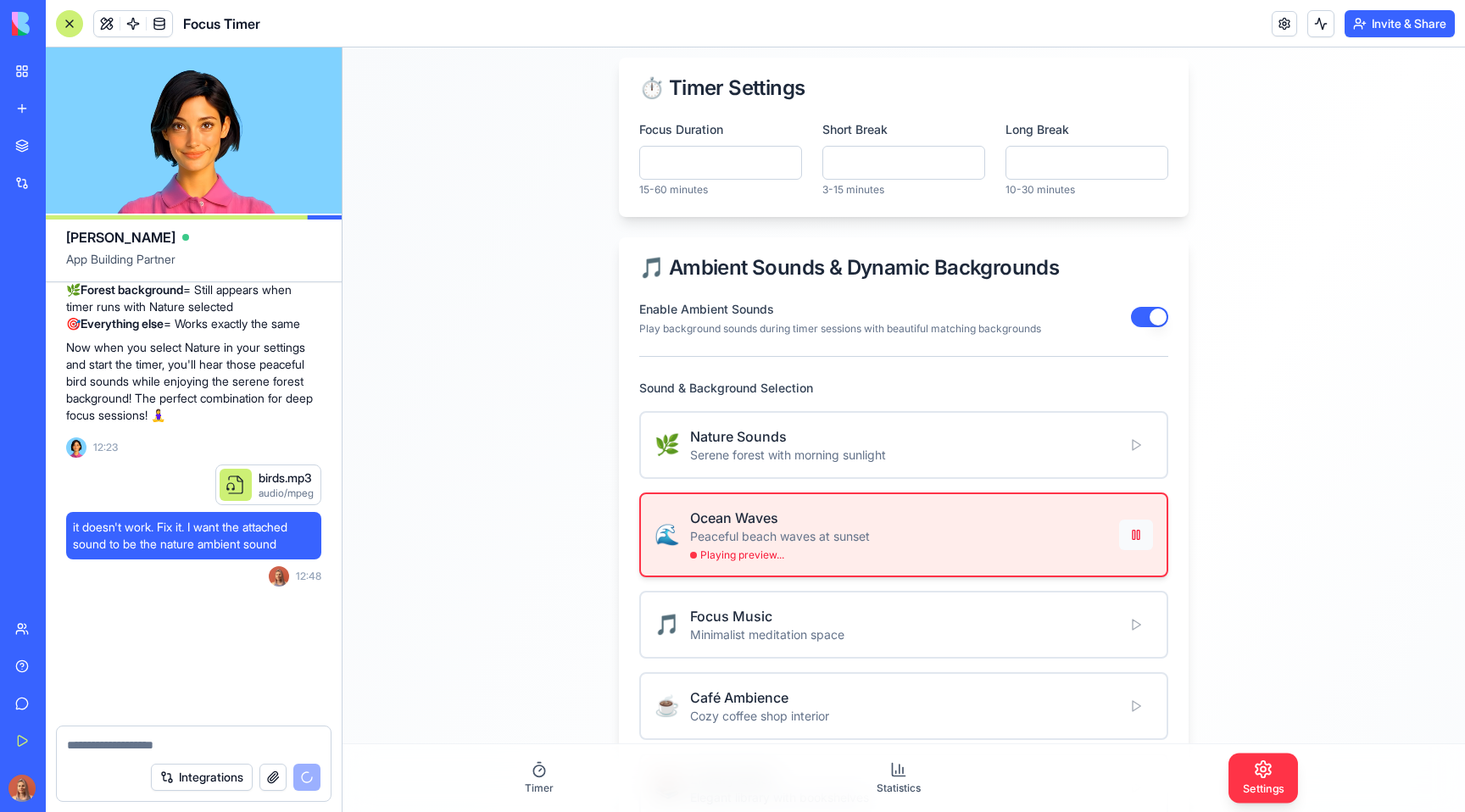
click at [1136, 536] on button at bounding box center [1135, 535] width 34 height 31
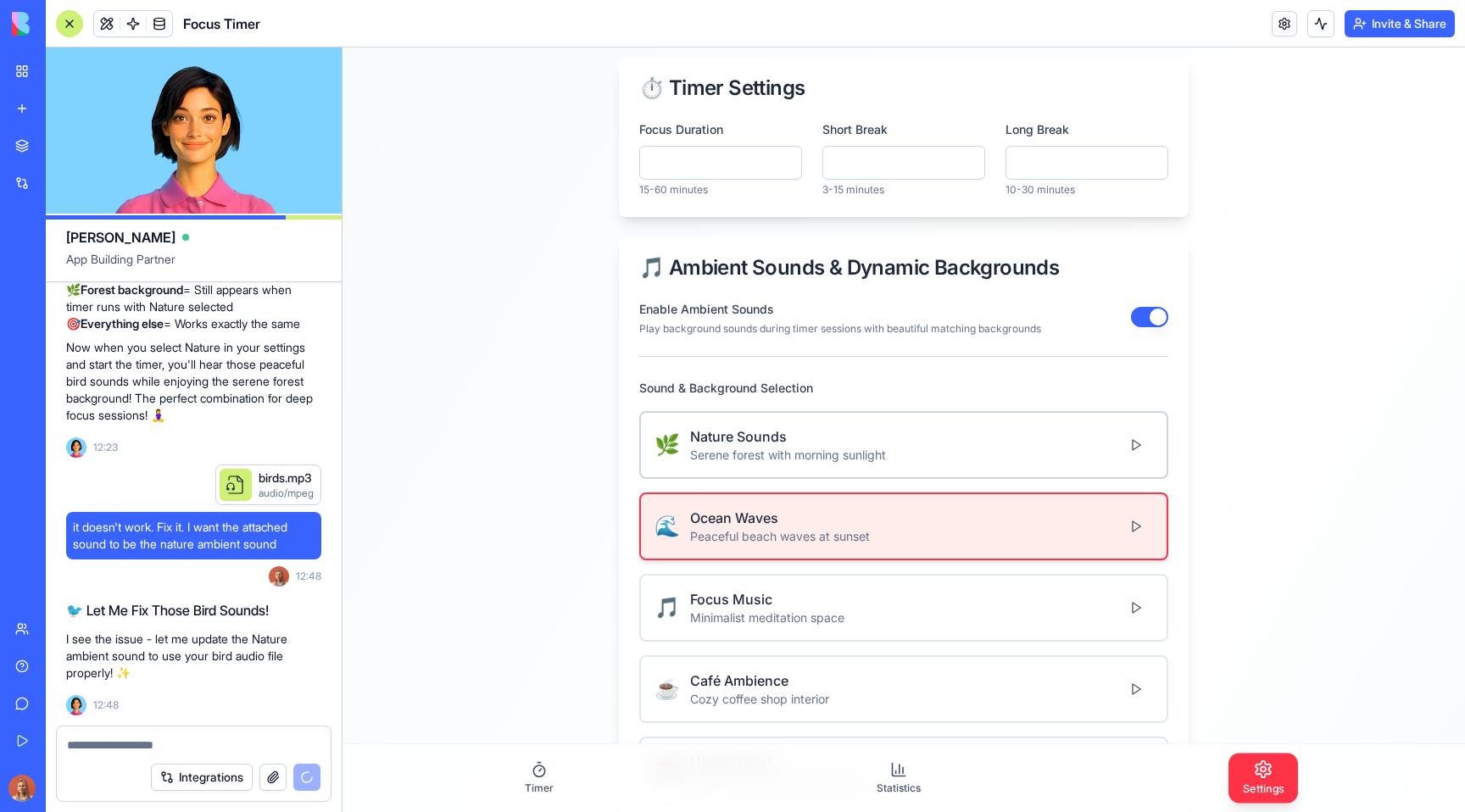
click at [1015, 444] on div "🌿 Nature Sounds Serene forest with morning sunlight" at bounding box center [903, 444] width 498 height 38
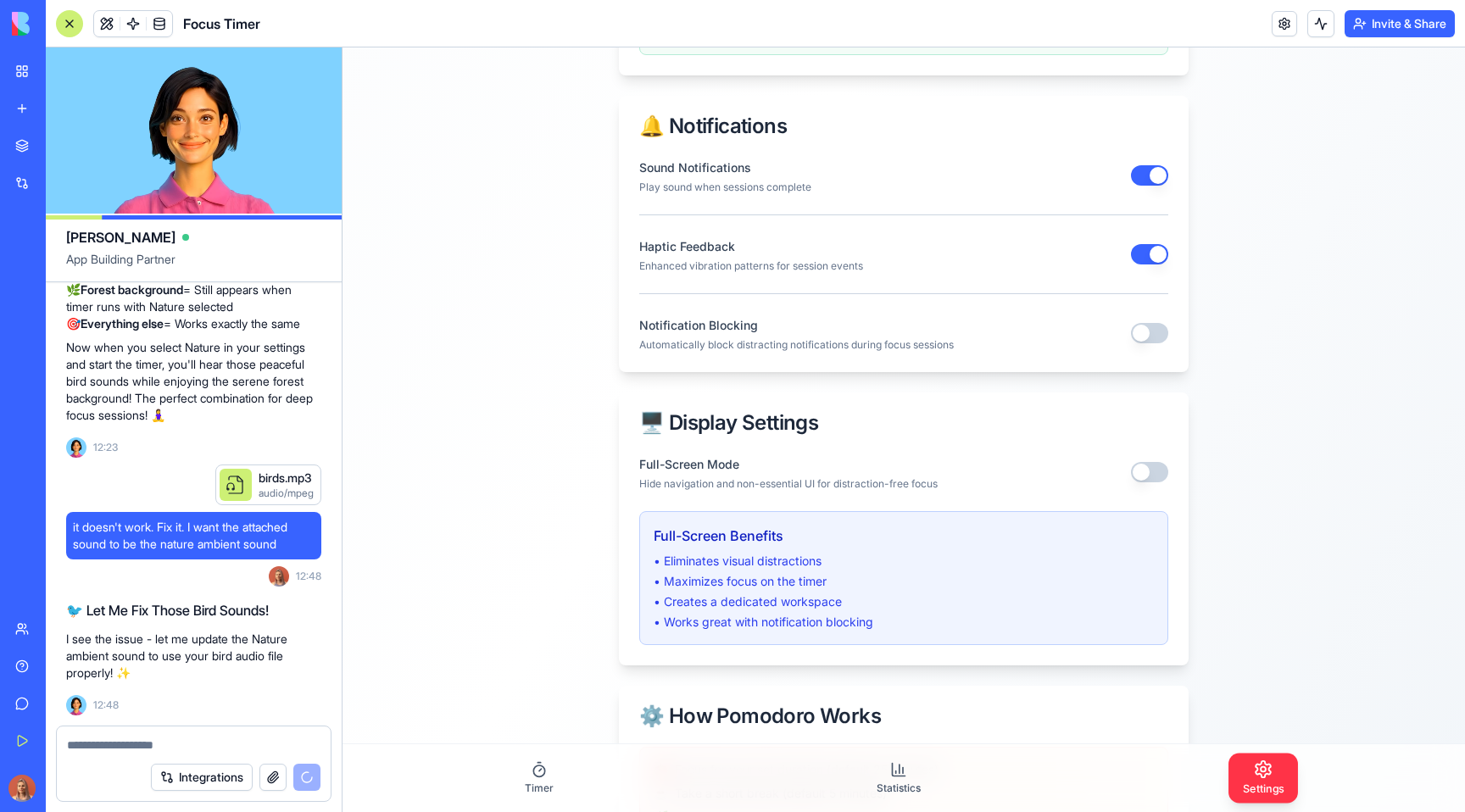
scroll to position [1346, 0]
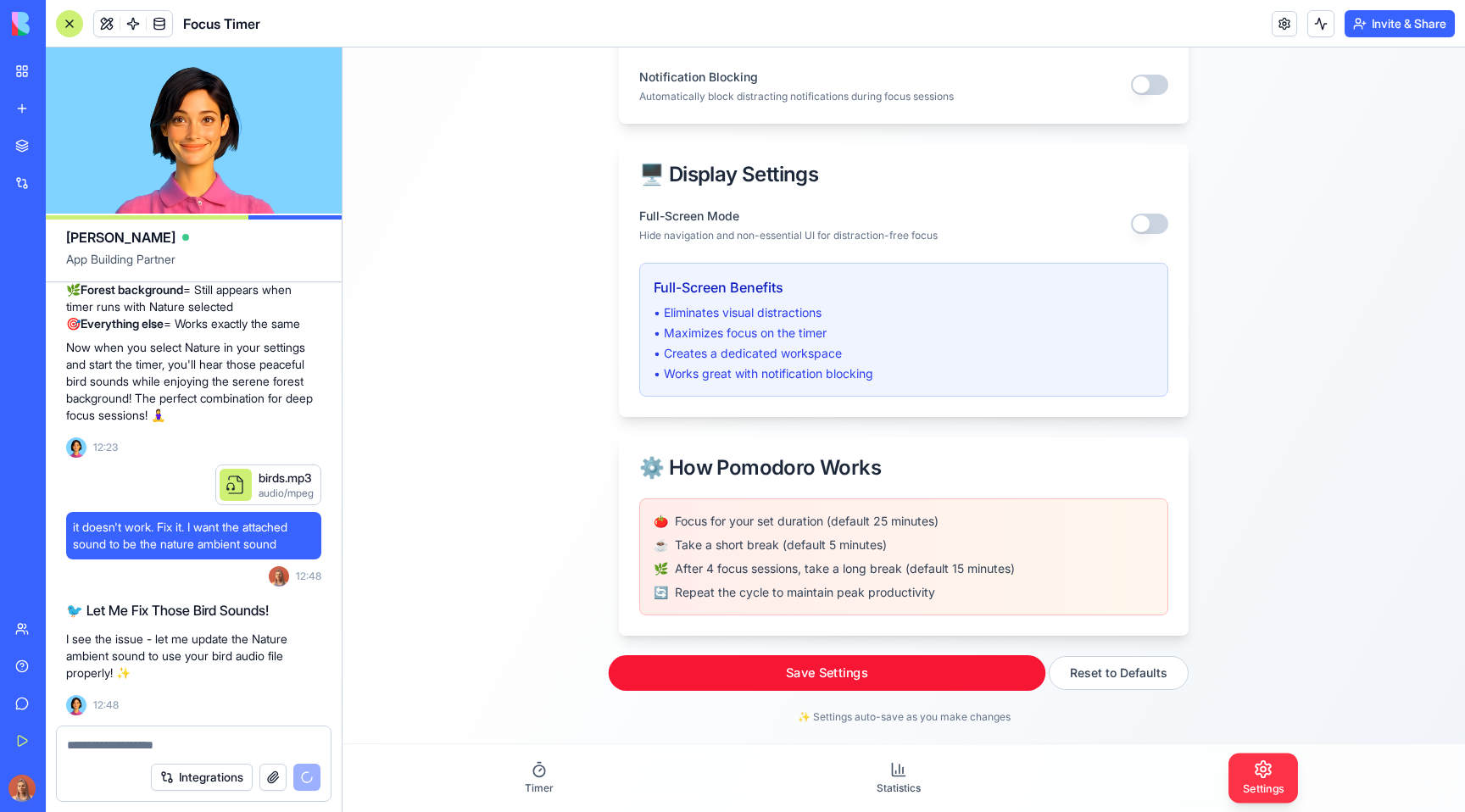
click at [732, 667] on button "Save Settings" at bounding box center [827, 673] width 438 height 36
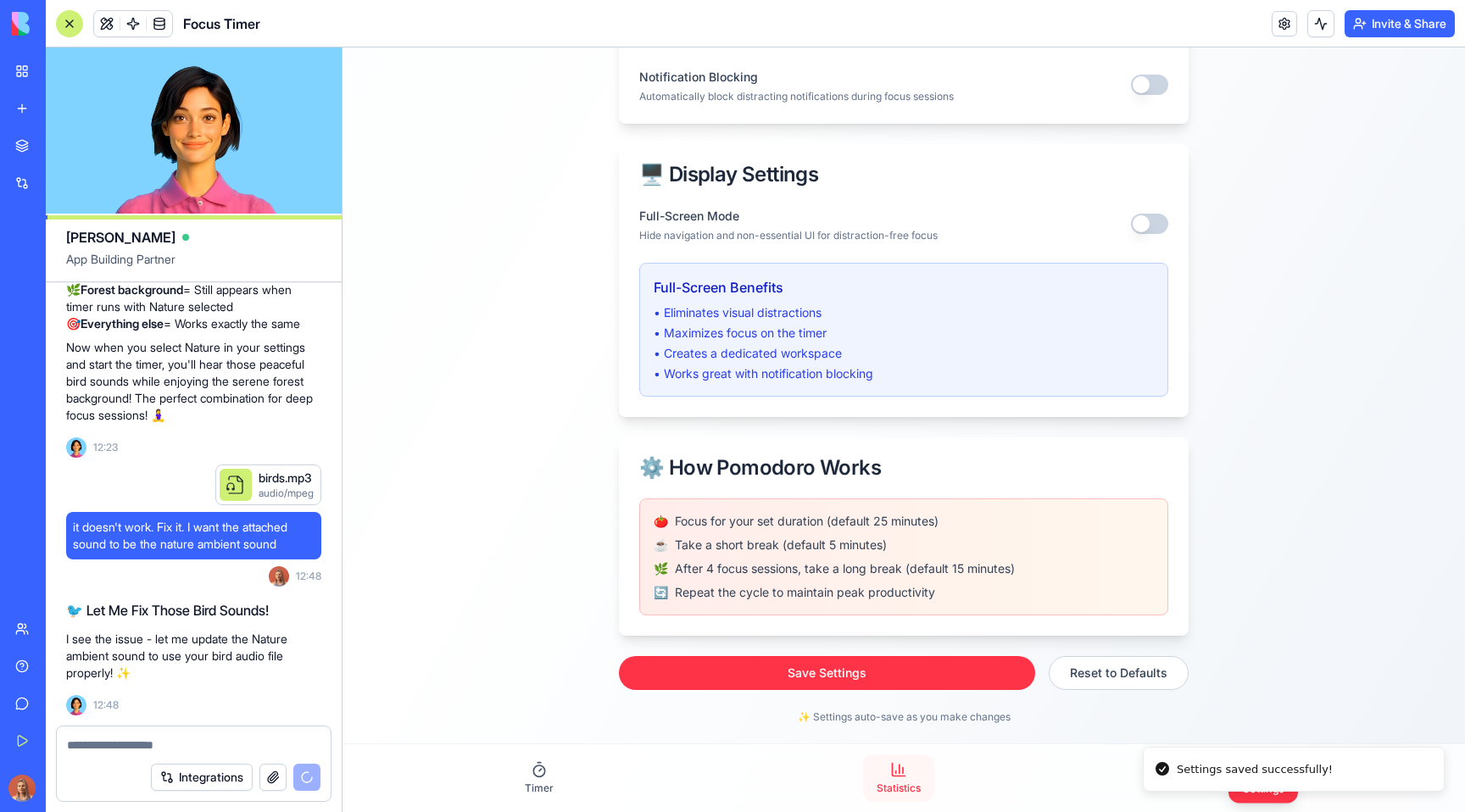
click at [901, 766] on link "Statistics" at bounding box center [898, 778] width 71 height 47
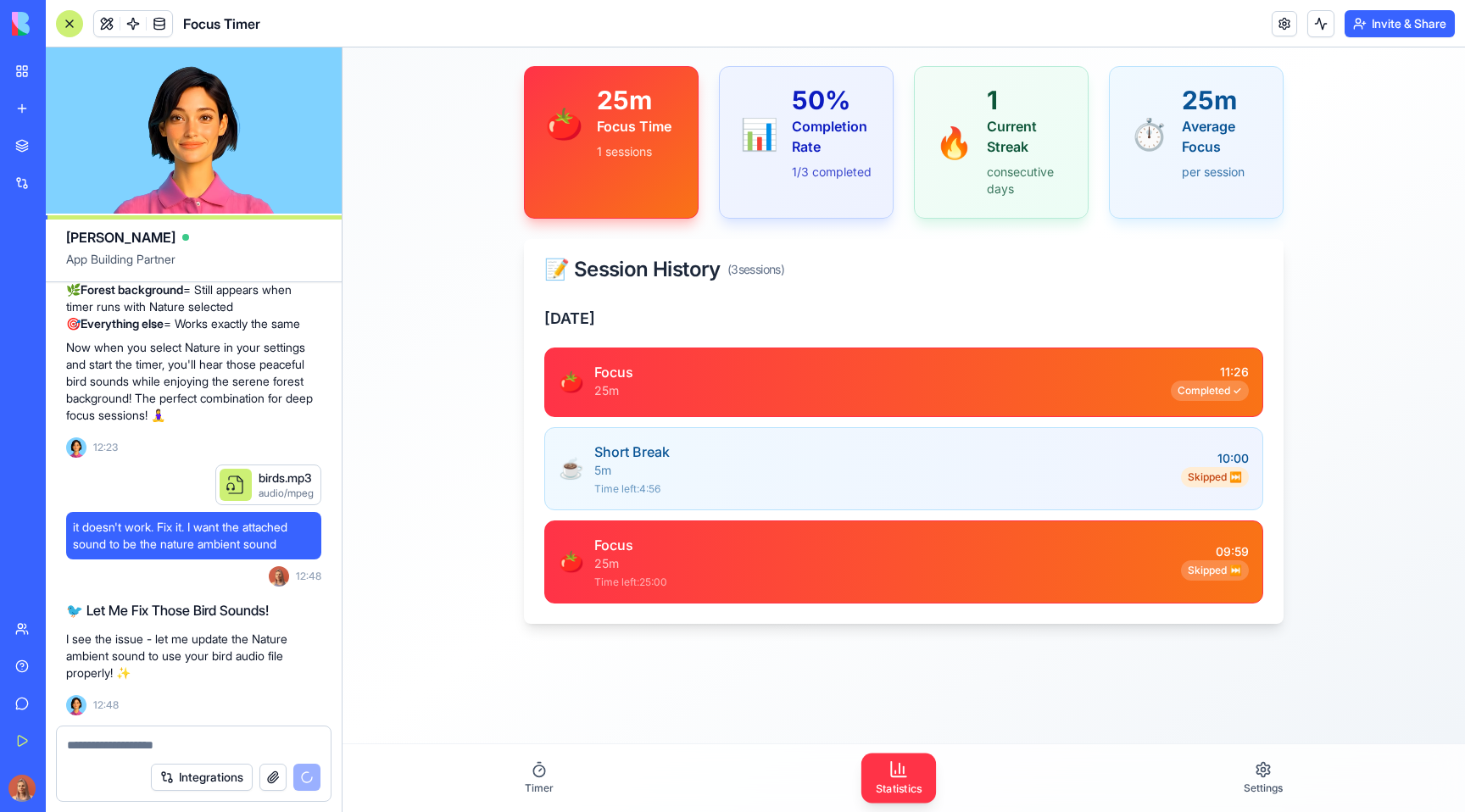
scroll to position [67, 0]
click at [498, 755] on div "Timer Statistics Settings" at bounding box center [903, 777] width 1122 height 67
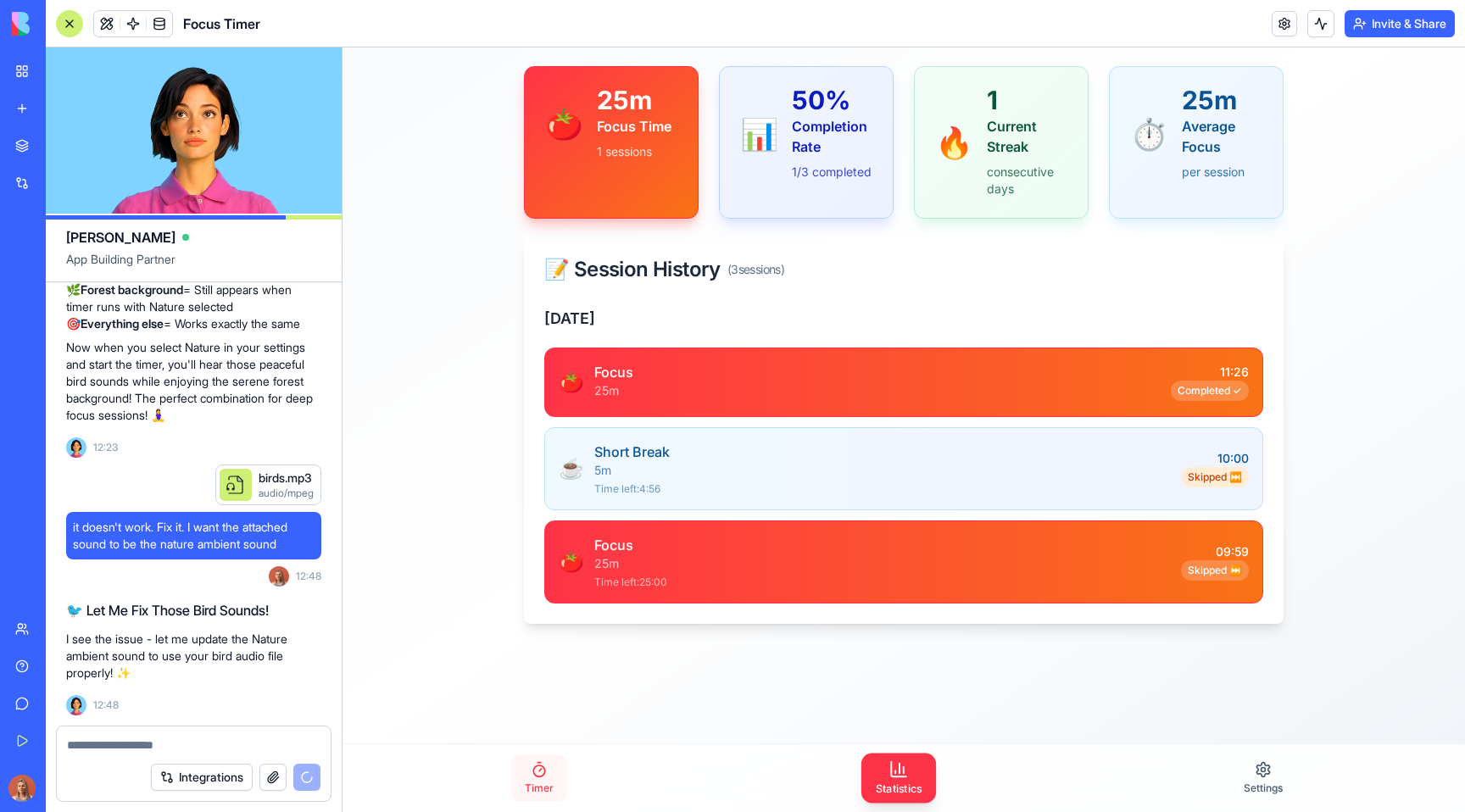
click at [536, 766] on icon at bounding box center [538, 769] width 17 height 17
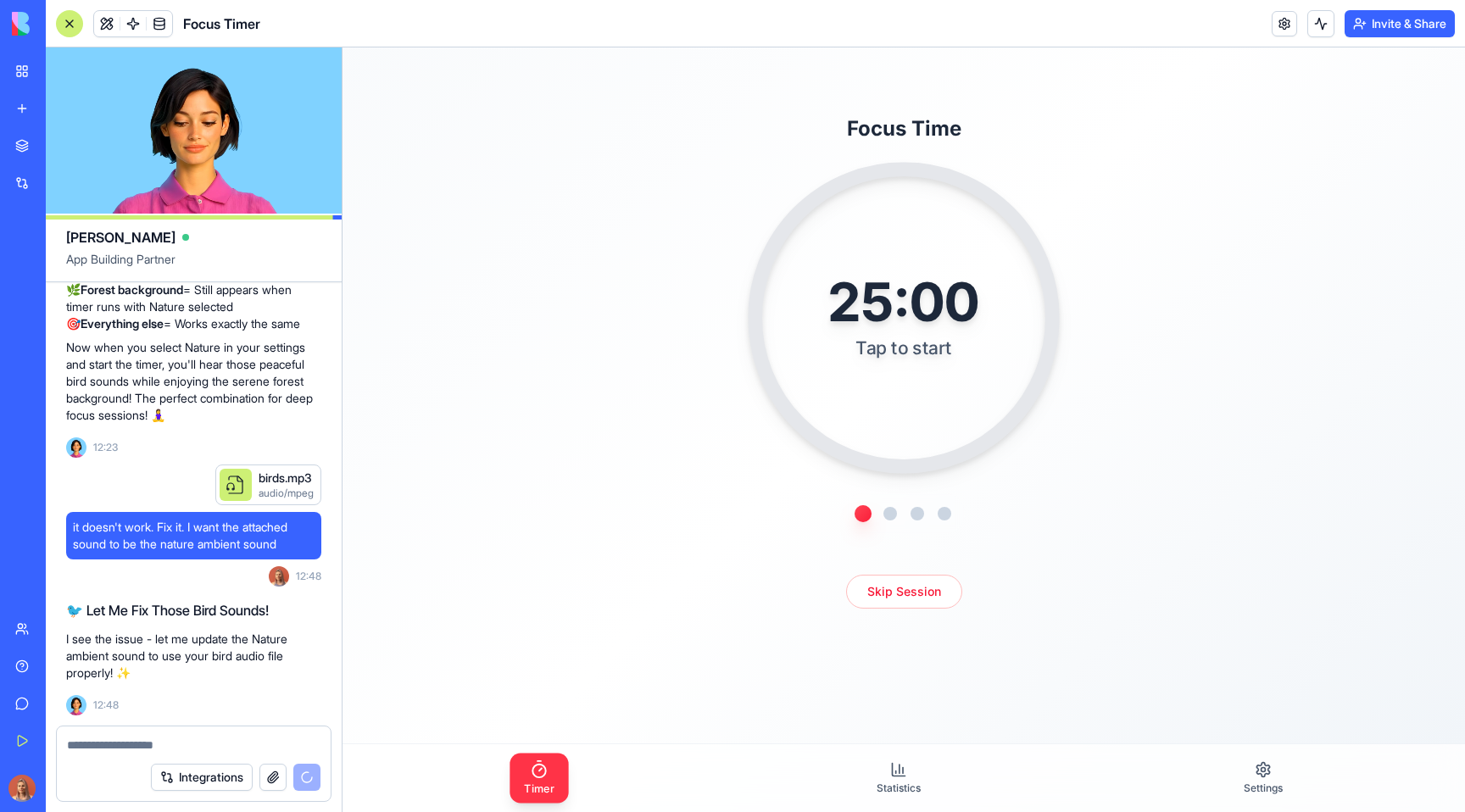
click at [910, 329] on div "25:00" at bounding box center [902, 302] width 150 height 53
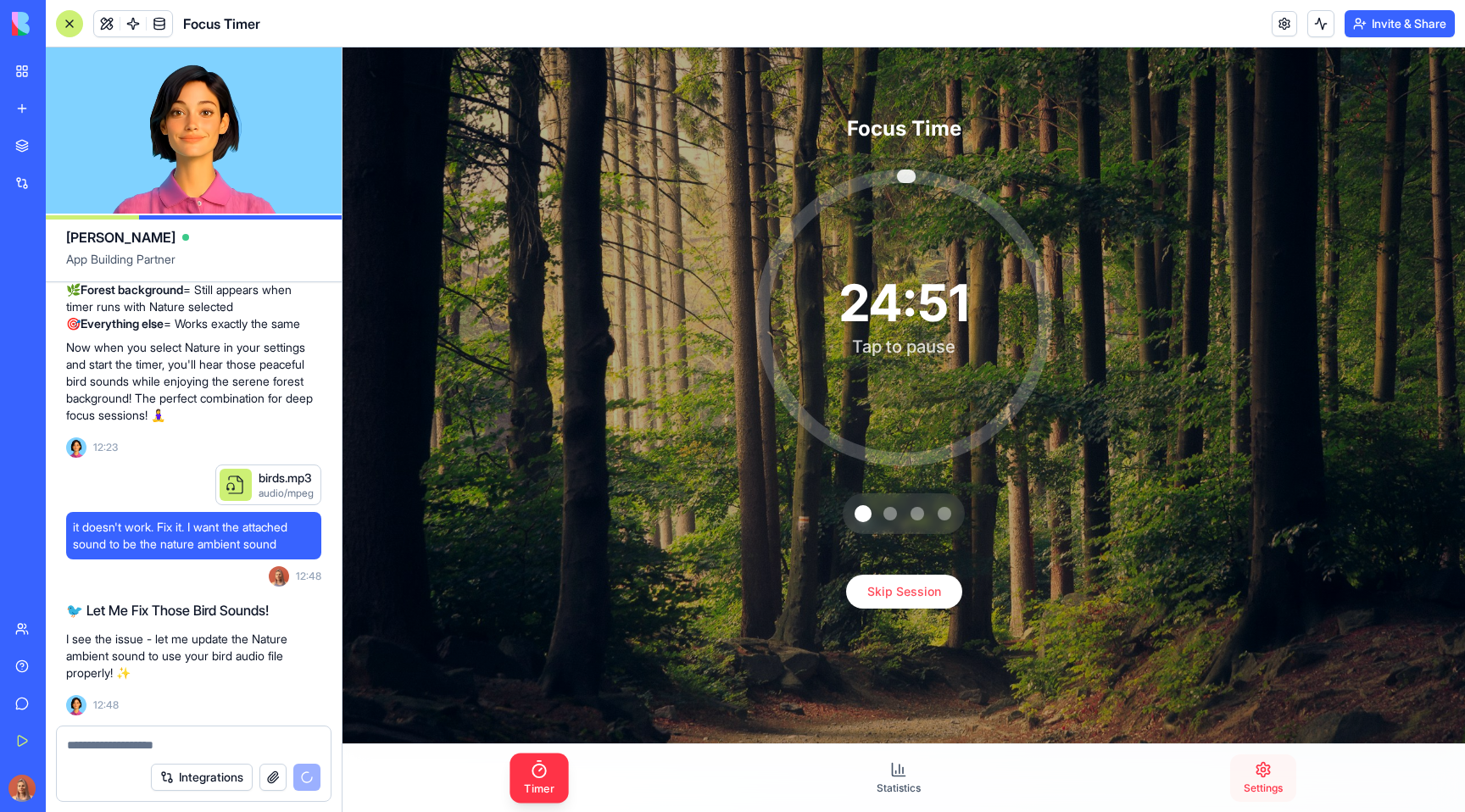
click at [1240, 766] on link "Settings" at bounding box center [1263, 778] width 67 height 47
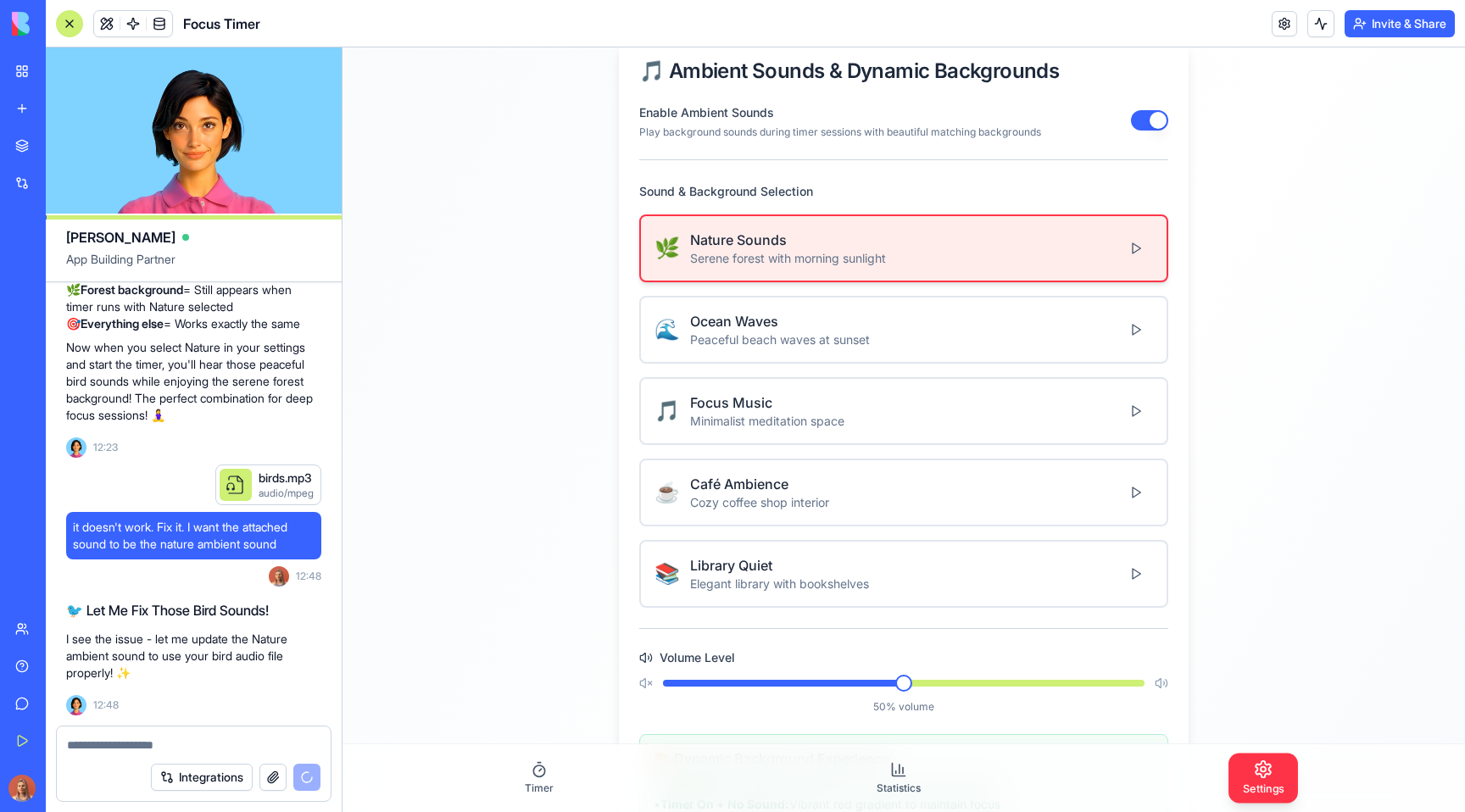
scroll to position [471, 0]
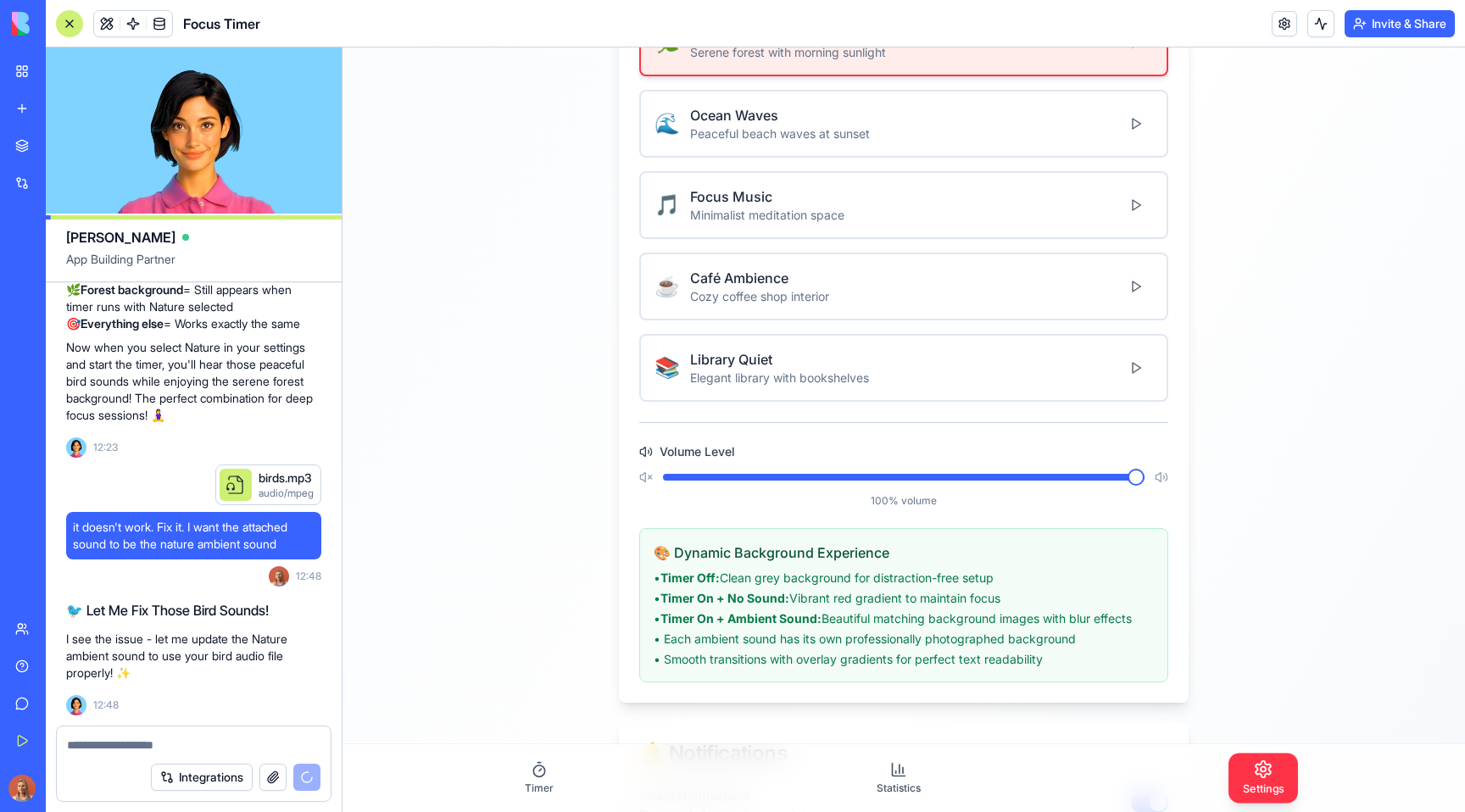
click at [1144, 477] on span at bounding box center [1135, 477] width 17 height 17
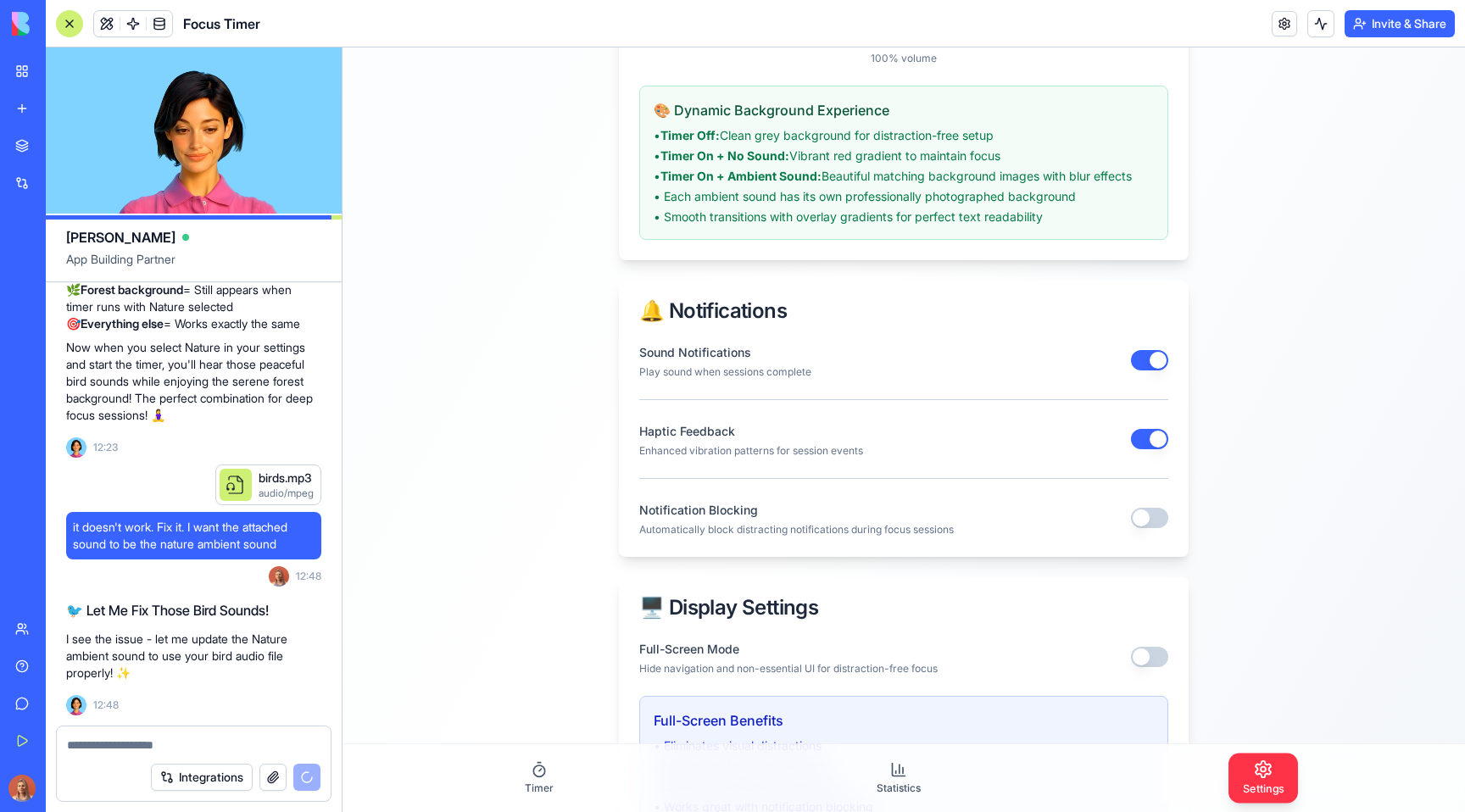
scroll to position [1346, 0]
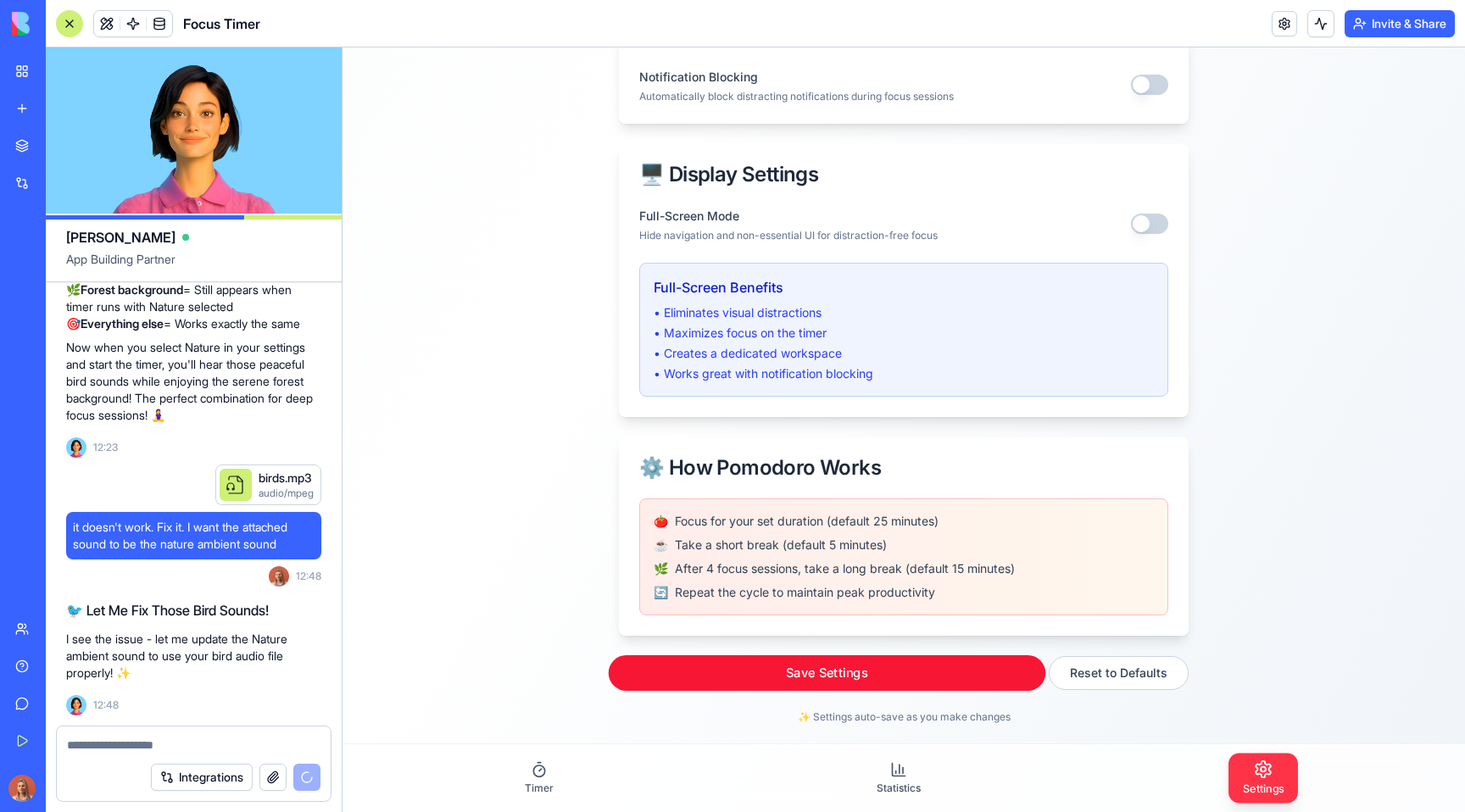
click at [711, 665] on button "Save Settings" at bounding box center [827, 673] width 438 height 36
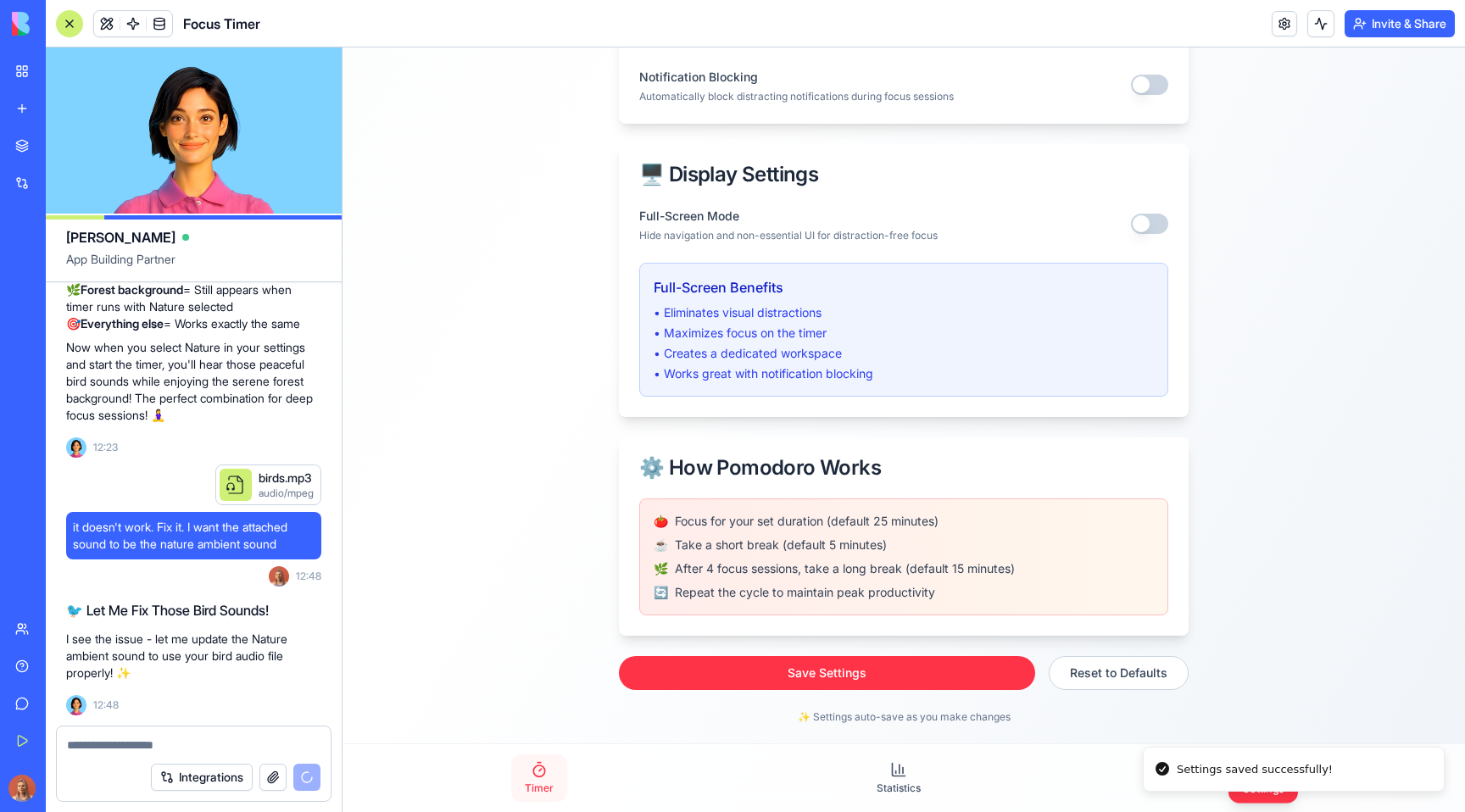
click at [561, 781] on link "Timer" at bounding box center [539, 778] width 56 height 47
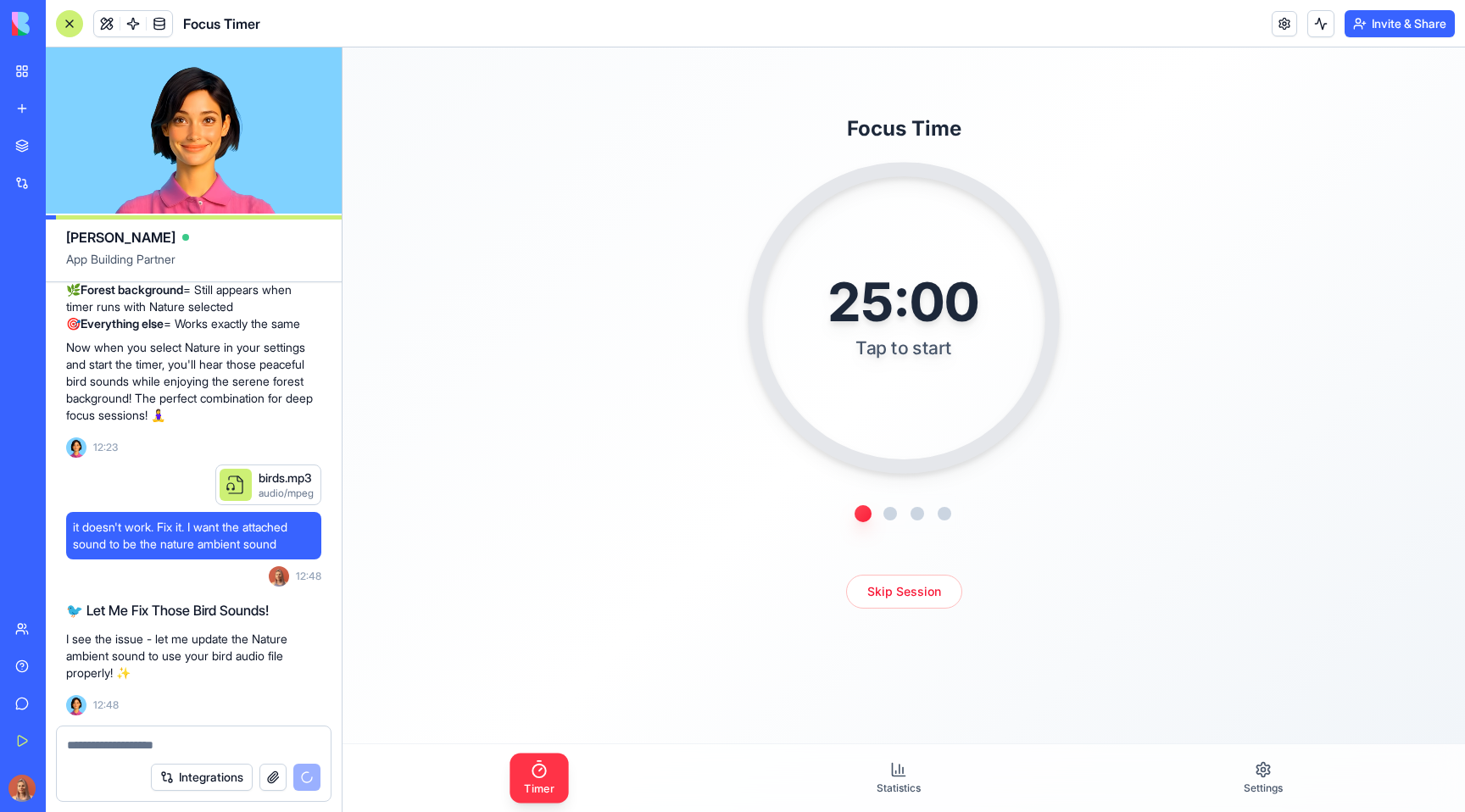
click at [922, 307] on div "25:00" at bounding box center [902, 302] width 150 height 53
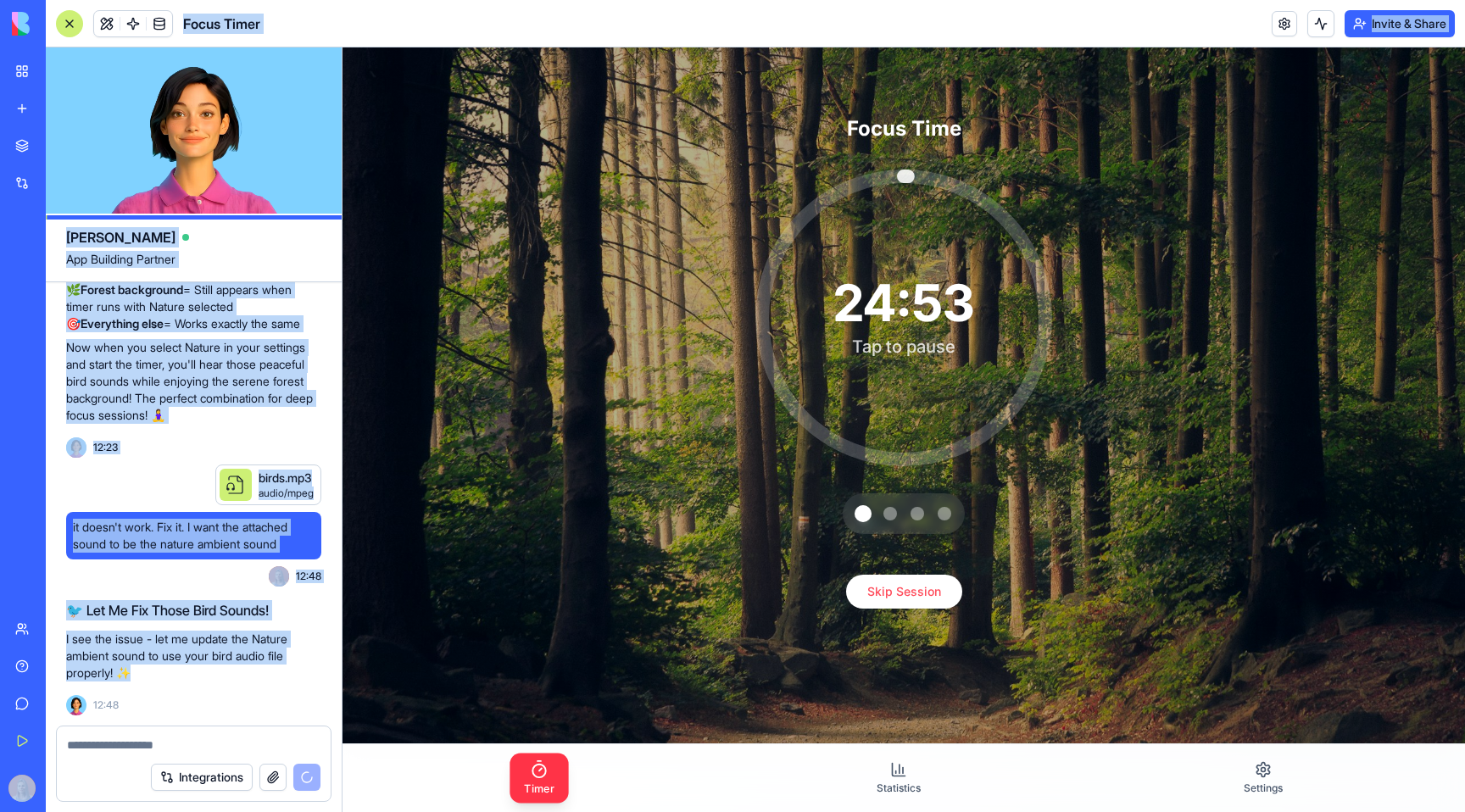
drag, startPoint x: 147, startPoint y: 682, endPoint x: 68, endPoint y: 628, distance: 95.7
click at [68, 628] on div "BETA My Workspace New app Marketplace Integrations Recent Smart Form Builder Gm…" at bounding box center [732, 406] width 1465 height 812
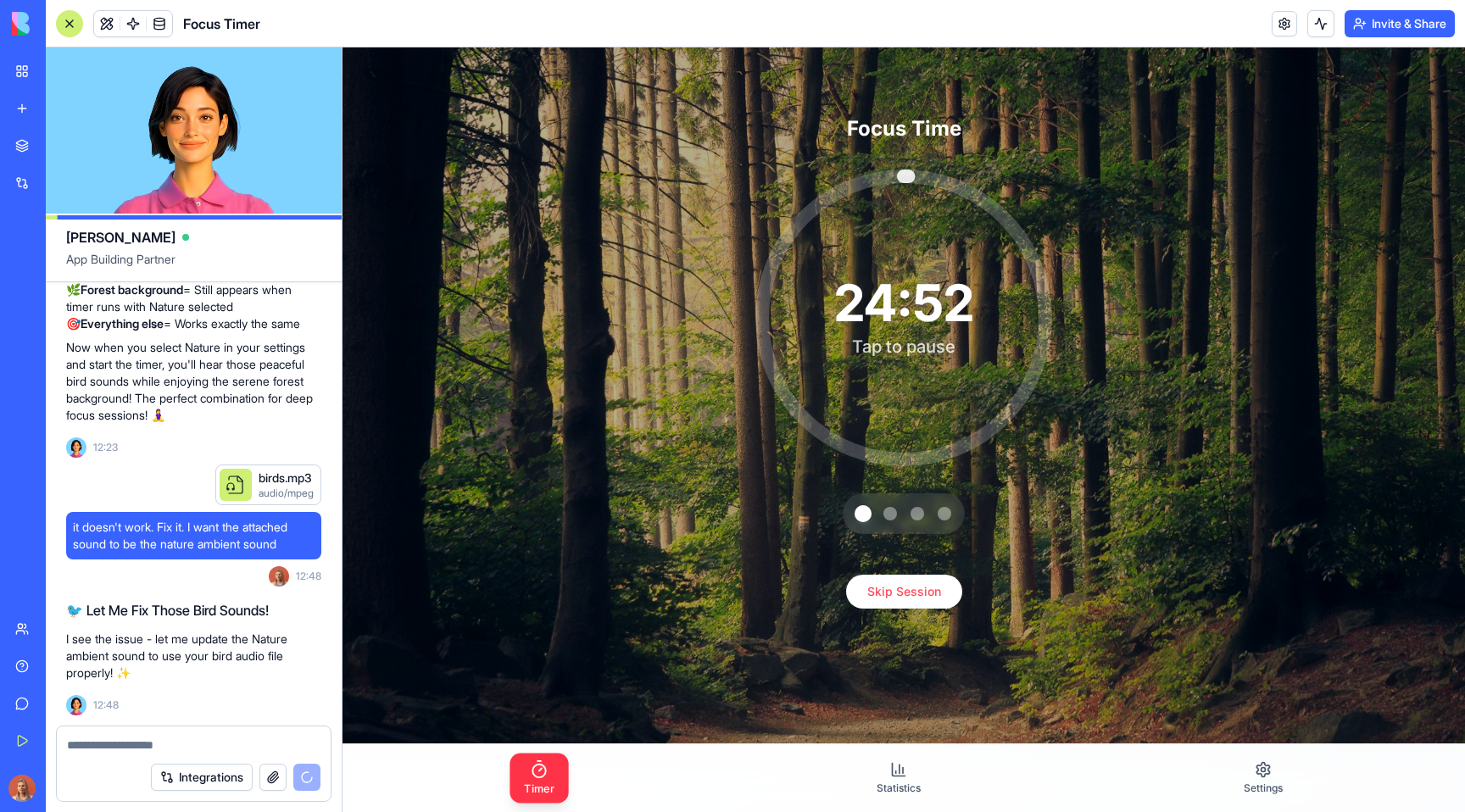
click at [289, 672] on p "I see the issue - let me update the Nature ambient sound to use your bird audio…" at bounding box center [194, 656] width 256 height 51
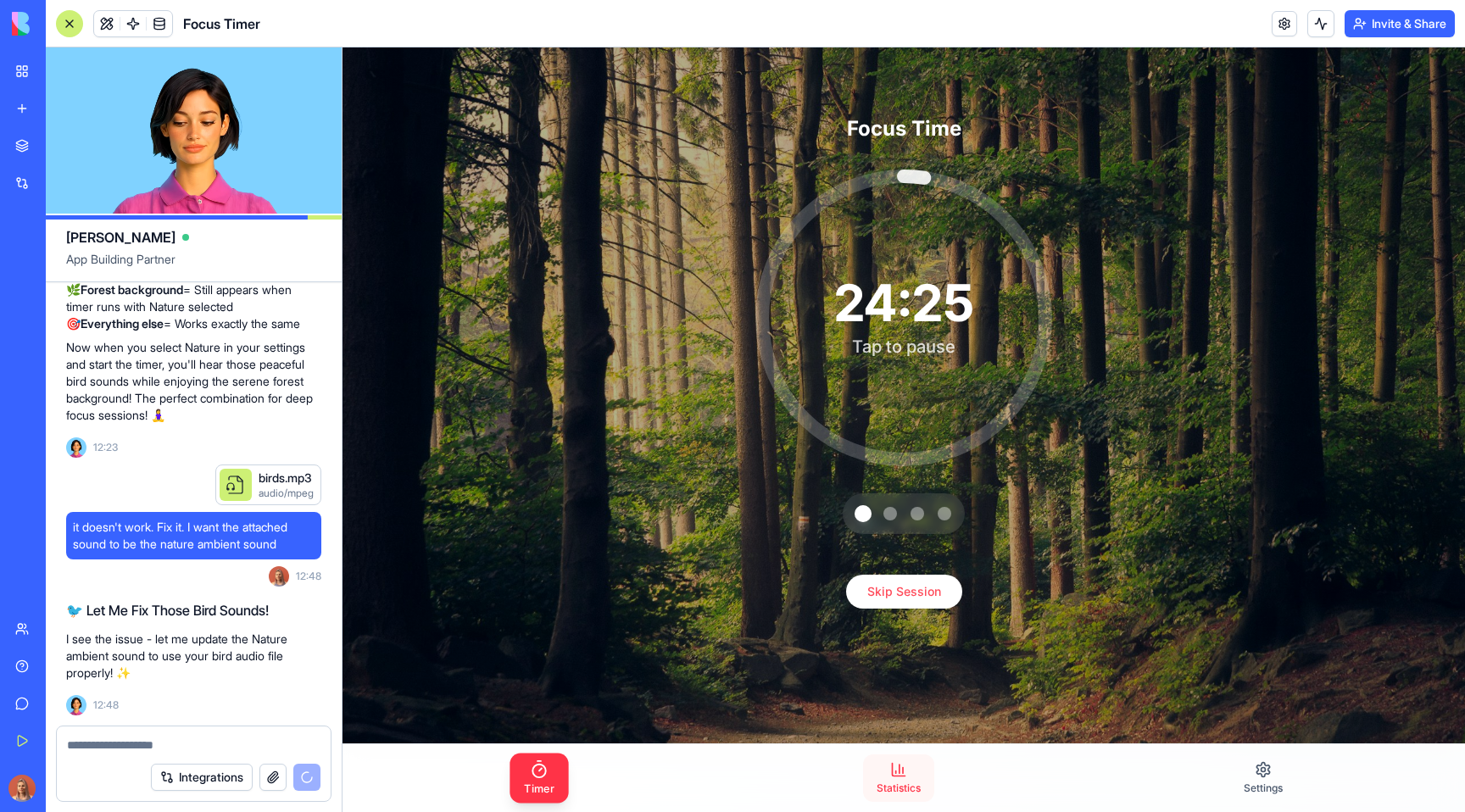
click at [907, 772] on link "Statistics" at bounding box center [898, 778] width 71 height 47
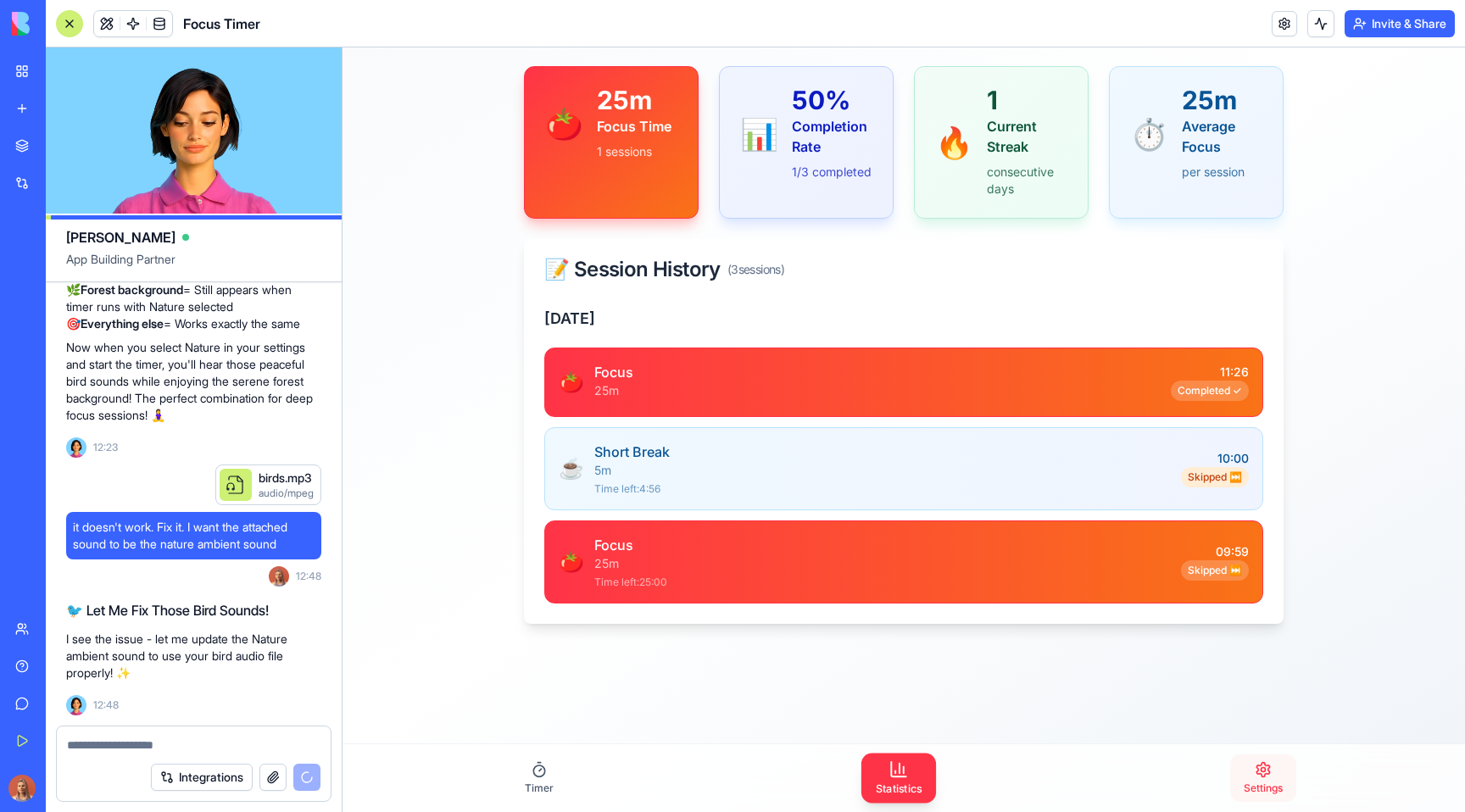
click at [1256, 774] on icon at bounding box center [1262, 769] width 17 height 17
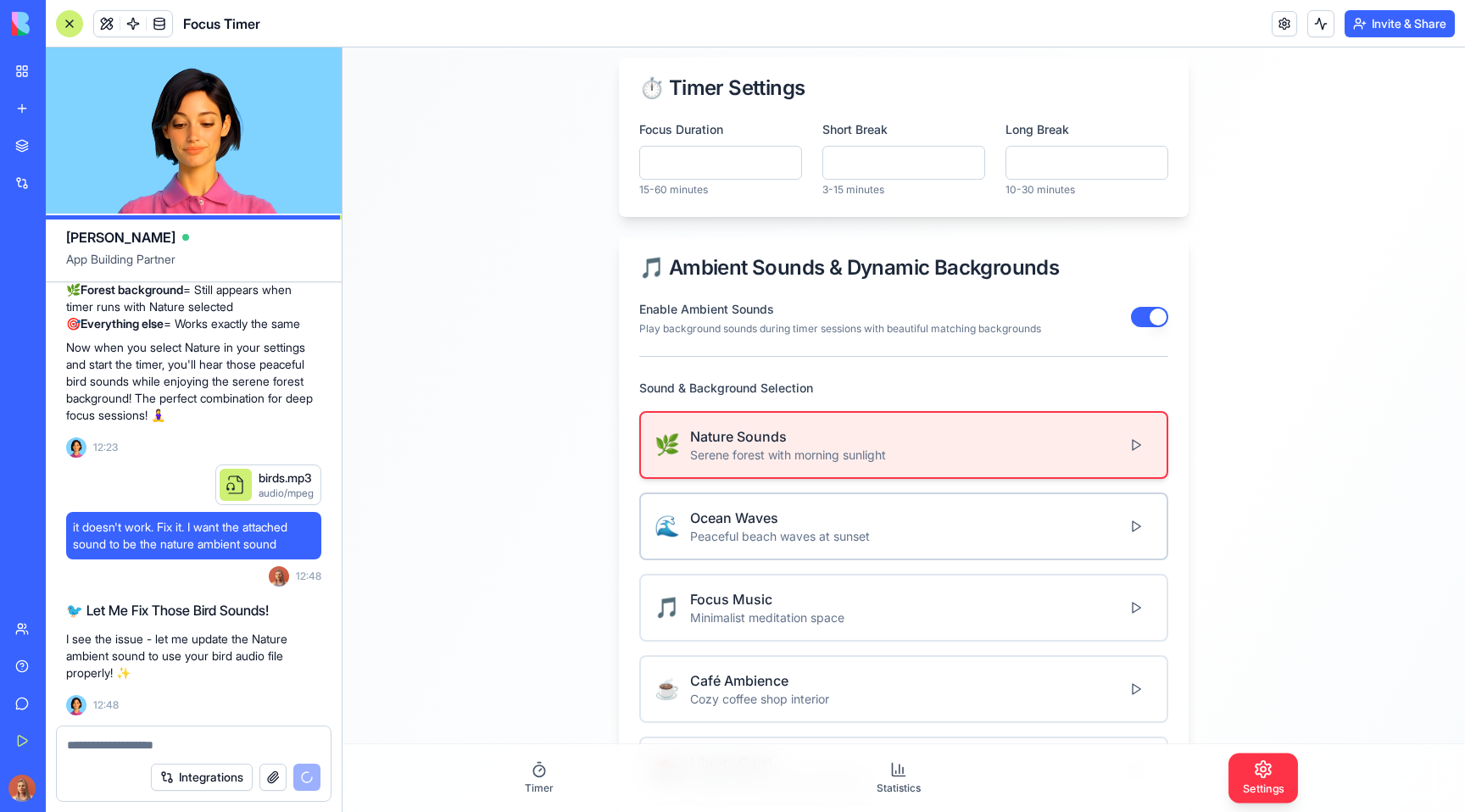
click at [918, 524] on div "🌊 Ocean Waves Peaceful beach waves at sunset" at bounding box center [903, 526] width 498 height 38
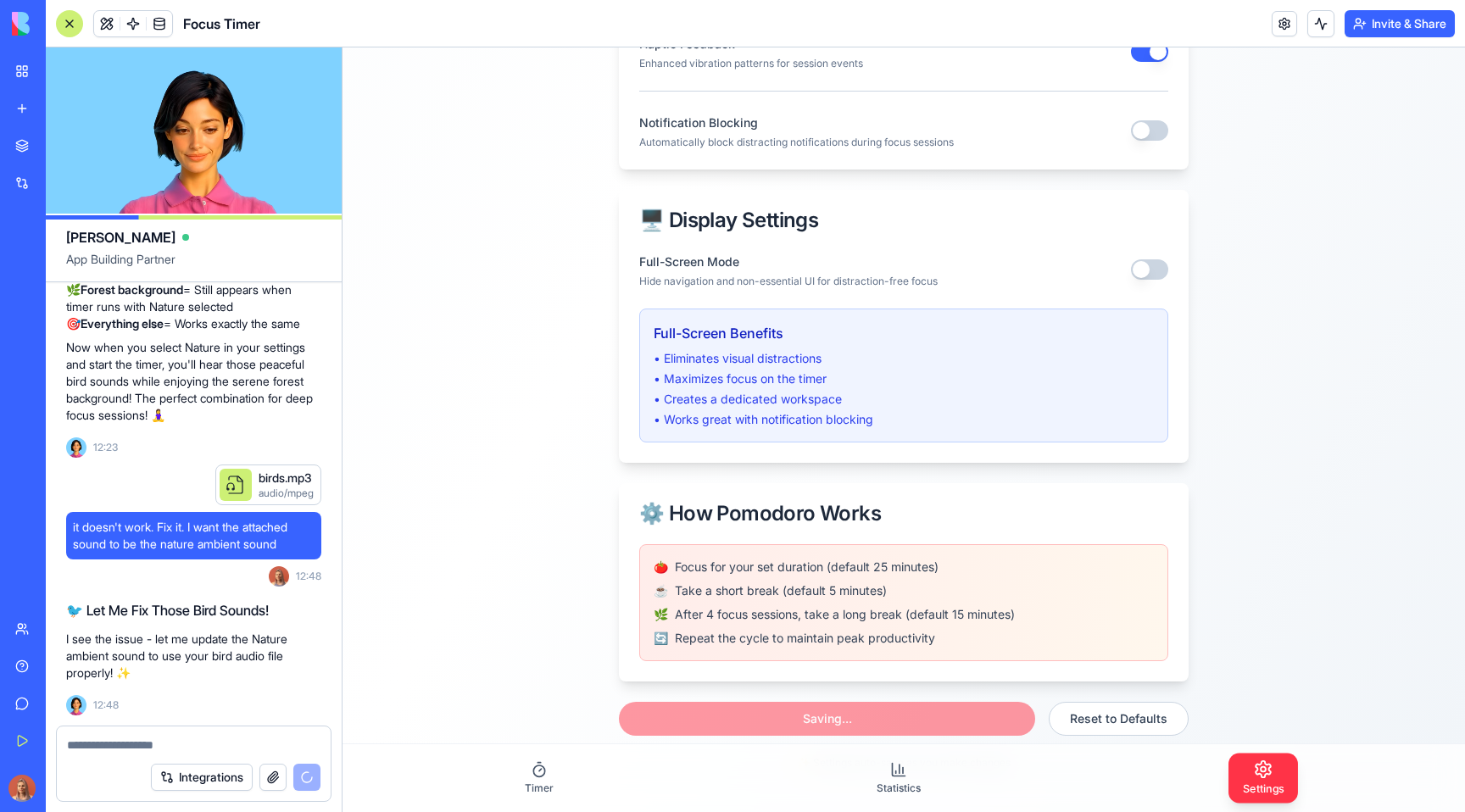
scroll to position [1346, 0]
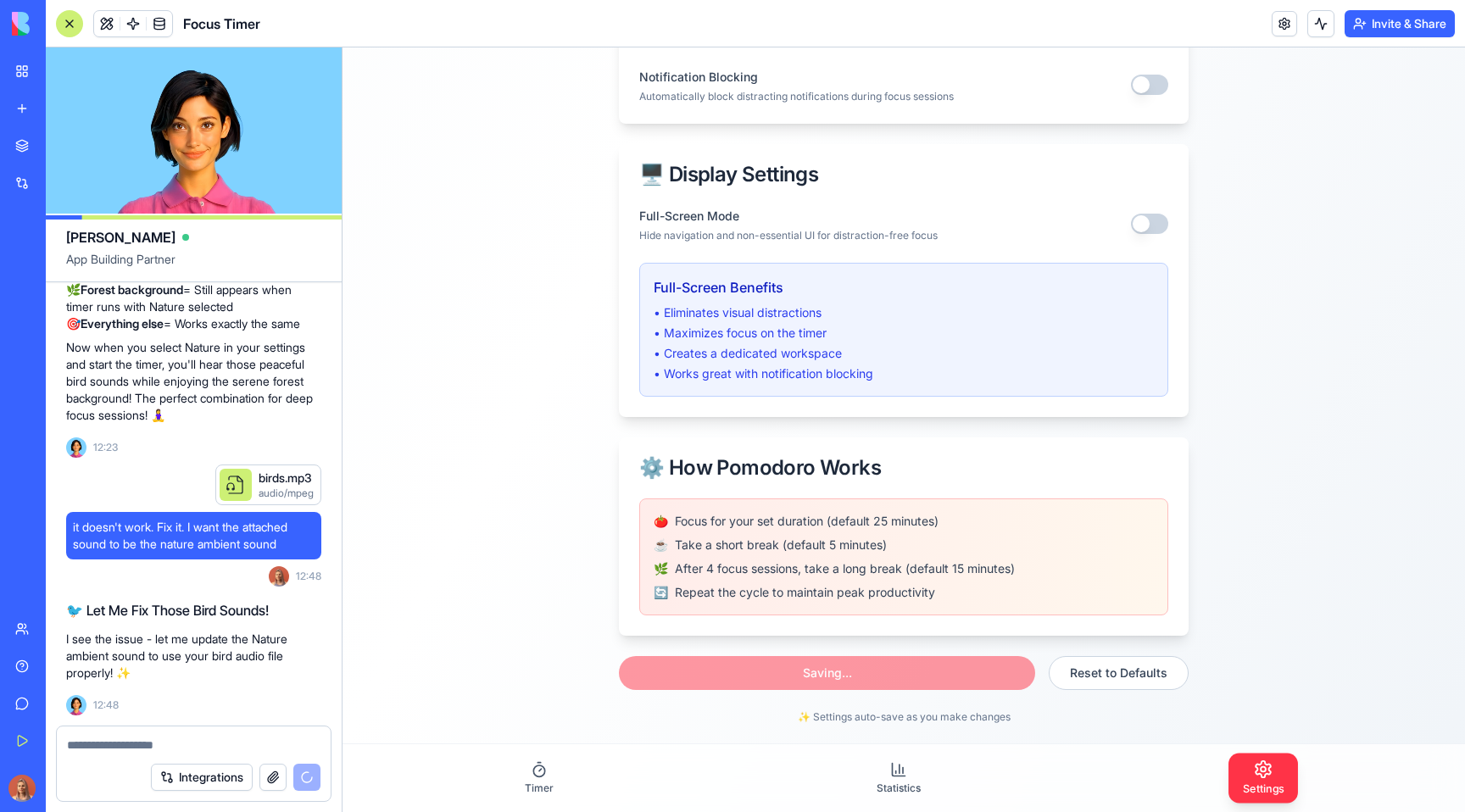
click at [719, 677] on div "Saving... Reset to Defaults" at bounding box center [903, 673] width 570 height 34
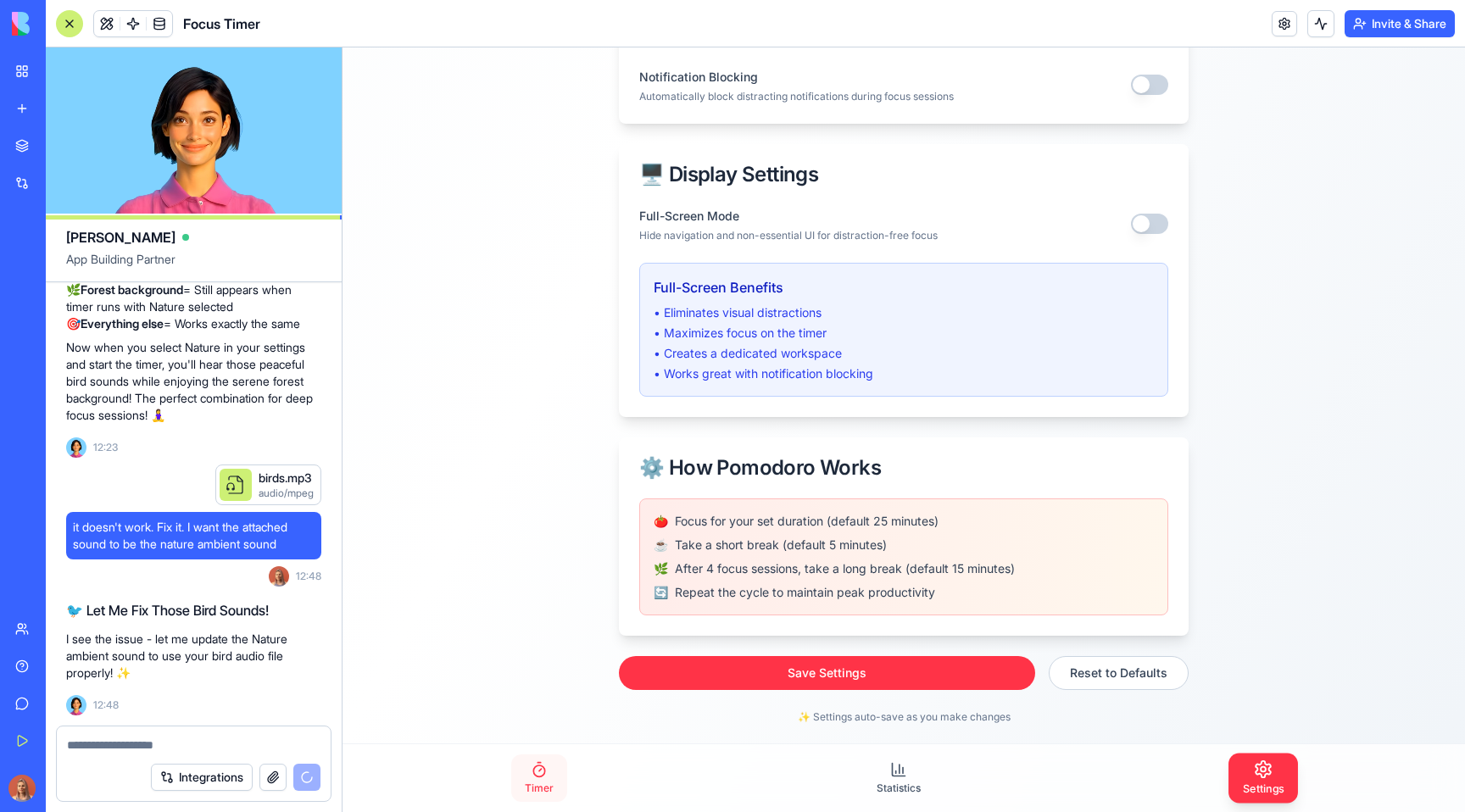
click at [551, 778] on link "Timer" at bounding box center [539, 778] width 56 height 47
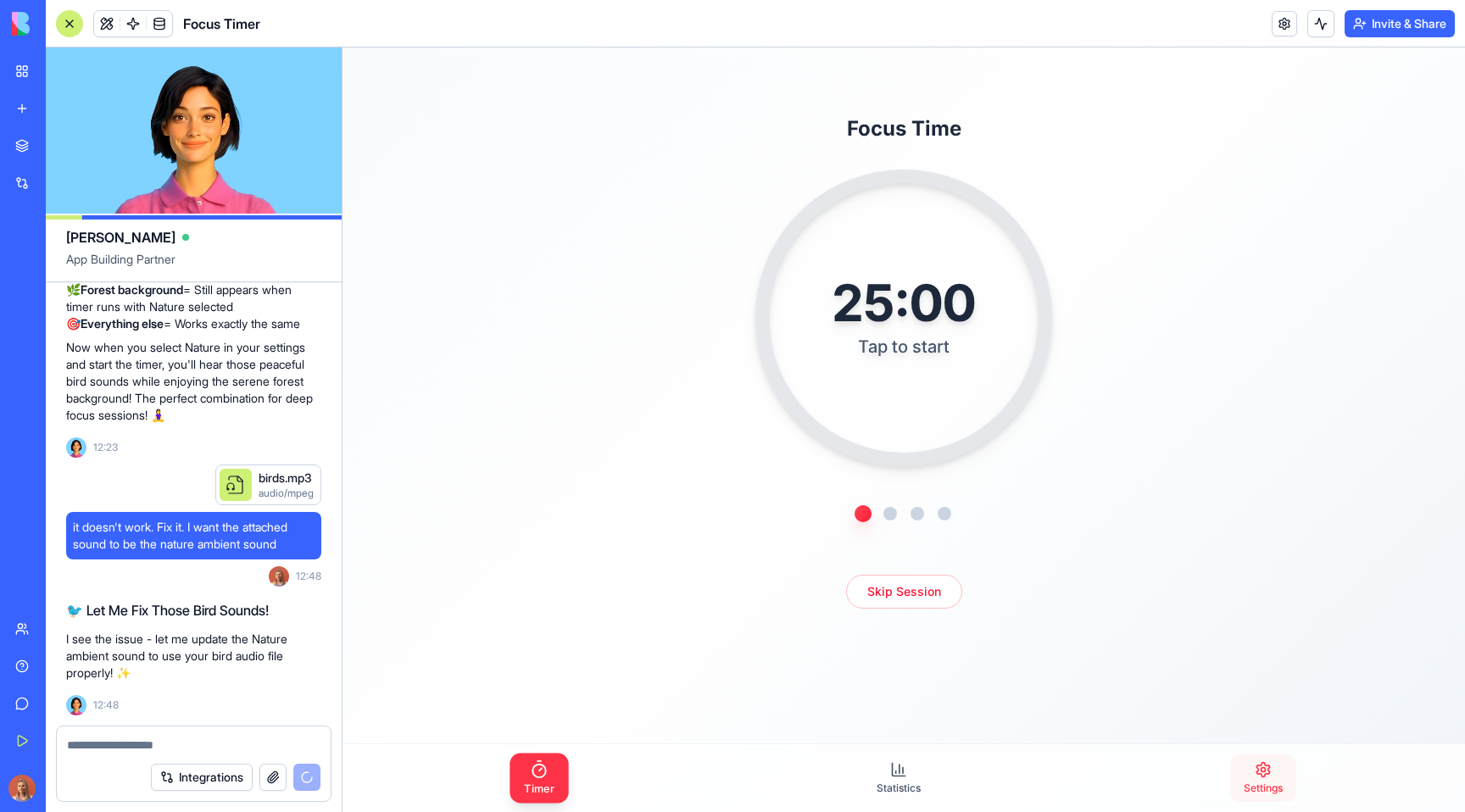
click at [1265, 760] on link "Settings" at bounding box center [1263, 778] width 67 height 47
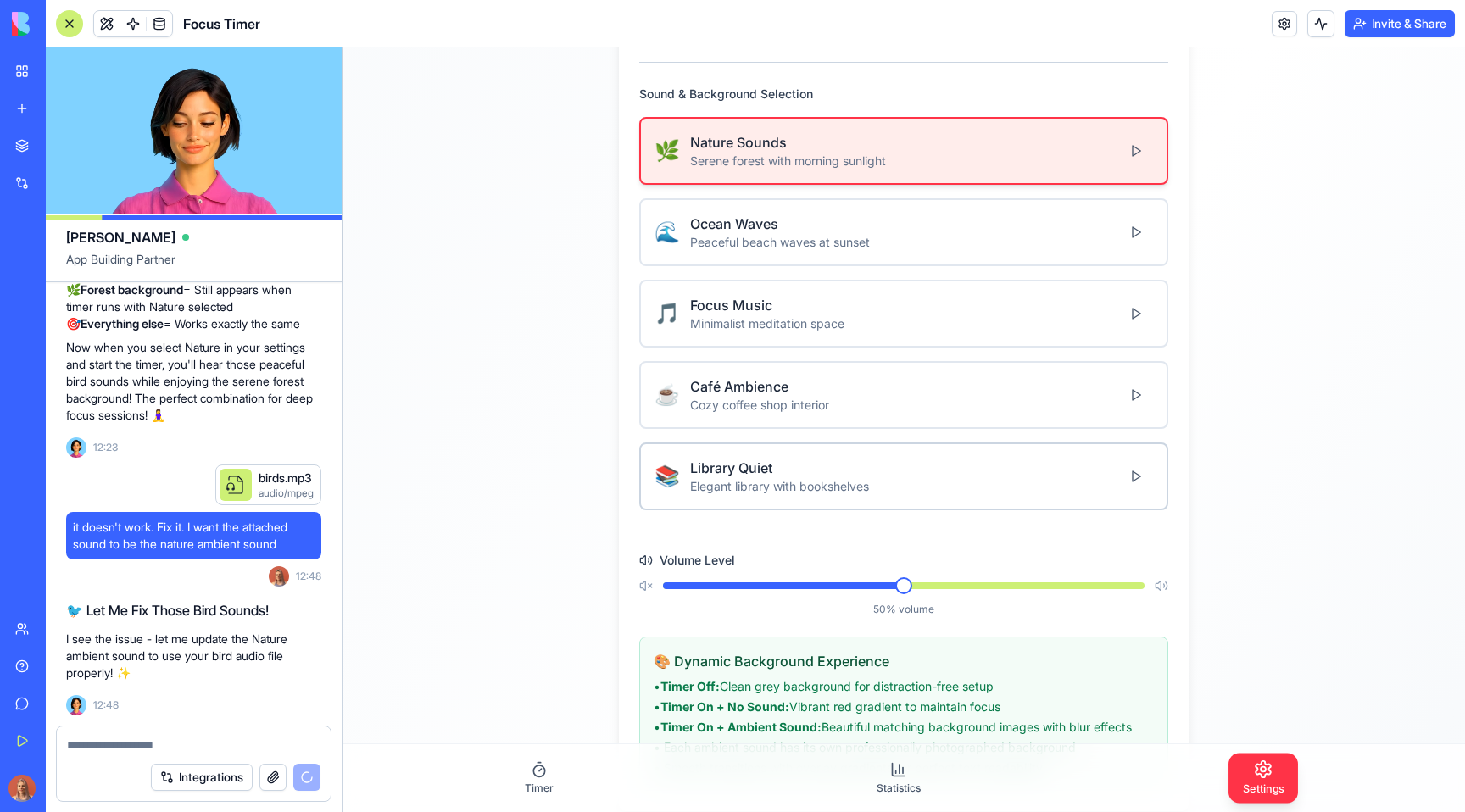
scroll to position [653, 0]
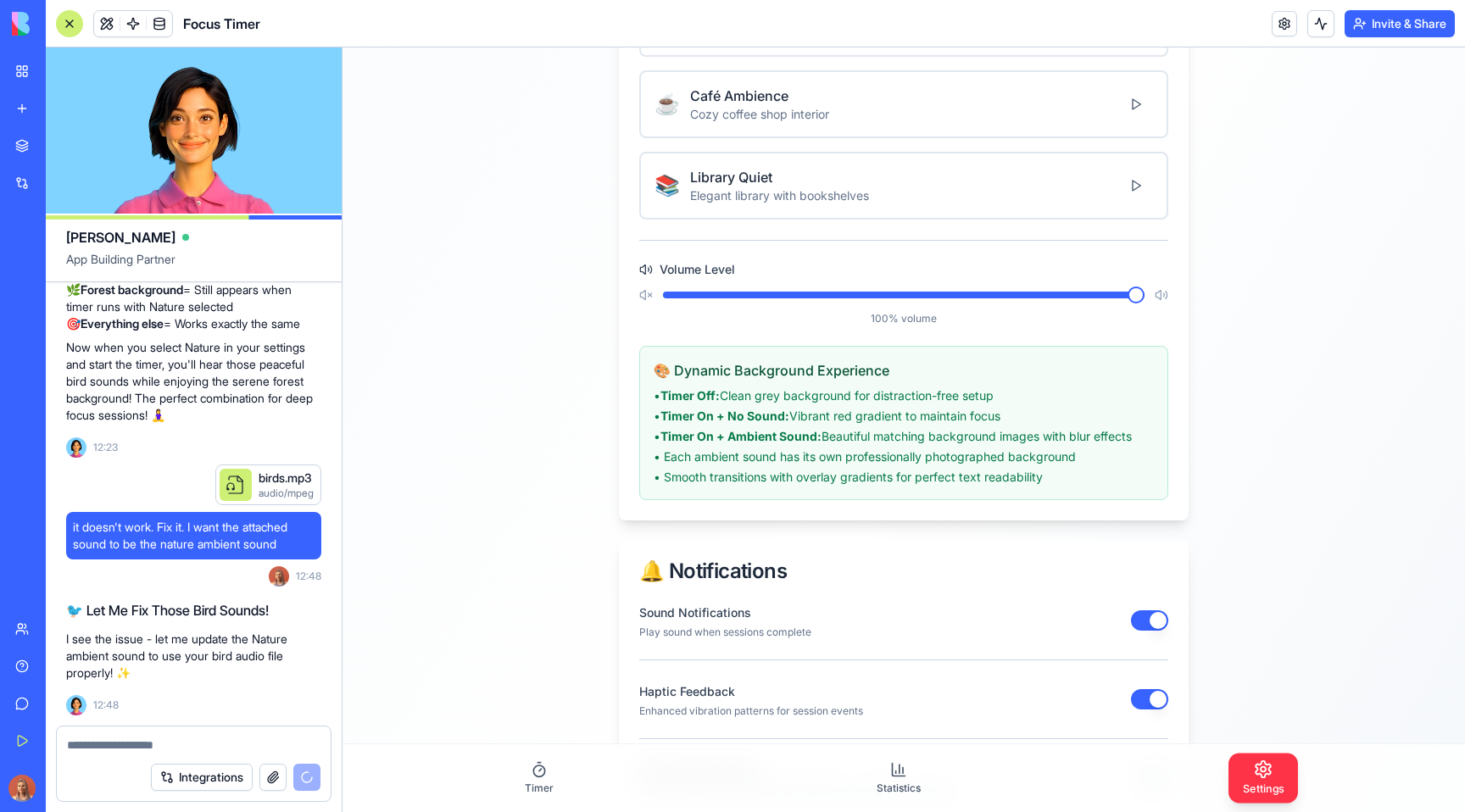
click at [1144, 304] on span at bounding box center [1135, 294] width 17 height 17
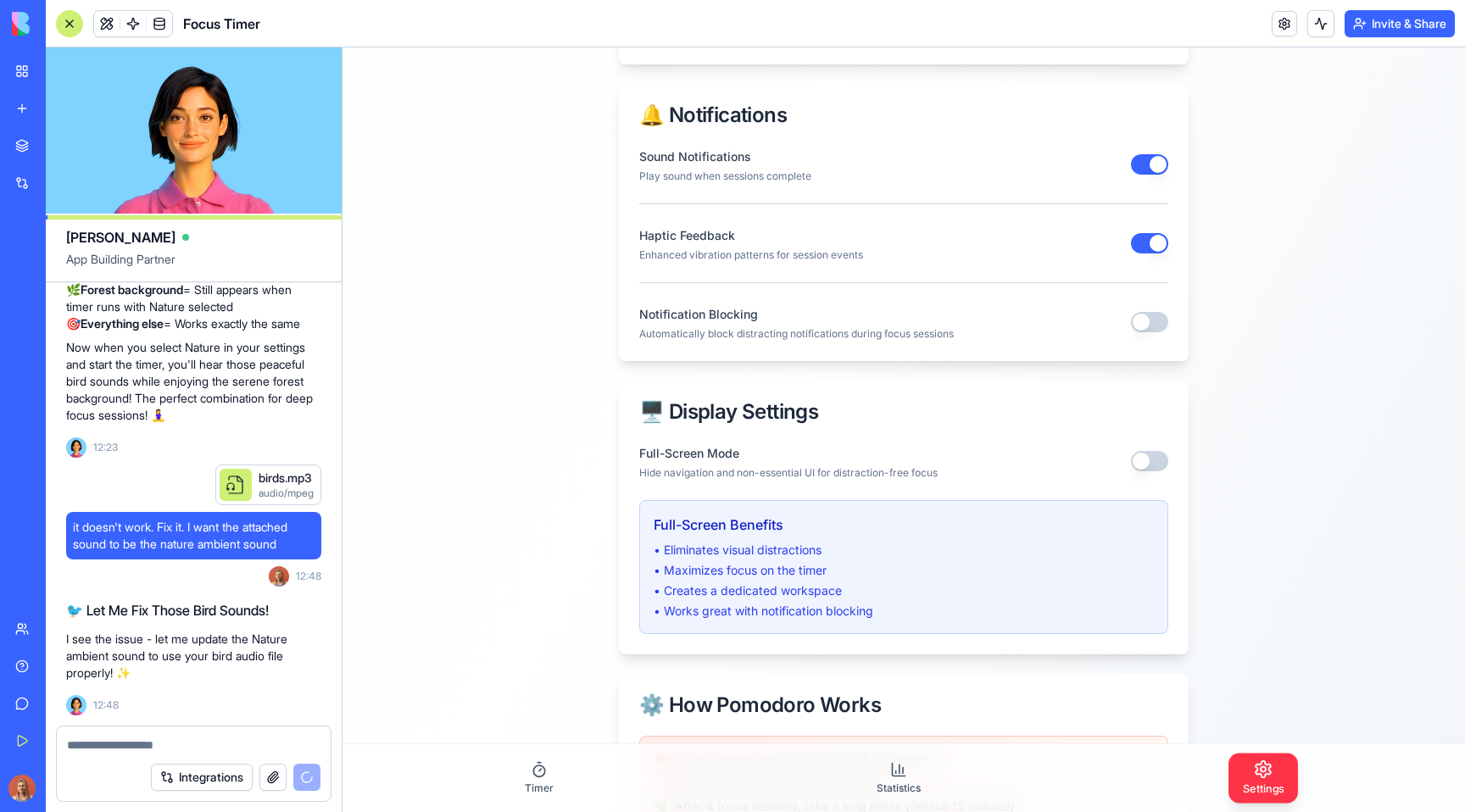
scroll to position [1346, 0]
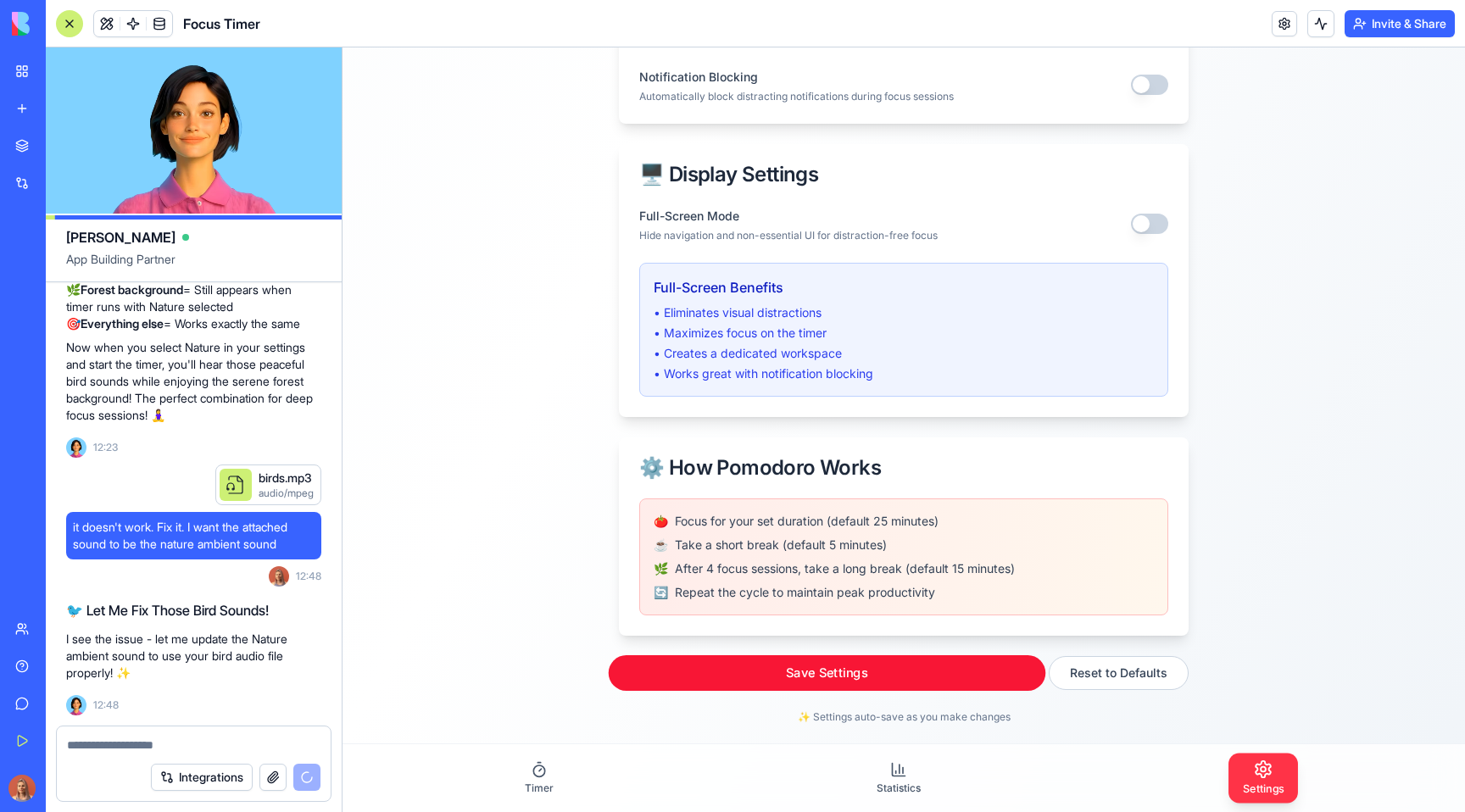
click at [733, 676] on button "Save Settings" at bounding box center [827, 673] width 438 height 36
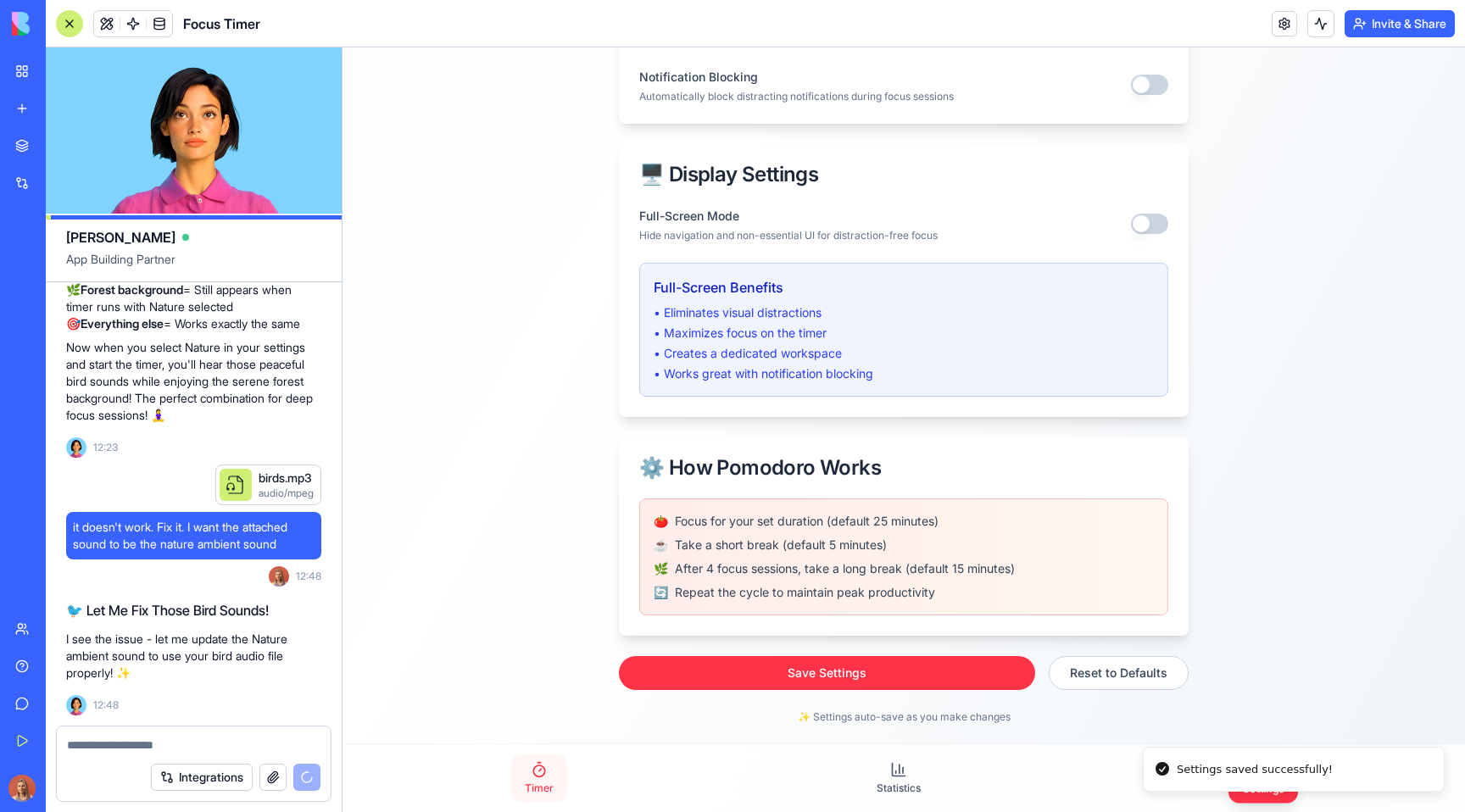
click at [554, 795] on link "Timer" at bounding box center [539, 778] width 56 height 47
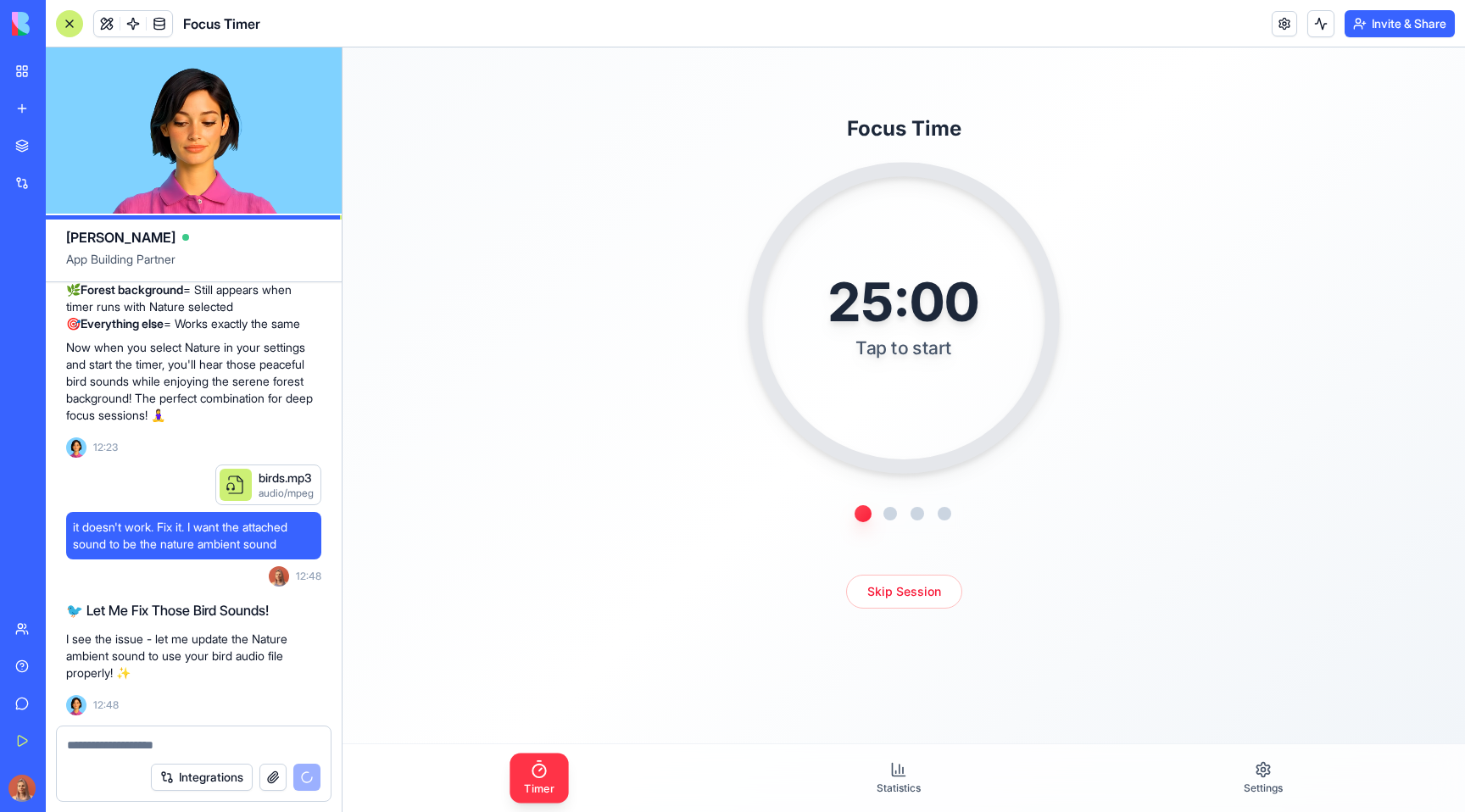
click at [919, 397] on div "25:00 Tap to start" at bounding box center [903, 318] width 312 height 312
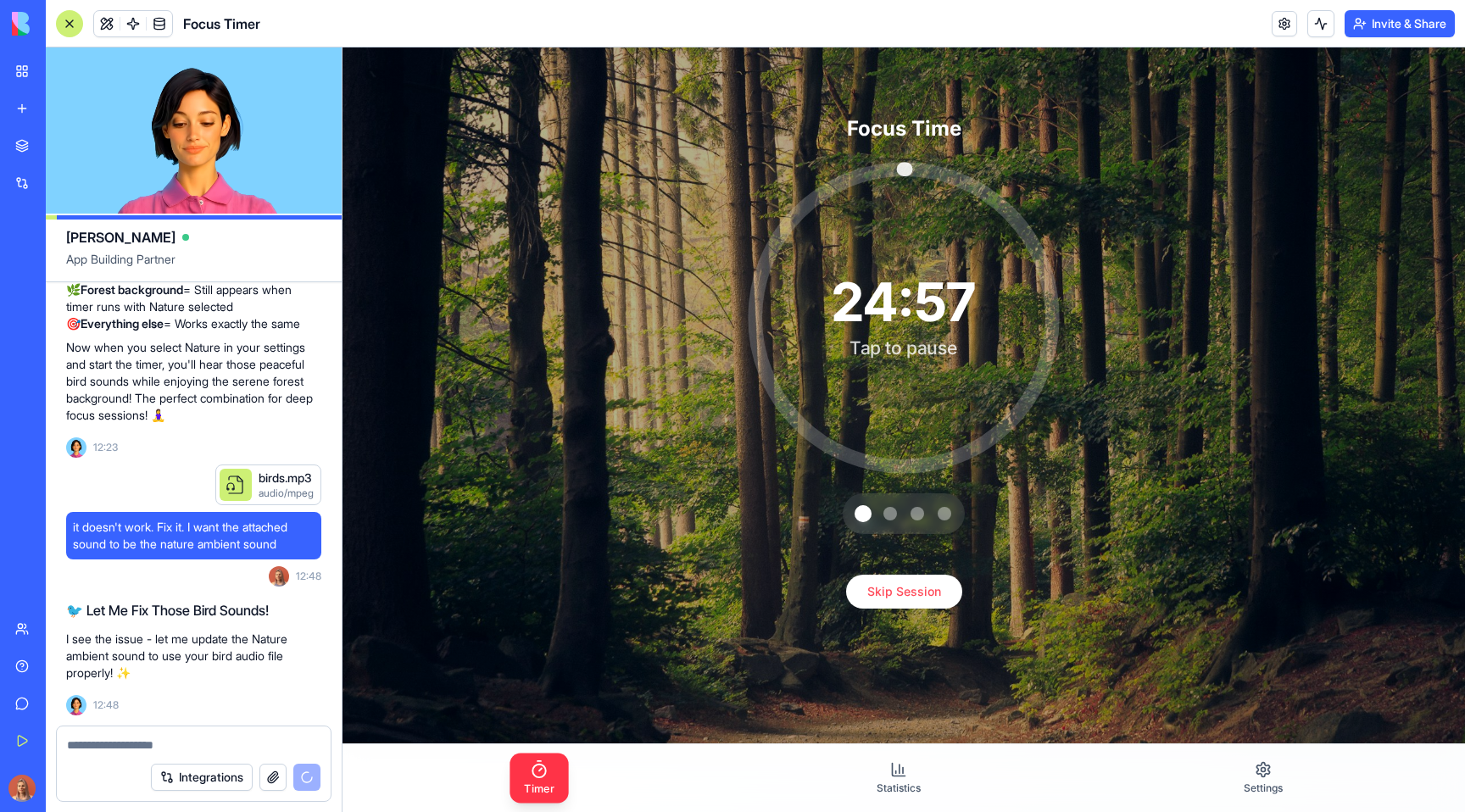
click at [937, 403] on div "24:57 Tap to pause" at bounding box center [903, 318] width 312 height 312
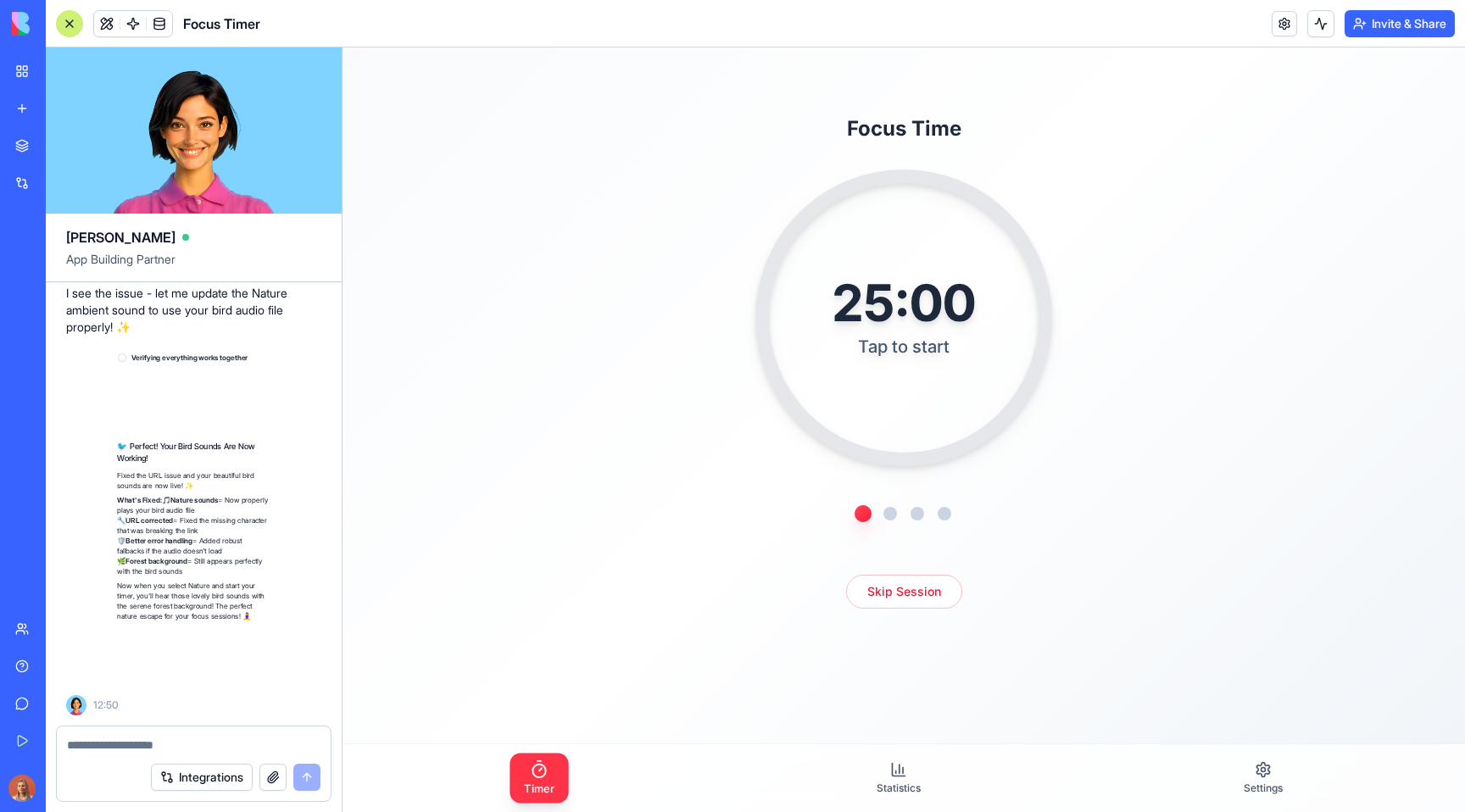
scroll to position [18567, 0]
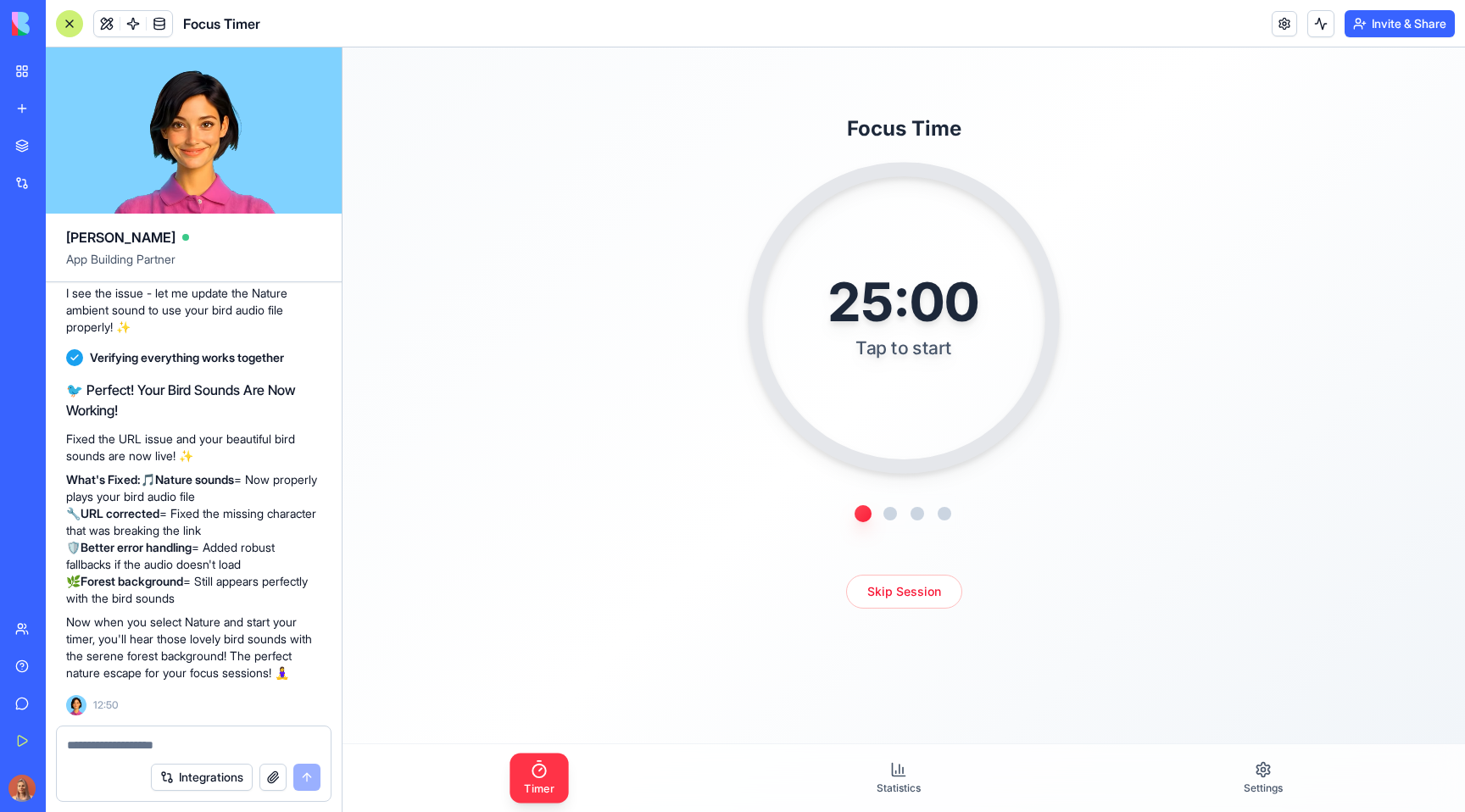
click at [947, 336] on div "Tap to start" at bounding box center [902, 348] width 150 height 24
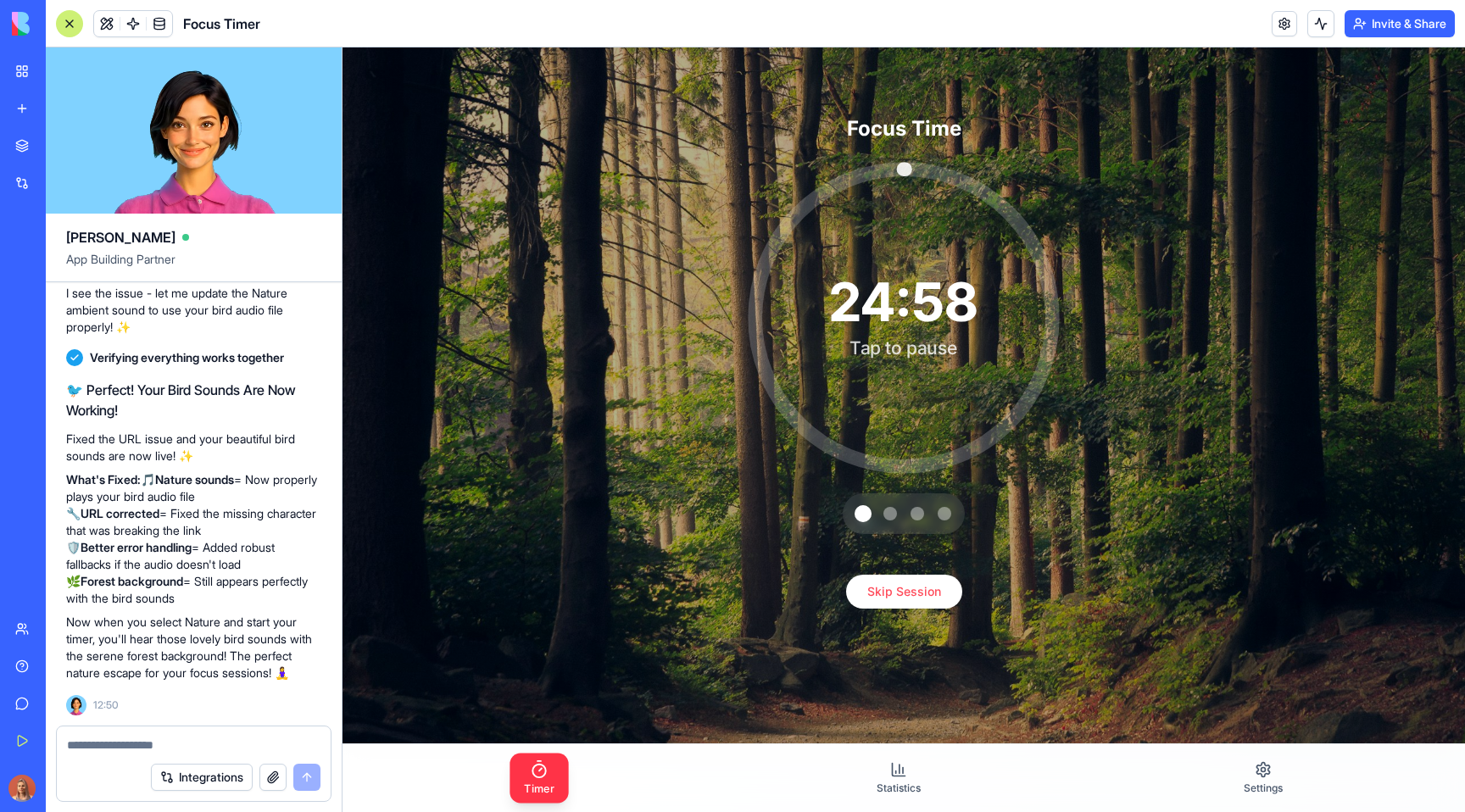
click at [947, 336] on div "Tap to pause" at bounding box center [902, 348] width 148 height 24
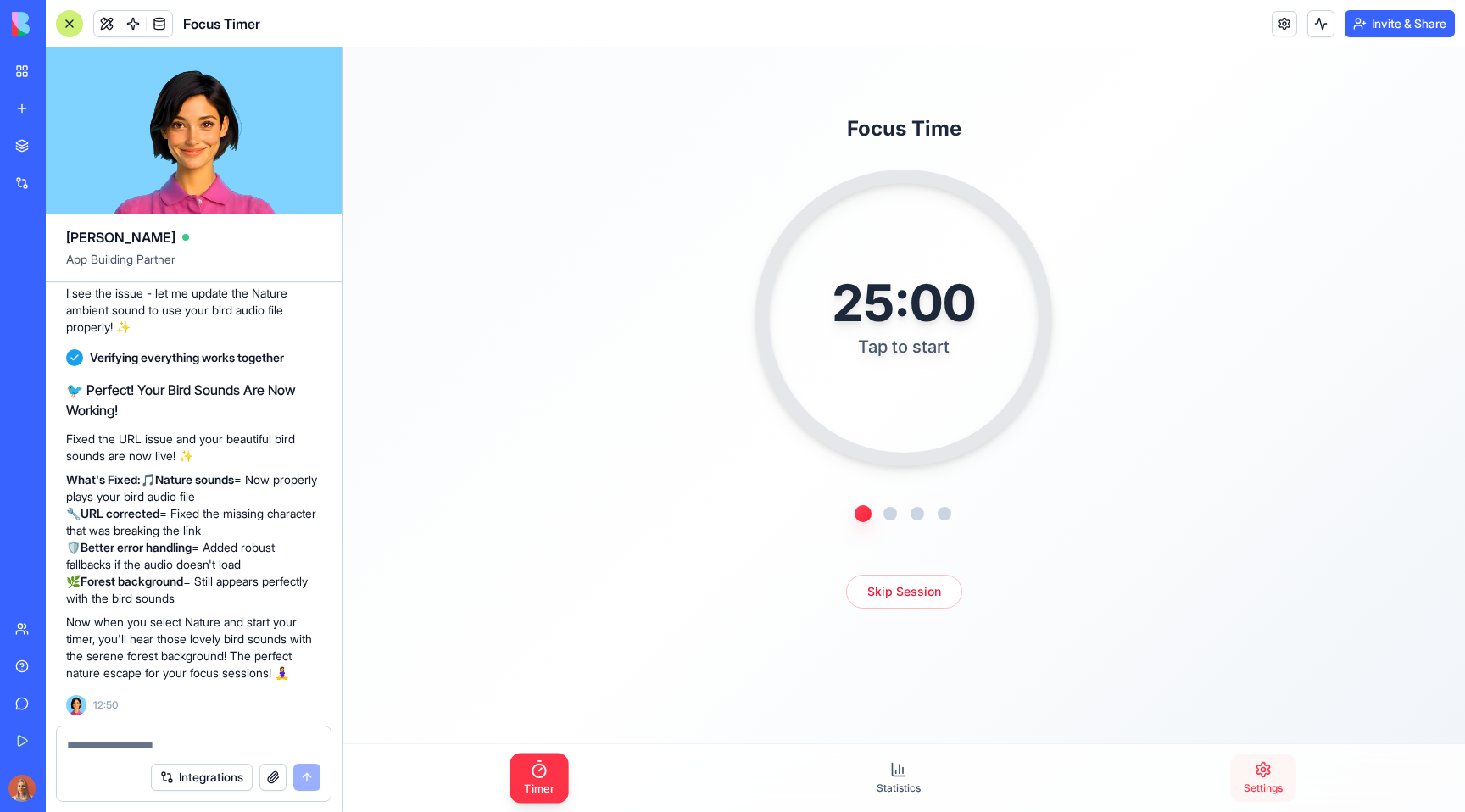
click at [1276, 758] on link "Settings" at bounding box center [1263, 778] width 67 height 47
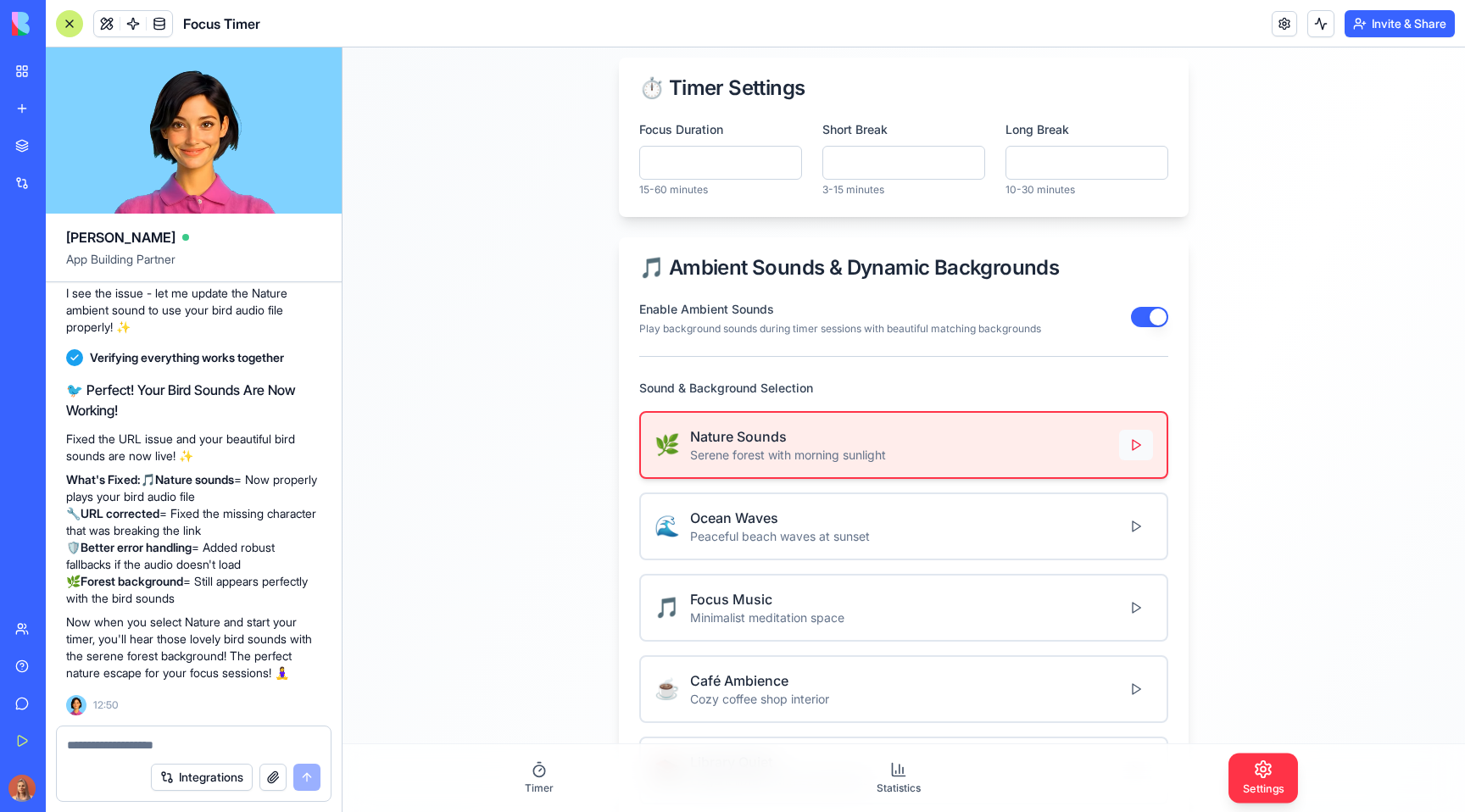
click at [1137, 441] on button at bounding box center [1135, 444] width 34 height 31
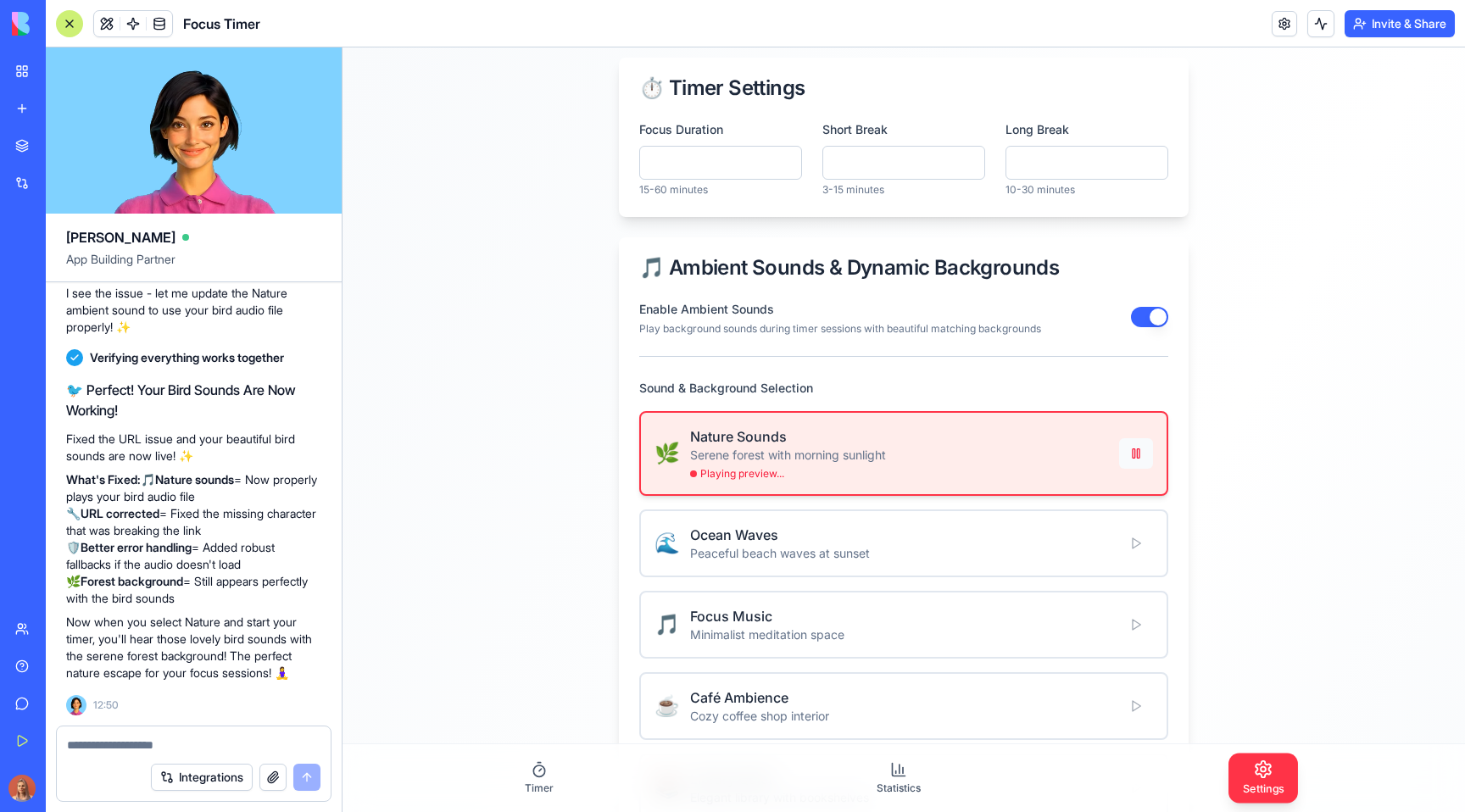
click at [1123, 446] on button at bounding box center [1135, 453] width 34 height 31
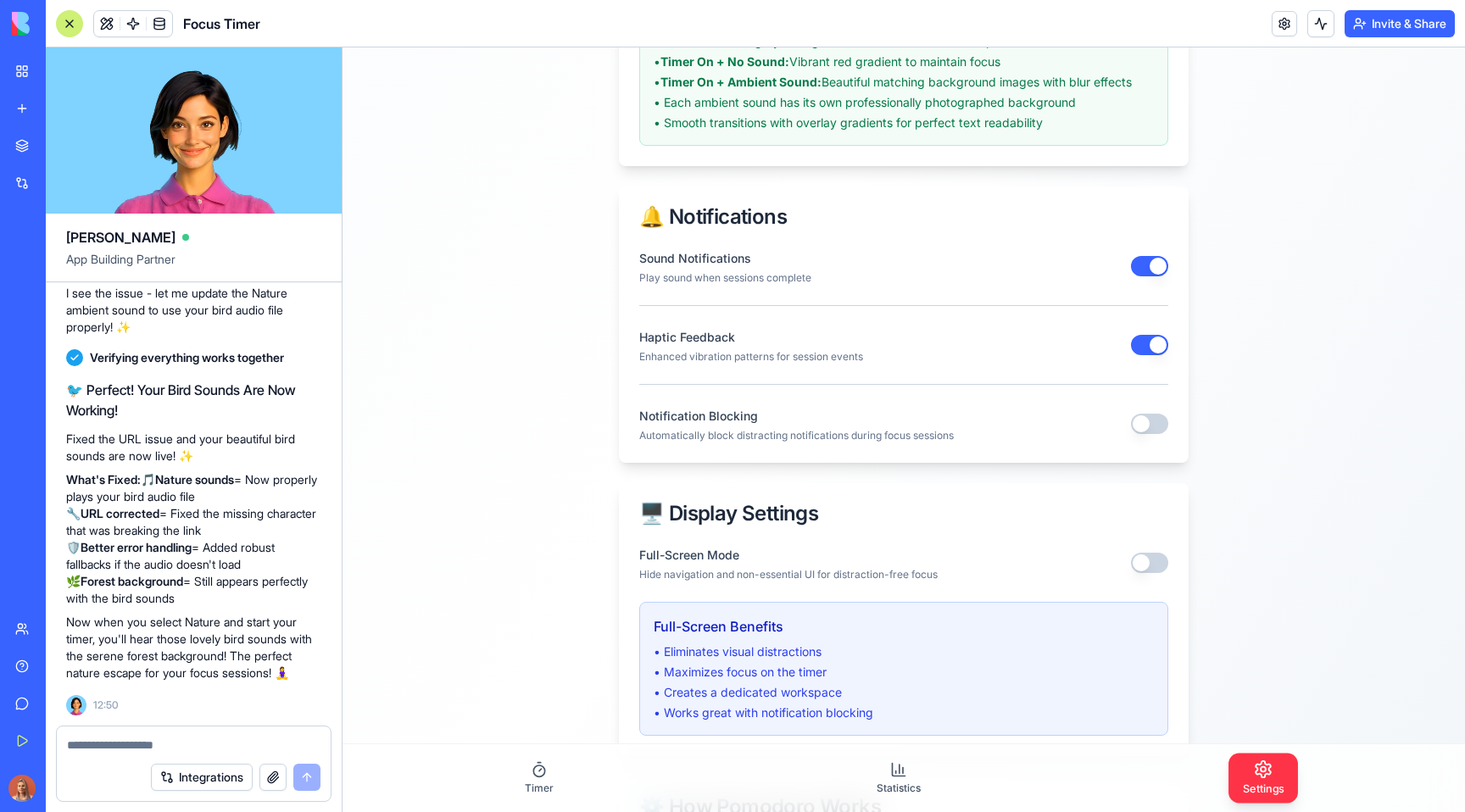
scroll to position [1094, 0]
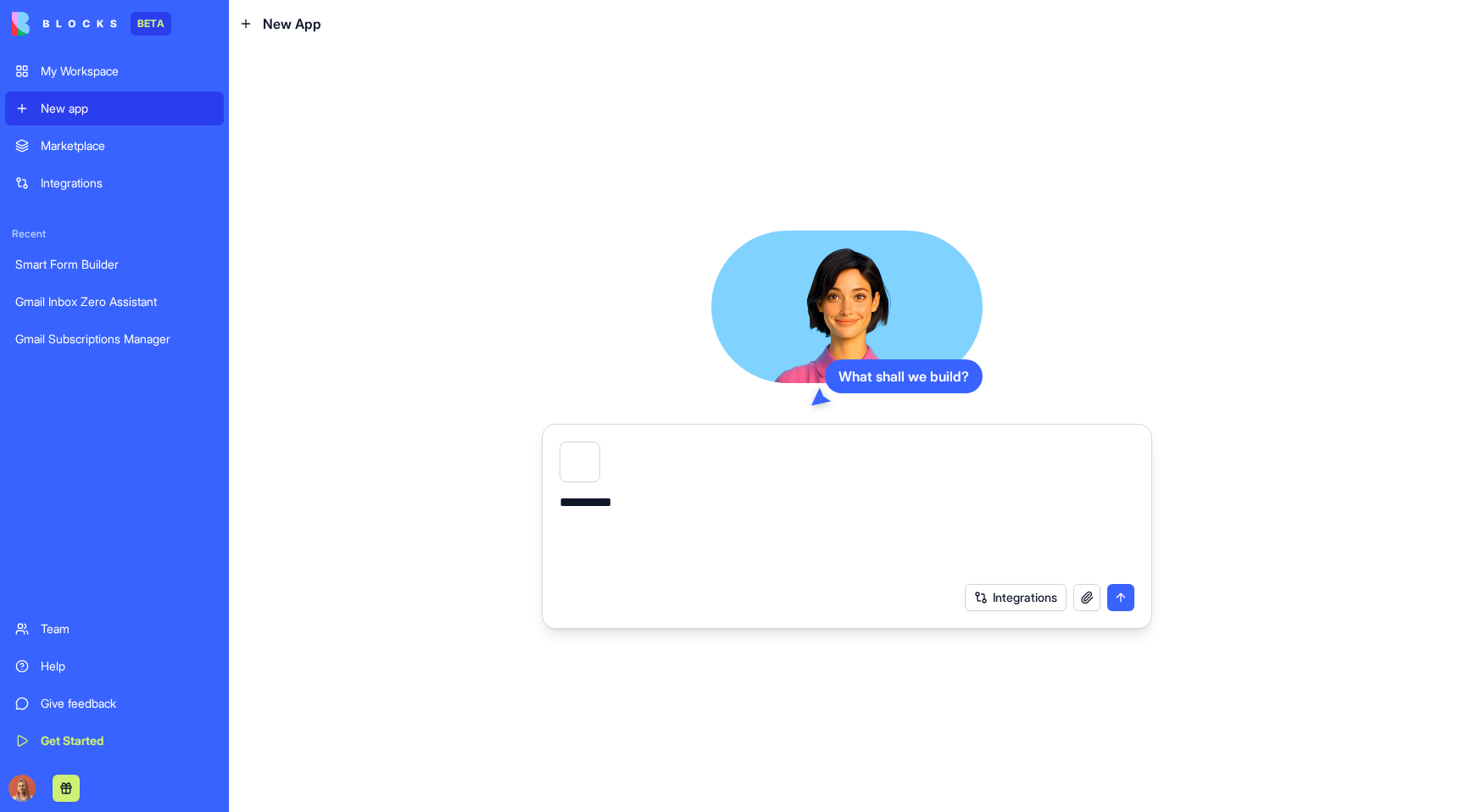
click at [625, 510] on textarea "*********" at bounding box center [846, 533] width 575 height 81
click at [625, 509] on textarea "*********" at bounding box center [846, 533] width 575 height 81
paste textarea "**********"
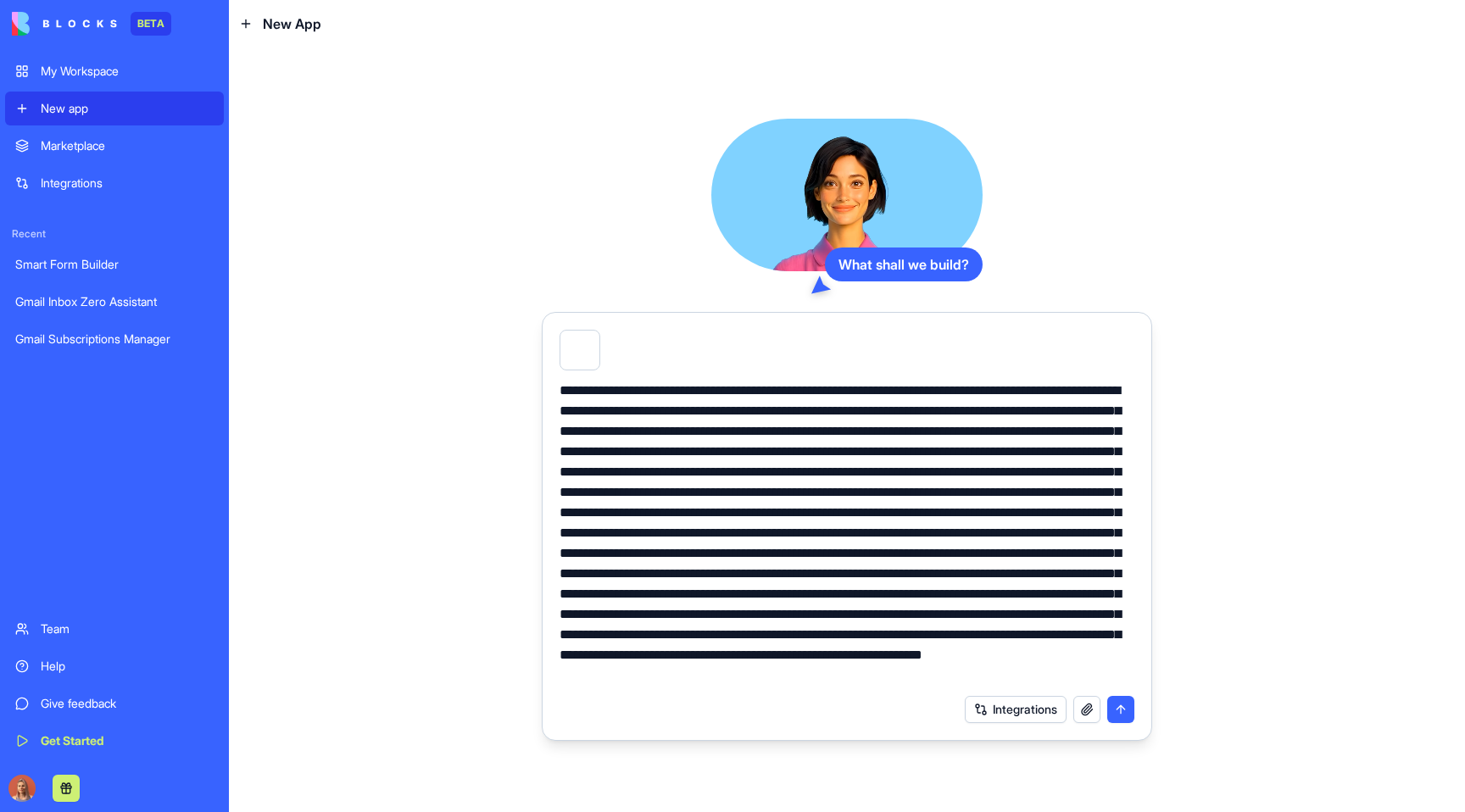
click at [616, 390] on textarea at bounding box center [846, 533] width 575 height 305
click at [640, 416] on textarea at bounding box center [846, 533] width 575 height 305
click at [606, 431] on textarea at bounding box center [846, 533] width 575 height 305
click at [648, 436] on textarea at bounding box center [846, 533] width 575 height 305
drag, startPoint x: 729, startPoint y: 432, endPoint x: 900, endPoint y: 434, distance: 171.0
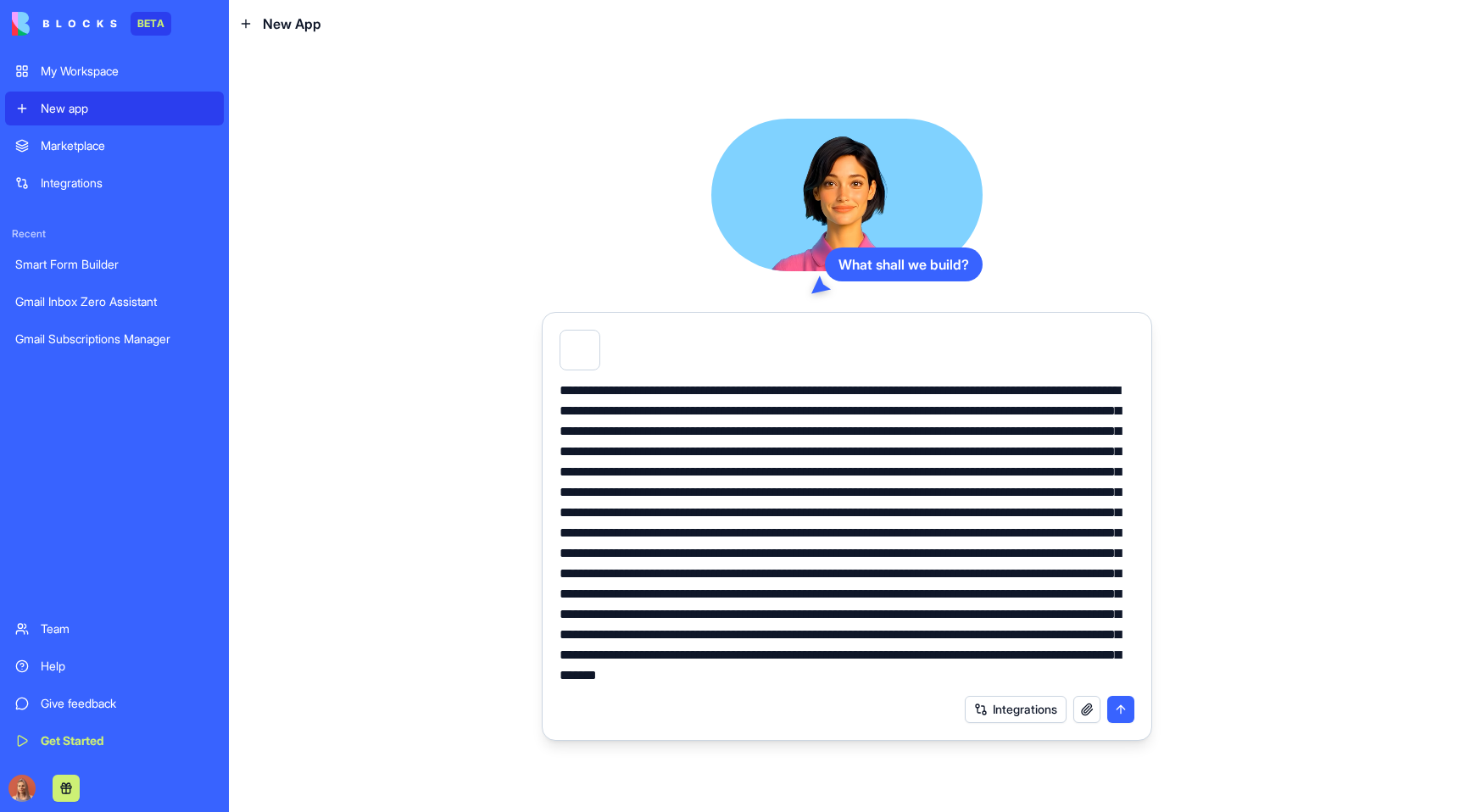
click at [900, 433] on textarea at bounding box center [846, 533] width 575 height 305
drag, startPoint x: 786, startPoint y: 430, endPoint x: 949, endPoint y: 456, distance: 165.1
click at [949, 456] on textarea at bounding box center [846, 533] width 575 height 305
drag, startPoint x: 617, startPoint y: 449, endPoint x: 1086, endPoint y: 491, distance: 470.9
click at [1086, 491] on textarea at bounding box center [846, 533] width 575 height 305
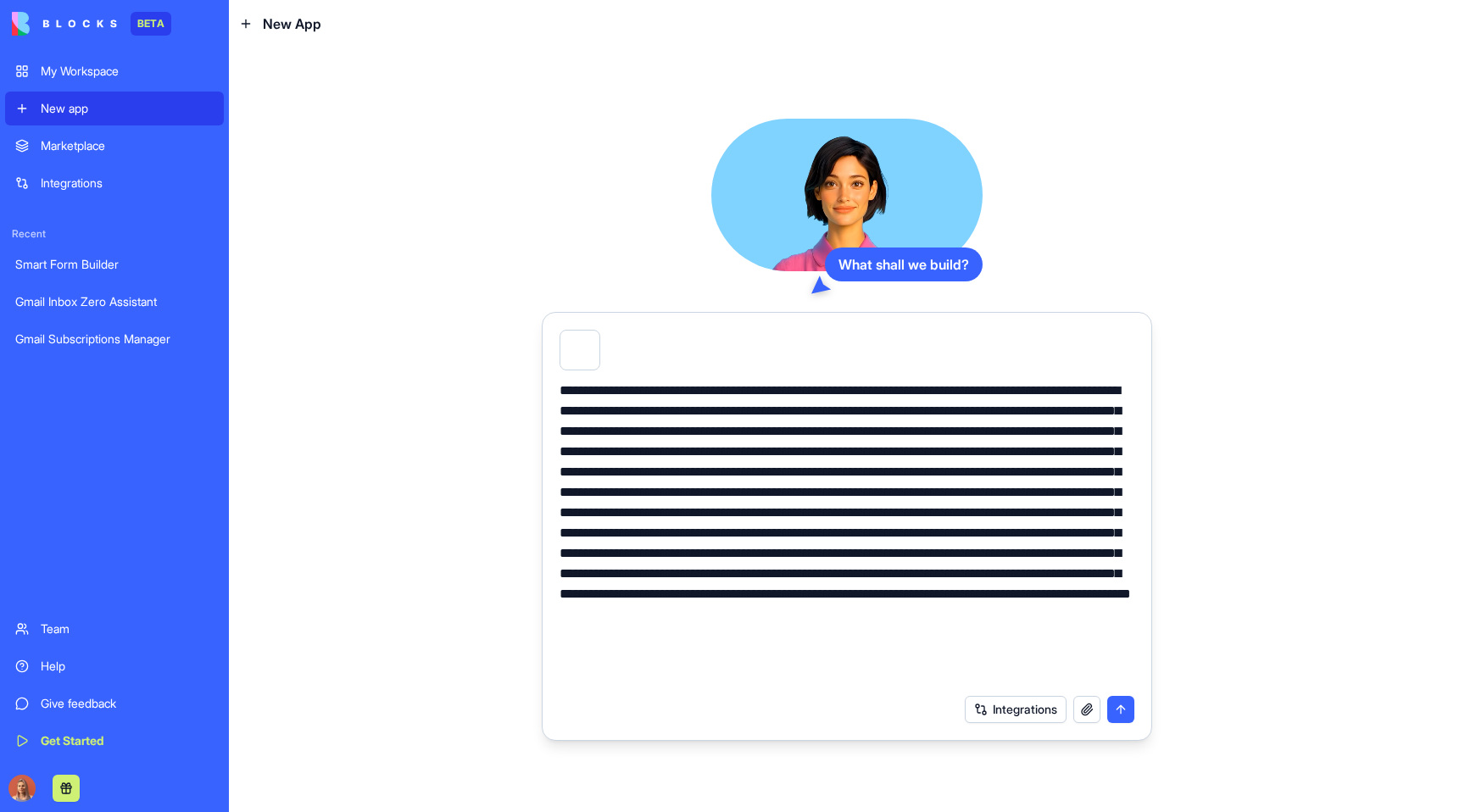
drag, startPoint x: 613, startPoint y: 451, endPoint x: 852, endPoint y: 474, distance: 240.1
click at [852, 474] on textarea at bounding box center [846, 533] width 575 height 305
click at [615, 450] on textarea at bounding box center [846, 533] width 575 height 305
click at [618, 449] on textarea at bounding box center [846, 533] width 575 height 305
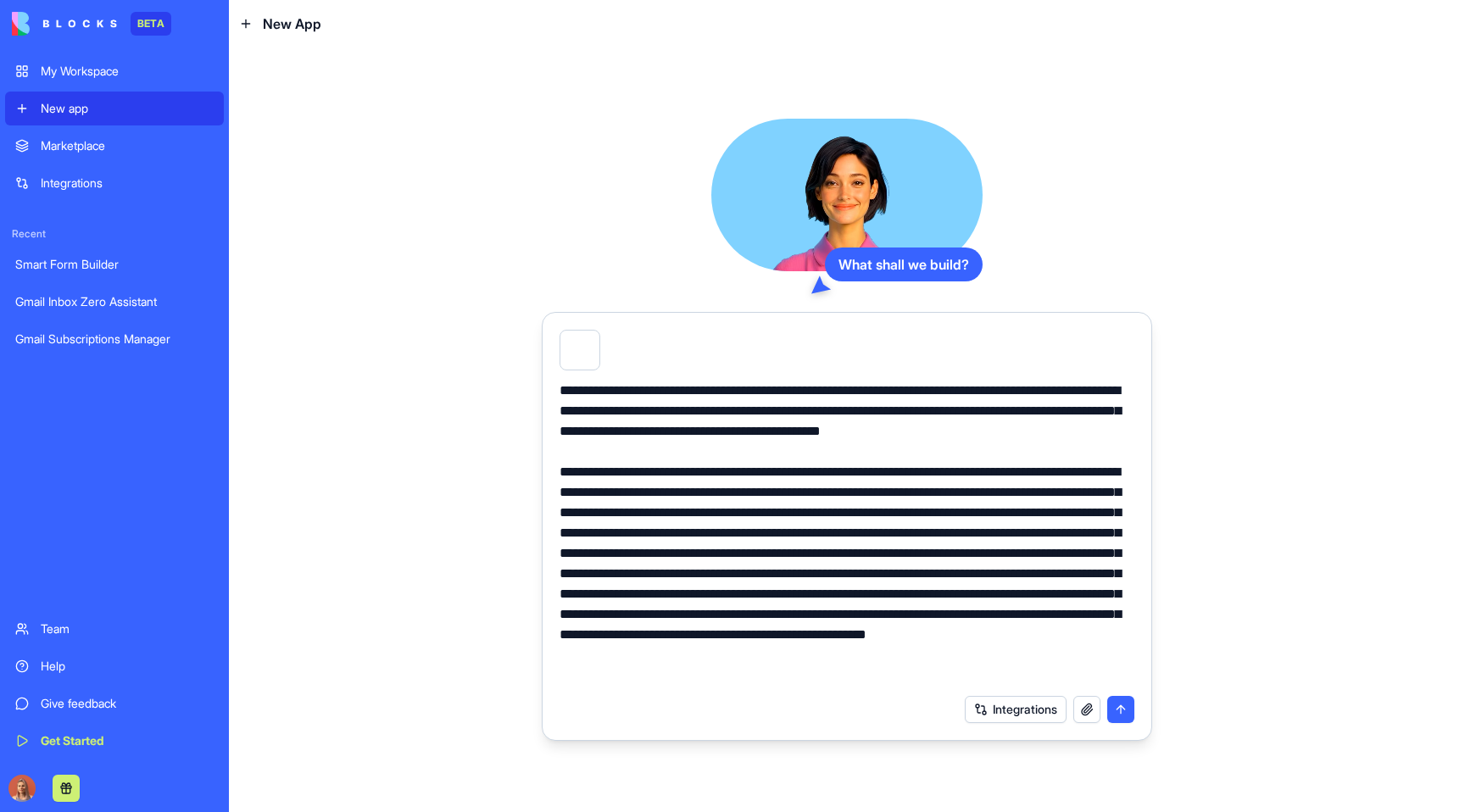
click at [888, 454] on textarea at bounding box center [846, 533] width 575 height 305
click at [1004, 430] on textarea at bounding box center [846, 533] width 575 height 305
click at [640, 454] on textarea at bounding box center [846, 533] width 575 height 305
drag, startPoint x: 824, startPoint y: 452, endPoint x: 955, endPoint y: 446, distance: 131.1
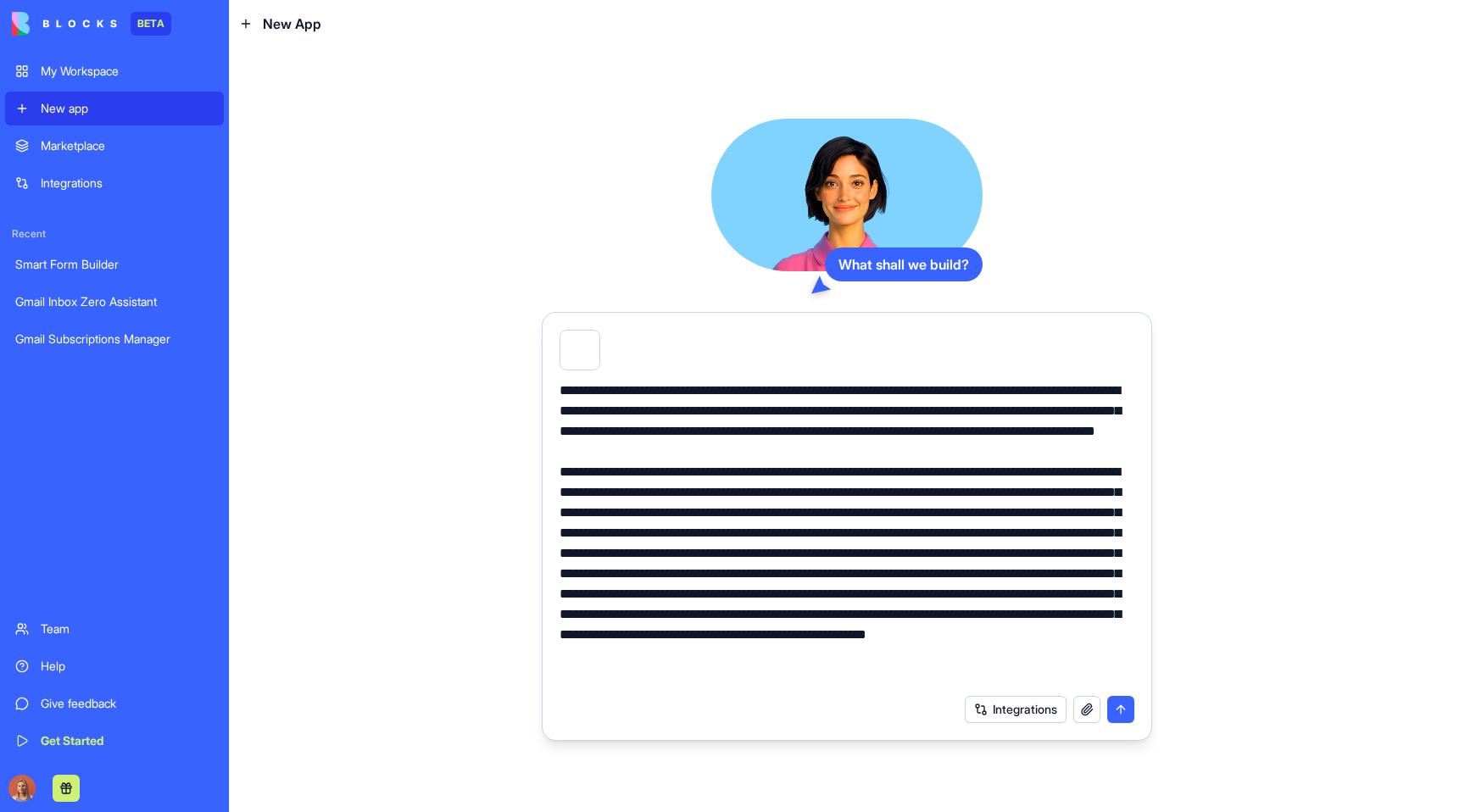
click at [955, 446] on textarea at bounding box center [846, 533] width 575 height 305
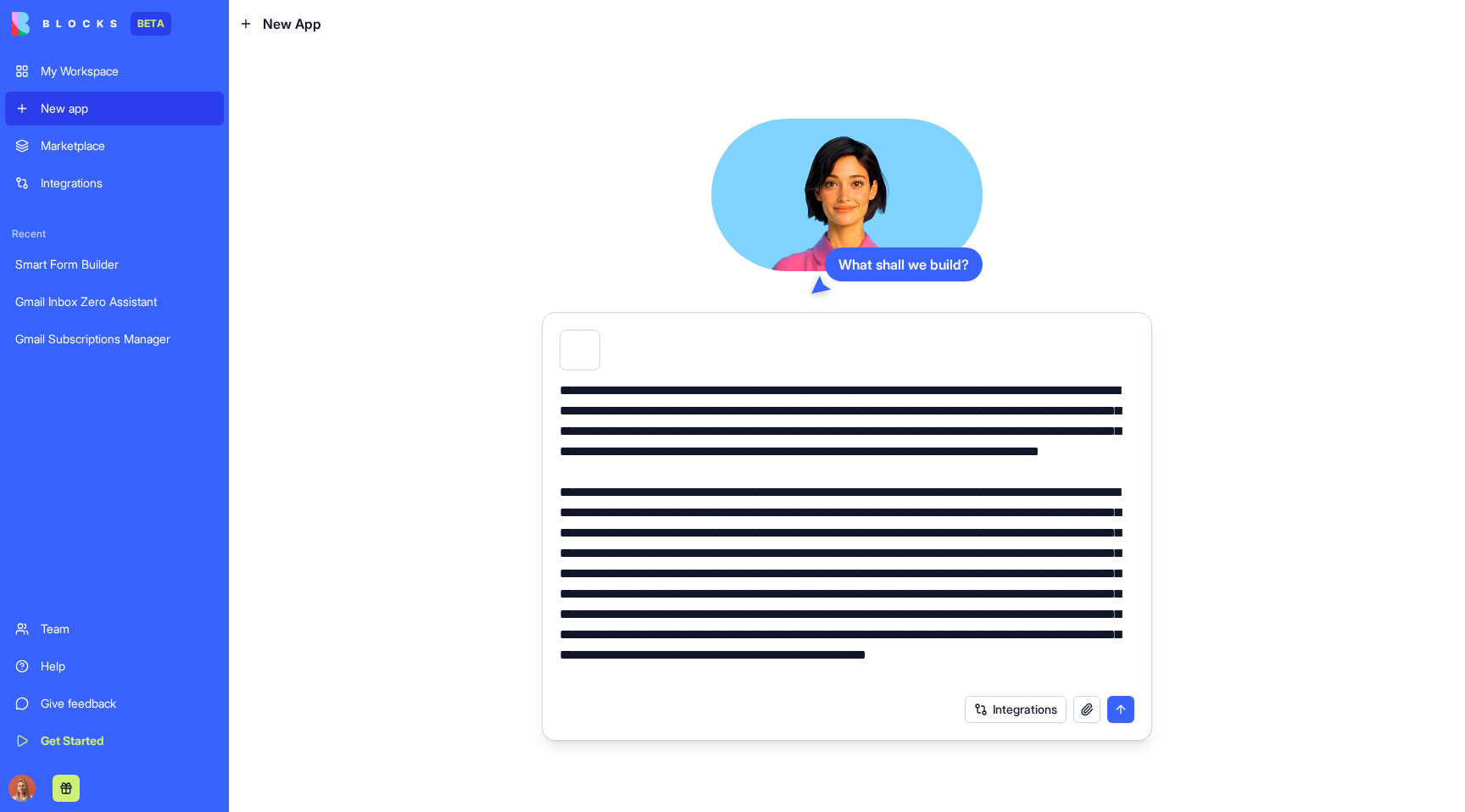
click at [790, 471] on textarea at bounding box center [846, 533] width 575 height 305
click at [943, 472] on textarea at bounding box center [846, 533] width 575 height 305
click at [718, 555] on textarea at bounding box center [846, 533] width 575 height 305
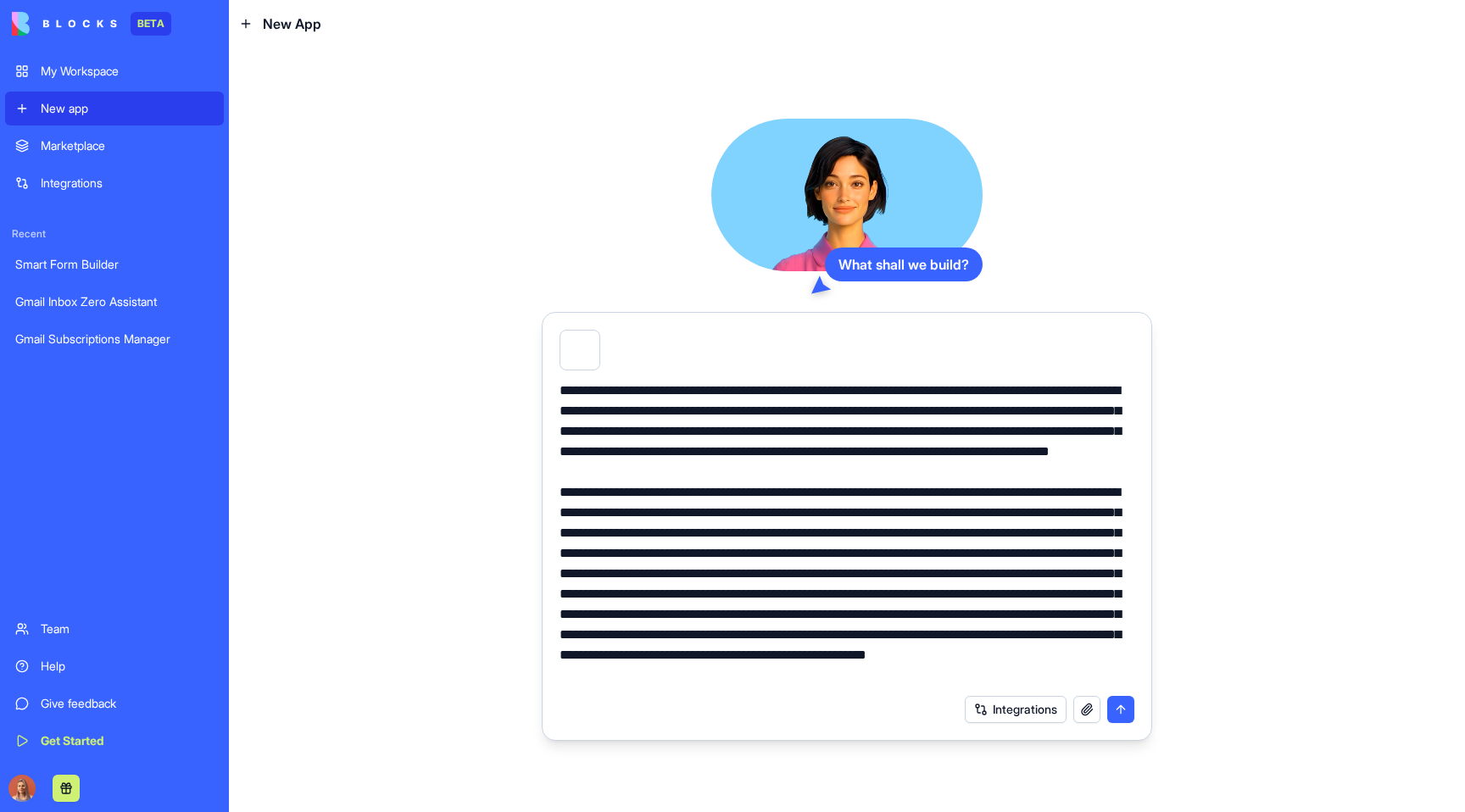
click at [833, 521] on textarea at bounding box center [846, 533] width 575 height 305
click at [861, 531] on textarea at bounding box center [846, 533] width 575 height 305
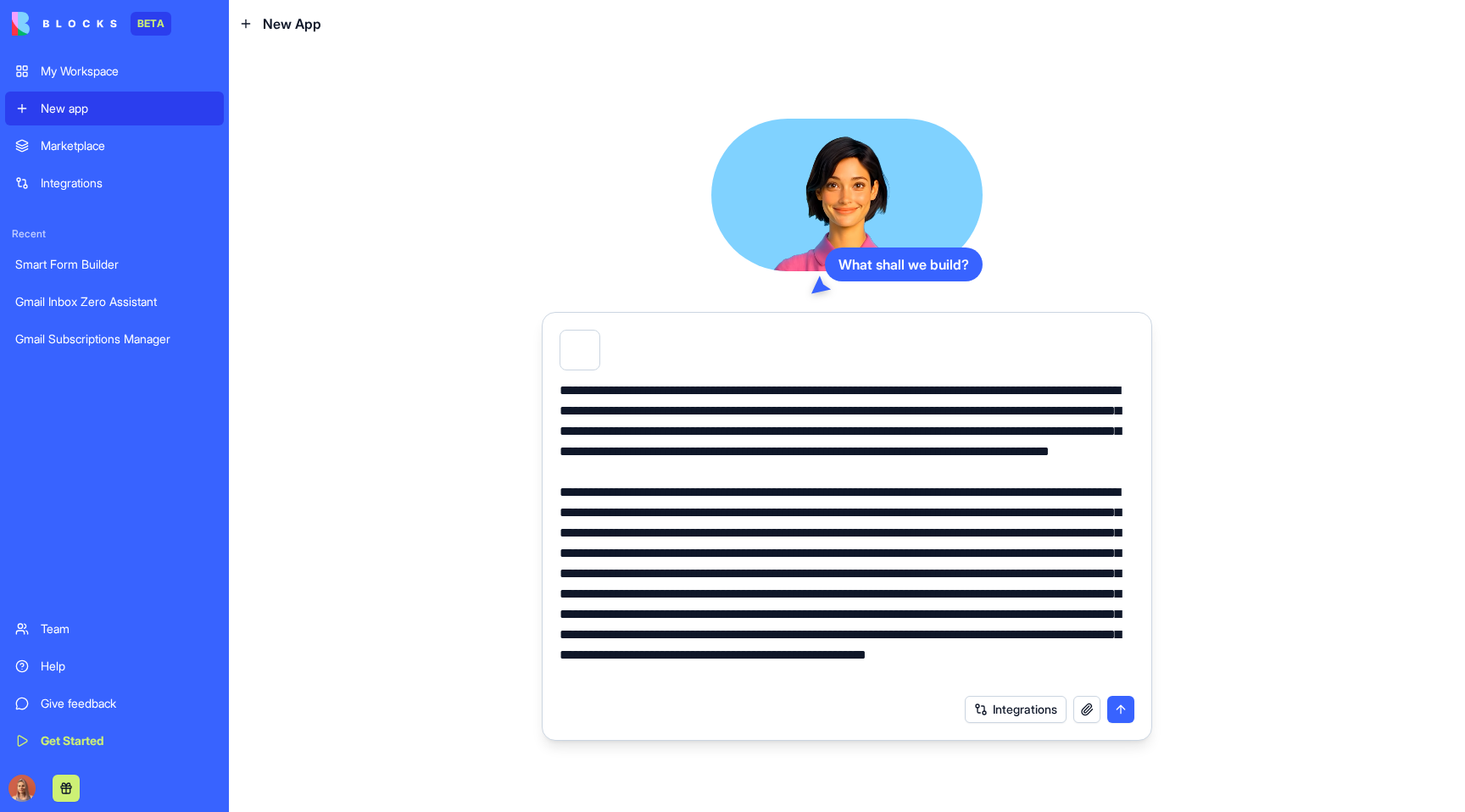
drag, startPoint x: 1127, startPoint y: 528, endPoint x: 1170, endPoint y: 556, distance: 51.3
click at [1127, 528] on textarea at bounding box center [846, 533] width 575 height 305
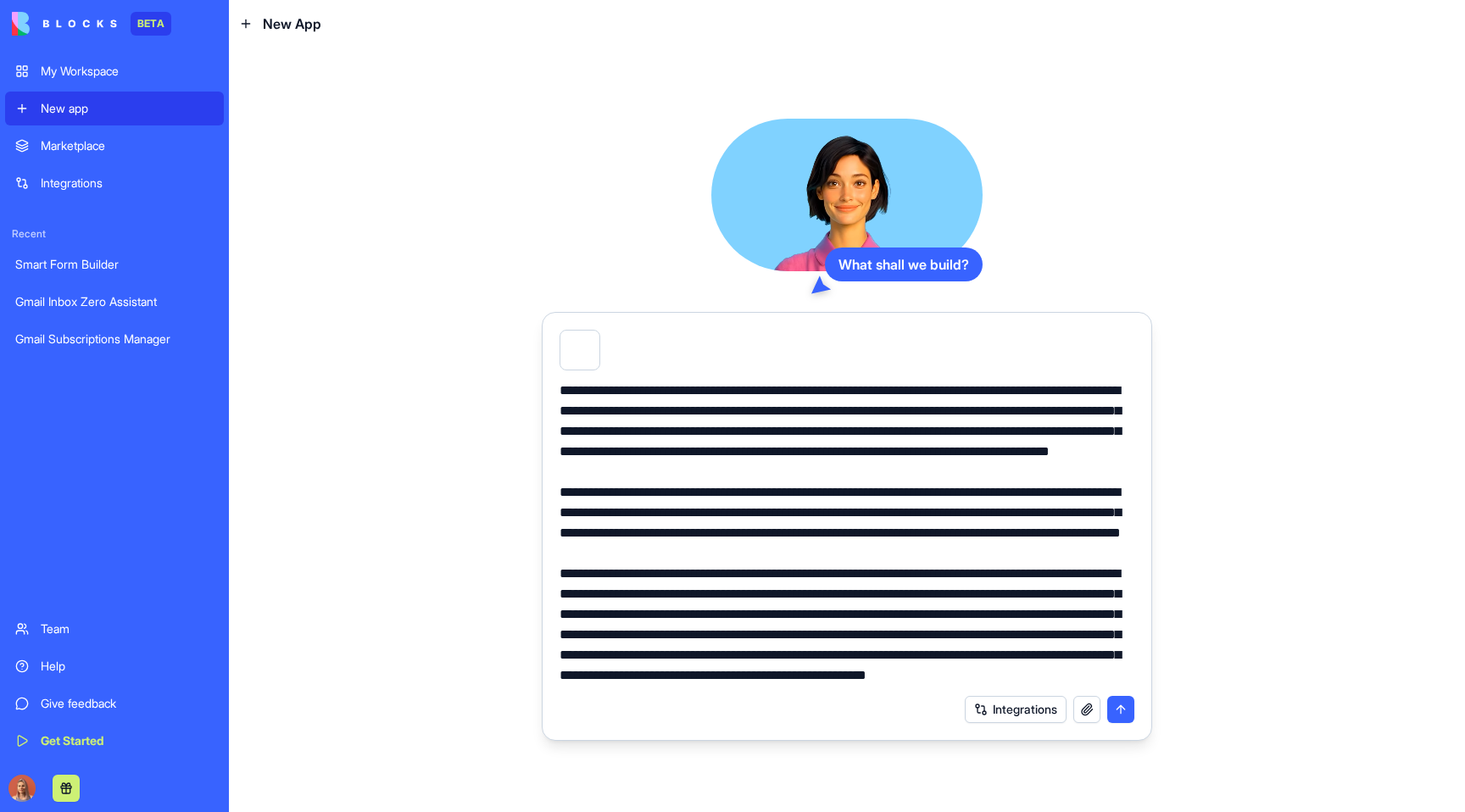
scroll to position [81, 0]
drag, startPoint x: 609, startPoint y: 595, endPoint x: 545, endPoint y: 526, distance: 94.1
click at [545, 526] on form "Integrations" at bounding box center [846, 526] width 610 height 429
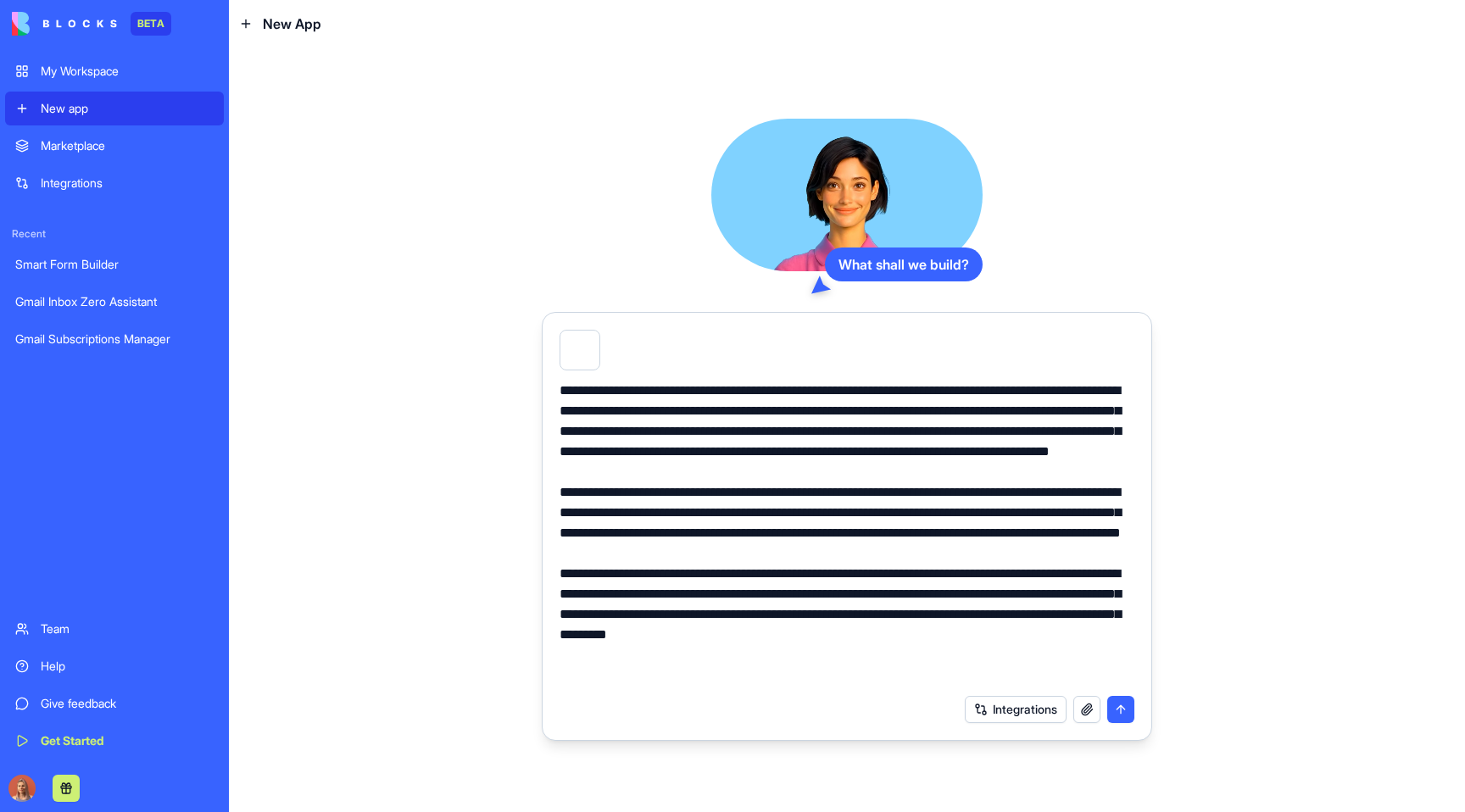
scroll to position [0, 0]
click at [1039, 614] on textarea at bounding box center [846, 533] width 575 height 305
drag, startPoint x: 1040, startPoint y: 612, endPoint x: 561, endPoint y: 611, distance: 479.0
click at [561, 611] on textarea at bounding box center [846, 533] width 575 height 305
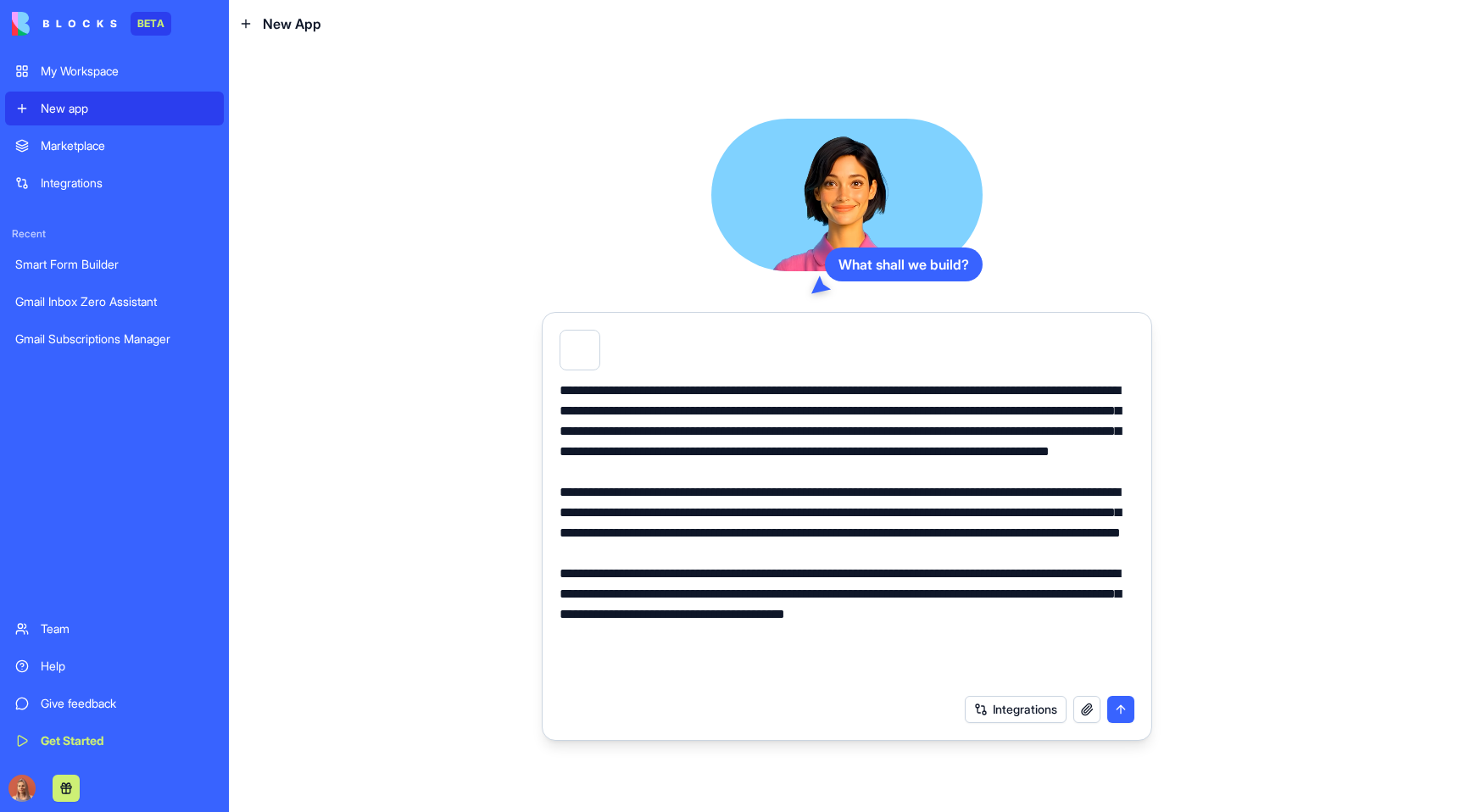
drag, startPoint x: 888, startPoint y: 613, endPoint x: 1106, endPoint y: 621, distance: 218.1
click at [1106, 621] on textarea at bounding box center [846, 533] width 575 height 305
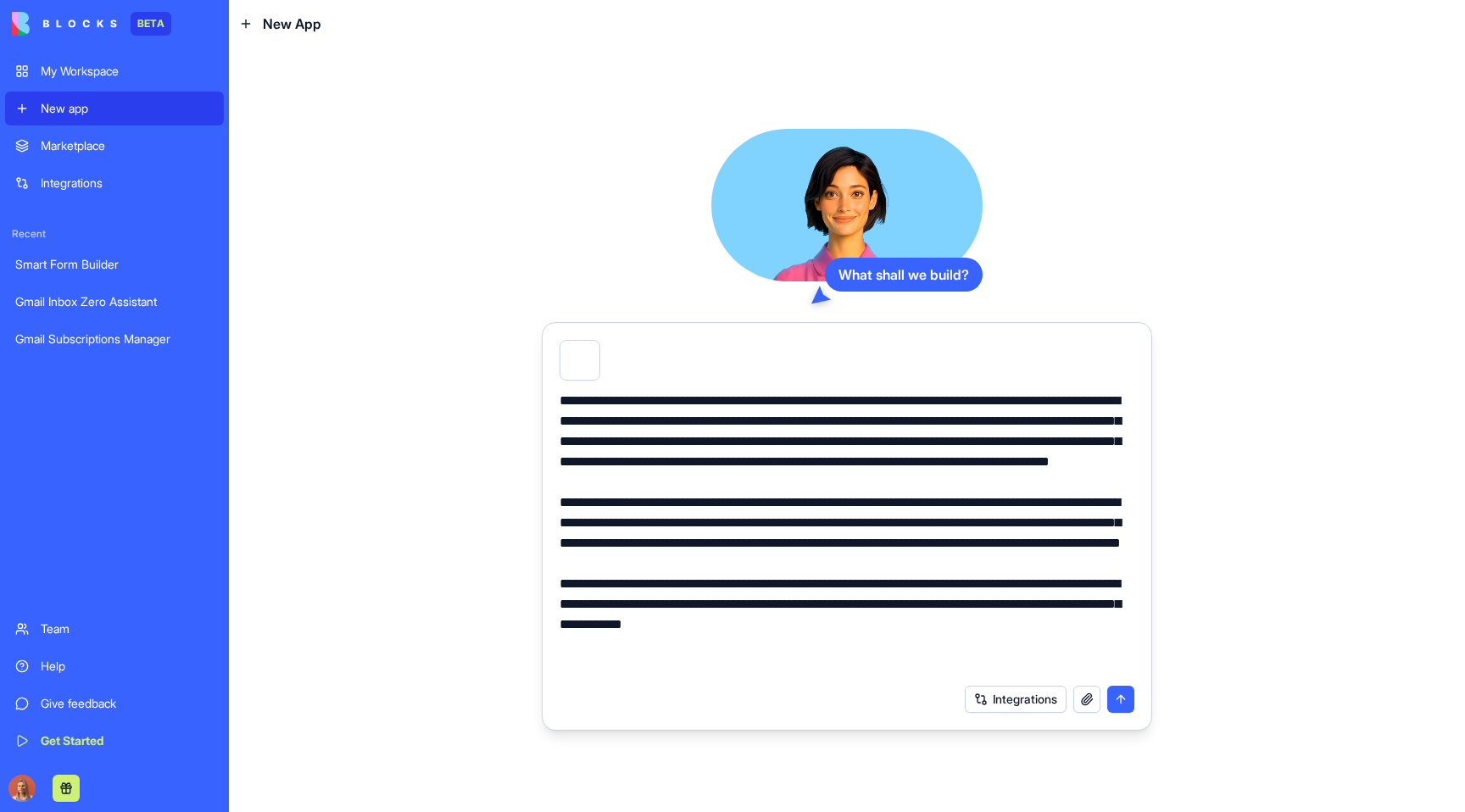
click at [925, 648] on textarea "**********" at bounding box center [846, 532] width 575 height 284
click at [927, 651] on textarea "**********" at bounding box center [846, 532] width 575 height 284
type textarea "**********"
click at [1127, 694] on button "submit" at bounding box center [1120, 699] width 27 height 27
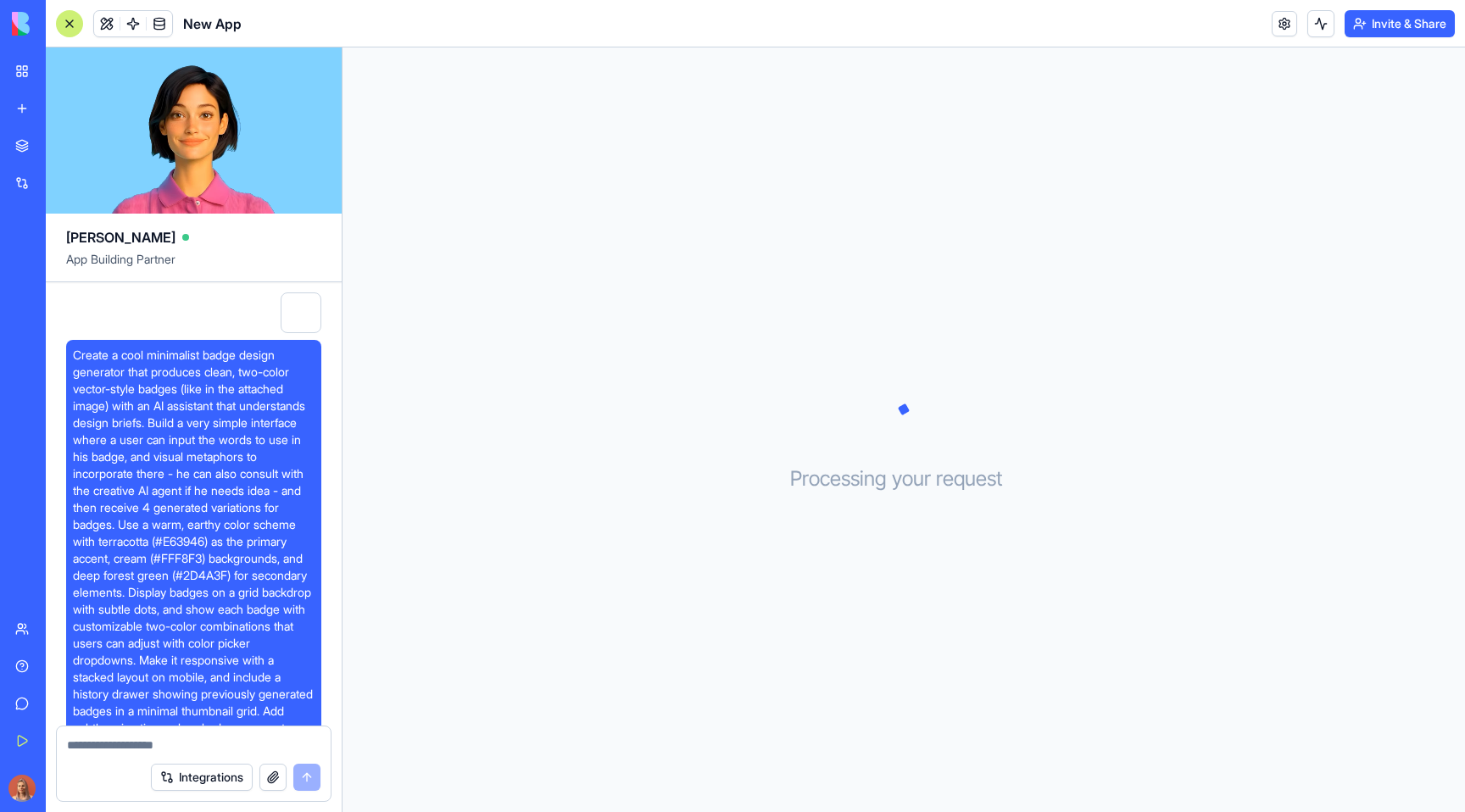
scroll to position [106, 0]
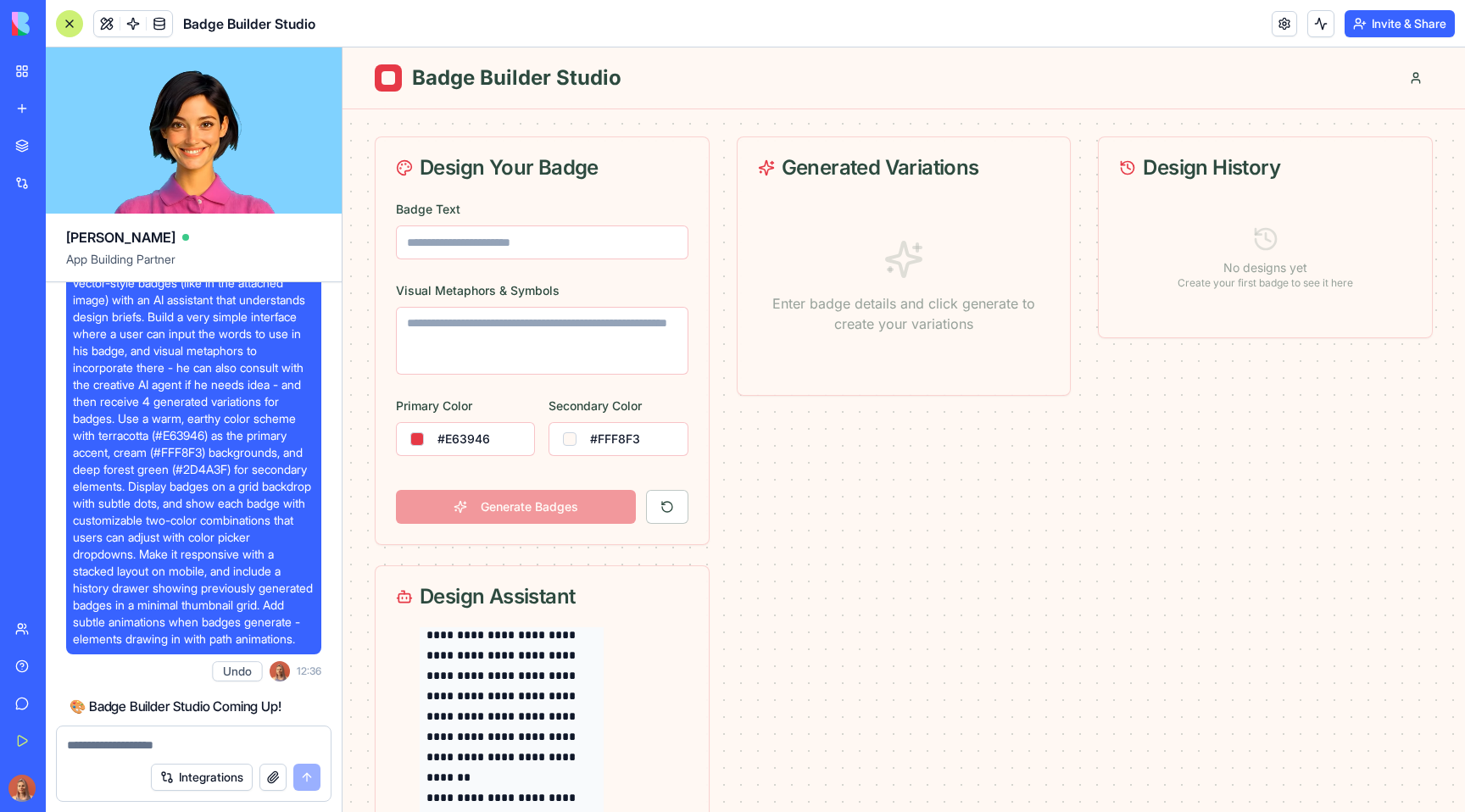
scroll to position [777, 0]
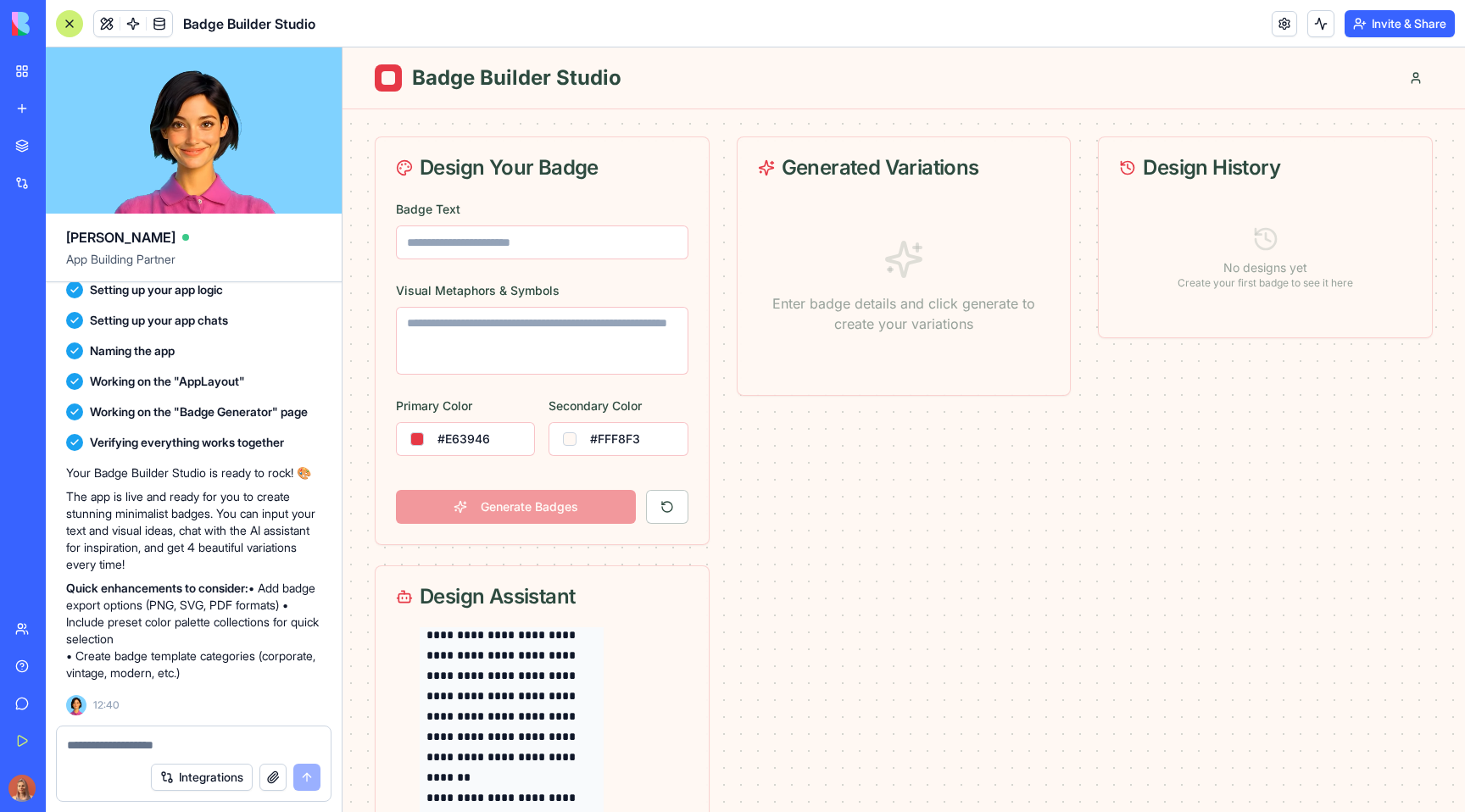
click at [599, 248] on input "Badge Text" at bounding box center [542, 242] width 292 height 34
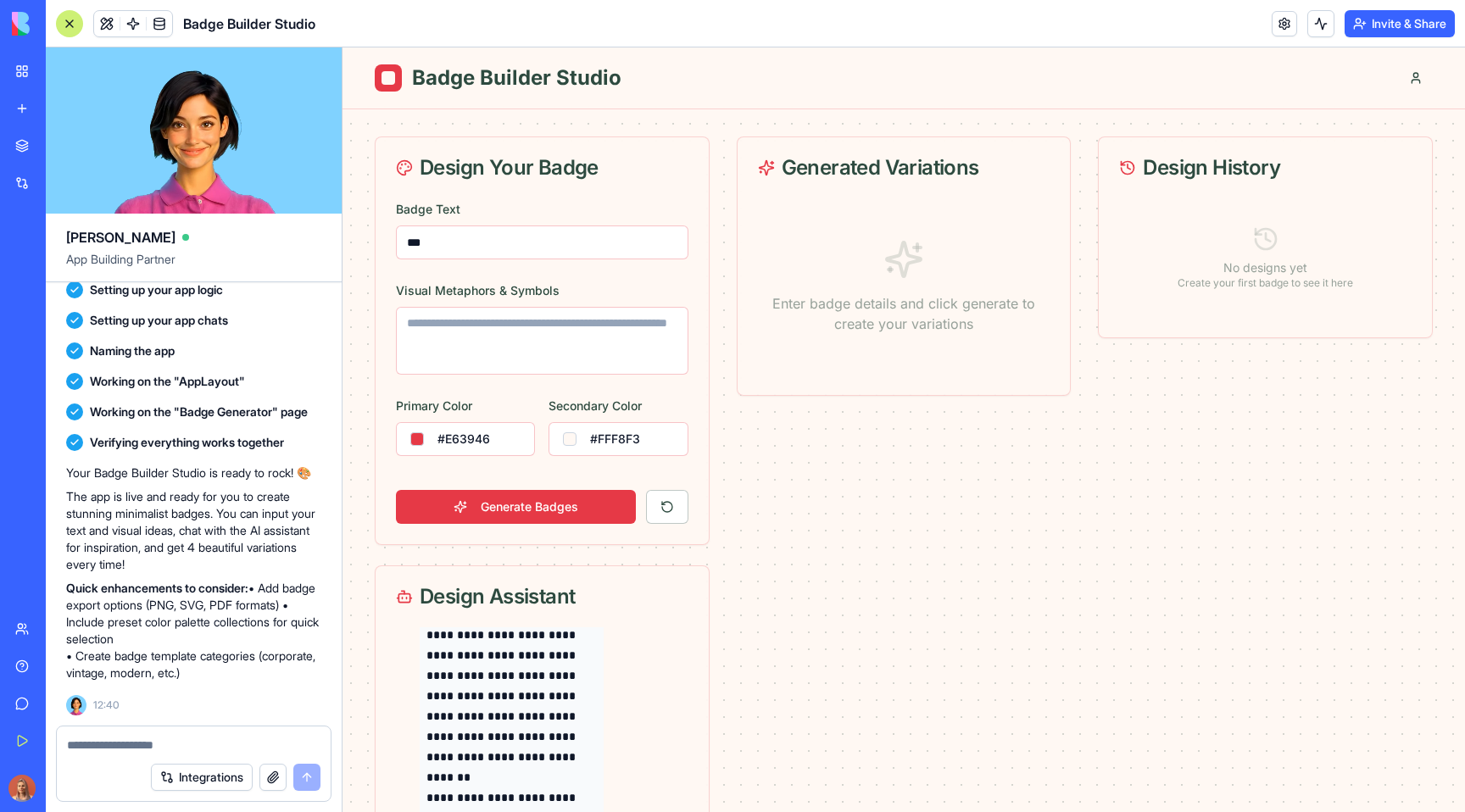
type input "*"
type input "**********"
click at [457, 332] on textarea "Visual Metaphors & Symbols" at bounding box center [542, 340] width 292 height 67
type textarea "**********"
click at [515, 390] on div "**********" at bounding box center [542, 371] width 333 height 346
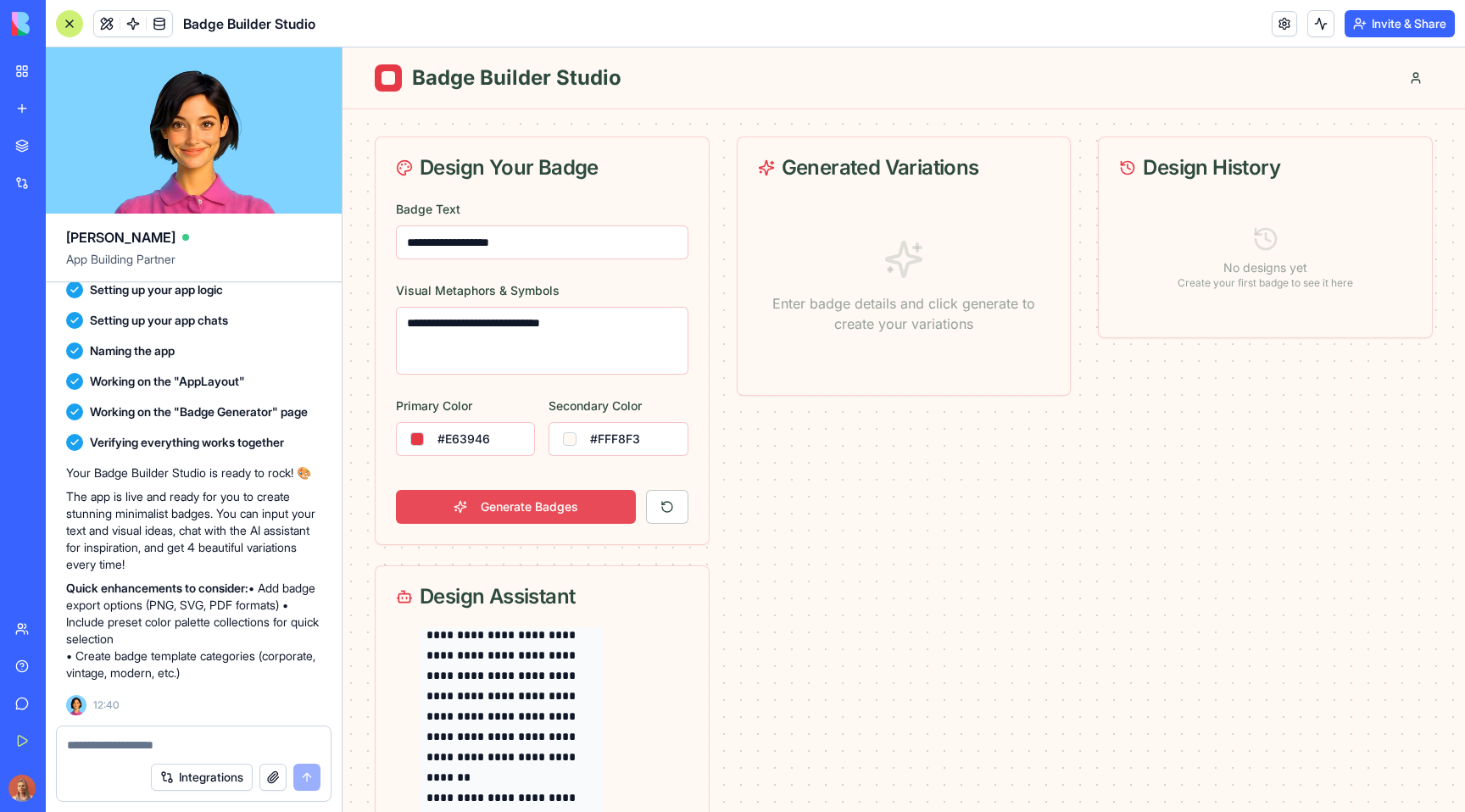
click at [435, 500] on button "Generate Badges" at bounding box center [515, 507] width 240 height 34
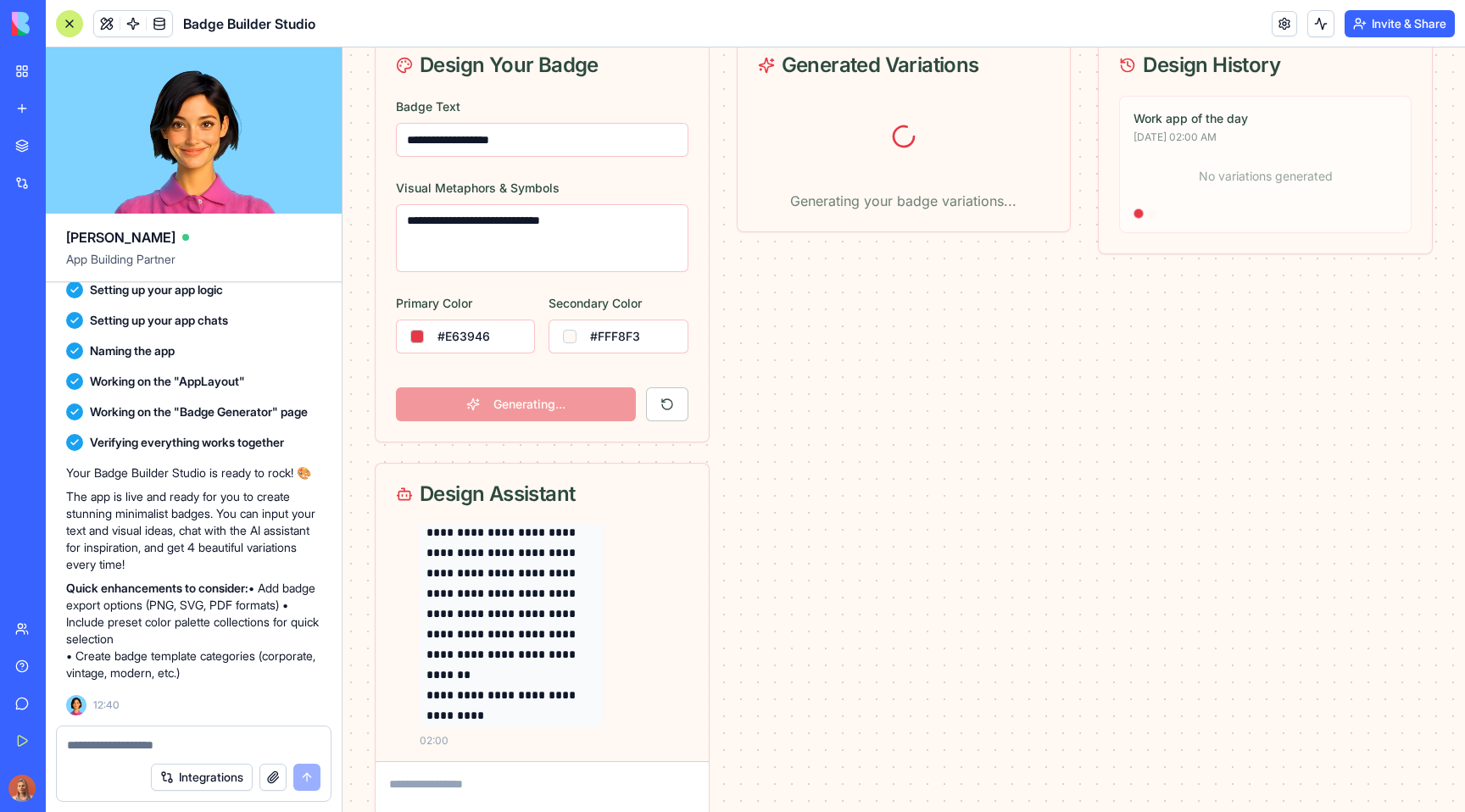
scroll to position [80, 0]
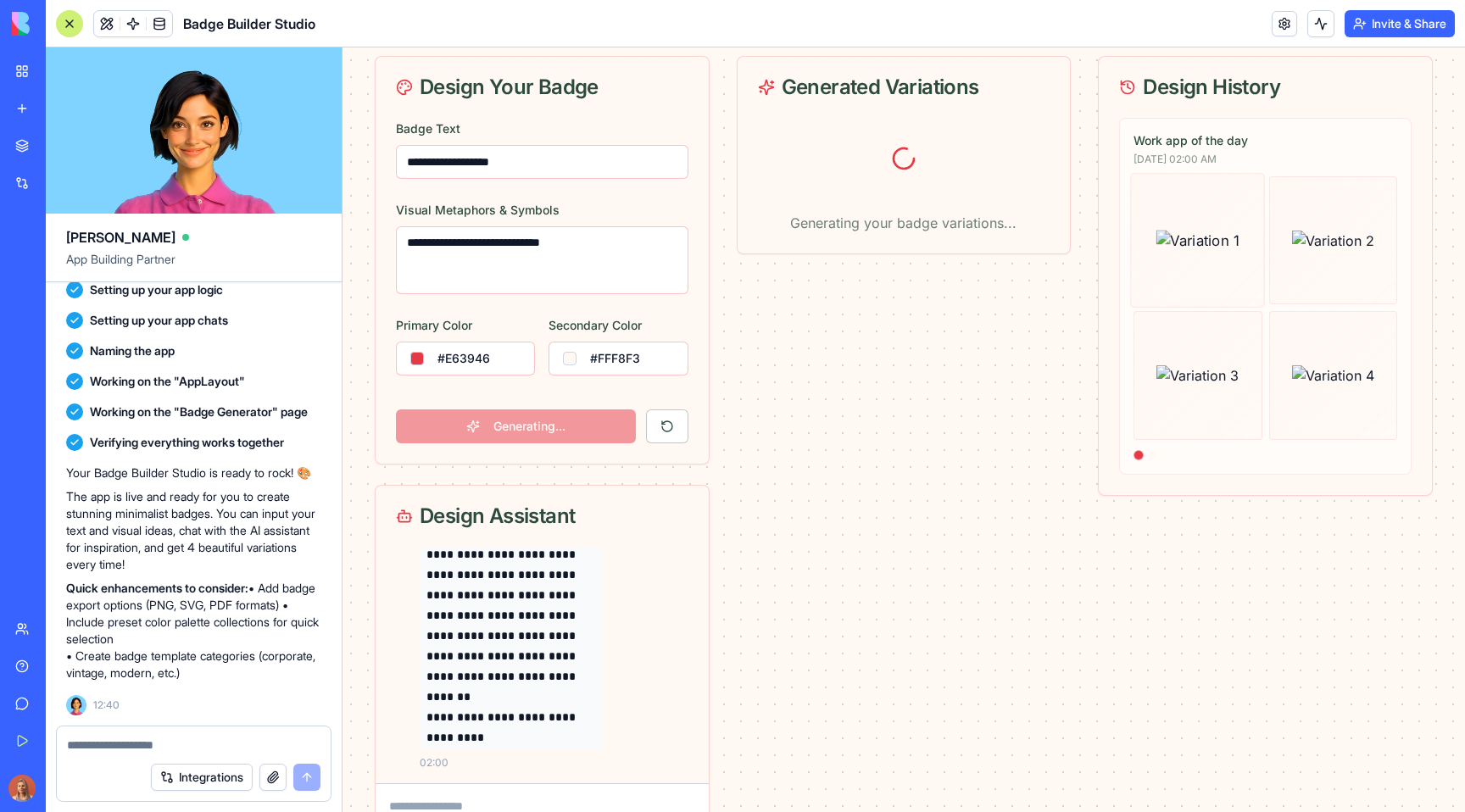
click at [1240, 233] on img at bounding box center [1198, 240] width 84 height 21
click at [1226, 251] on img at bounding box center [1198, 240] width 84 height 21
click at [1355, 247] on img at bounding box center [1332, 240] width 87 height 21
click at [1349, 376] on img at bounding box center [1332, 374] width 87 height 21
click at [1216, 386] on img at bounding box center [1197, 374] width 87 height 21
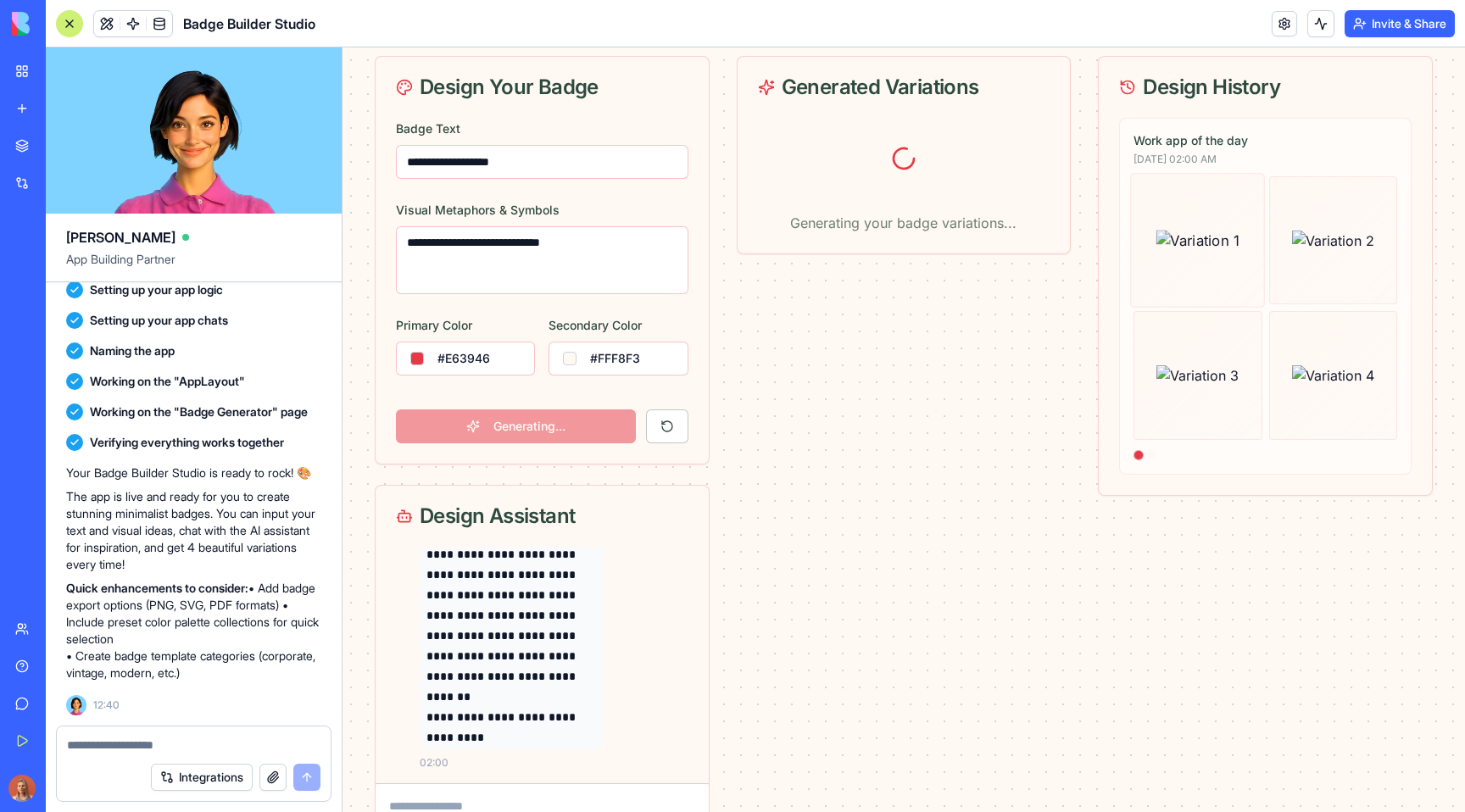
click at [1202, 229] on img at bounding box center [1198, 240] width 84 height 21
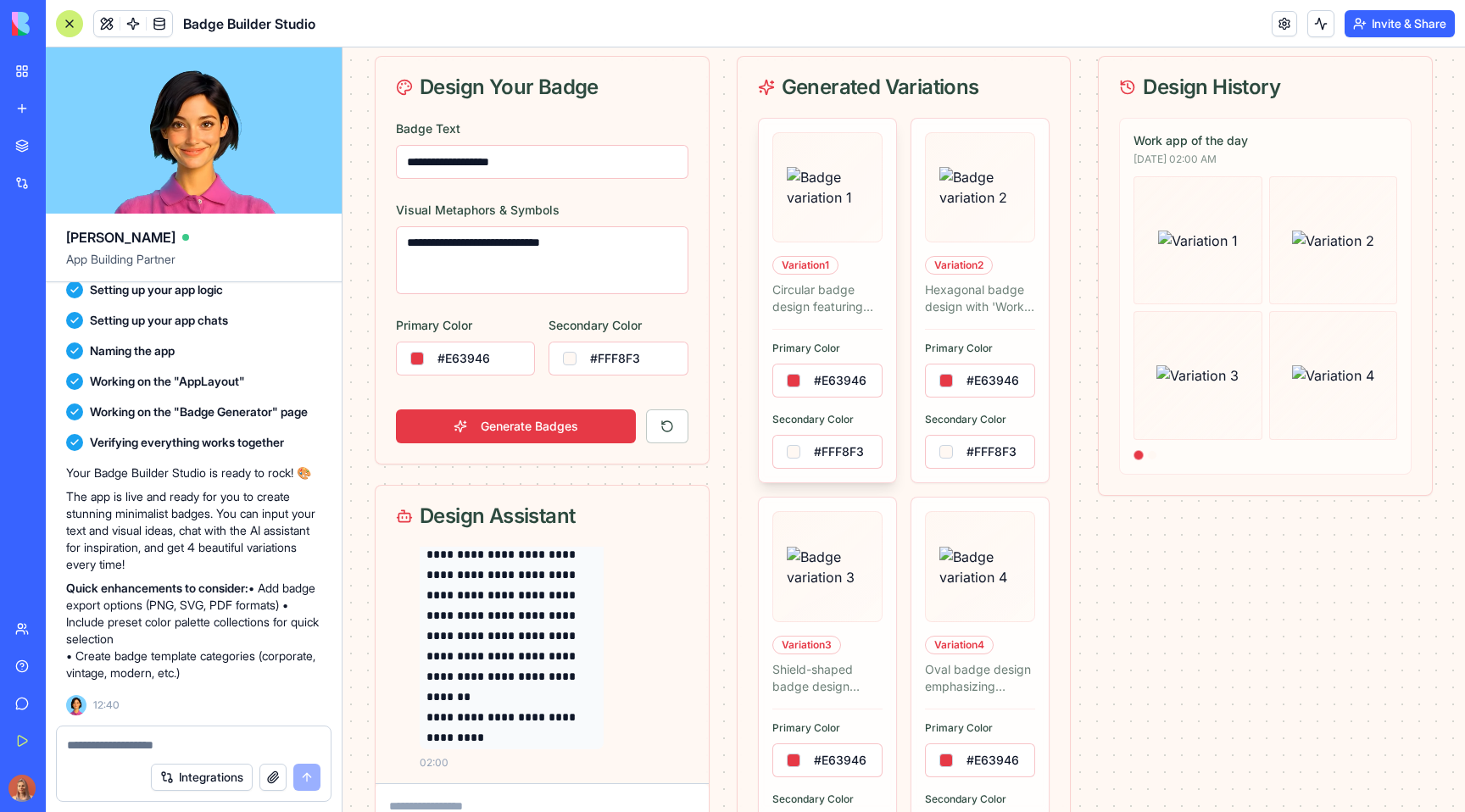
click at [820, 190] on img at bounding box center [827, 187] width 81 height 40
click at [1000, 186] on img at bounding box center [979, 187] width 81 height 40
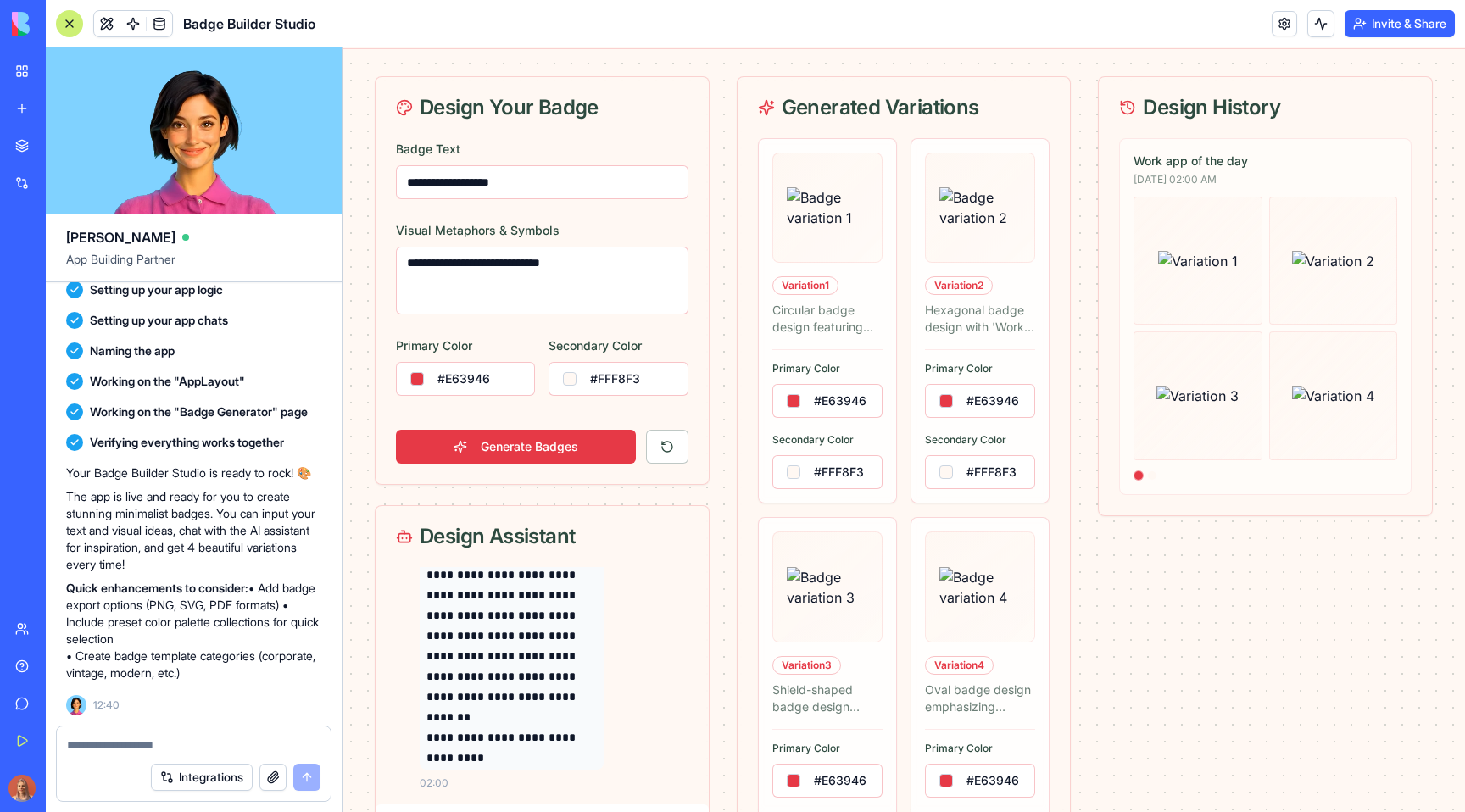
scroll to position [182, 0]
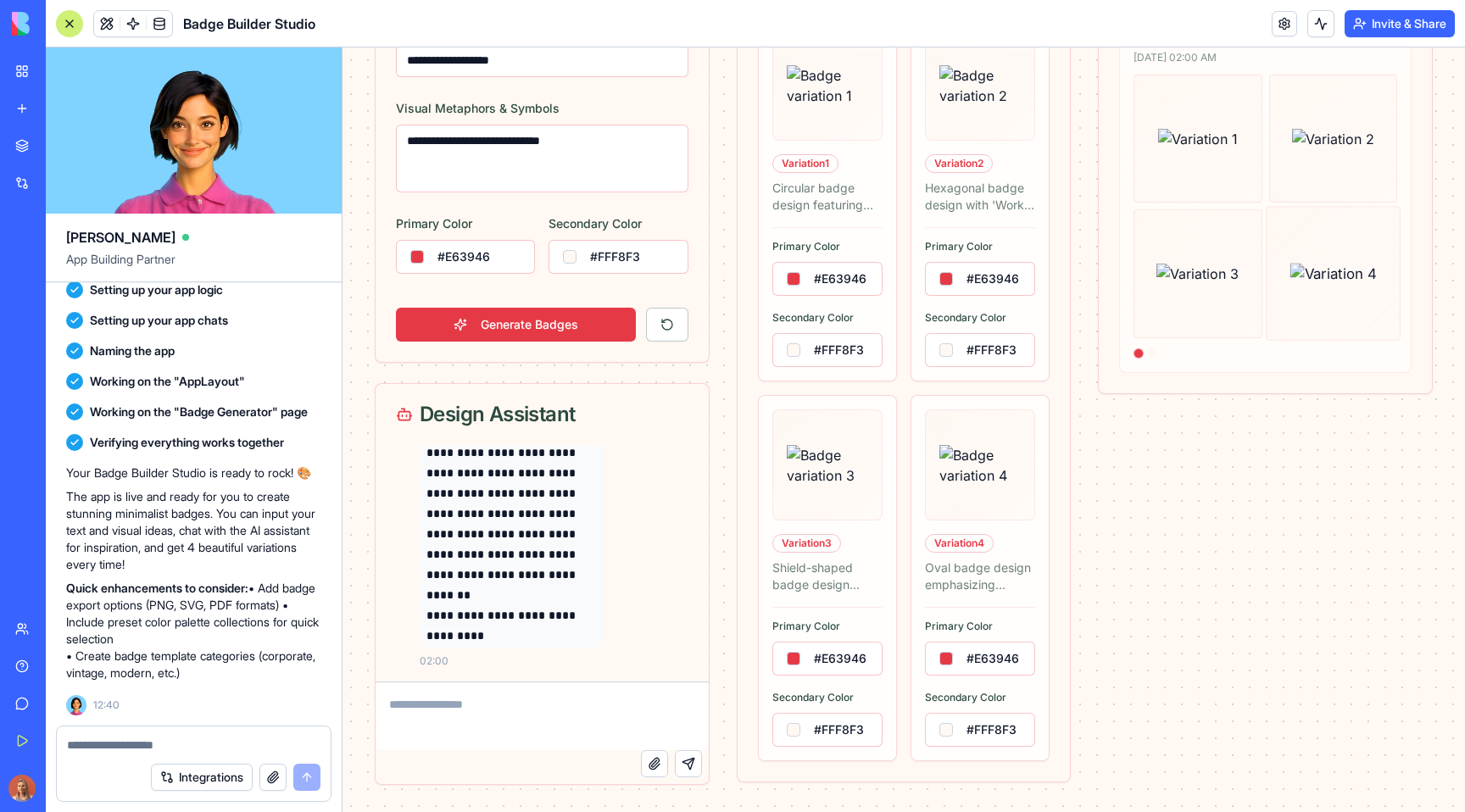
click at [1302, 262] on img at bounding box center [1332, 273] width 87 height 21
click at [845, 482] on img at bounding box center [827, 465] width 81 height 40
click at [144, 734] on div at bounding box center [193, 739] width 274 height 27
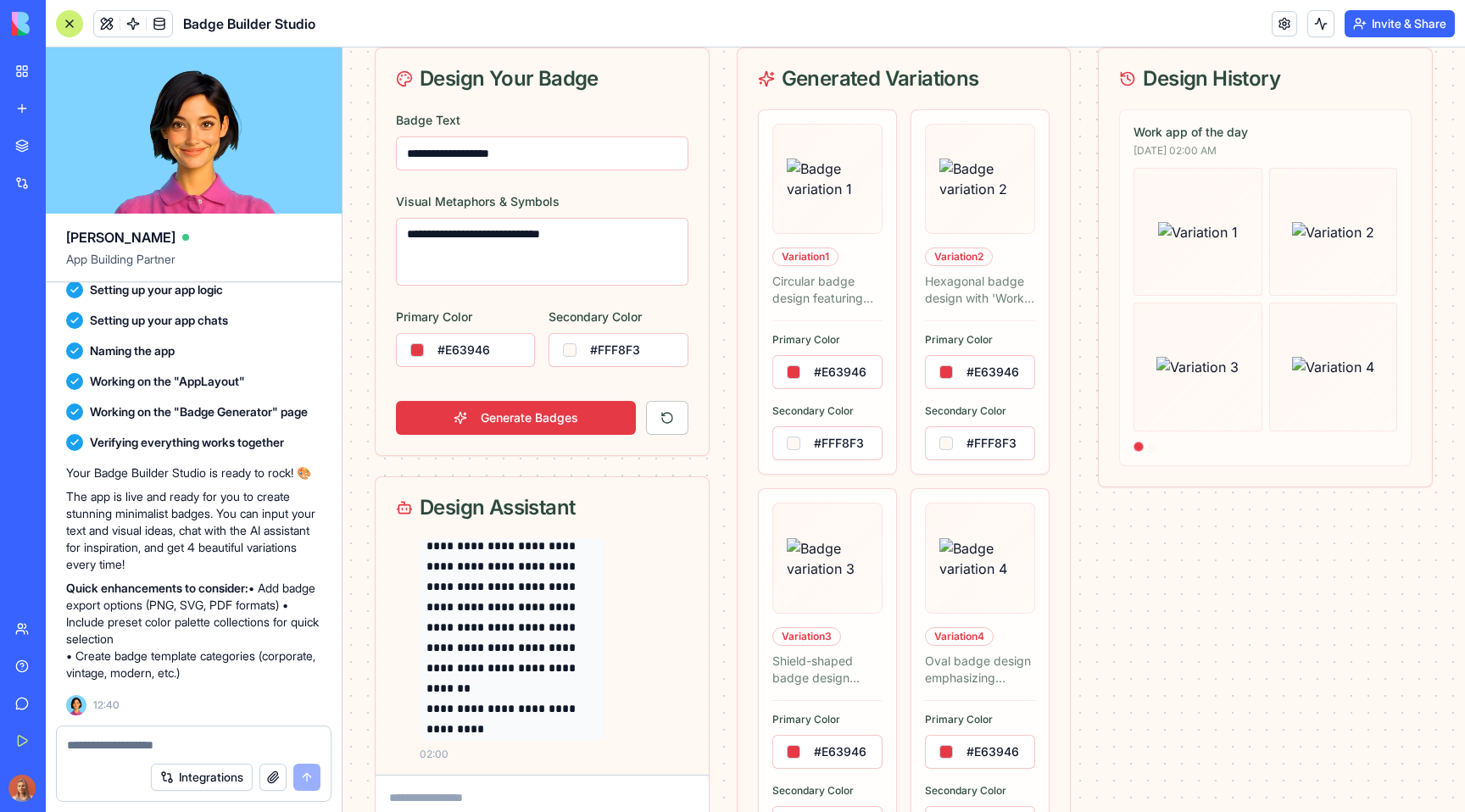
click at [274, 745] on textarea at bounding box center [194, 745] width 254 height 17
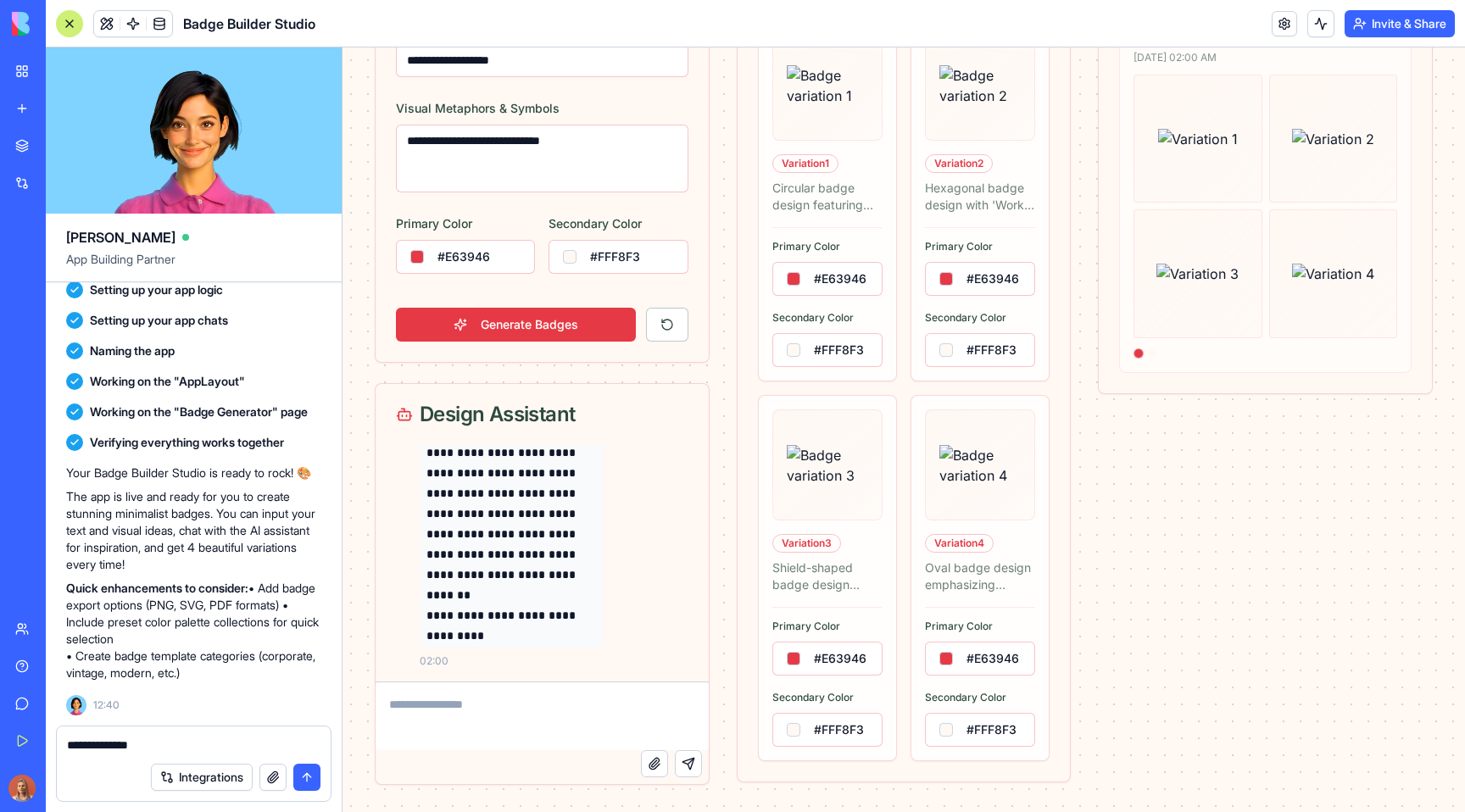
click at [178, 747] on textarea "**********" at bounding box center [194, 745] width 254 height 17
type textarea "**********"
drag, startPoint x: 383, startPoint y: 430, endPoint x: 417, endPoint y: 409, distance: 40.0
click at [417, 409] on div "Design Assistant" at bounding box center [542, 415] width 333 height 61
click at [405, 411] on icon at bounding box center [403, 414] width 17 height 17
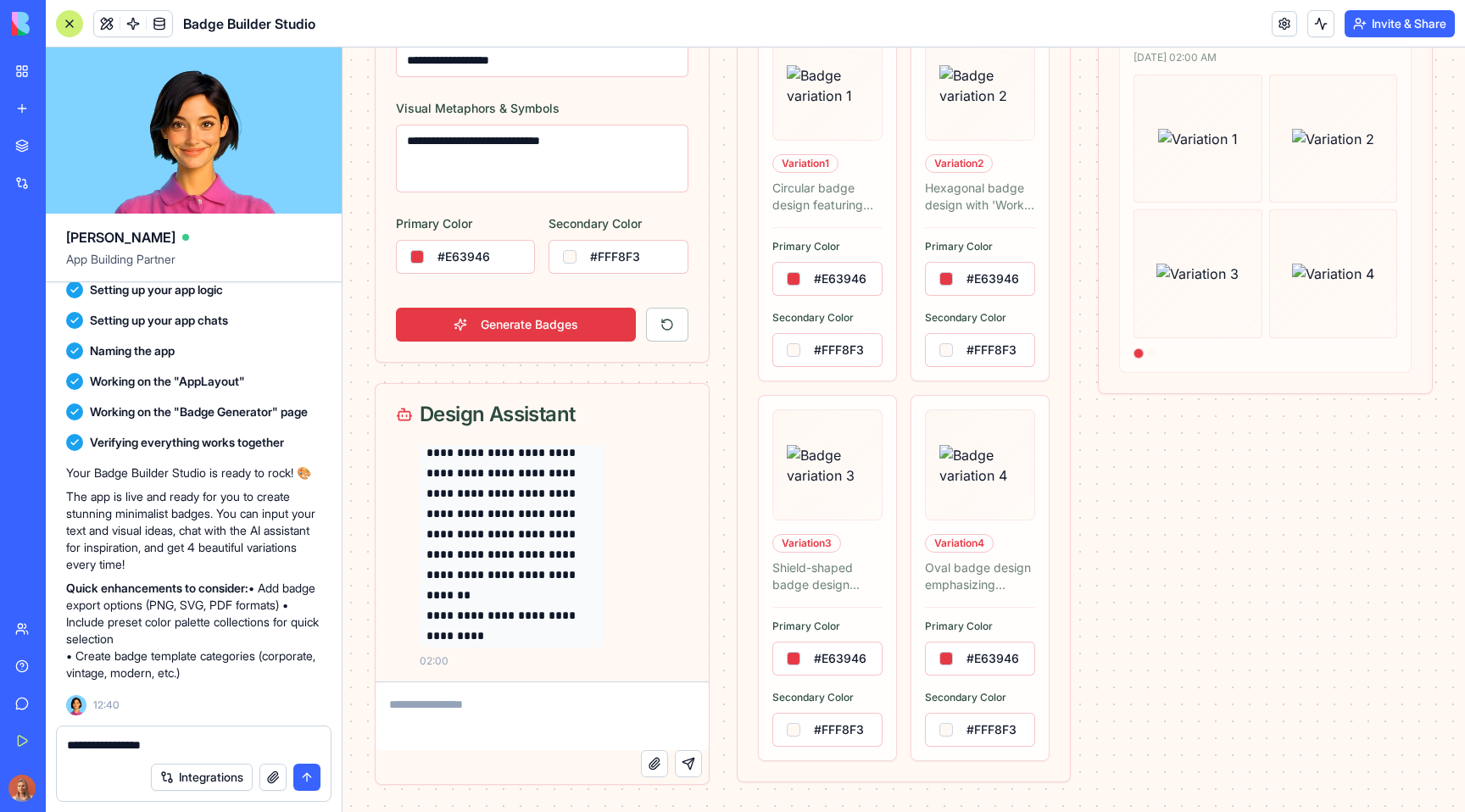
click at [130, 18] on span at bounding box center [133, 24] width 47 height 47
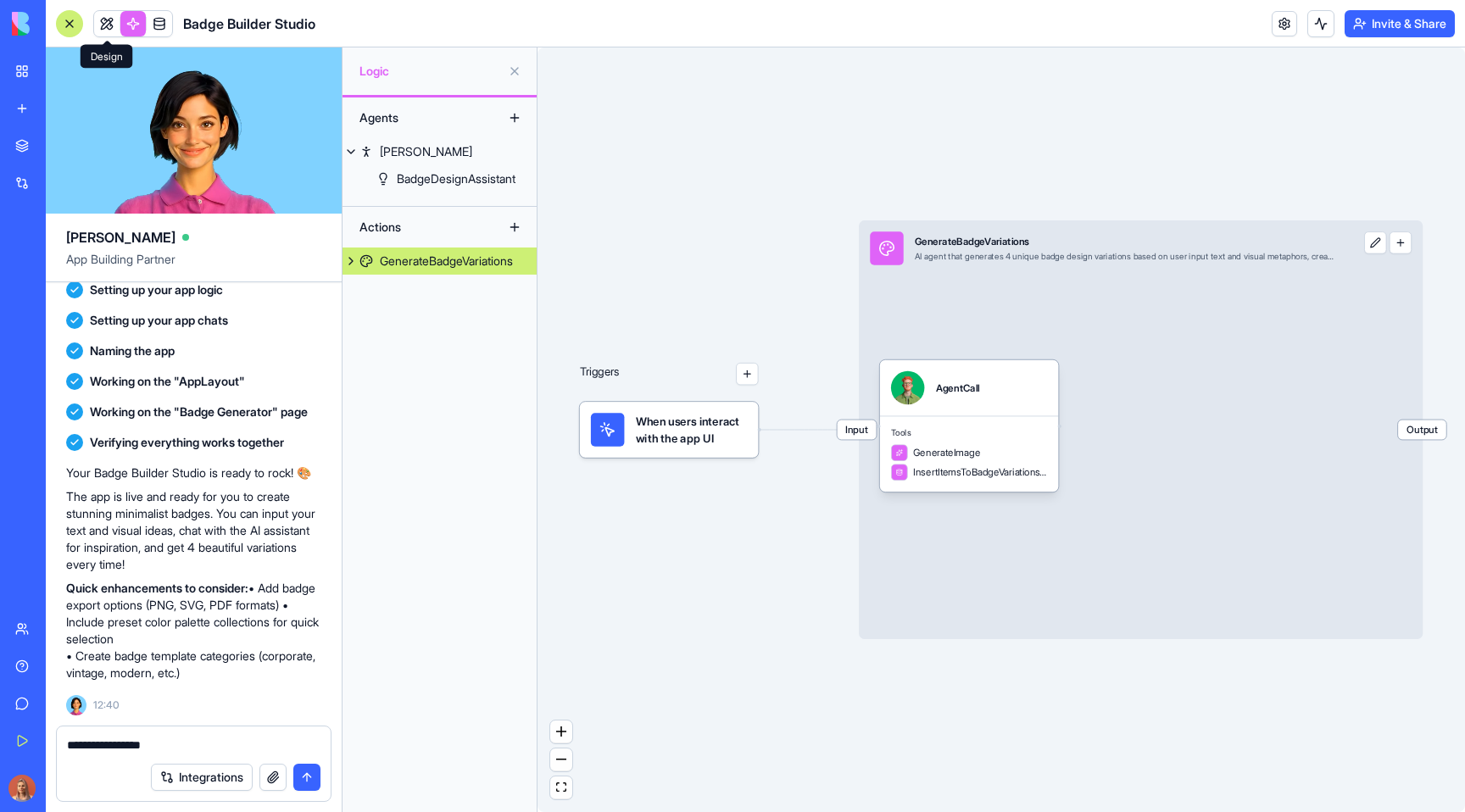
click at [110, 18] on link at bounding box center [107, 24] width 25 height 25
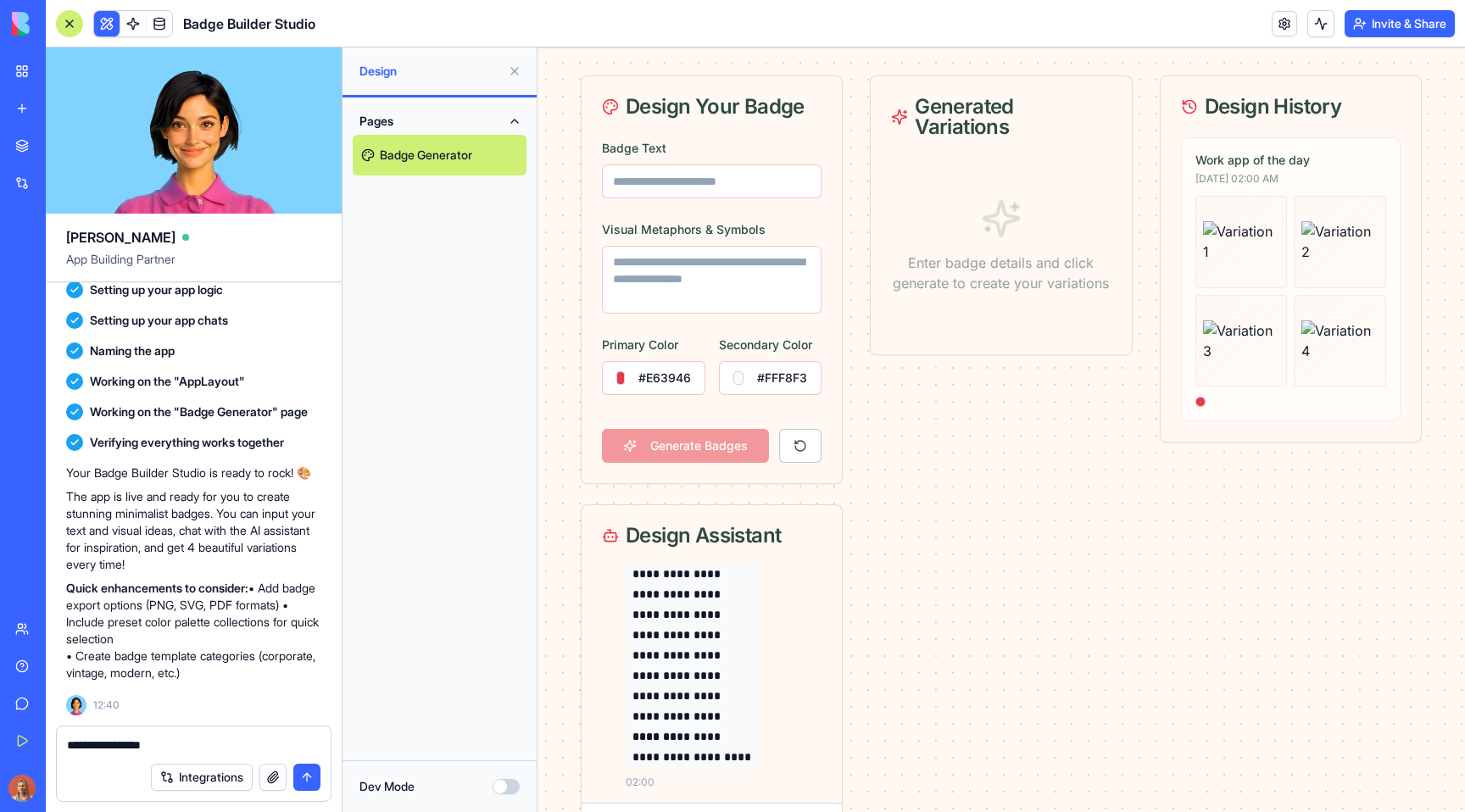
scroll to position [182, 0]
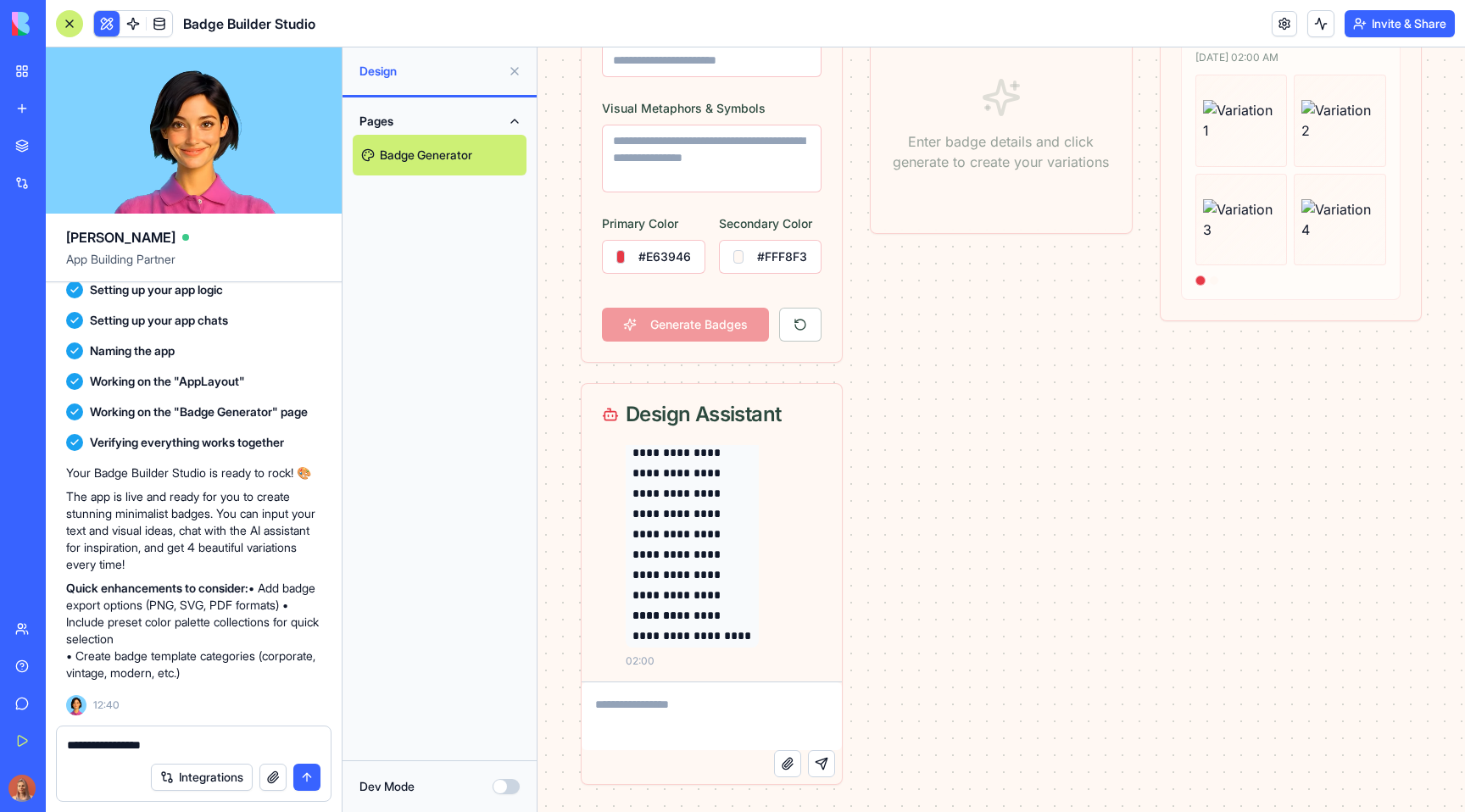
click at [701, 712] on textarea at bounding box center [711, 716] width 260 height 67
type textarea "**"
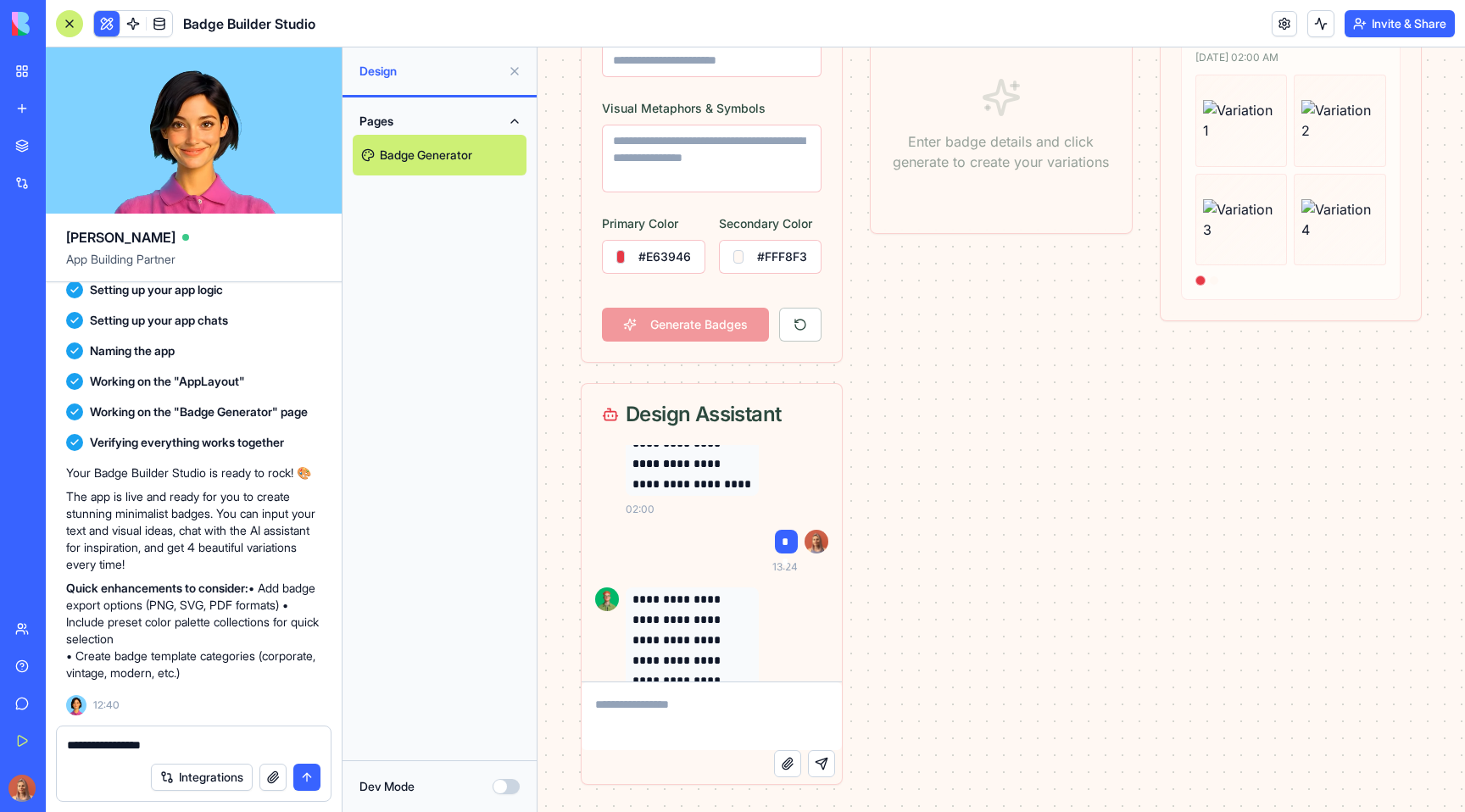
scroll to position [636, 0]
drag, startPoint x: 603, startPoint y: 416, endPoint x: 660, endPoint y: 416, distance: 57.0
click at [660, 416] on div "Design Assistant" at bounding box center [711, 414] width 220 height 20
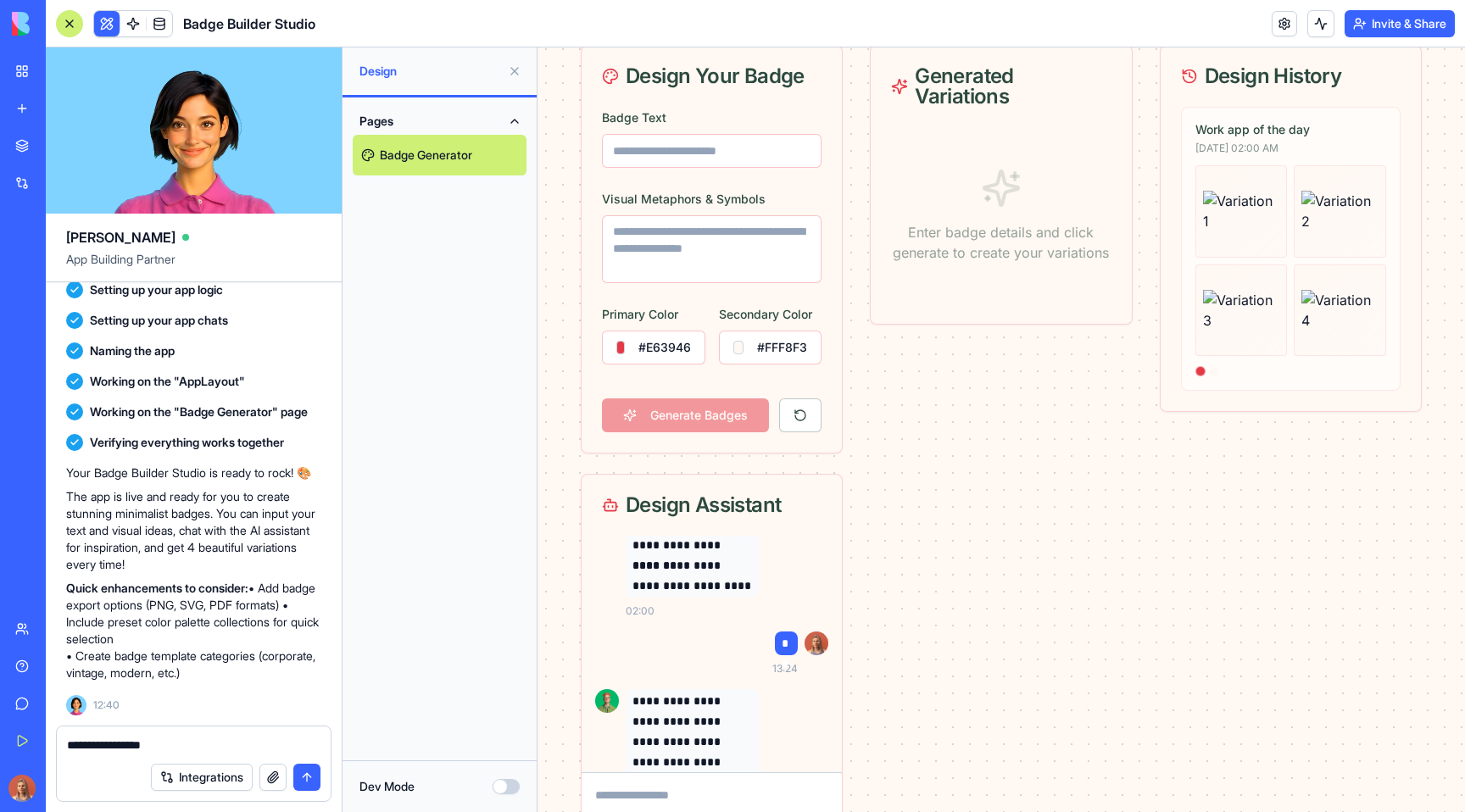
scroll to position [102, 0]
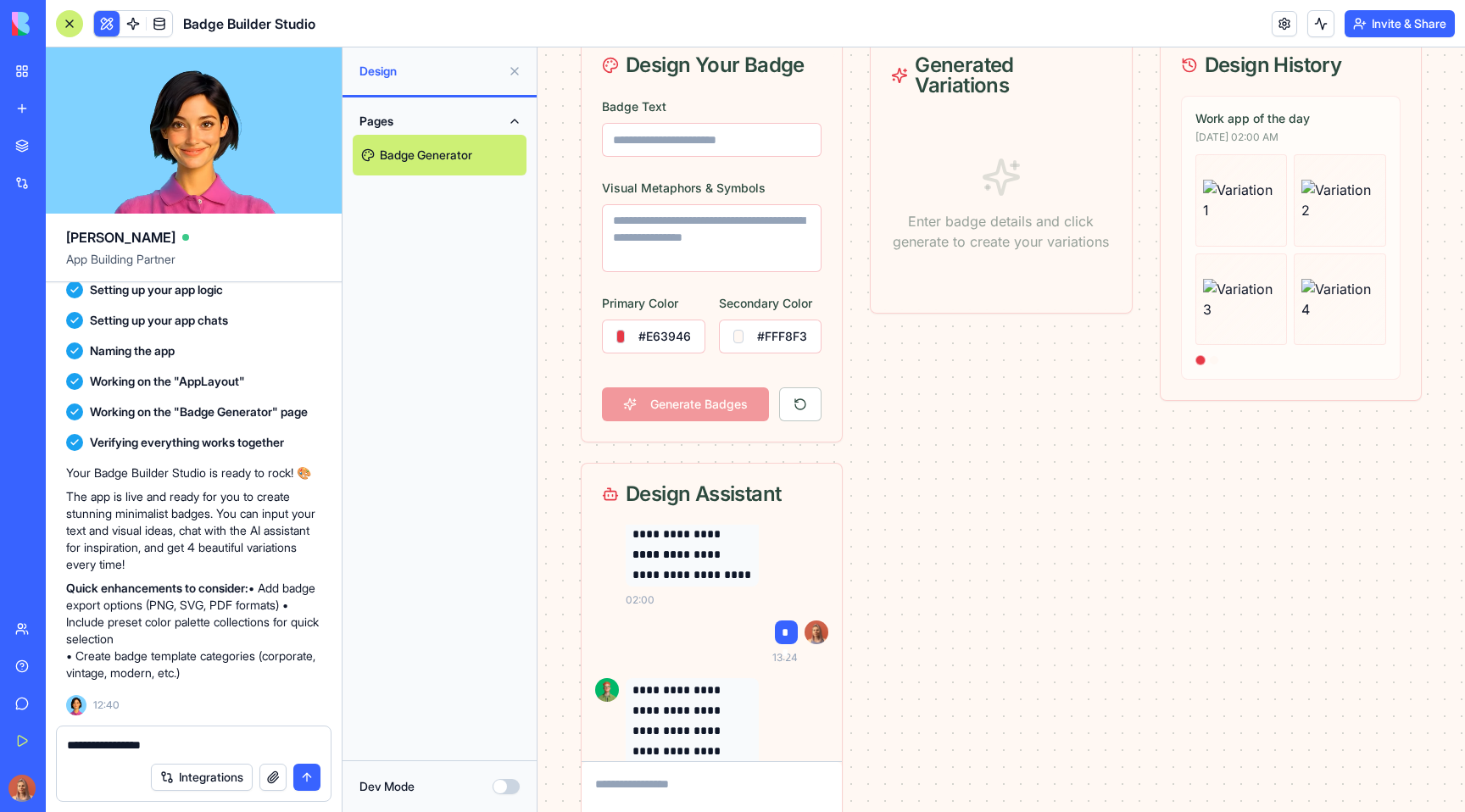
click at [603, 490] on icon at bounding box center [610, 494] width 17 height 17
drag, startPoint x: 605, startPoint y: 495, endPoint x: 611, endPoint y: 487, distance: 10.0
click at [605, 495] on icon at bounding box center [610, 494] width 17 height 17
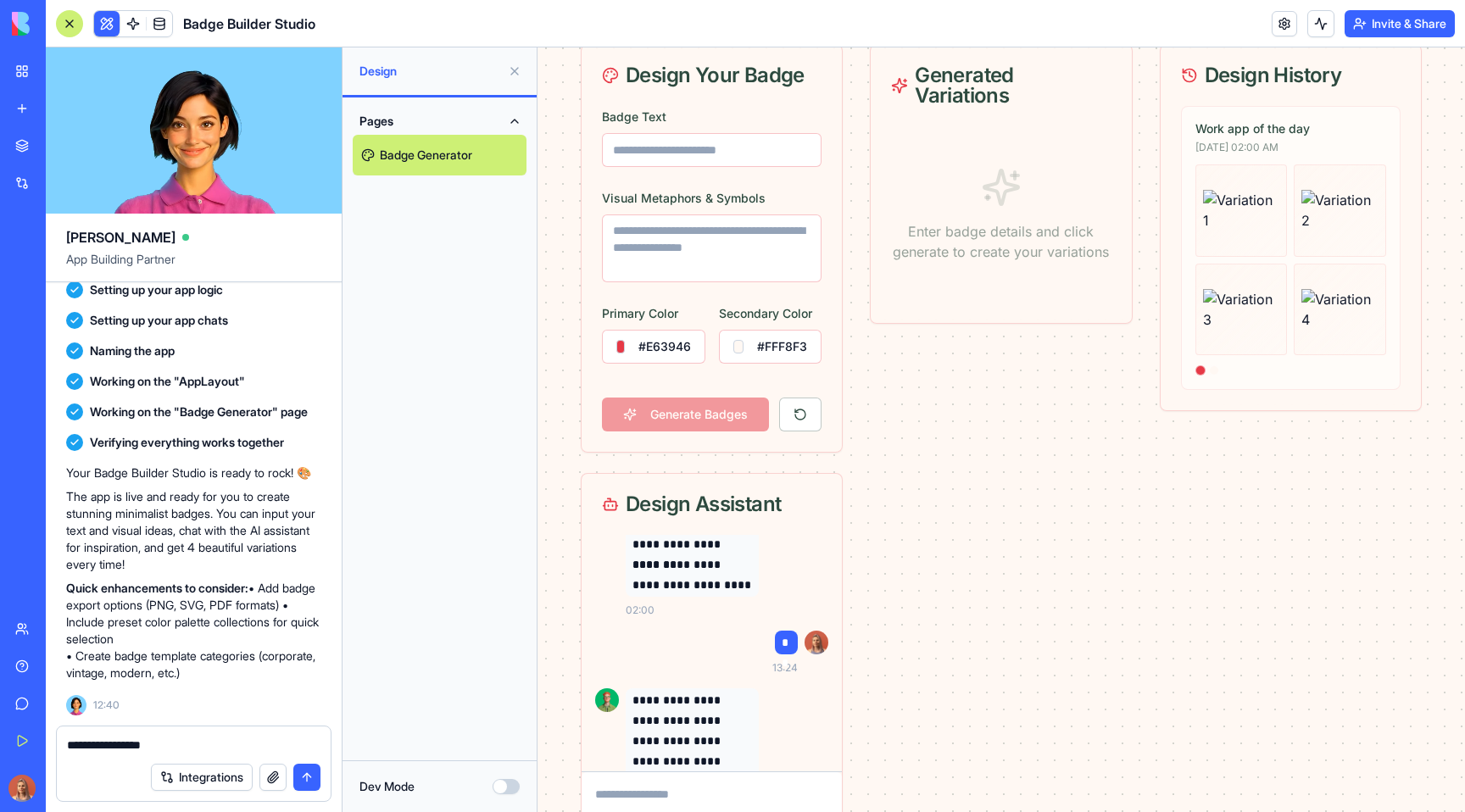
click at [159, 749] on textarea "**********" at bounding box center [194, 745] width 254 height 17
click at [175, 749] on textarea "**********" at bounding box center [194, 745] width 254 height 17
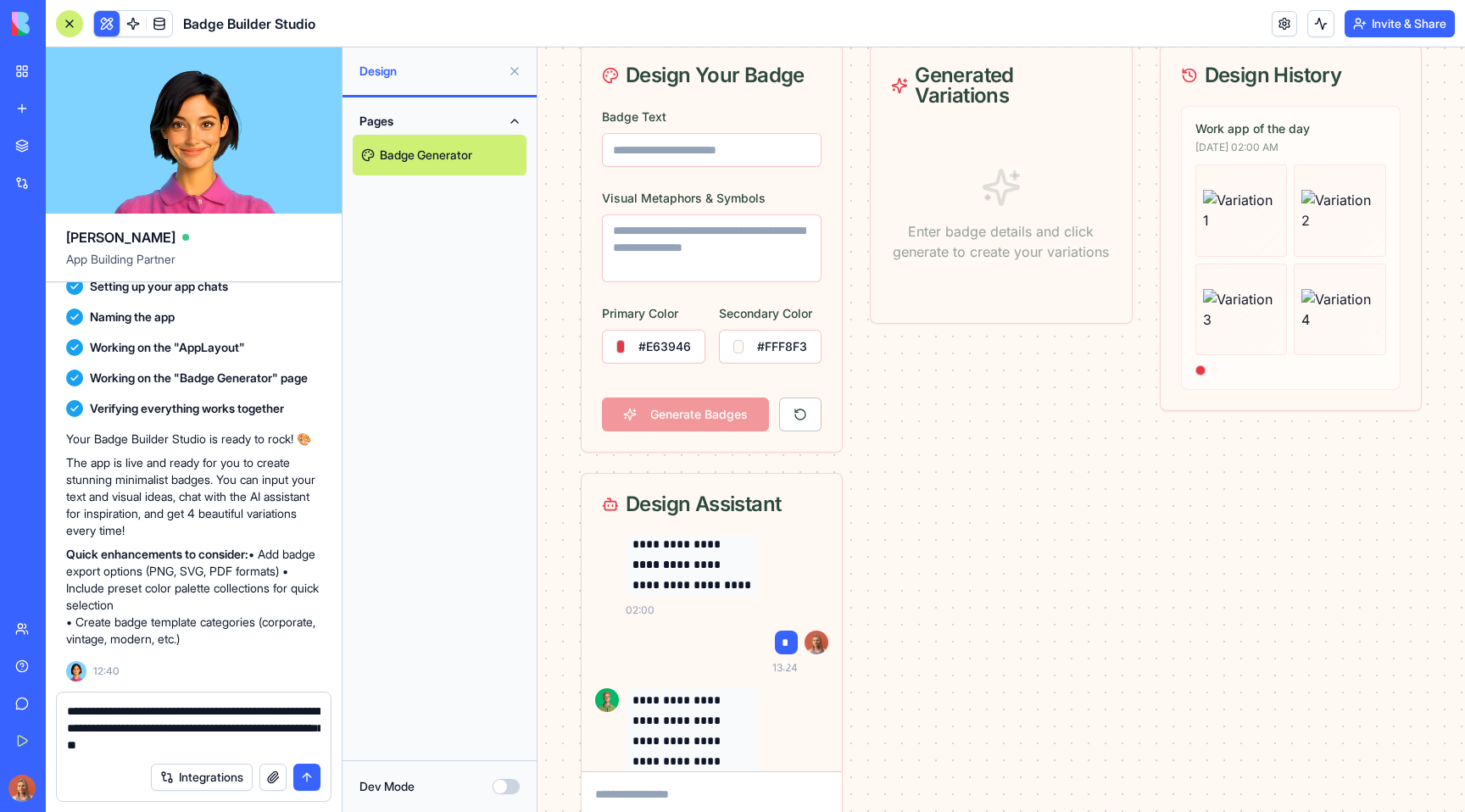
type textarea "**********"
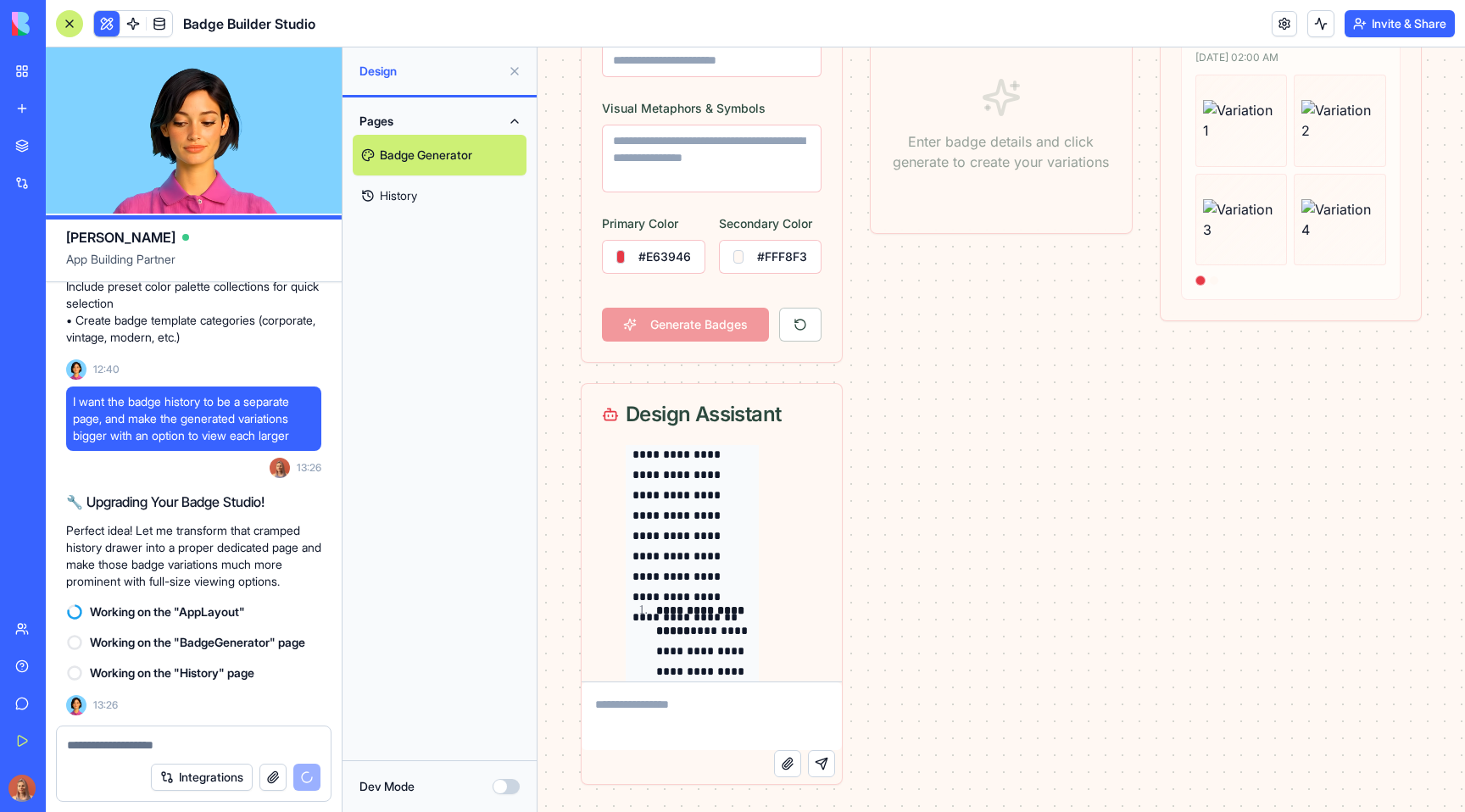
scroll to position [939, 0]
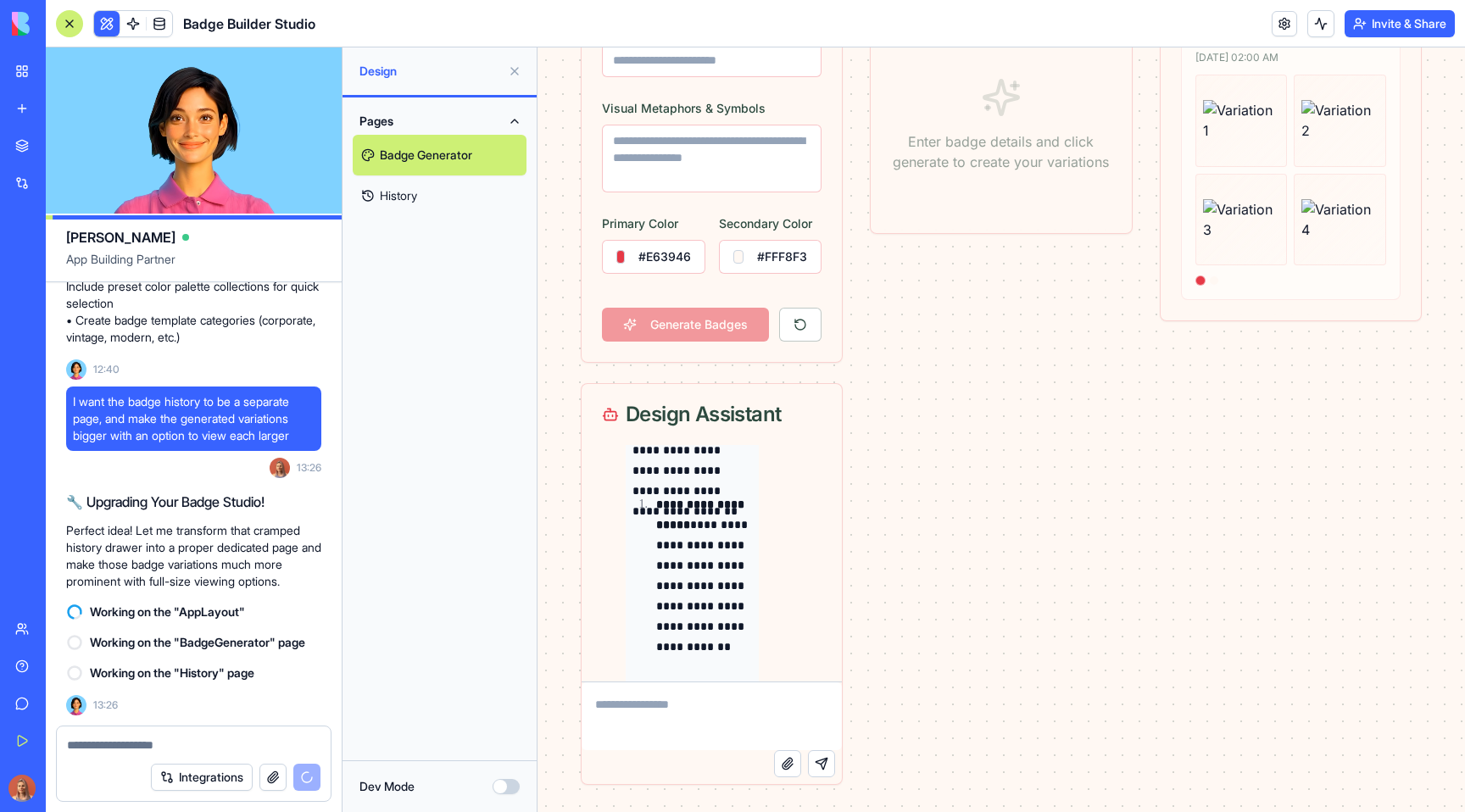
click at [666, 703] on textarea at bounding box center [711, 716] width 260 height 67
click at [729, 700] on textarea "**********" at bounding box center [711, 716] width 260 height 67
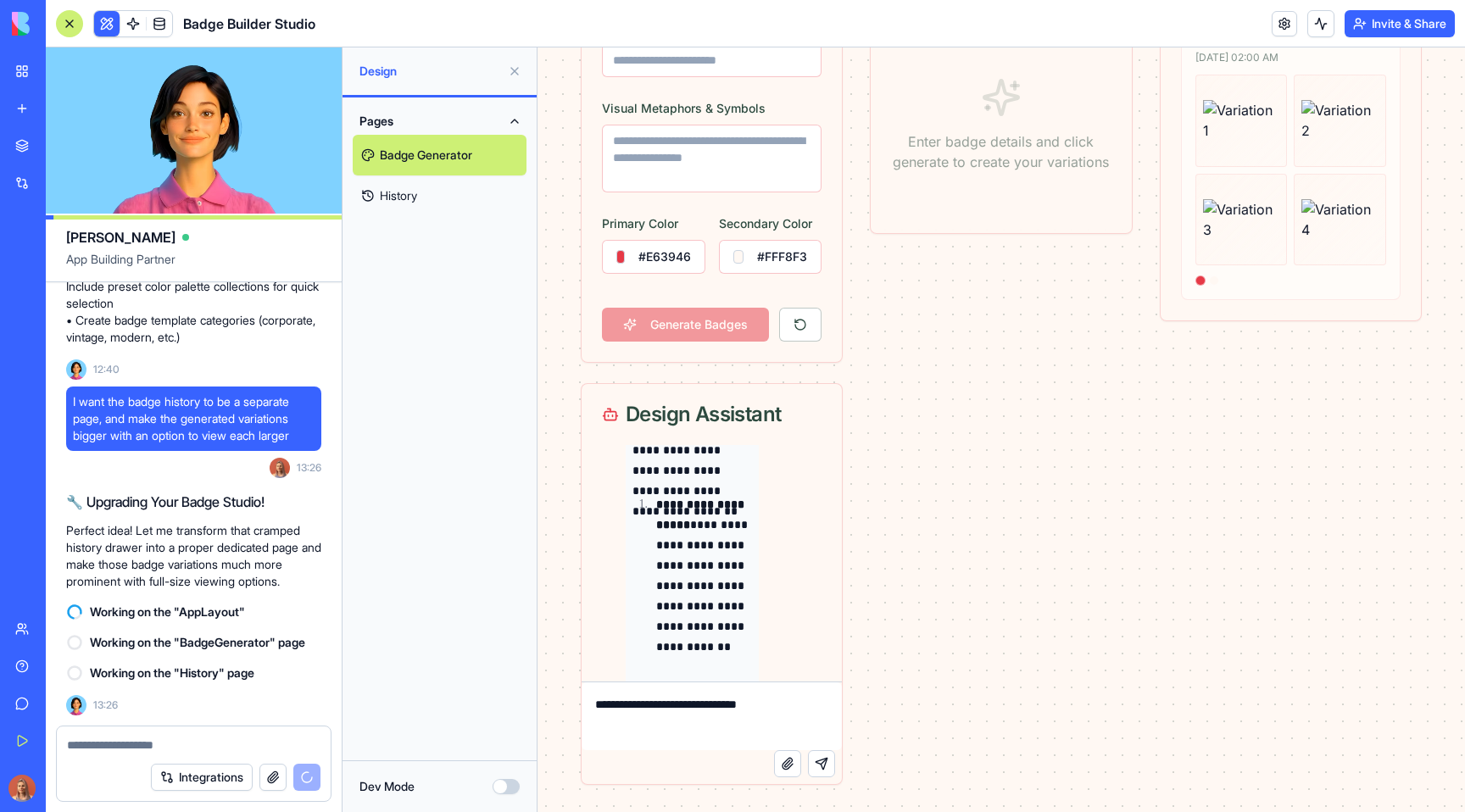
click at [811, 702] on textarea "**********" at bounding box center [711, 716] width 260 height 67
type textarea "**********"
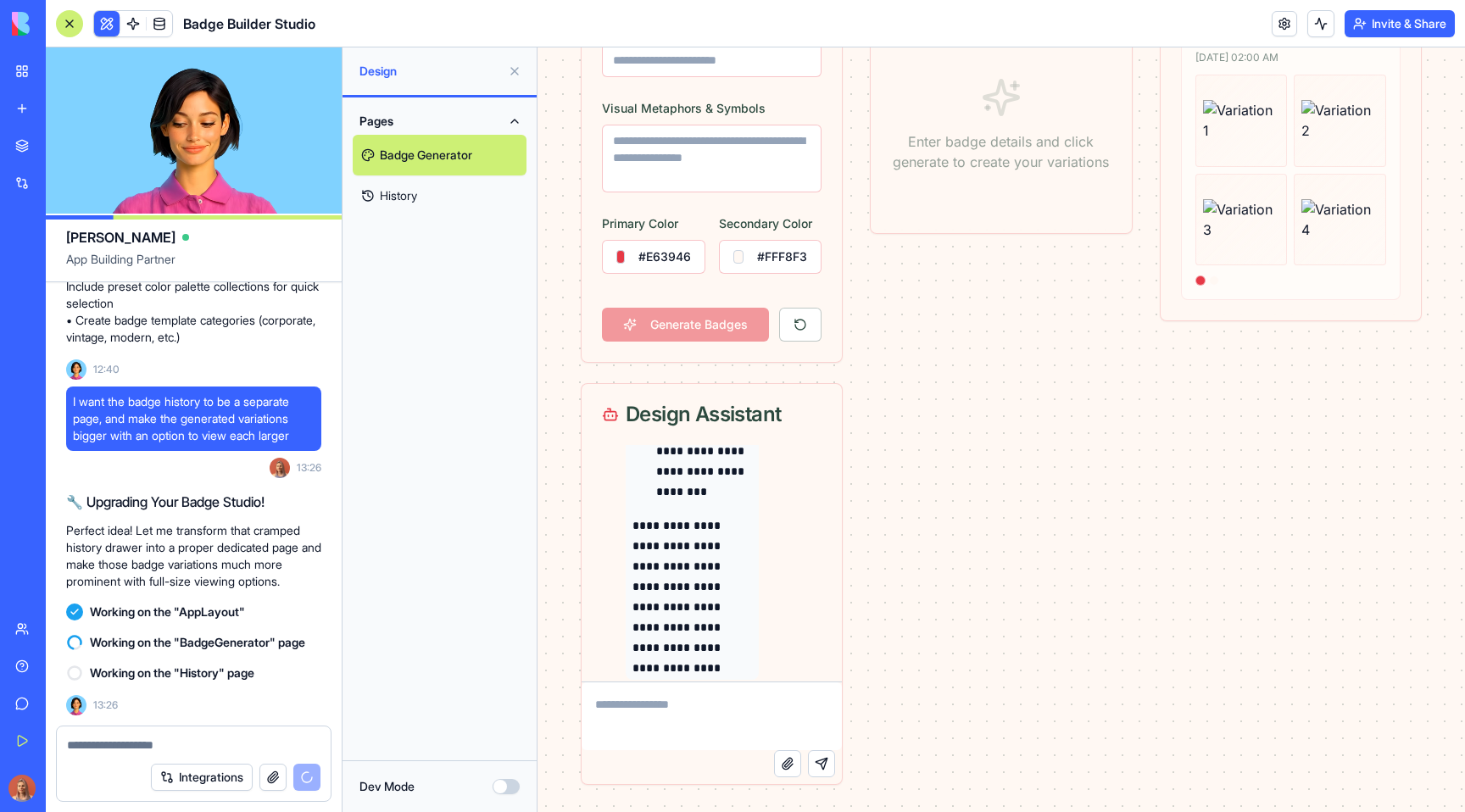
scroll to position [4455, 0]
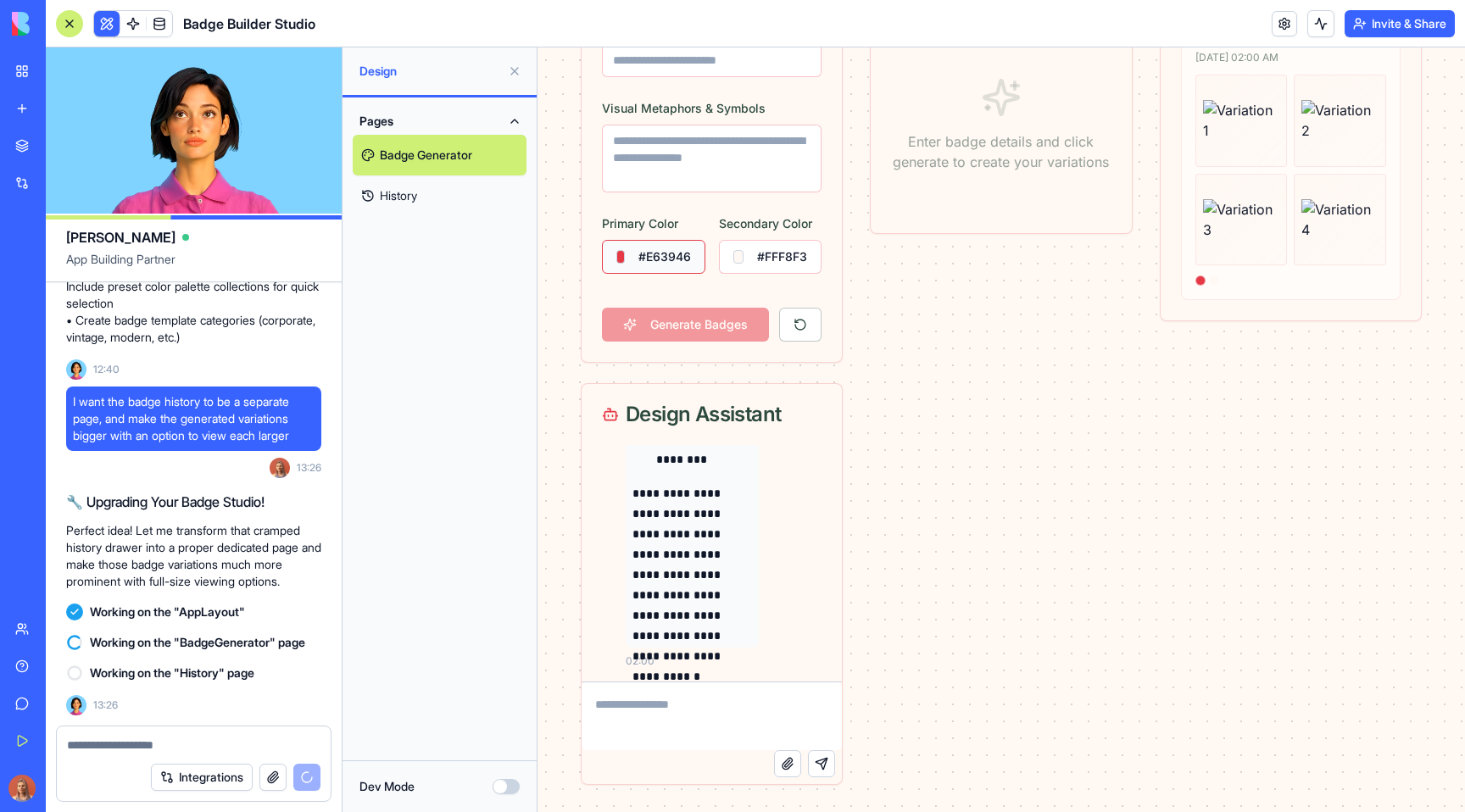
click at [665, 254] on button "#E63946" at bounding box center [654, 256] width 103 height 34
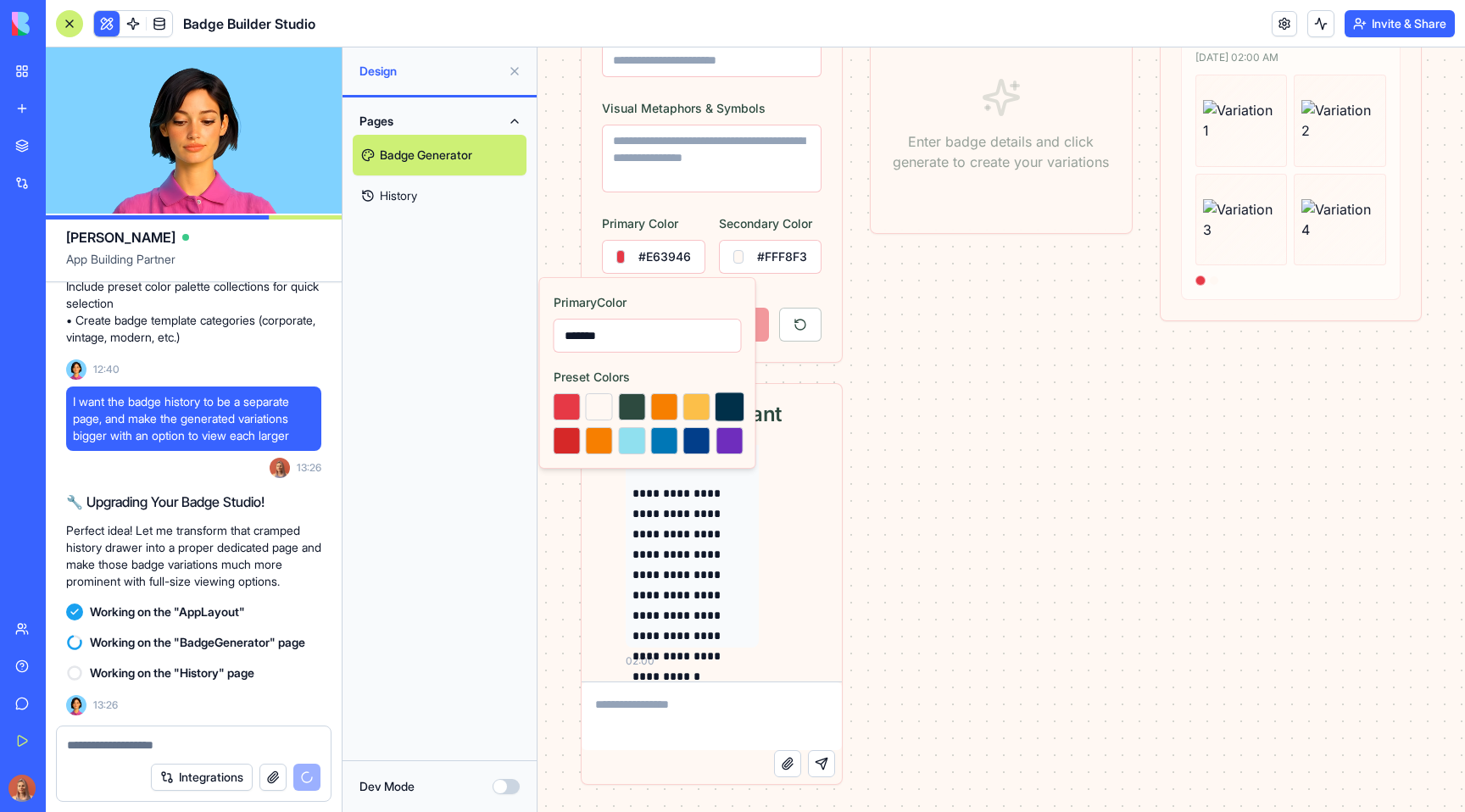
click at [732, 414] on button at bounding box center [729, 406] width 30 height 30
type input "*******"
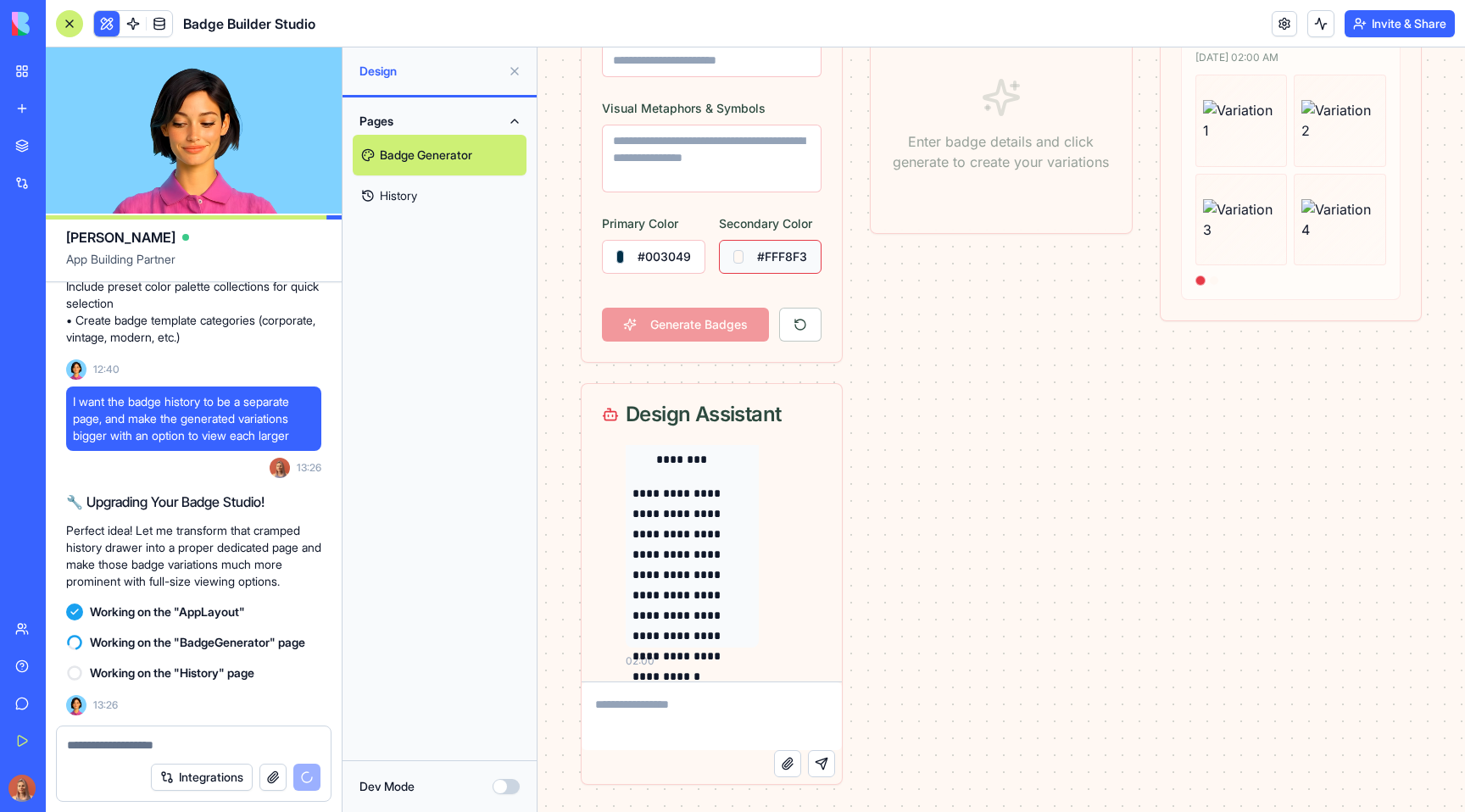
click at [764, 258] on button "#FFF8F3" at bounding box center [770, 256] width 103 height 34
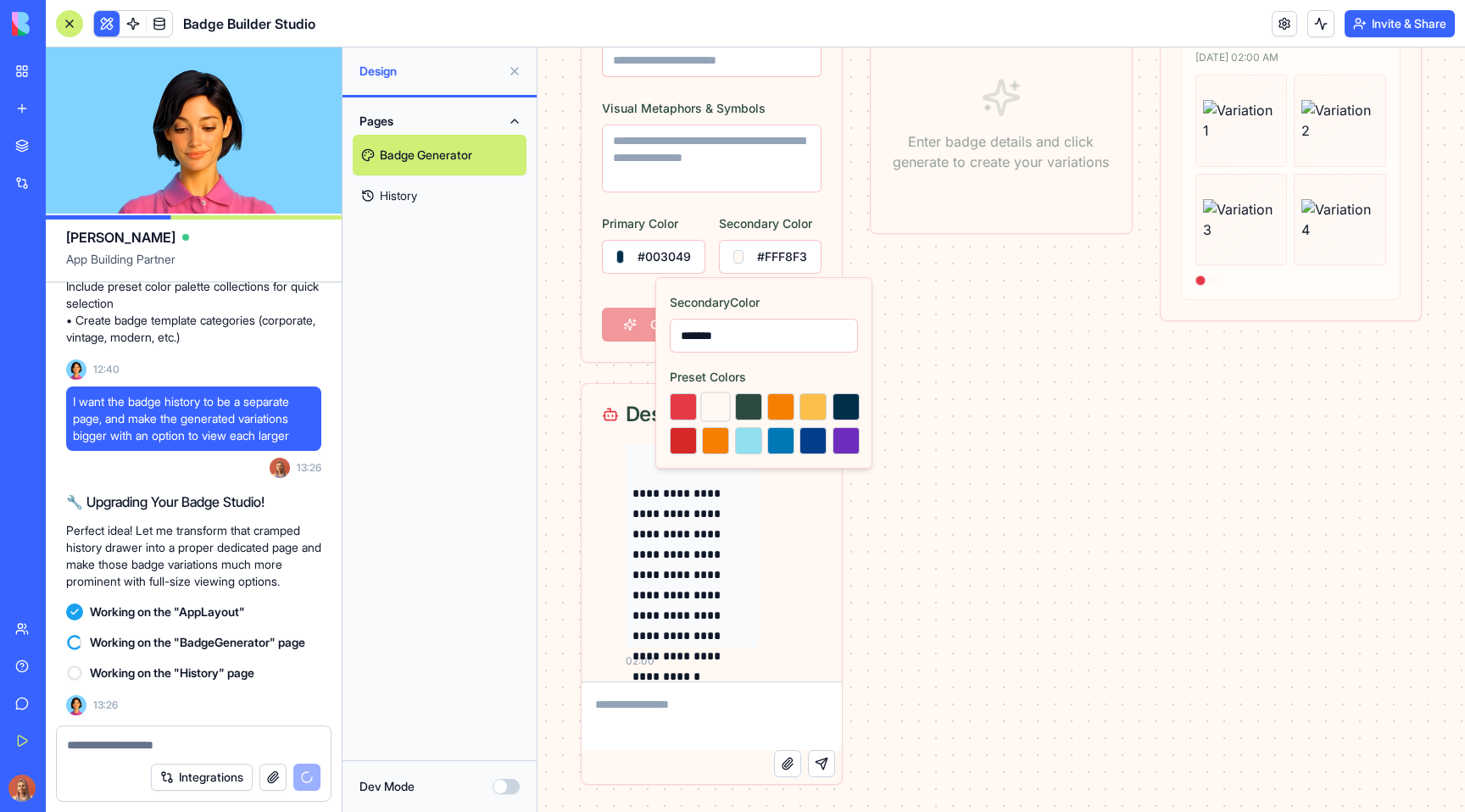
click at [708, 414] on button at bounding box center [716, 406] width 30 height 30
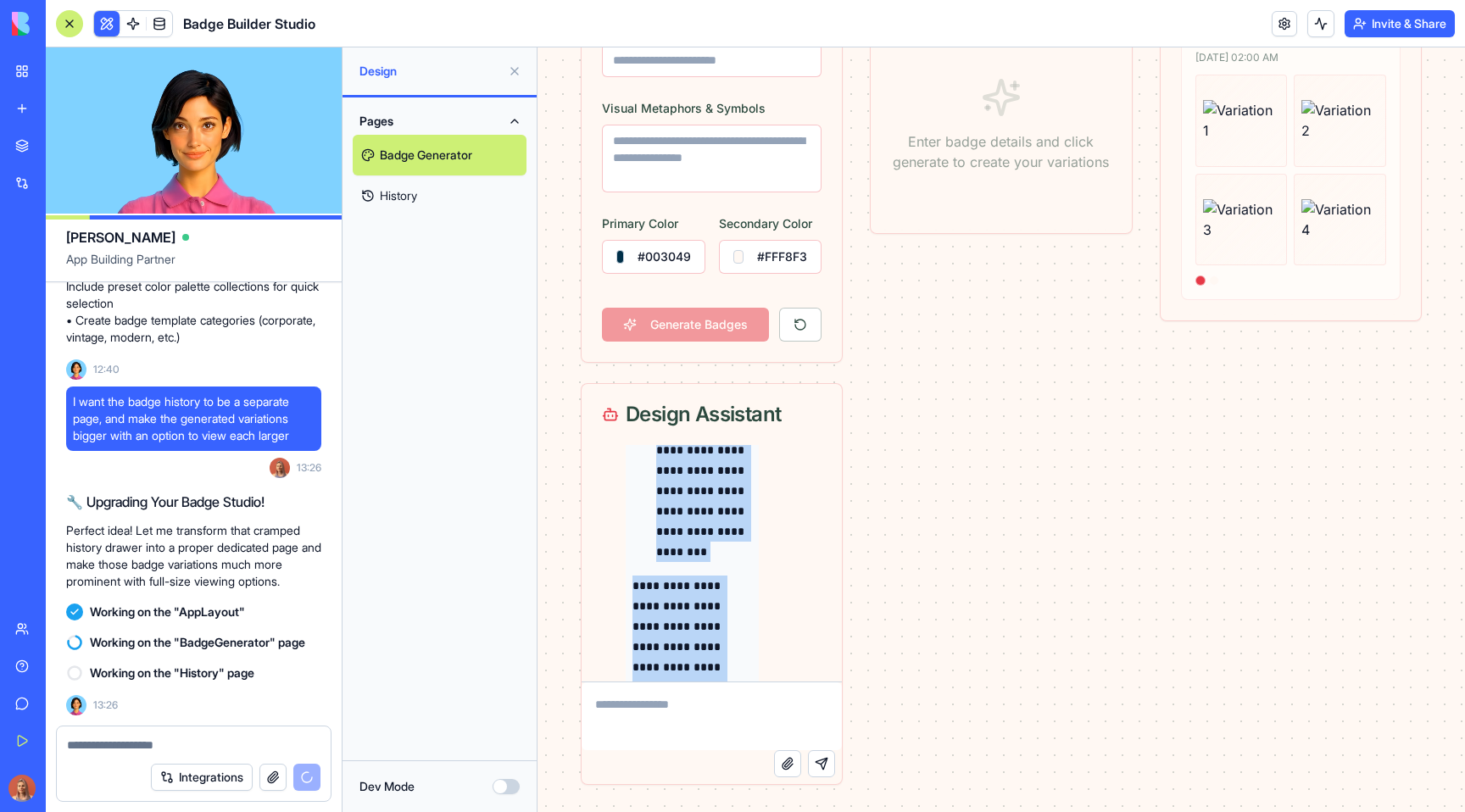
scroll to position [4385, 0]
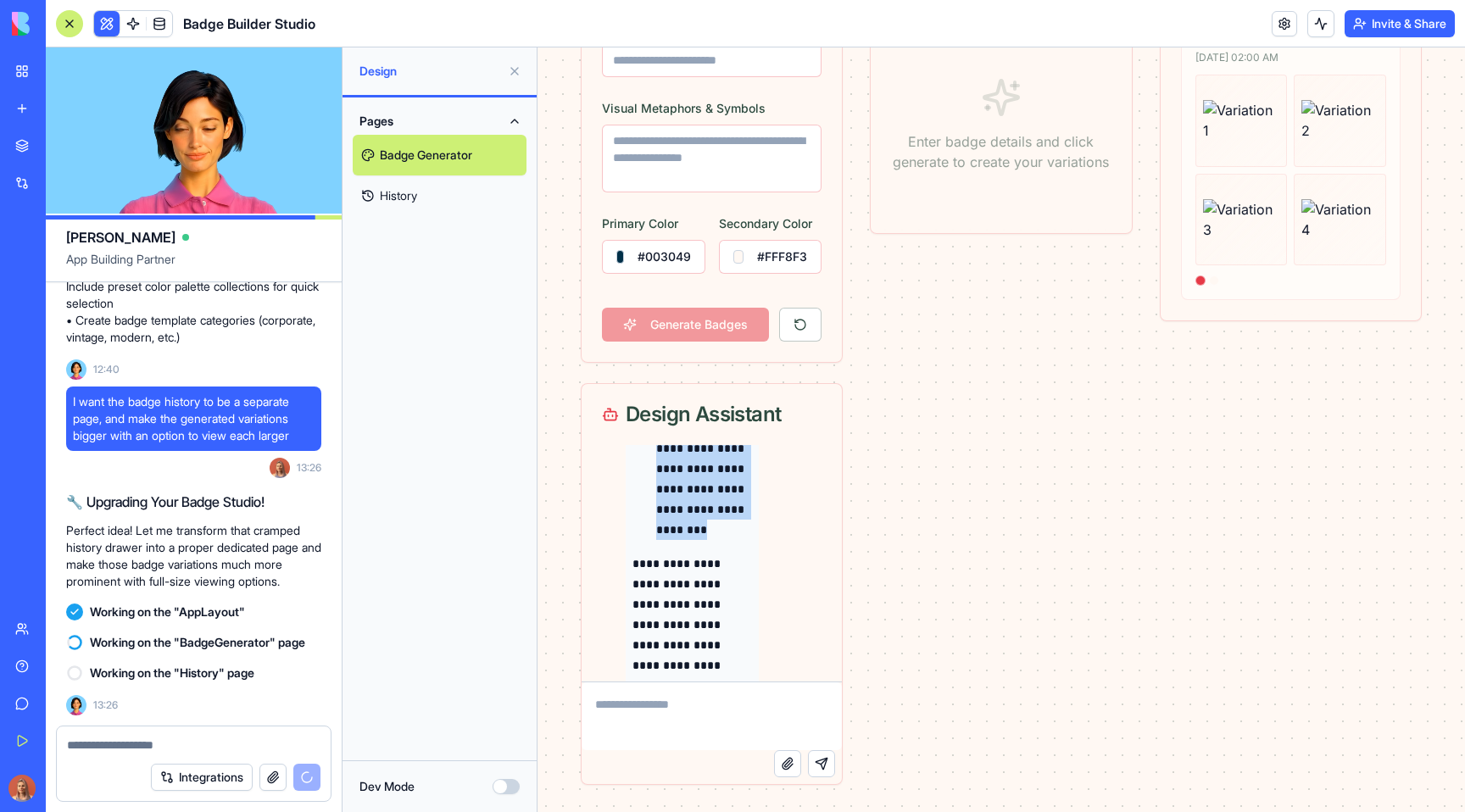
drag, startPoint x: 652, startPoint y: 579, endPoint x: 816, endPoint y: 531, distance: 170.9
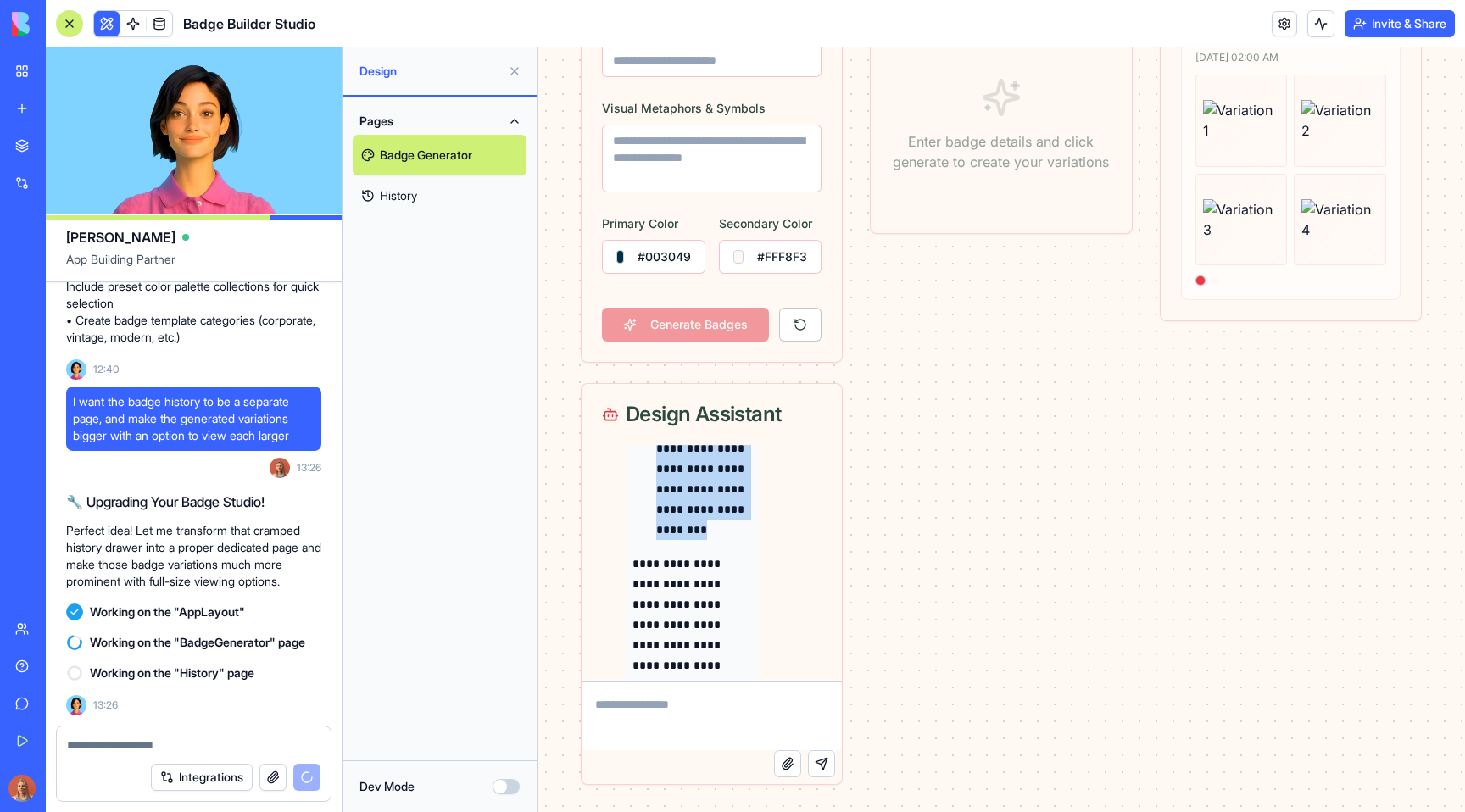
copy ul "**********"
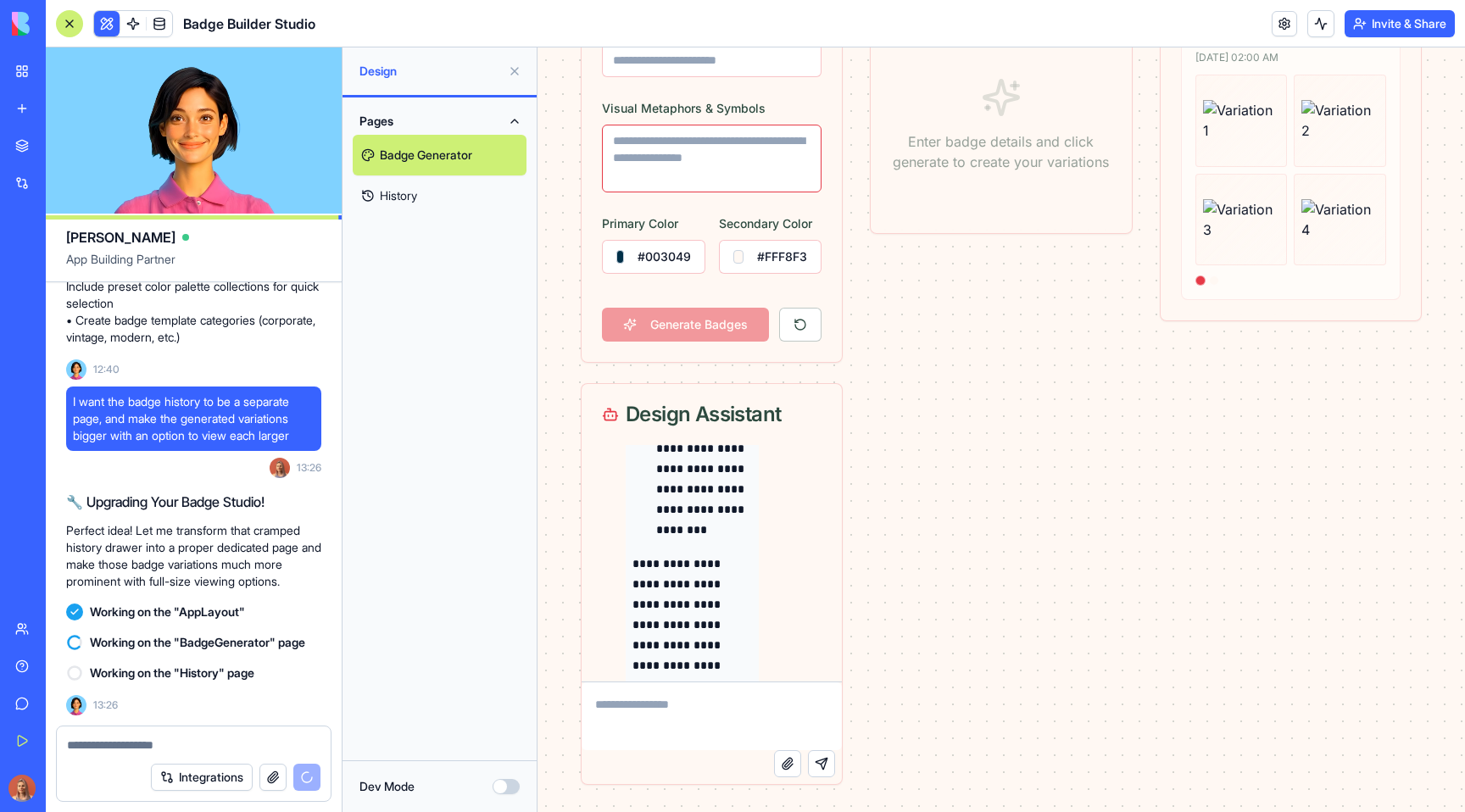
click at [740, 172] on textarea "Visual Metaphors & Symbols" at bounding box center [711, 158] width 220 height 67
paste textarea "**********"
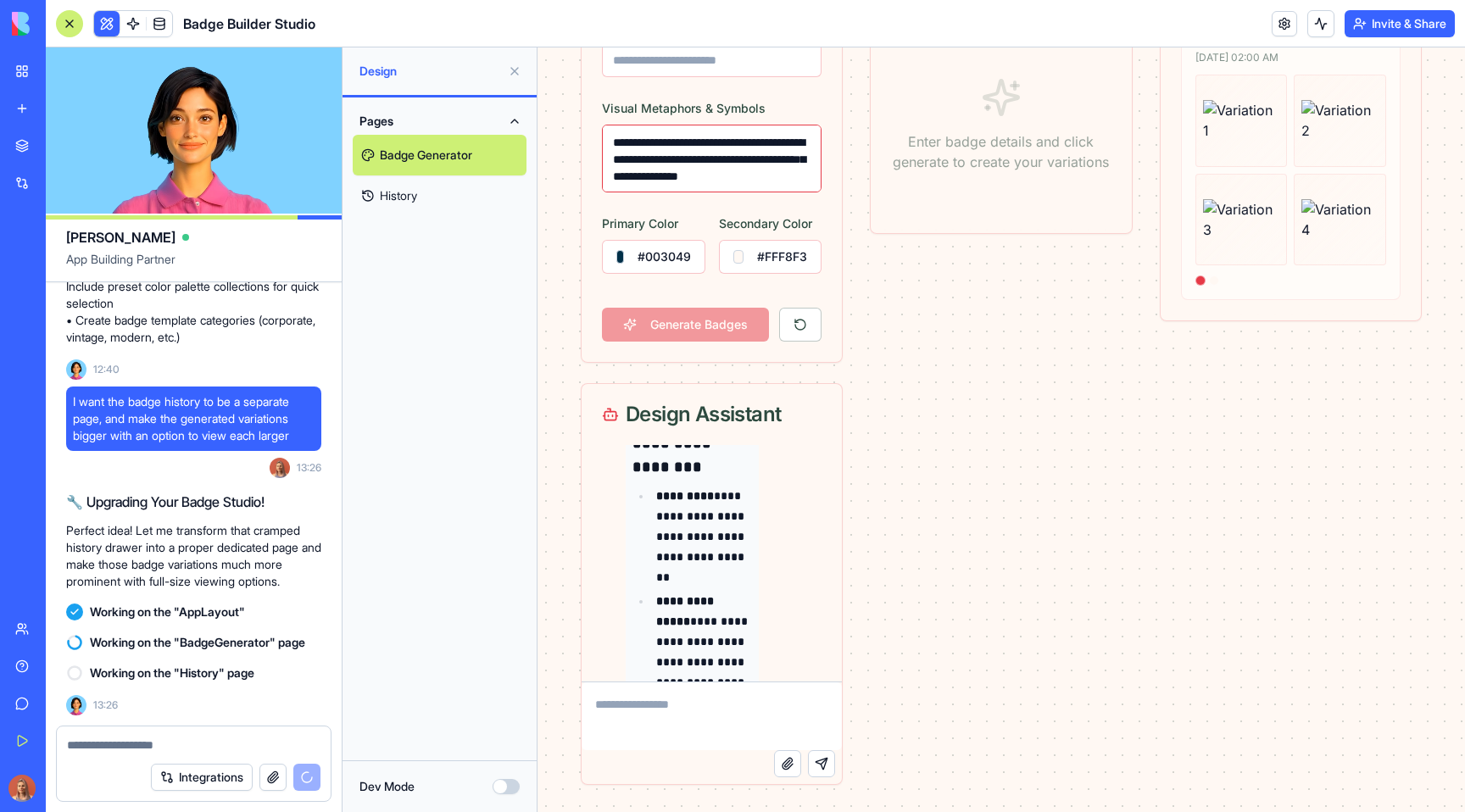
scroll to position [3072, 0]
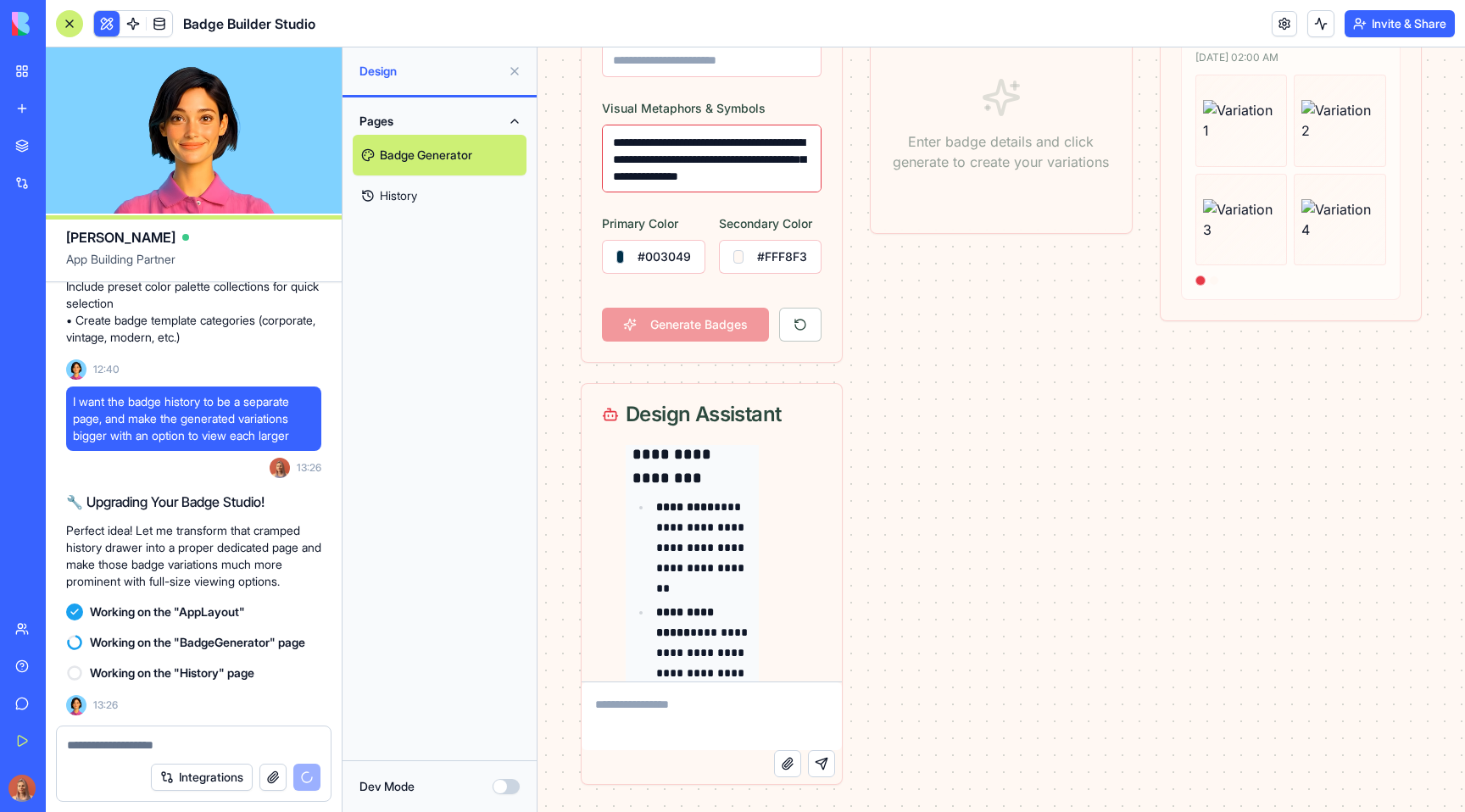
type textarea "**********"
drag, startPoint x: 658, startPoint y: 525, endPoint x: 712, endPoint y: 550, distance: 59.5
click at [712, 550] on p "**********" at bounding box center [704, 548] width 95 height 102
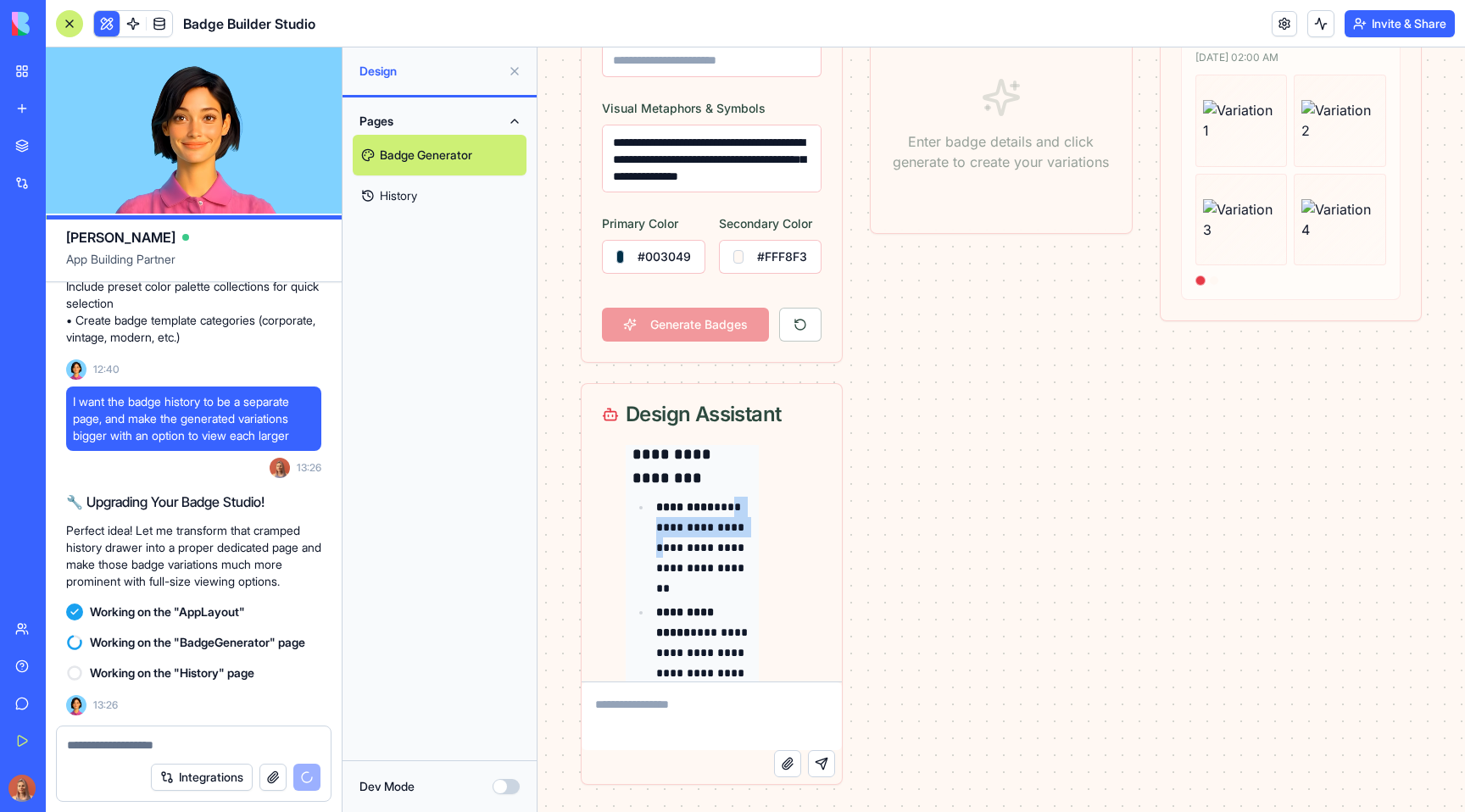
copy p "**********"
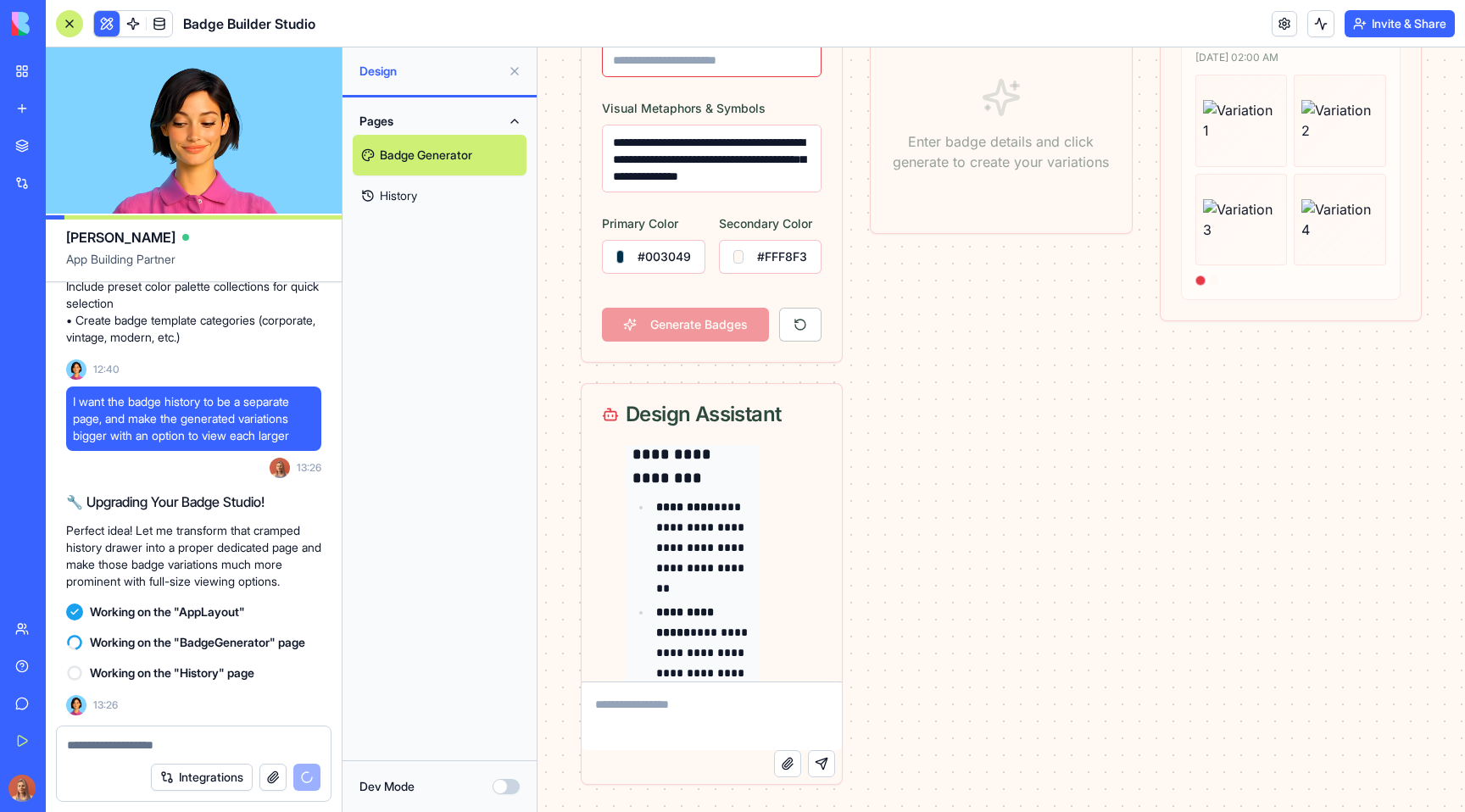
click at [683, 61] on input "Badge Text" at bounding box center [711, 60] width 220 height 34
paste input "**********"
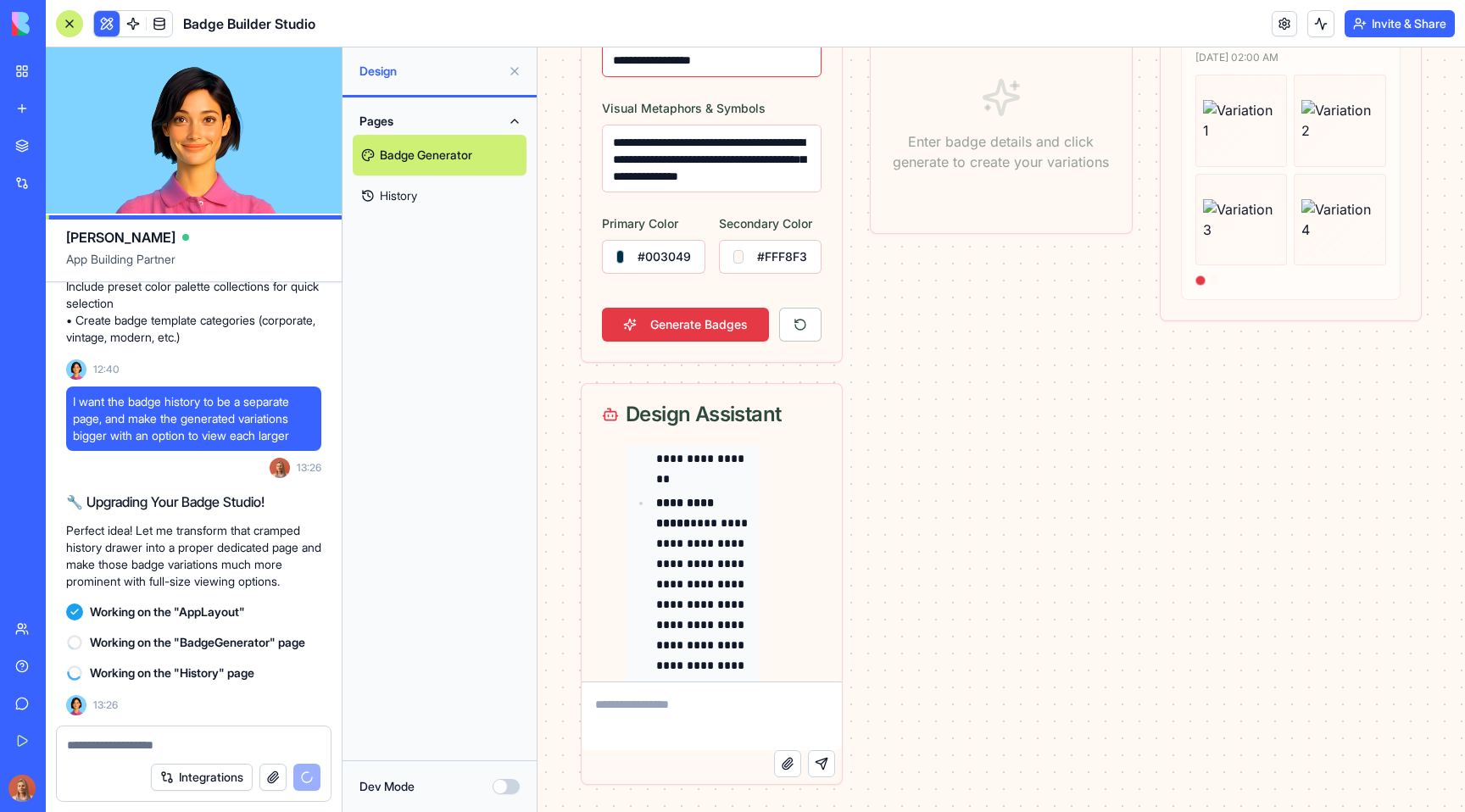
scroll to position [3192, 0]
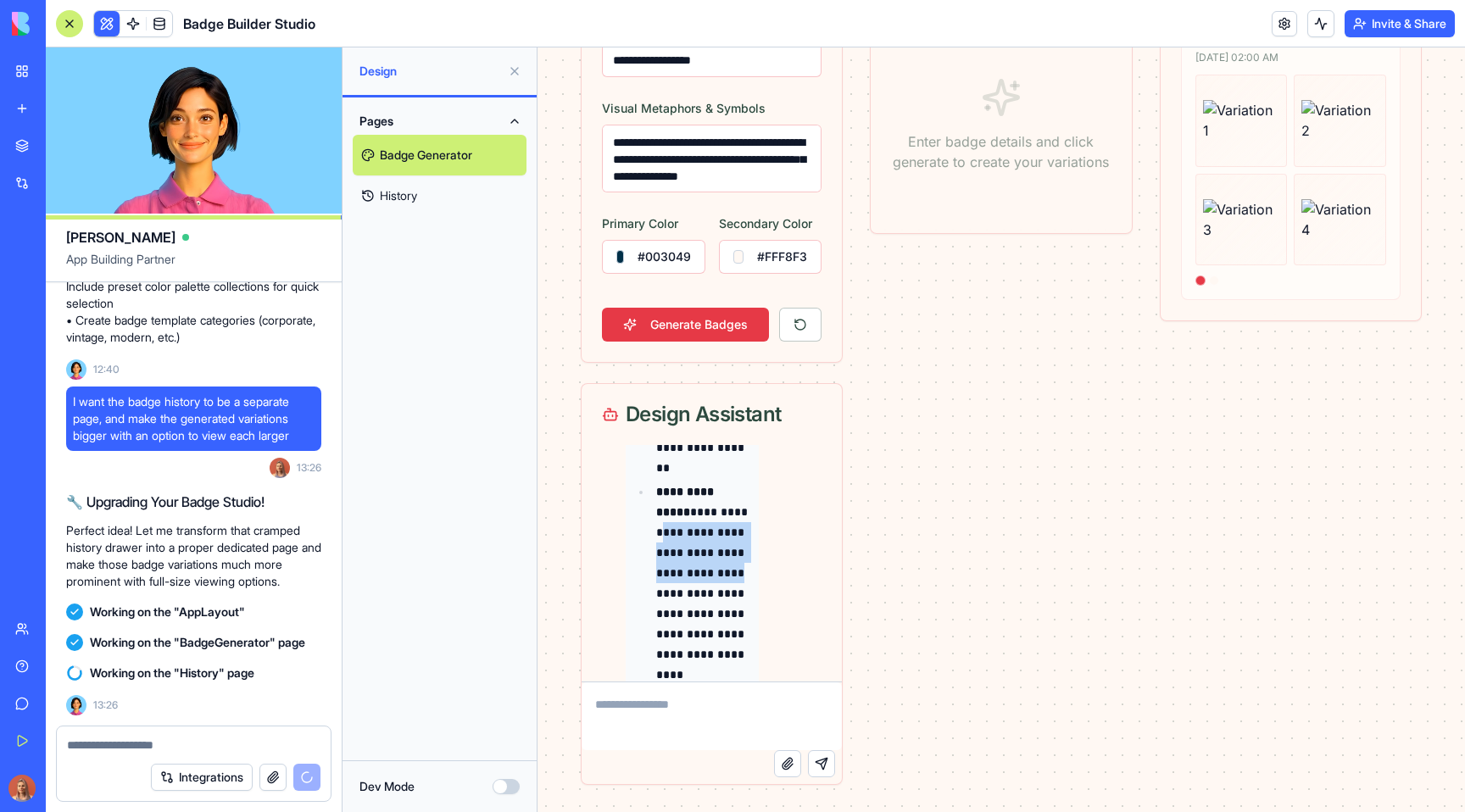
drag, startPoint x: 649, startPoint y: 532, endPoint x: 699, endPoint y: 570, distance: 62.8
click at [699, 570] on p "**********" at bounding box center [704, 572] width 95 height 183
copy p "**********"
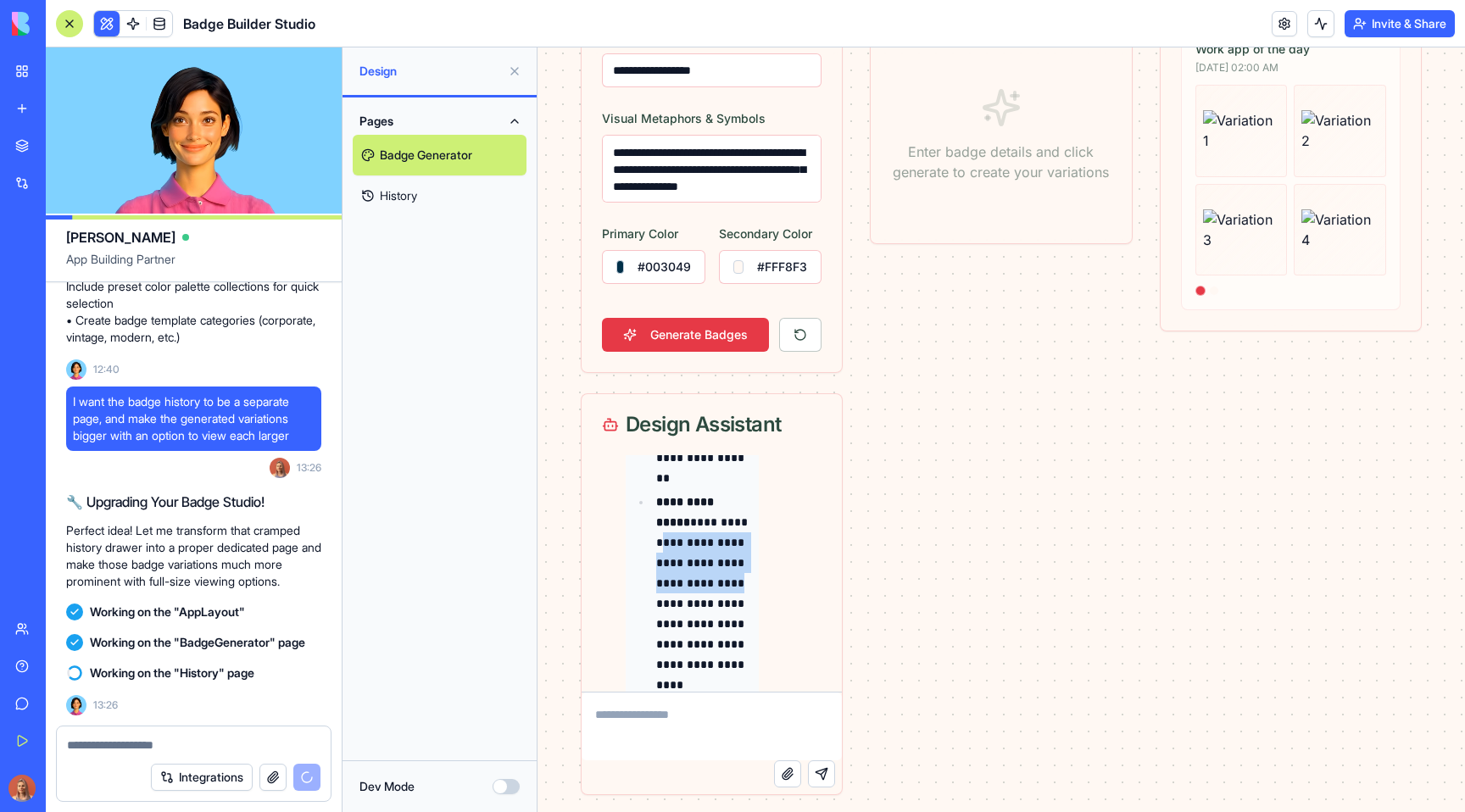
scroll to position [161, 0]
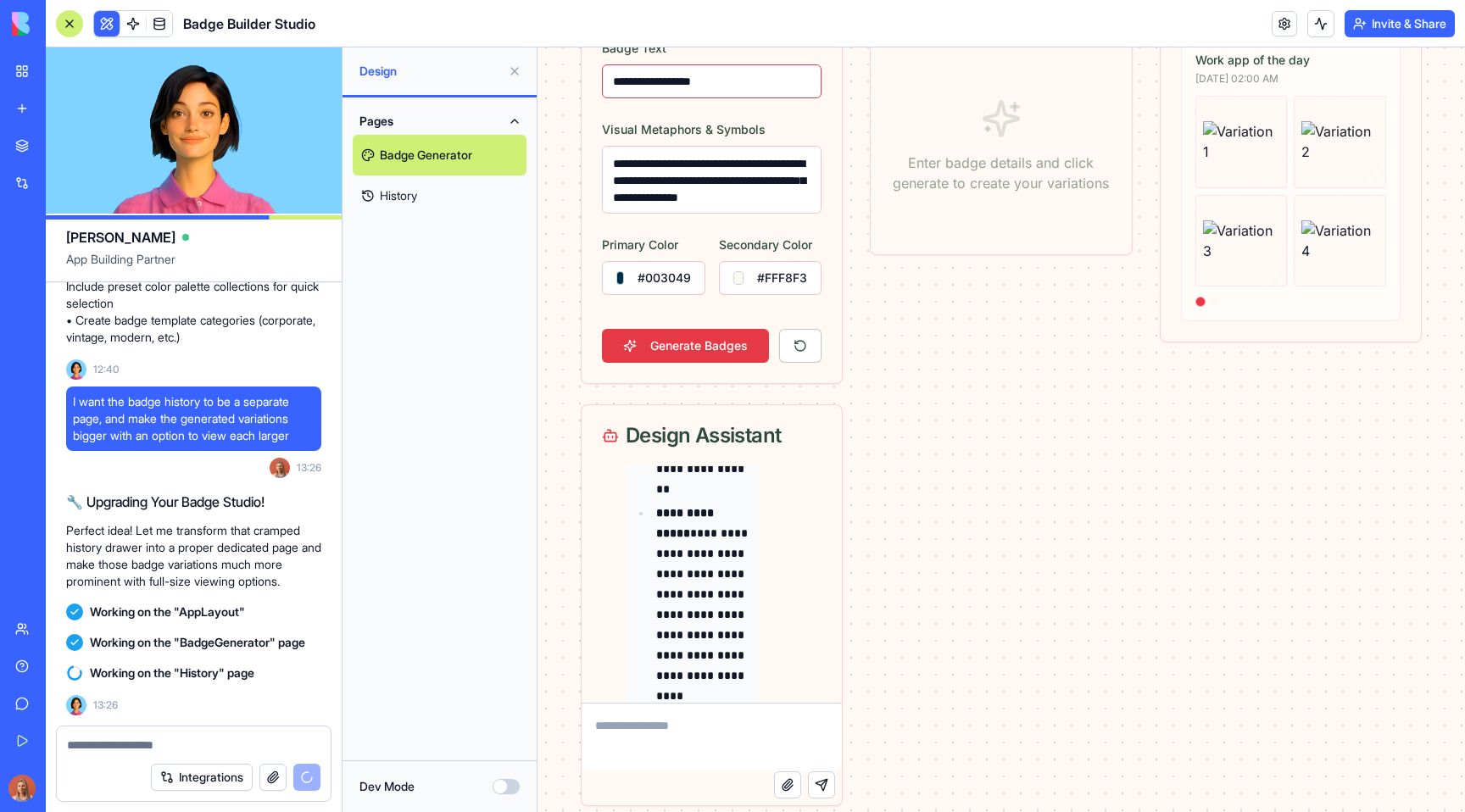
click at [761, 80] on input "**********" at bounding box center [711, 81] width 220 height 34
paste input "**********"
drag, startPoint x: 811, startPoint y: 82, endPoint x: 747, endPoint y: 82, distance: 64.0
click at [747, 82] on input "**********" at bounding box center [711, 81] width 220 height 34
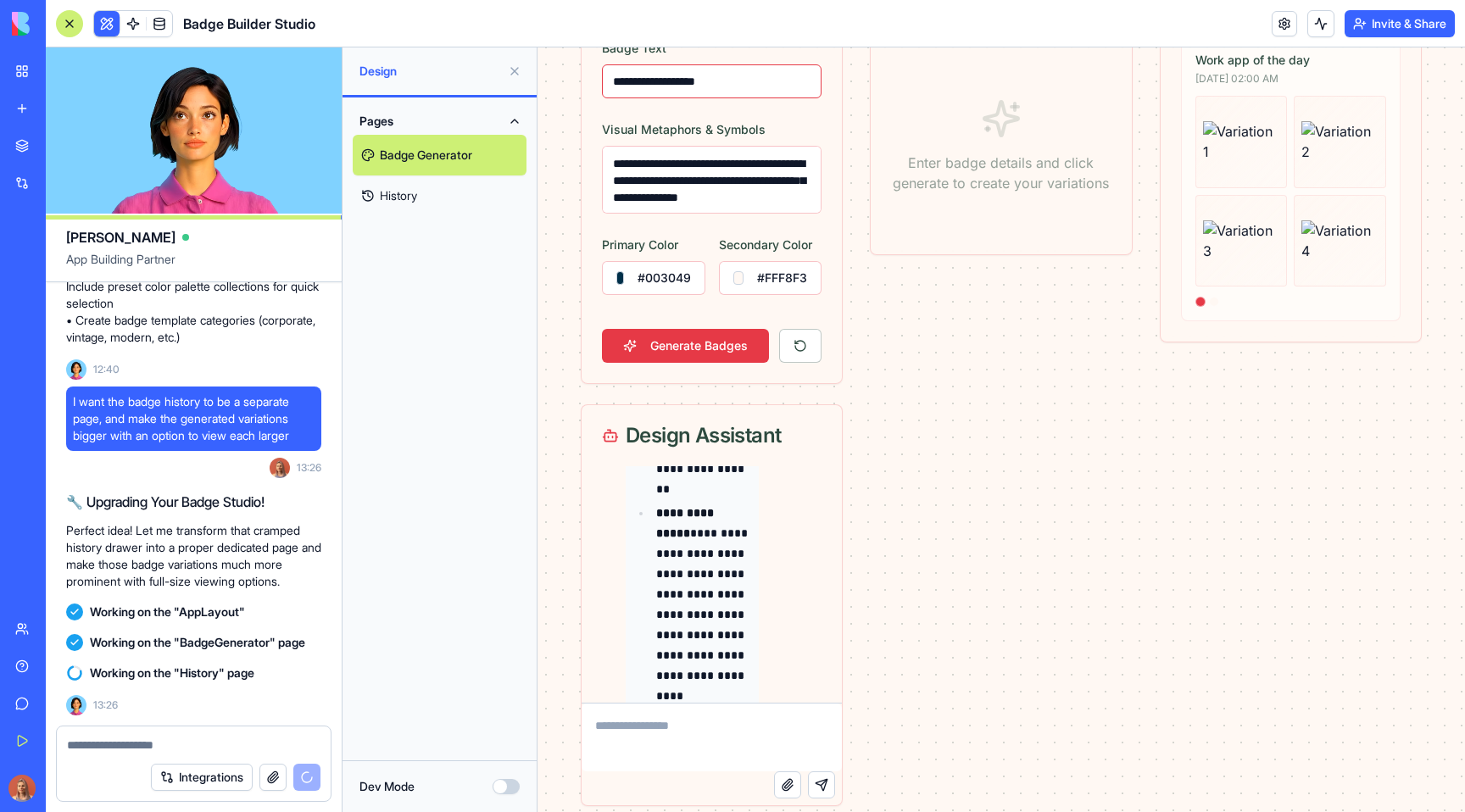
type input "**********"
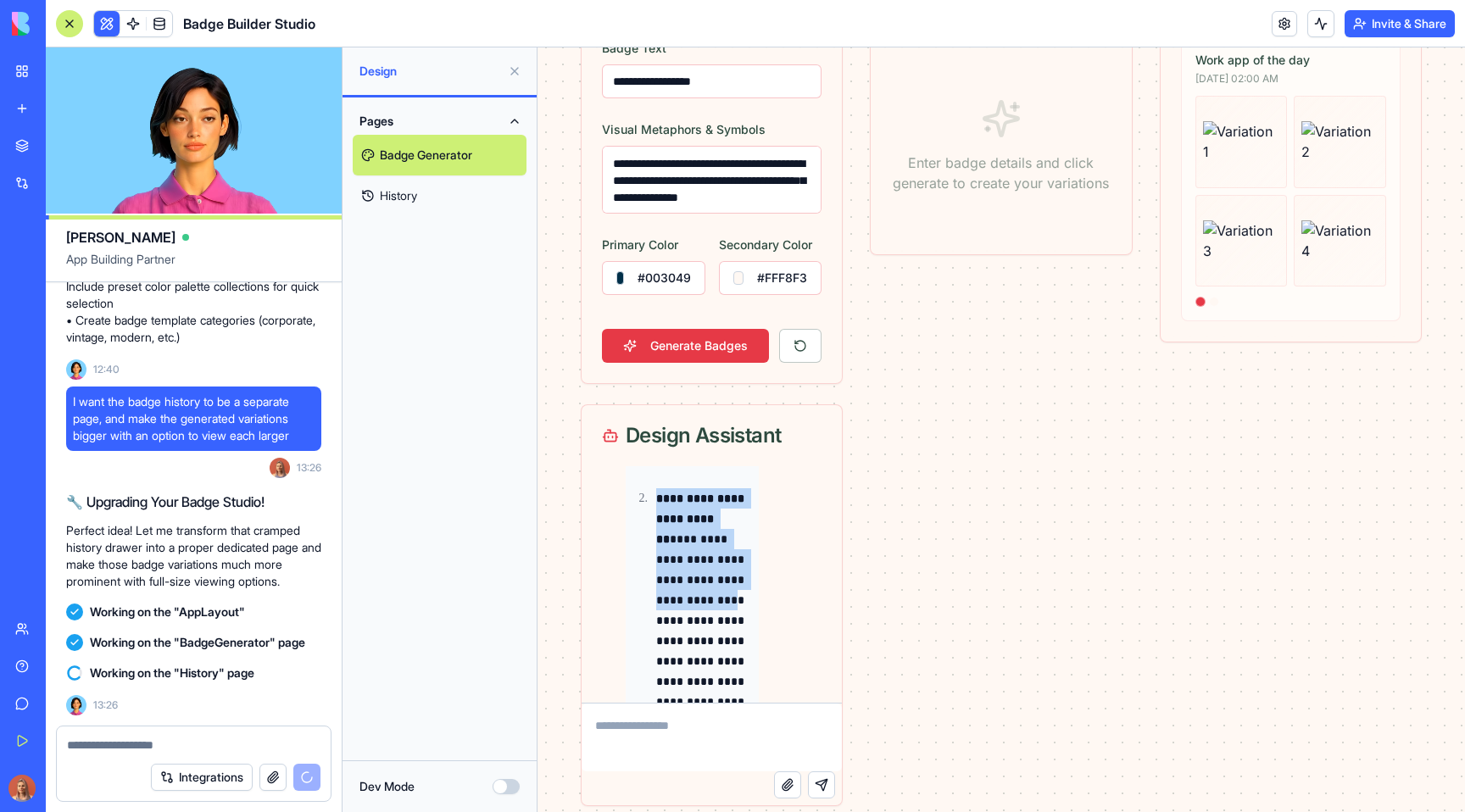
scroll to position [1164, 0]
drag, startPoint x: 650, startPoint y: 499, endPoint x: 756, endPoint y: 610, distance: 153.5
click at [757, 611] on div "**********" at bounding box center [726, 784] width 202 height 1383
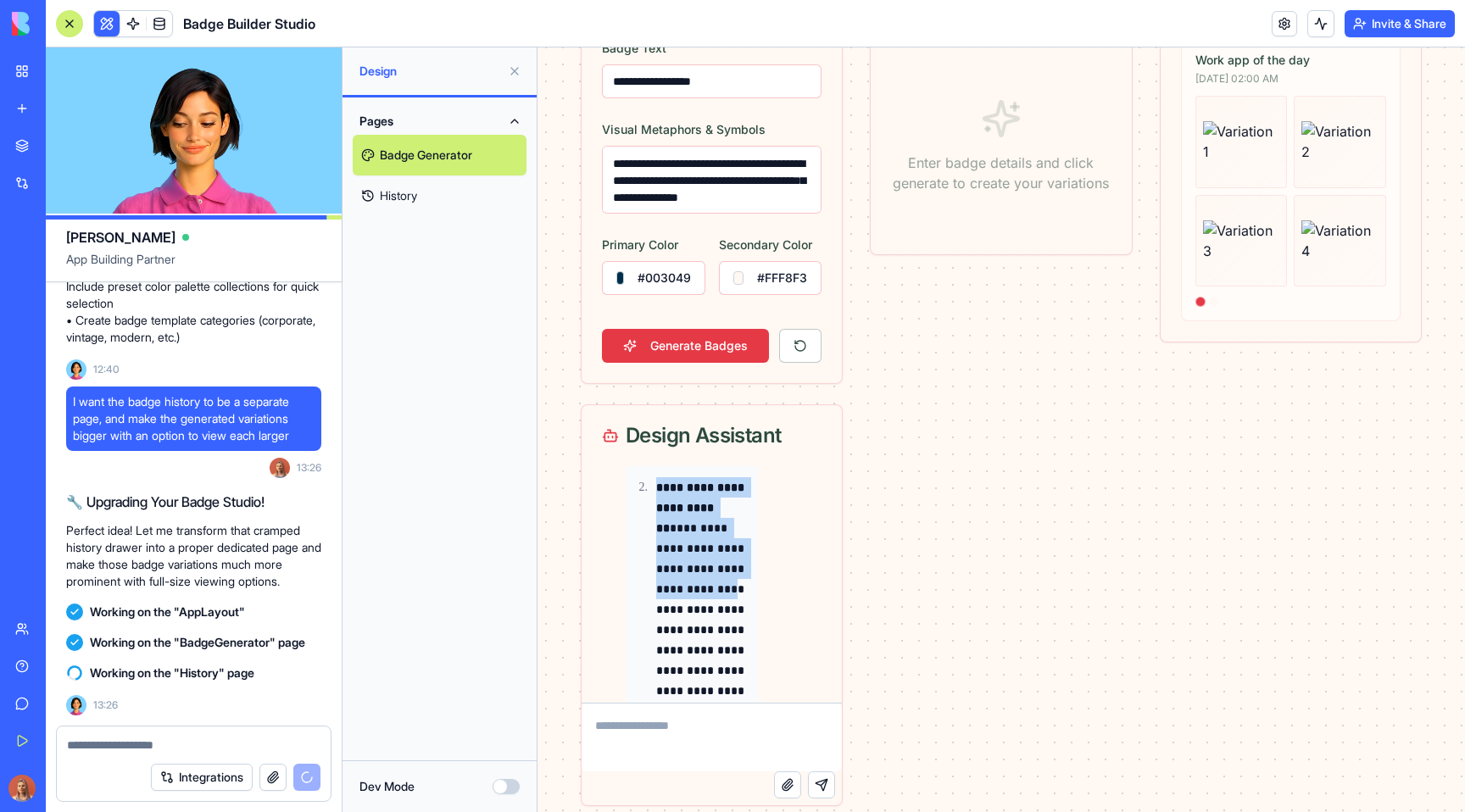
click at [732, 523] on p "**********" at bounding box center [704, 660] width 95 height 366
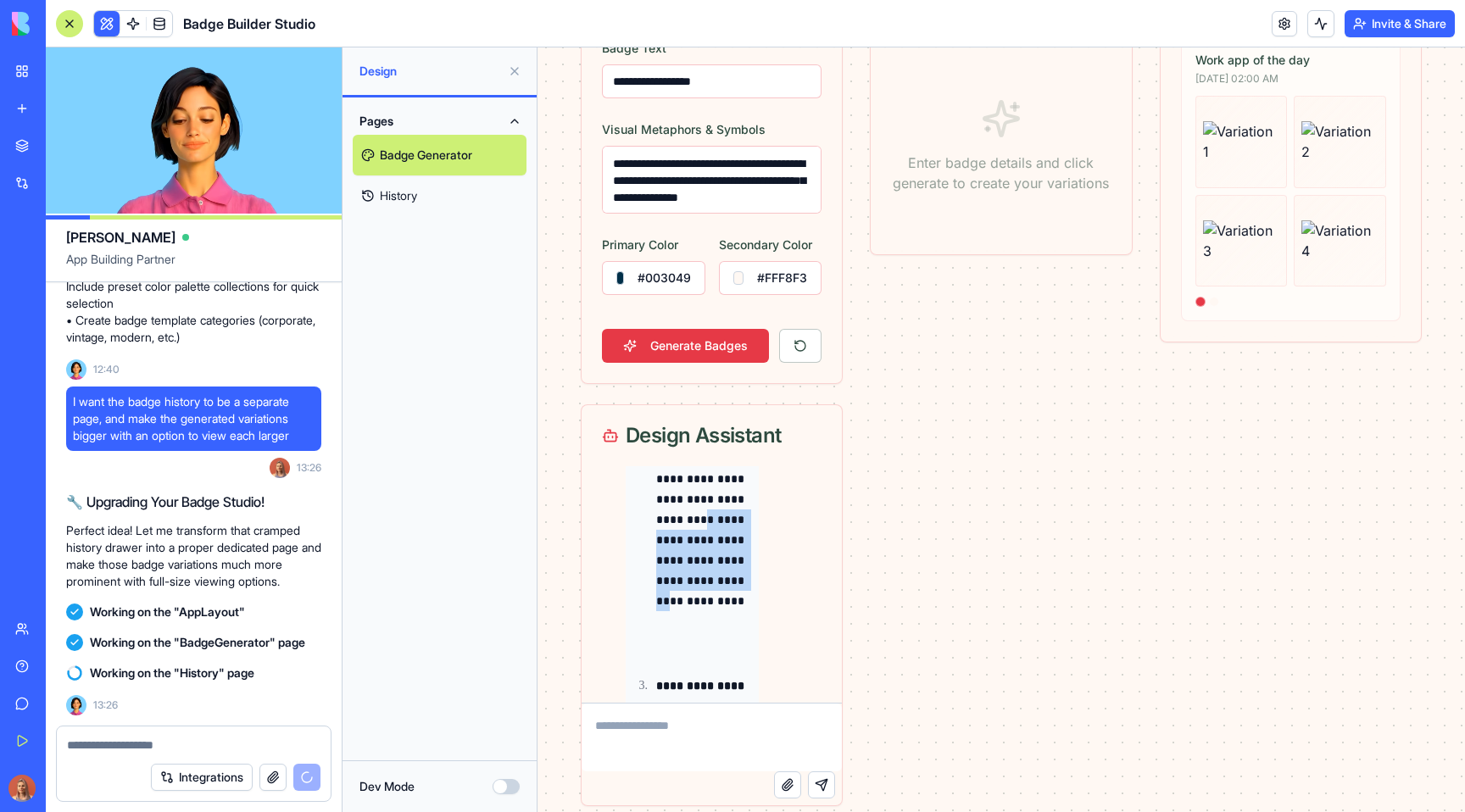
scroll to position [1357, 0]
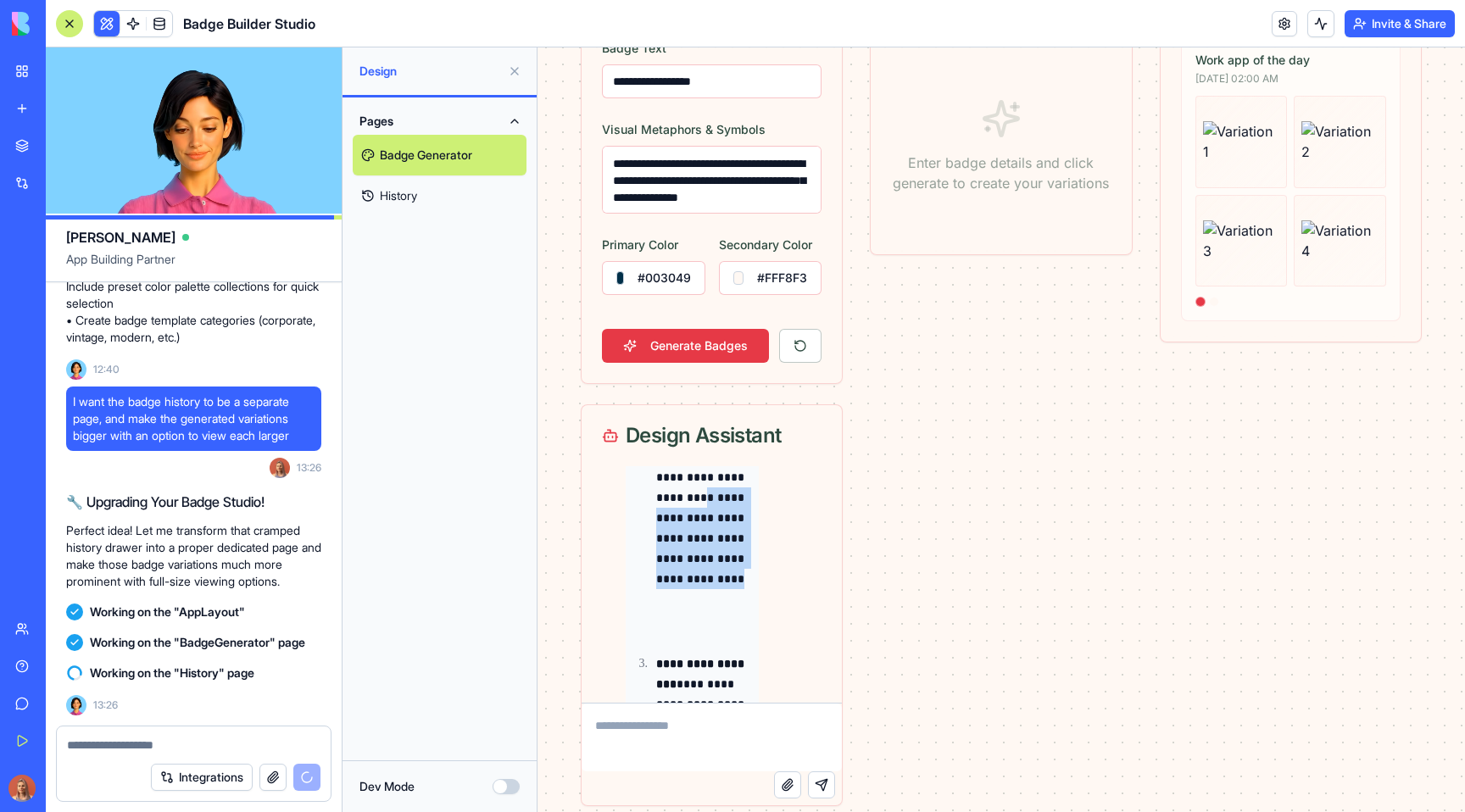
drag, startPoint x: 699, startPoint y: 584, endPoint x: 725, endPoint y: 632, distance: 54.6
click at [725, 632] on p "**********" at bounding box center [704, 466] width 95 height 366
copy p "**********"
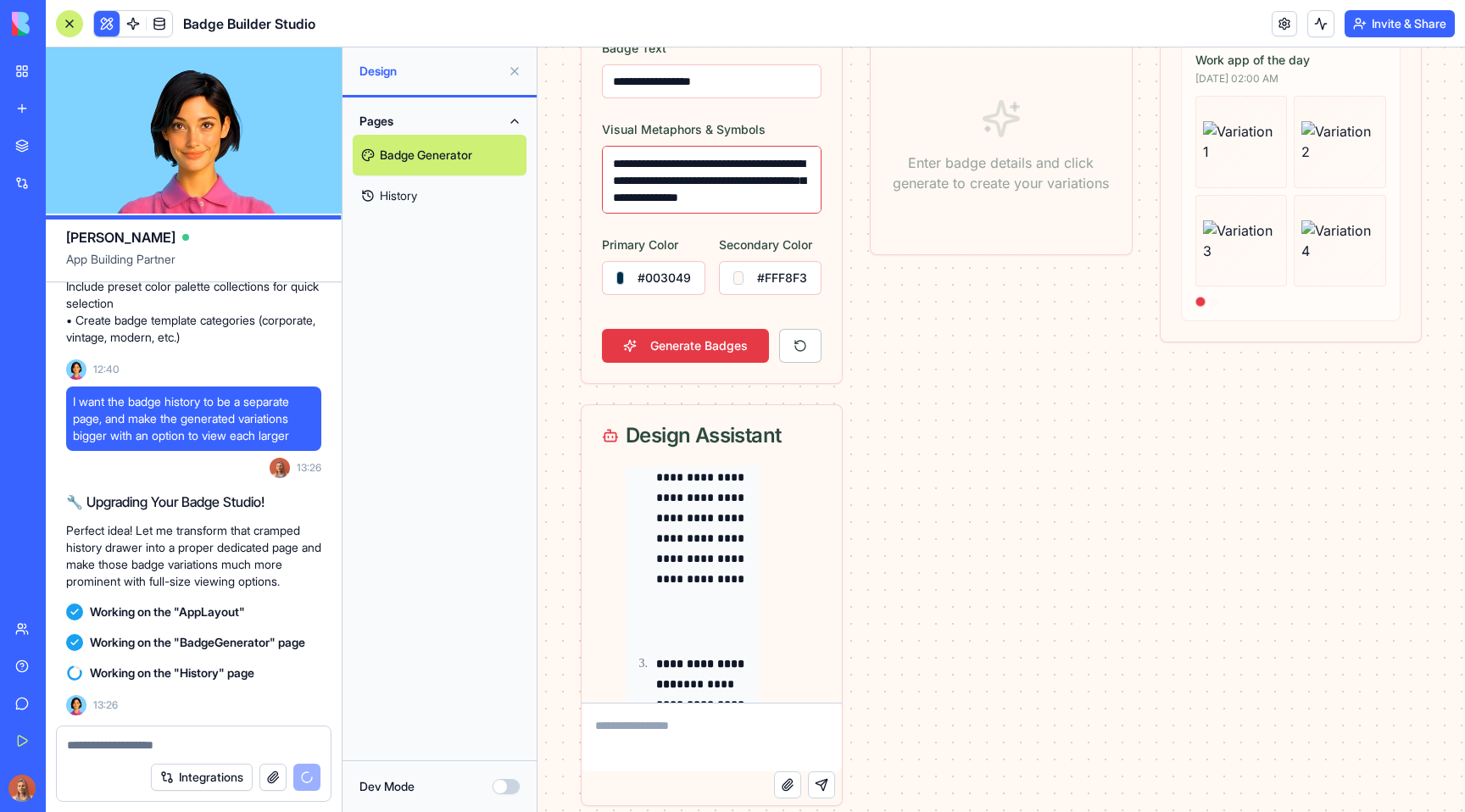
click at [606, 156] on textarea "**********" at bounding box center [711, 179] width 220 height 67
click at [699, 192] on textarea "**********" at bounding box center [711, 179] width 220 height 67
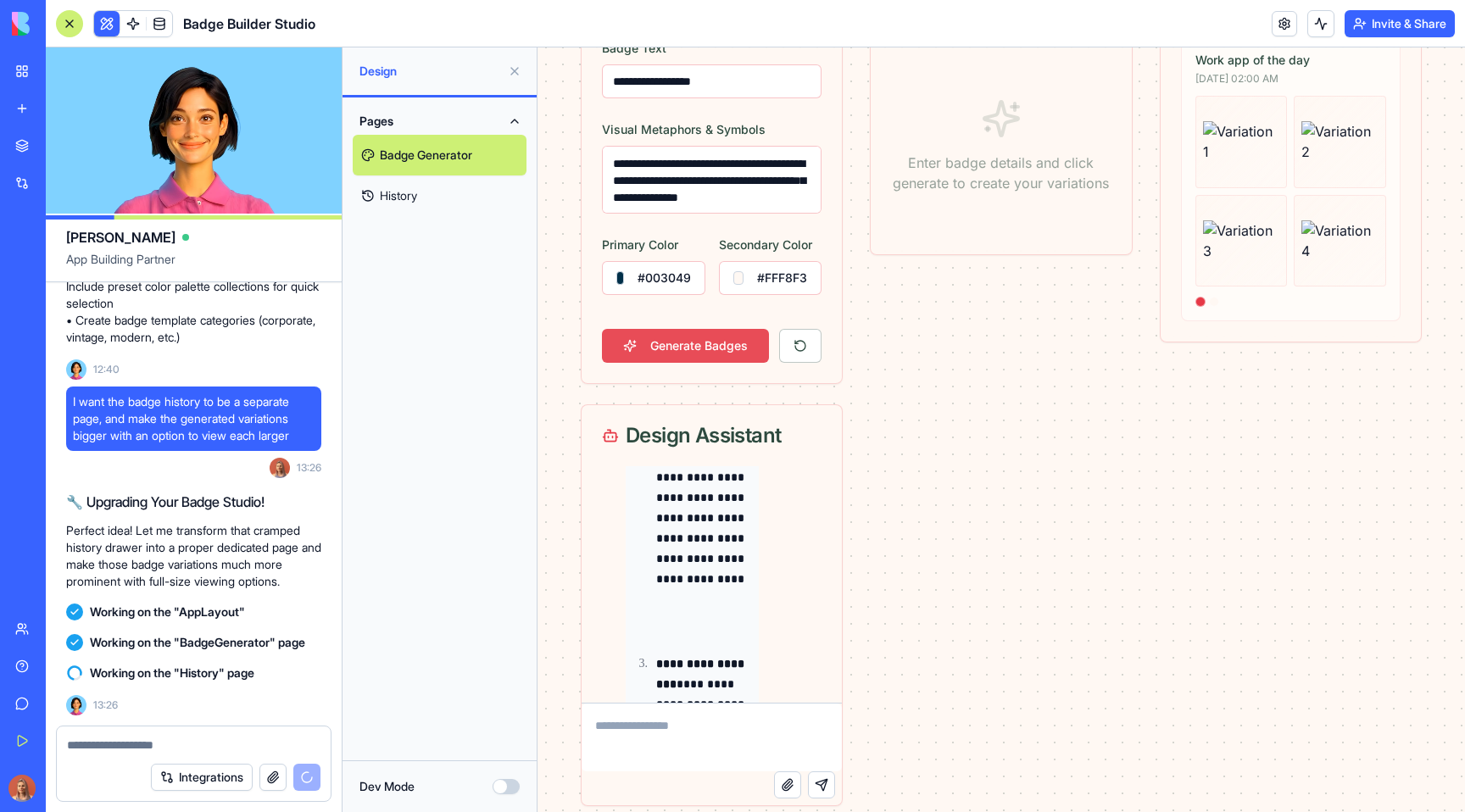
click at [701, 341] on button "Generate Badges" at bounding box center [685, 346] width 167 height 34
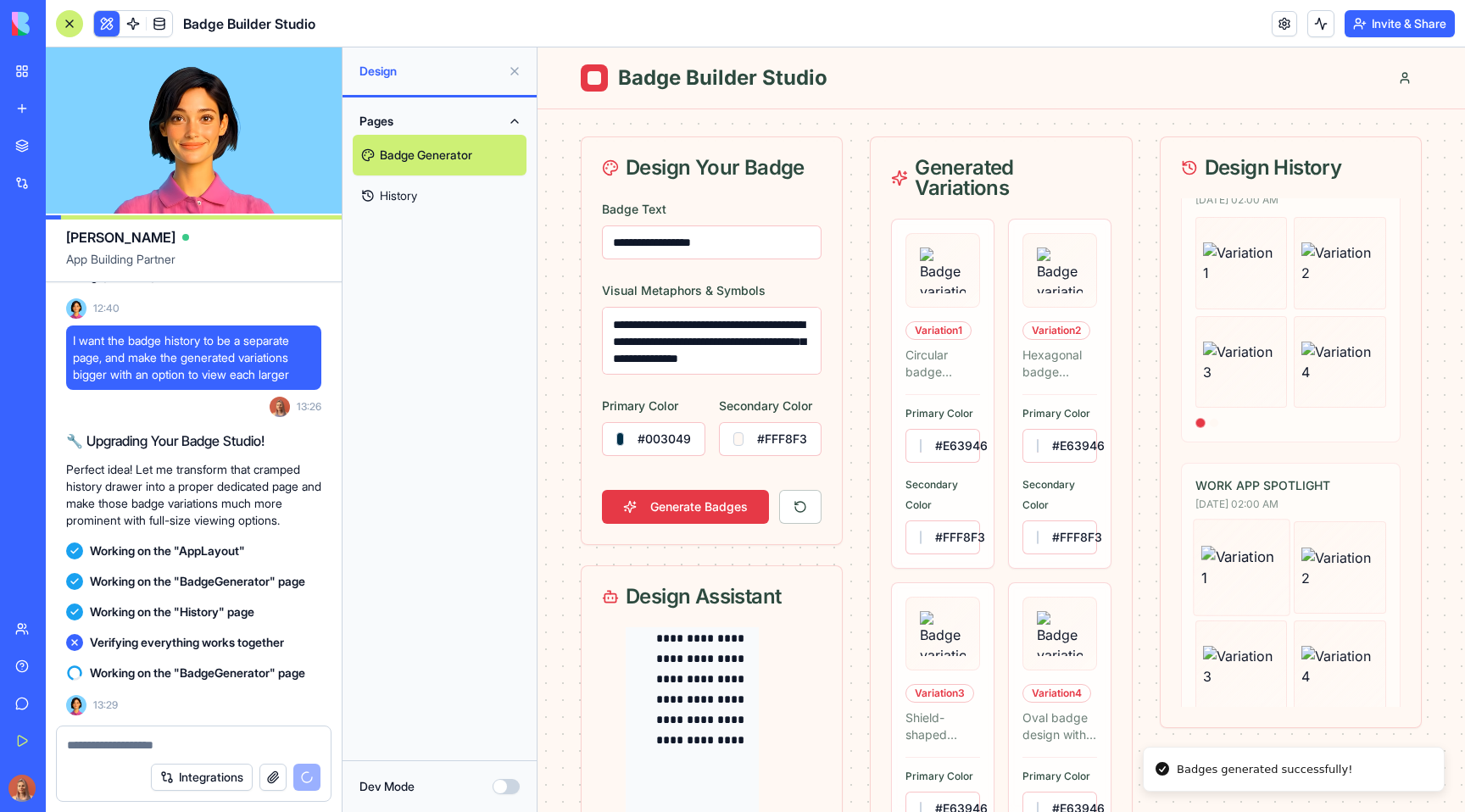
scroll to position [54, 0]
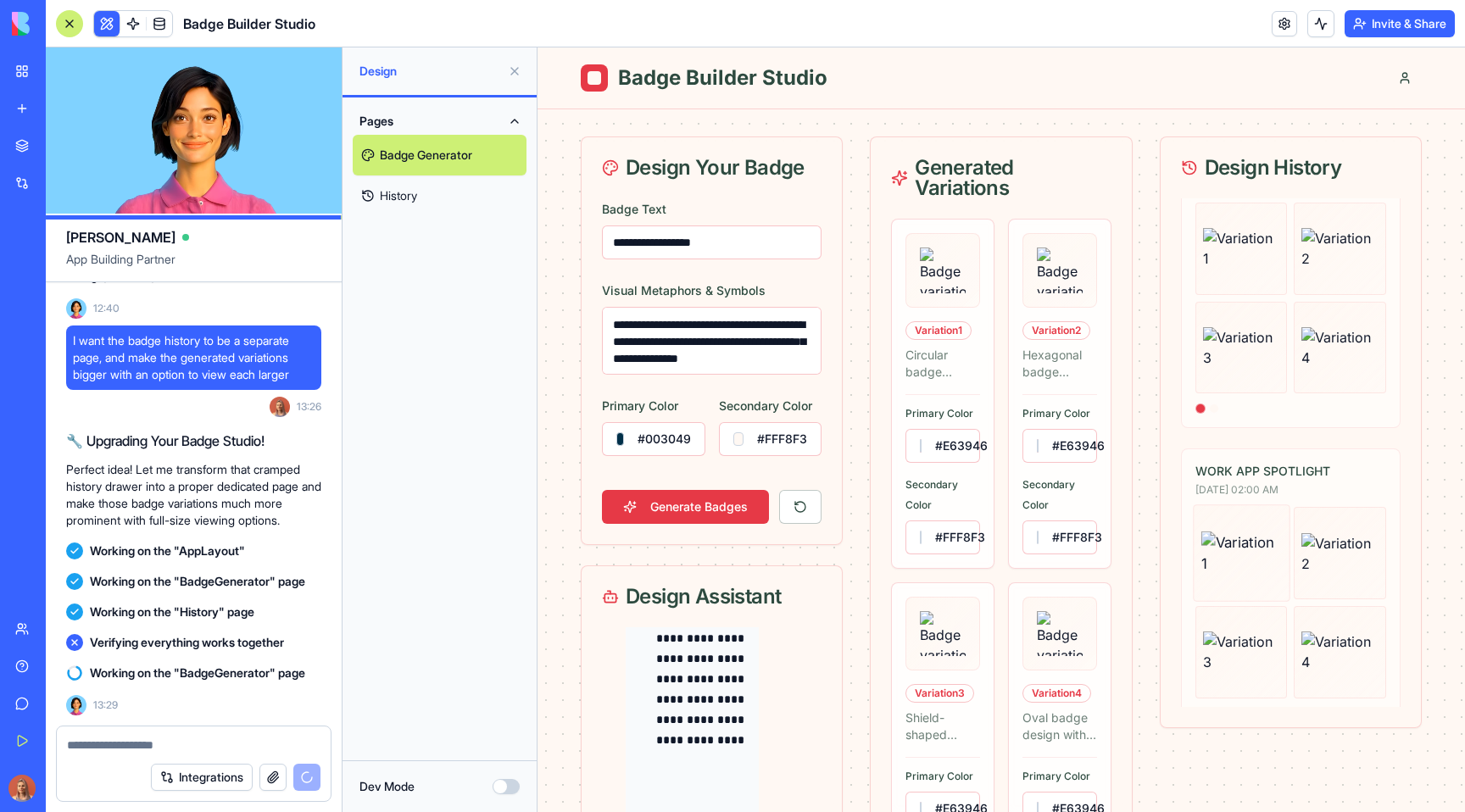
click at [1249, 546] on img at bounding box center [1240, 552] width 81 height 42
click at [1315, 543] on img at bounding box center [1340, 552] width 81 height 42
click at [454, 193] on link "History" at bounding box center [439, 195] width 174 height 40
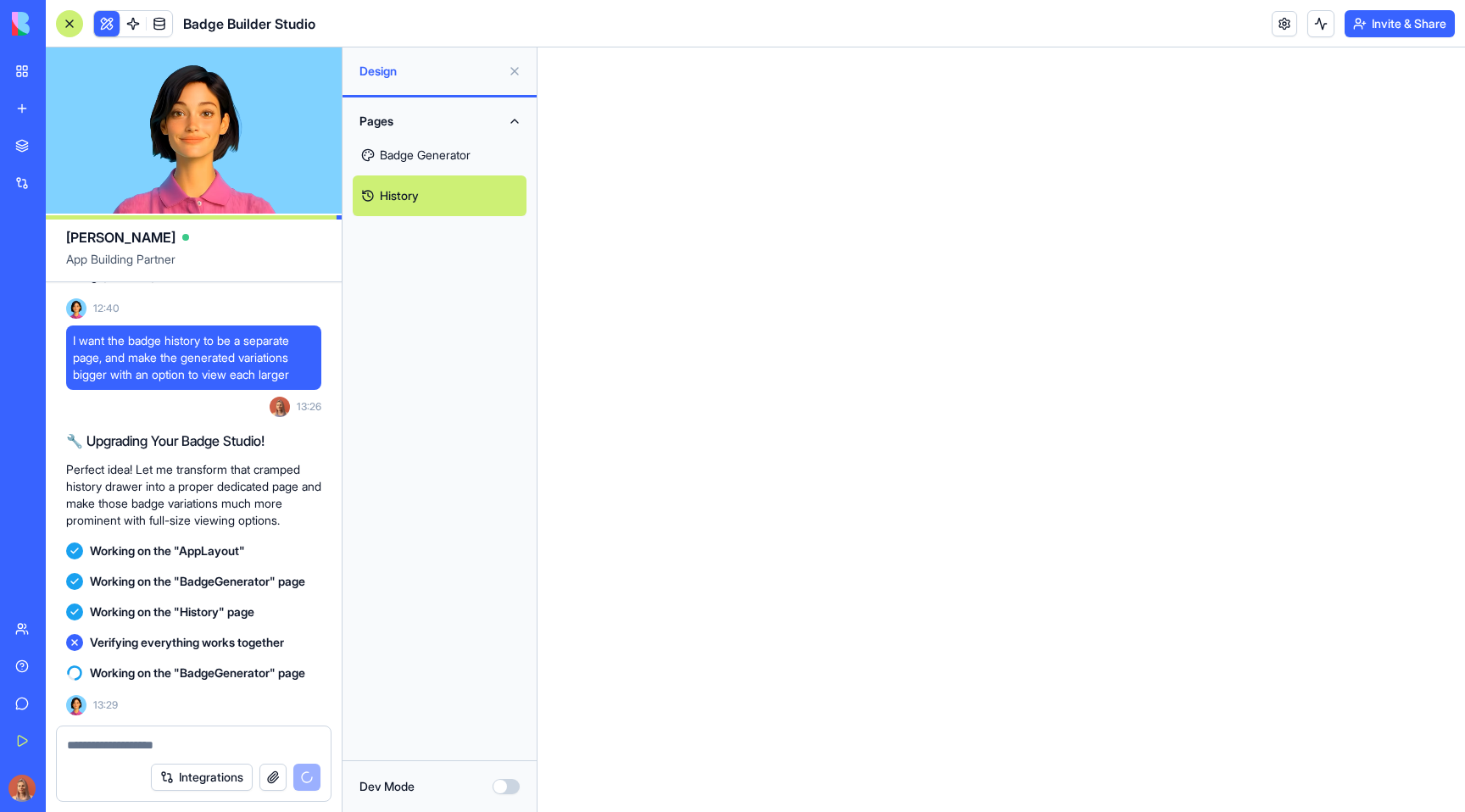
click at [396, 160] on link "Badge Generator" at bounding box center [439, 155] width 174 height 40
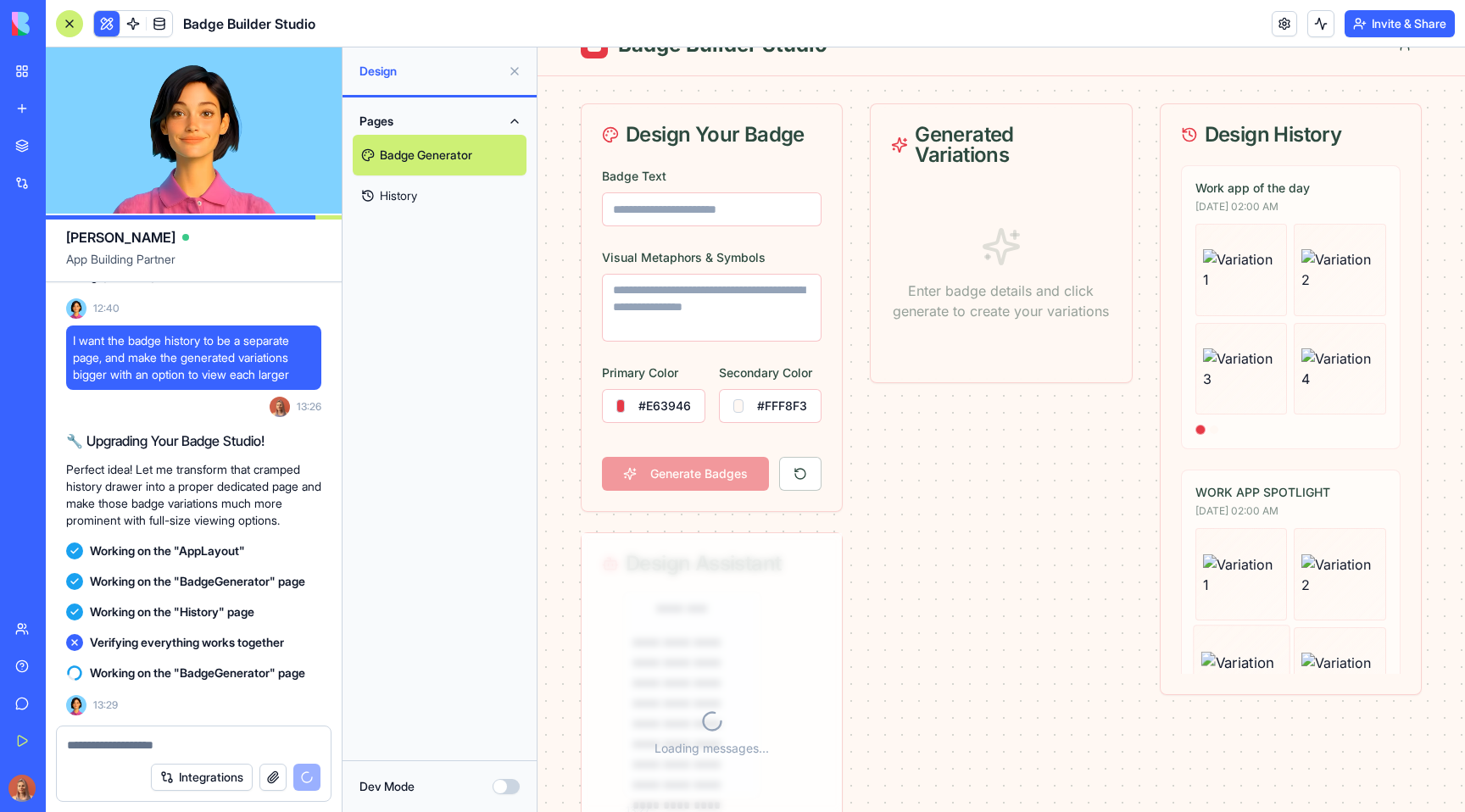
scroll to position [4455, 0]
click at [1231, 652] on img at bounding box center [1240, 673] width 81 height 42
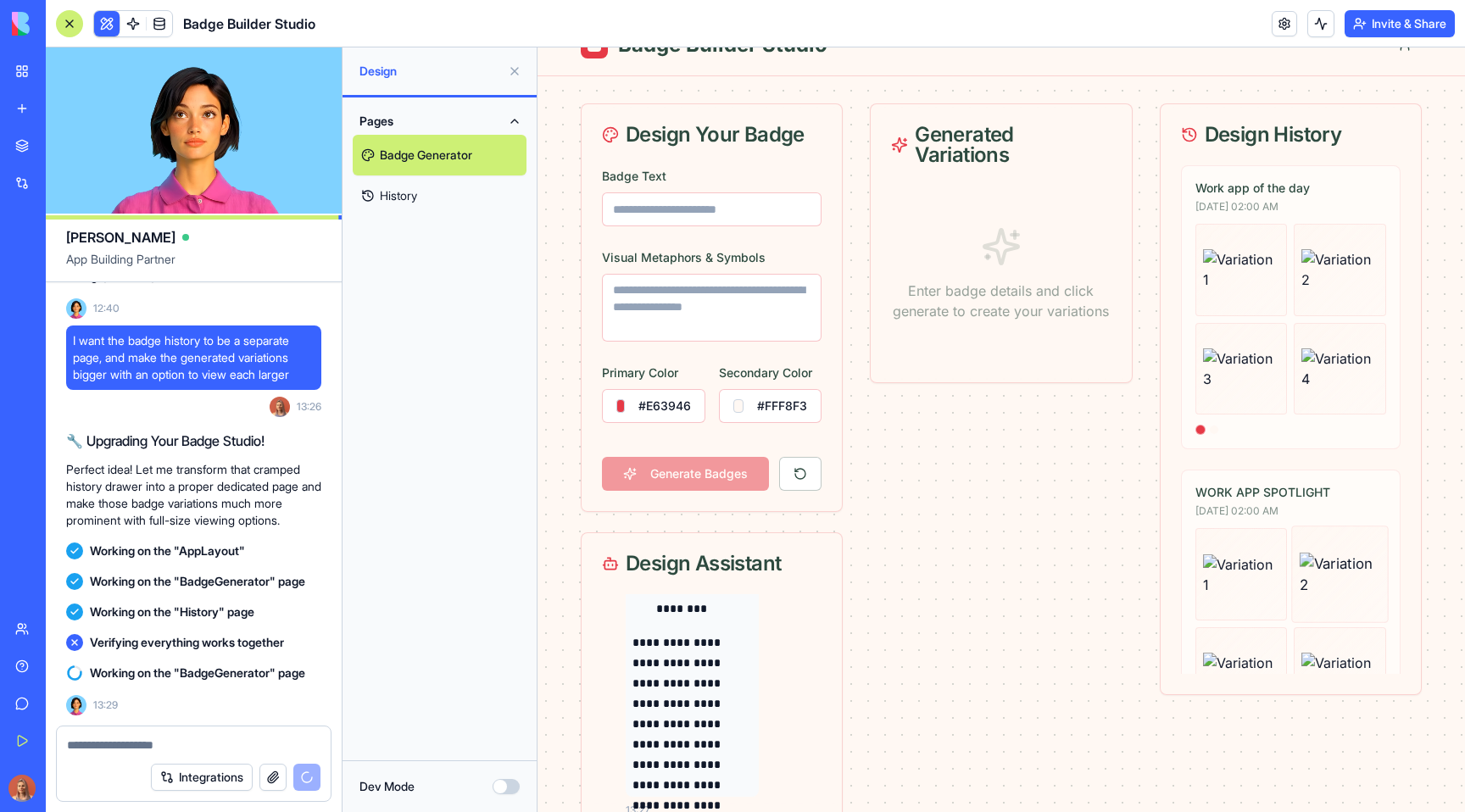
click at [1349, 570] on img at bounding box center [1340, 573] width 81 height 42
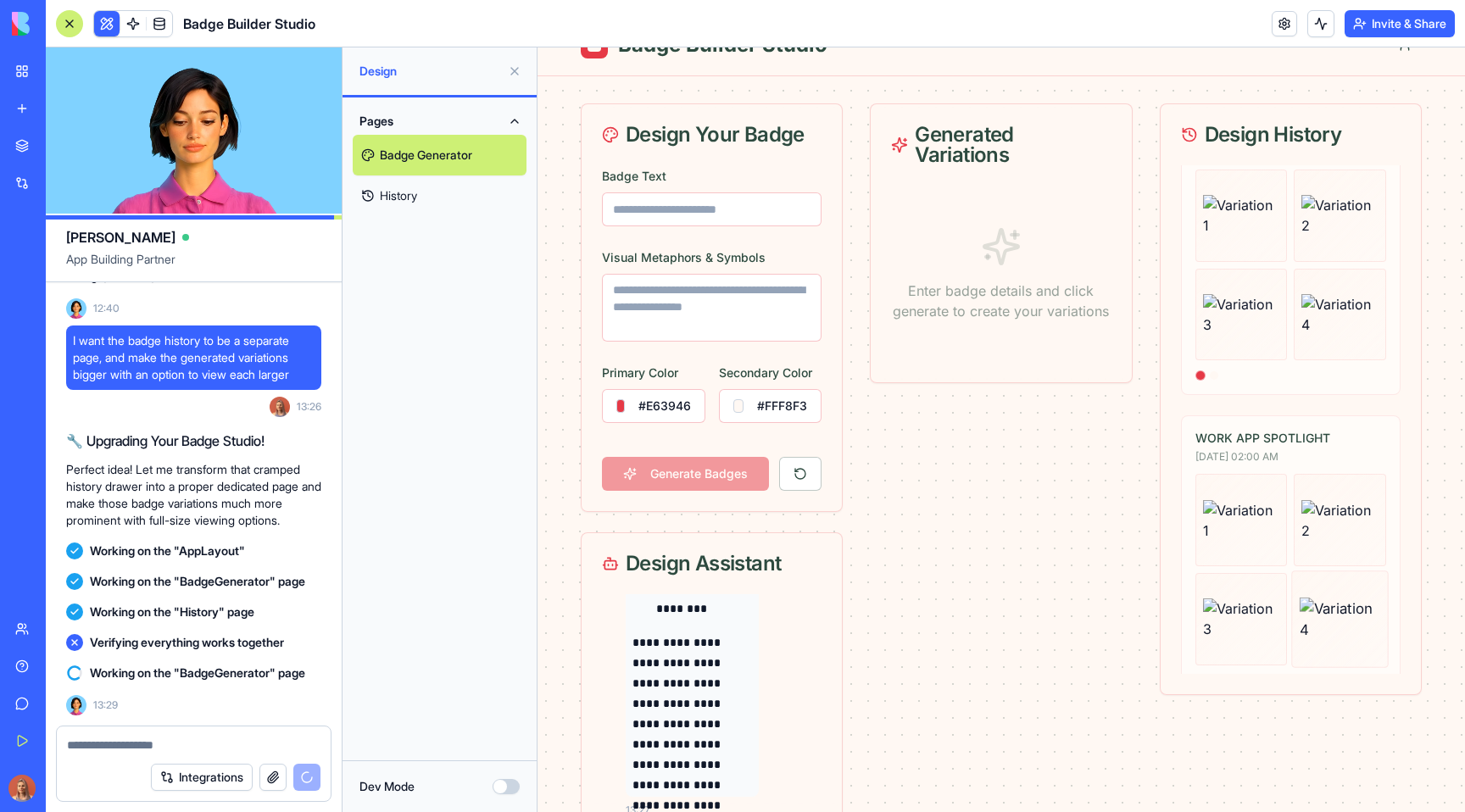
click at [1322, 598] on img at bounding box center [1340, 619] width 81 height 42
click at [1326, 612] on img at bounding box center [1340, 619] width 81 height 42
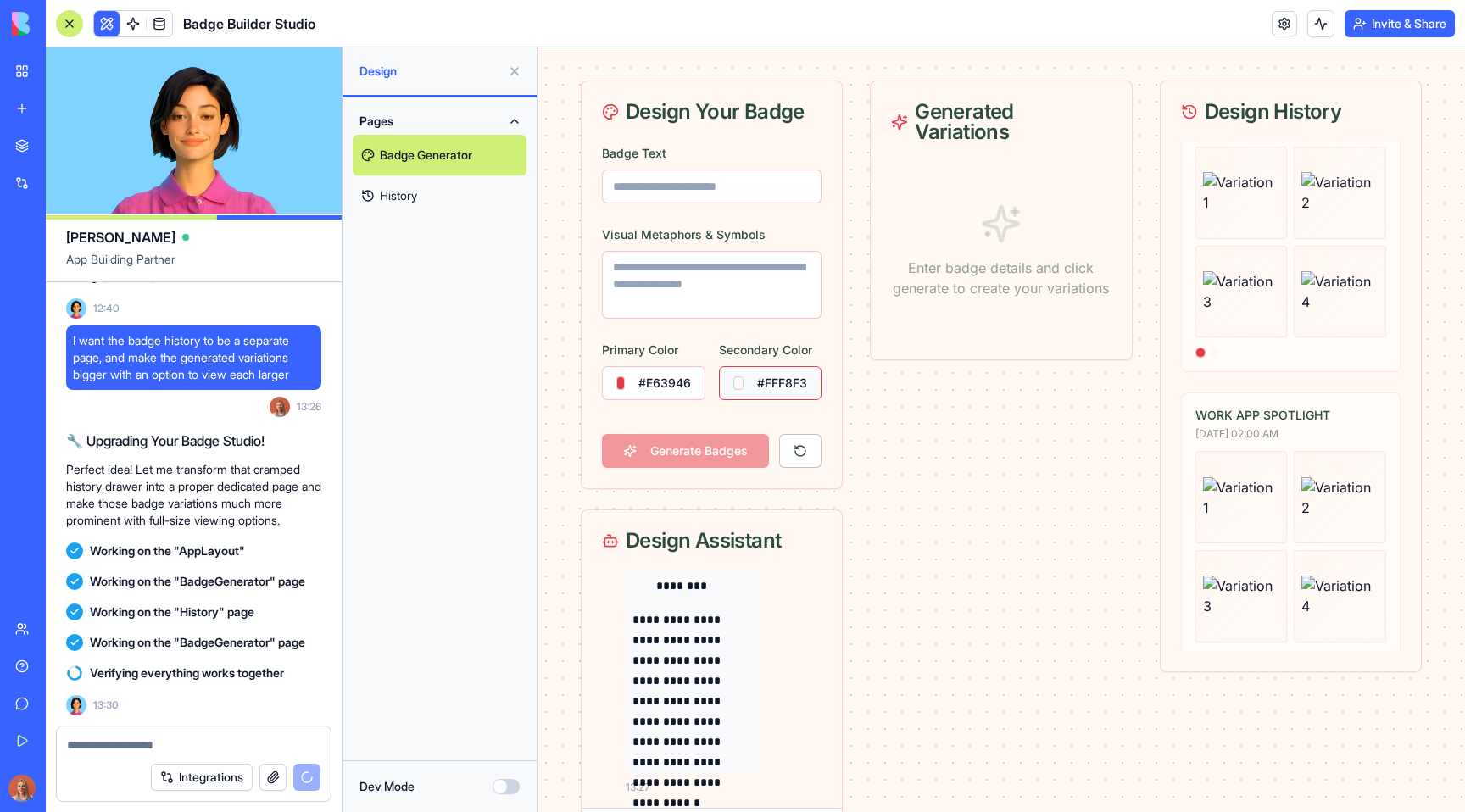
scroll to position [69, 0]
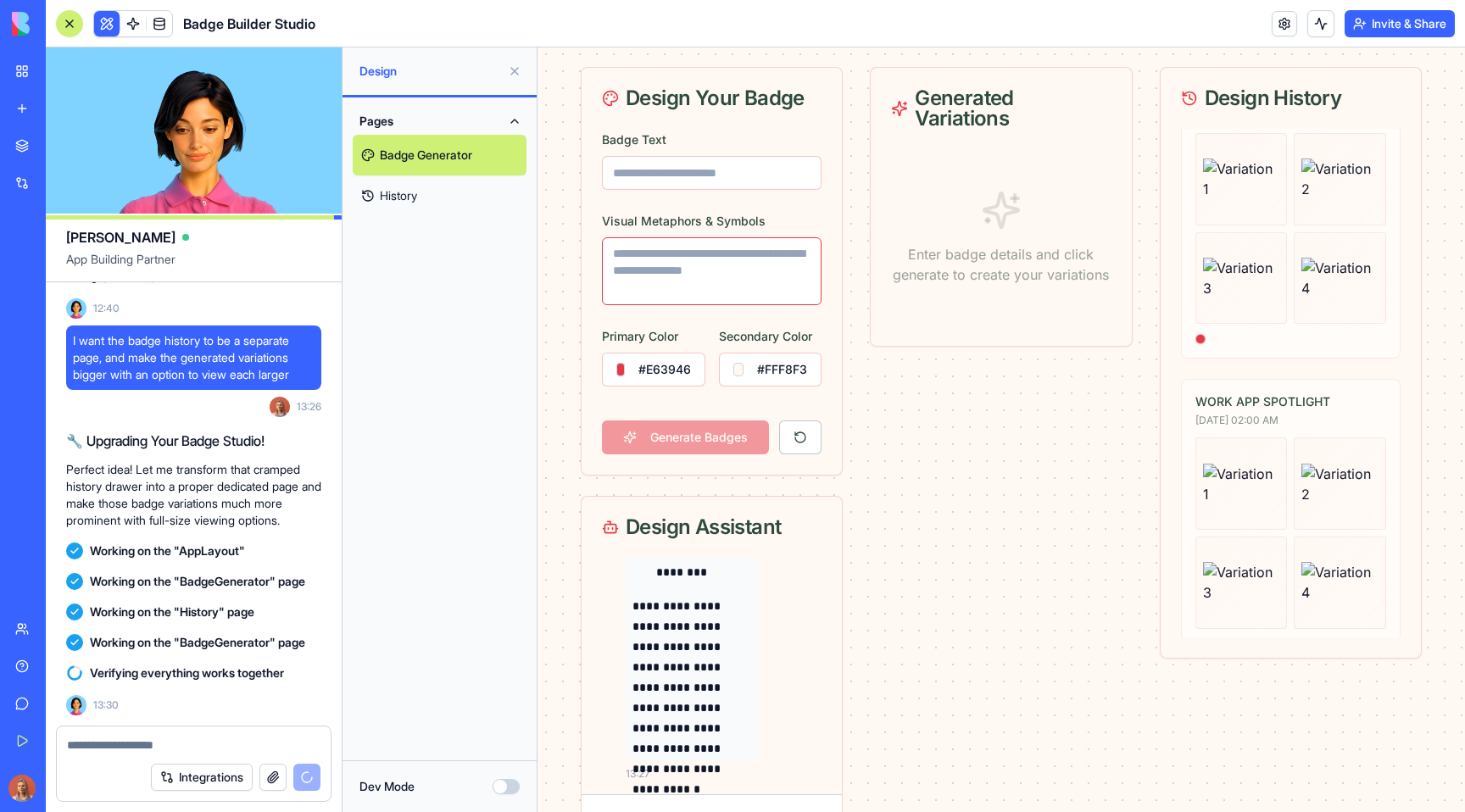
click at [659, 262] on textarea "Visual Metaphors & Symbols" at bounding box center [711, 270] width 220 height 67
type textarea "**********"
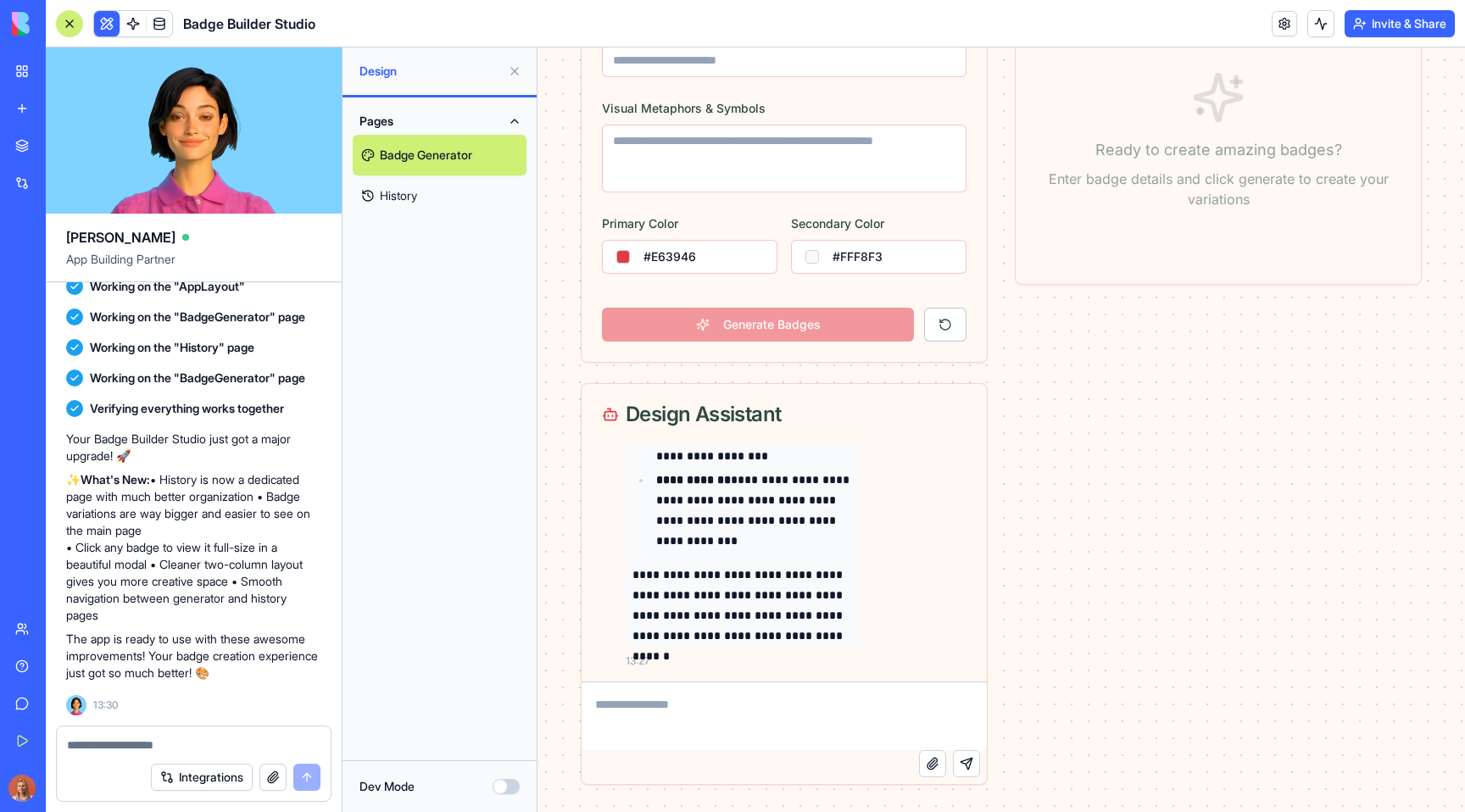
scroll to position [0, 0]
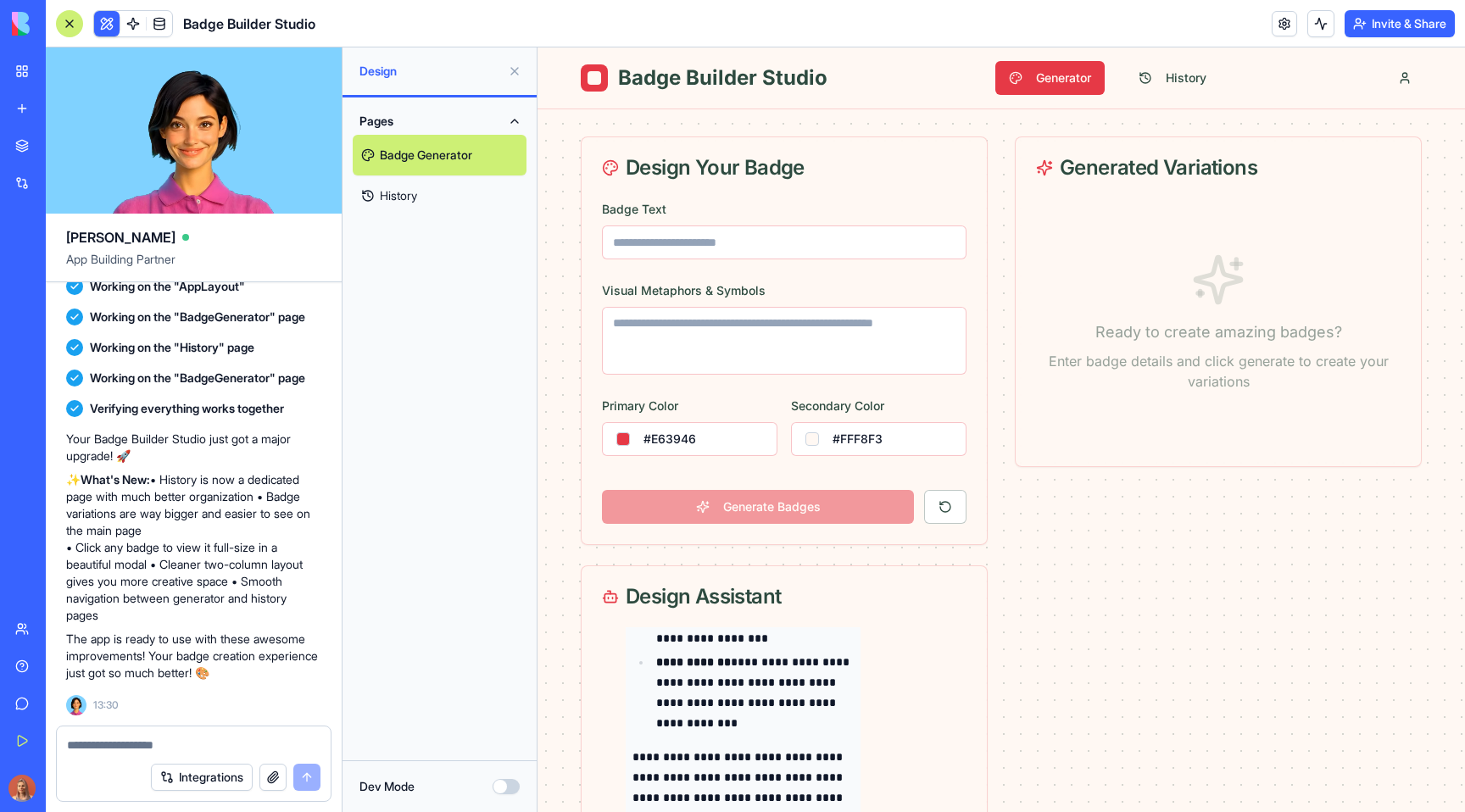
click at [118, 738] on textarea at bounding box center [194, 745] width 254 height 17
click at [730, 174] on div "Design Your Badge" at bounding box center [784, 167] width 364 height 20
copy div "Design Your Badge"
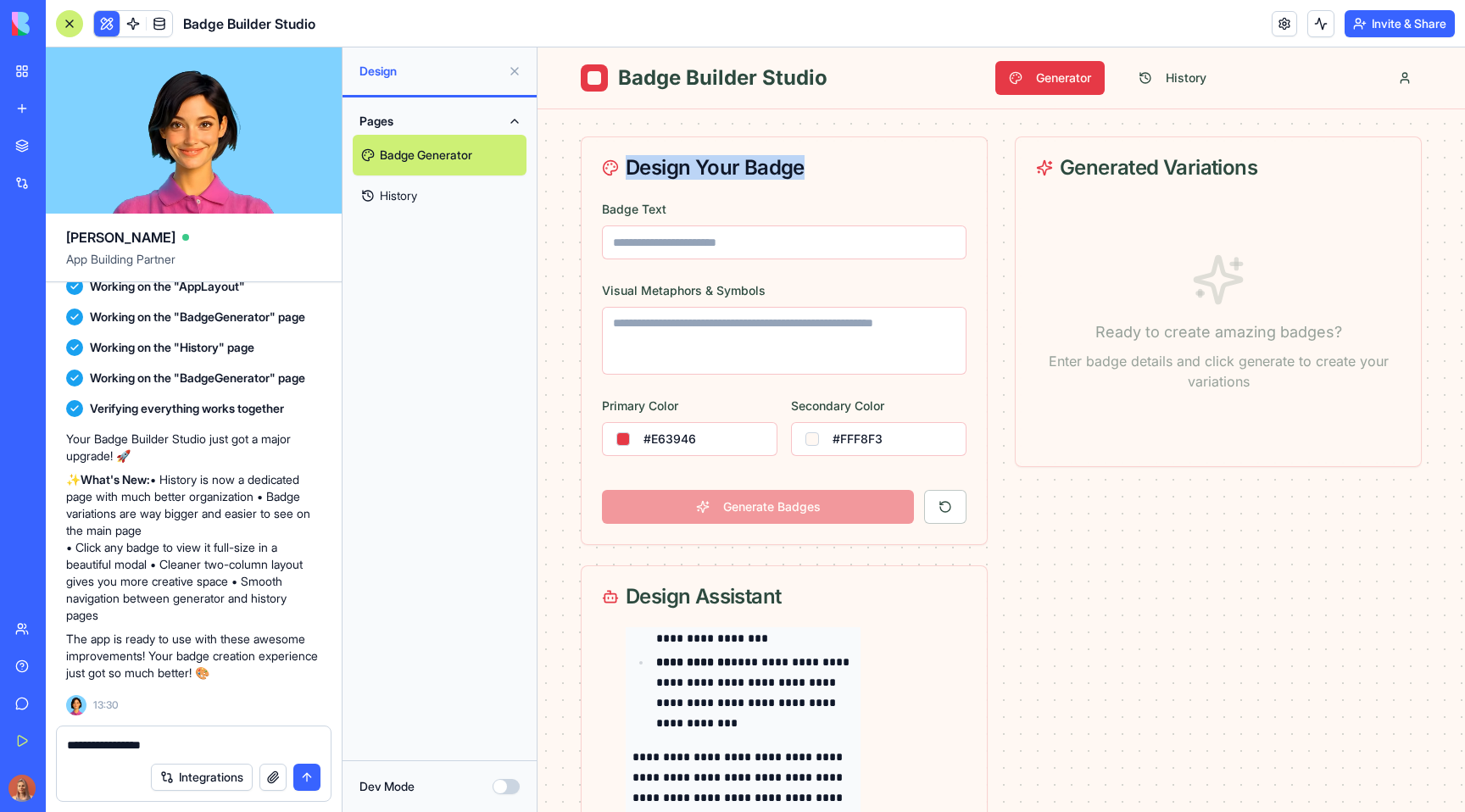
click at [175, 740] on textarea "**********" at bounding box center [194, 745] width 254 height 17
paste textarea "**********"
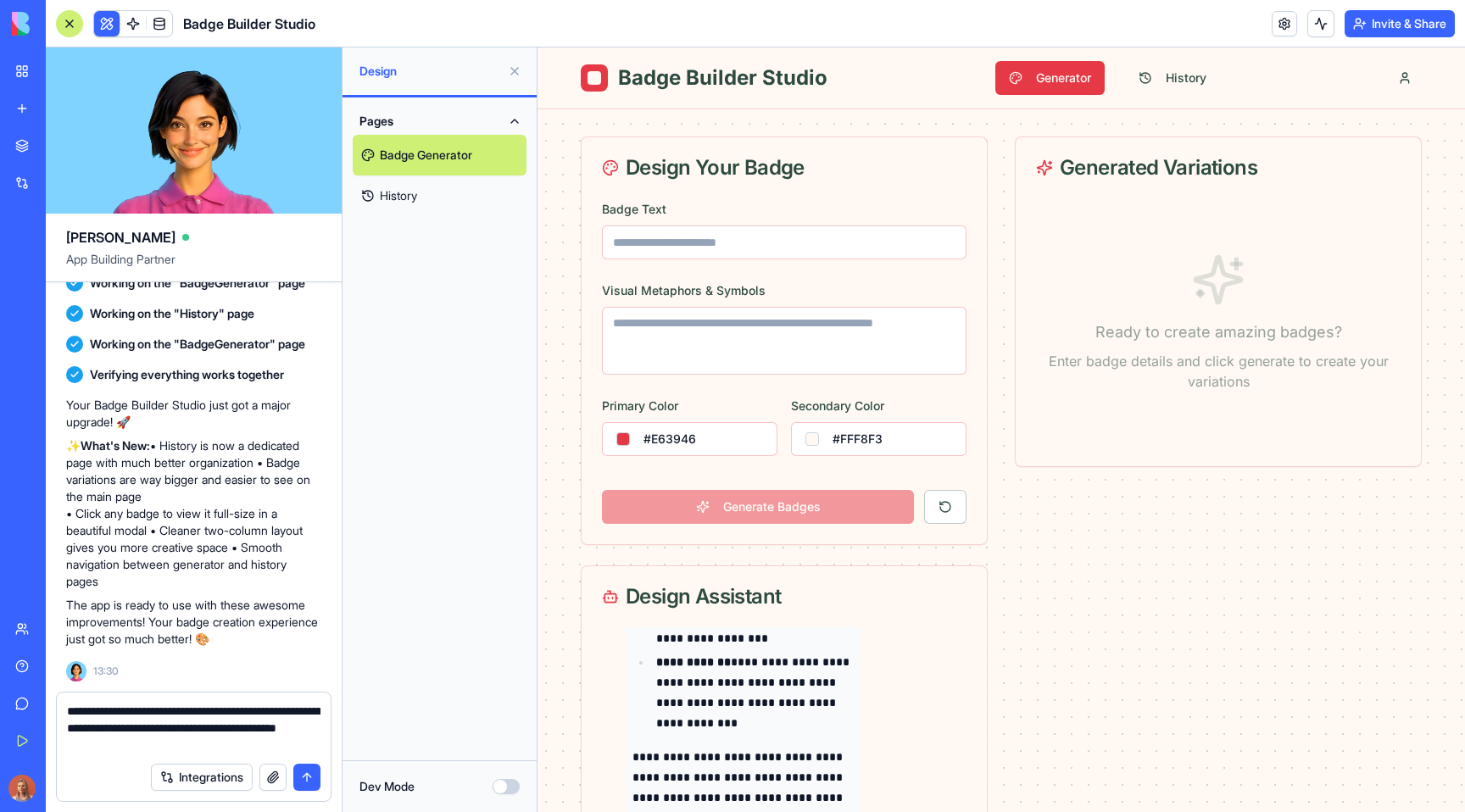
click at [1124, 178] on div "Generated Variations" at bounding box center [1217, 167] width 364 height 20
copy div "Generated"
click at [167, 746] on textarea "**********" at bounding box center [194, 728] width 254 height 51
click at [165, 746] on textarea "**********" at bounding box center [194, 728] width 254 height 51
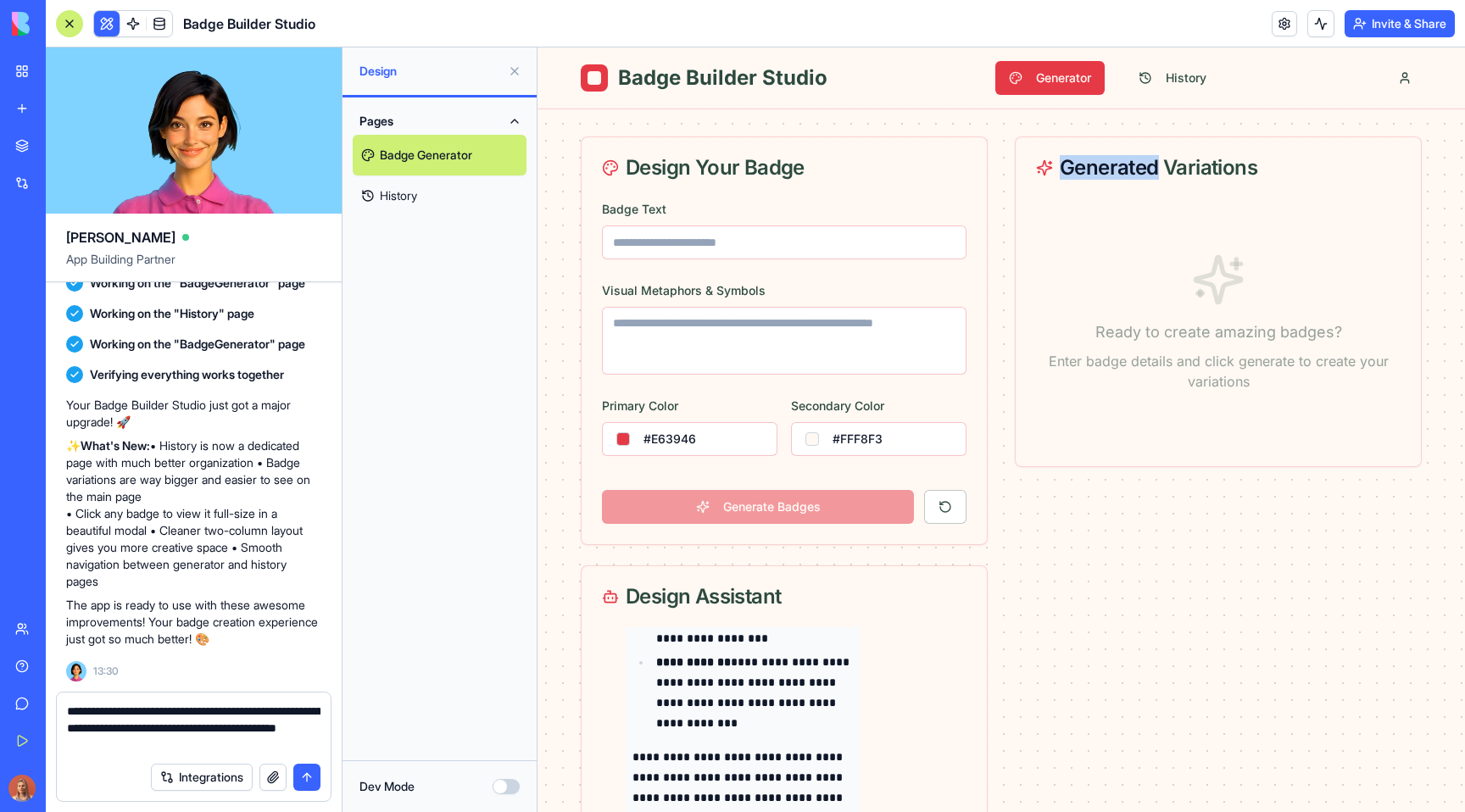
click at [165, 746] on textarea "**********" at bounding box center [194, 728] width 254 height 51
paste textarea "**"
click at [1215, 172] on div "Generated Variations" at bounding box center [1217, 167] width 364 height 20
copy div "Variations"
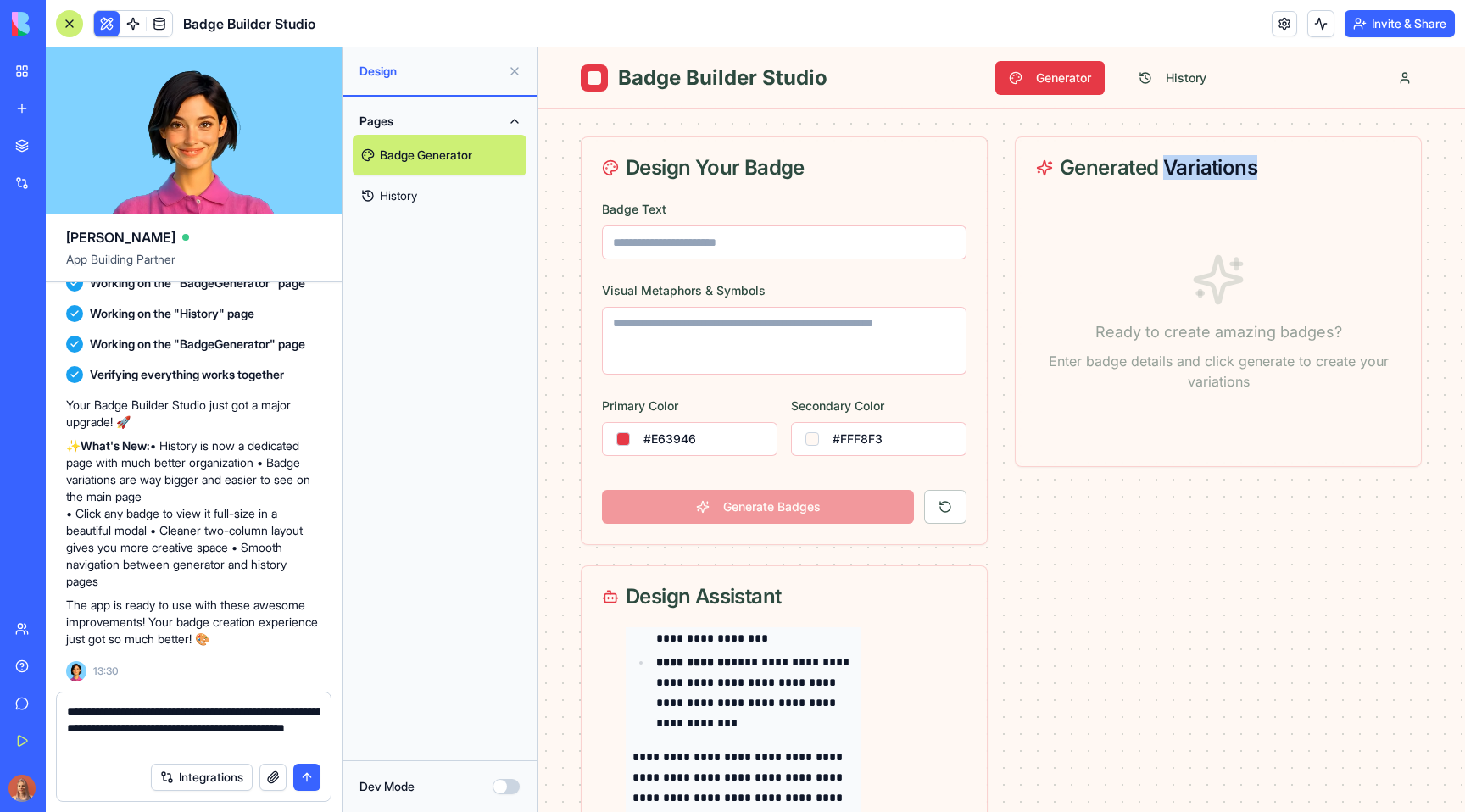
click at [263, 746] on textarea "**********" at bounding box center [194, 728] width 254 height 51
paste textarea "**********"
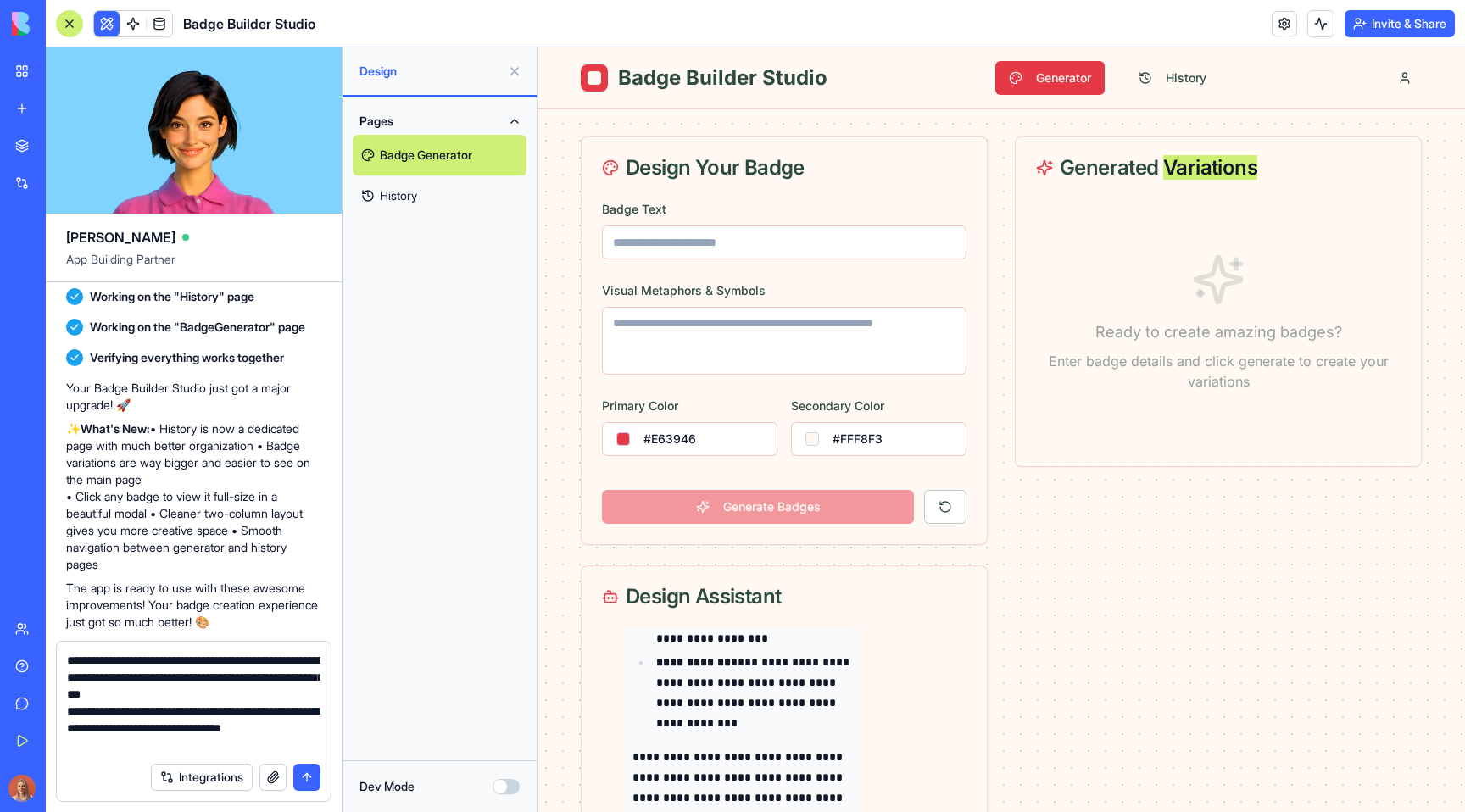
type textarea "**********"
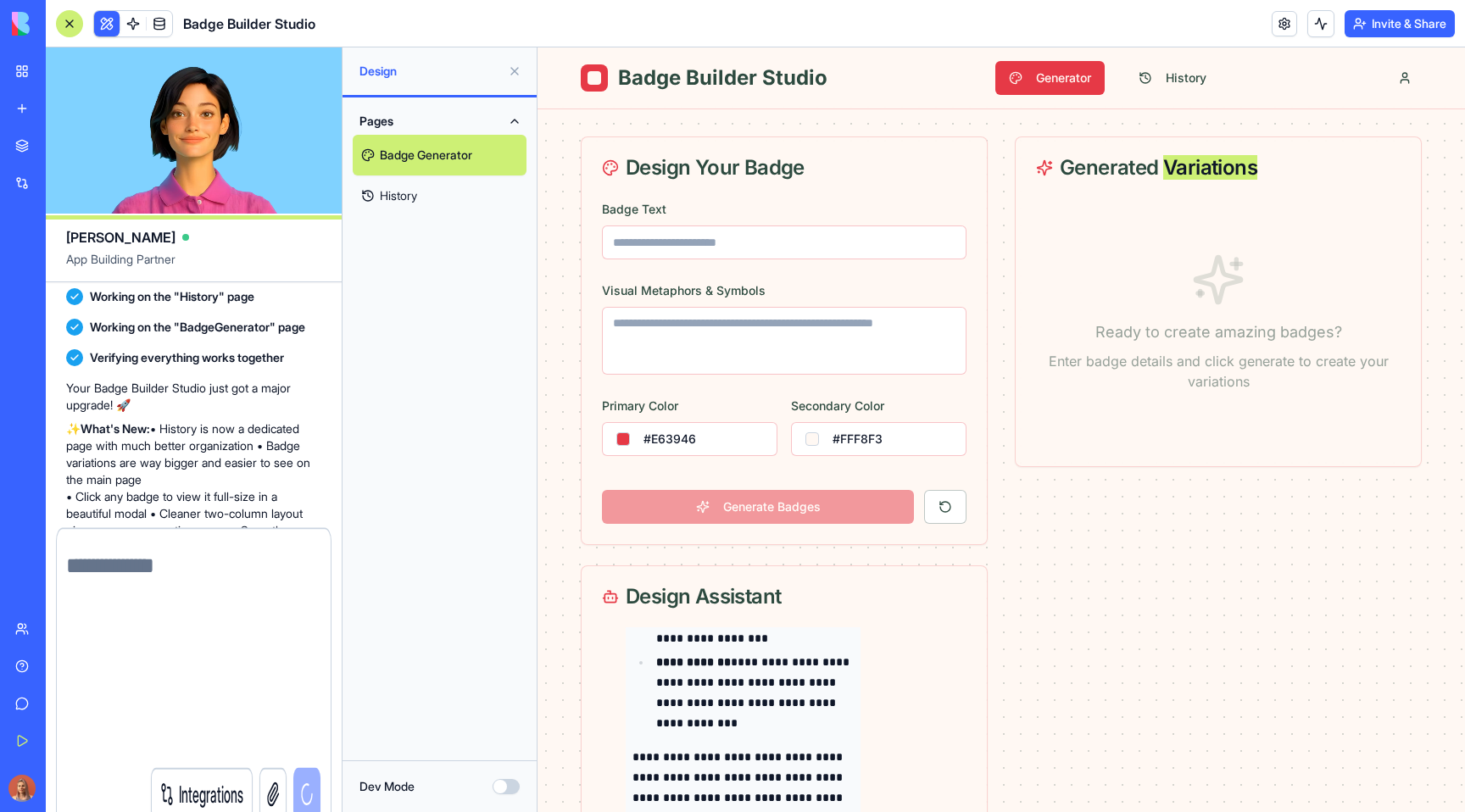
scroll to position [1587, 0]
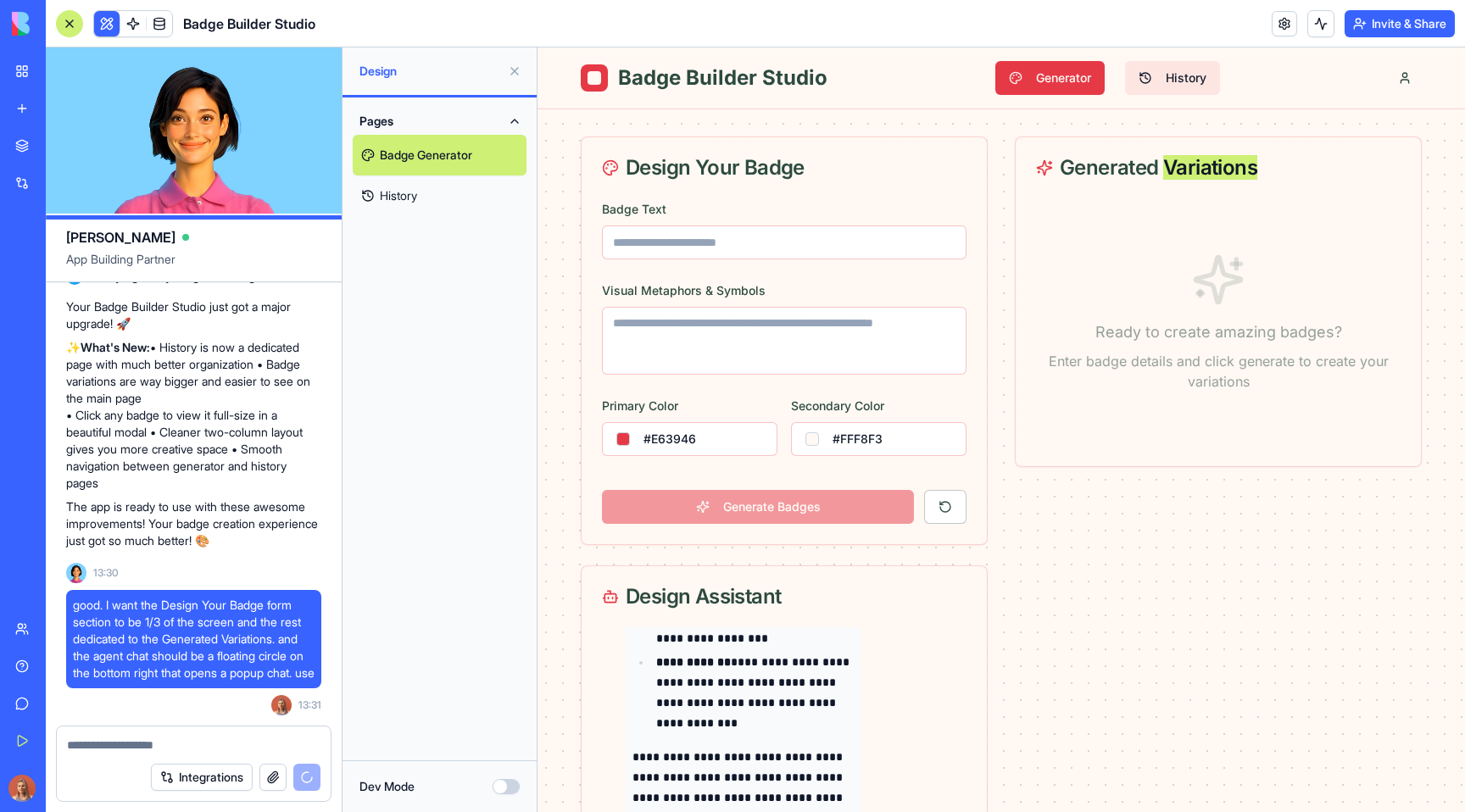
click at [1192, 74] on button "History" at bounding box center [1172, 78] width 95 height 34
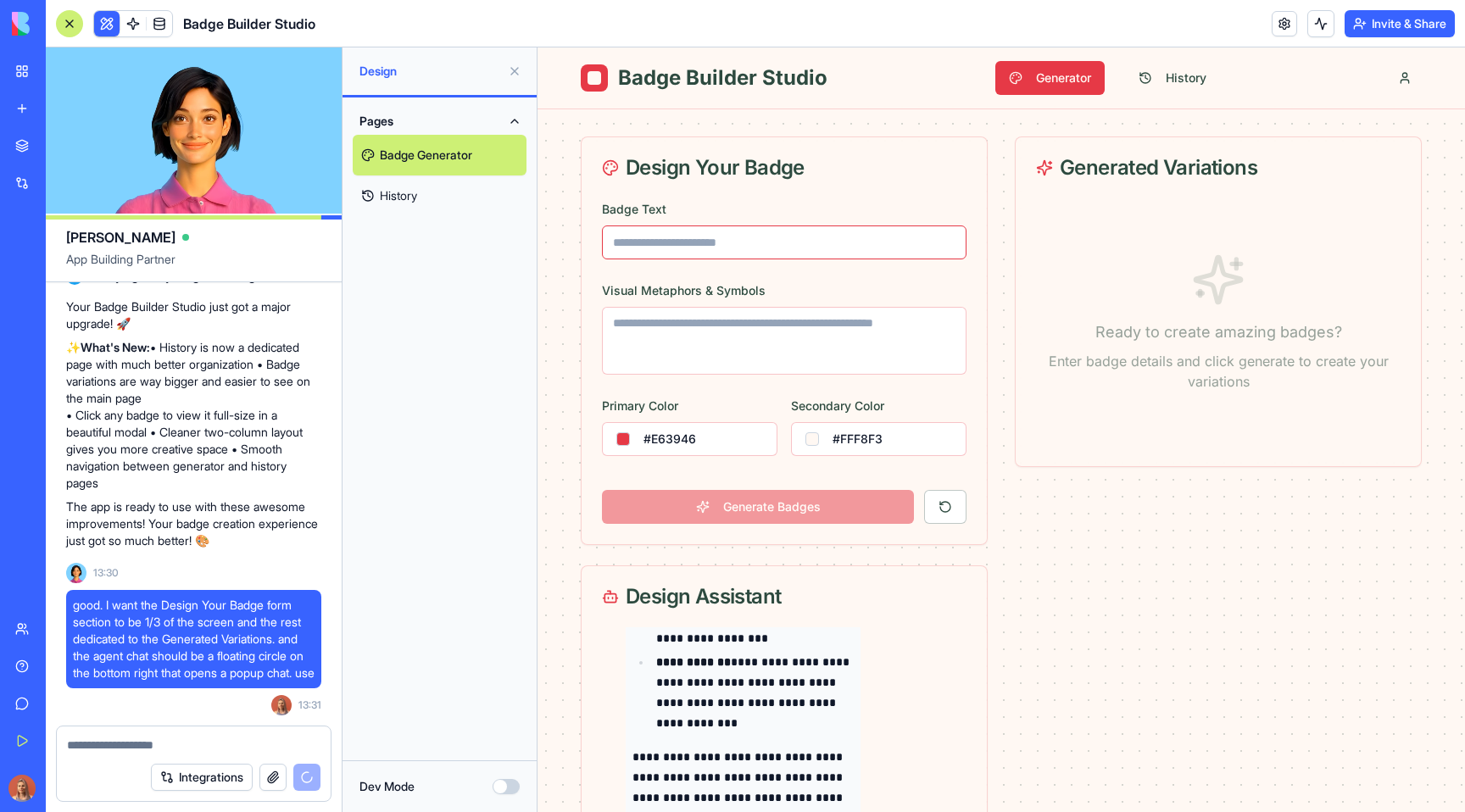
click at [740, 236] on input "Badge Text" at bounding box center [784, 242] width 364 height 34
click at [409, 200] on link "History" at bounding box center [439, 195] width 174 height 40
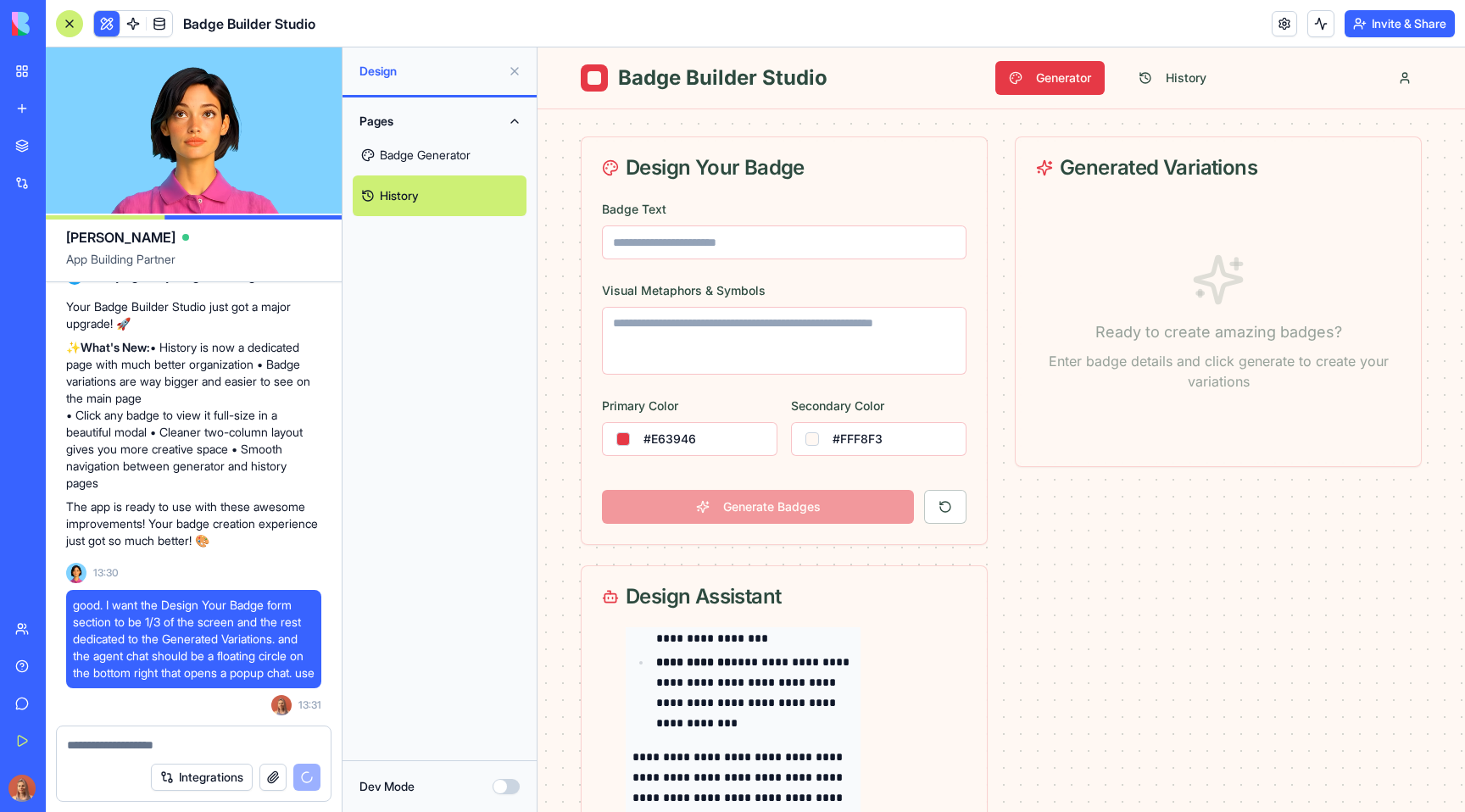
click at [452, 139] on link "Badge Generator" at bounding box center [439, 155] width 174 height 40
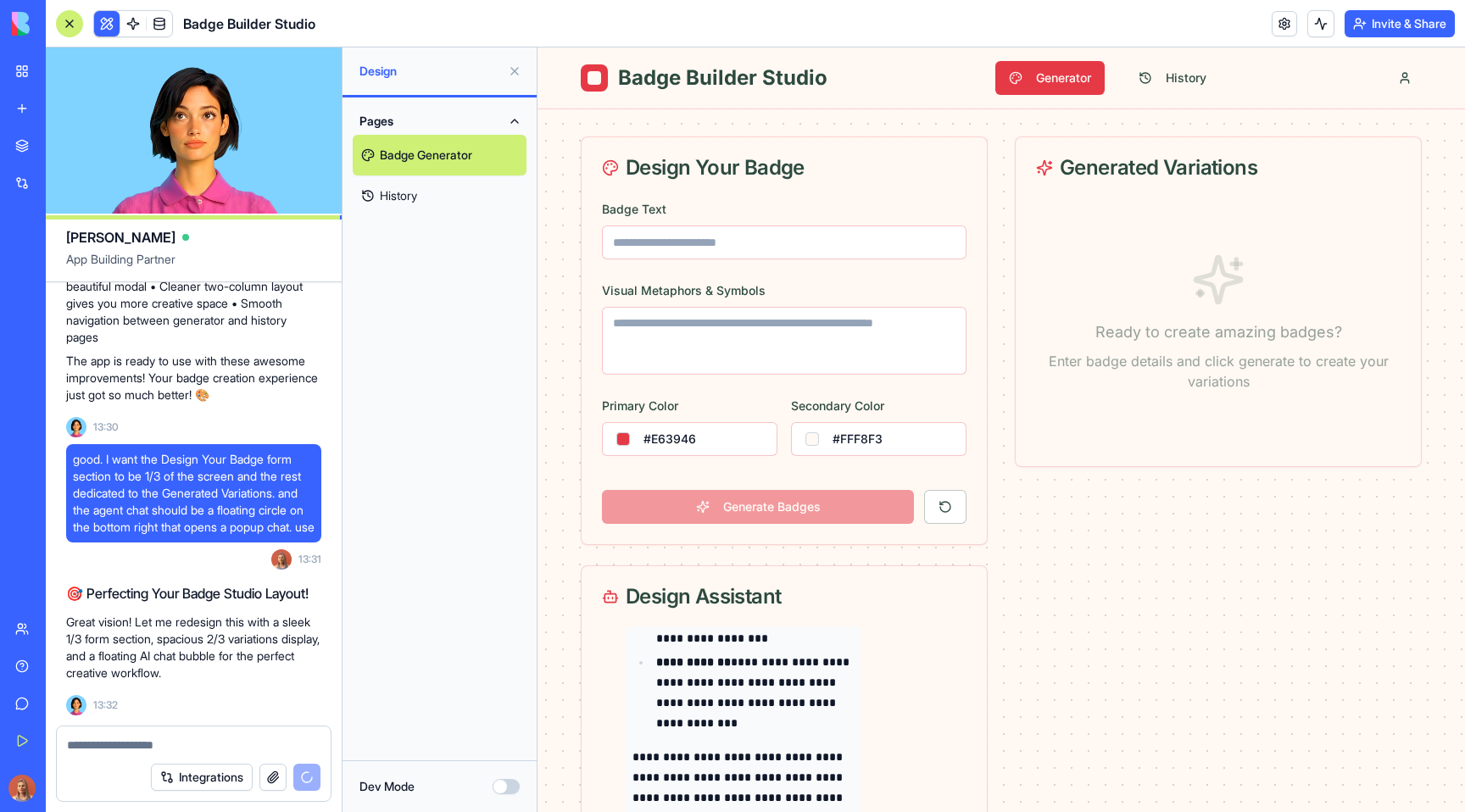
scroll to position [1763, 0]
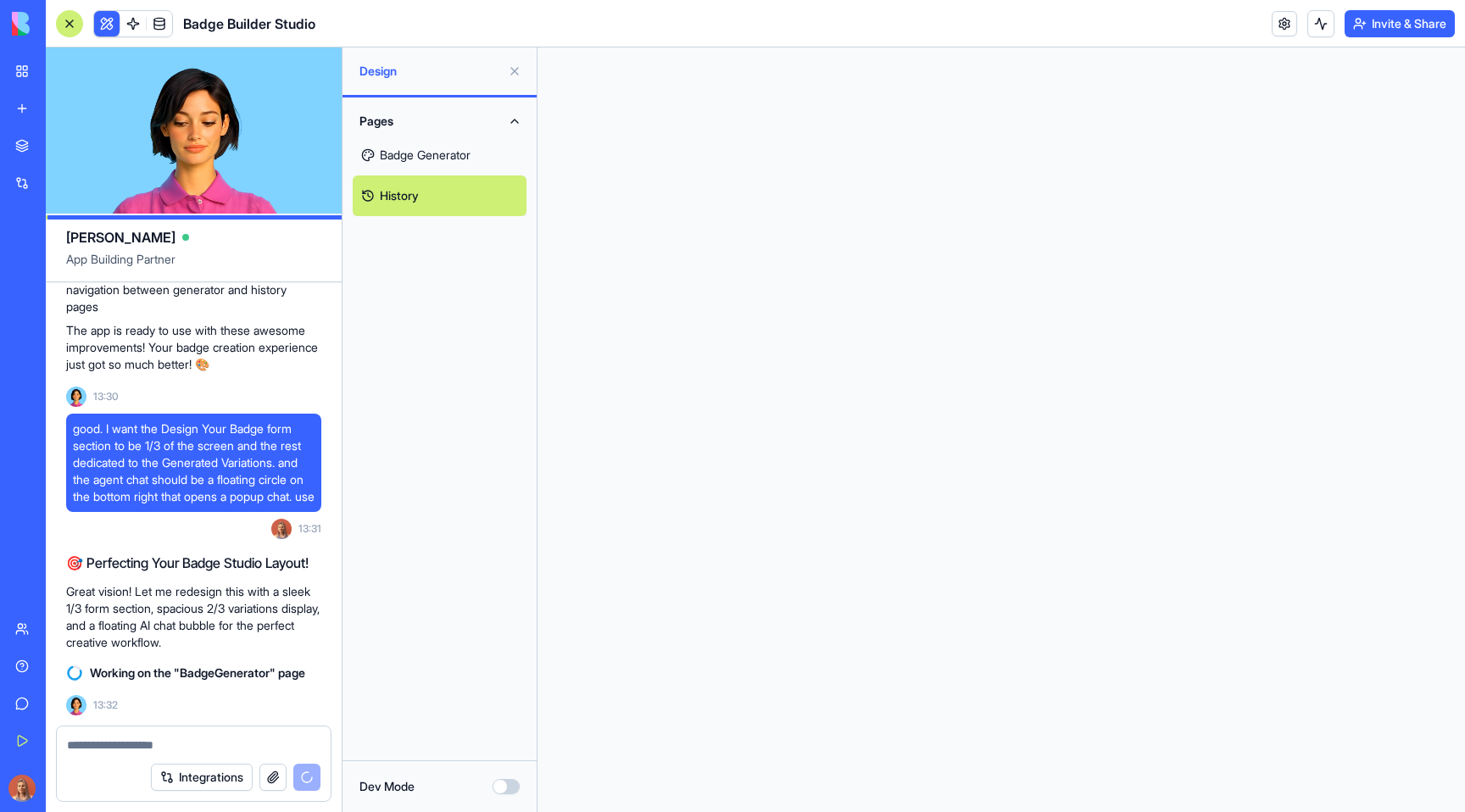
scroll to position [1794, 0]
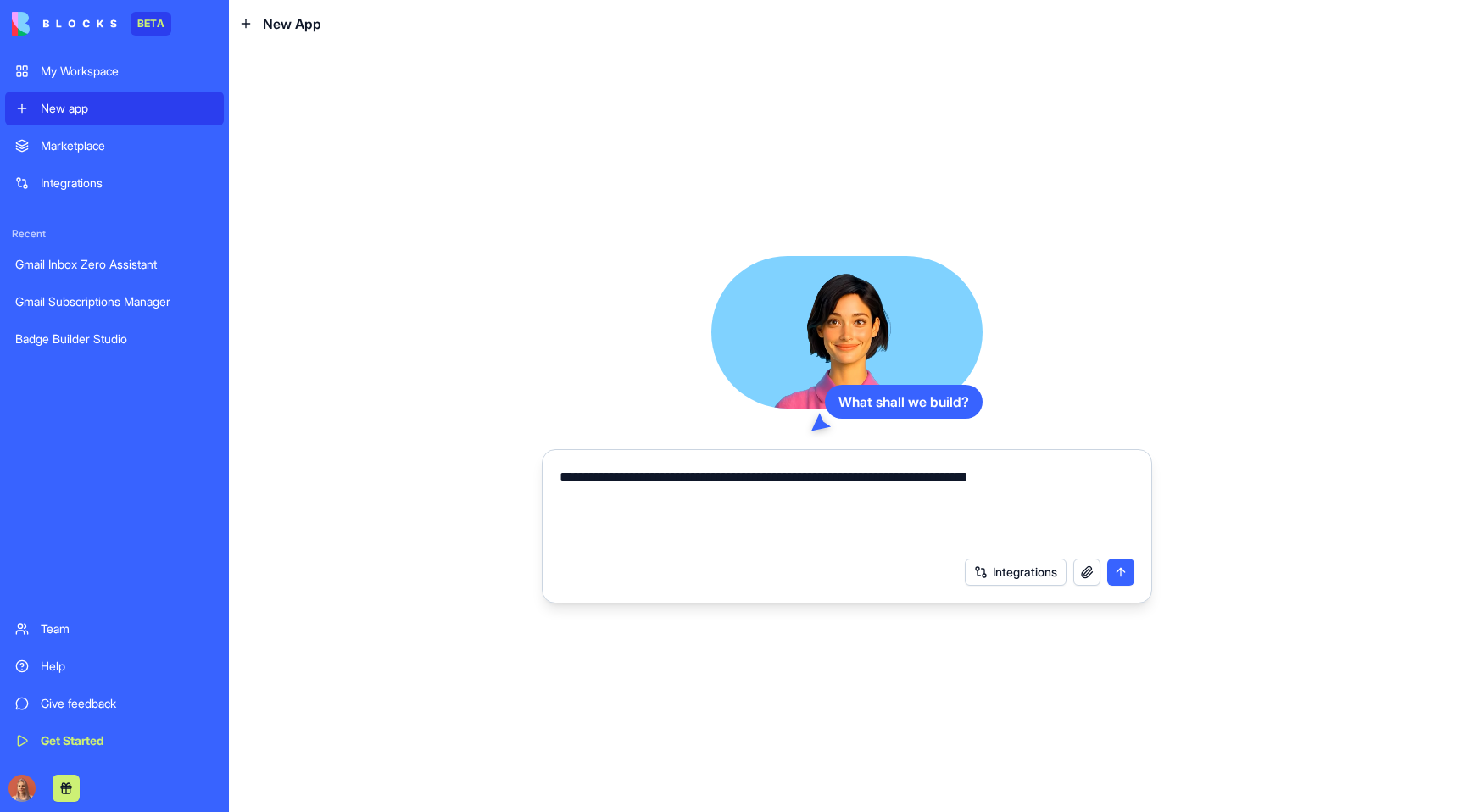
click at [1069, 479] on textarea "**********" at bounding box center [846, 508] width 575 height 81
type textarea "**********"
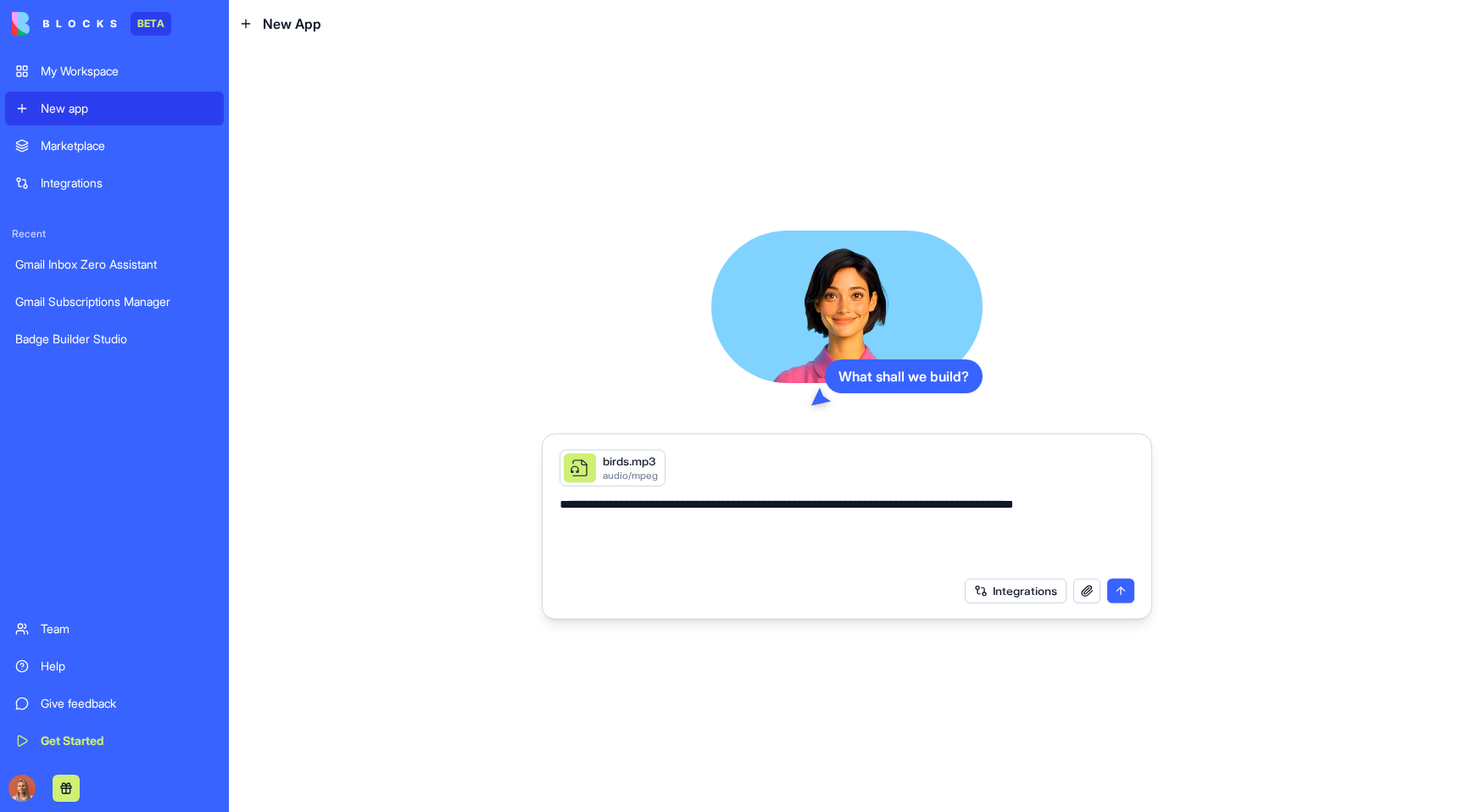
click at [1117, 526] on textarea "**********" at bounding box center [846, 533] width 575 height 74
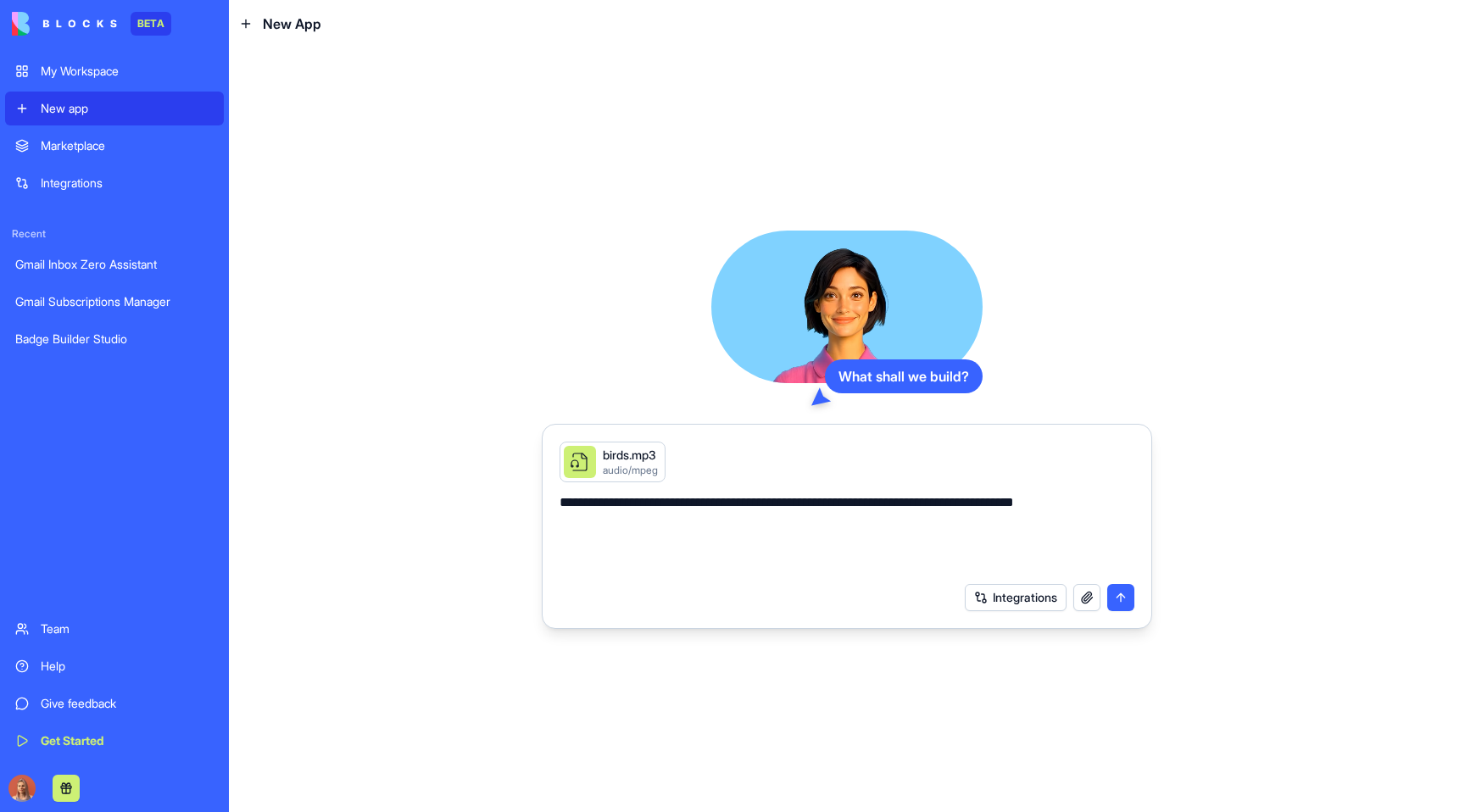
click at [1119, 585] on button "submit" at bounding box center [1120, 597] width 27 height 27
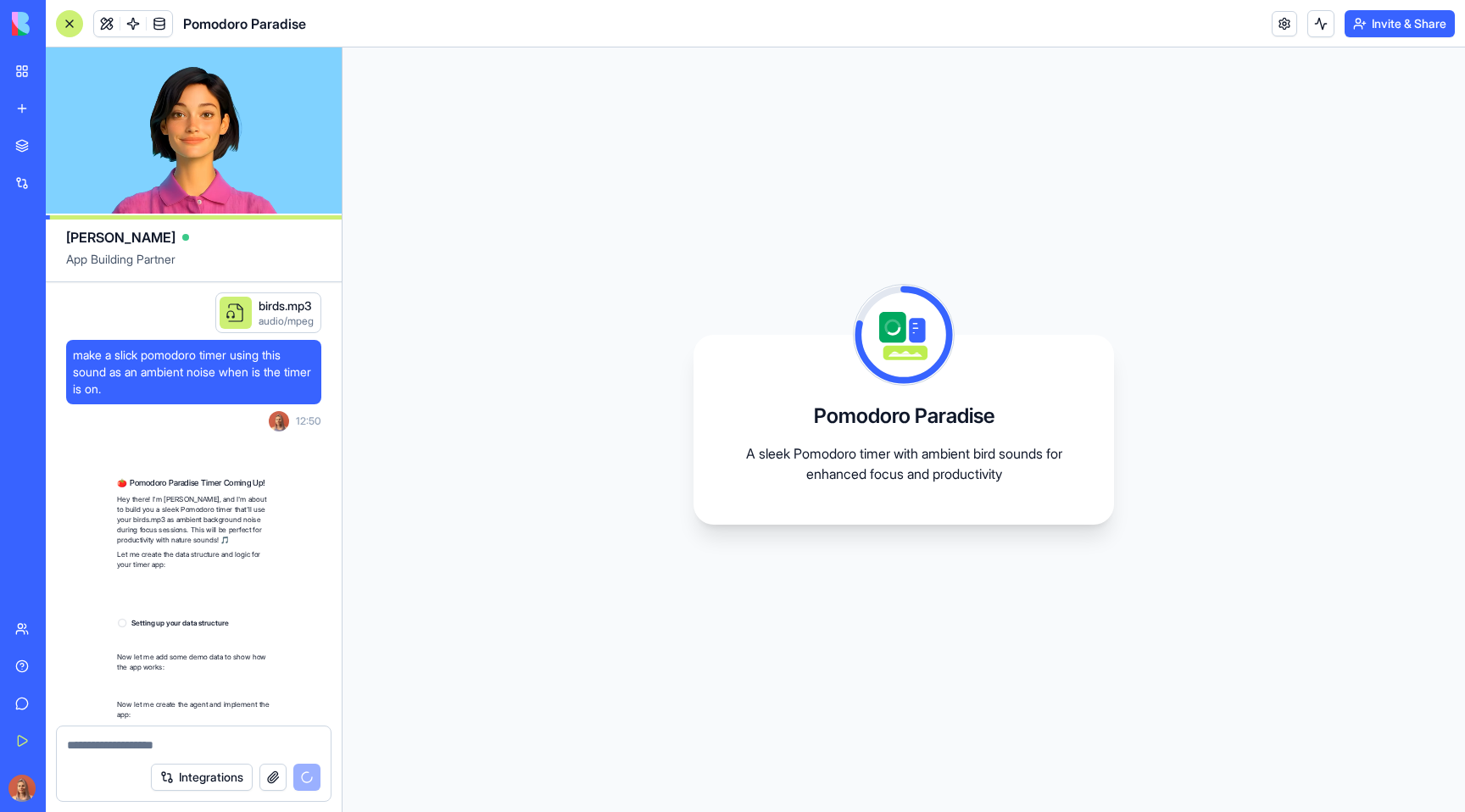
scroll to position [167, 0]
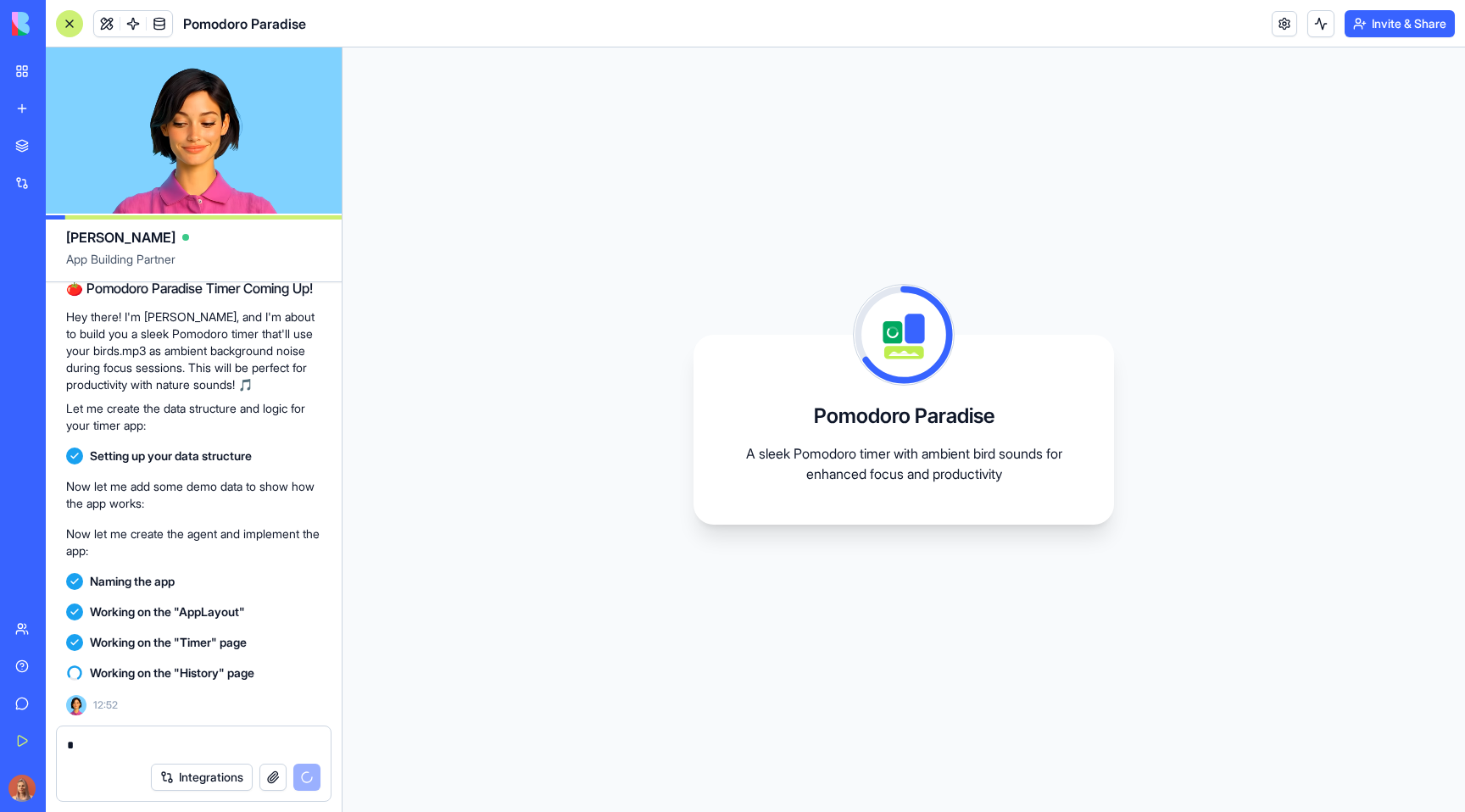
type textarea "*"
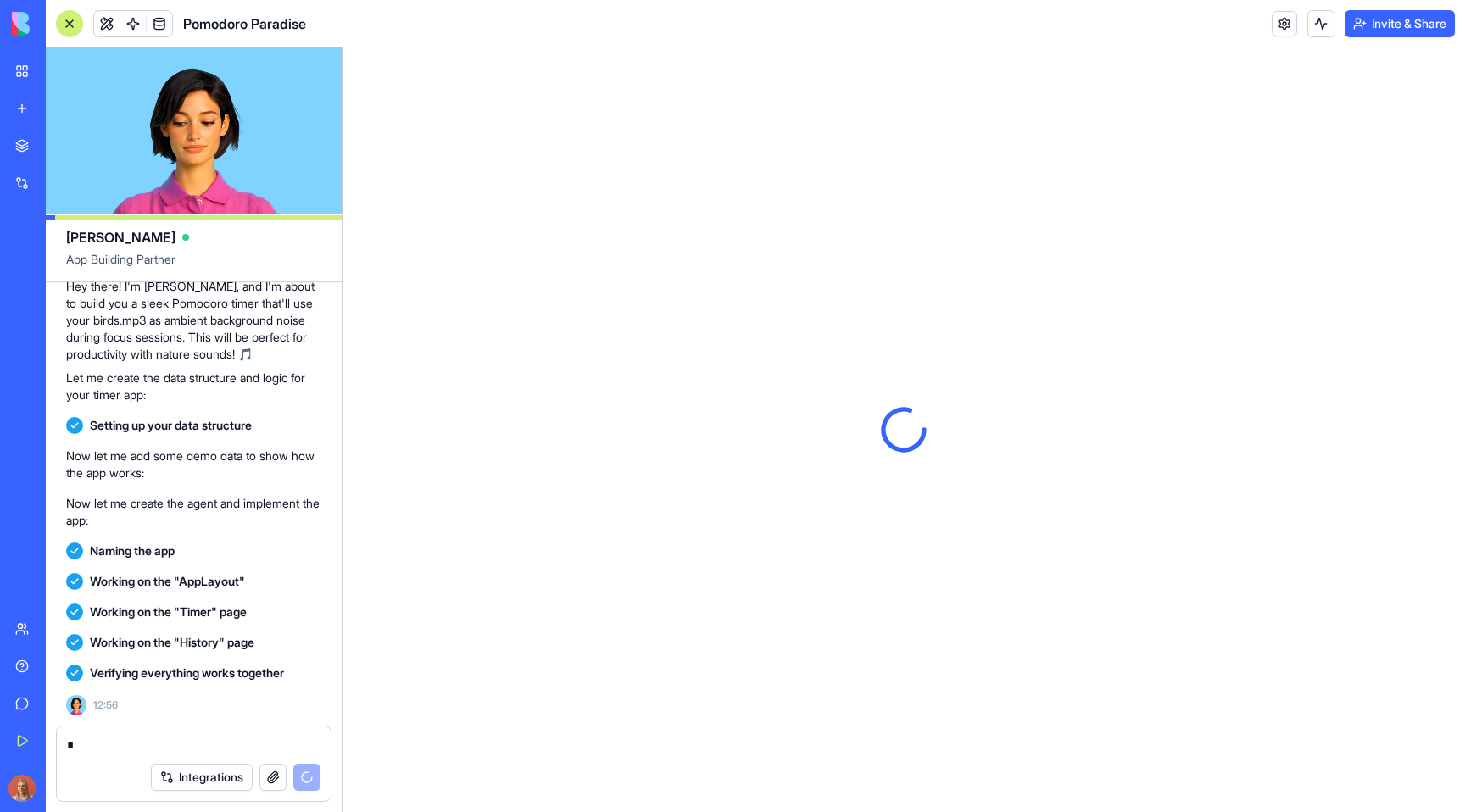
scroll to position [0, 0]
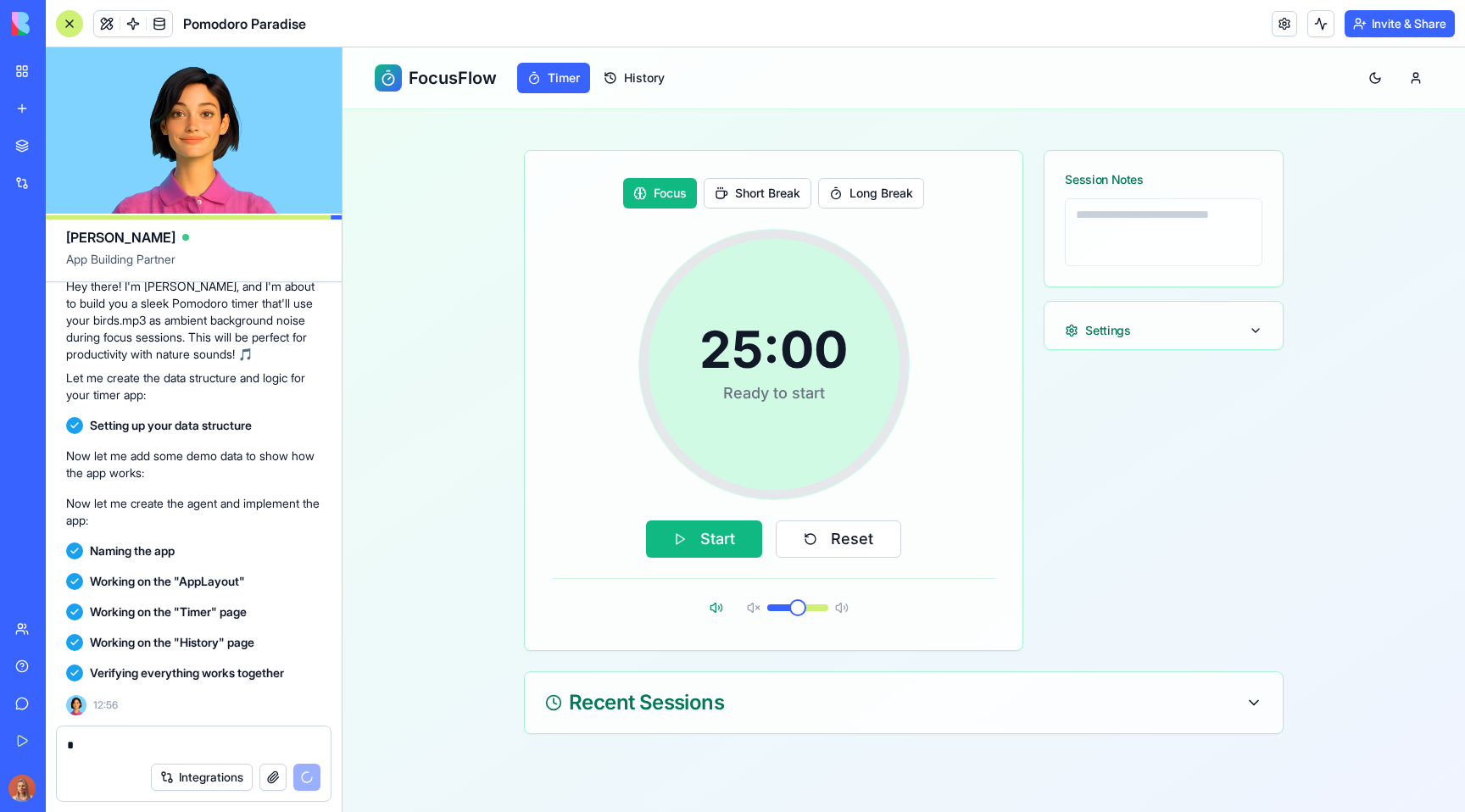
scroll to position [444, 0]
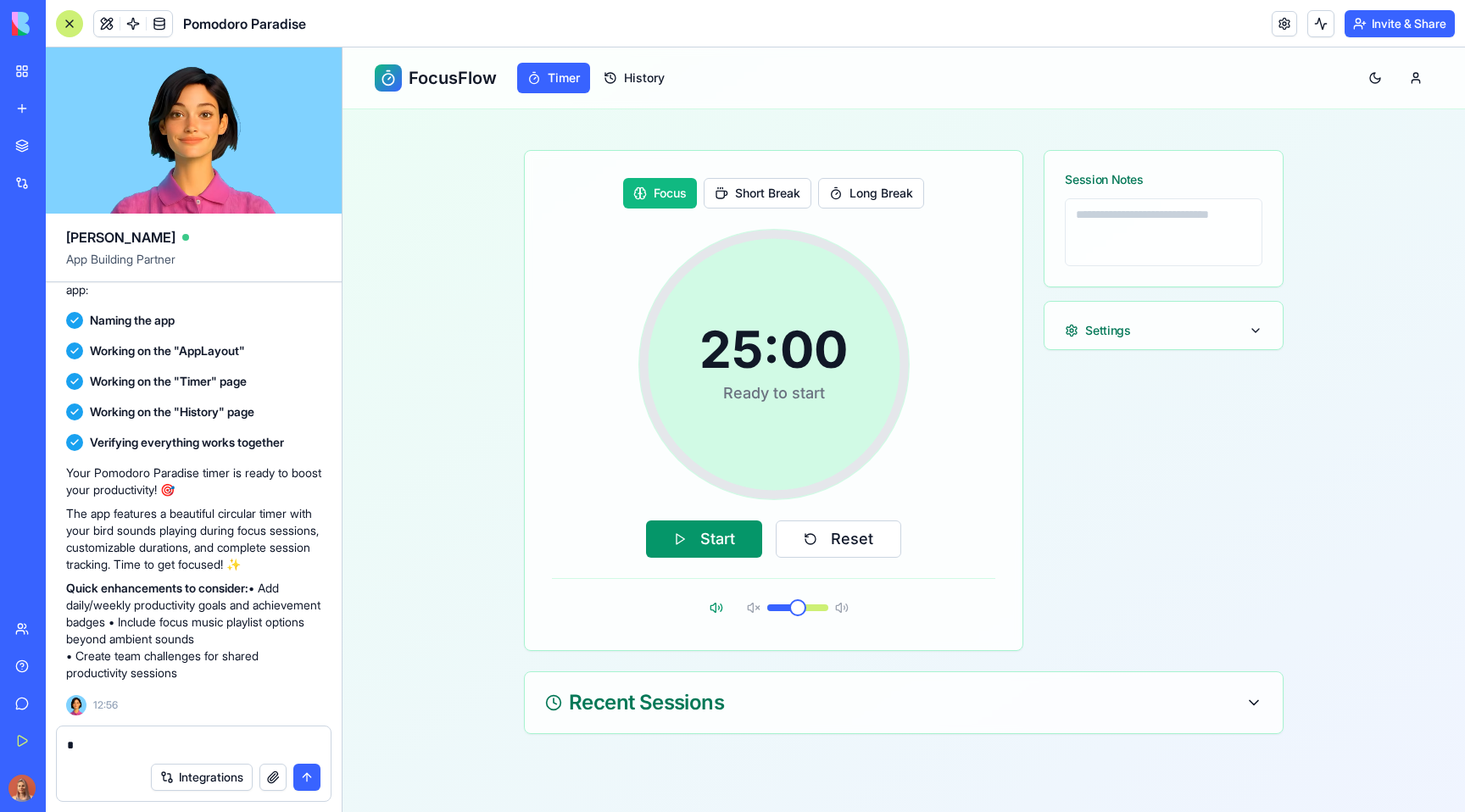
click at [726, 530] on button "Start" at bounding box center [704, 539] width 116 height 38
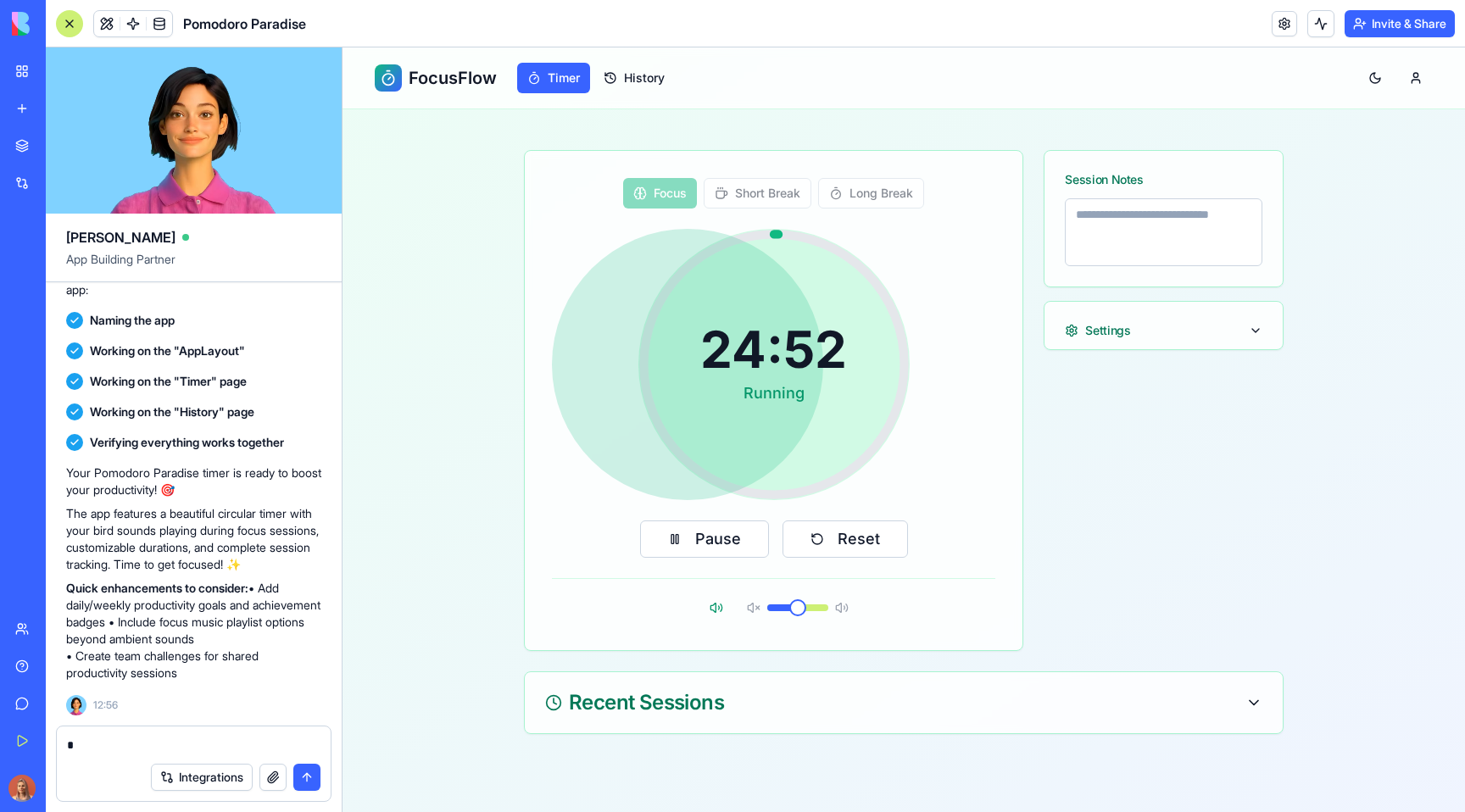
click at [128, 751] on textarea "*" at bounding box center [194, 745] width 254 height 17
click at [715, 546] on button "Pause" at bounding box center [704, 539] width 129 height 38
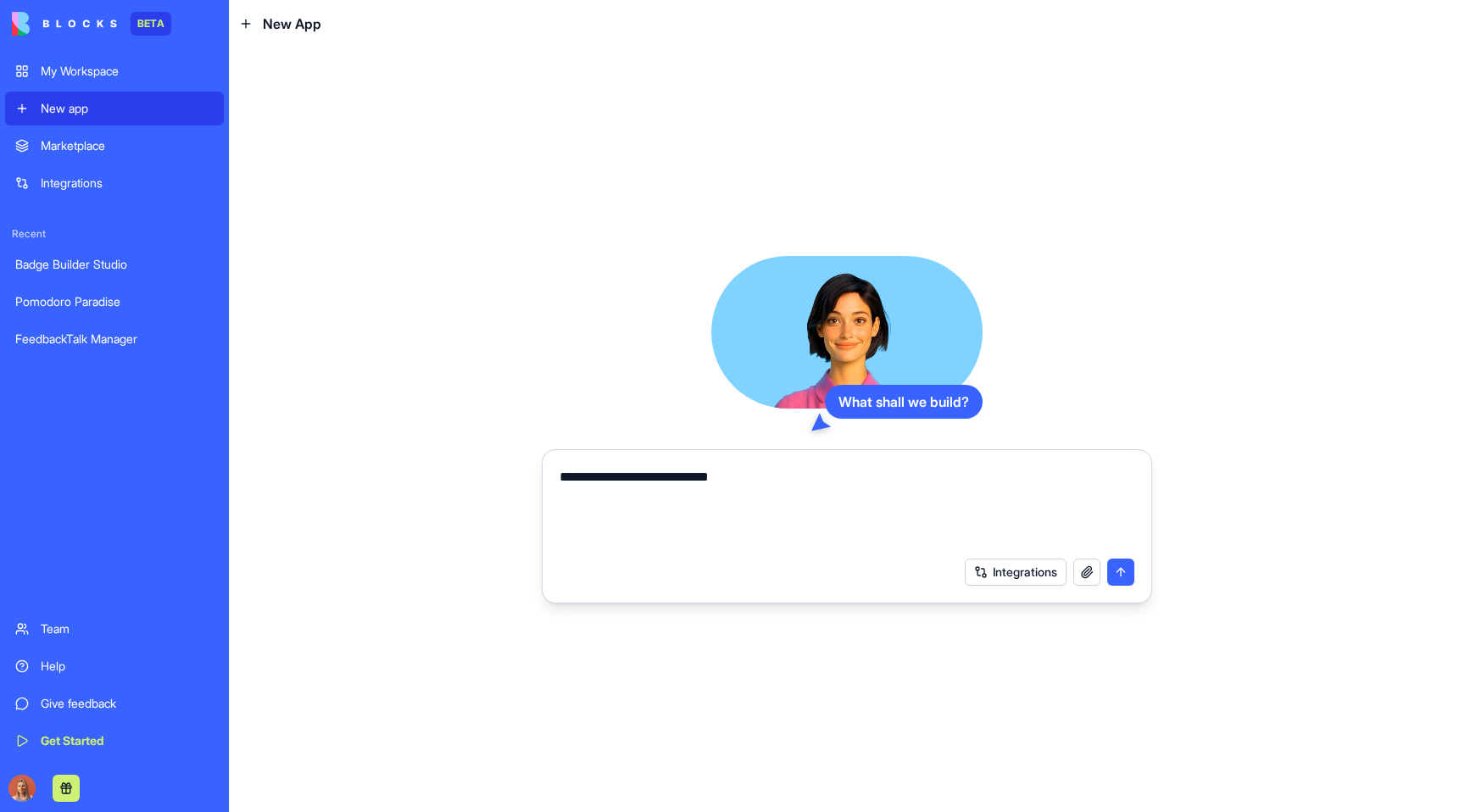
drag, startPoint x: 560, startPoint y: 471, endPoint x: 583, endPoint y: 531, distance: 64.3
click at [560, 471] on textarea "**********" at bounding box center [846, 508] width 575 height 81
click at [873, 483] on textarea "**********" at bounding box center [846, 508] width 575 height 81
type textarea "**********"
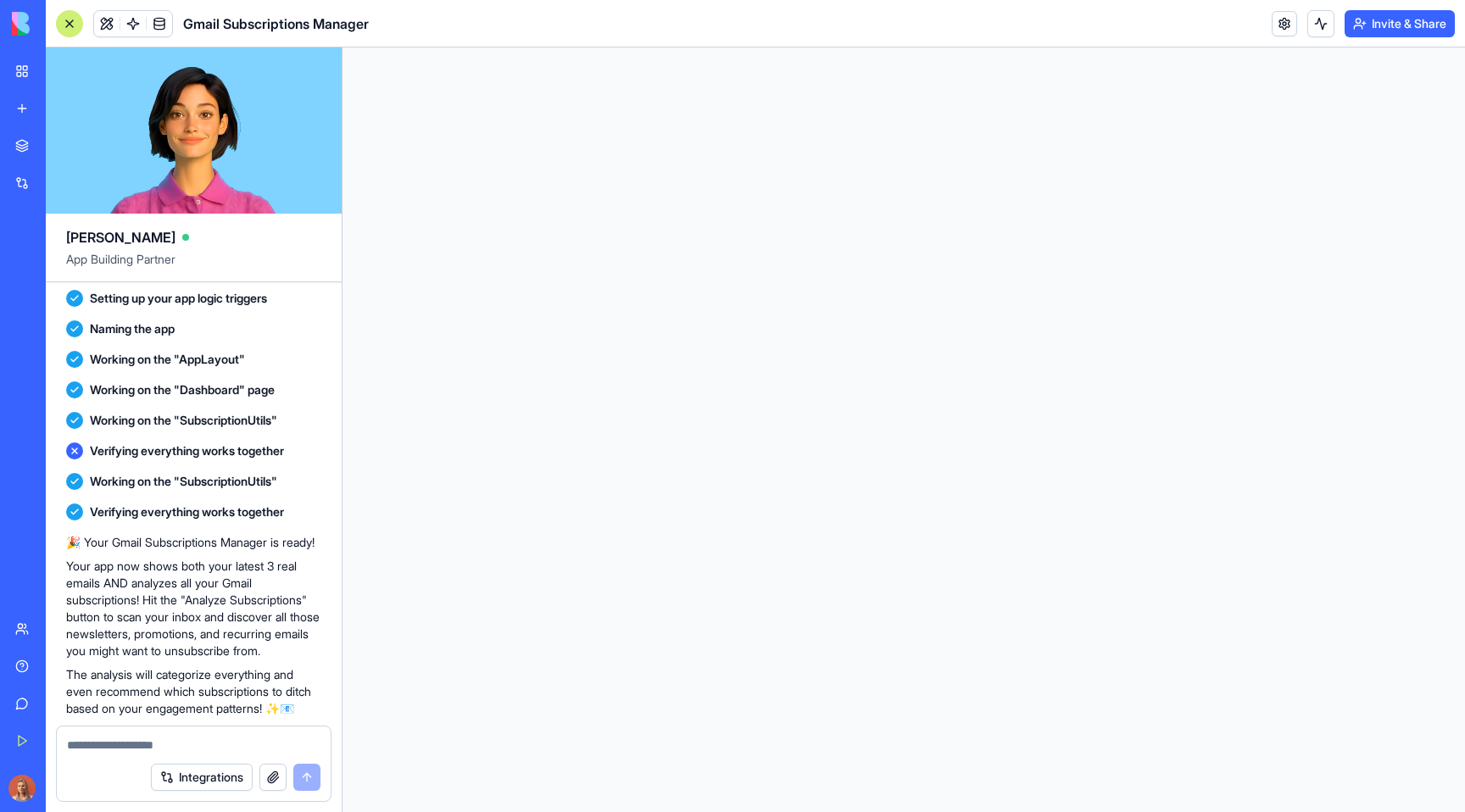
scroll to position [1641, 0]
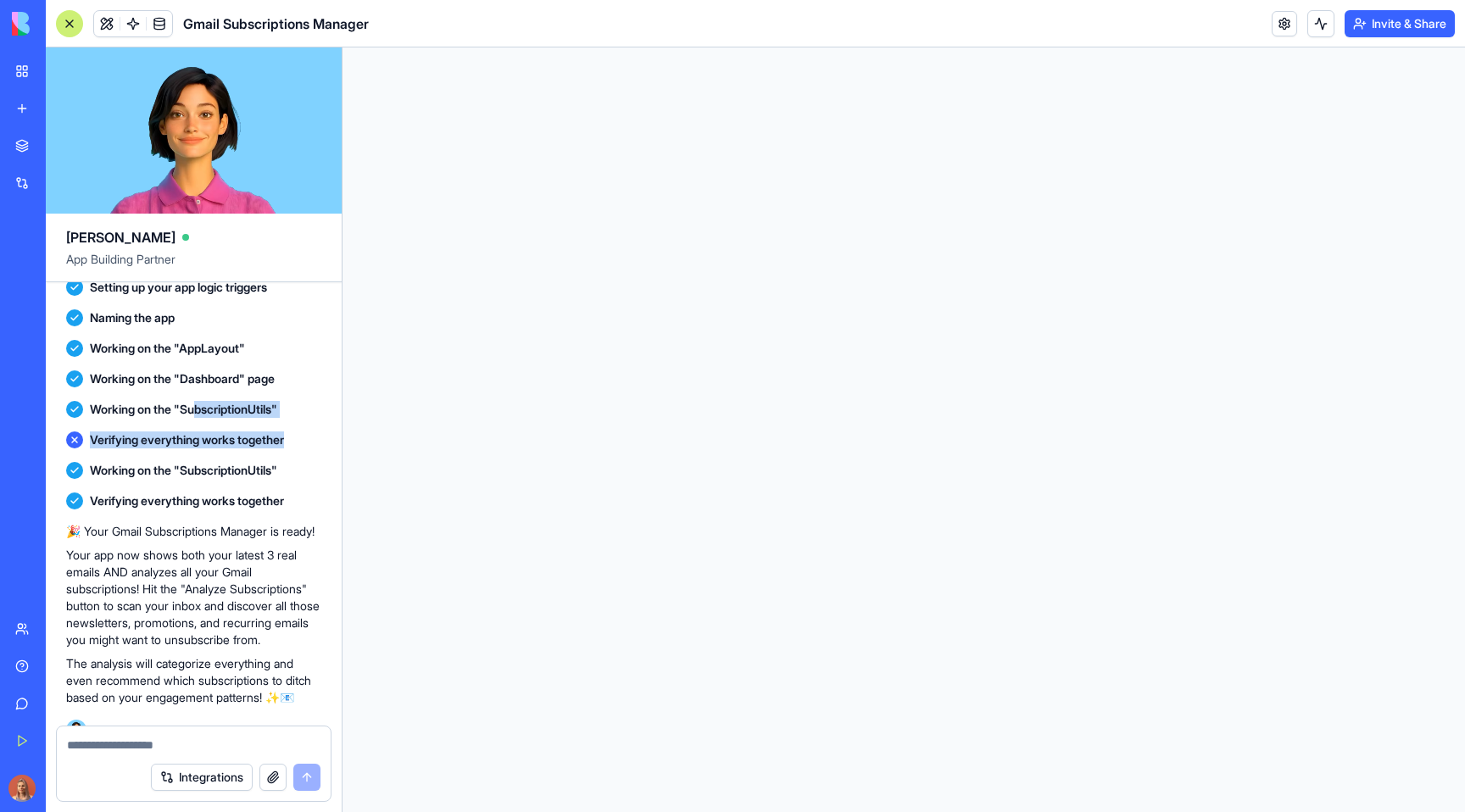
drag, startPoint x: 199, startPoint y: 441, endPoint x: 244, endPoint y: 486, distance: 63.6
click at [244, 455] on div "Verifying everything works together" at bounding box center [194, 439] width 256 height 31
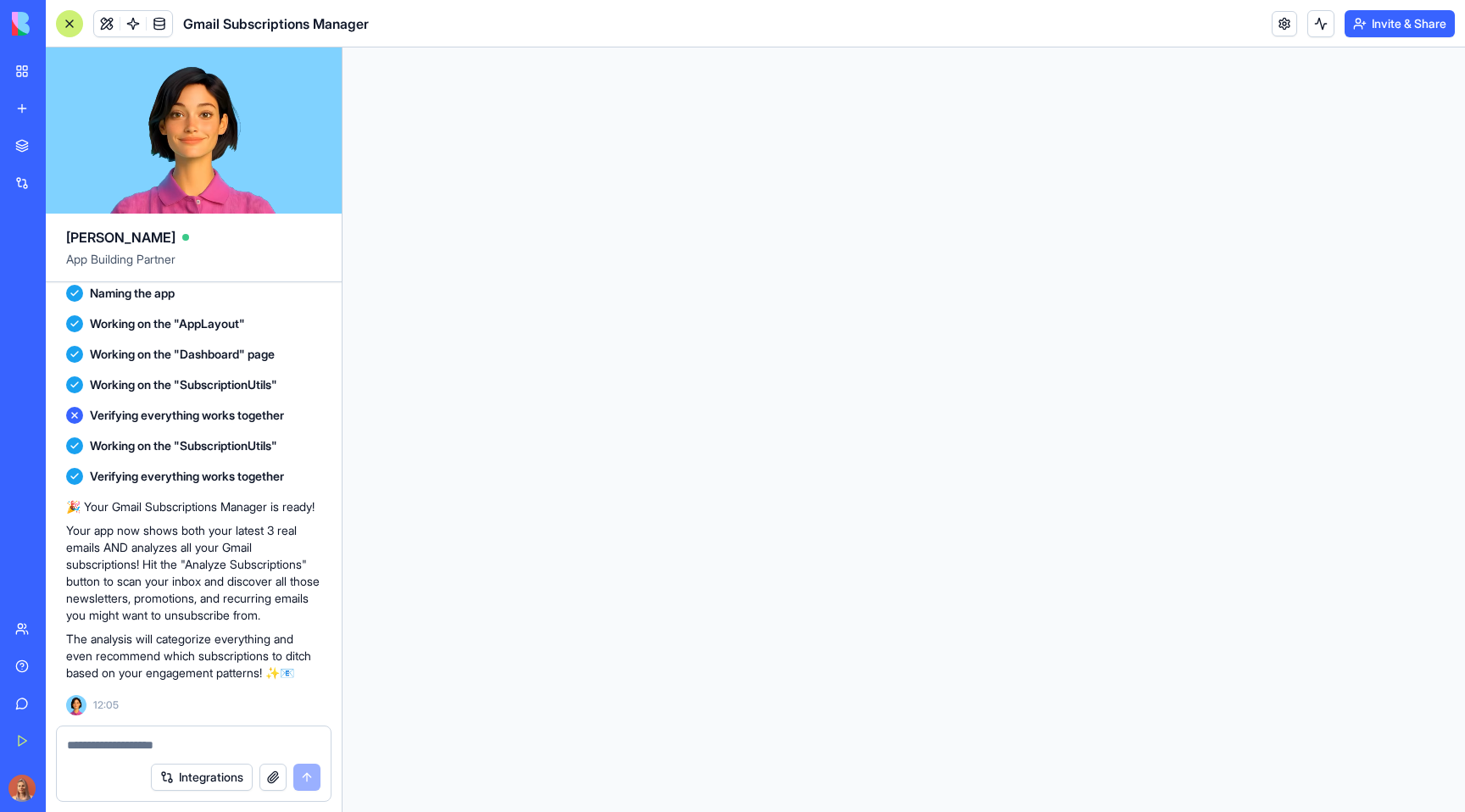
scroll to position [1750, 0]
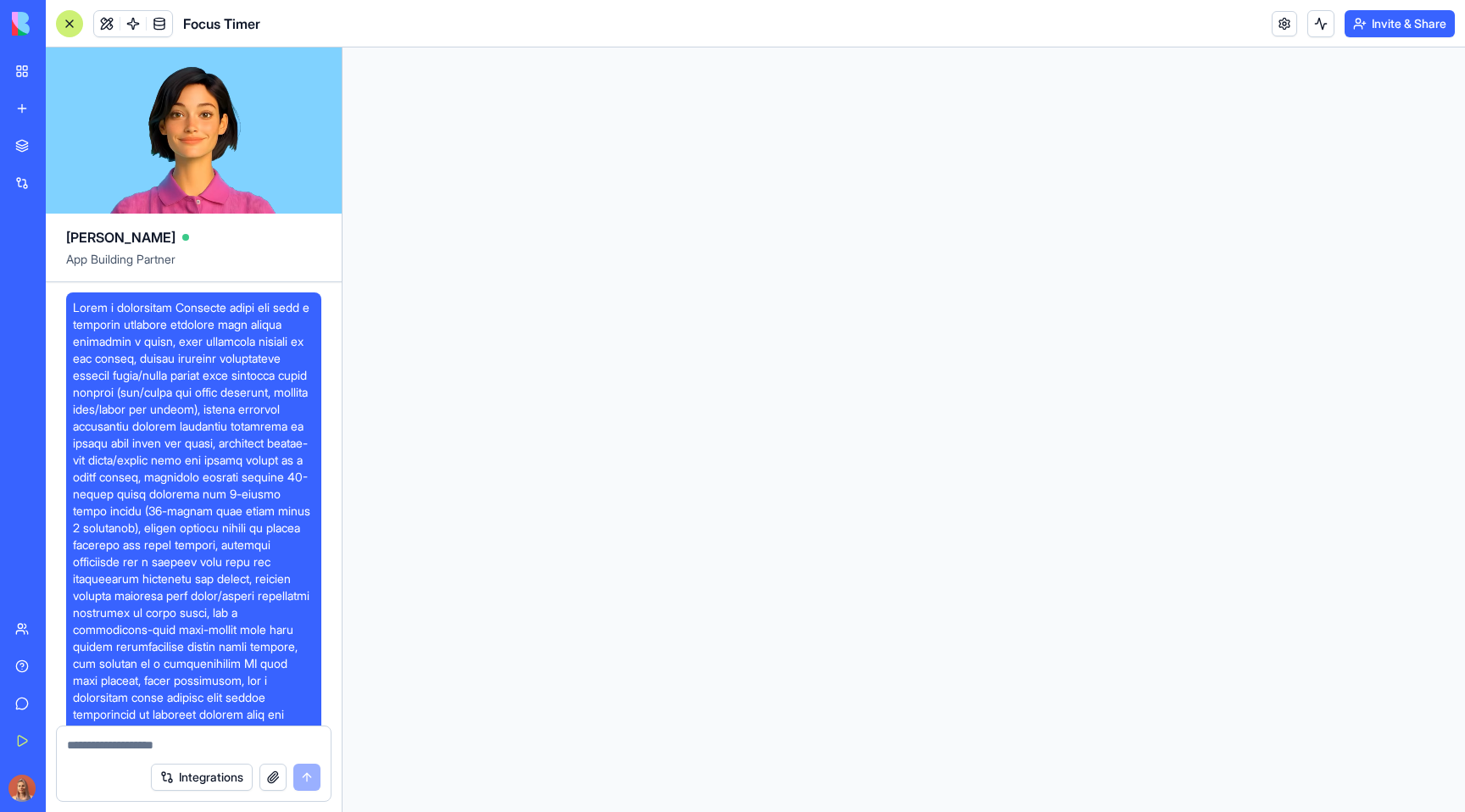
scroll to position [18567, 0]
